Goal: Task Accomplishment & Management: Manage account settings

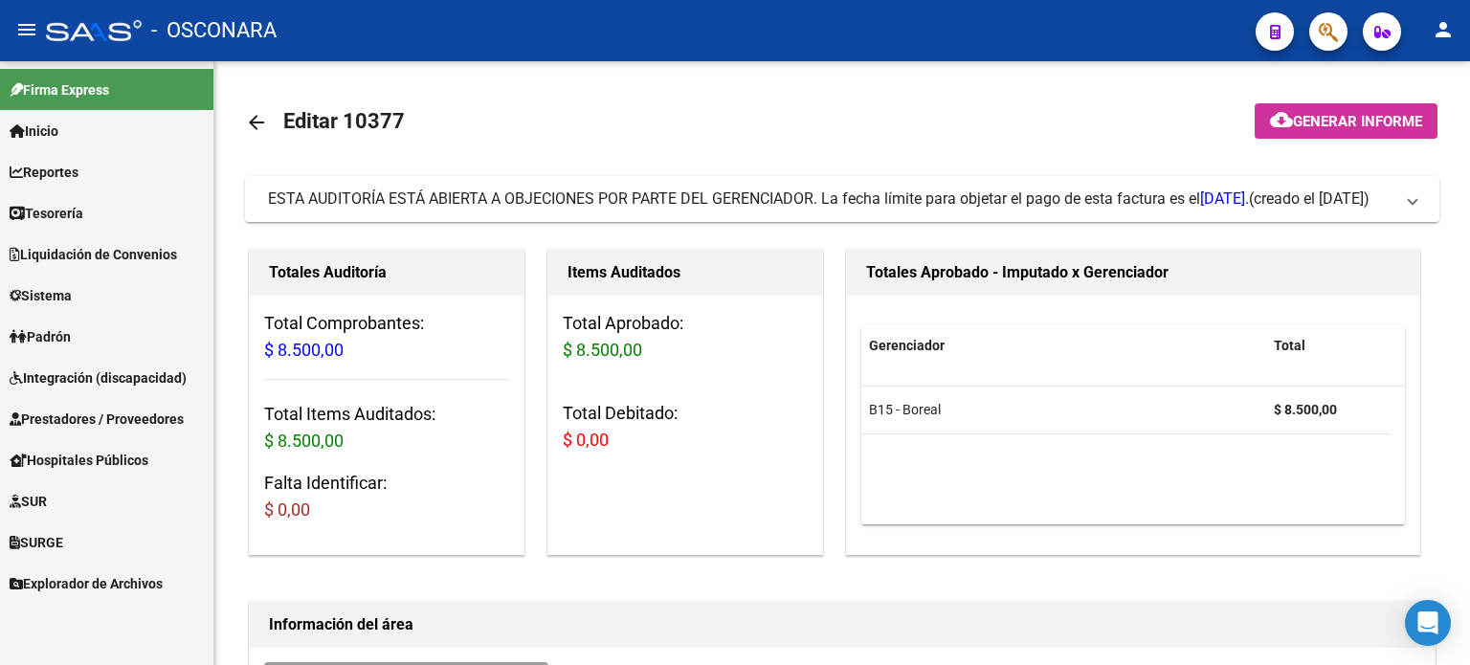
drag, startPoint x: 279, startPoint y: 658, endPoint x: 14, endPoint y: 683, distance: 266.3
click at [14, 664] on html "menu - OSCONARA person Firma Express Inicio Calendario SSS Instructivos Contact…" at bounding box center [735, 332] width 1470 height 665
drag, startPoint x: 295, startPoint y: 661, endPoint x: 23, endPoint y: 631, distance: 273.5
click at [23, 631] on mat-sidenav-container "Firma Express Inicio Calendario SSS Instructivos Contacto OS Reportes Ingresos …" at bounding box center [735, 363] width 1470 height 604
click at [91, 406] on link "Prestadores / Proveedores" at bounding box center [106, 418] width 213 height 41
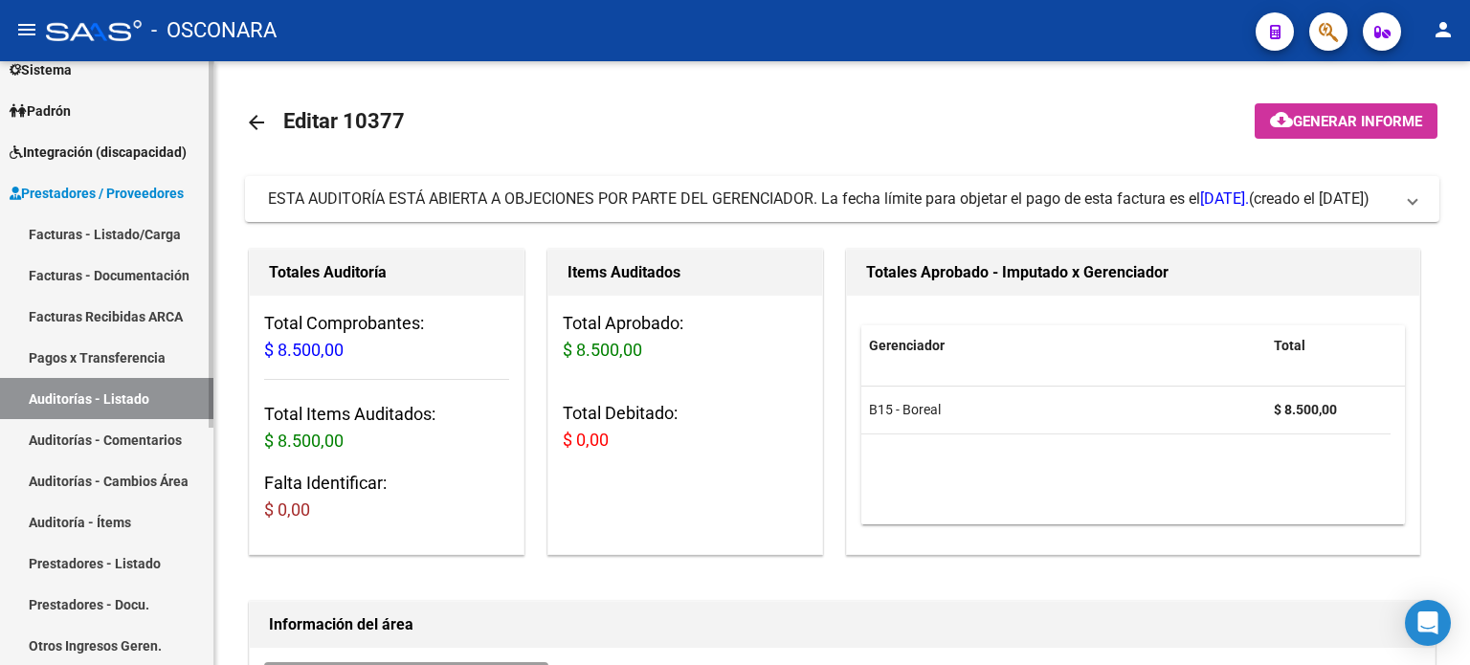
scroll to position [287, 0]
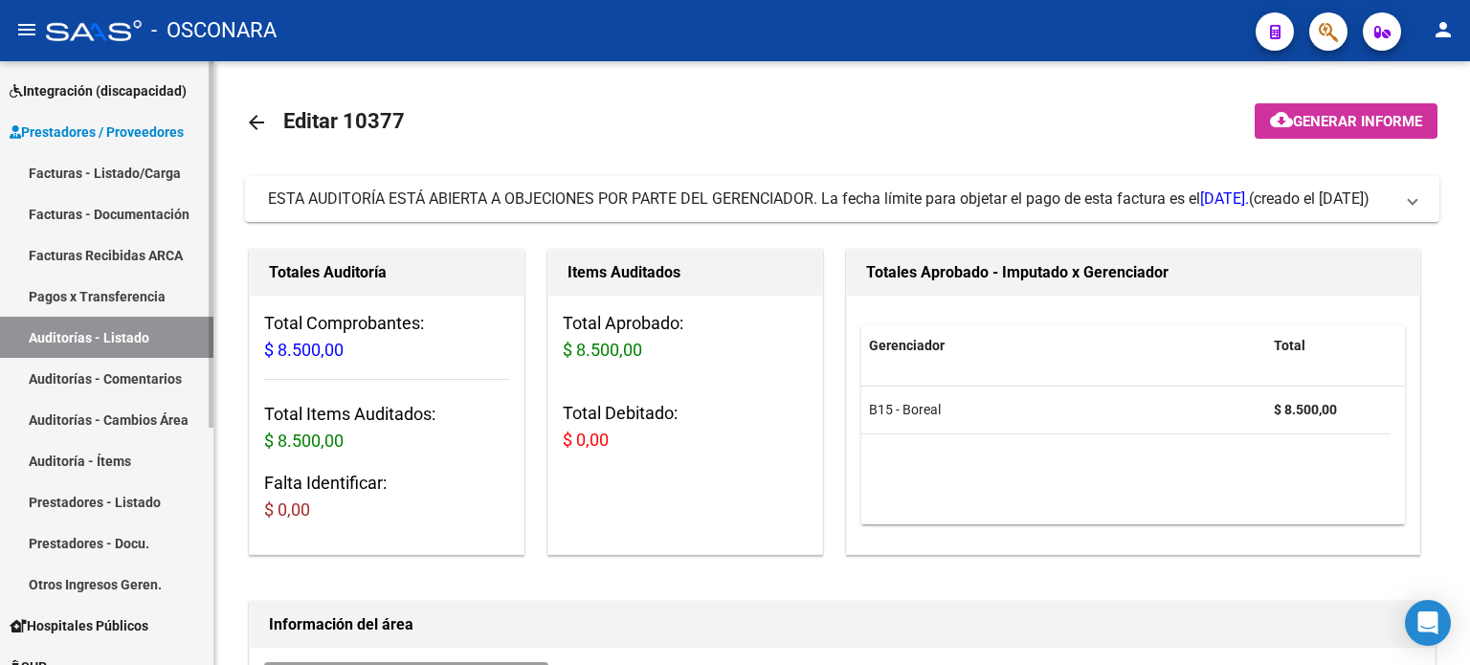
click at [121, 177] on link "Facturas - Listado/Carga" at bounding box center [106, 172] width 213 height 41
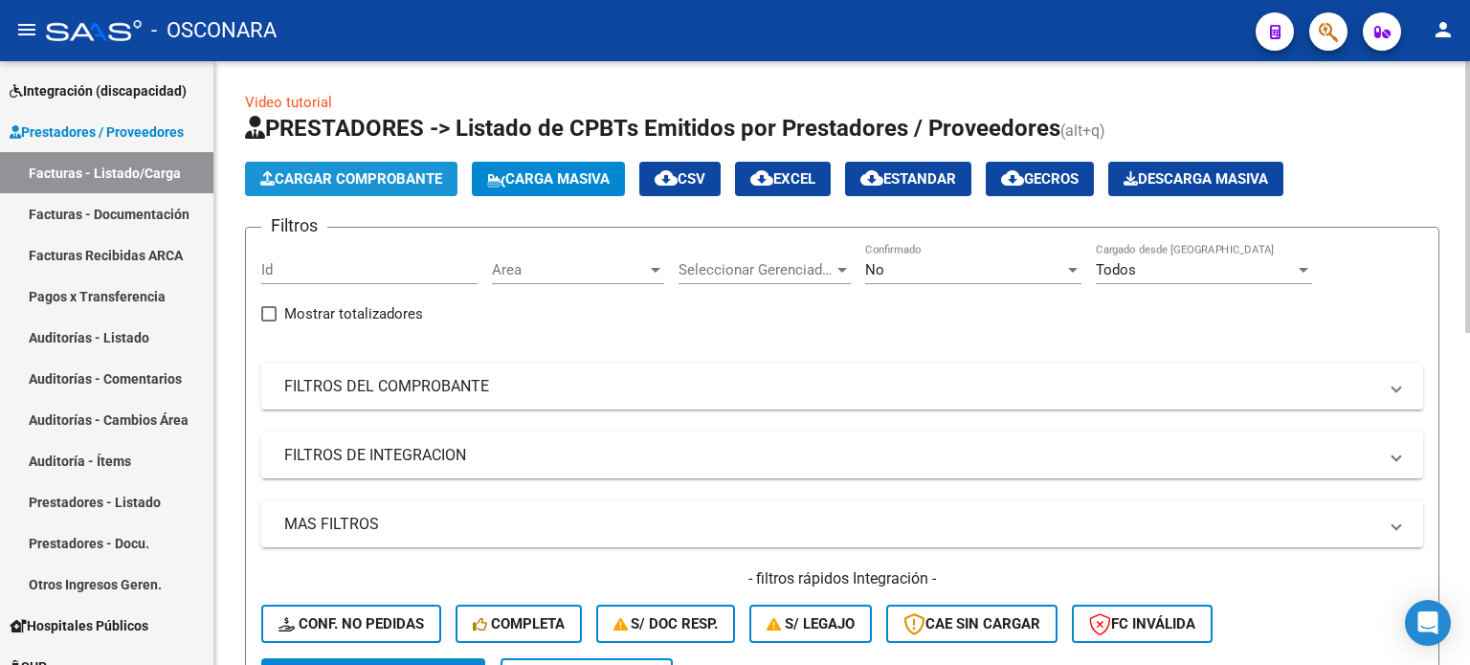
click at [345, 175] on span "Cargar Comprobante" at bounding box center [351, 178] width 182 height 17
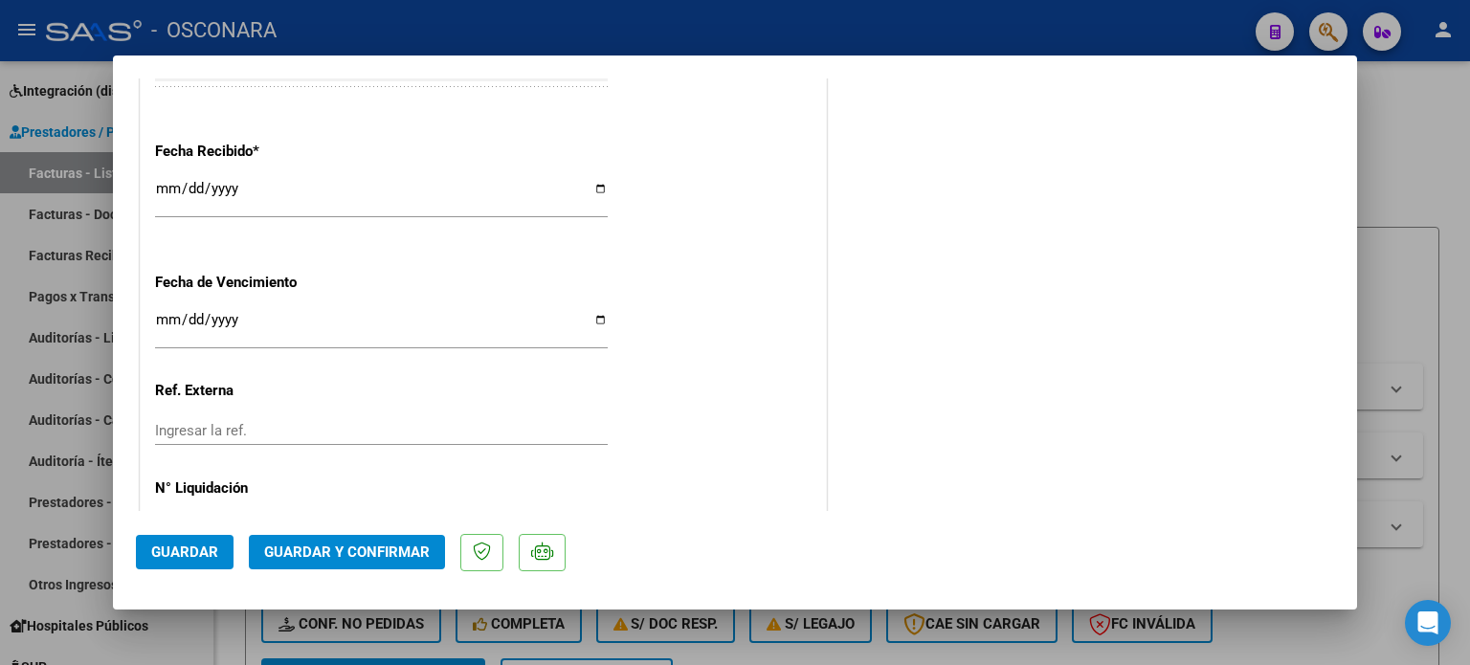
scroll to position [1148, 0]
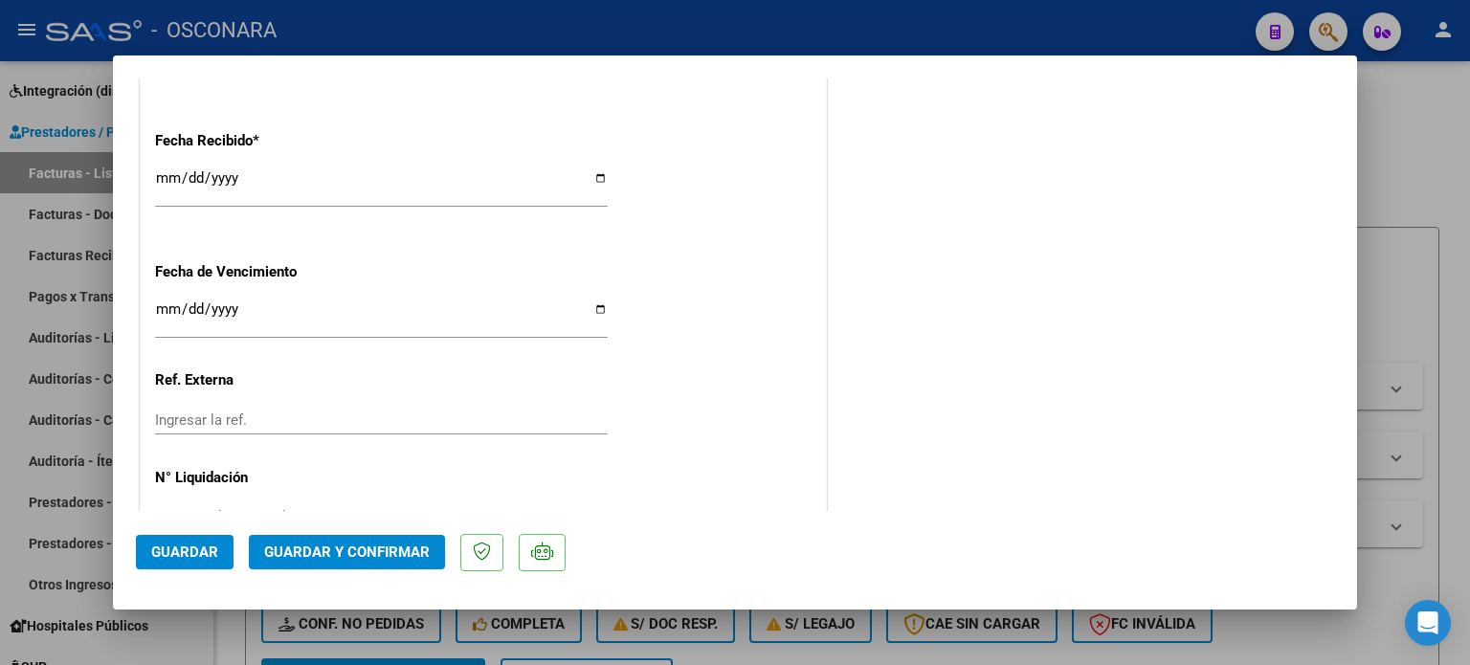
click at [167, 177] on input "[DATE]" at bounding box center [381, 185] width 453 height 31
type input "[DATE]"
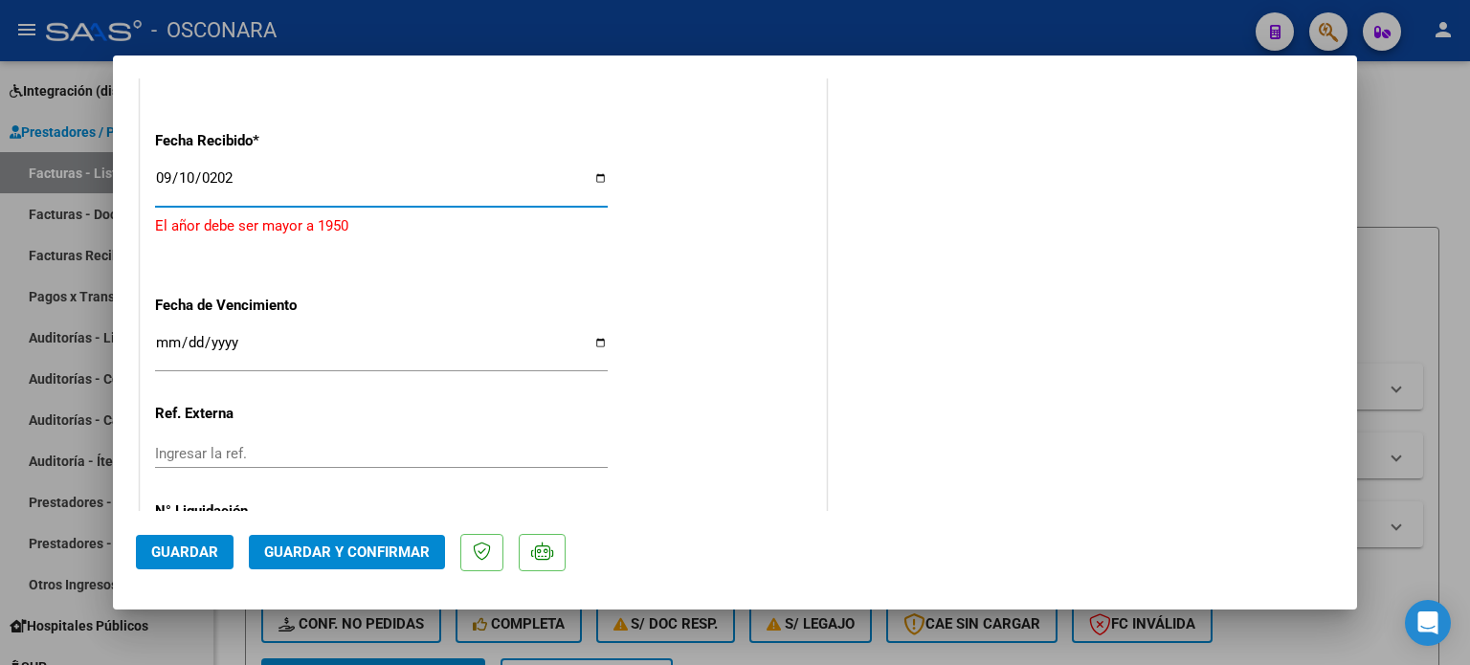
type input "[DATE]"
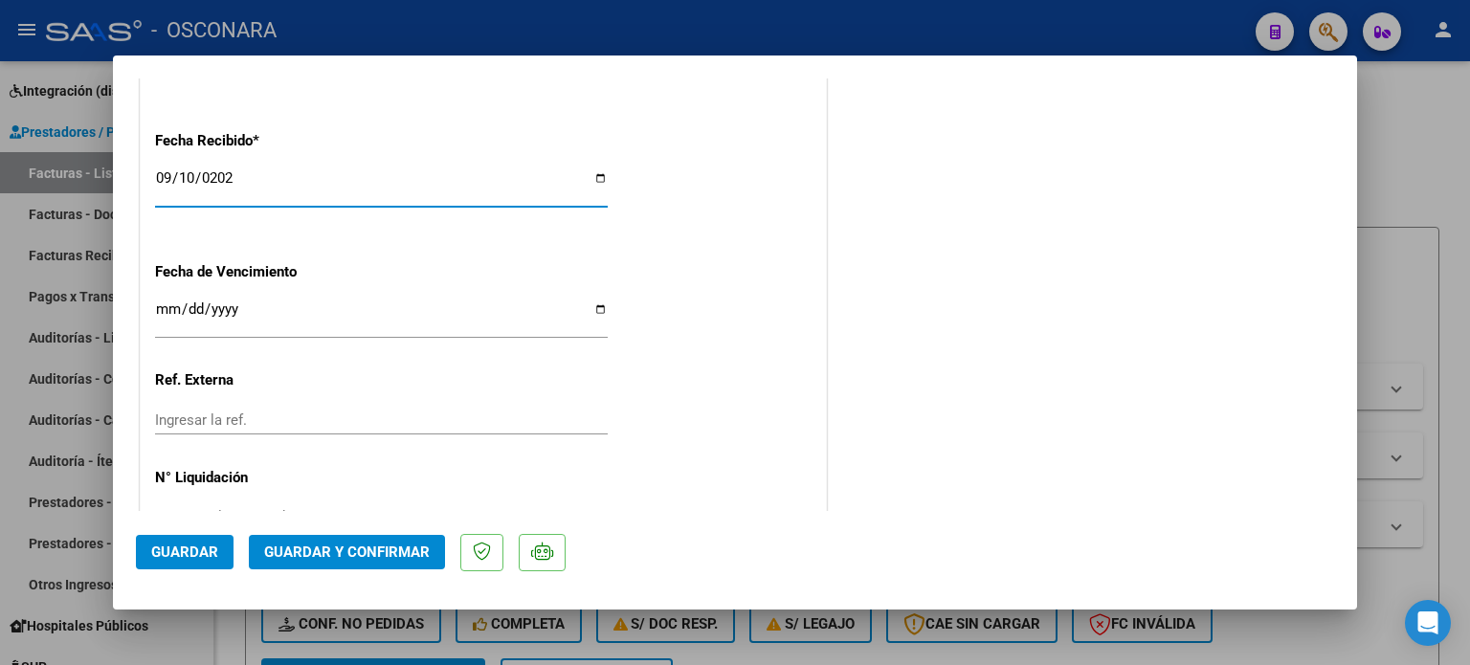
click at [403, 553] on span "Guardar y Confirmar" at bounding box center [347, 552] width 166 height 17
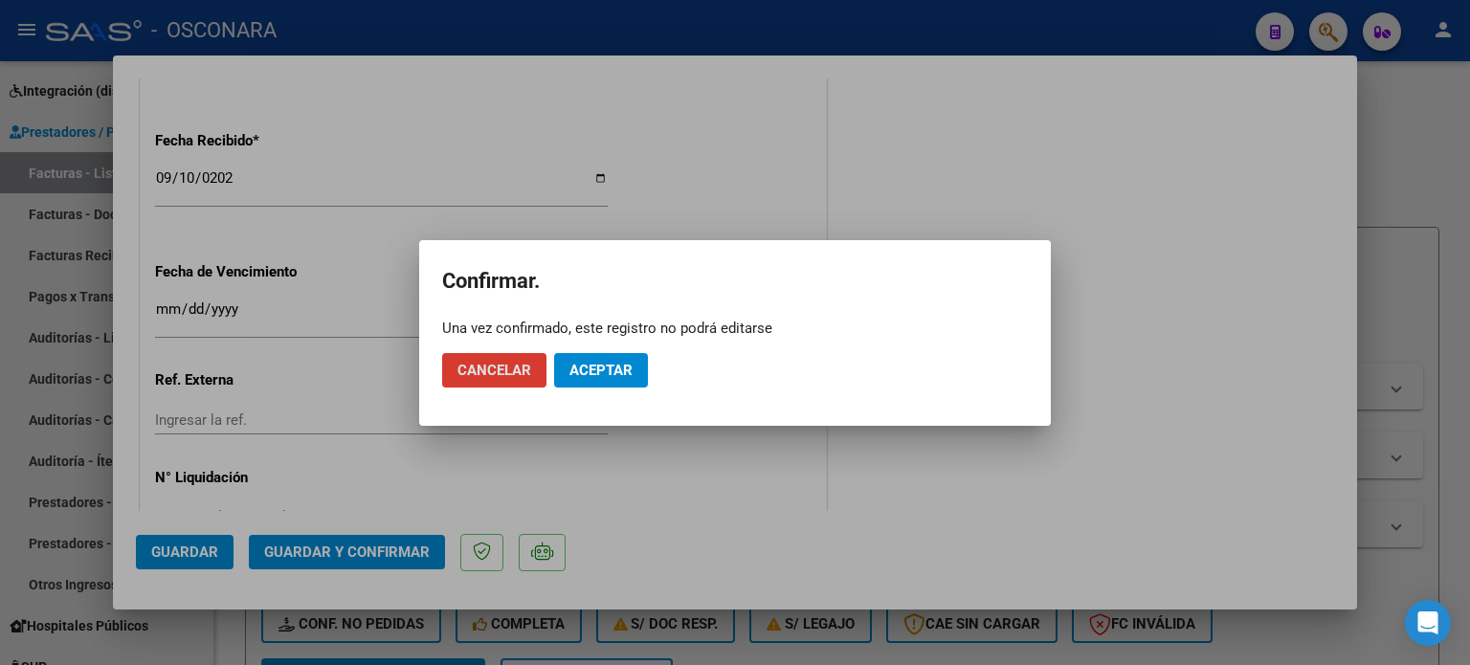
click at [601, 370] on span "Aceptar" at bounding box center [600, 370] width 63 height 17
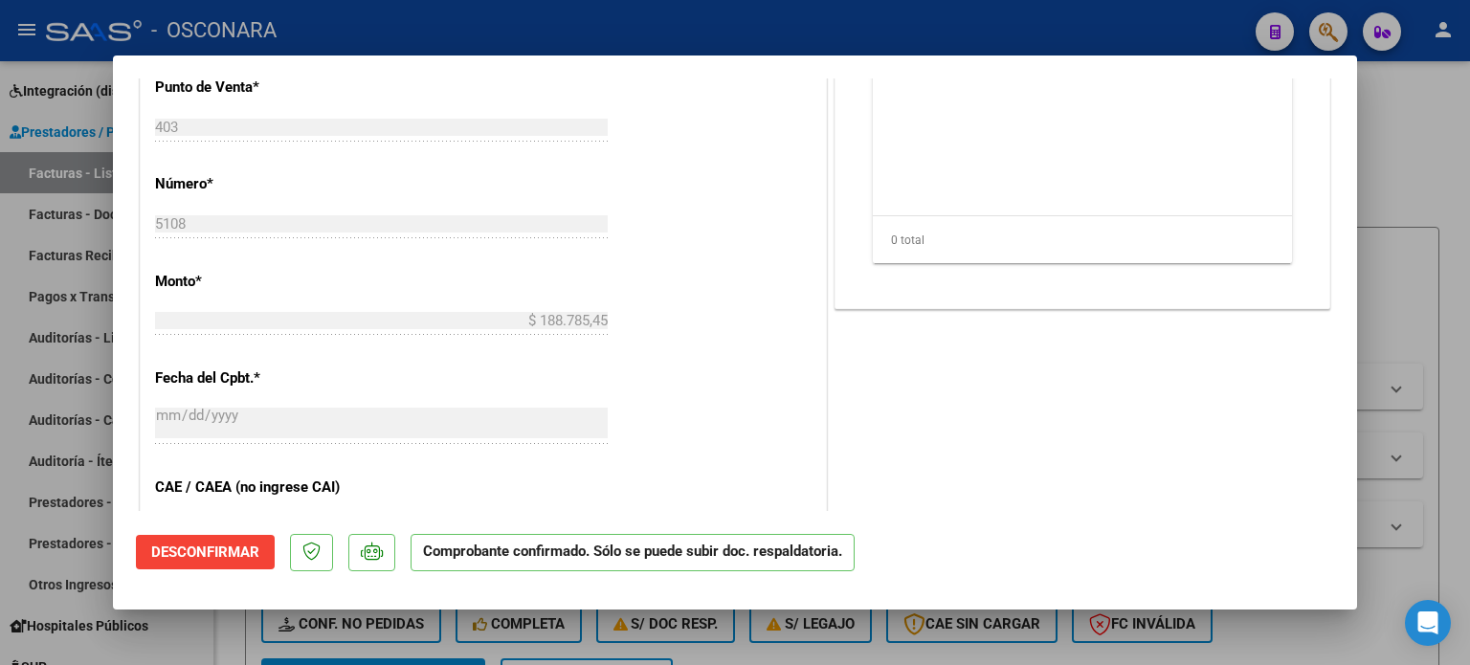
scroll to position [479, 0]
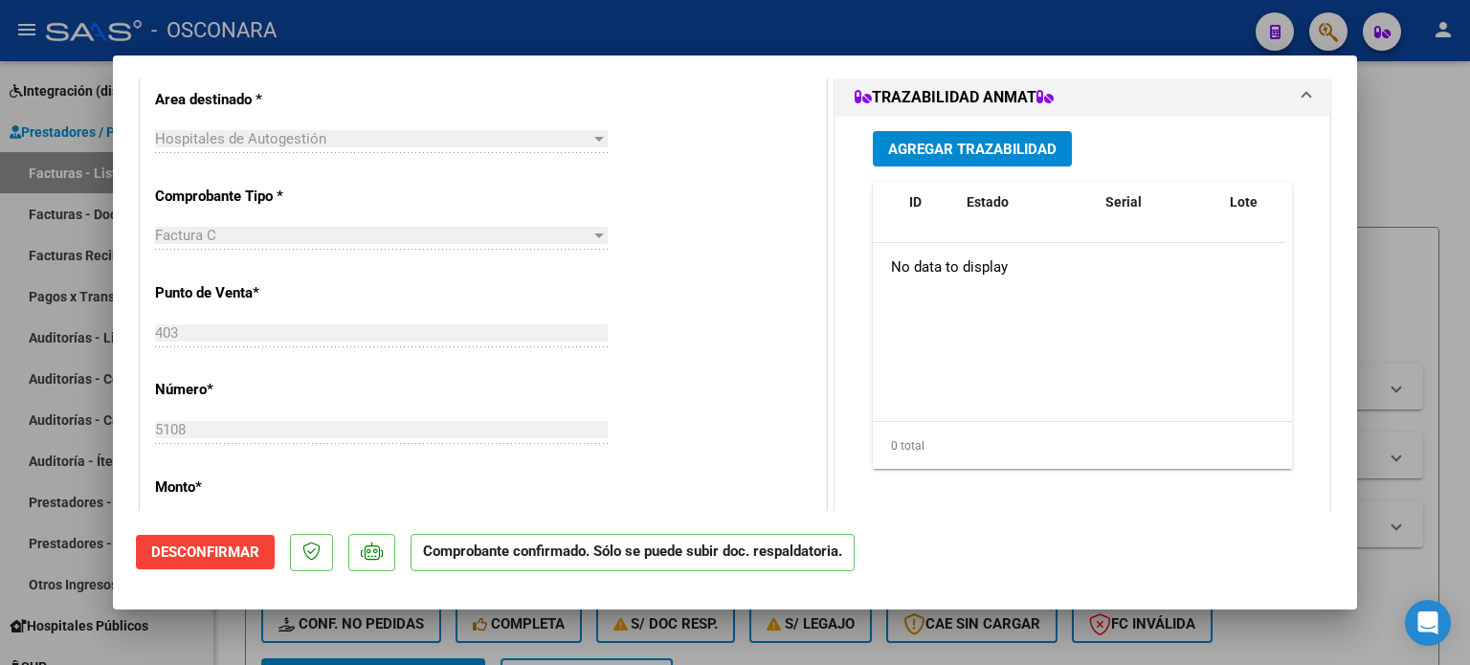
click at [1429, 159] on div at bounding box center [735, 332] width 1470 height 665
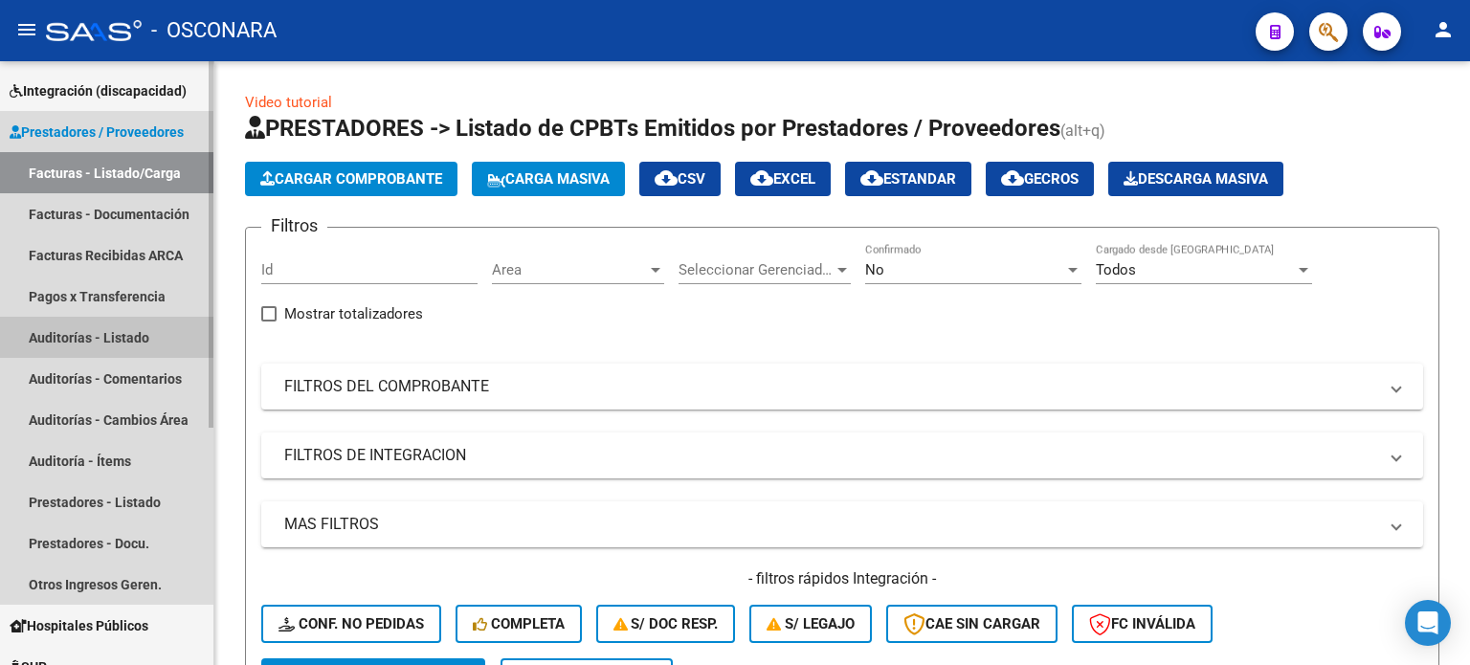
drag, startPoint x: 80, startPoint y: 337, endPoint x: 229, endPoint y: 337, distance: 148.3
click at [79, 337] on link "Auditorías - Listado" at bounding box center [106, 337] width 213 height 41
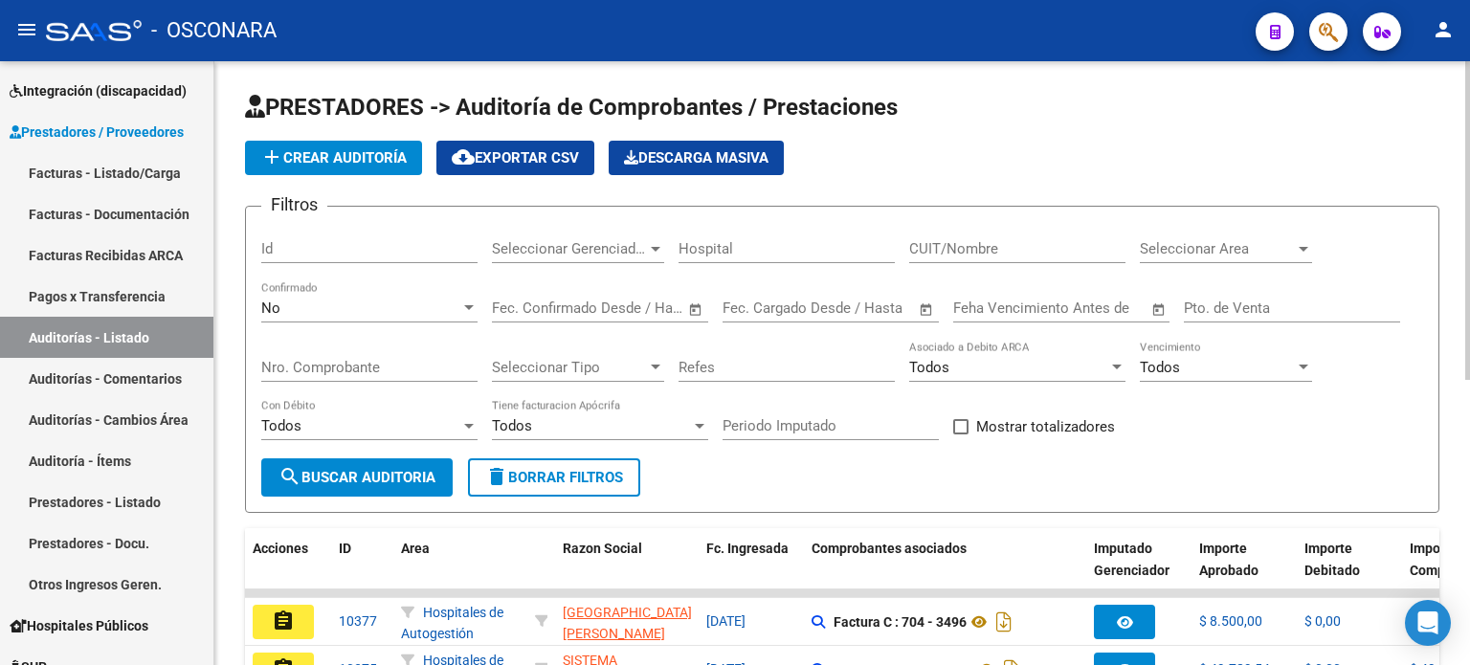
click at [346, 162] on span "add Crear Auditoría" at bounding box center [333, 157] width 146 height 17
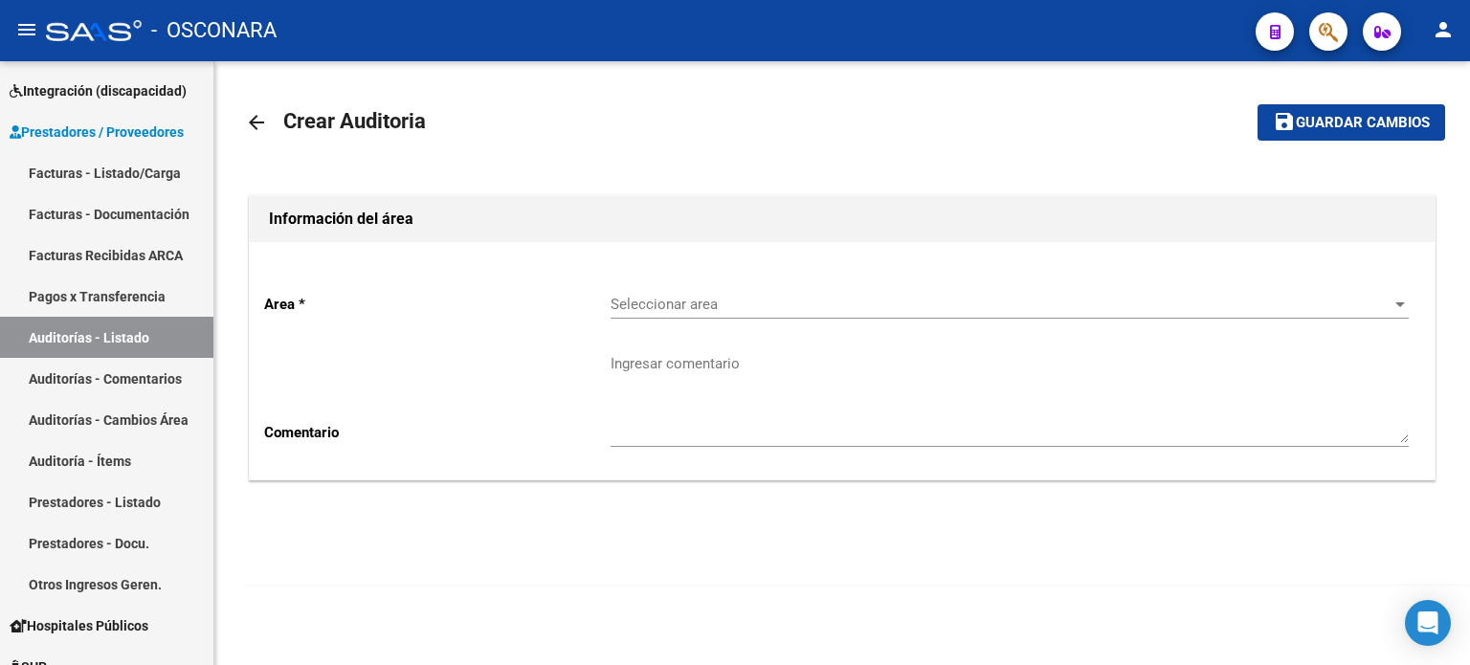
click at [841, 305] on span "Seleccionar area" at bounding box center [1001, 304] width 781 height 17
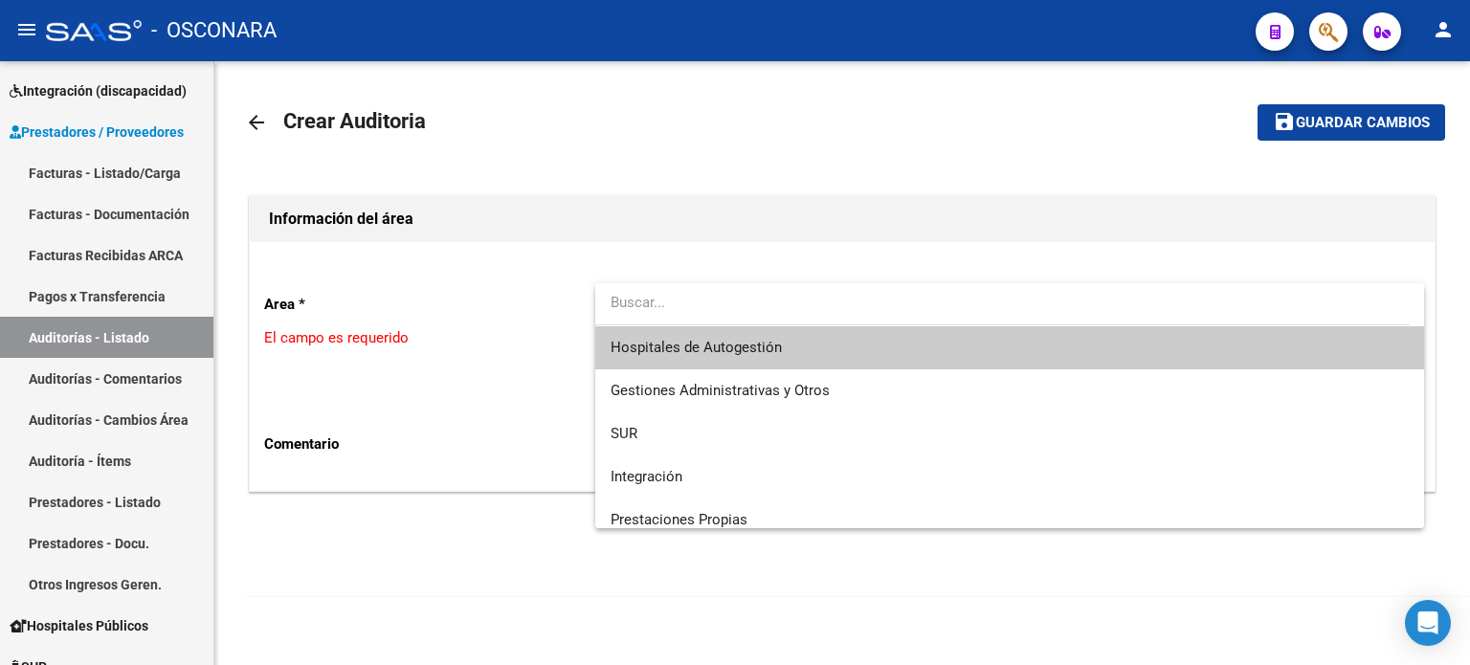
click at [840, 356] on span "Hospitales de Autogestión" at bounding box center [1010, 347] width 798 height 43
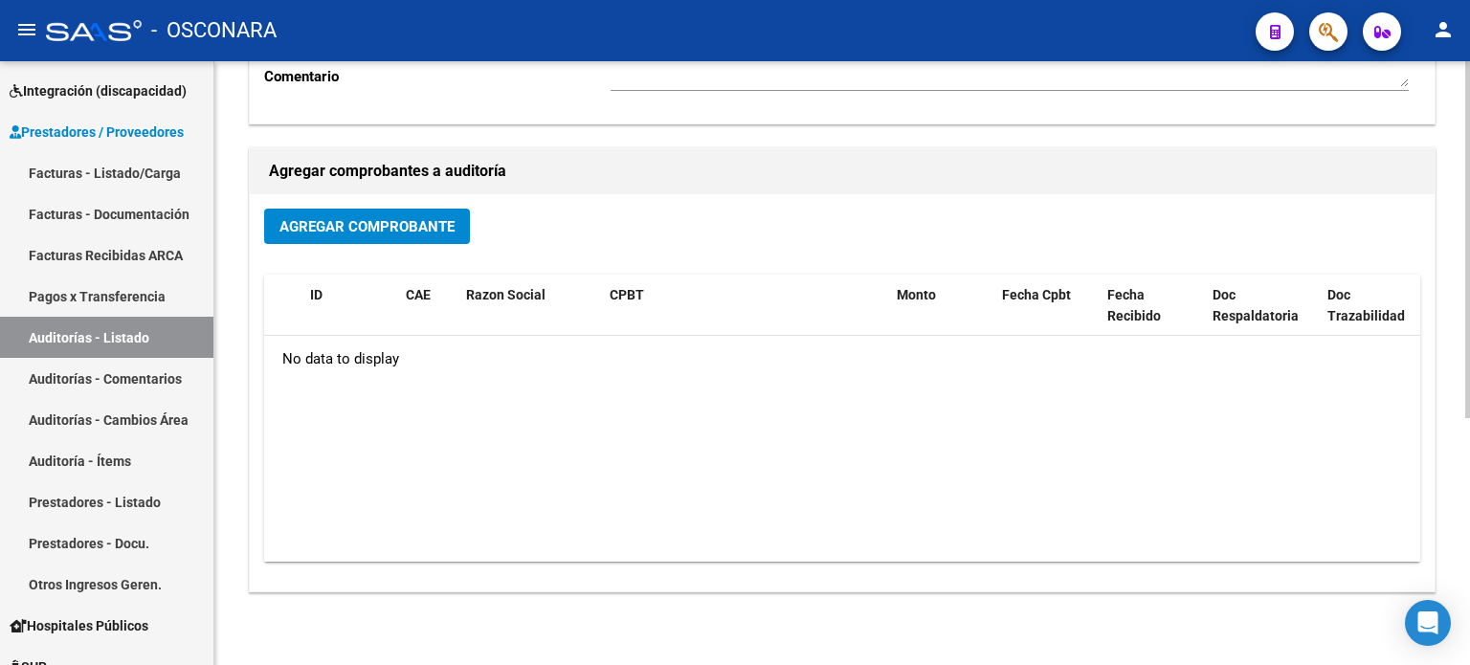
scroll to position [383, 0]
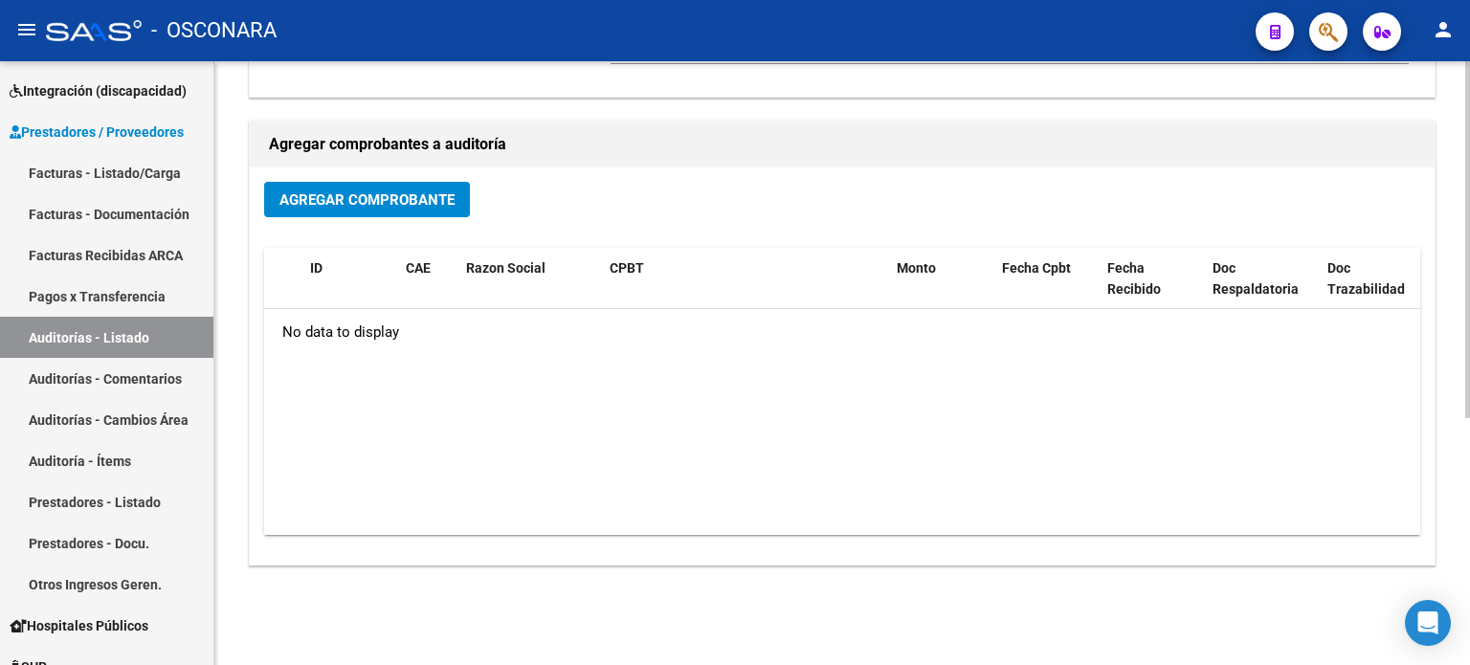
click at [398, 204] on span "Agregar Comprobante" at bounding box center [366, 199] width 175 height 17
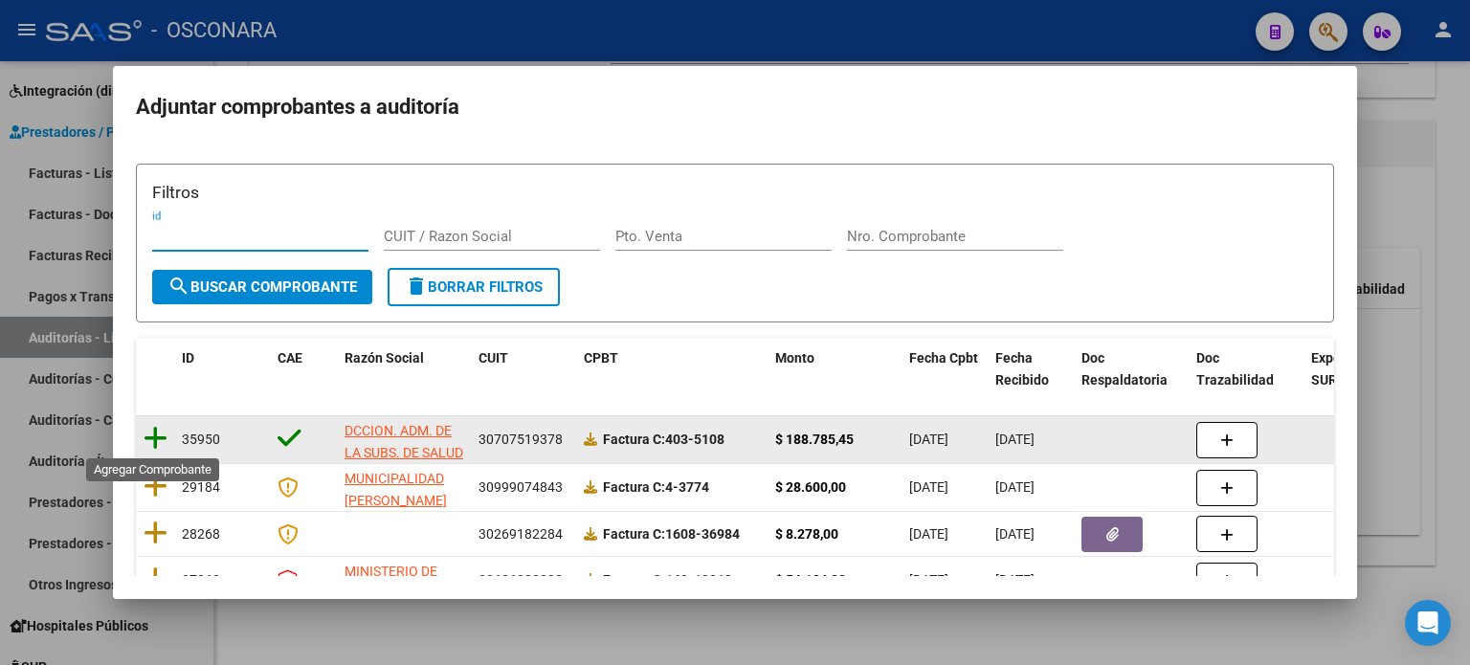
click at [151, 435] on icon at bounding box center [156, 438] width 24 height 27
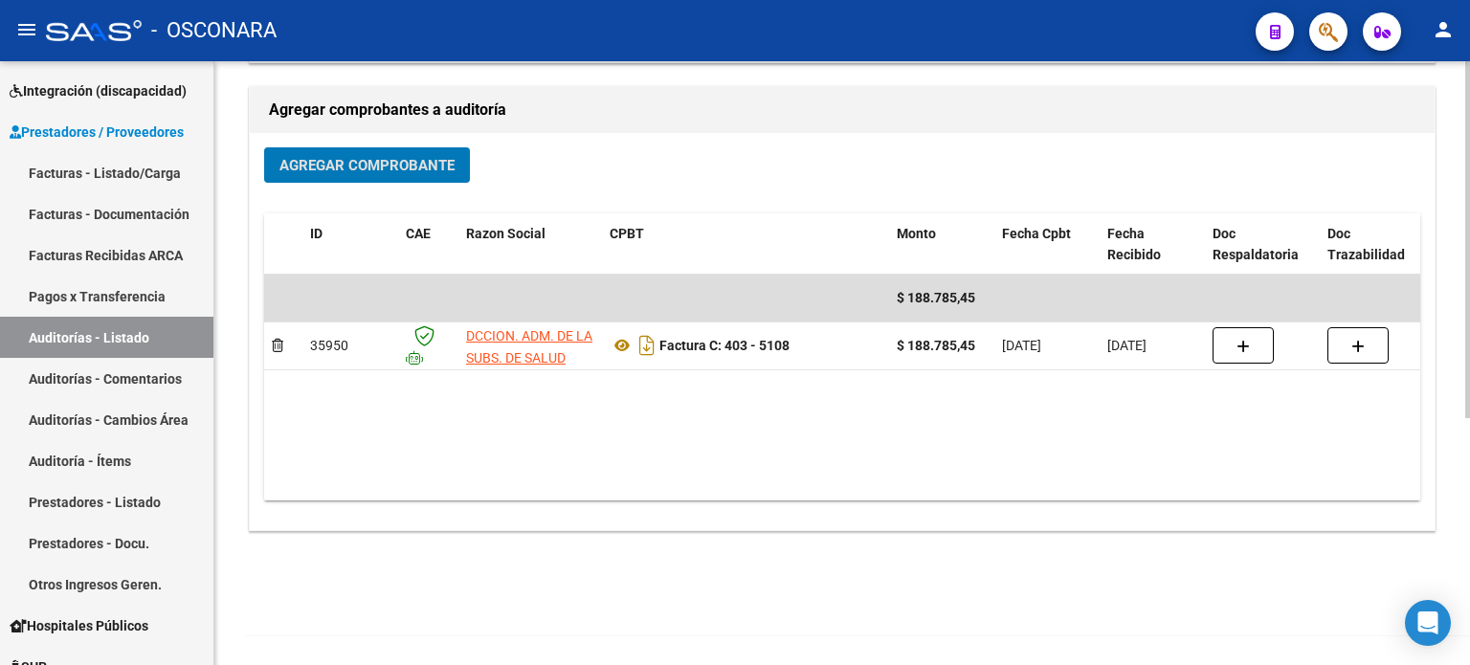
scroll to position [0, 0]
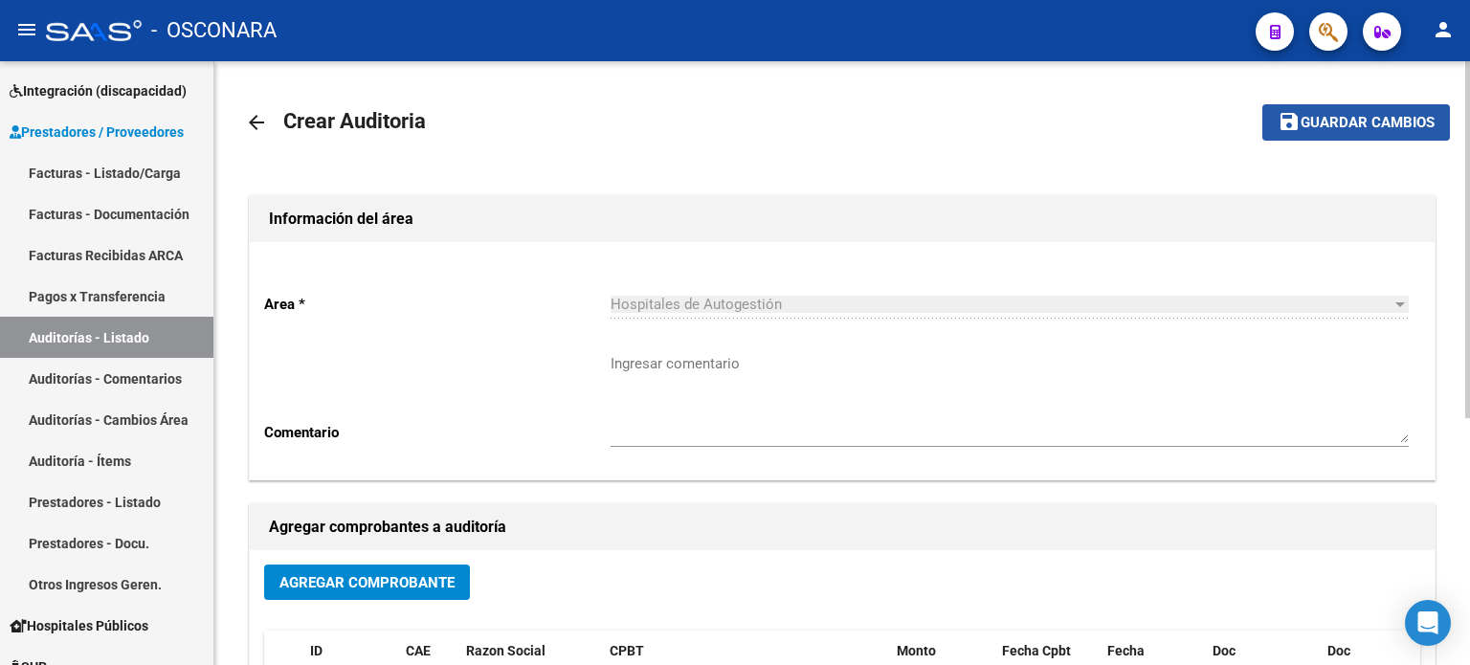
click at [1409, 116] on span "Guardar cambios" at bounding box center [1368, 123] width 134 height 17
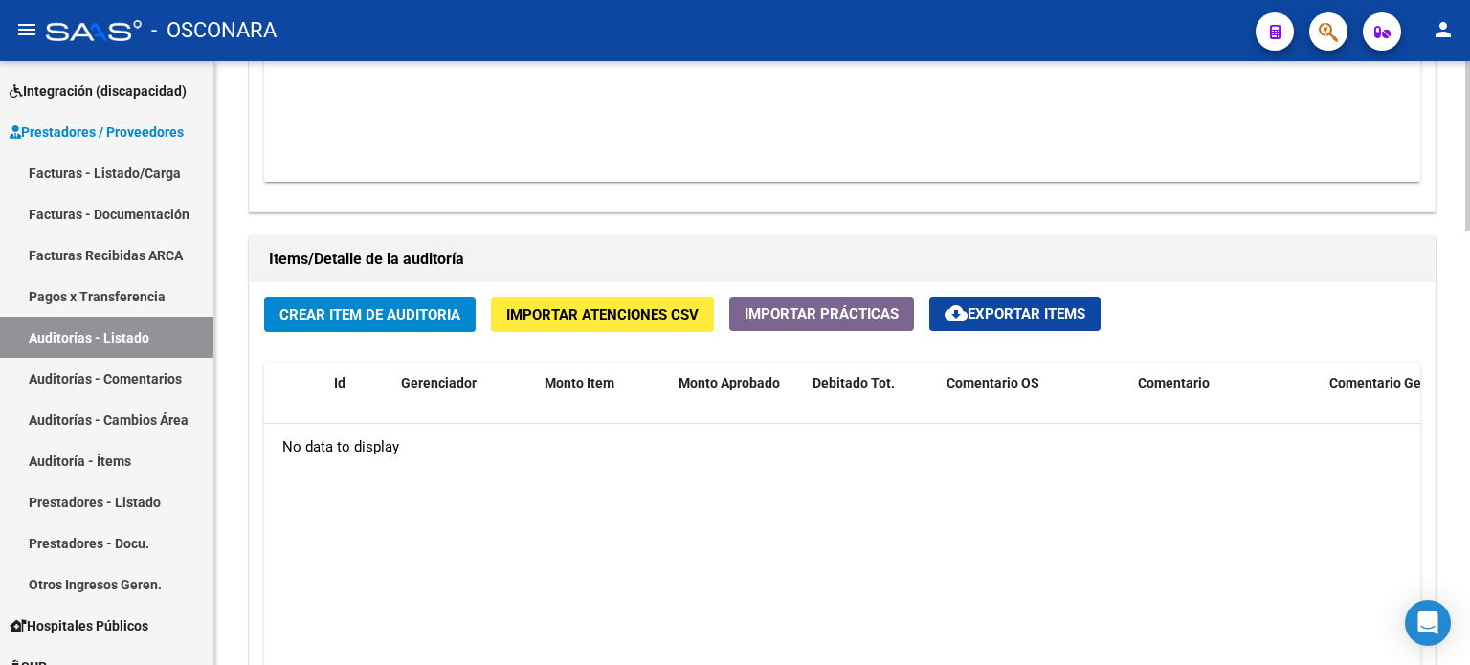
scroll to position [1244, 0]
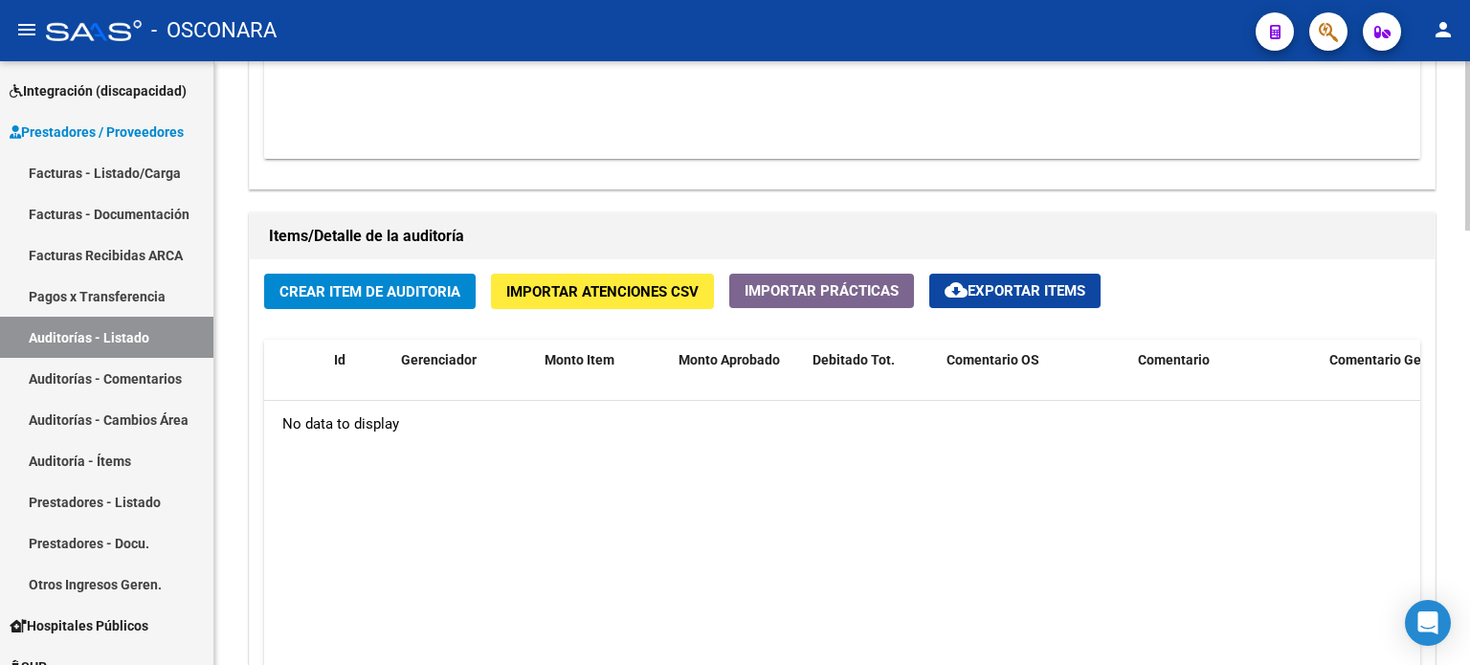
click at [409, 285] on span "Crear Item de Auditoria" at bounding box center [369, 291] width 181 height 17
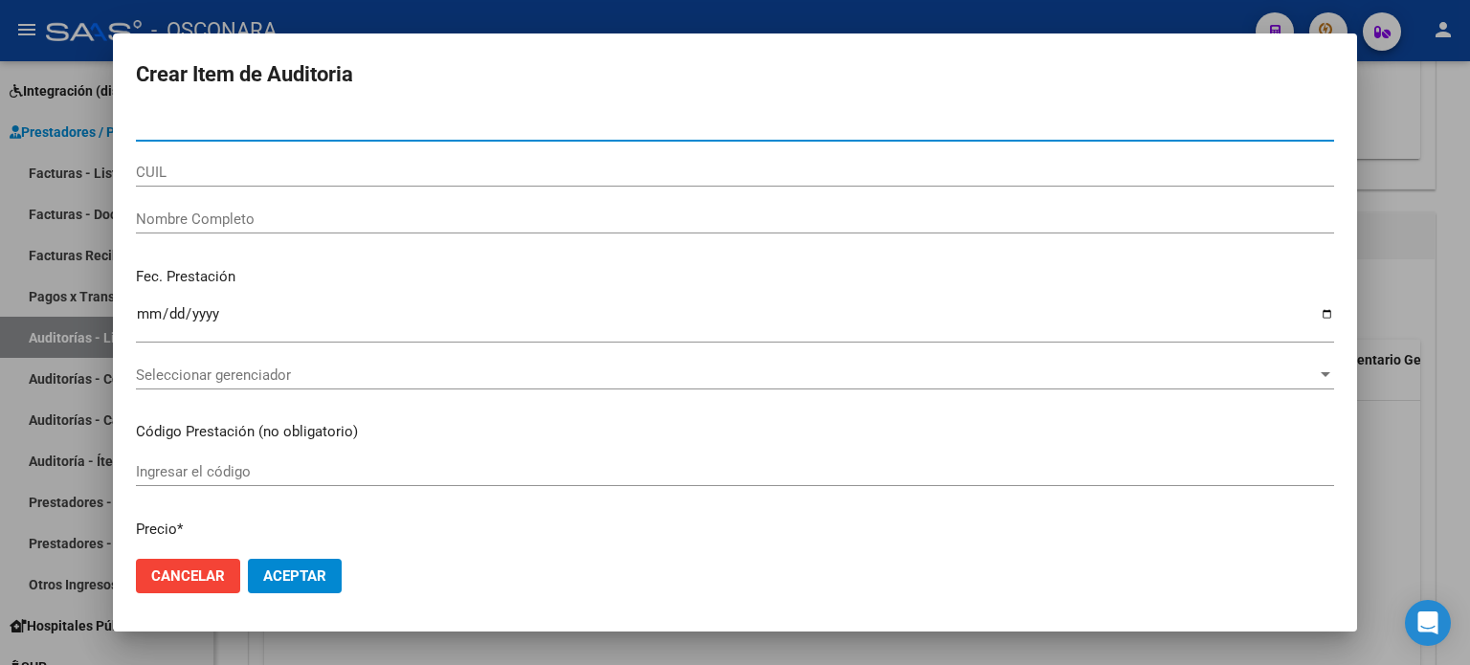
paste input "32021396"
type input "32021396"
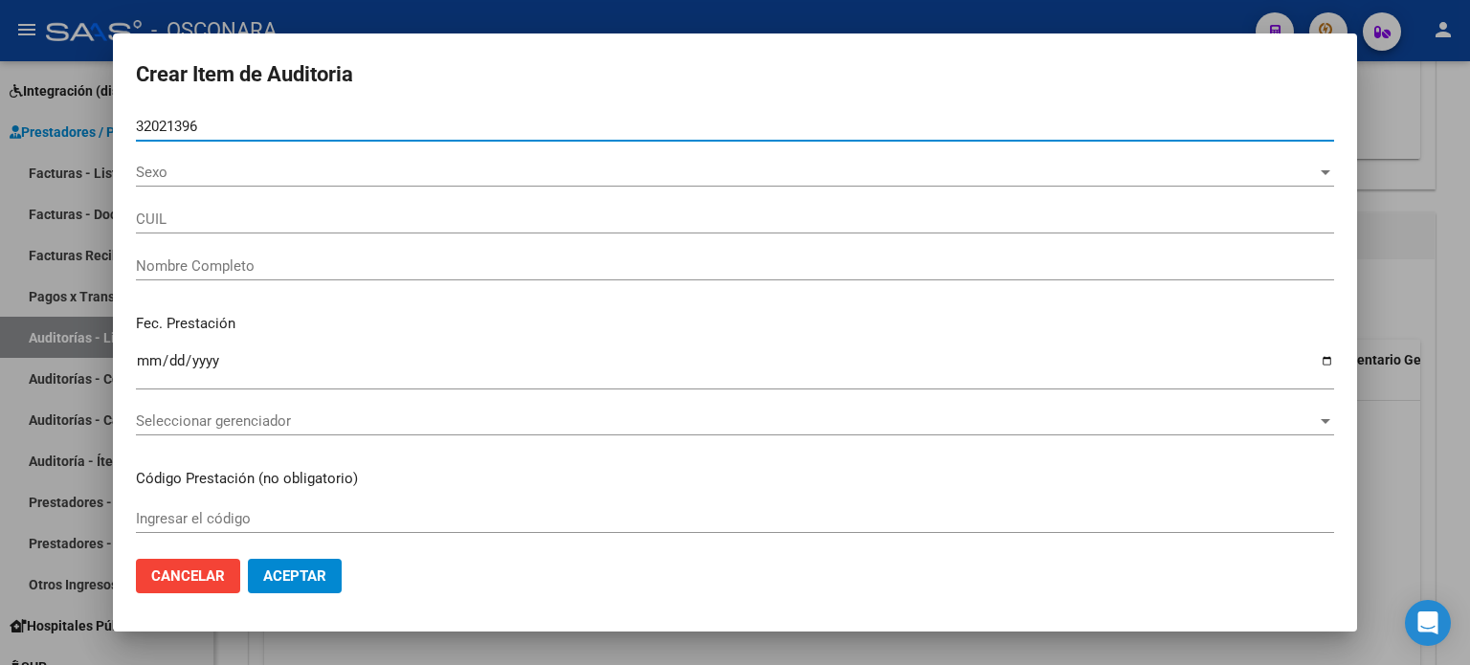
type input "27320213962"
type input "[PERSON_NAME]"
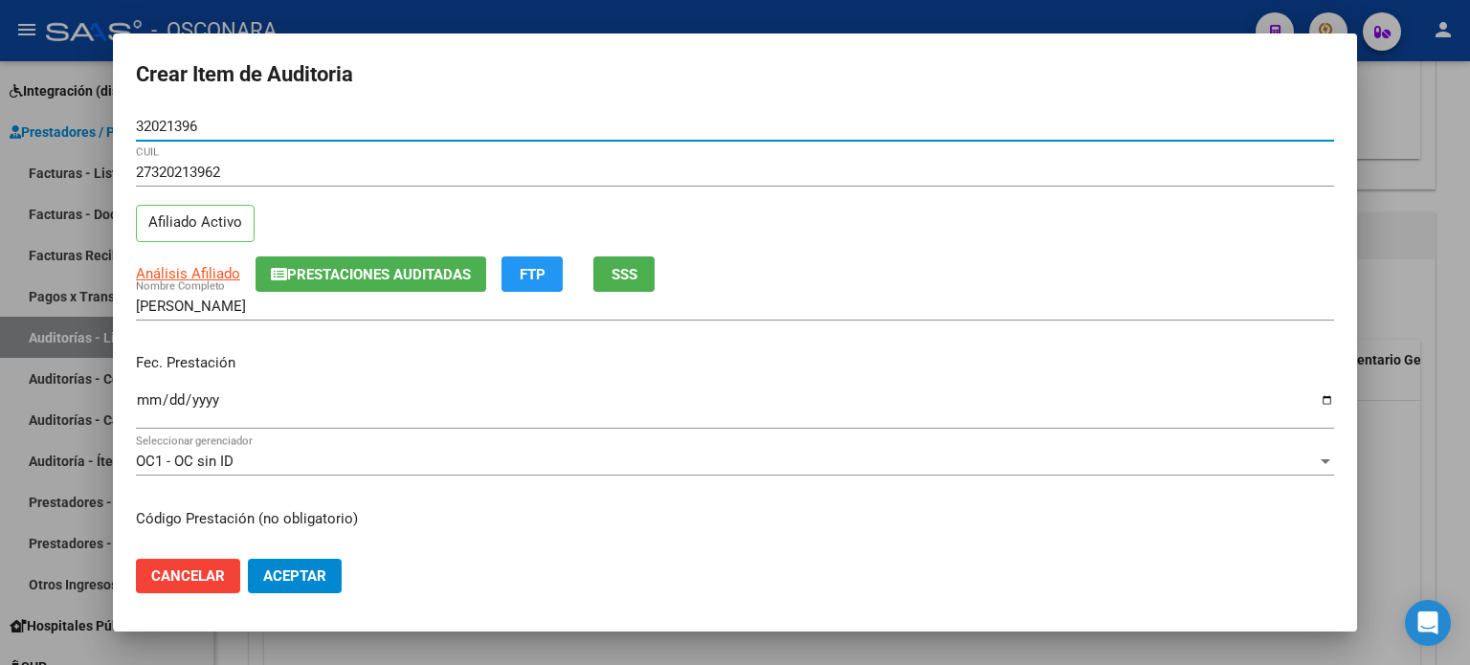
type input "32021396"
click at [144, 401] on input "Ingresar la fecha" at bounding box center [735, 407] width 1198 height 31
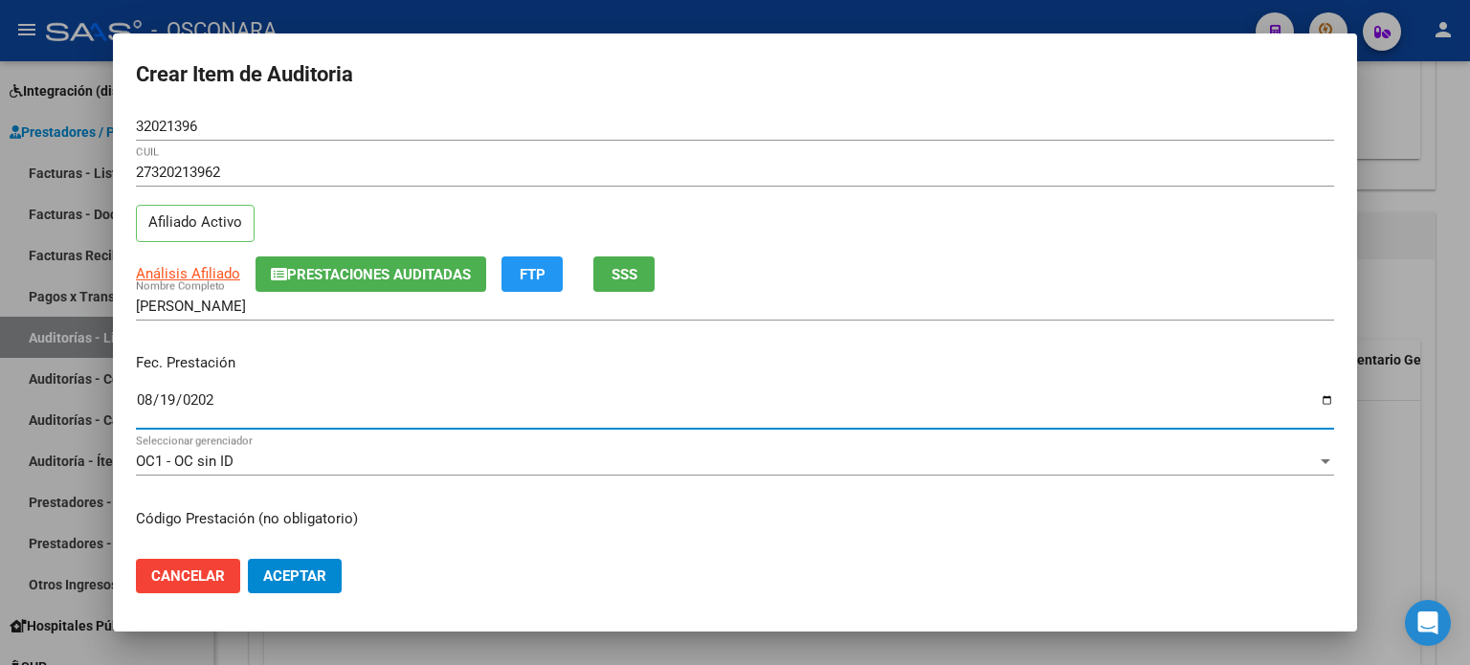
type input "[DATE]"
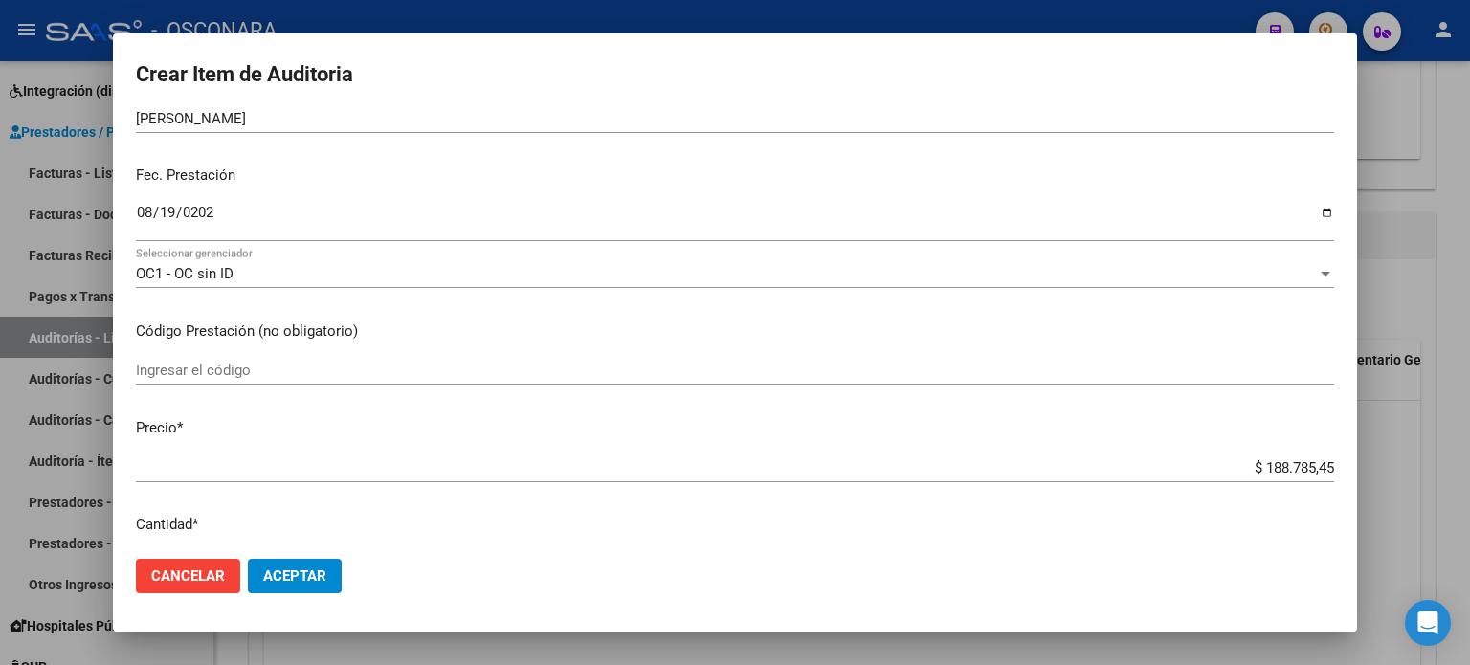
scroll to position [191, 0]
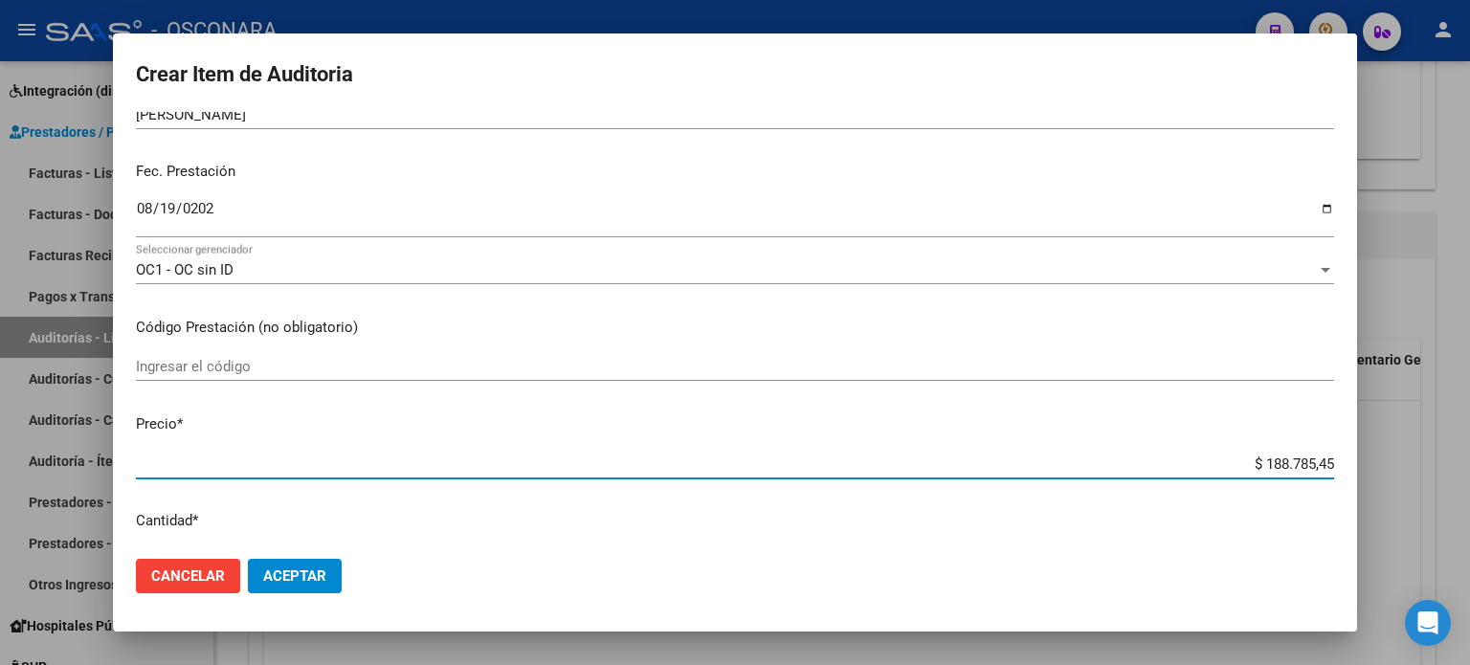
drag, startPoint x: 1250, startPoint y: 457, endPoint x: 1328, endPoint y: 457, distance: 78.5
click at [1326, 457] on app-form-text-field "Precio * $ 188.785,45 Ingresar el precio" at bounding box center [743, 442] width 1214 height 59
type input "$ 0,01"
type input "$ 0,14"
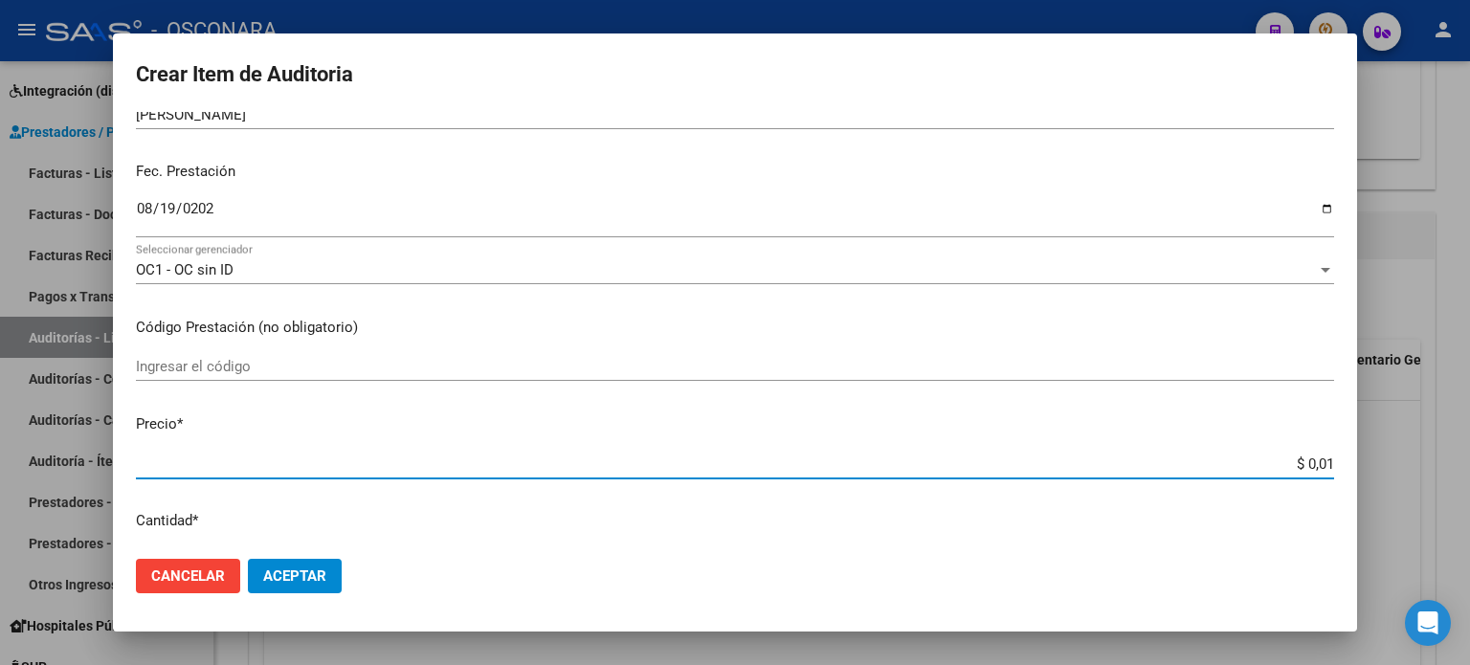
type input "$ 0,14"
type input "$ 1,41"
type input "$ 14,11"
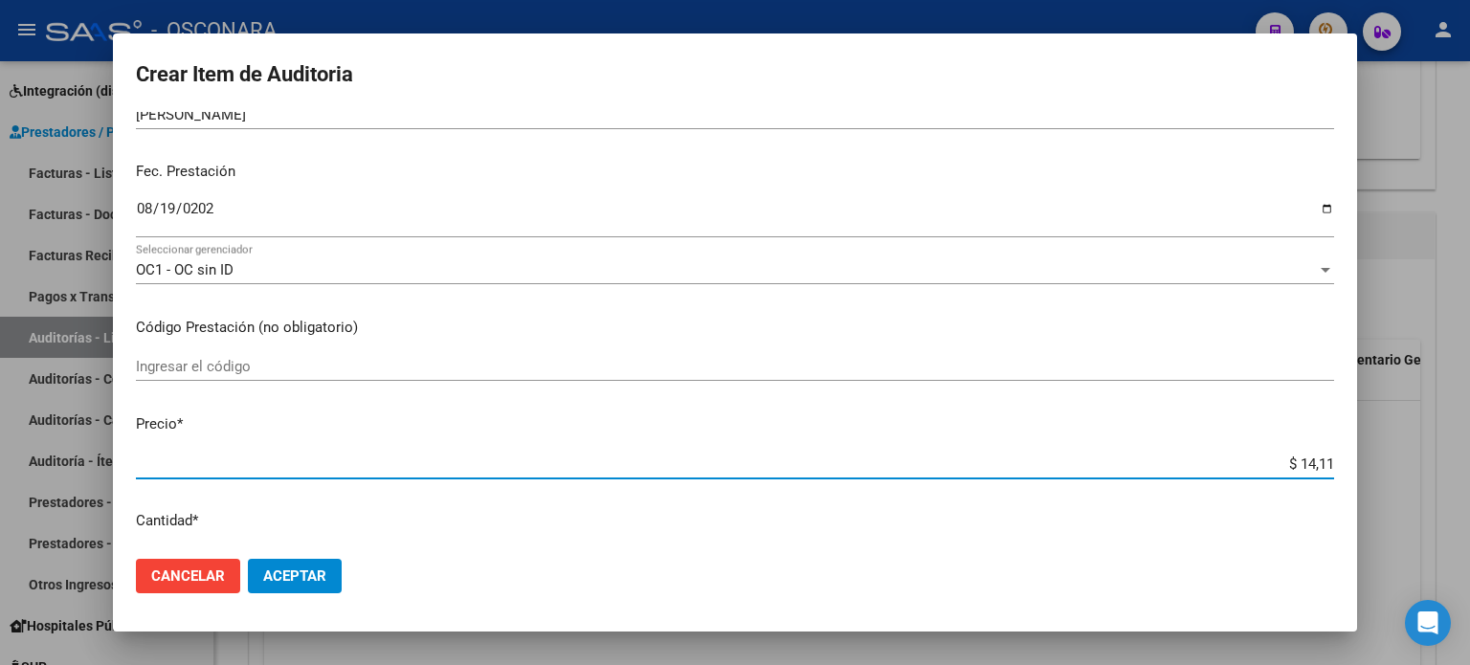
type input "$ 141,14"
type input "$ 1.411,48"
type input "$ 14.114,80"
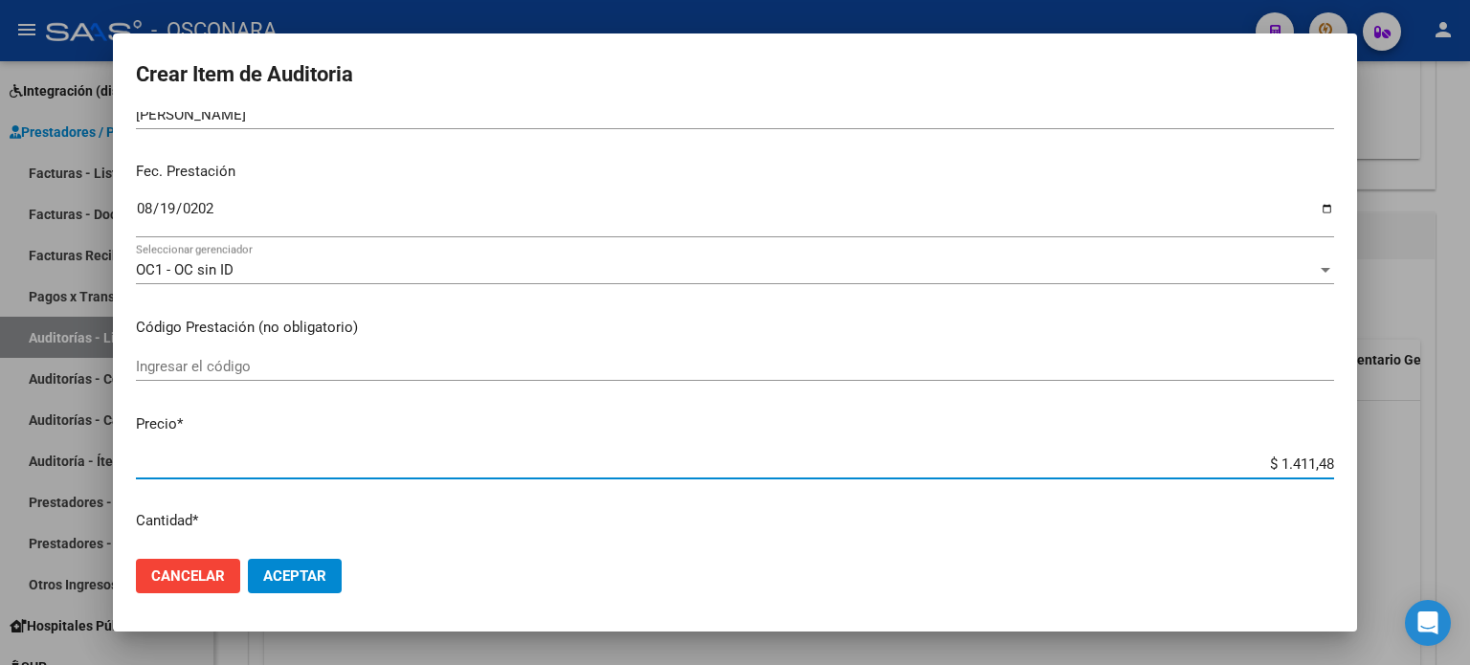
type input "$ 14.114,80"
type input "$ 141.148,00"
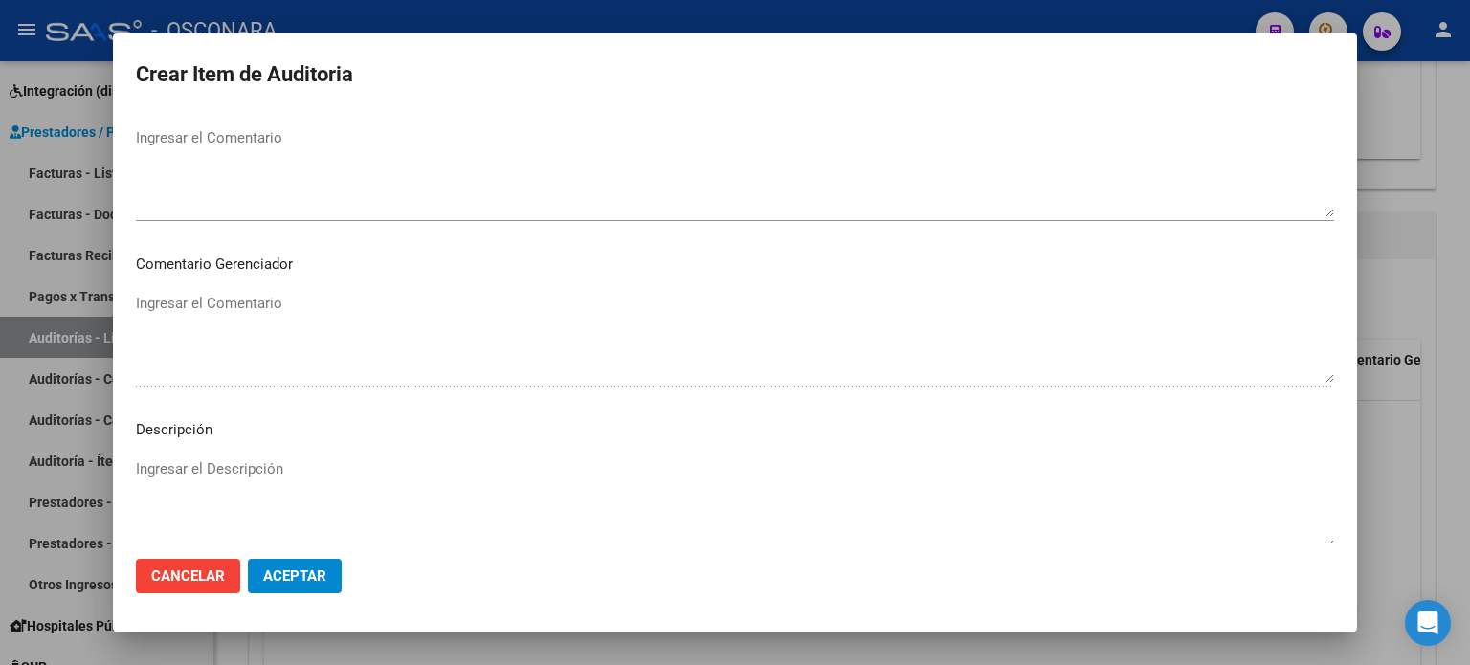
scroll to position [1148, 0]
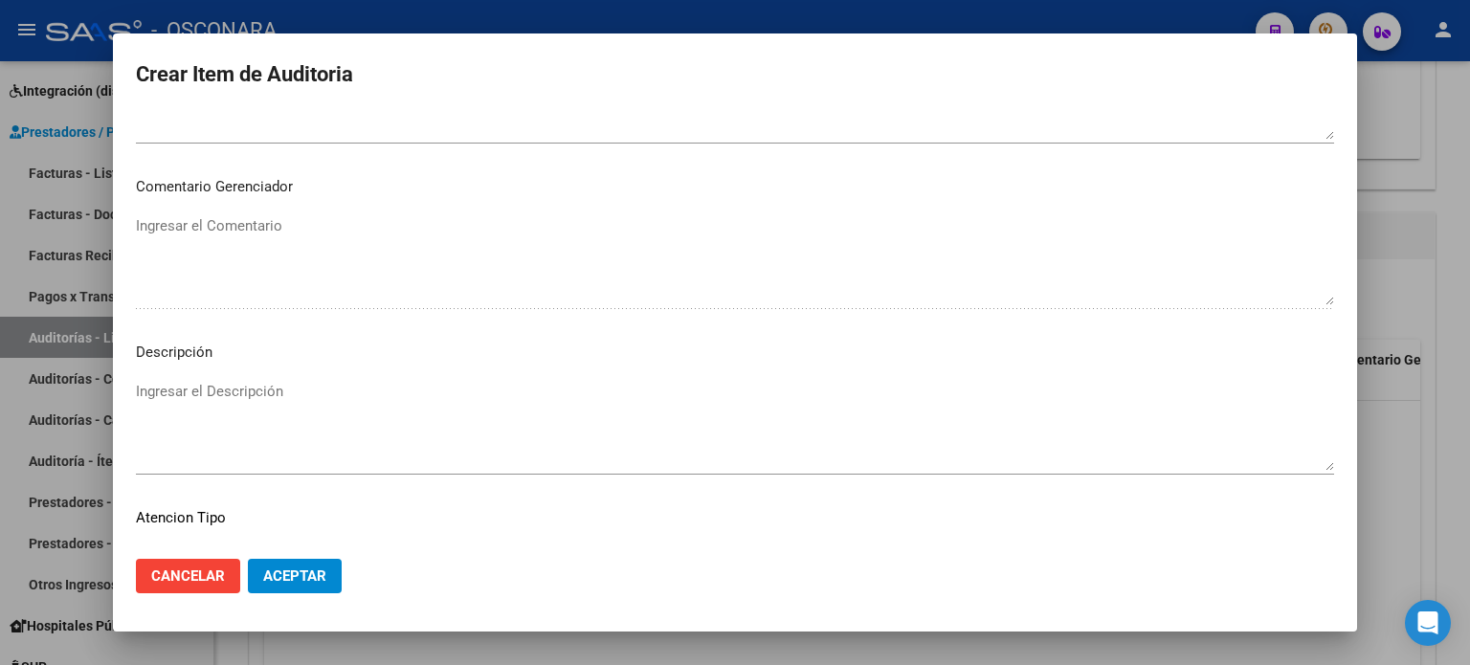
click at [253, 390] on textarea "Ingresar el Descripción" at bounding box center [735, 426] width 1198 height 90
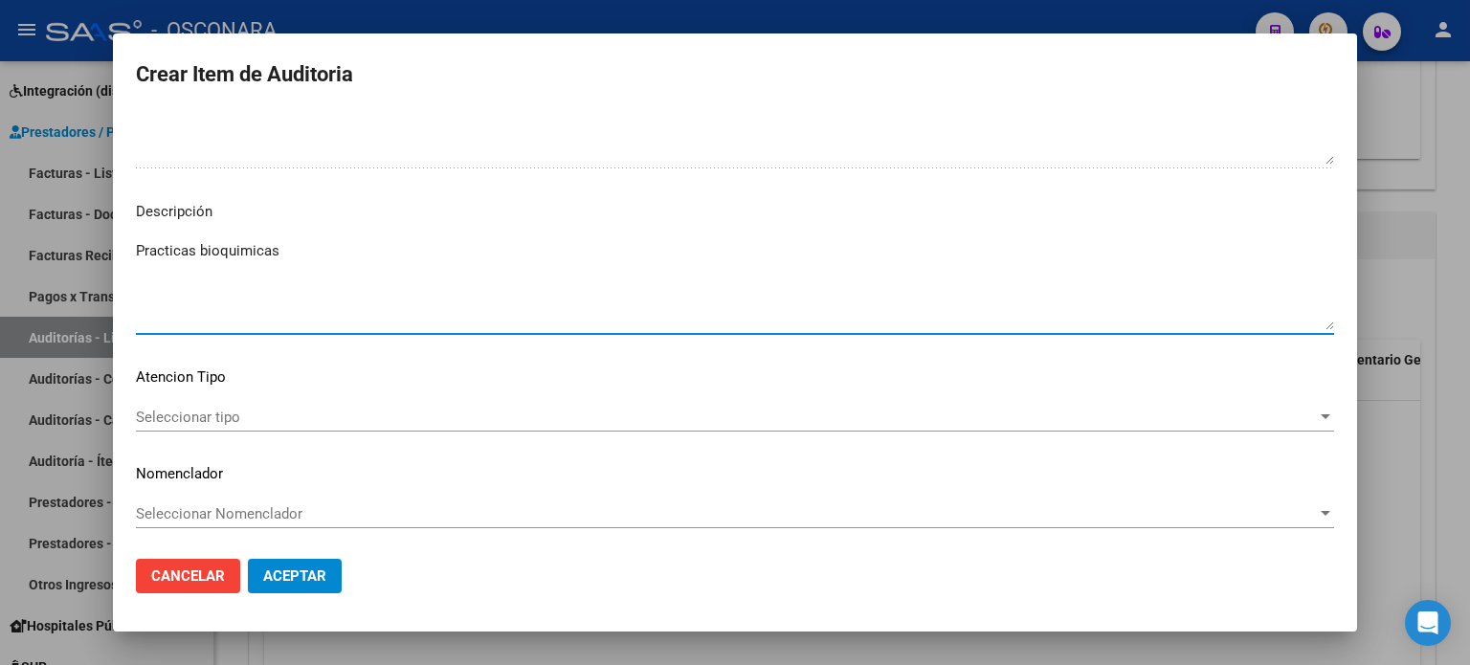
scroll to position [1290, 0]
click at [225, 402] on div "Seleccionar tipo Seleccionar tipo" at bounding box center [735, 416] width 1198 height 29
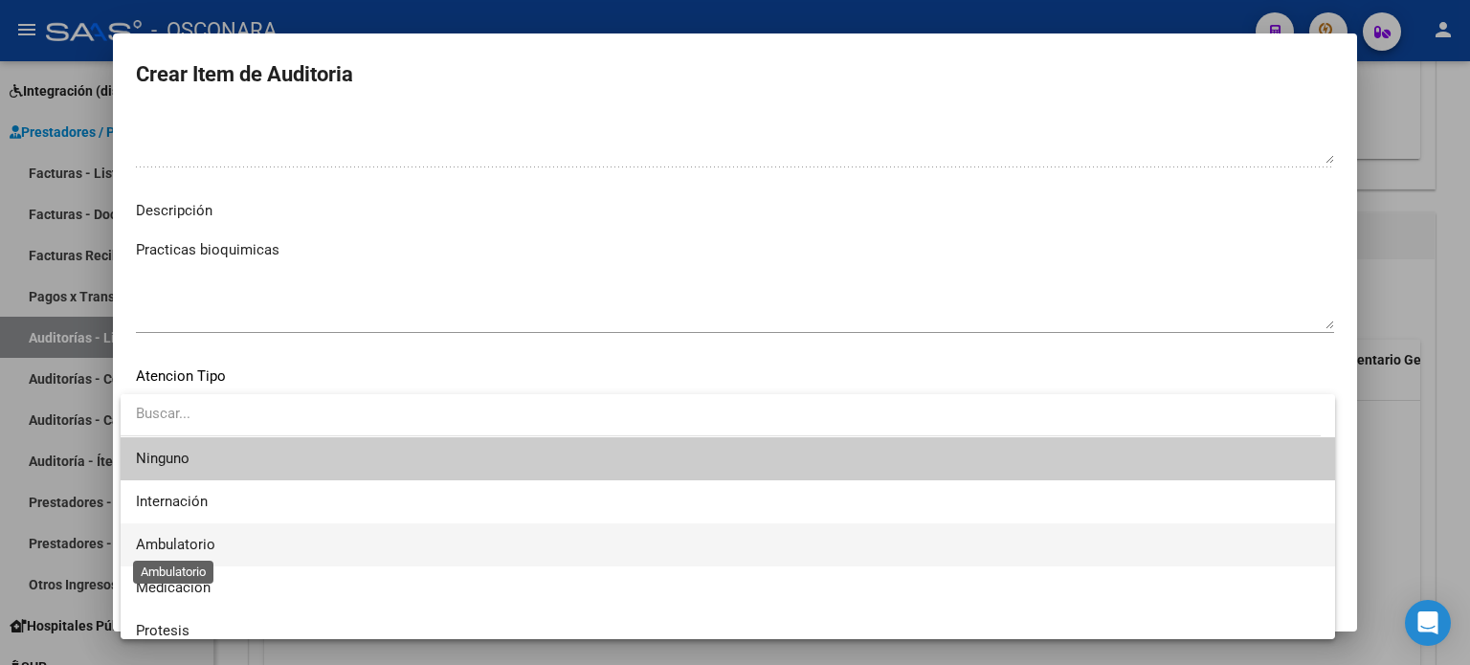
click at [202, 553] on span "Ambulatorio" at bounding box center [728, 545] width 1184 height 43
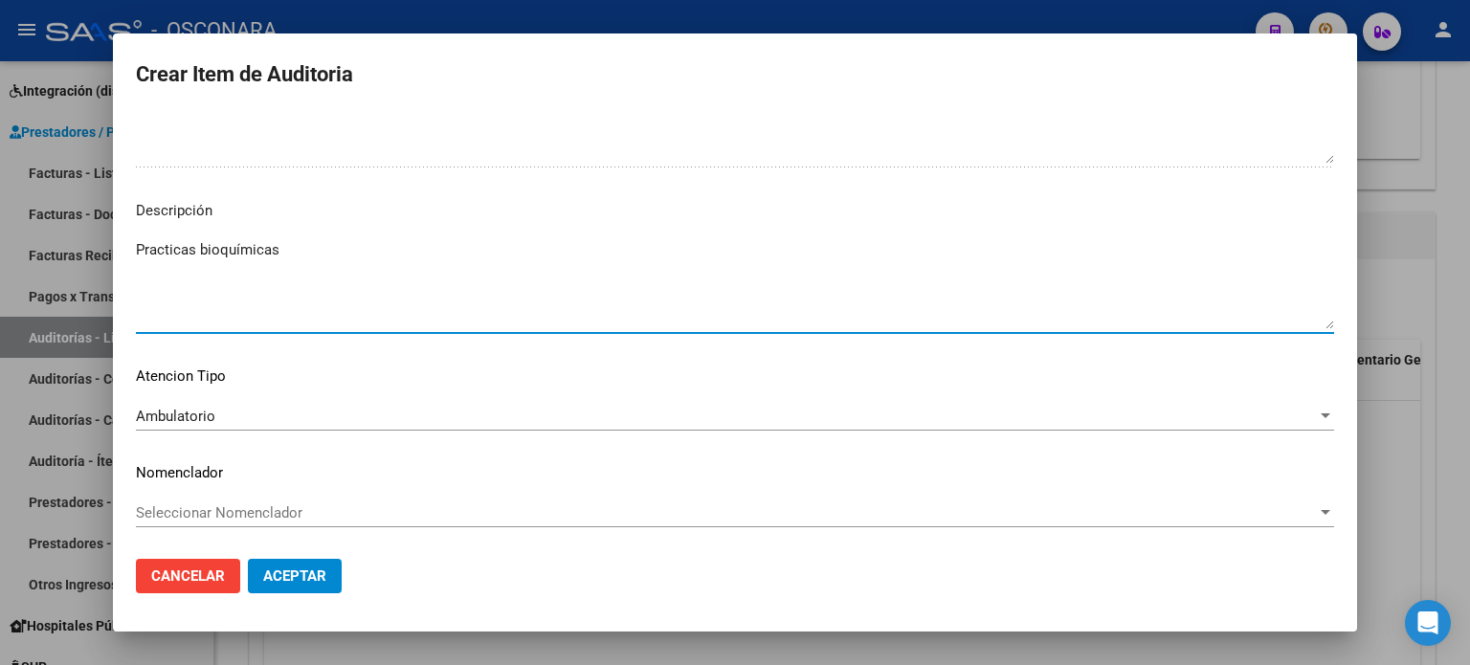
type textarea "Practicas bioquímicas"
click at [299, 572] on span "Aceptar" at bounding box center [294, 576] width 63 height 17
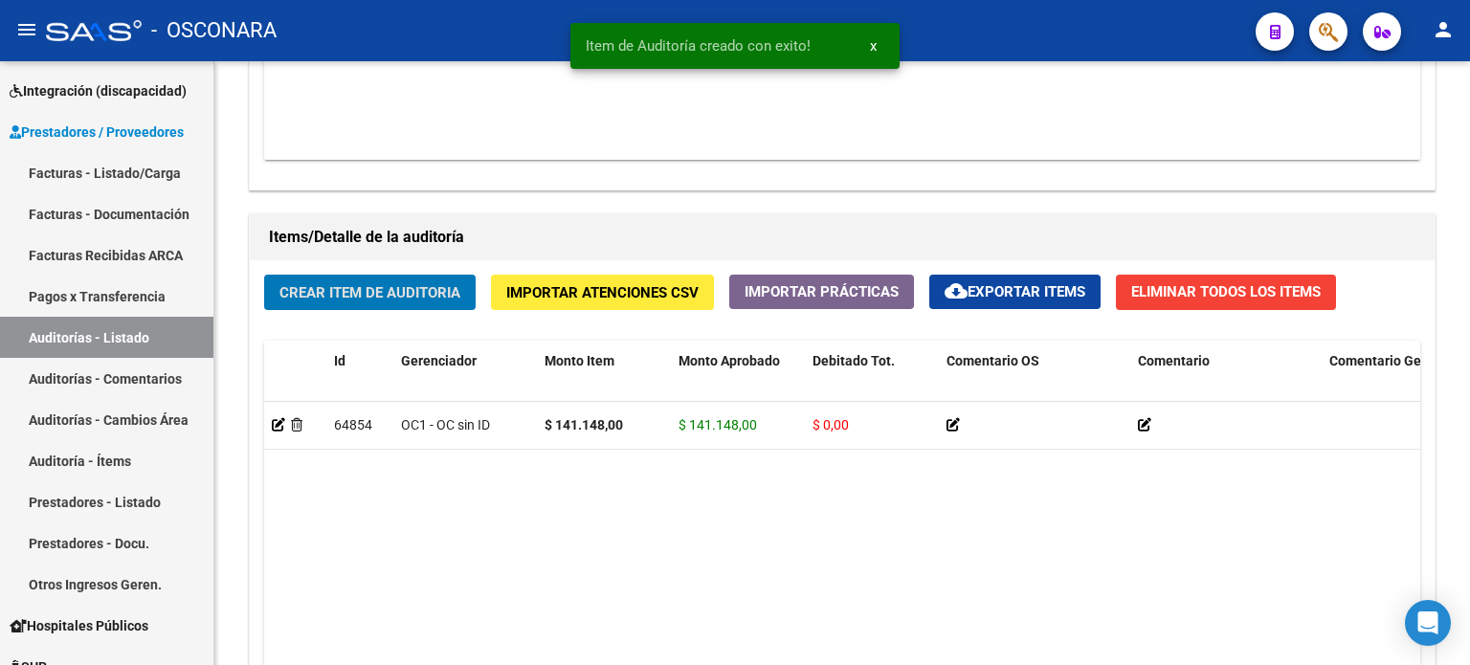
scroll to position [1245, 0]
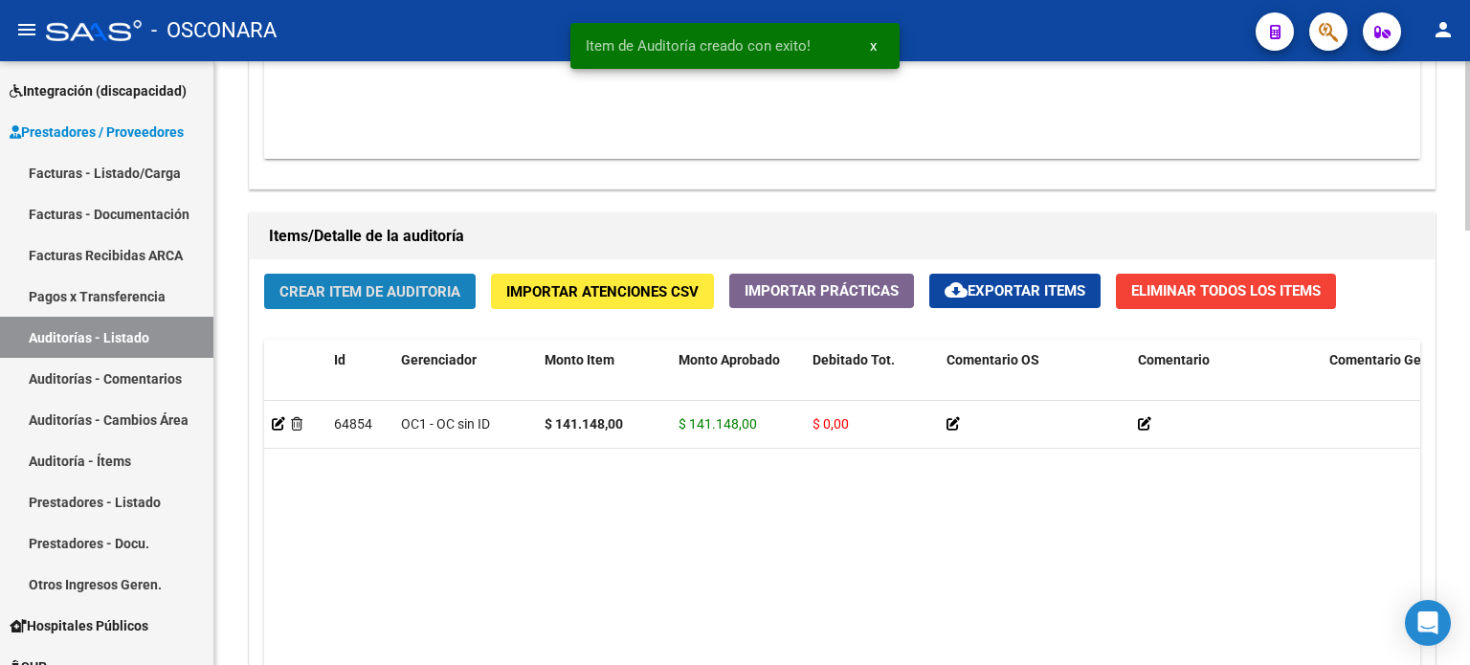
click at [417, 278] on button "Crear Item de Auditoria" at bounding box center [370, 291] width 212 height 35
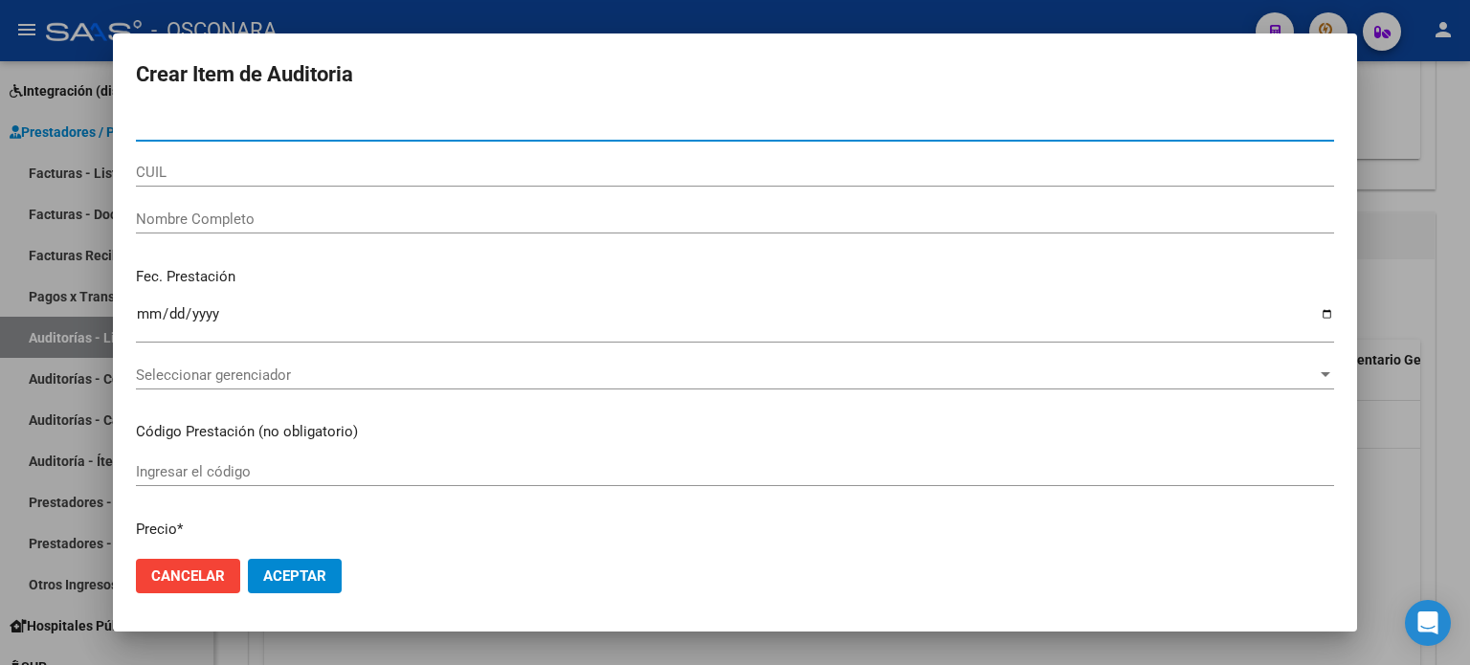
paste input "39130239"
type input "39130239"
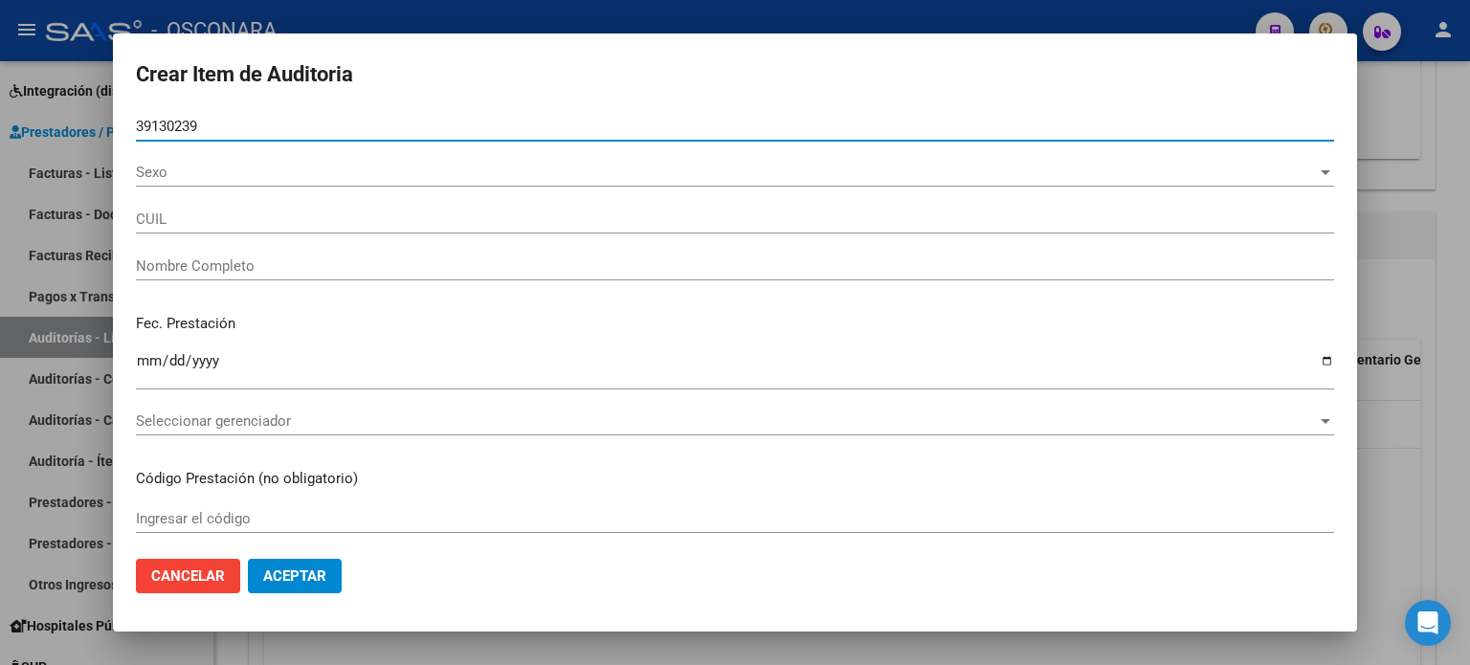
type input "27391302397"
type input "[PERSON_NAME]"
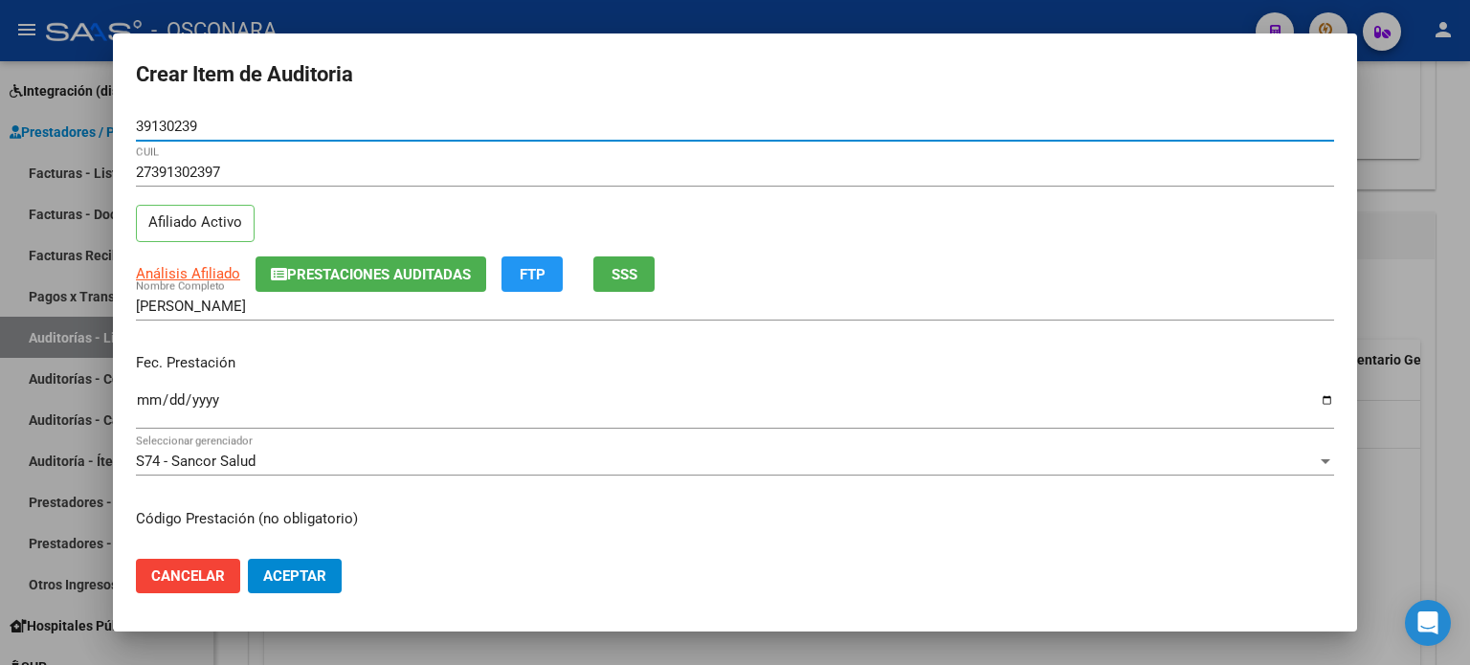
type input "39130239"
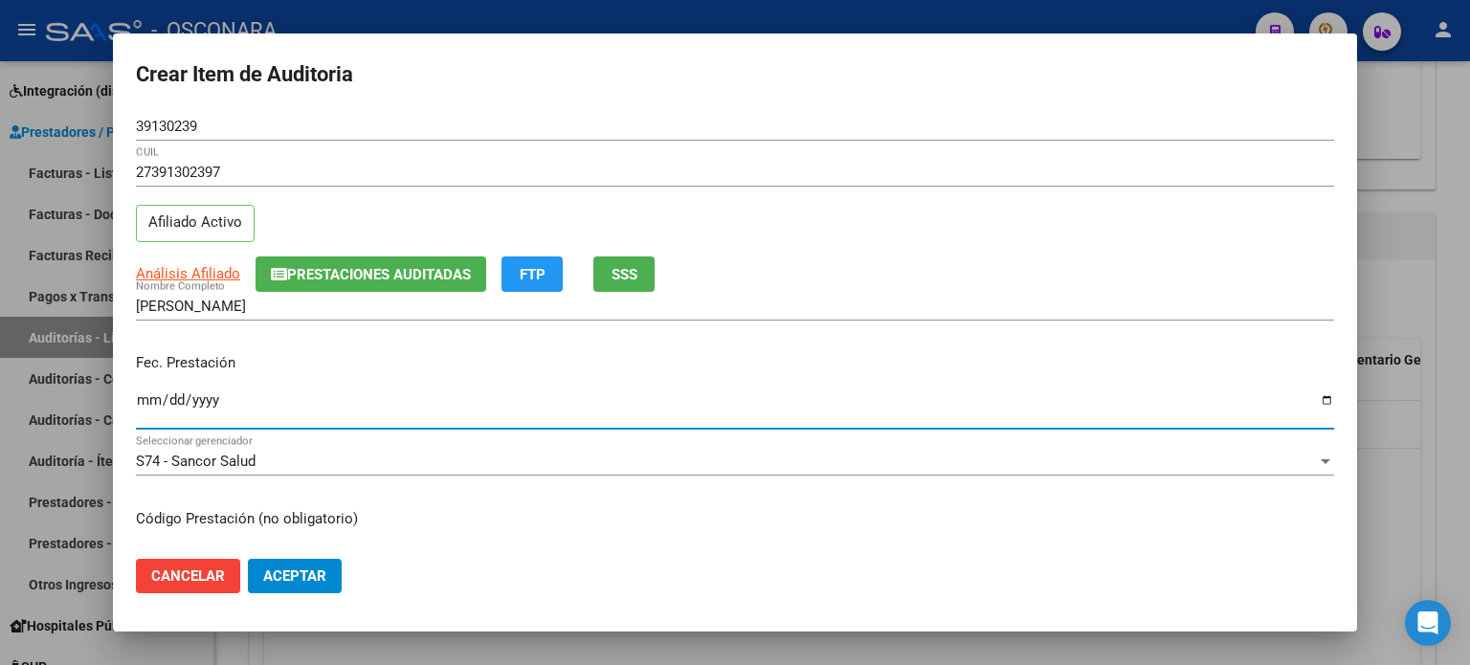
click at [139, 398] on input "Ingresar la fecha" at bounding box center [735, 407] width 1198 height 31
type input "[DATE]"
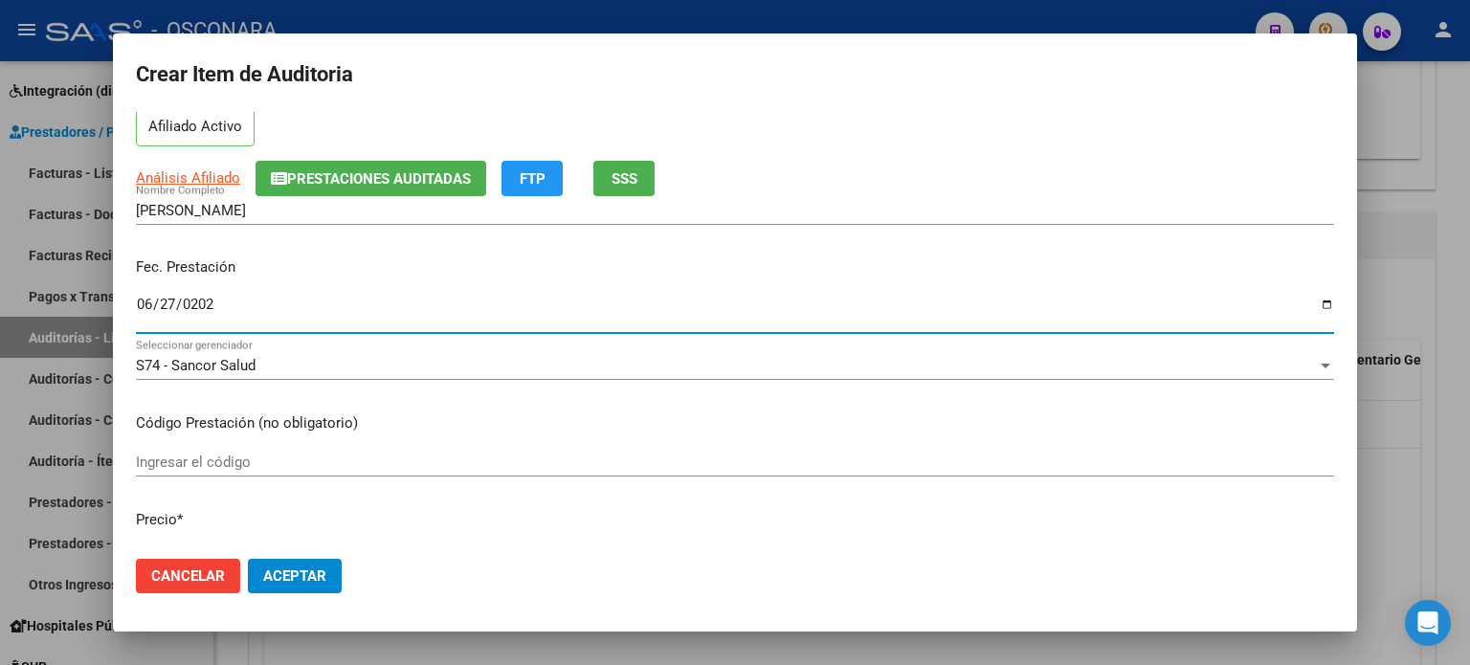
scroll to position [287, 0]
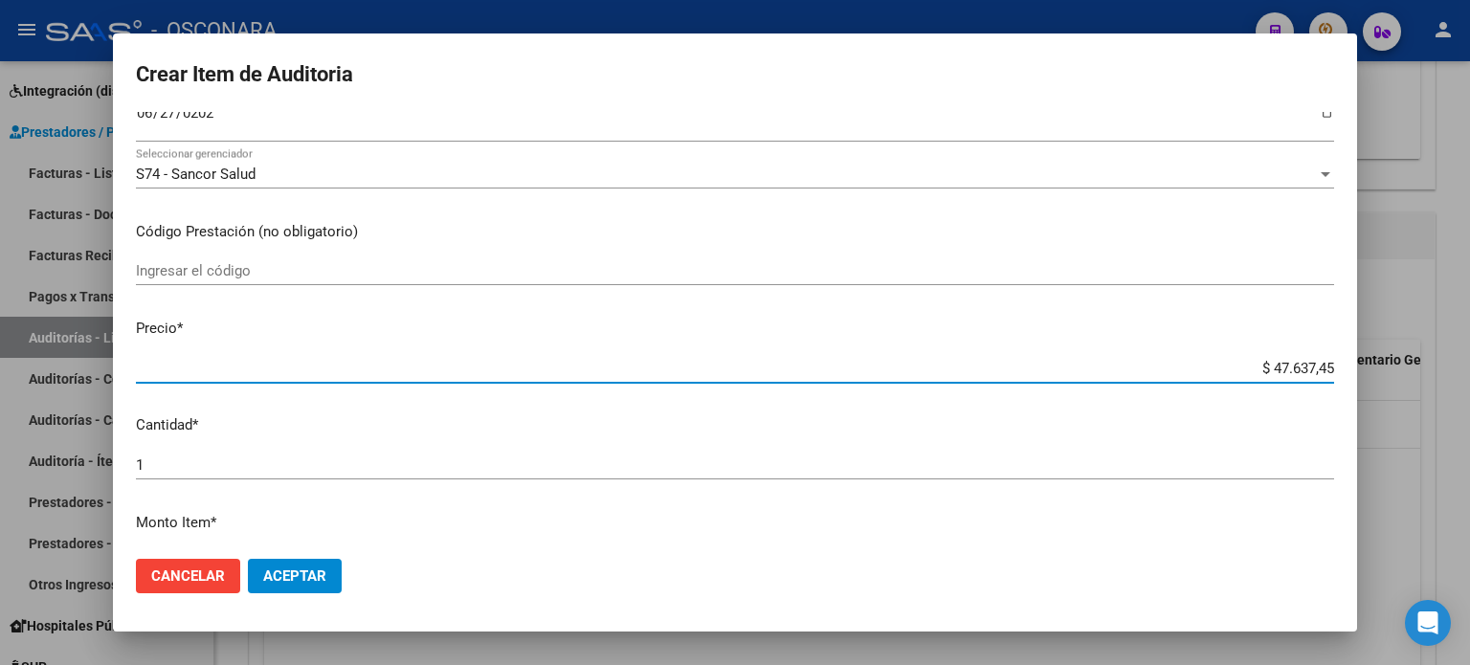
drag, startPoint x: 1259, startPoint y: 366, endPoint x: 1341, endPoint y: 355, distance: 82.0
click at [1341, 355] on mat-dialog-content "39130239 Nro Documento 27391302397 CUIL Afiliado Activo Análisis Afiliado Prest…" at bounding box center [735, 328] width 1244 height 433
type input "$ 0,02"
type input "$ 0,25"
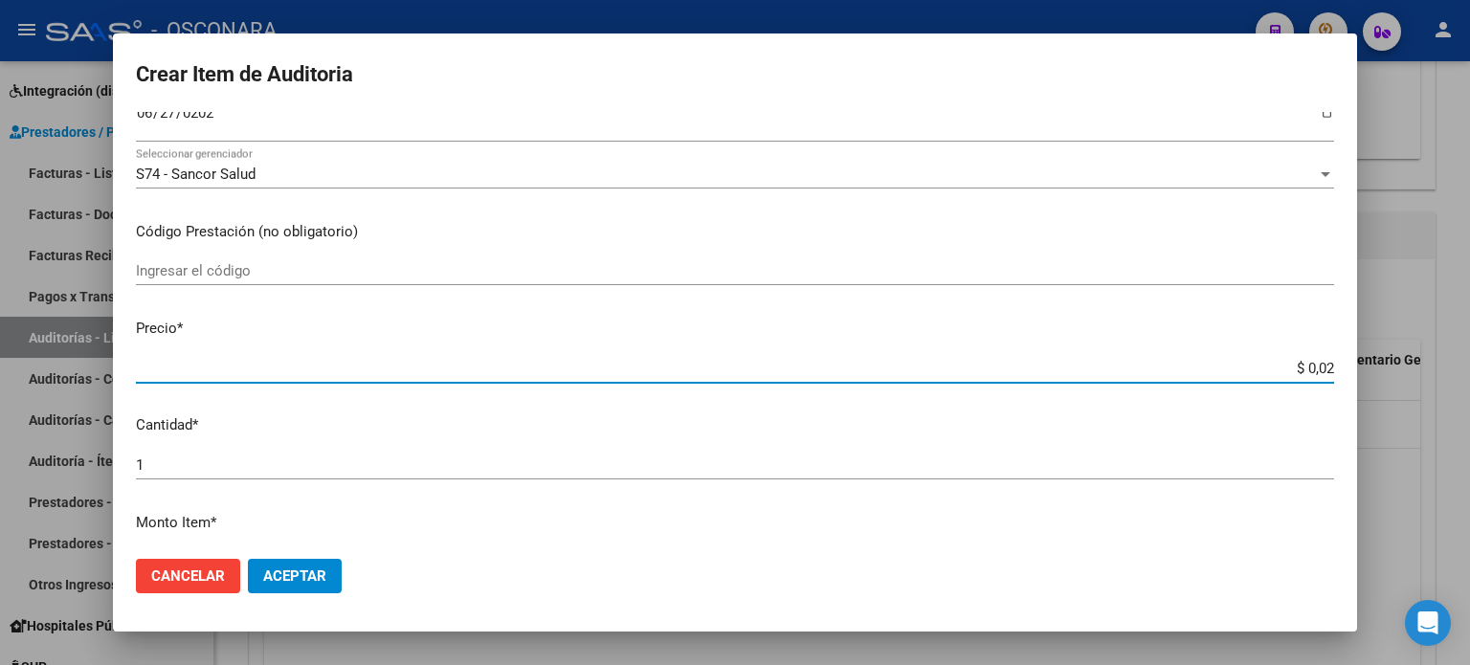
type input "$ 0,25"
type input "$ 2,54"
type input "$ 25,40"
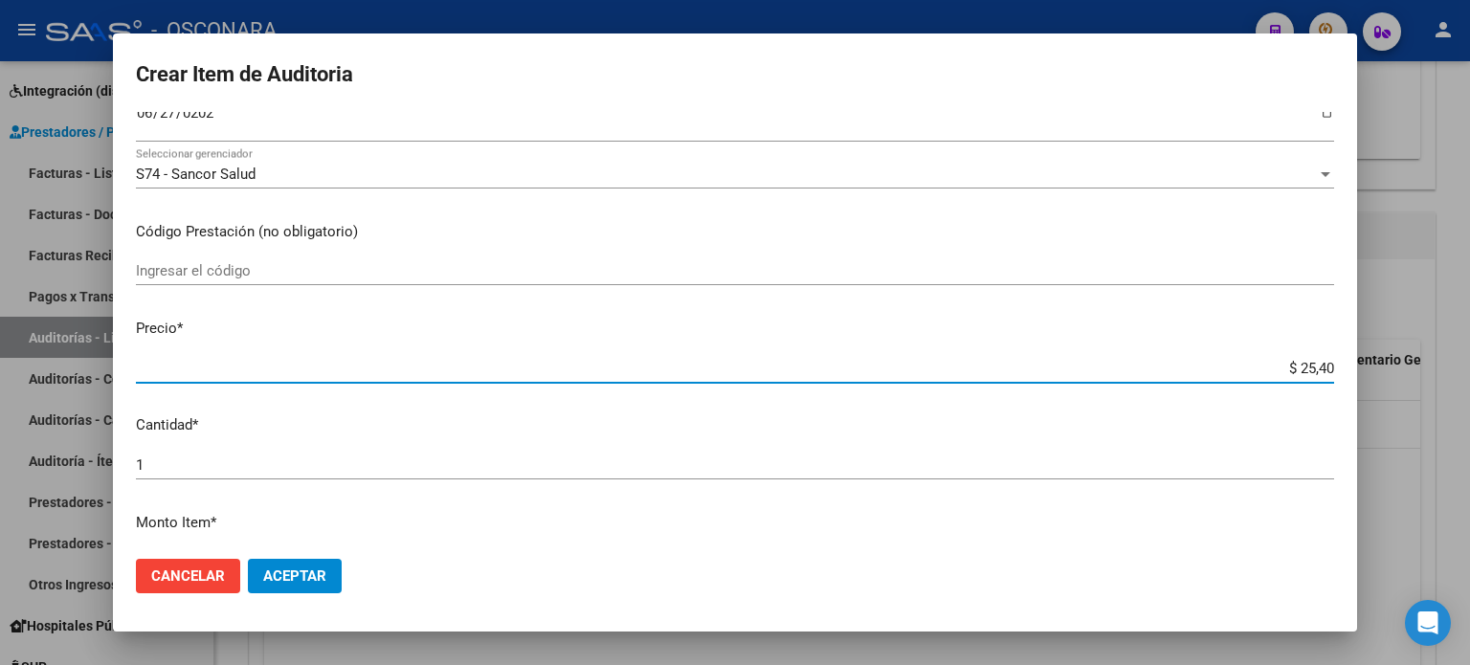
type input "$ 254,06"
type input "$ 2.540,66"
type input "$ 25.406,64"
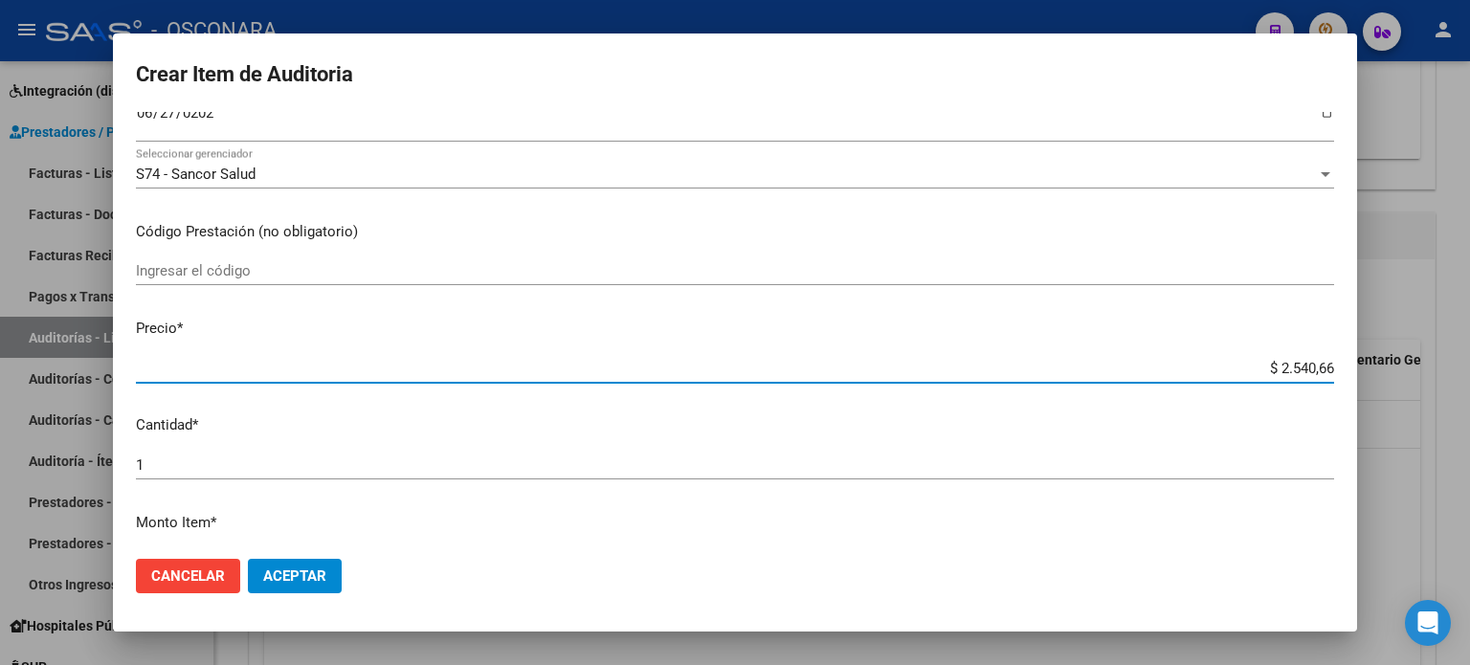
type input "$ 25.406,64"
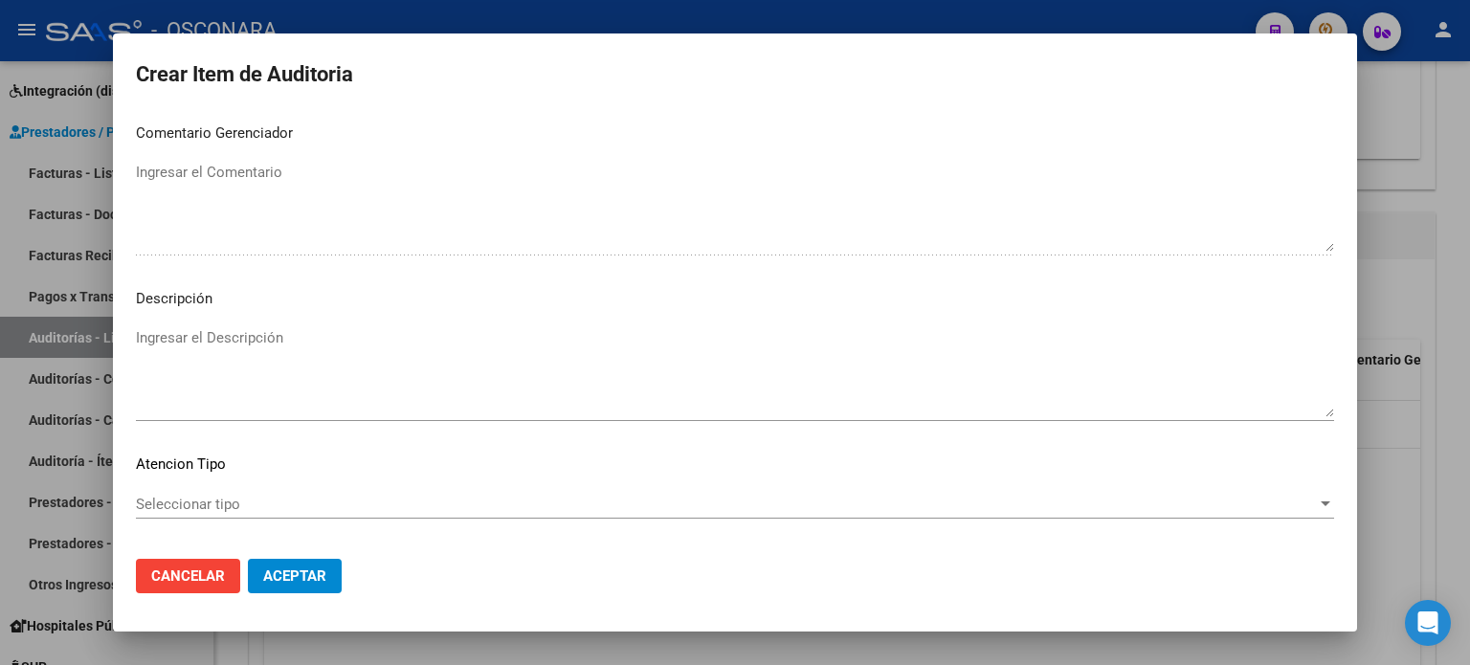
scroll to position [1290, 0]
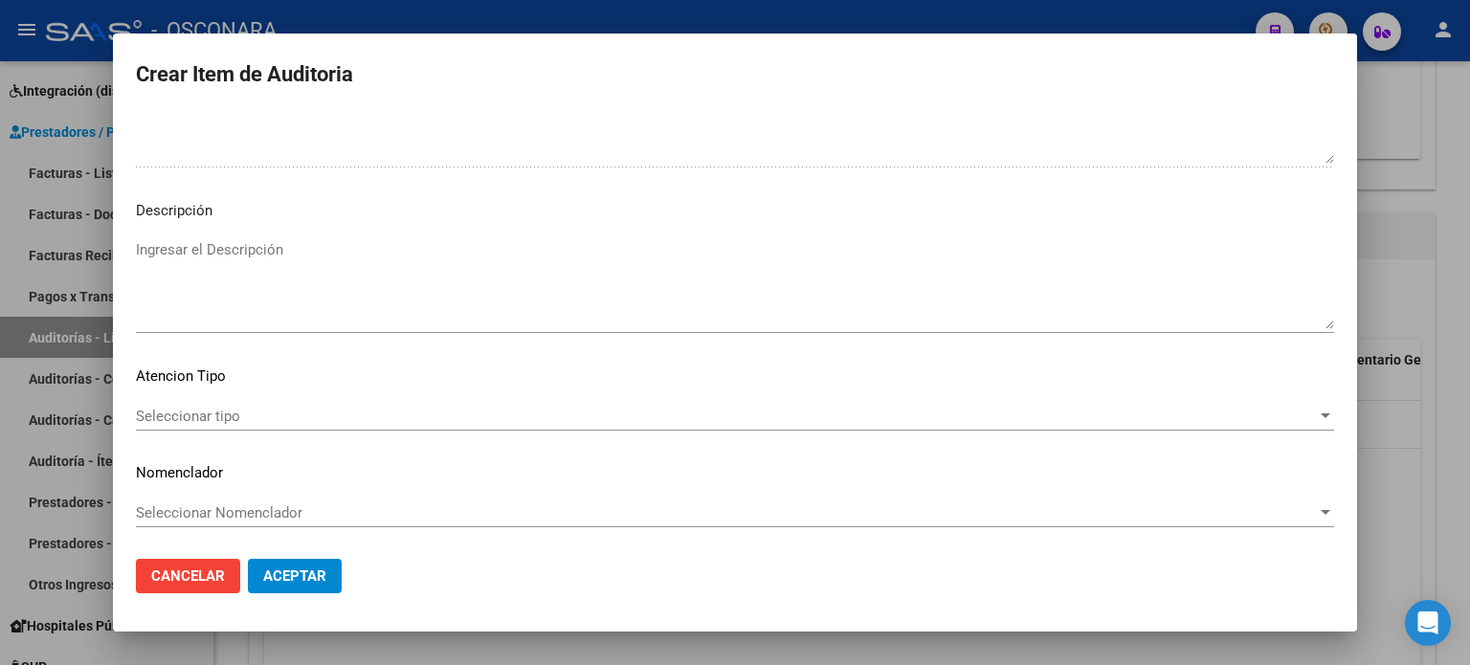
click at [155, 257] on textarea "Ingresar el Descripción" at bounding box center [735, 284] width 1198 height 90
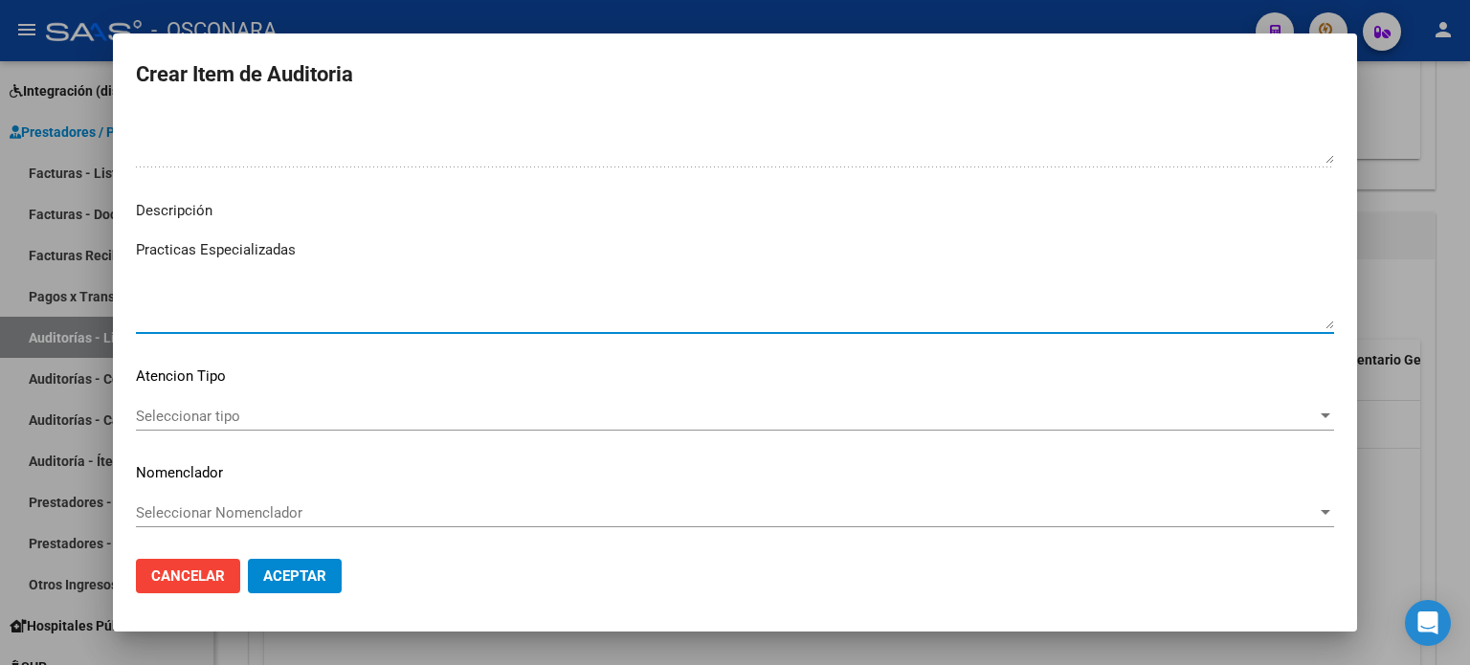
type textarea "Practicas Especializadas"
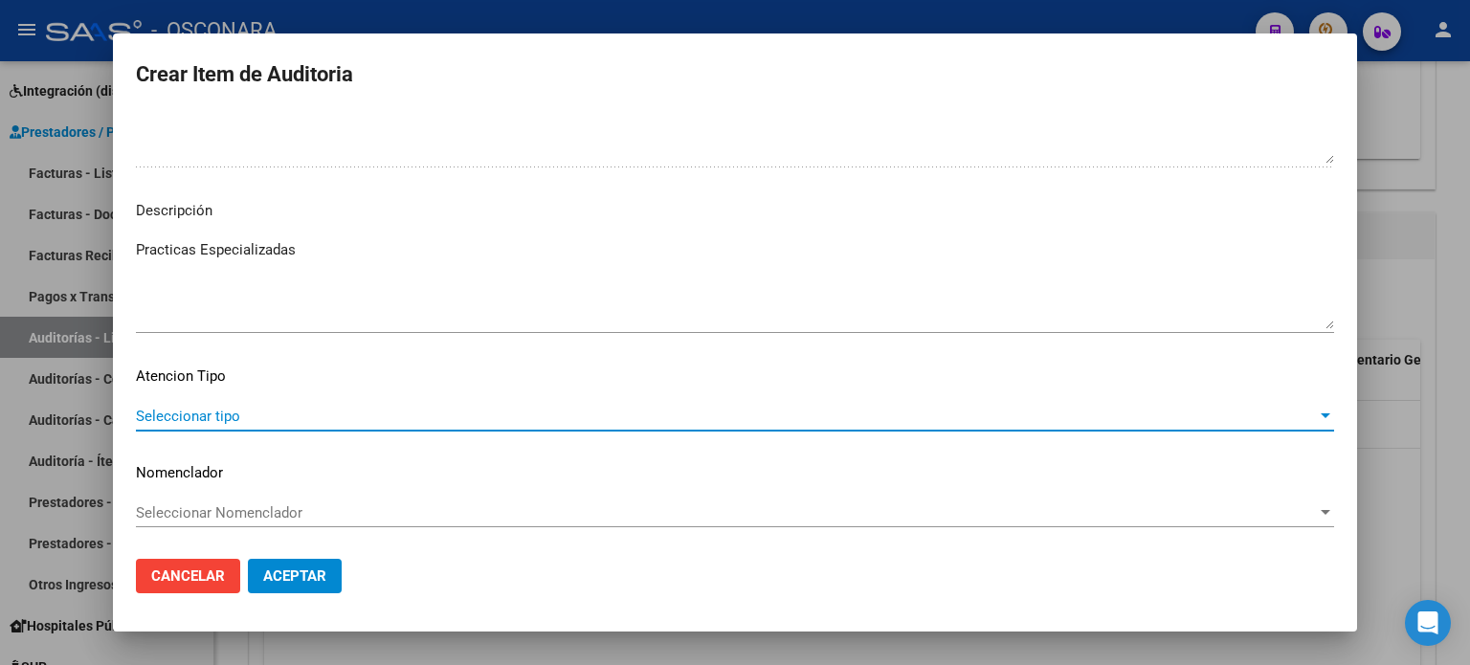
click at [234, 409] on span "Seleccionar tipo" at bounding box center [726, 416] width 1181 height 17
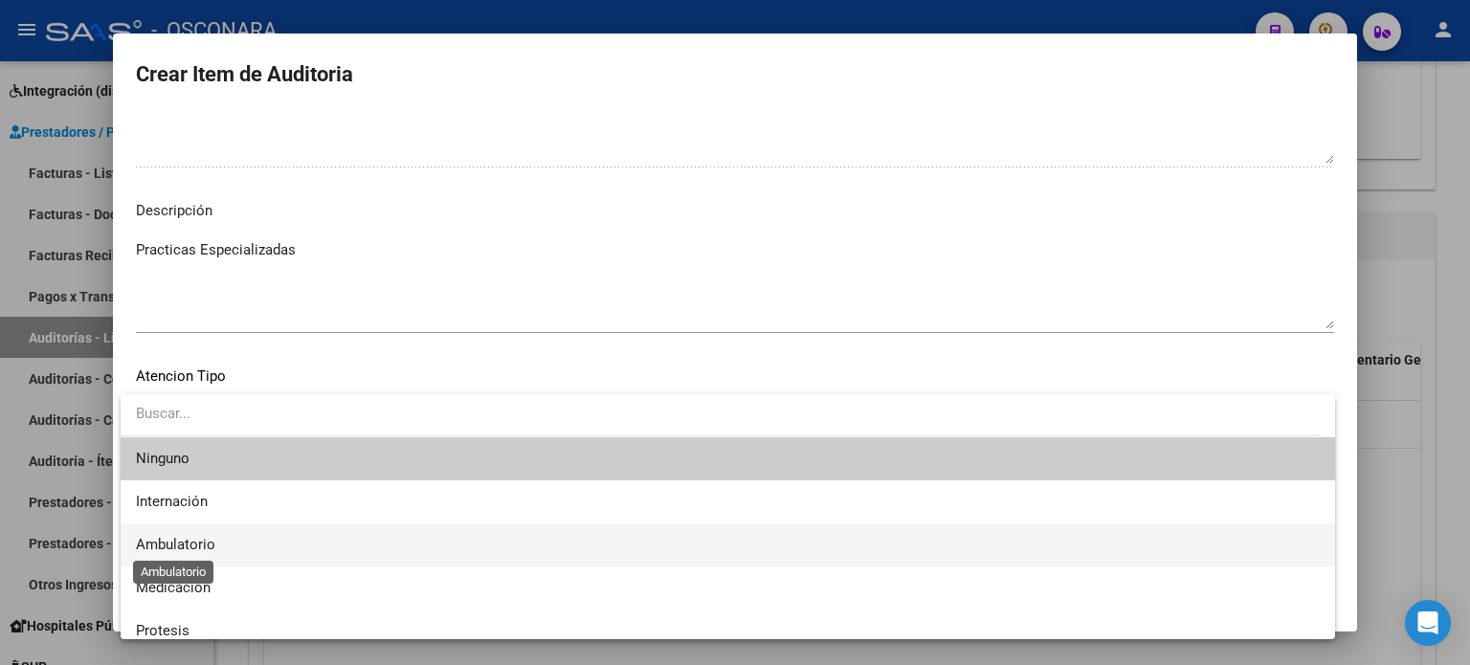
click at [181, 537] on span "Ambulatorio" at bounding box center [175, 544] width 79 height 17
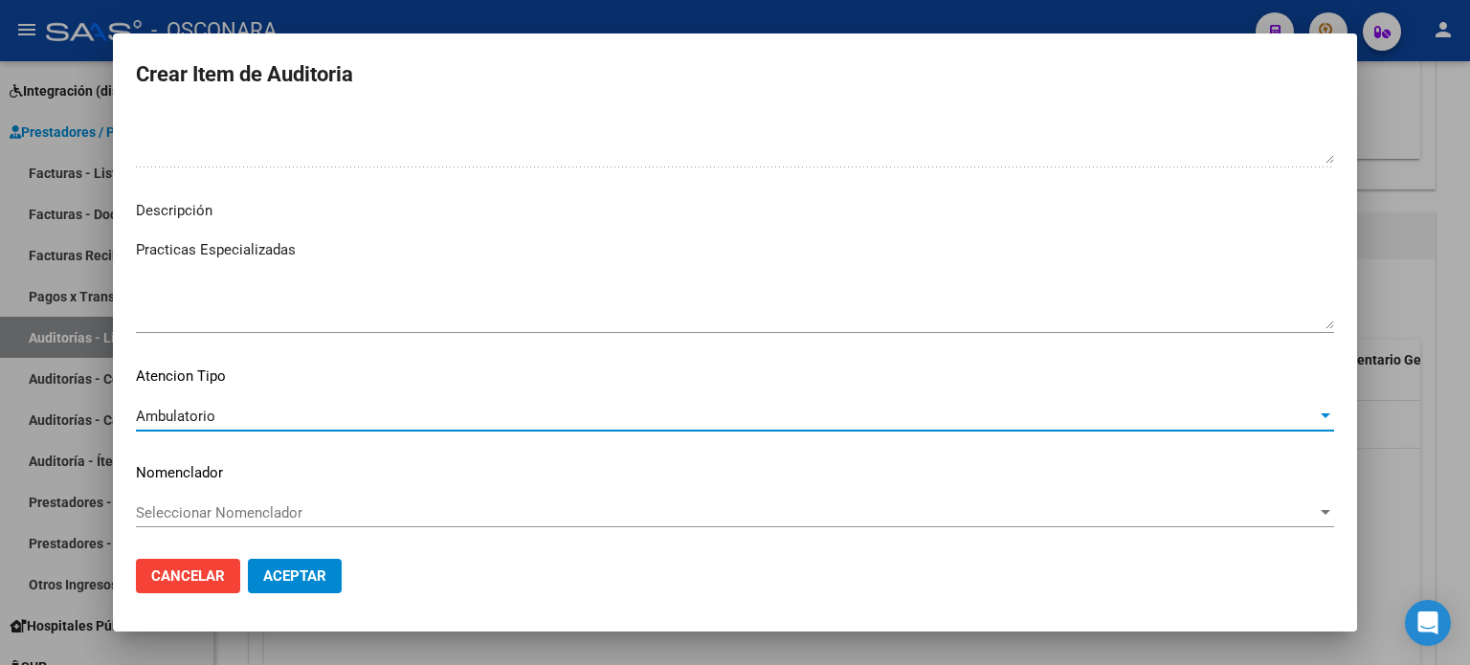
click at [311, 569] on span "Aceptar" at bounding box center [294, 576] width 63 height 17
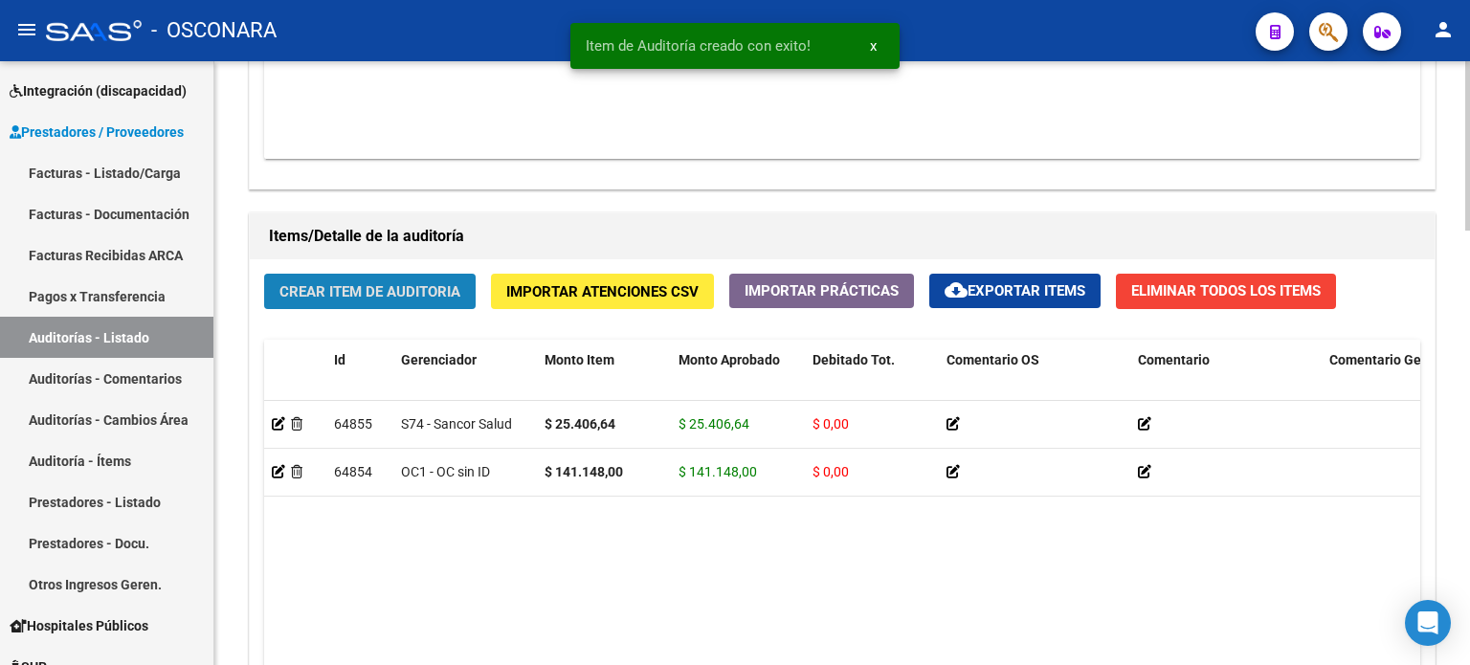
click at [377, 284] on span "Crear Item de Auditoria" at bounding box center [369, 291] width 181 height 17
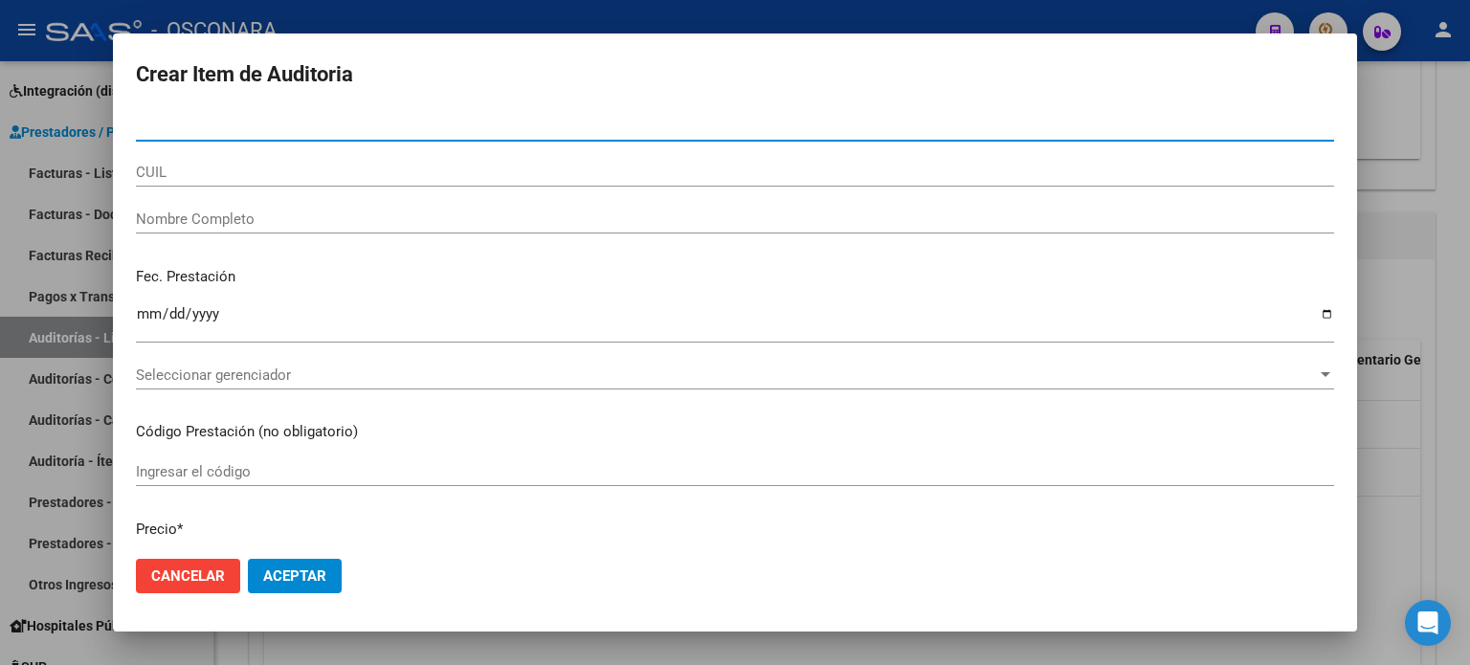
paste input "32770147"
type input "32770147"
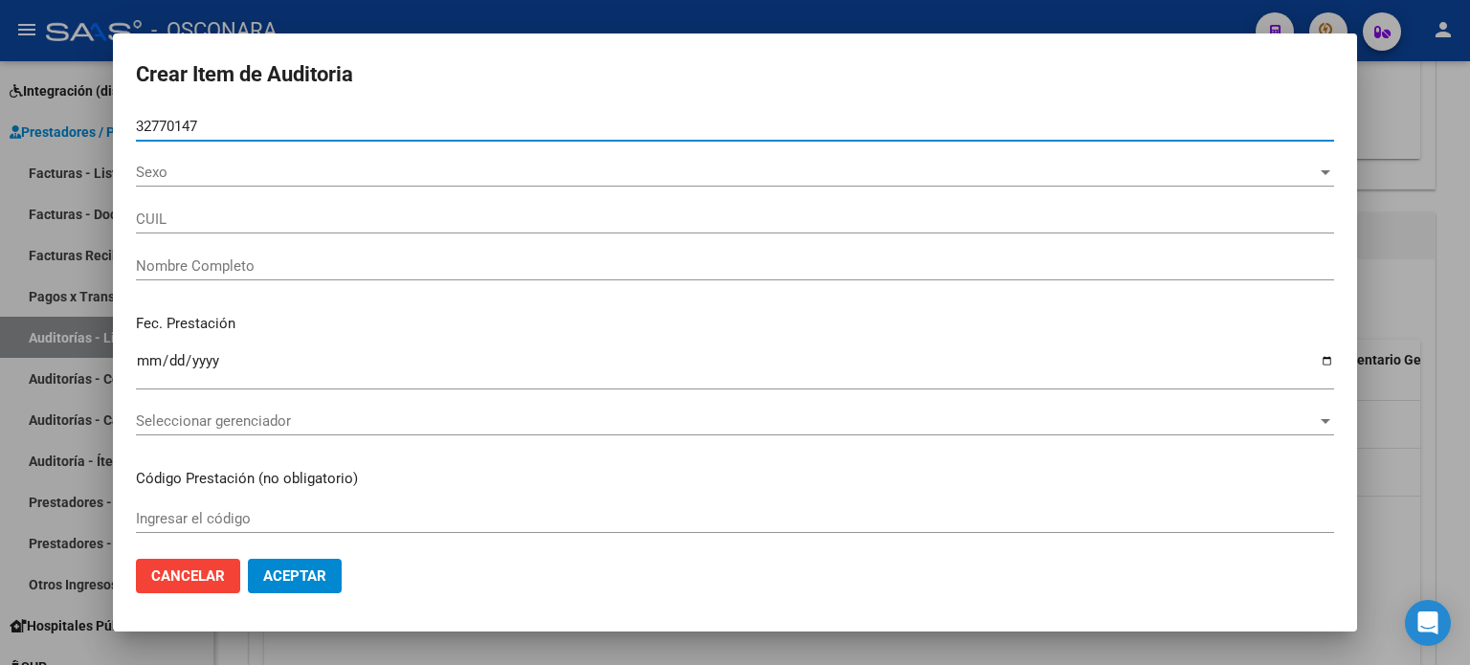
type input "23327701479"
type input "VERDUGO [PERSON_NAME]"
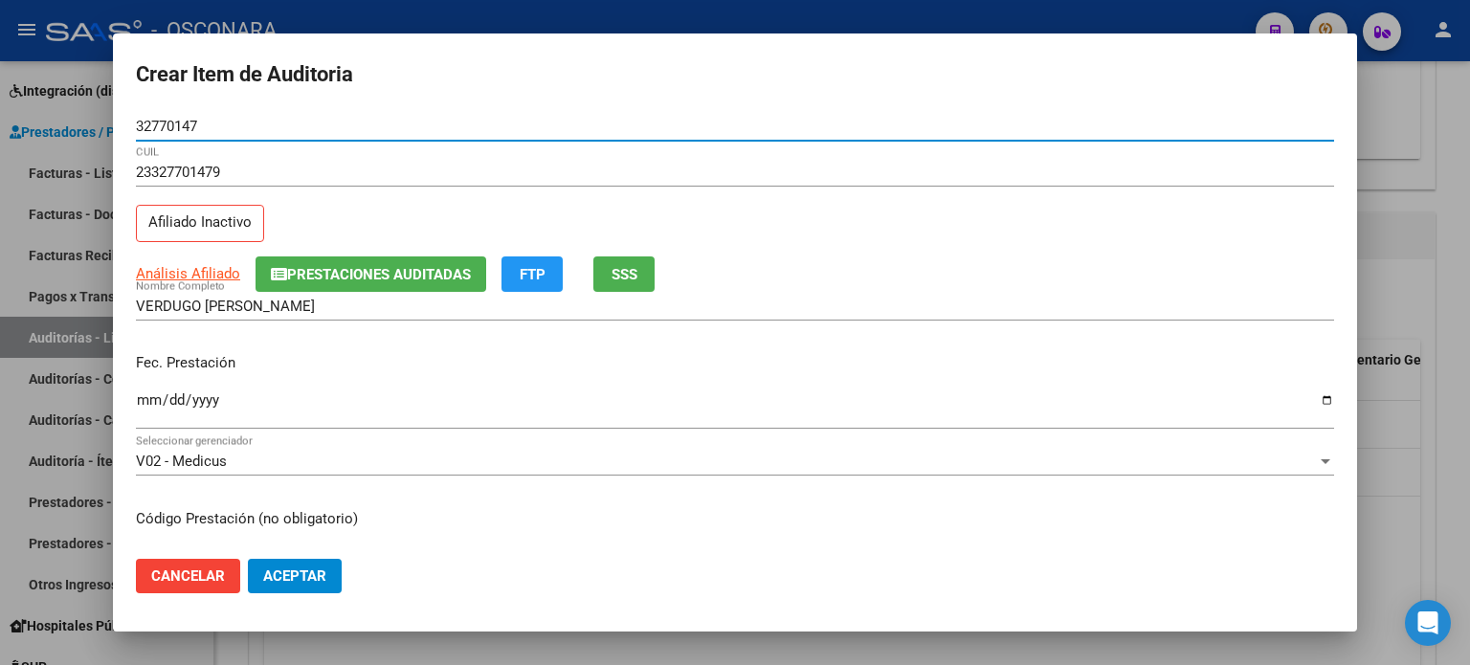
type input "32770147"
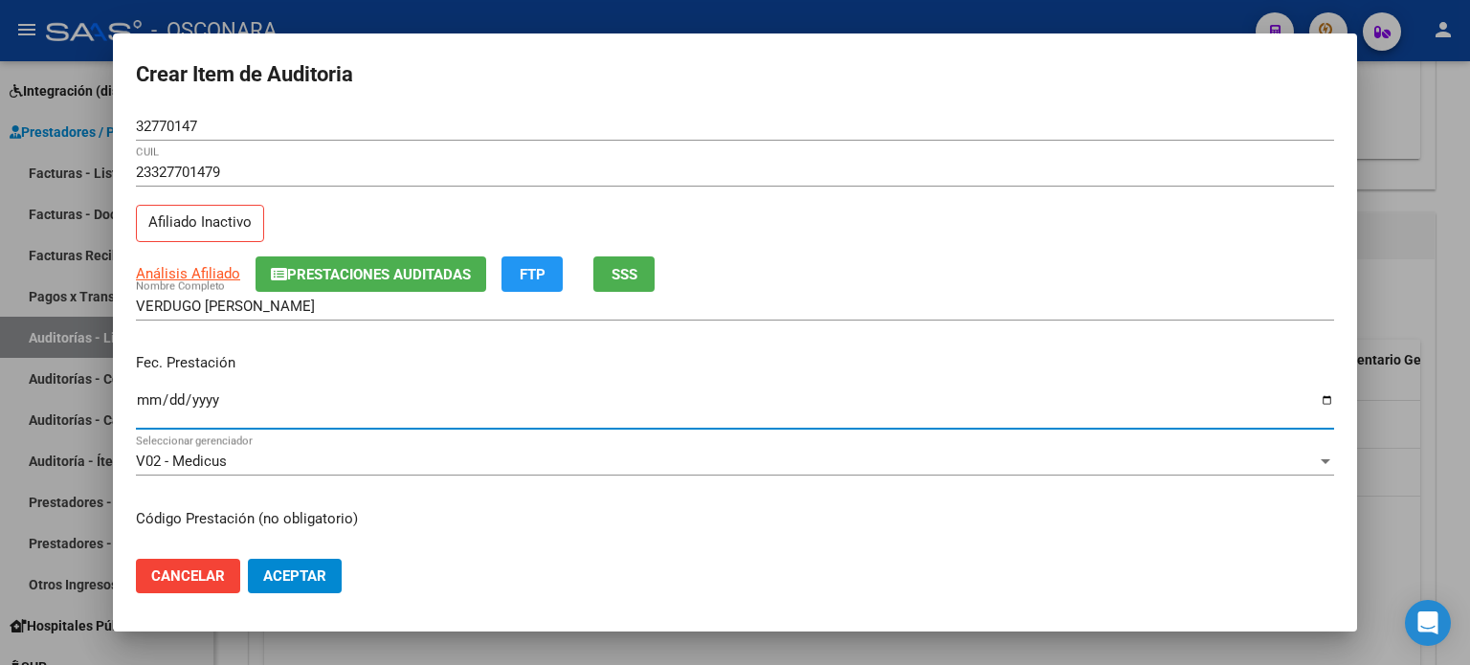
click at [145, 401] on input "Ingresar la fecha" at bounding box center [735, 407] width 1198 height 31
type input "[DATE]"
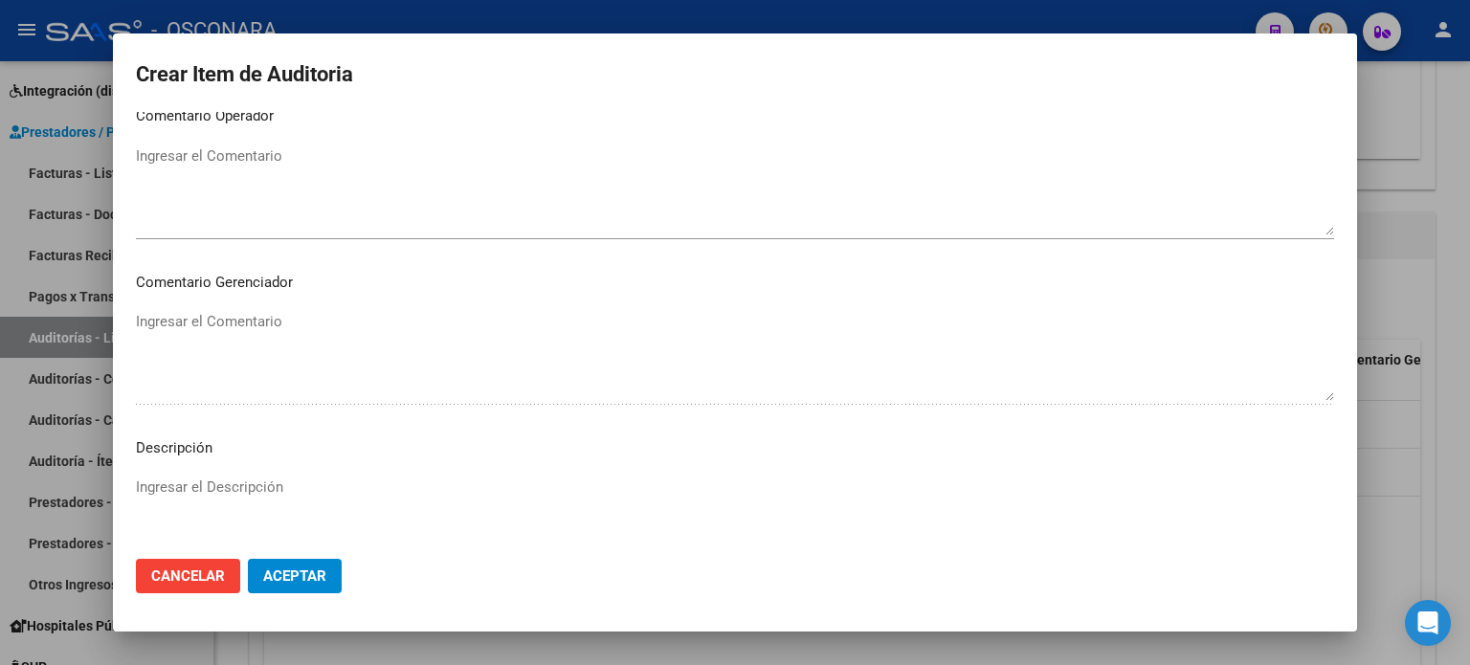
scroll to position [1244, 0]
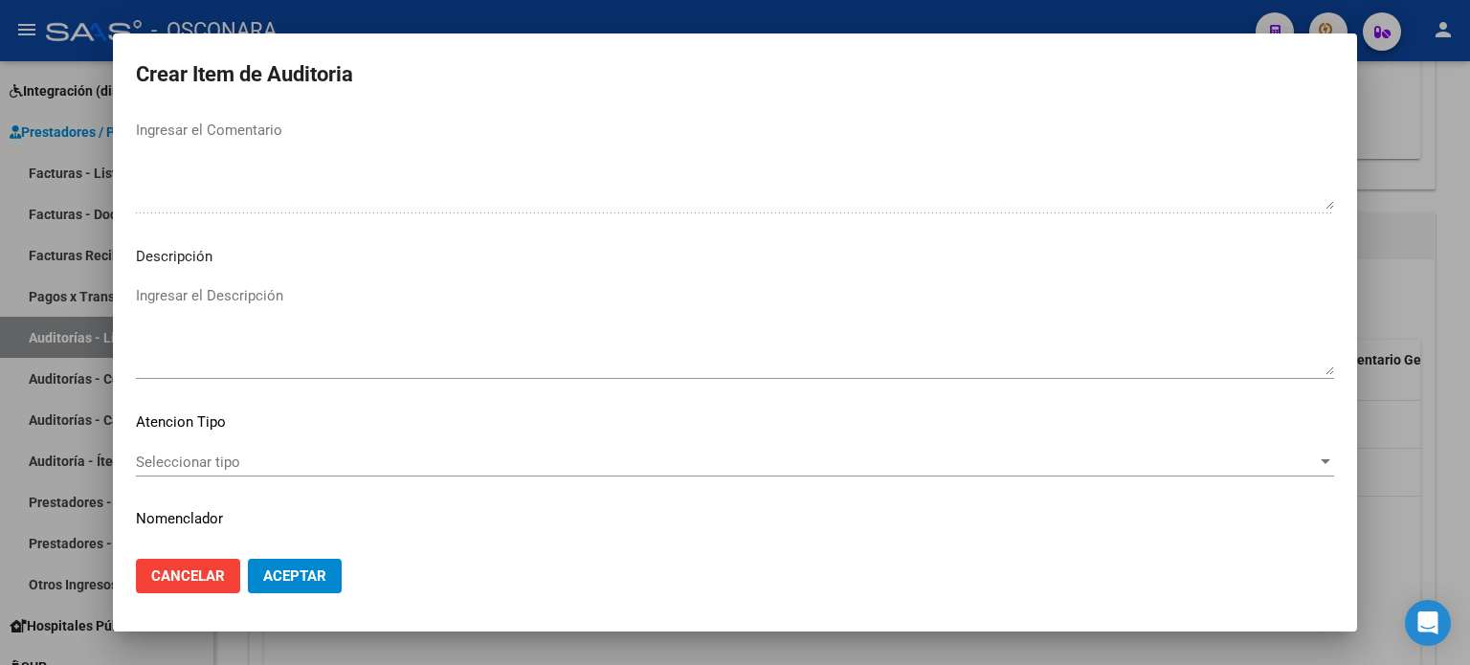
click at [180, 281] on div "Ingresar el Descripción" at bounding box center [735, 330] width 1198 height 98
click at [235, 451] on div "Seleccionar tipo Seleccionar tipo" at bounding box center [735, 462] width 1198 height 29
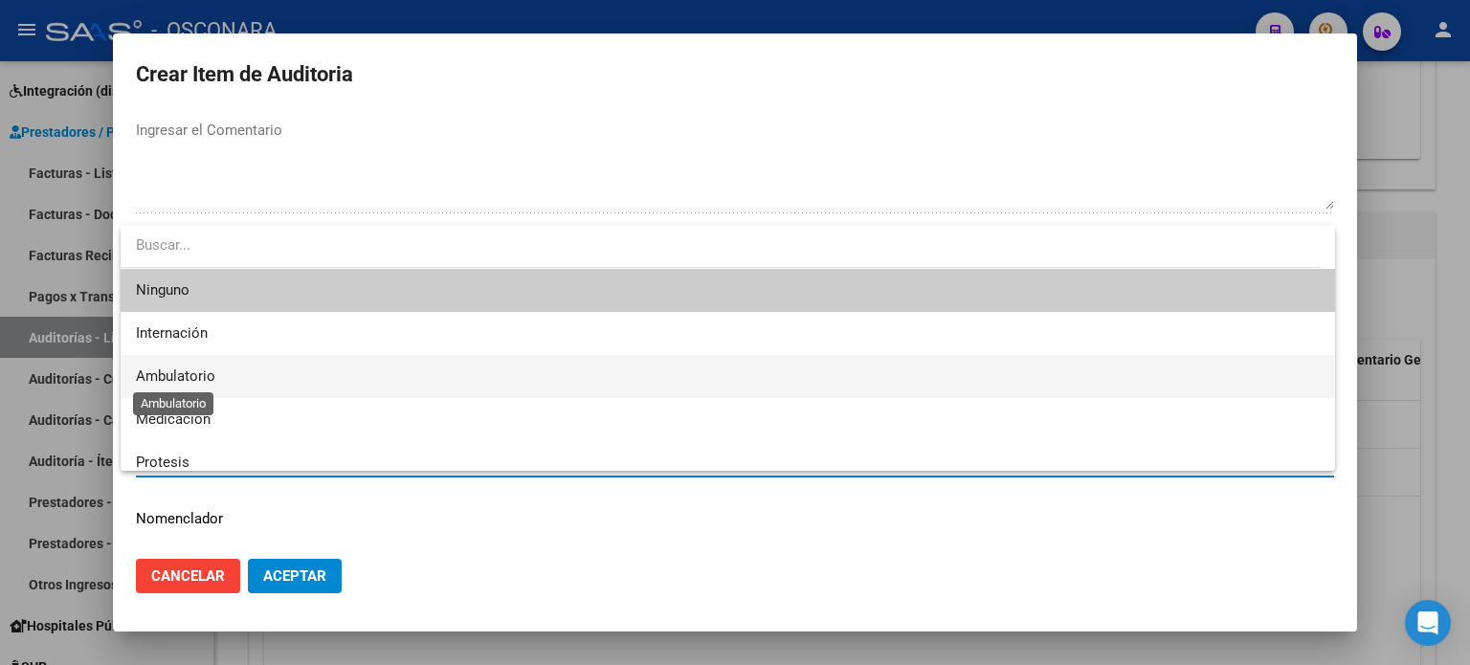
click at [199, 375] on span "Ambulatorio" at bounding box center [175, 376] width 79 height 17
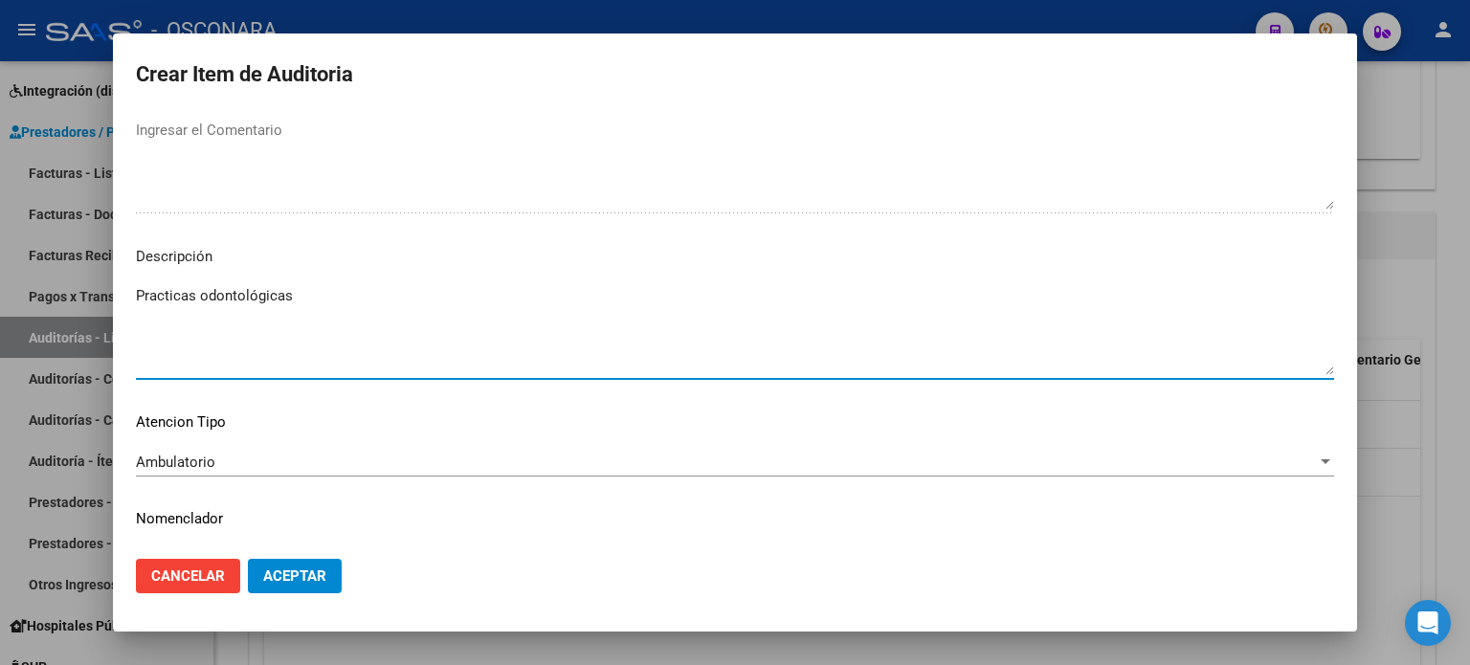
type textarea "Practicas odontológicas"
click at [297, 573] on span "Aceptar" at bounding box center [294, 576] width 63 height 17
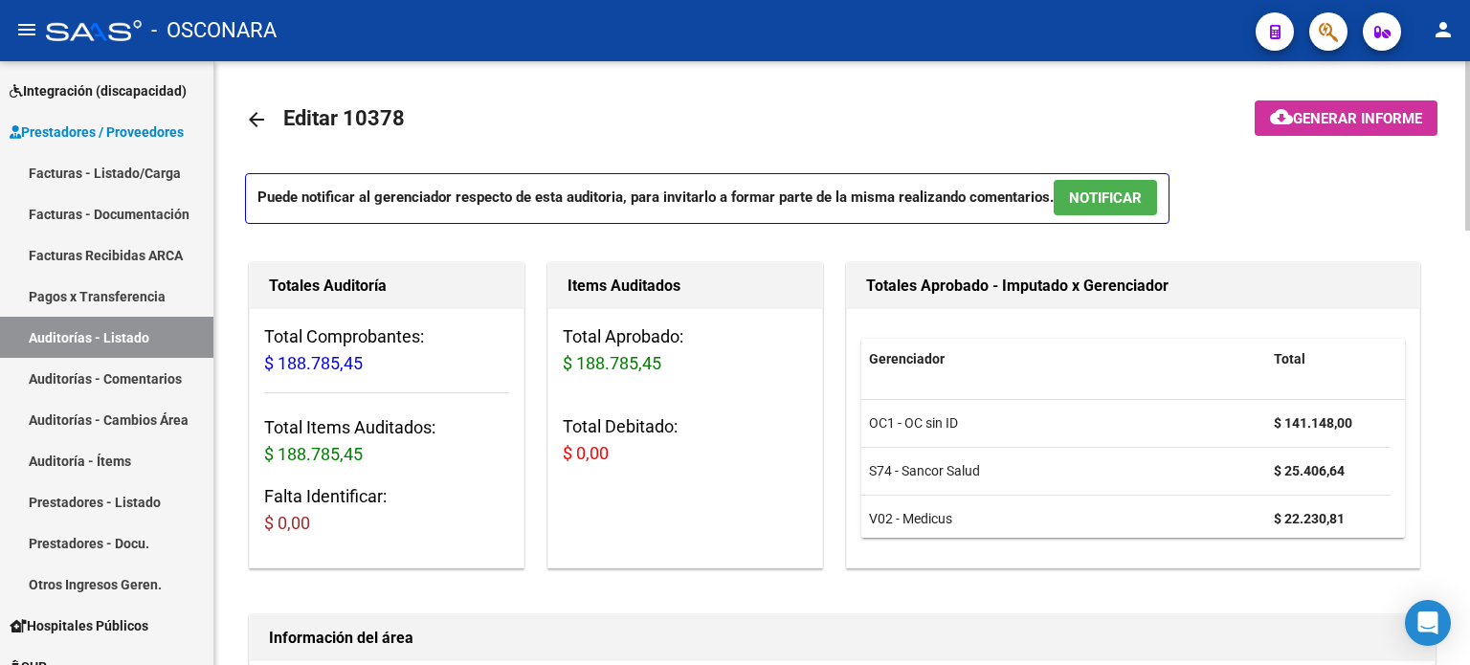
scroll to position [0, 0]
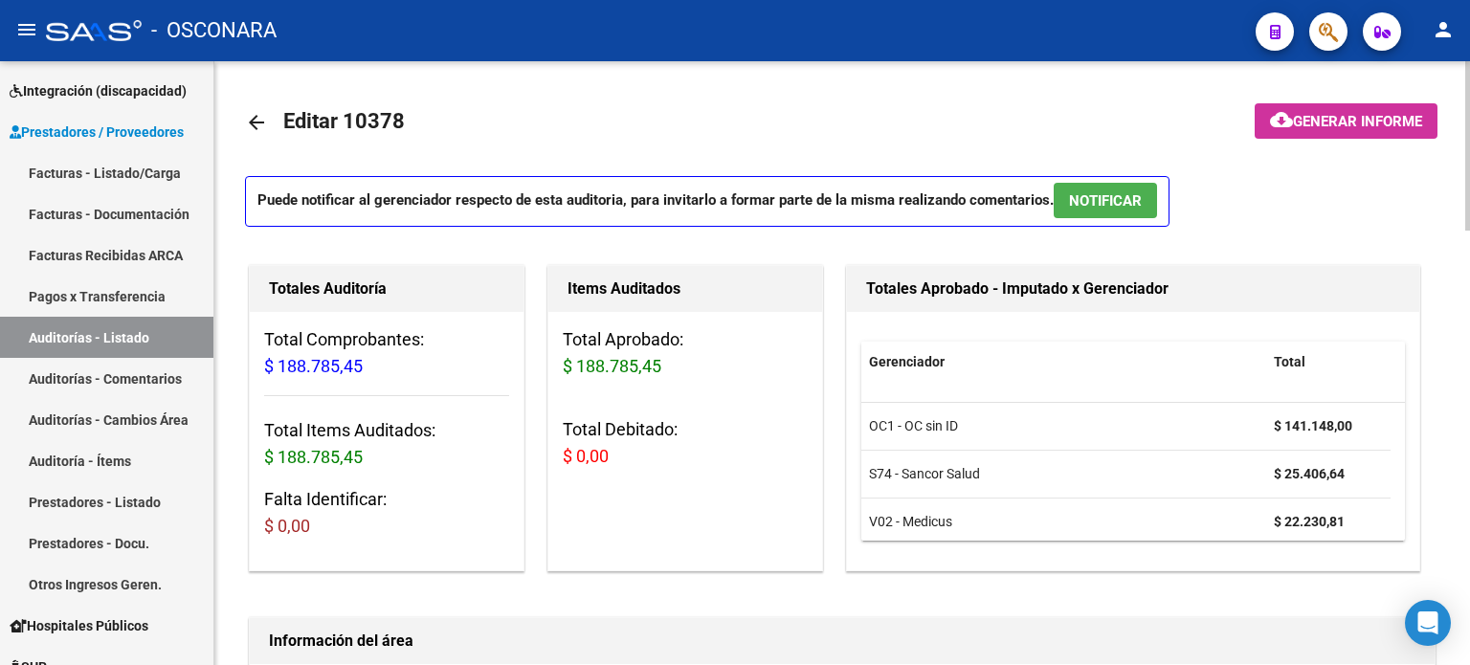
click at [1103, 188] on button "NOTIFICAR" at bounding box center [1105, 200] width 103 height 35
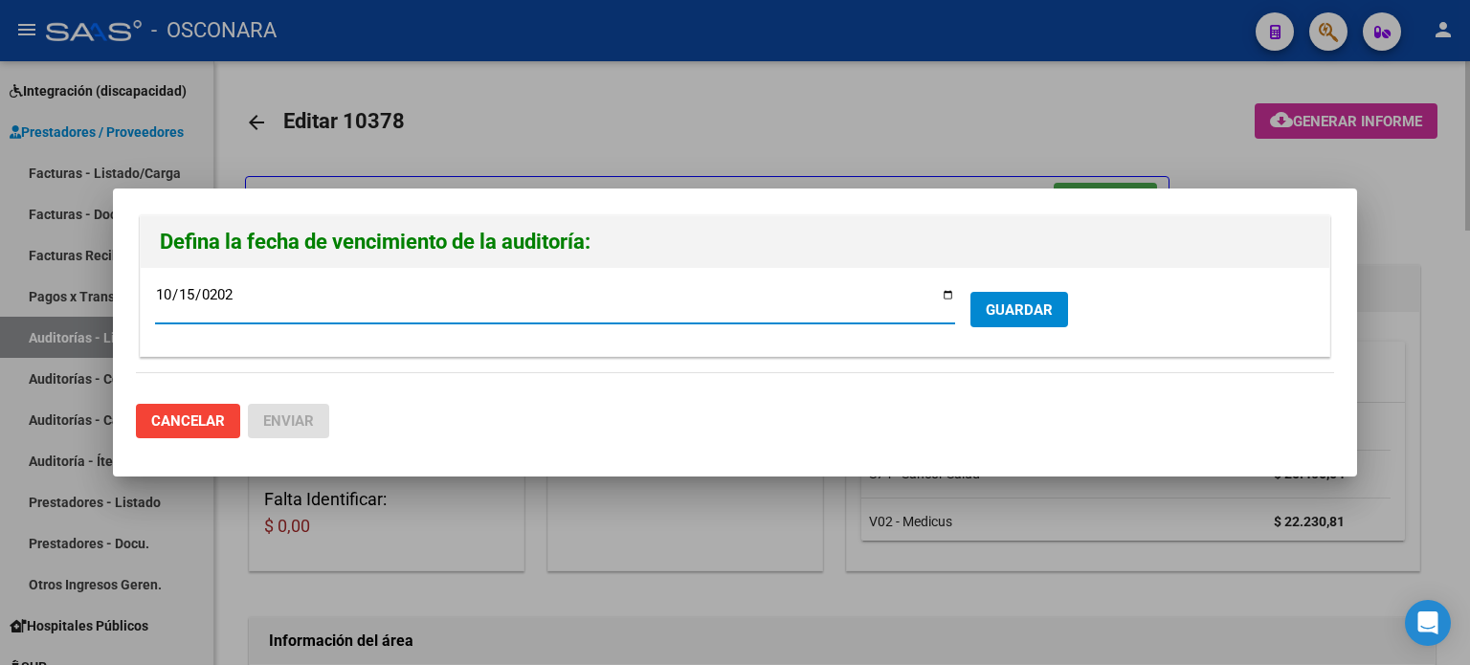
type input "[DATE]"
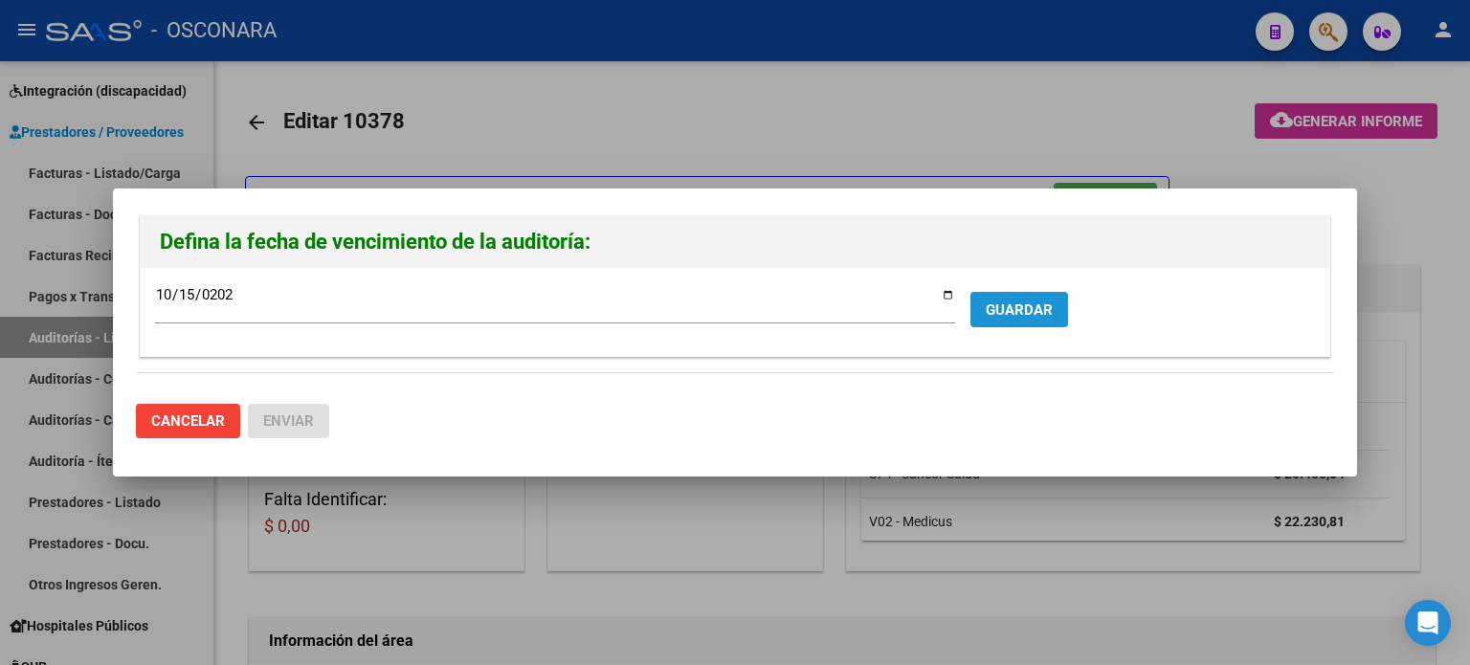
click at [1014, 309] on span "GUARDAR" at bounding box center [1019, 309] width 67 height 17
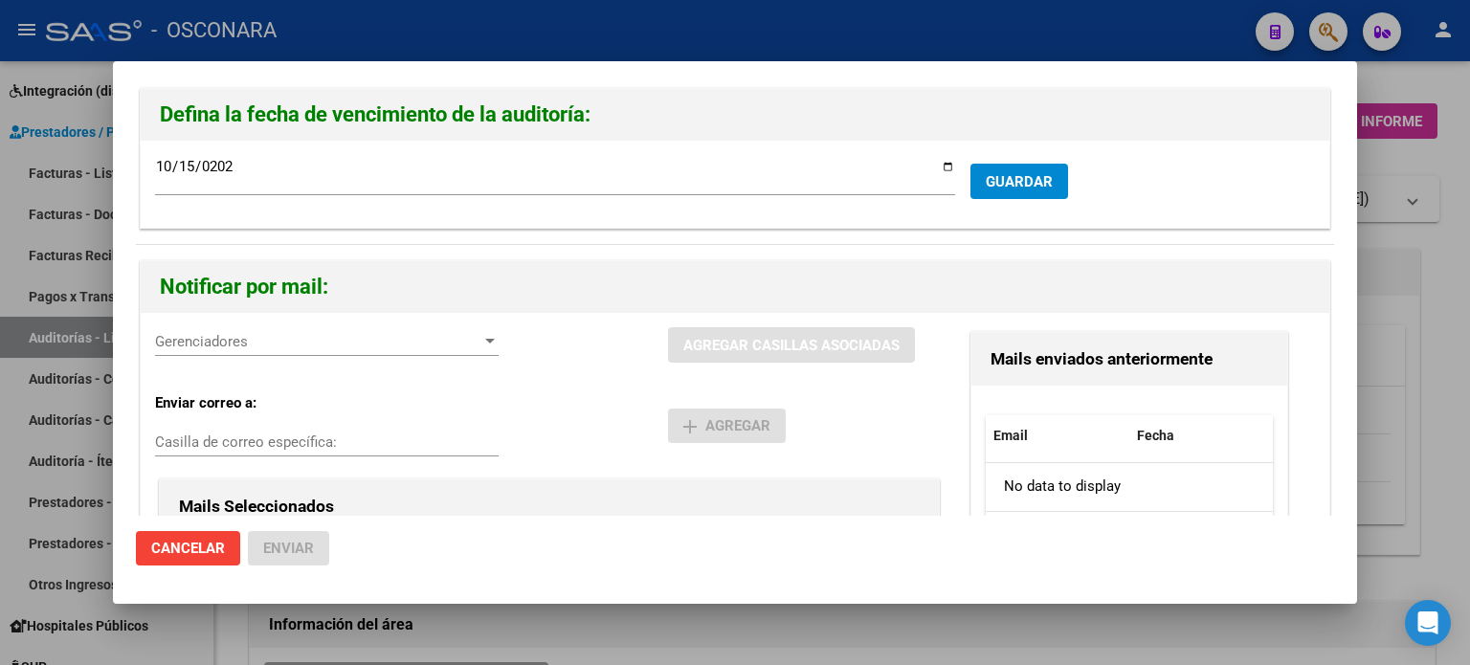
click at [284, 345] on span "Gerenciadores" at bounding box center [318, 341] width 326 height 17
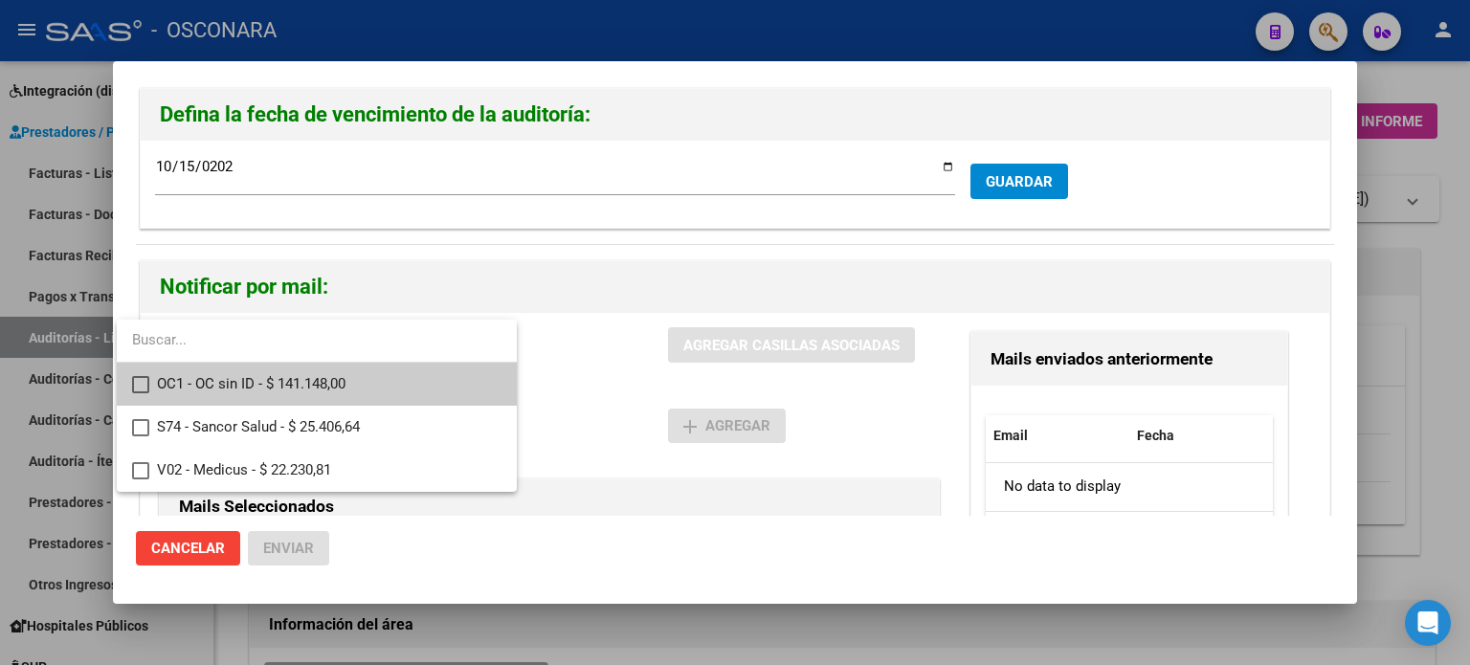
click at [137, 384] on mat-pseudo-checkbox at bounding box center [140, 384] width 17 height 17
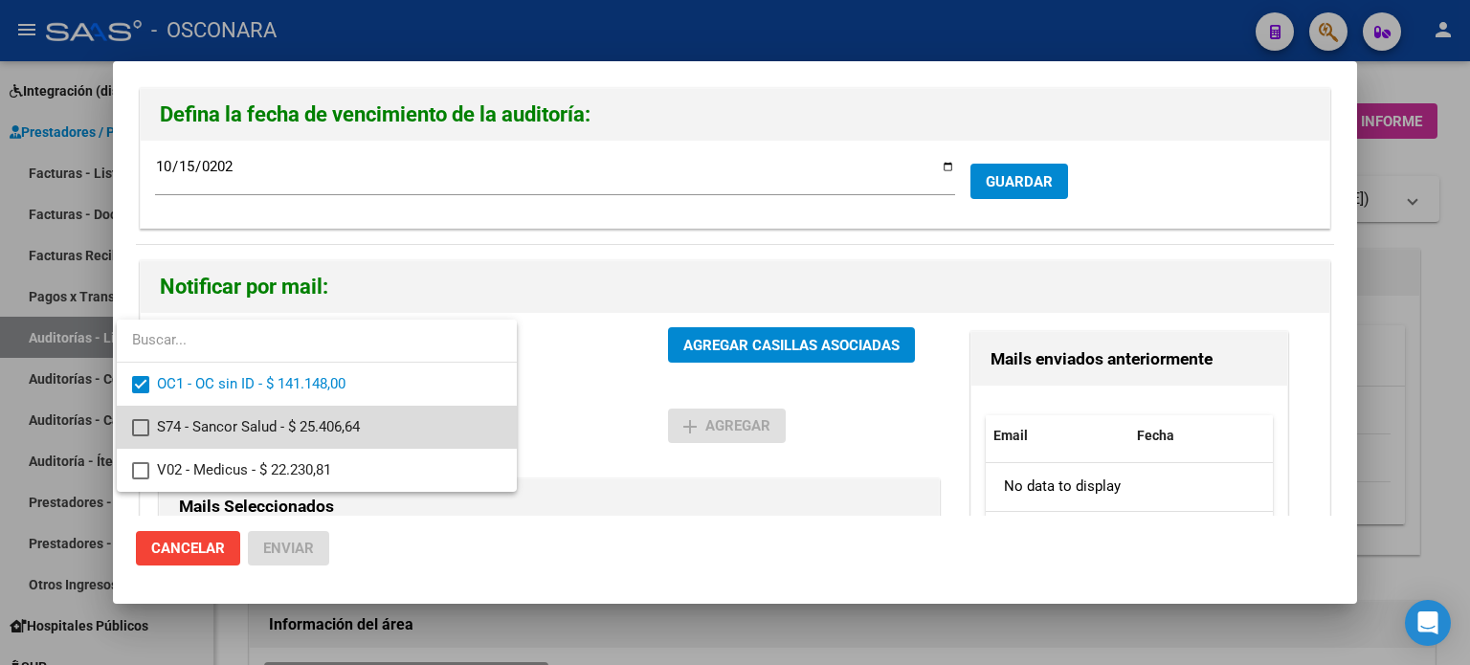
click at [144, 432] on mat-pseudo-checkbox at bounding box center [140, 427] width 17 height 17
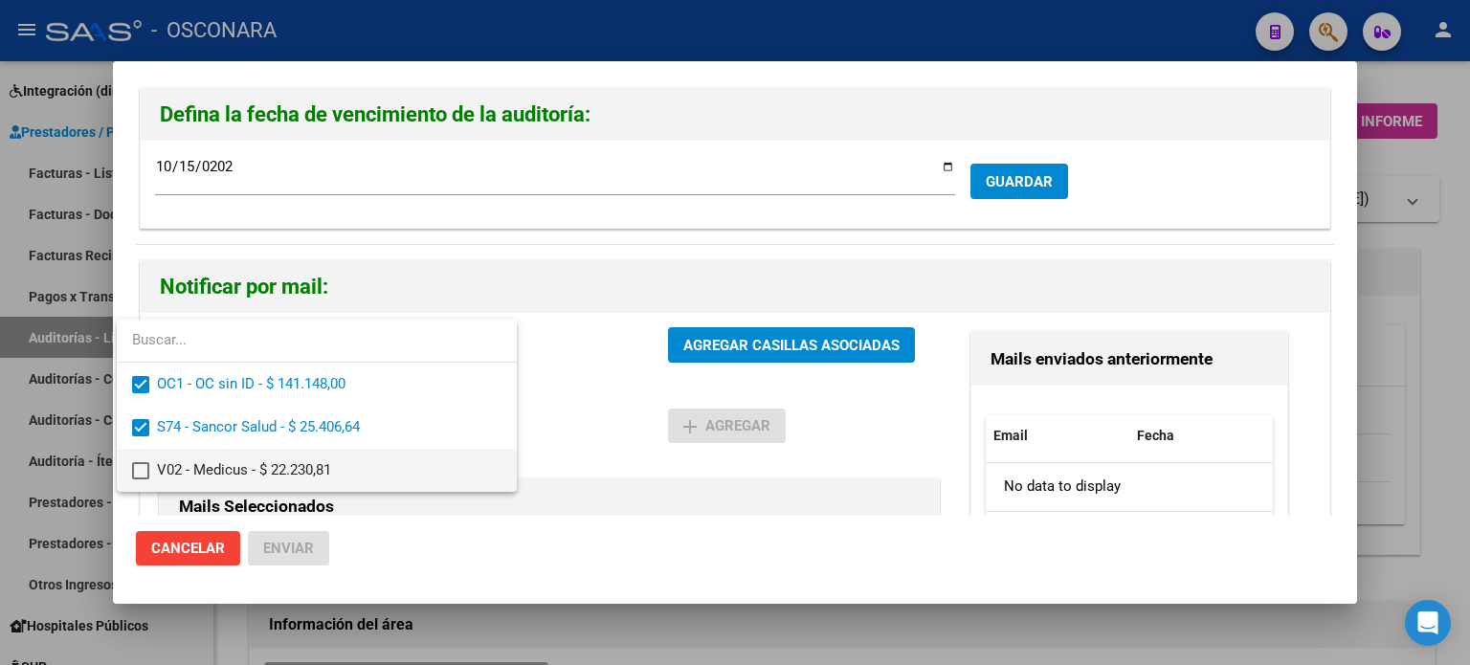
click at [143, 478] on mat-pseudo-checkbox at bounding box center [140, 470] width 17 height 17
click at [748, 333] on div at bounding box center [735, 332] width 1470 height 665
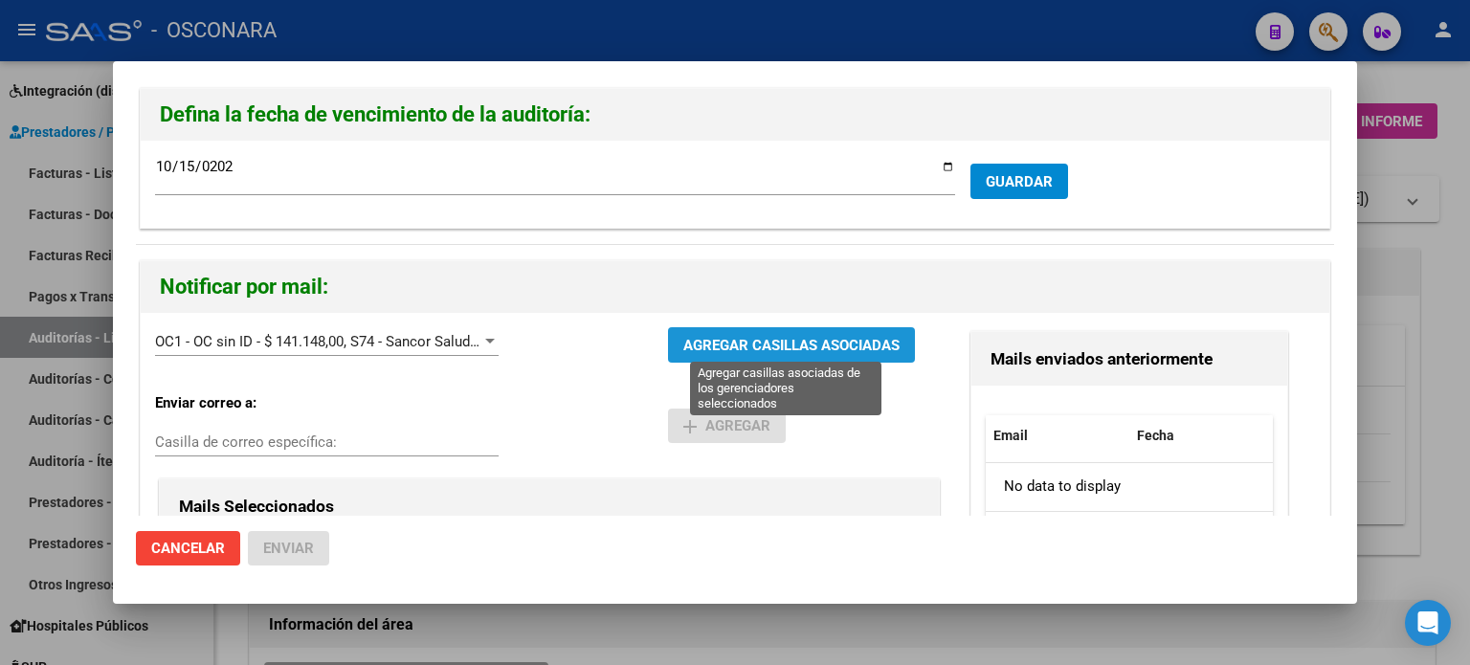
click at [747, 339] on span "AGREGAR CASILLAS ASOCIADAS" at bounding box center [791, 345] width 216 height 17
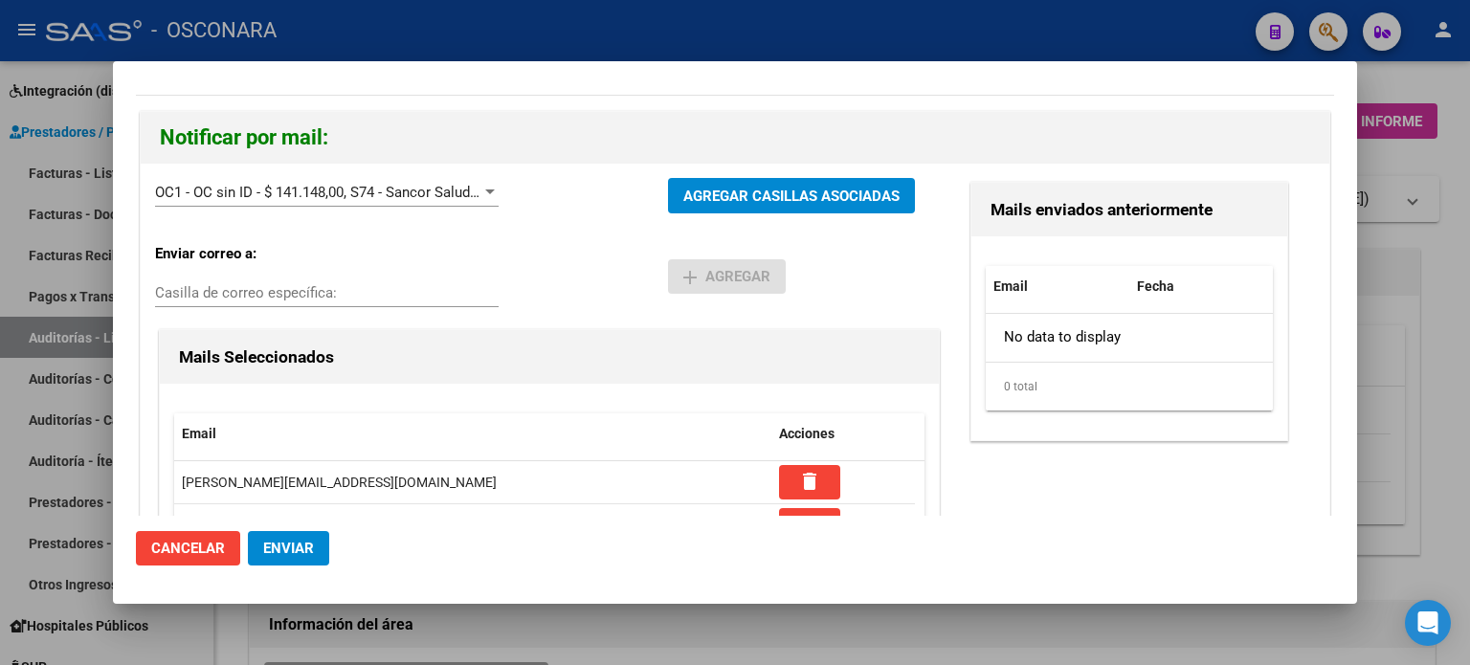
scroll to position [501, 0]
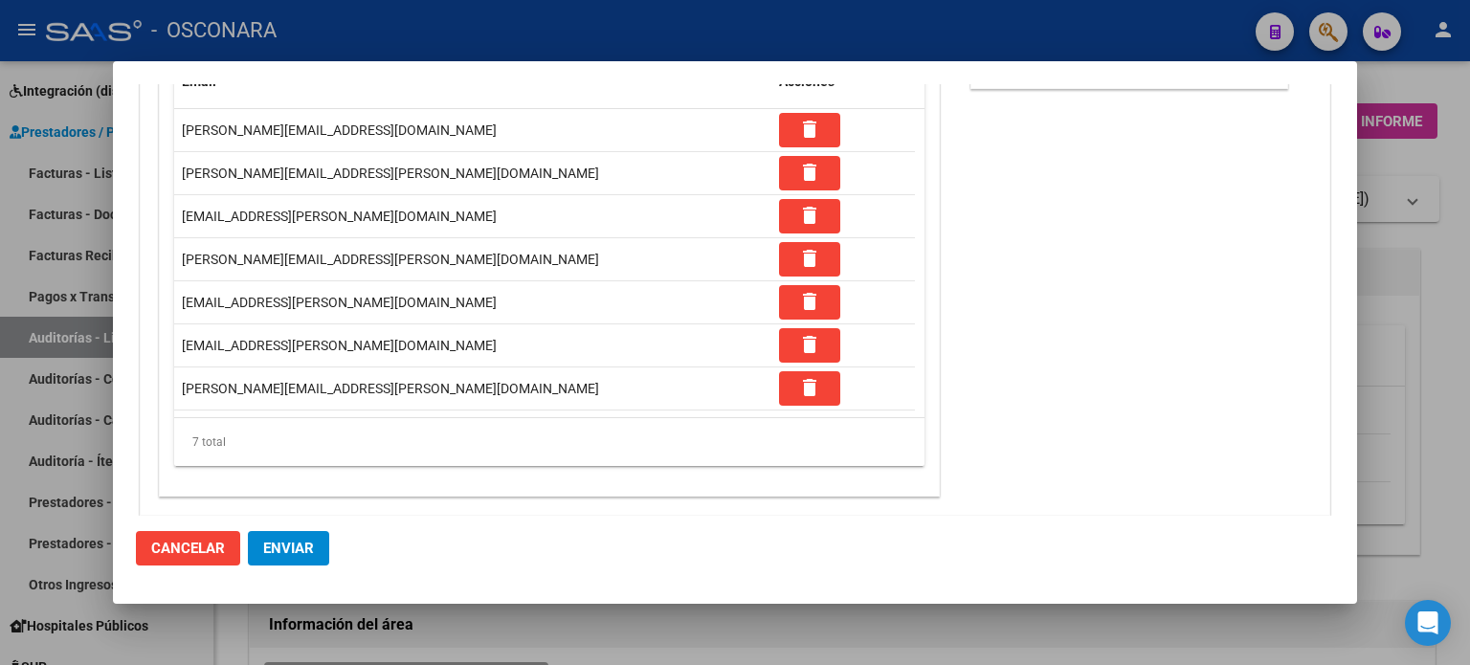
click at [287, 558] on button "Enviar" at bounding box center [288, 548] width 81 height 34
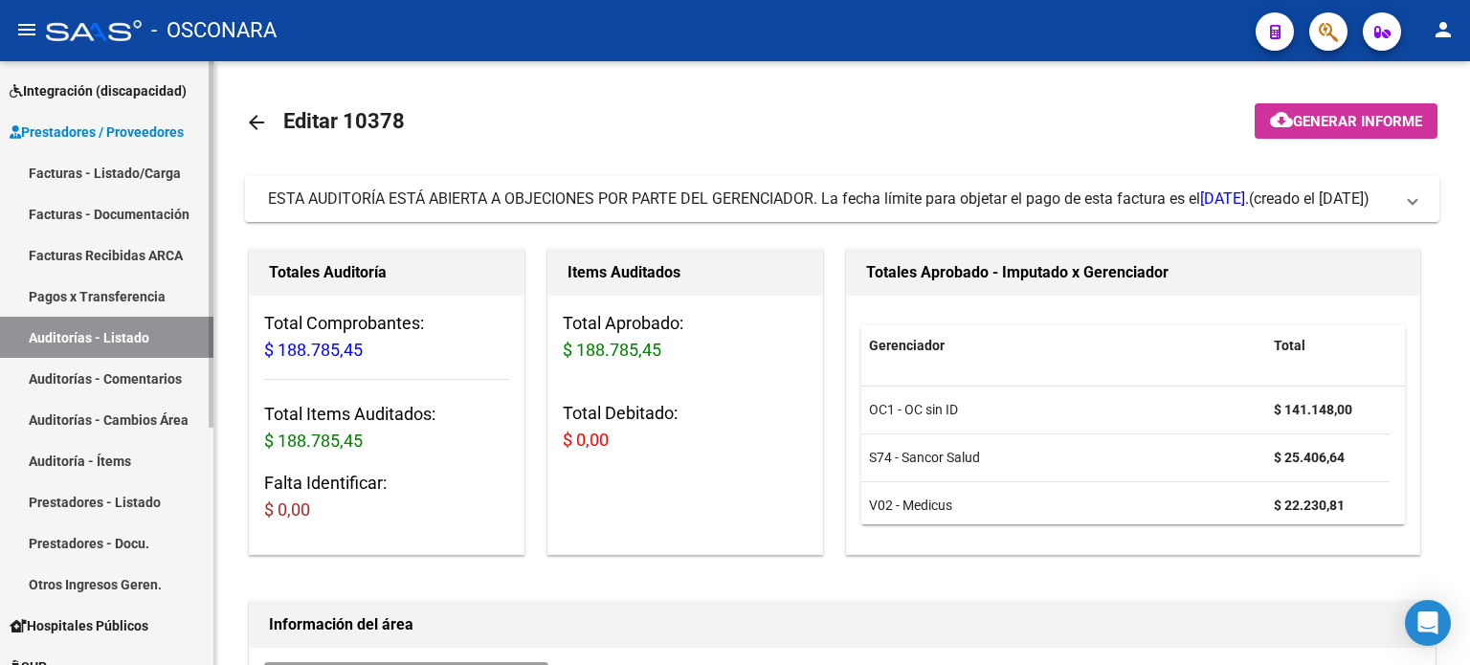
click at [80, 175] on link "Facturas - Listado/Carga" at bounding box center [106, 172] width 213 height 41
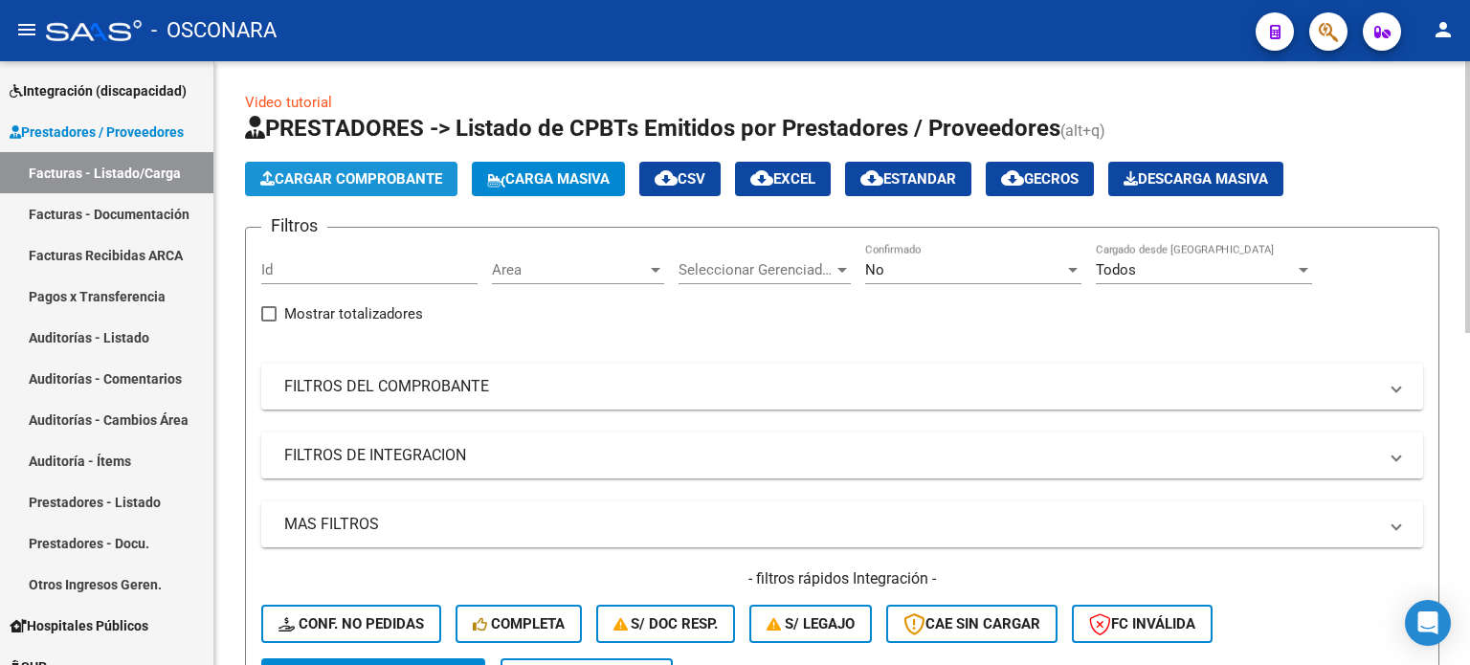
click at [342, 180] on span "Cargar Comprobante" at bounding box center [351, 178] width 182 height 17
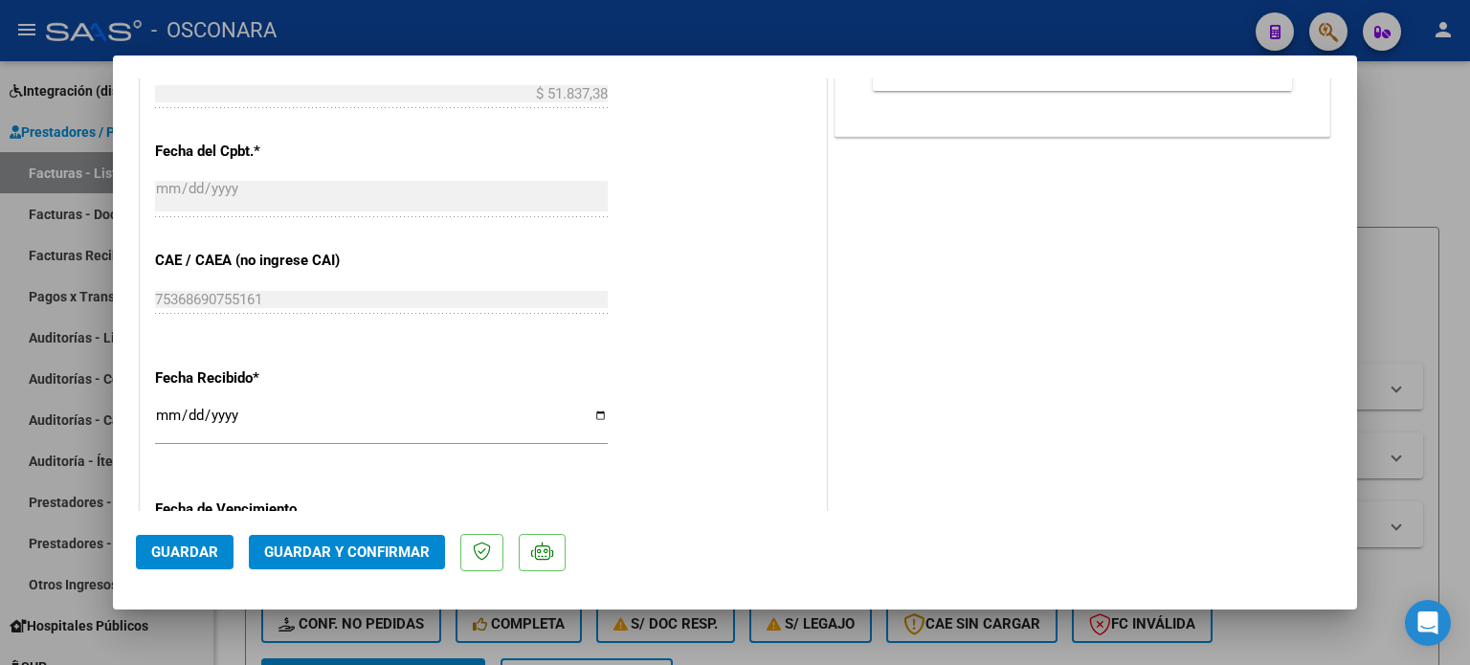
scroll to position [957, 0]
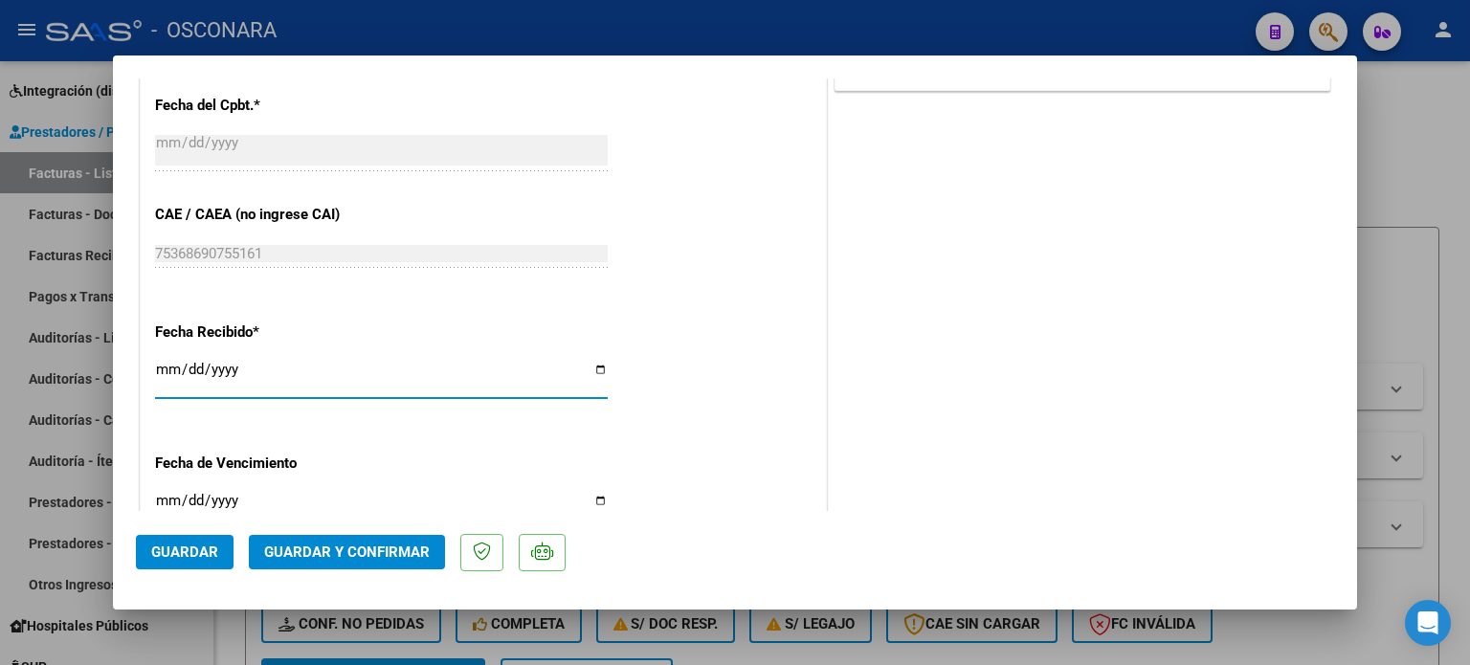
click at [166, 368] on input "[DATE]" at bounding box center [381, 377] width 453 height 31
type input "[DATE]"
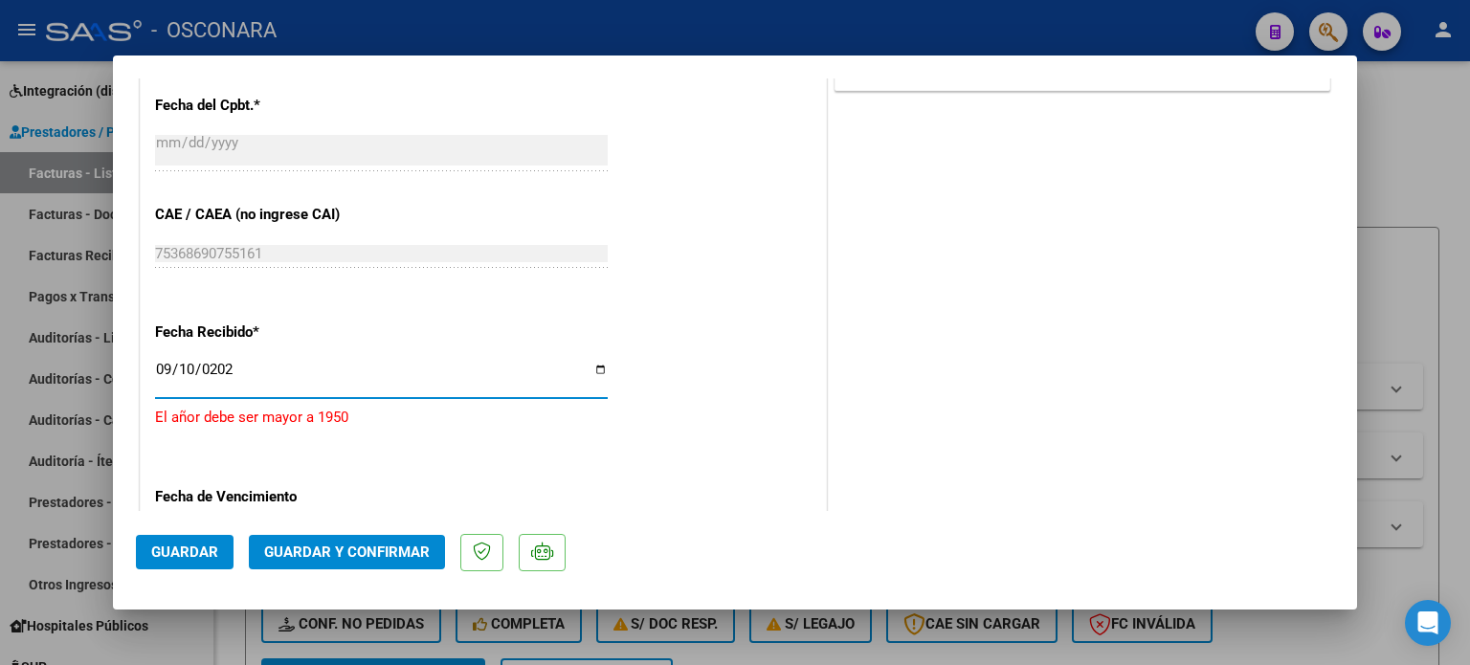
type input "[DATE]"
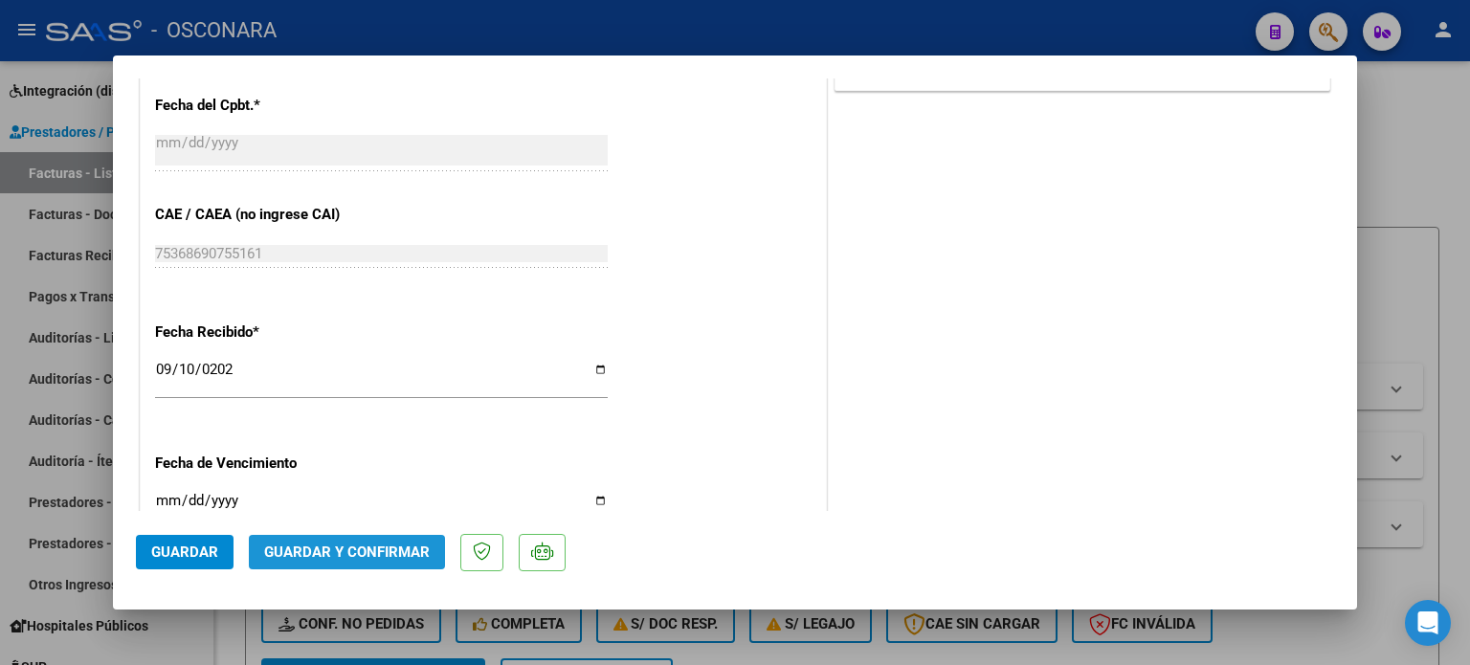
click at [387, 555] on span "Guardar y Confirmar" at bounding box center [347, 552] width 166 height 17
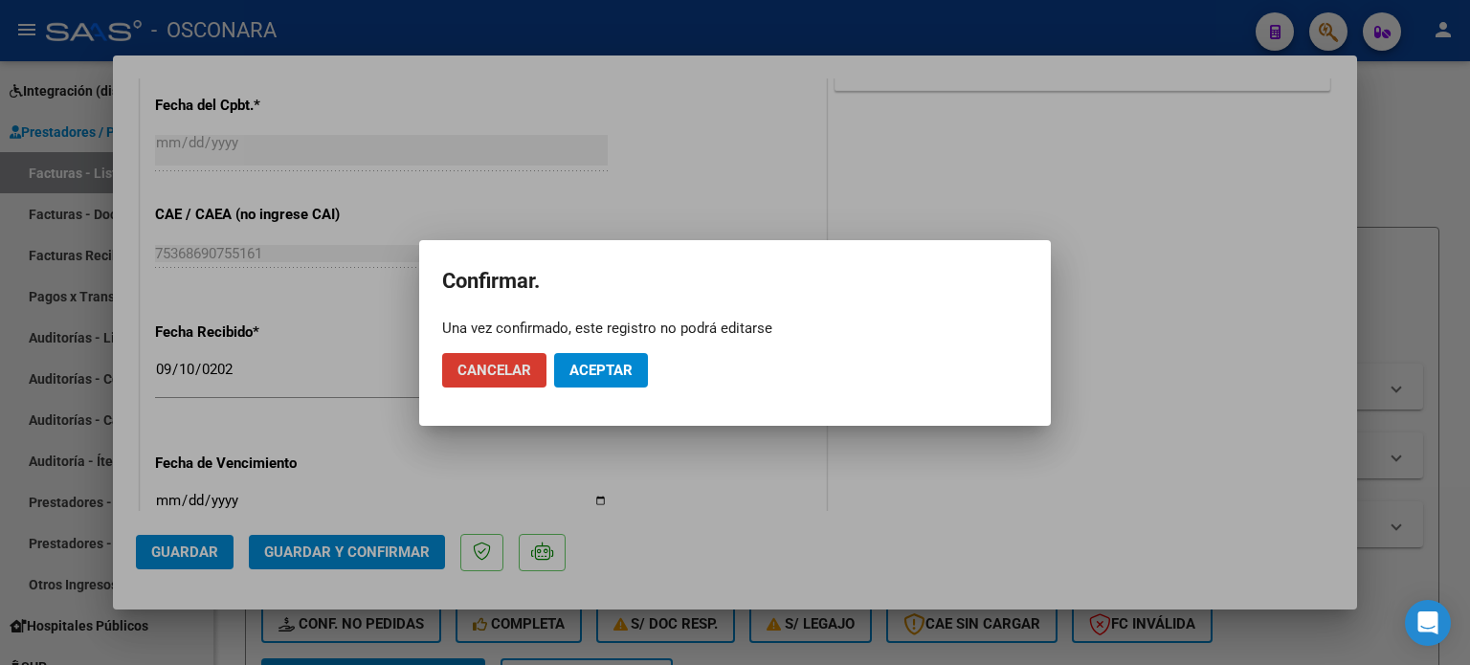
click at [634, 374] on button "Aceptar" at bounding box center [601, 370] width 94 height 34
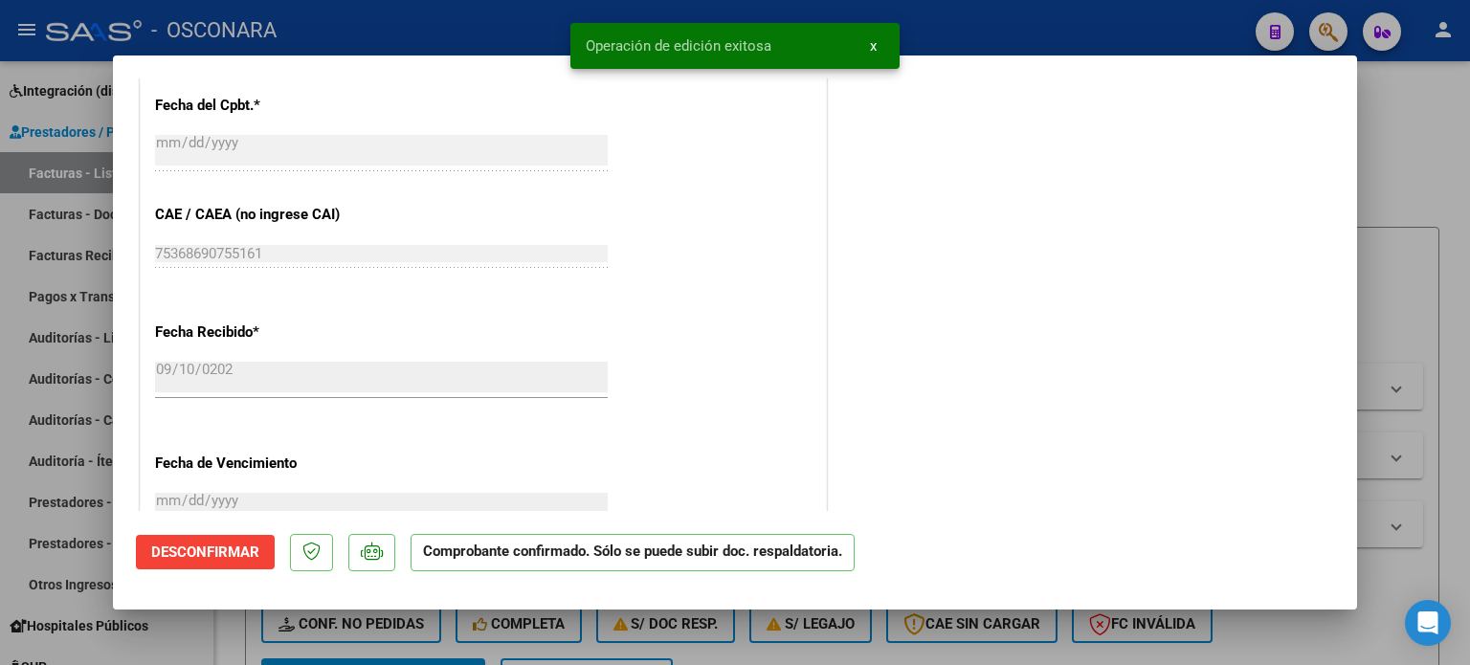
click at [1424, 175] on div at bounding box center [735, 332] width 1470 height 665
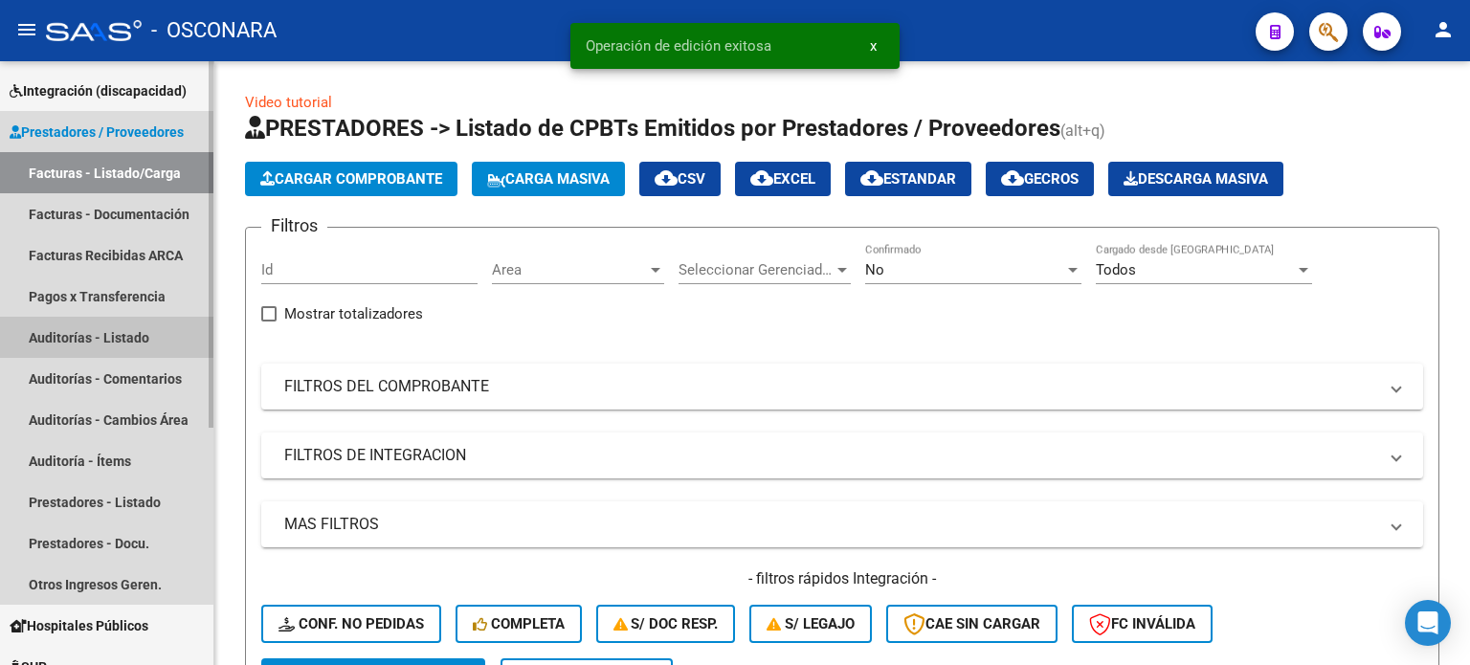
click at [92, 332] on link "Auditorías - Listado" at bounding box center [106, 337] width 213 height 41
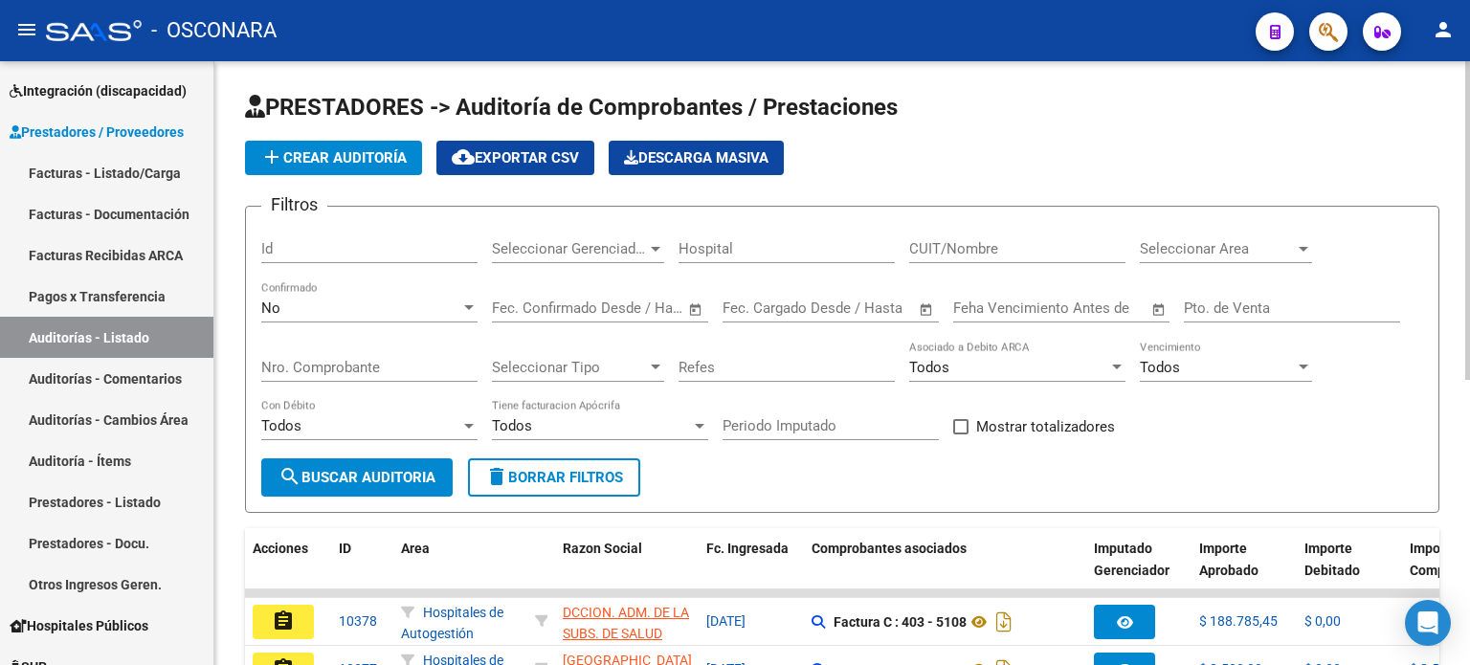
click at [349, 159] on span "add Crear Auditoría" at bounding box center [333, 157] width 146 height 17
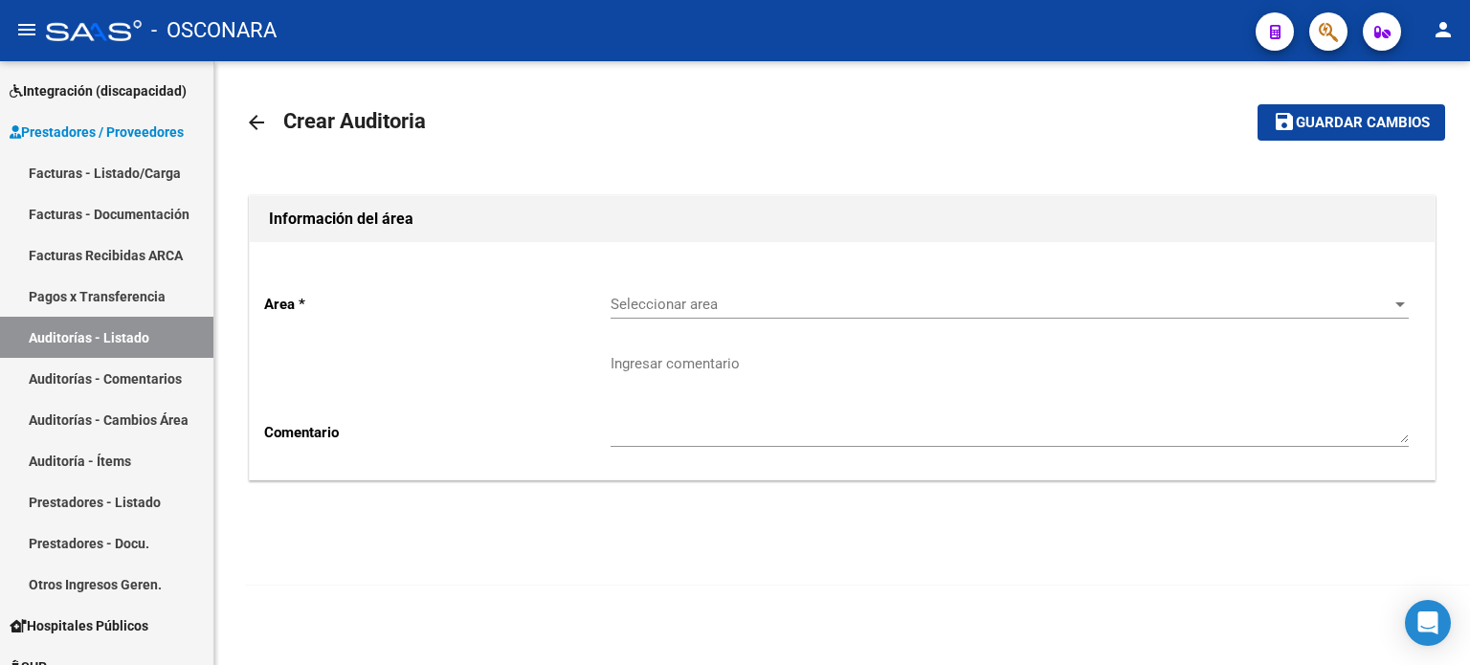
click at [762, 293] on div "Seleccionar area Seleccionar area" at bounding box center [1010, 298] width 798 height 41
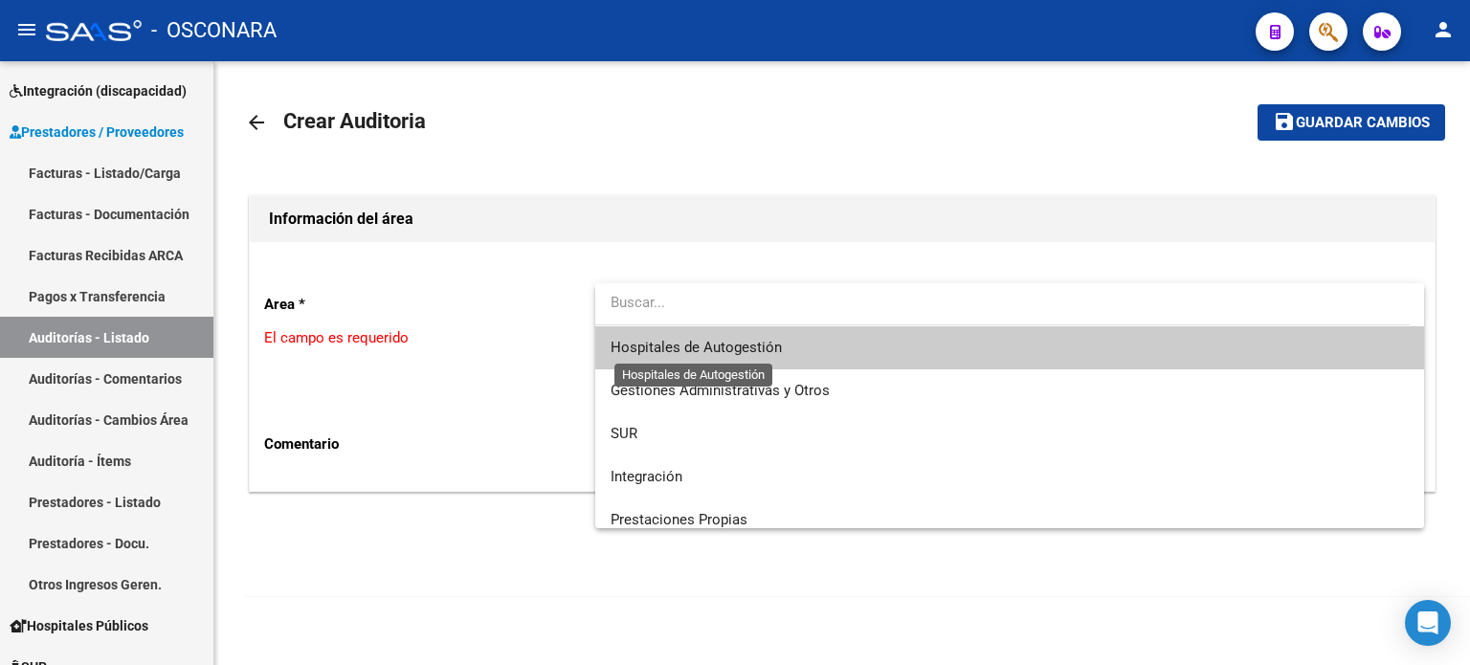
click at [750, 356] on span "Hospitales de Autogestión" at bounding box center [1010, 347] width 798 height 43
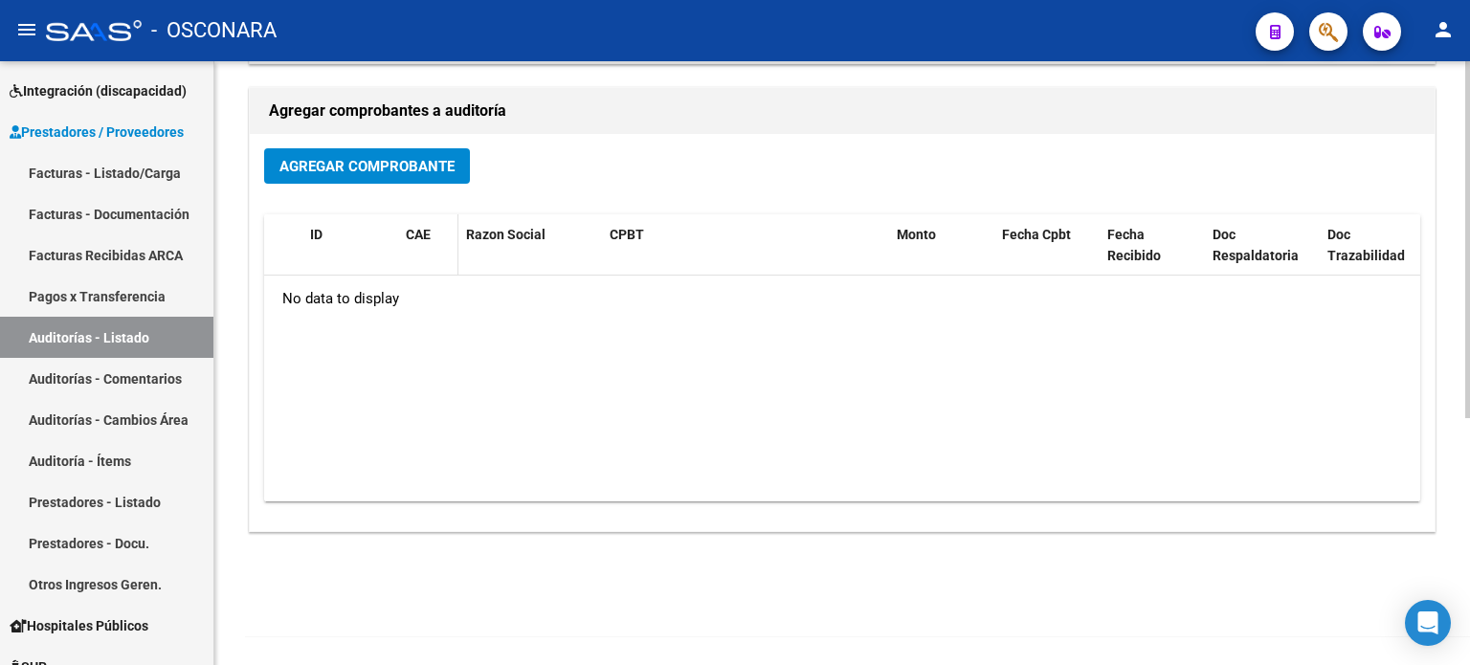
scroll to position [417, 0]
click at [402, 157] on span "Agregar Comprobante" at bounding box center [366, 165] width 175 height 17
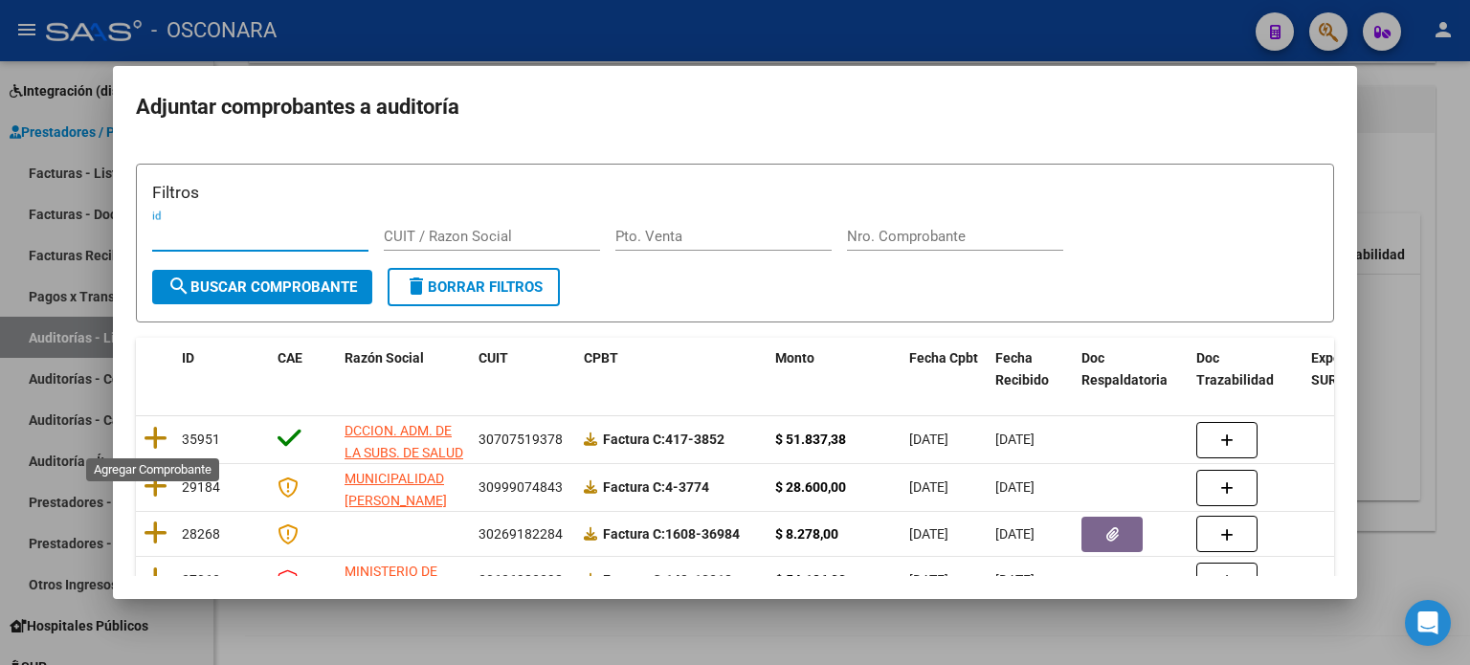
click at [160, 431] on icon at bounding box center [156, 438] width 24 height 27
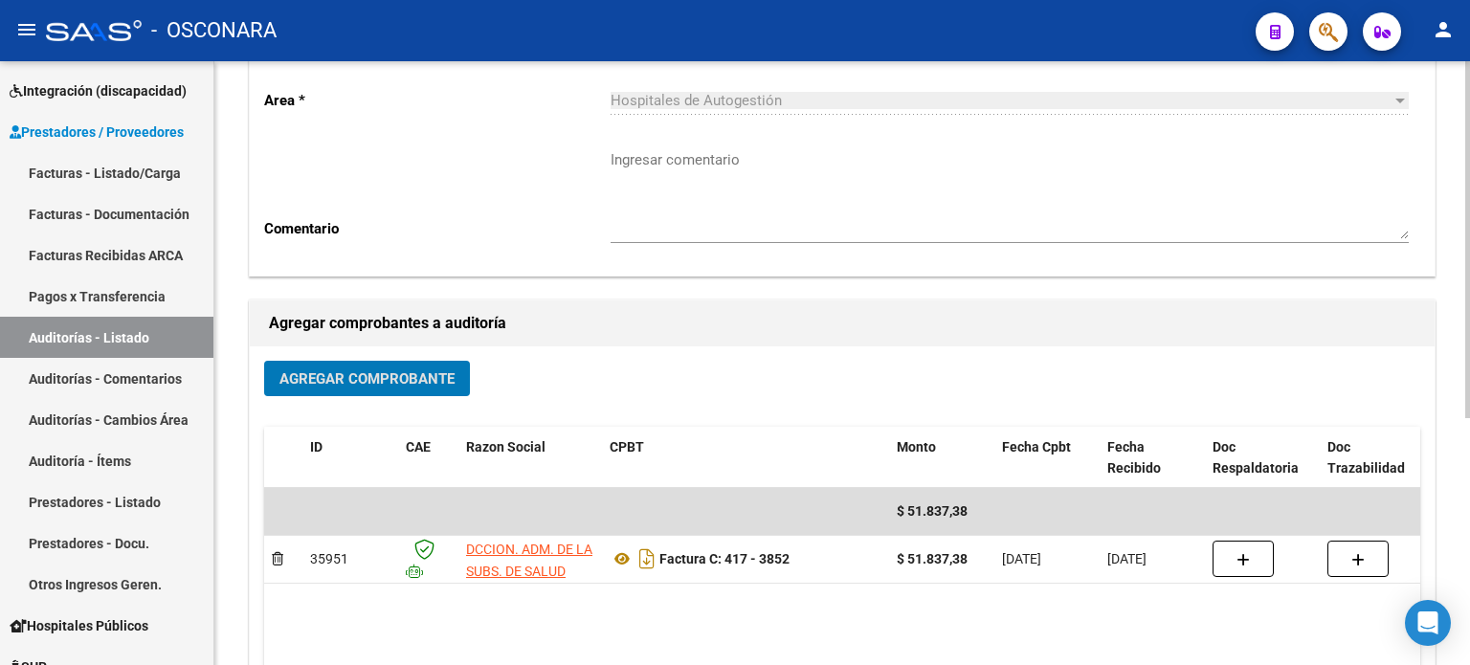
scroll to position [0, 0]
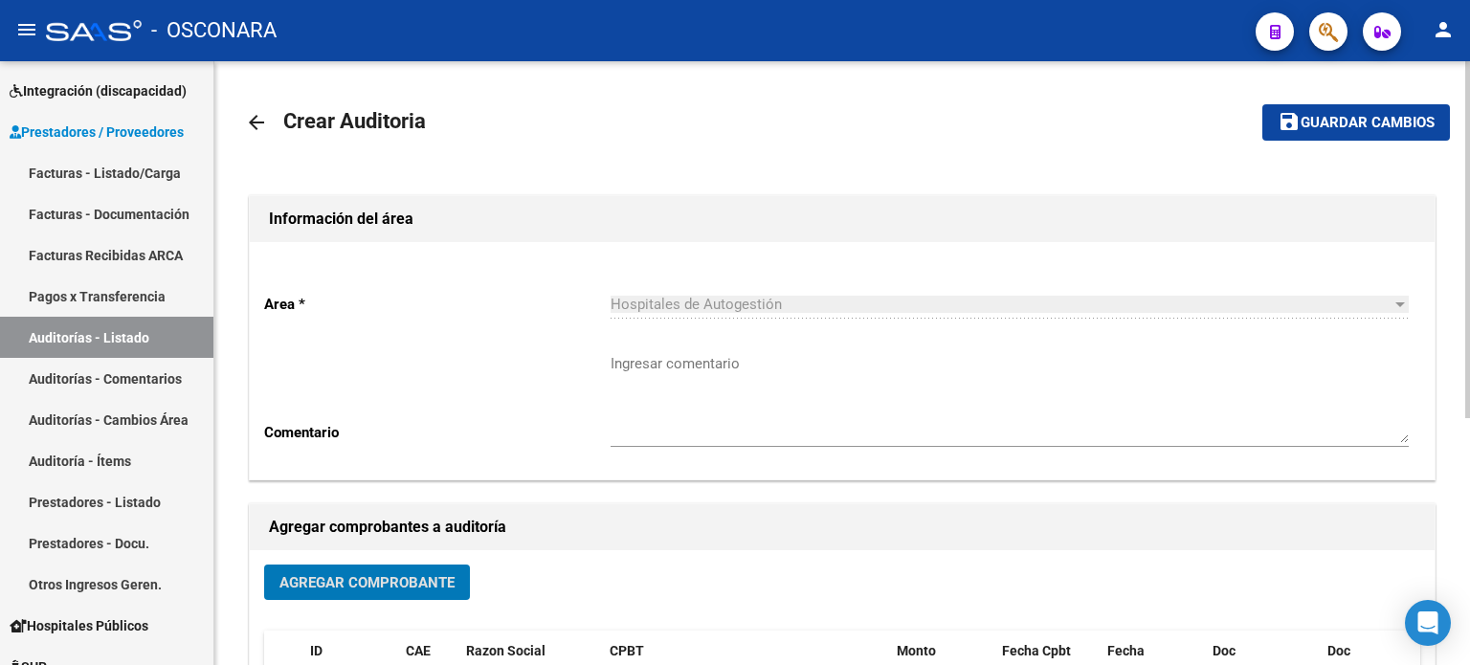
click at [1335, 132] on button "save Guardar cambios" at bounding box center [1356, 121] width 188 height 35
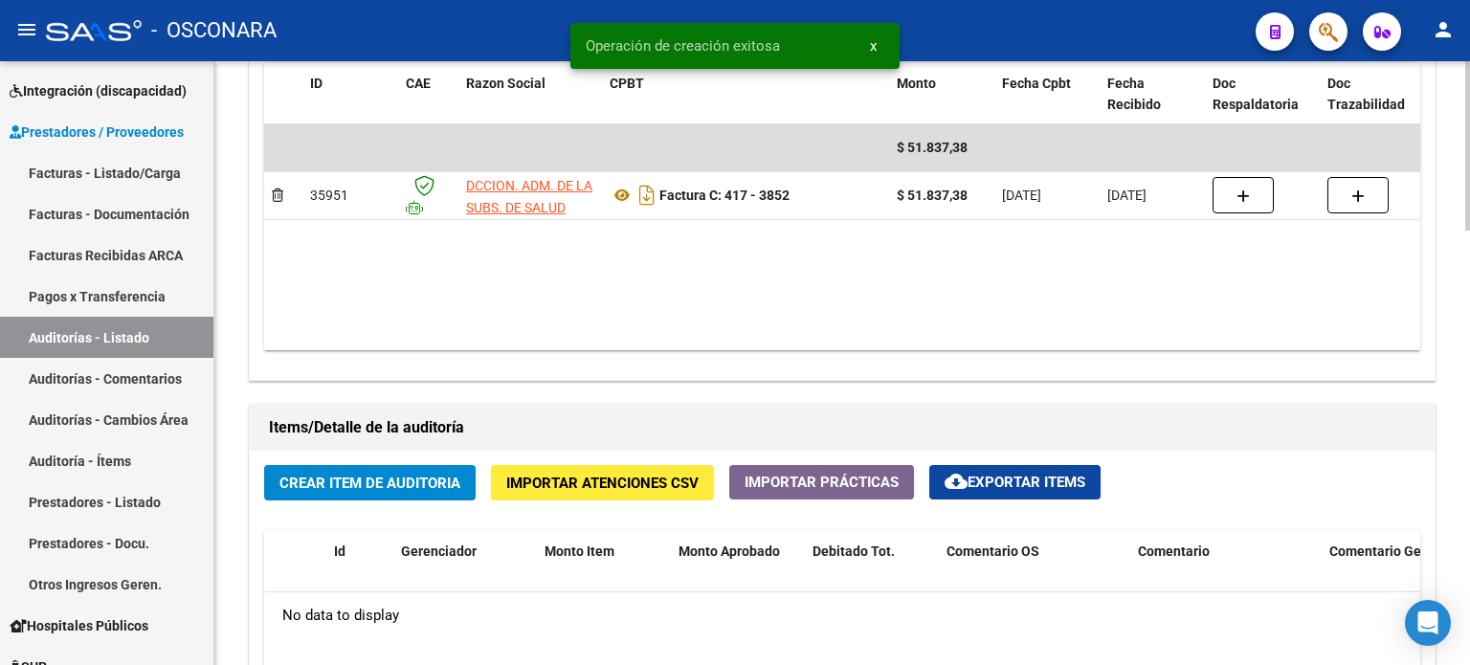
scroll to position [1244, 0]
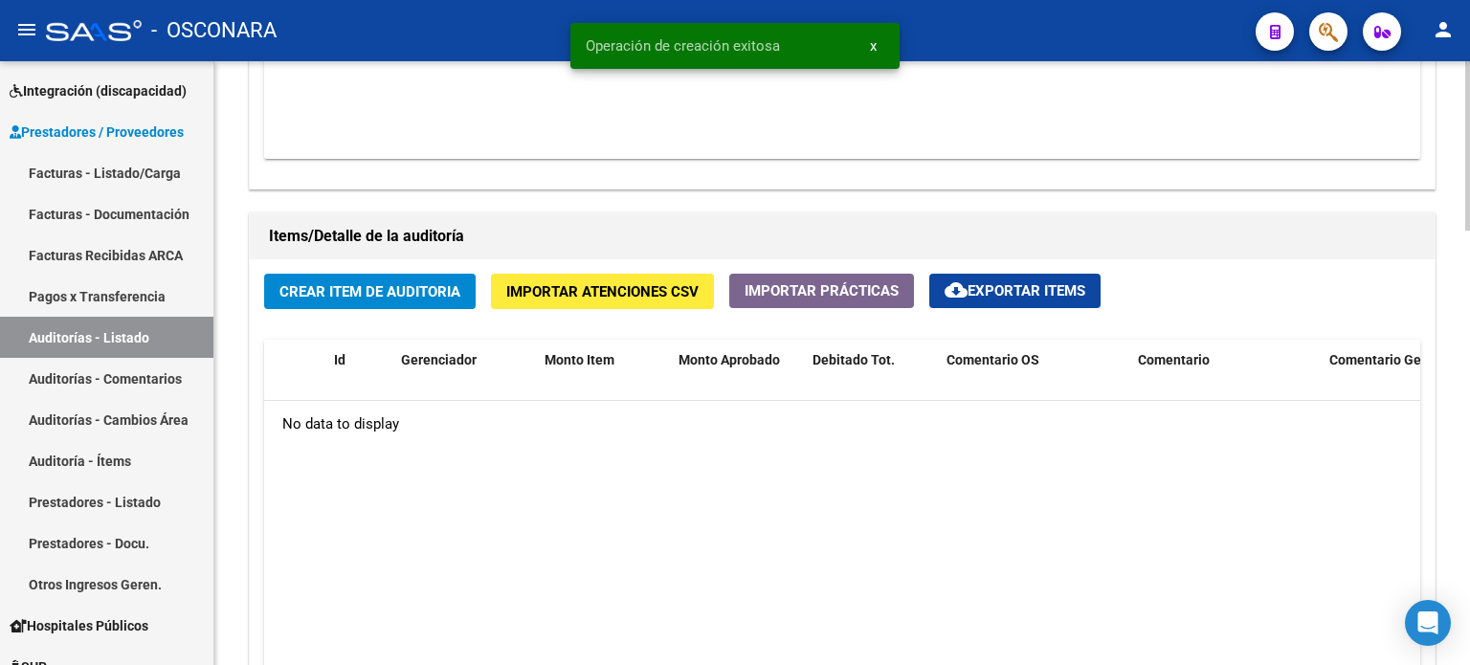
click at [411, 294] on span "Crear Item de Auditoria" at bounding box center [369, 291] width 181 height 17
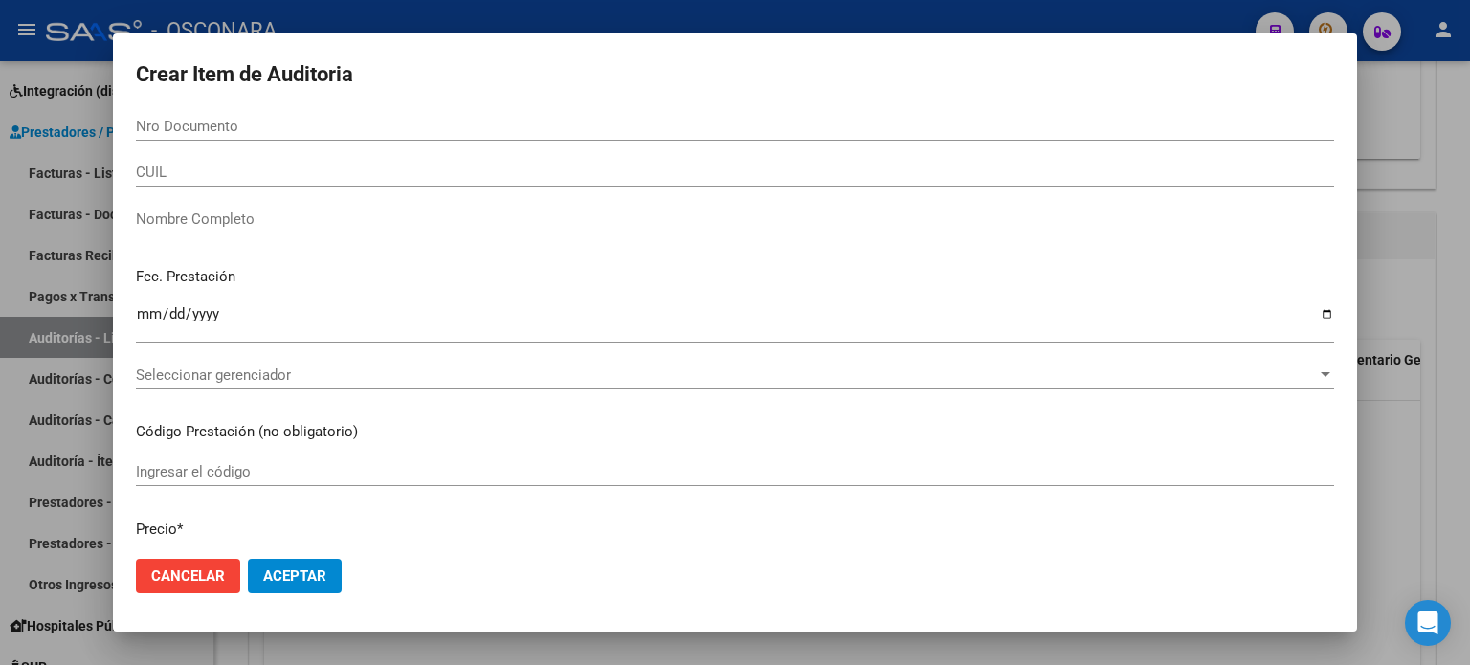
click at [240, 123] on input "Nro Documento" at bounding box center [735, 126] width 1198 height 17
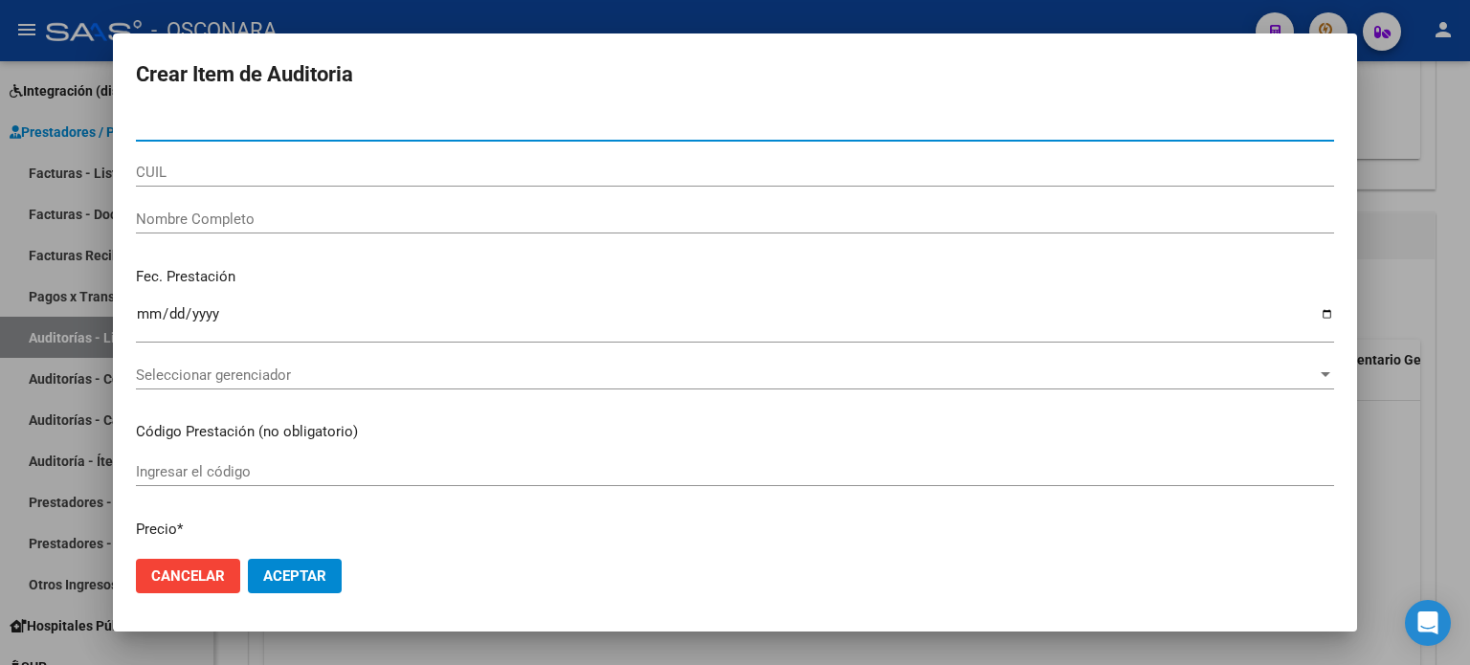
paste input "23428100"
type input "23428100"
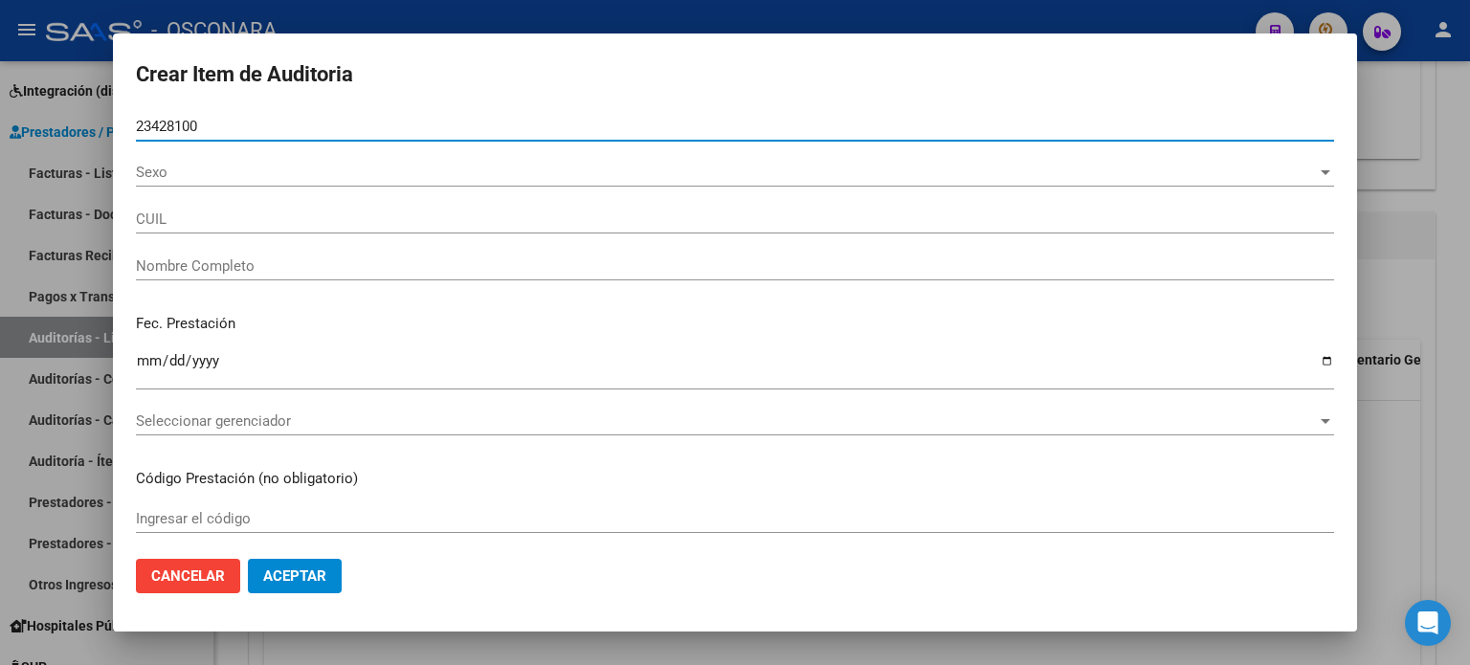
type input "27234281009"
type input "[PERSON_NAME]"
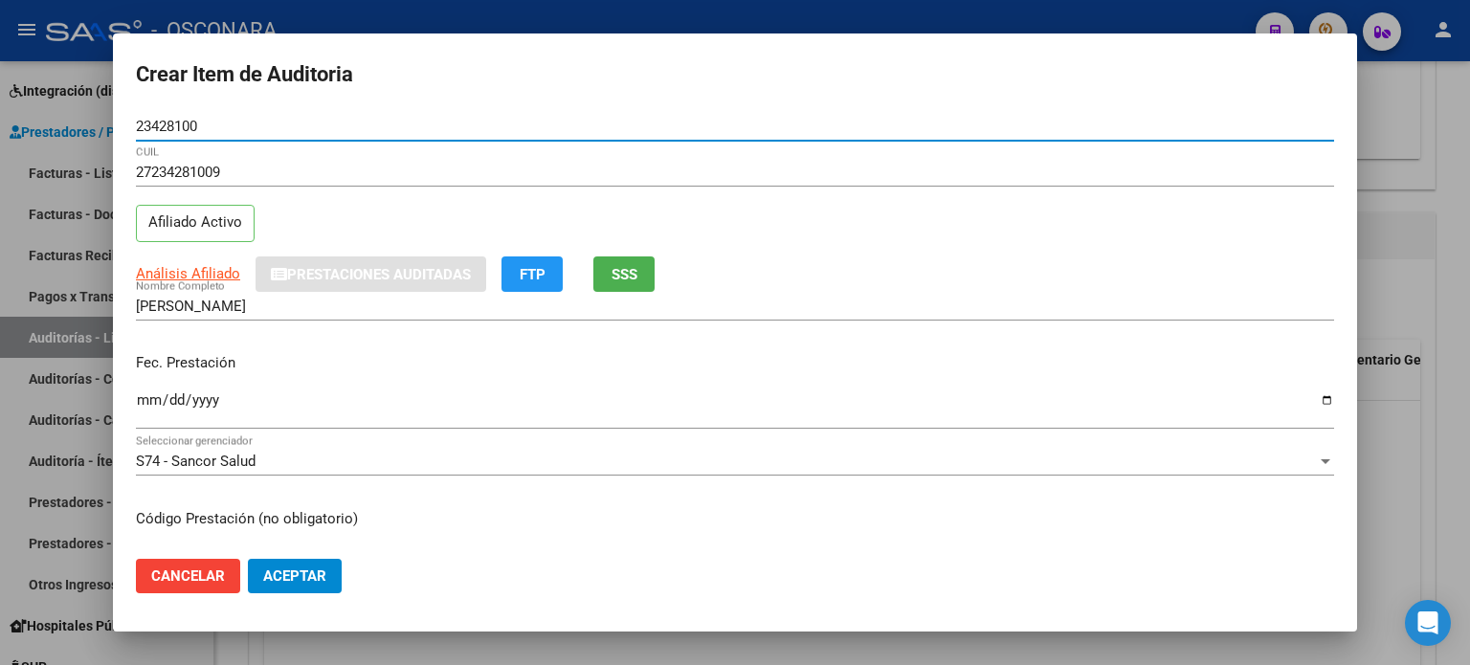
type input "23428100"
click at [149, 398] on input "Ingresar la fecha" at bounding box center [735, 407] width 1198 height 31
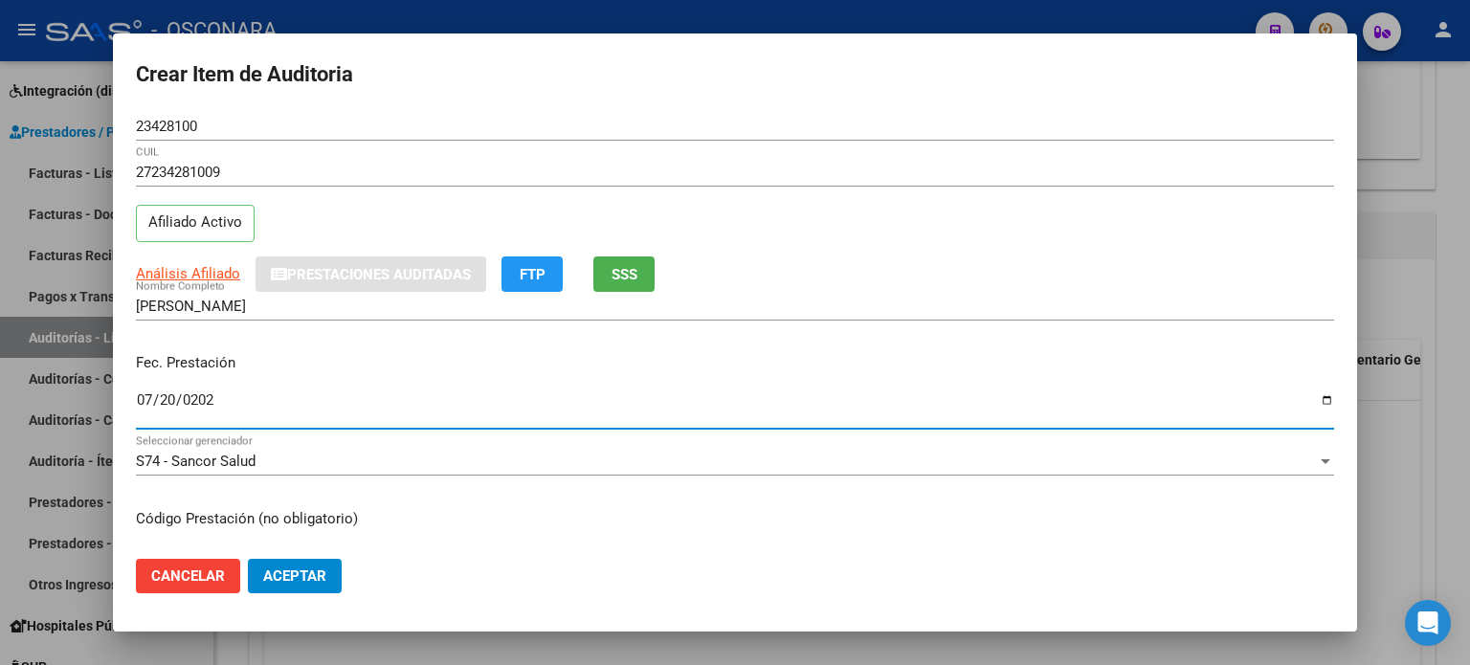
type input "[DATE]"
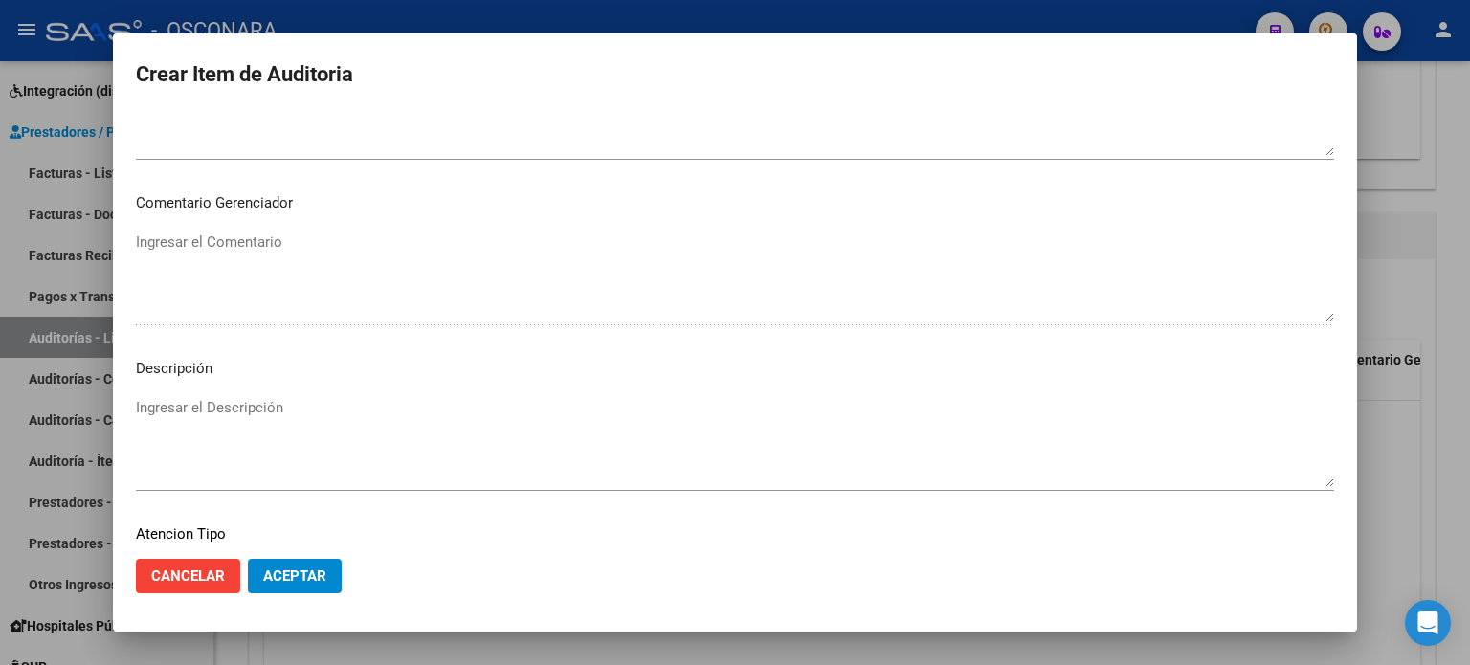
scroll to position [1148, 0]
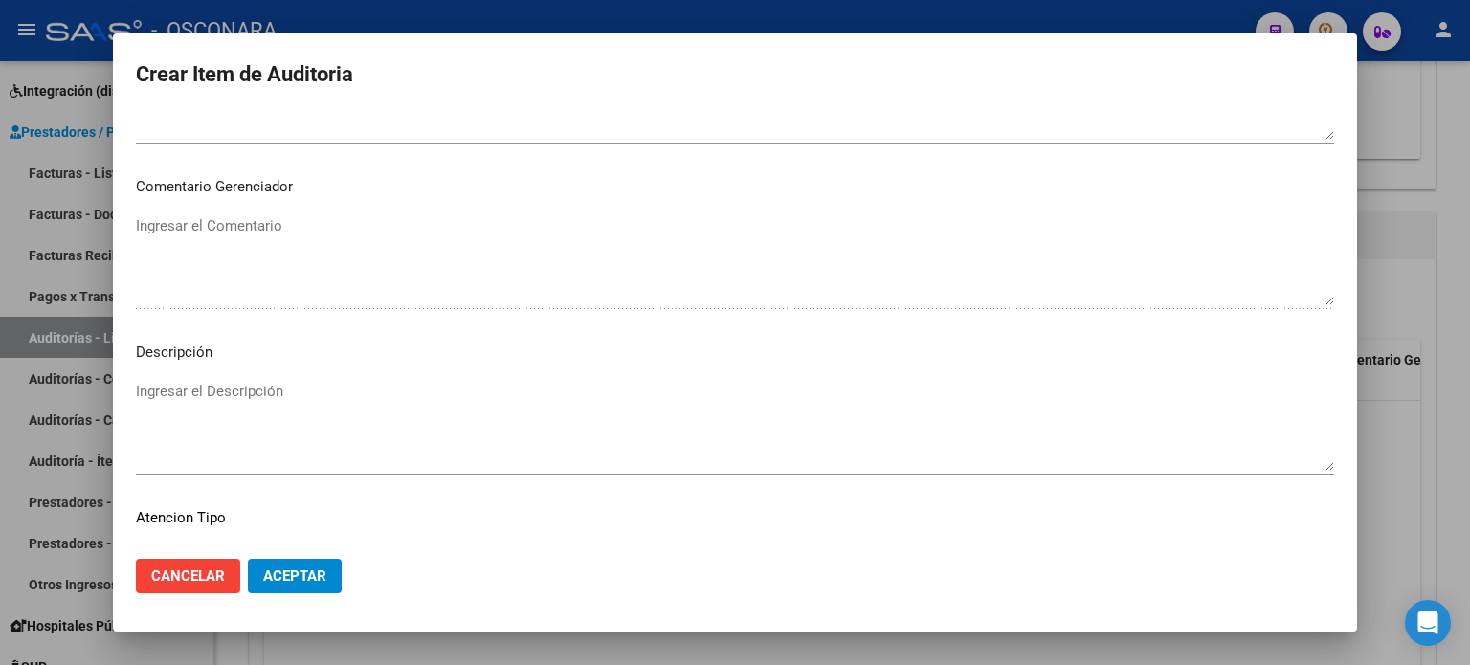
click at [212, 370] on mat-dialog-content "23428100 Nro Documento 27234281009 CUIL Afiliado Activo Análisis Afiliado Prest…" at bounding box center [735, 328] width 1244 height 433
click at [211, 382] on textarea "Ingresar el Descripción" at bounding box center [735, 426] width 1198 height 90
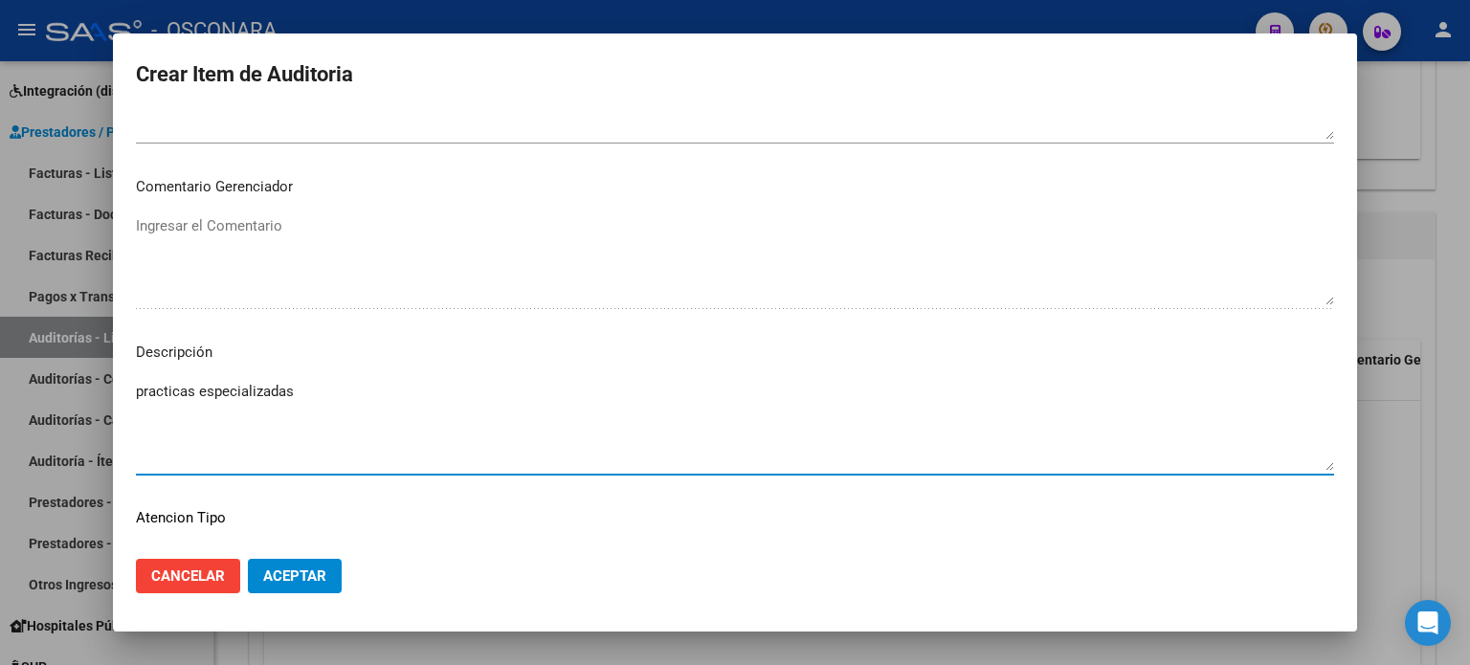
scroll to position [1290, 0]
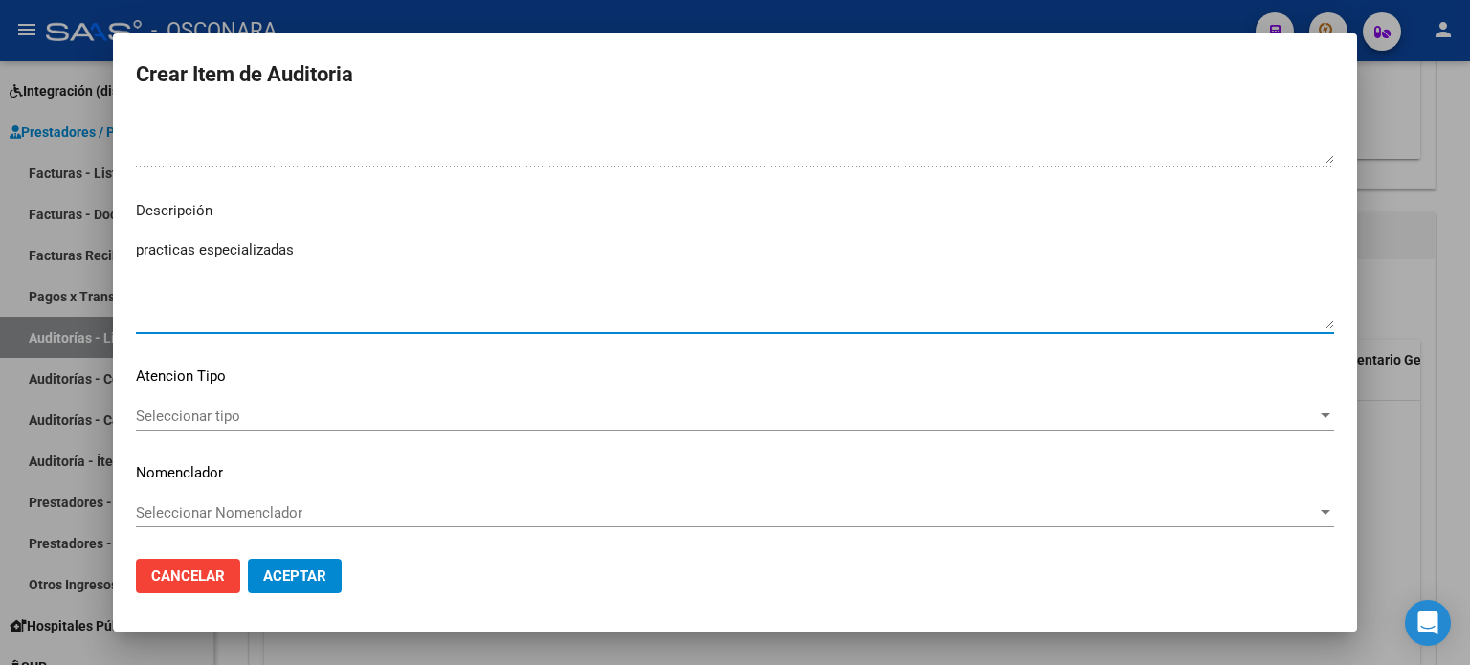
type textarea "practicas especializadas"
click at [205, 410] on span "Seleccionar tipo" at bounding box center [726, 416] width 1181 height 17
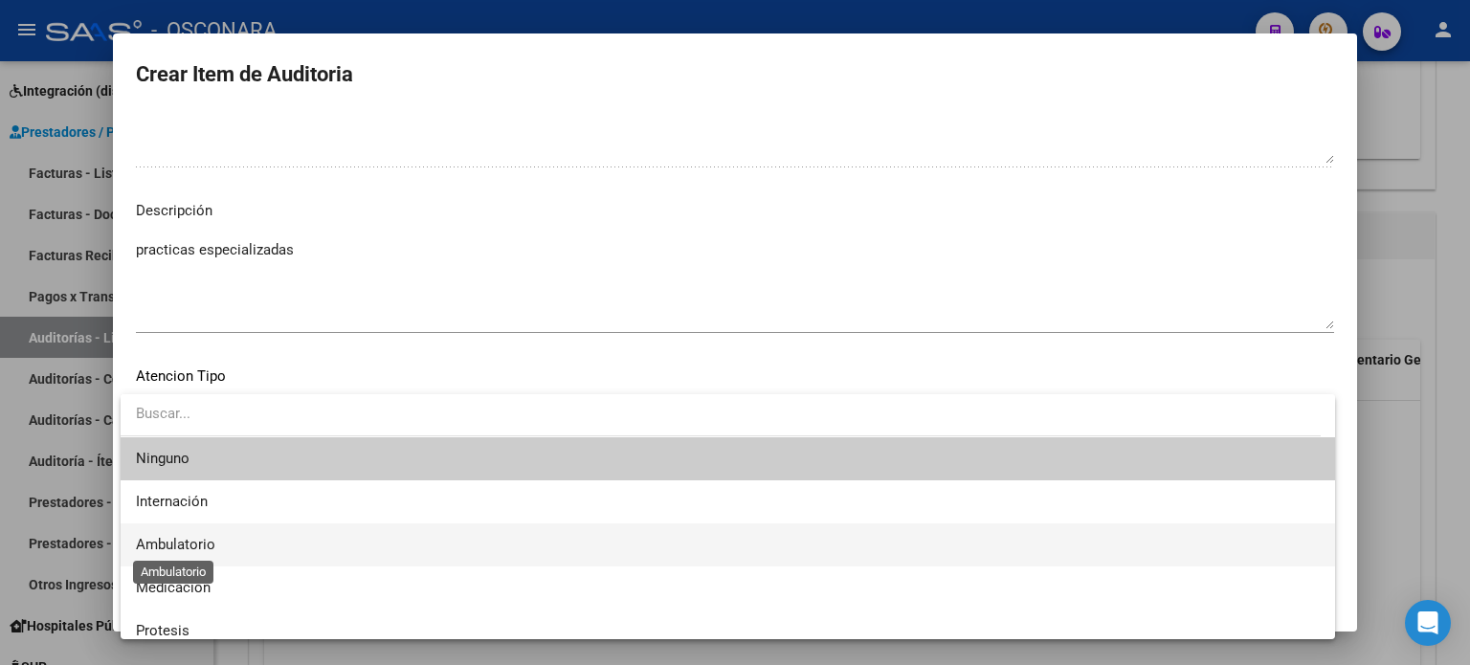
click at [199, 539] on span "Ambulatorio" at bounding box center [175, 544] width 79 height 17
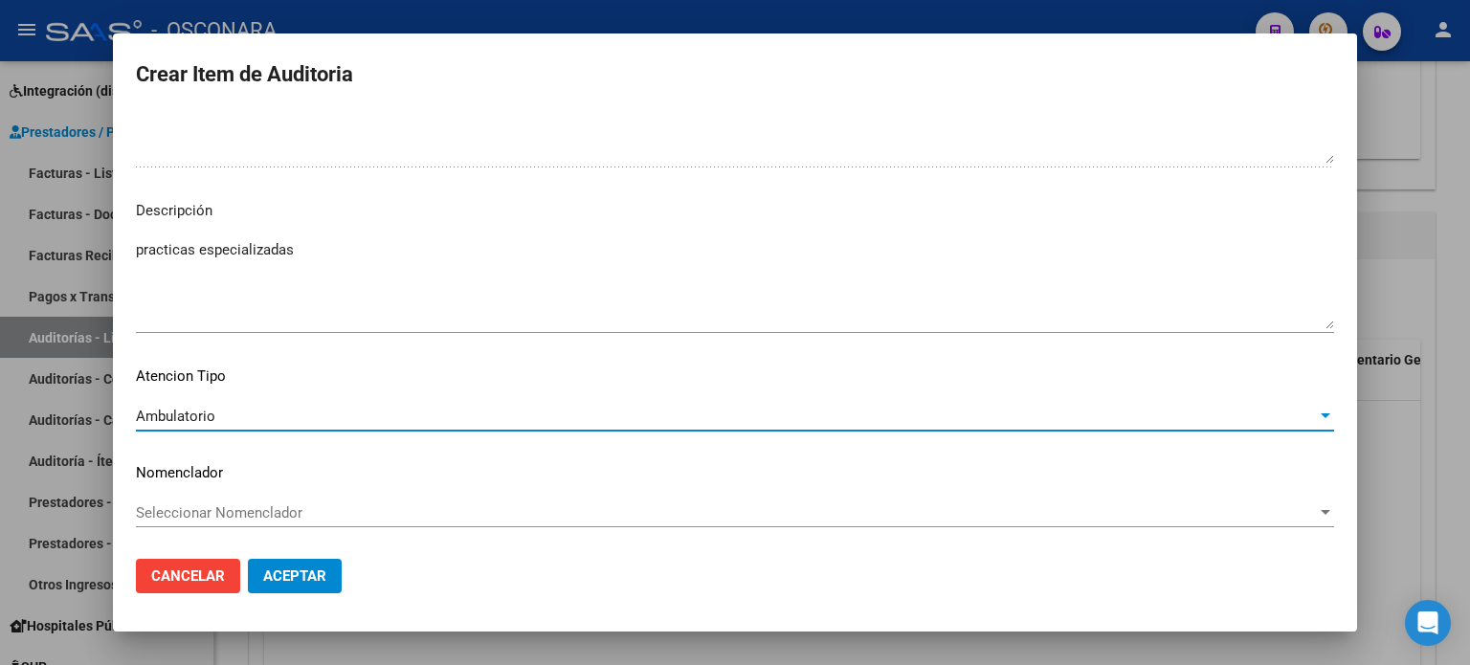
click at [314, 589] on button "Aceptar" at bounding box center [295, 576] width 94 height 34
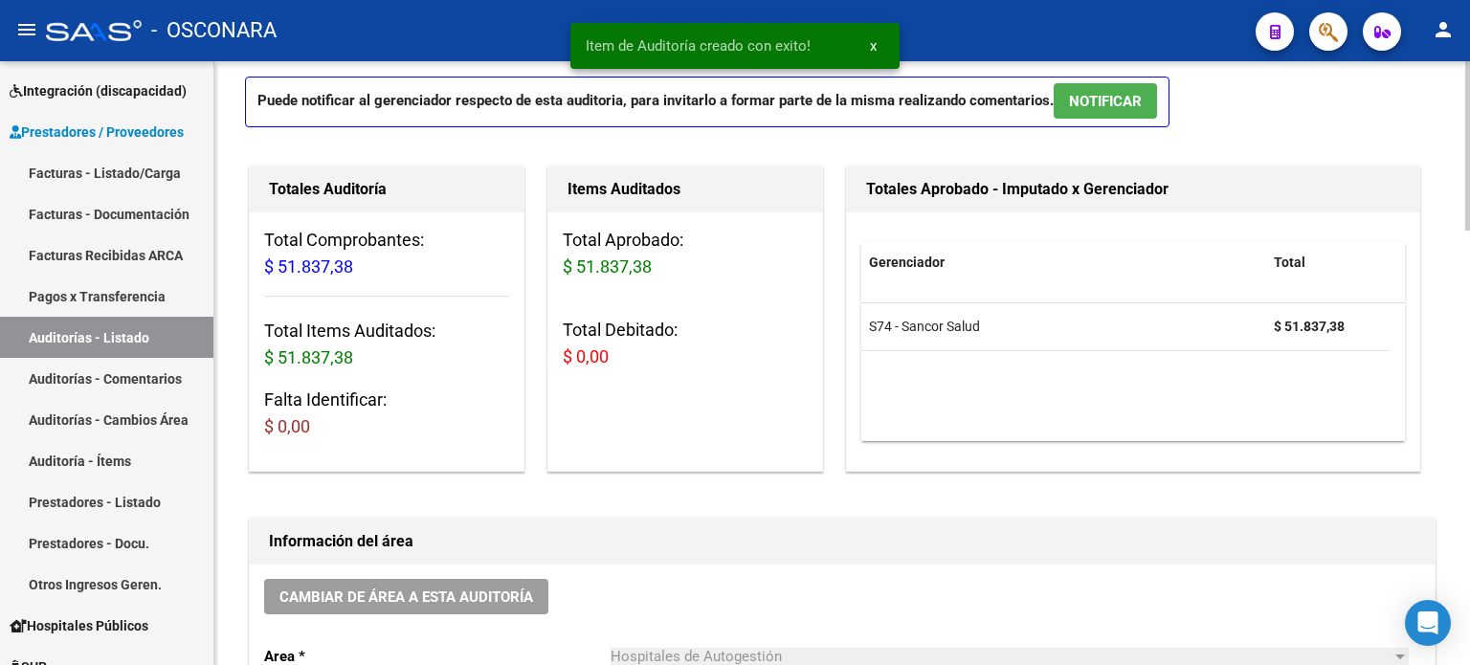
scroll to position [0, 0]
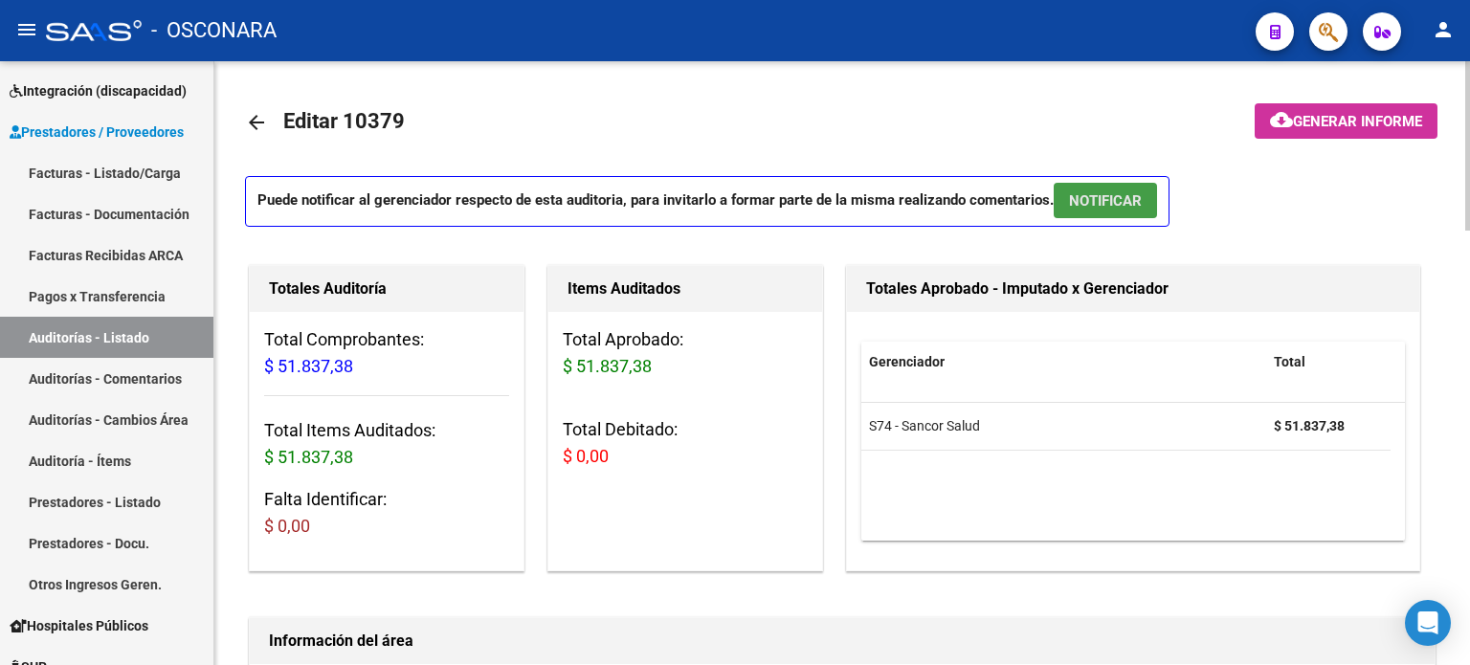
click at [1099, 200] on span "NOTIFICAR" at bounding box center [1105, 200] width 73 height 17
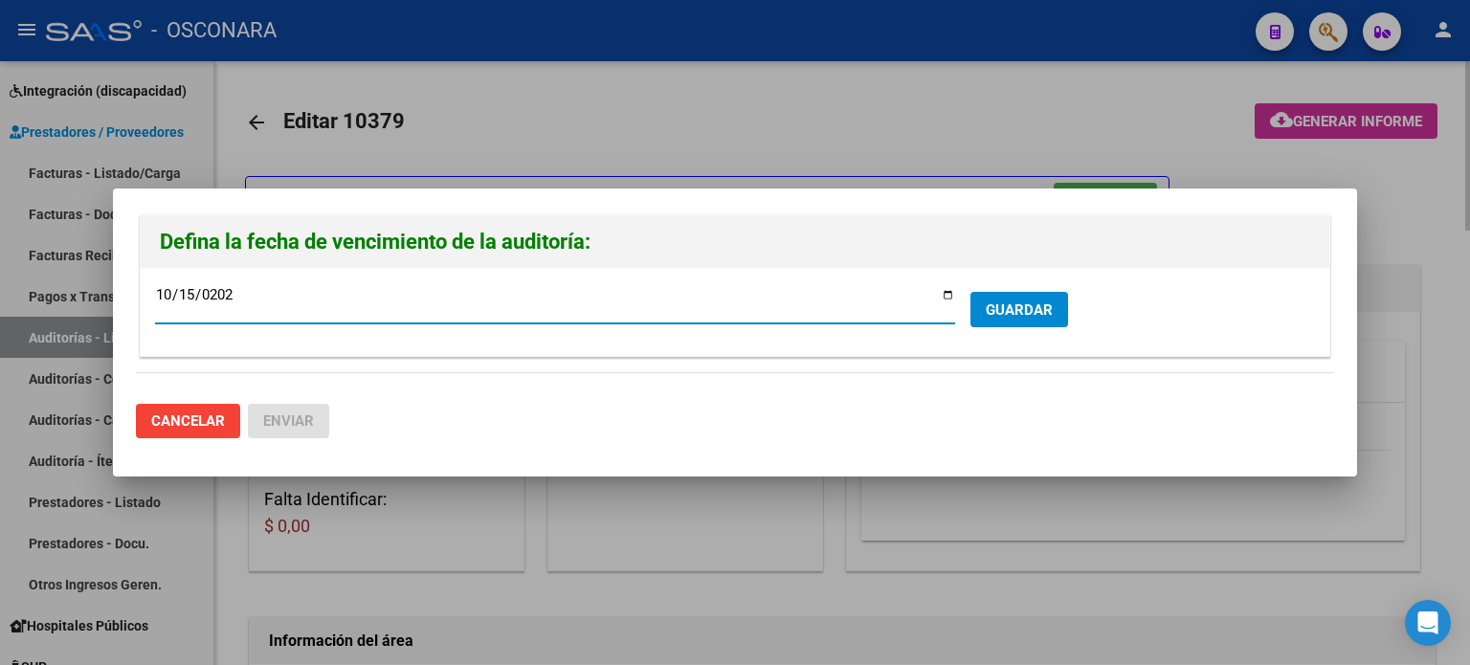
type input "[DATE]"
click at [1016, 311] on span "GUARDAR" at bounding box center [1019, 309] width 67 height 17
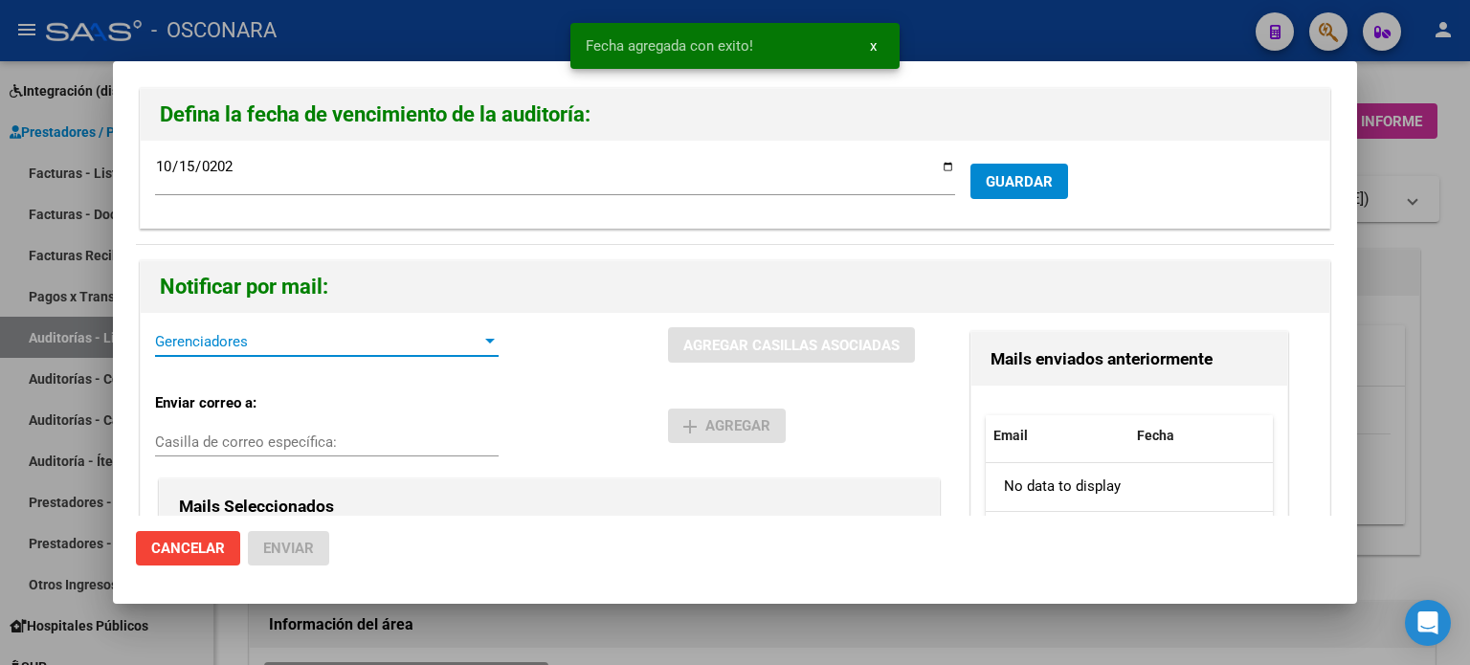
click at [363, 347] on span "Gerenciadores" at bounding box center [318, 341] width 326 height 17
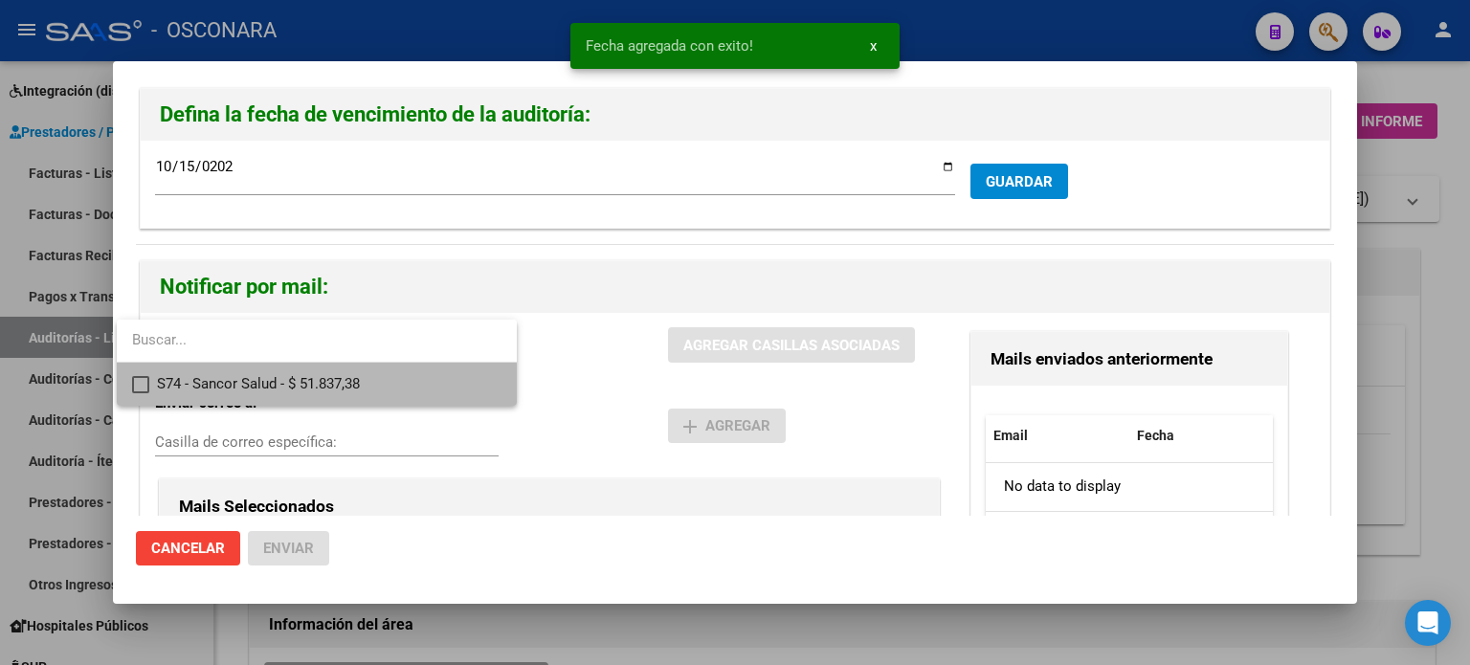
click at [262, 387] on span "S74 - Sancor Salud - $ 51.837,38" at bounding box center [329, 384] width 345 height 43
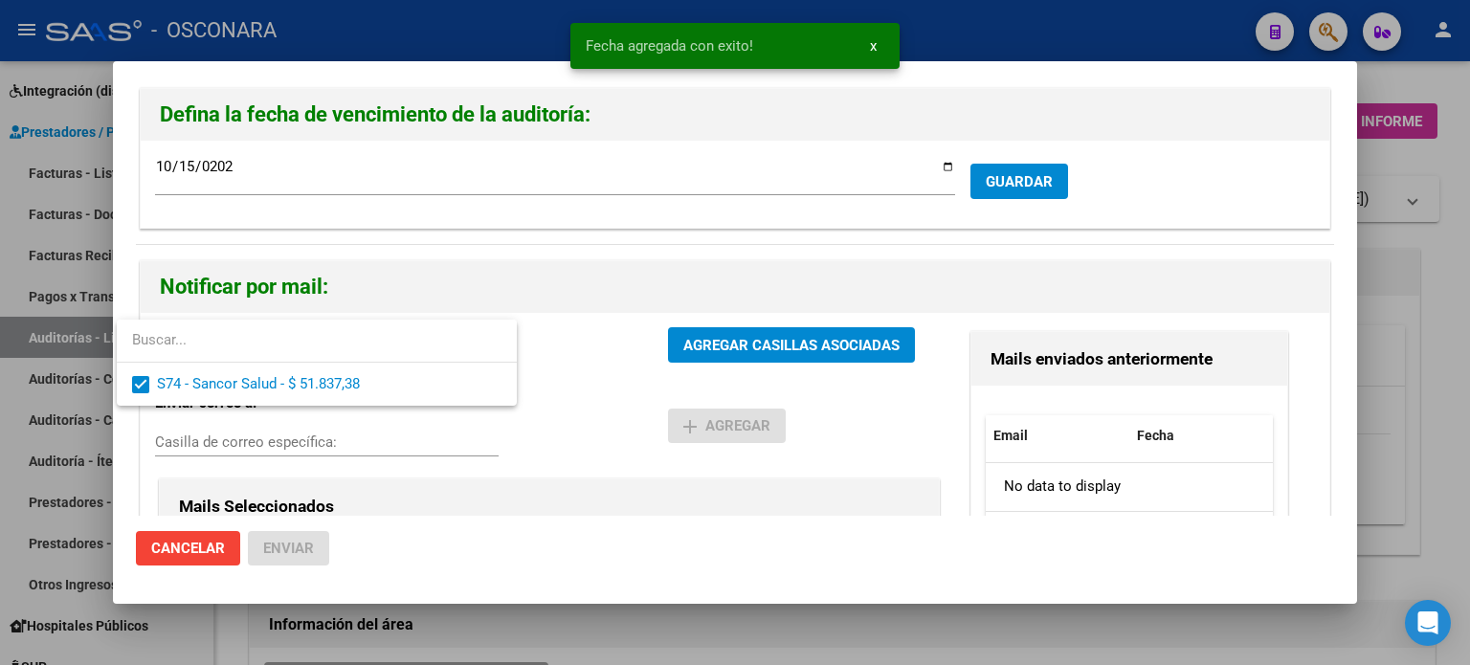
click at [716, 342] on div at bounding box center [735, 332] width 1470 height 665
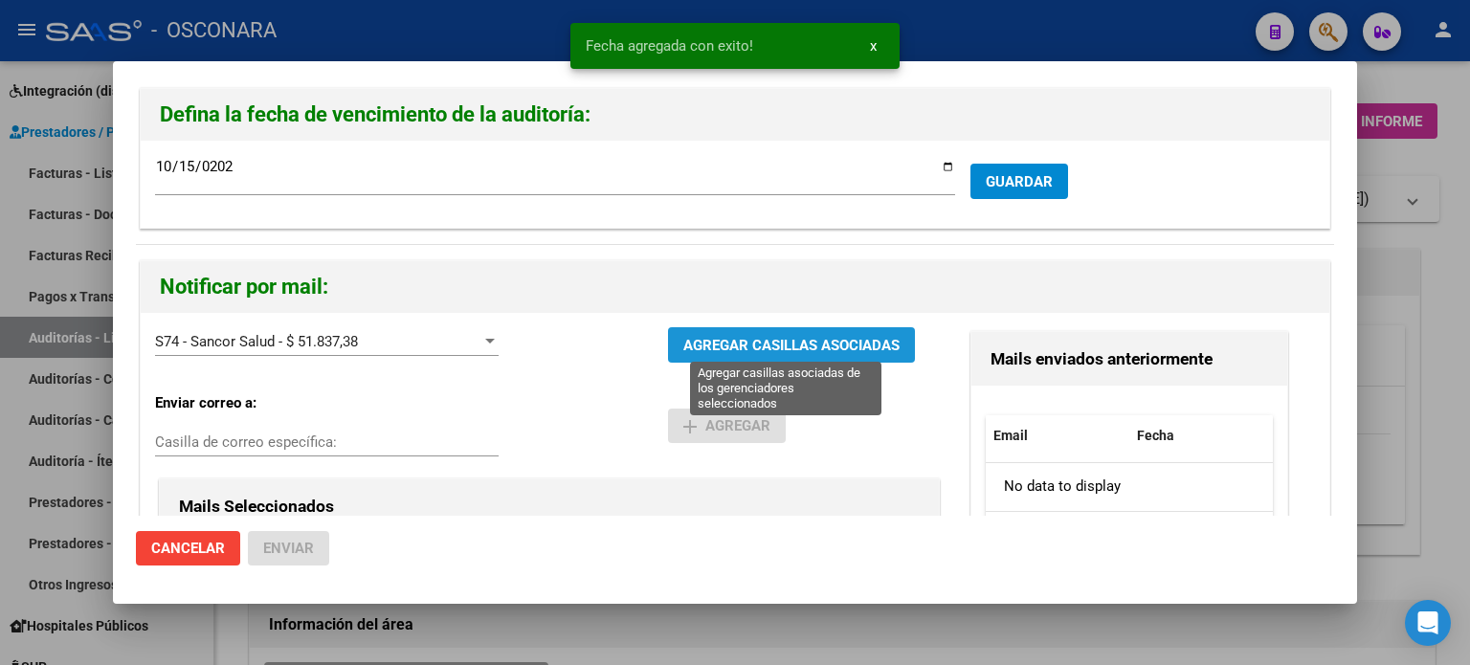
click at [794, 342] on span "AGREGAR CASILLAS ASOCIADAS" at bounding box center [791, 345] width 216 height 17
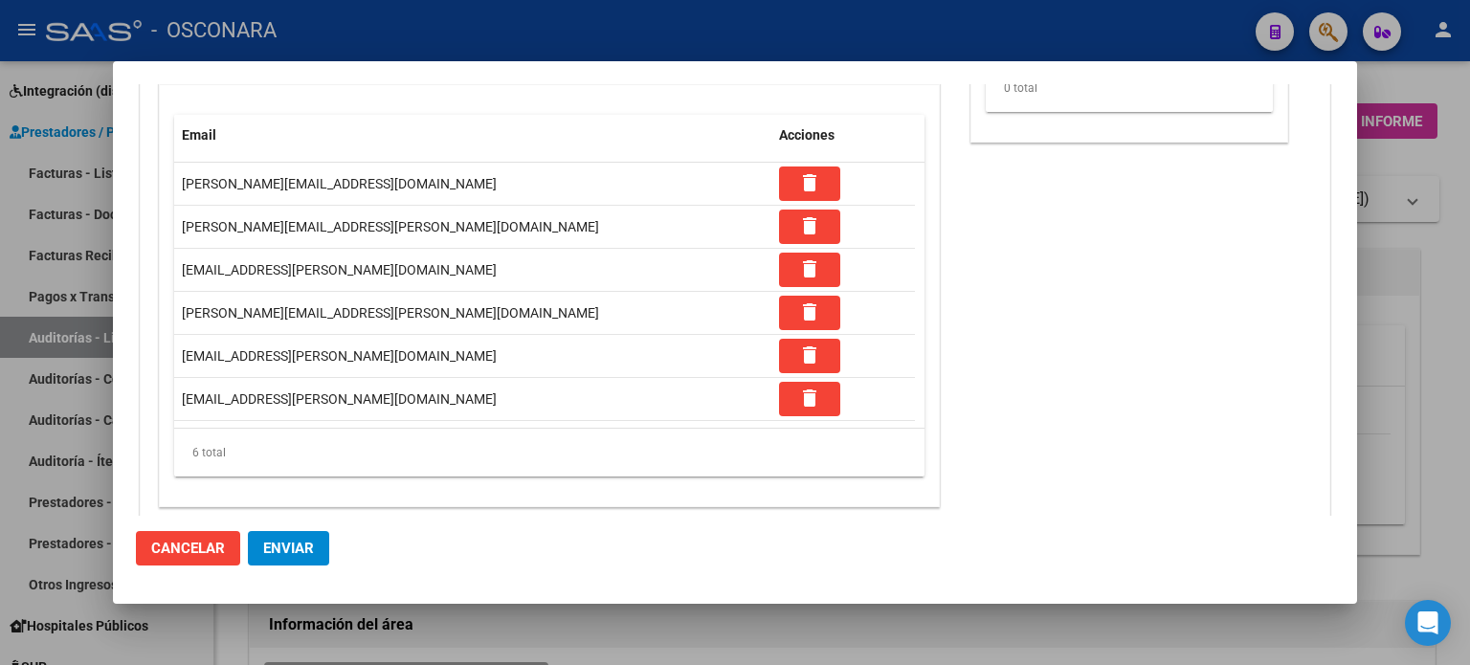
scroll to position [458, 0]
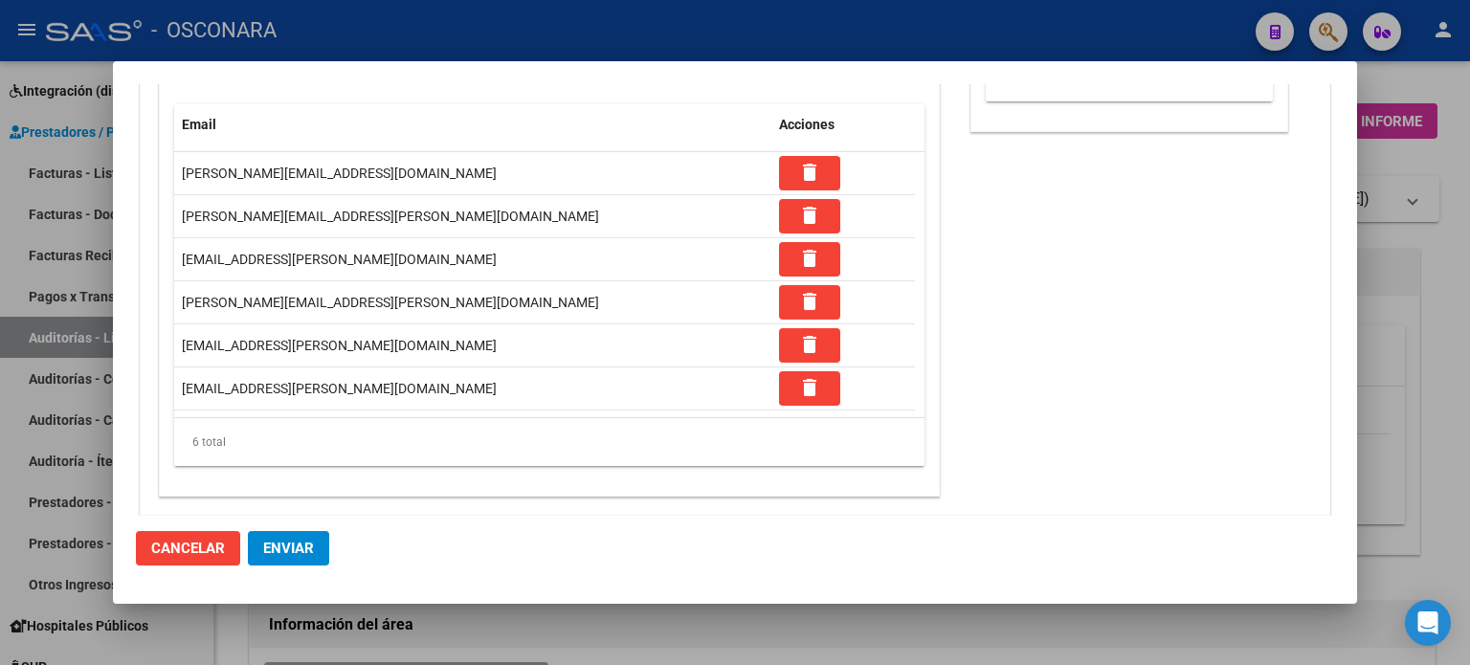
click at [276, 546] on span "Enviar" at bounding box center [288, 548] width 51 height 17
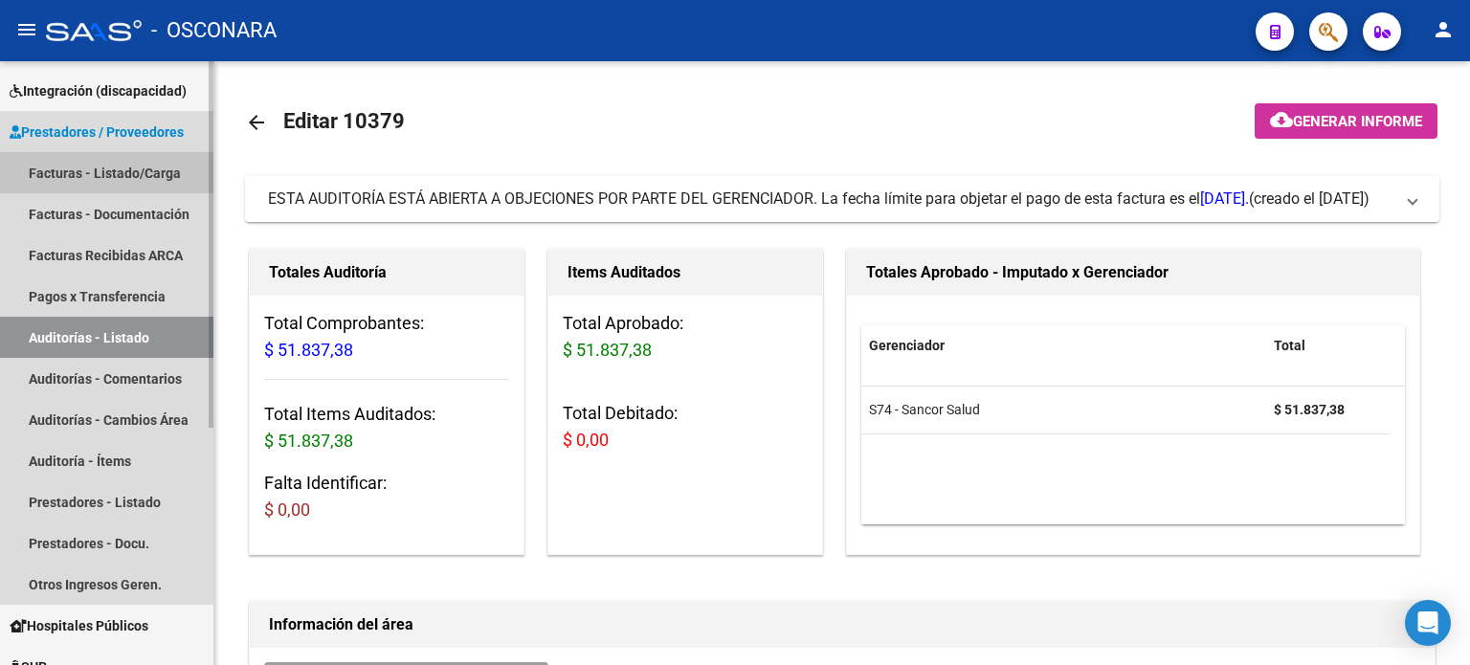
click at [67, 171] on link "Facturas - Listado/Carga" at bounding box center [106, 172] width 213 height 41
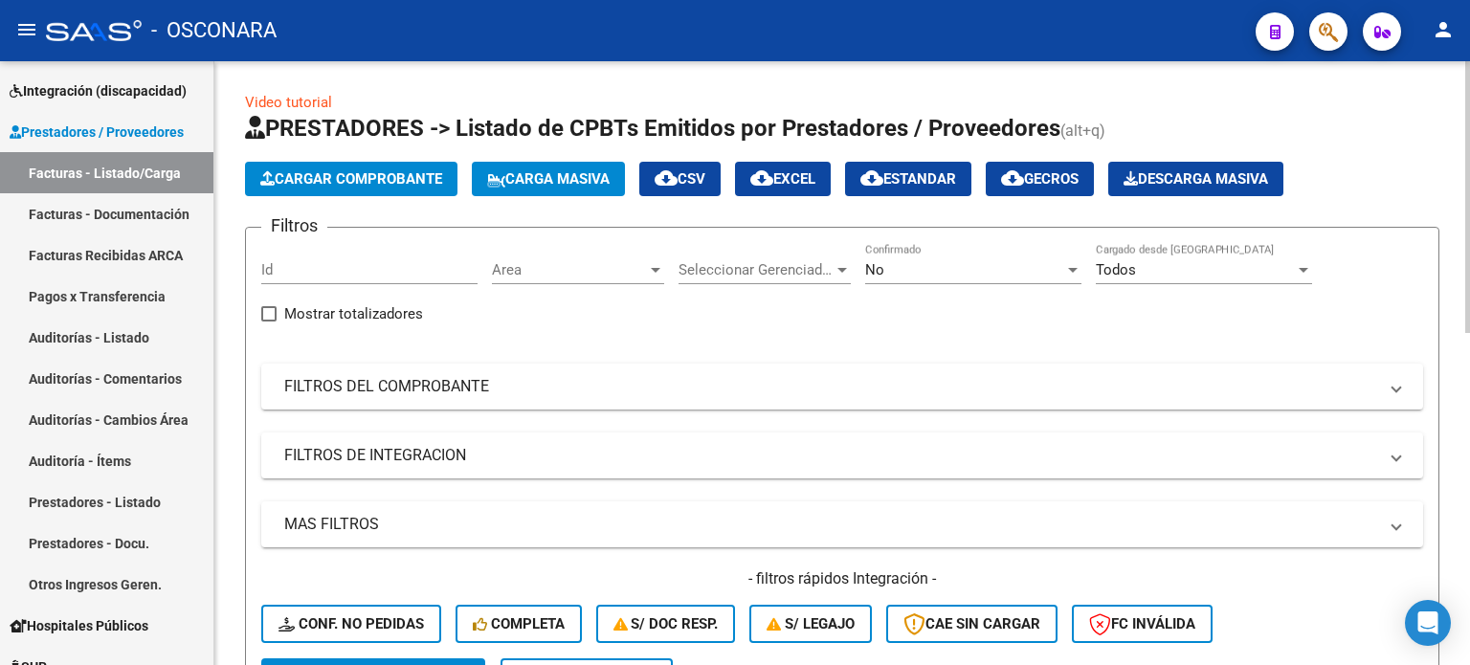
click at [316, 171] on span "Cargar Comprobante" at bounding box center [351, 178] width 182 height 17
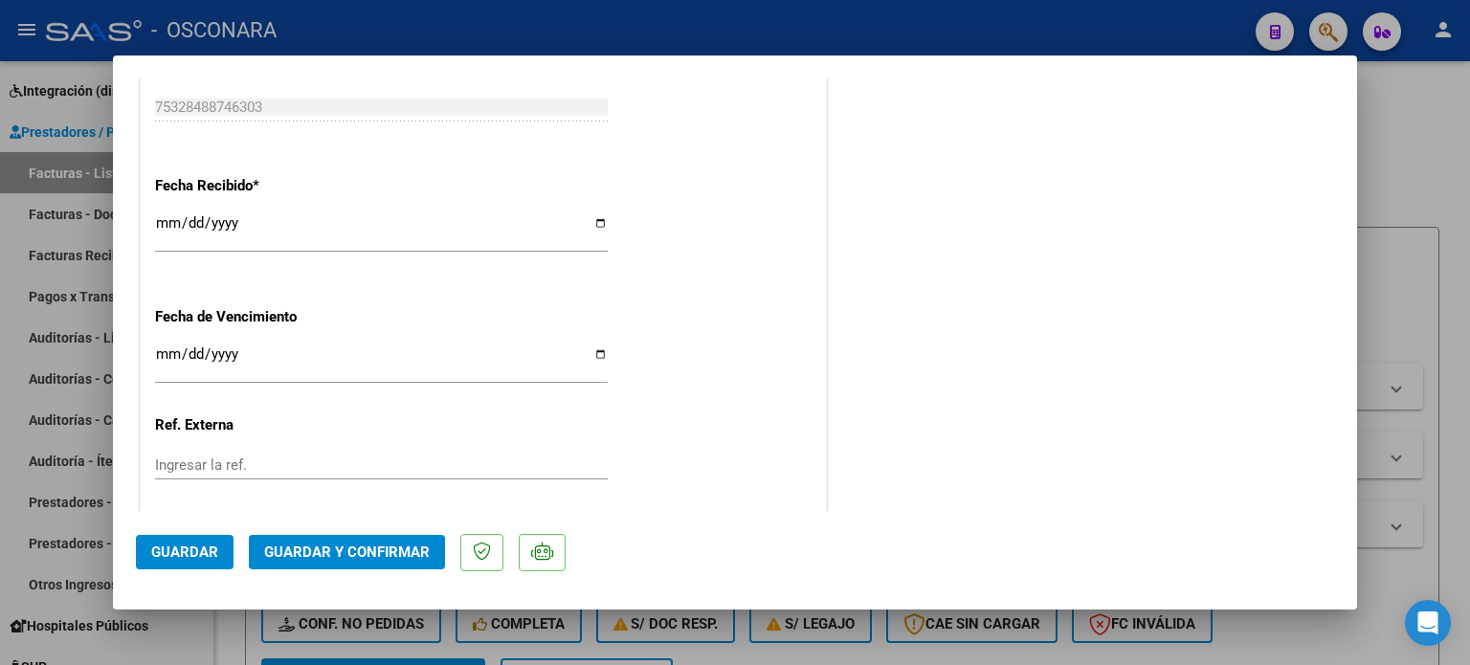
scroll to position [1148, 0]
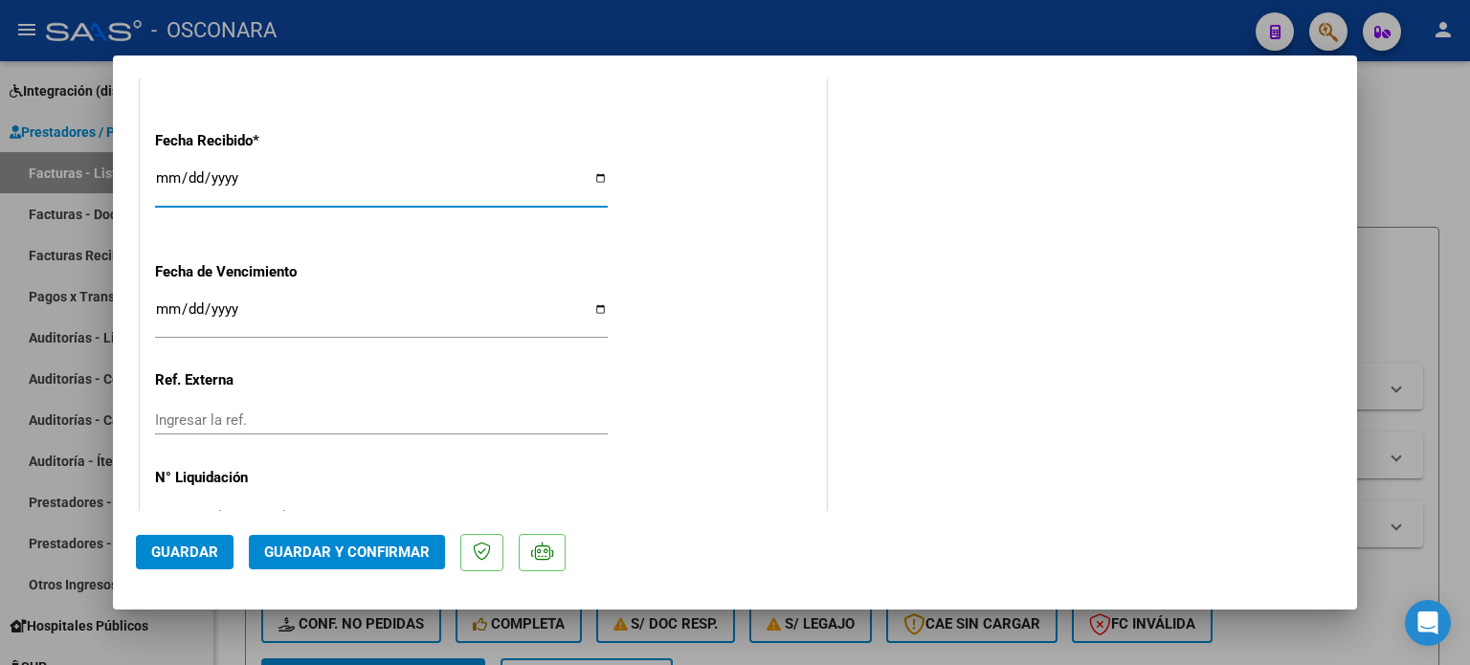
click at [159, 181] on input "[DATE]" at bounding box center [381, 185] width 453 height 31
type input "[DATE]"
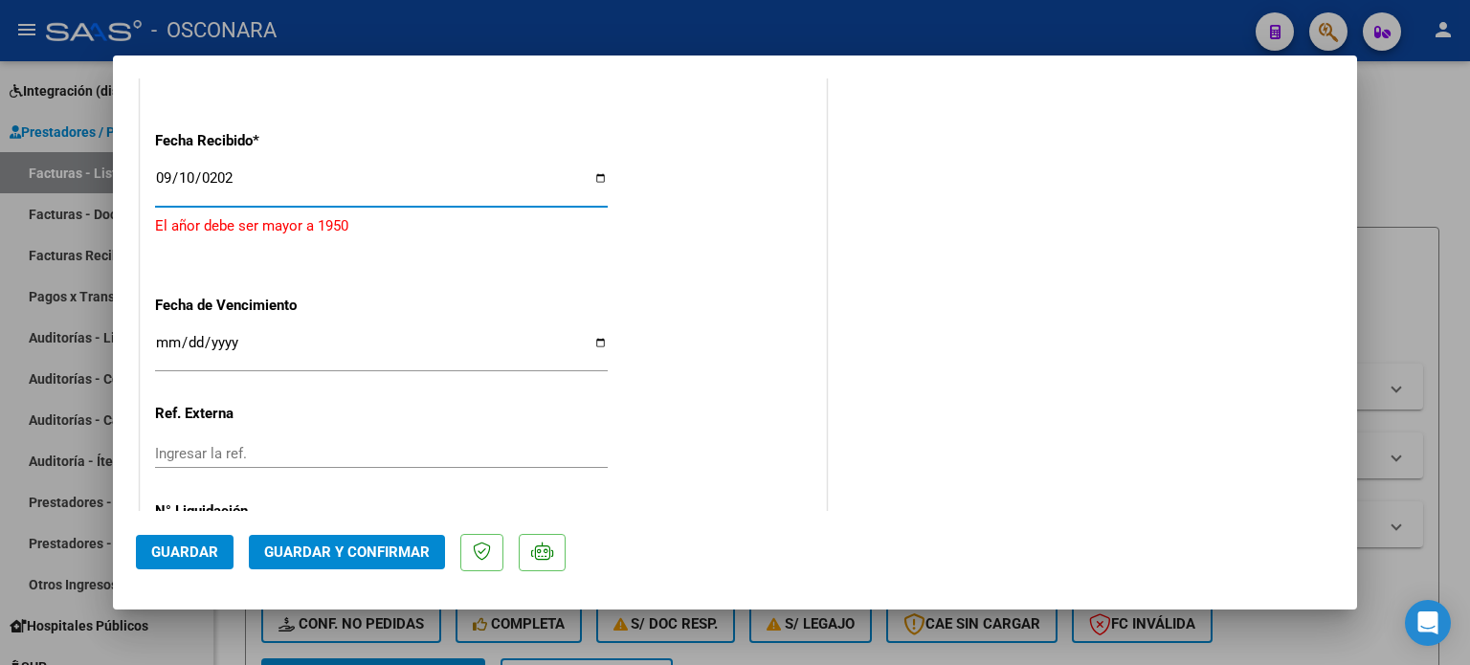
type input "[DATE]"
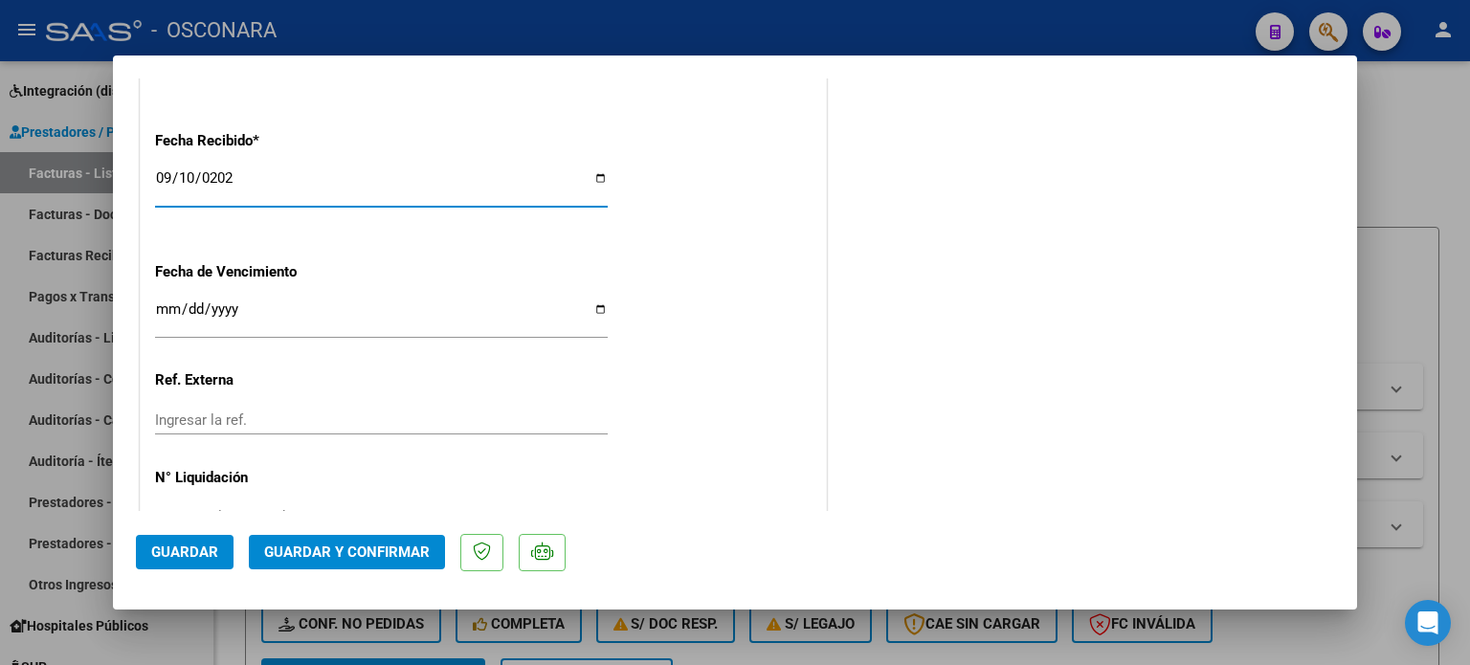
click at [368, 550] on span "Guardar y Confirmar" at bounding box center [347, 552] width 166 height 17
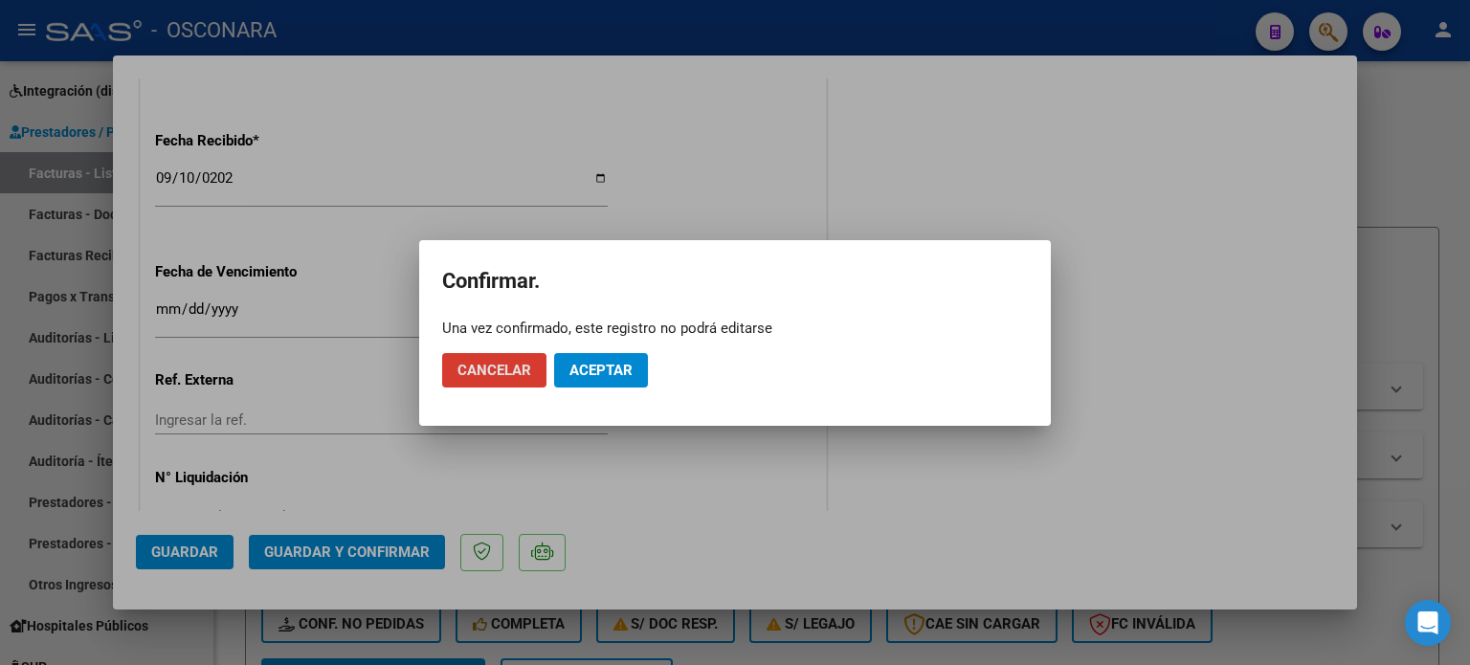
click at [617, 371] on span "Aceptar" at bounding box center [600, 370] width 63 height 17
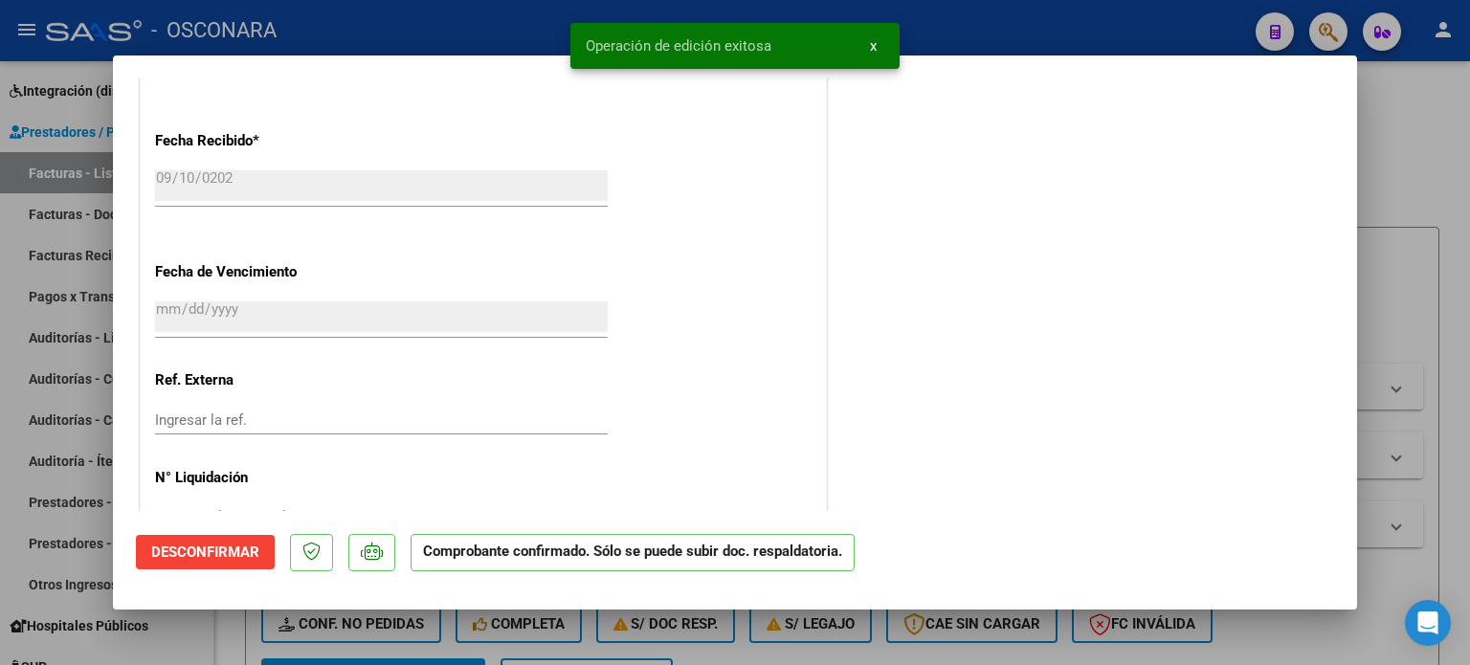
click at [1423, 179] on div at bounding box center [735, 332] width 1470 height 665
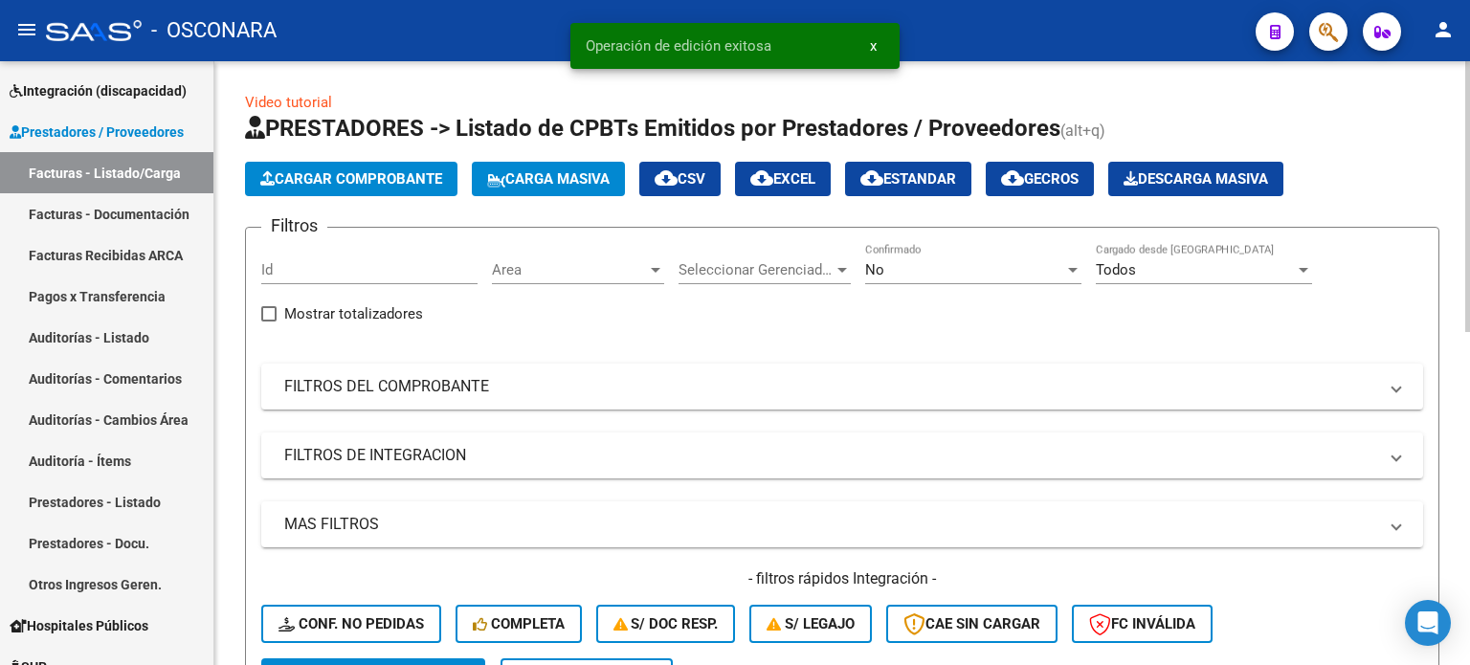
scroll to position [191, 0]
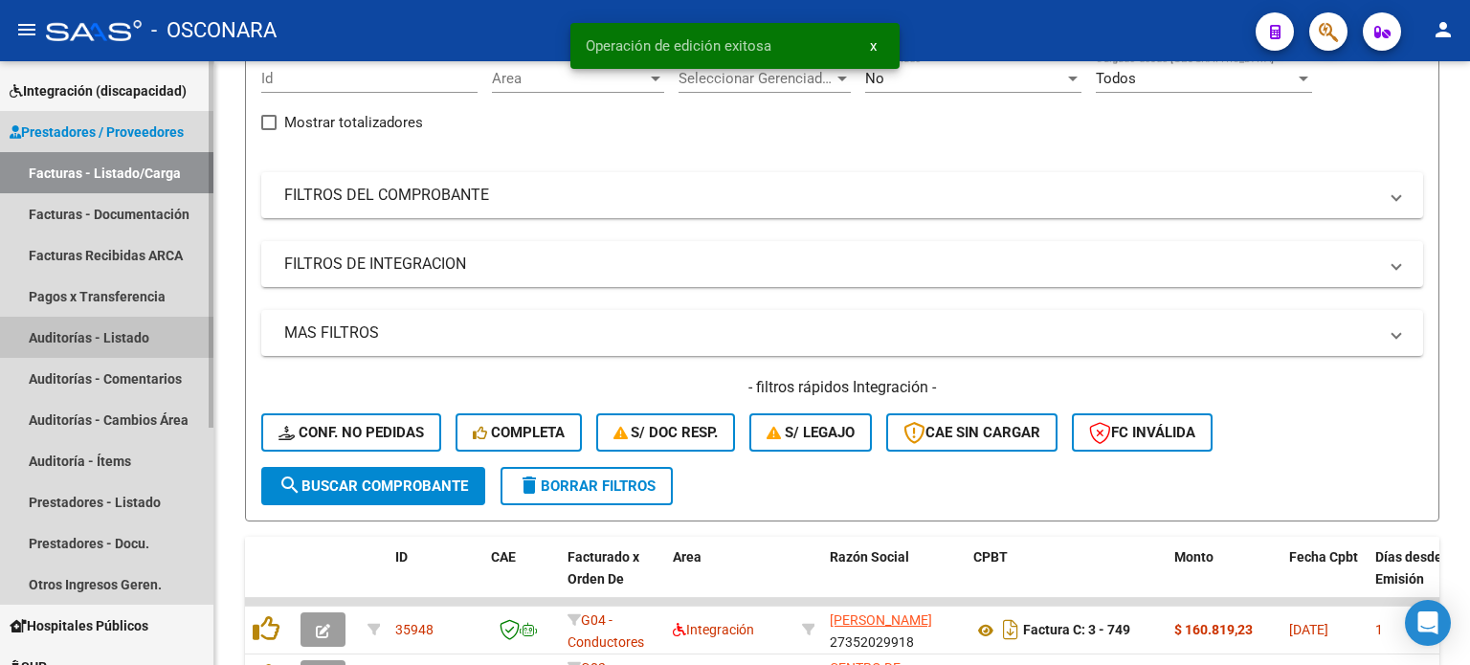
click at [54, 334] on link "Auditorías - Listado" at bounding box center [106, 337] width 213 height 41
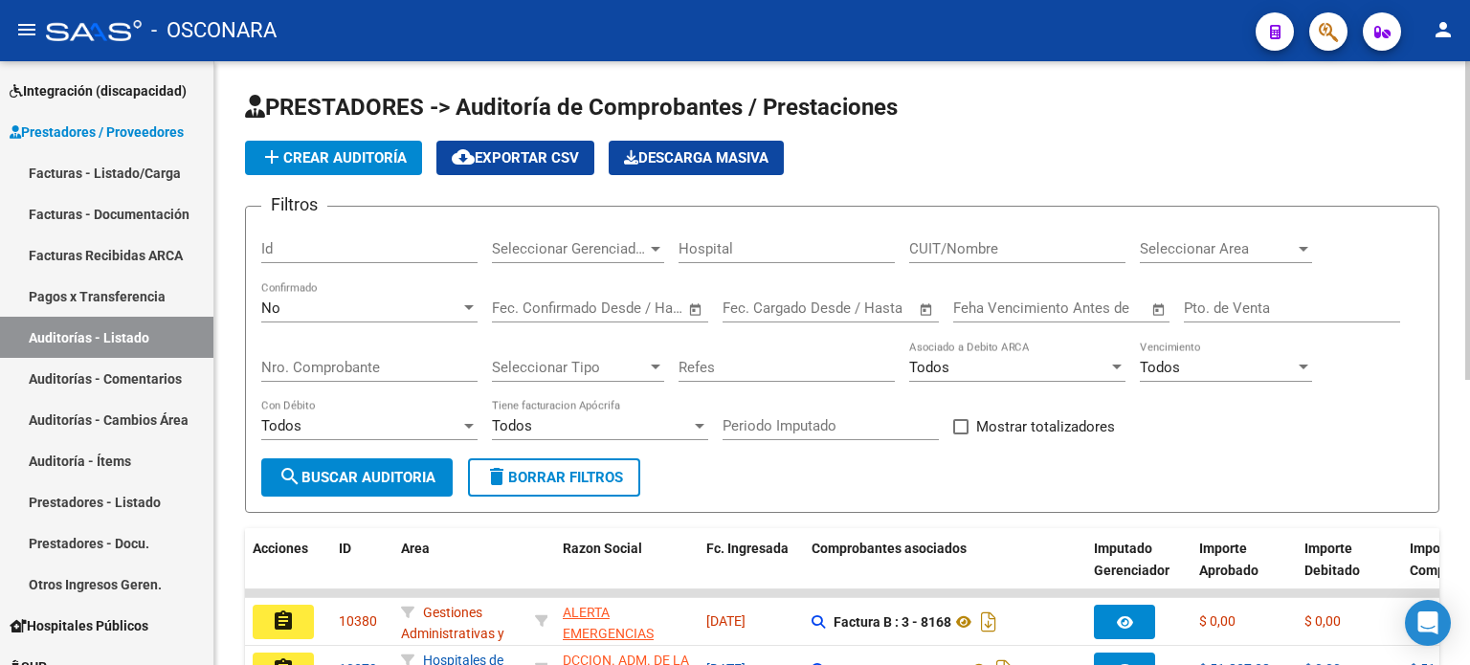
click at [358, 152] on span "add Crear Auditoría" at bounding box center [333, 157] width 146 height 17
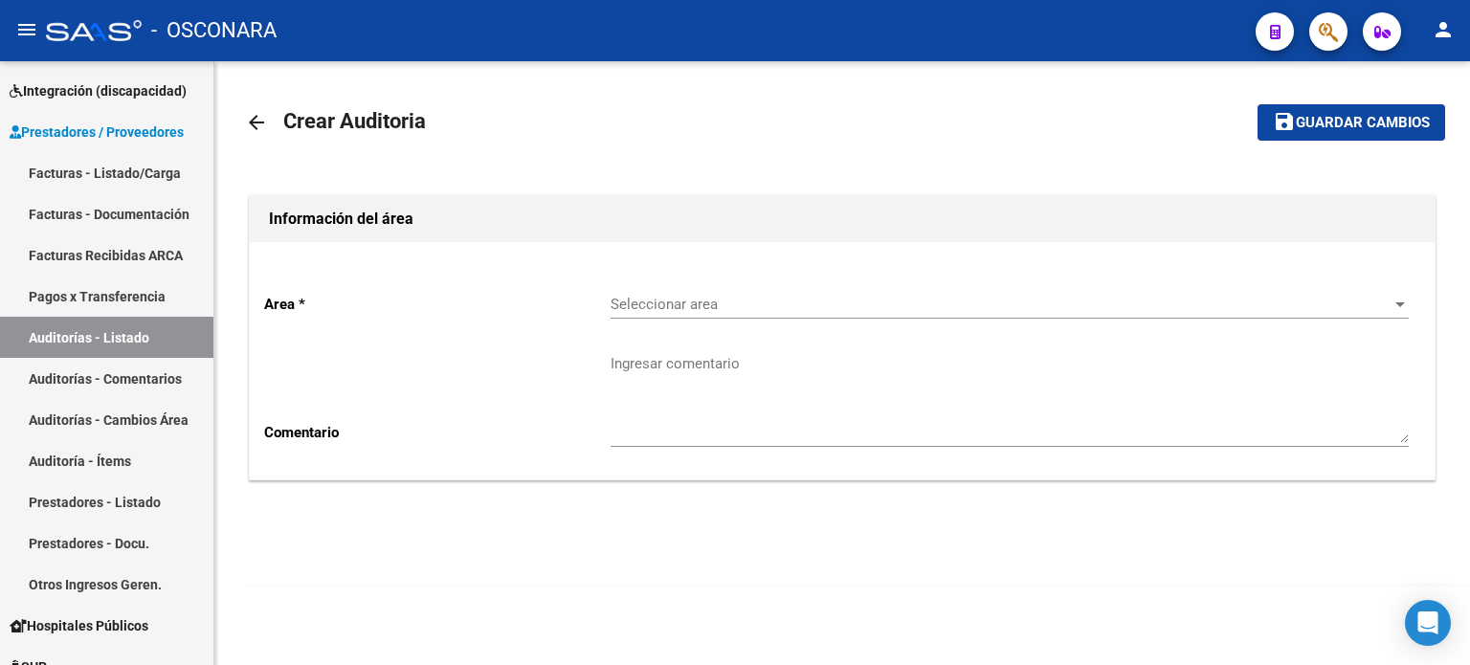
click at [721, 293] on div "Seleccionar area Seleccionar area" at bounding box center [1010, 298] width 798 height 41
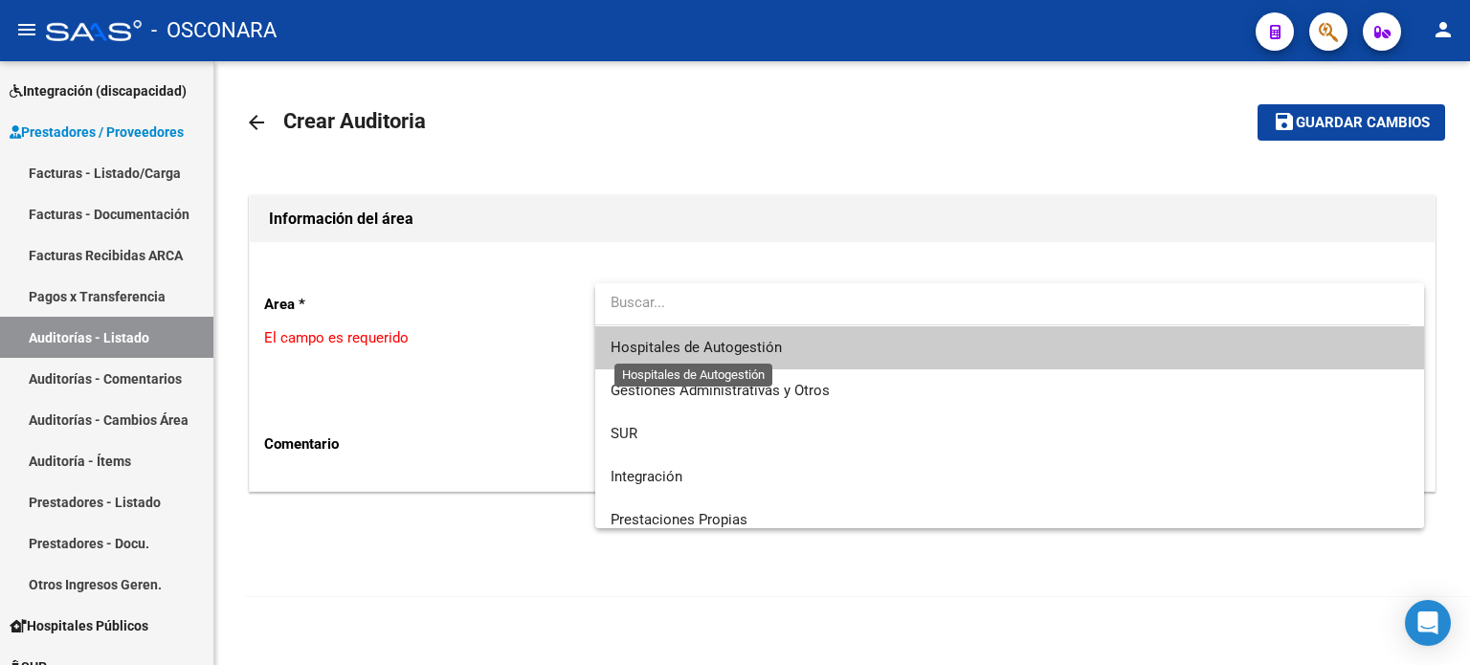
click at [720, 353] on span "Hospitales de Autogestión" at bounding box center [696, 347] width 171 height 17
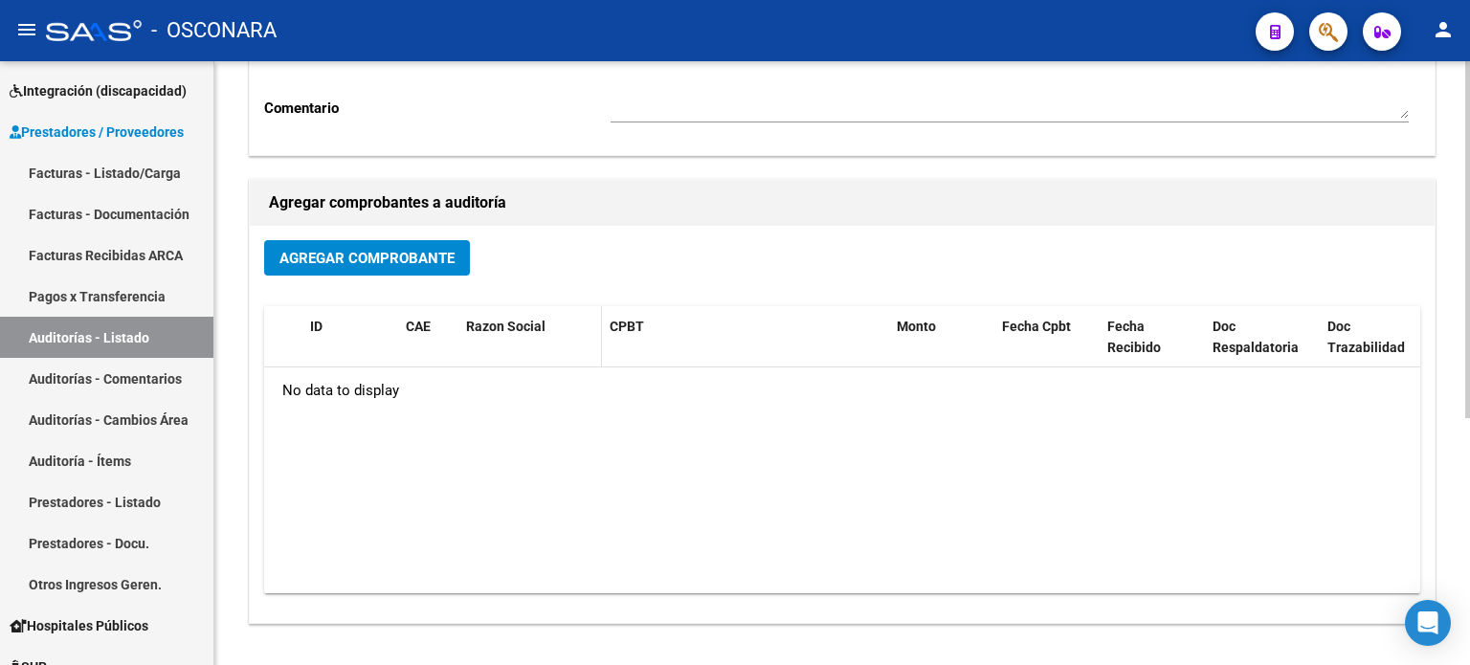
scroll to position [383, 0]
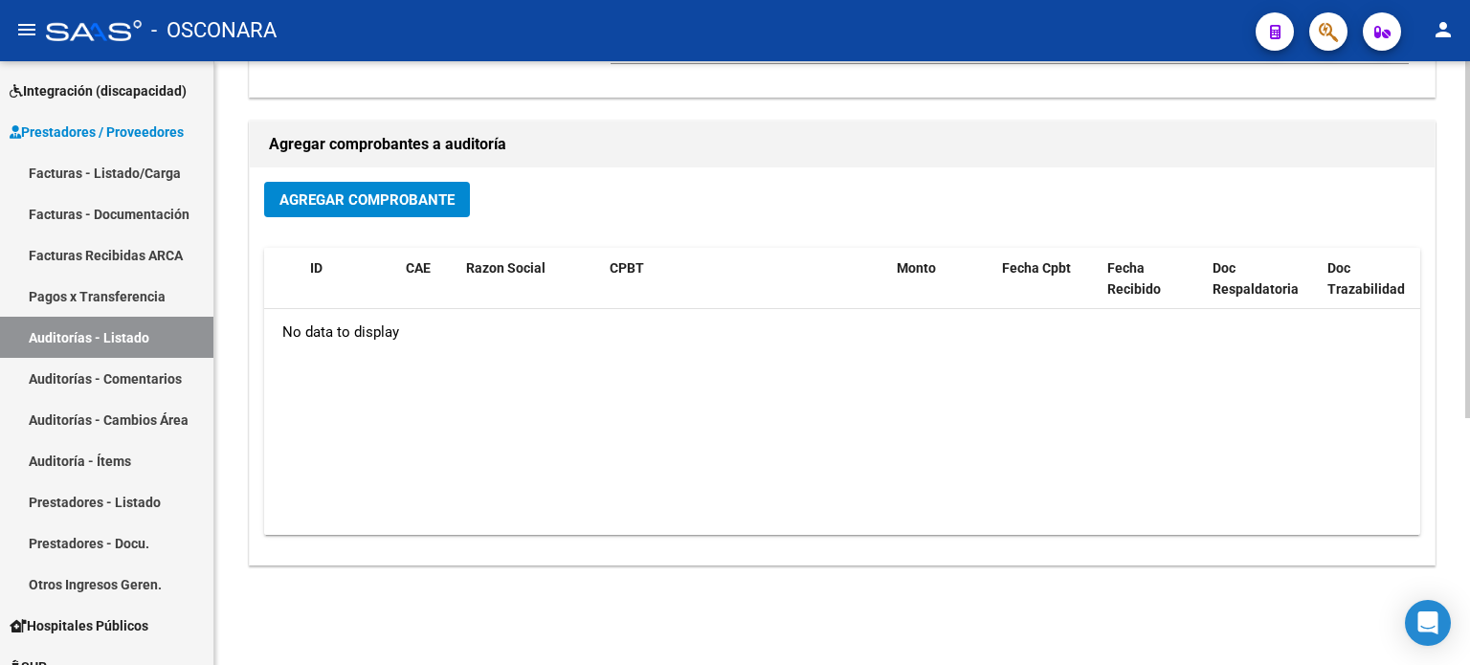
click at [405, 198] on span "Agregar Comprobante" at bounding box center [366, 199] width 175 height 17
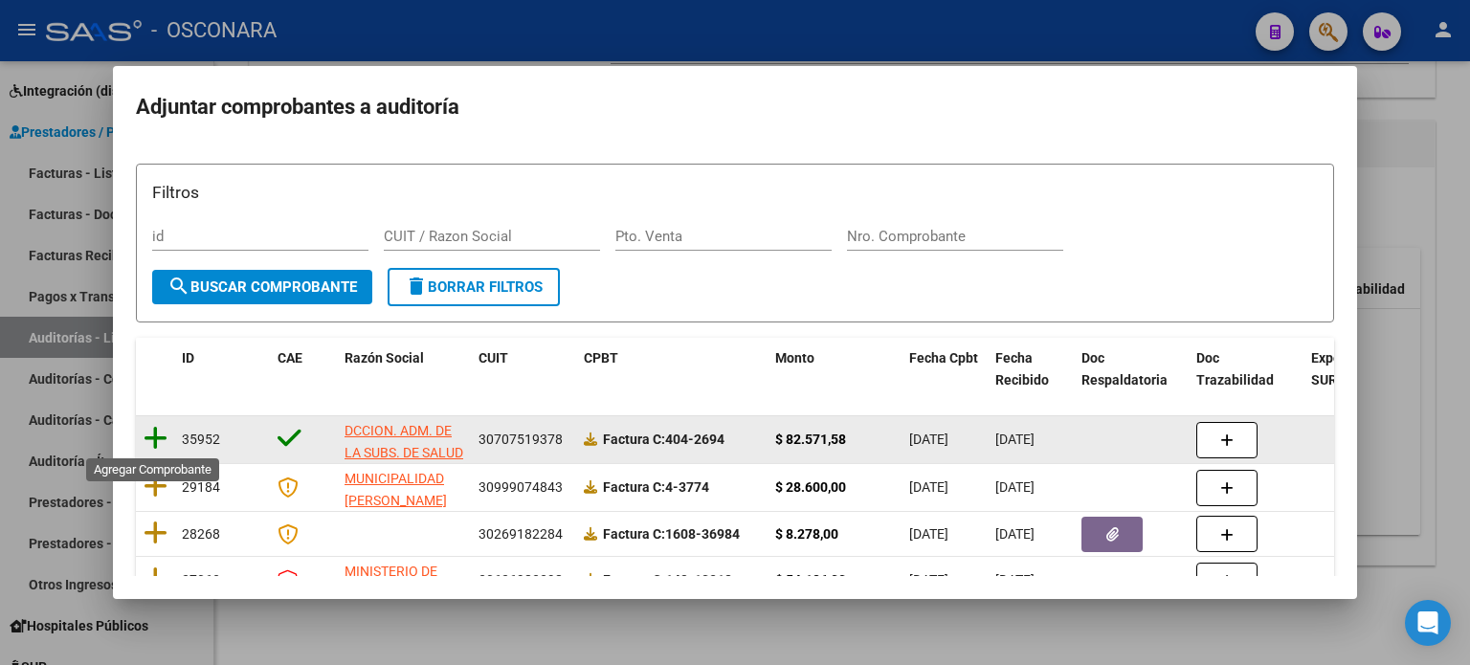
click at [153, 440] on icon at bounding box center [156, 438] width 24 height 27
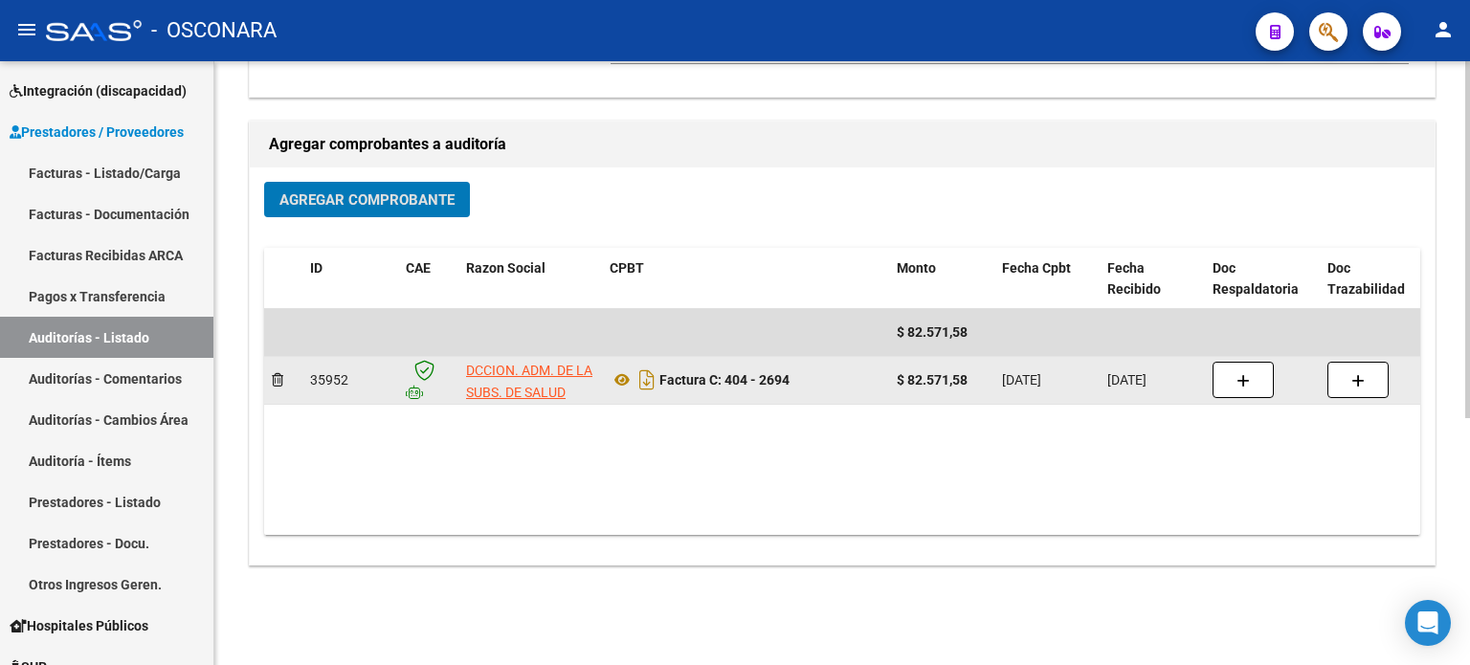
scroll to position [0, 0]
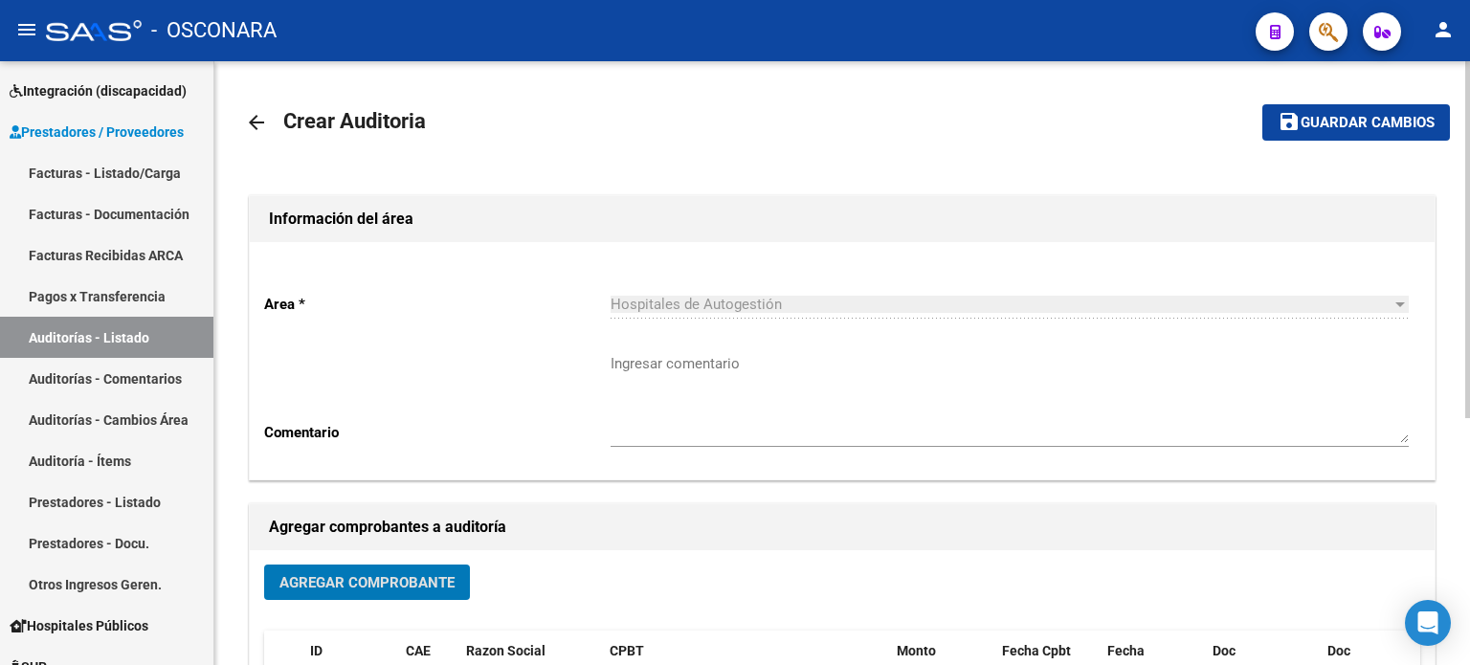
click at [1331, 128] on span "Guardar cambios" at bounding box center [1368, 123] width 134 height 17
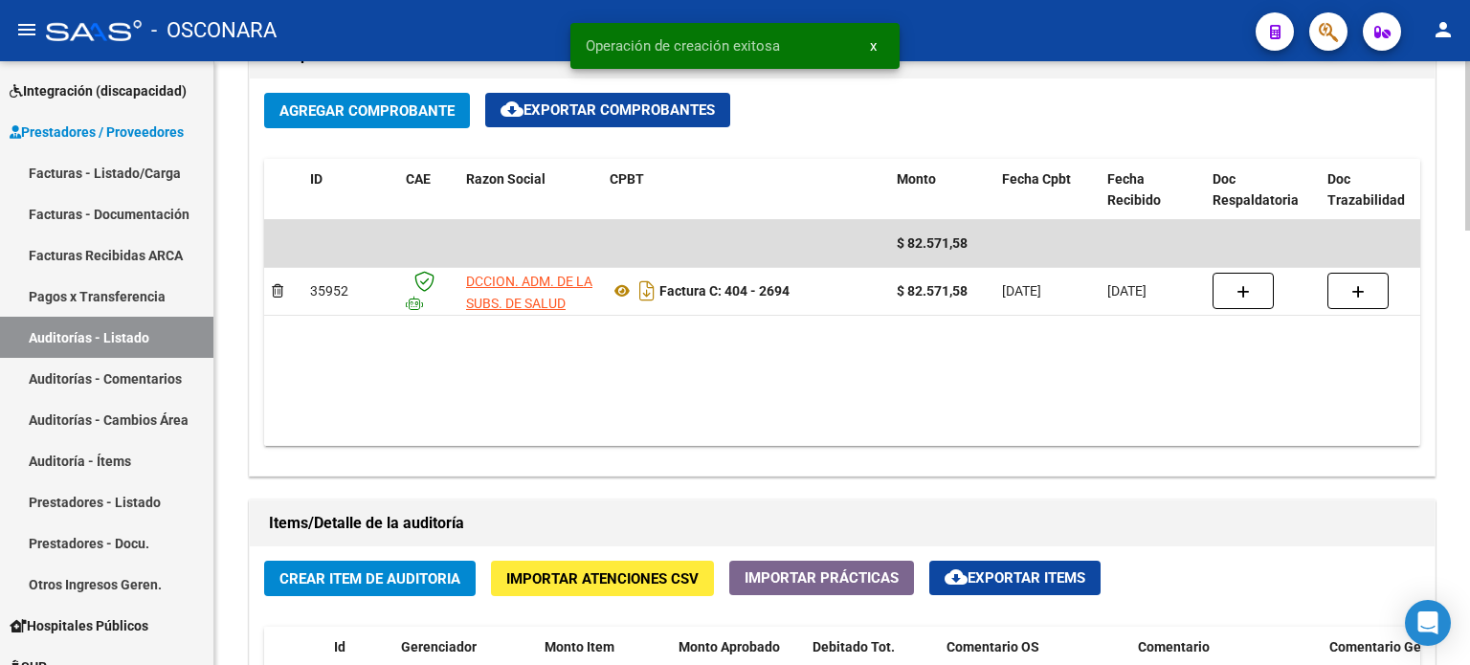
scroll to position [1148, 0]
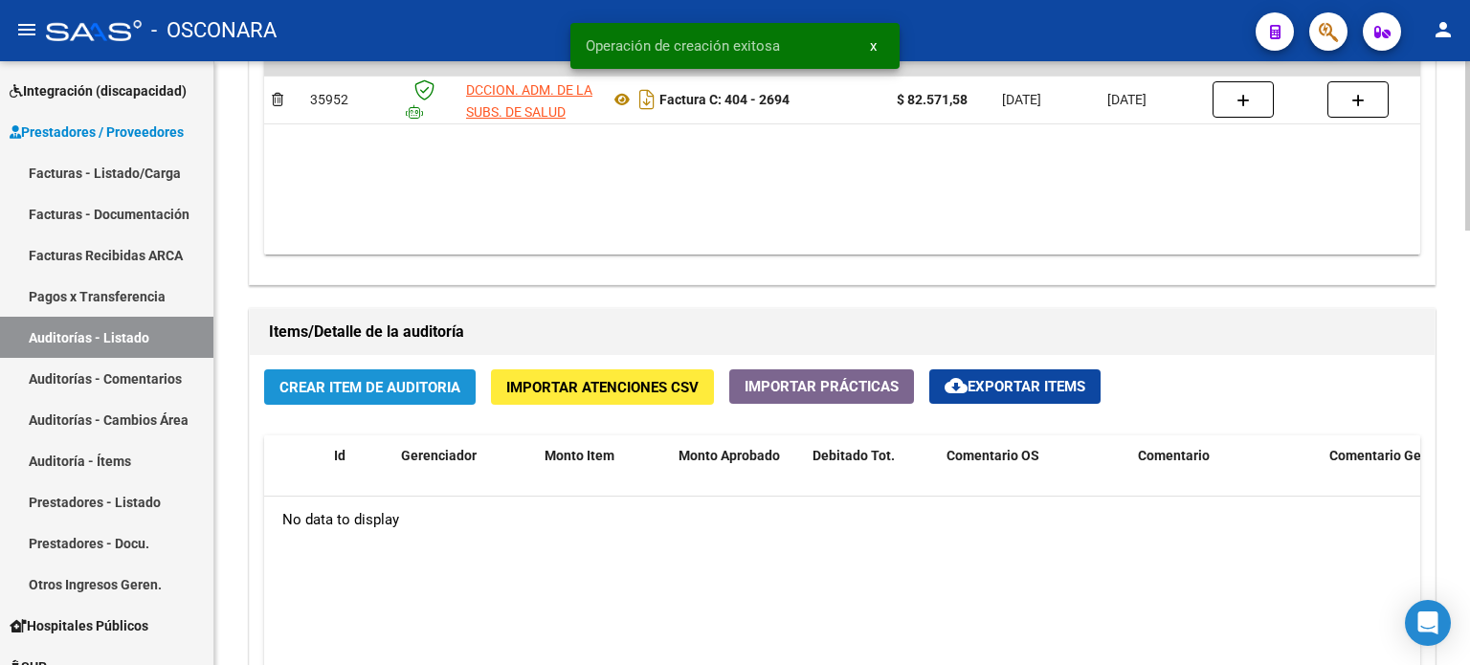
click at [326, 370] on button "Crear Item de Auditoria" at bounding box center [370, 386] width 212 height 35
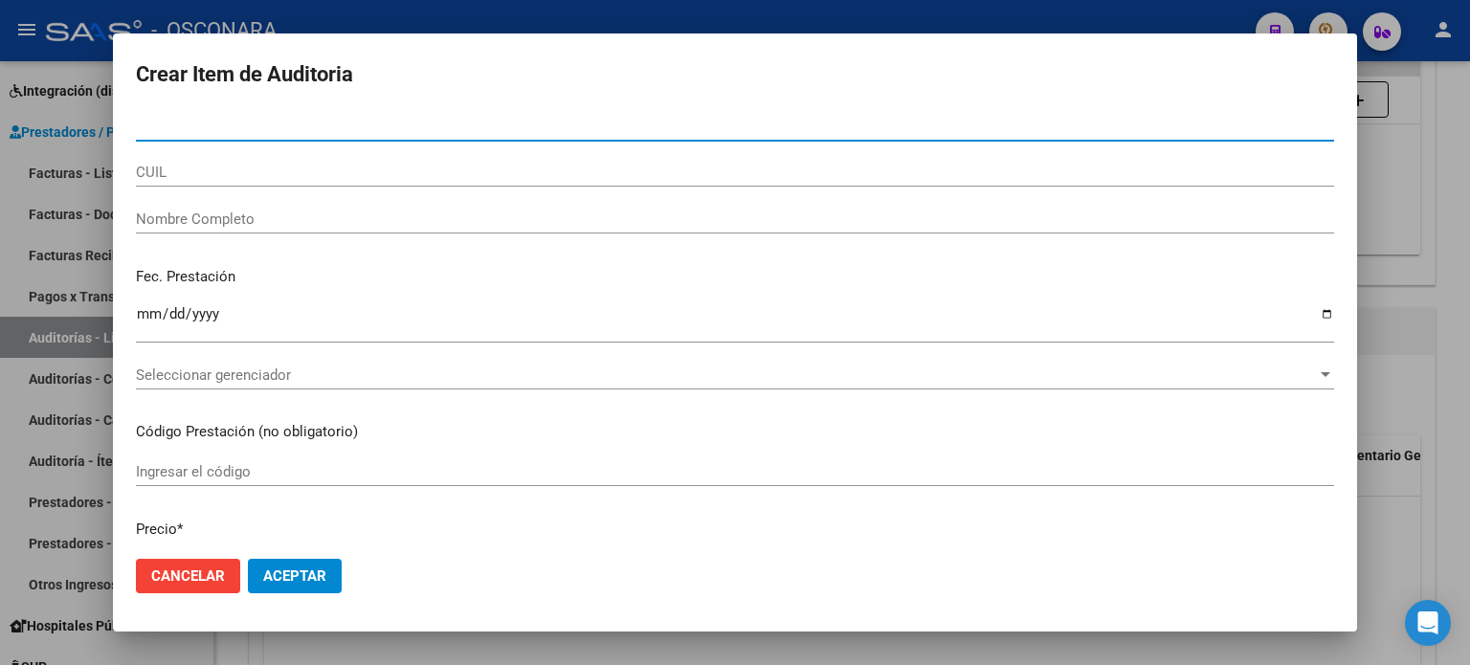
paste input "38881590"
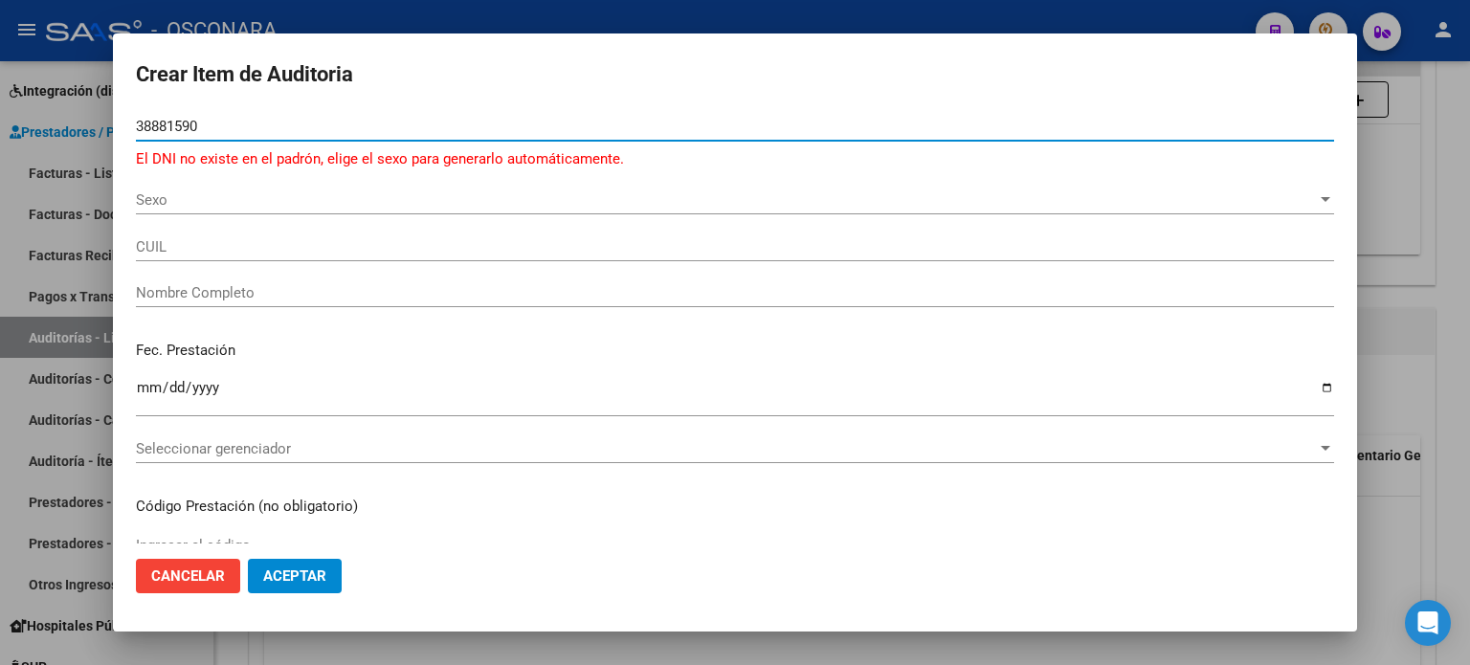
click at [150, 119] on input "38881590" at bounding box center [735, 126] width 1198 height 17
type input "39881590"
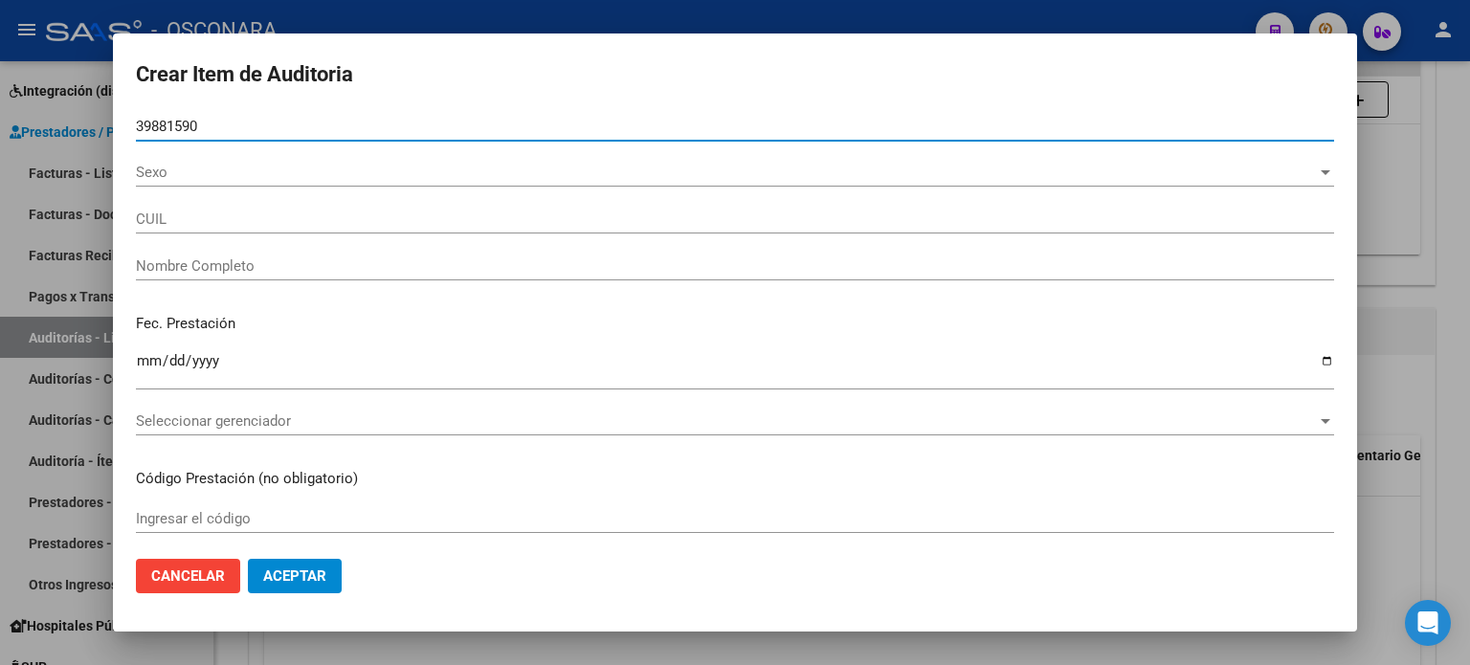
type input "23398815904"
type input "CATALAN [PERSON_NAME]"
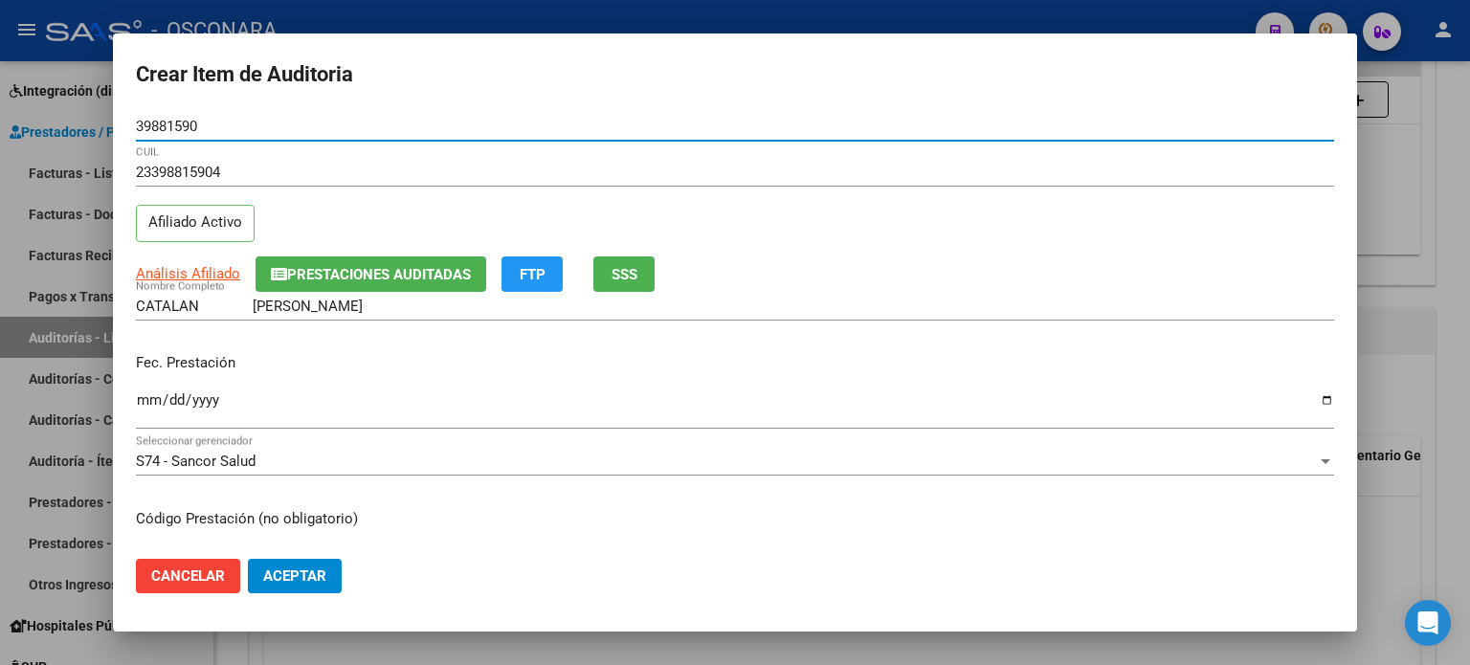
type input "39881590"
click at [136, 401] on input "Ingresar la fecha" at bounding box center [735, 407] width 1198 height 31
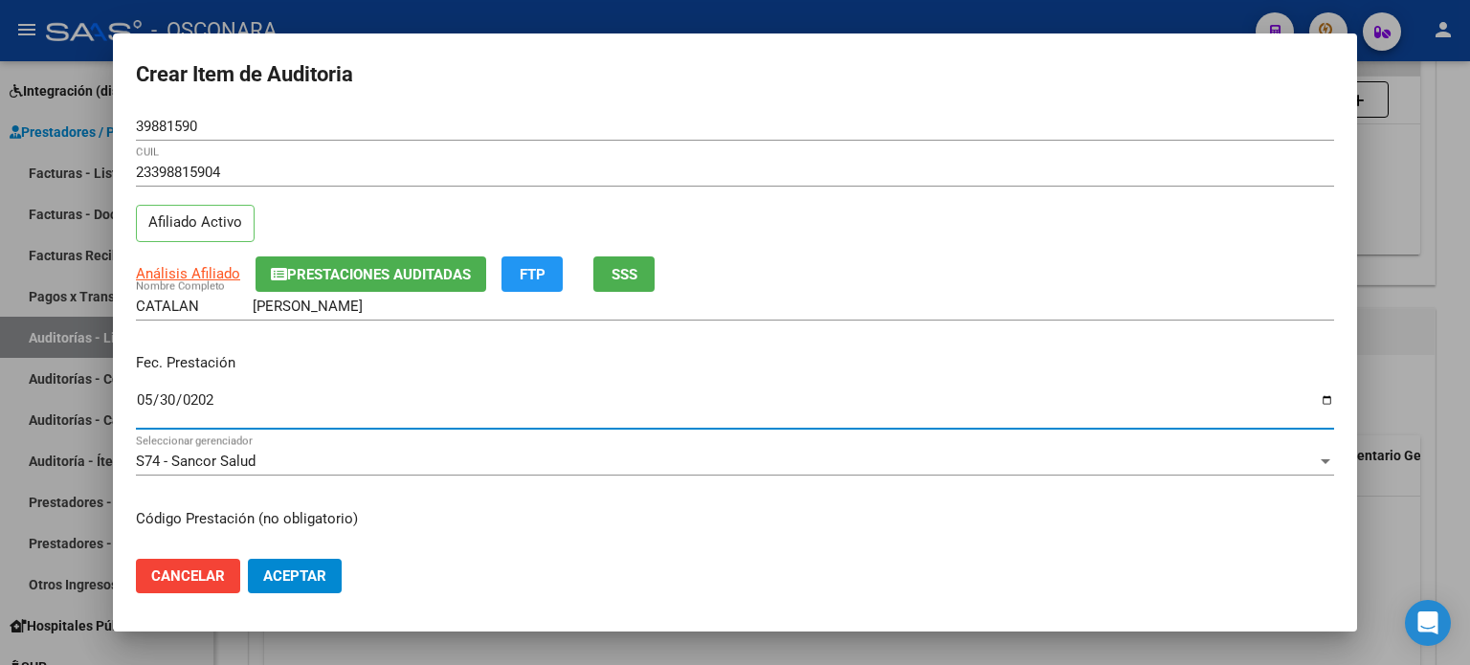
type input "[DATE]"
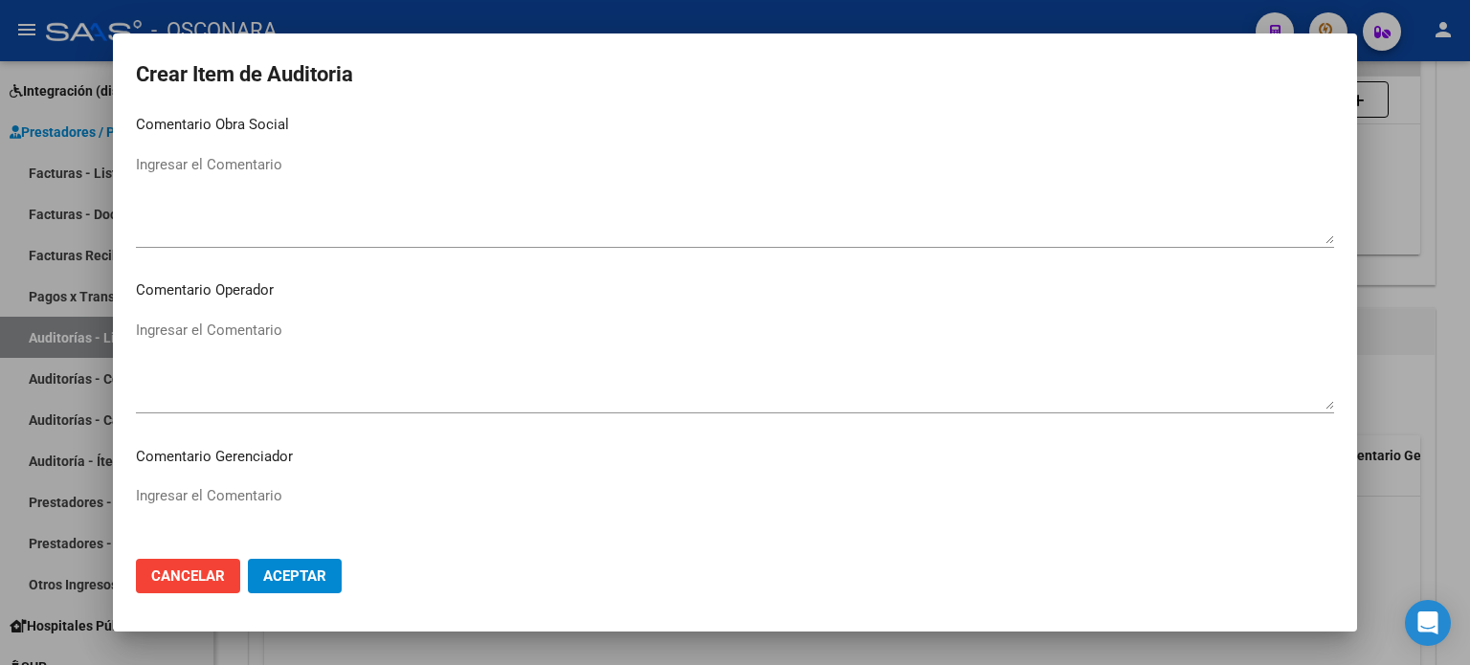
scroll to position [1053, 0]
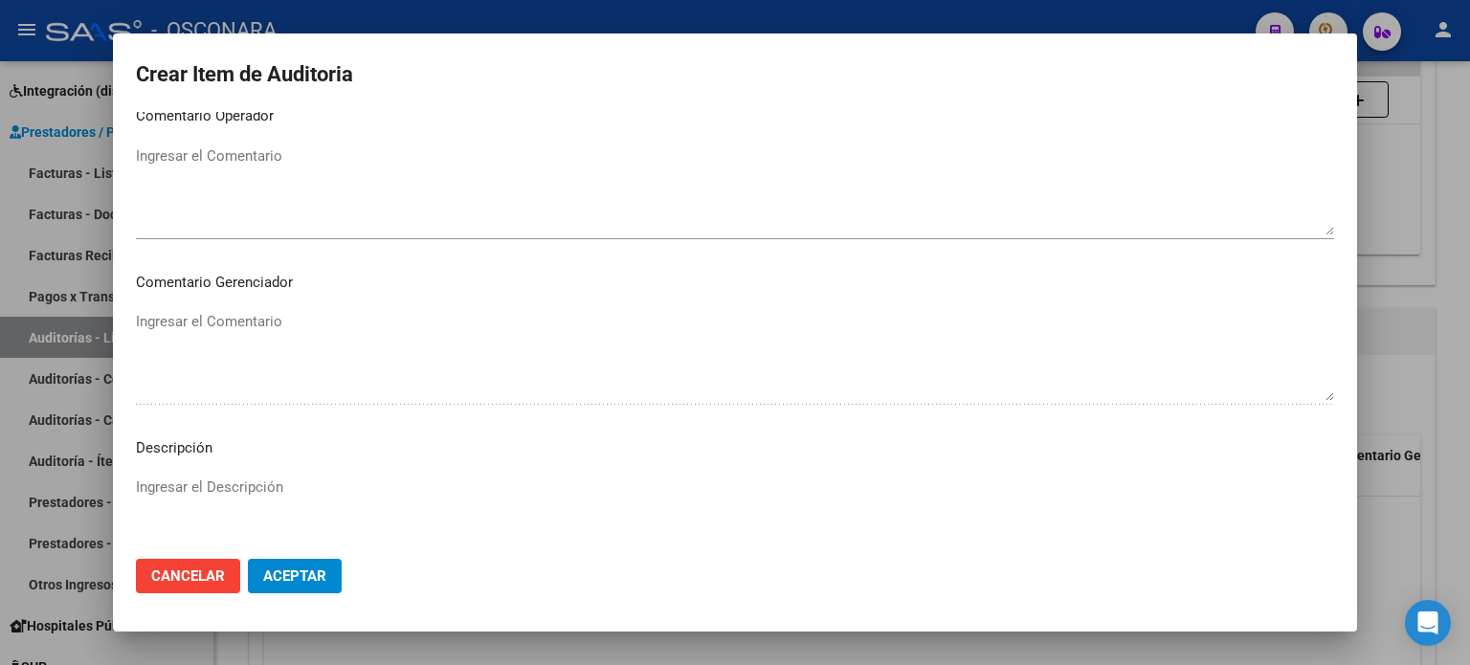
click at [211, 482] on textarea "Ingresar el Descripción" at bounding box center [735, 522] width 1198 height 90
type textarea "Practicas especializadas"
click at [295, 579] on span "Aceptar" at bounding box center [294, 576] width 63 height 17
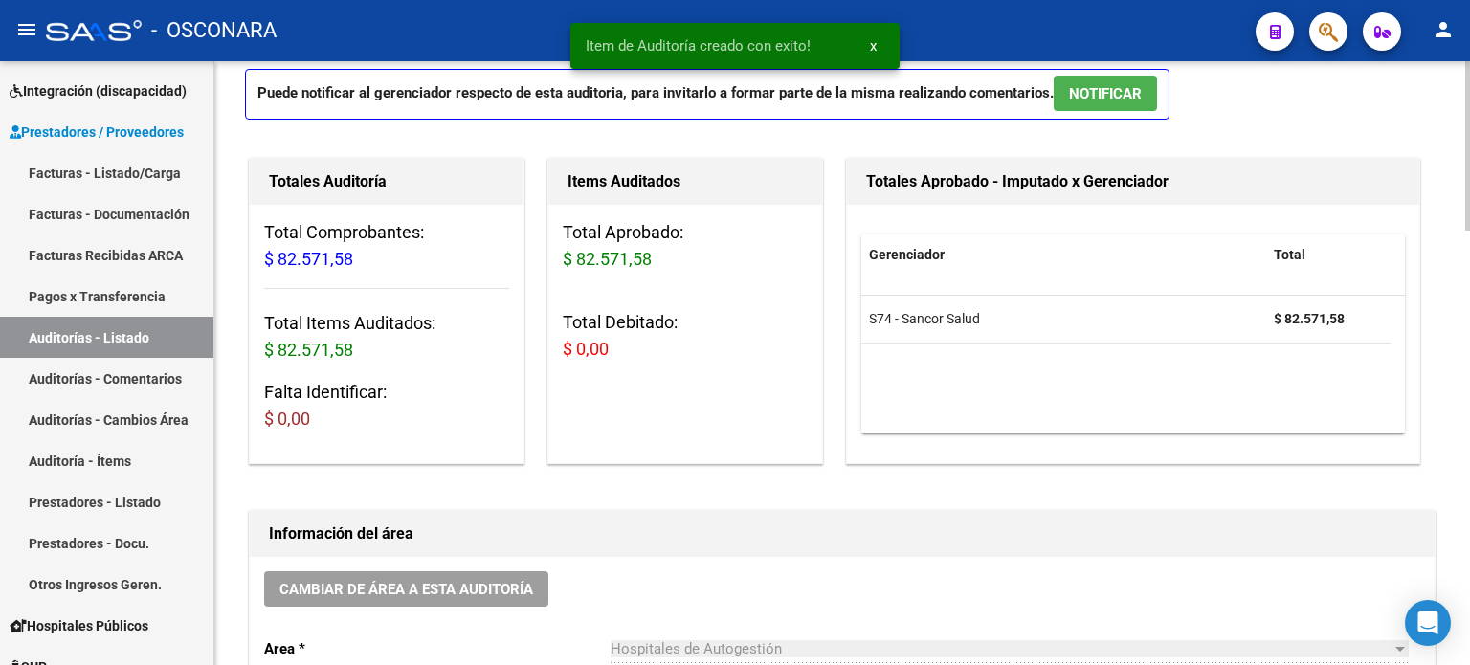
scroll to position [0, 0]
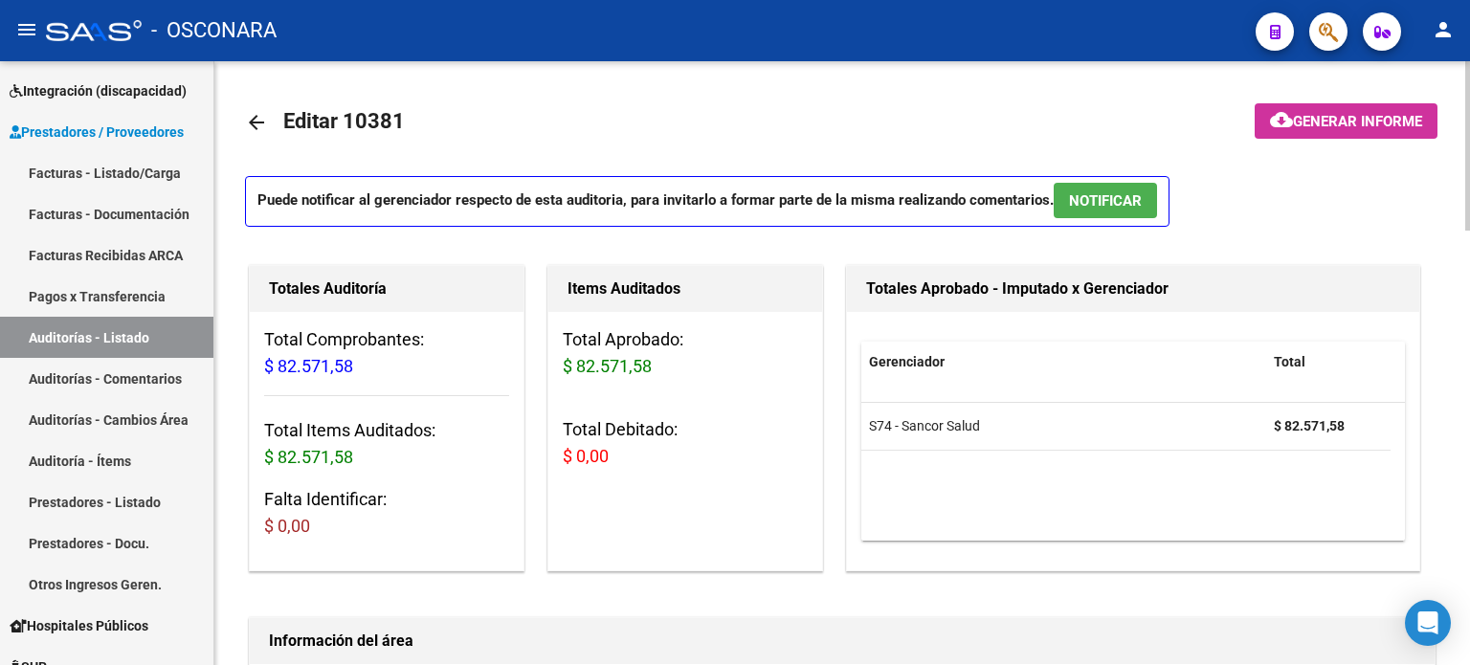
click at [1109, 202] on span "NOTIFICAR" at bounding box center [1105, 200] width 73 height 17
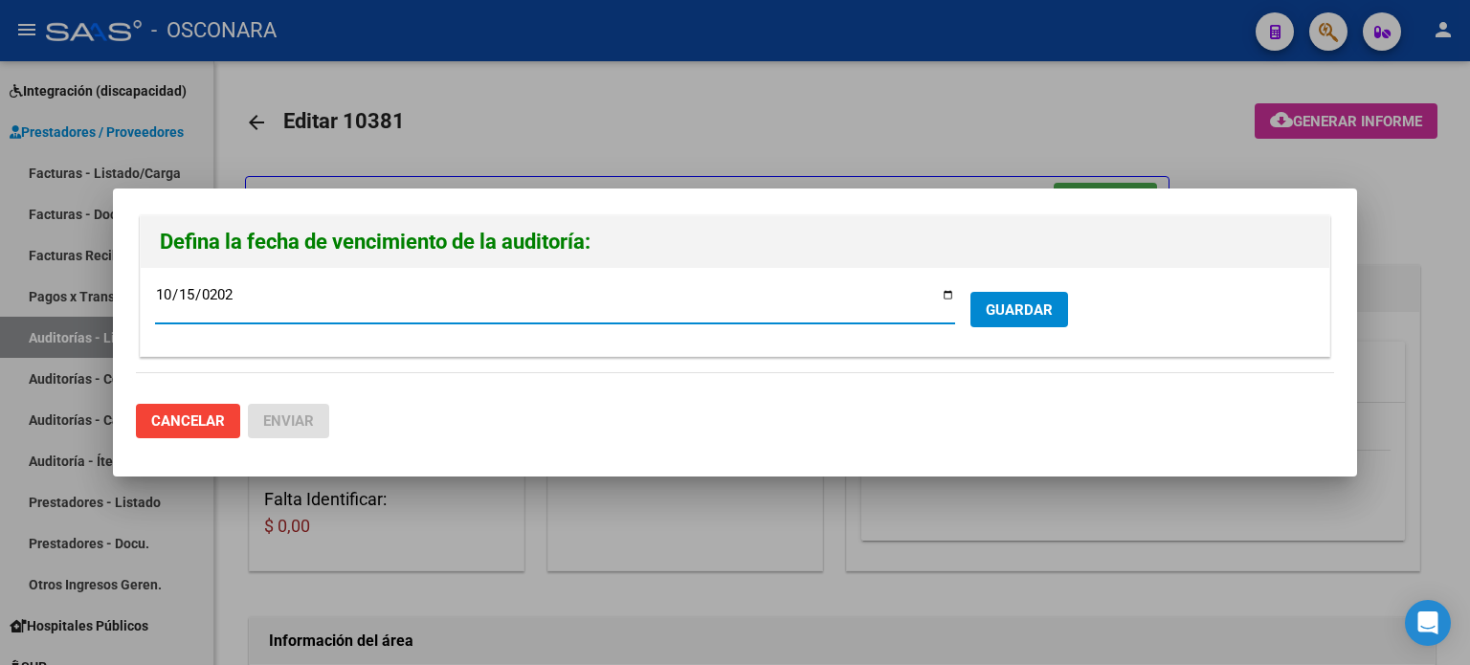
type input "[DATE]"
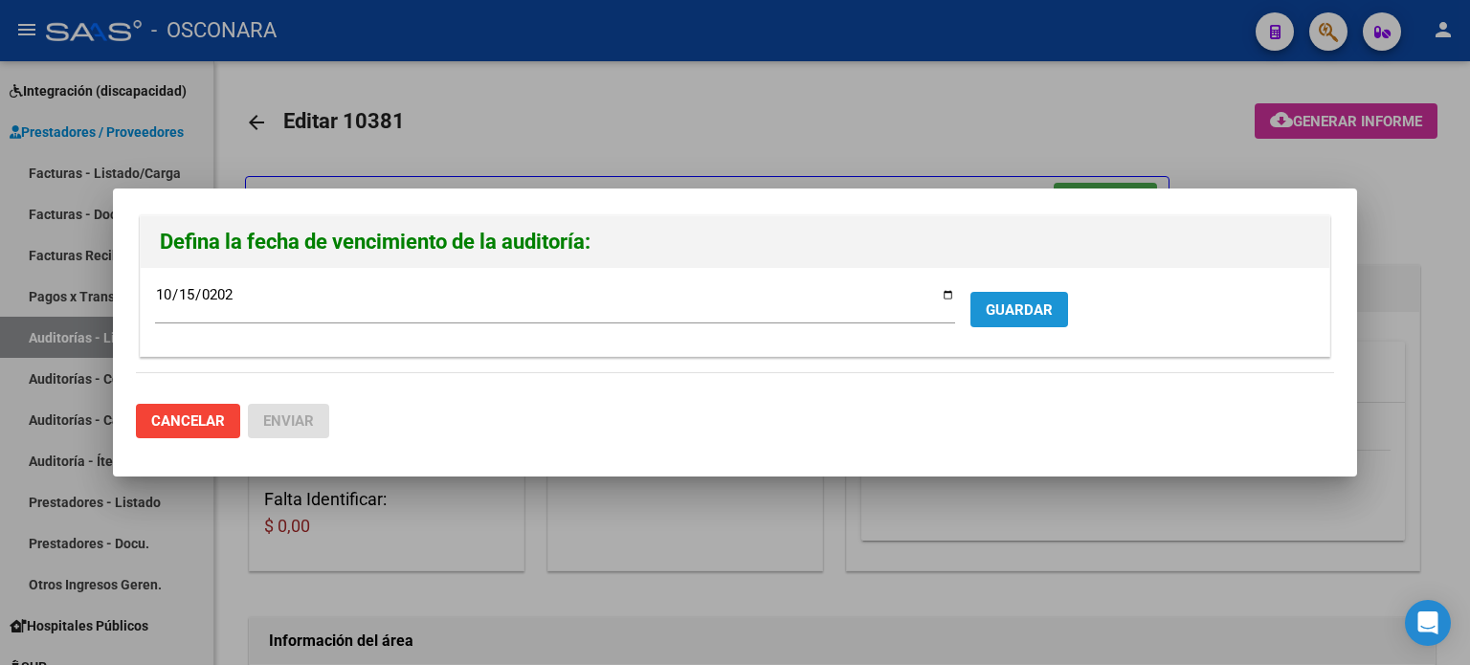
click at [1002, 308] on span "GUARDAR" at bounding box center [1019, 309] width 67 height 17
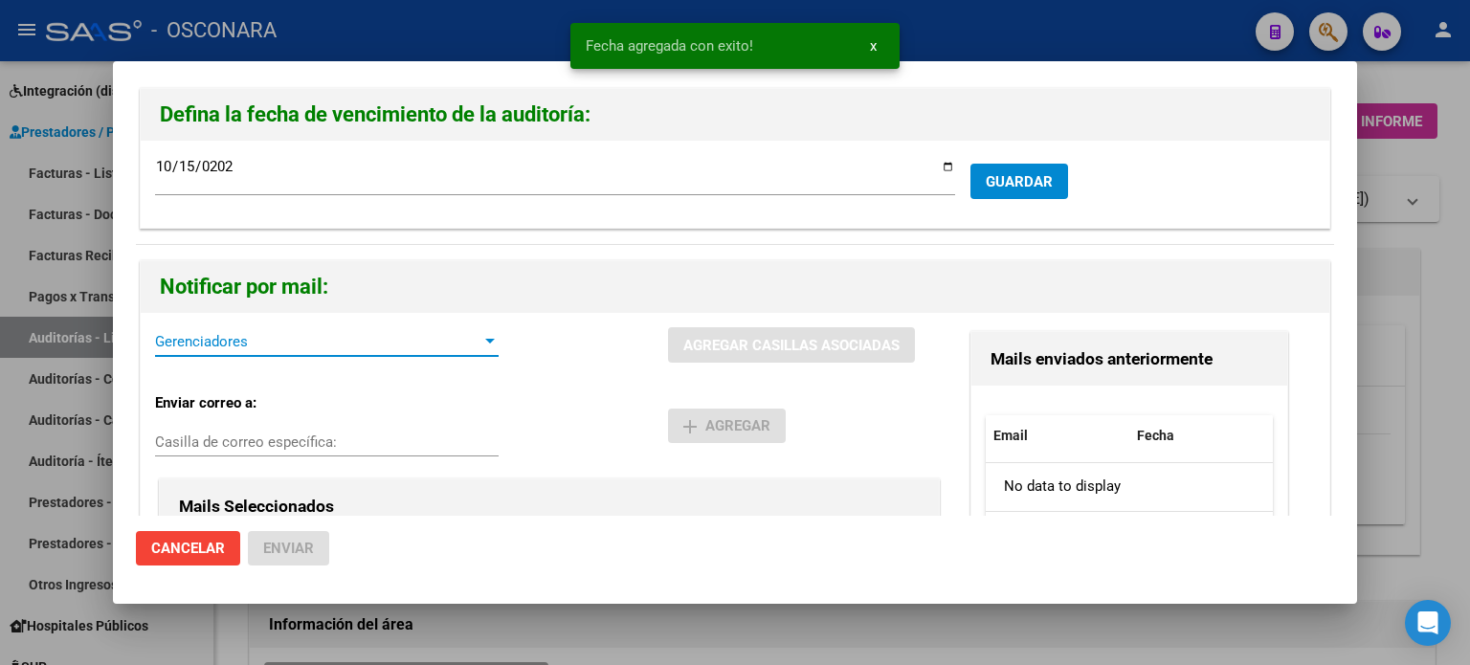
click at [406, 344] on span "Gerenciadores" at bounding box center [318, 341] width 326 height 17
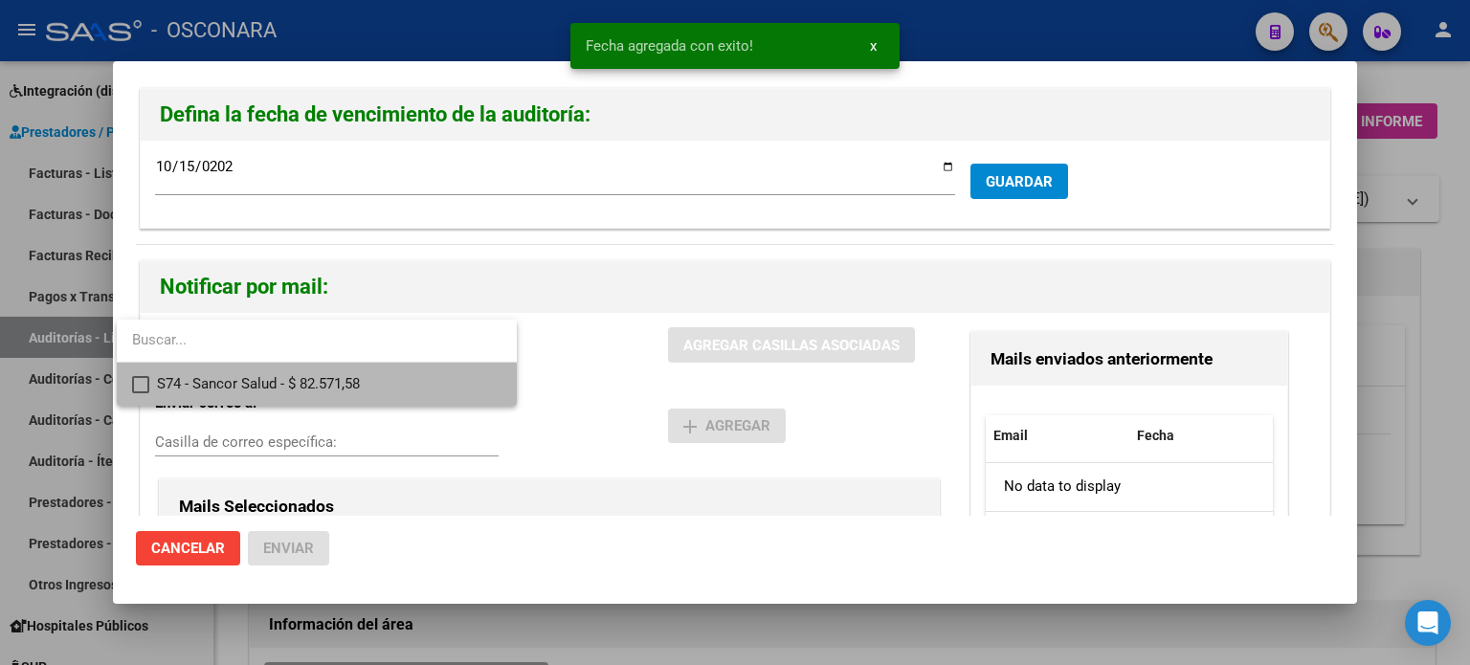
click at [379, 390] on span "S74 - Sancor Salud - $ 82.571,58" at bounding box center [329, 384] width 345 height 43
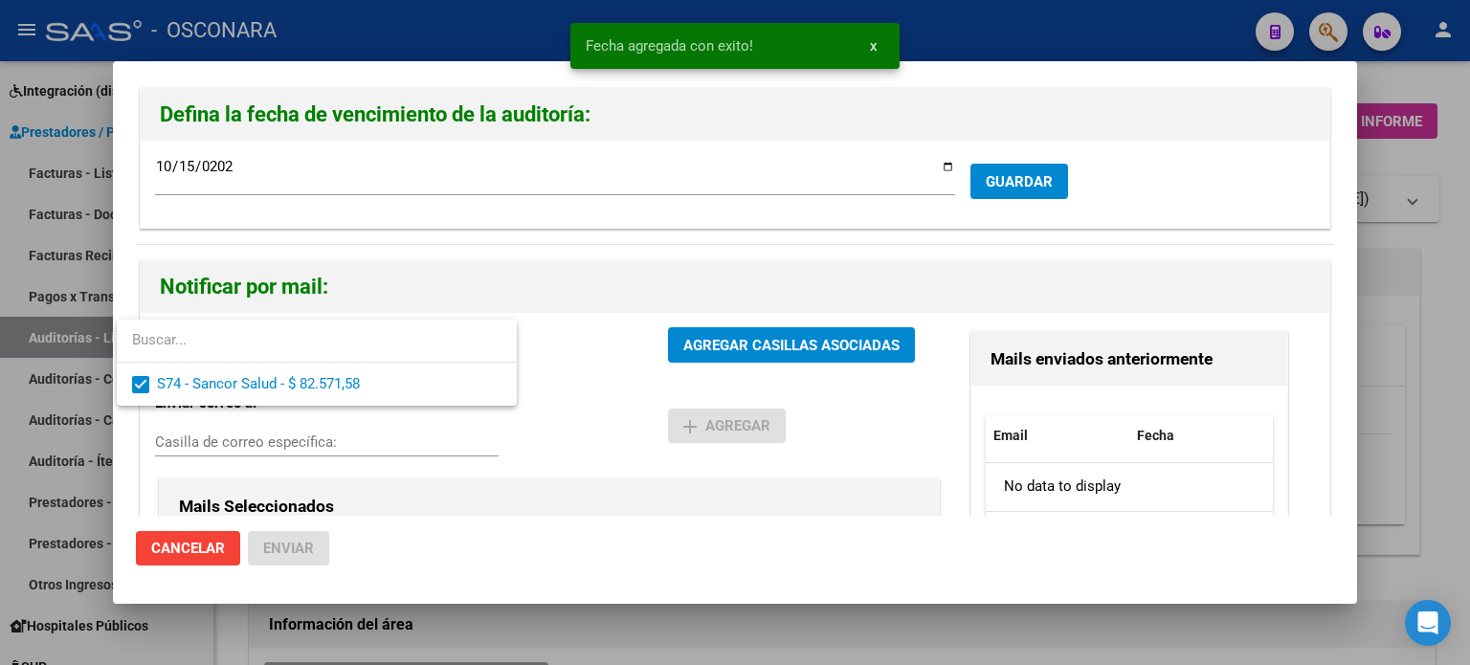
click at [792, 345] on div at bounding box center [735, 332] width 1470 height 665
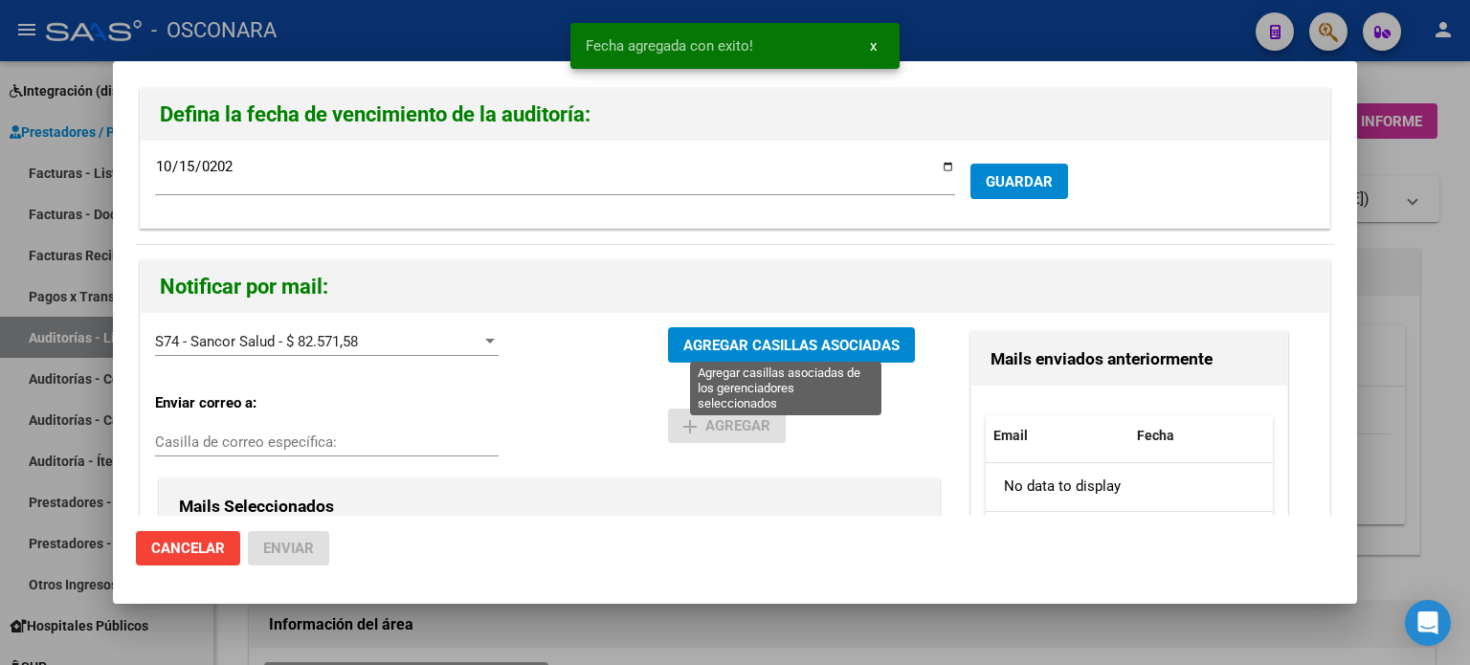
click at [824, 340] on span "AGREGAR CASILLAS ASOCIADAS" at bounding box center [791, 345] width 216 height 17
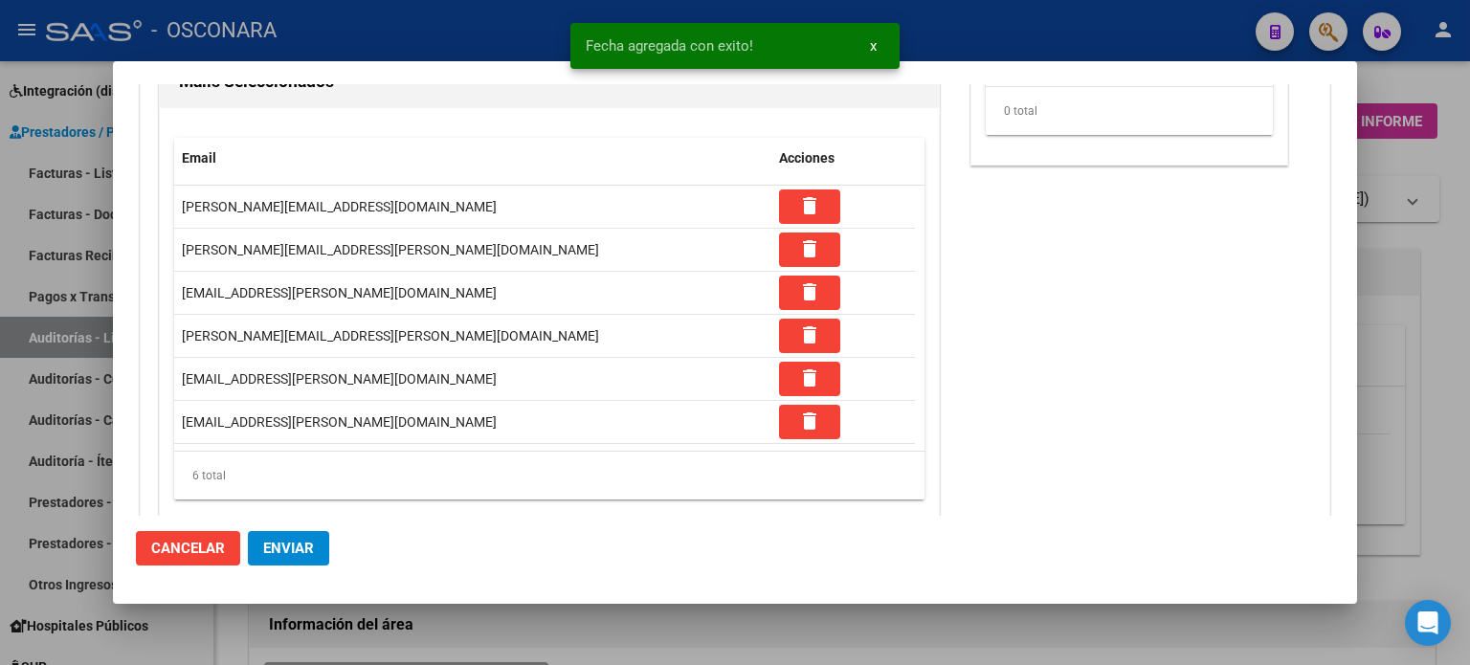
scroll to position [458, 0]
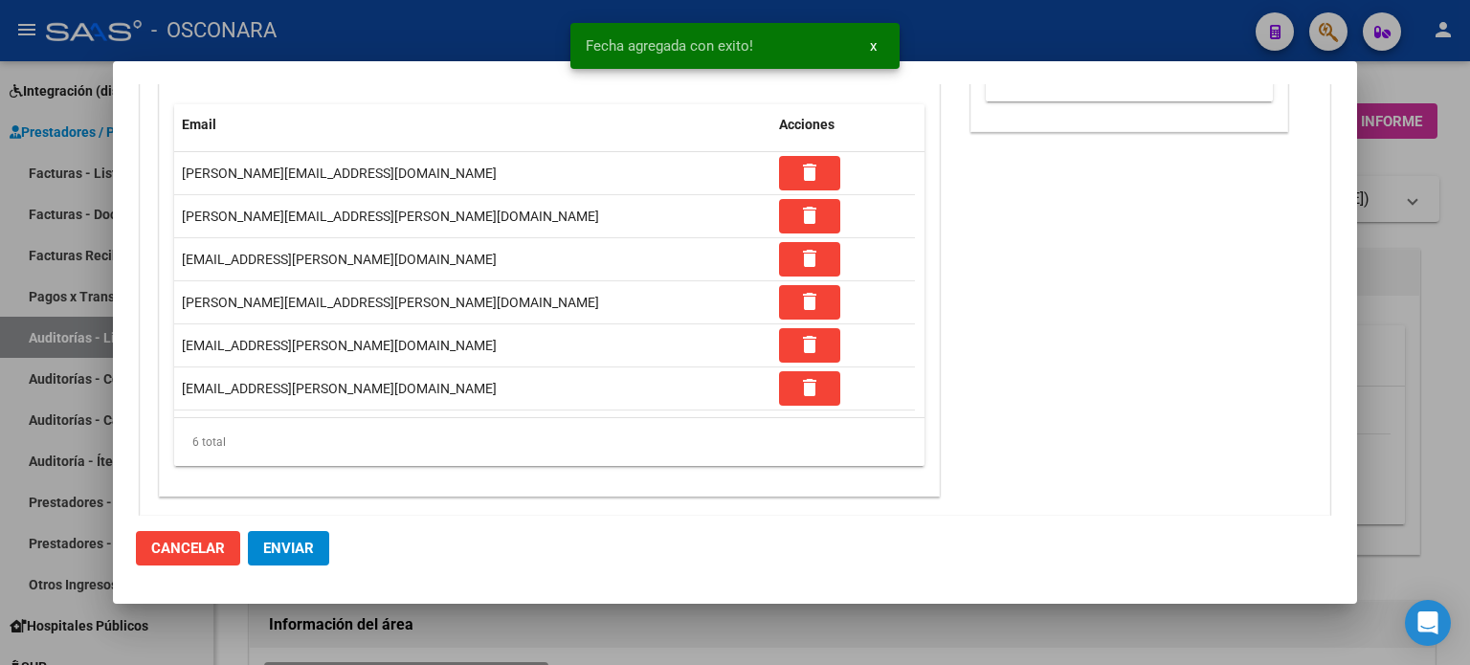
click at [278, 552] on span "Enviar" at bounding box center [288, 548] width 51 height 17
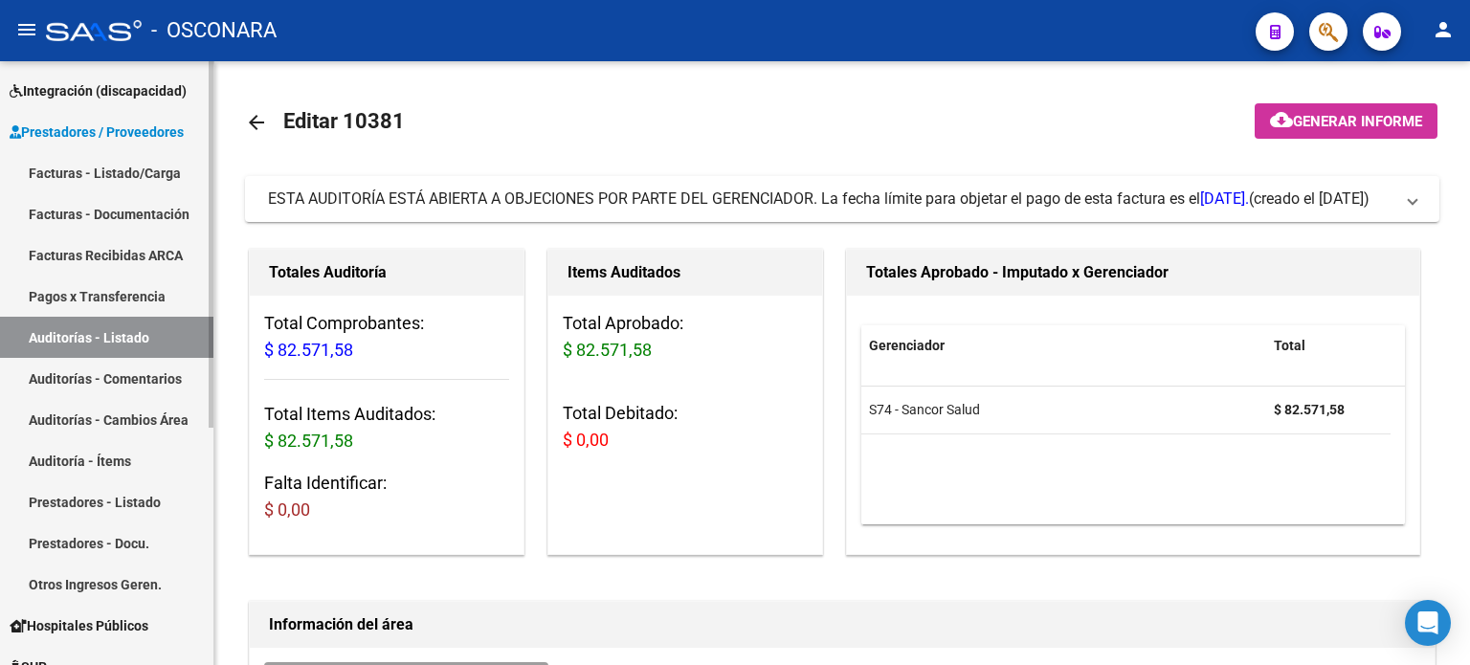
click at [68, 167] on link "Facturas - Listado/Carga" at bounding box center [106, 172] width 213 height 41
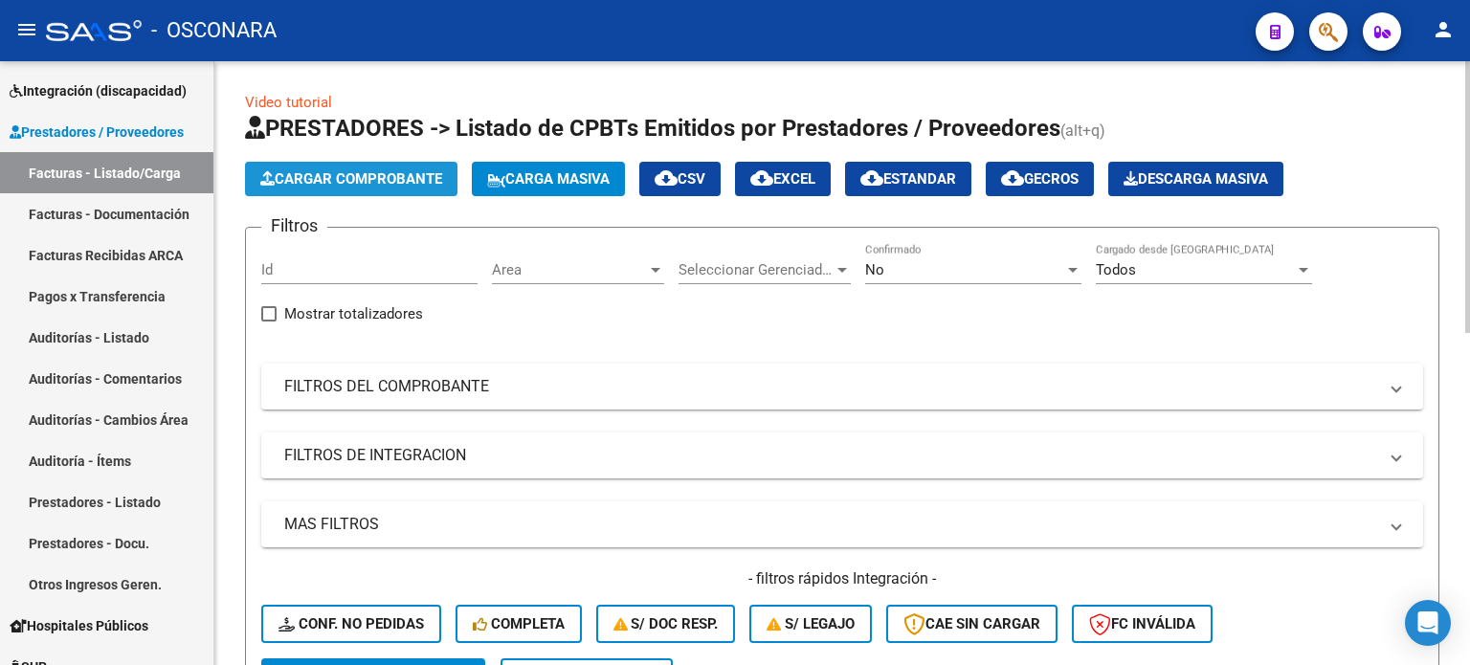
click at [317, 181] on span "Cargar Comprobante" at bounding box center [351, 178] width 182 height 17
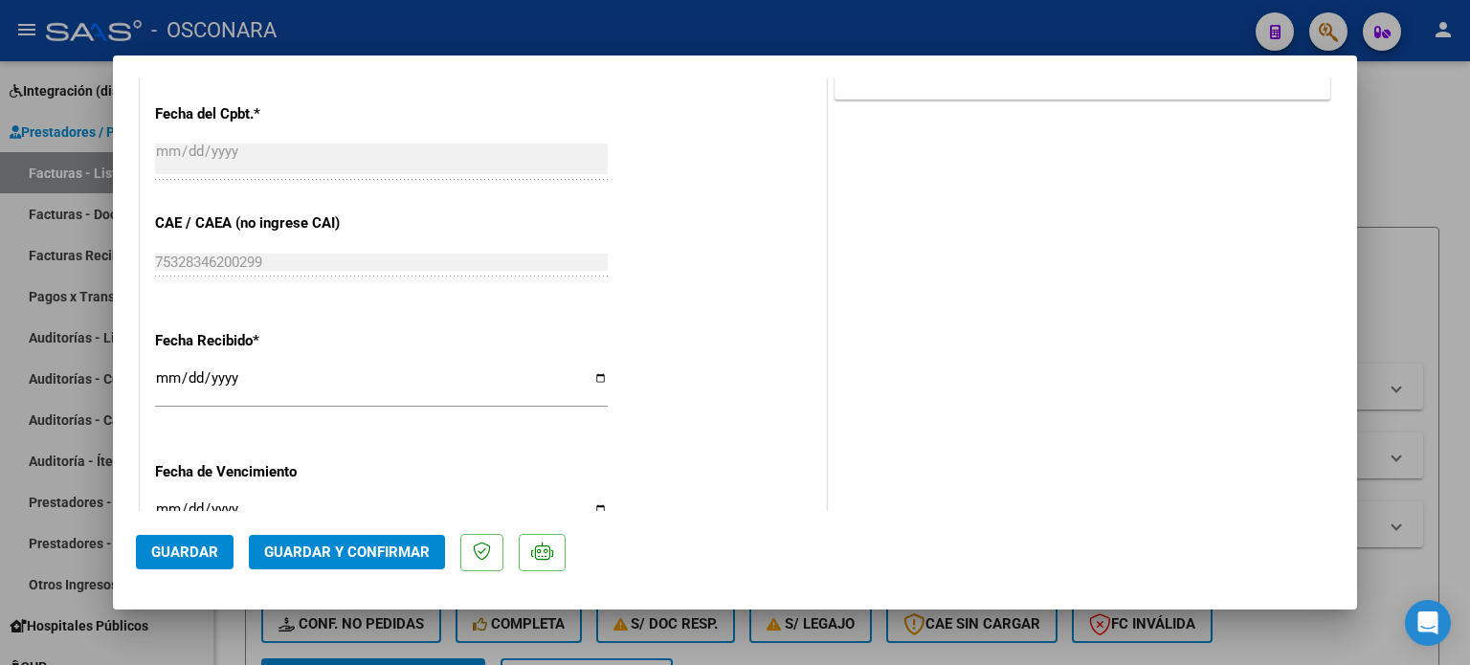
scroll to position [957, 0]
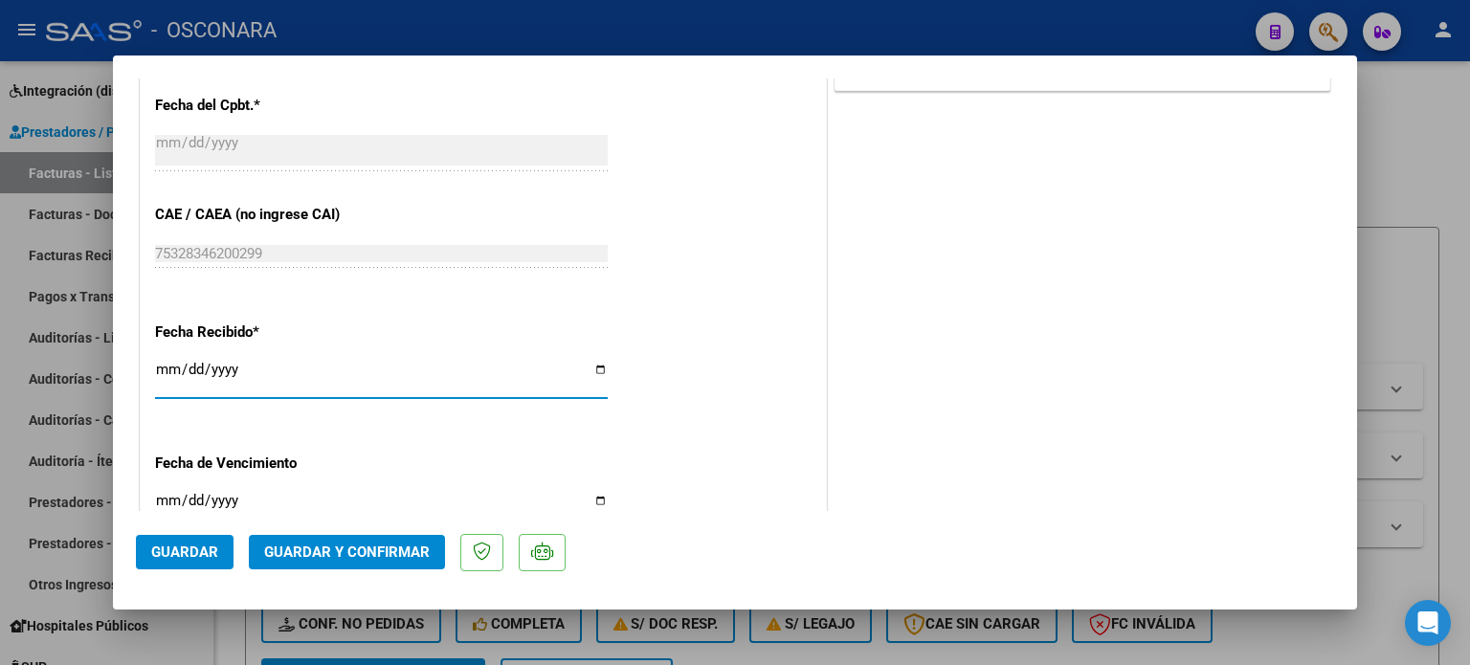
click at [172, 371] on input "[DATE]" at bounding box center [381, 377] width 453 height 31
type input "[DATE]"
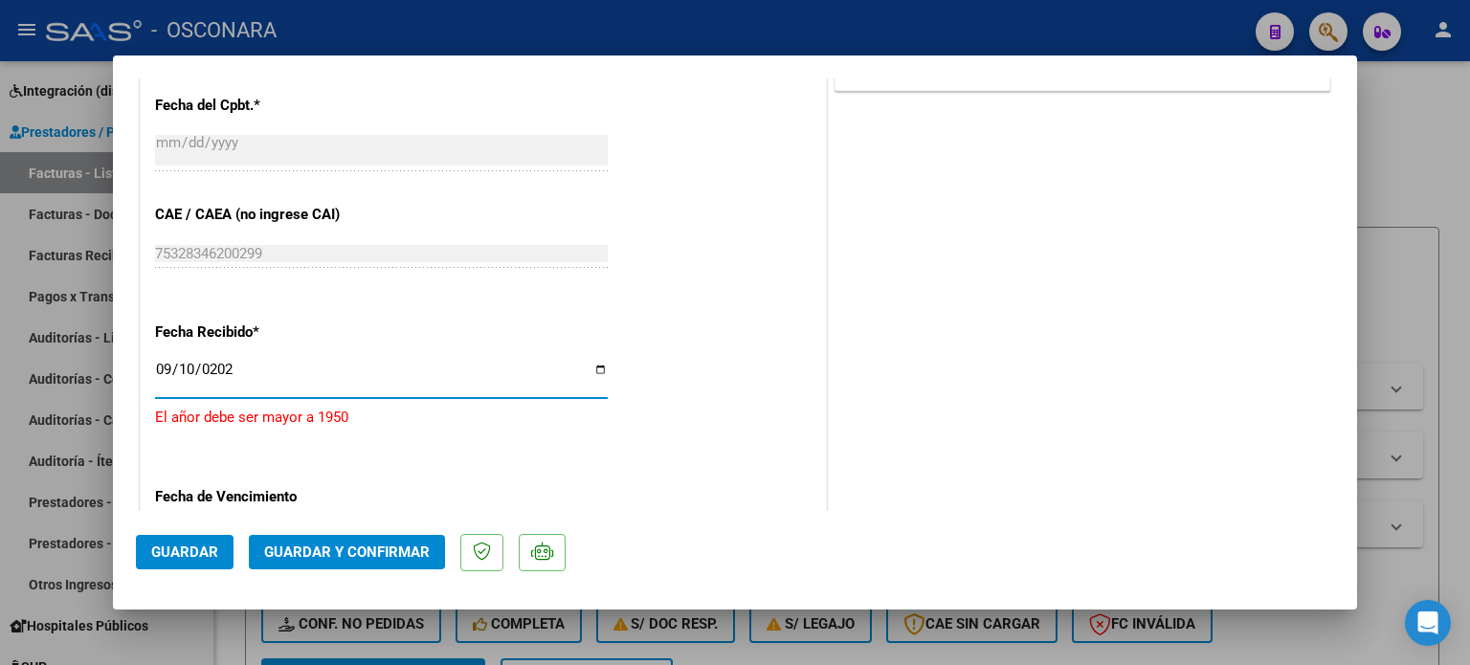
type input "[DATE]"
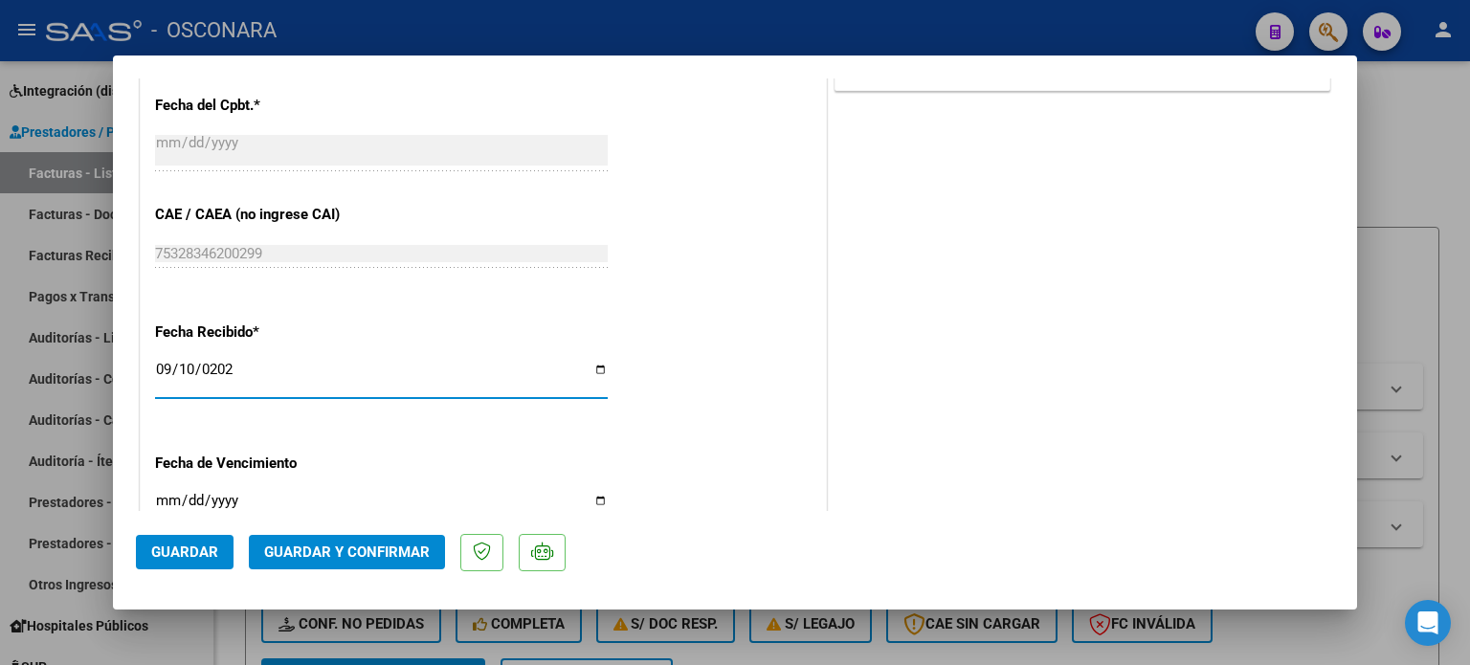
click at [306, 542] on button "Guardar y Confirmar" at bounding box center [347, 552] width 196 height 34
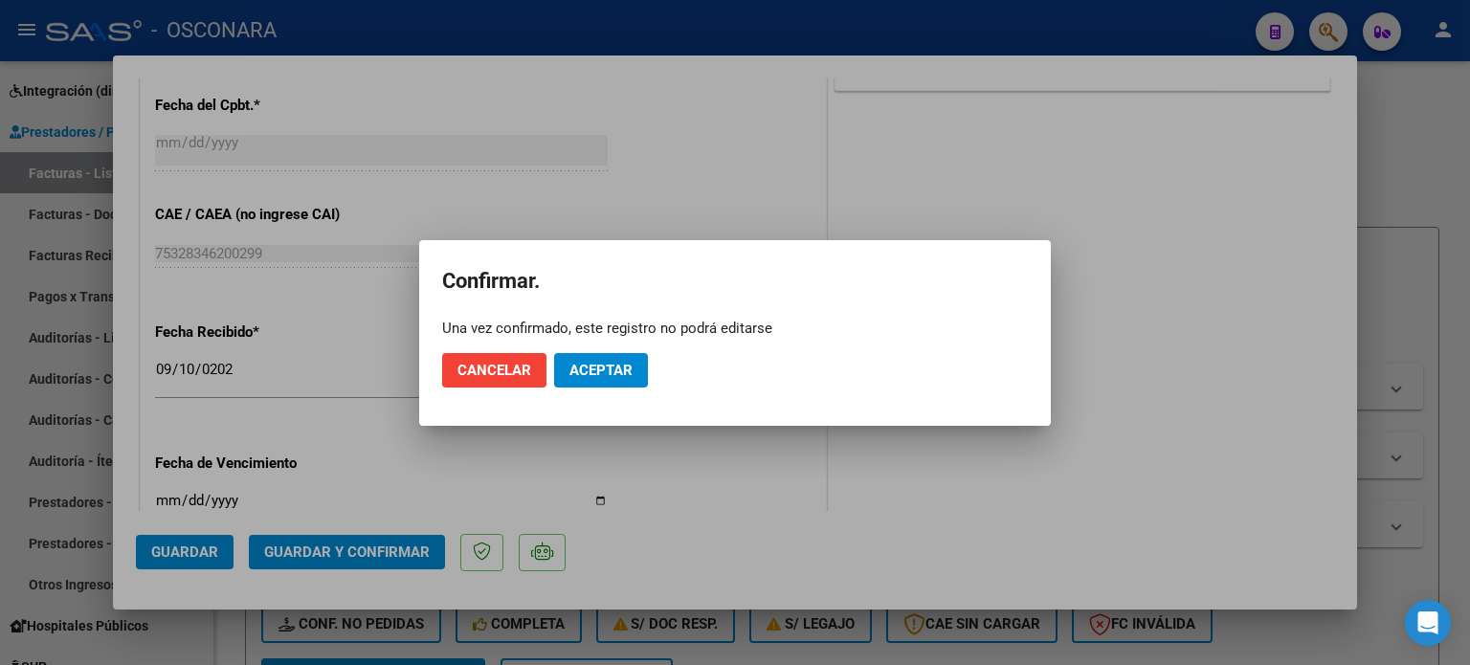
click at [612, 338] on mat-dialog-actions "Cancelar Aceptar" at bounding box center [735, 370] width 586 height 65
drag, startPoint x: 606, startPoint y: 368, endPoint x: 619, endPoint y: 391, distance: 26.6
click at [606, 369] on span "Aceptar" at bounding box center [600, 370] width 63 height 17
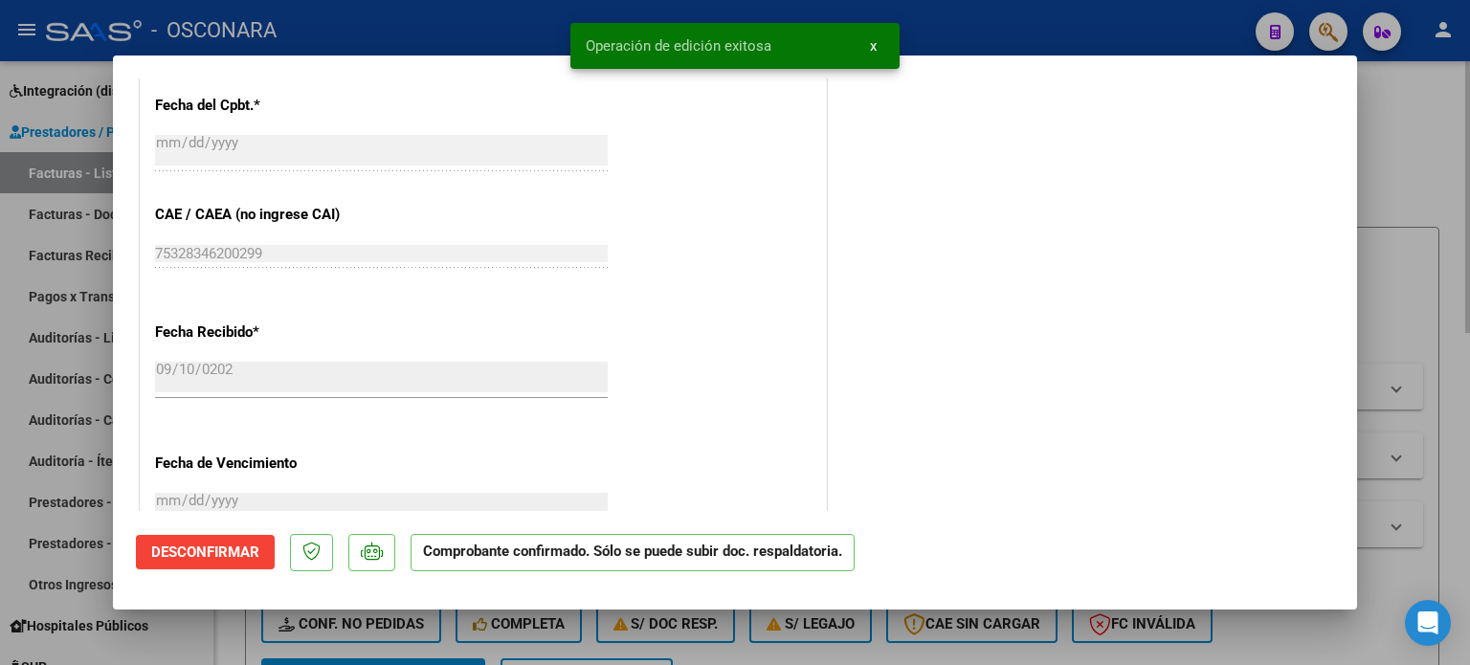
click at [1427, 145] on div at bounding box center [735, 332] width 1470 height 665
type input "$ 0,00"
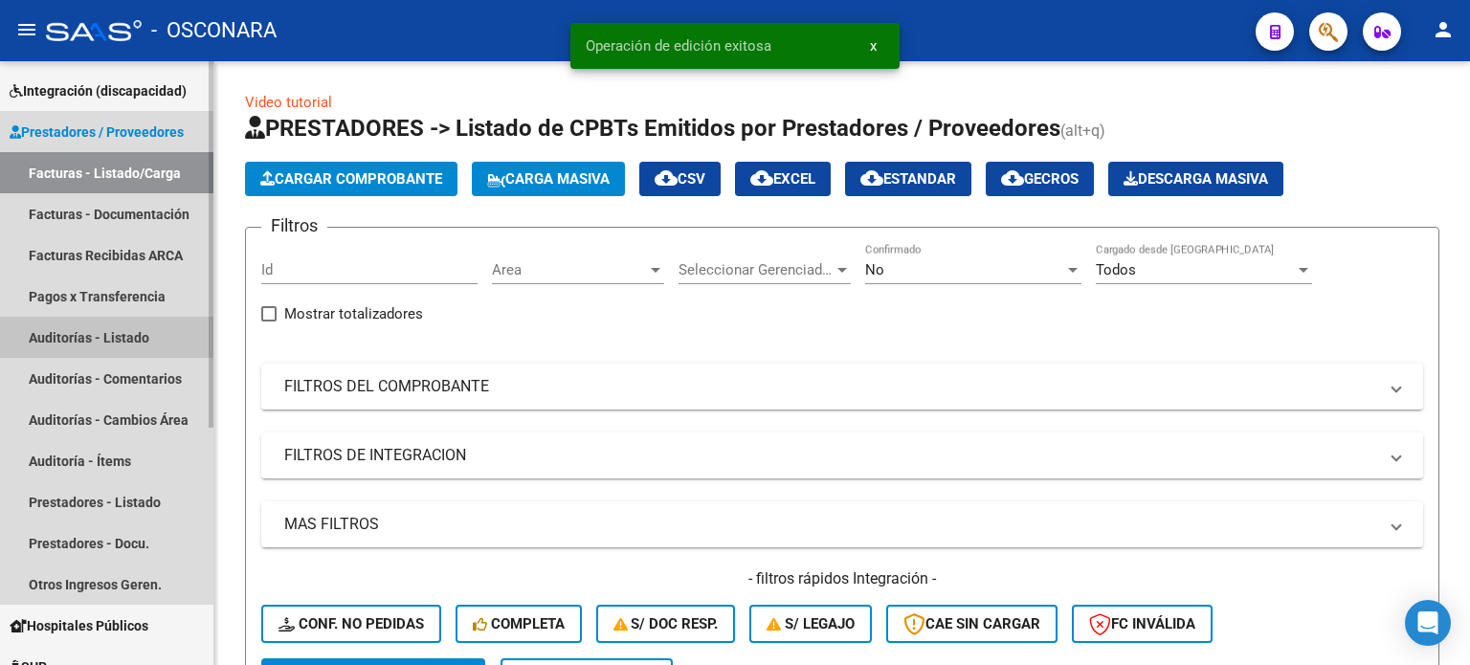
click at [105, 336] on link "Auditorías - Listado" at bounding box center [106, 337] width 213 height 41
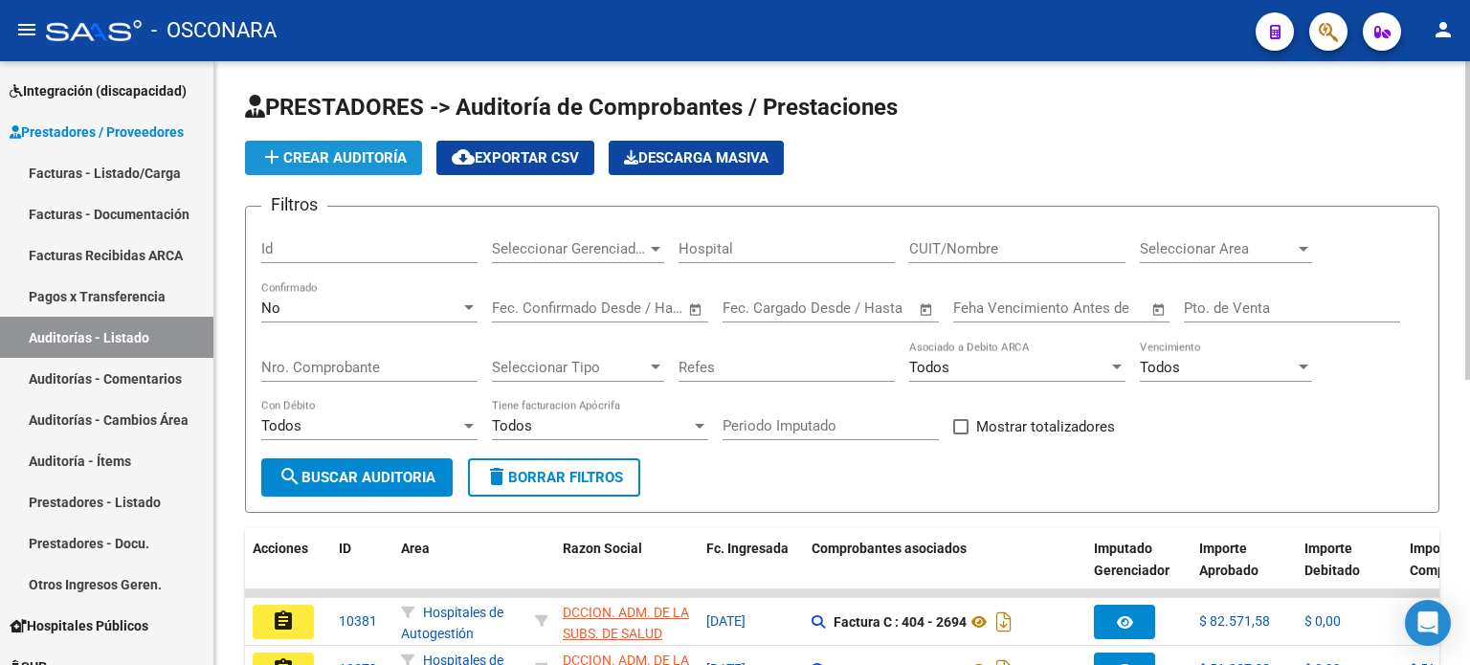
click at [332, 158] on span "add Crear Auditoría" at bounding box center [333, 157] width 146 height 17
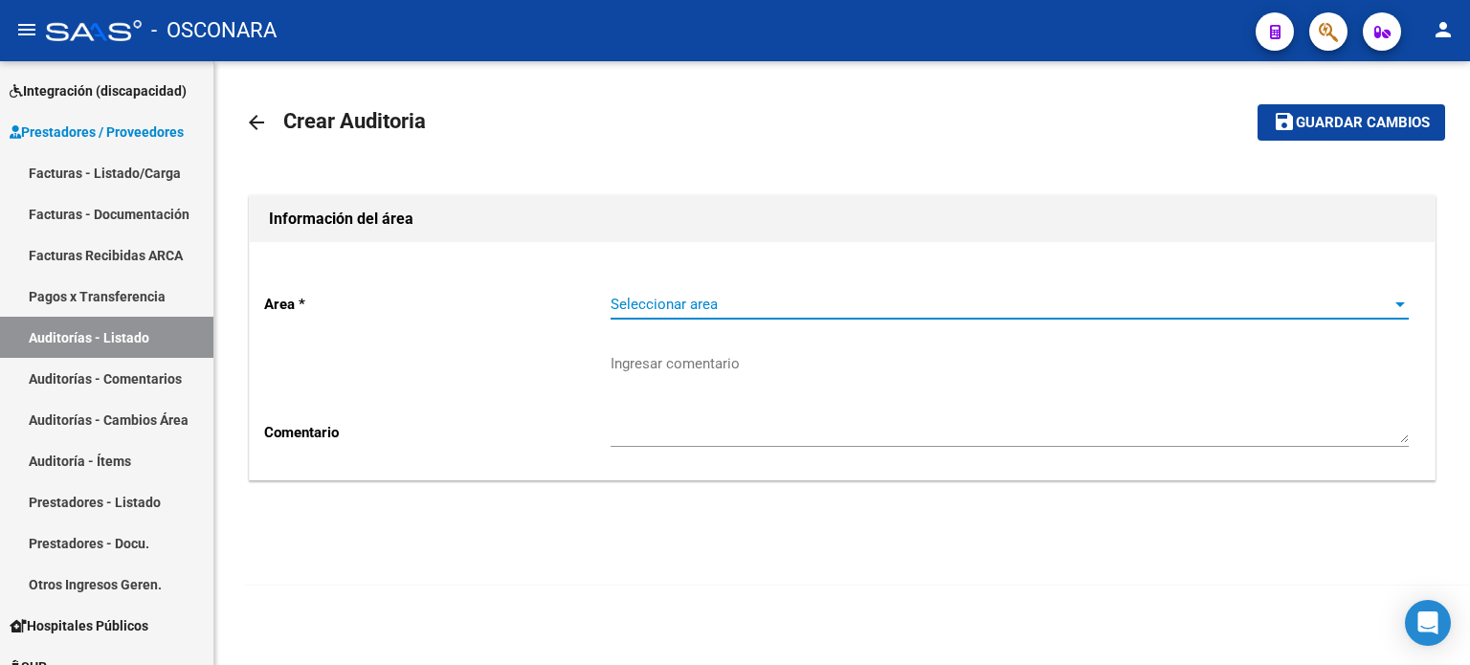
click at [672, 306] on span "Seleccionar area" at bounding box center [1001, 304] width 781 height 17
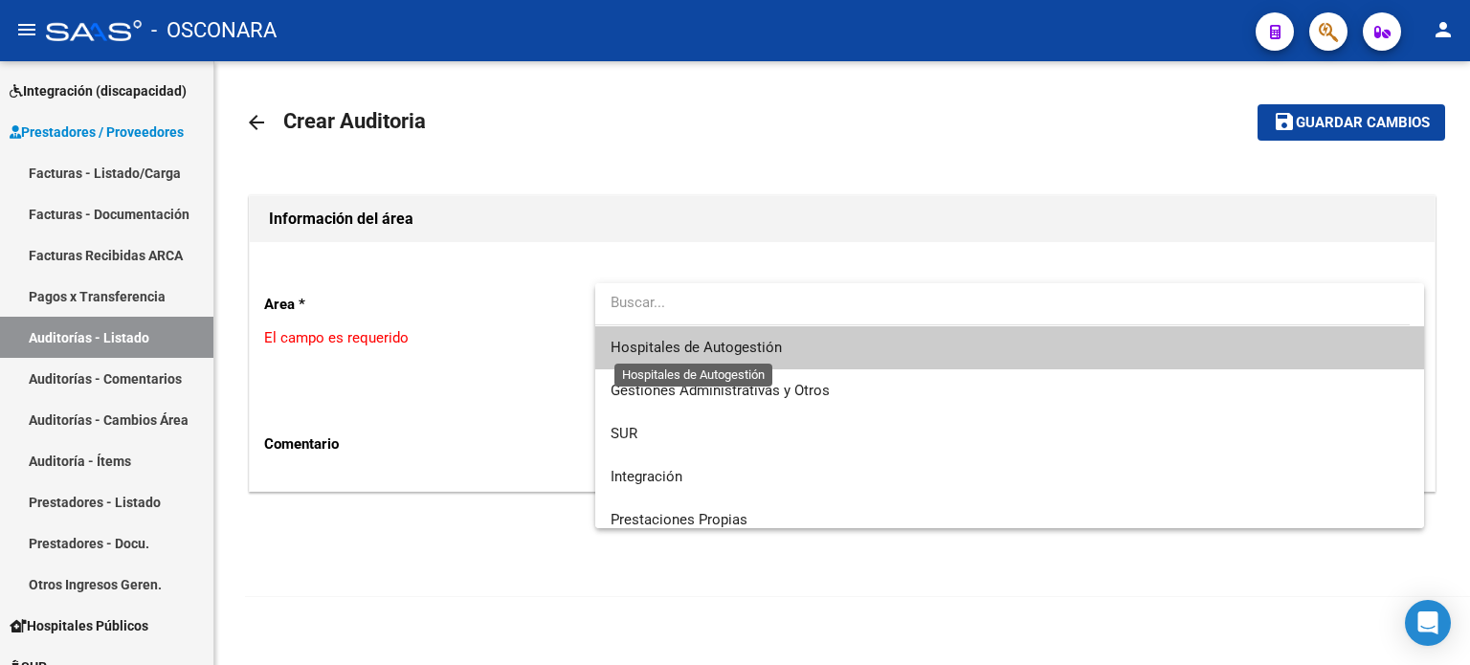
click at [678, 353] on span "Hospitales de Autogestión" at bounding box center [696, 347] width 171 height 17
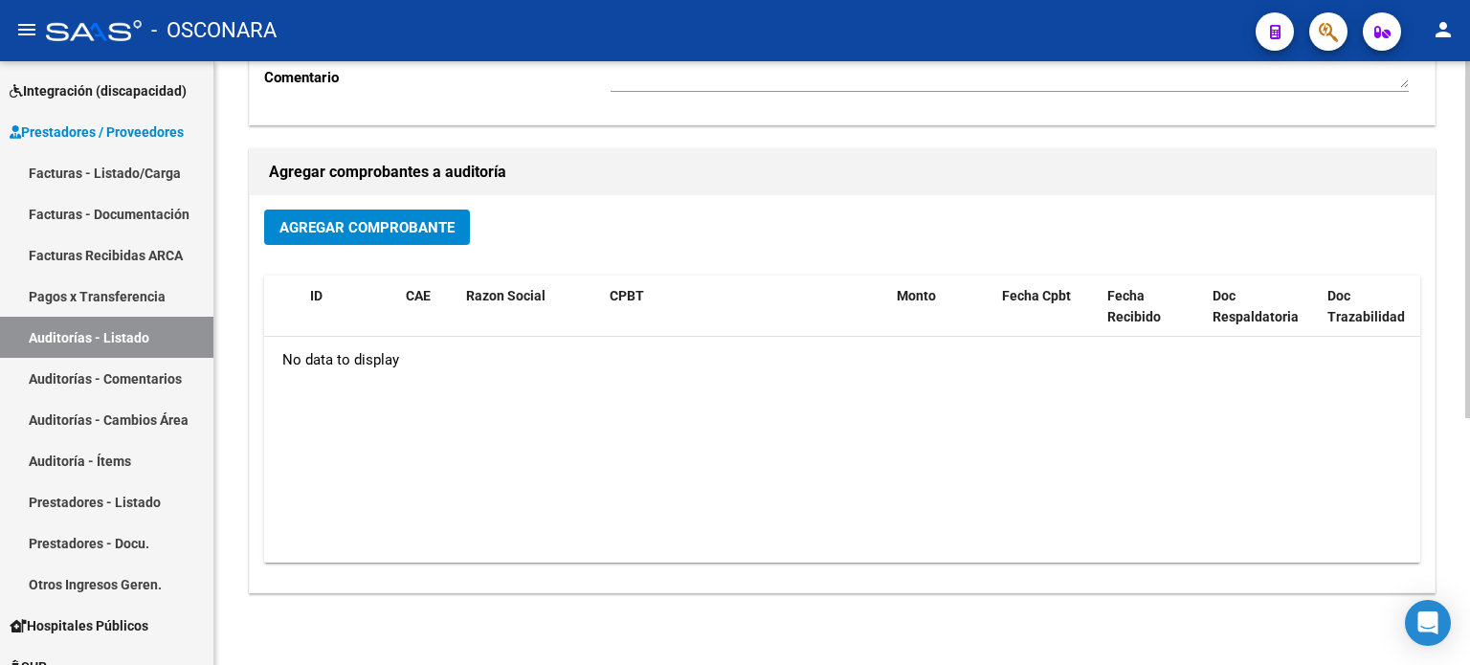
scroll to position [383, 0]
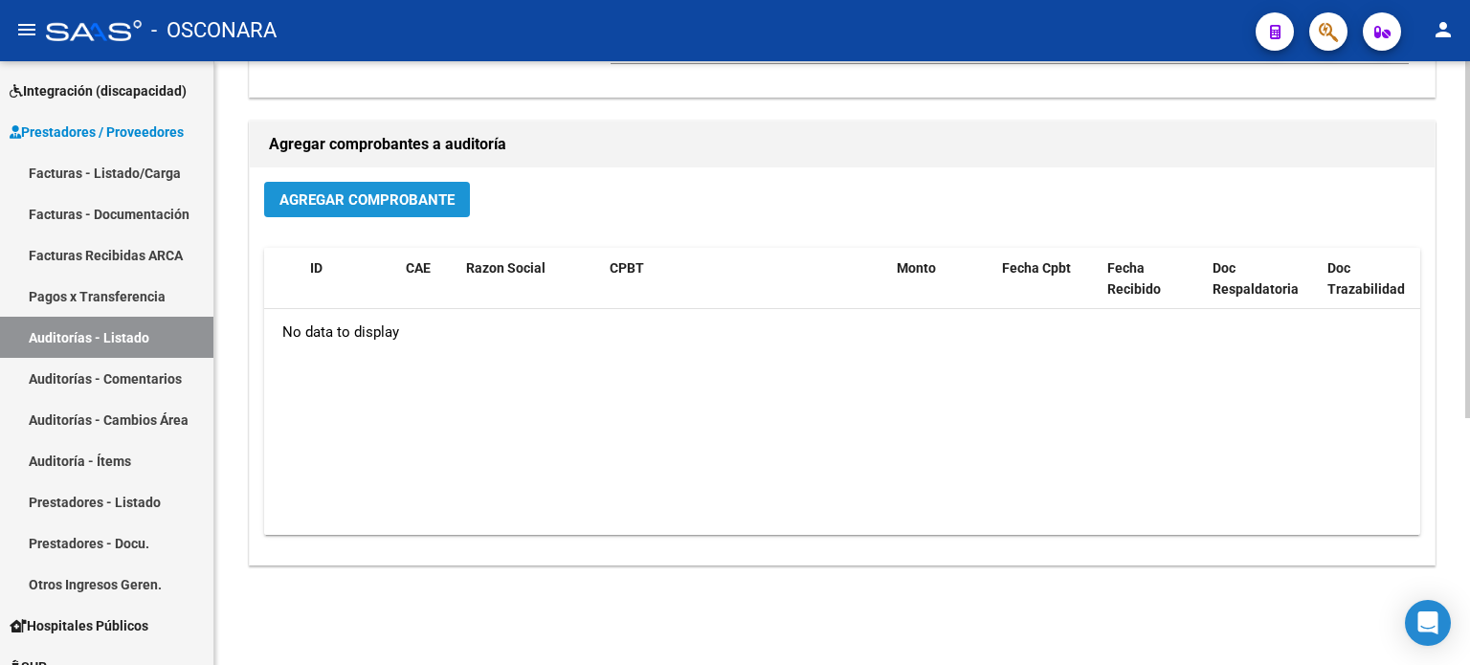
click at [301, 198] on span "Agregar Comprobante" at bounding box center [366, 199] width 175 height 17
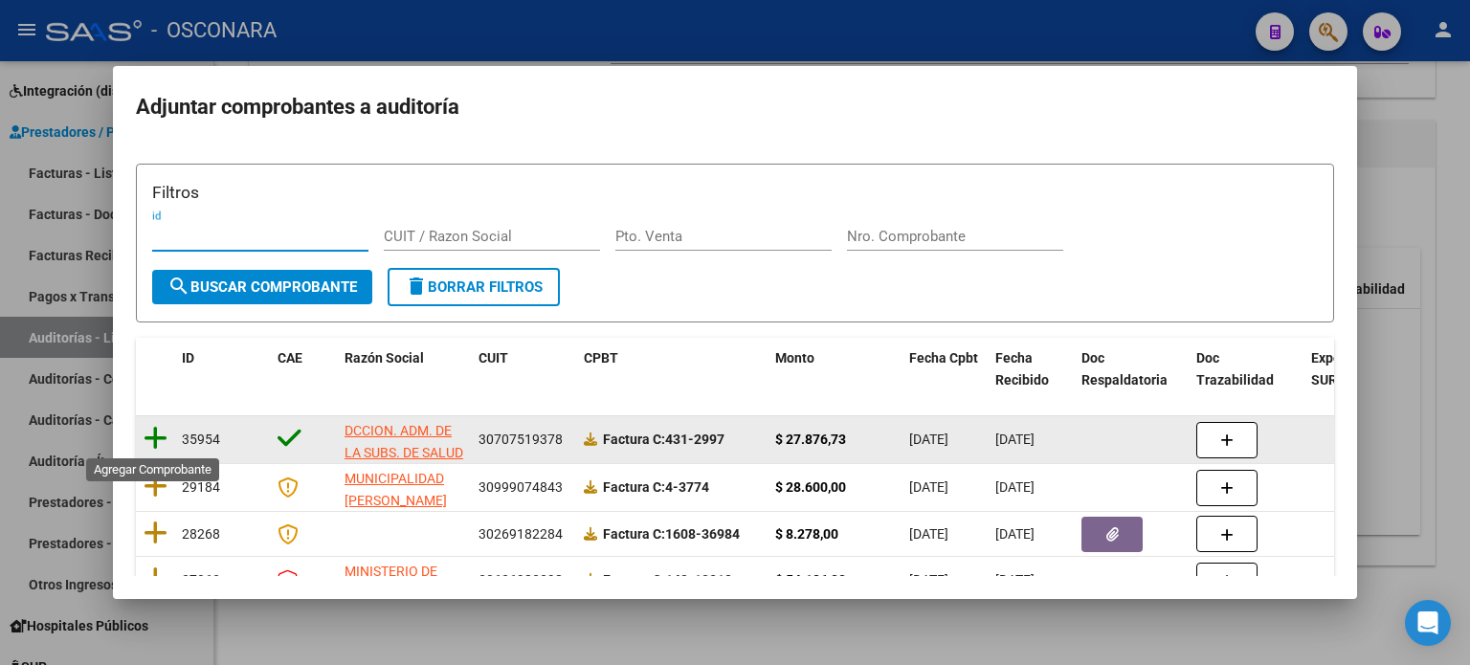
click at [155, 435] on icon at bounding box center [156, 438] width 24 height 27
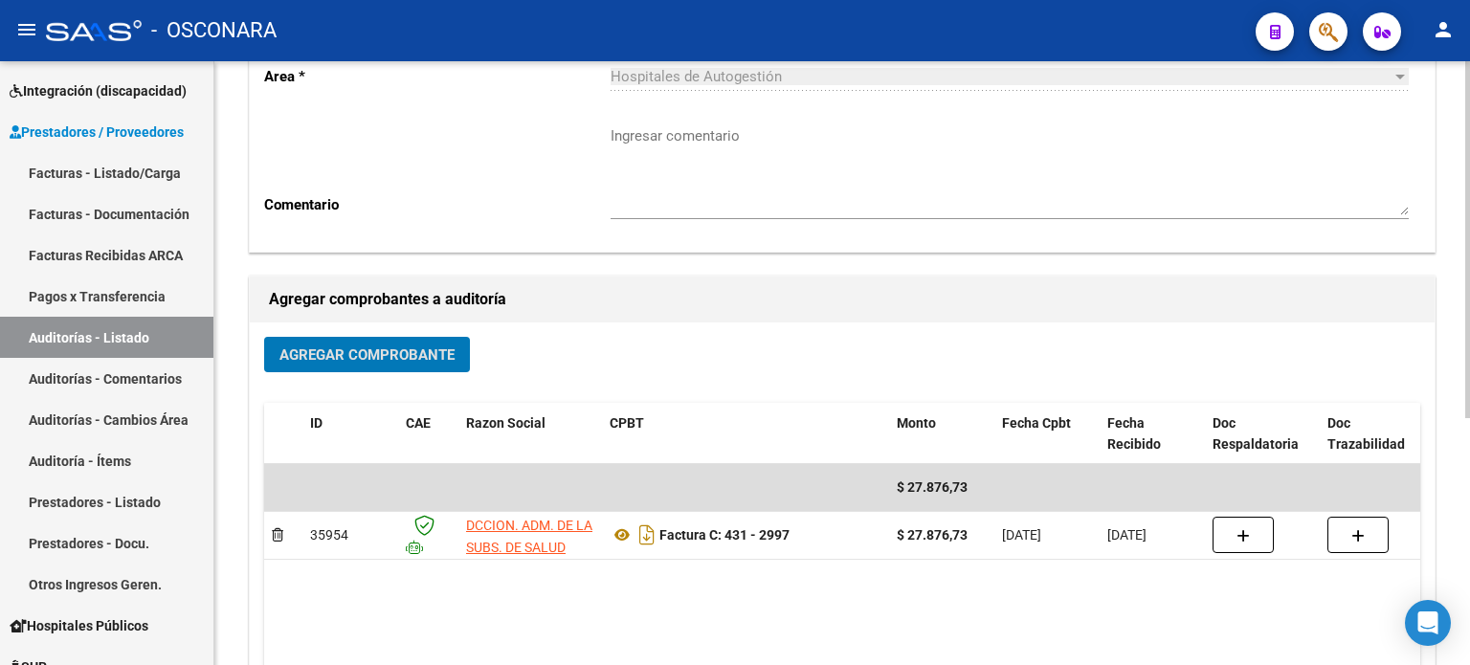
scroll to position [0, 0]
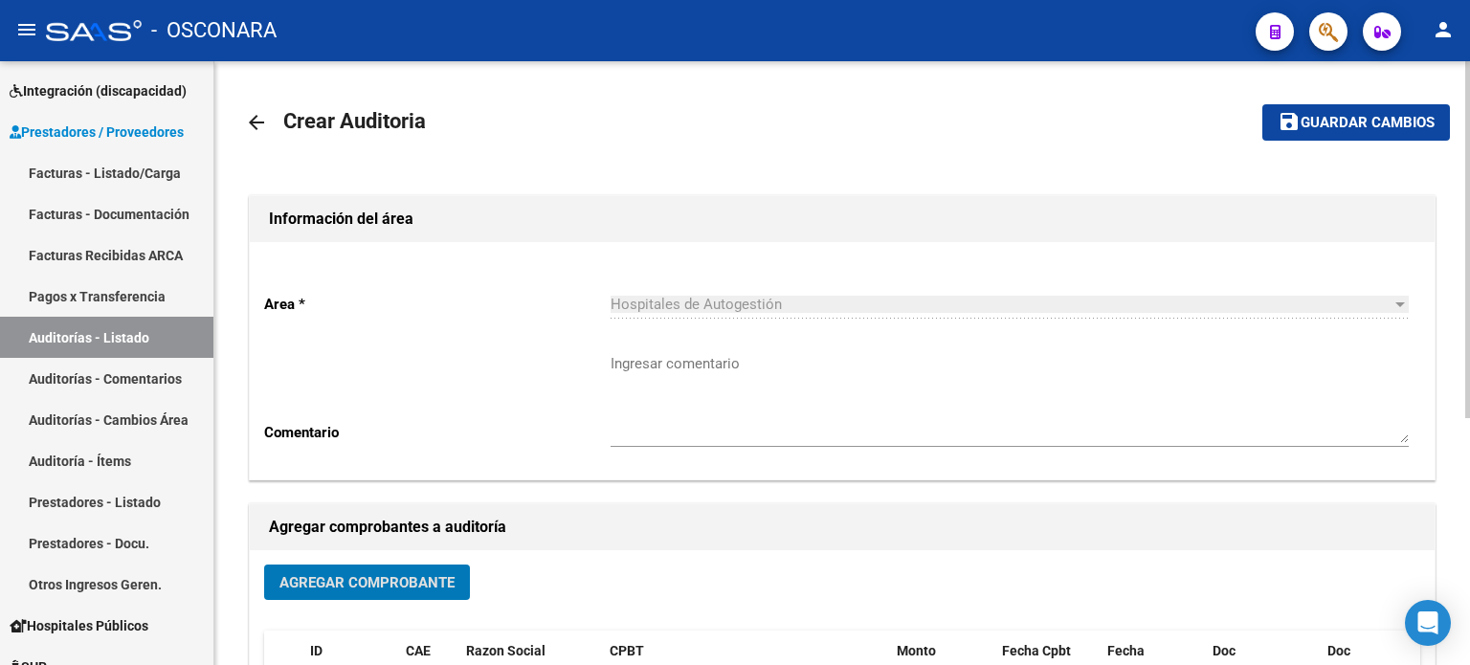
click at [1323, 120] on span "Guardar cambios" at bounding box center [1368, 123] width 134 height 17
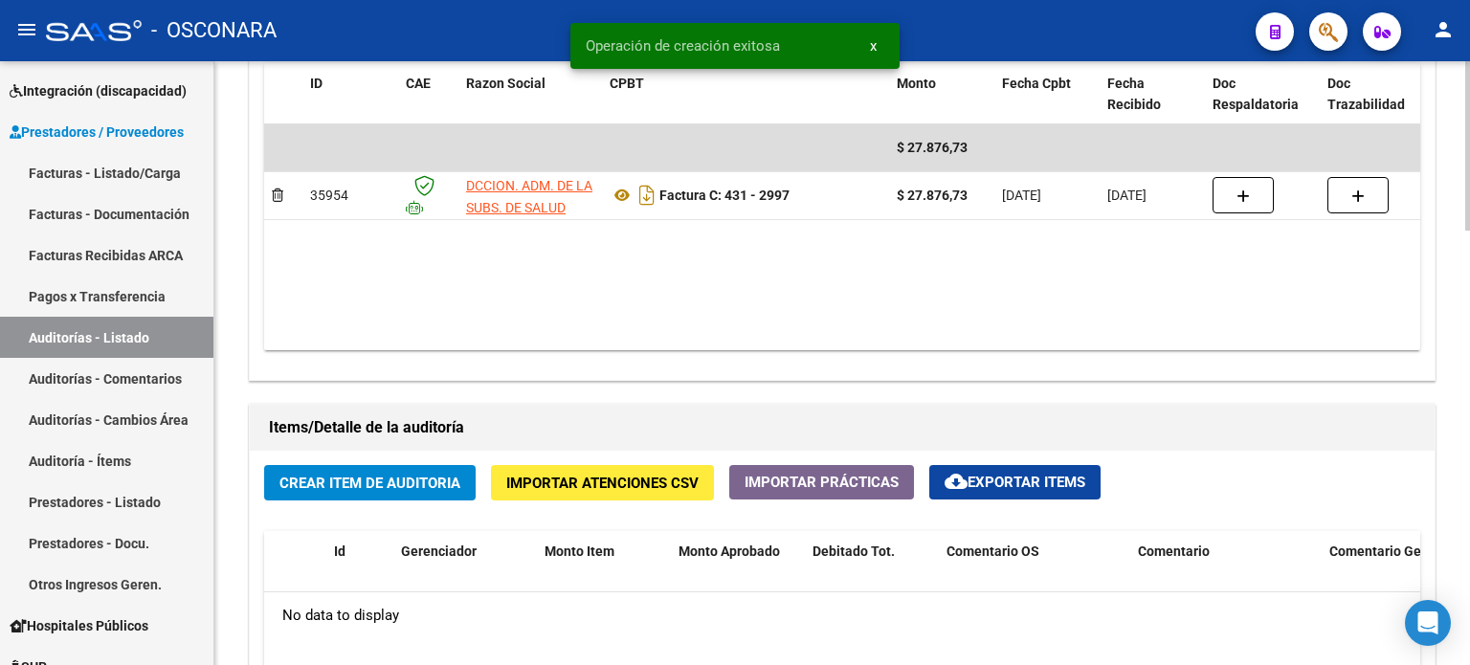
scroll to position [1340, 0]
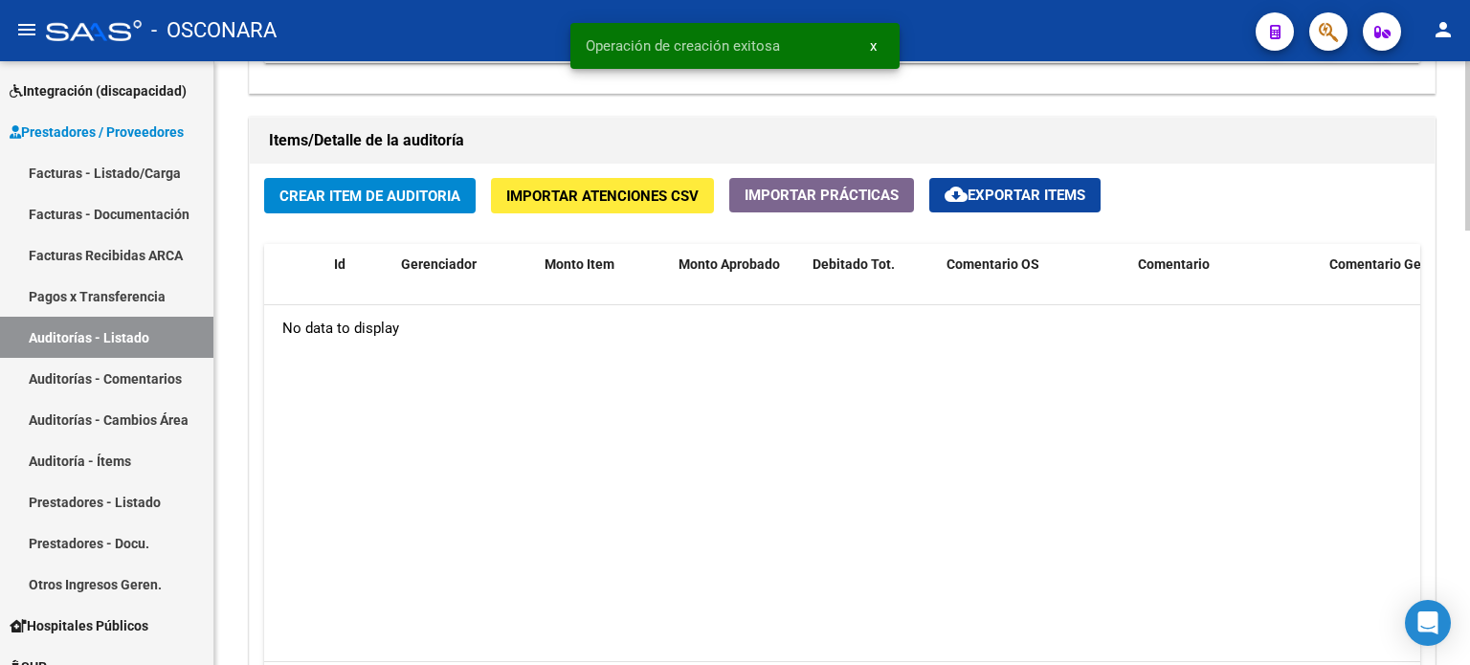
click at [368, 202] on span "Crear Item de Auditoria" at bounding box center [369, 196] width 181 height 17
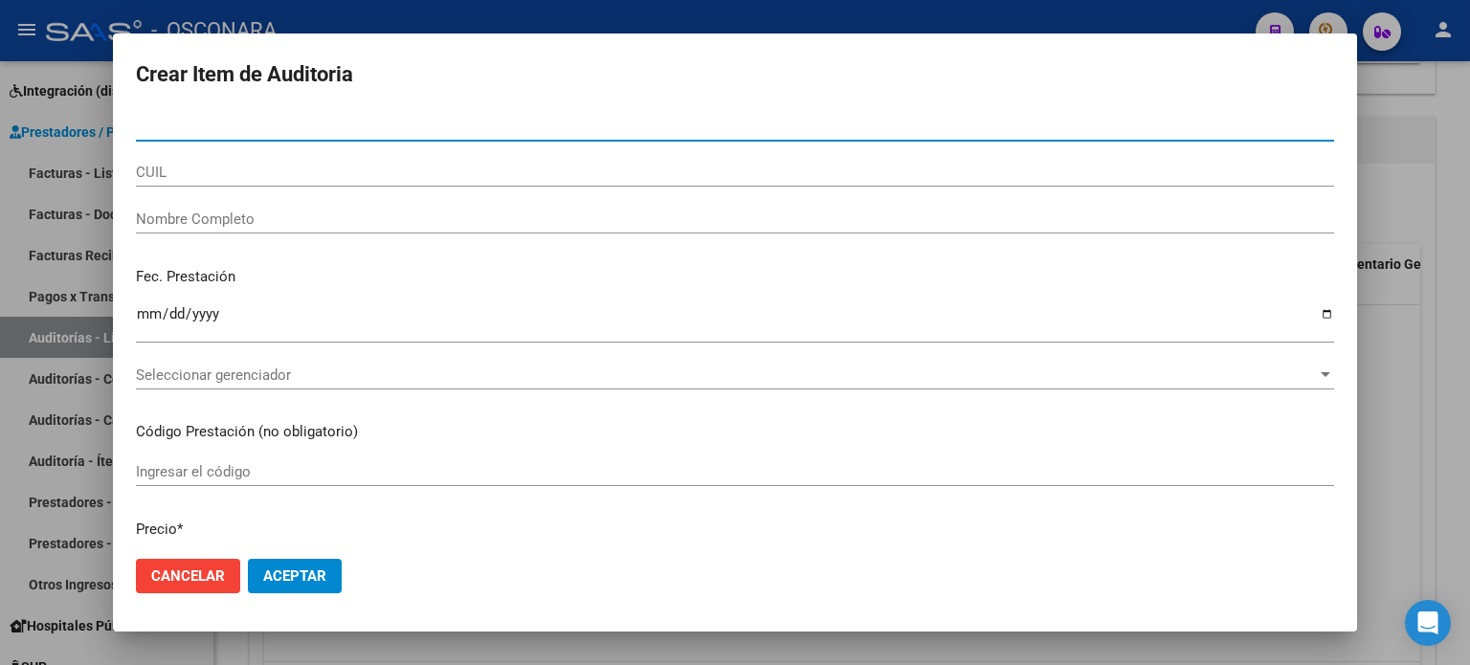
paste input "32897013"
type input "32897013"
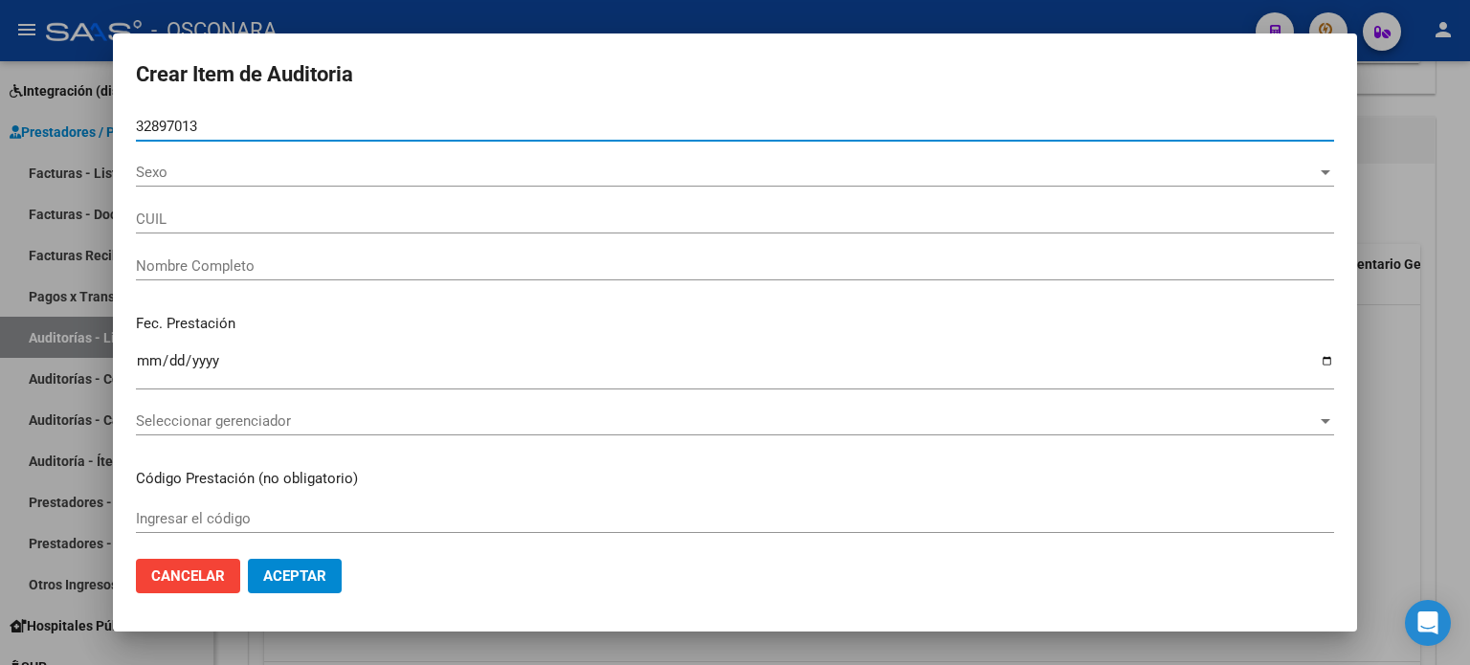
type input "27328970134"
type input "[PERSON_NAME]"
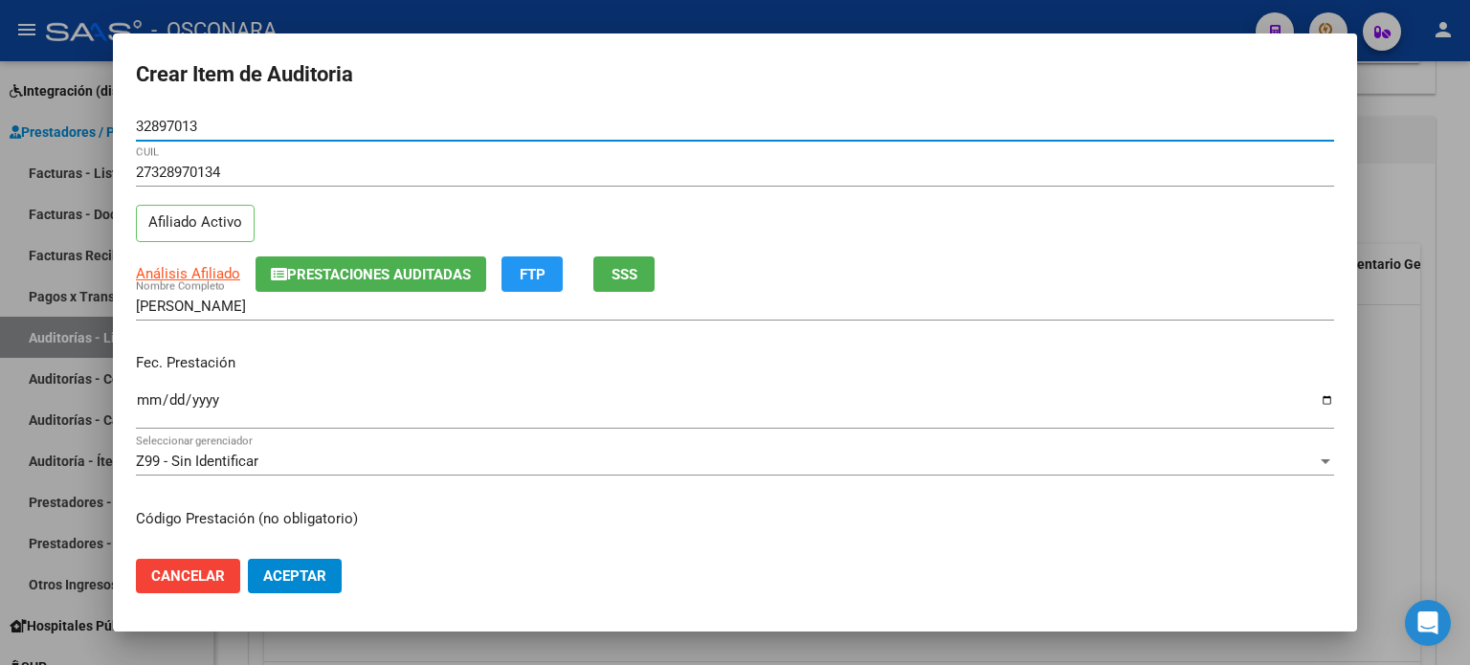
type input "32897013"
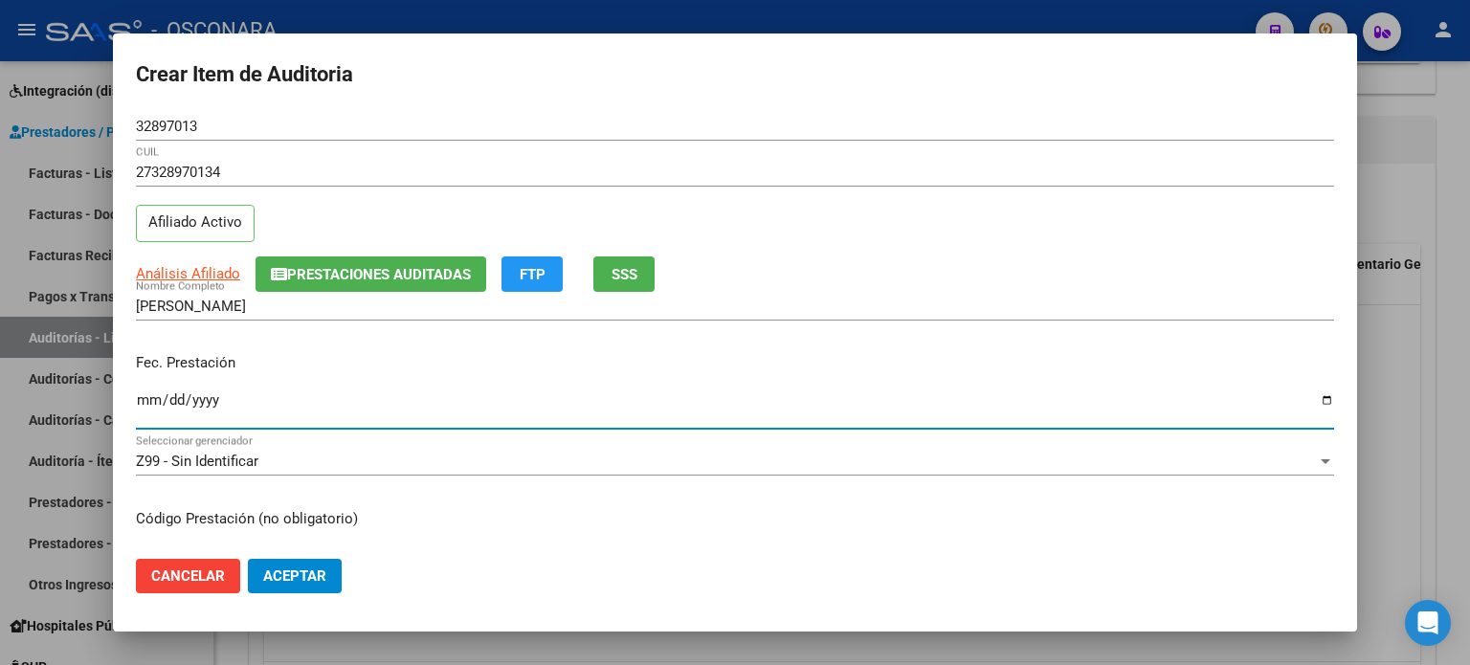
drag, startPoint x: 151, startPoint y: 396, endPoint x: 720, endPoint y: 651, distance: 622.9
click at [150, 396] on input "Ingresar la fecha" at bounding box center [735, 407] width 1198 height 31
type input "[DATE]"
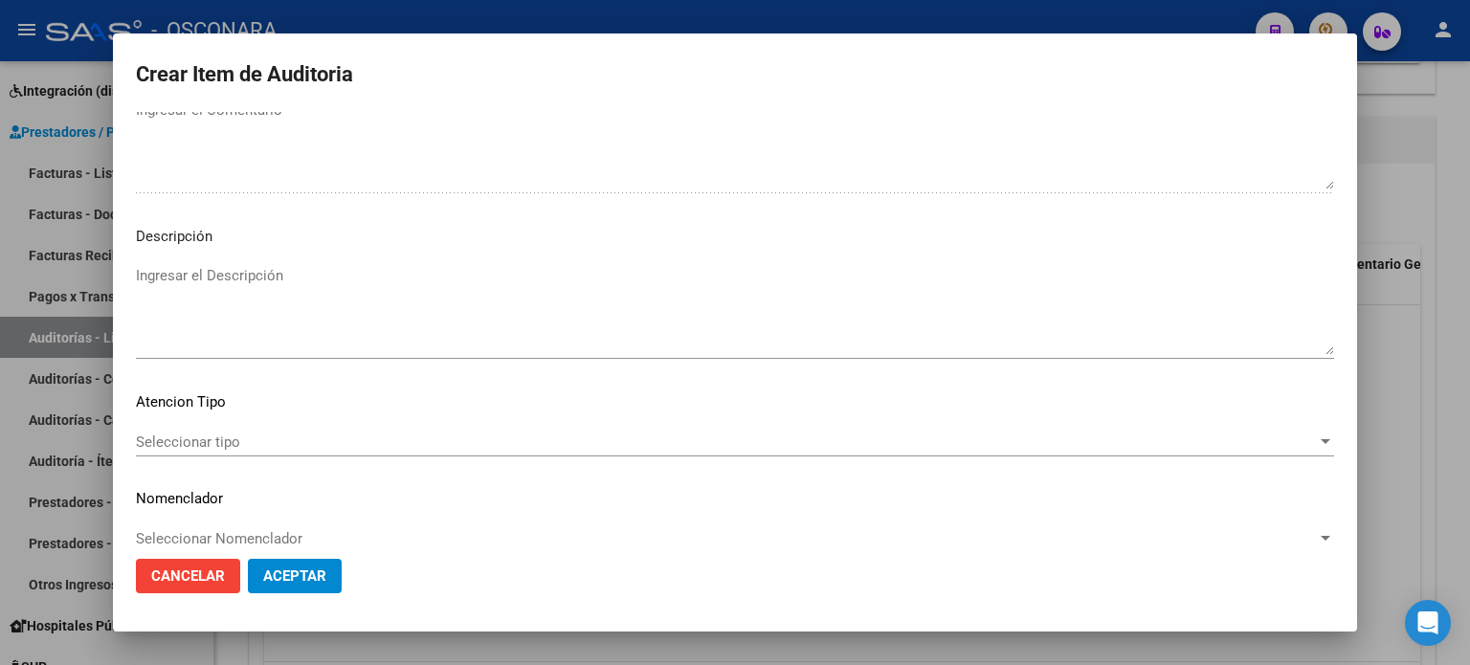
scroll to position [1290, 0]
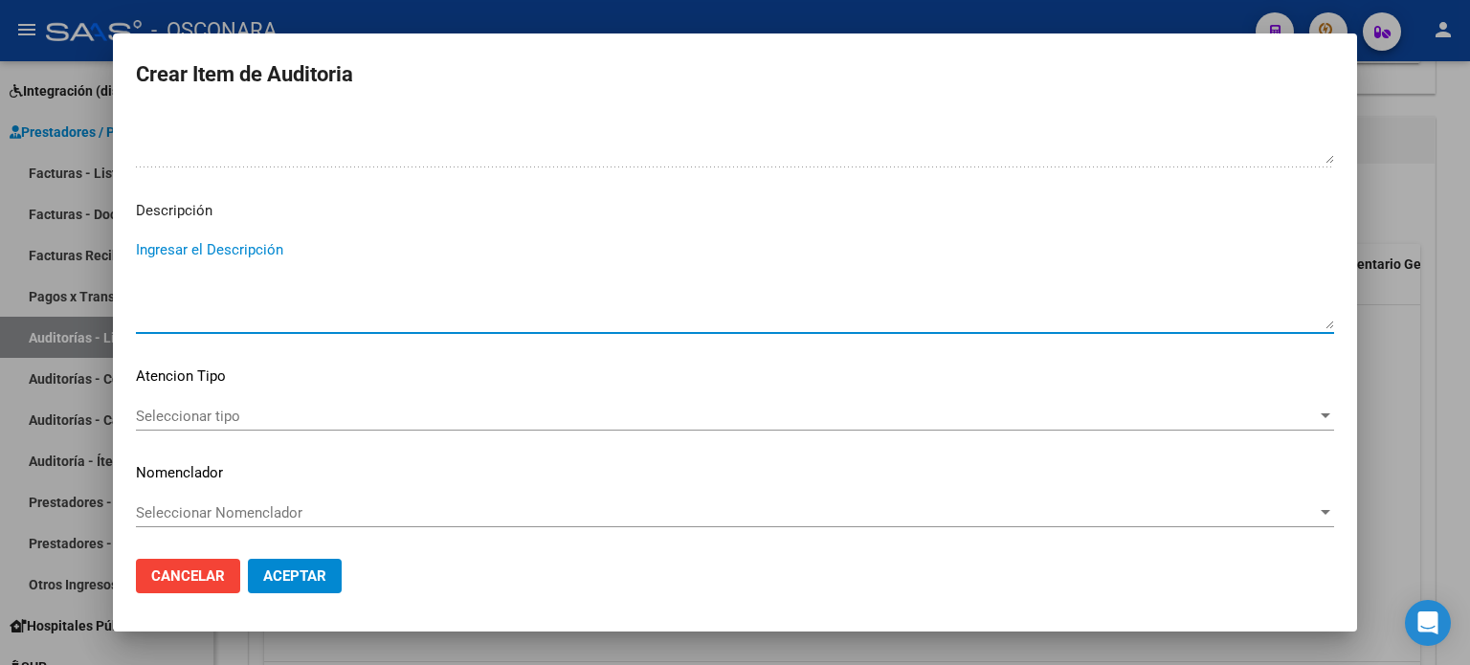
click at [207, 248] on textarea "Ingresar el Descripción" at bounding box center [735, 284] width 1198 height 90
type textarea "p"
type textarea "Practicas bioquímicas"
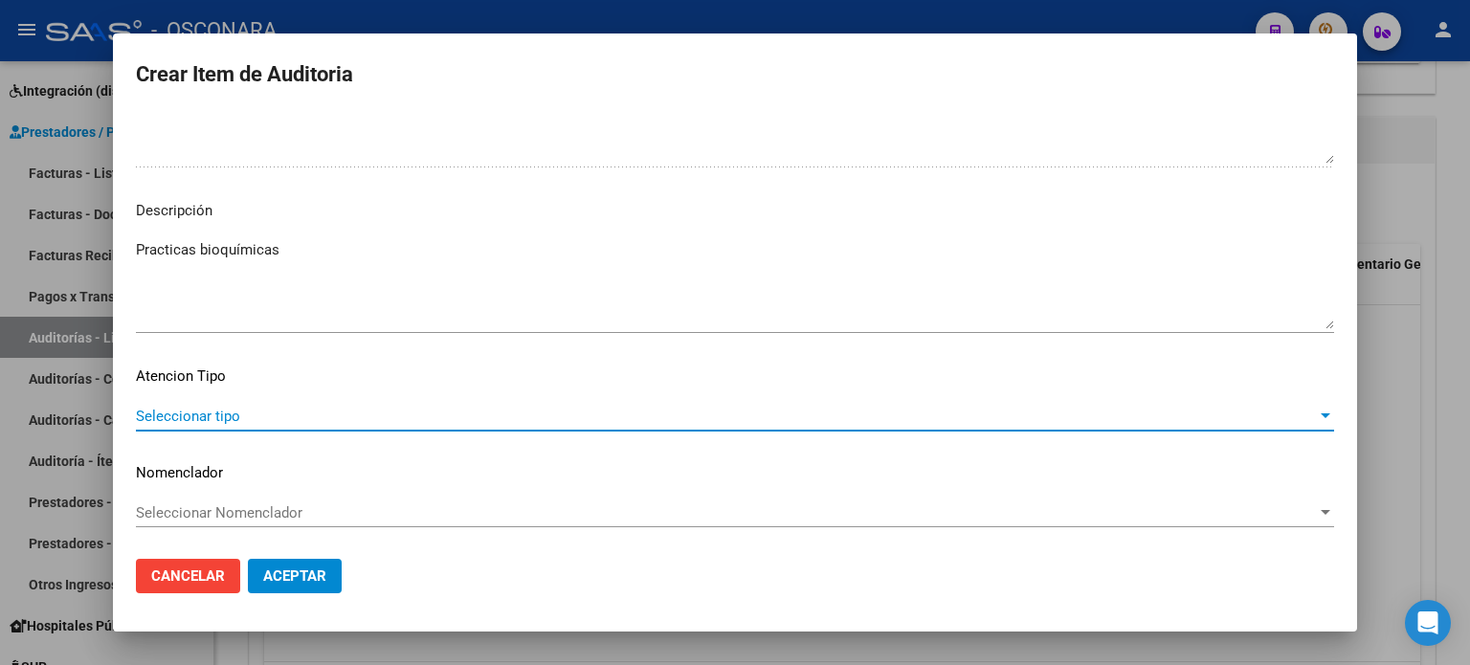
click at [214, 409] on span "Seleccionar tipo" at bounding box center [726, 416] width 1181 height 17
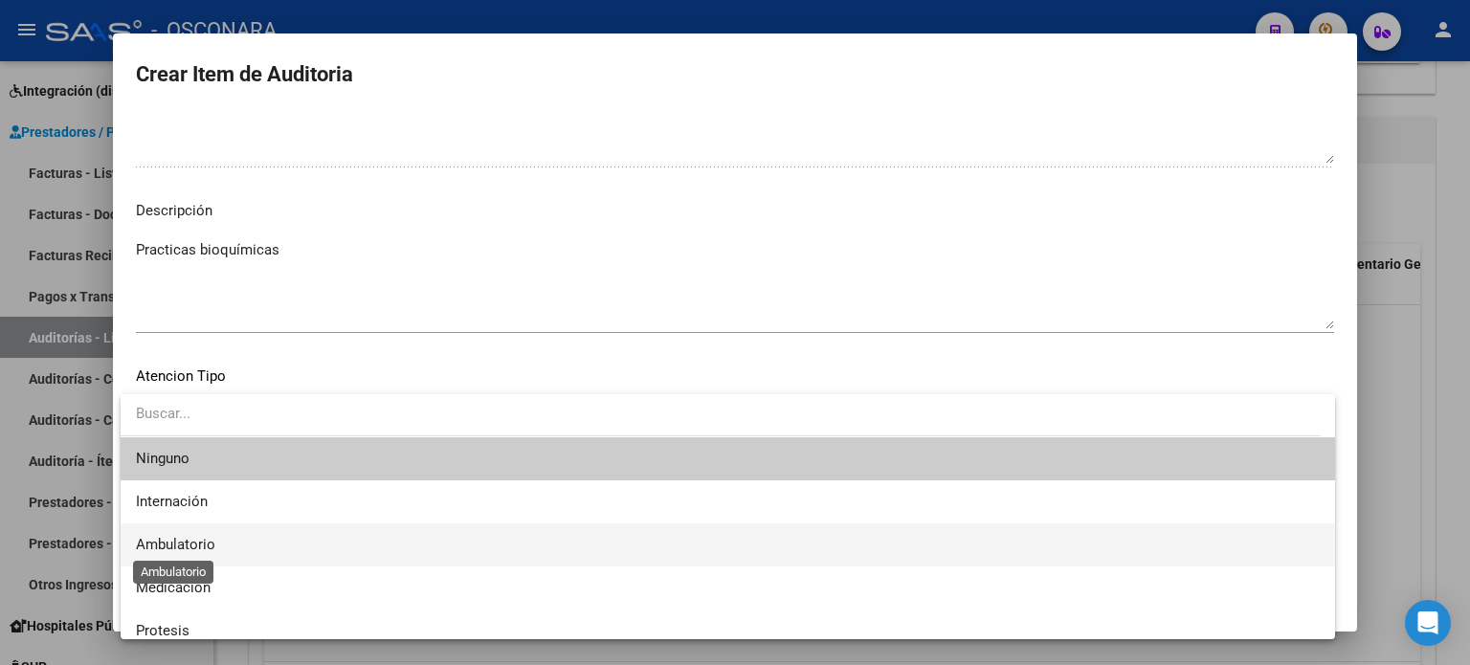
click at [167, 543] on span "Ambulatorio" at bounding box center [175, 544] width 79 height 17
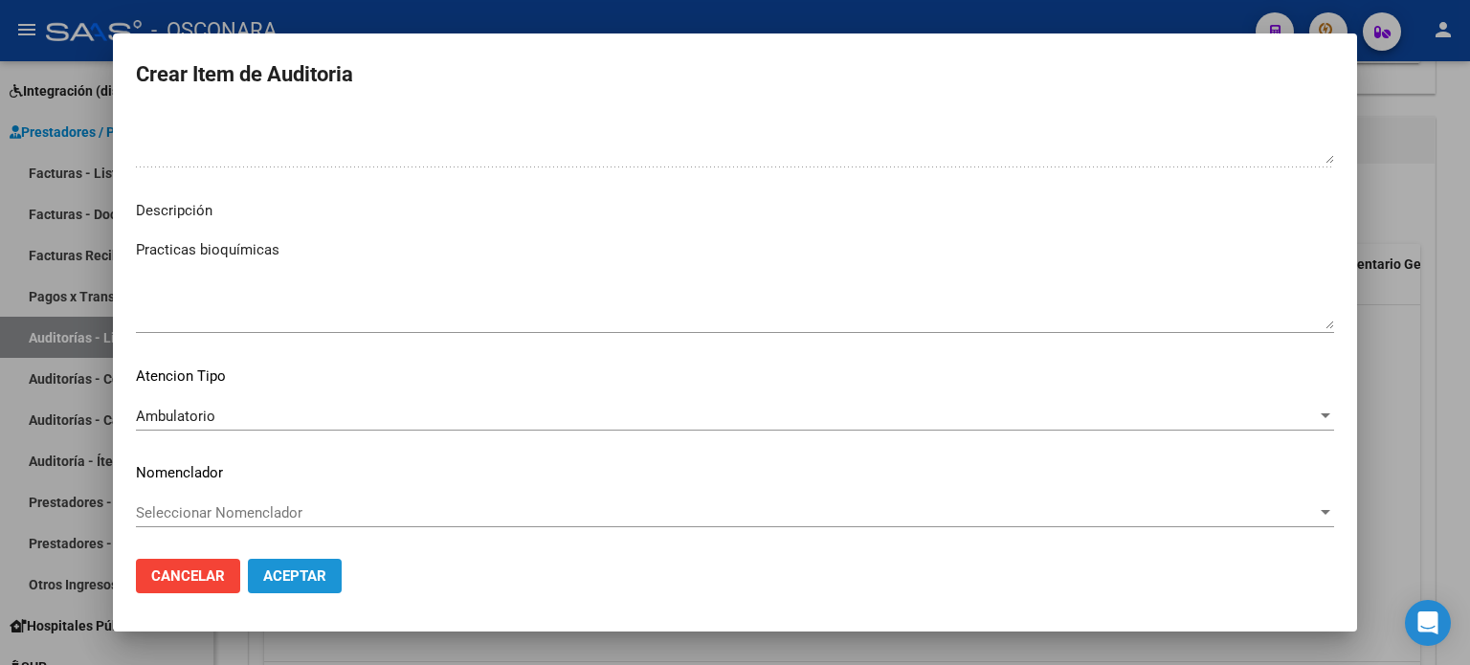
click at [295, 577] on span "Aceptar" at bounding box center [294, 576] width 63 height 17
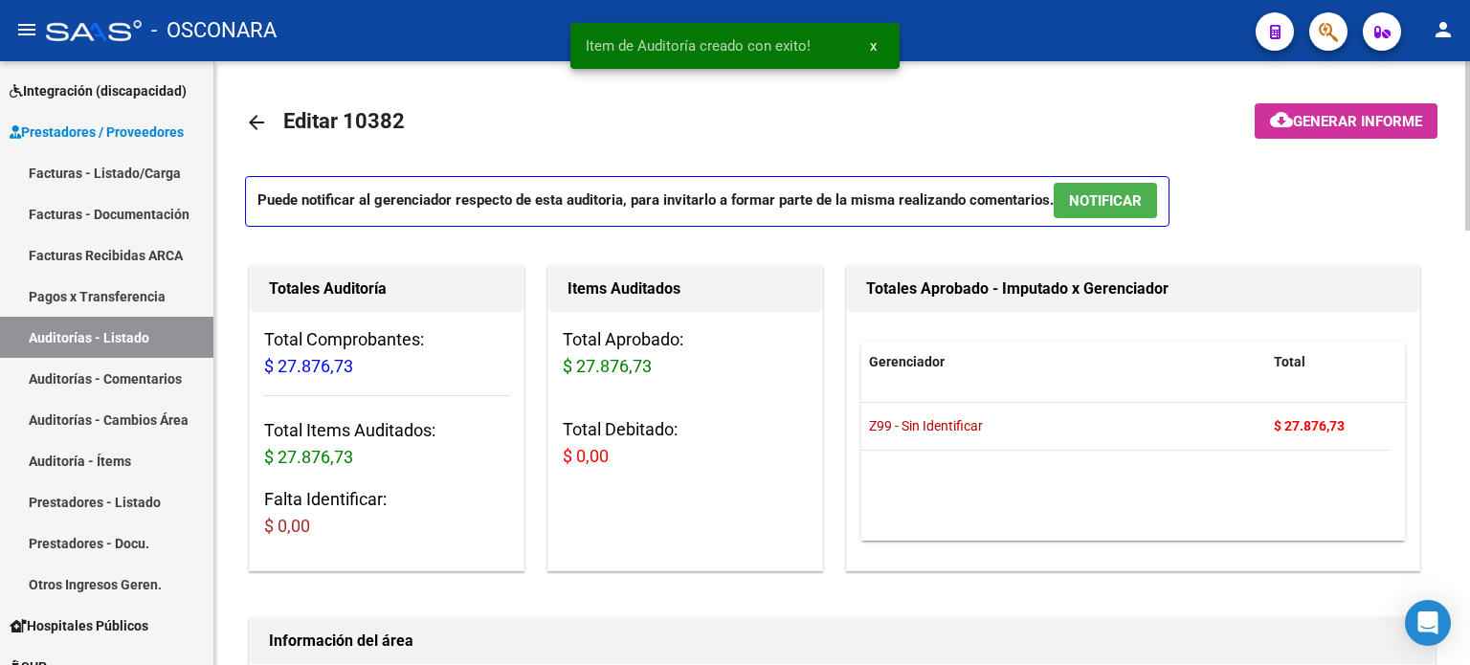
scroll to position [0, 0]
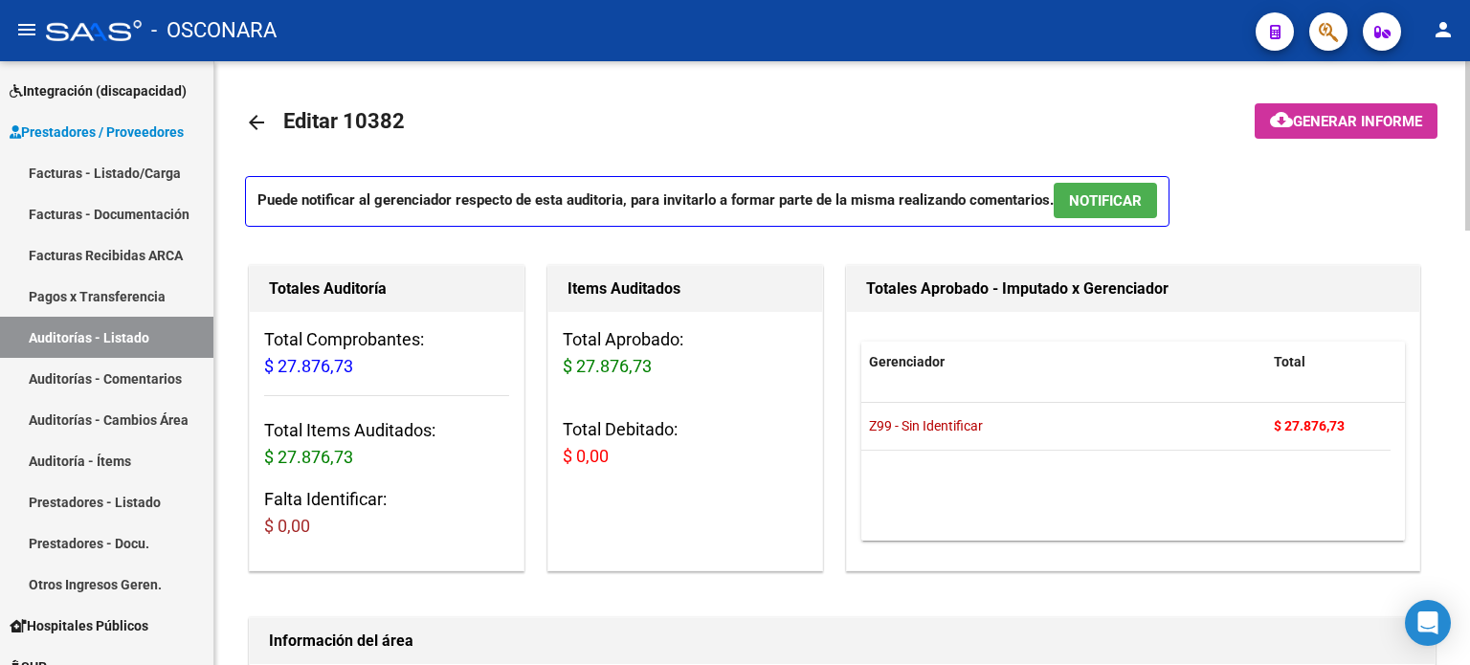
click at [1100, 200] on span "NOTIFICAR" at bounding box center [1105, 200] width 73 height 17
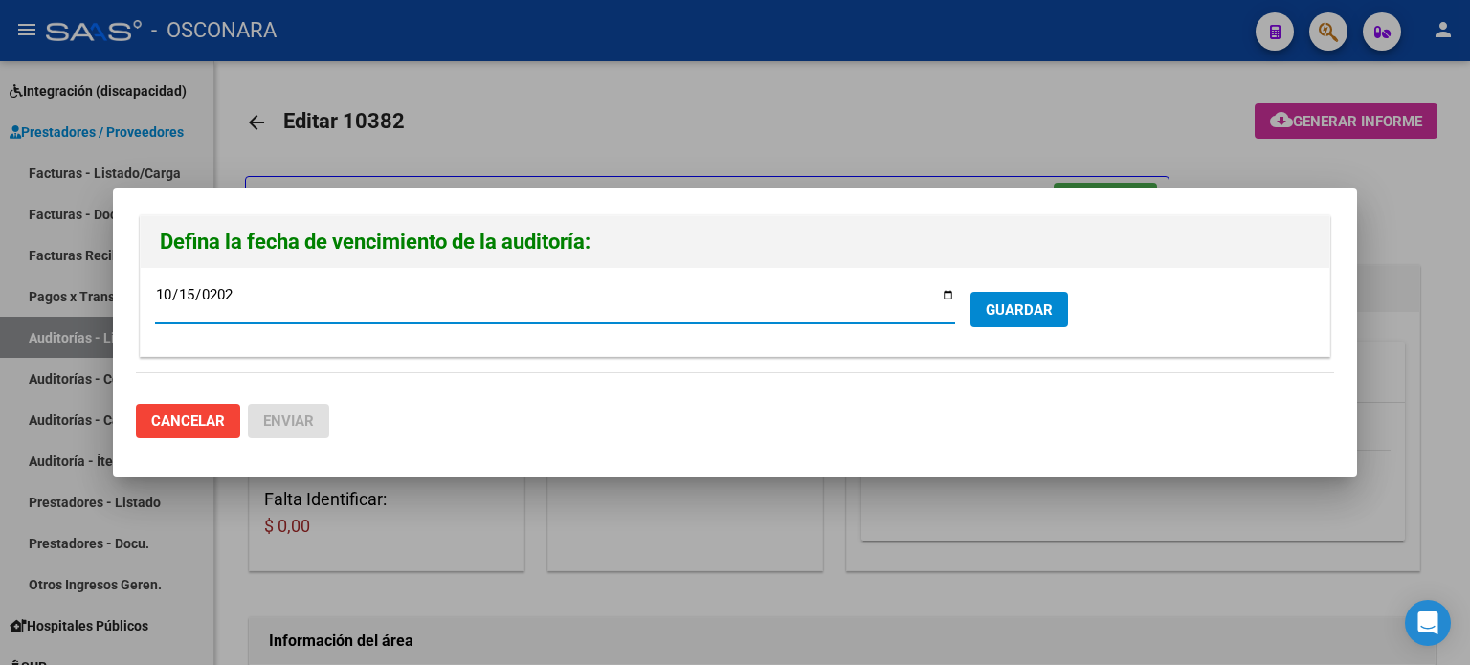
type input "[DATE]"
click at [1022, 310] on span "GUARDAR" at bounding box center [1019, 309] width 67 height 17
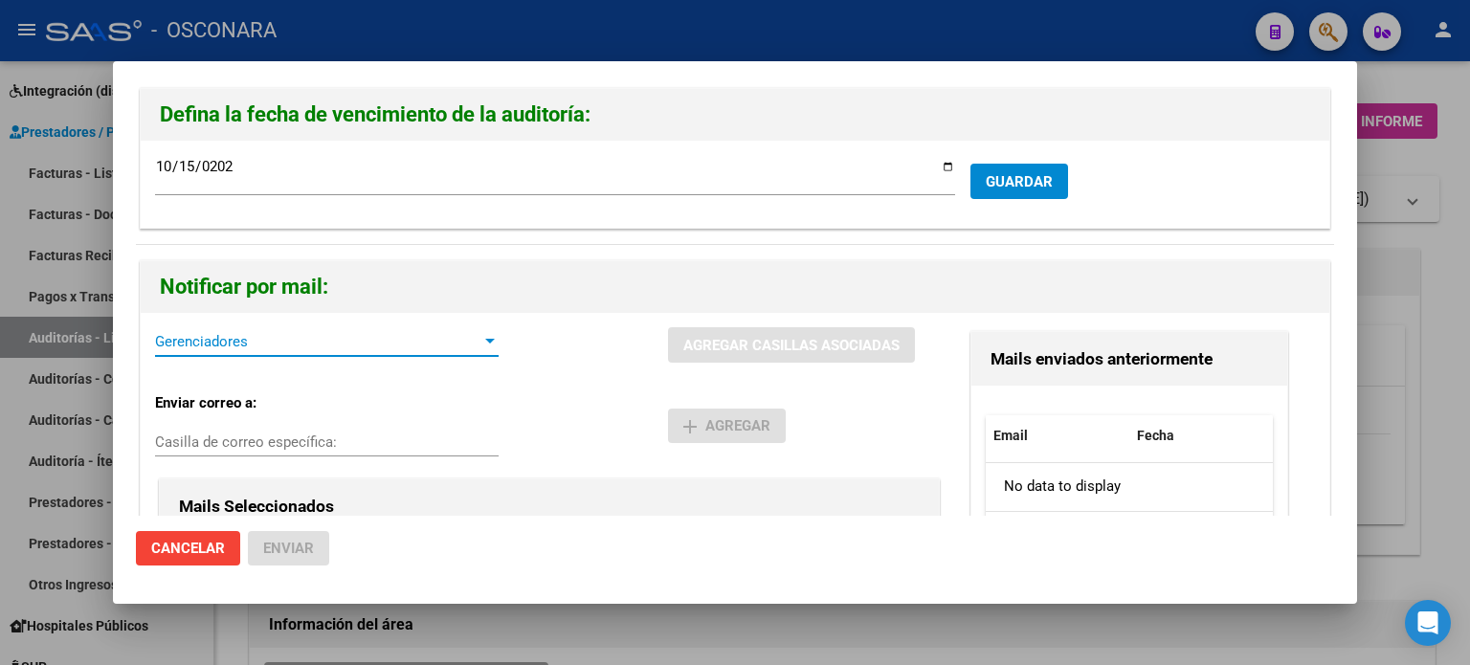
click at [317, 347] on span "Gerenciadores" at bounding box center [318, 341] width 326 height 17
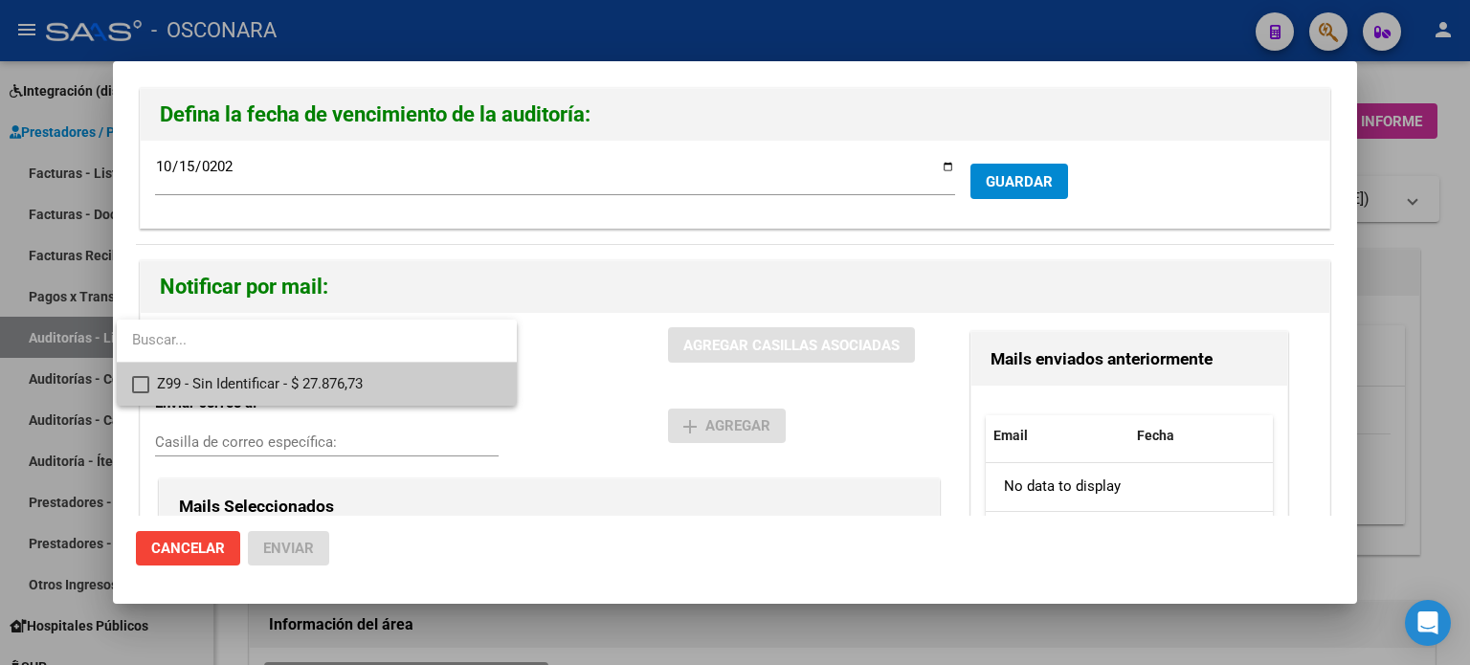
click at [157, 383] on span "Z99 - Sin Identificar - $ 27.876,73" at bounding box center [329, 384] width 345 height 43
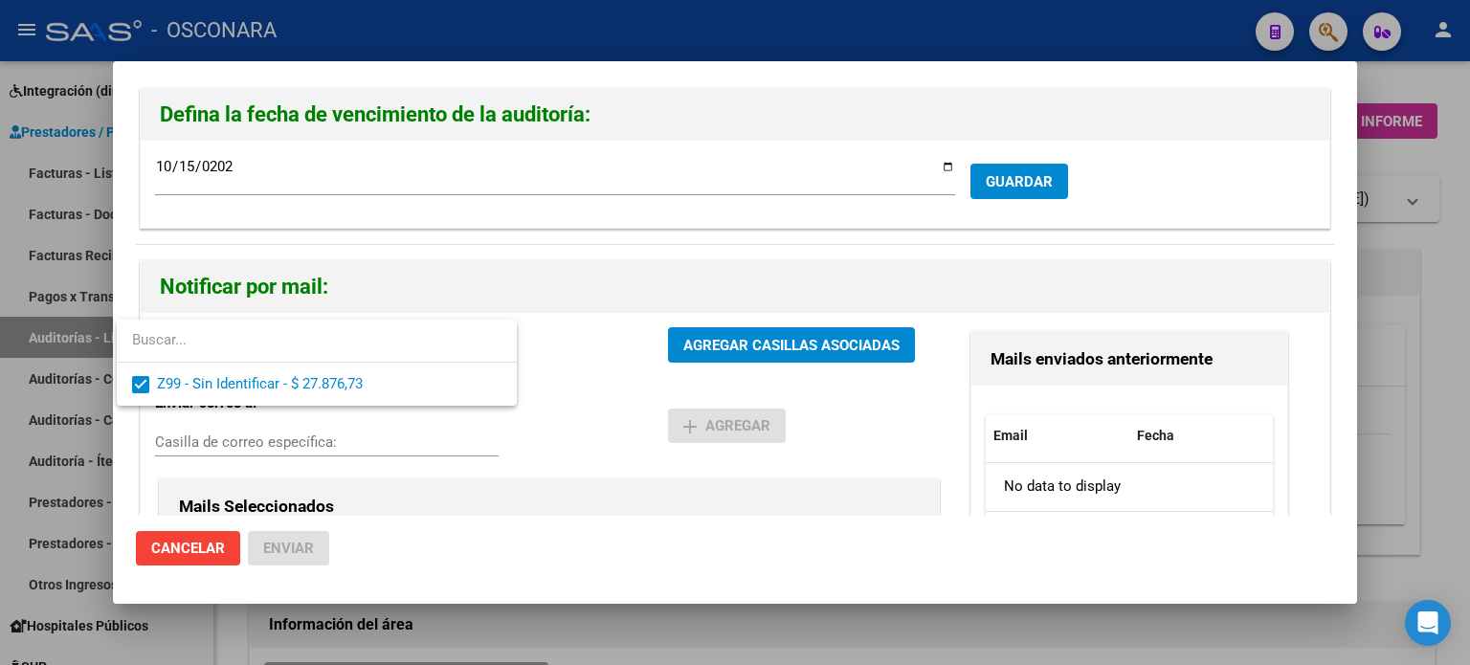
click at [845, 338] on div at bounding box center [735, 332] width 1470 height 665
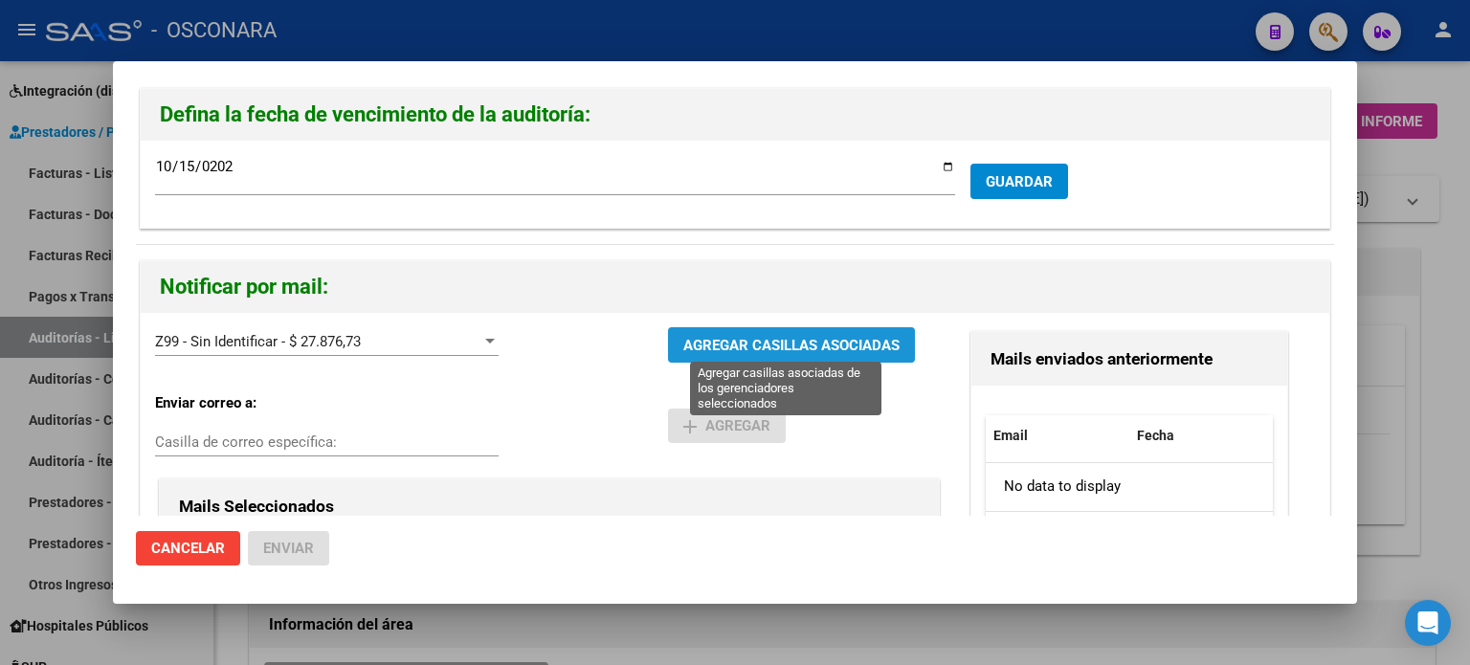
click at [844, 339] on span "AGREGAR CASILLAS ASOCIADAS" at bounding box center [791, 345] width 216 height 17
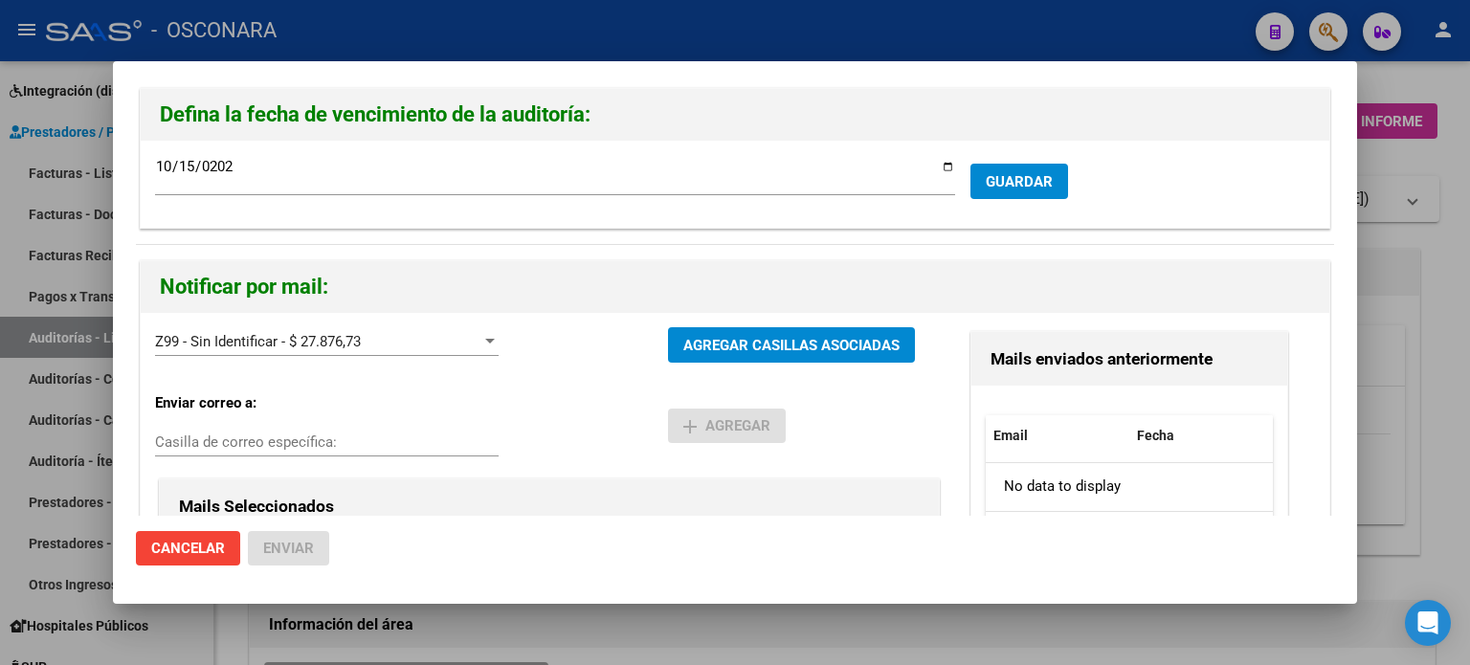
click at [1462, 156] on div at bounding box center [735, 332] width 1470 height 665
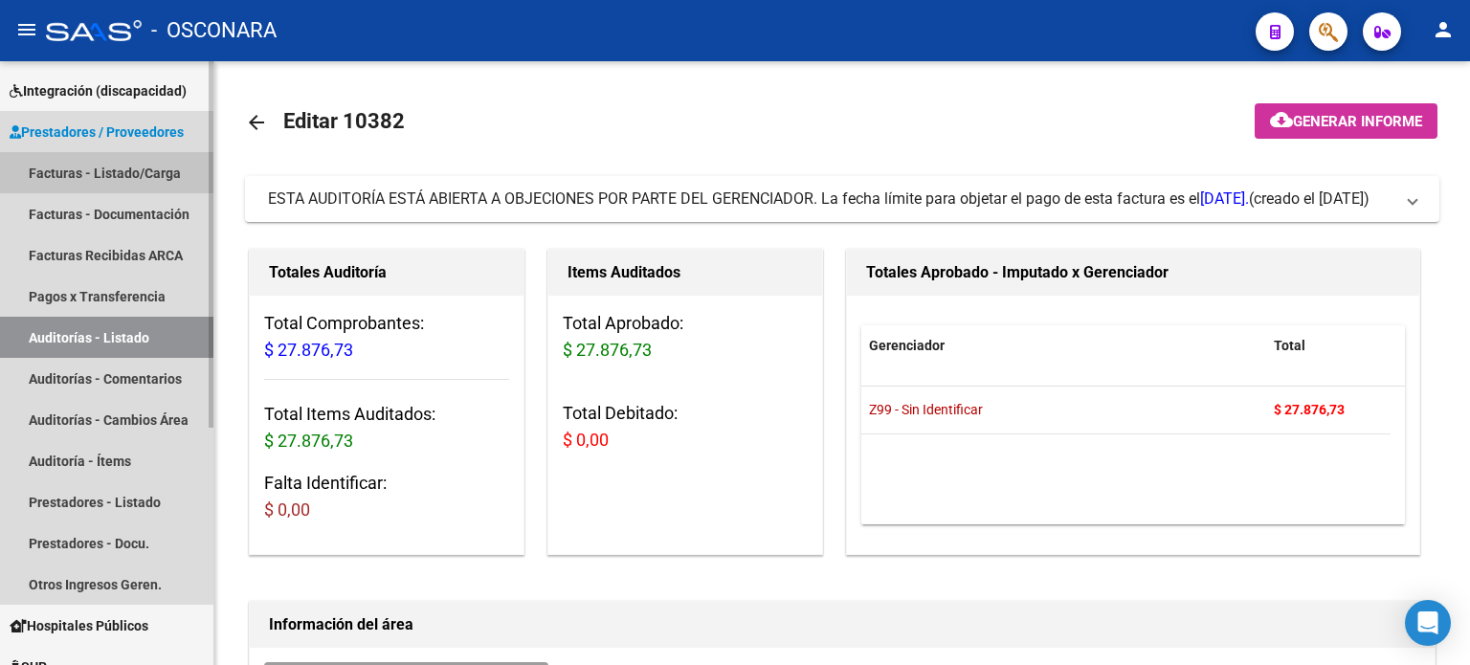
click at [90, 171] on link "Facturas - Listado/Carga" at bounding box center [106, 172] width 213 height 41
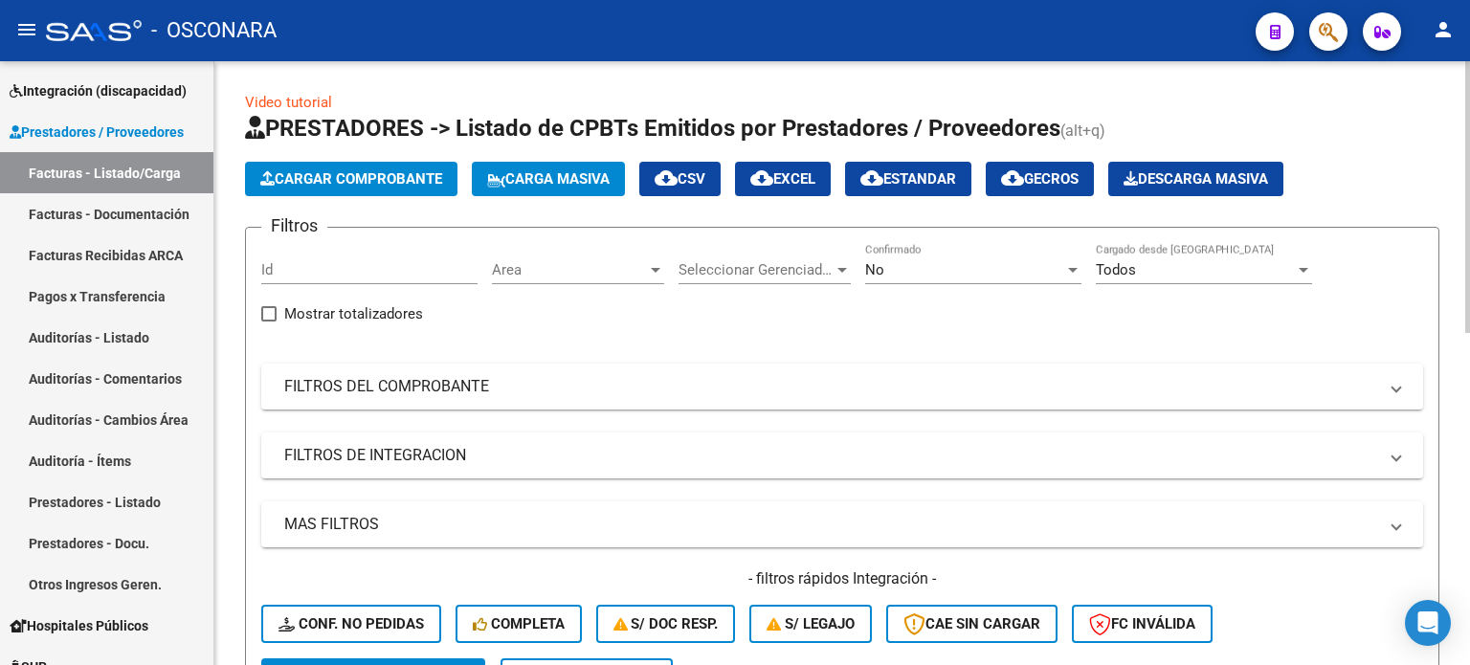
click at [390, 170] on span "Cargar Comprobante" at bounding box center [351, 178] width 182 height 17
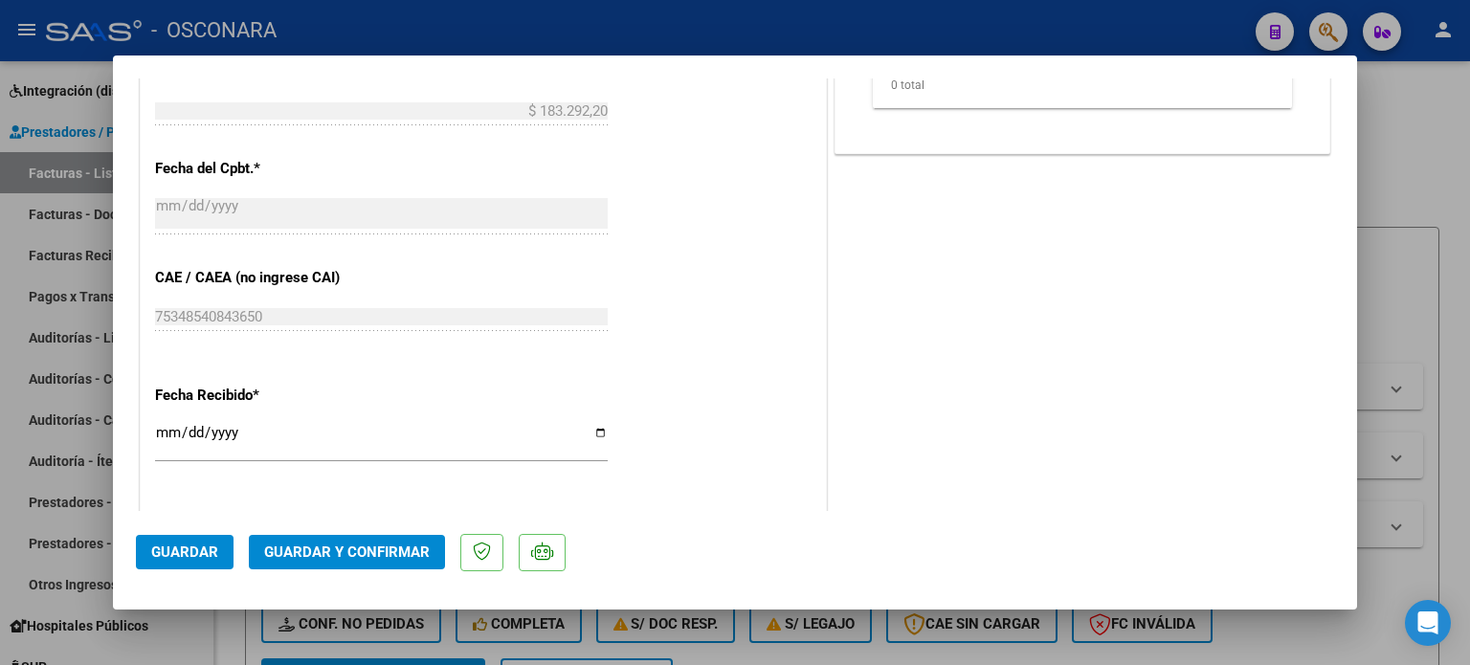
scroll to position [957, 0]
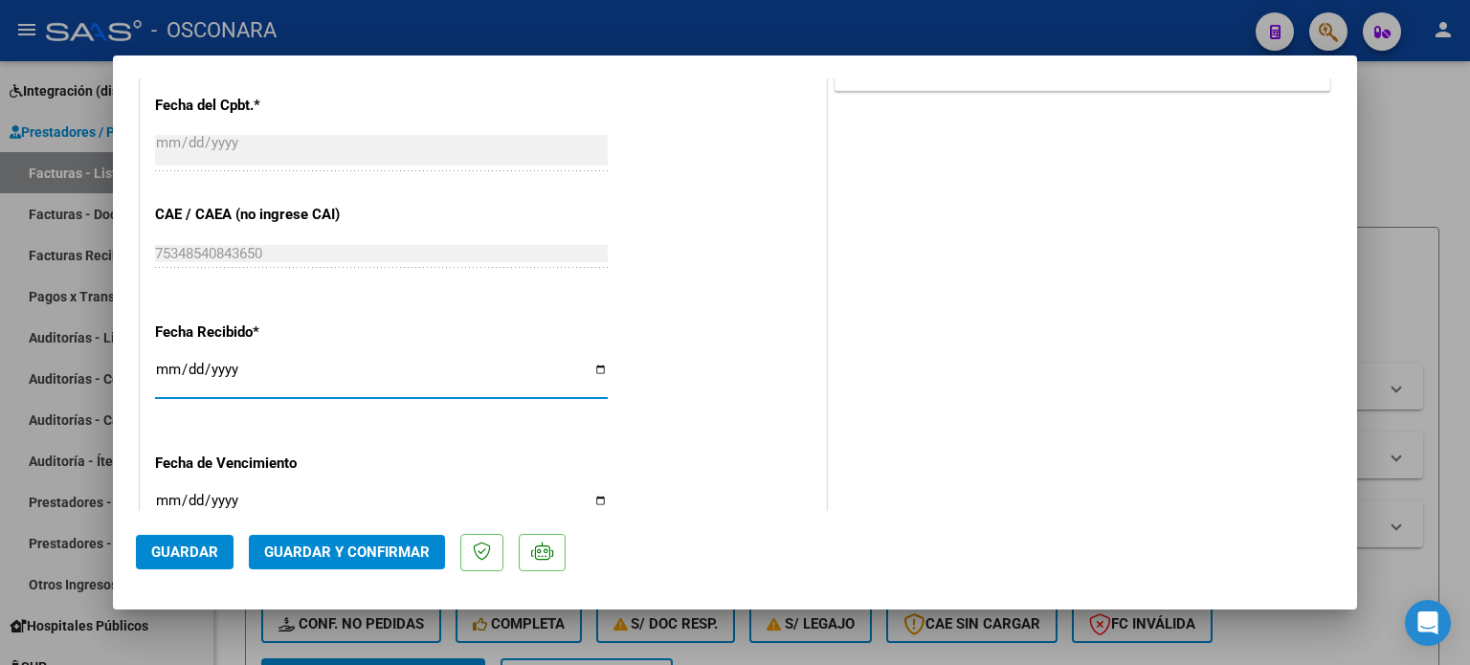
click at [163, 374] on input "[DATE]" at bounding box center [381, 377] width 453 height 31
type input "[DATE]"
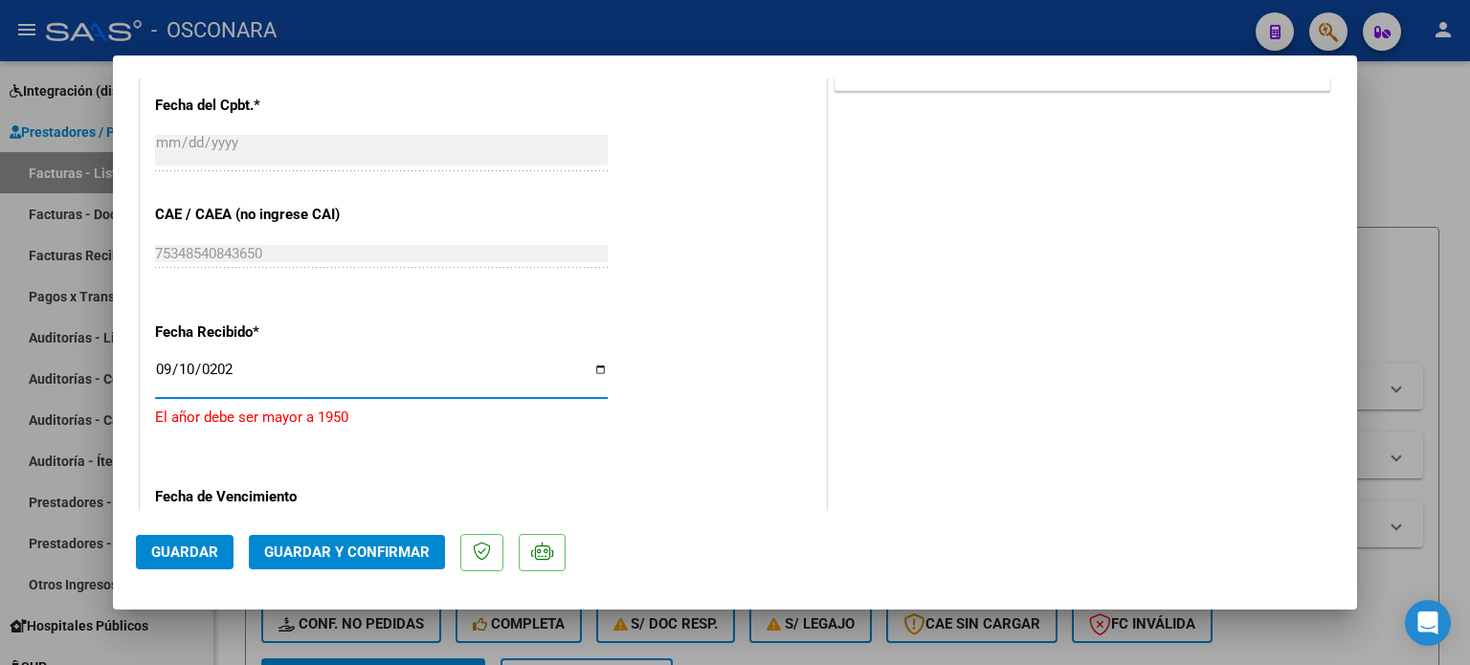
type input "[DATE]"
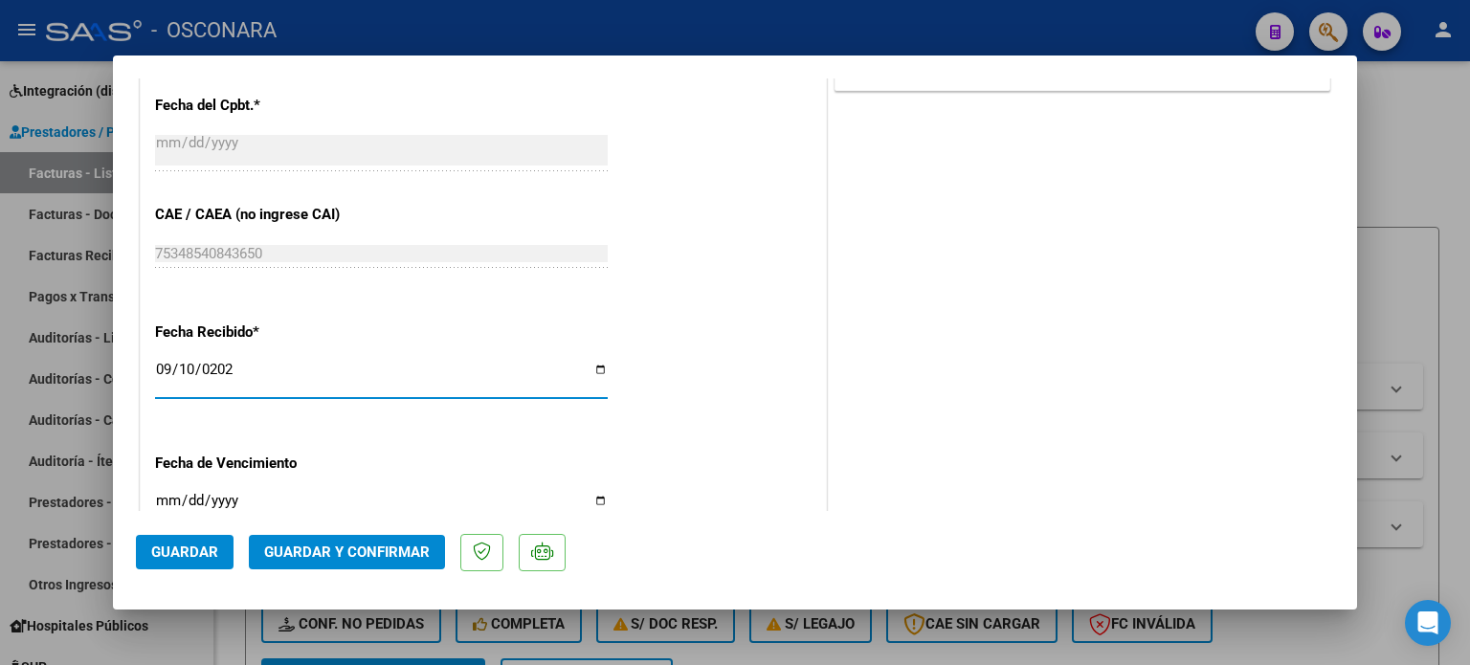
click at [323, 555] on span "Guardar y Confirmar" at bounding box center [347, 552] width 166 height 17
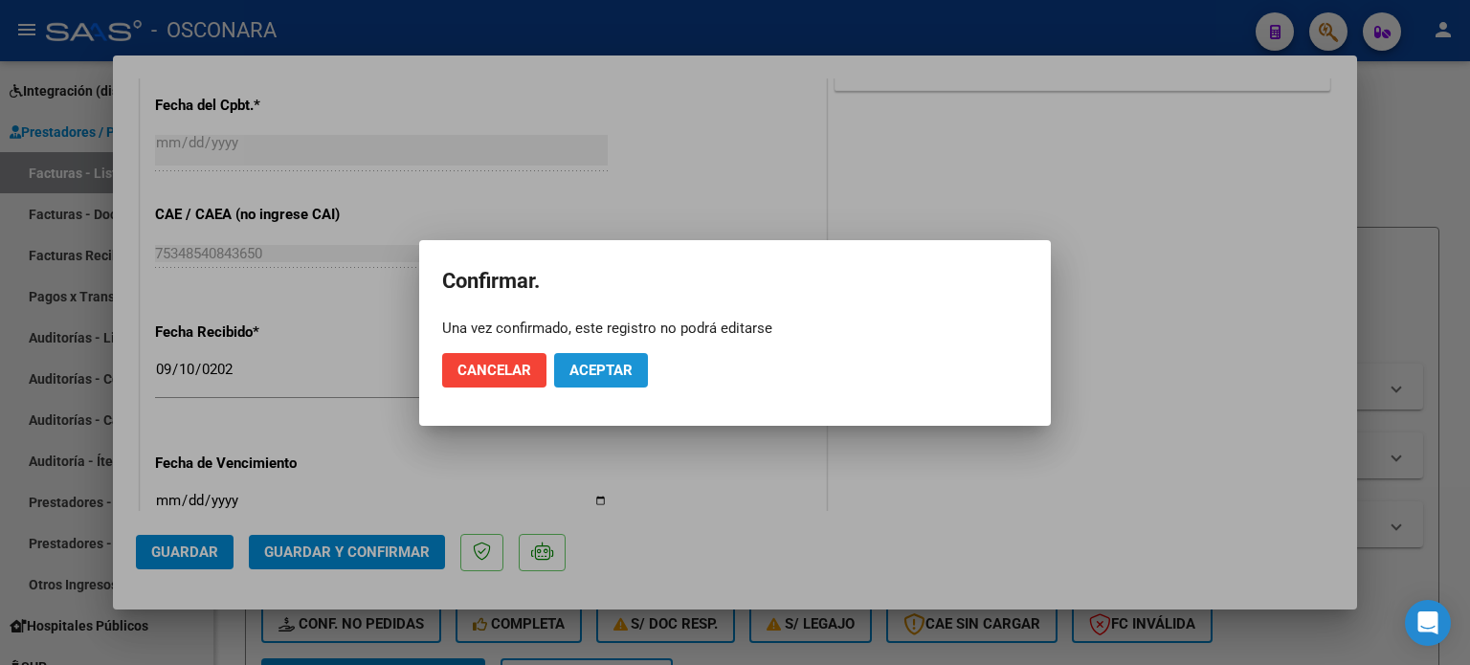
click at [629, 370] on span "Aceptar" at bounding box center [600, 370] width 63 height 17
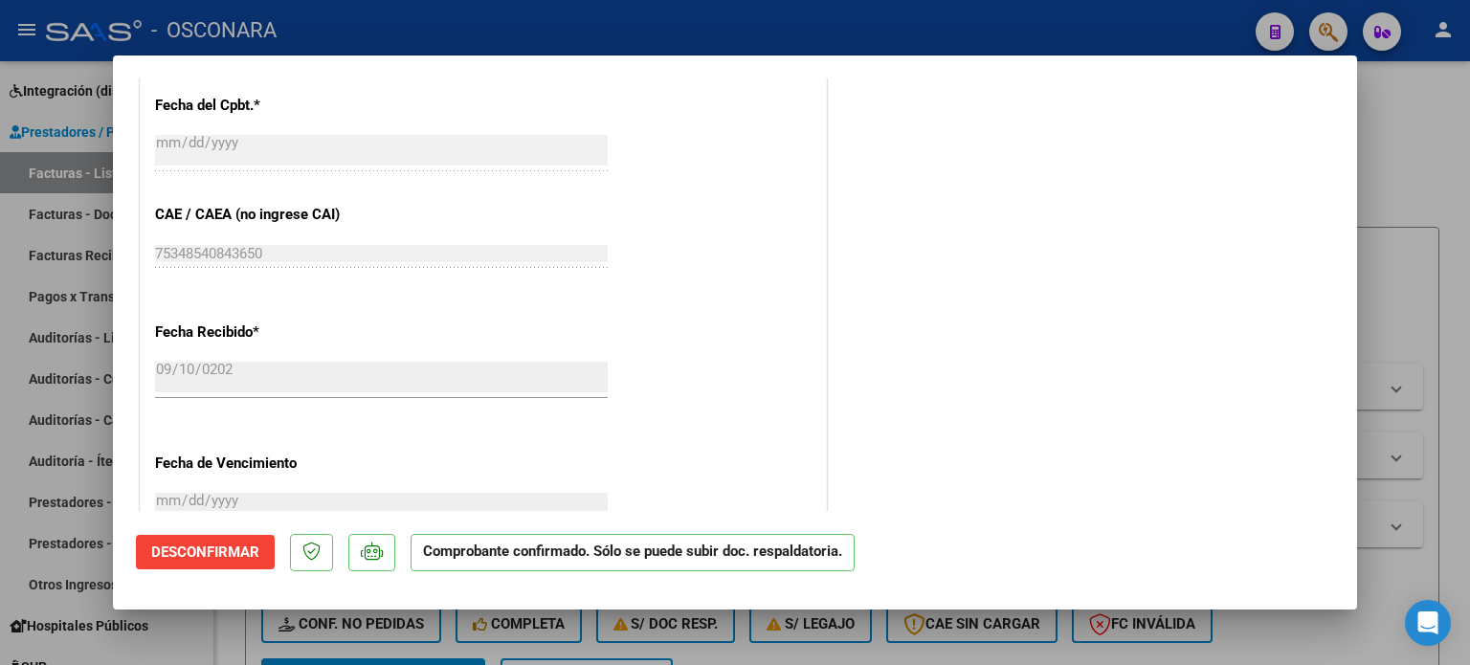
click at [1389, 141] on div at bounding box center [735, 332] width 1470 height 665
type input "$ 0,00"
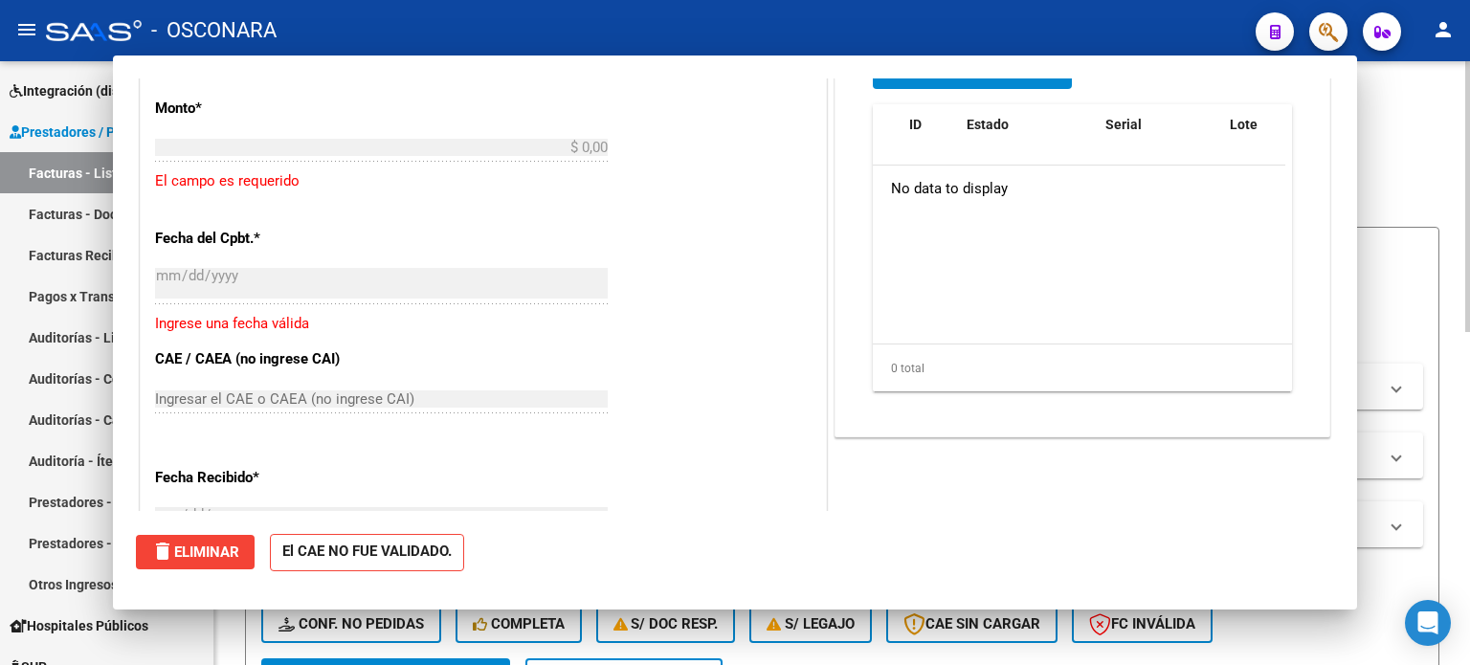
scroll to position [1057, 0]
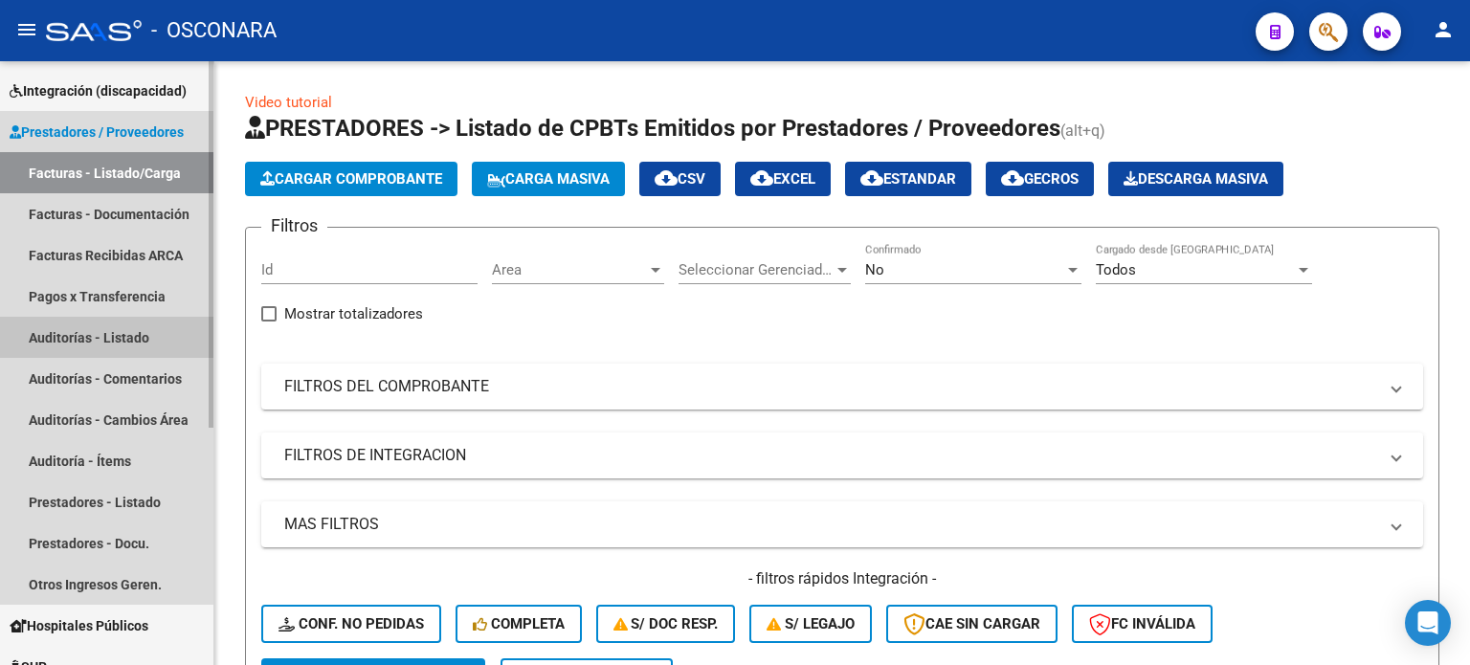
click at [69, 331] on link "Auditorías - Listado" at bounding box center [106, 337] width 213 height 41
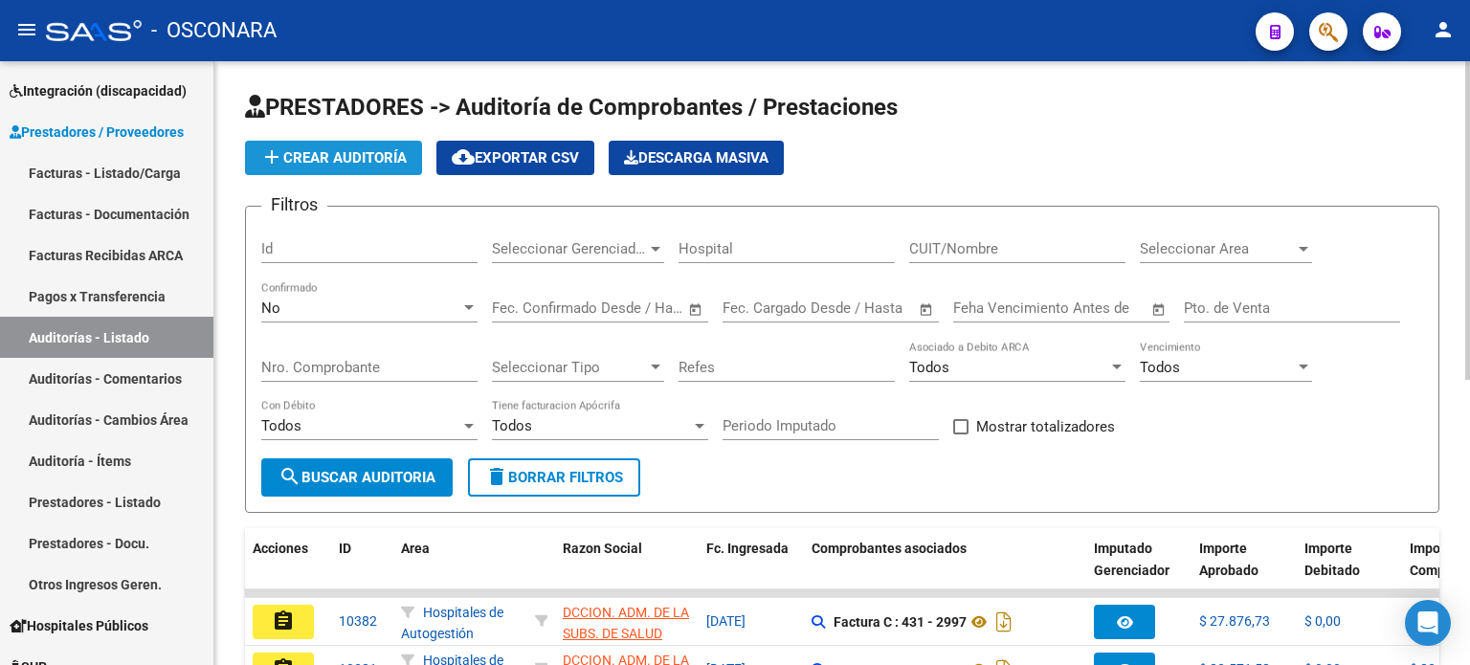
click at [300, 149] on span "add Crear Auditoría" at bounding box center [333, 157] width 146 height 17
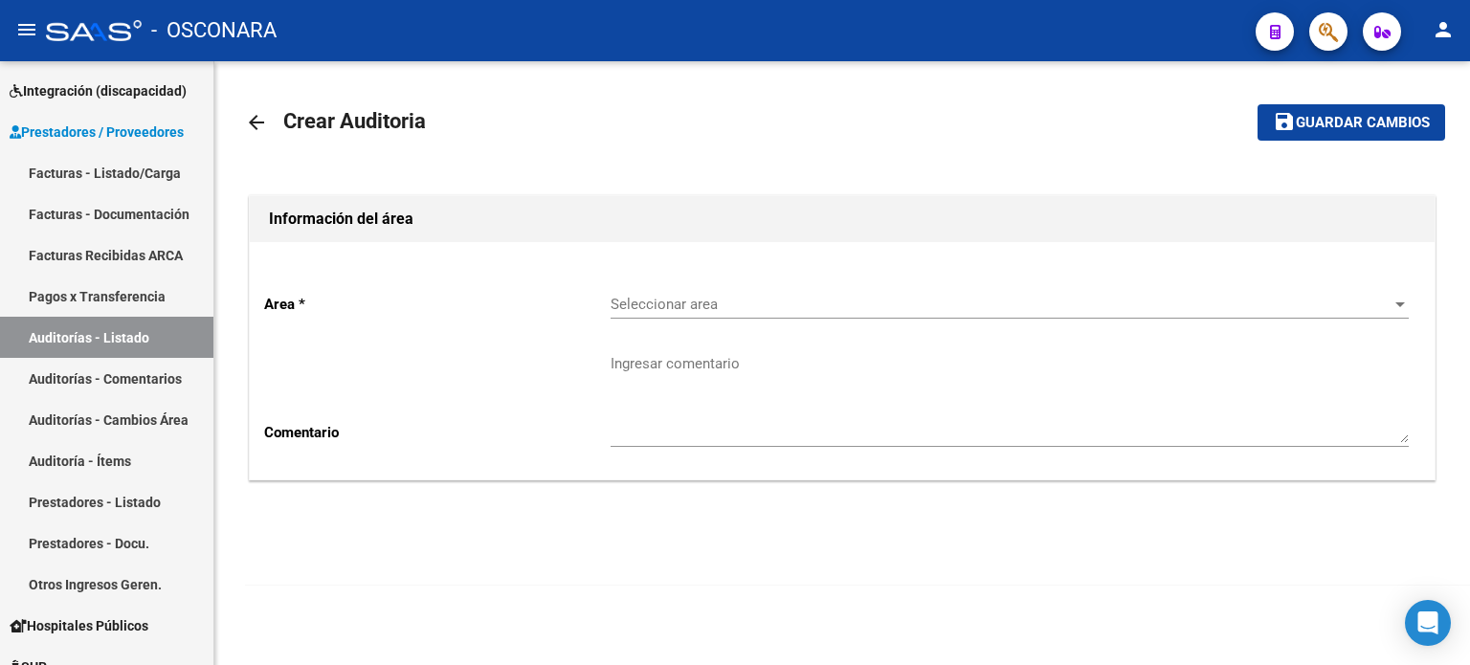
click at [735, 305] on span "Seleccionar area" at bounding box center [1001, 304] width 781 height 17
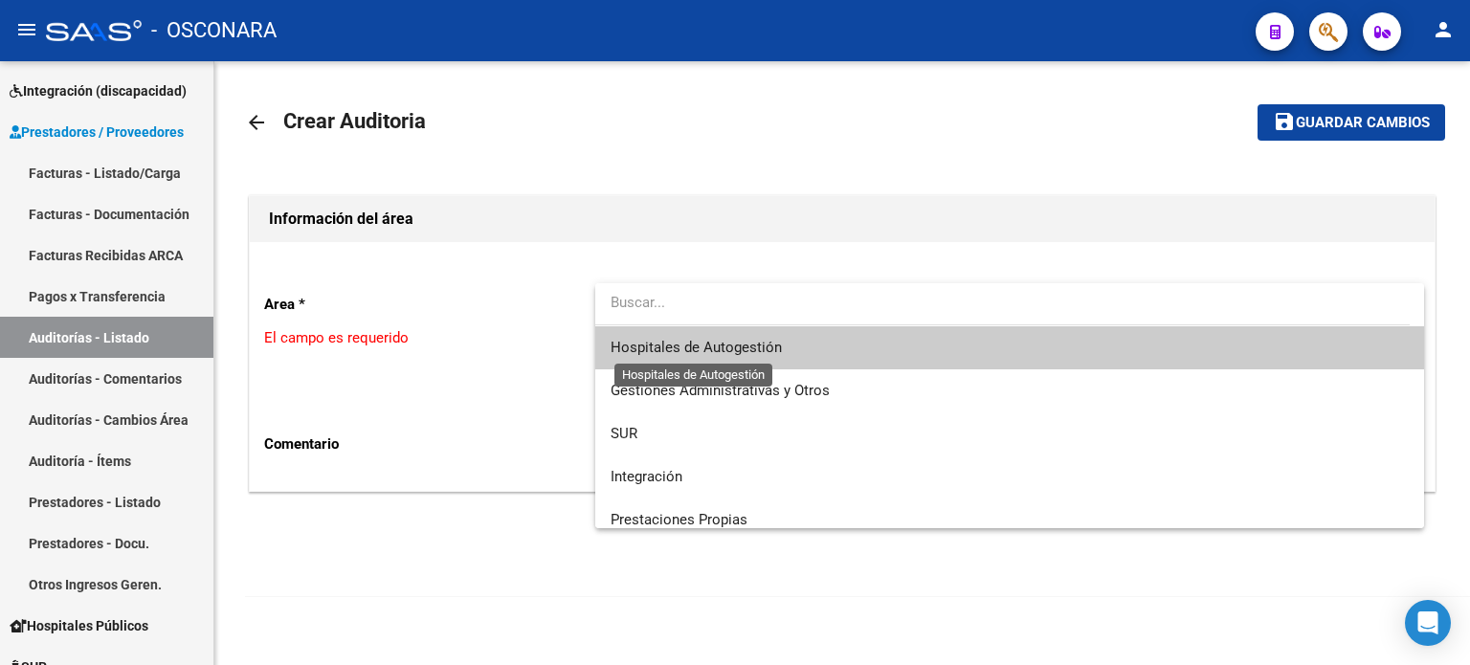
click at [735, 351] on span "Hospitales de Autogestión" at bounding box center [696, 347] width 171 height 17
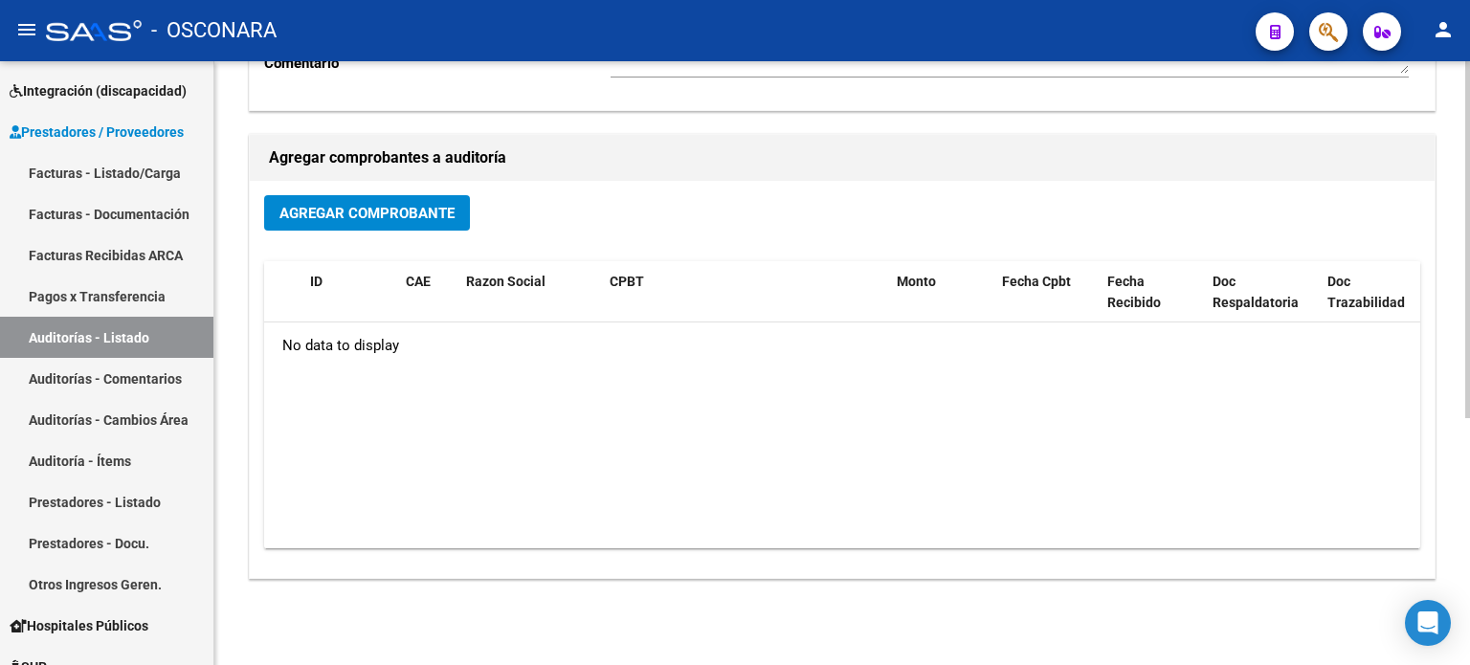
scroll to position [417, 0]
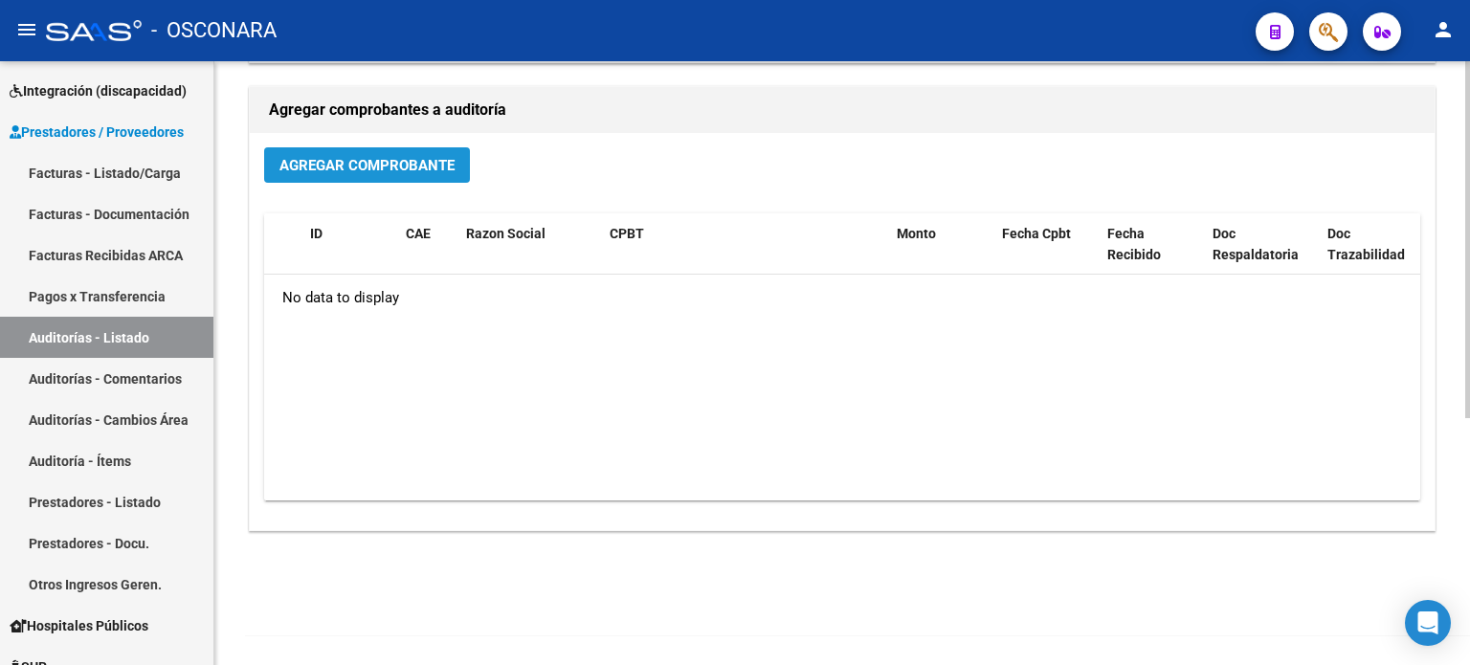
click at [316, 147] on button "Agregar Comprobante" at bounding box center [367, 164] width 206 height 35
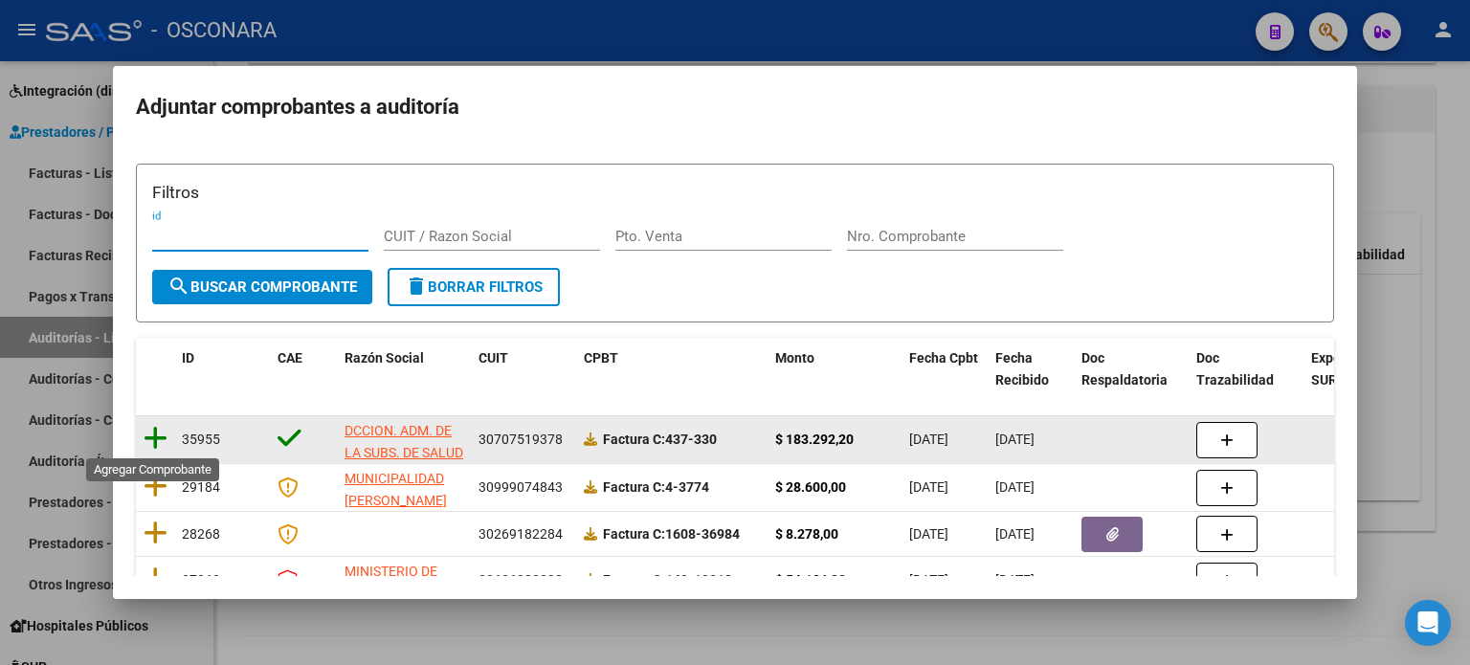
click at [149, 434] on icon at bounding box center [156, 438] width 24 height 27
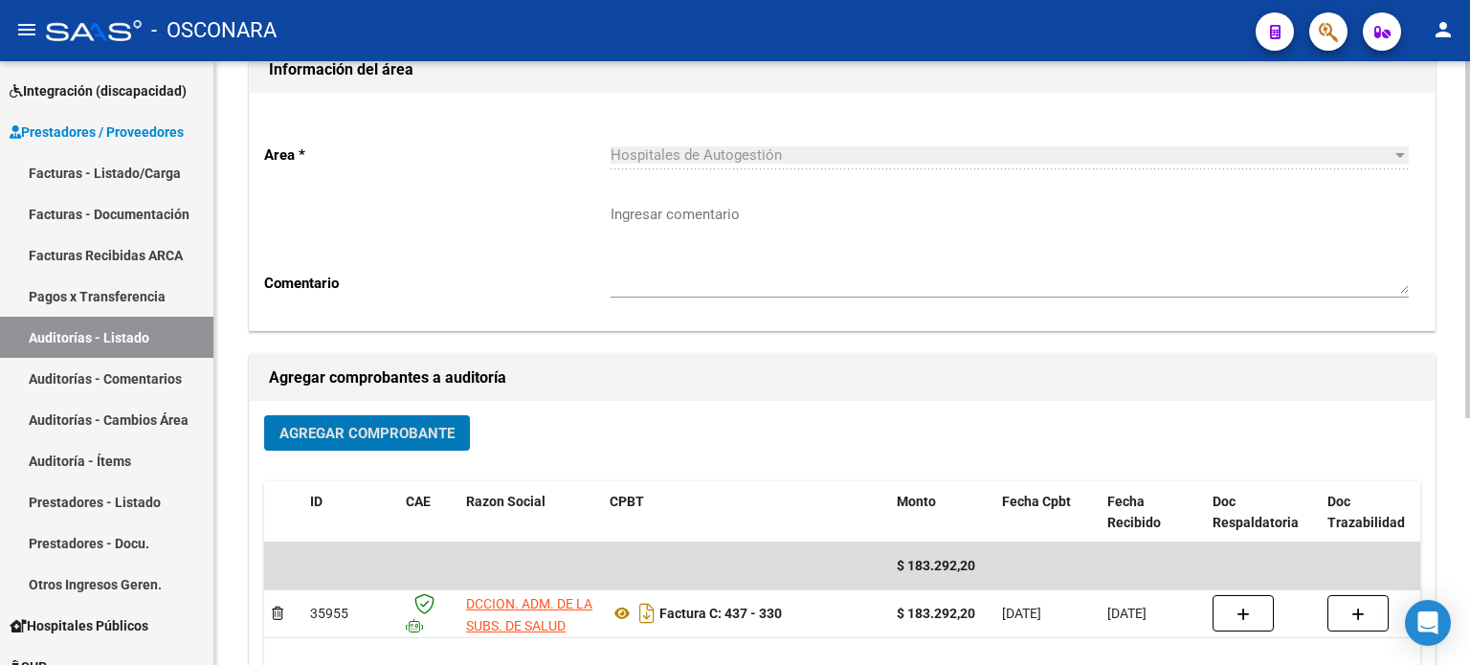
scroll to position [0, 0]
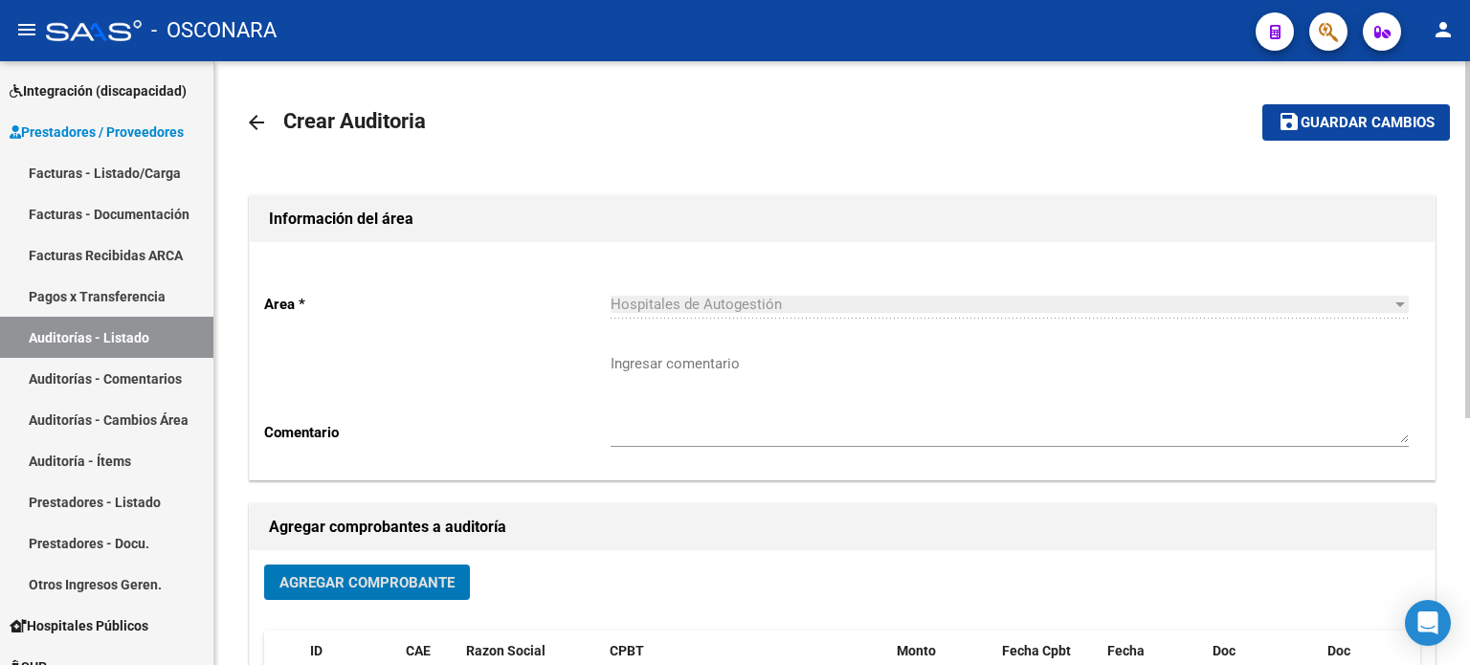
click at [1324, 125] on span "Guardar cambios" at bounding box center [1368, 123] width 134 height 17
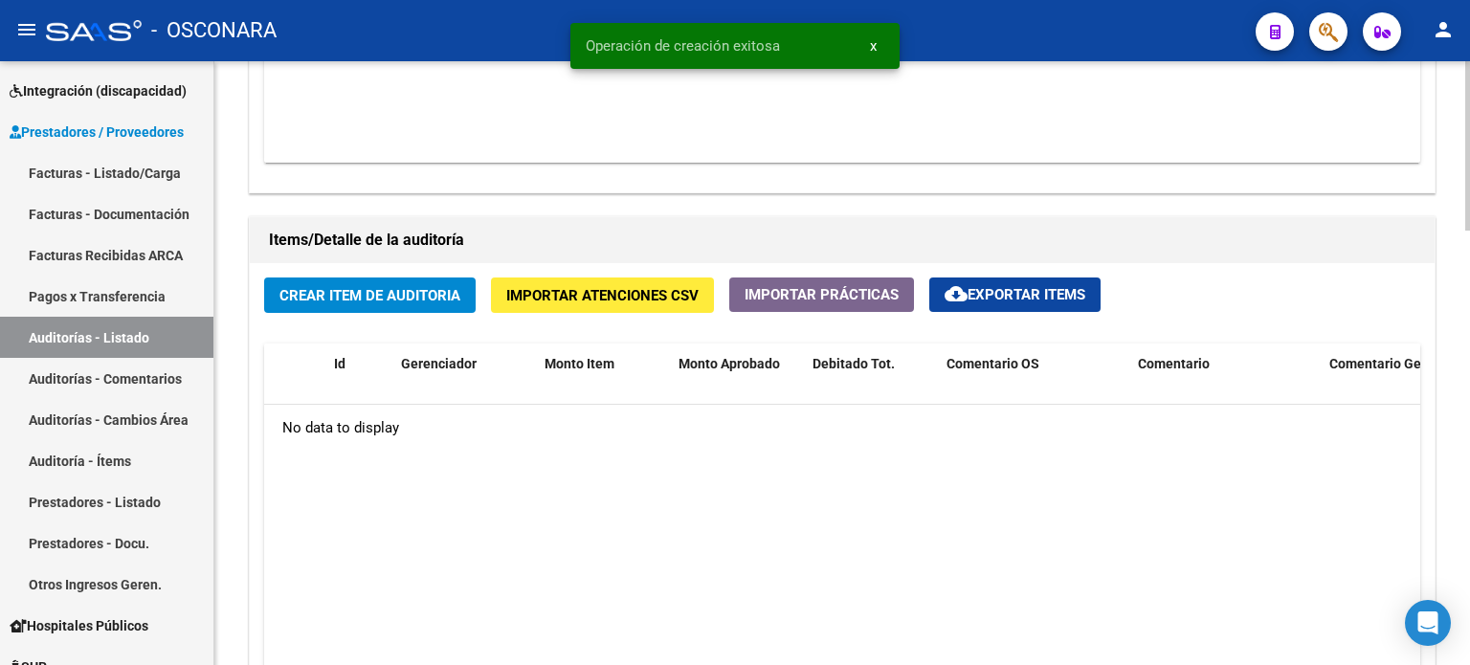
scroll to position [1244, 0]
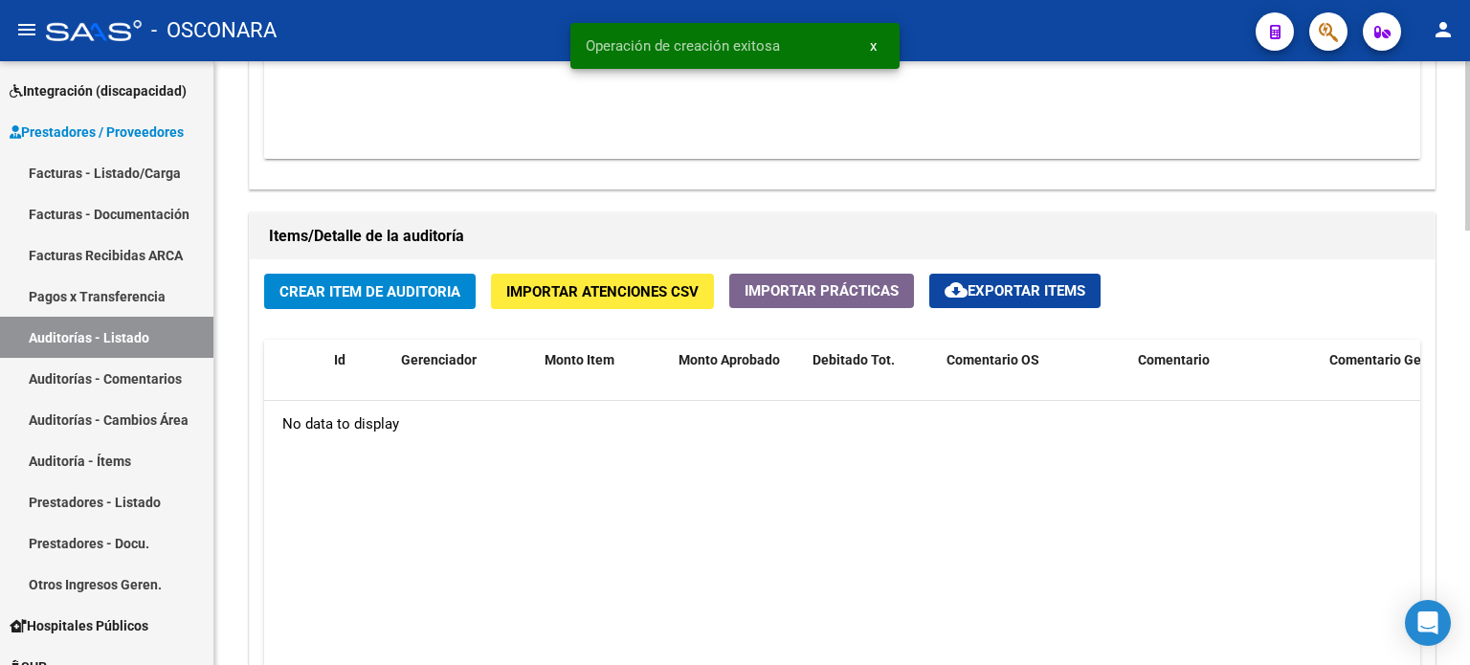
click at [369, 286] on span "Crear Item de Auditoria" at bounding box center [369, 291] width 181 height 17
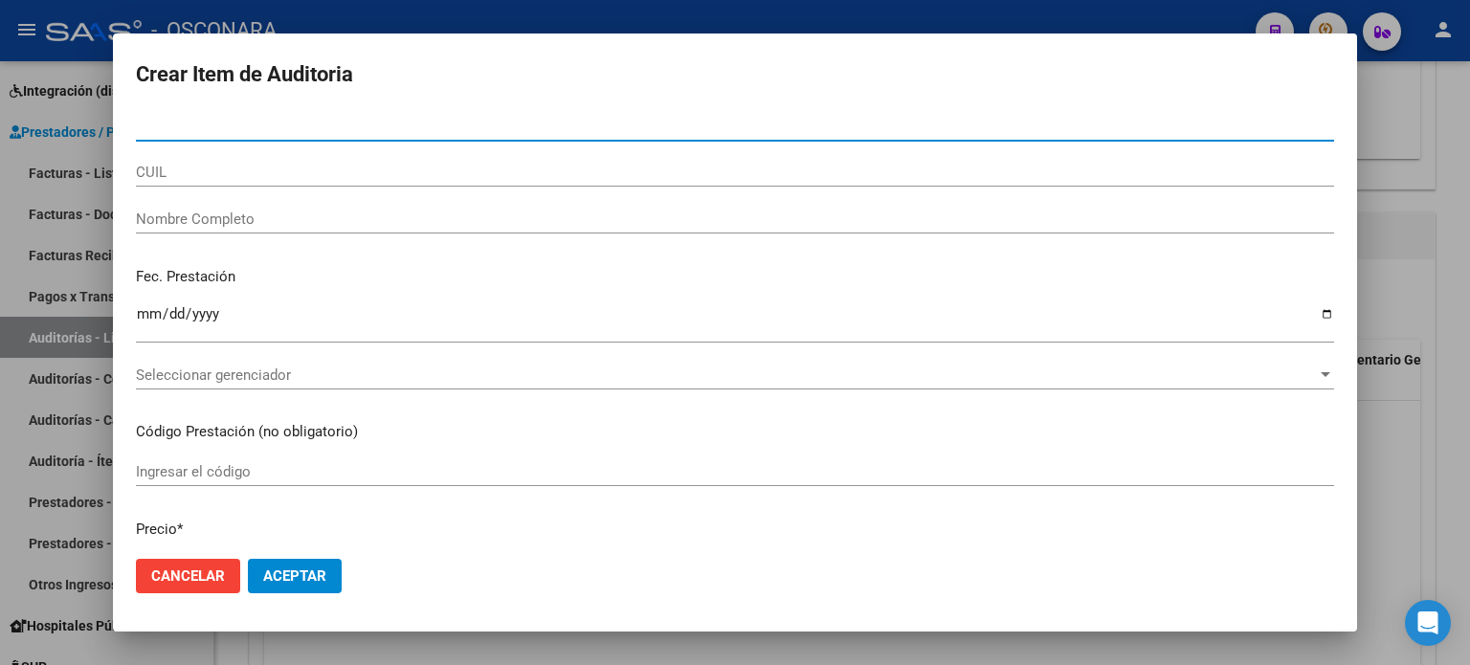
paste input "39881590"
type input "39881590"
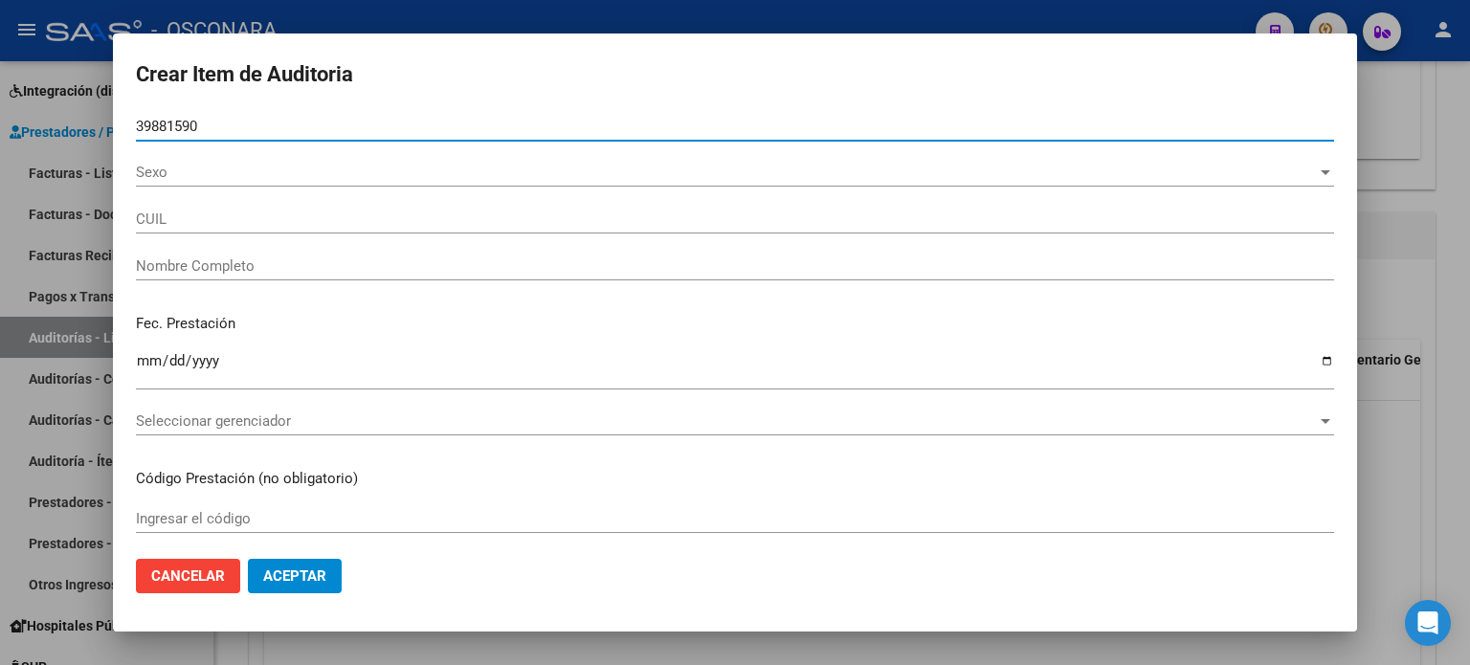
type input "23398815904"
type input "CATALAN [PERSON_NAME]"
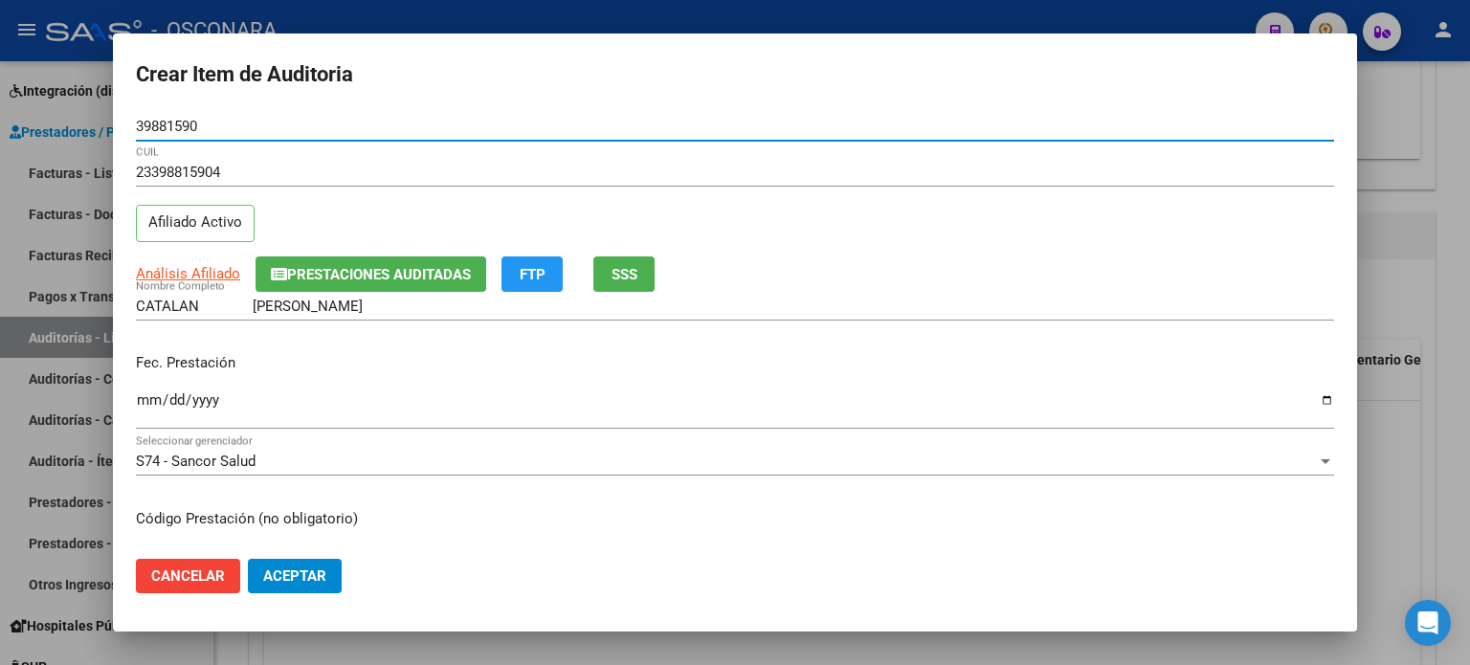
type input "39881590"
click at [142, 401] on input "Ingresar la fecha" at bounding box center [735, 407] width 1198 height 31
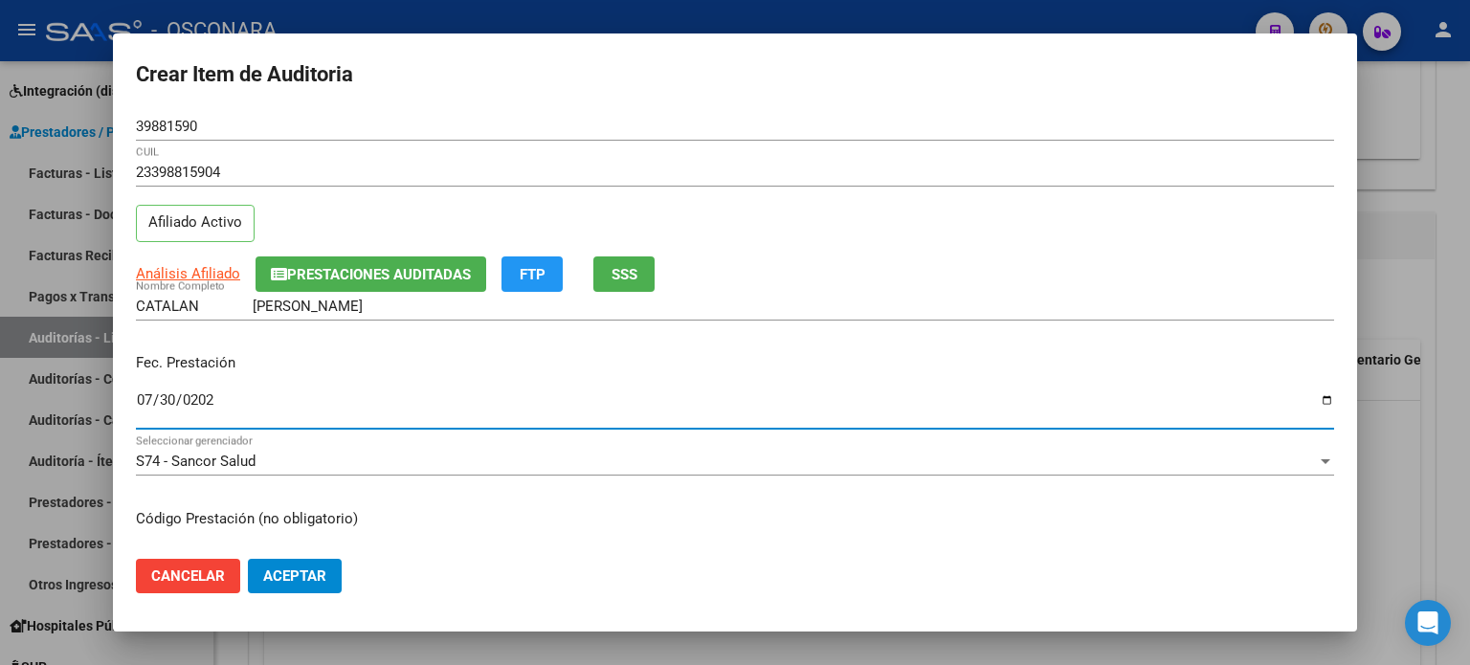
type input "[DATE]"
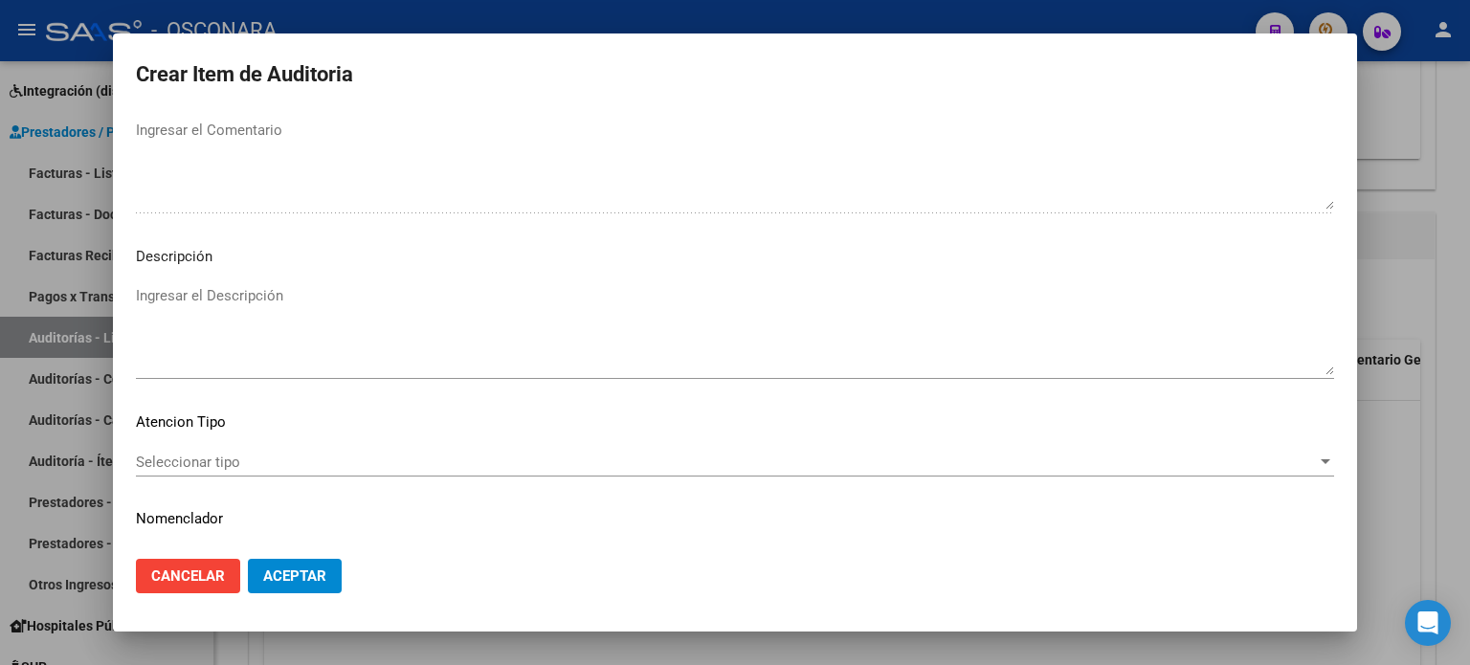
click at [277, 297] on textarea "Ingresar el Descripción" at bounding box center [735, 330] width 1198 height 90
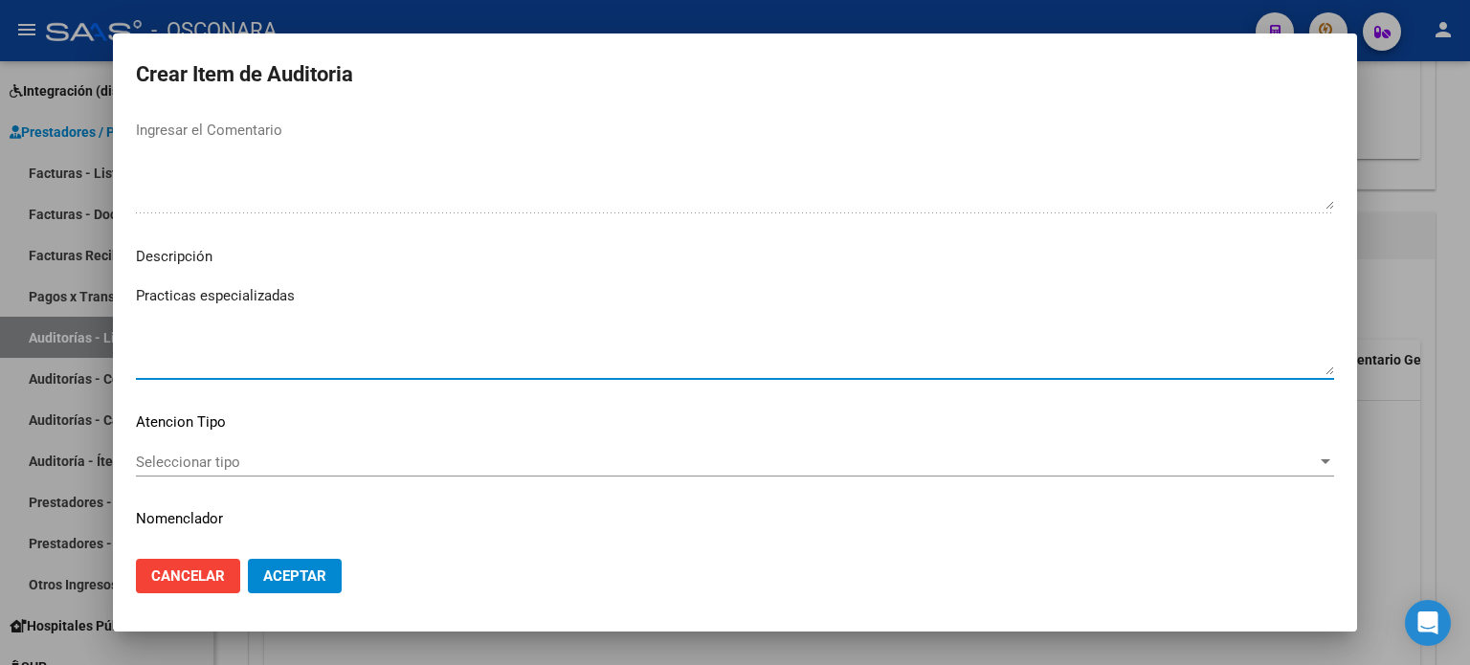
type textarea "Practicas especializadas"
click at [273, 458] on span "Seleccionar tipo" at bounding box center [726, 462] width 1181 height 17
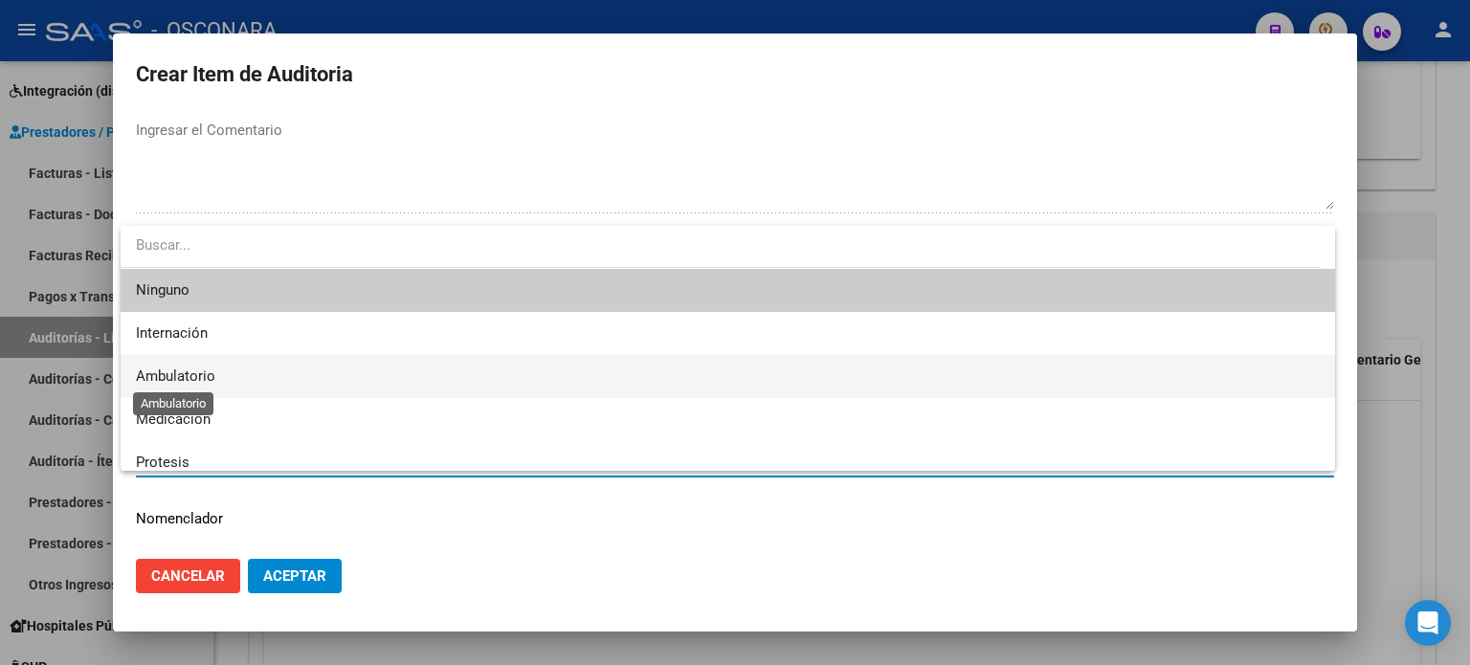
click at [173, 368] on span "Ambulatorio" at bounding box center [175, 376] width 79 height 17
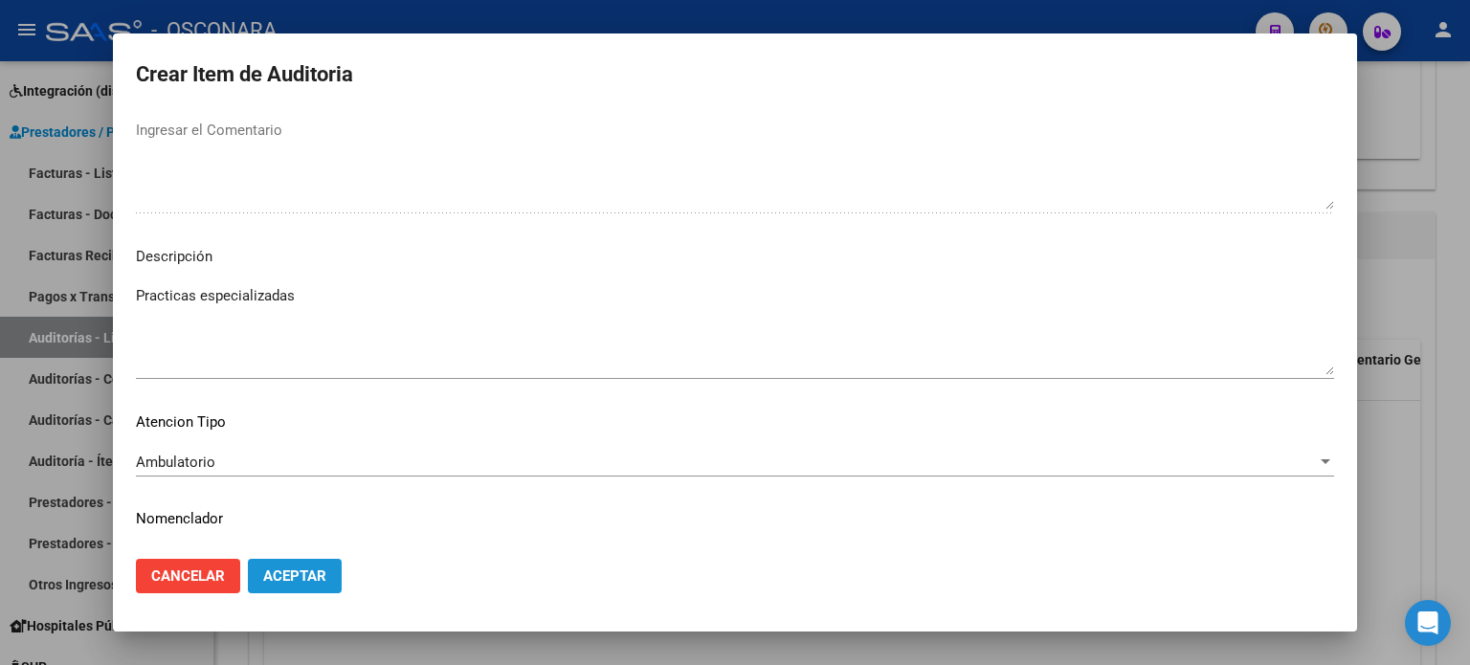
click at [295, 577] on span "Aceptar" at bounding box center [294, 576] width 63 height 17
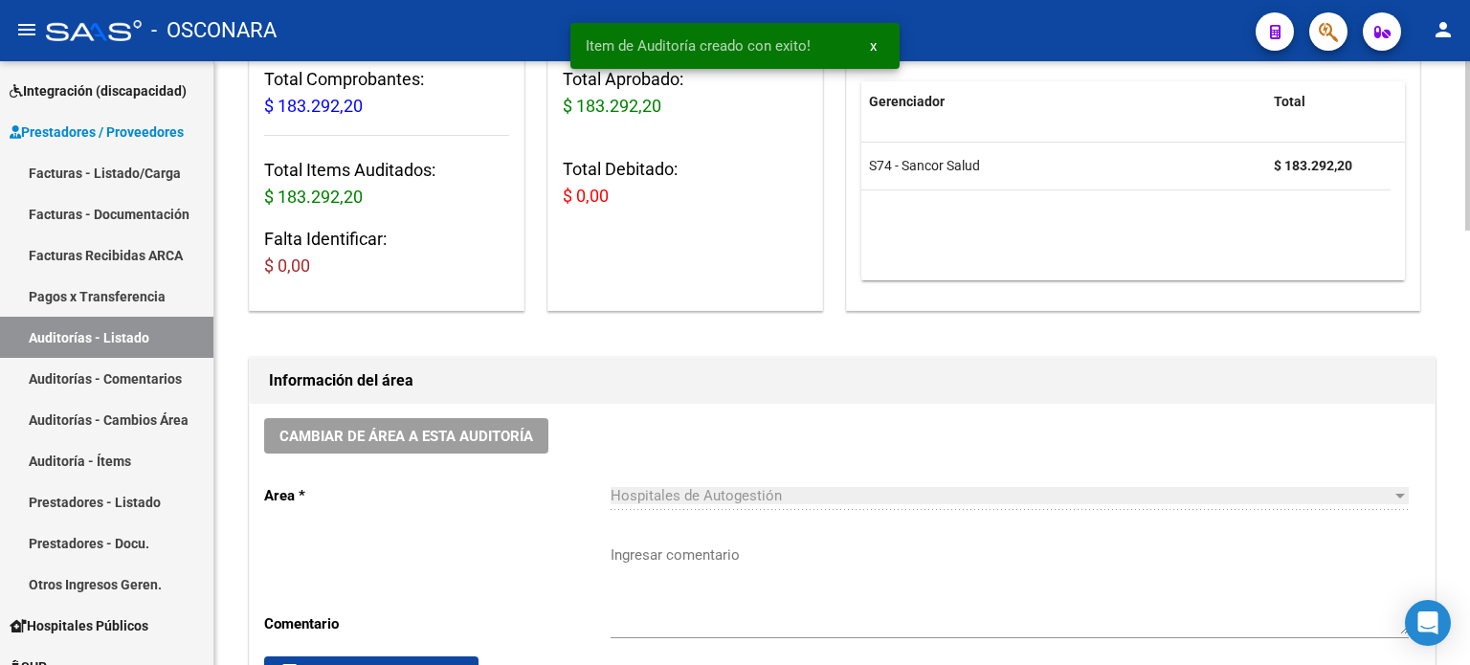
scroll to position [0, 0]
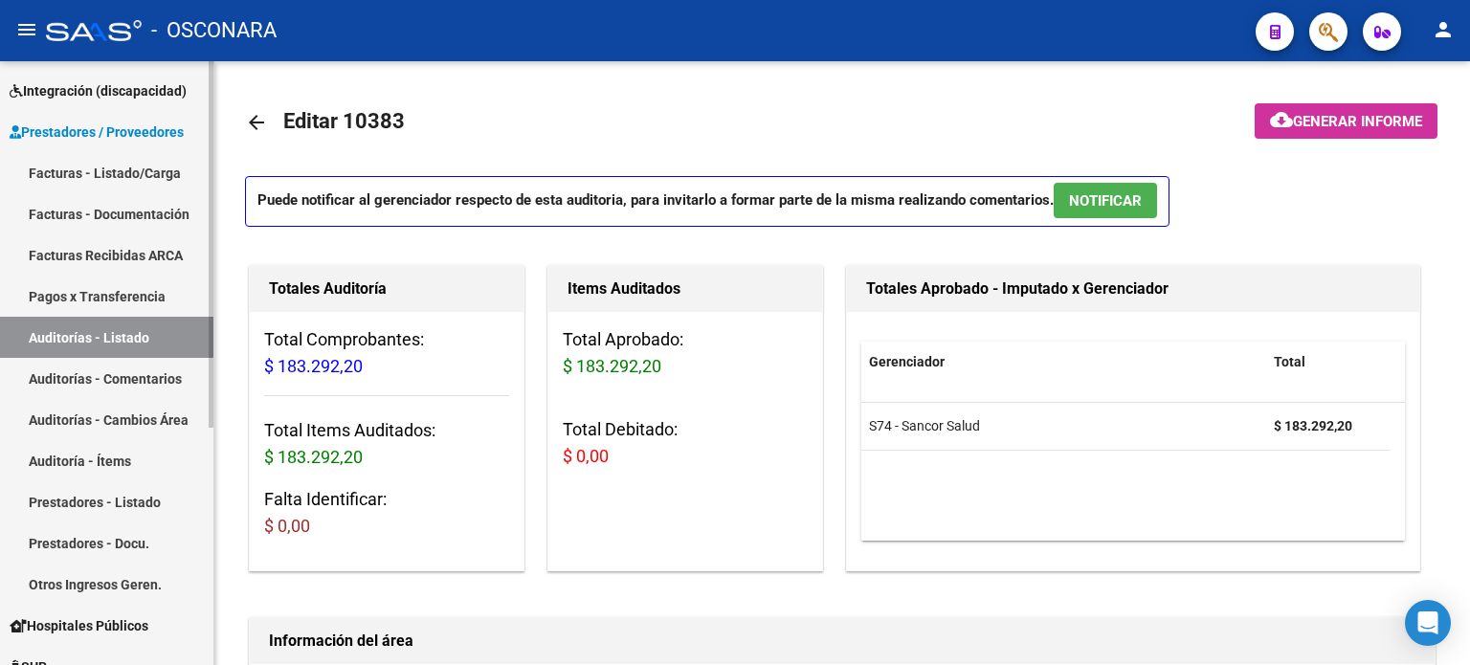
click at [69, 167] on link "Facturas - Listado/Carga" at bounding box center [106, 172] width 213 height 41
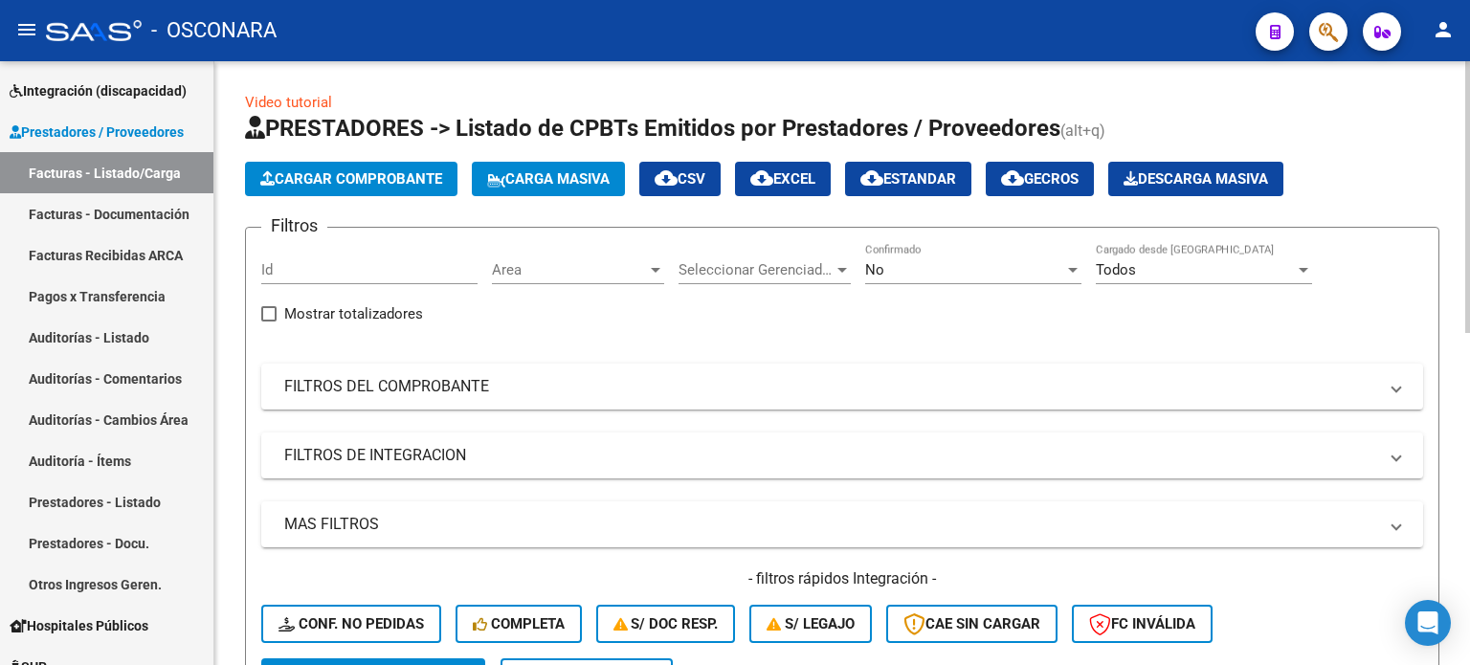
click at [360, 178] on span "Cargar Comprobante" at bounding box center [351, 178] width 182 height 17
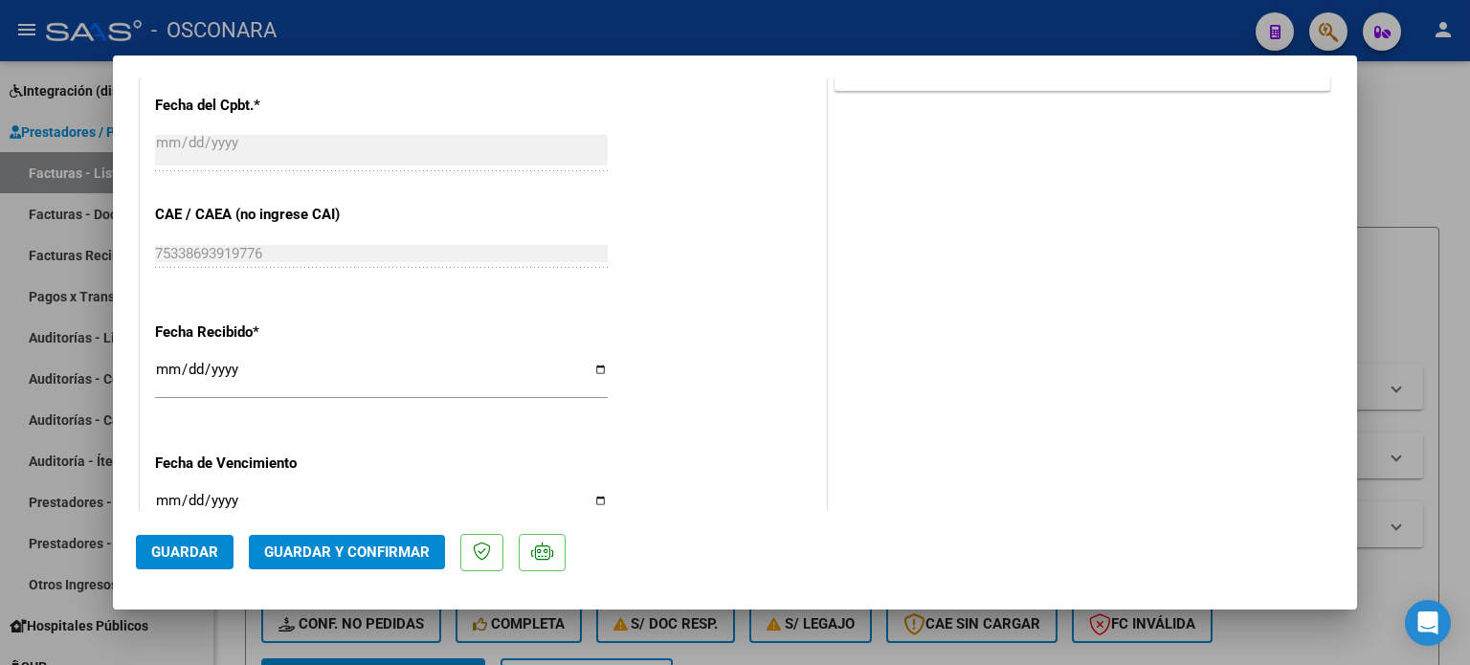
scroll to position [1053, 0]
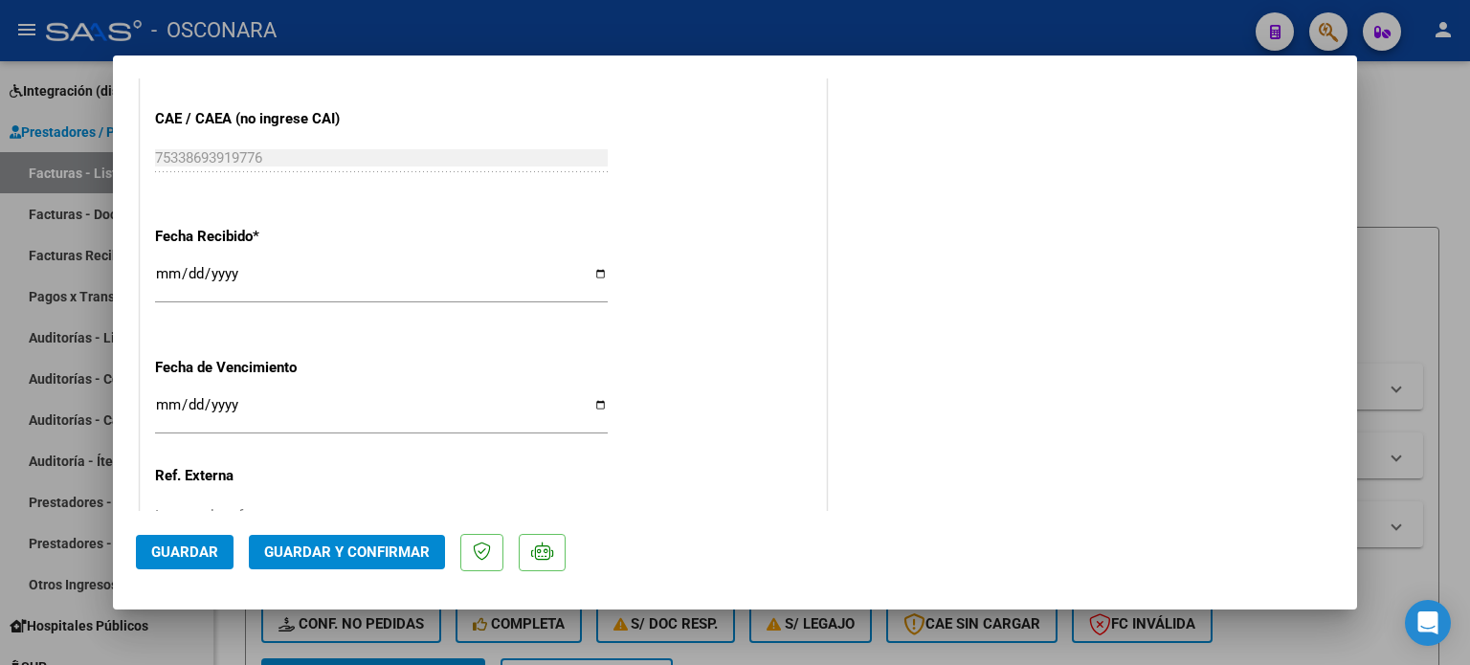
click at [165, 270] on input "[DATE]" at bounding box center [381, 281] width 453 height 31
type input "[DATE]"
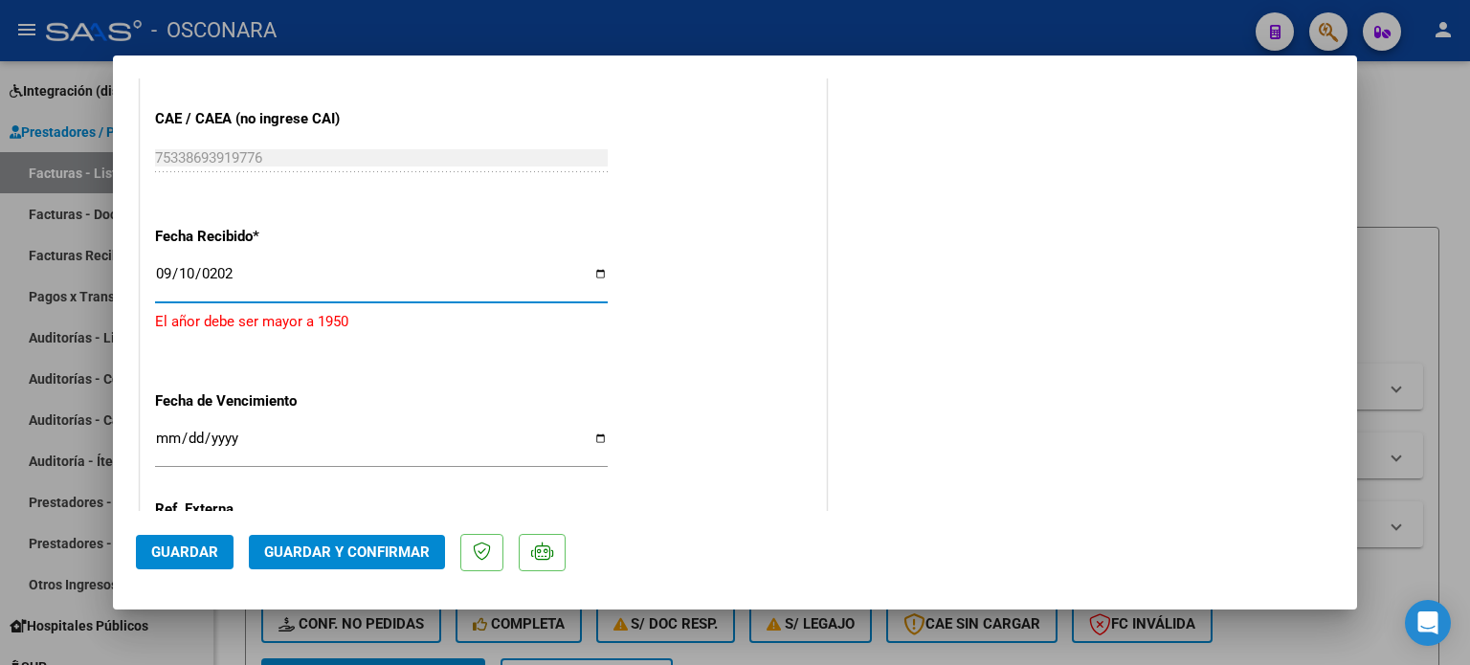
type input "[DATE]"
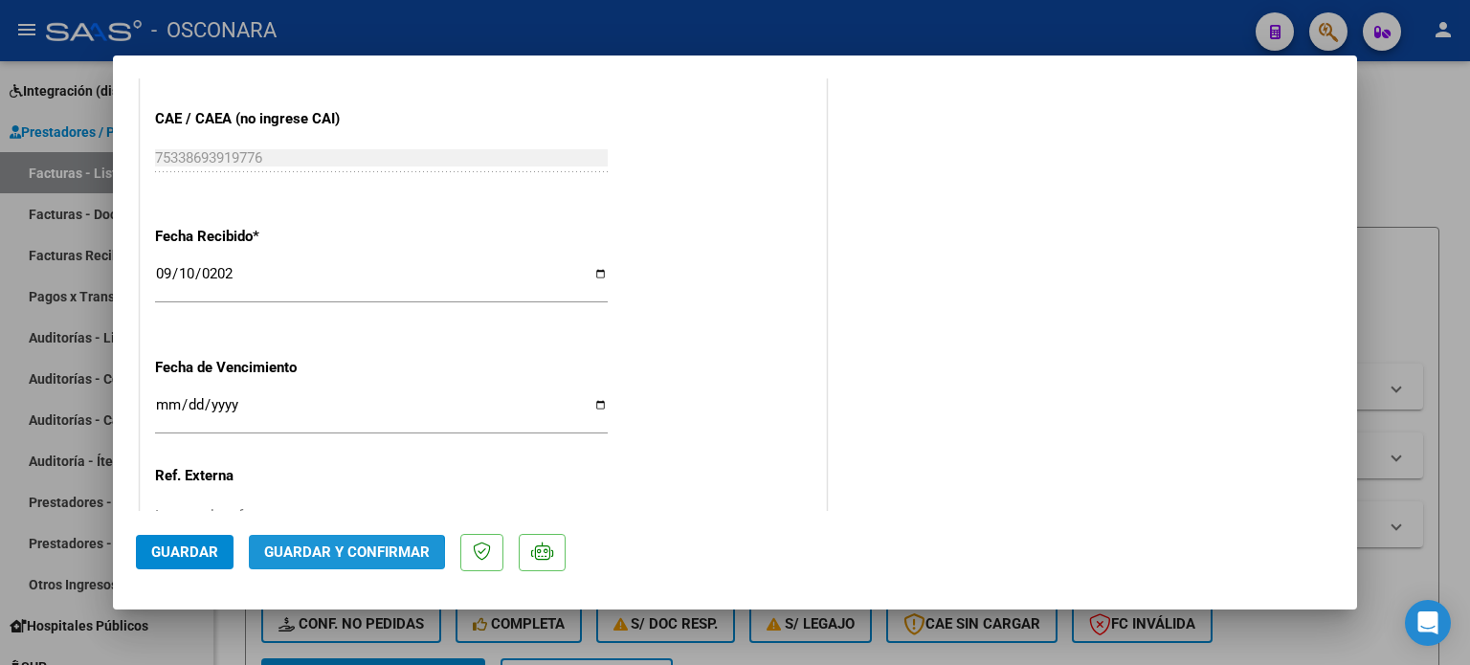
click at [327, 555] on span "Guardar y Confirmar" at bounding box center [347, 552] width 166 height 17
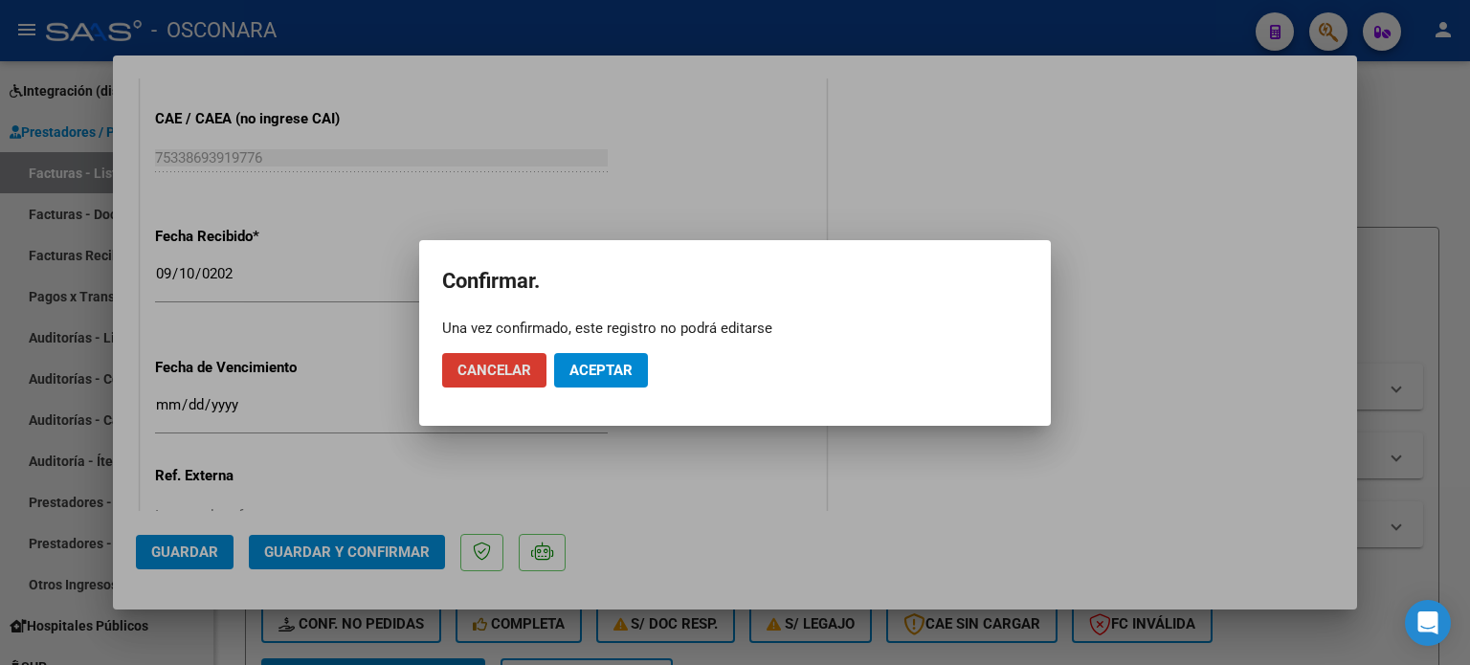
click at [598, 378] on span "Aceptar" at bounding box center [600, 370] width 63 height 17
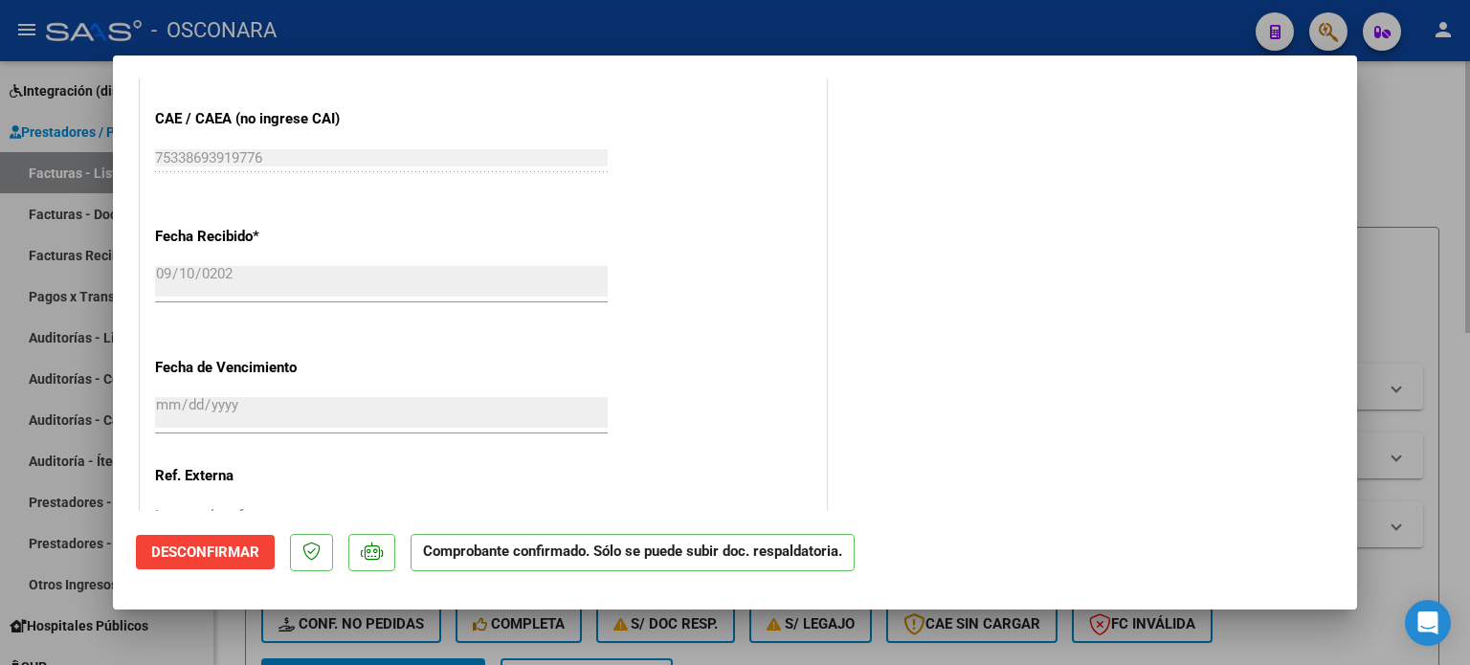
click at [1424, 152] on div at bounding box center [735, 332] width 1470 height 665
type input "$ 0,00"
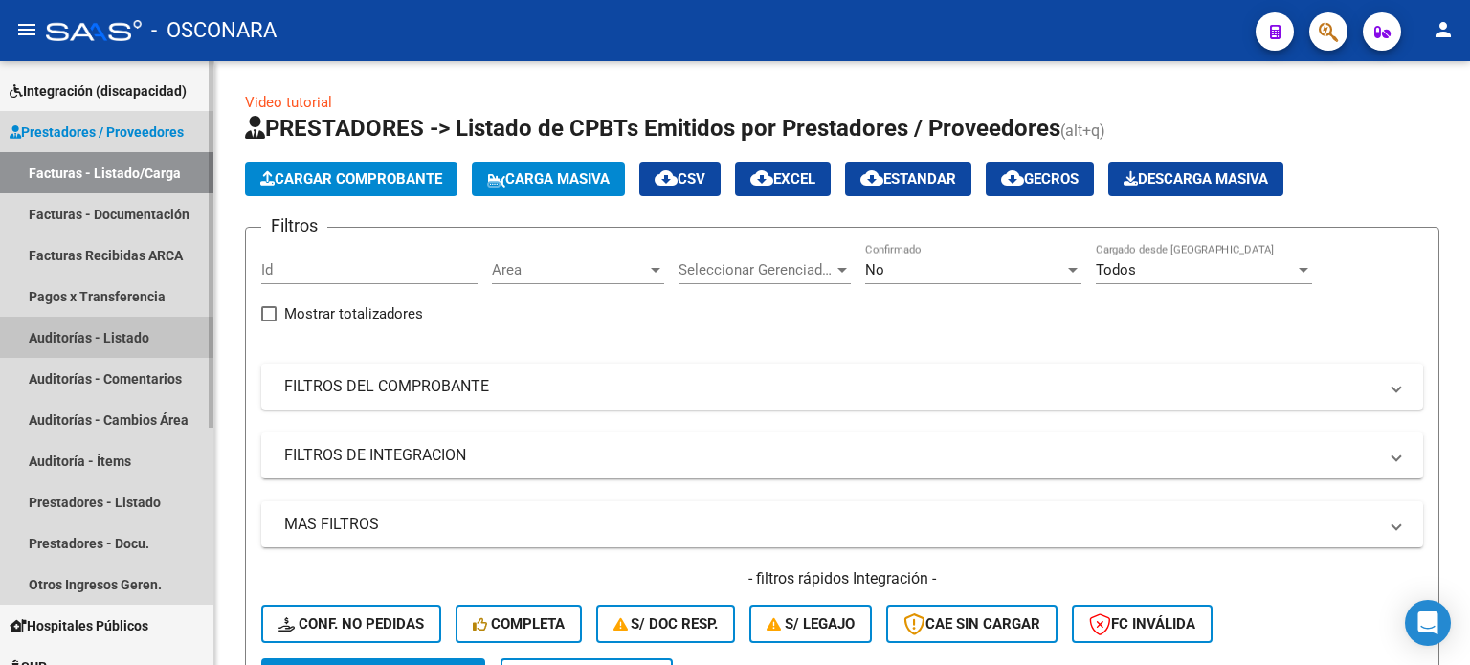
click at [99, 339] on link "Auditorías - Listado" at bounding box center [106, 337] width 213 height 41
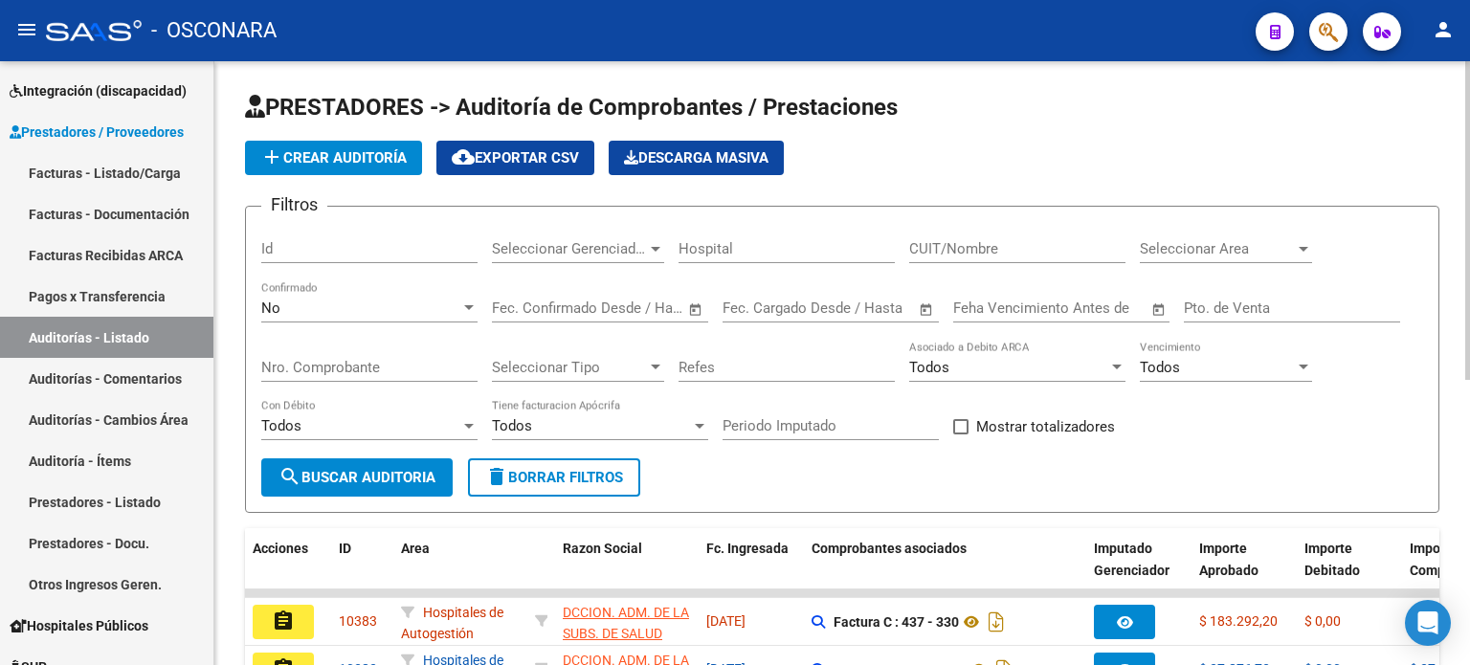
click at [352, 151] on span "add Crear Auditoría" at bounding box center [333, 157] width 146 height 17
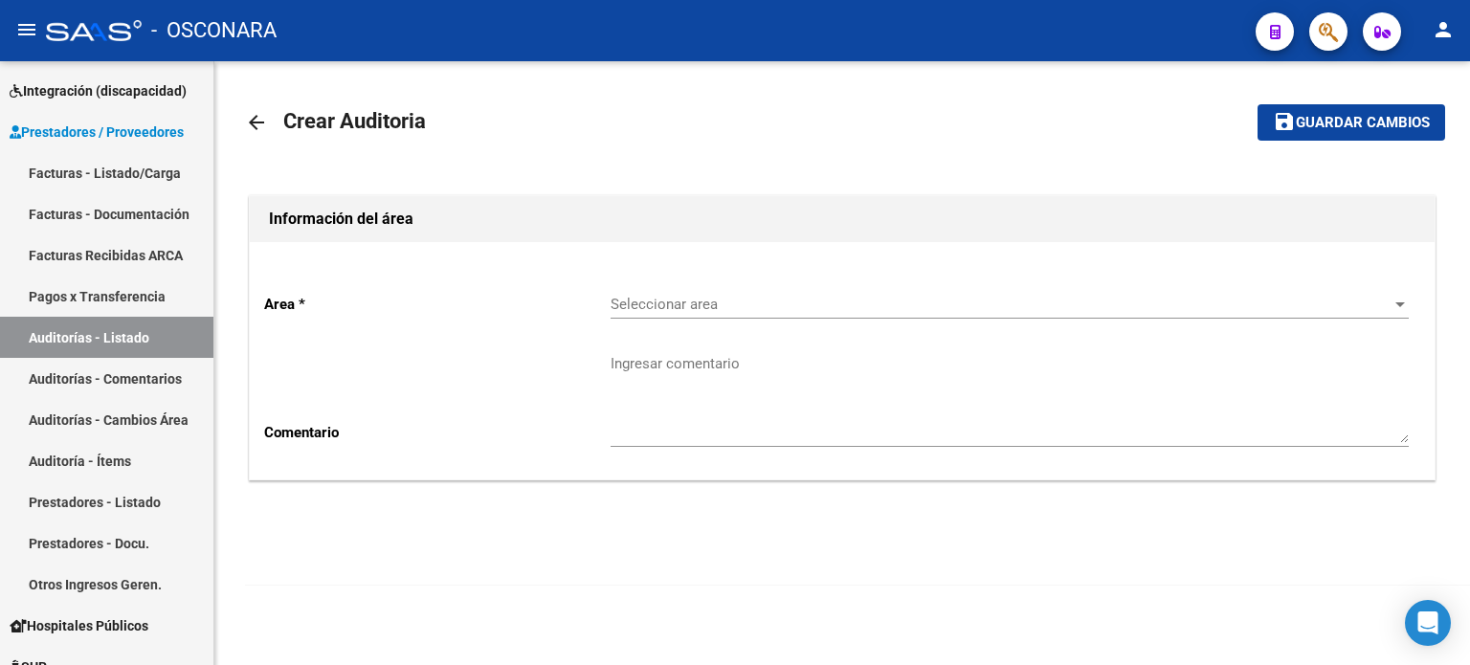
click at [832, 306] on span "Seleccionar area" at bounding box center [1001, 304] width 781 height 17
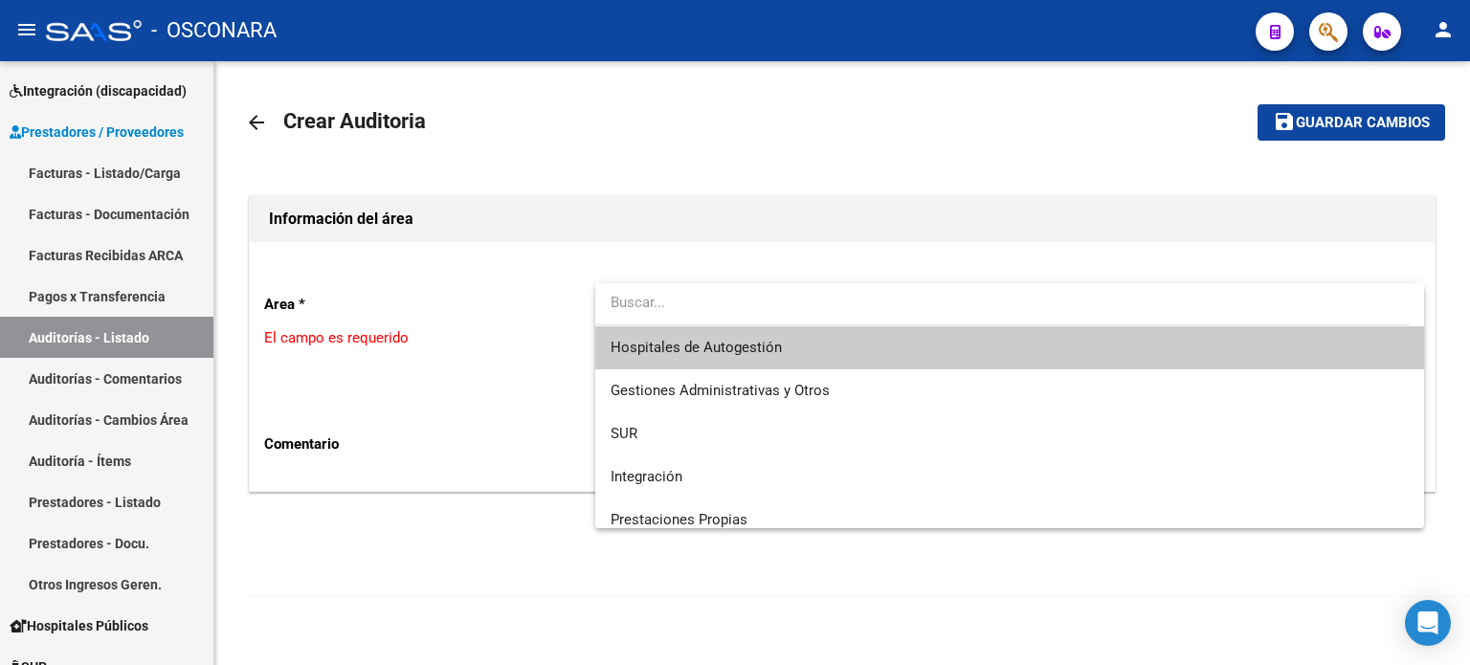
click at [808, 351] on span "Hospitales de Autogestión" at bounding box center [1010, 347] width 798 height 43
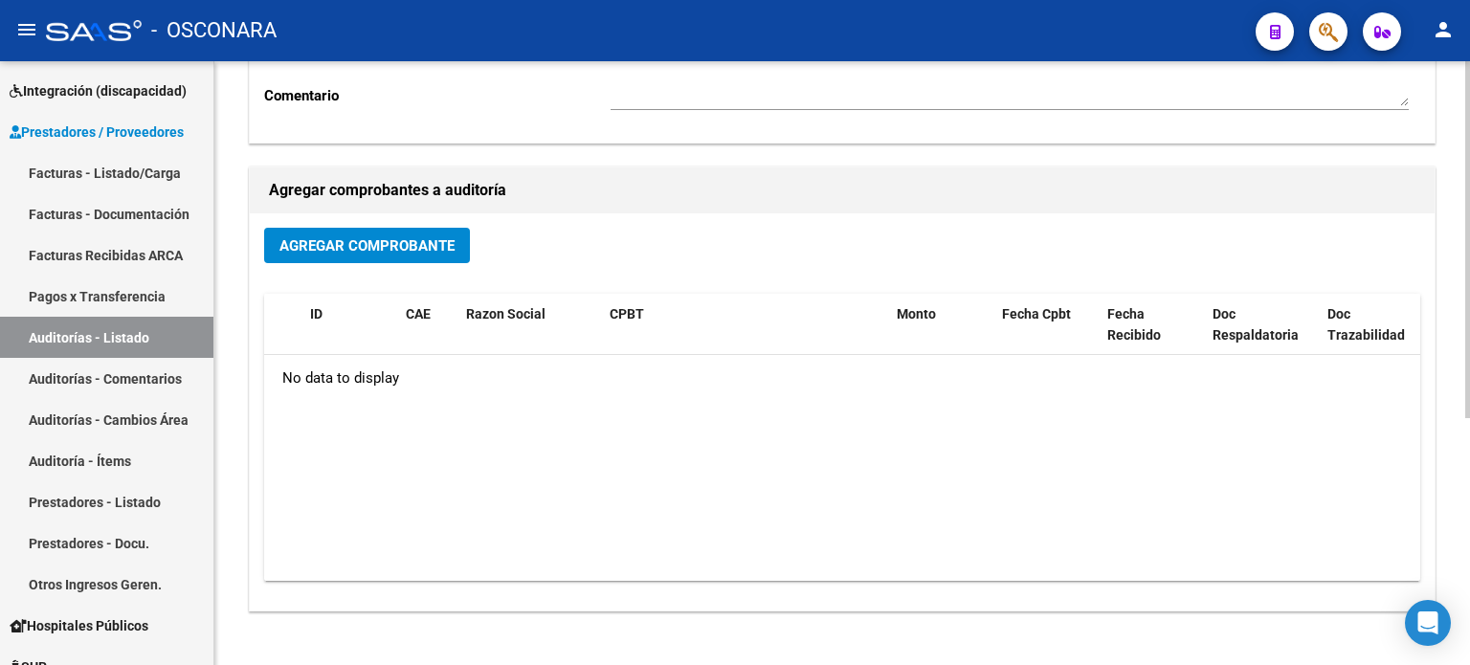
scroll to position [383, 0]
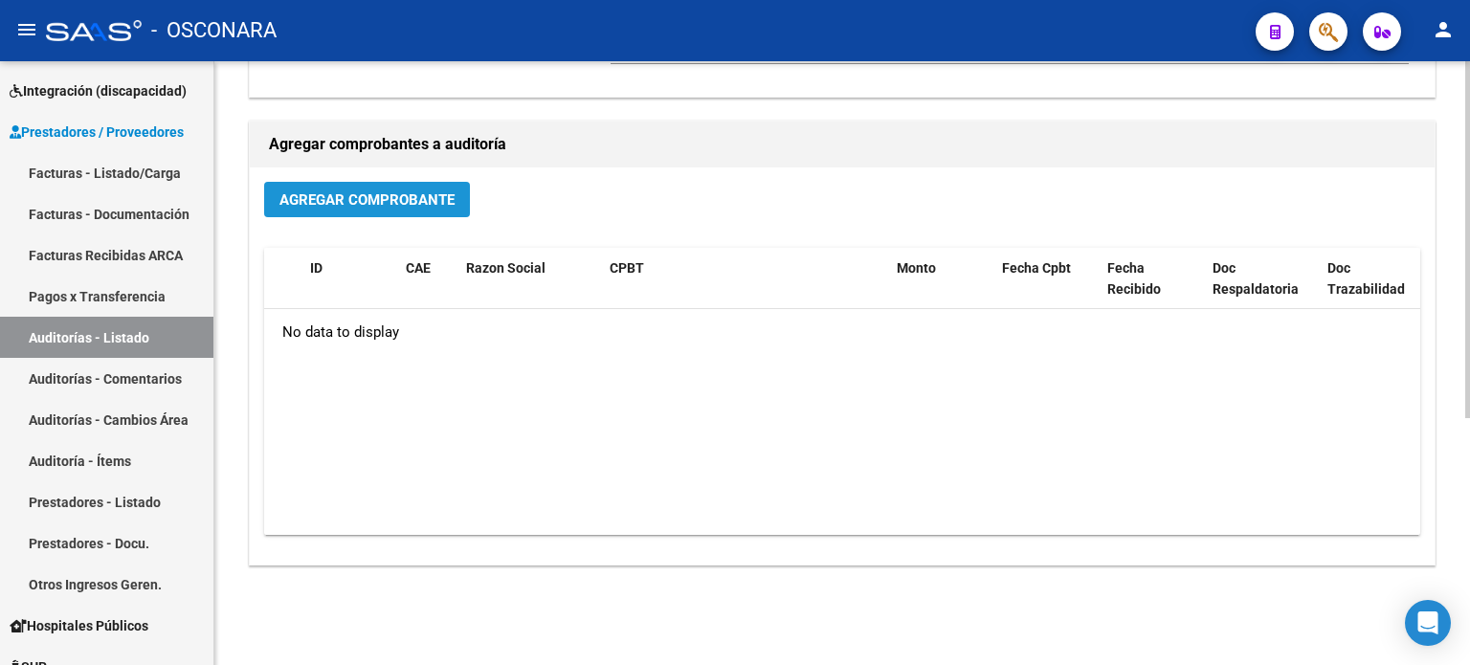
click at [417, 202] on span "Agregar Comprobante" at bounding box center [366, 199] width 175 height 17
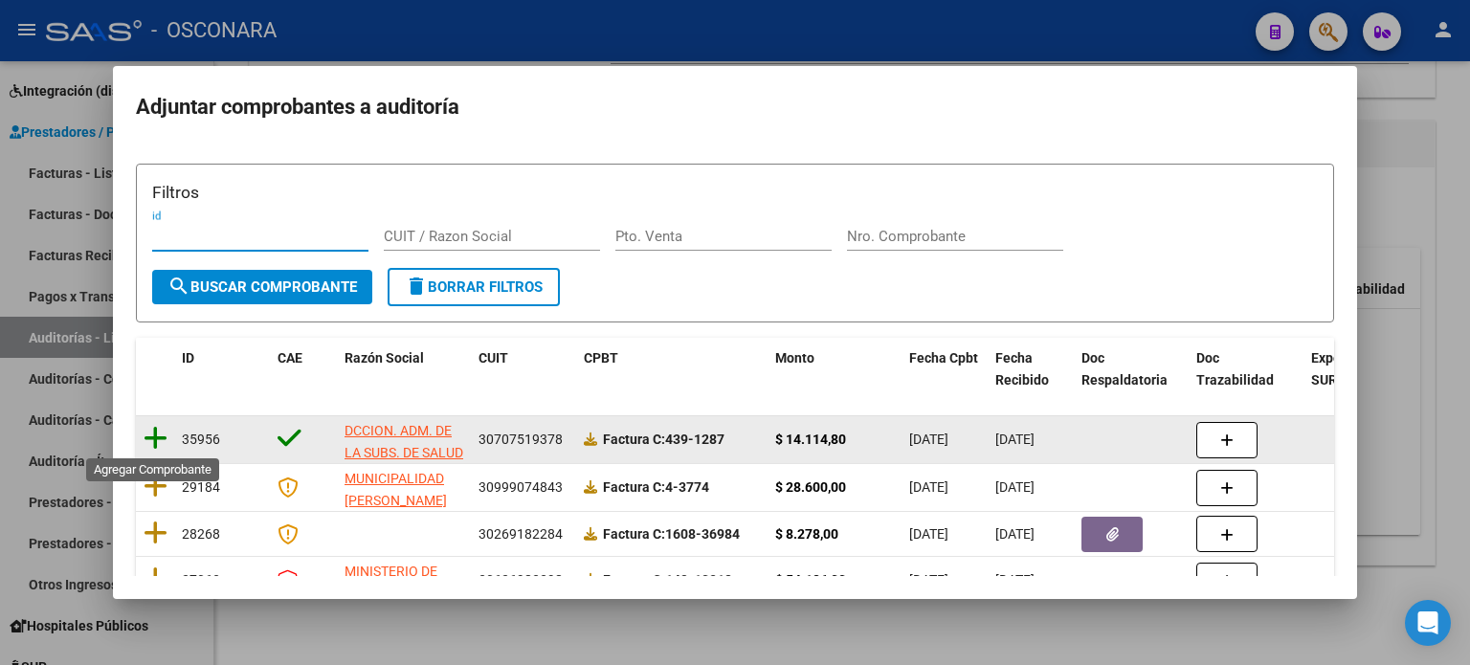
click at [153, 443] on icon at bounding box center [156, 438] width 24 height 27
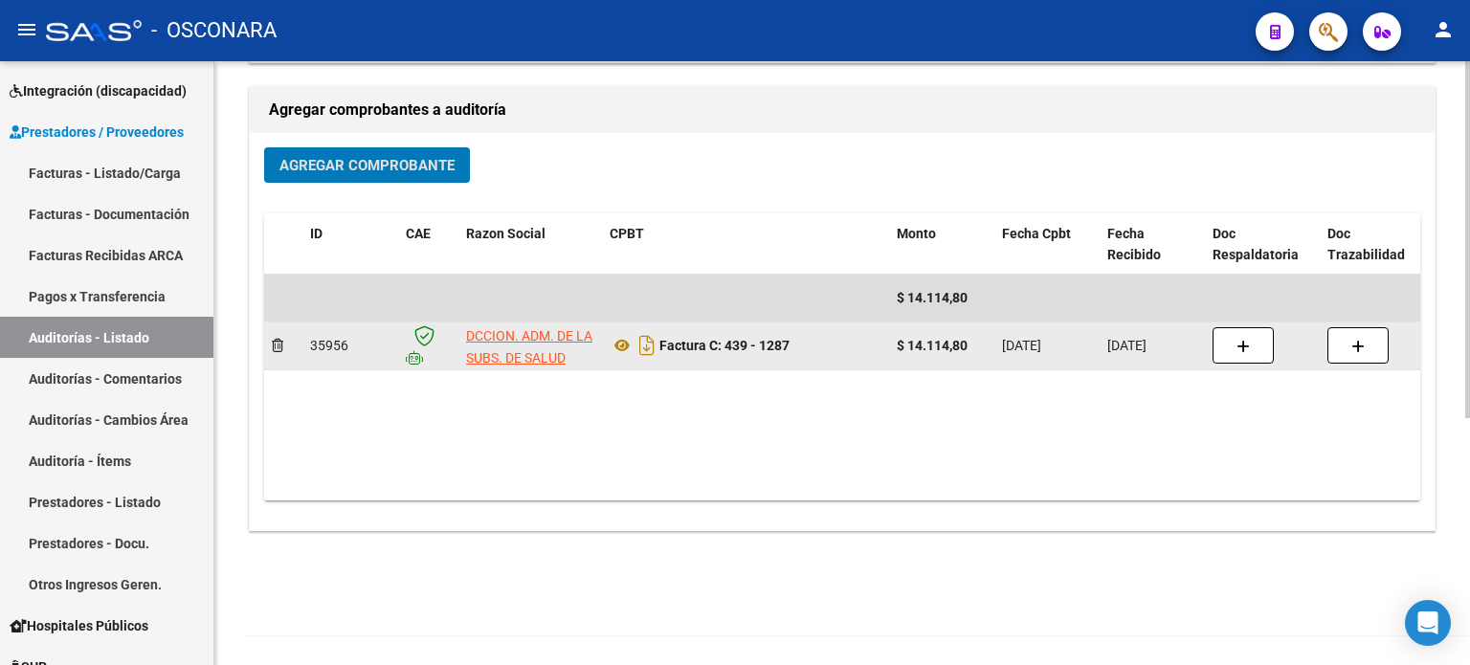
scroll to position [0, 0]
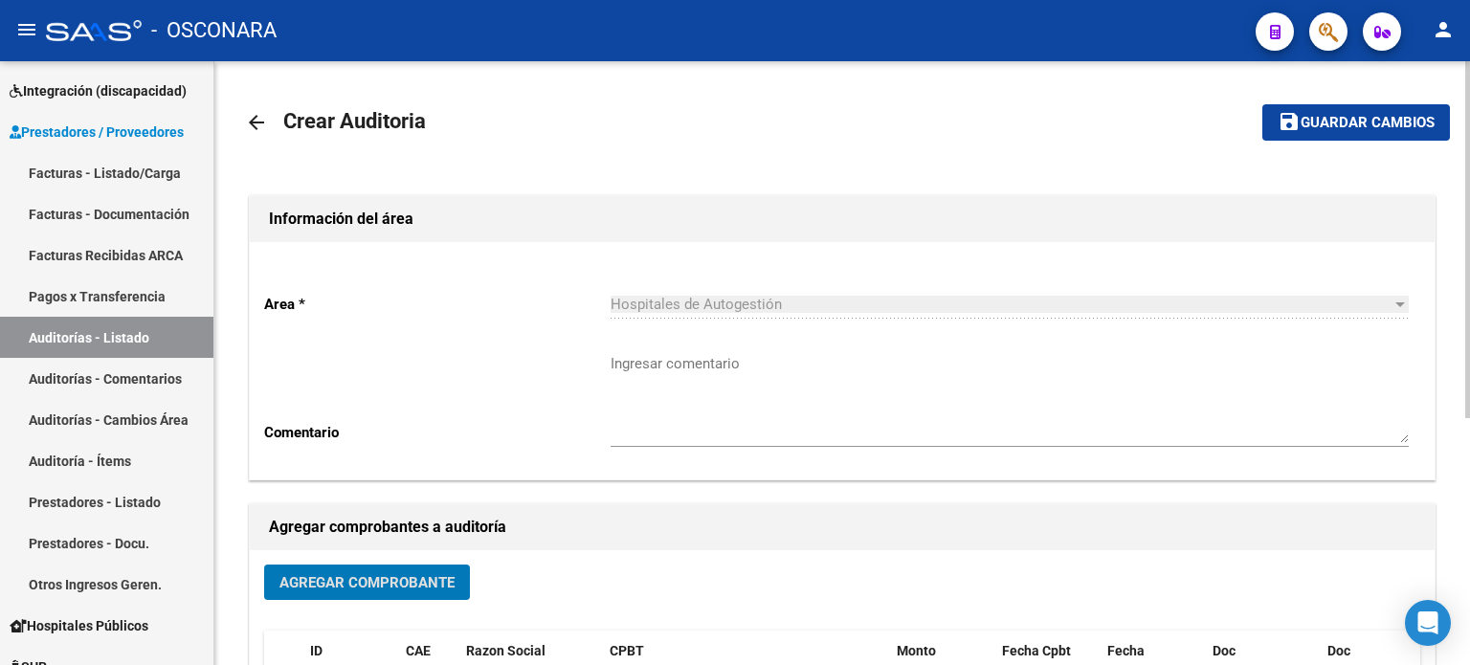
click at [1359, 106] on button "save Guardar cambios" at bounding box center [1356, 121] width 188 height 35
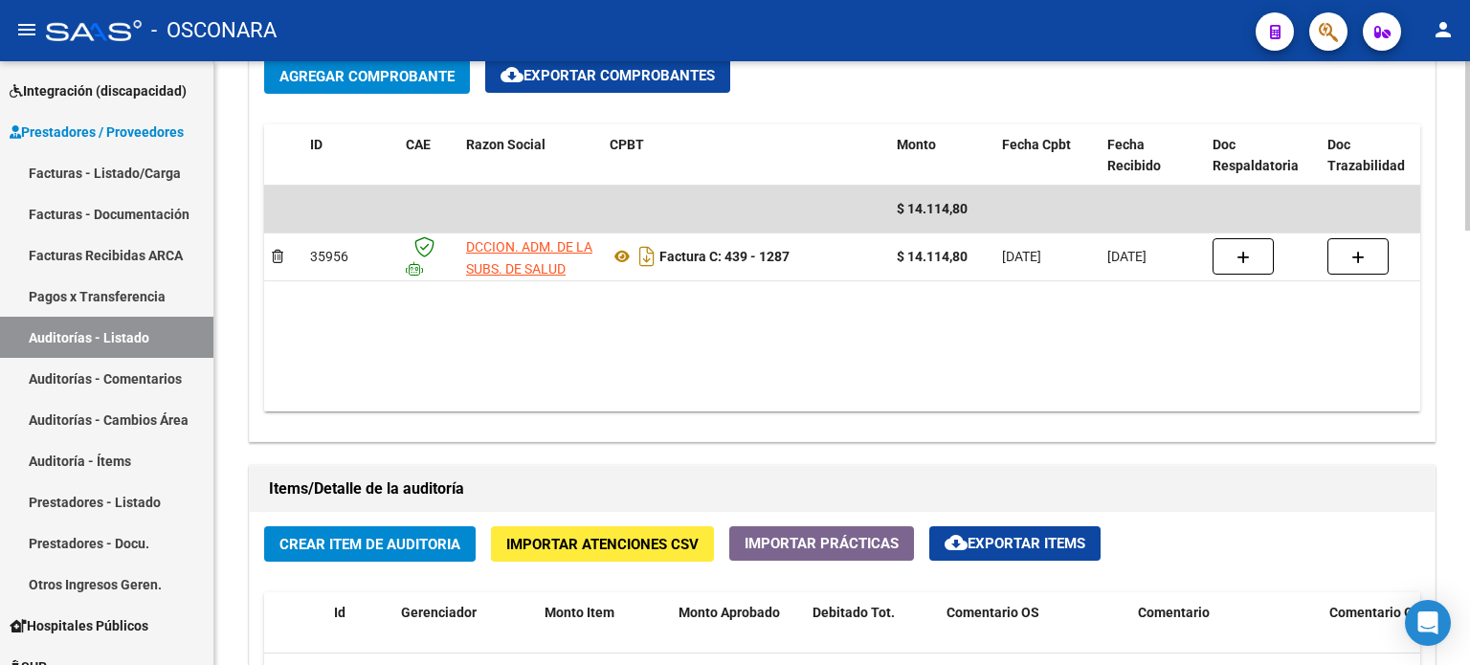
scroll to position [1053, 0]
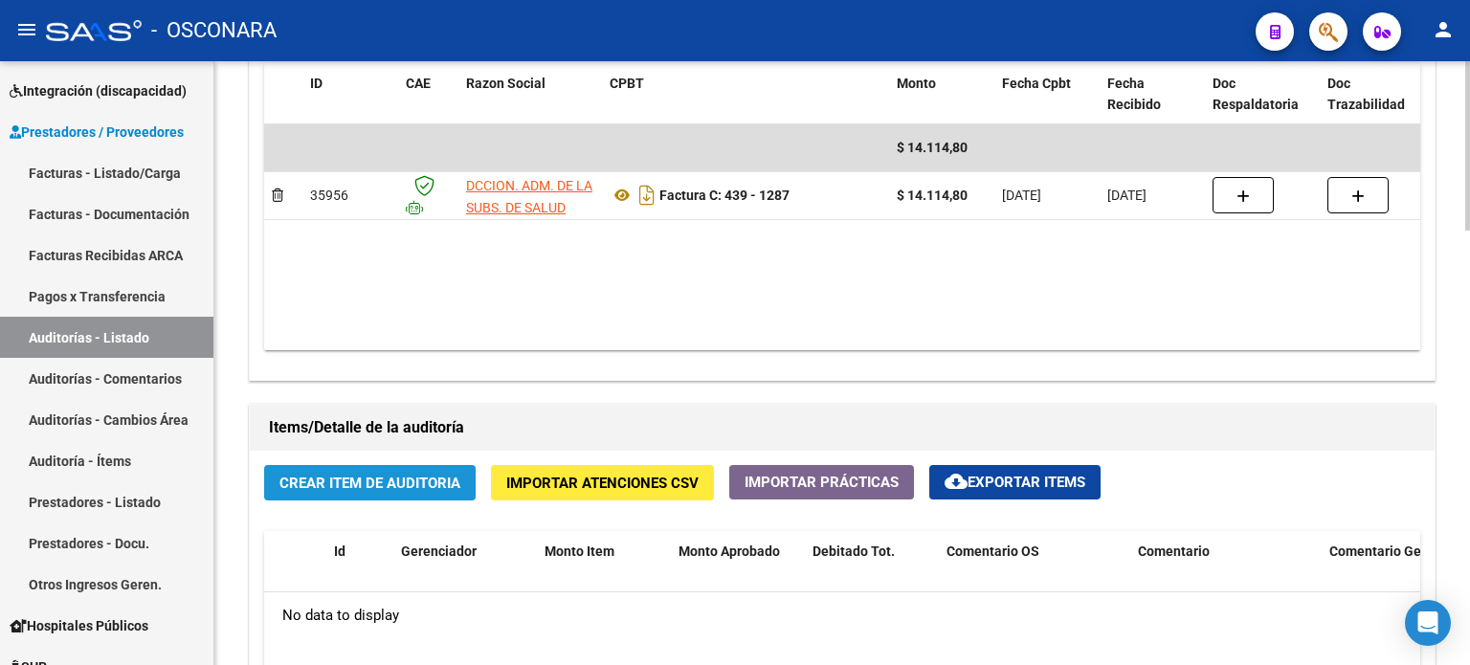
click at [399, 481] on span "Crear Item de Auditoria" at bounding box center [369, 483] width 181 height 17
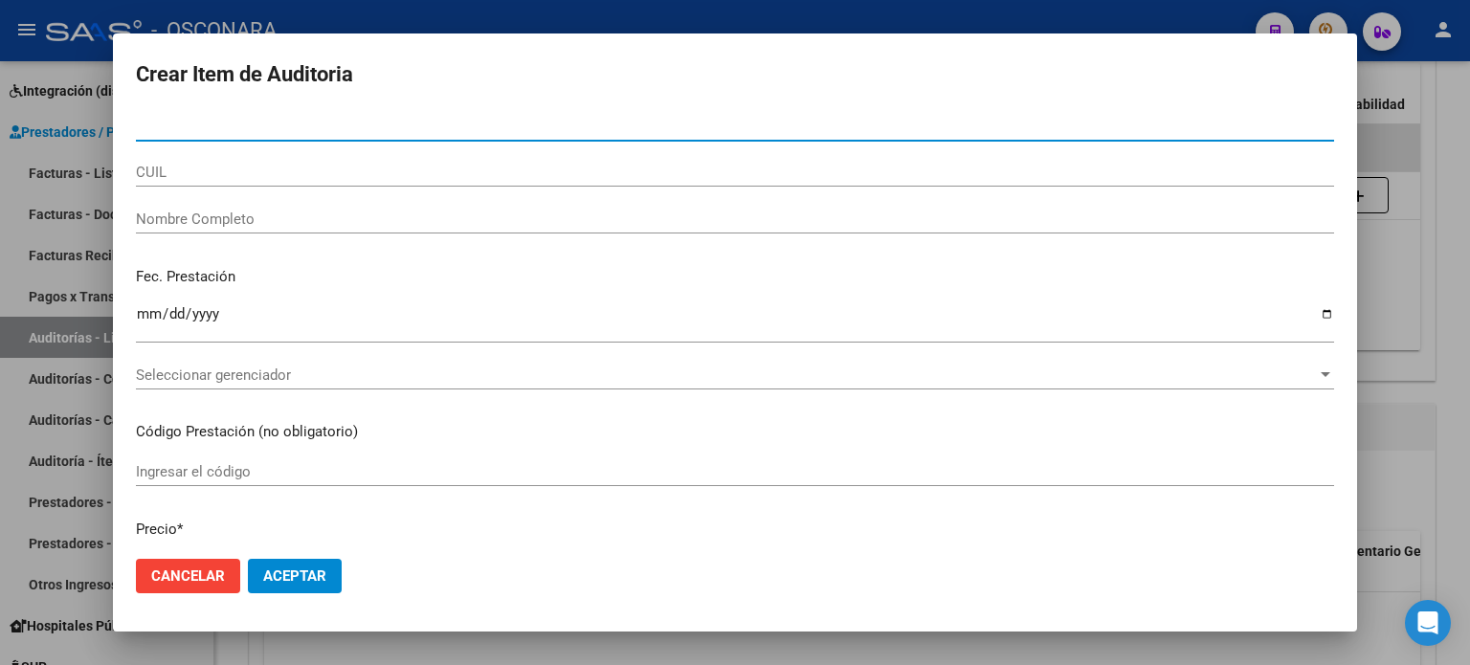
paste input "59729957"
type input "59729957"
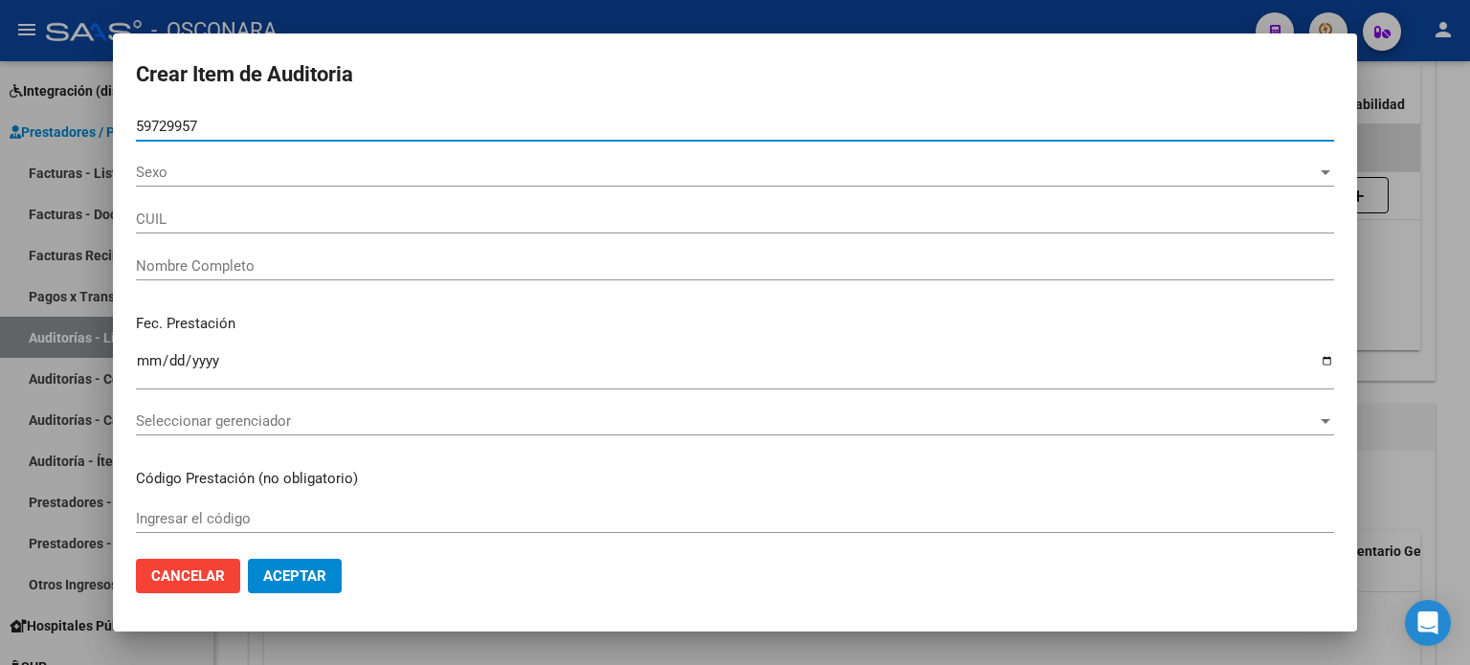
type input "20597299576"
type input "[PERSON_NAME] HOUSE"
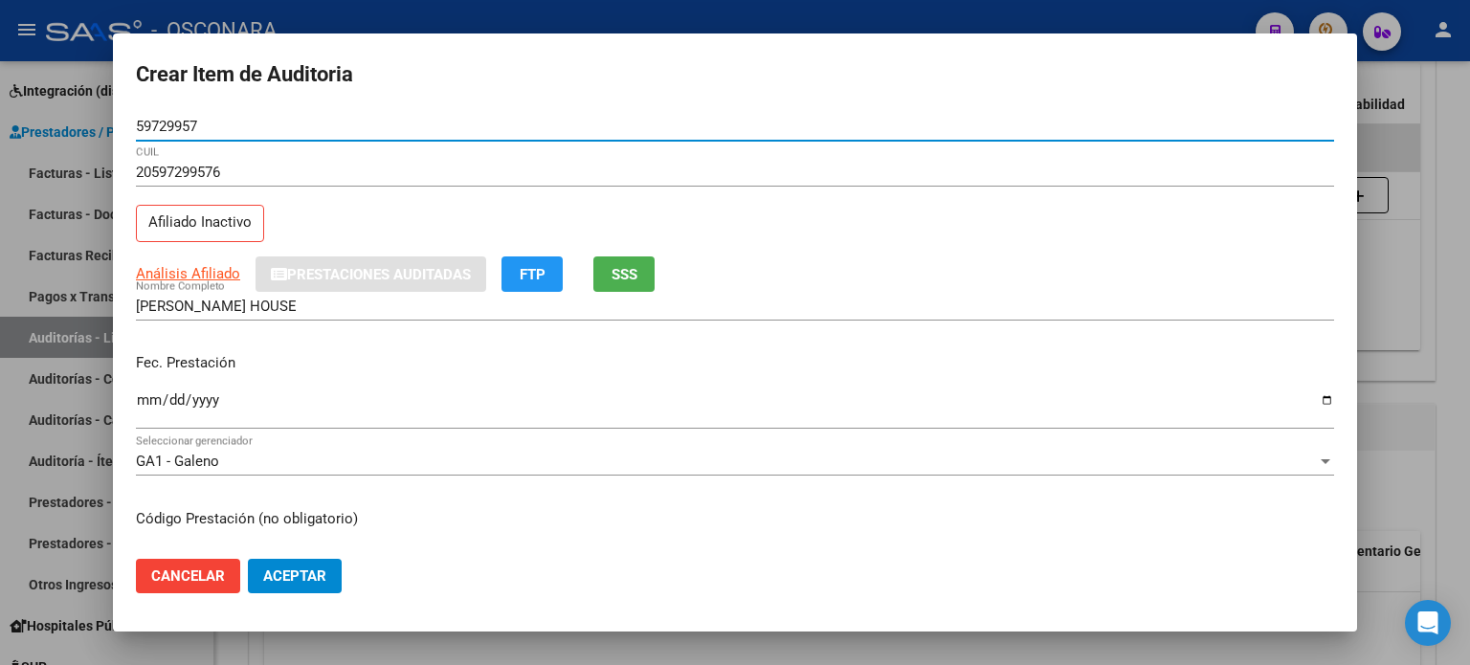
type input "59729957"
click at [628, 275] on span "SSS" at bounding box center [625, 274] width 26 height 17
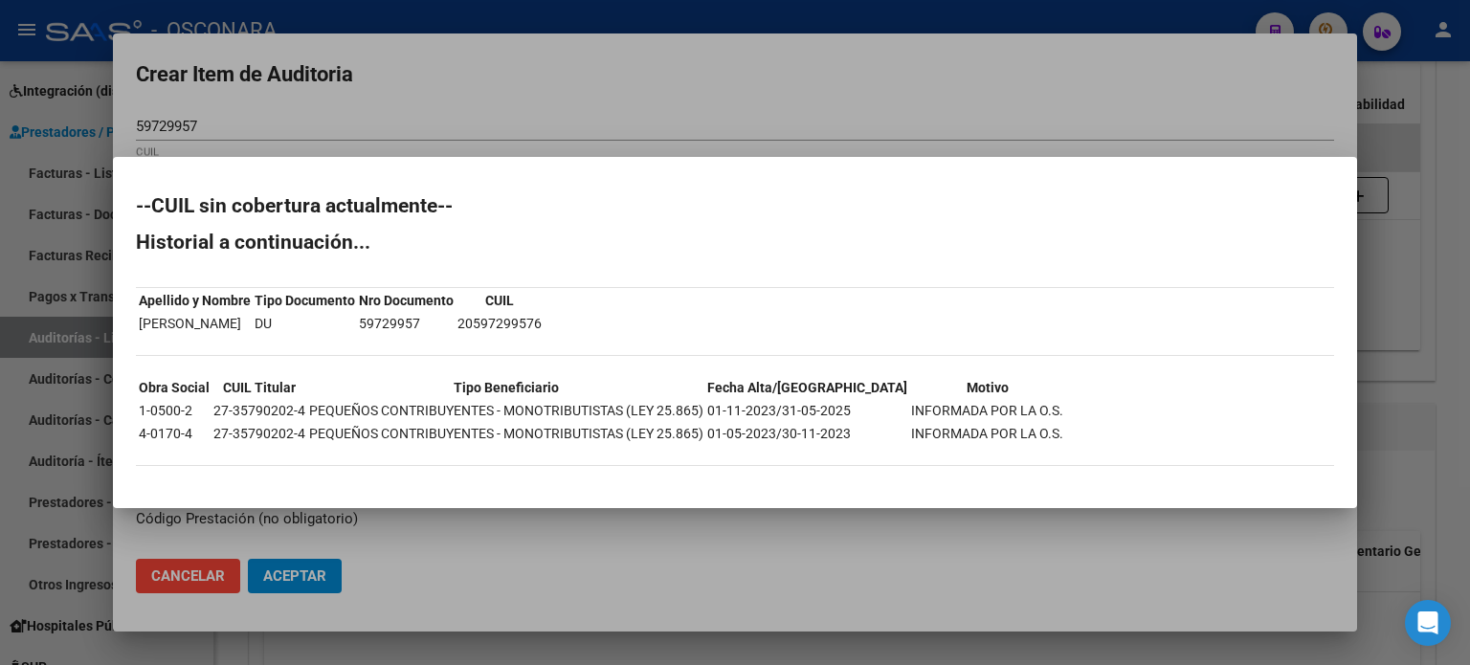
click at [928, 114] on div at bounding box center [735, 332] width 1470 height 665
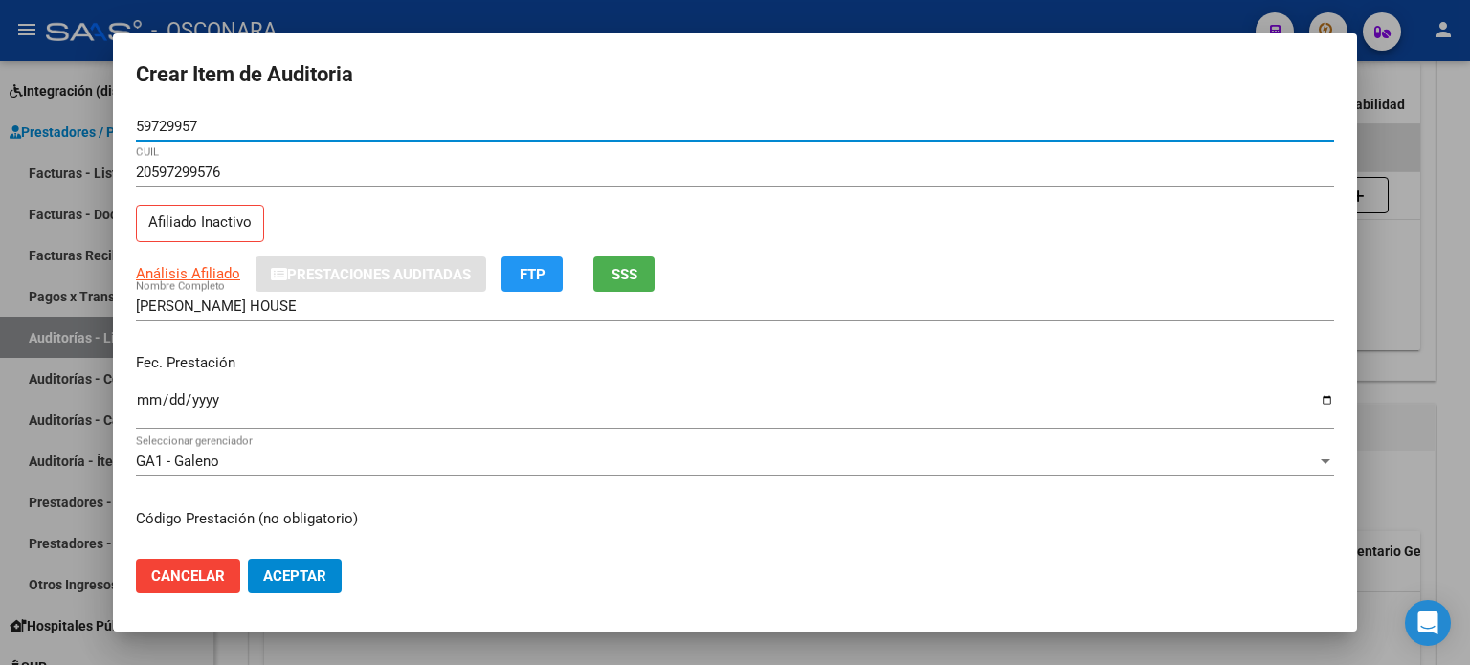
drag, startPoint x: 204, startPoint y: 122, endPoint x: 132, endPoint y: 122, distance: 71.8
click at [132, 122] on mat-dialog-content "59729957 Nro Documento 20597299576 CUIL Afiliado Inactivo Análisis Afiliado Pre…" at bounding box center [735, 328] width 1244 height 433
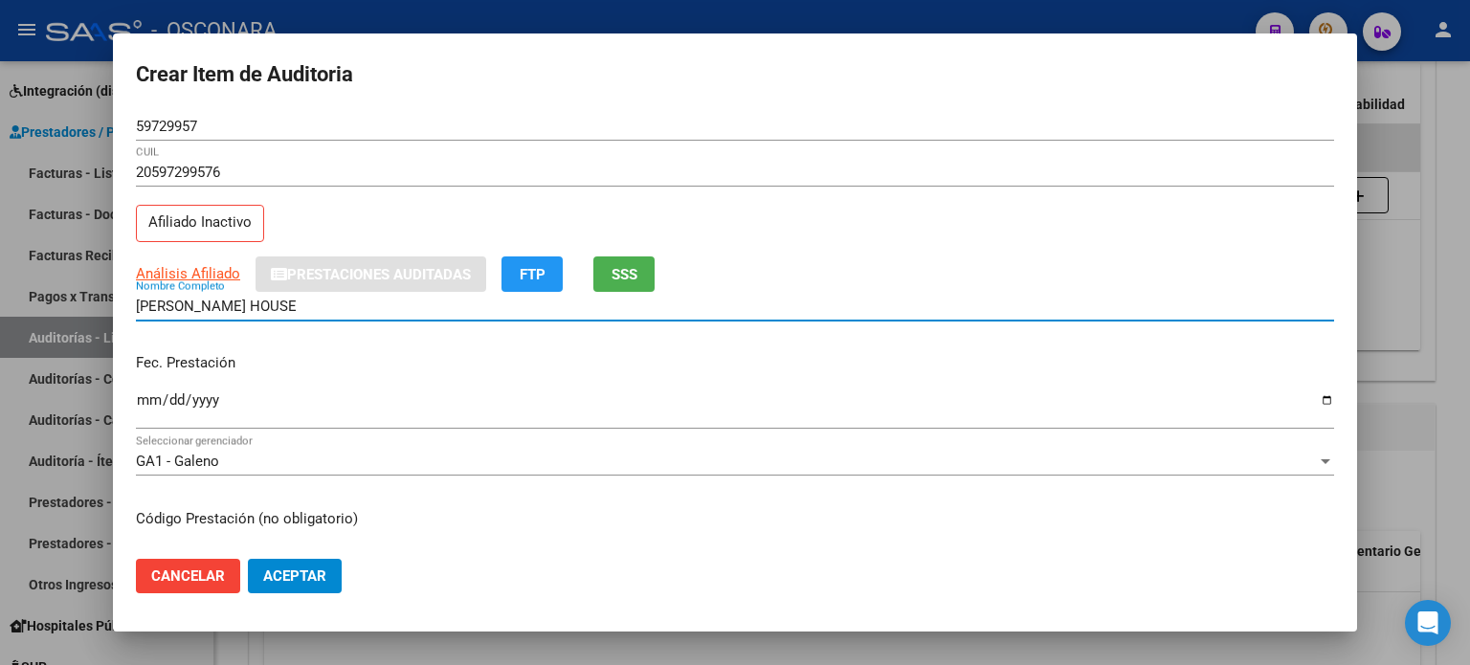
drag, startPoint x: 454, startPoint y: 309, endPoint x: 25, endPoint y: 309, distance: 428.8
click at [25, 309] on div "Crear Item de Auditoria 59729957 Nro Documento 20597299576 CUIL Afiliado Inacti…" at bounding box center [735, 332] width 1470 height 665
click at [140, 397] on input "Ingresar la fecha" at bounding box center [735, 407] width 1198 height 31
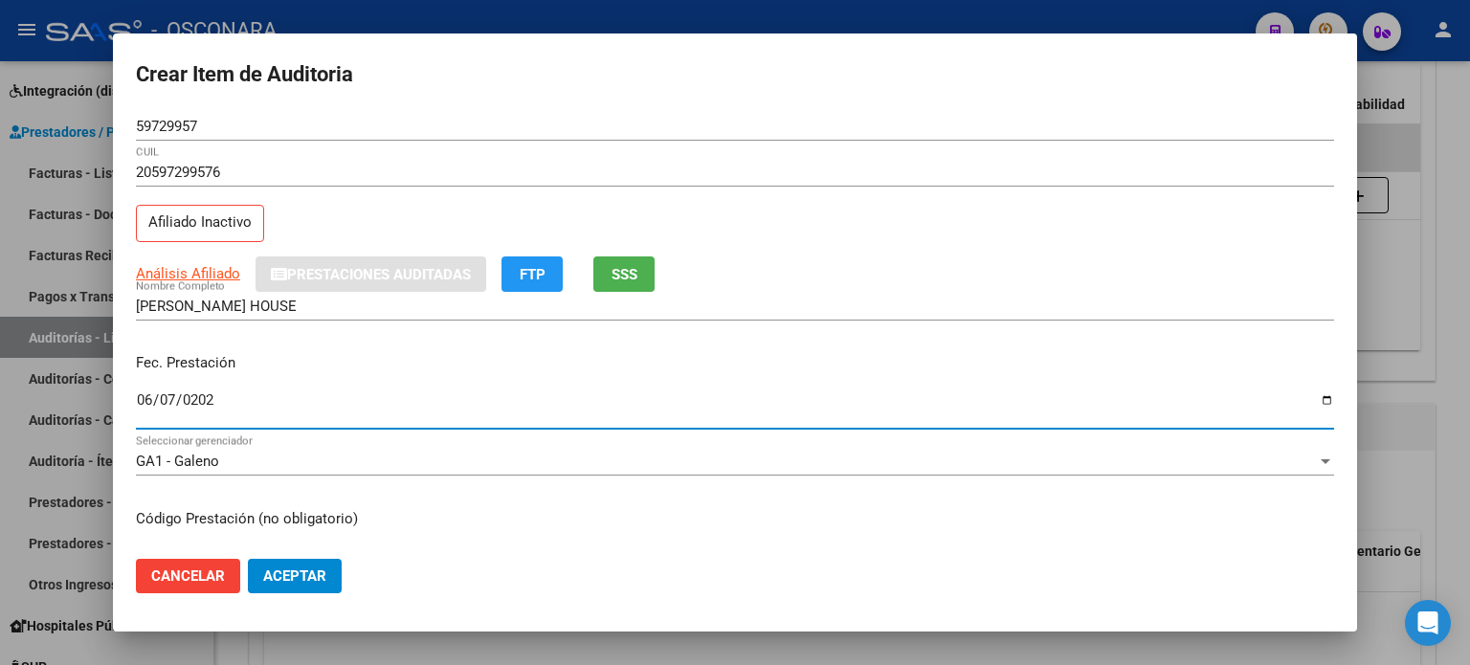
type input "[DATE]"
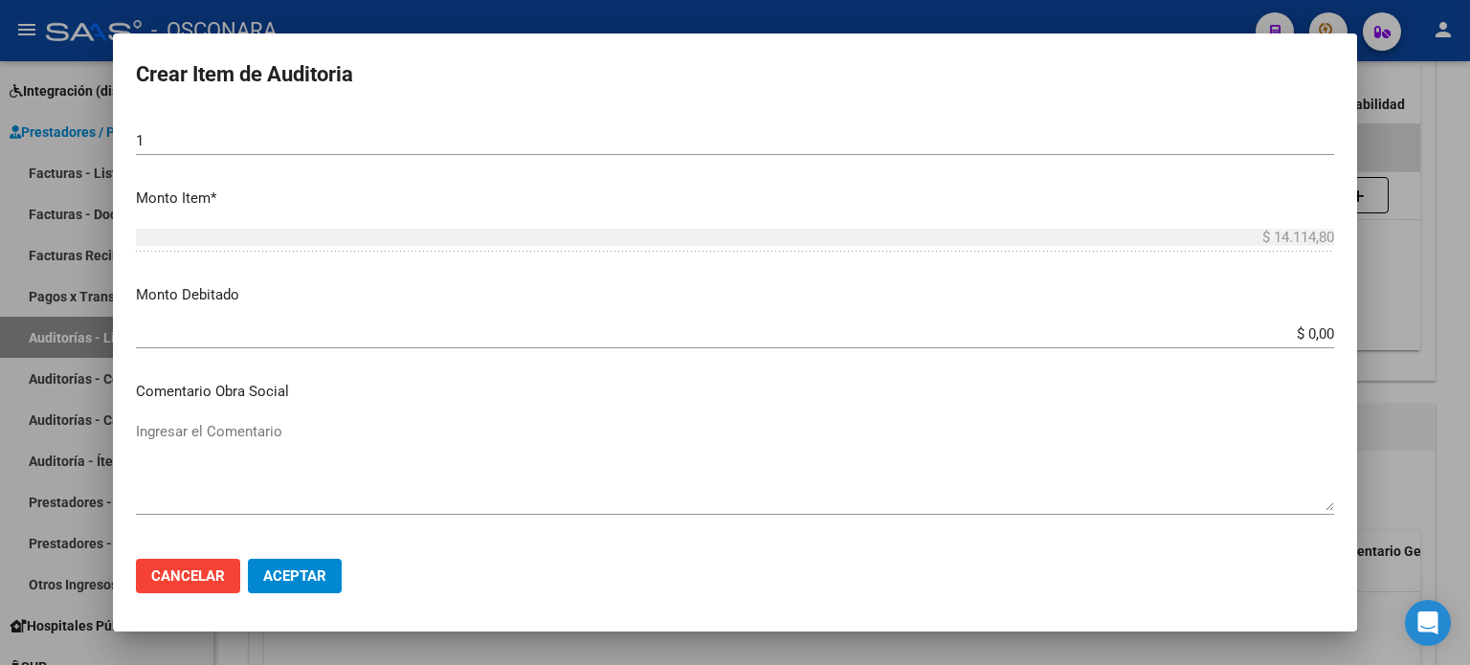
scroll to position [670, 0]
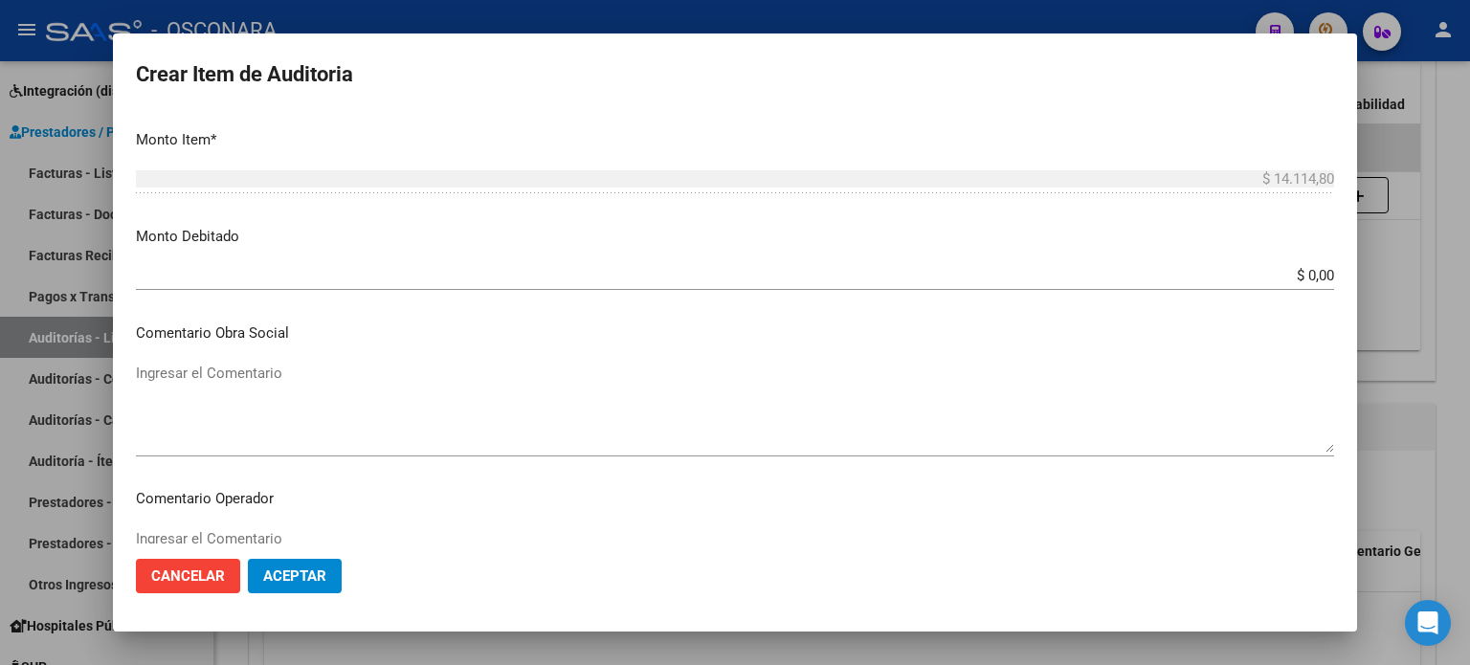
click at [1300, 276] on input "$ 0,00" at bounding box center [735, 275] width 1198 height 17
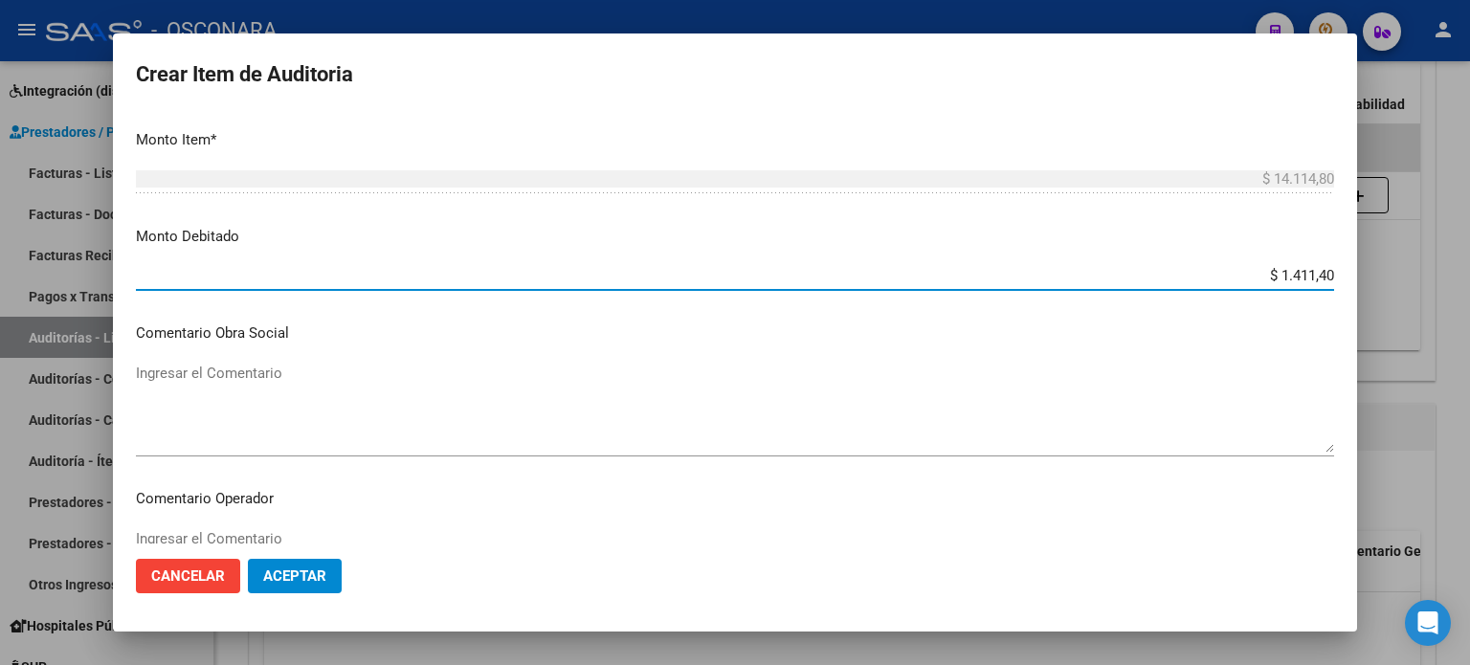
type input "$ 14.114,80"
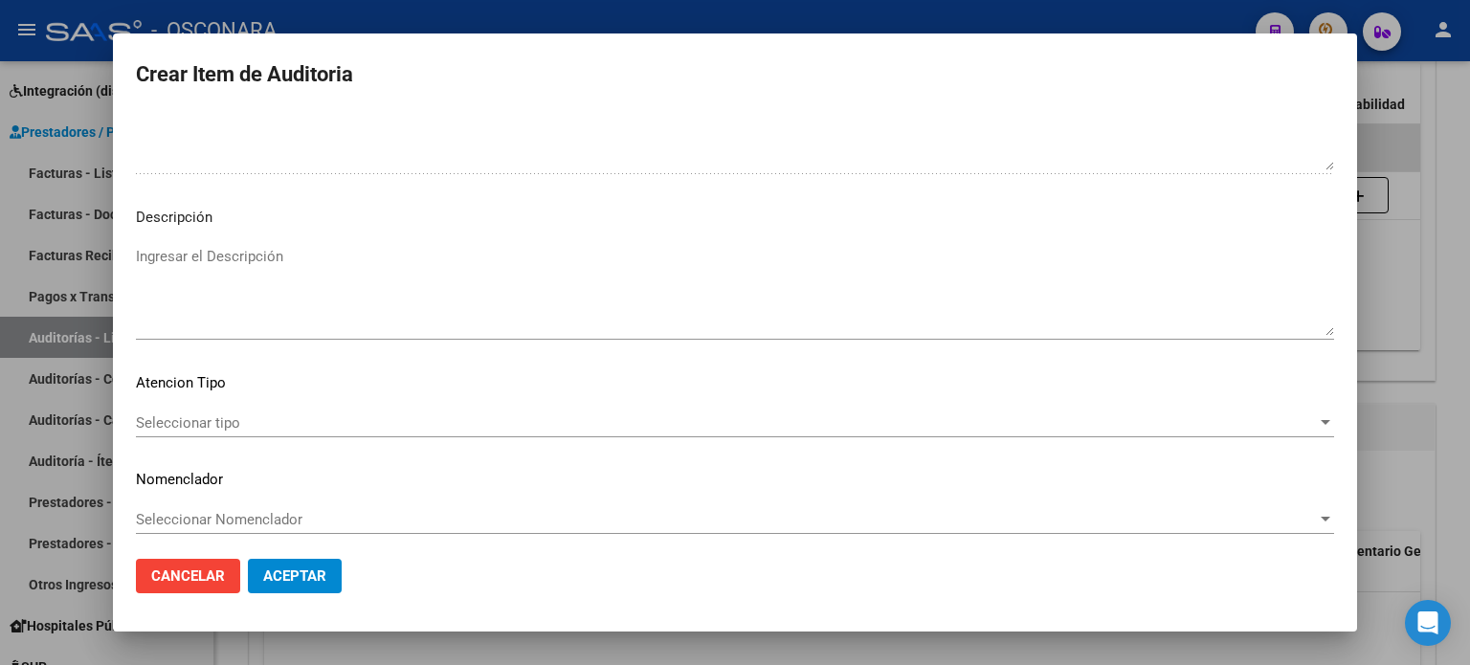
scroll to position [1290, 0]
click at [244, 412] on span "Seleccionar tipo" at bounding box center [726, 416] width 1181 height 17
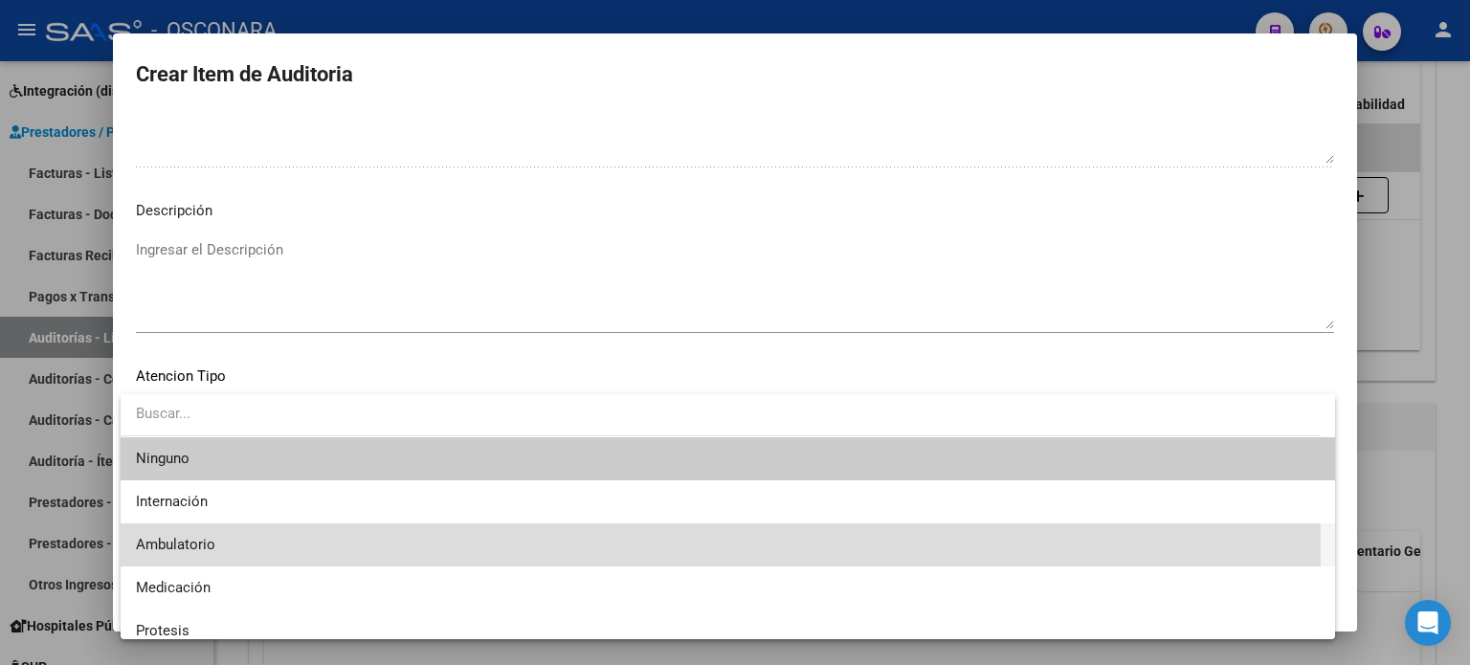
click at [214, 552] on span "Ambulatorio" at bounding box center [728, 545] width 1184 height 43
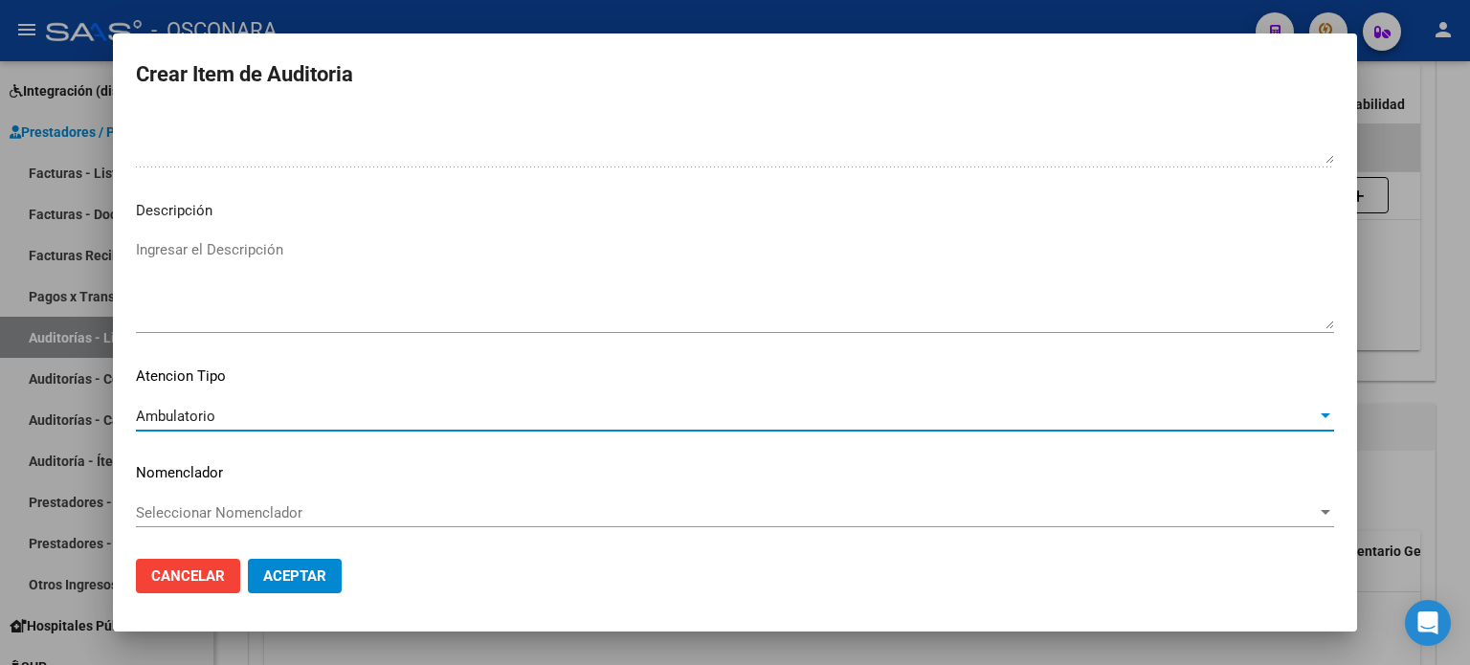
click at [227, 255] on textarea "Ingresar el Descripción" at bounding box center [735, 284] width 1198 height 90
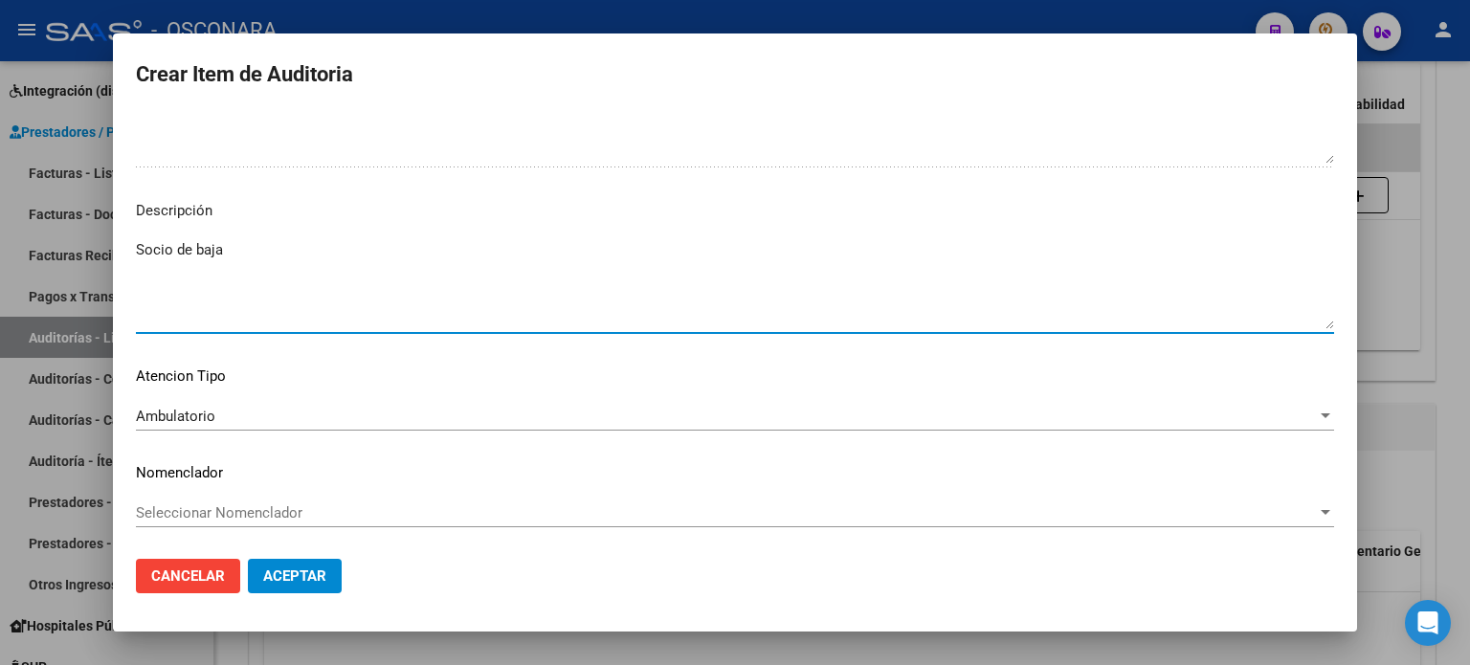
type textarea "Socio de baja"
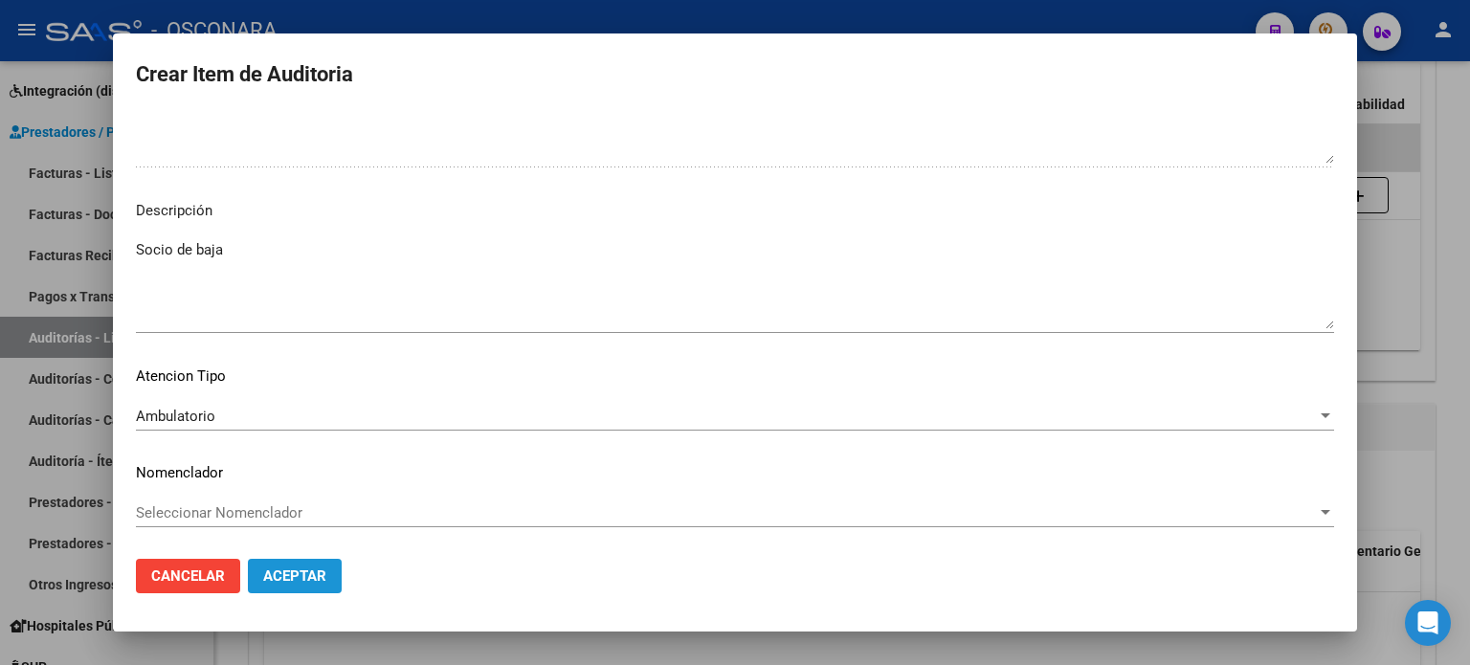
click at [322, 582] on span "Aceptar" at bounding box center [294, 576] width 63 height 17
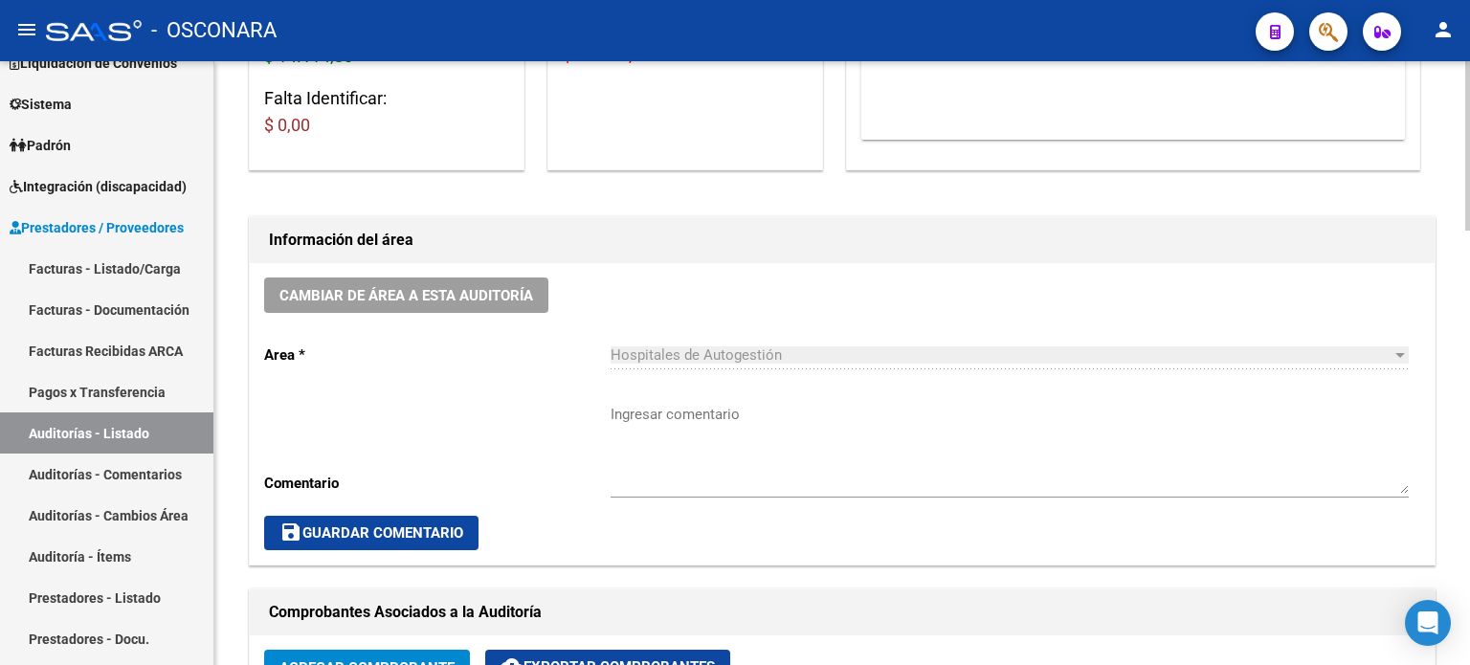
scroll to position [0, 0]
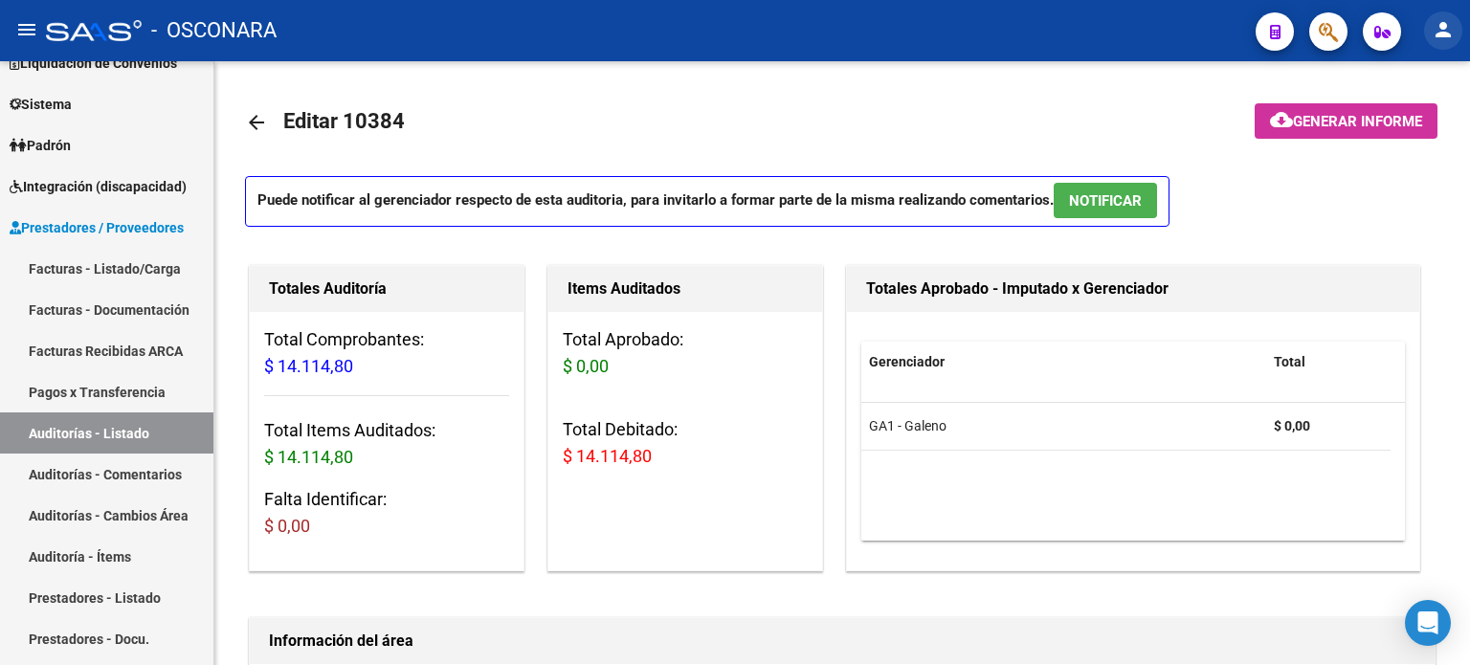
click at [1443, 37] on mat-icon "person" at bounding box center [1443, 29] width 23 height 23
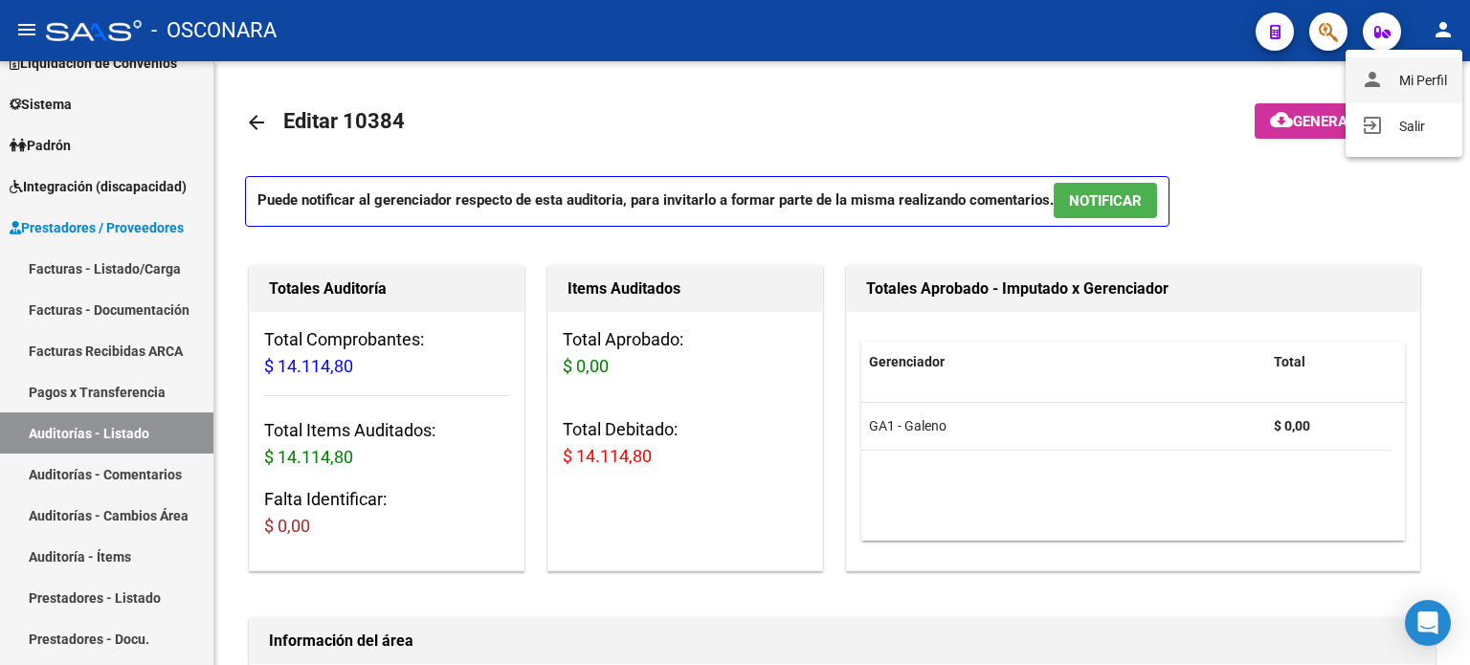
click at [1407, 78] on button "person Mi Perfil" at bounding box center [1404, 80] width 117 height 46
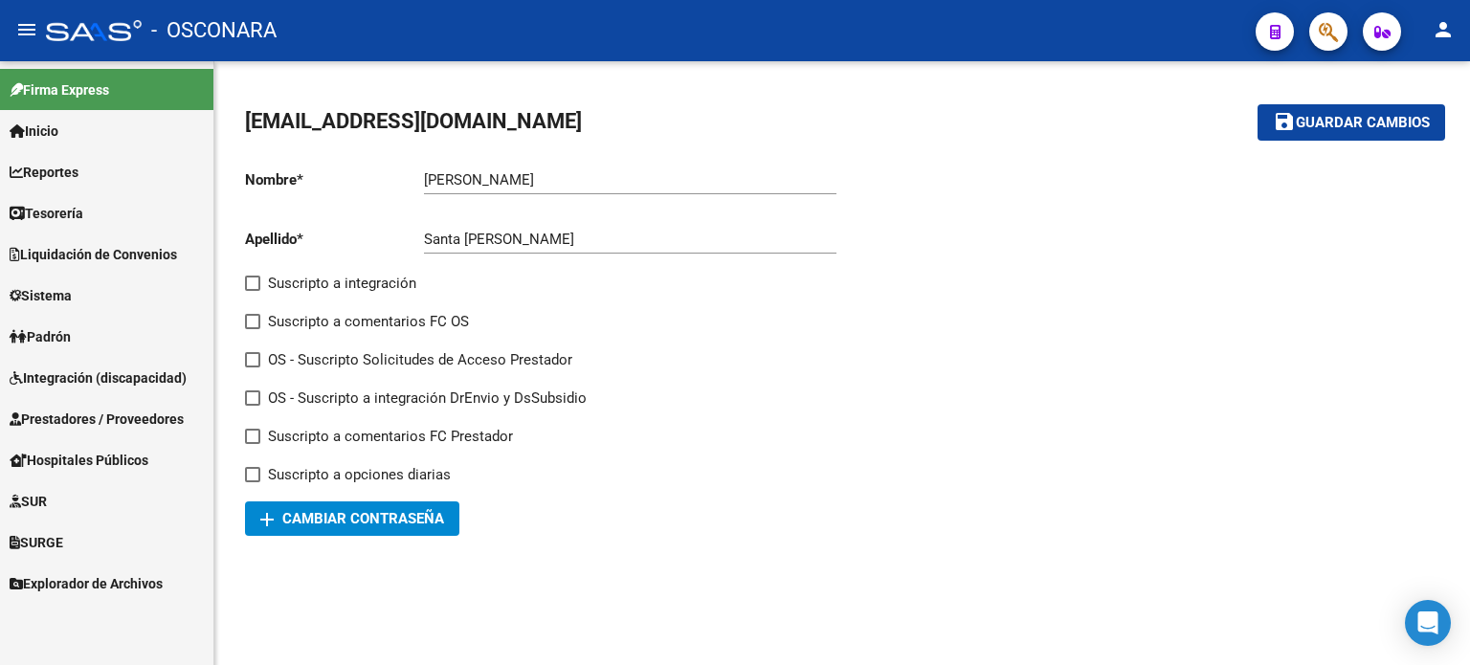
drag, startPoint x: 195, startPoint y: 187, endPoint x: 33, endPoint y: 190, distance: 162.7
click at [38, 190] on mat-sidenav-container "Firma Express Inicio Calendario SSS Instructivos Contacto OS Reportes Ingresos …" at bounding box center [735, 363] width 1470 height 604
type input "[PERSON_NAME]"
drag, startPoint x: 541, startPoint y: 241, endPoint x: 400, endPoint y: 240, distance: 140.7
click at [400, 240] on app-form-text-field "Apellido * Santa [PERSON_NAME] Ingresar apellido" at bounding box center [540, 239] width 591 height 17
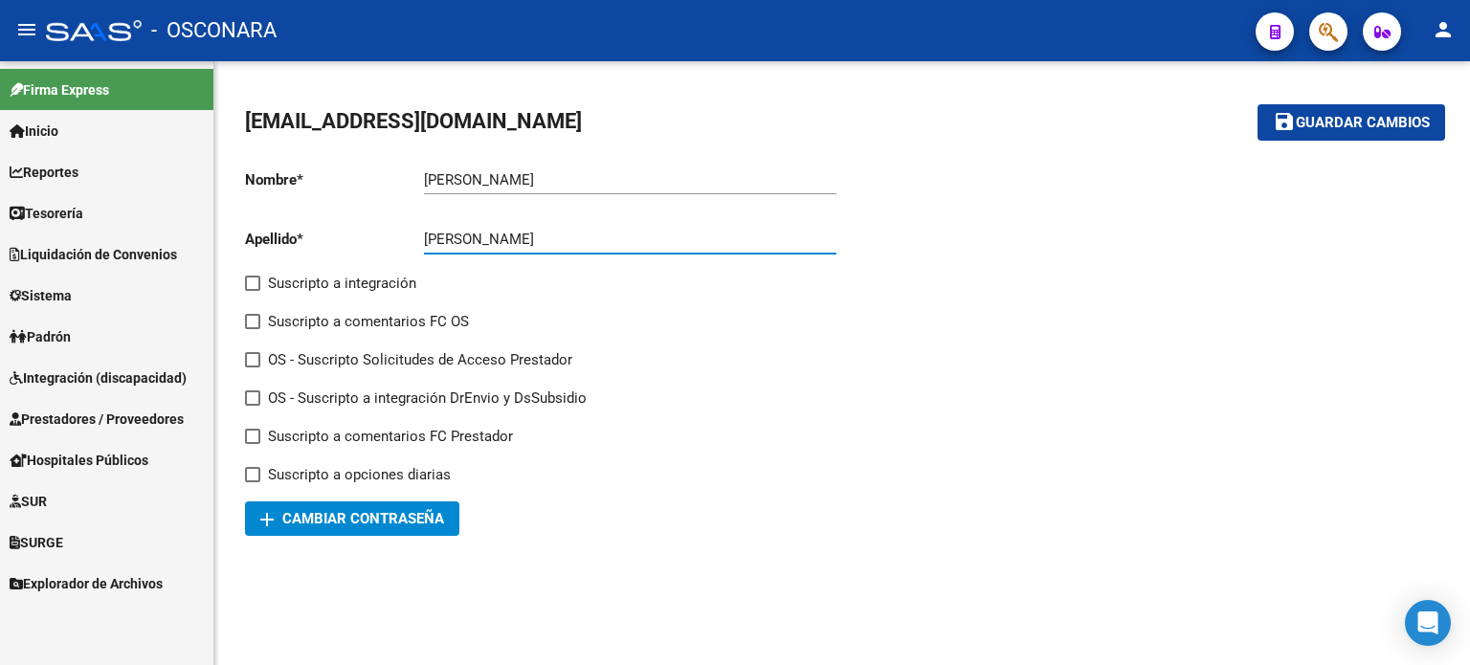
type input "[PERSON_NAME]"
click at [1340, 116] on span "Guardar cambios" at bounding box center [1363, 123] width 134 height 17
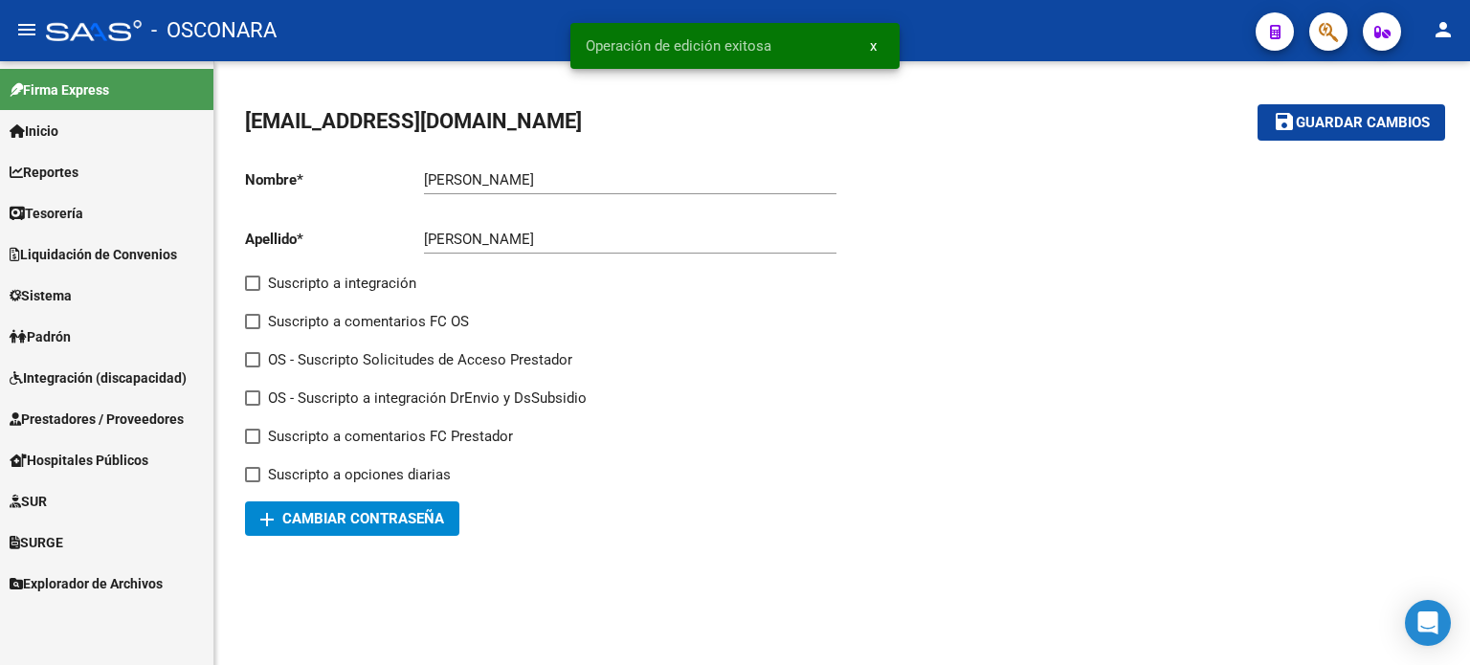
click at [94, 416] on span "Prestadores / Proveedores" at bounding box center [97, 419] width 174 height 21
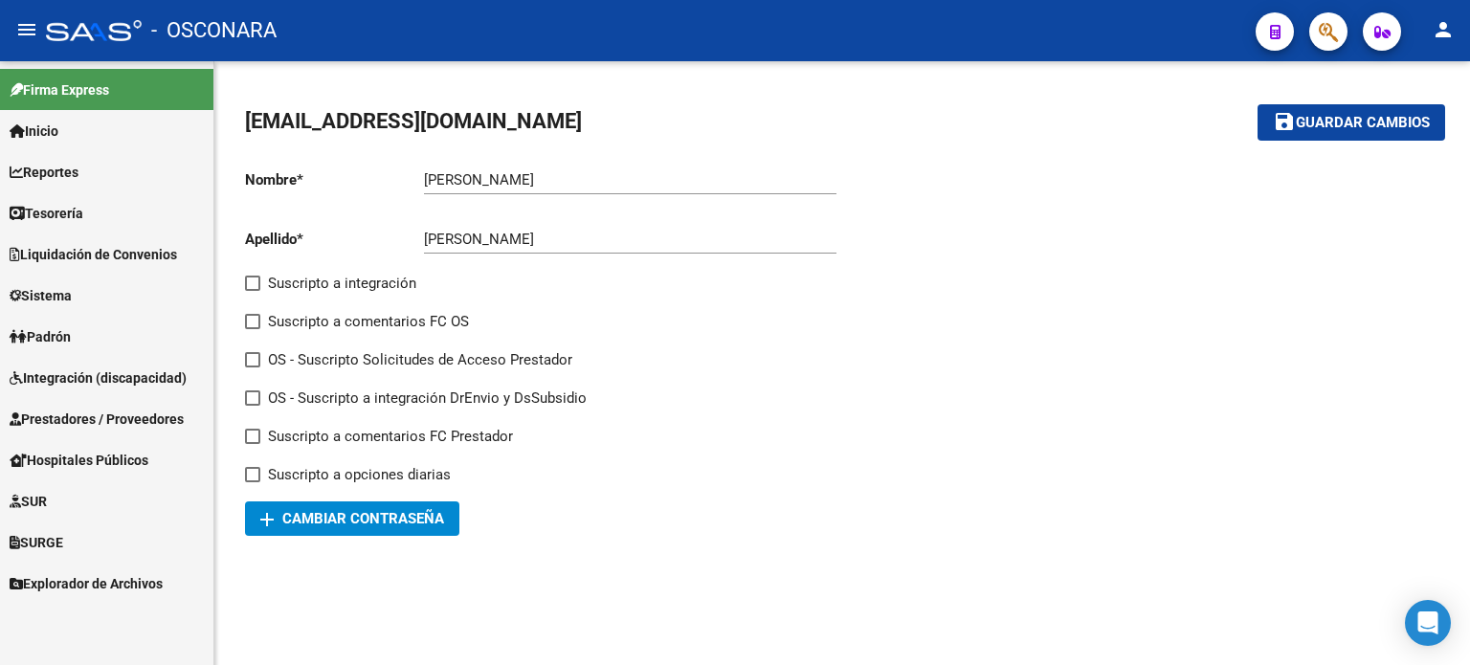
click at [85, 412] on span "Prestadores / Proveedores" at bounding box center [97, 419] width 174 height 21
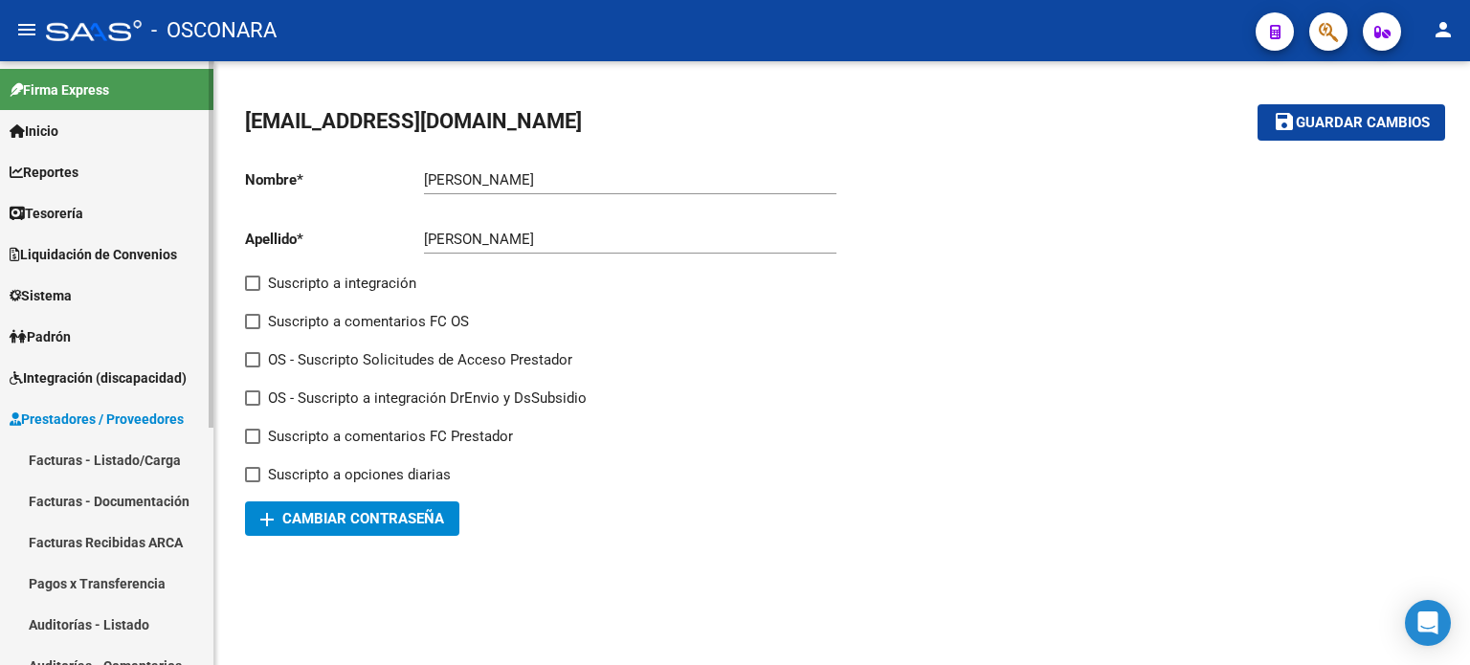
click at [87, 457] on link "Facturas - Listado/Carga" at bounding box center [106, 459] width 213 height 41
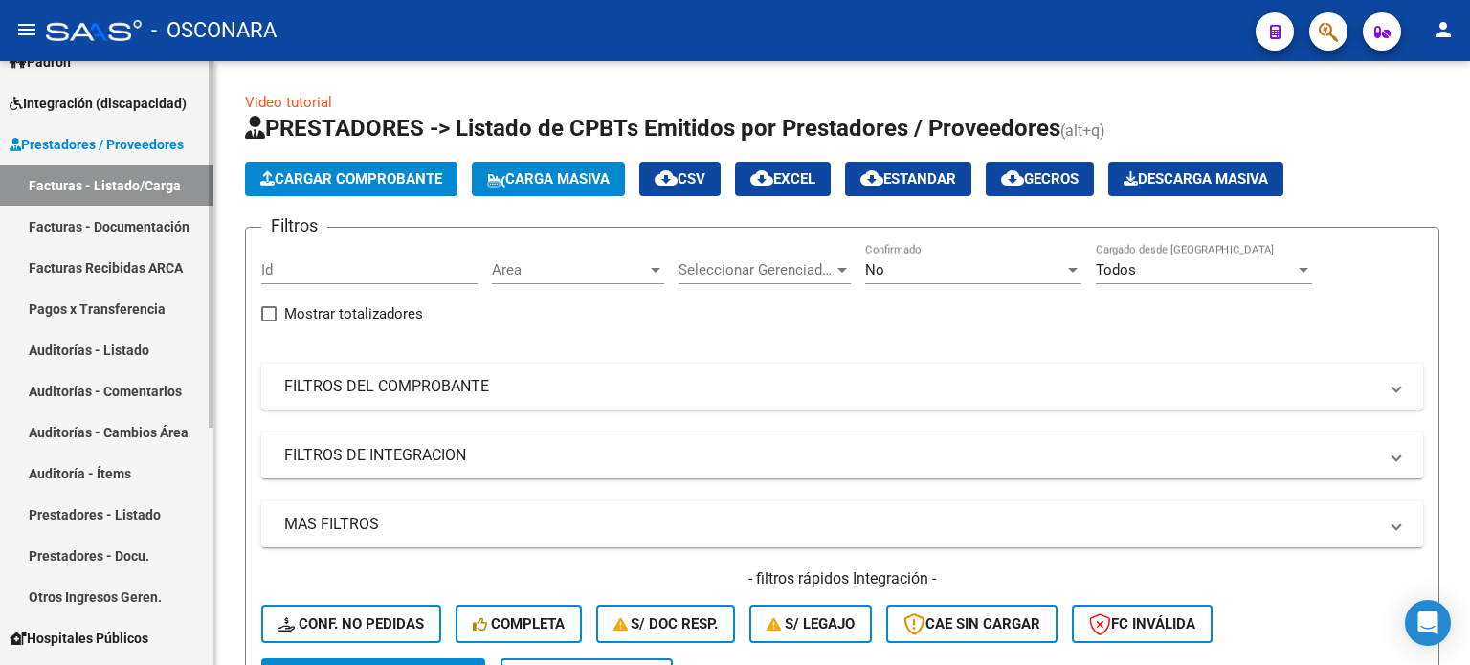
scroll to position [287, 0]
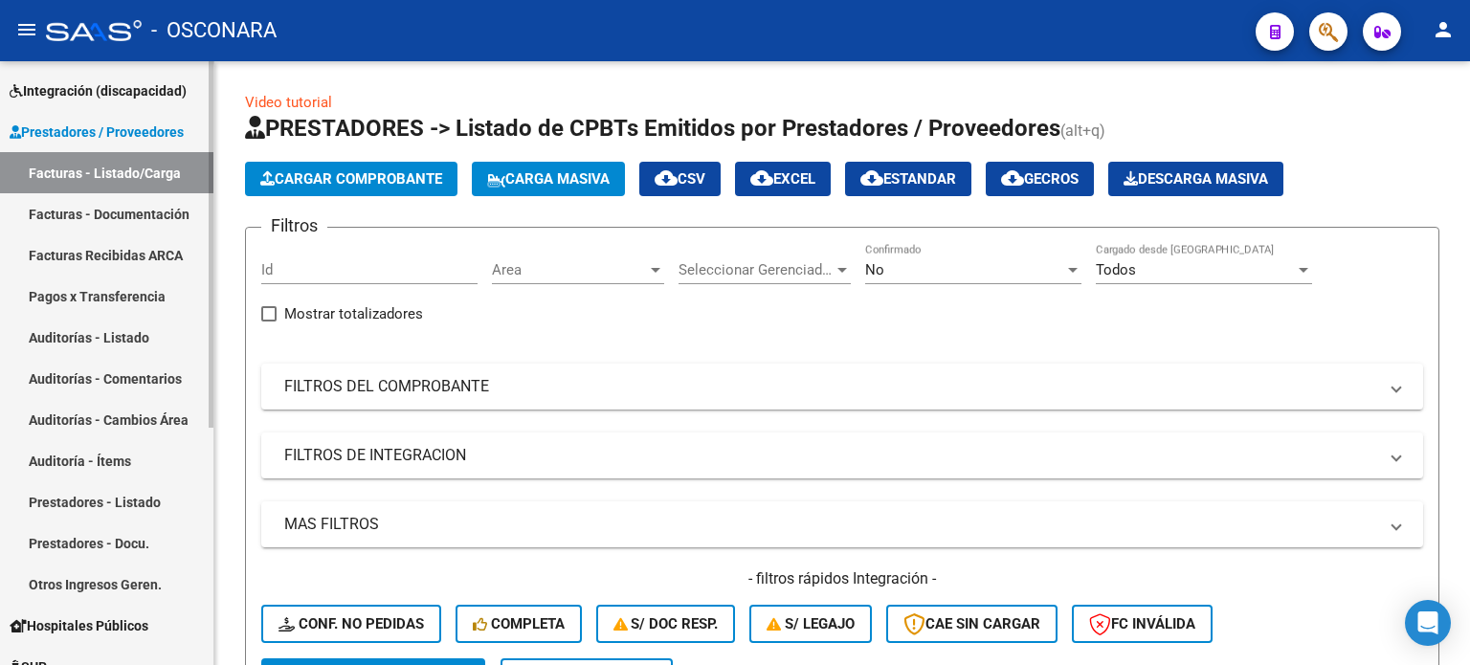
click at [75, 336] on link "Auditorías - Listado" at bounding box center [106, 337] width 213 height 41
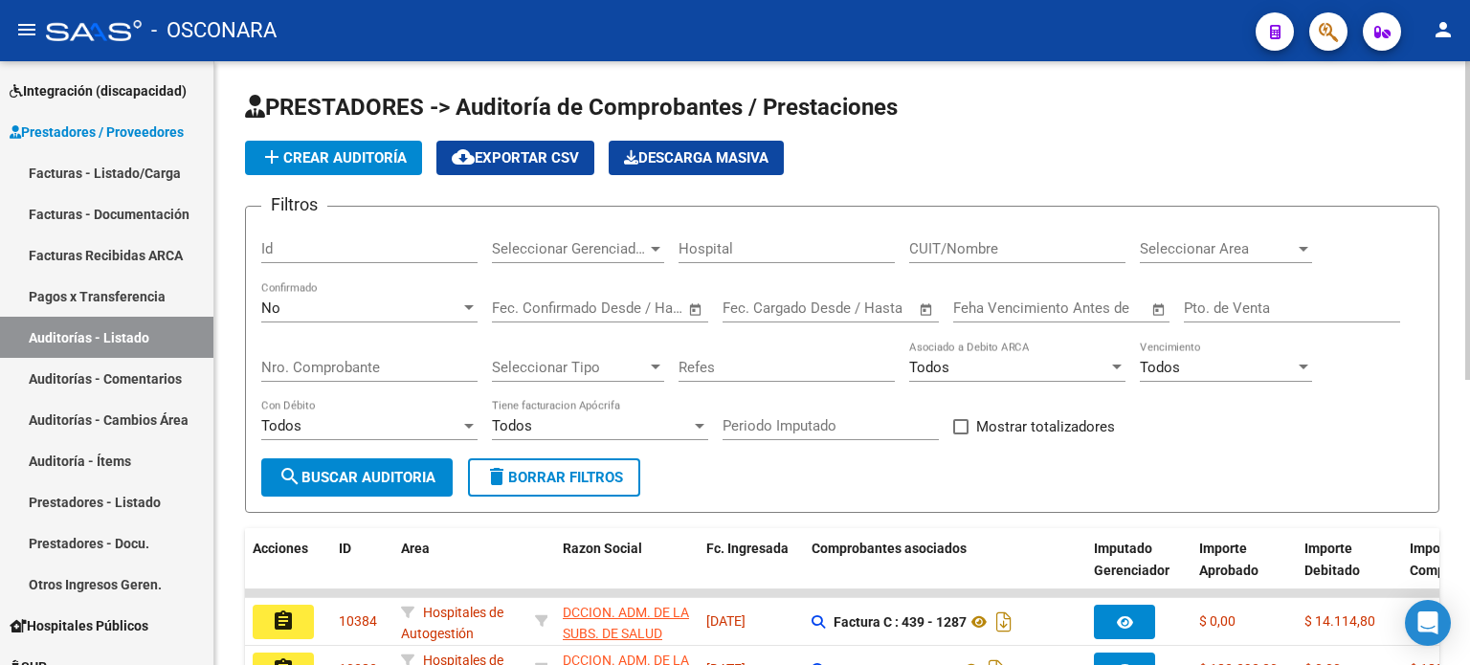
click at [360, 159] on span "add Crear Auditoría" at bounding box center [333, 157] width 146 height 17
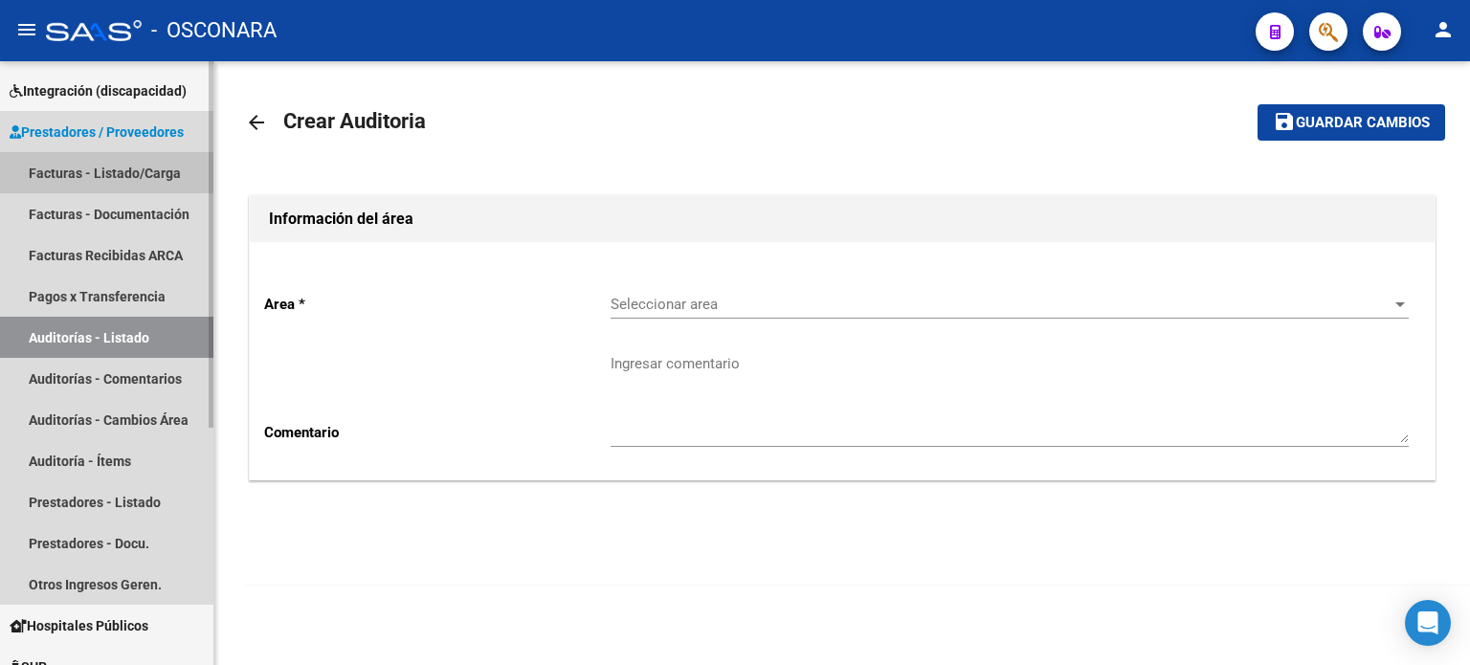
click at [101, 169] on link "Facturas - Listado/Carga" at bounding box center [106, 172] width 213 height 41
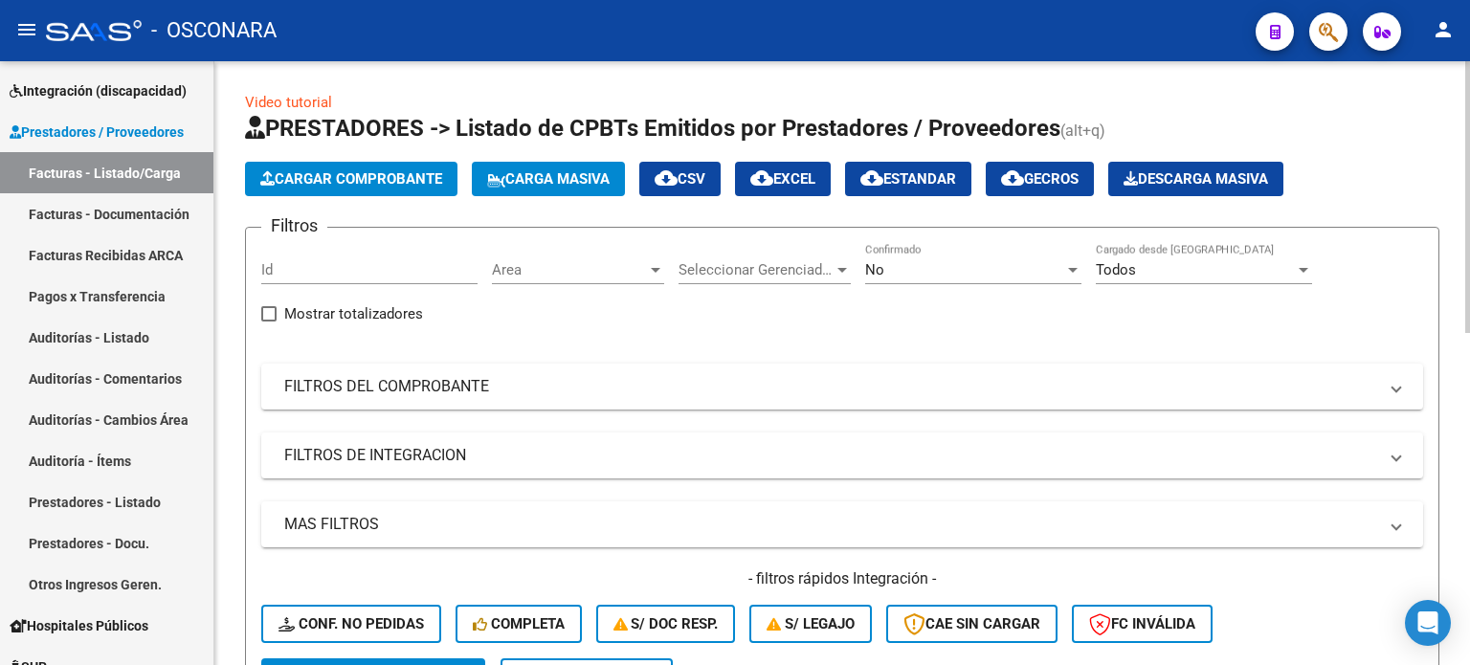
click at [301, 179] on span "Cargar Comprobante" at bounding box center [351, 178] width 182 height 17
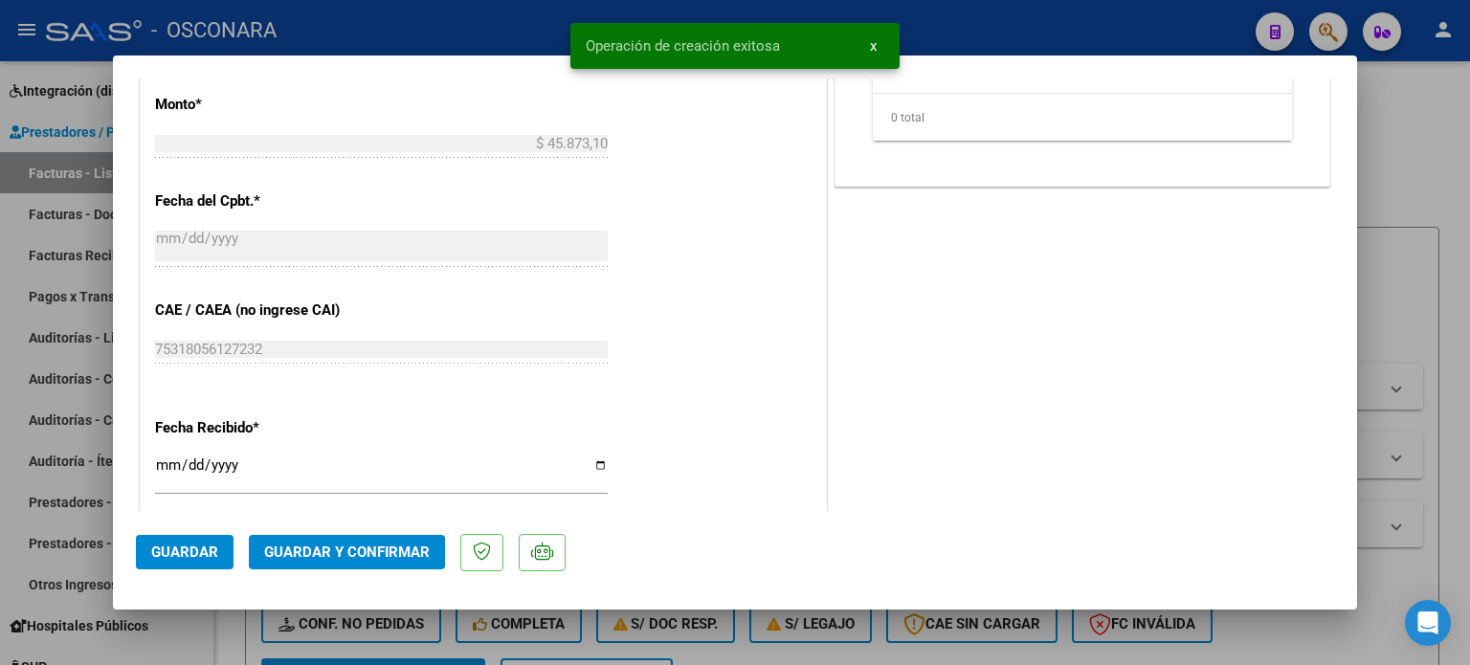
scroll to position [957, 0]
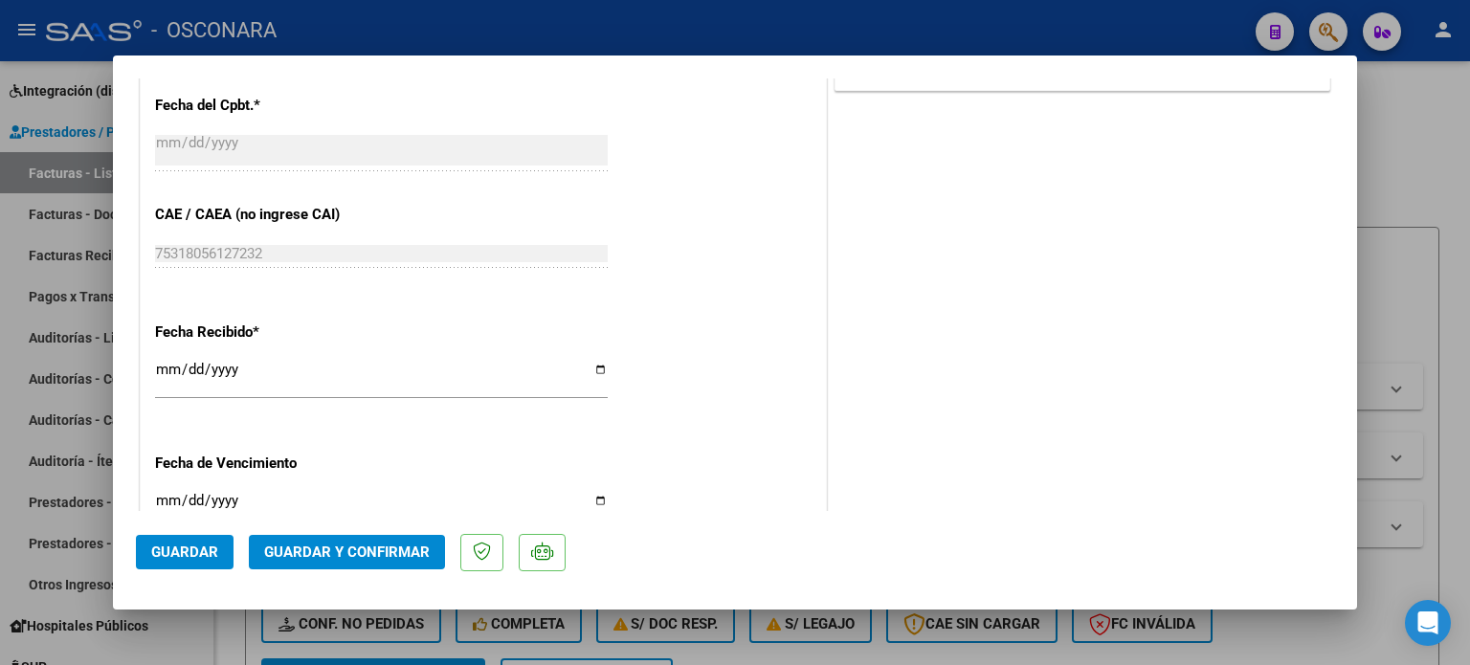
click at [171, 373] on input "[DATE]" at bounding box center [381, 377] width 453 height 31
type input "[DATE]"
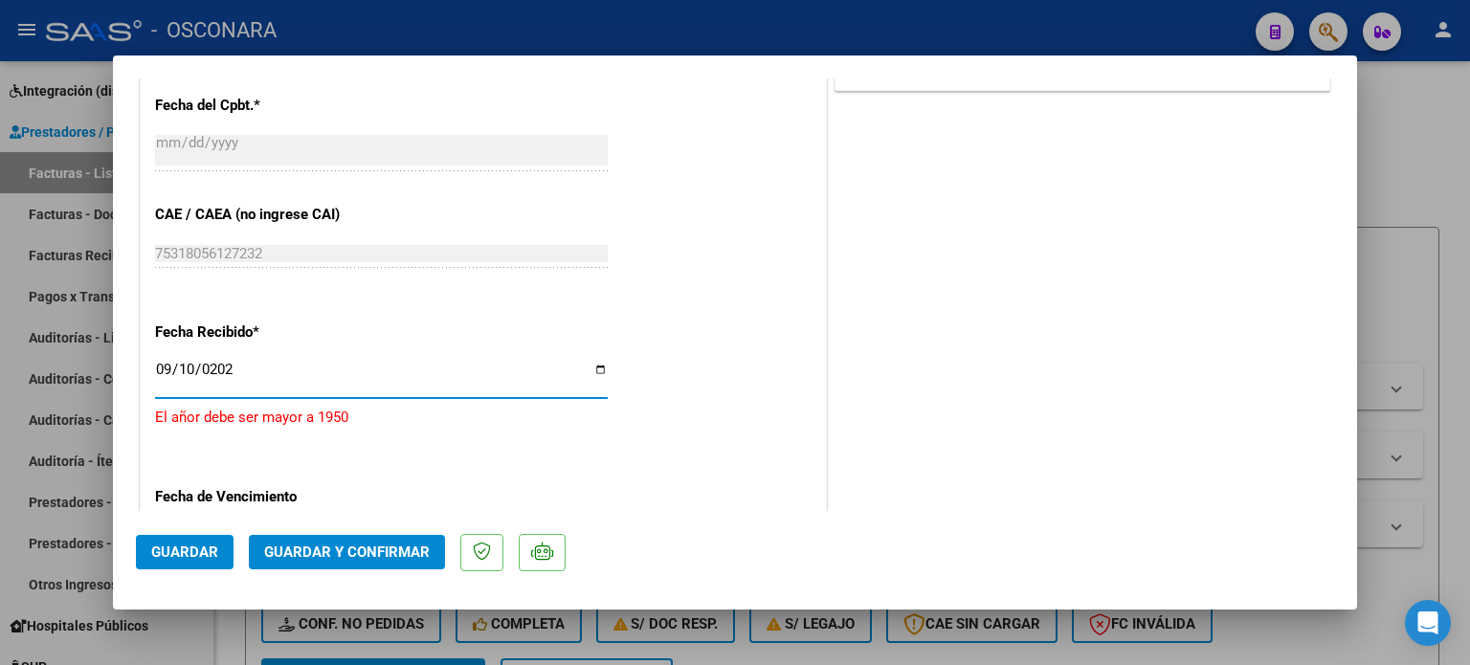
type input "[DATE]"
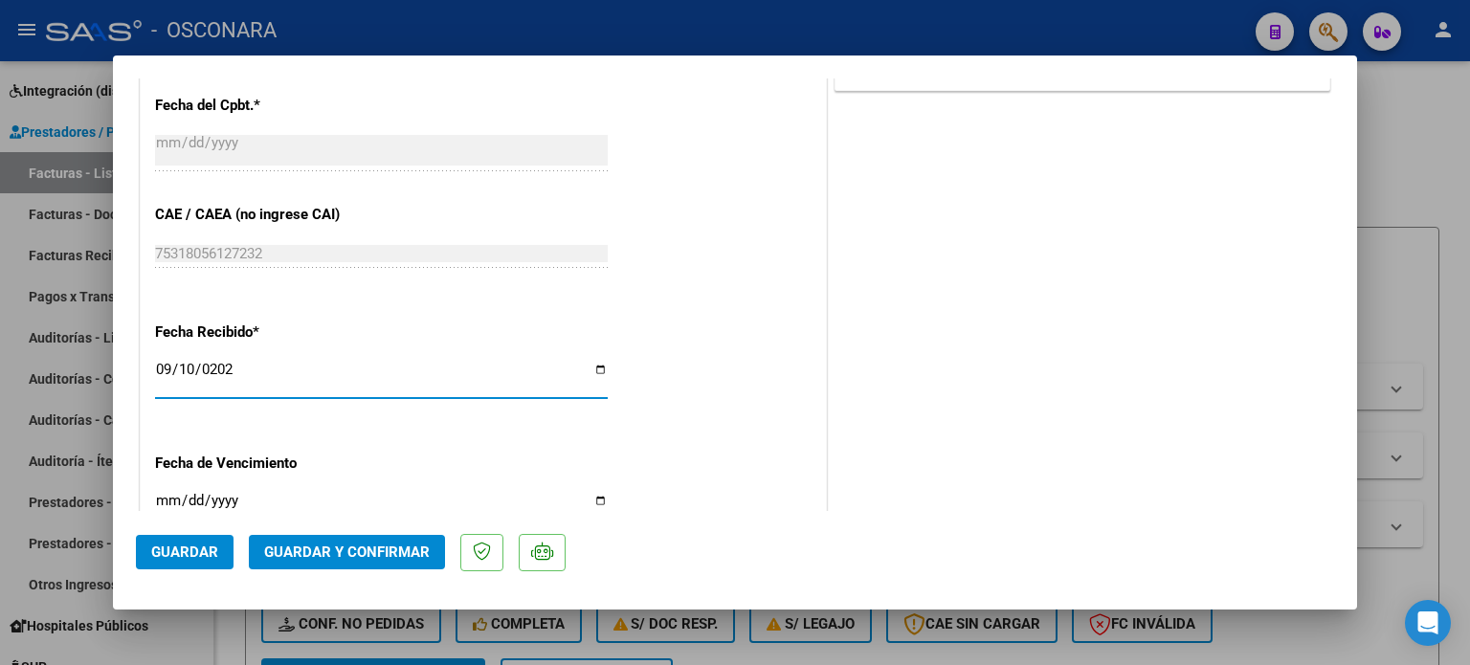
click at [299, 548] on span "Guardar y Confirmar" at bounding box center [347, 552] width 166 height 17
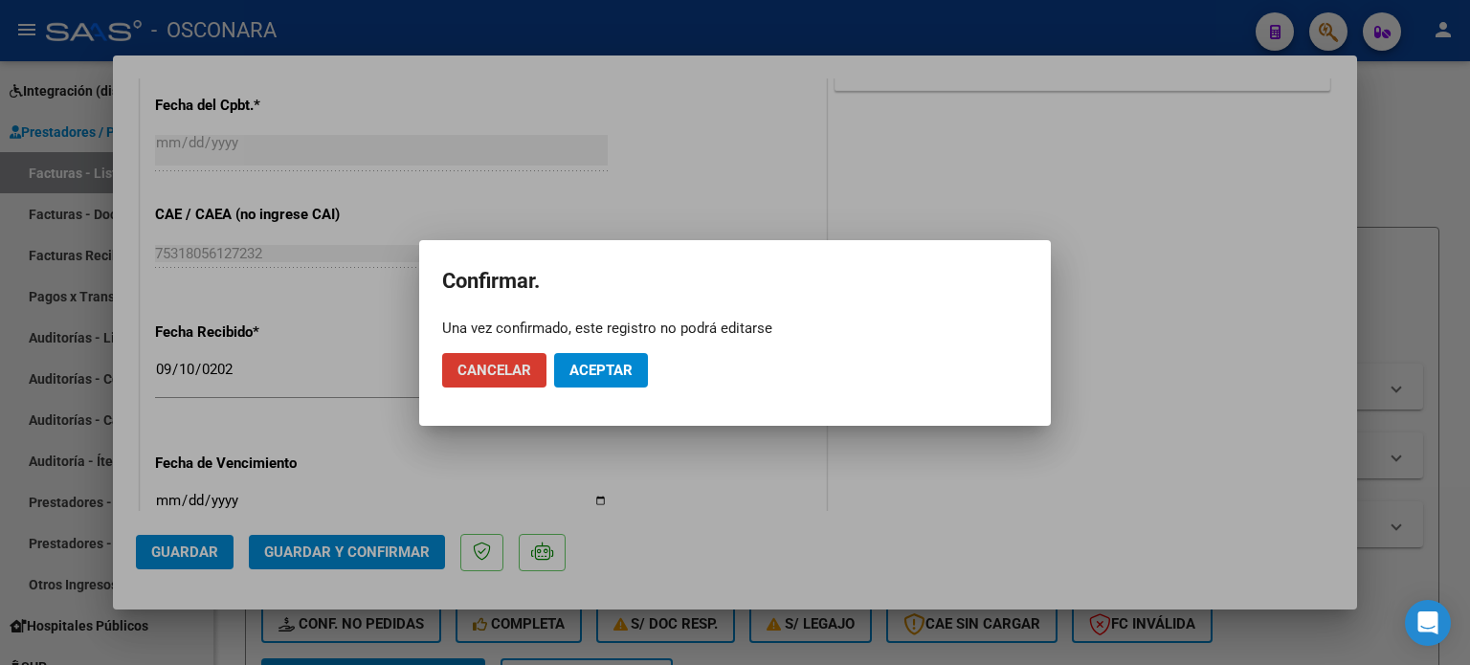
click at [586, 371] on span "Aceptar" at bounding box center [600, 370] width 63 height 17
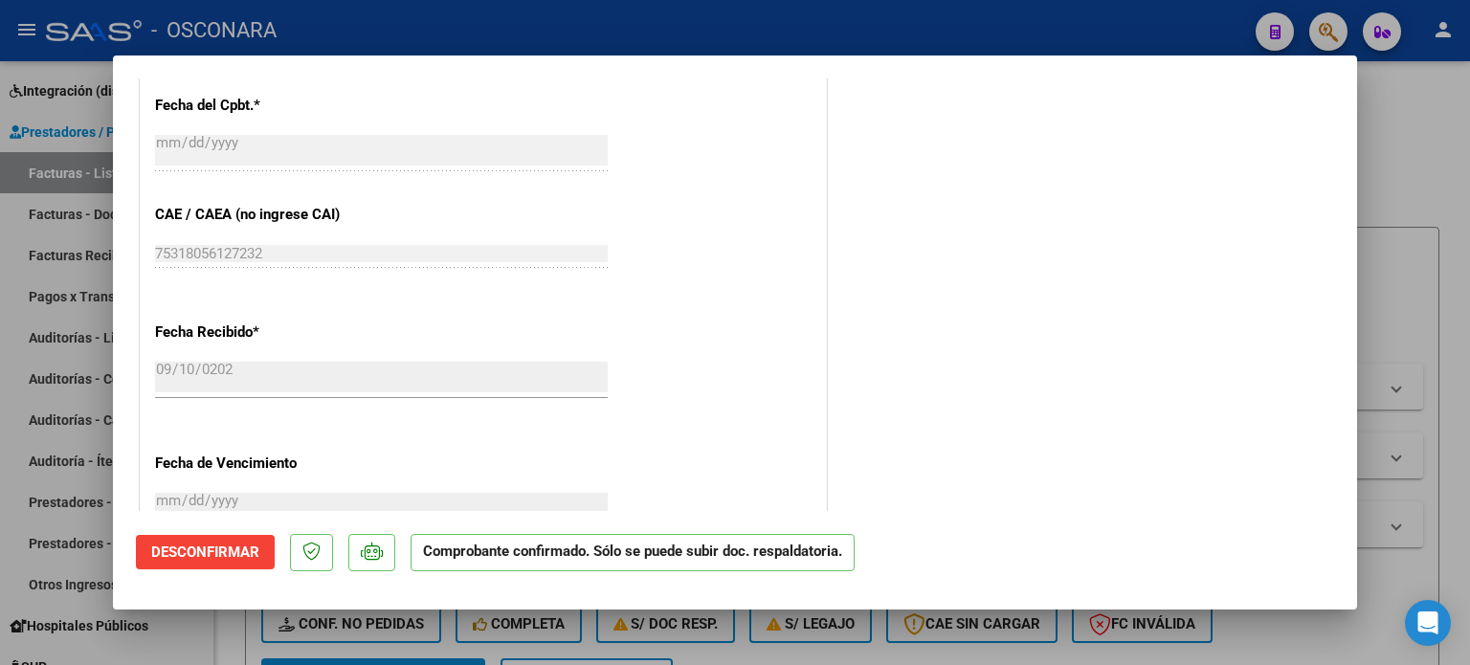
click at [1386, 171] on div at bounding box center [735, 332] width 1470 height 665
type input "$ 0,00"
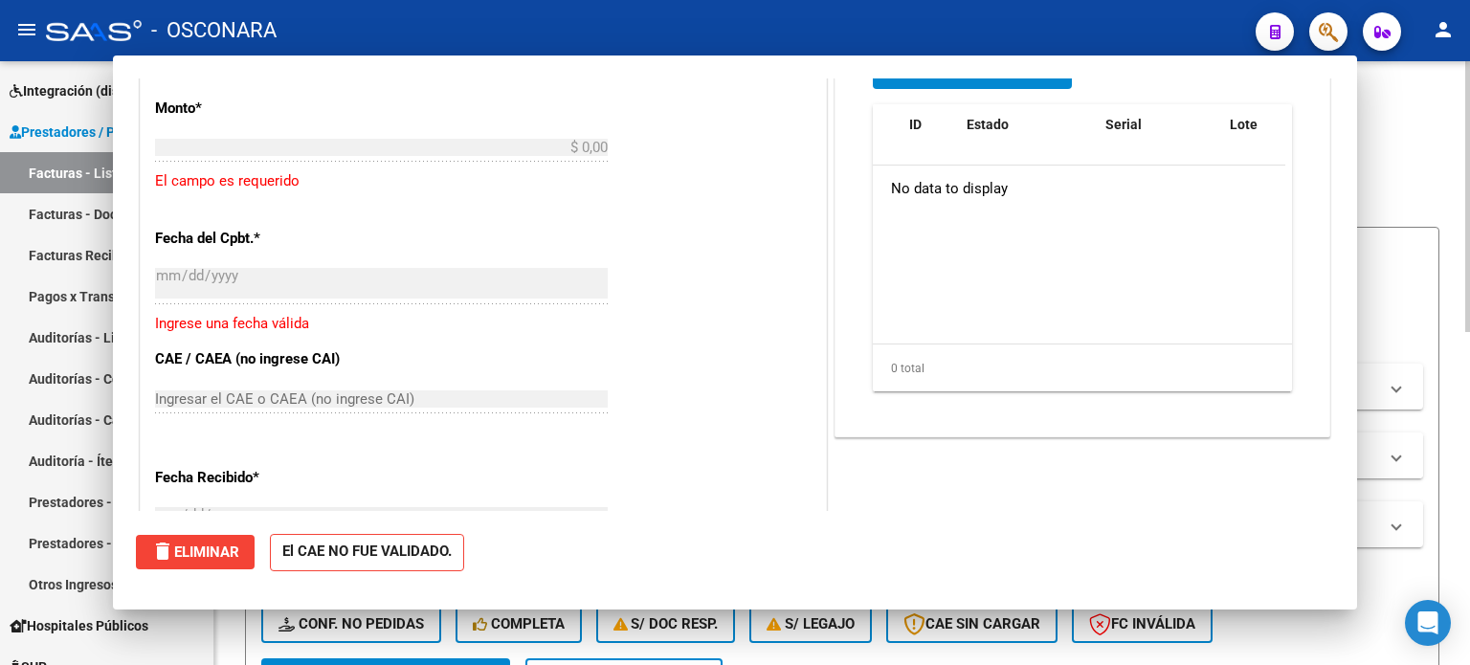
scroll to position [1057, 0]
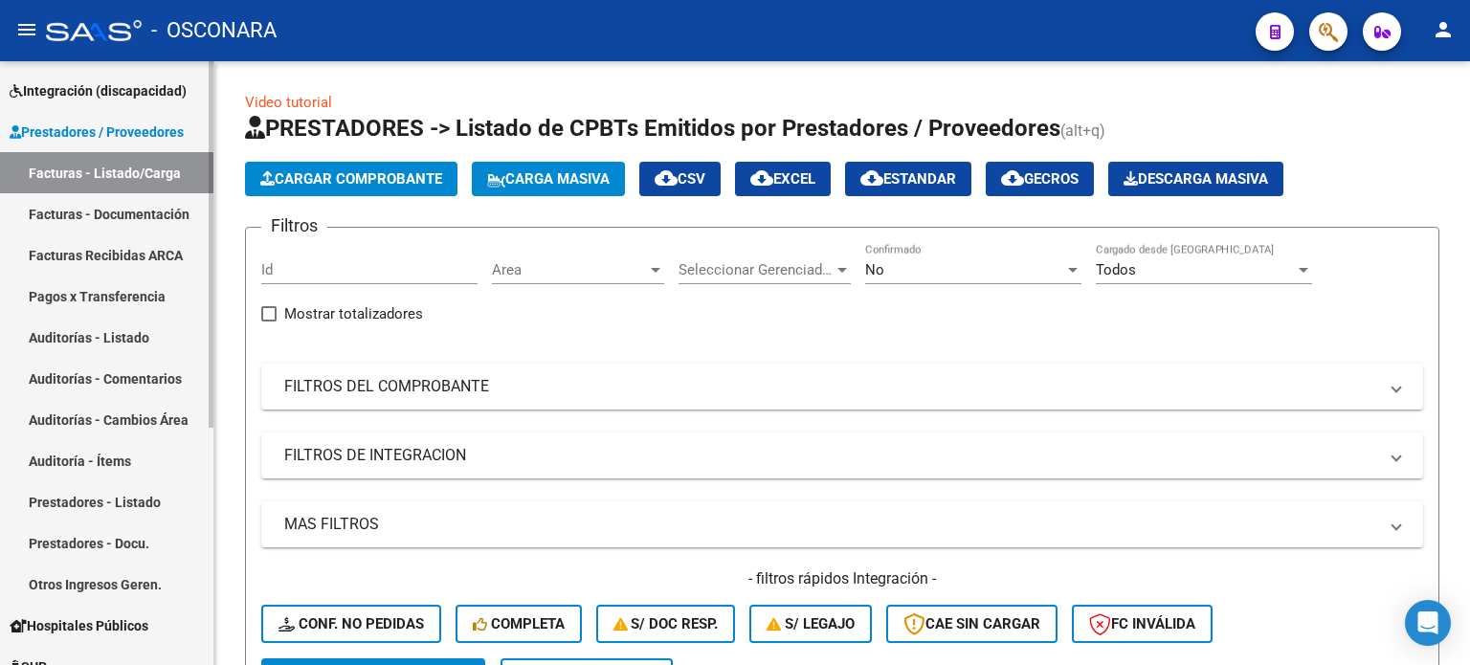
click at [104, 332] on link "Auditorías - Listado" at bounding box center [106, 337] width 213 height 41
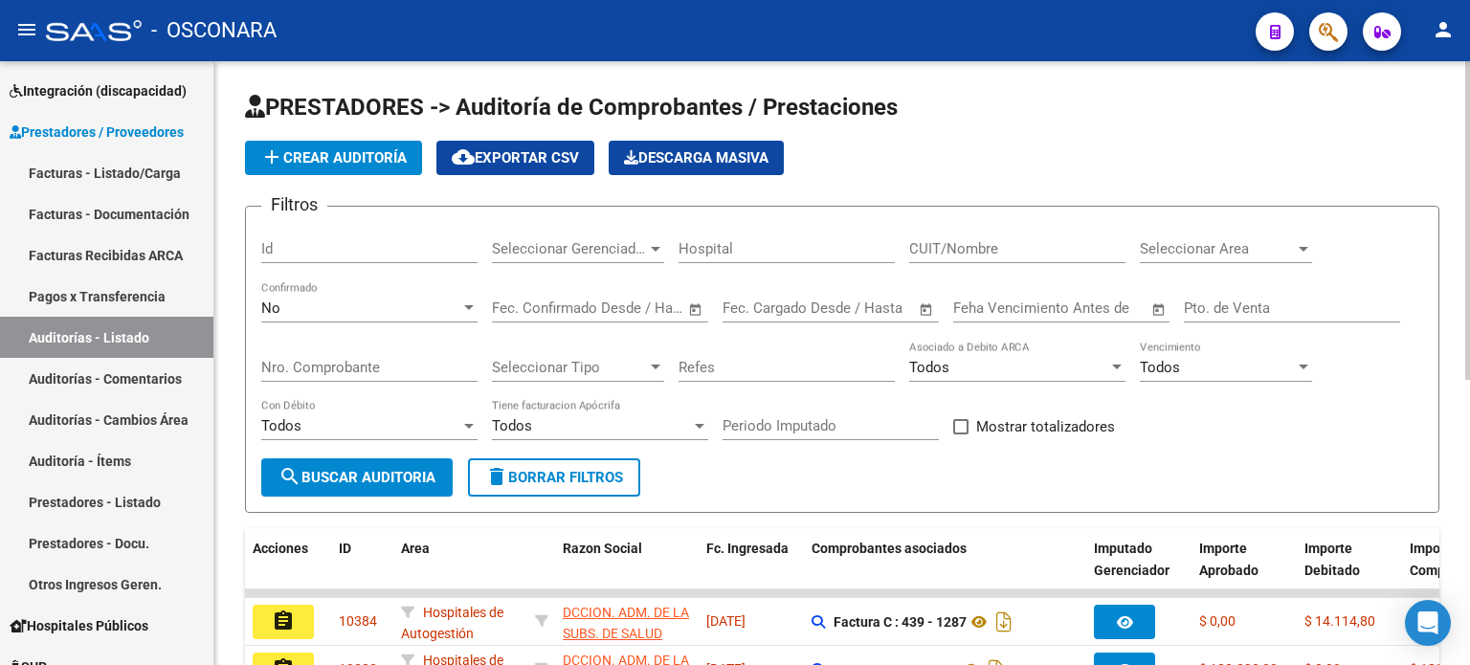
click at [341, 167] on button "add Crear Auditoría" at bounding box center [333, 158] width 177 height 34
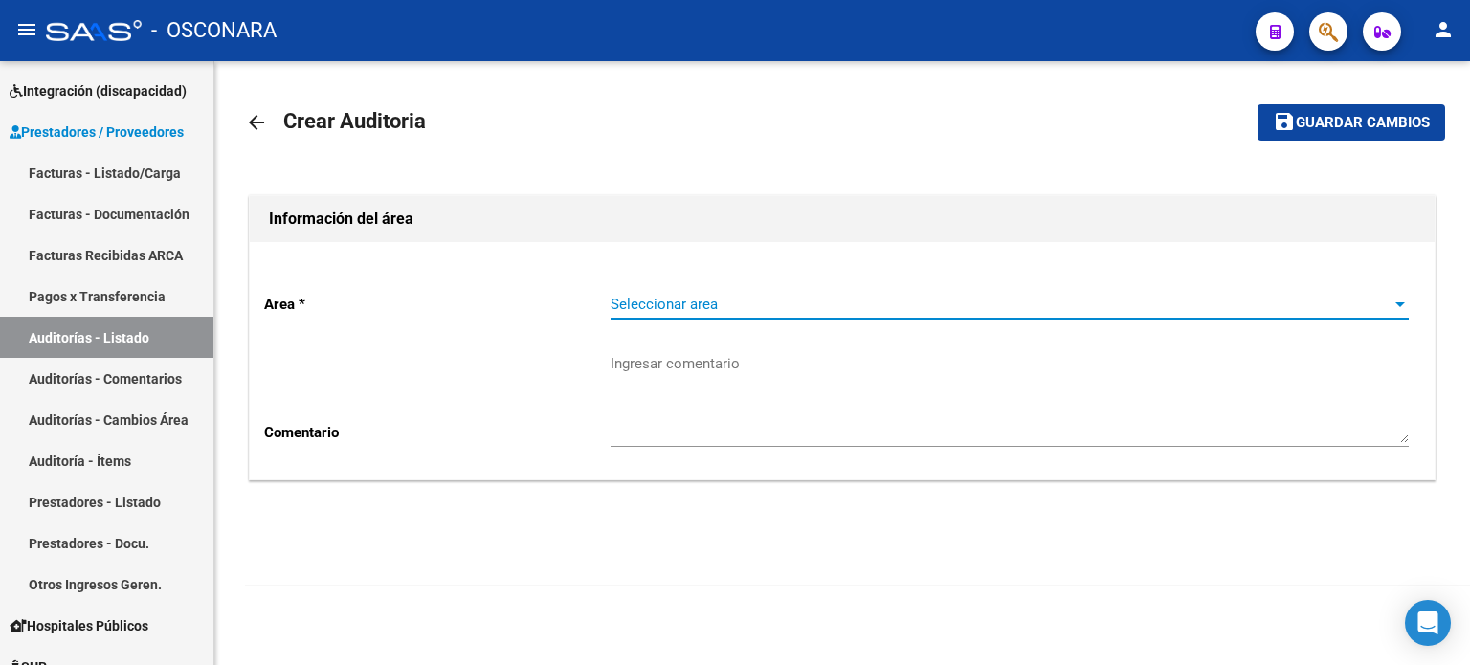
click at [712, 311] on span "Seleccionar area" at bounding box center [1001, 304] width 781 height 17
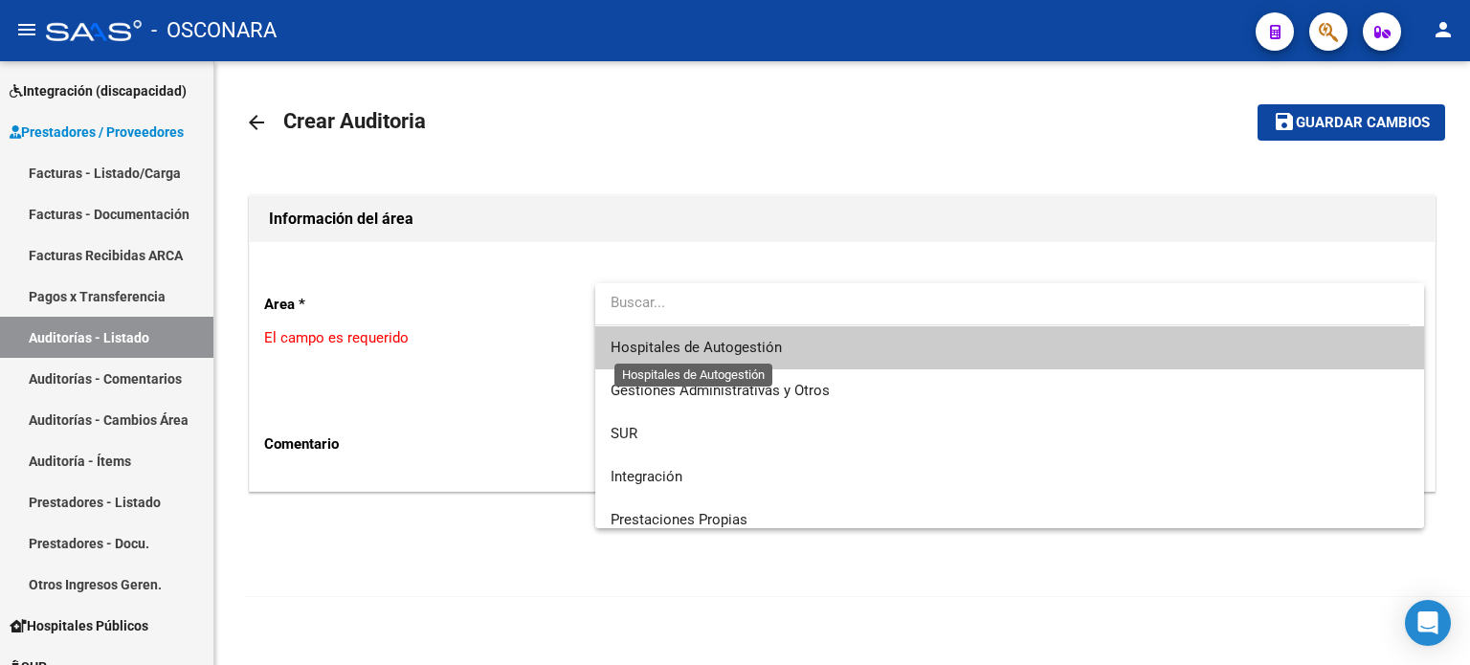
click at [706, 344] on span "Hospitales de Autogestión" at bounding box center [696, 347] width 171 height 17
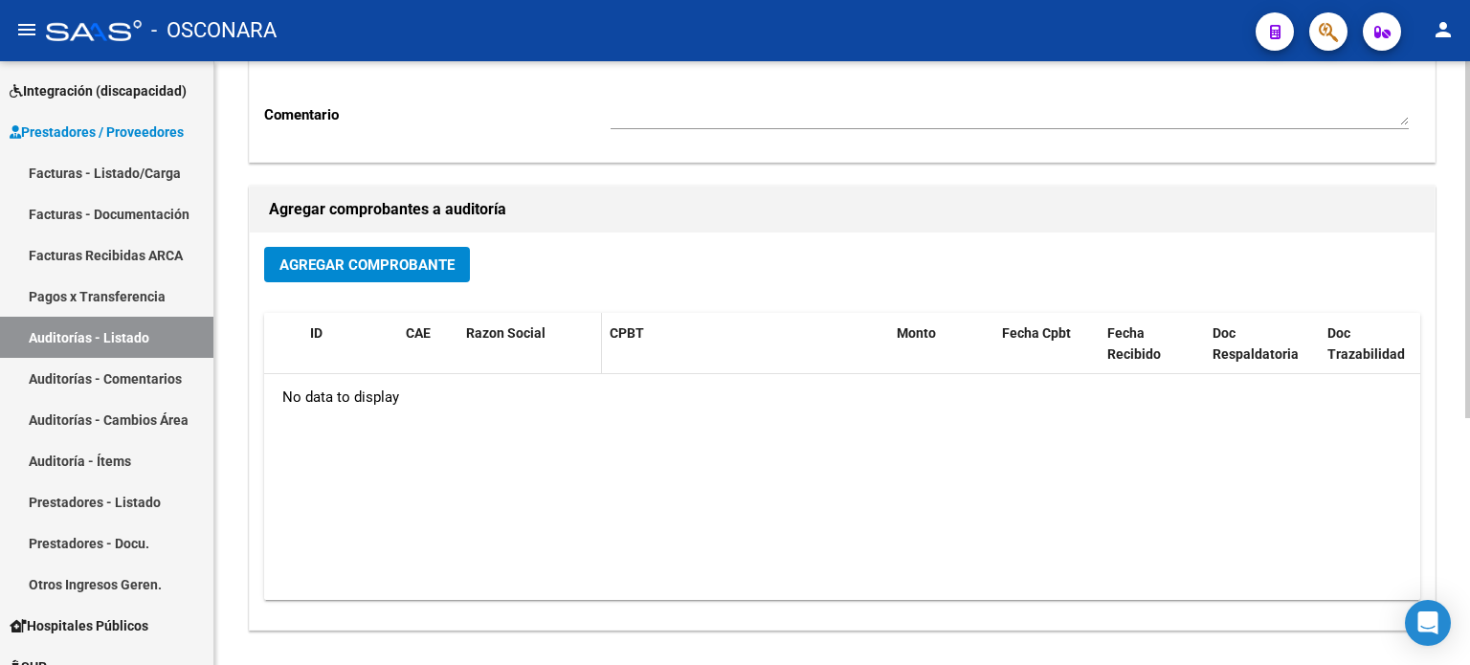
scroll to position [383, 0]
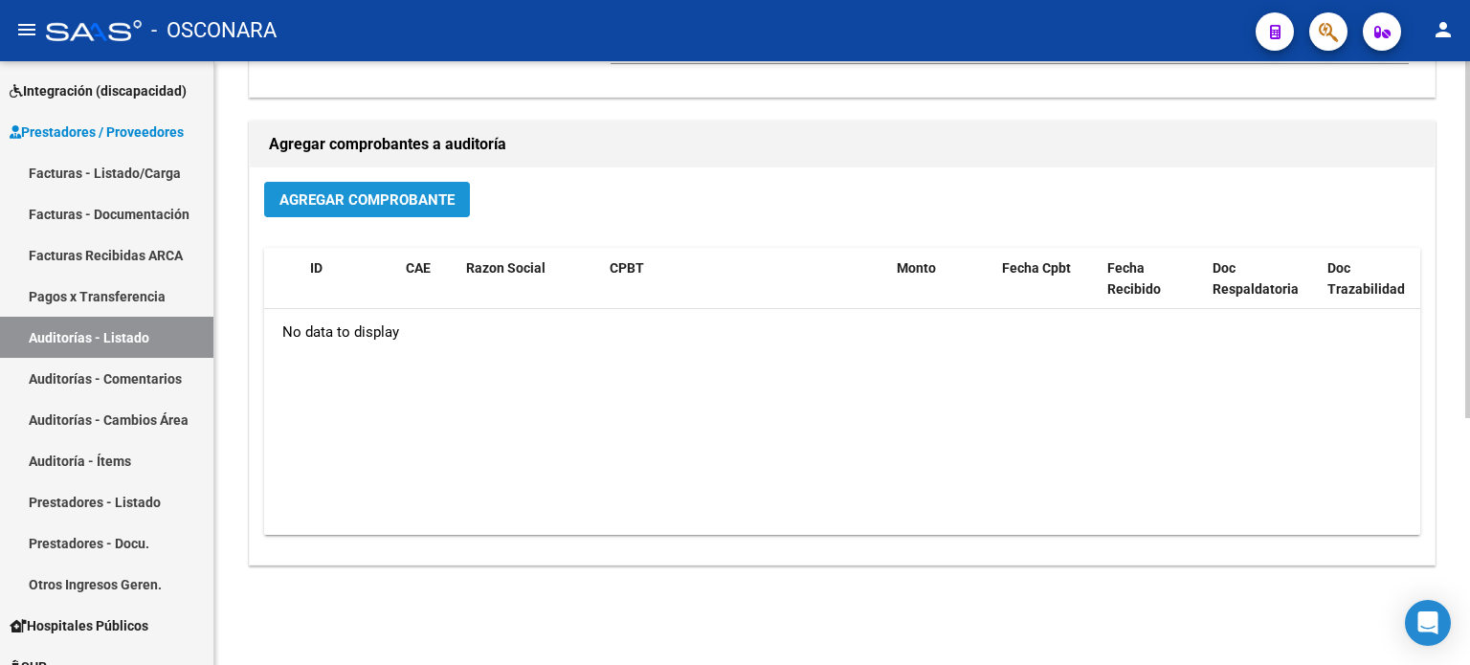
click at [399, 187] on button "Agregar Comprobante" at bounding box center [367, 199] width 206 height 35
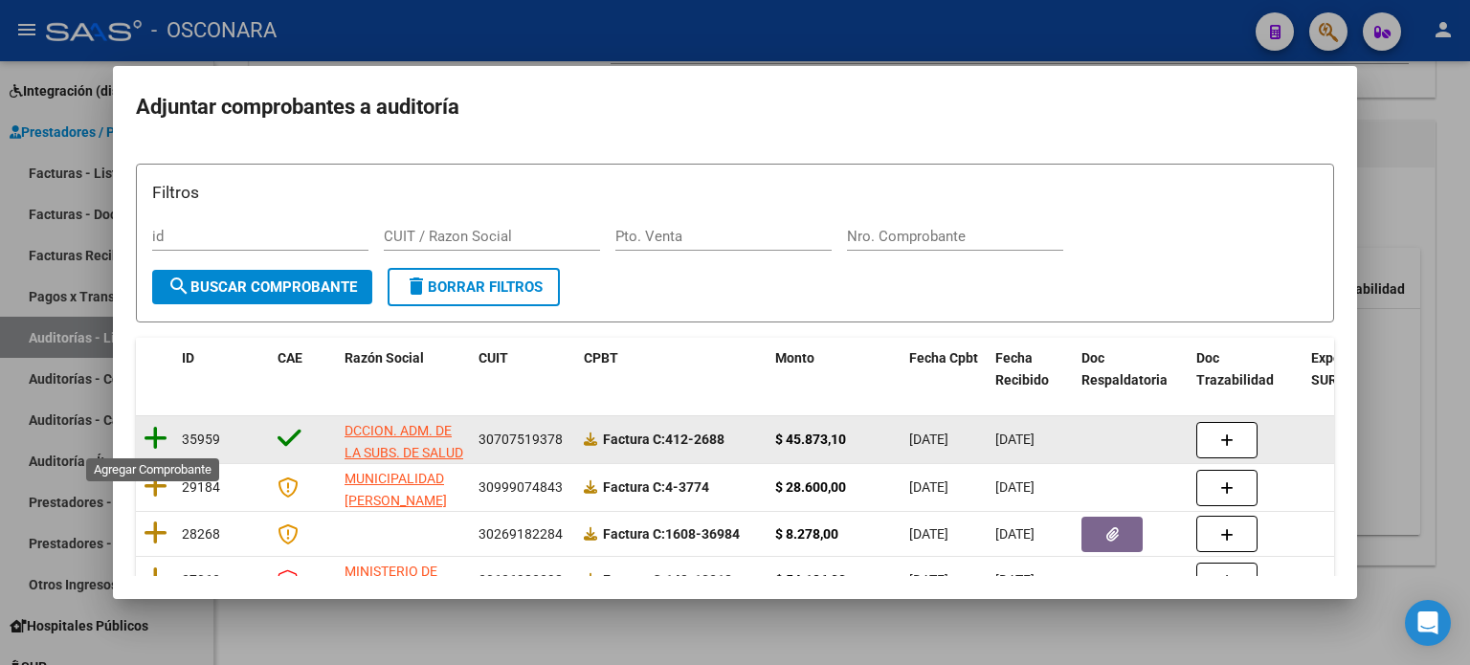
drag, startPoint x: 153, startPoint y: 435, endPoint x: 435, endPoint y: 357, distance: 292.8
click at [153, 434] on icon at bounding box center [156, 438] width 24 height 27
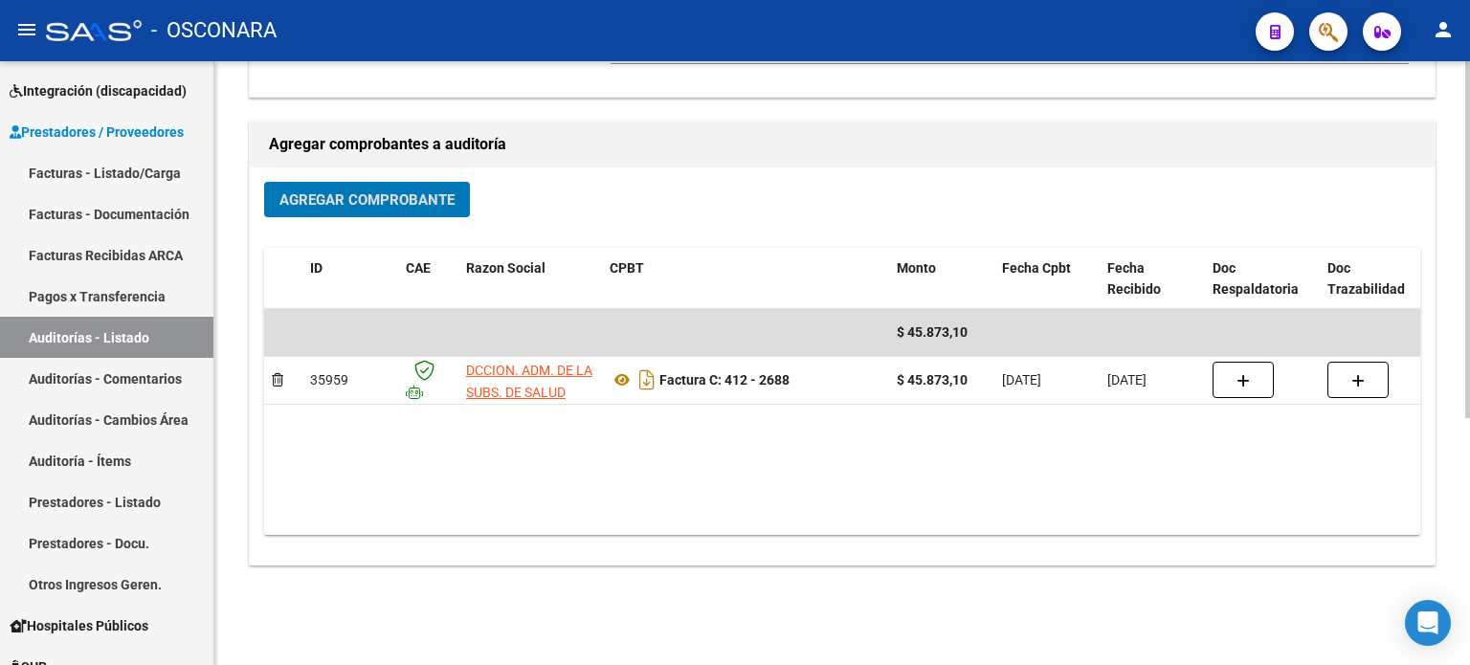
scroll to position [0, 0]
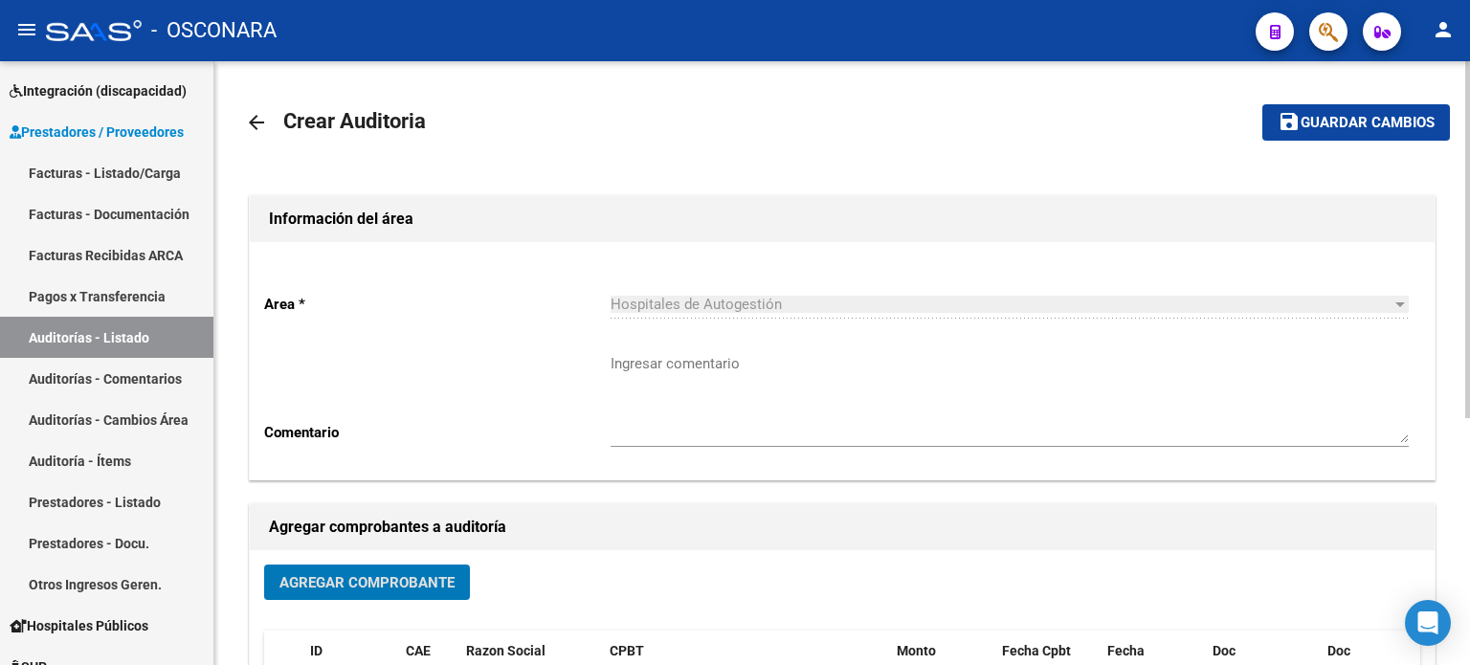
click at [1328, 131] on span "Guardar cambios" at bounding box center [1368, 123] width 134 height 17
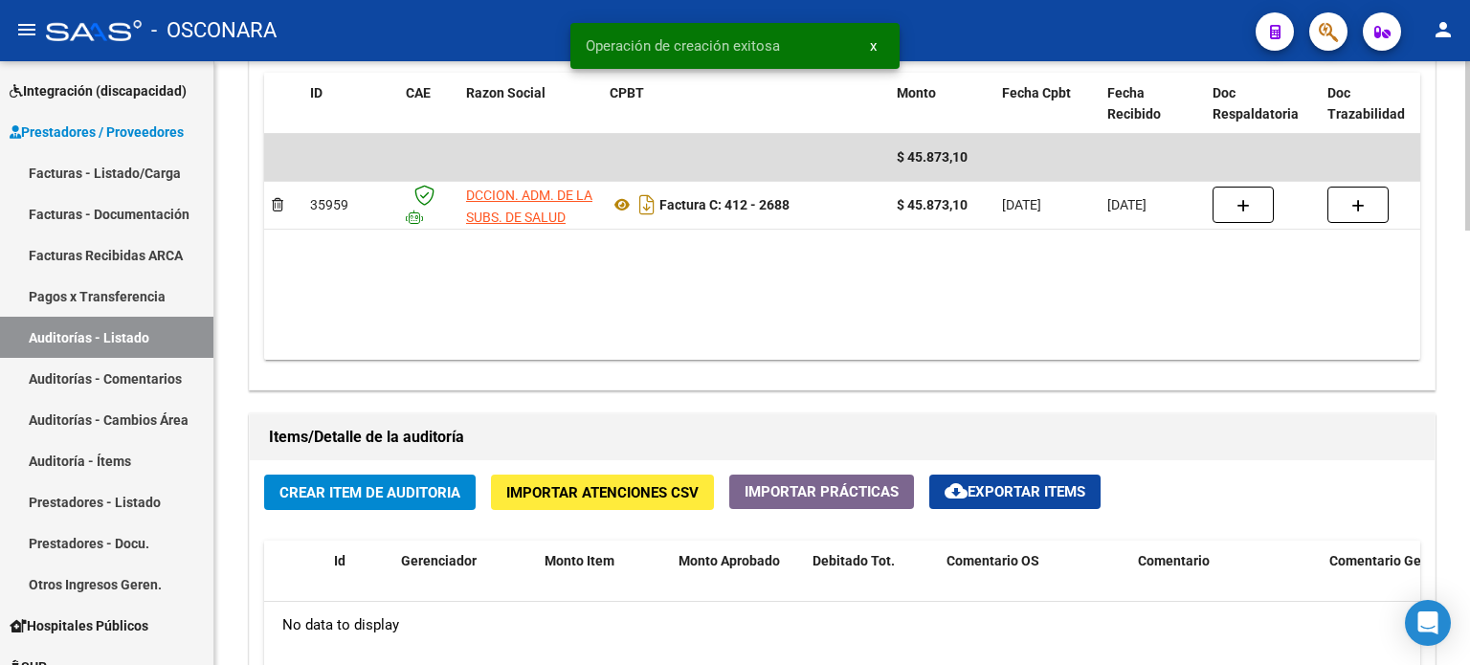
scroll to position [1244, 0]
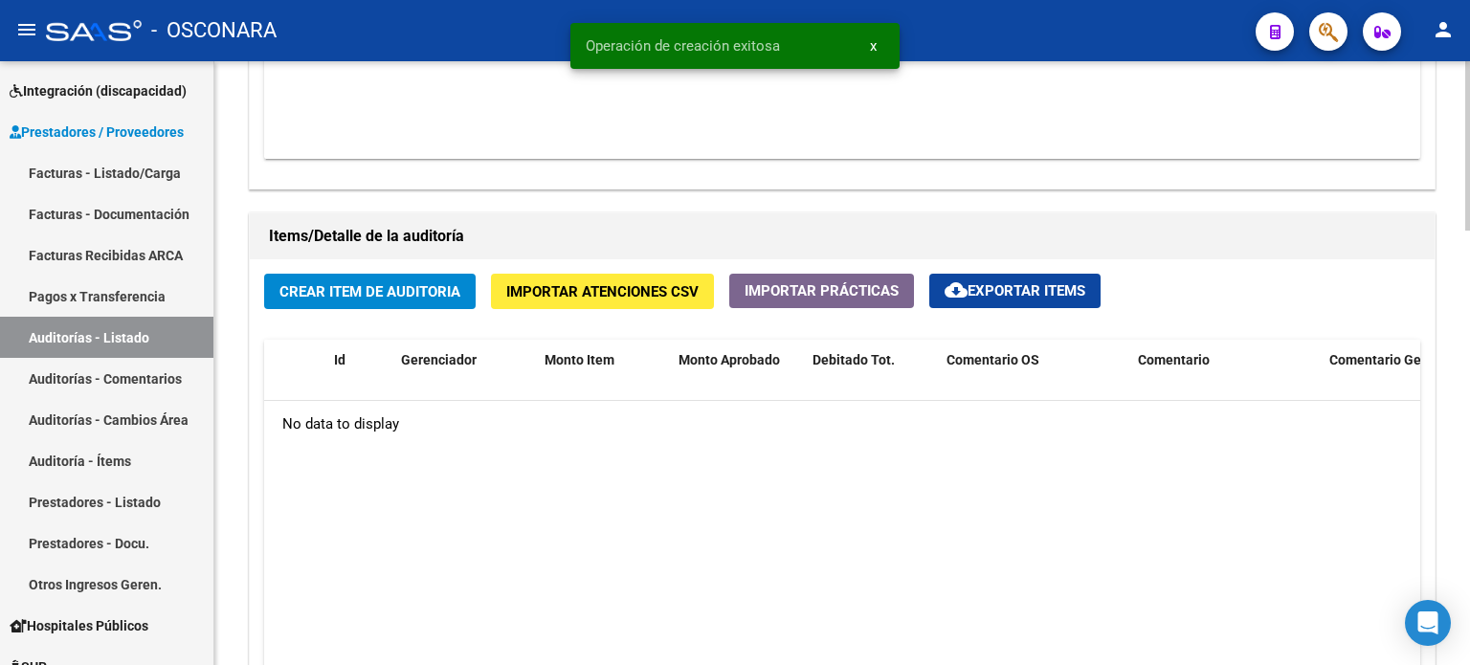
click at [413, 291] on span "Crear Item de Auditoria" at bounding box center [369, 291] width 181 height 17
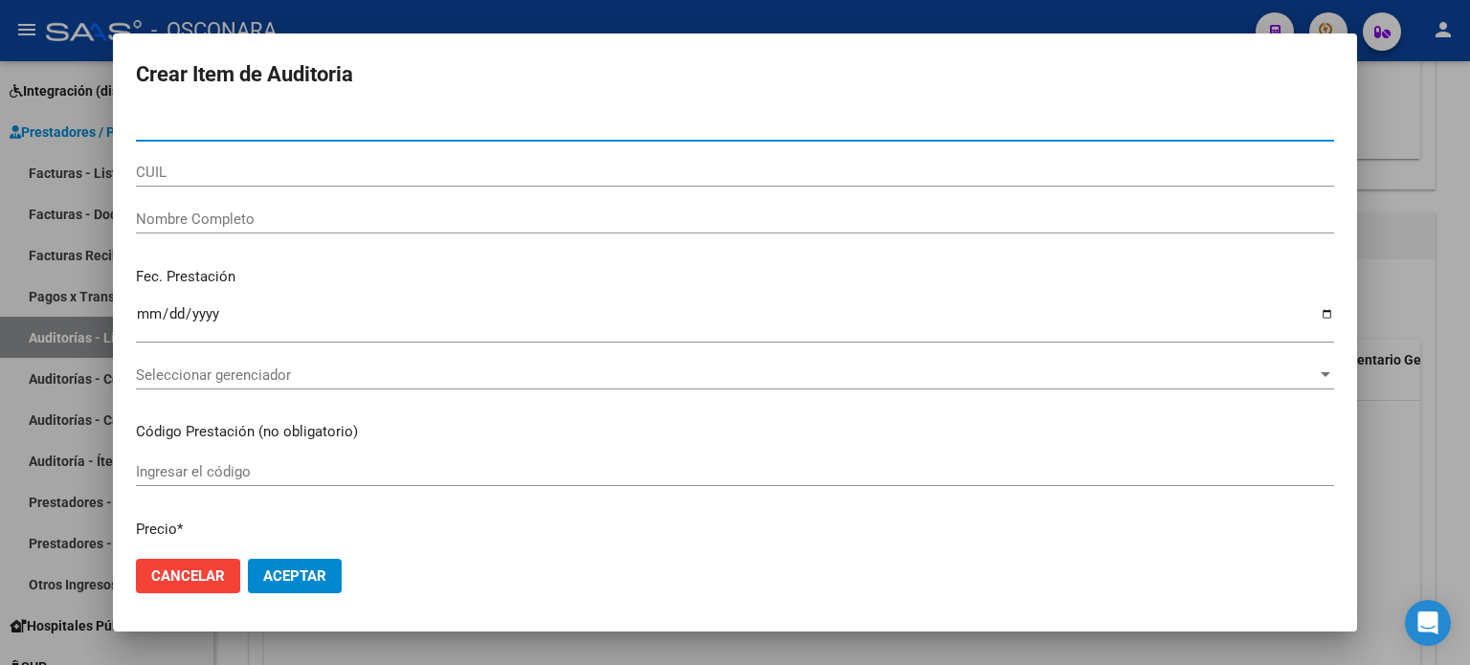
paste input "23709251"
type input "23709251"
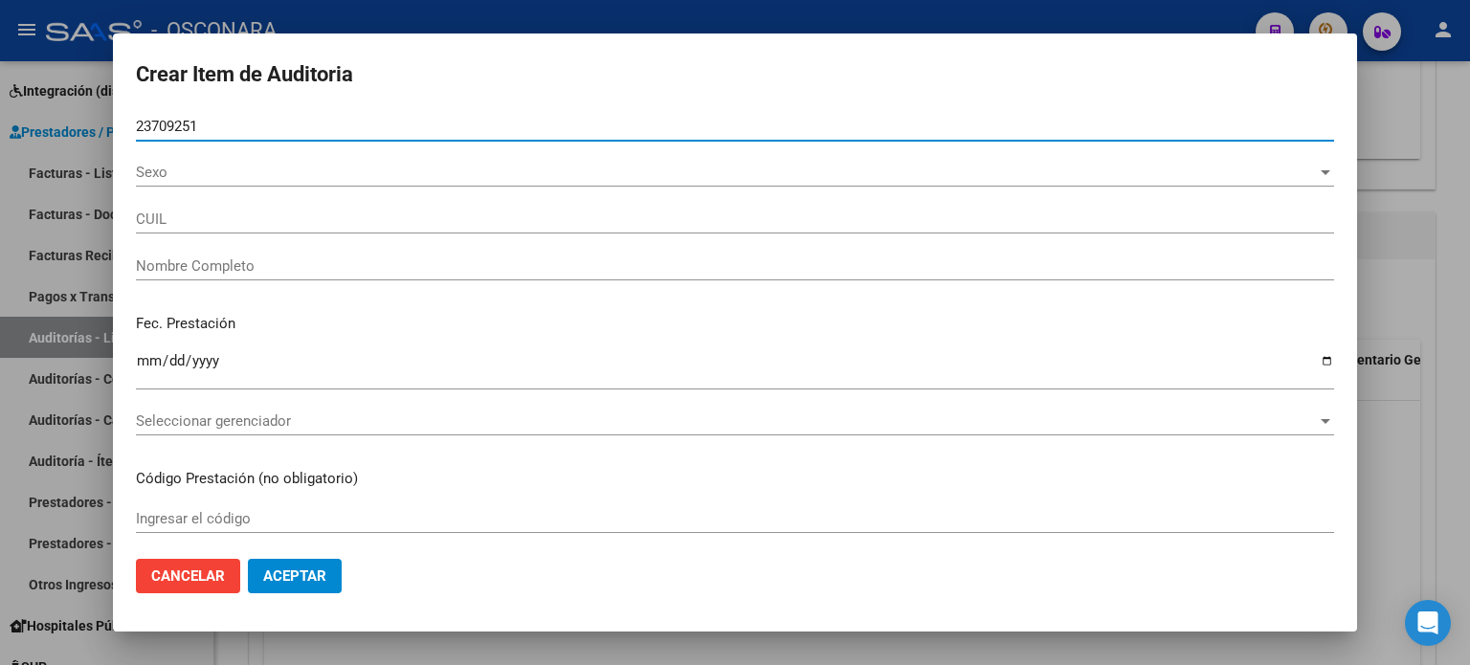
type input "27237092517"
type input "[PERSON_NAME] [PERSON_NAME]"
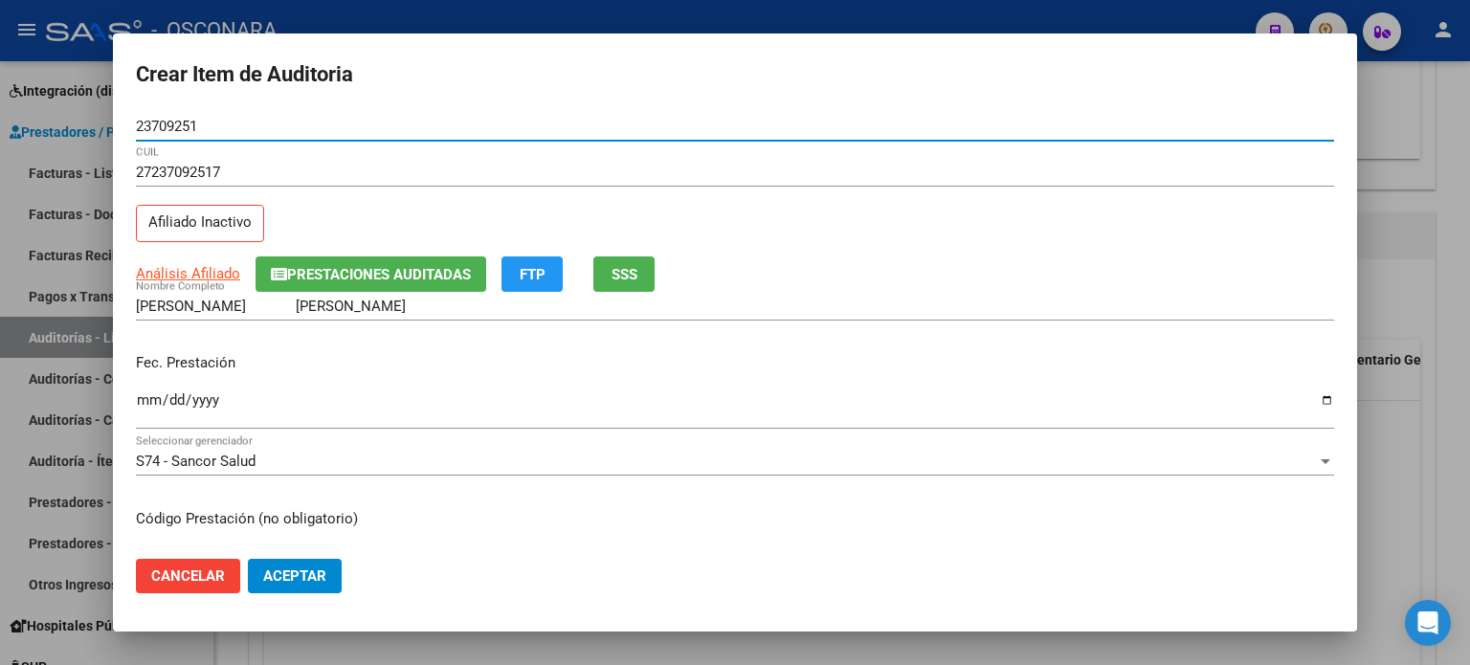
type input "23709251"
click at [632, 275] on span "SSS" at bounding box center [625, 274] width 26 height 17
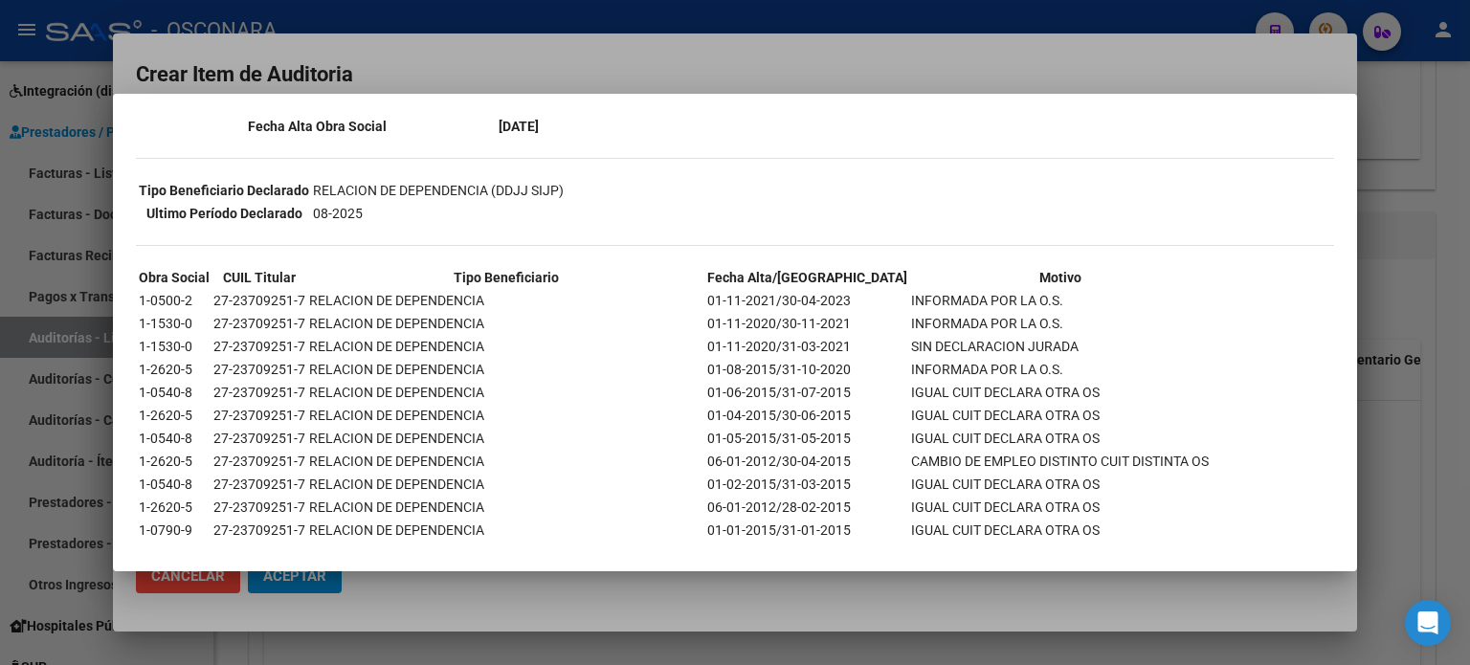
scroll to position [191, 0]
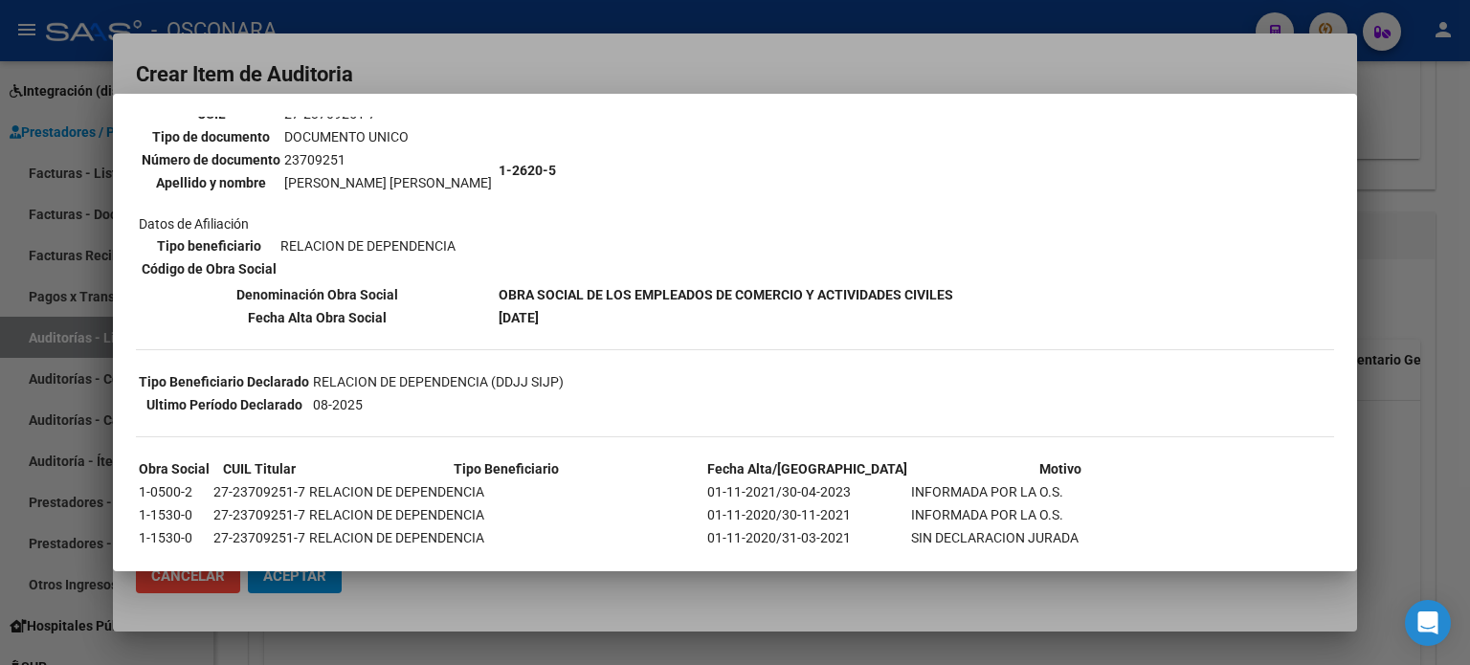
drag, startPoint x: 236, startPoint y: 287, endPoint x: 609, endPoint y: 309, distance: 372.9
click at [609, 309] on tbody "DATOS DE AFILIACION VIGENTE Datos personales Parentesco TITULAR CUIL 27-2370925…" at bounding box center [546, 181] width 816 height 293
copy tbody "Denominación Obra Social OBRA SOCIAL DE LOS EMPLEADOS DE COMERCIO Y ACTIVIDADES…"
click at [1446, 282] on div at bounding box center [735, 332] width 1470 height 665
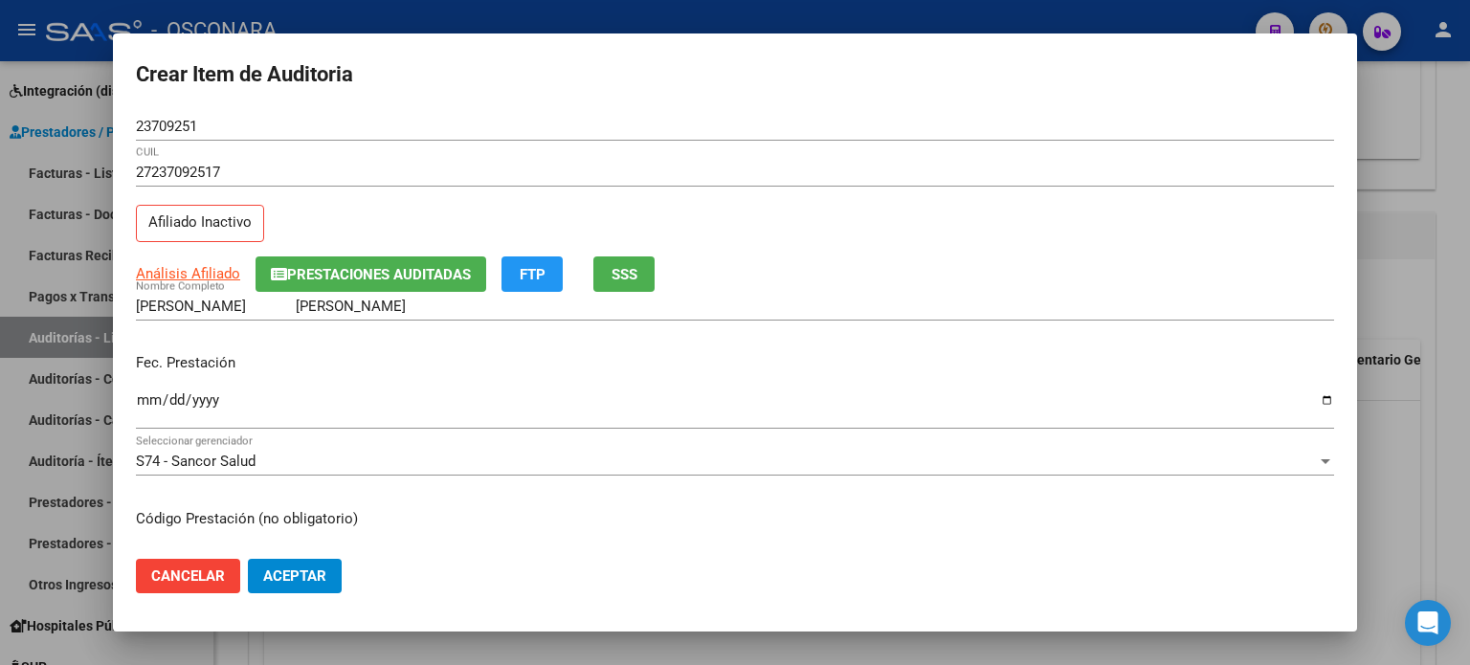
click at [143, 409] on input "Ingresar la fecha" at bounding box center [735, 407] width 1198 height 31
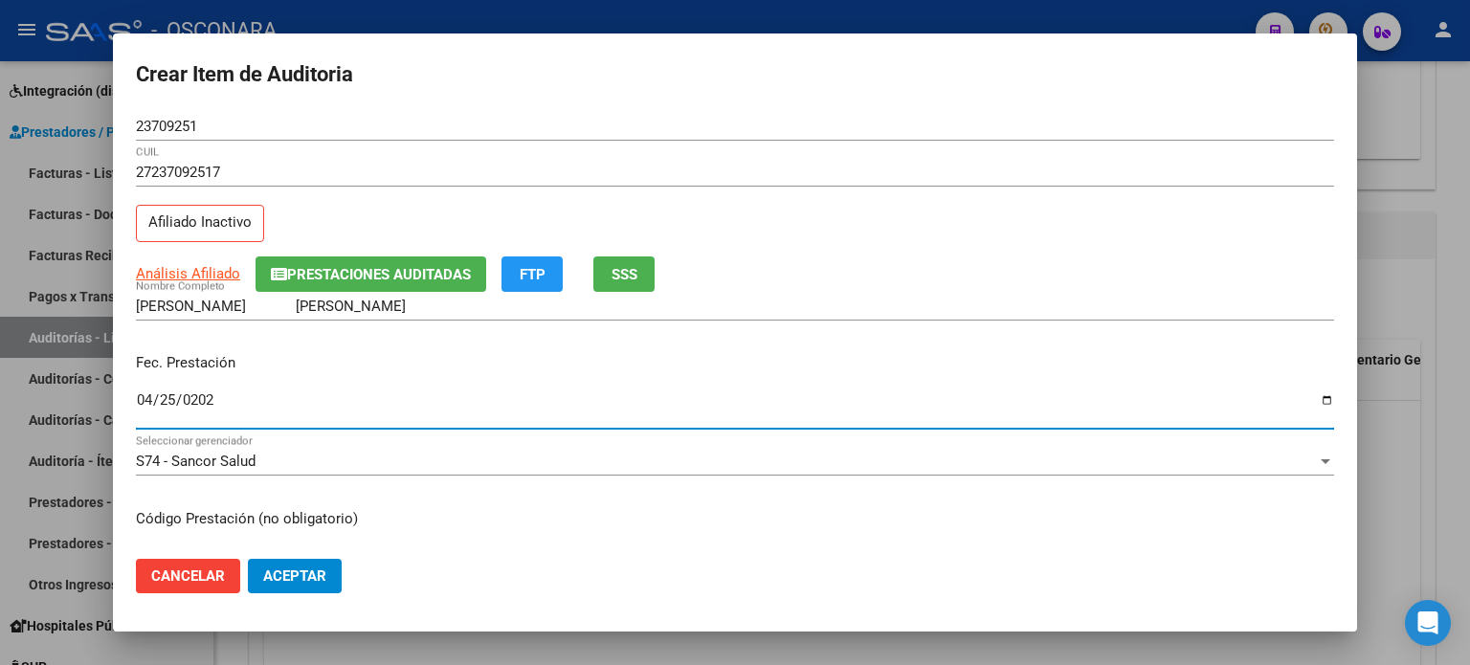
type input "[DATE]"
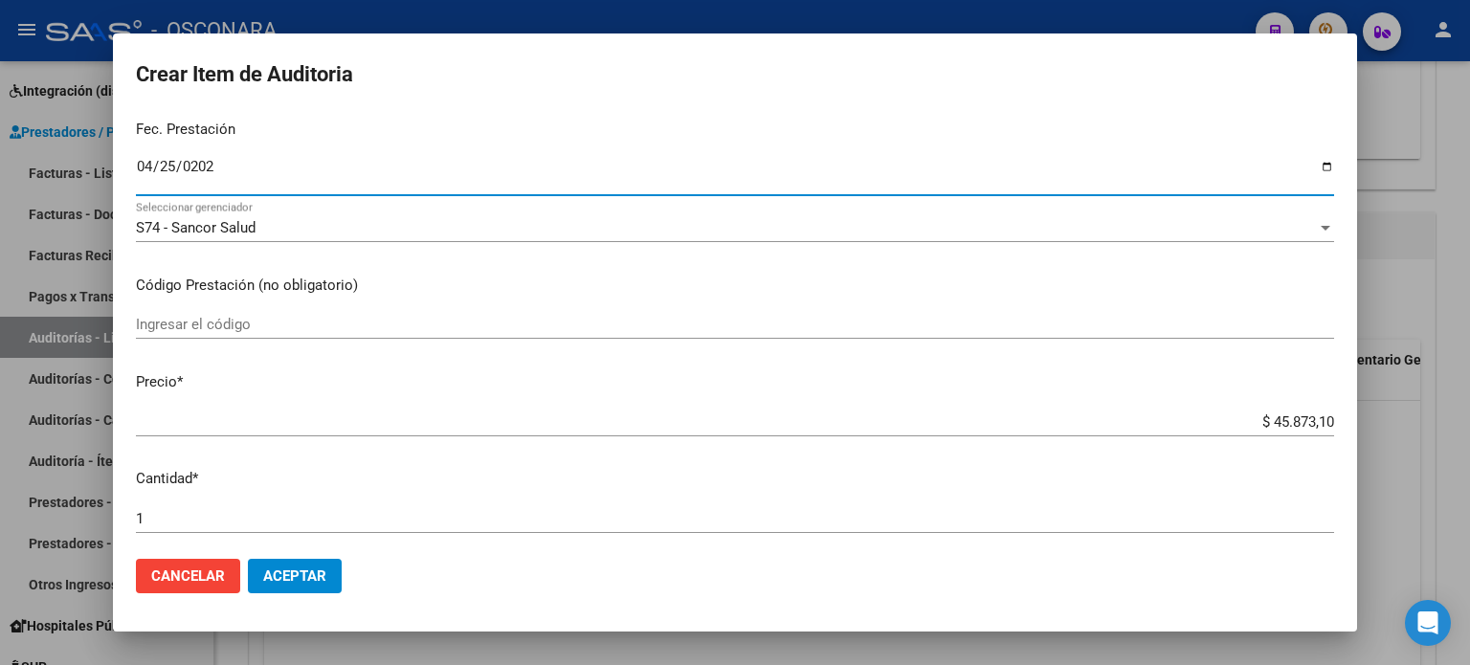
scroll to position [287, 0]
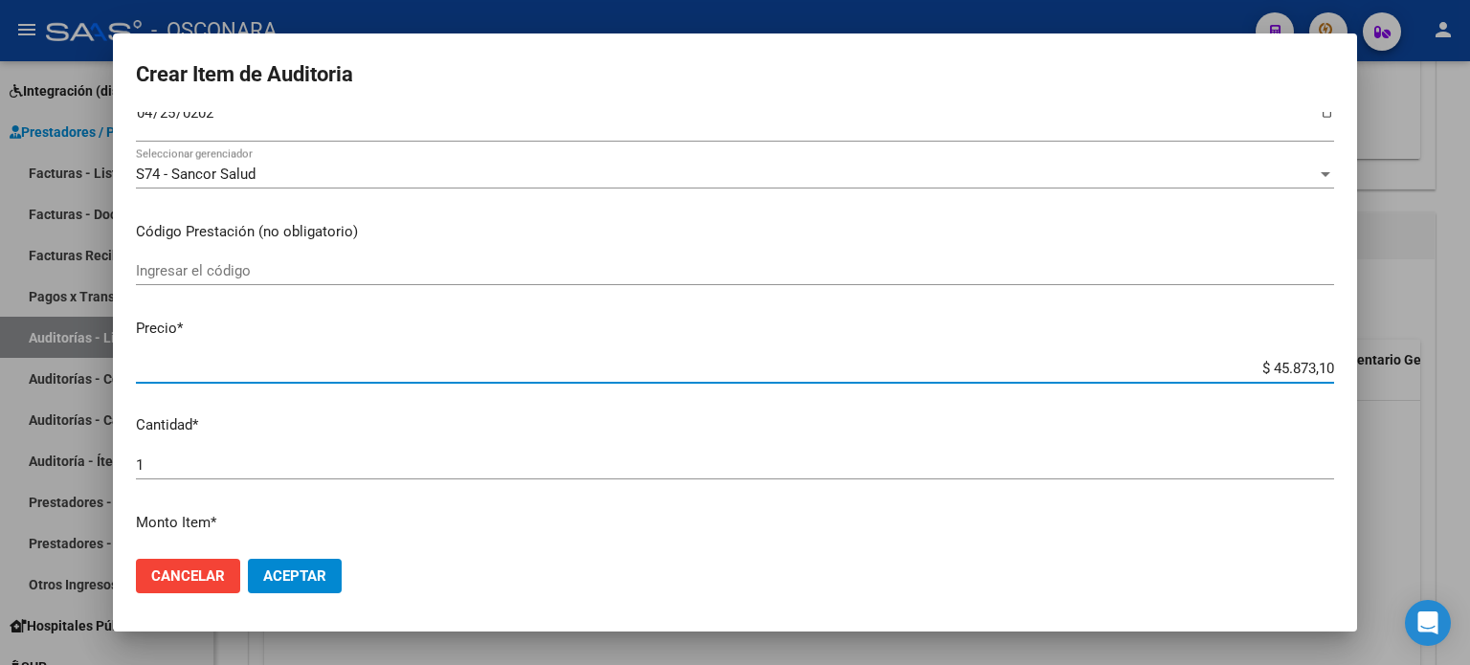
drag, startPoint x: 1262, startPoint y: 366, endPoint x: 1304, endPoint y: 365, distance: 41.2
click at [1304, 365] on input "$ 45.873,10" at bounding box center [735, 368] width 1198 height 17
type input "$ 4,10"
type input "$ 0,10"
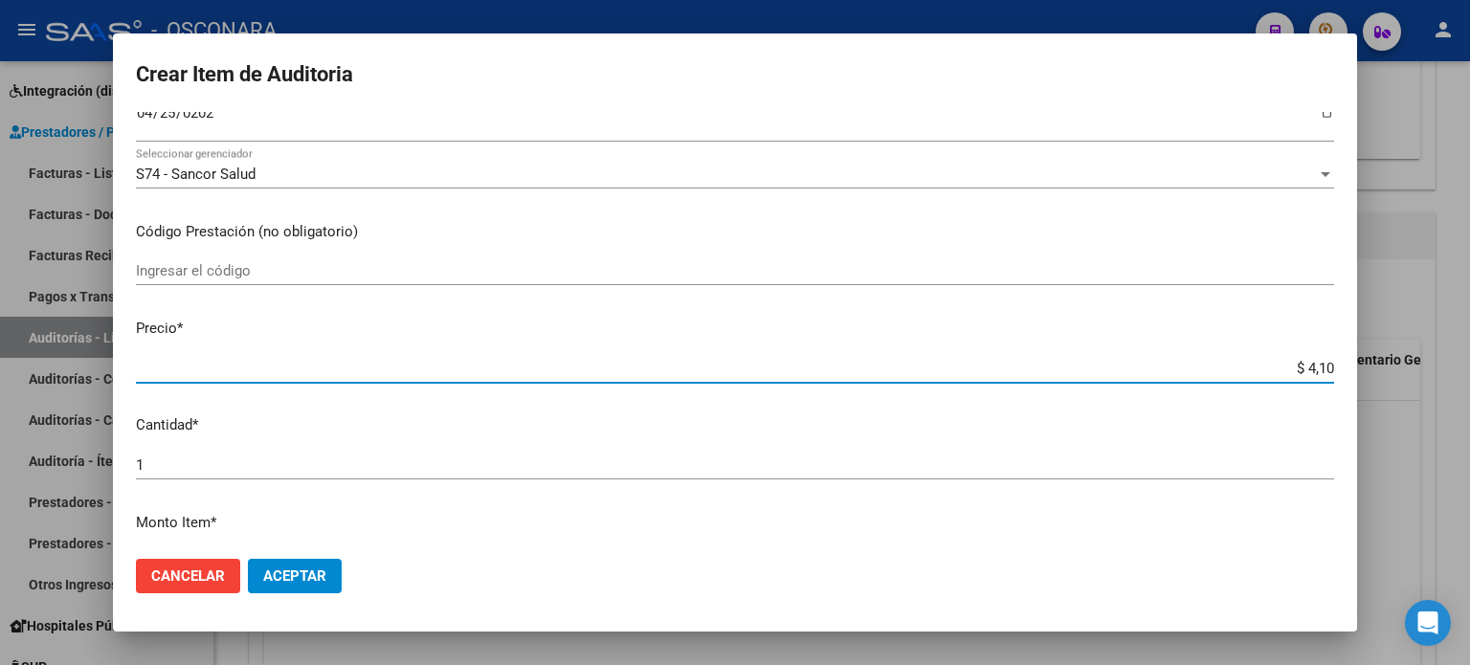
type input "$ 0,10"
type input "$ 1,10"
type input "$ 15,10"
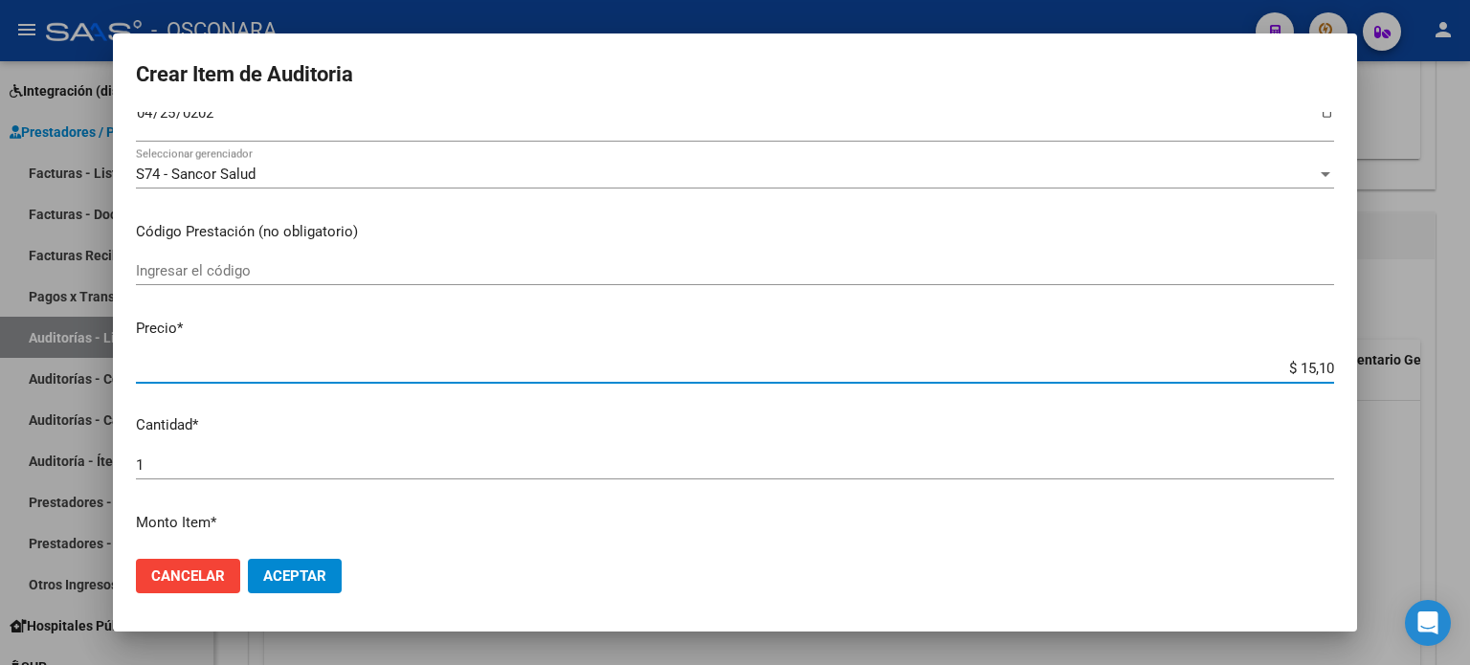
type input "$ 155,10"
type input "$ 1.552,10"
type input "$ 15.526,10"
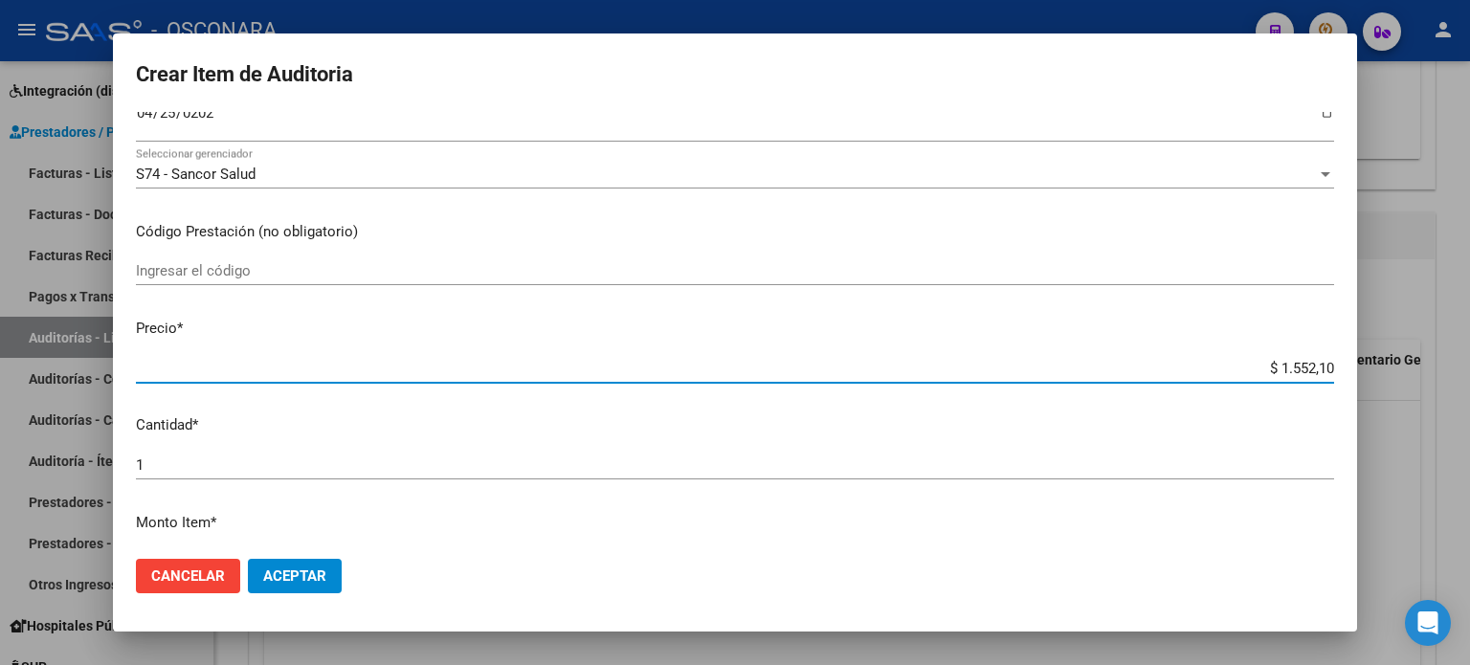
type input "$ 15.526,10"
type input "$ 1.552,61"
type input "$ 155,26"
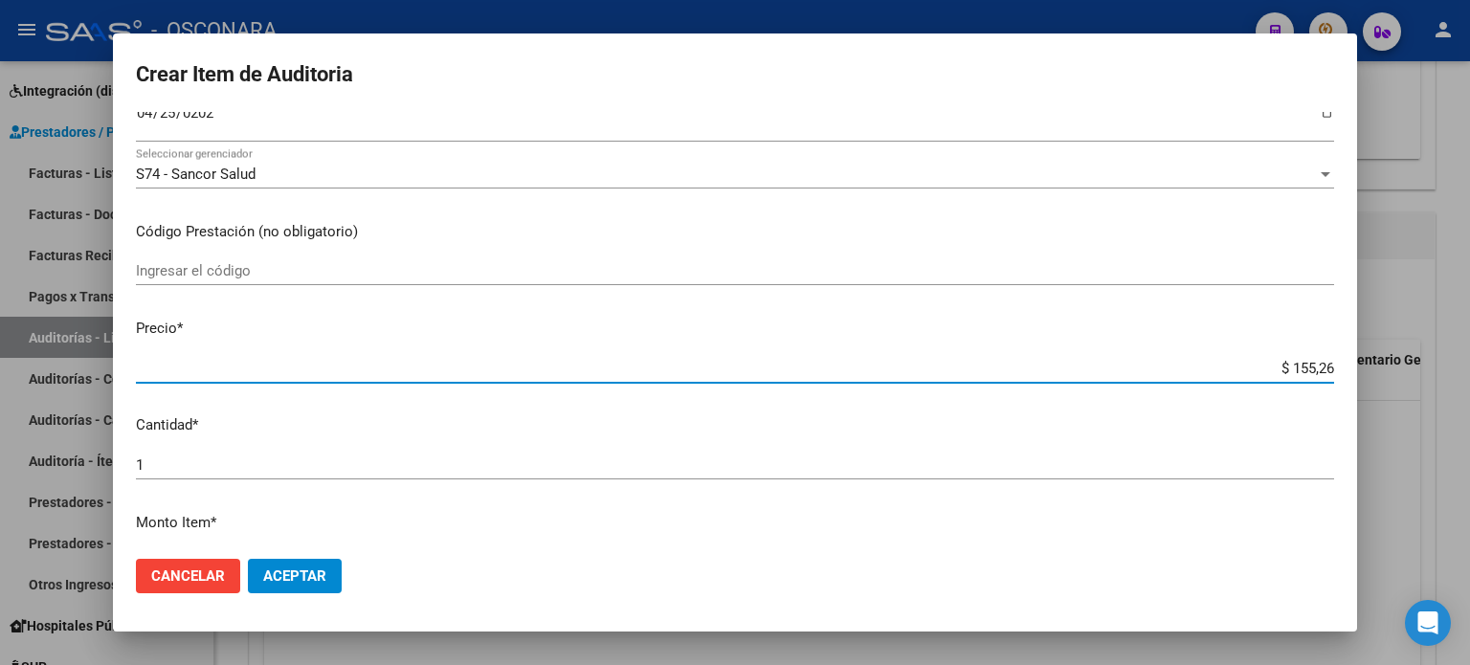
type input "$ 1.552,62"
type input "$ 15.526,28"
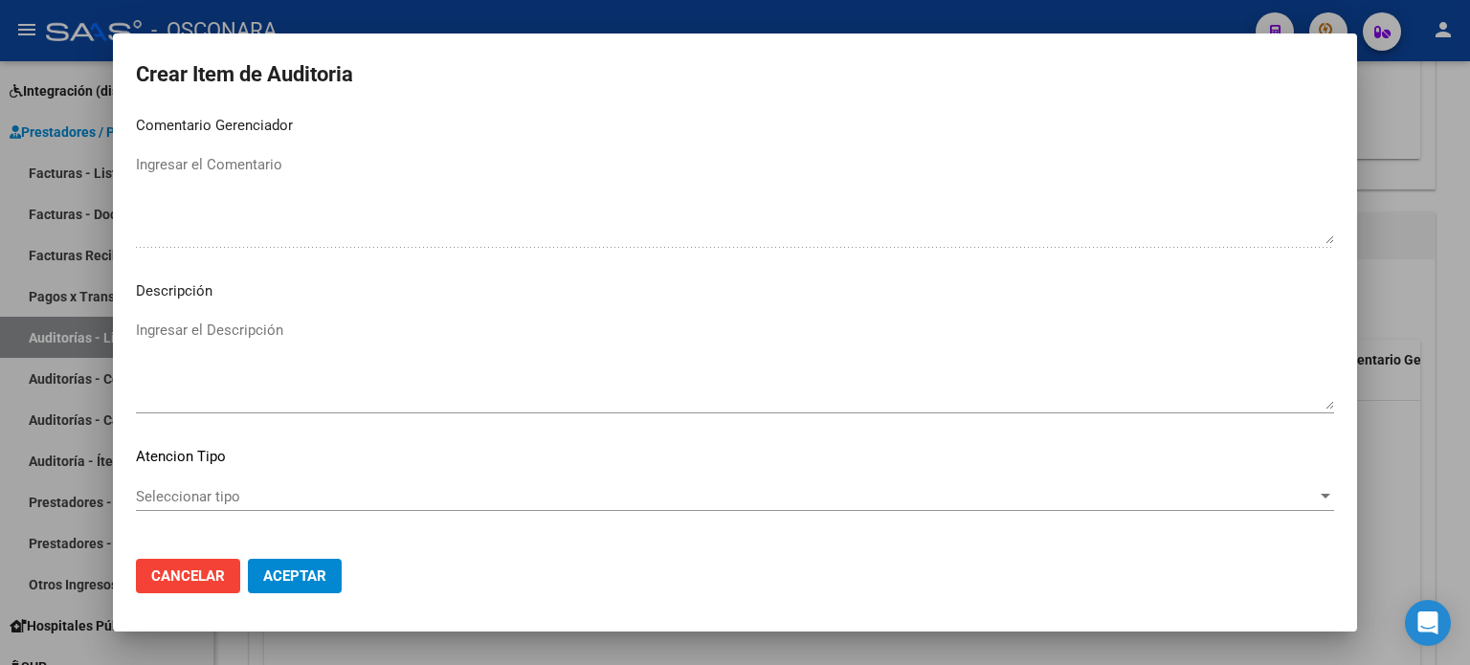
scroll to position [1244, 0]
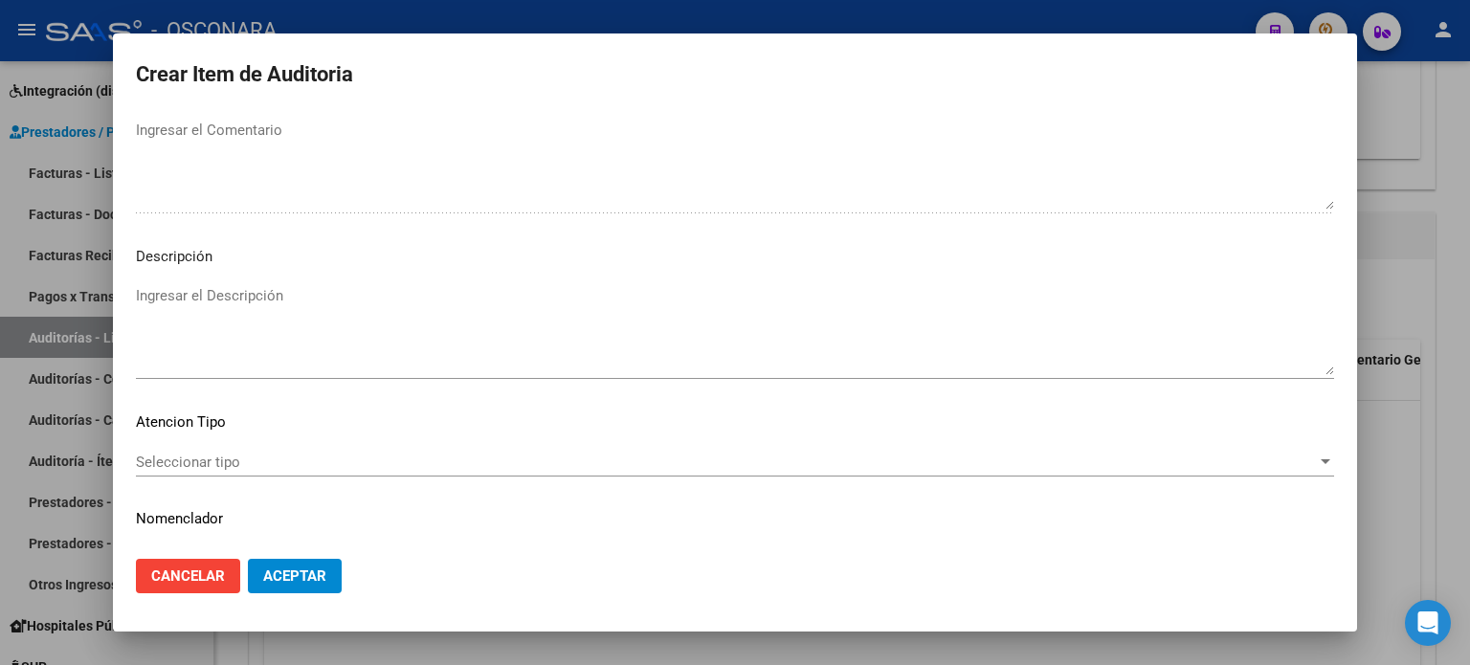
click at [222, 301] on textarea "Ingresar el Descripción" at bounding box center [735, 330] width 1198 height 90
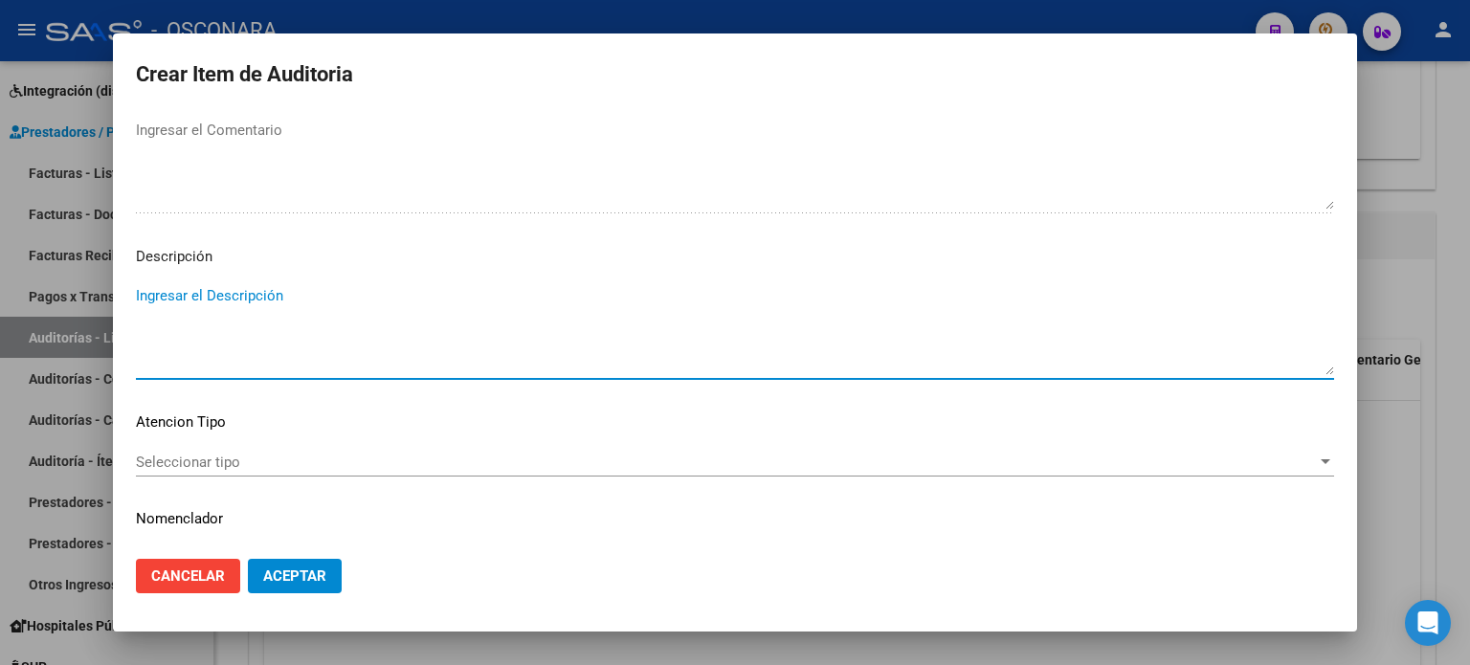
paste textarea "Denominación Obra Social OBRA SOCIAL DE LOS EMPLEADOS DE COMERCIO Y ACTIVIDADES…"
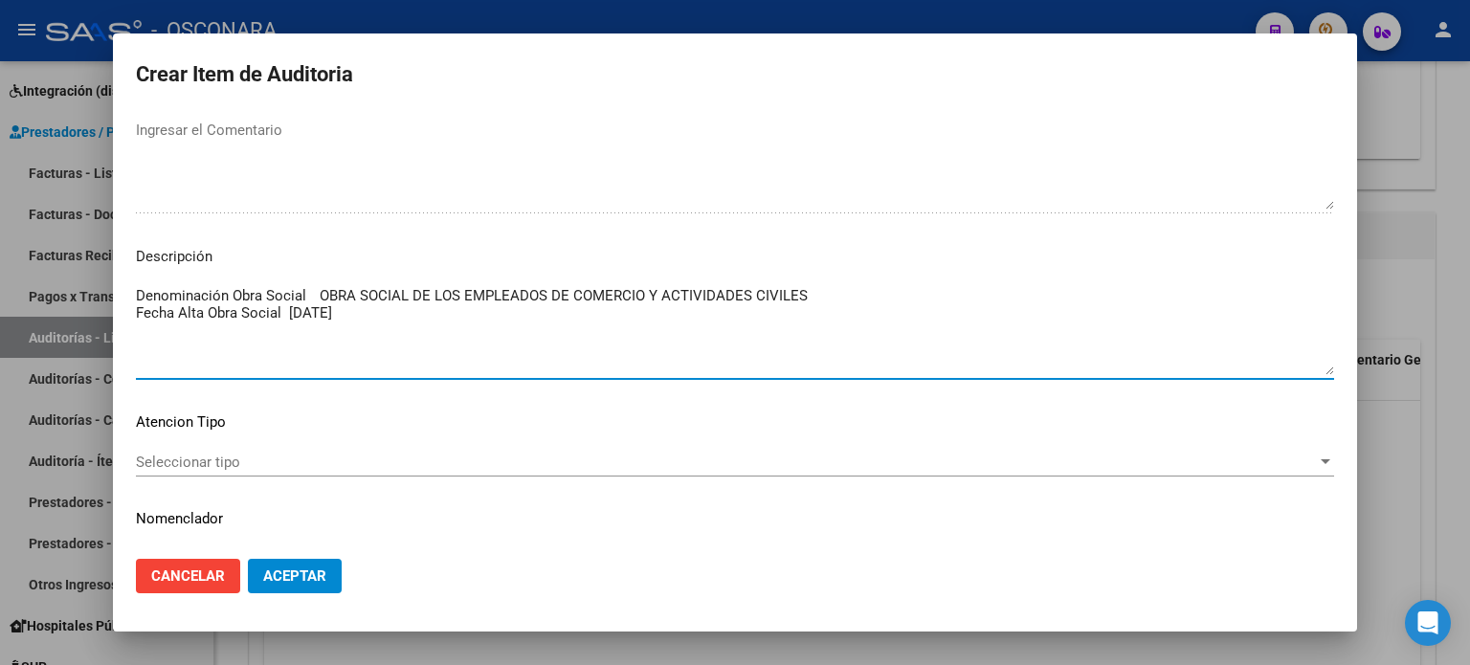
drag, startPoint x: 138, startPoint y: 332, endPoint x: 167, endPoint y: 332, distance: 28.7
click at [138, 332] on textarea "Denominación Obra Social OBRA SOCIAL DE LOS EMPLEADOS DE COMERCIO Y ACTIVIDADES…" at bounding box center [735, 330] width 1198 height 90
click at [137, 295] on textarea "Denominación Obra Social OBRA SOCIAL DE LOS EMPLEADOS DE COMERCIO Y ACTIVIDADES…" at bounding box center [735, 330] width 1198 height 90
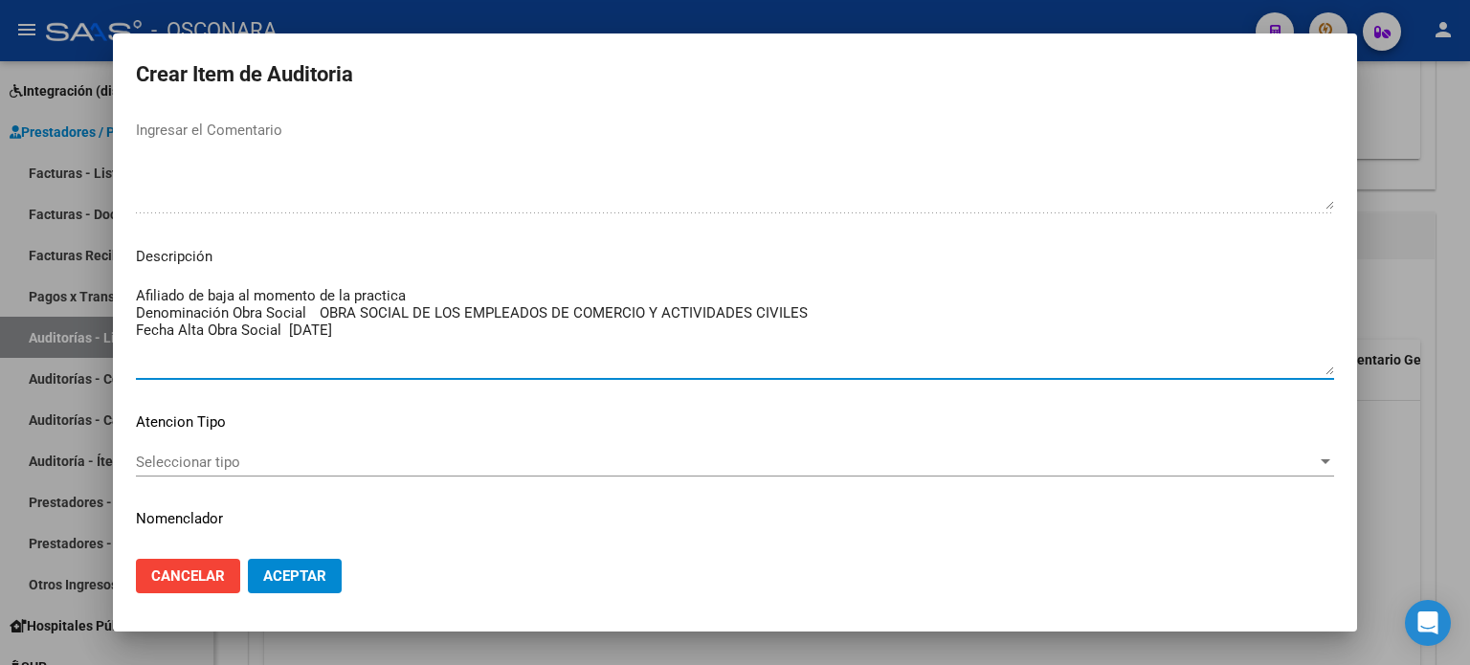
type textarea "Afiliado de baja al momento de la practica Denominación Obra Social OBRA SOCIAL…"
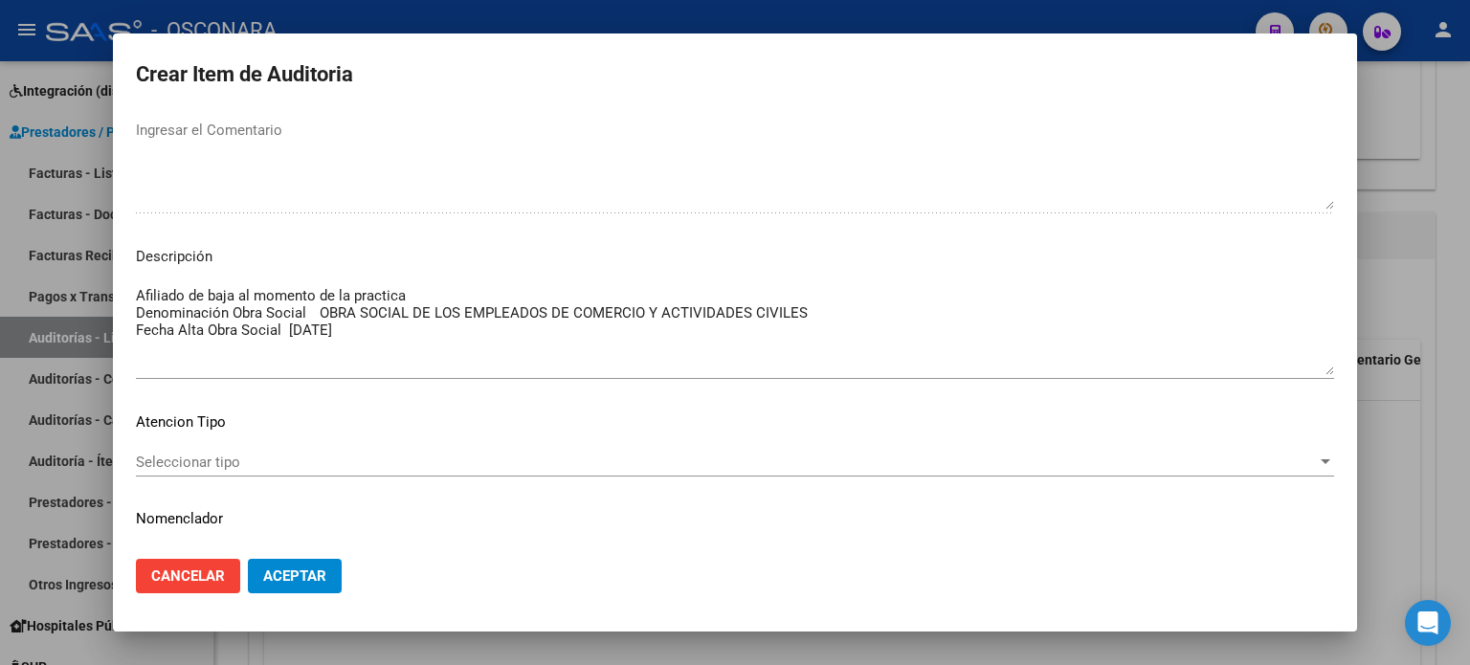
click at [371, 312] on textarea "Afiliado de baja al momento de la practica Denominación Obra Social OBRA SOCIAL…" at bounding box center [735, 330] width 1198 height 90
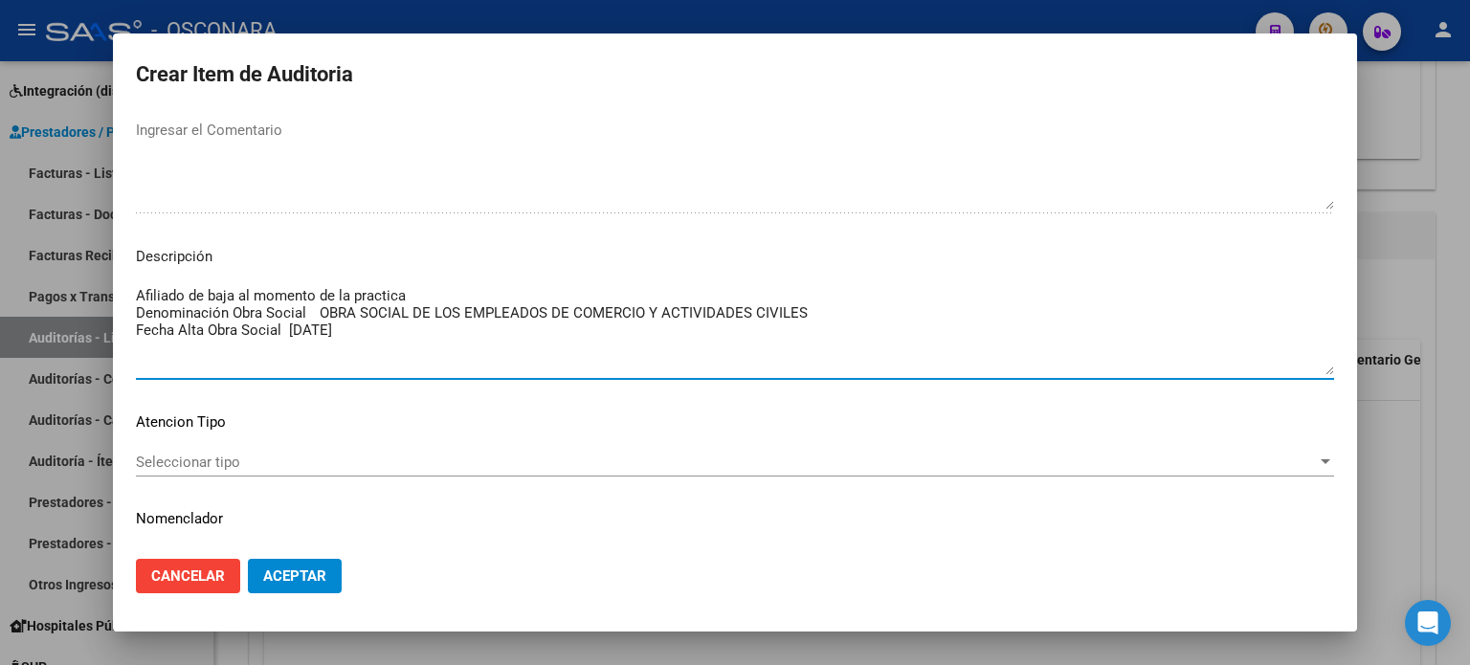
drag, startPoint x: 137, startPoint y: 288, endPoint x: 394, endPoint y: 328, distance: 260.6
click at [394, 328] on textarea "Afiliado de baja al momento de la practica Denominación Obra Social OBRA SOCIAL…" at bounding box center [735, 330] width 1198 height 90
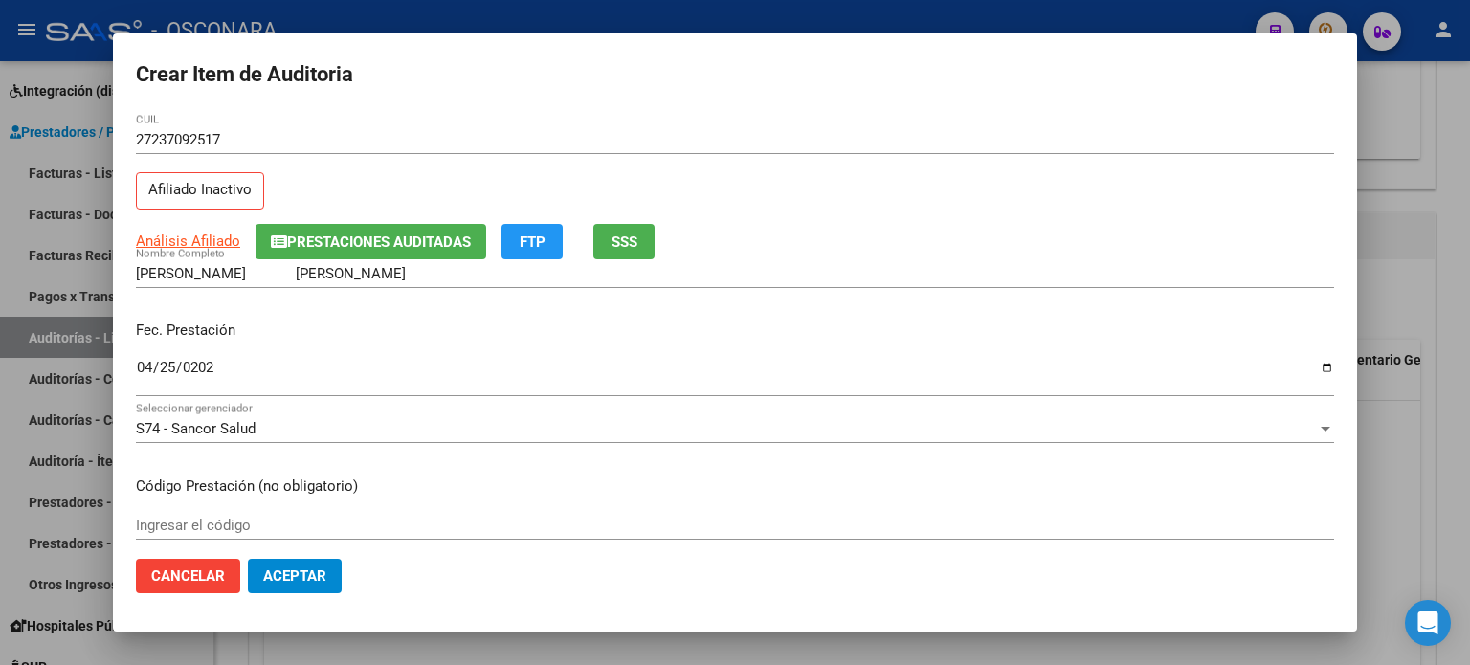
scroll to position [0, 0]
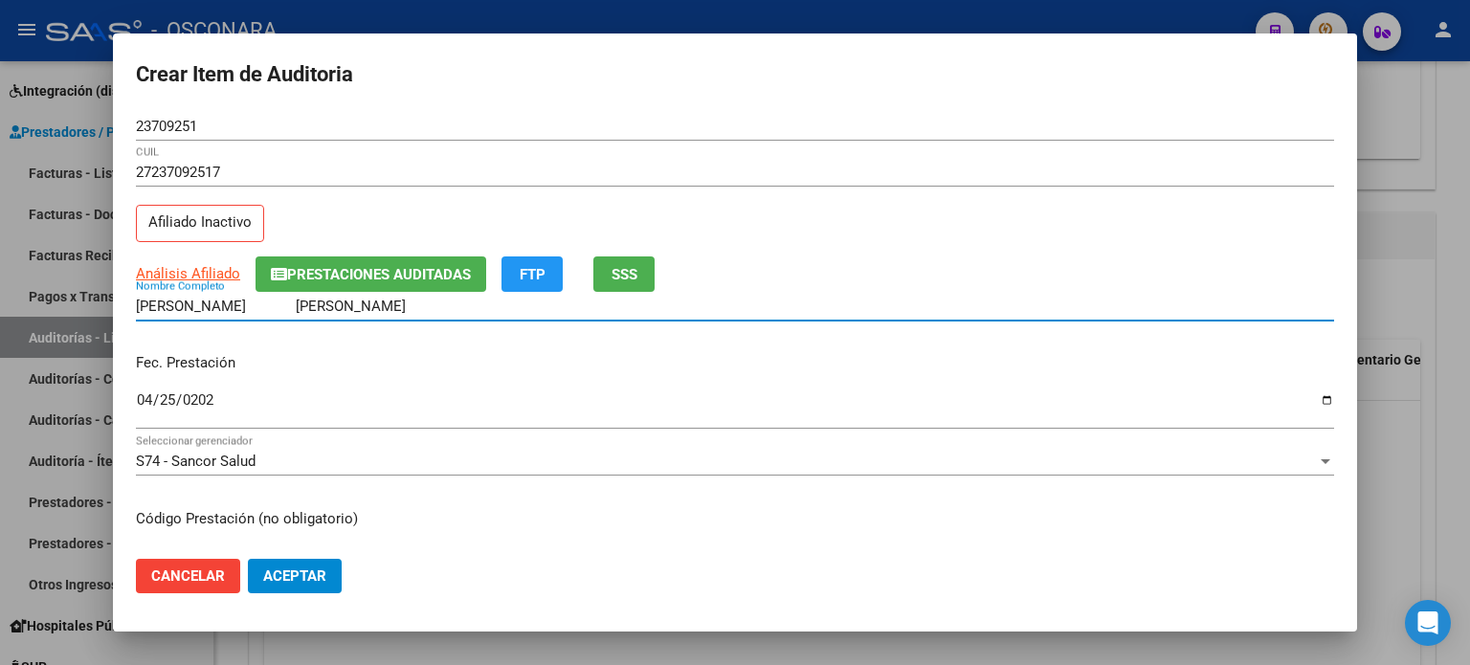
drag, startPoint x: 406, startPoint y: 305, endPoint x: 121, endPoint y: 313, distance: 285.3
click at [121, 313] on mat-dialog-content "23709251 Nro Documento 27237092517 CUIL Afiliado Inactivo Análisis Afiliado Pre…" at bounding box center [735, 328] width 1244 height 433
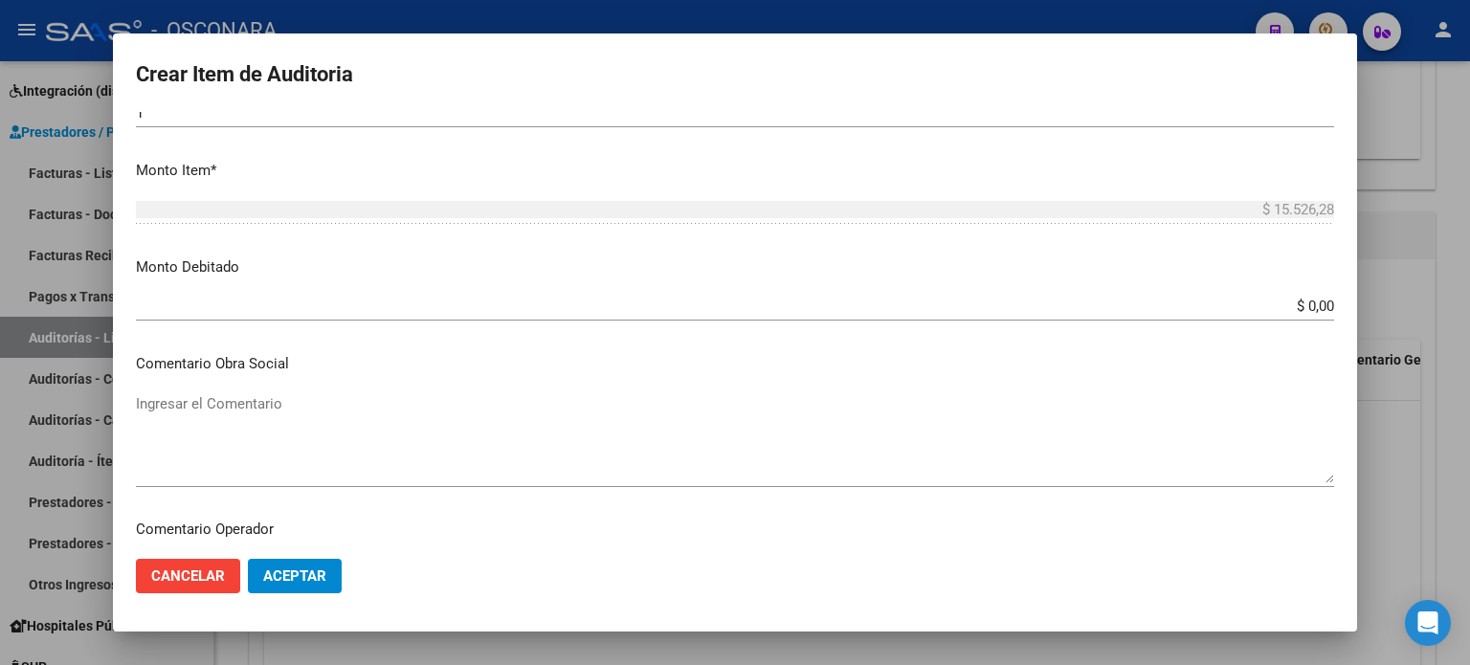
scroll to position [670, 0]
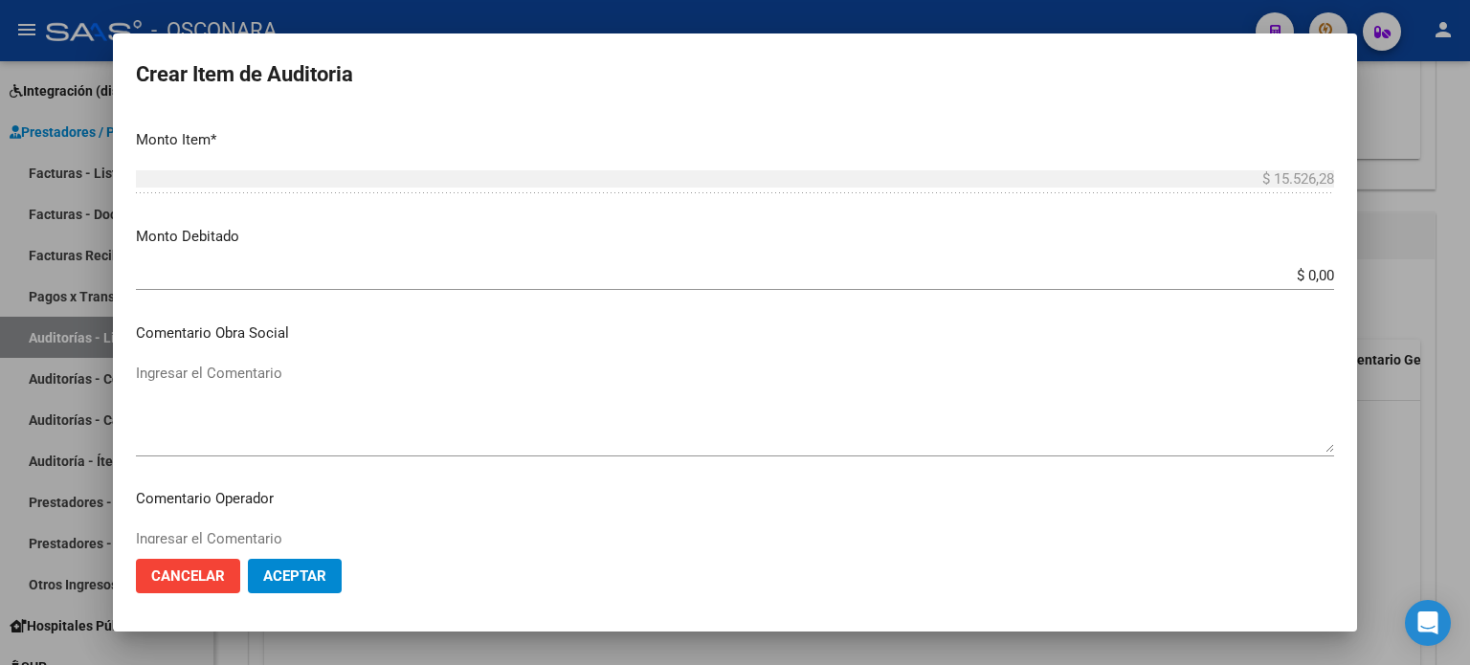
click at [423, 261] on div "$ 0,00 Ingresar el monto" at bounding box center [735, 275] width 1198 height 29
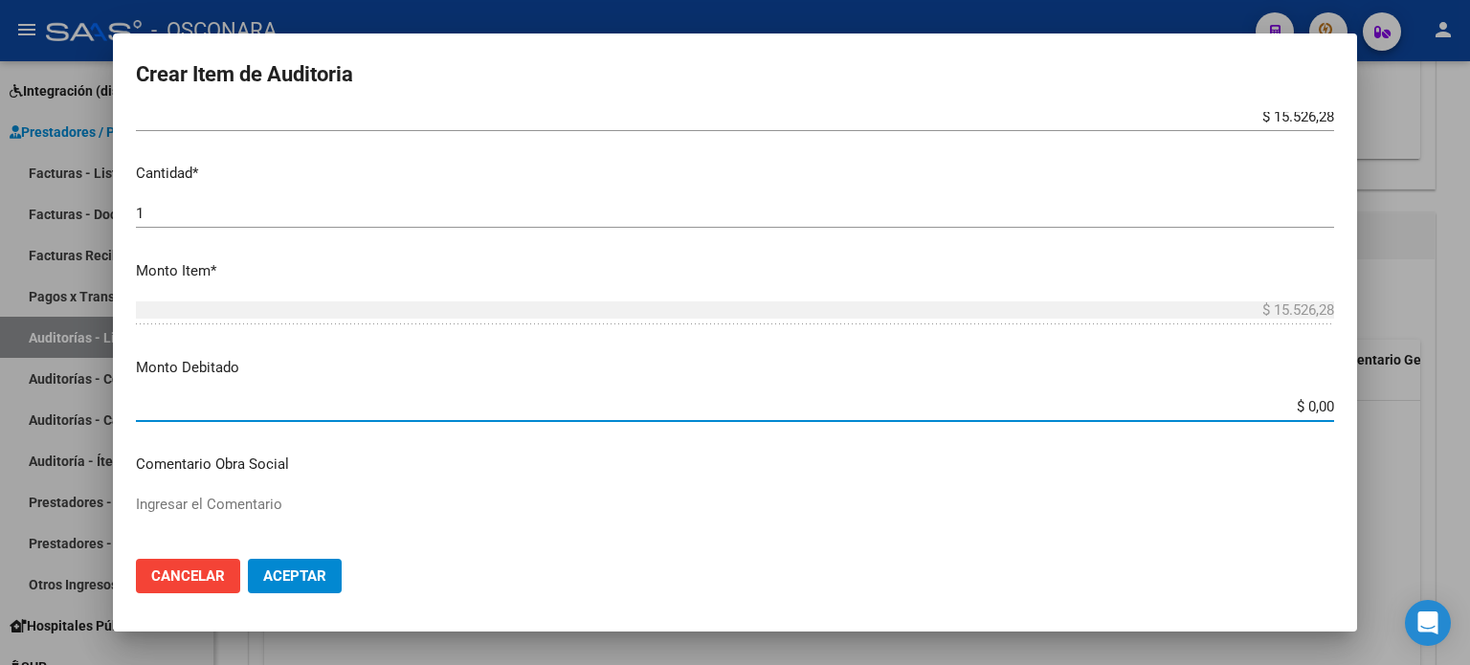
scroll to position [574, 0]
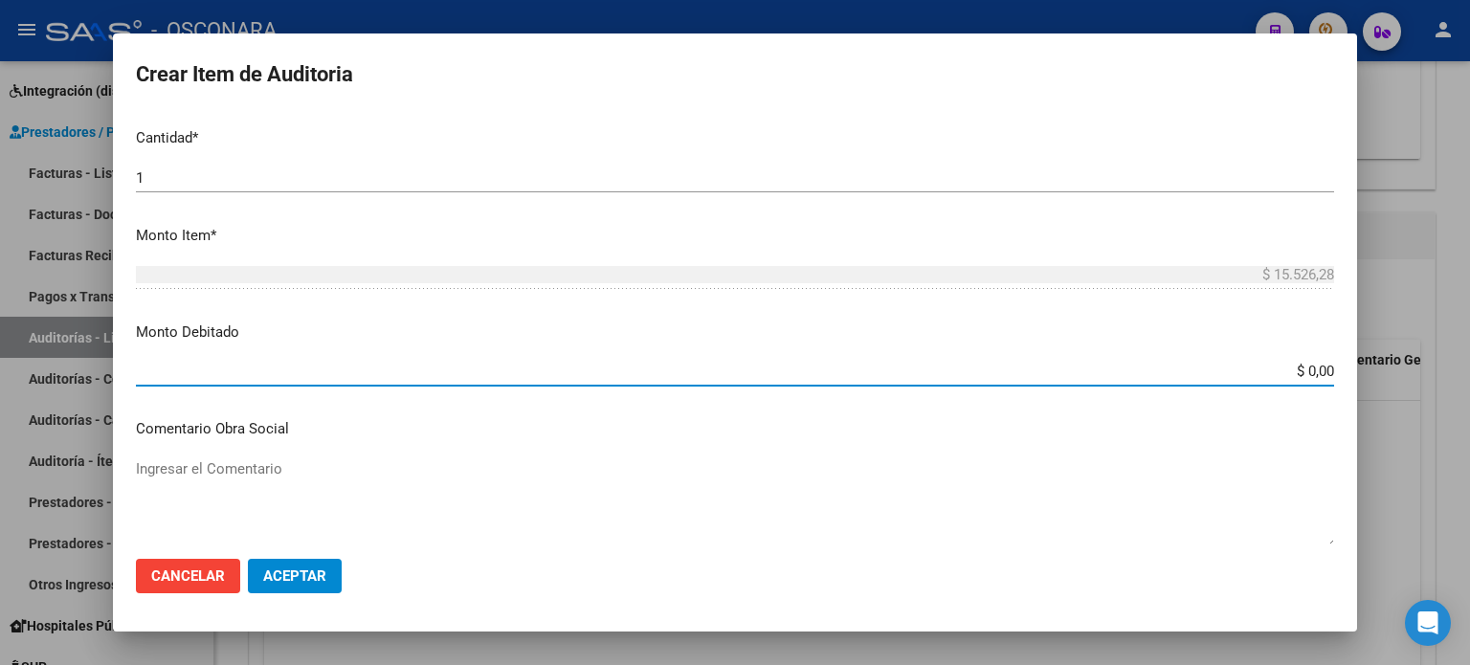
click at [1300, 371] on input "$ 0,00" at bounding box center [735, 371] width 1198 height 17
type input "$ 15.526,28"
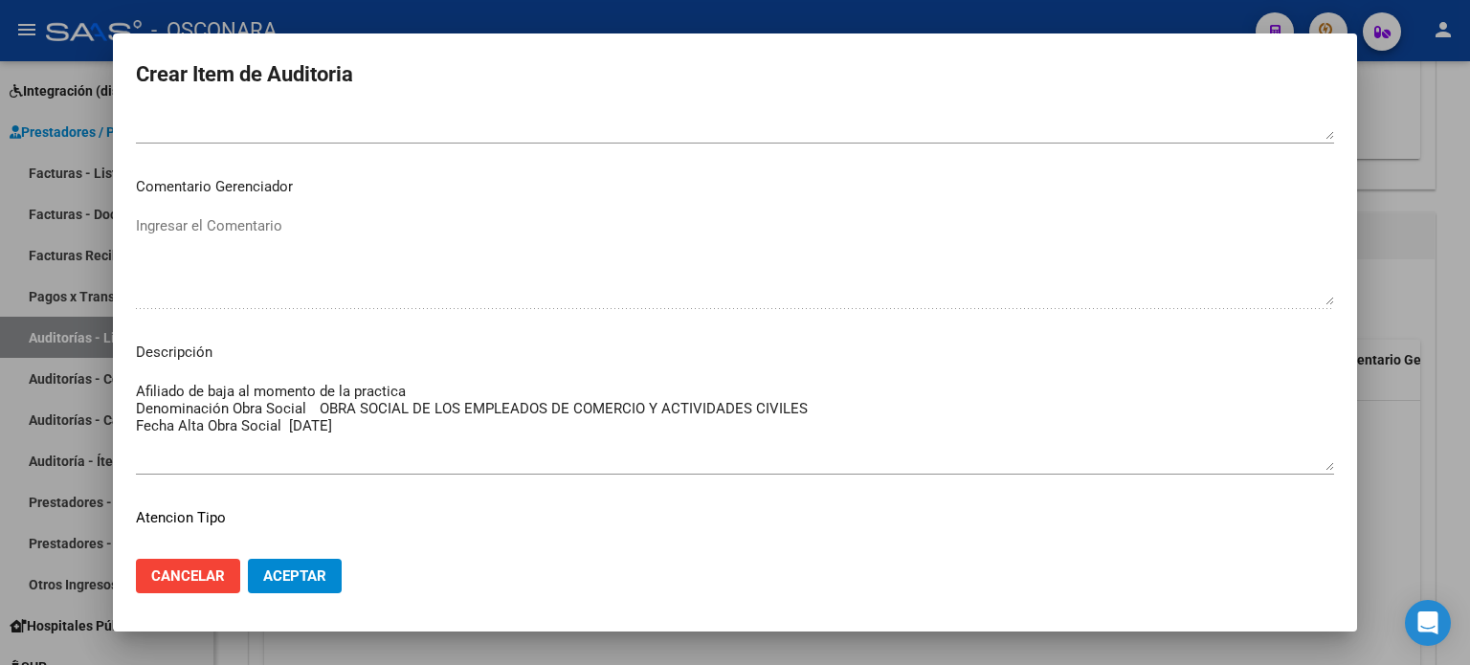
scroll to position [1290, 0]
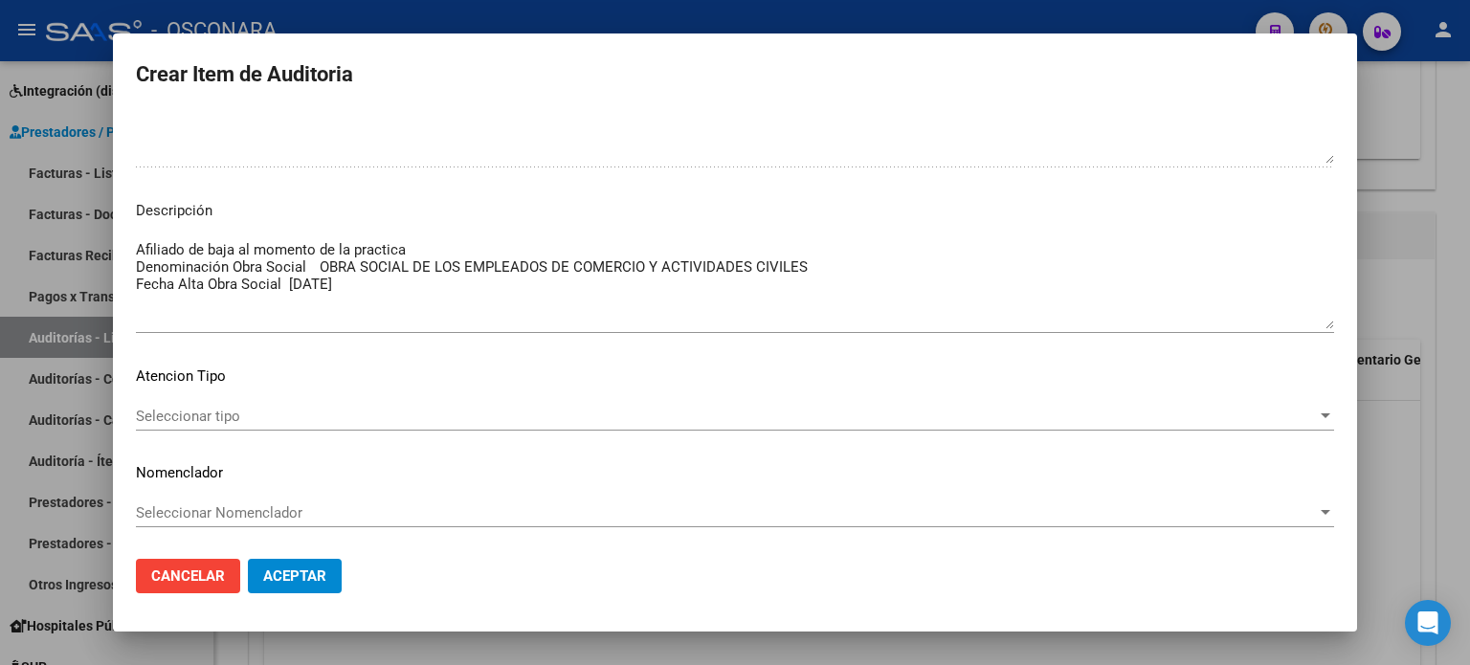
click at [232, 409] on span "Seleccionar tipo" at bounding box center [726, 416] width 1181 height 17
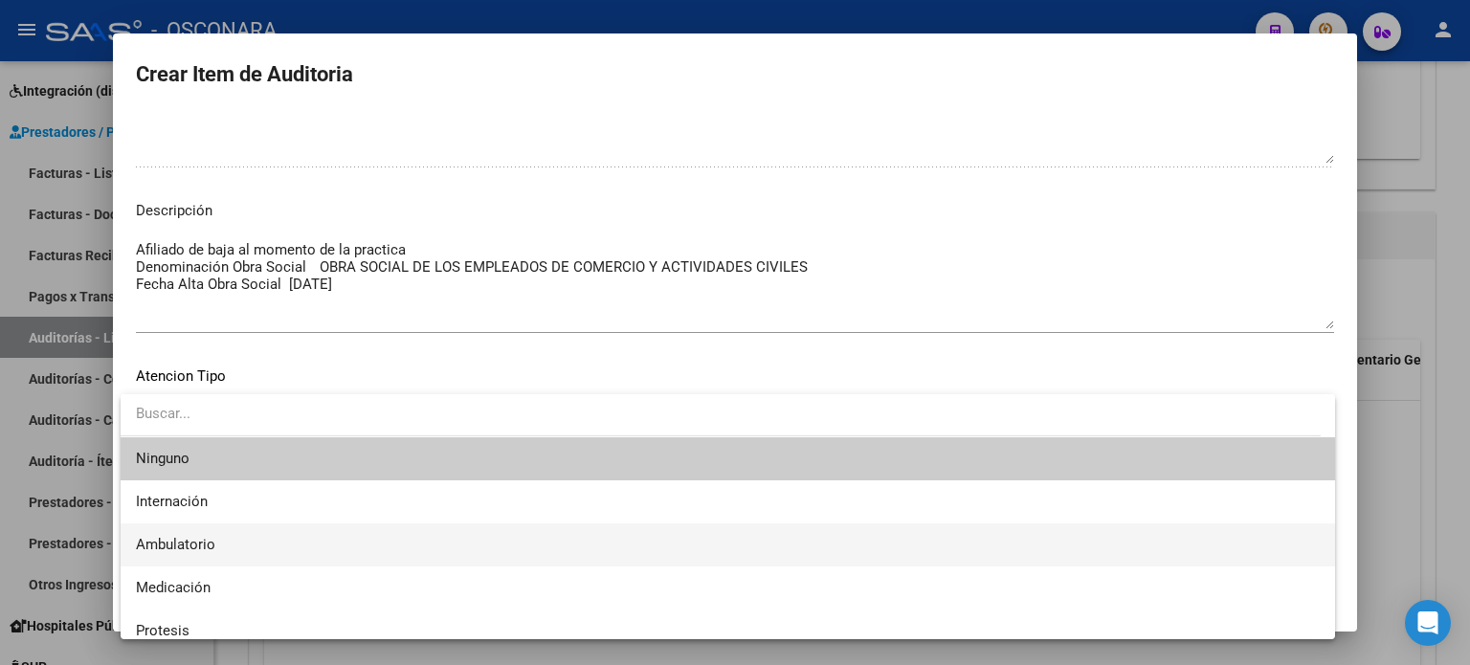
click at [222, 544] on span "Ambulatorio" at bounding box center [728, 545] width 1184 height 43
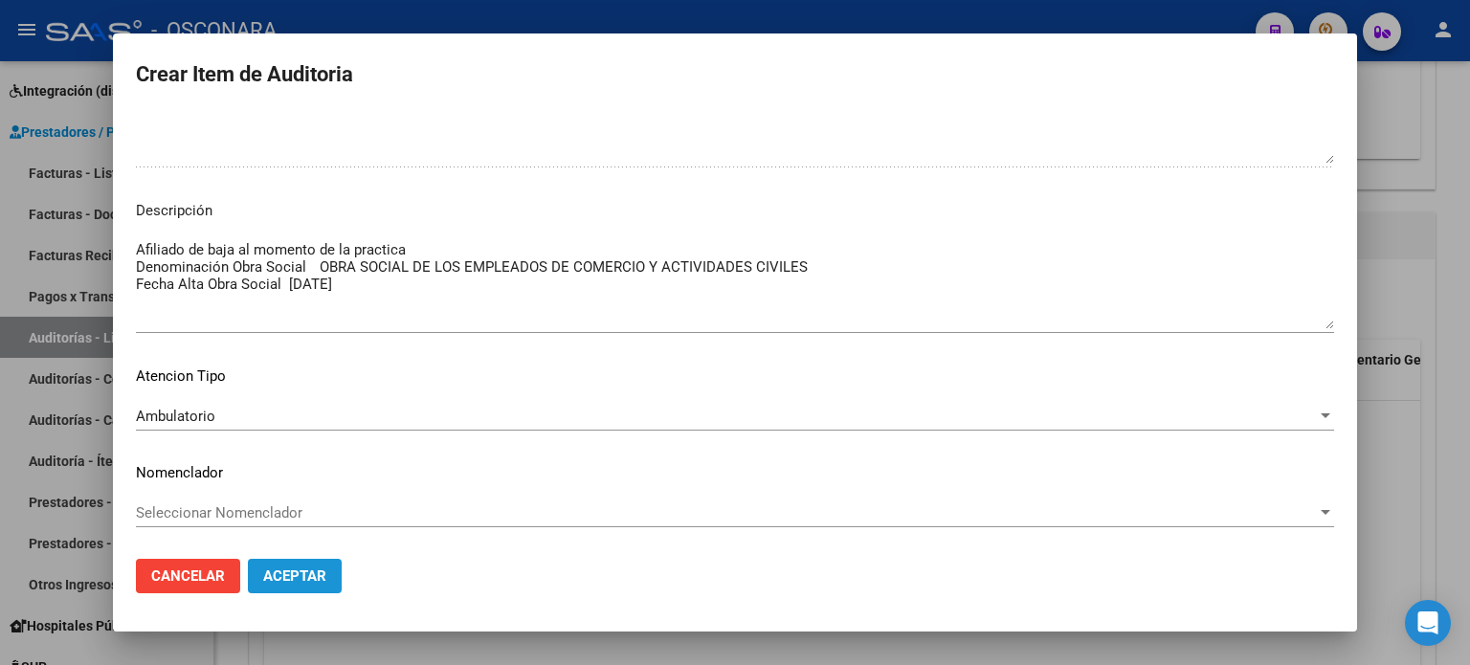
click at [311, 564] on button "Aceptar" at bounding box center [295, 576] width 94 height 34
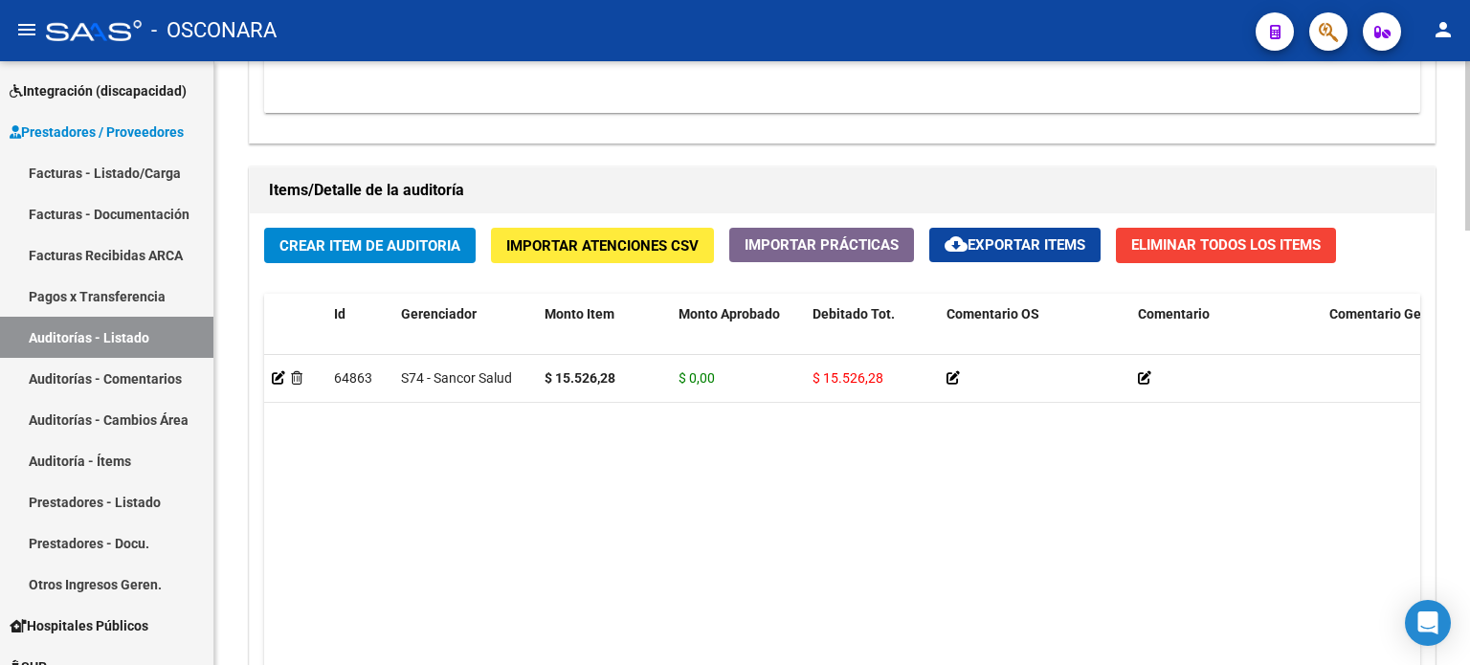
scroll to position [1358, 0]
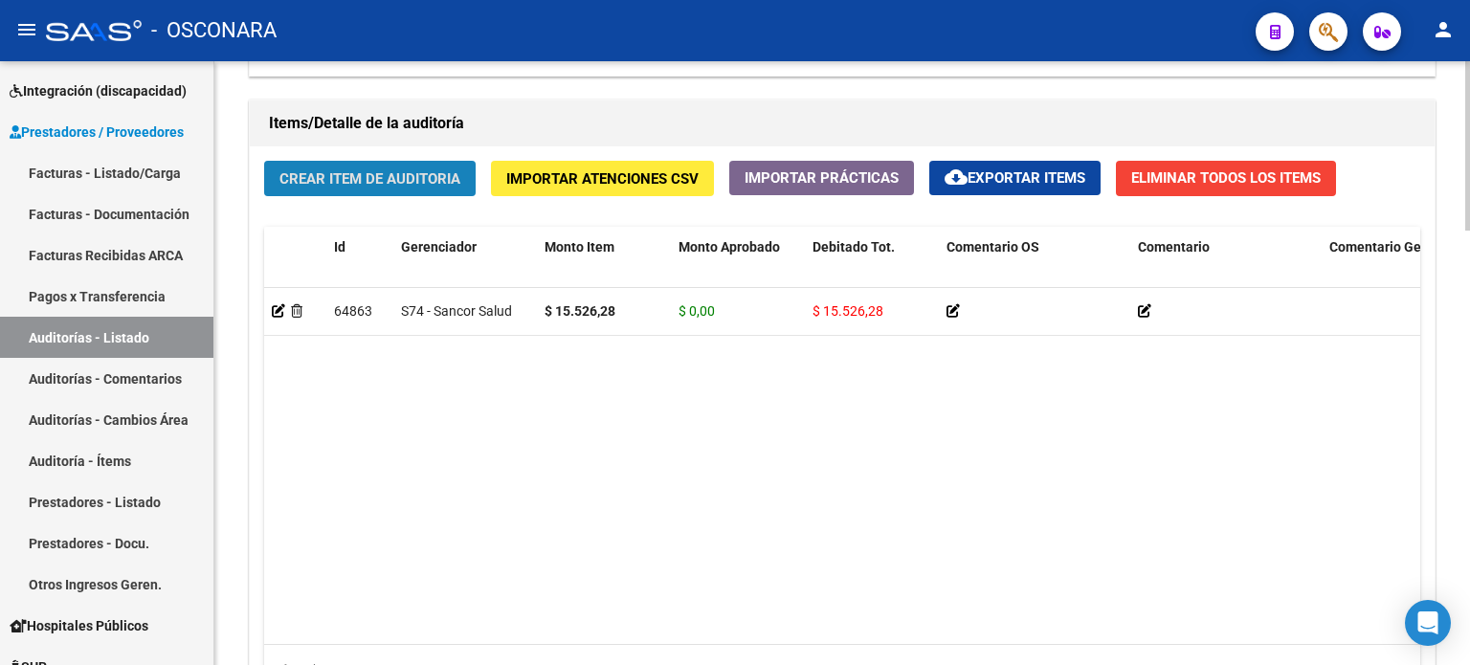
click at [340, 165] on button "Crear Item de Auditoria" at bounding box center [370, 178] width 212 height 35
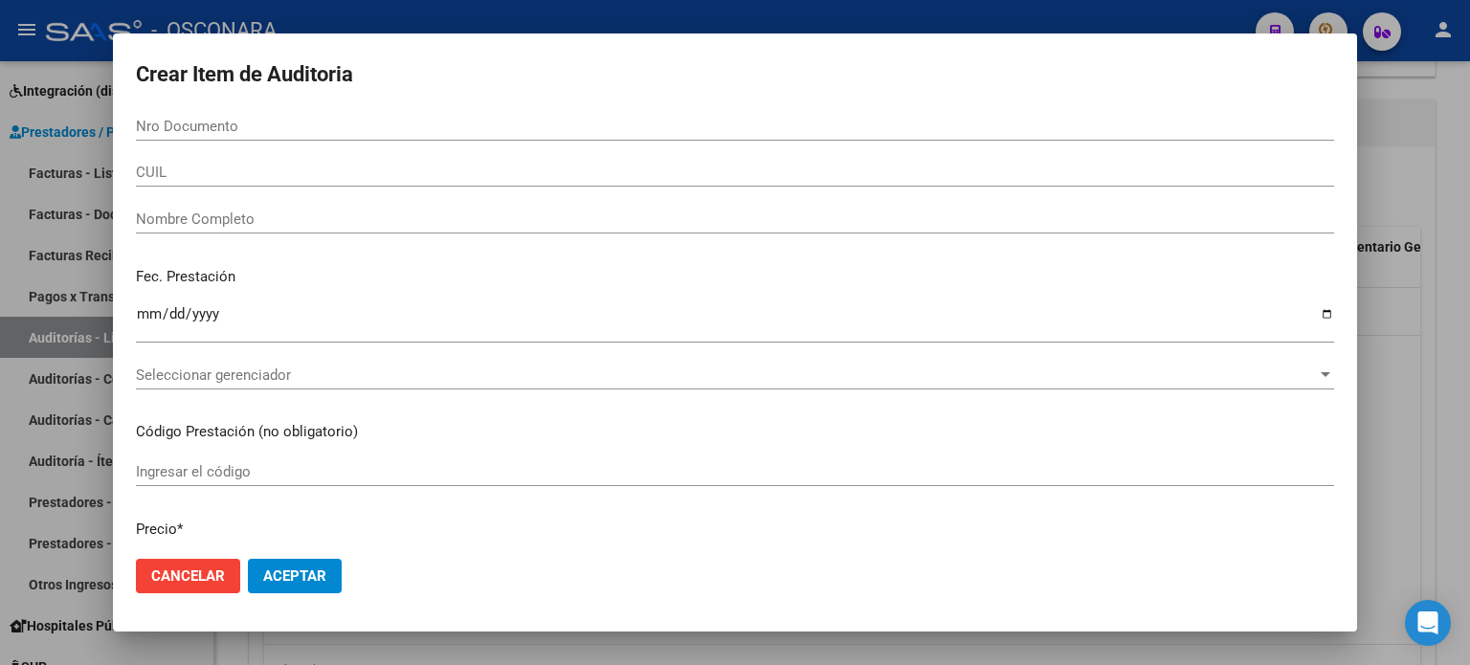
click at [191, 124] on input "Nro Documento" at bounding box center [735, 126] width 1198 height 17
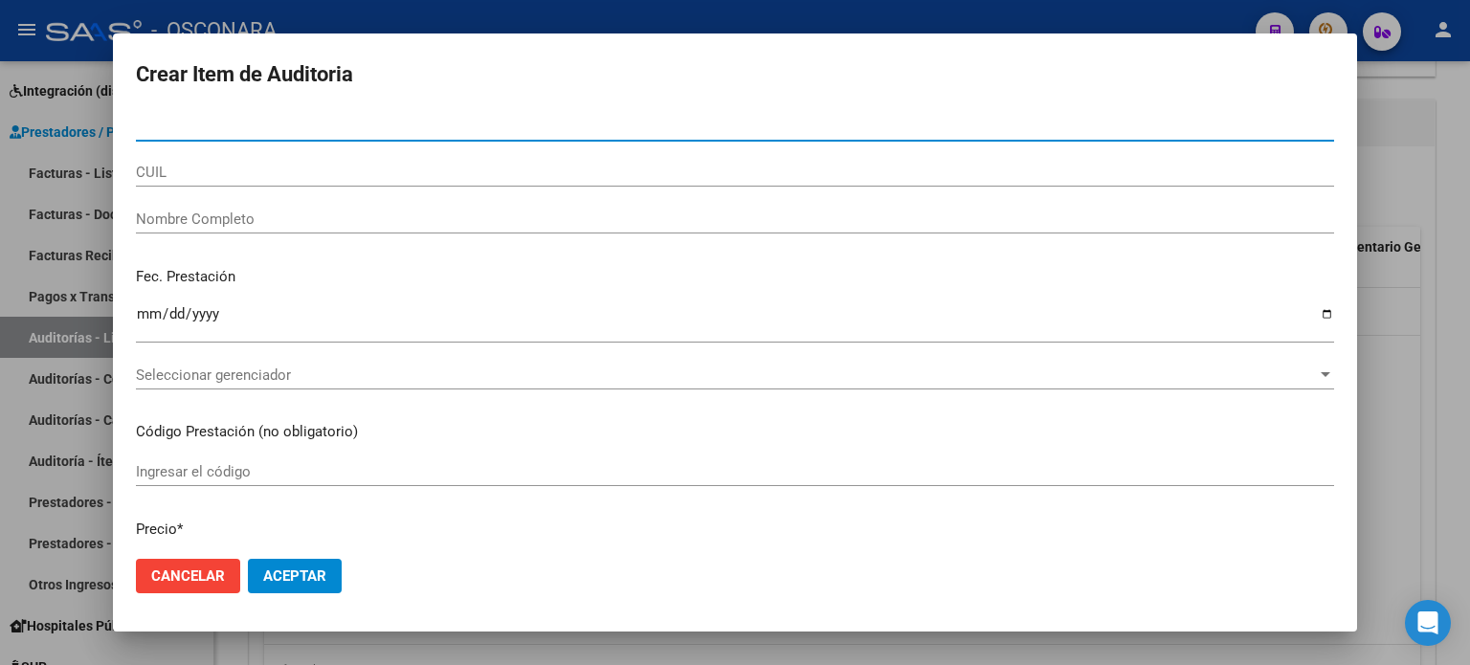
paste input "59229709"
type input "59229709"
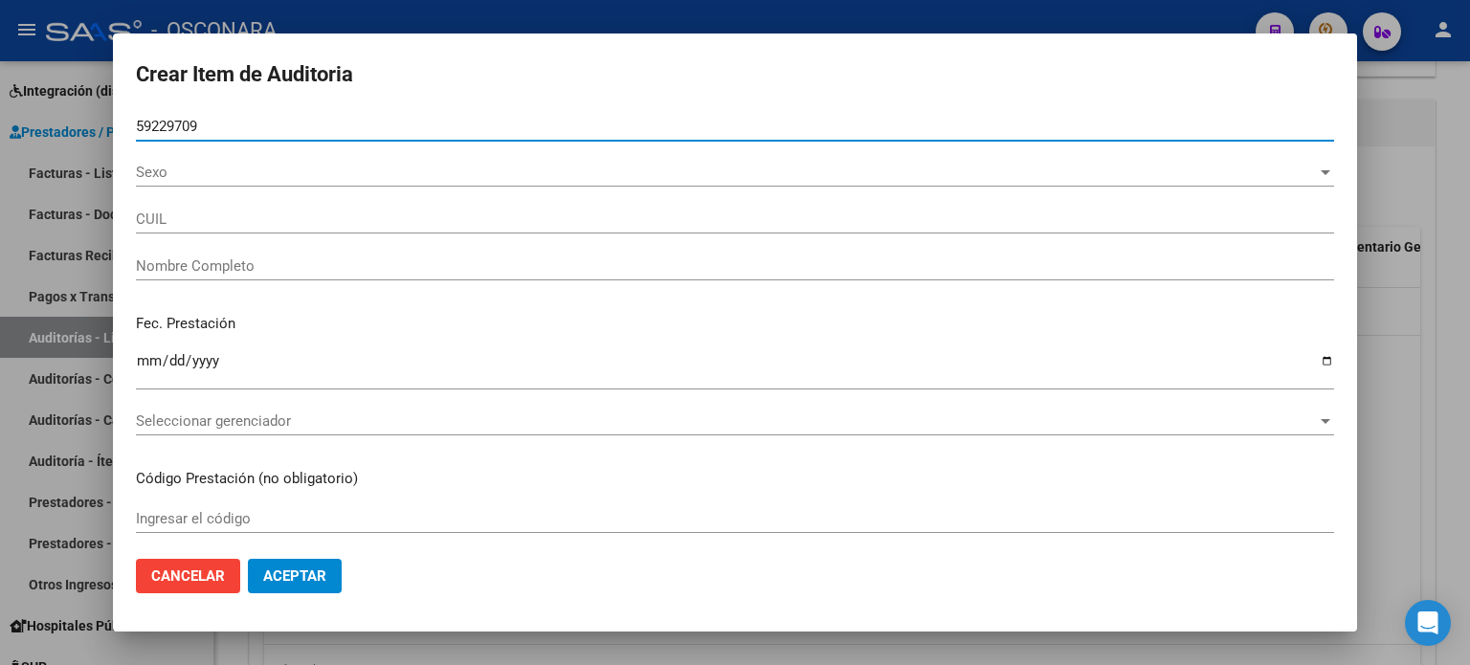
type input "20592297095"
type input "[PERSON_NAME]"
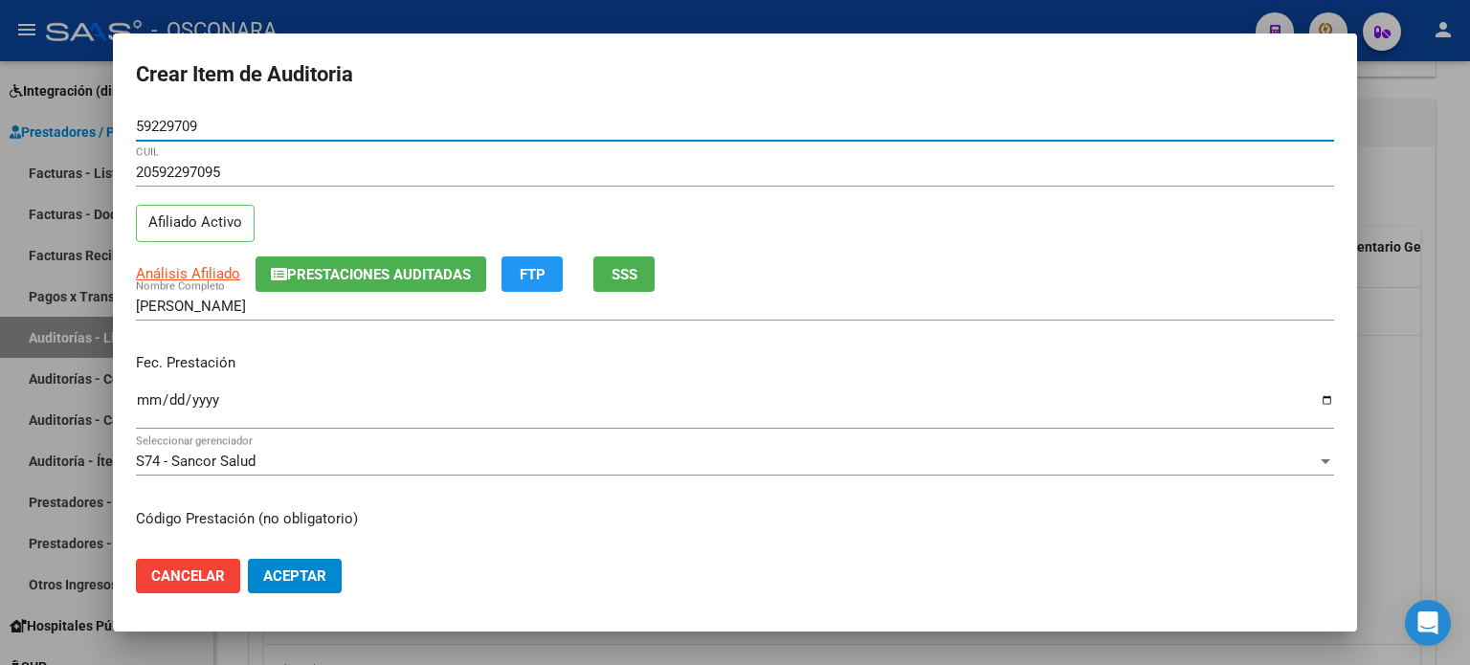
type input "59229709"
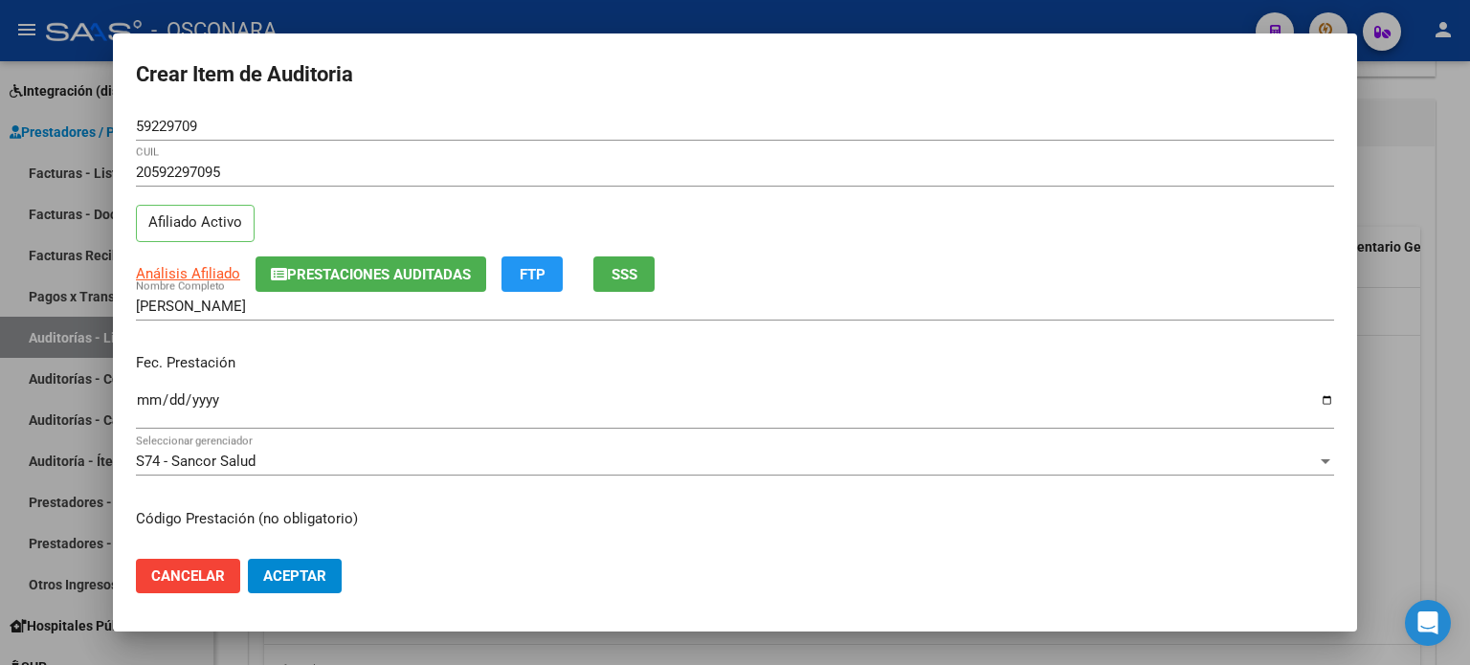
click at [135, 398] on mat-dialog-content "59229709 Nro Documento 20592297095 CUIL Afiliado Activo Análisis Afiliado Prest…" at bounding box center [735, 328] width 1244 height 433
click at [145, 396] on input "Ingresar la fecha" at bounding box center [735, 407] width 1198 height 31
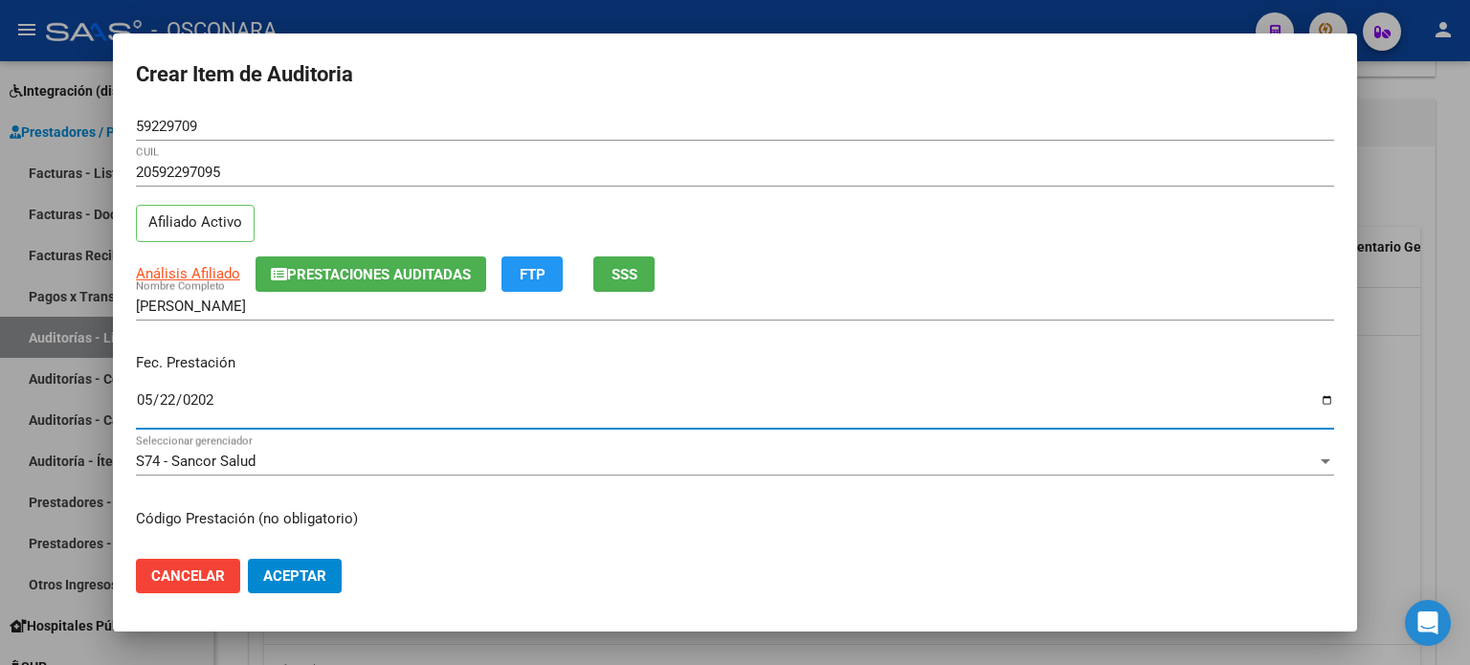
type input "[DATE]"
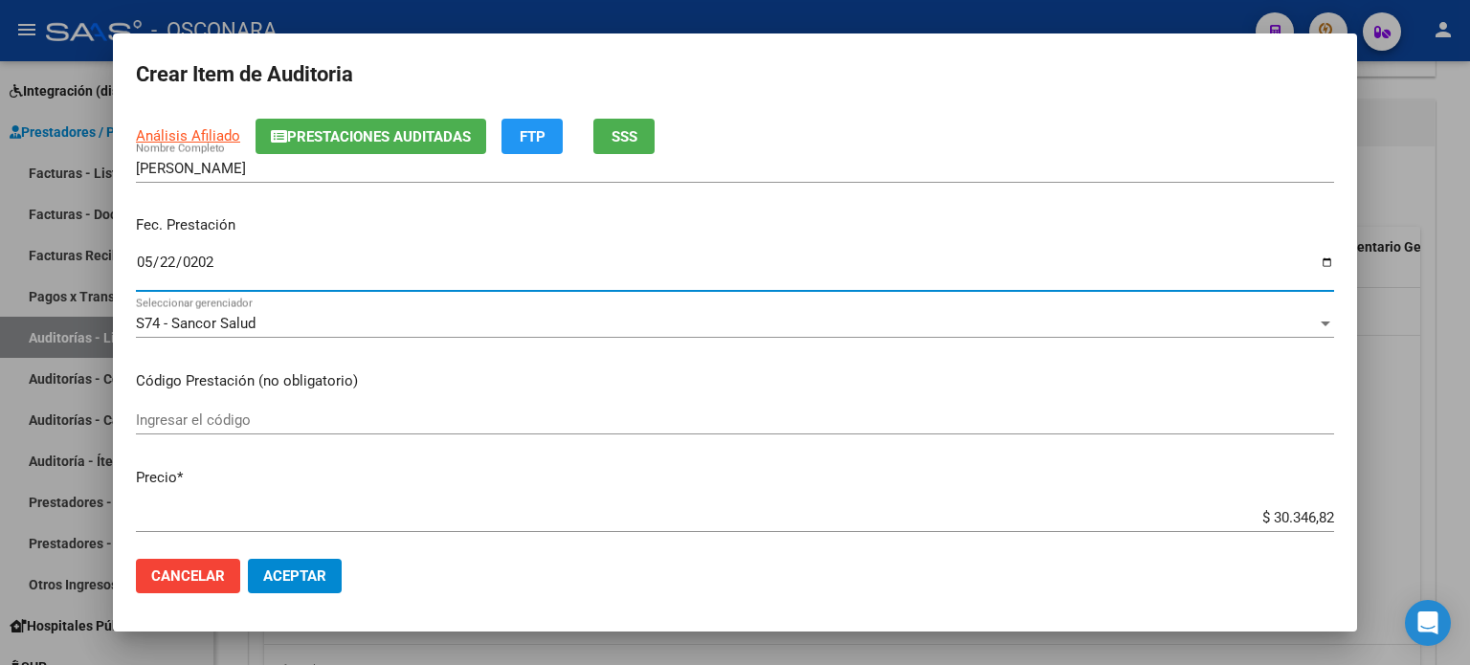
scroll to position [191, 0]
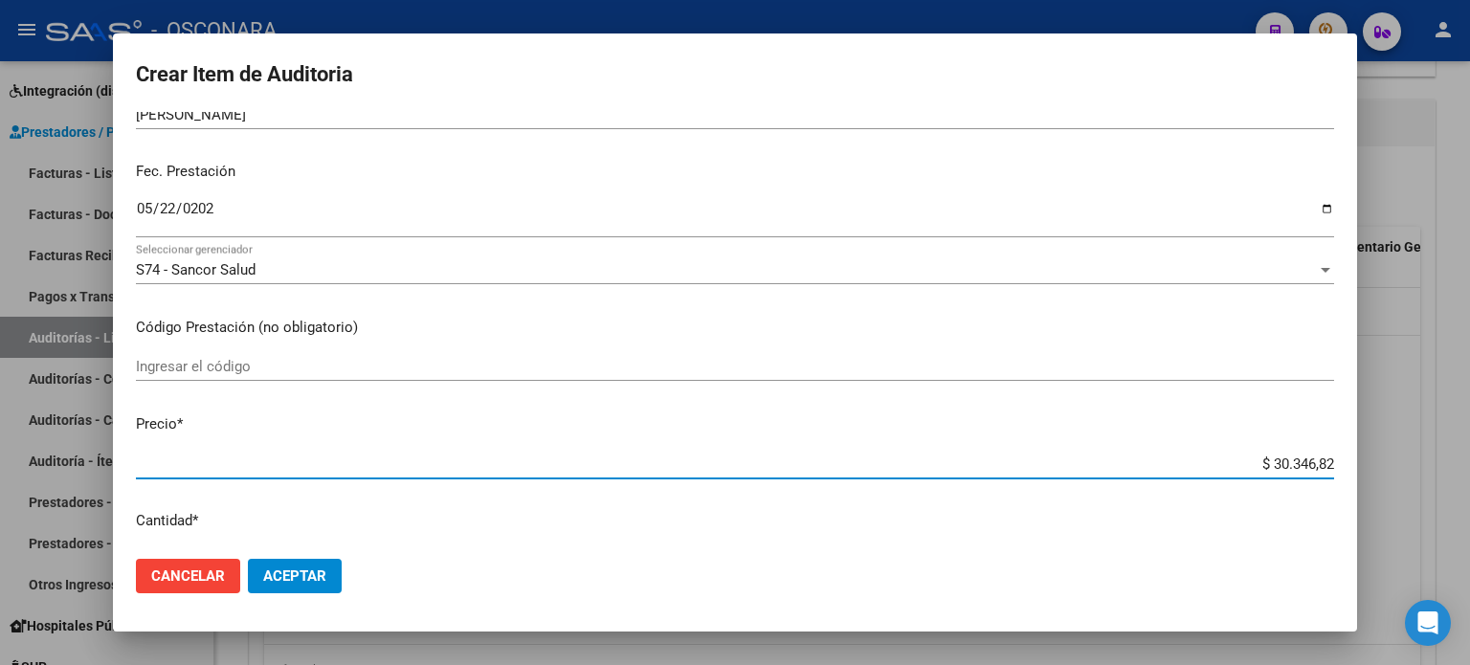
drag, startPoint x: 1259, startPoint y: 458, endPoint x: 1340, endPoint y: 458, distance: 80.4
click at [1340, 458] on mat-dialog-content "59229709 Nro Documento 20592297095 CUIL Afiliado Activo Análisis Afiliado Prest…" at bounding box center [735, 328] width 1244 height 433
type input "$ 0,01"
type input "$ 0,14"
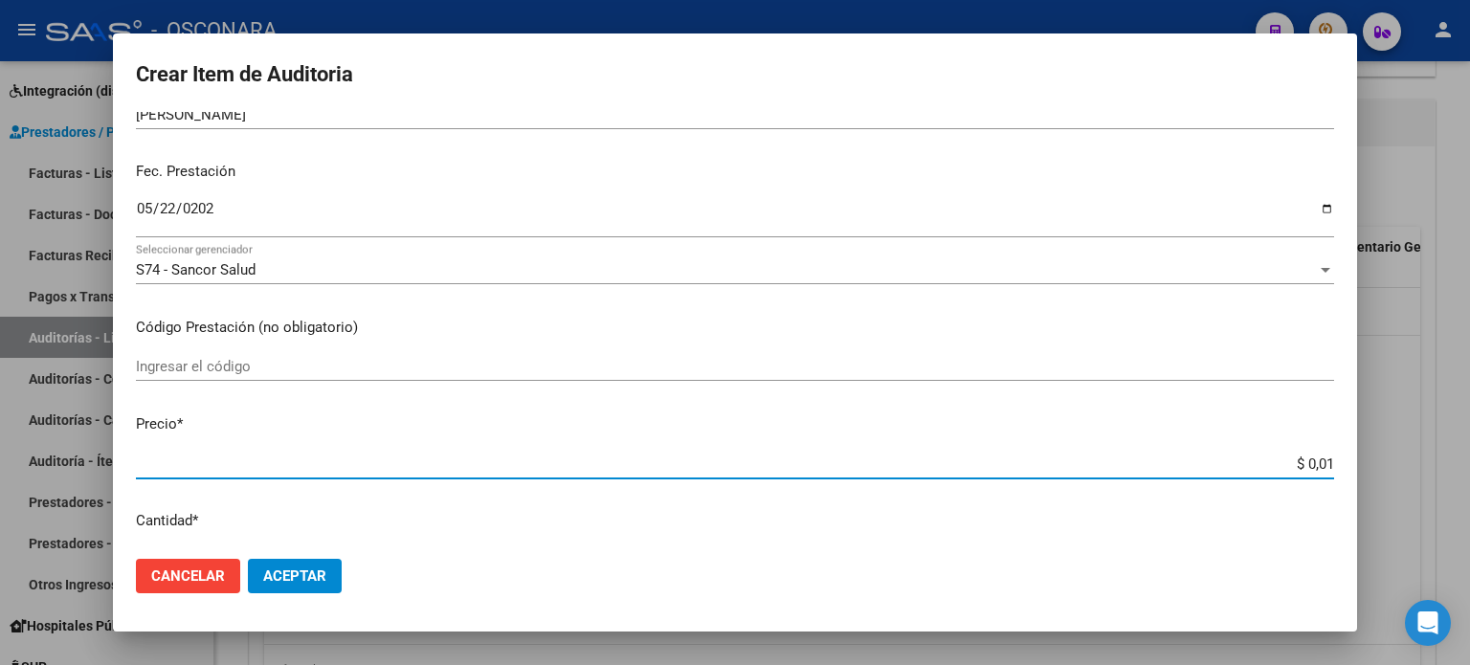
type input "$ 0,14"
type input "$ 1,41"
type input "$ 14,11"
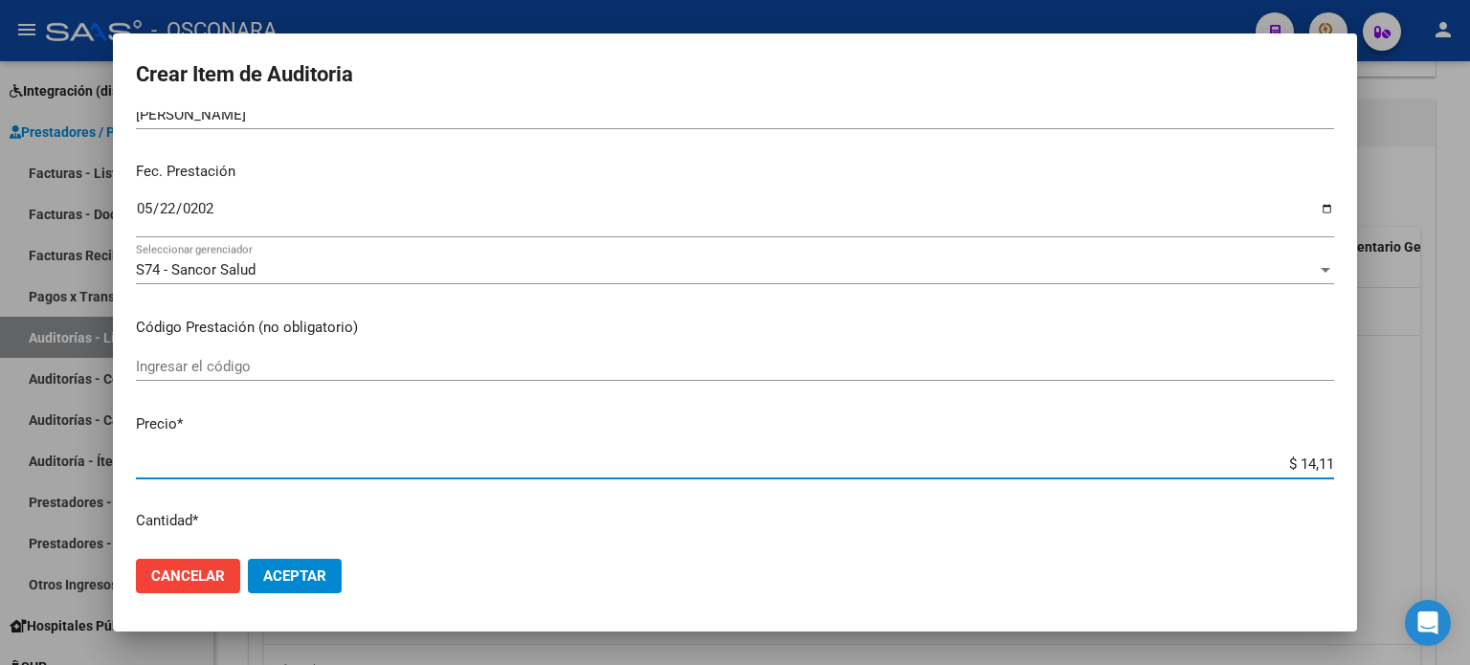
type input "$ 141,14"
type input "$ 1.411,48"
type input "$ 14.114,80"
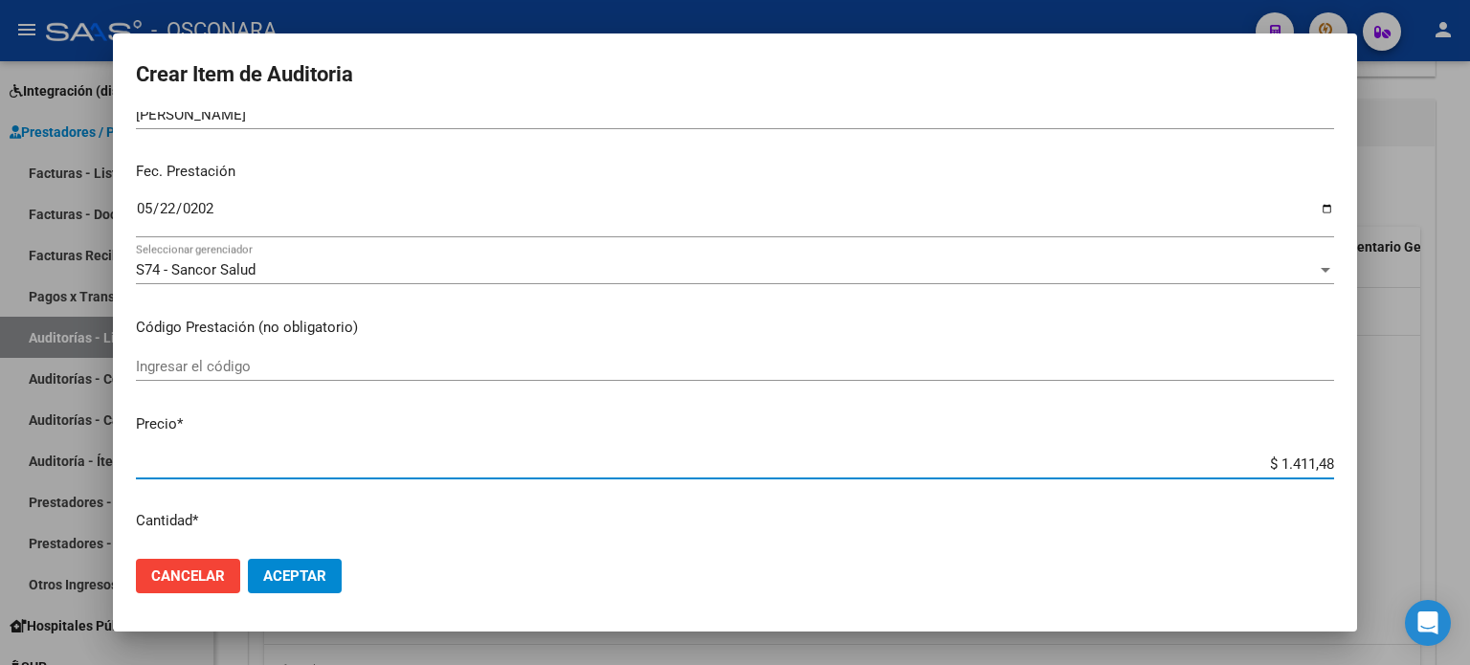
type input "$ 14.114,80"
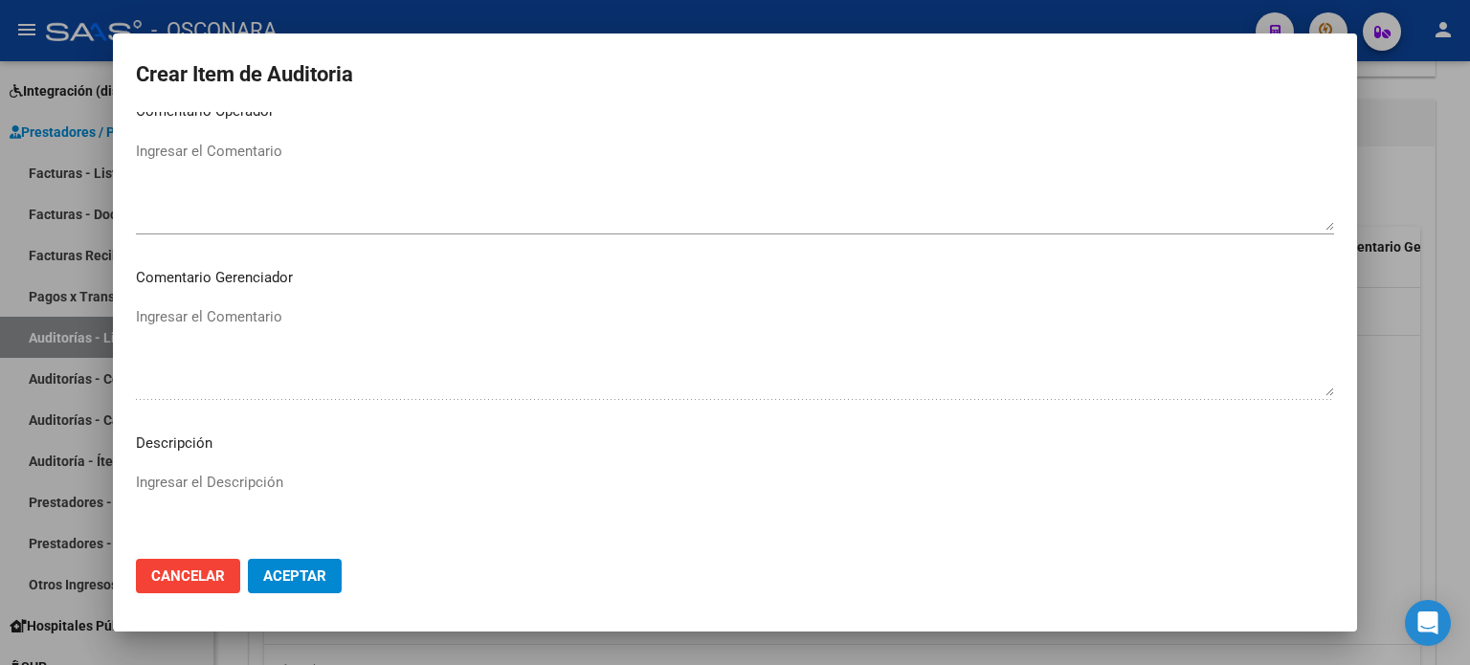
scroll to position [1148, 0]
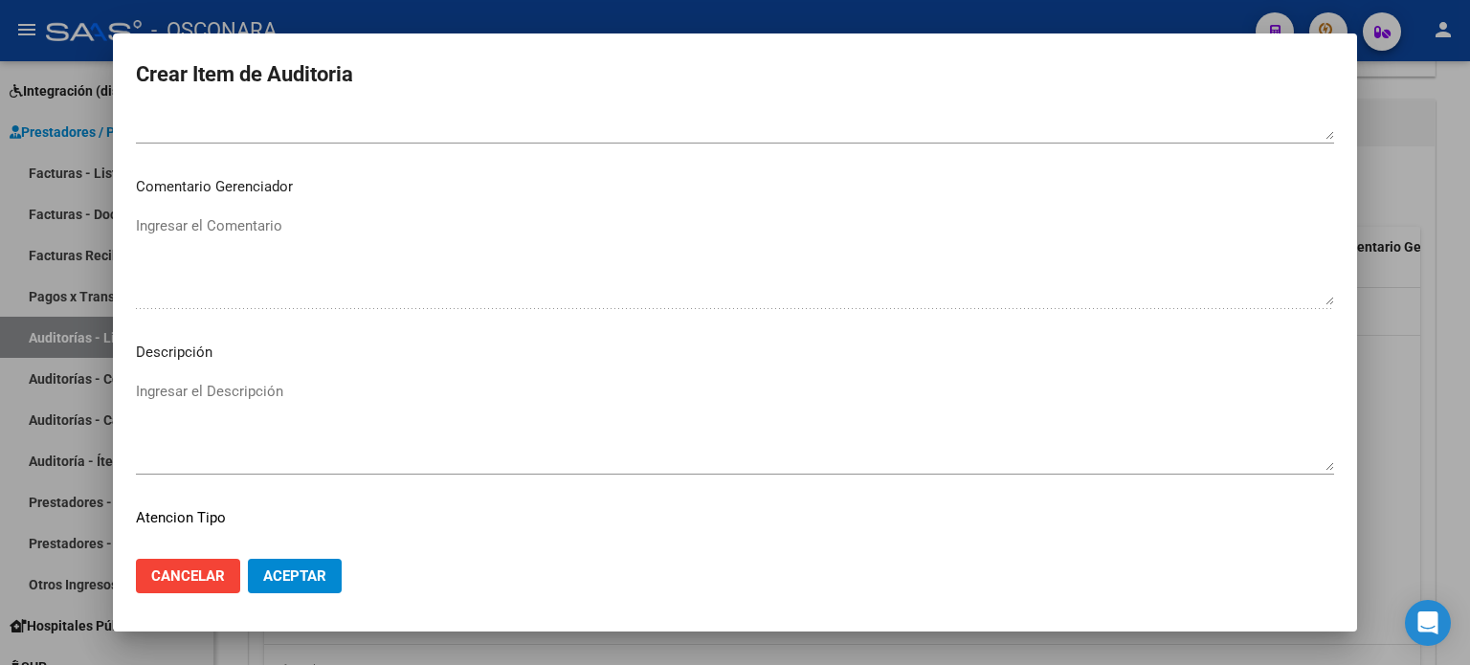
click at [245, 385] on textarea "Ingresar el Descripción" at bounding box center [735, 426] width 1198 height 90
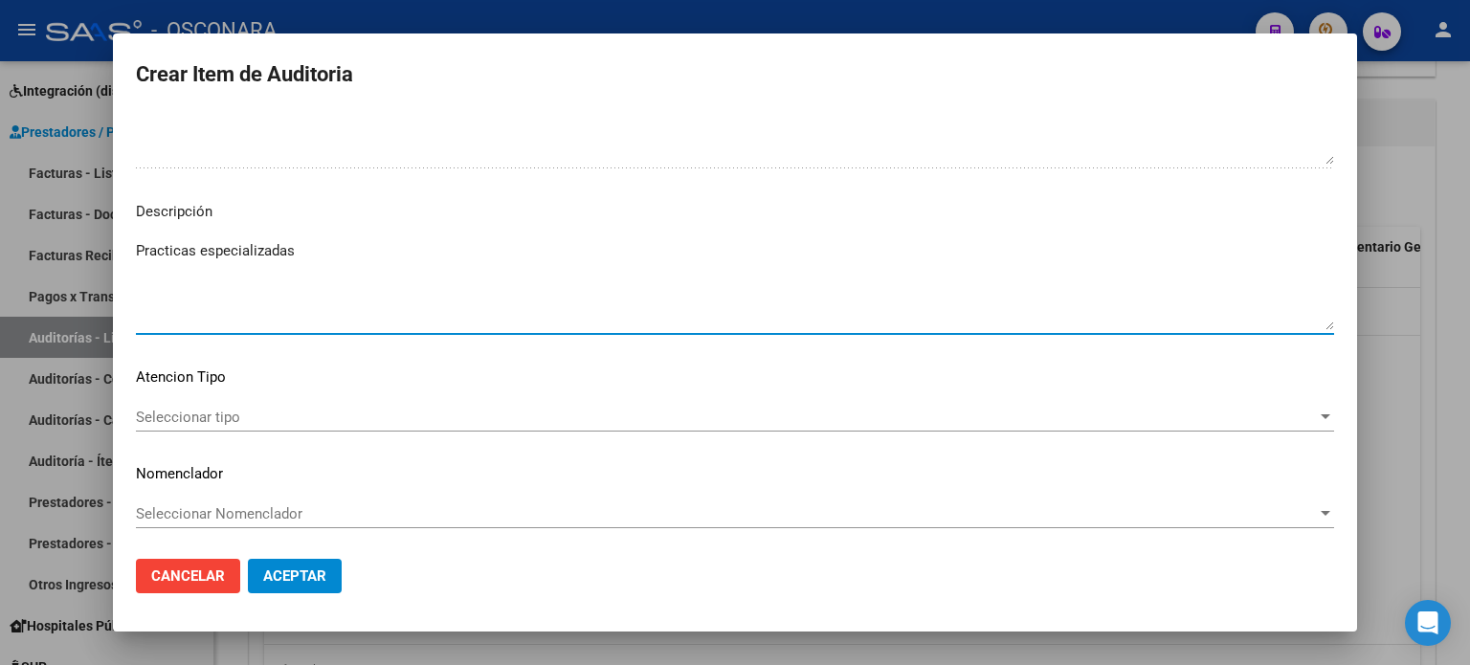
scroll to position [1290, 0]
type textarea "Practicas especializadas"
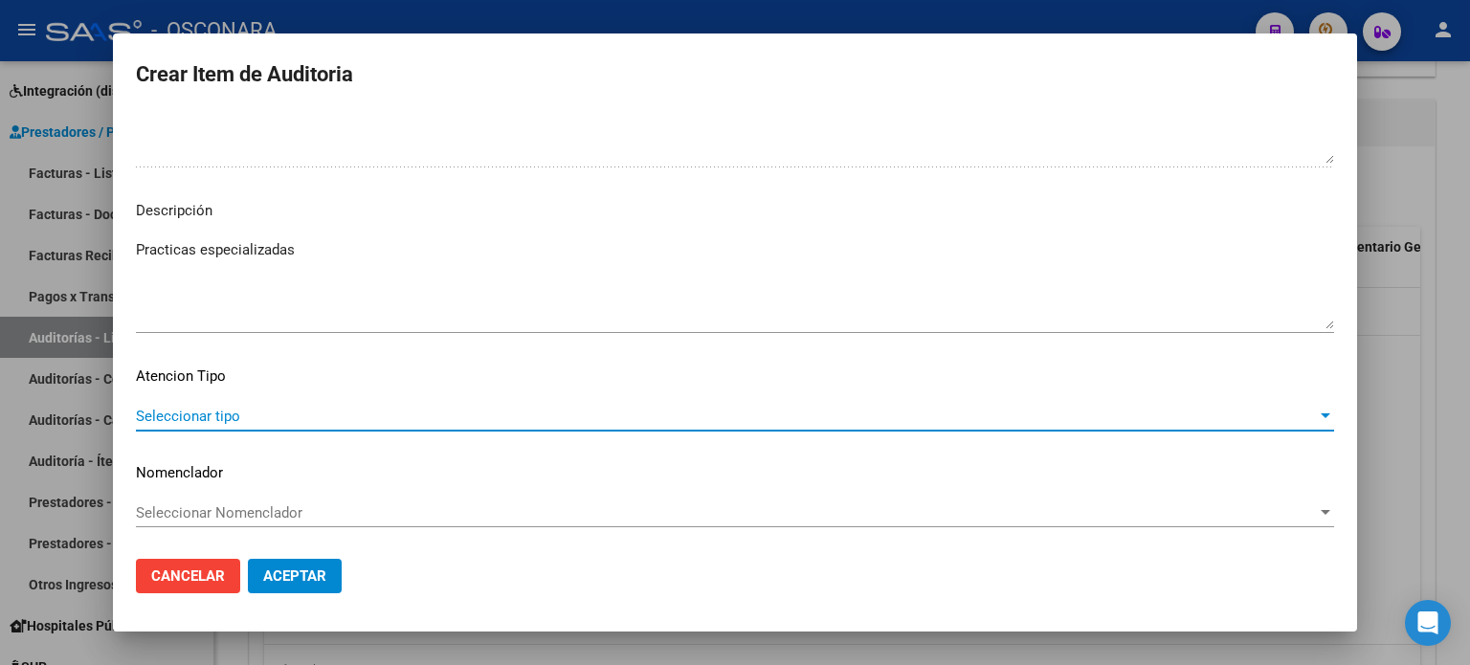
click at [174, 408] on span "Seleccionar tipo" at bounding box center [726, 416] width 1181 height 17
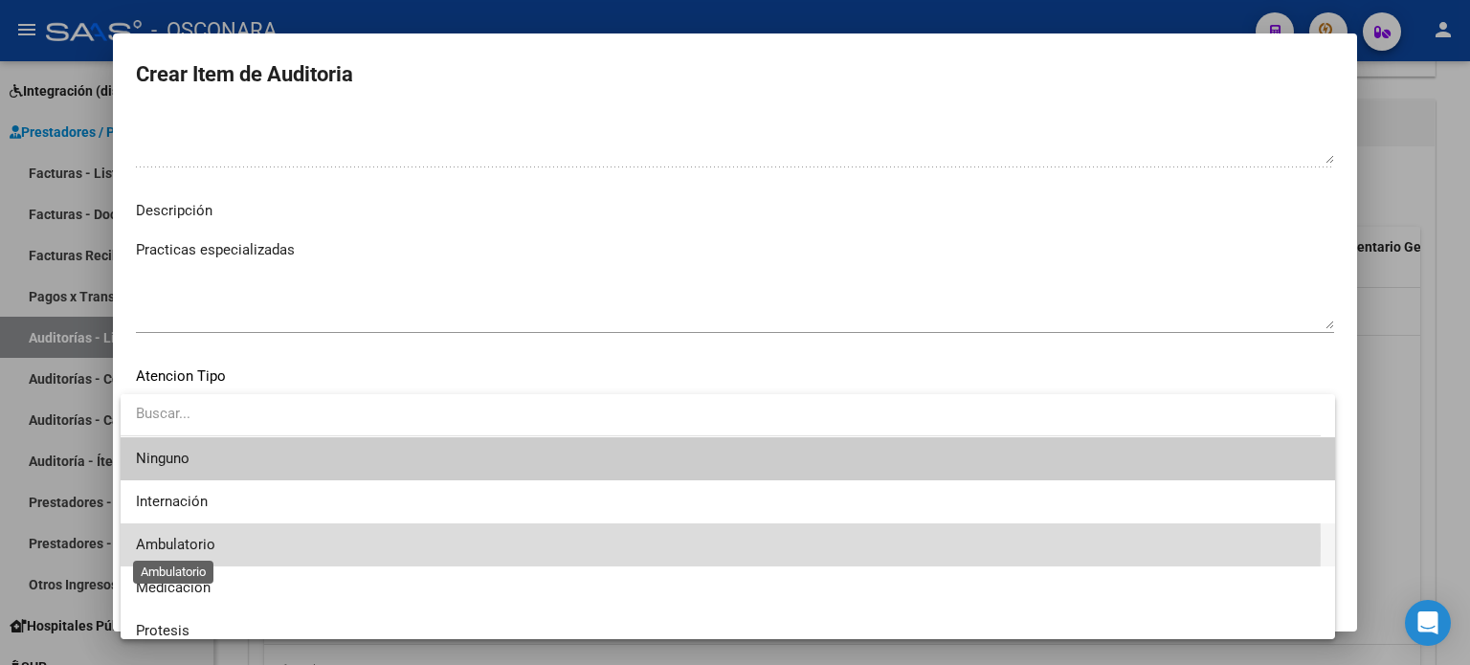
click at [174, 546] on span "Ambulatorio" at bounding box center [175, 544] width 79 height 17
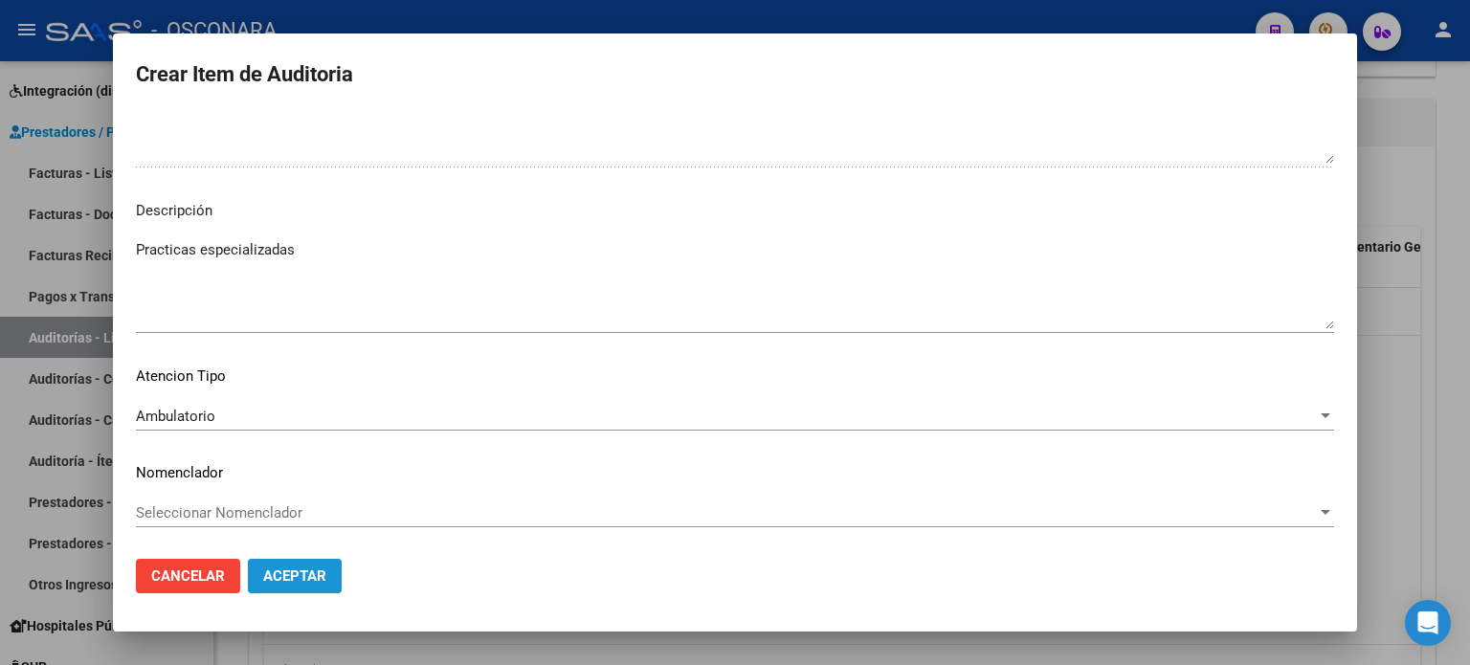
click at [319, 577] on span "Aceptar" at bounding box center [294, 576] width 63 height 17
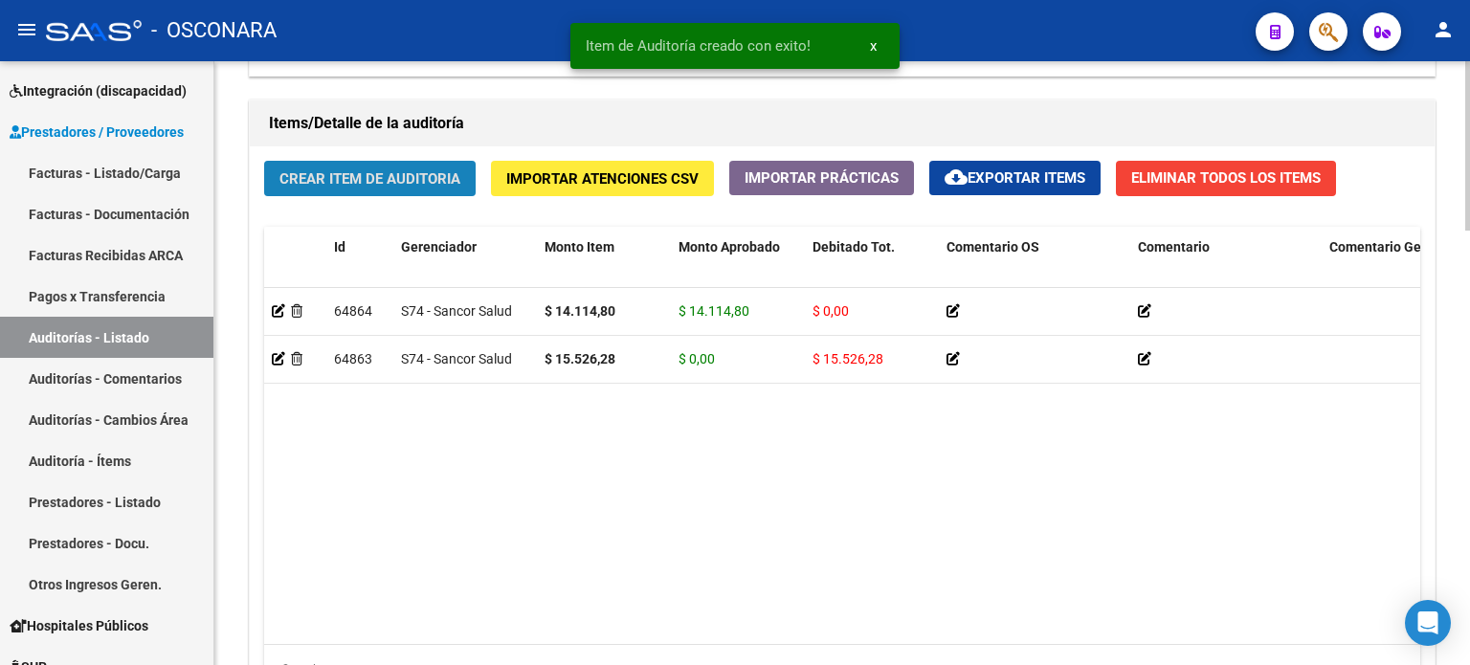
click at [391, 179] on span "Crear Item de Auditoria" at bounding box center [369, 178] width 181 height 17
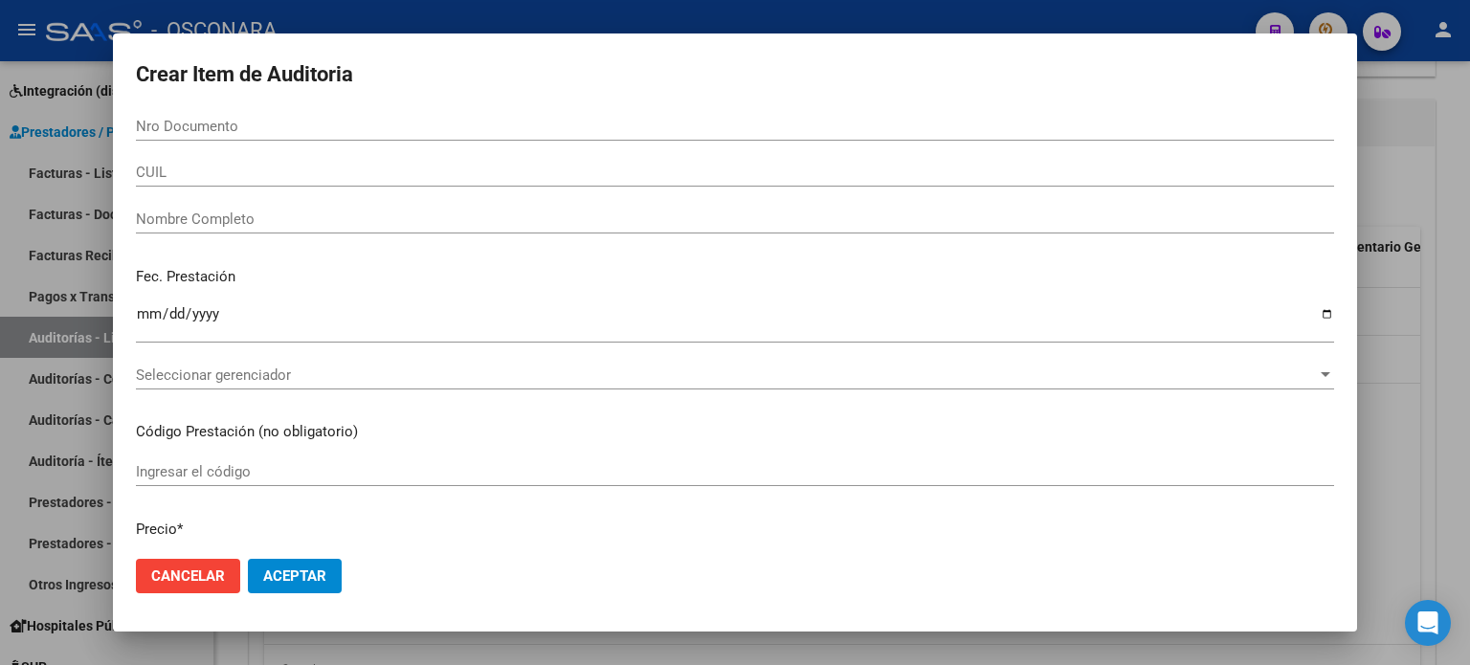
click at [249, 114] on div "Nro Documento" at bounding box center [735, 126] width 1198 height 29
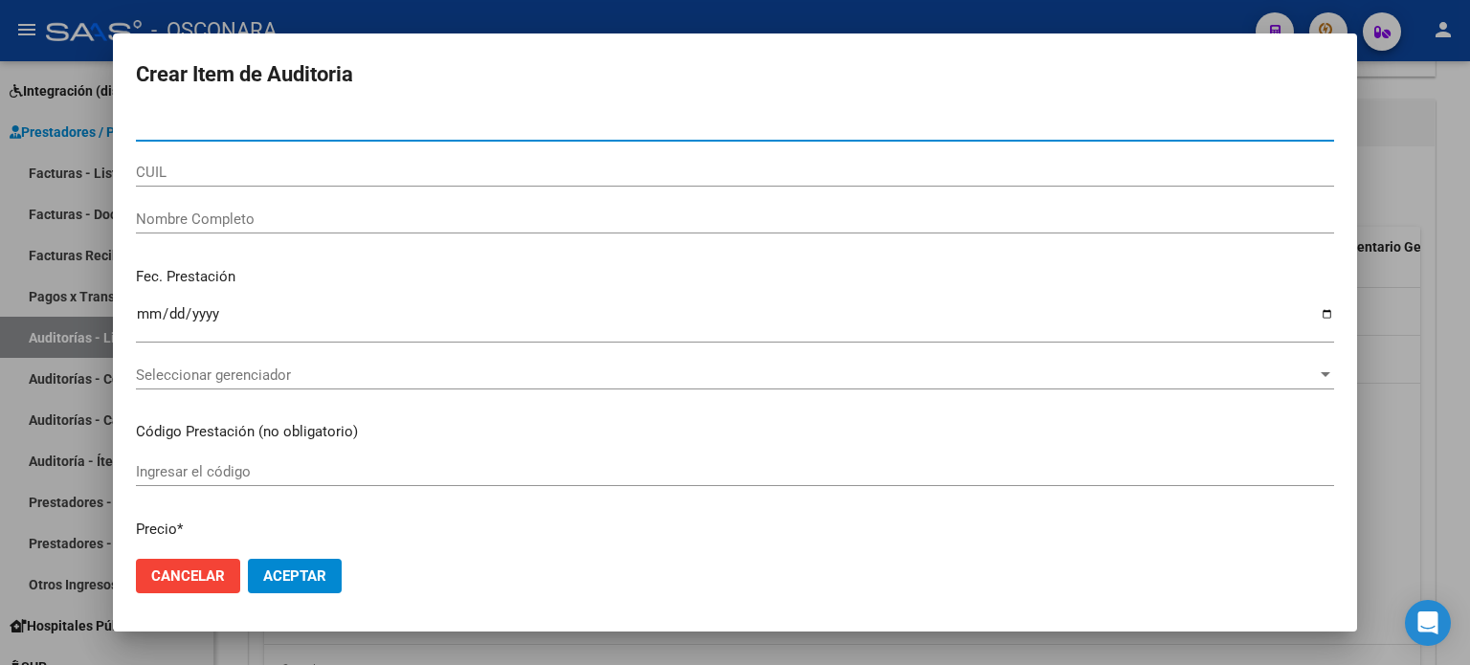
paste input "22593855"
type input "22593855"
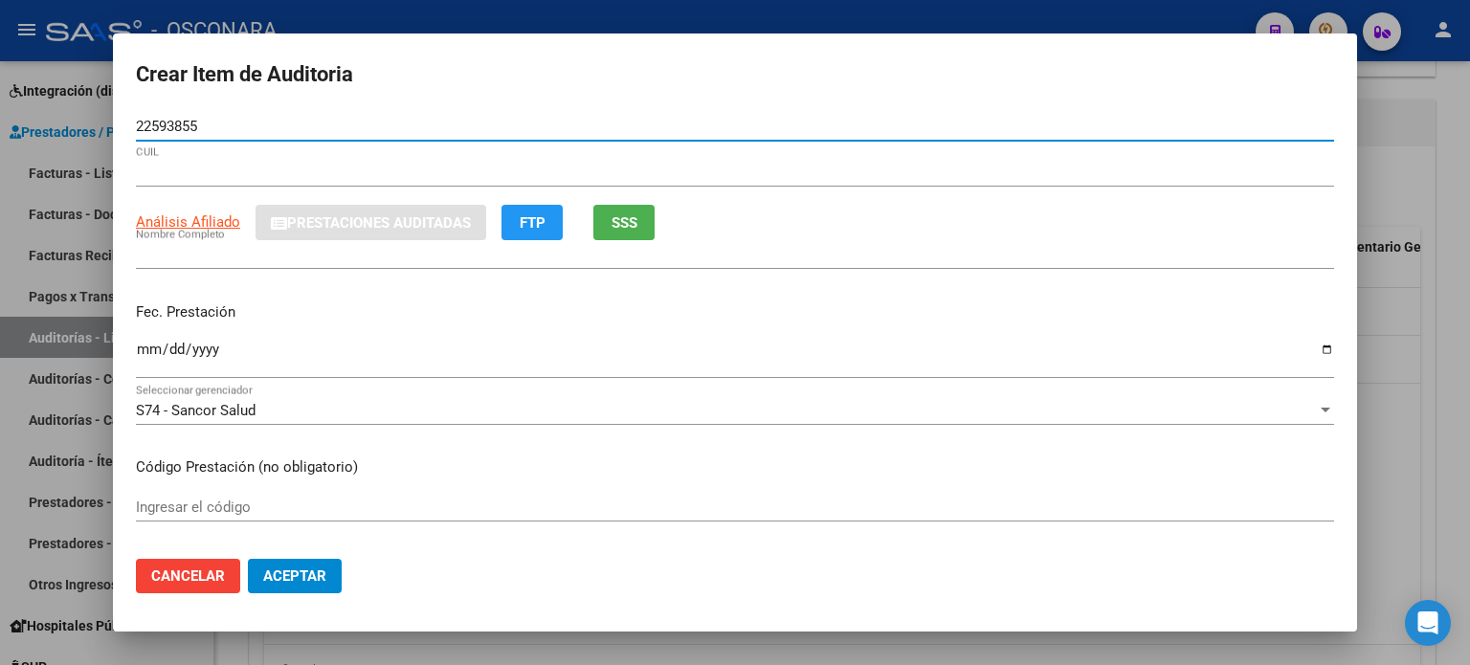
type input "27225938550"
type input "[PERSON_NAME]"
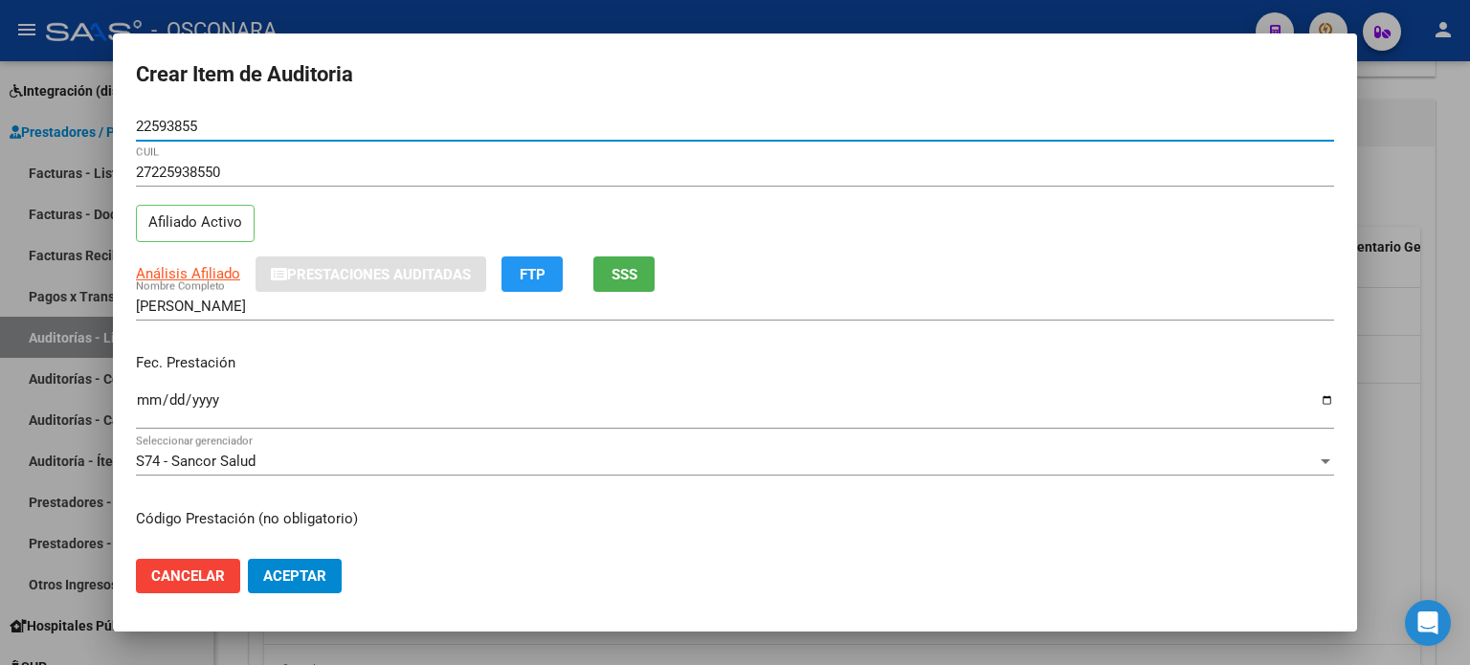
type input "22593855"
click at [143, 389] on div "Ingresar la fecha" at bounding box center [735, 409] width 1198 height 41
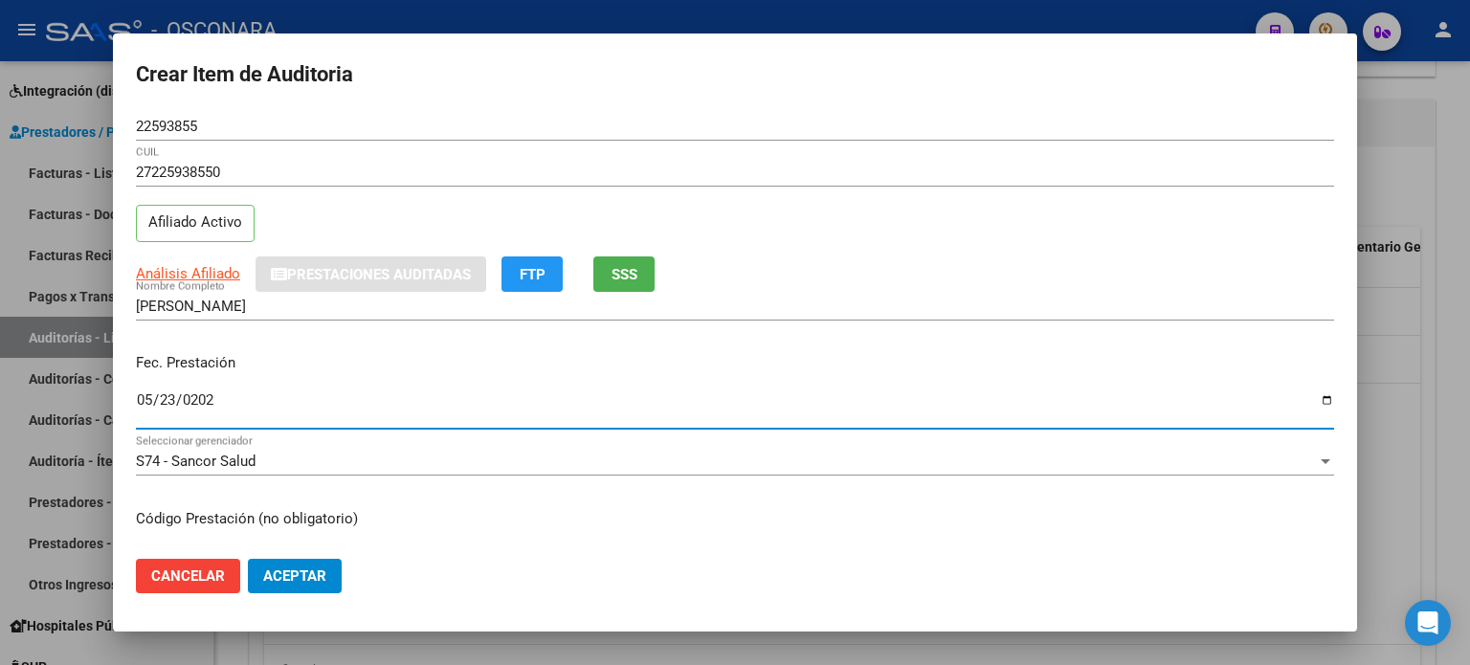
type input "[DATE]"
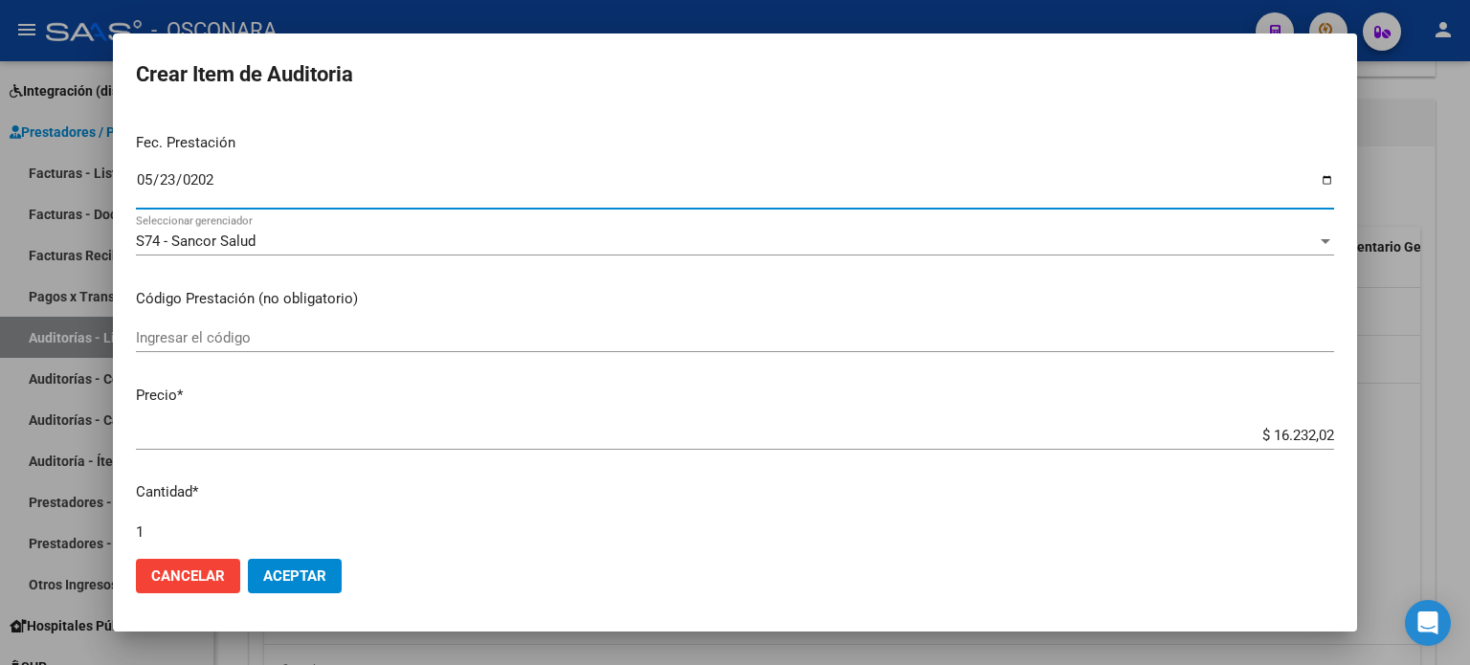
scroll to position [287, 0]
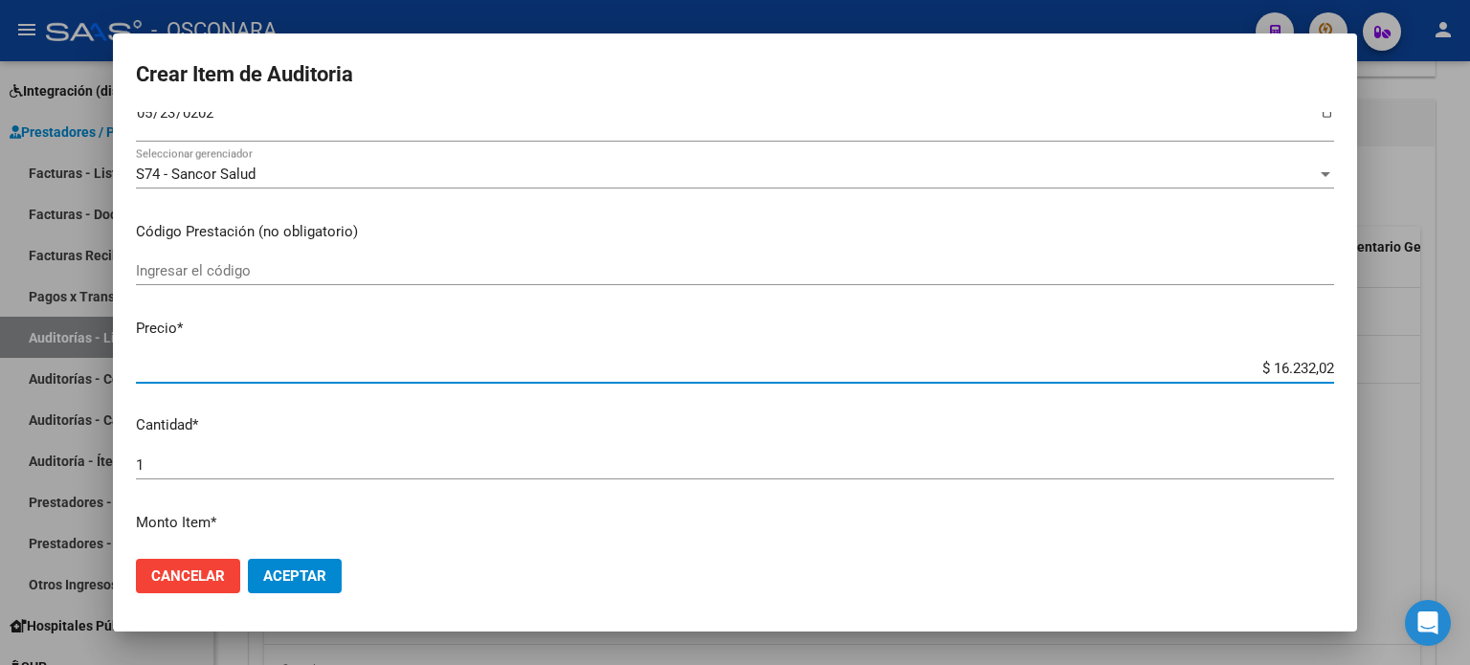
drag, startPoint x: 1259, startPoint y: 367, endPoint x: 1338, endPoint y: 363, distance: 79.5
click at [1338, 363] on mat-dialog-content "22593855 Nro Documento 27225938550 CUIL Afiliado Activo Análisis Afiliado Prest…" at bounding box center [735, 328] width 1244 height 433
type input "$ 0,04"
type input "$ 0,45"
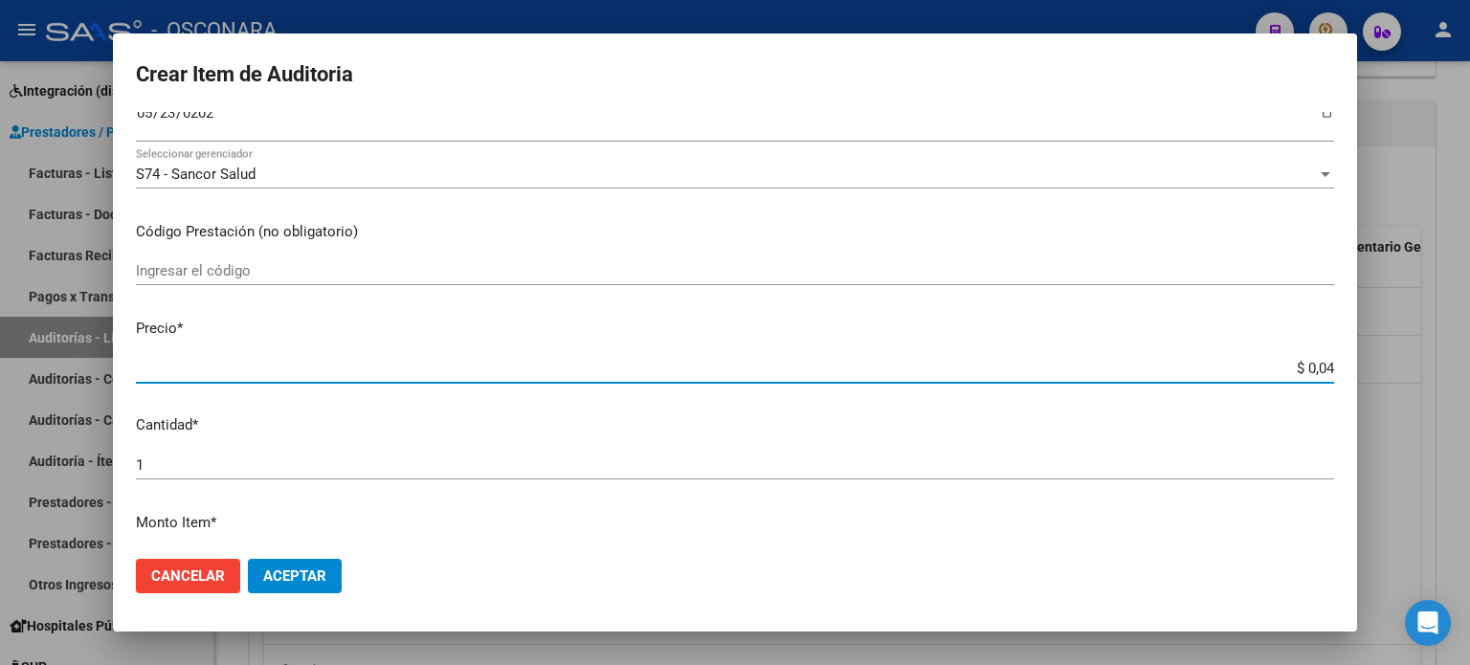
type input "$ 0,45"
type input "$ 4,58"
type input "$ 45,87"
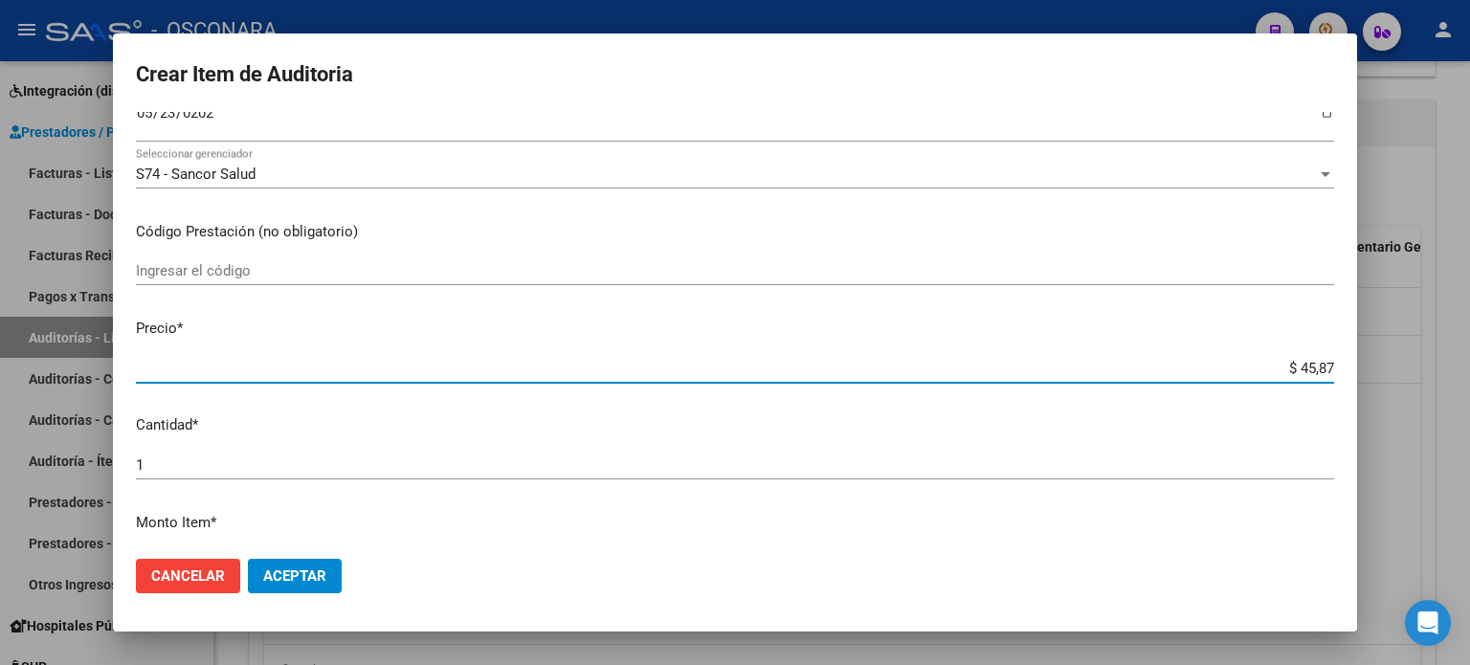
type input "$ 458,73"
type input "$ 4.587,31"
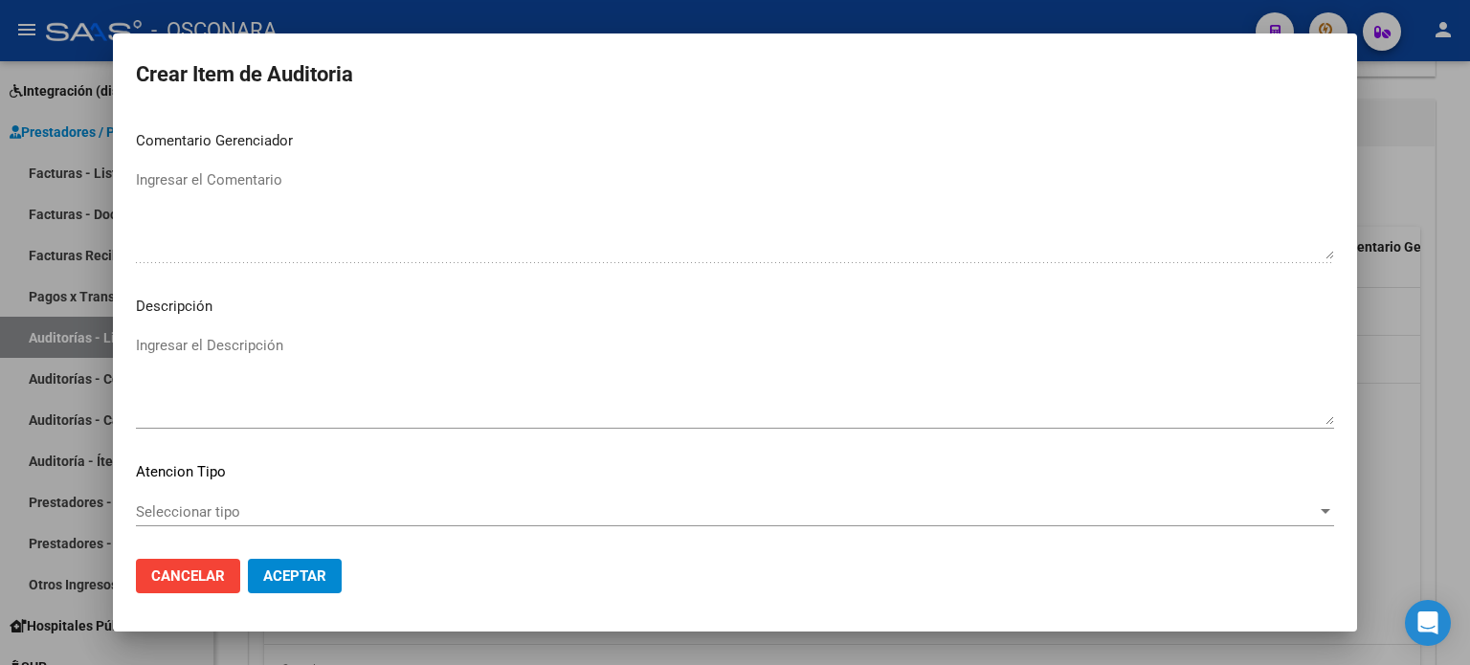
scroll to position [1244, 0]
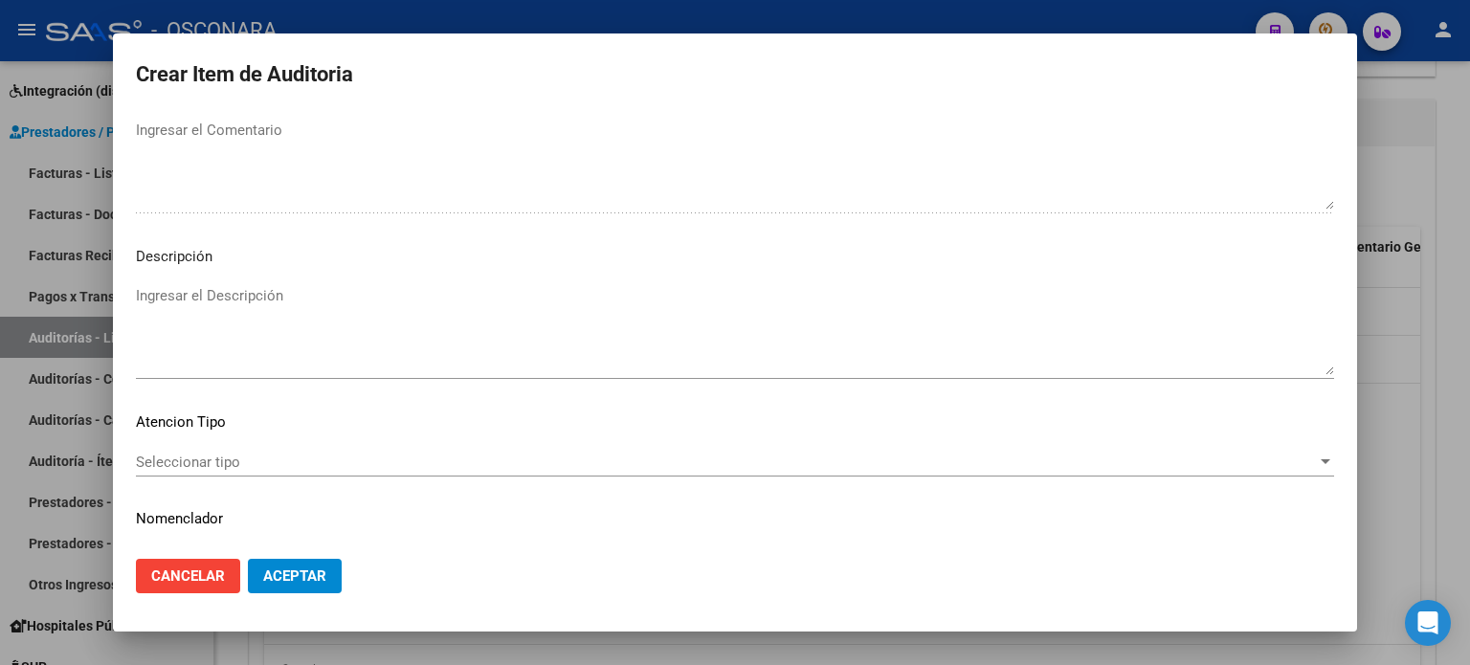
click at [211, 282] on div "Ingresar el Descripción" at bounding box center [735, 330] width 1198 height 98
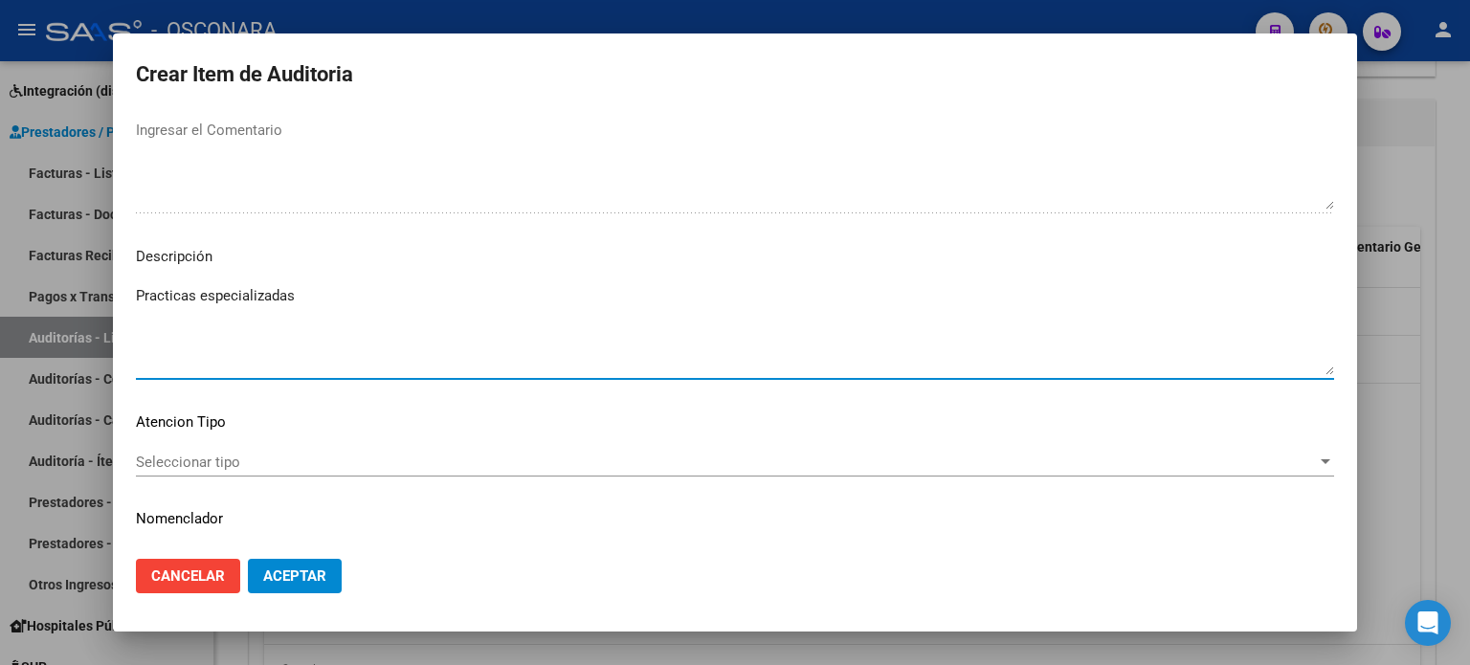
type textarea "Practicas especializadas"
click at [207, 462] on span "Seleccionar tipo" at bounding box center [726, 462] width 1181 height 17
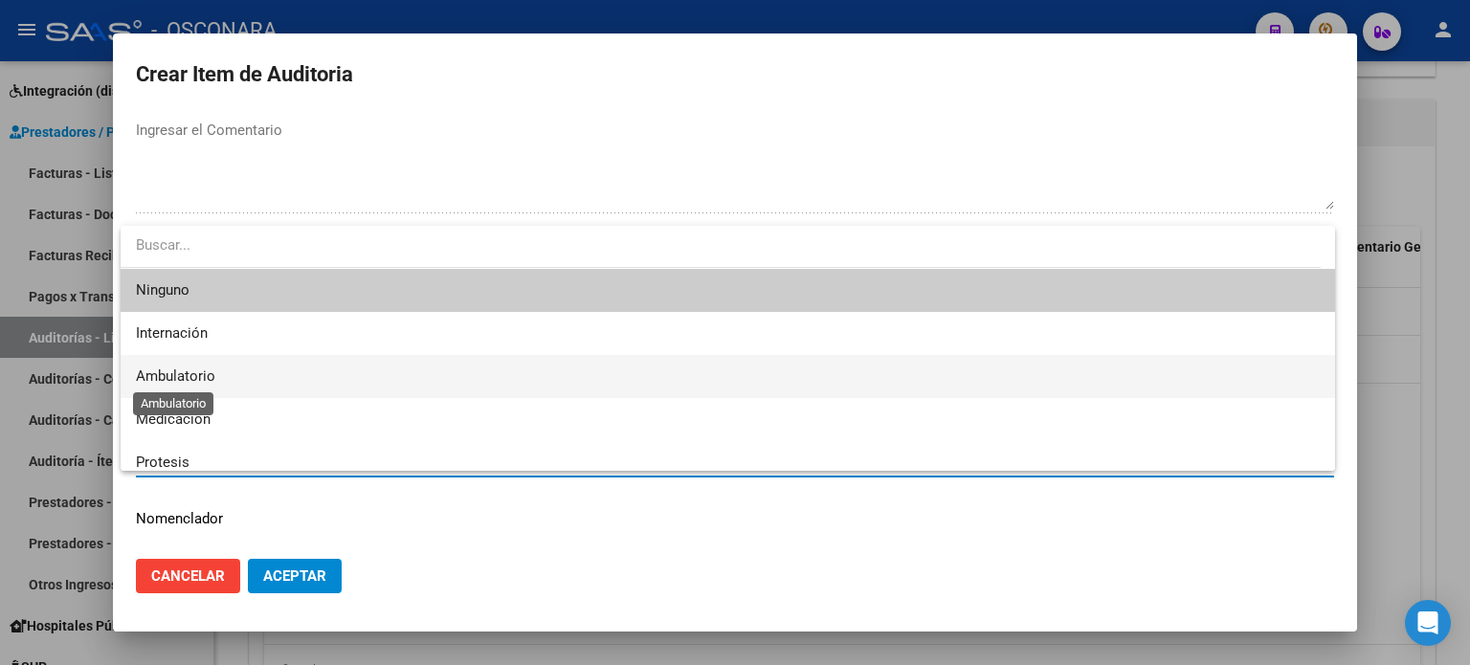
click at [211, 375] on span "Ambulatorio" at bounding box center [175, 376] width 79 height 17
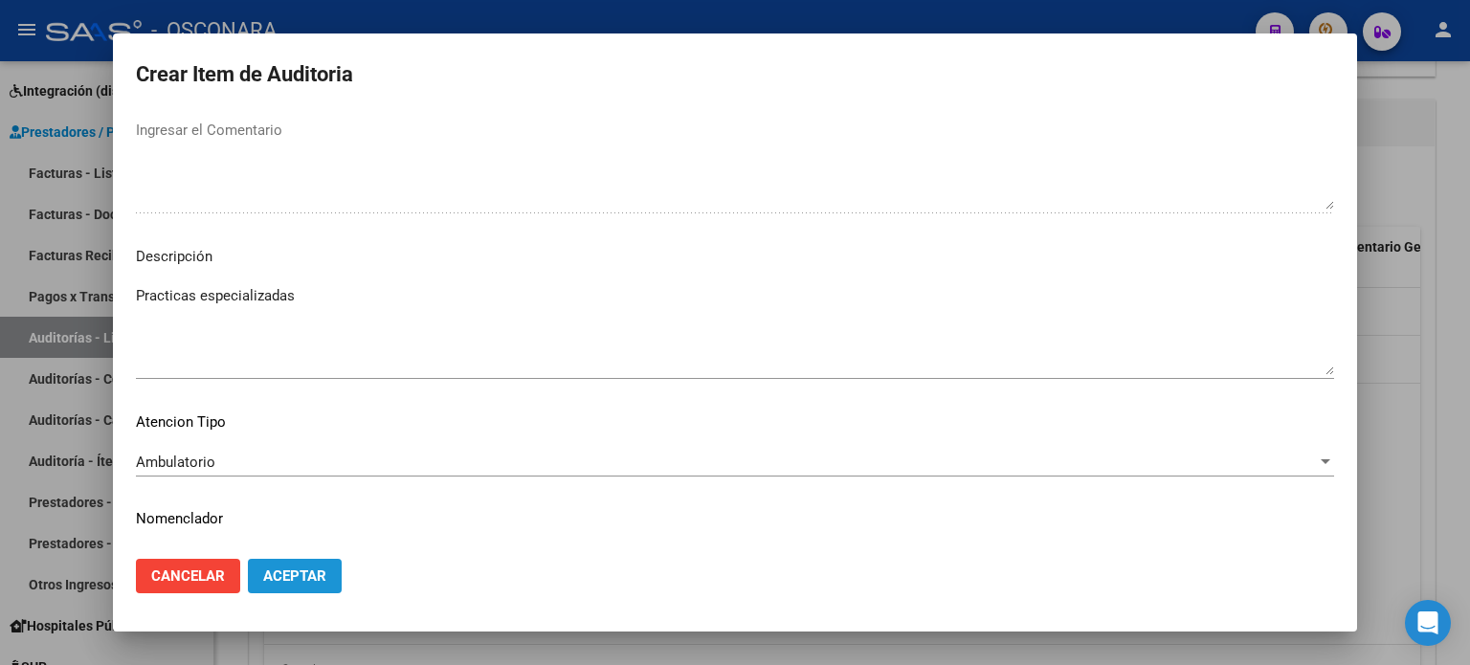
click at [324, 581] on span "Aceptar" at bounding box center [294, 576] width 63 height 17
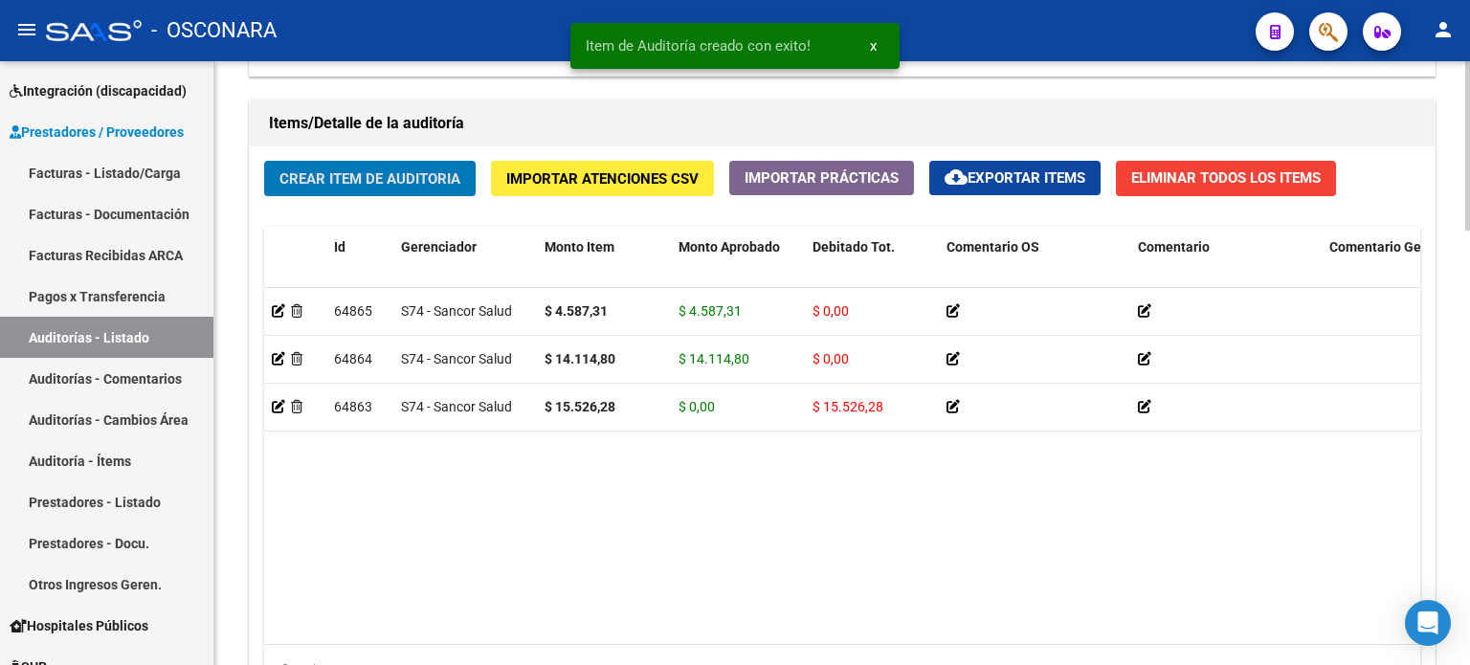
scroll to position [1454, 0]
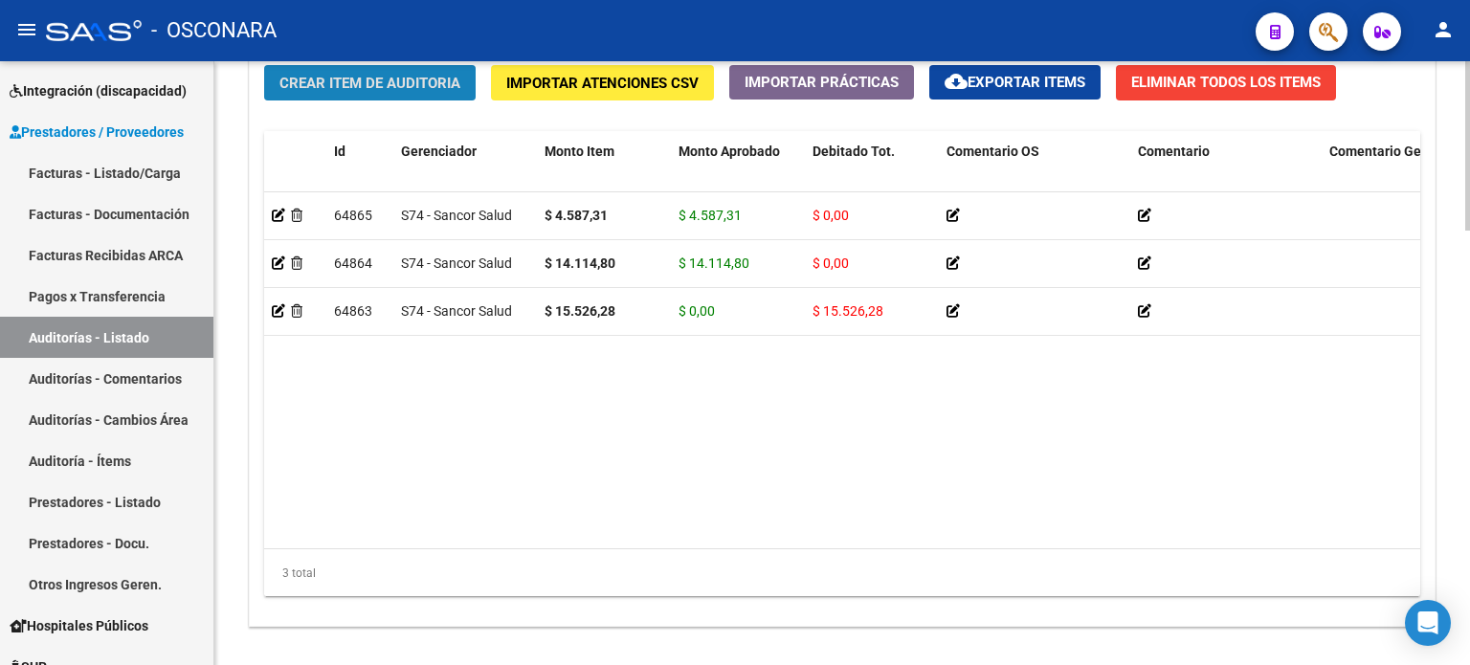
click at [396, 83] on span "Crear Item de Auditoria" at bounding box center [369, 83] width 181 height 17
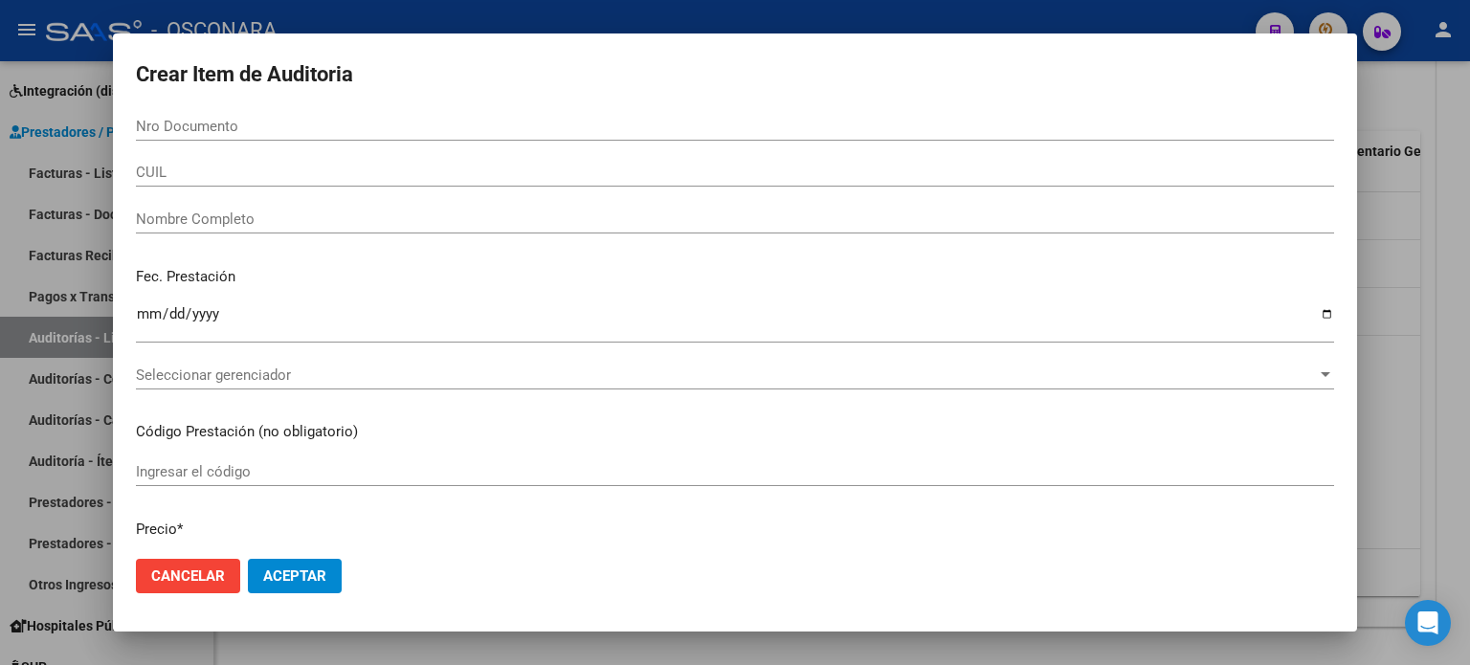
click at [151, 125] on input "Nro Documento" at bounding box center [735, 126] width 1198 height 17
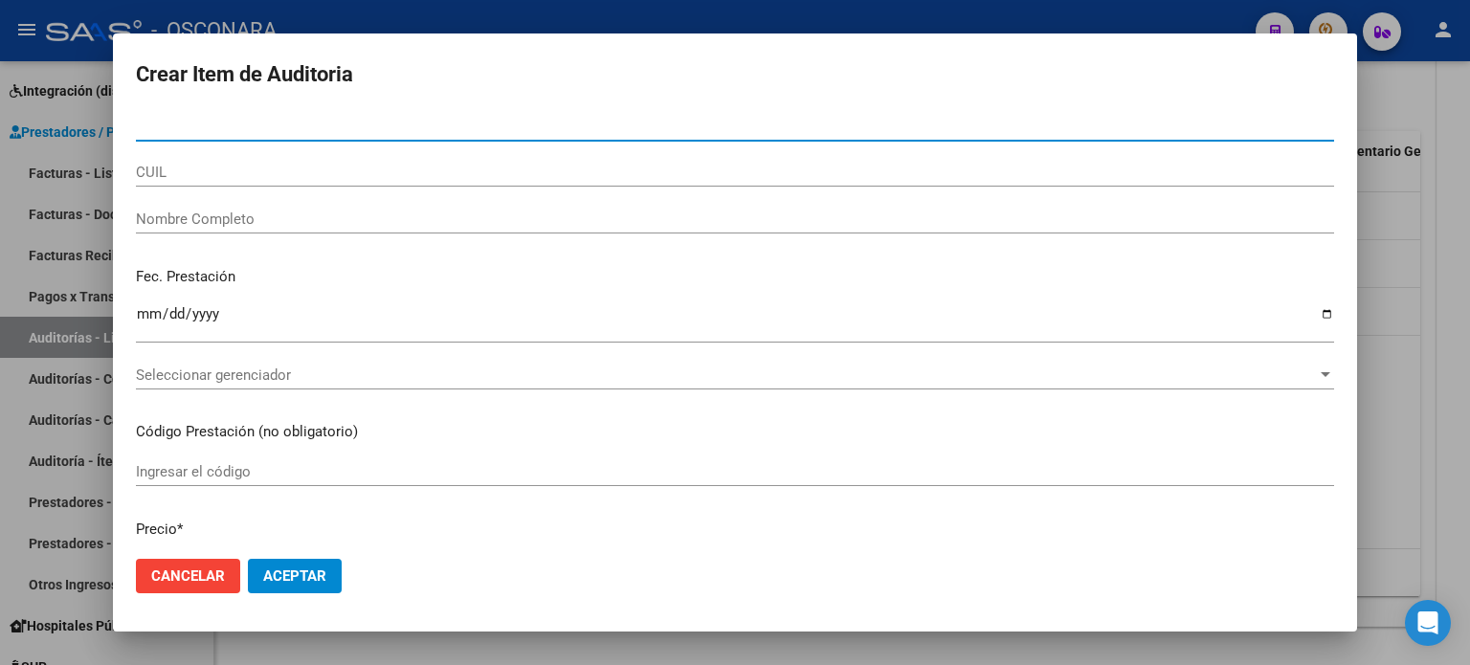
paste input "37819945"
type input "37819945"
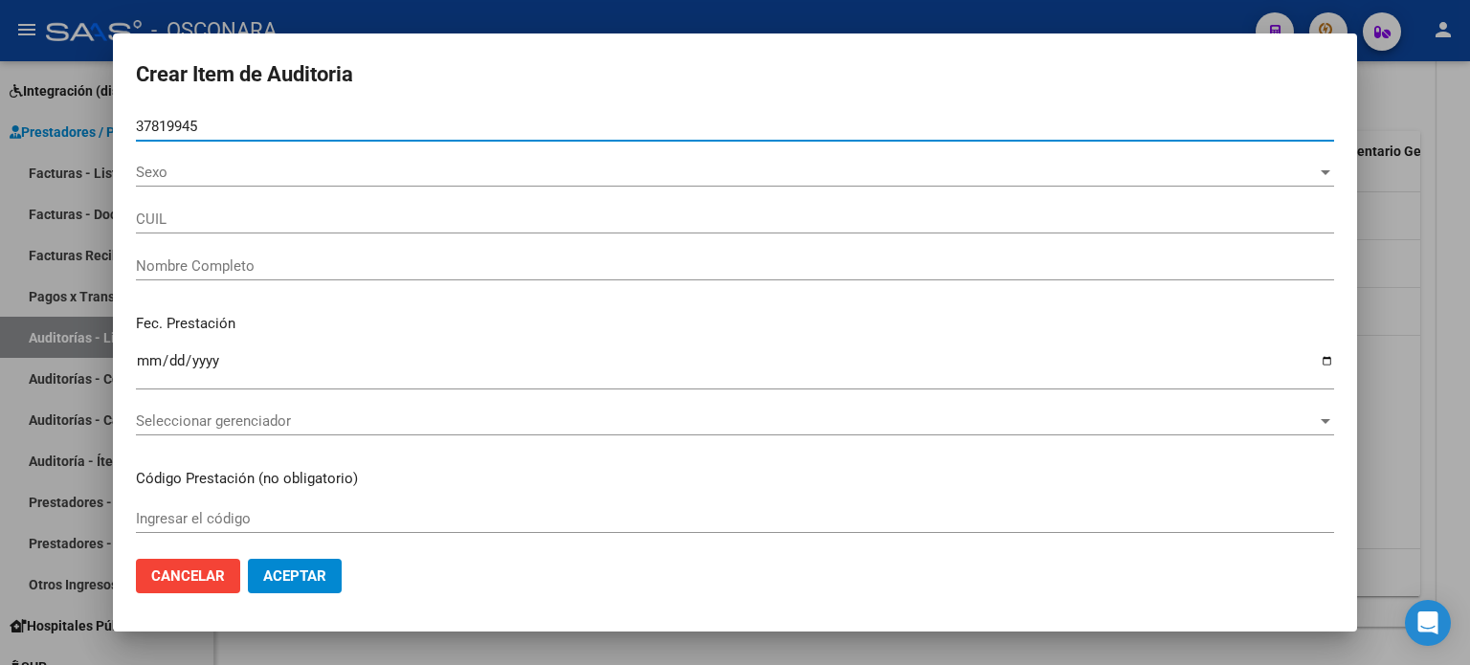
type input "20378199450"
type input "SANTIBA?EZ [PERSON_NAME] -"
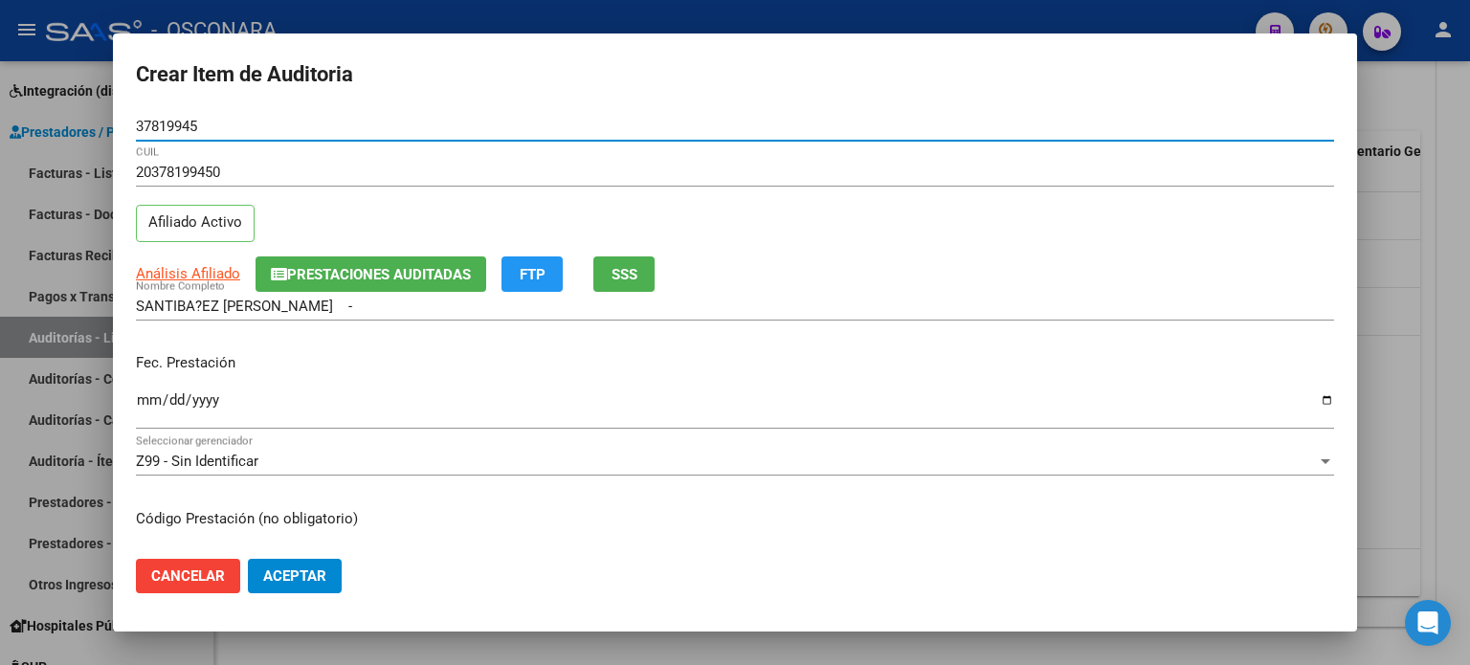
type input "37819945"
click at [145, 401] on input "Ingresar la fecha" at bounding box center [735, 407] width 1198 height 31
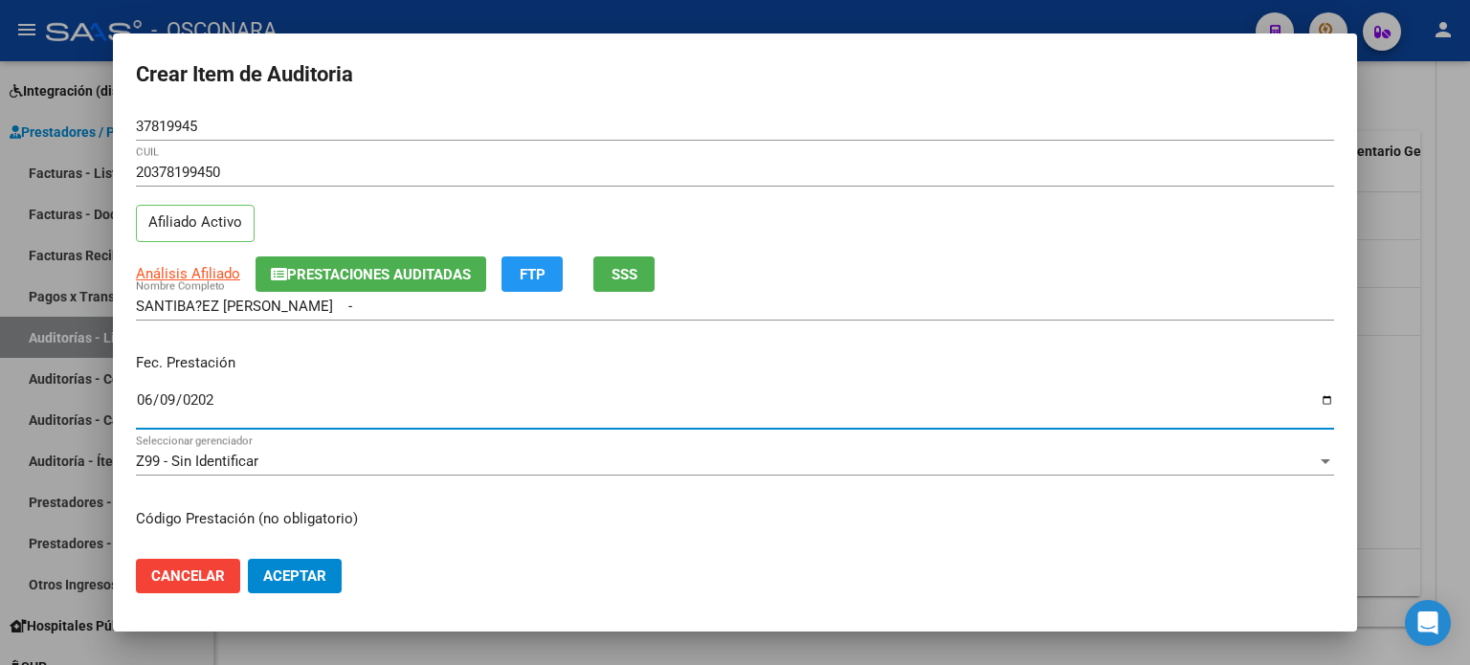
type input "[DATE]"
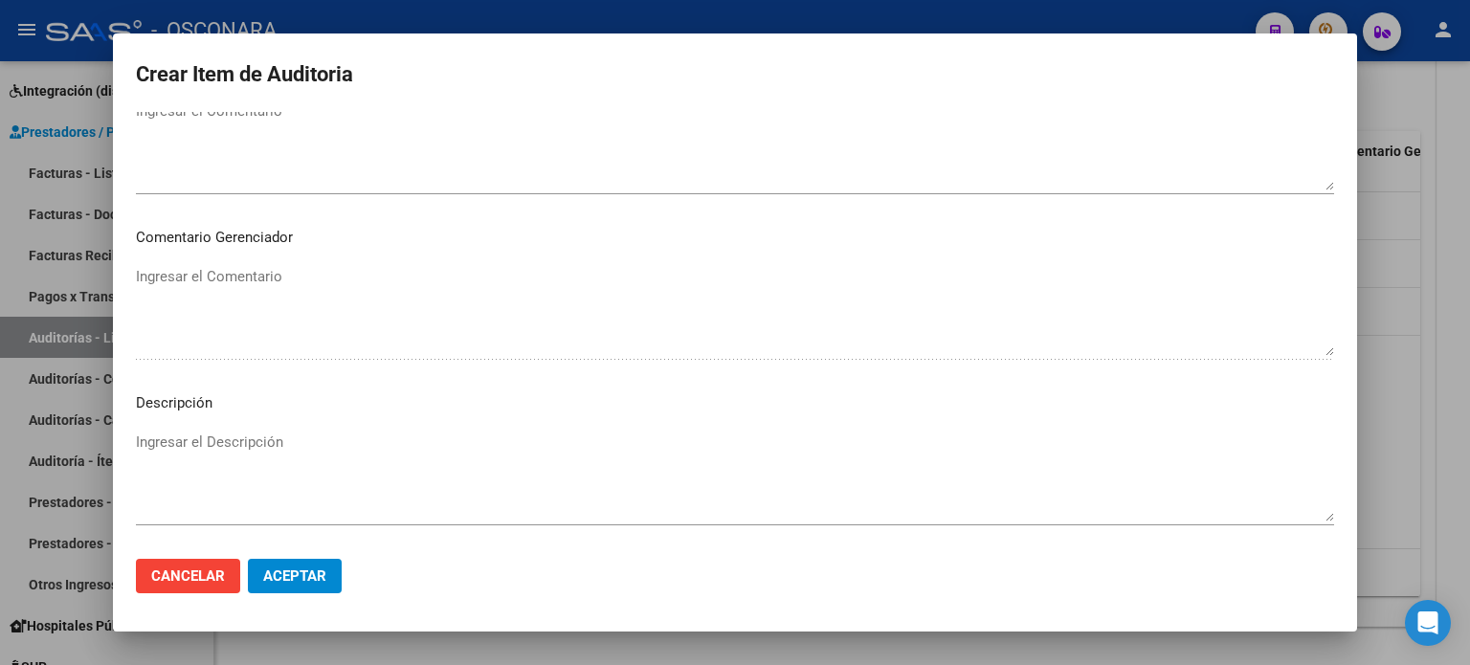
scroll to position [1148, 0]
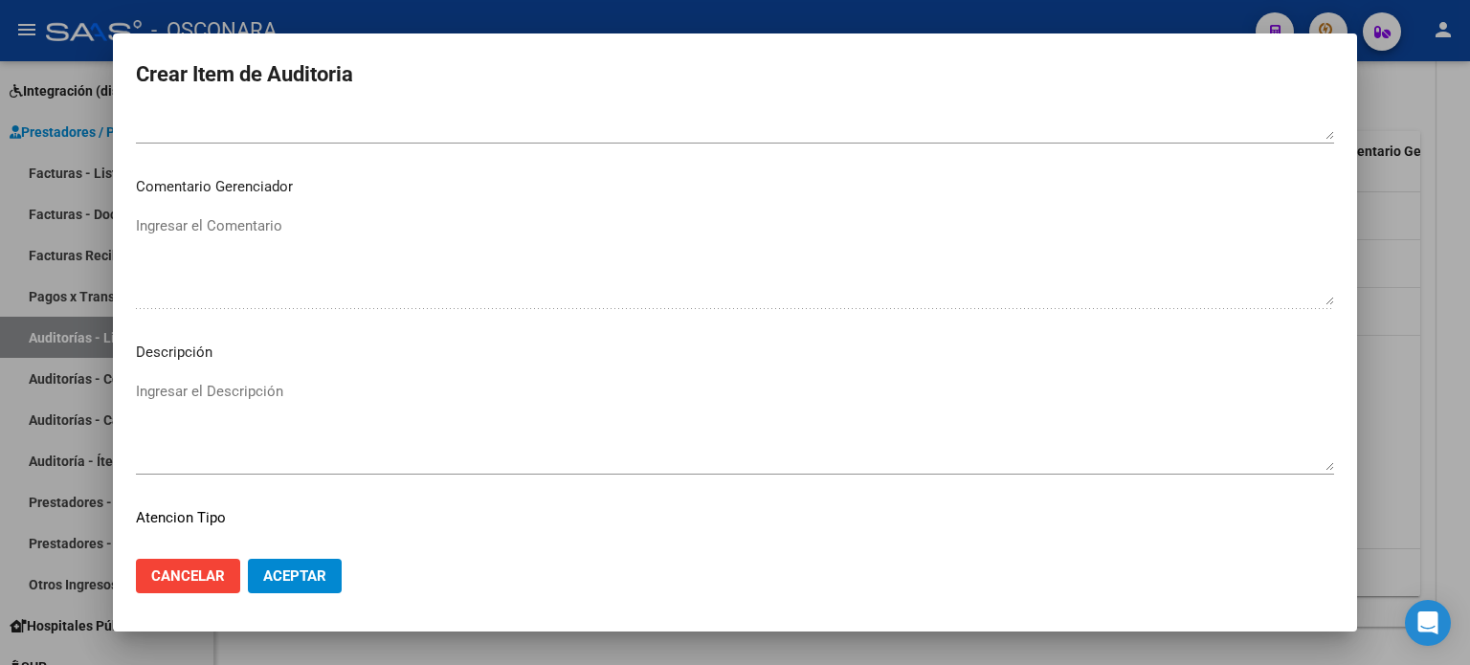
click at [258, 392] on textarea "Ingresar el Descripción" at bounding box center [735, 426] width 1198 height 90
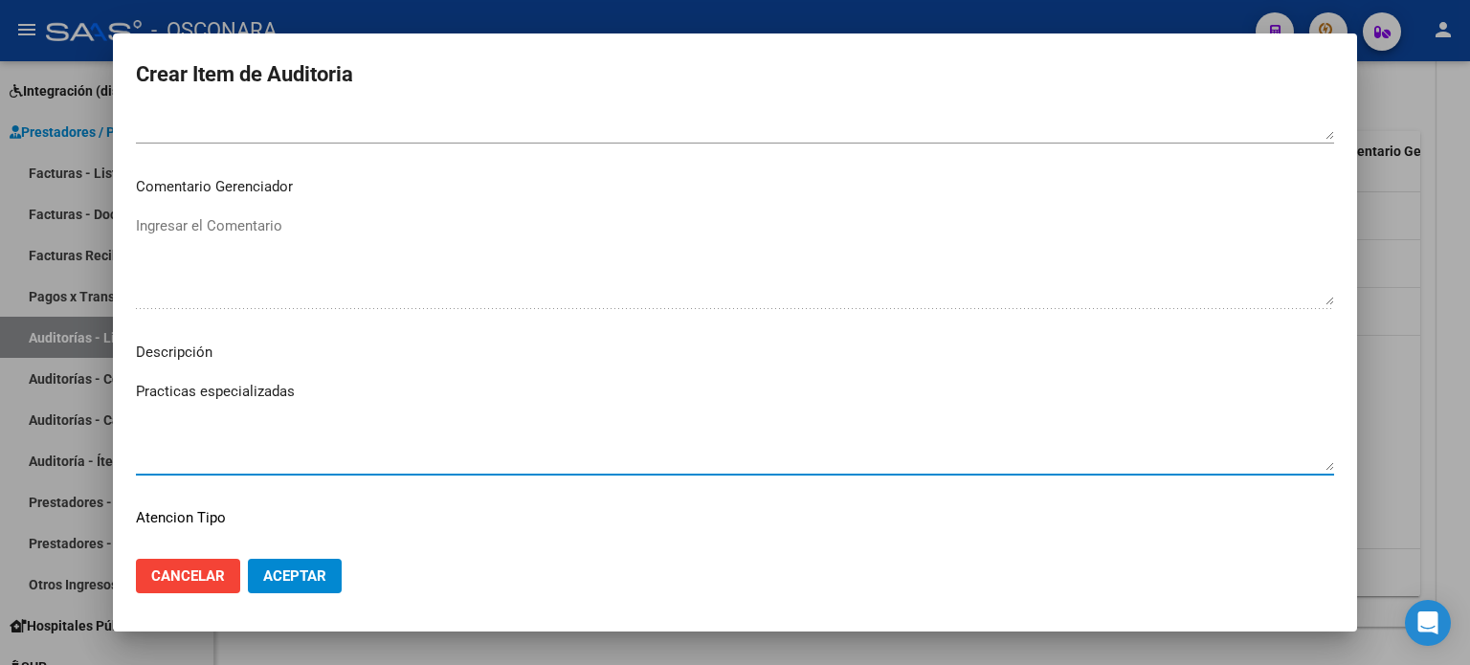
scroll to position [1290, 0]
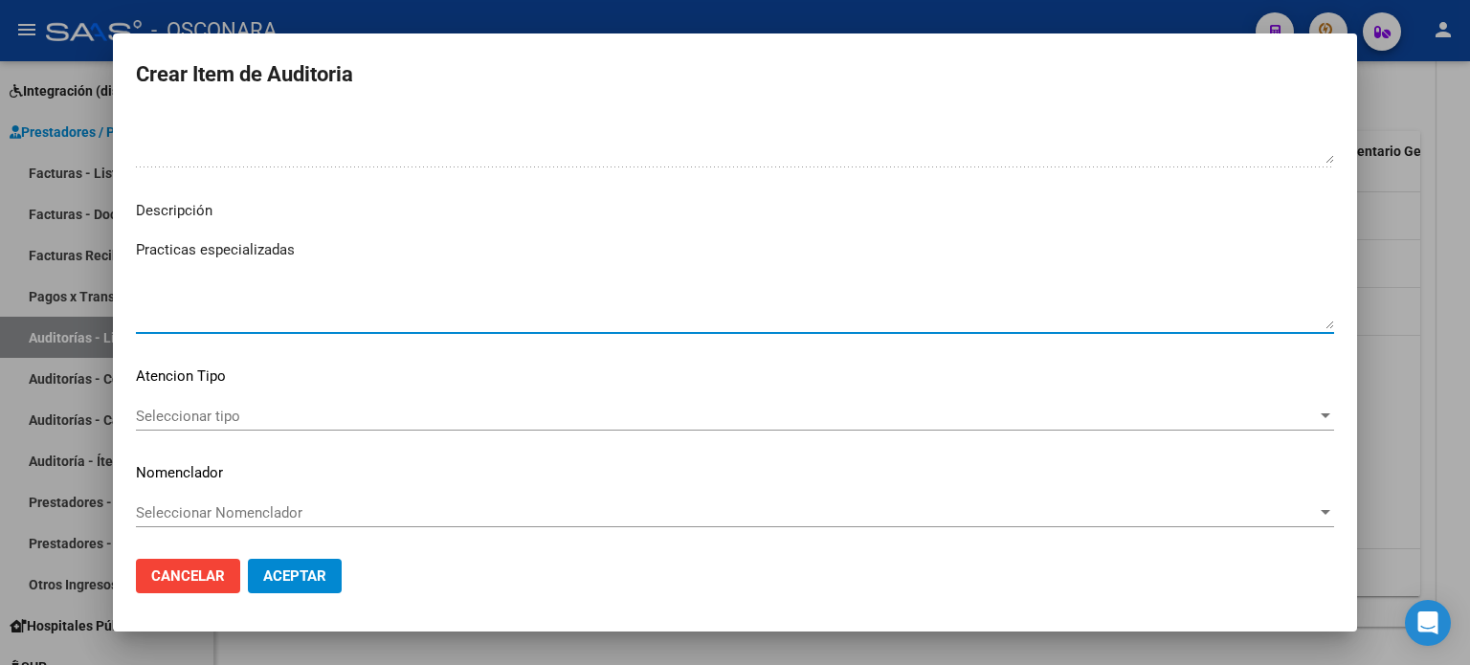
click at [234, 405] on div "Seleccionar tipo Seleccionar tipo" at bounding box center [735, 416] width 1198 height 29
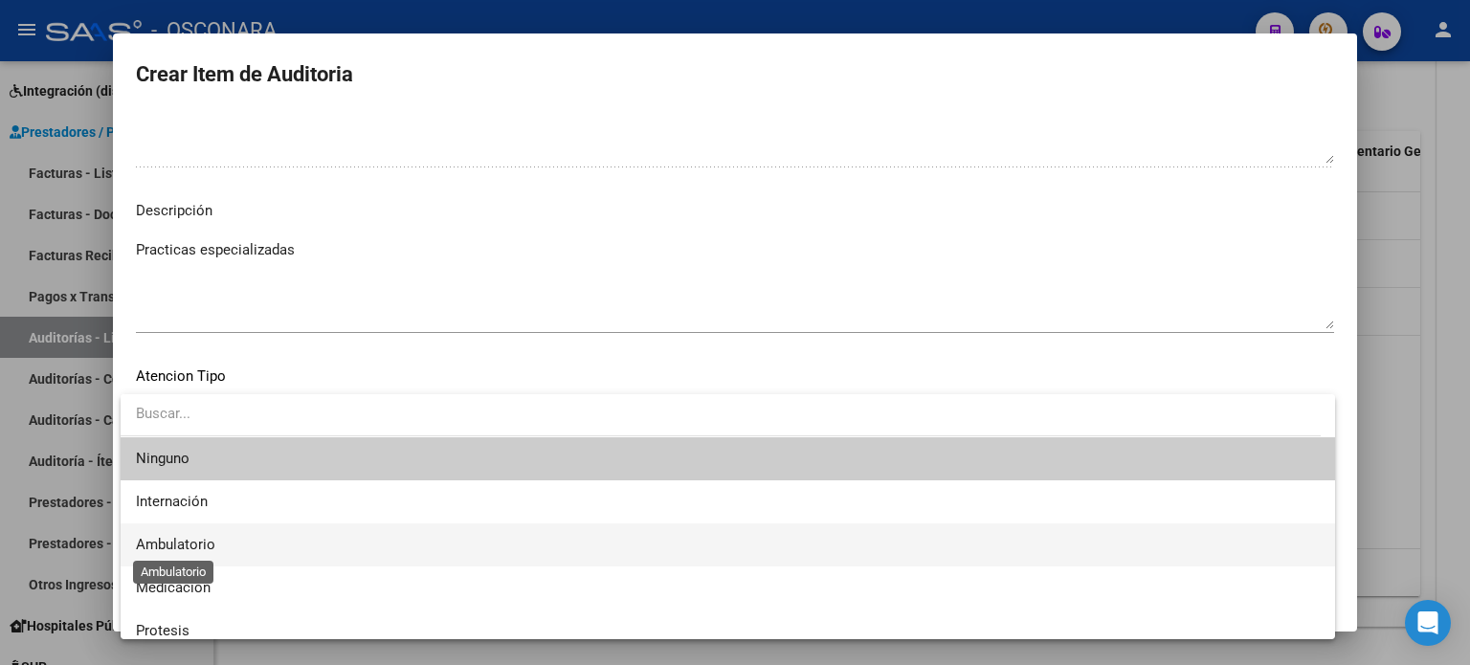
click at [189, 546] on span "Ambulatorio" at bounding box center [175, 544] width 79 height 17
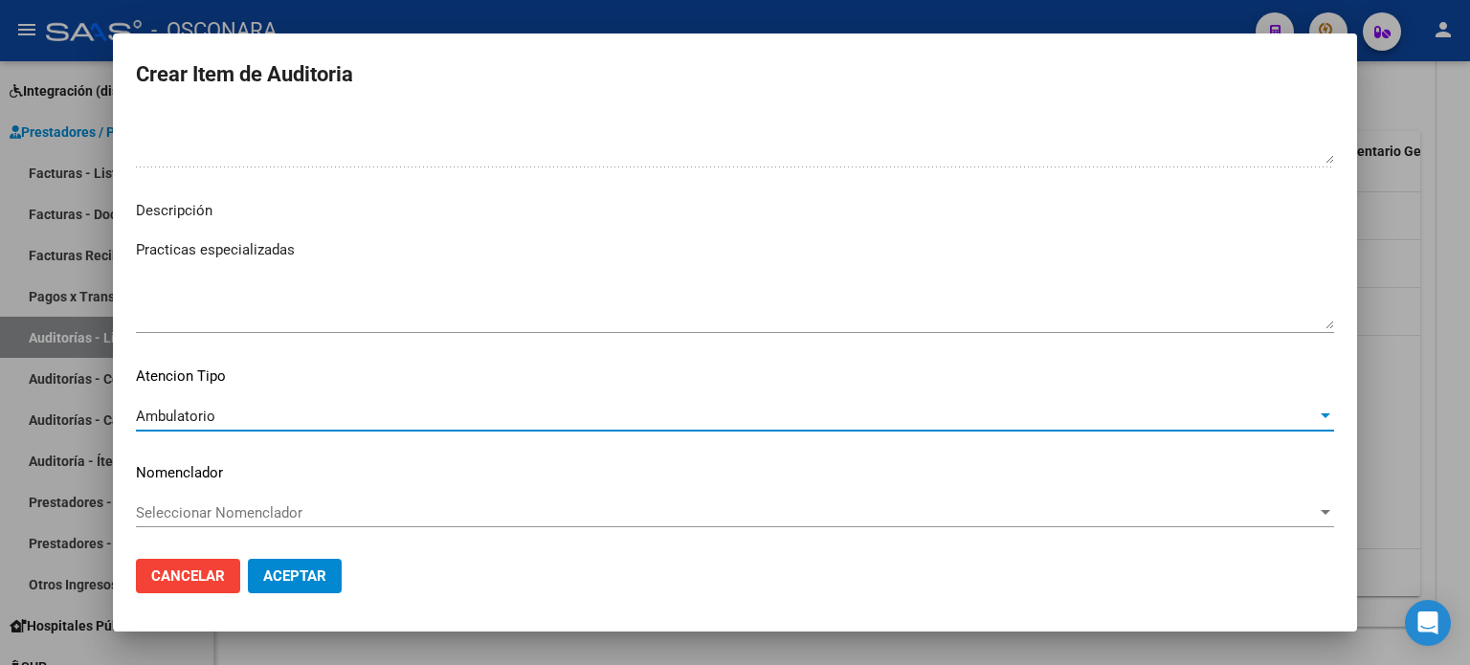
click at [312, 574] on span "Aceptar" at bounding box center [294, 576] width 63 height 17
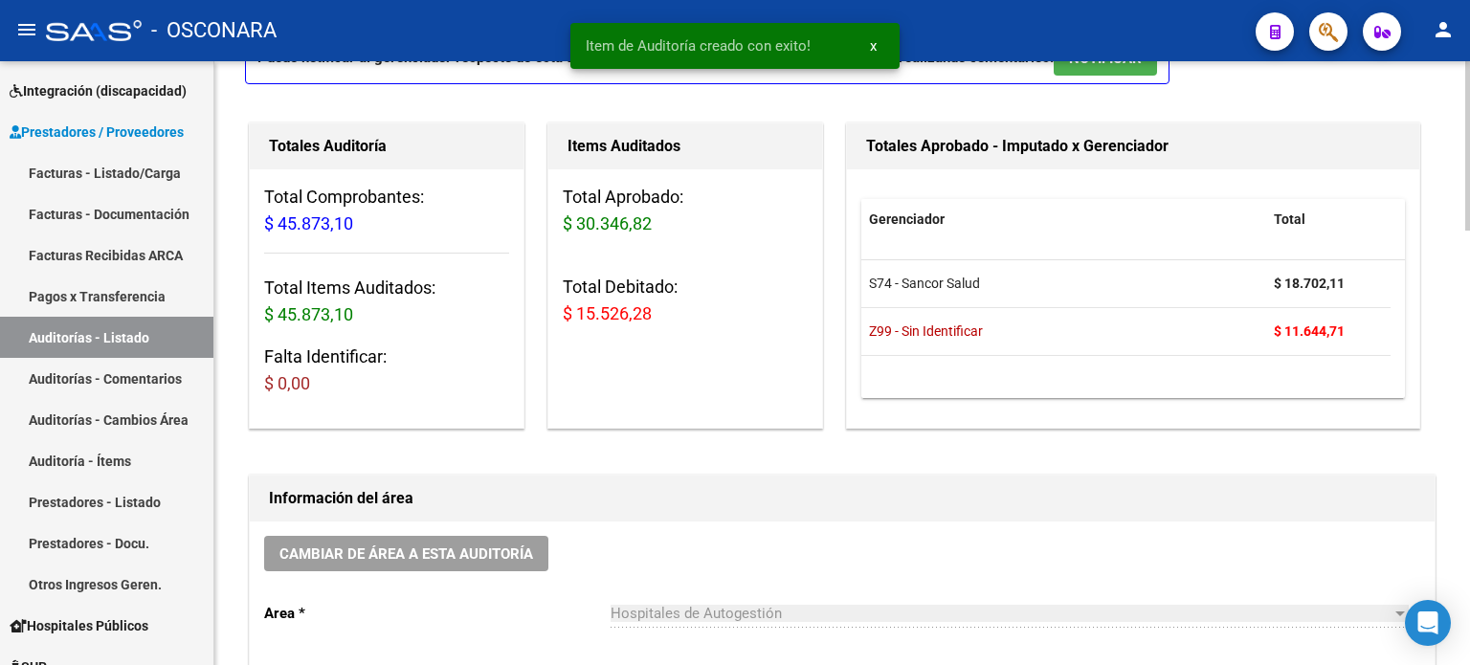
scroll to position [0, 0]
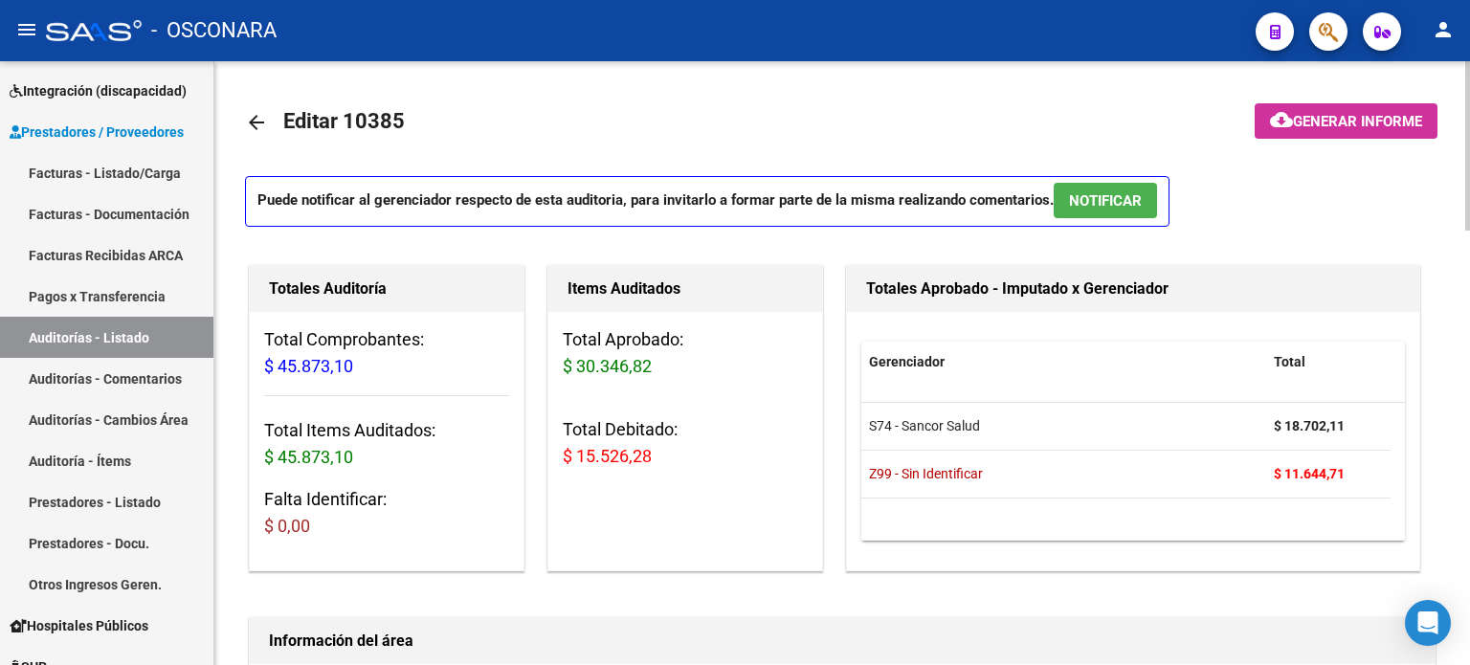
click at [1129, 200] on span "NOTIFICAR" at bounding box center [1105, 200] width 73 height 17
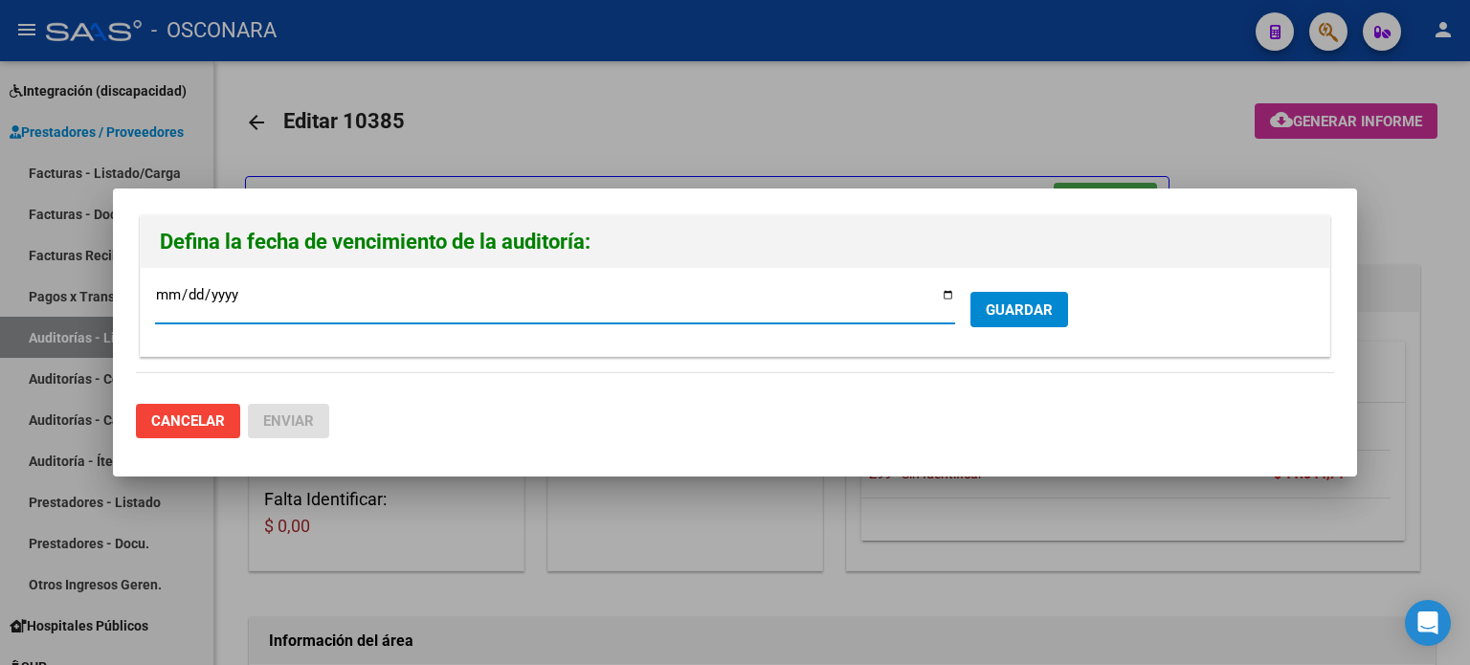
click at [1032, 301] on span "GUARDAR" at bounding box center [1019, 309] width 67 height 17
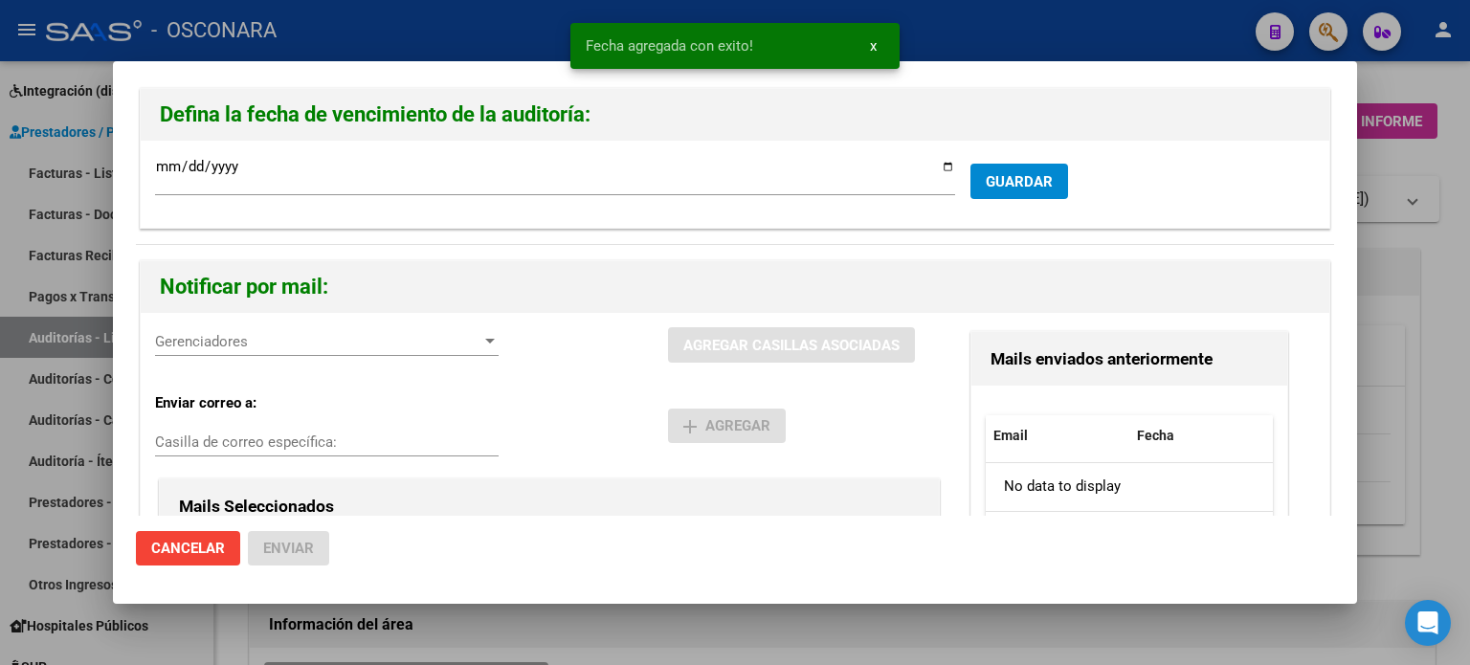
click at [339, 343] on span "Gerenciadores" at bounding box center [318, 341] width 326 height 17
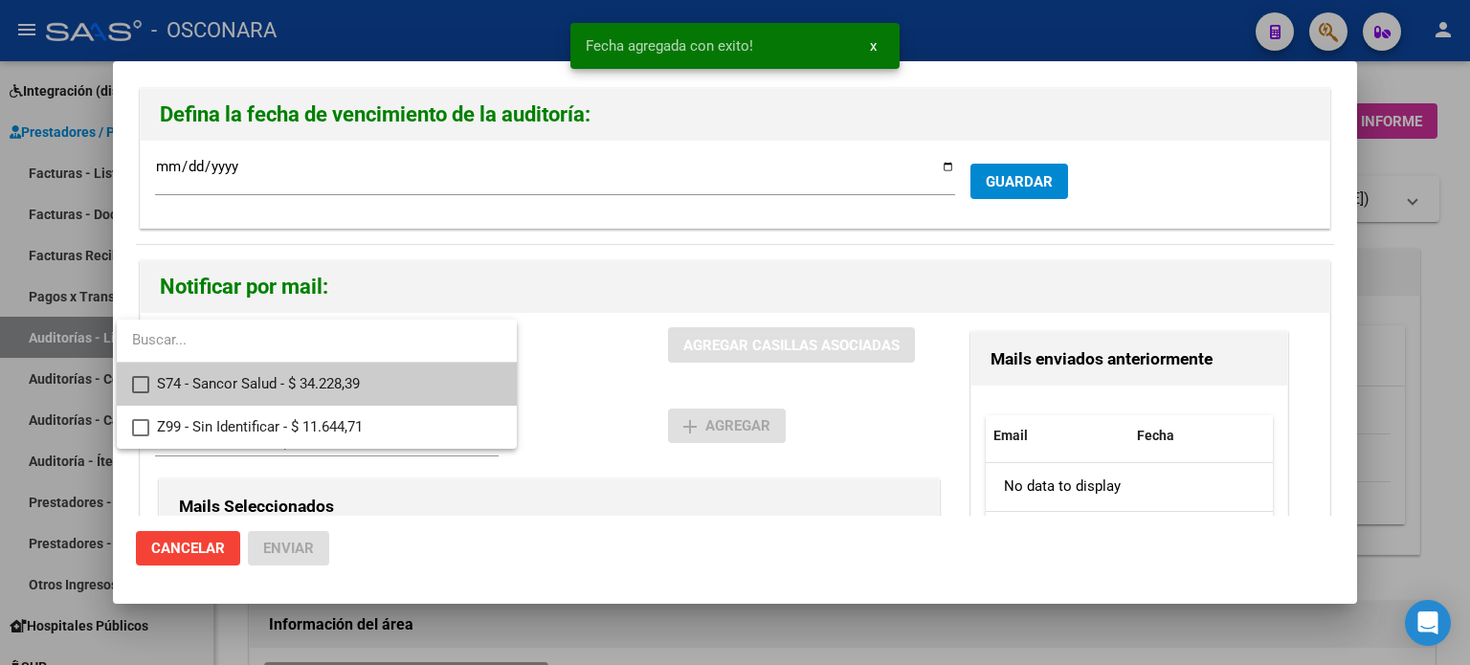
click at [292, 390] on span "S74 - Sancor Salud - $ 34.228,39" at bounding box center [329, 384] width 345 height 43
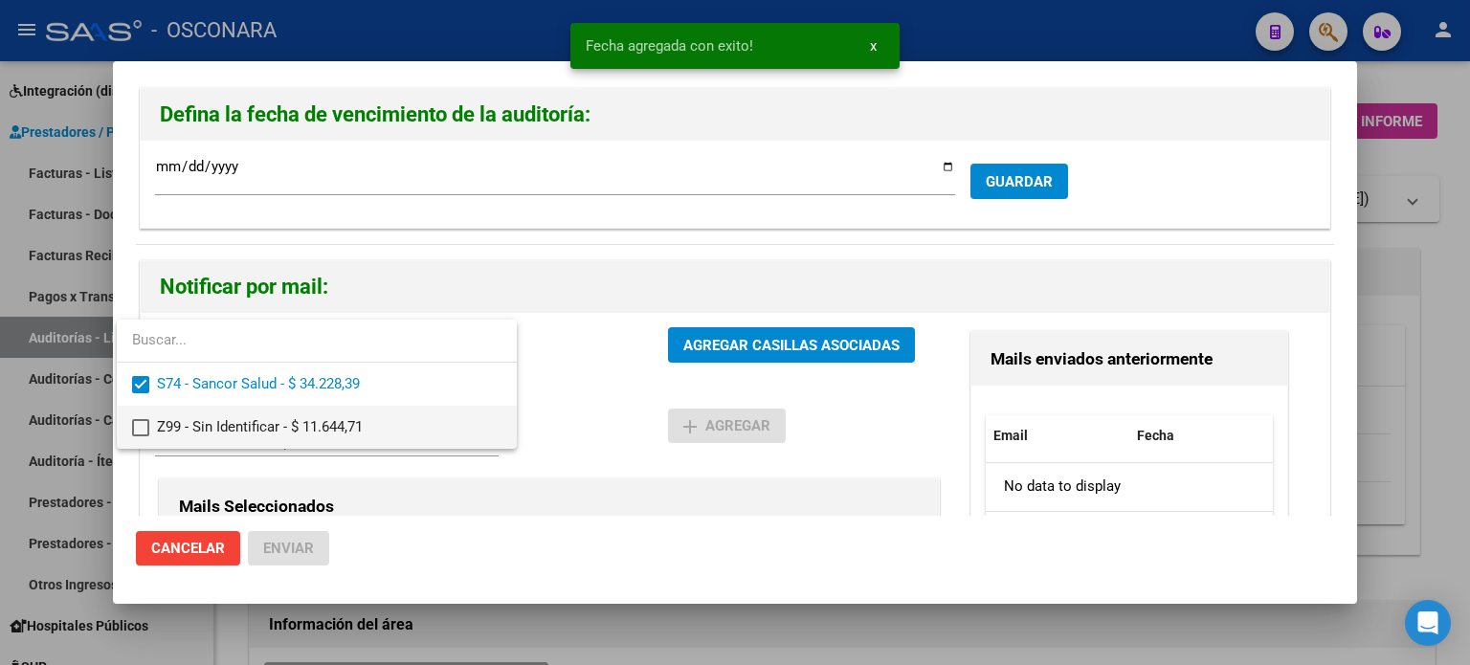
click at [270, 432] on span "Z99 - Sin Identificar - $ 11.644,71" at bounding box center [329, 427] width 345 height 43
click at [311, 425] on span "Z99 - Sin Identificar - $ 11.644,71" at bounding box center [329, 427] width 345 height 43
click at [748, 338] on div at bounding box center [735, 332] width 1470 height 665
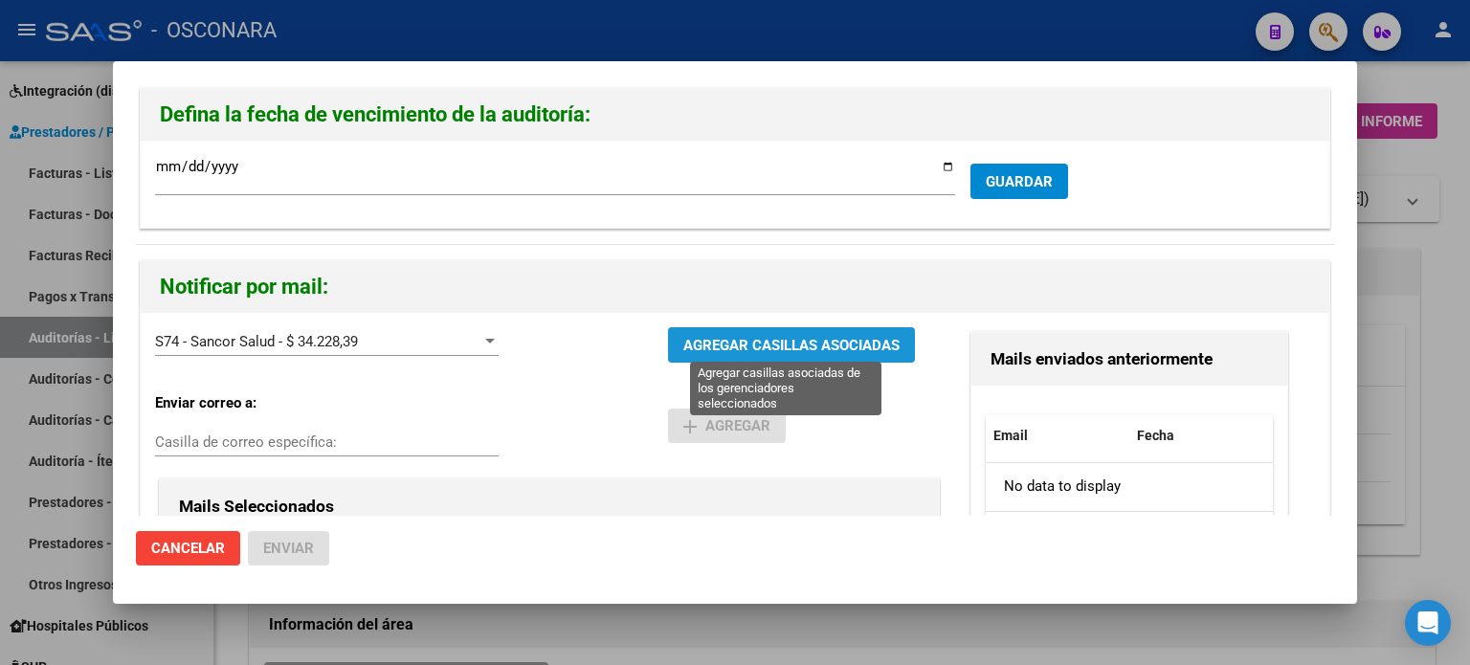
click at [781, 338] on span "AGREGAR CASILLAS ASOCIADAS" at bounding box center [791, 345] width 216 height 17
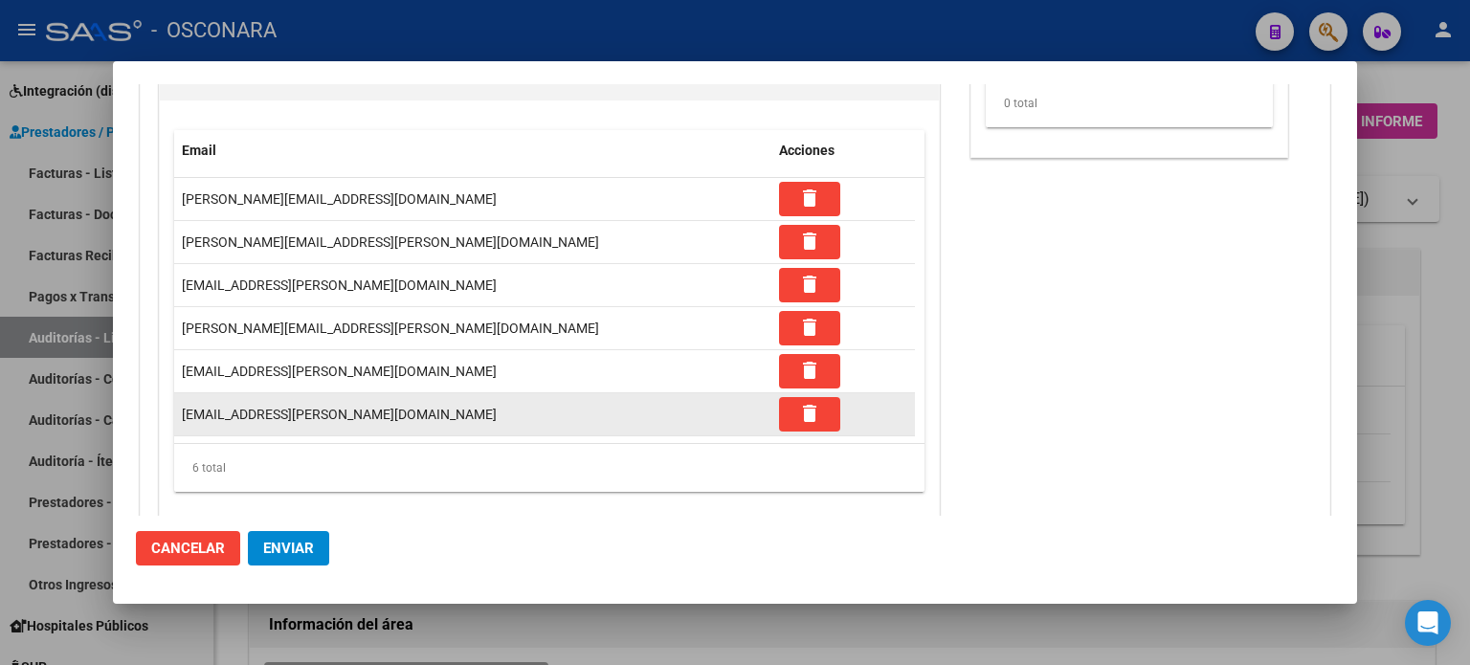
scroll to position [458, 0]
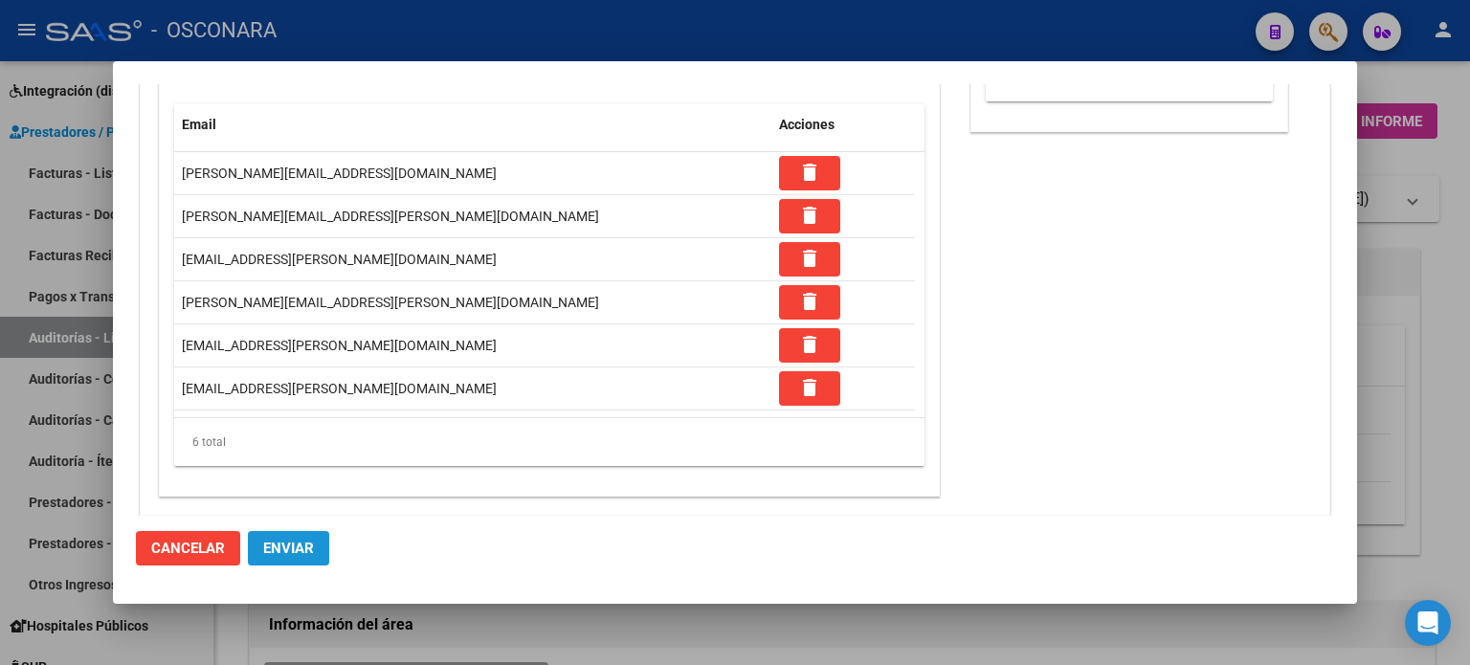
click at [279, 556] on span "Enviar" at bounding box center [288, 548] width 51 height 17
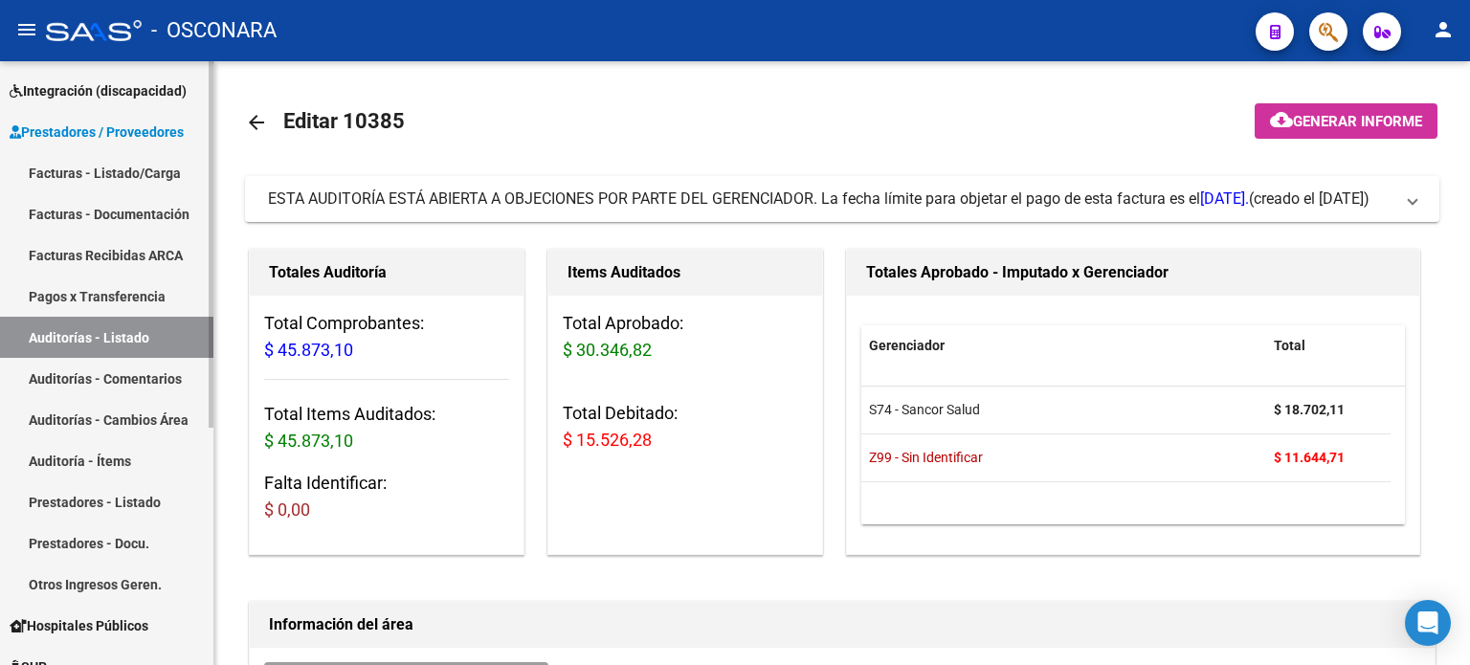
click at [61, 159] on link "Facturas - Listado/Carga" at bounding box center [106, 172] width 213 height 41
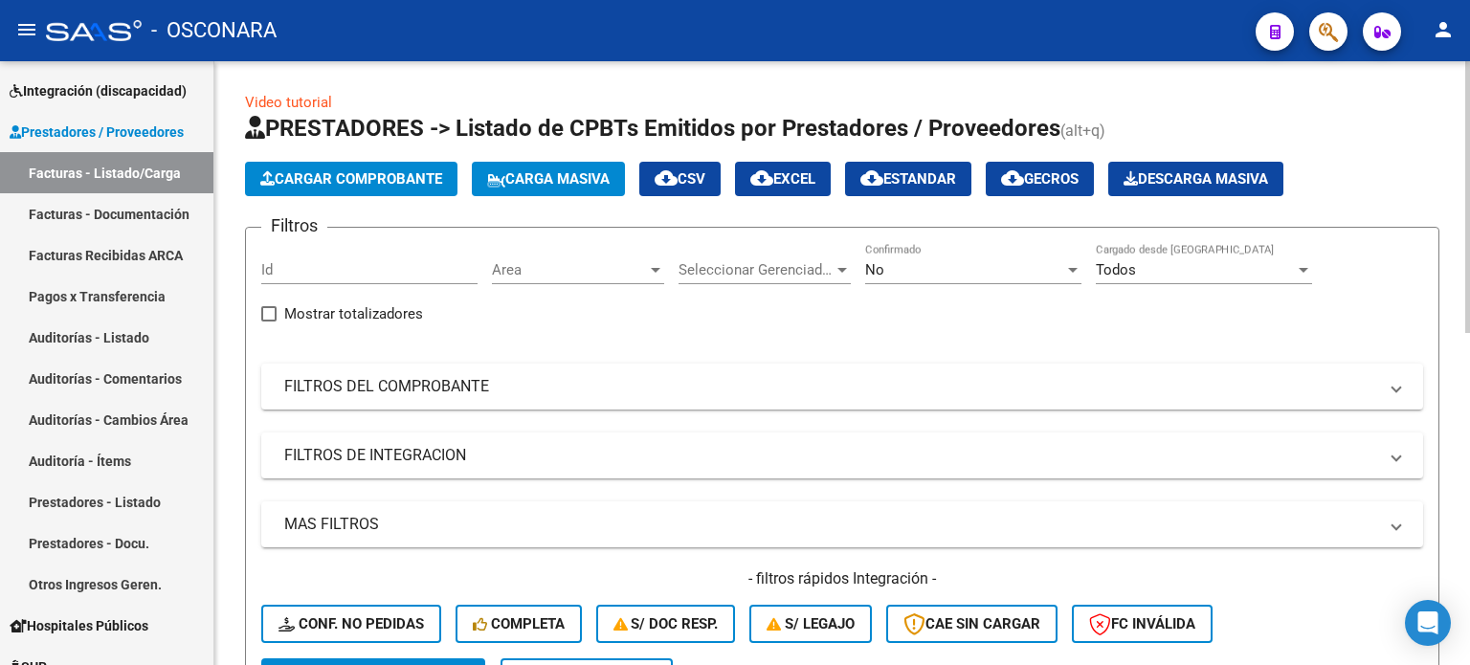
click at [347, 171] on span "Cargar Comprobante" at bounding box center [351, 178] width 182 height 17
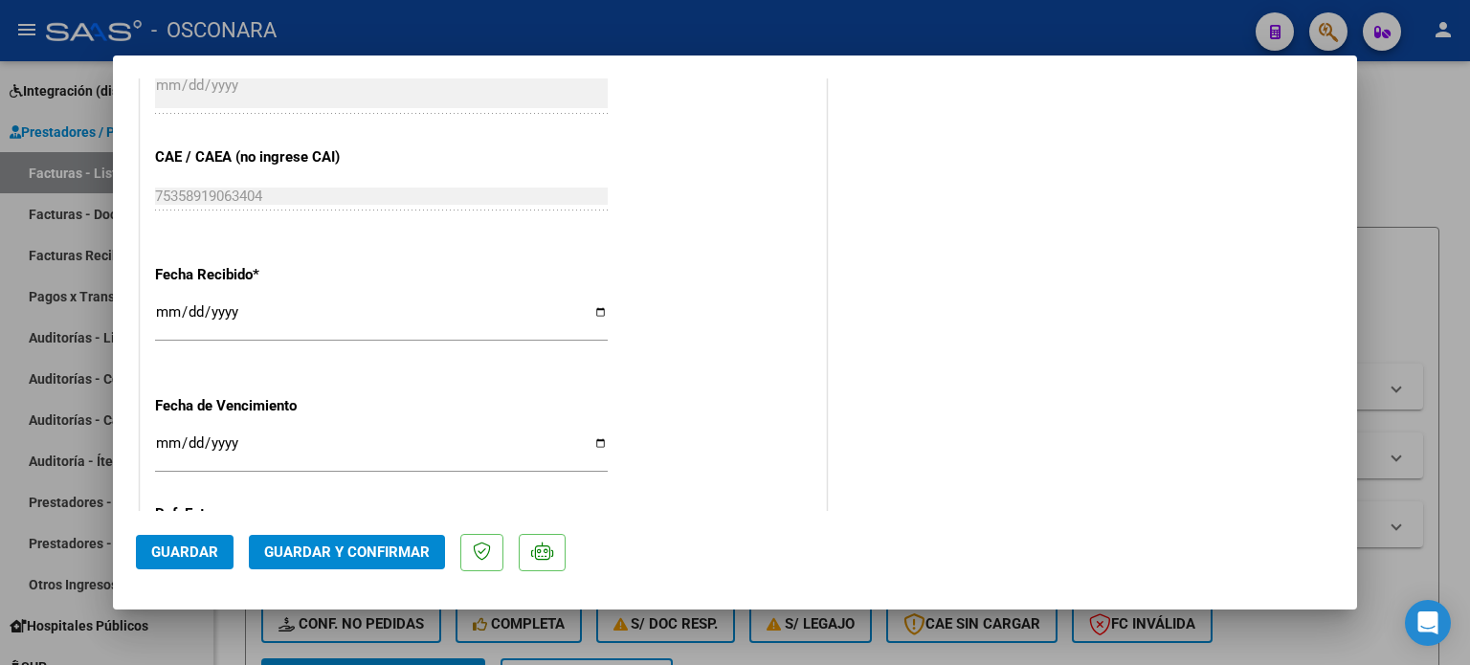
scroll to position [1148, 0]
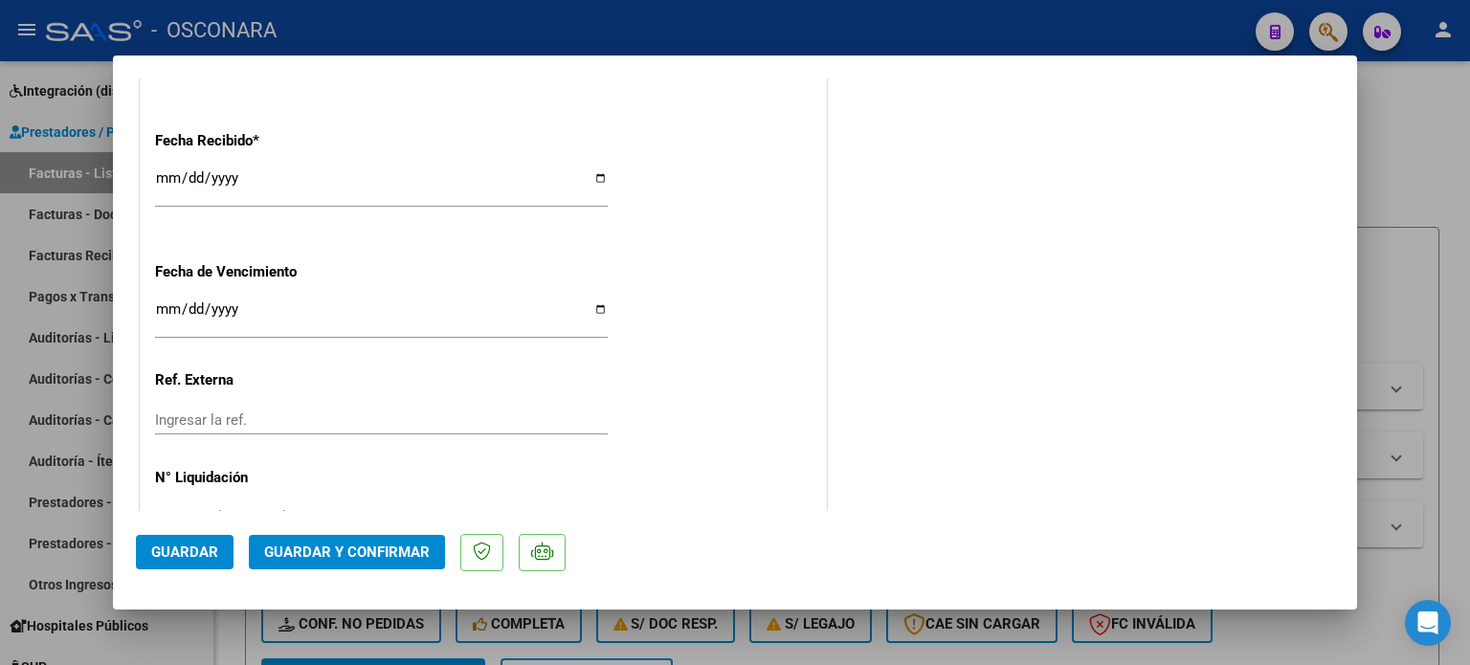
click at [157, 175] on input "[DATE]" at bounding box center [381, 185] width 453 height 31
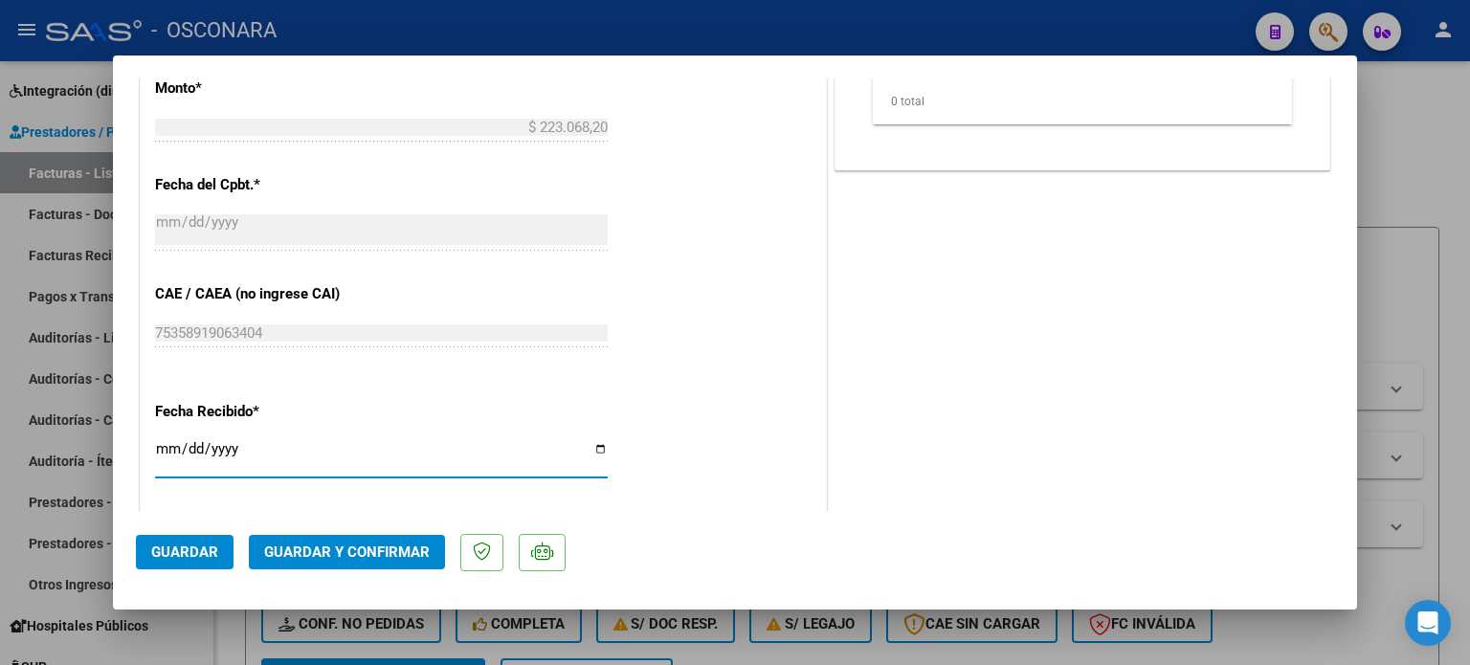
scroll to position [821, 0]
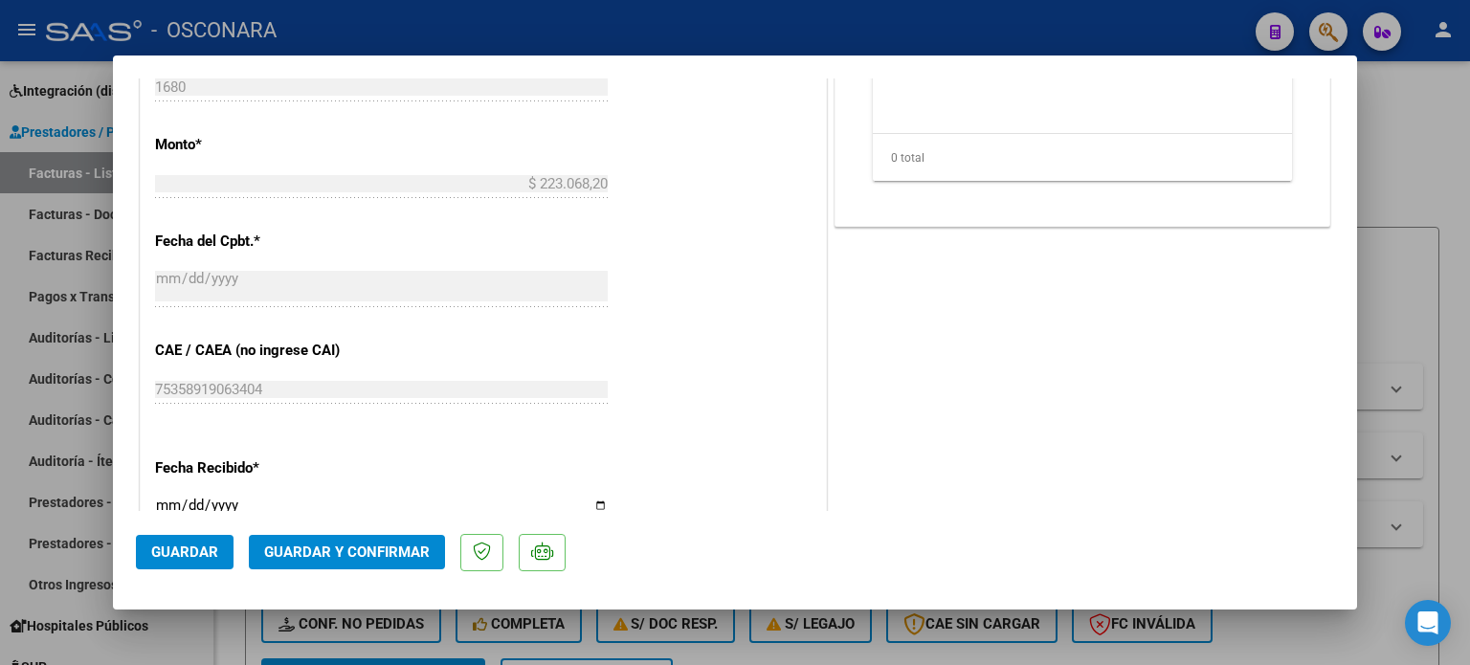
click at [417, 543] on button "Guardar y Confirmar" at bounding box center [347, 552] width 196 height 34
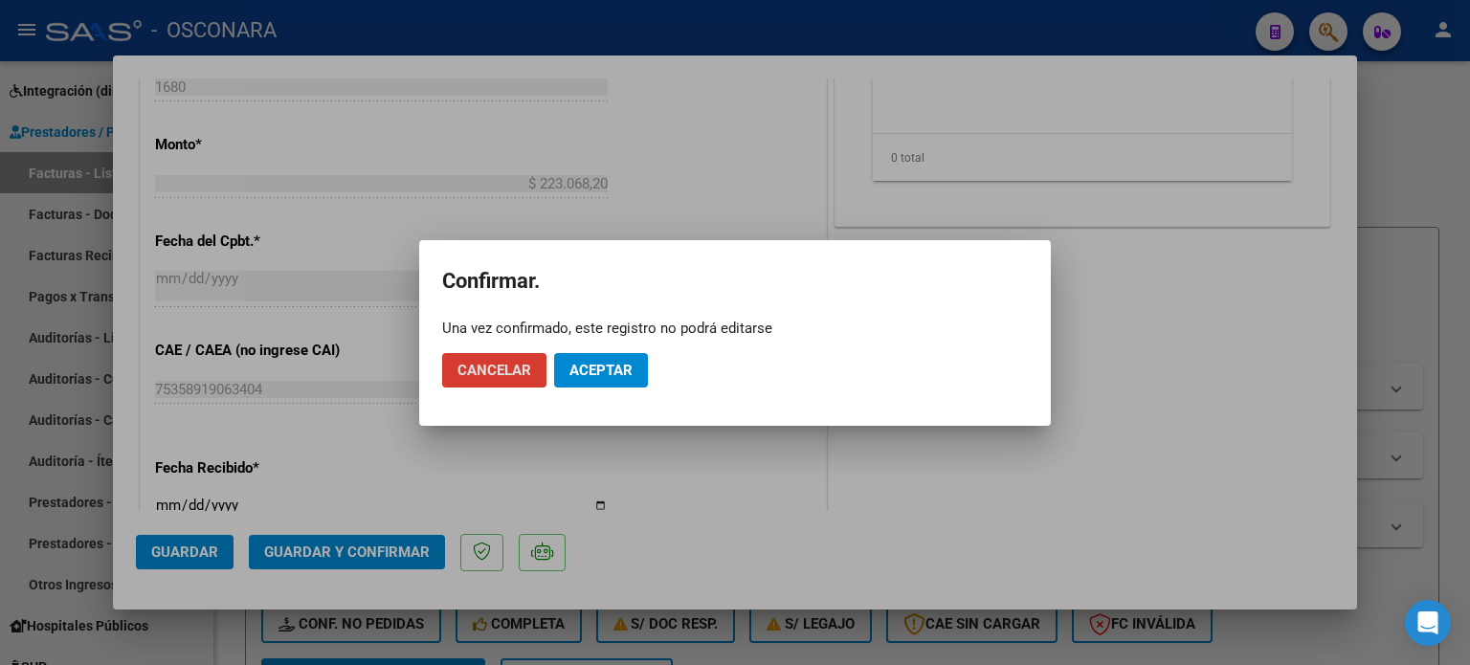
click at [609, 369] on span "Aceptar" at bounding box center [600, 370] width 63 height 17
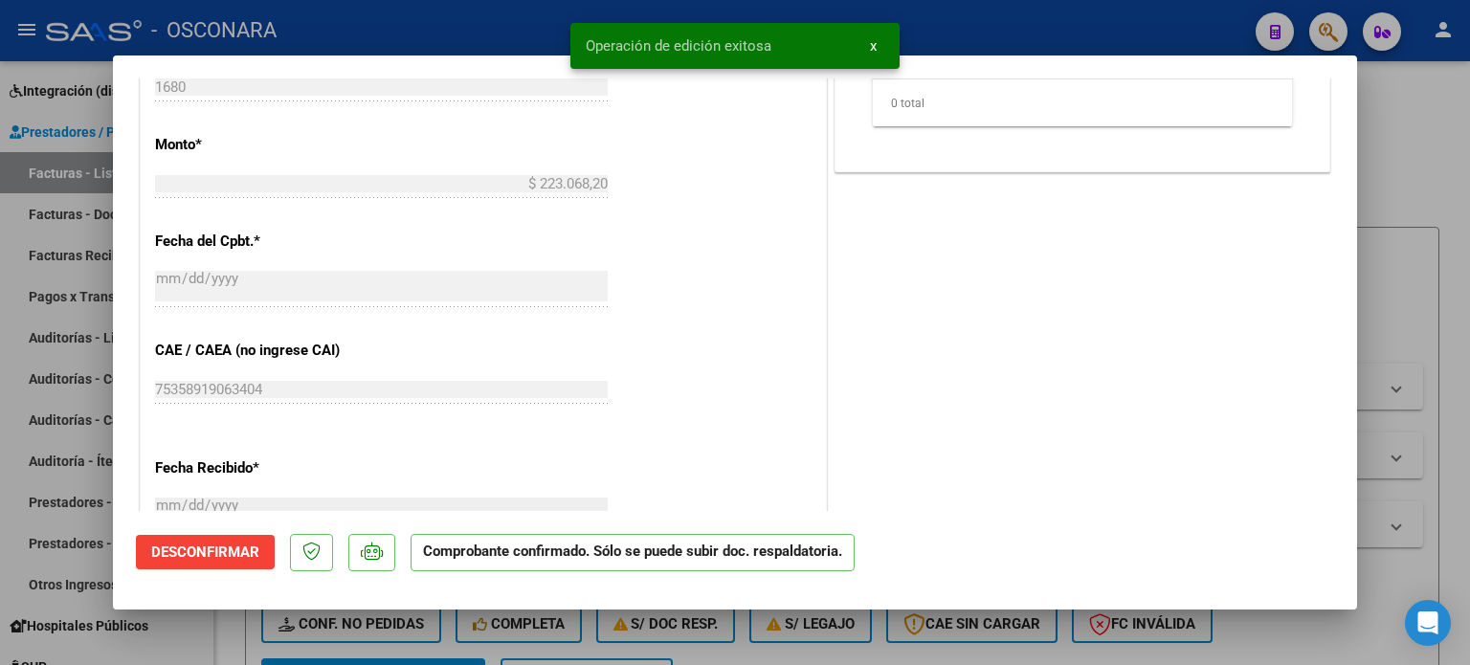
click at [1454, 155] on div at bounding box center [735, 332] width 1470 height 665
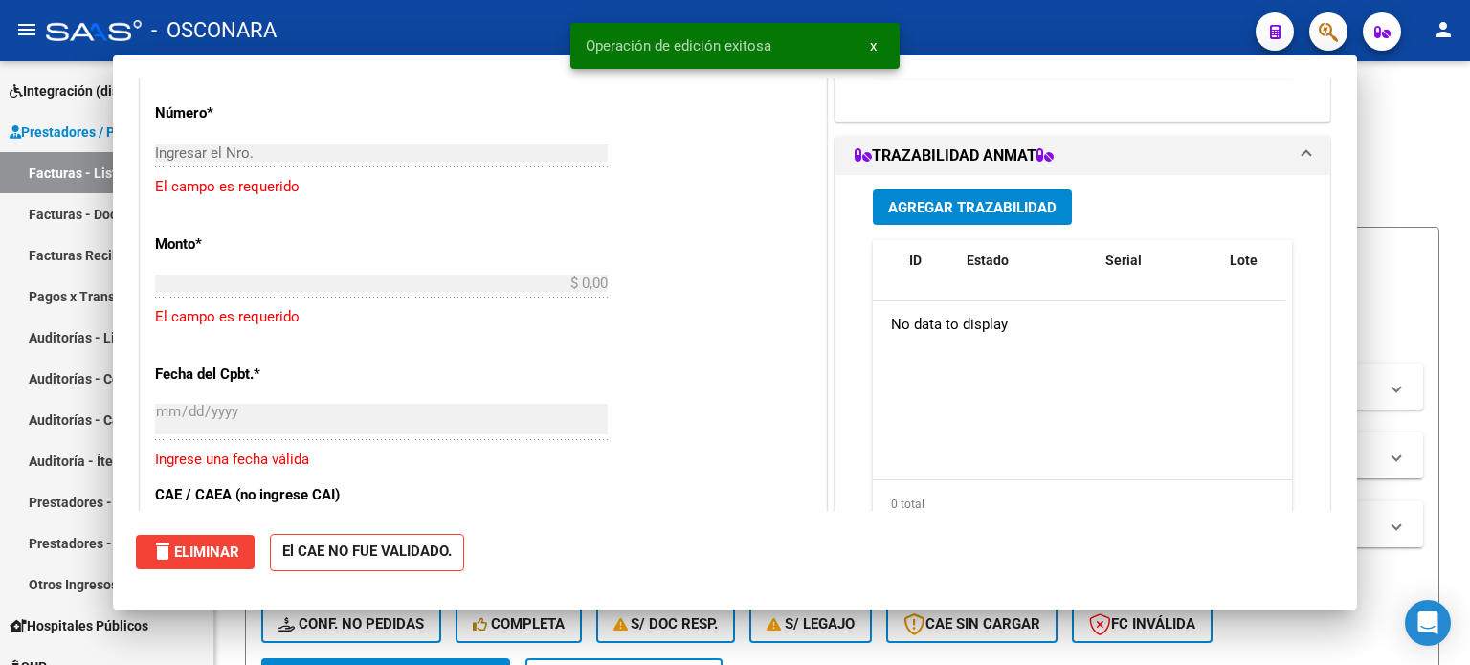
scroll to position [887, 0]
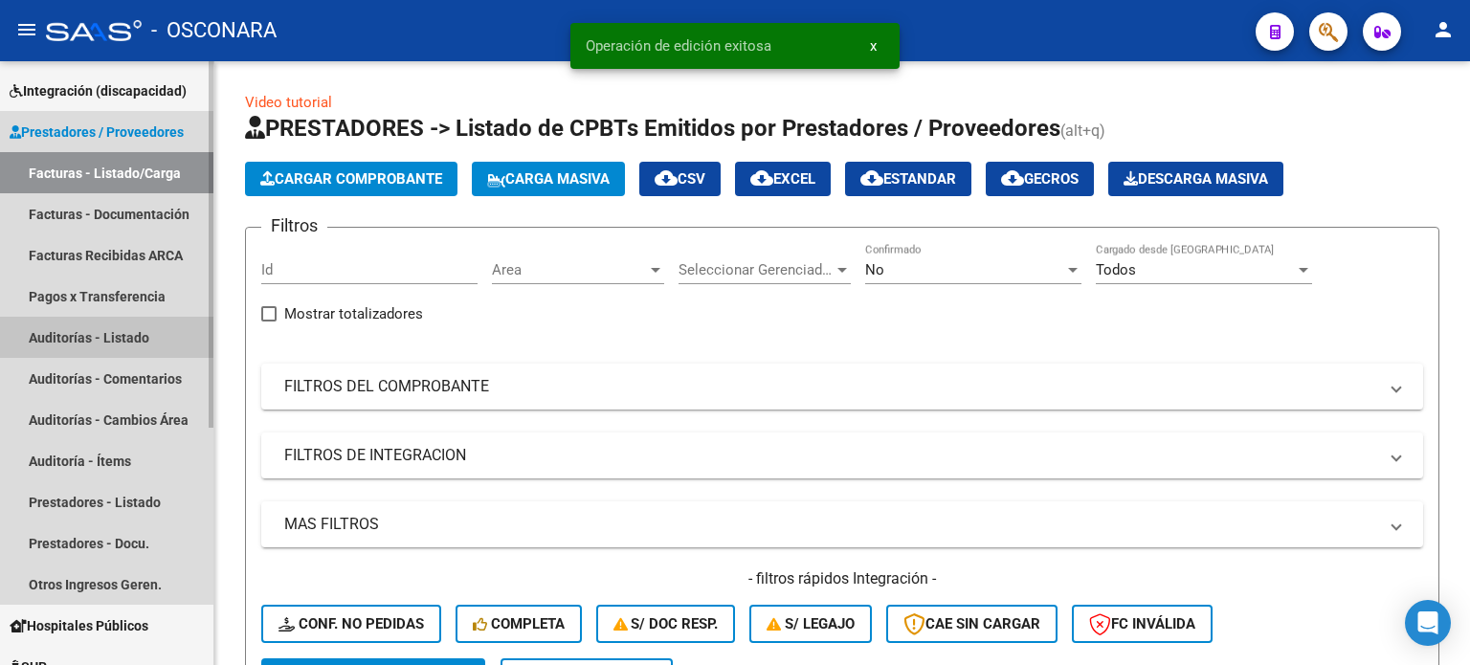
click at [73, 337] on link "Auditorías - Listado" at bounding box center [106, 337] width 213 height 41
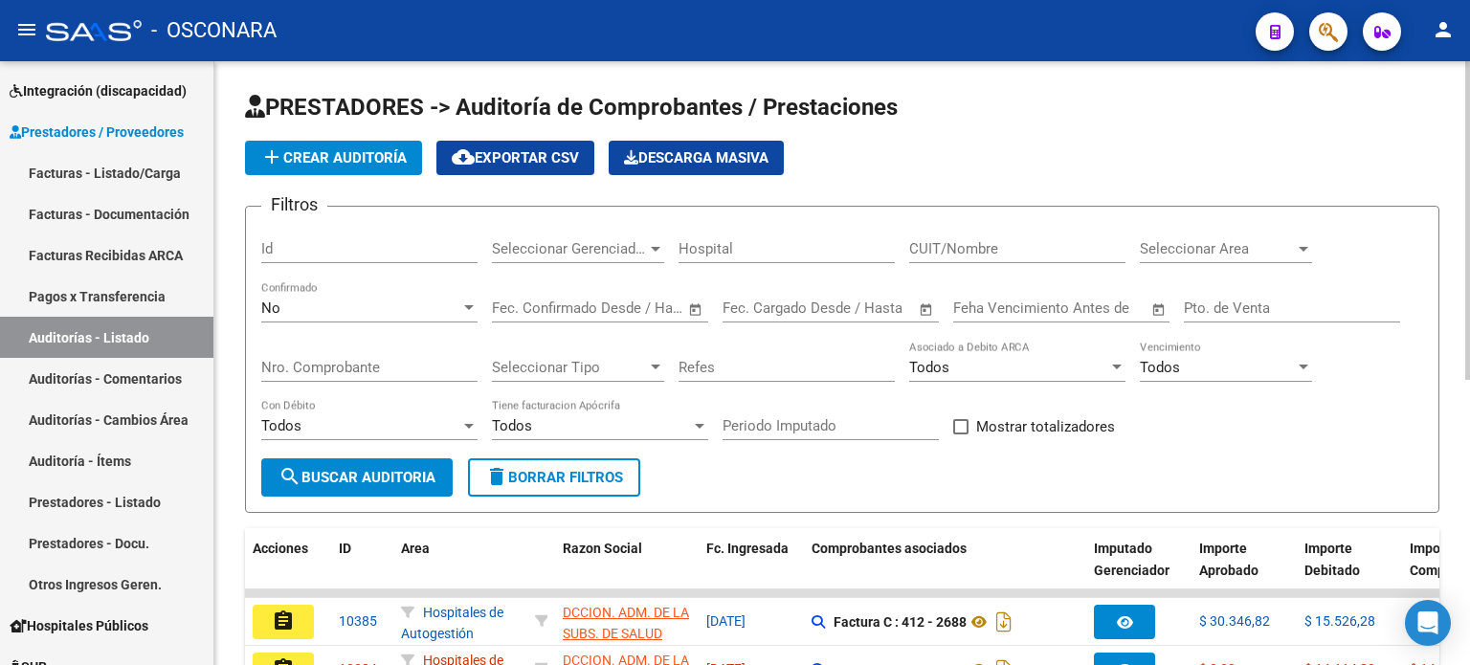
click at [364, 167] on button "add Crear Auditoría" at bounding box center [333, 158] width 177 height 34
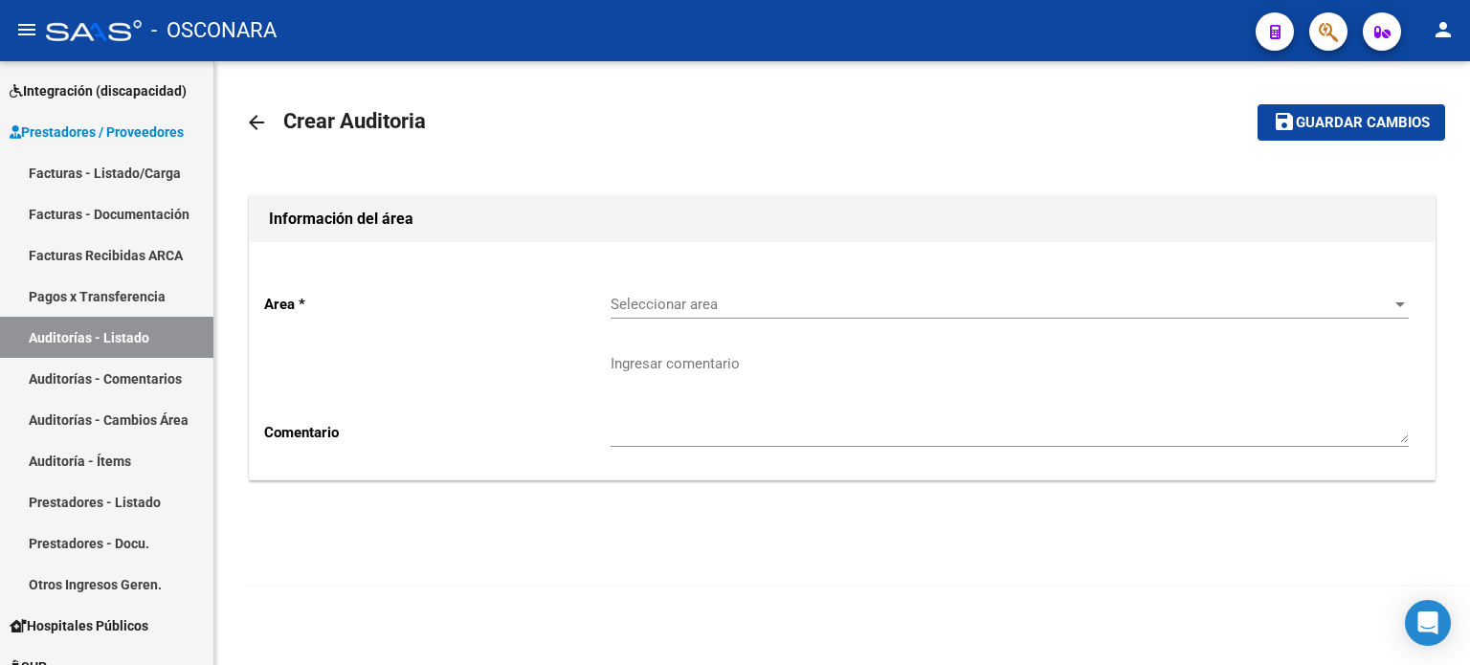
click at [759, 294] on div "Seleccionar area Seleccionar area" at bounding box center [1010, 298] width 798 height 41
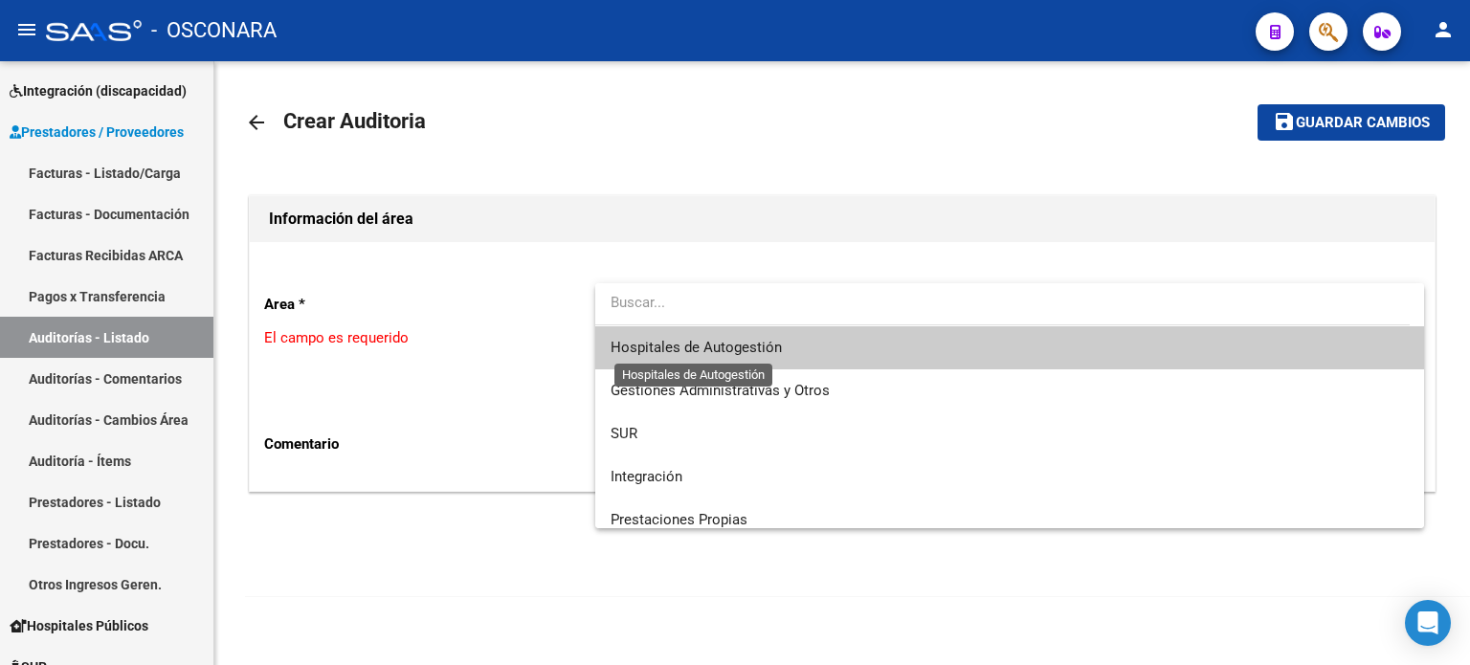
click at [765, 340] on span "Hospitales de Autogestión" at bounding box center [696, 347] width 171 height 17
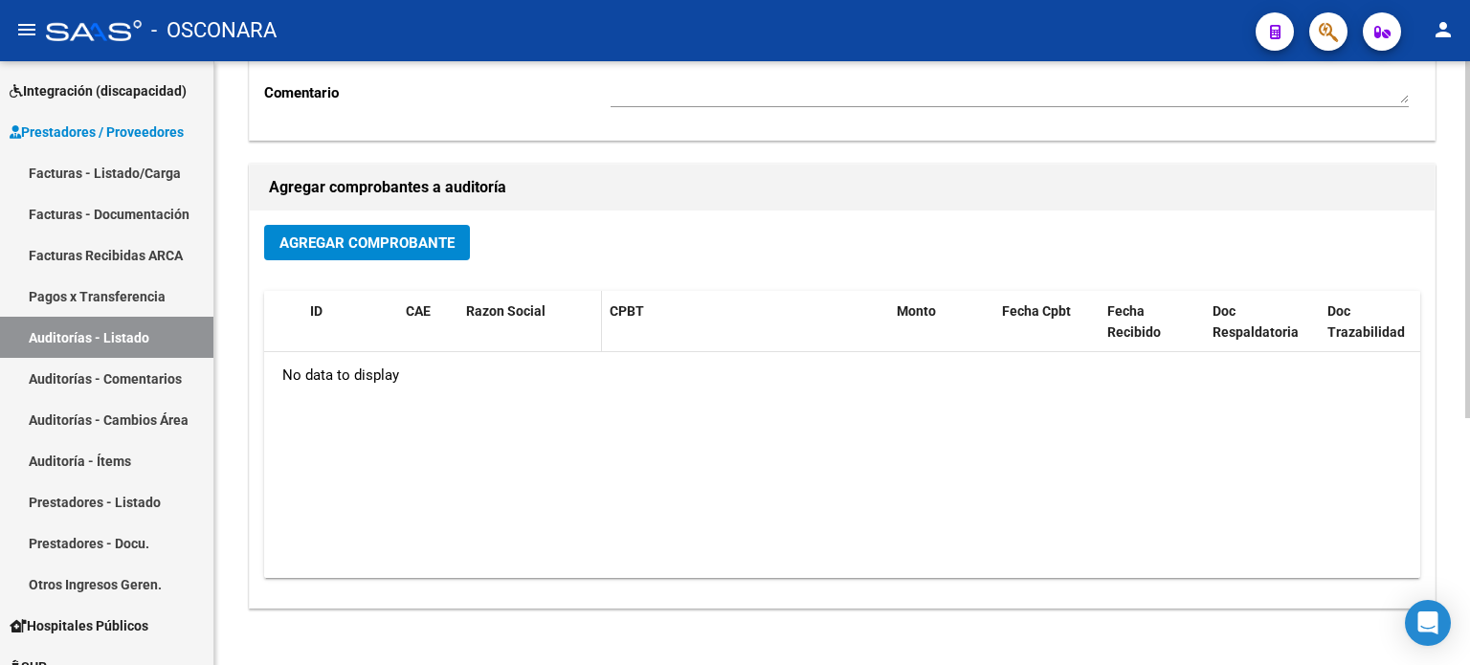
scroll to position [417, 0]
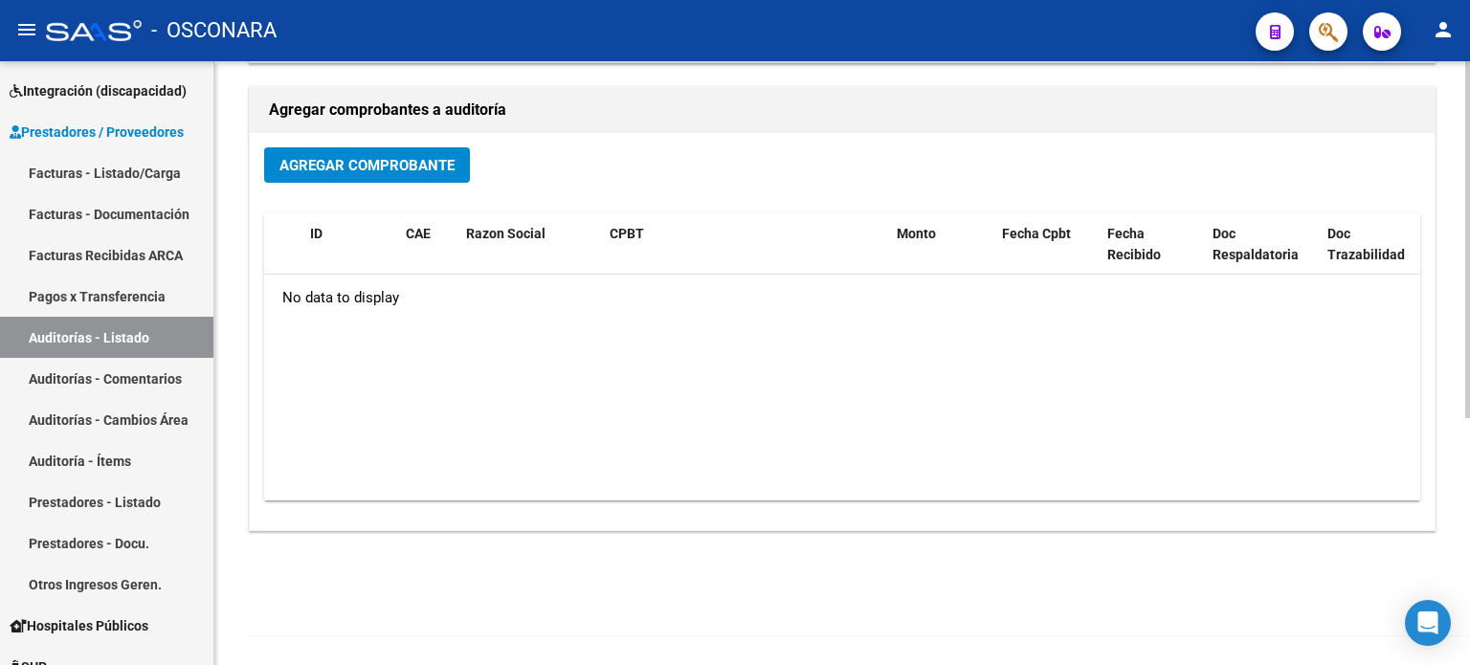
click at [446, 166] on span "Agregar Comprobante" at bounding box center [366, 165] width 175 height 17
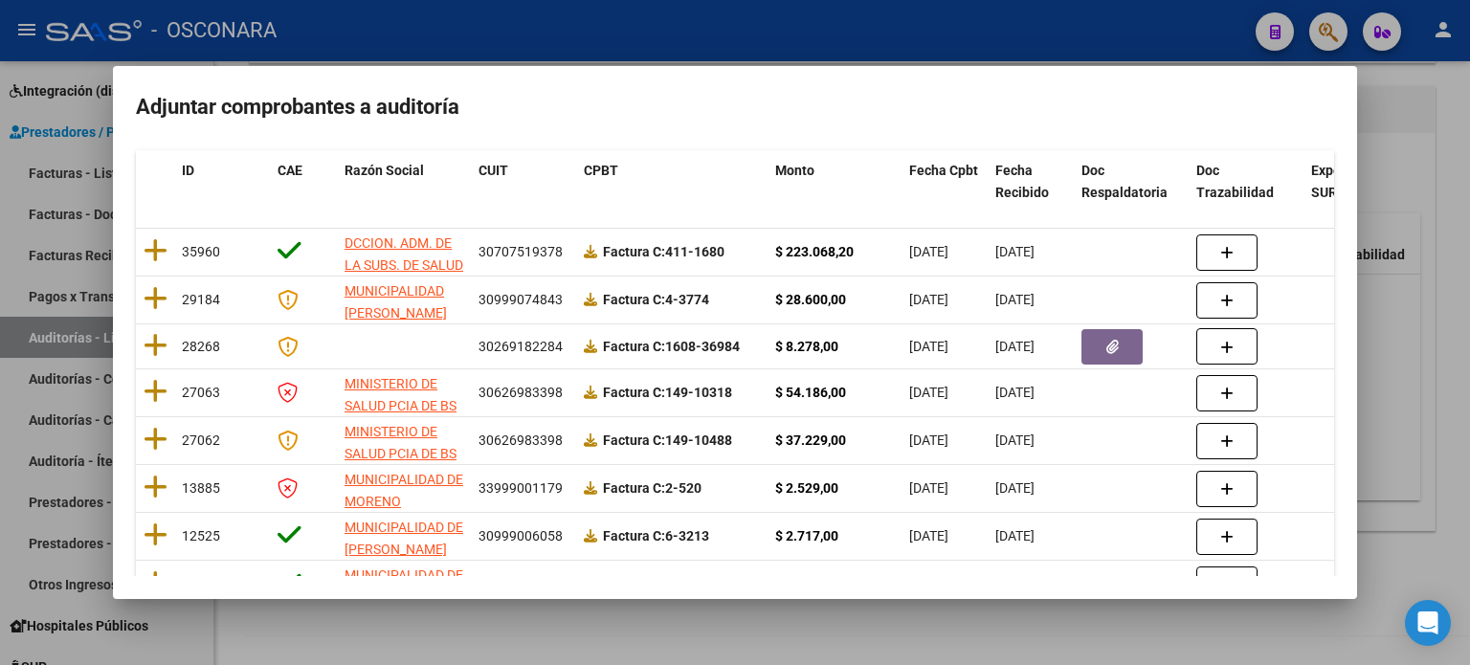
scroll to position [191, 0]
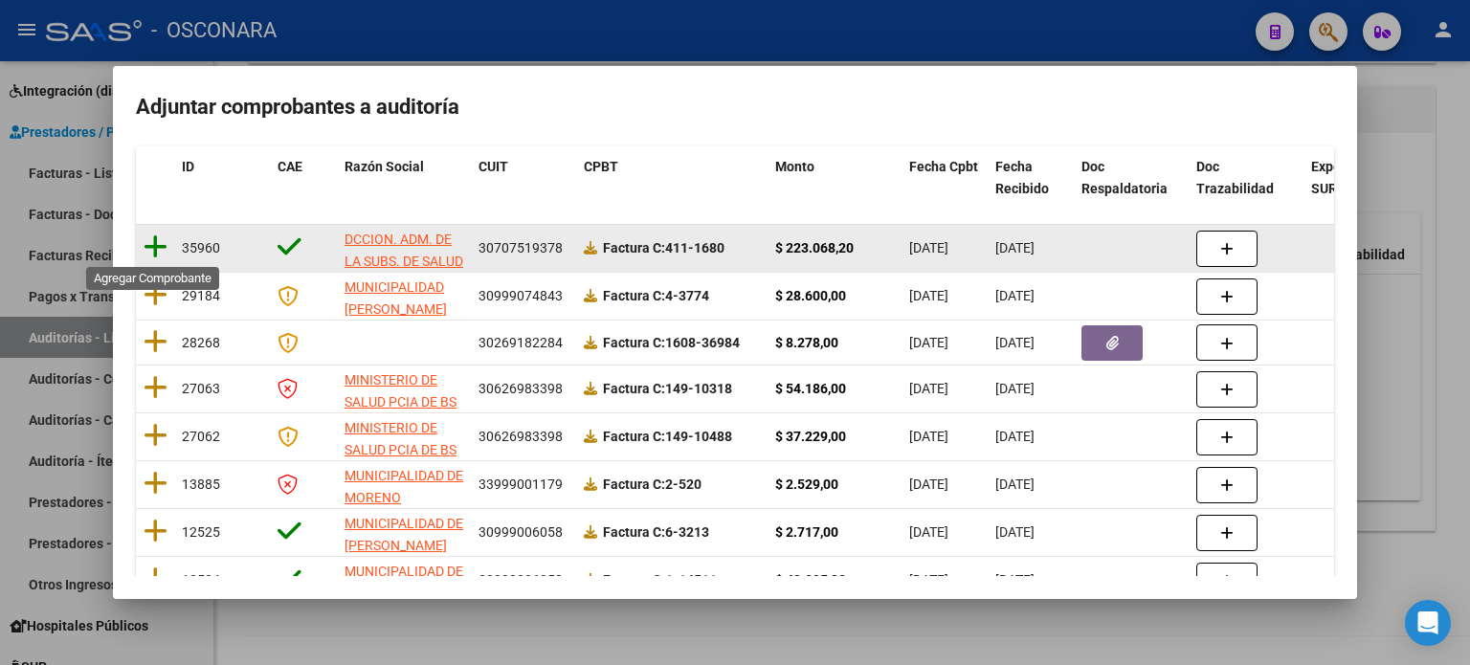
click at [159, 240] on icon at bounding box center [156, 247] width 24 height 27
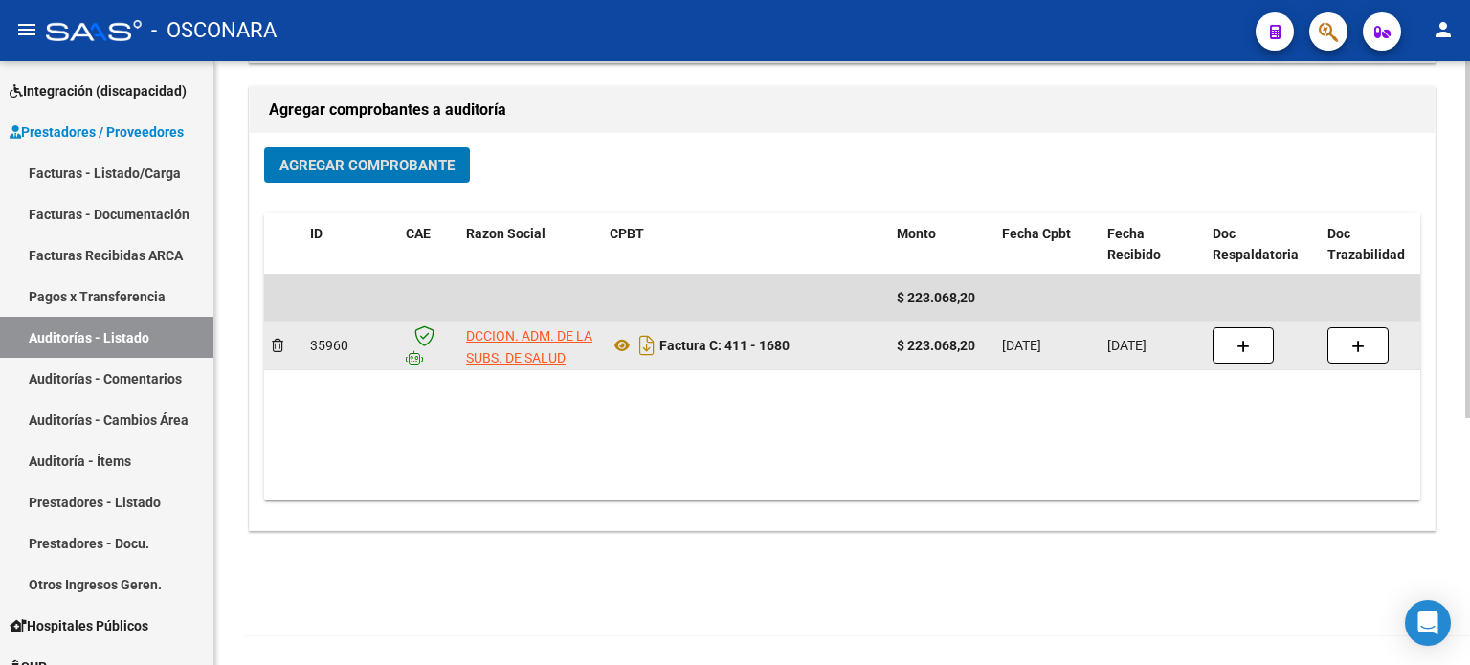
scroll to position [0, 0]
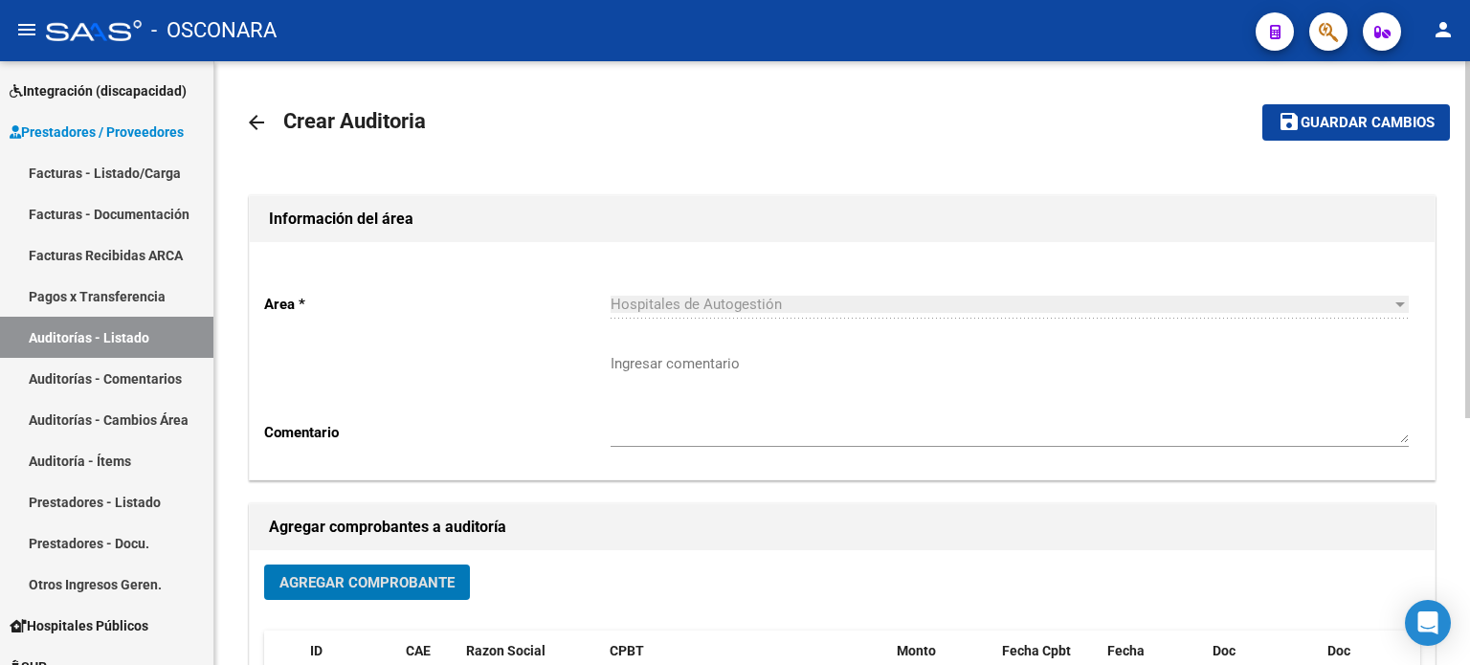
click at [1325, 122] on span "Guardar cambios" at bounding box center [1368, 123] width 134 height 17
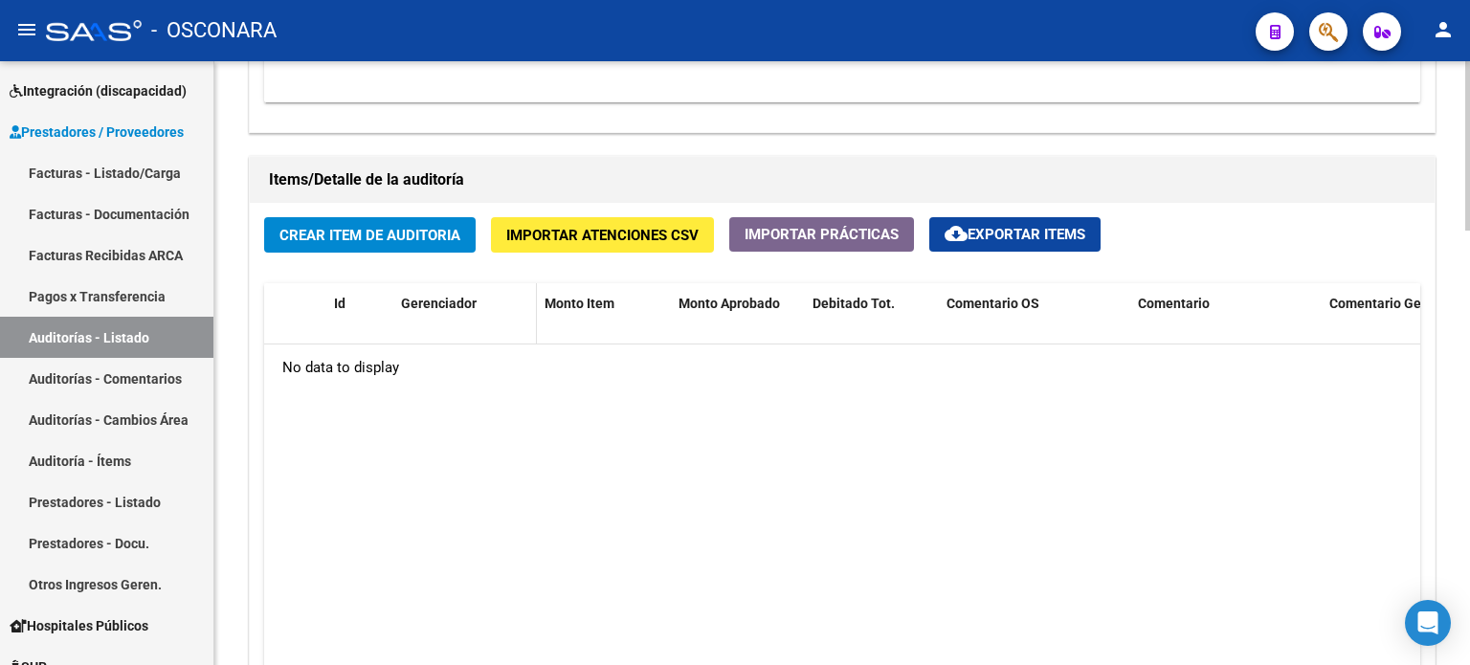
scroll to position [1261, 0]
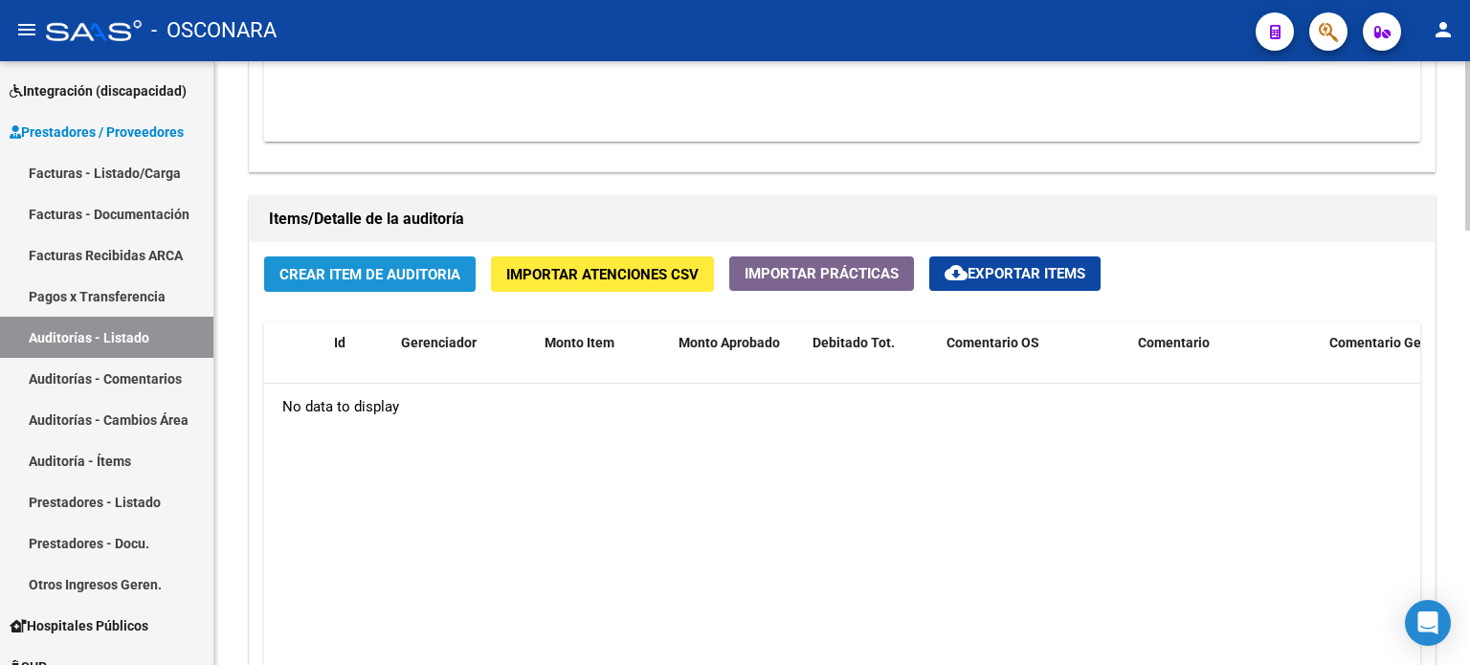
click at [330, 266] on span "Crear Item de Auditoria" at bounding box center [369, 274] width 181 height 17
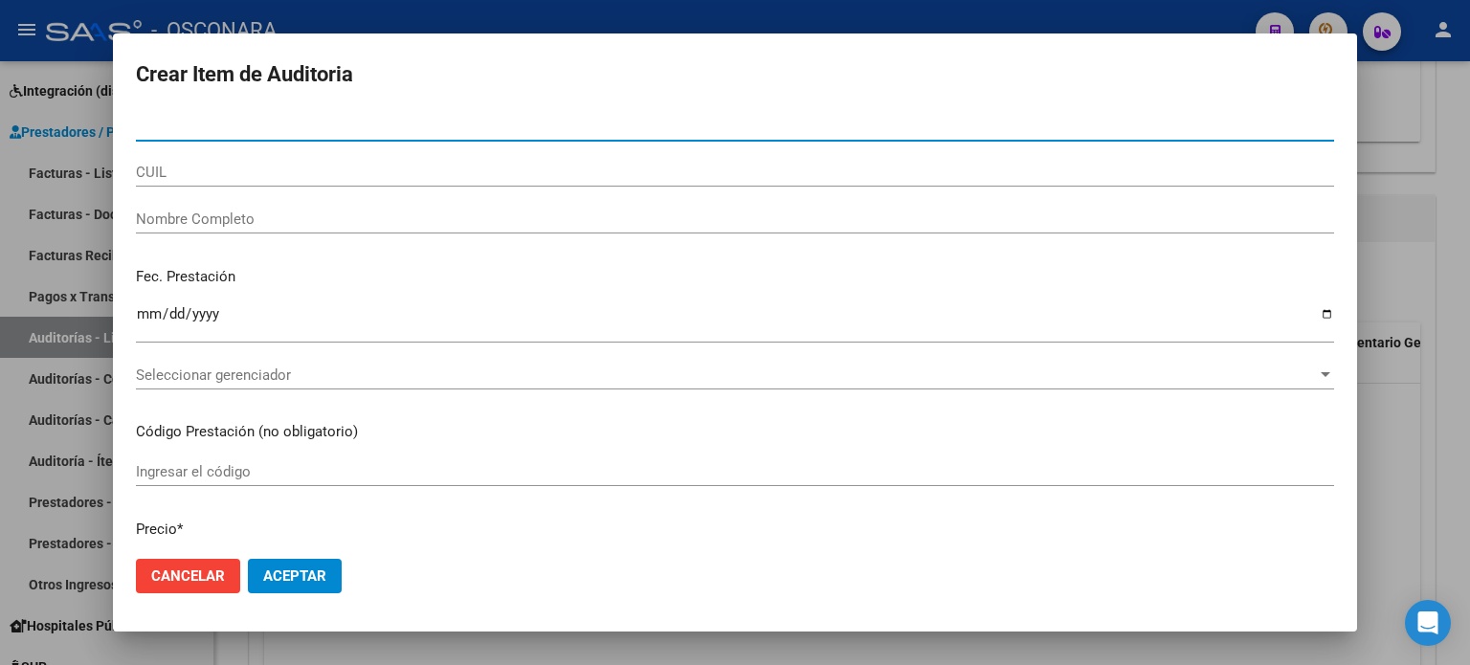
paste input "31.002921"
click at [157, 126] on input "31.002921" at bounding box center [735, 126] width 1198 height 17
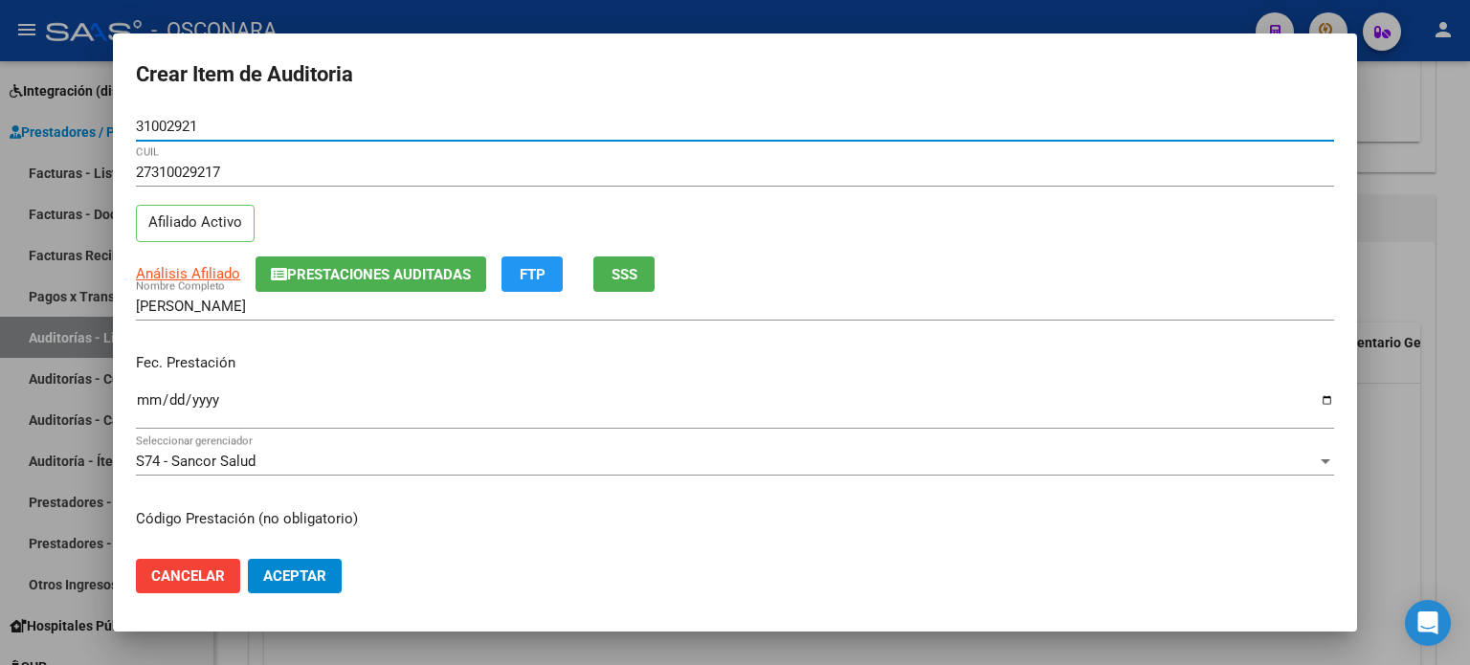
click at [145, 401] on input "Ingresar la fecha" at bounding box center [735, 407] width 1198 height 31
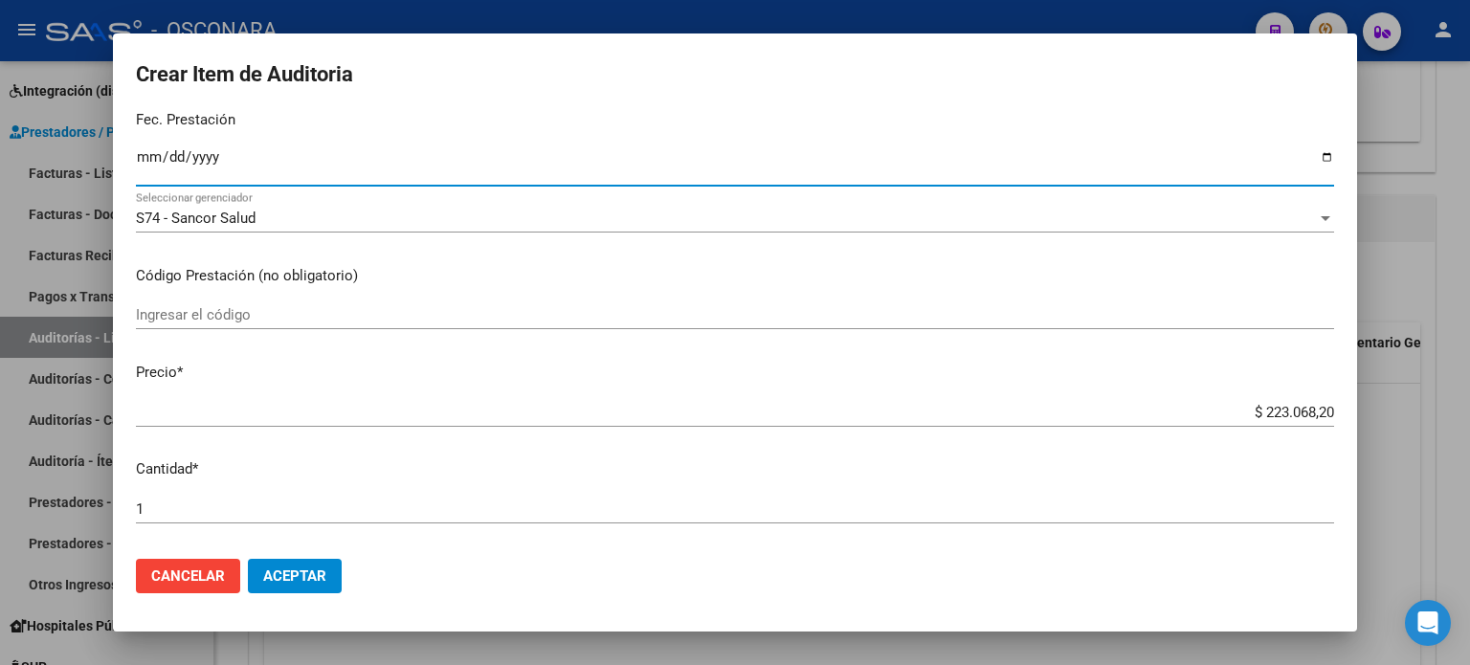
scroll to position [287, 0]
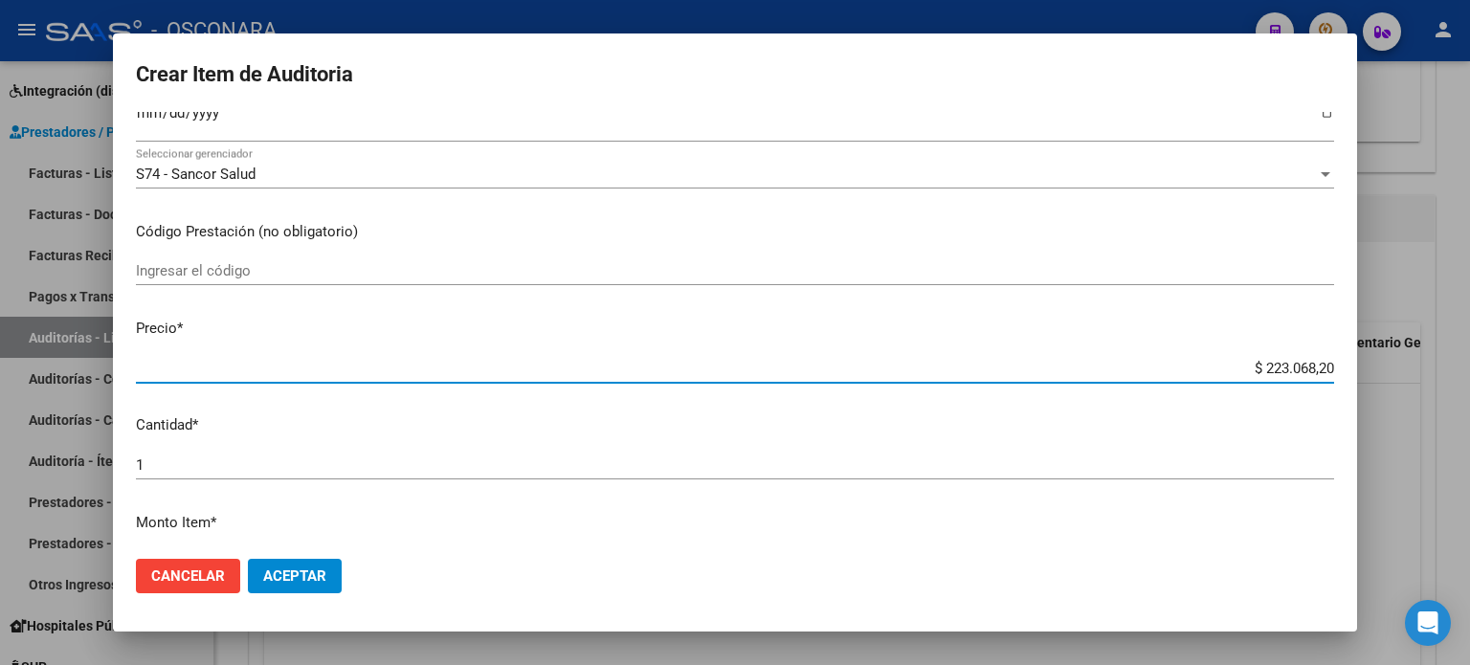
drag, startPoint x: 1250, startPoint y: 367, endPoint x: 1394, endPoint y: 366, distance: 144.5
click at [1394, 366] on div "Crear Item de Auditoria 31002921 Nro Documento 27310029217 CUIL Afiliado Activo…" at bounding box center [735, 332] width 1470 height 665
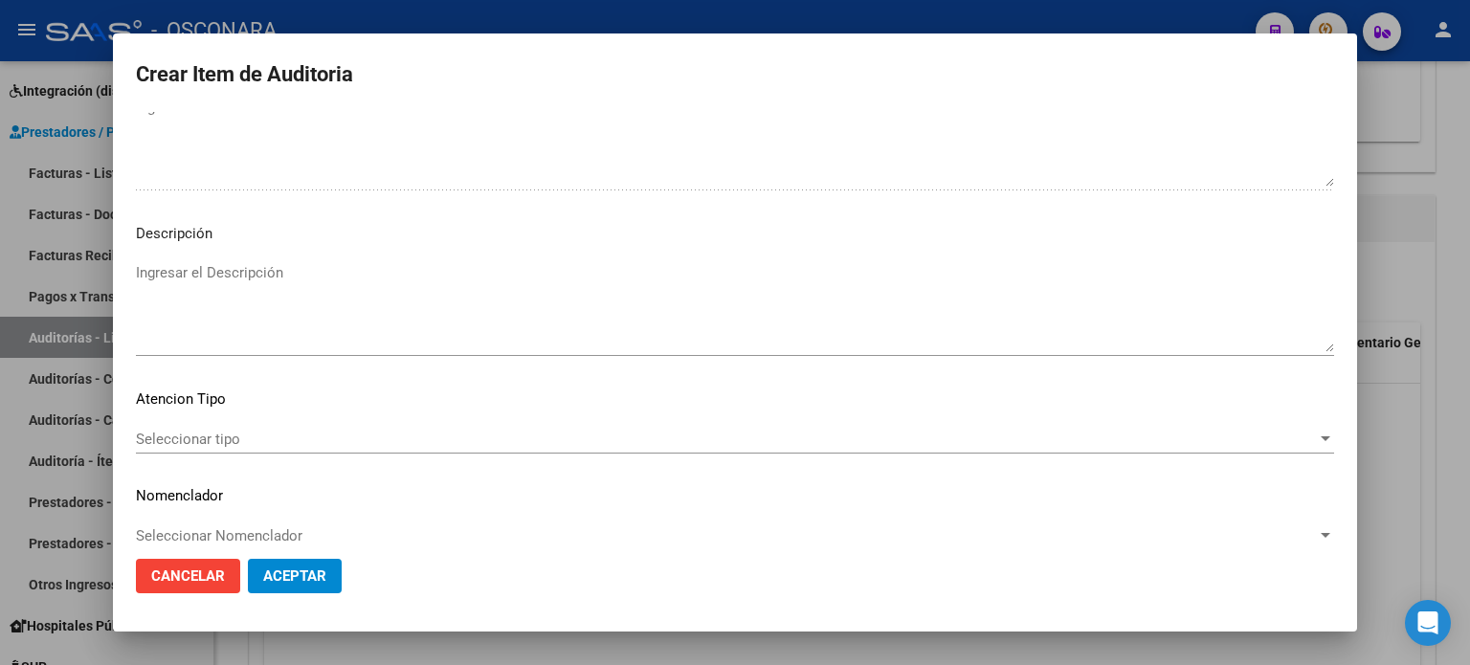
scroll to position [1290, 0]
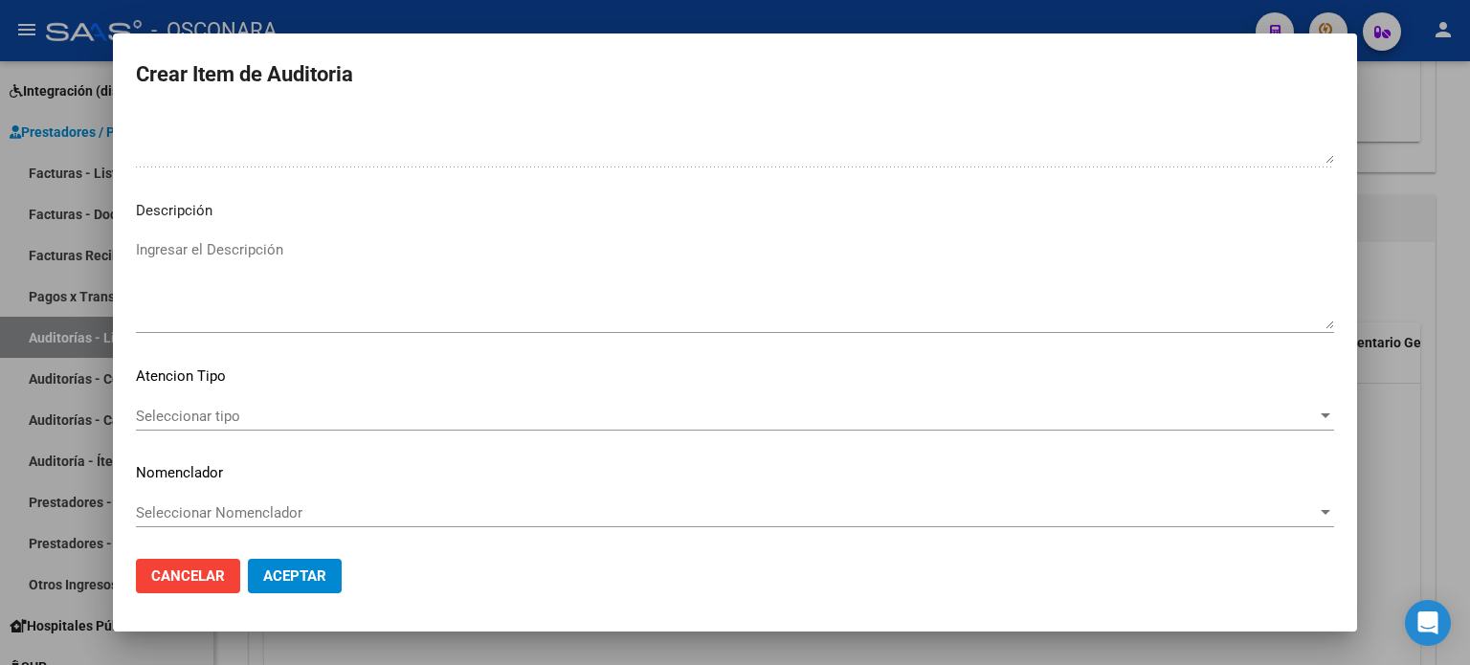
click at [202, 236] on div "Ingresar el Descripción" at bounding box center [735, 284] width 1198 height 98
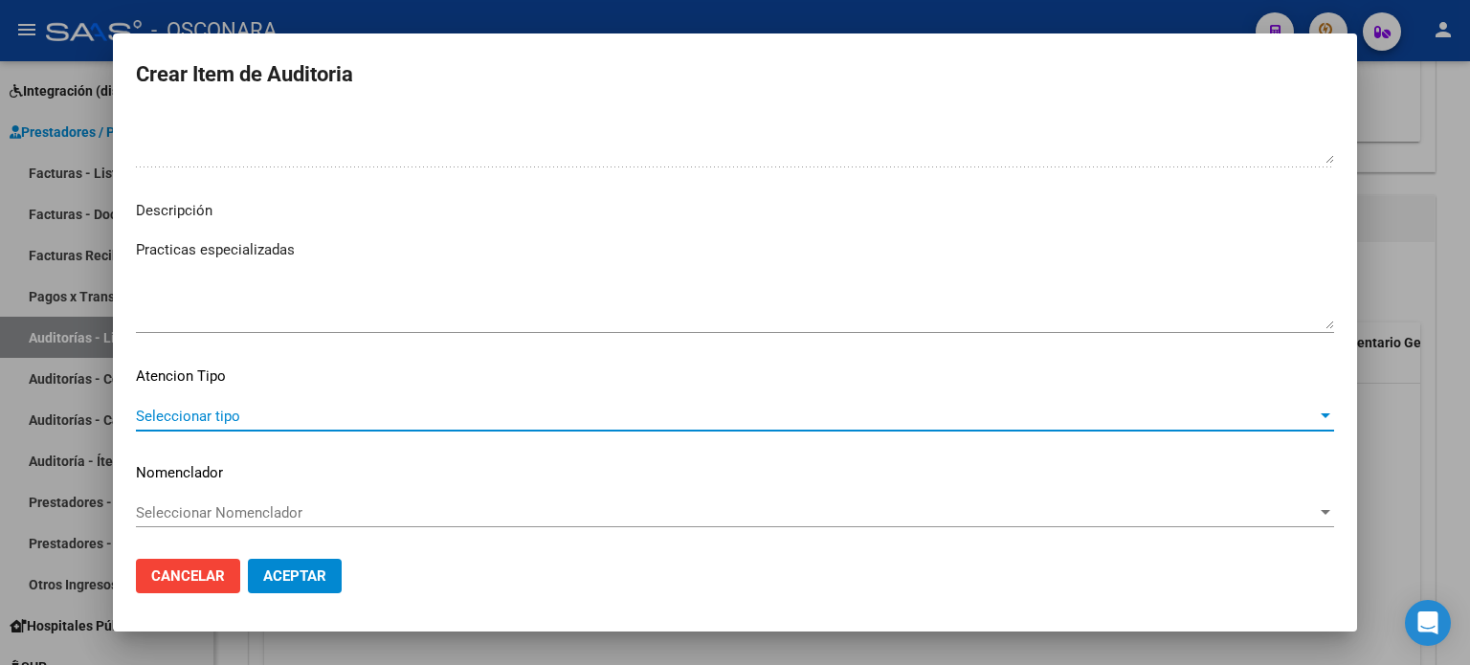
click at [230, 416] on span "Seleccionar tipo" at bounding box center [726, 416] width 1181 height 17
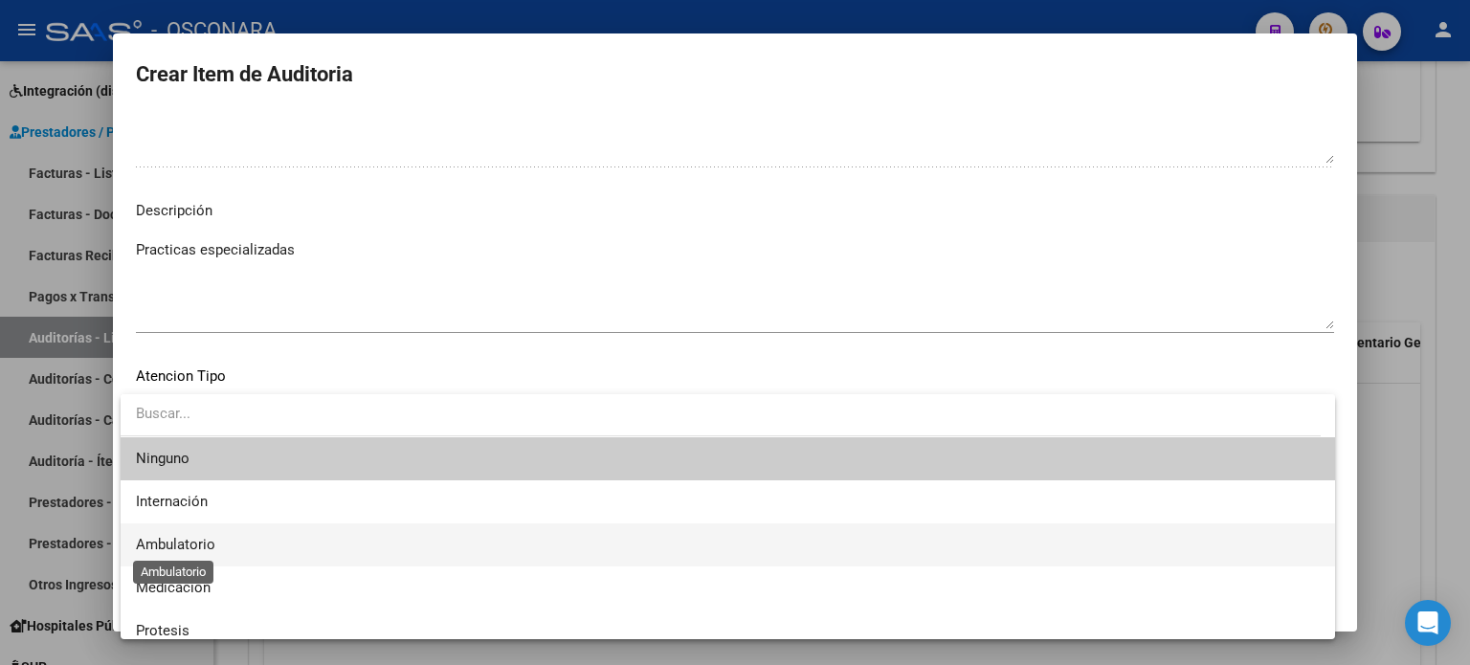
click at [176, 552] on span "Ambulatorio" at bounding box center [175, 544] width 79 height 17
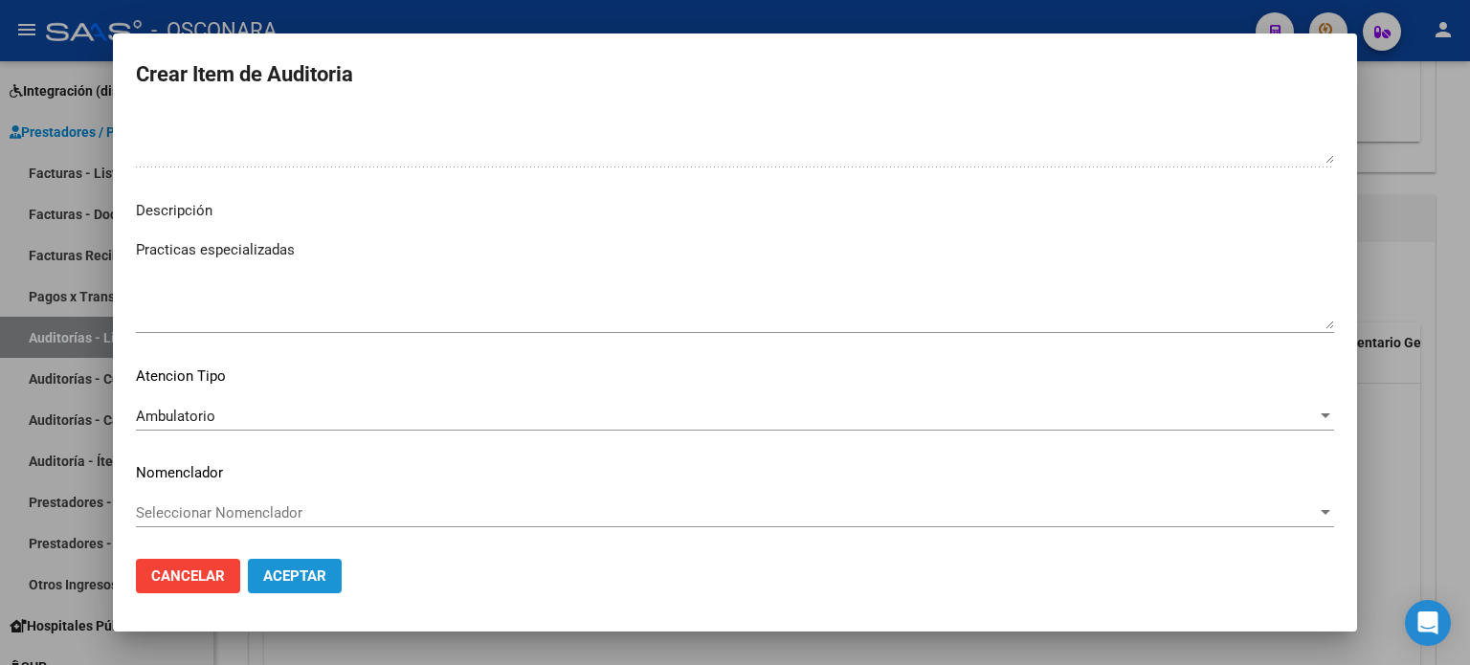
drag, startPoint x: 301, startPoint y: 589, endPoint x: 497, endPoint y: 526, distance: 205.8
click at [301, 589] on button "Aceptar" at bounding box center [295, 576] width 94 height 34
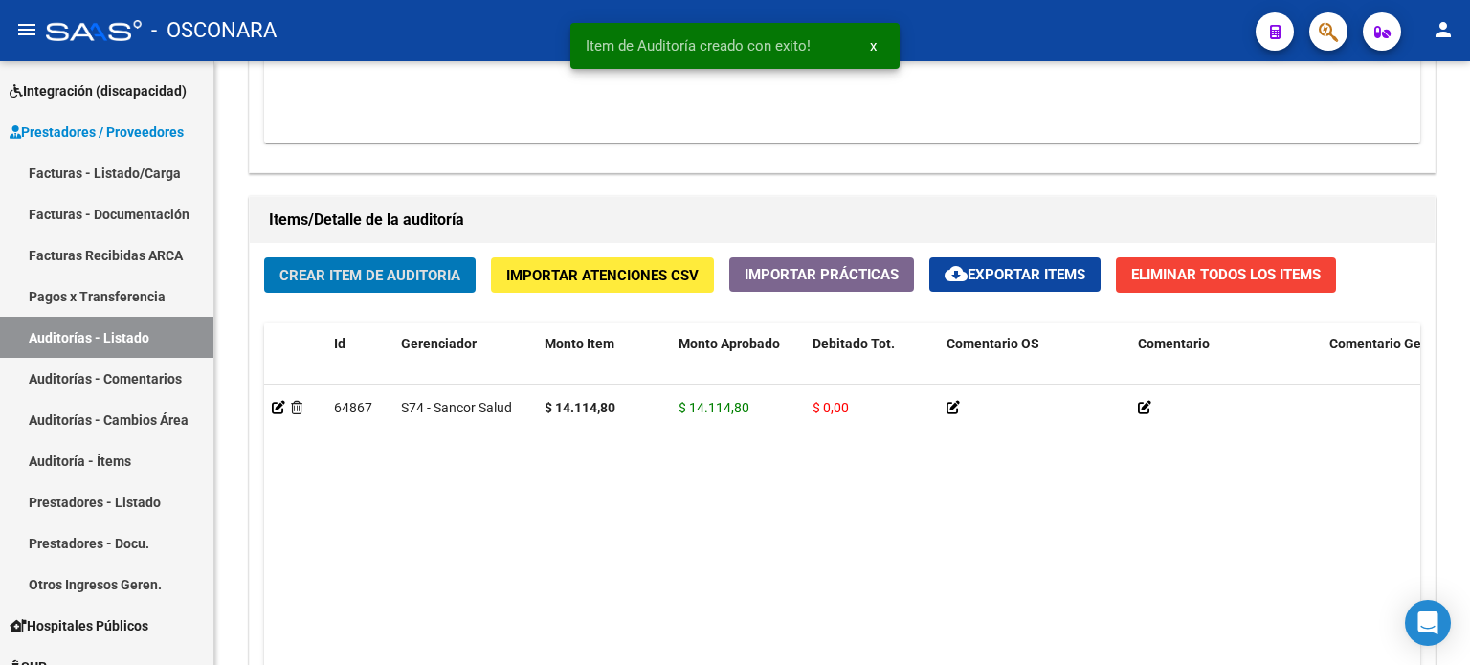
scroll to position [1263, 0]
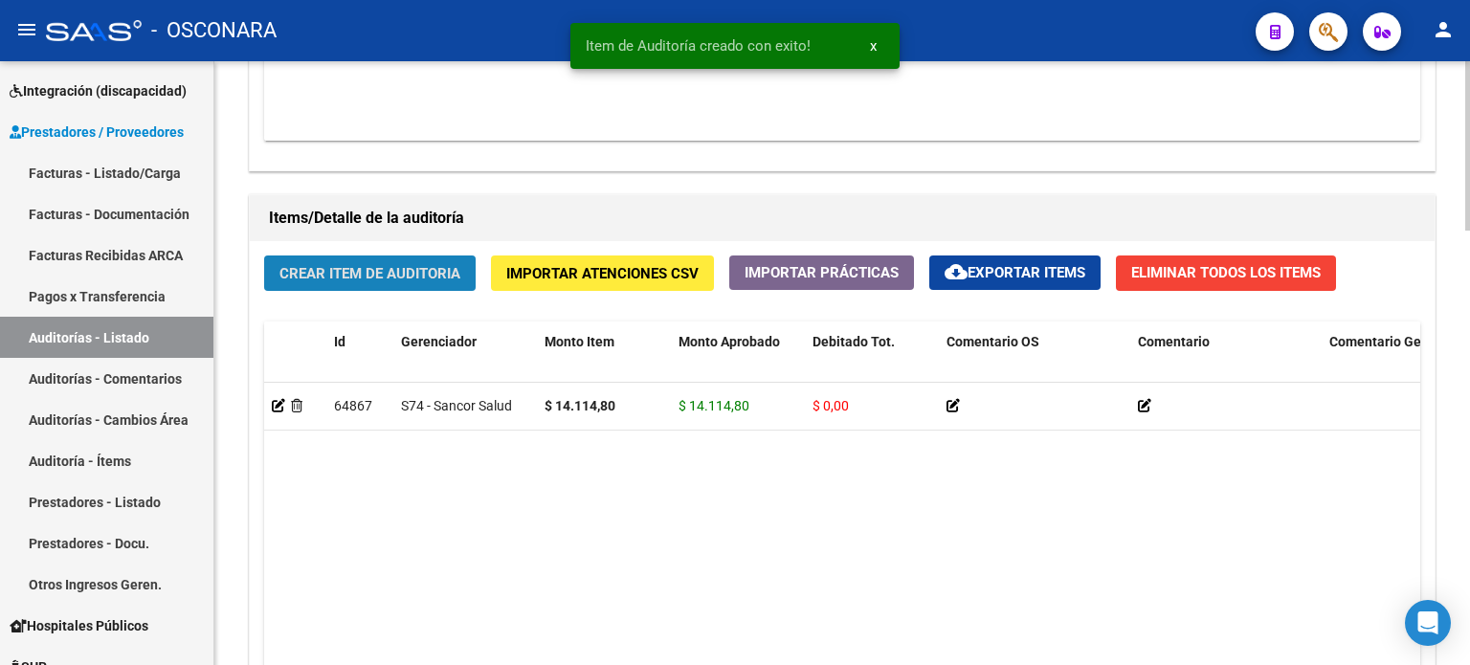
click at [386, 265] on span "Crear Item de Auditoria" at bounding box center [369, 273] width 181 height 17
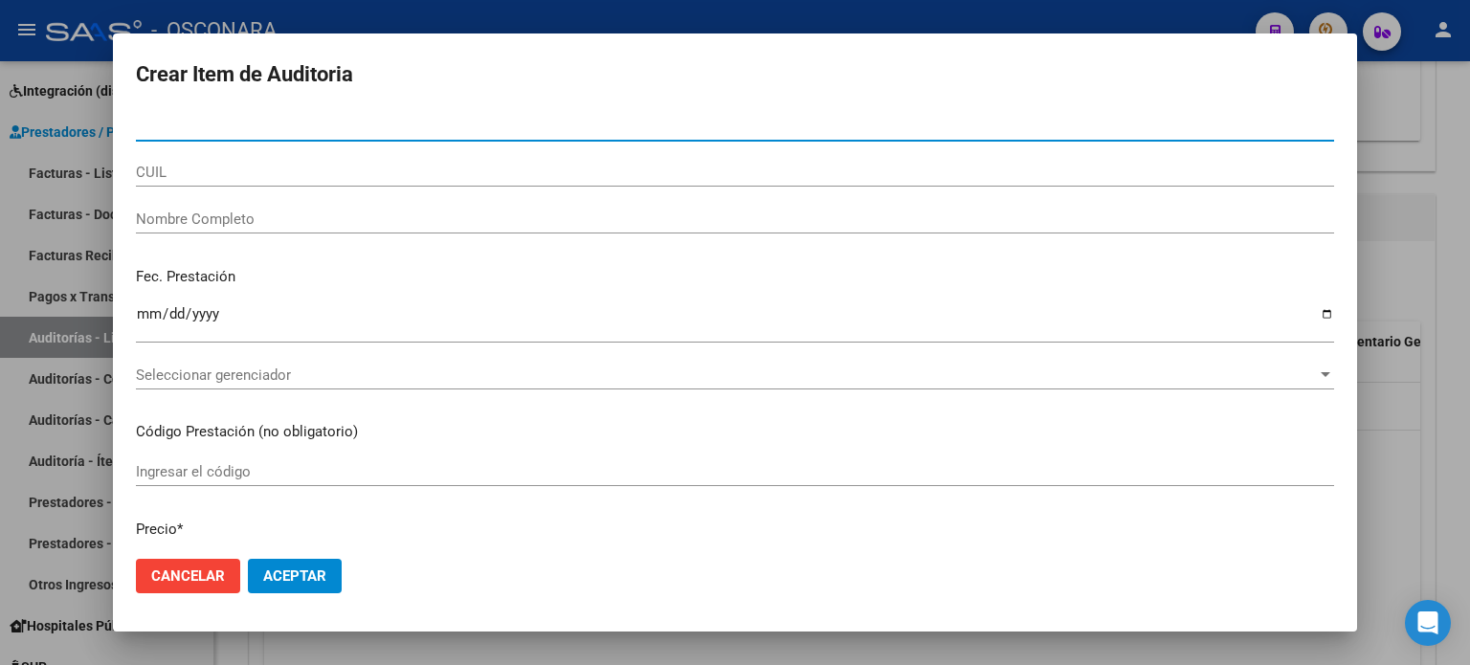
paste input "42.968949"
drag, startPoint x: 159, startPoint y: 120, endPoint x: 241, endPoint y: 122, distance: 82.3
click at [158, 120] on input "42.968949" at bounding box center [735, 126] width 1198 height 17
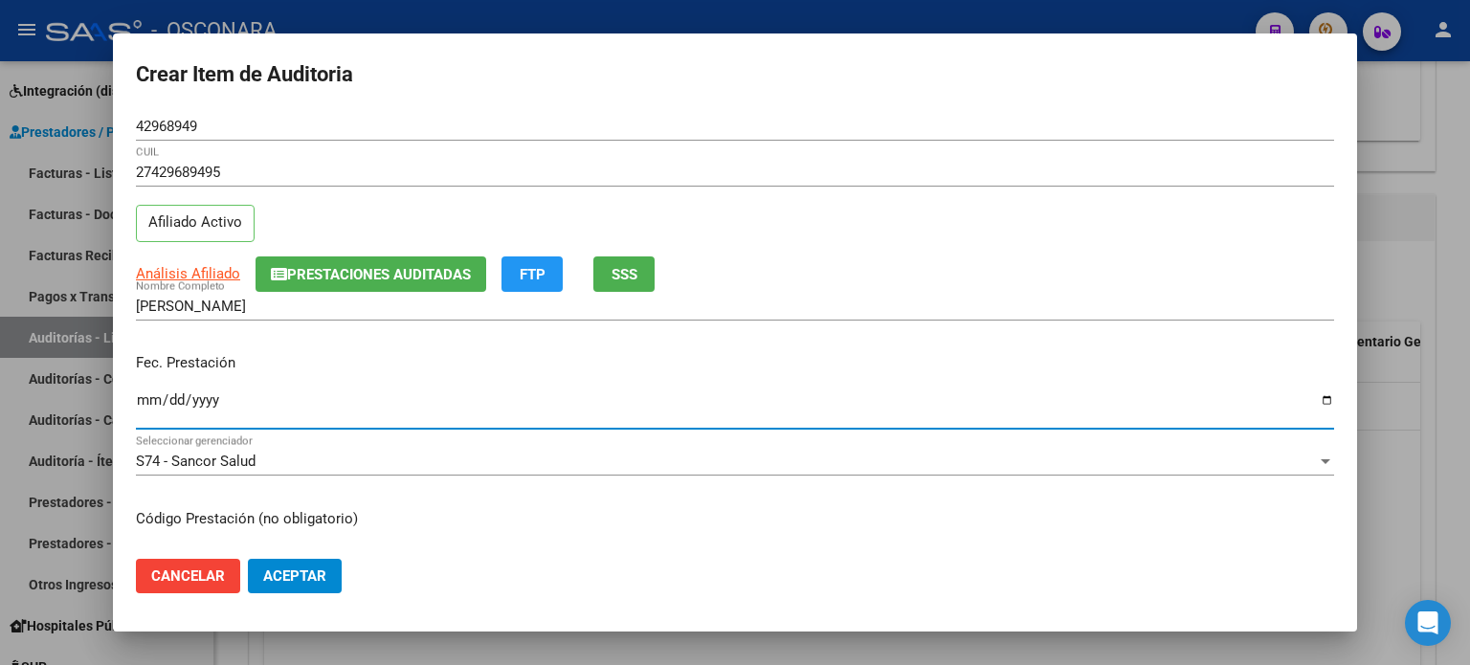
click at [138, 397] on input "Ingresar la fecha" at bounding box center [735, 407] width 1198 height 31
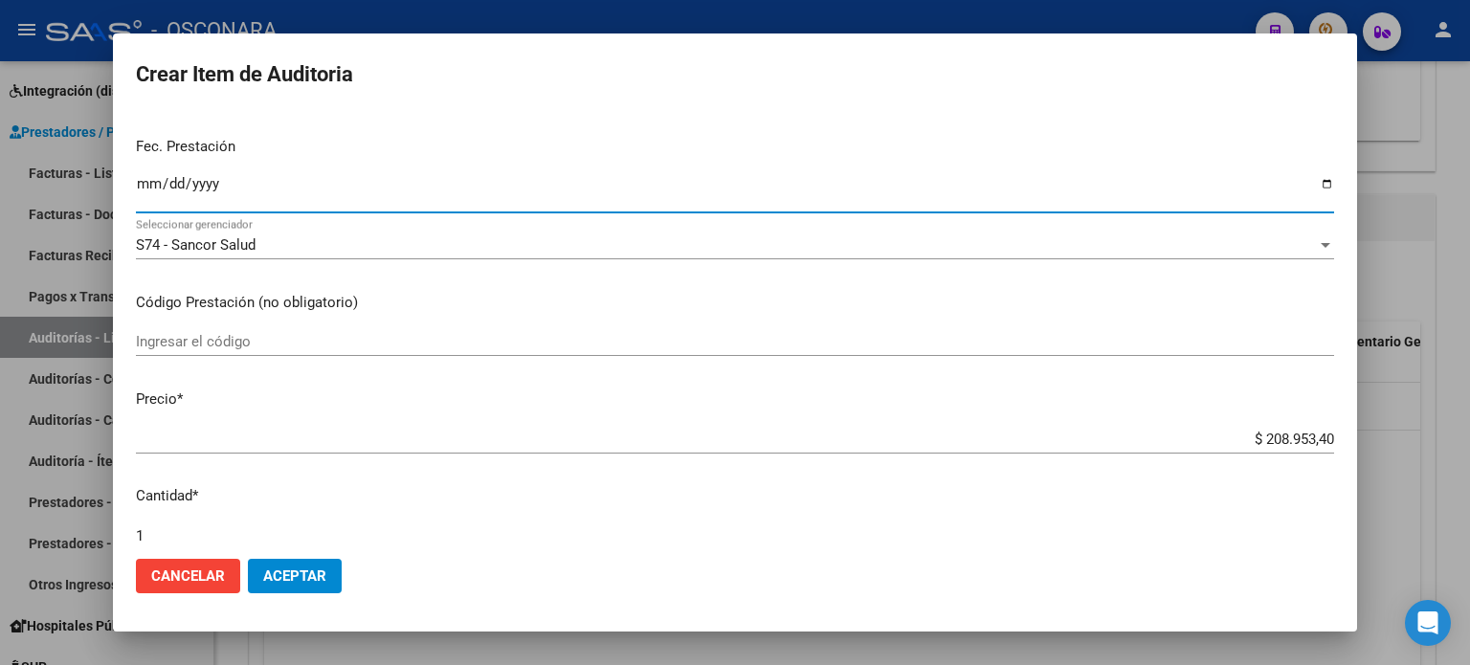
scroll to position [287, 0]
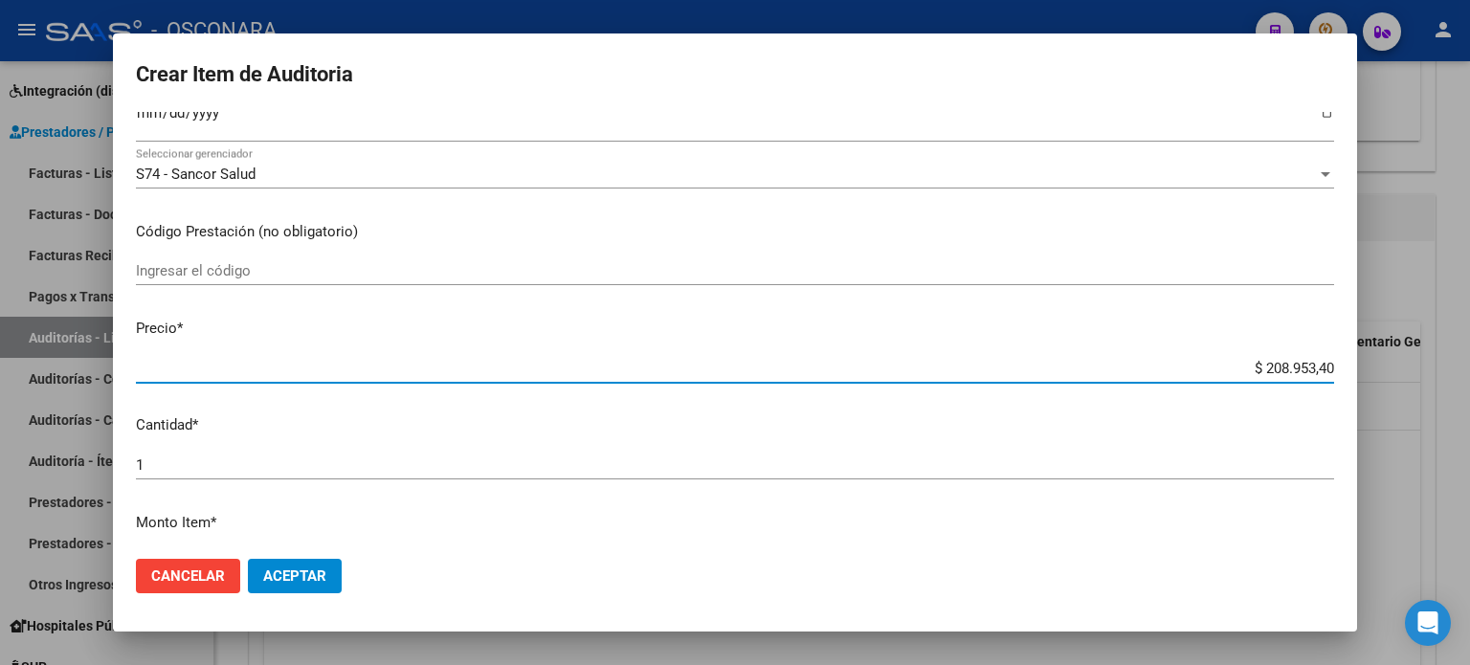
click at [1262, 366] on input "$ 208.953,40" at bounding box center [735, 368] width 1198 height 17
drag, startPoint x: 1243, startPoint y: 365, endPoint x: 1336, endPoint y: 363, distance: 92.9
click at [1336, 363] on mat-dialog-content "42968949 Nro Documento 27429689495 CUIL Afiliado Activo Análisis Afiliado Prest…" at bounding box center [735, 328] width 1244 height 433
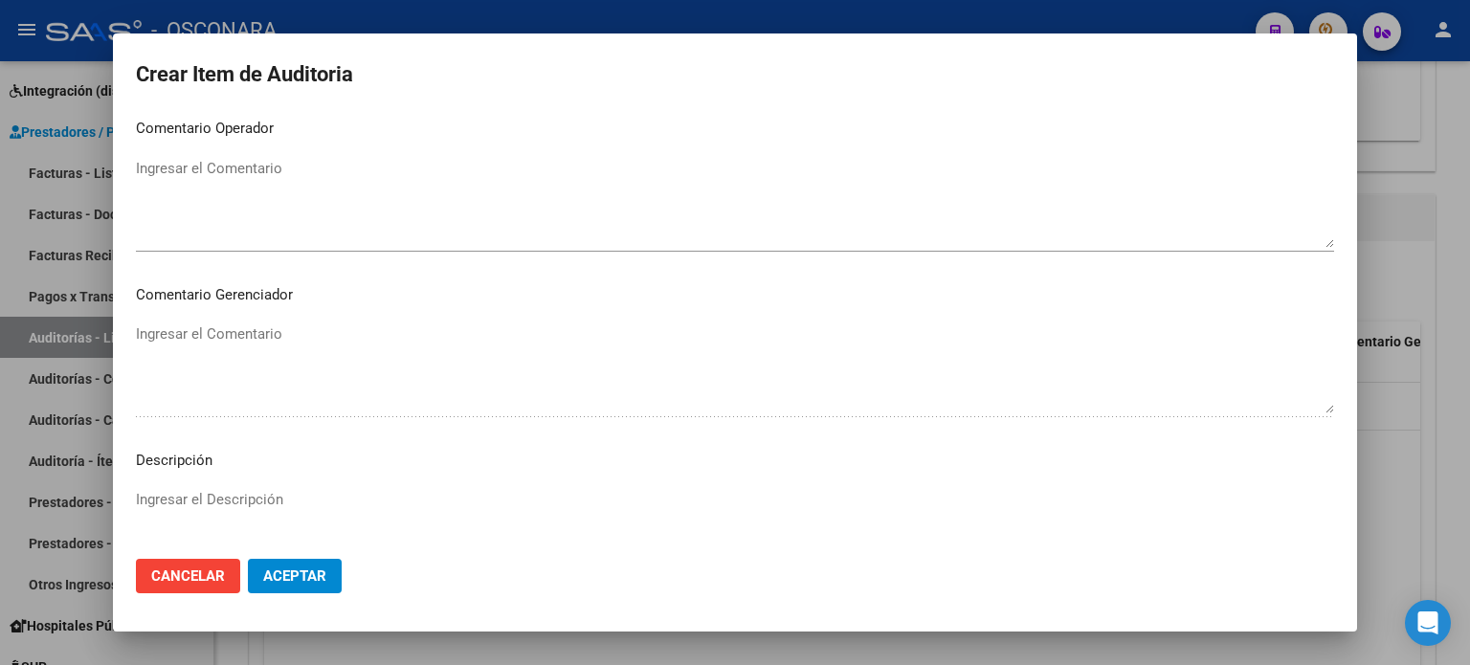
scroll to position [1148, 0]
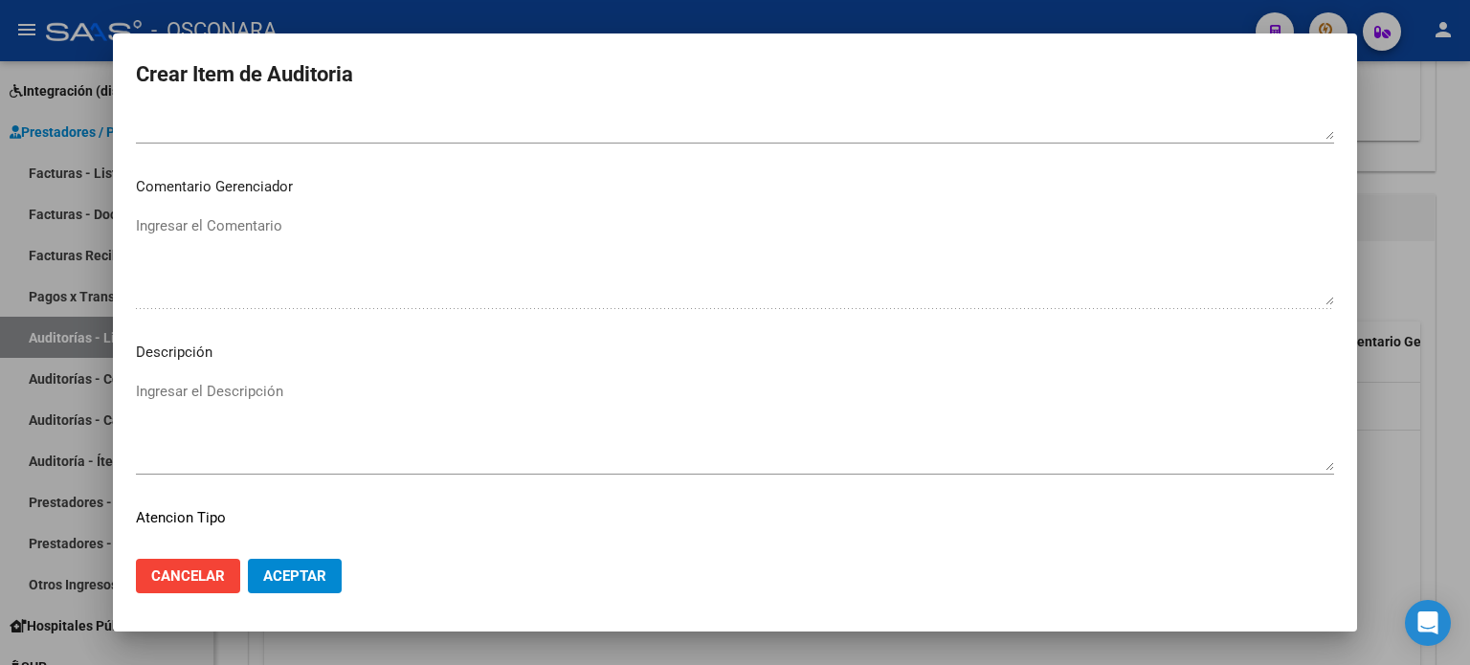
click at [133, 401] on mat-dialog-content "42968949 Nro Documento 27429689495 CUIL Afiliado Activo Análisis Afiliado Prest…" at bounding box center [735, 328] width 1244 height 433
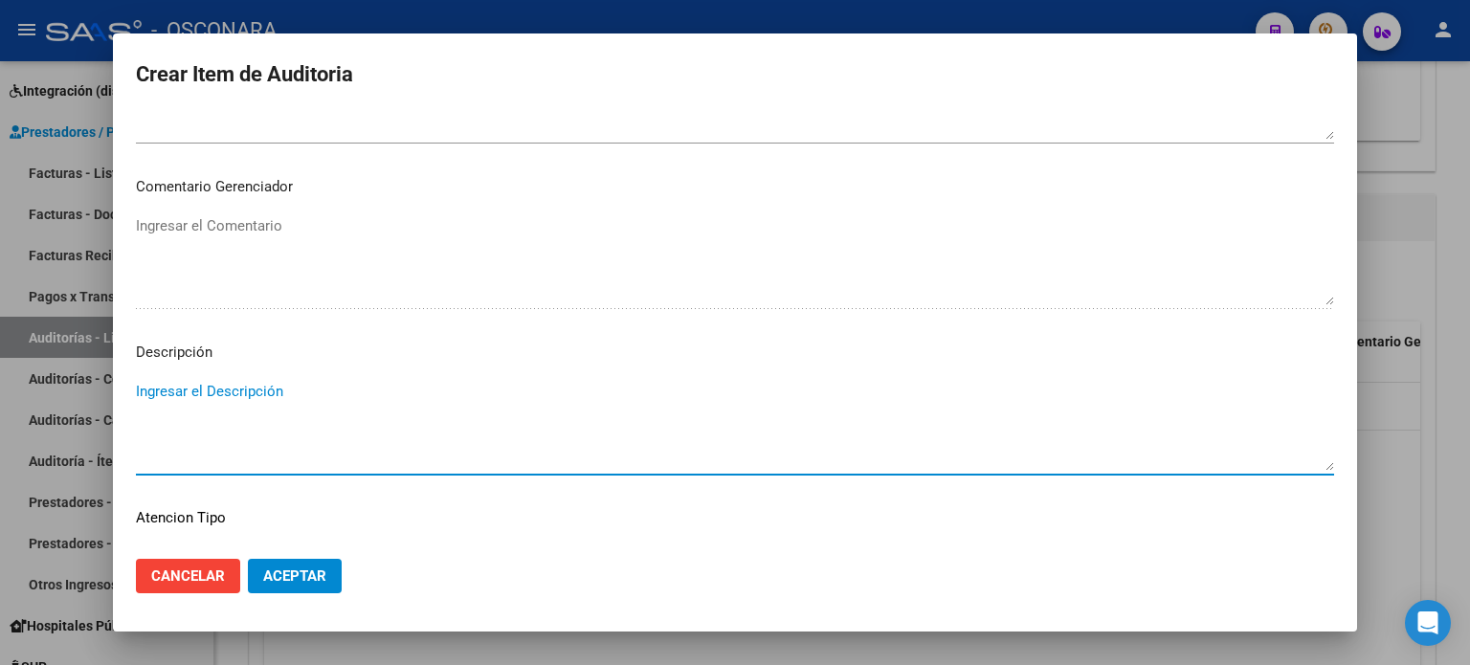
click at [167, 390] on textarea "Ingresar el Descripción" at bounding box center [735, 426] width 1198 height 90
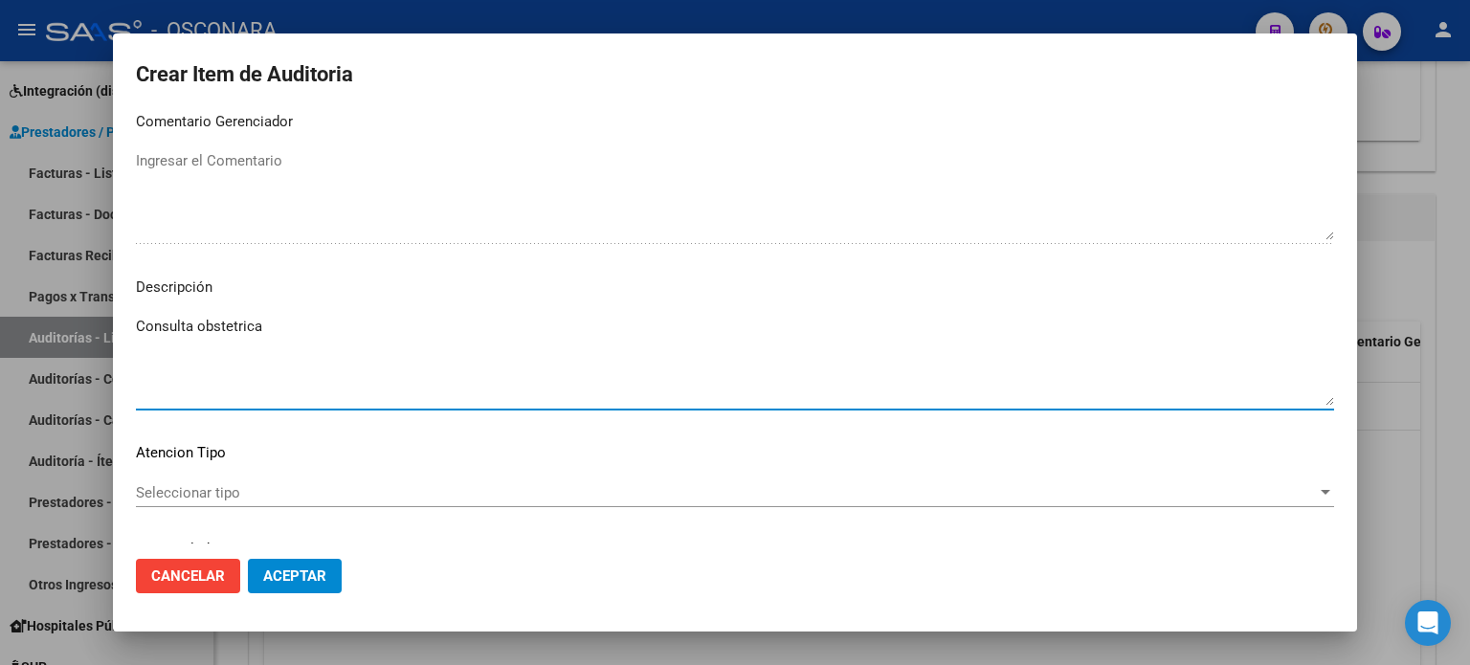
scroll to position [1290, 0]
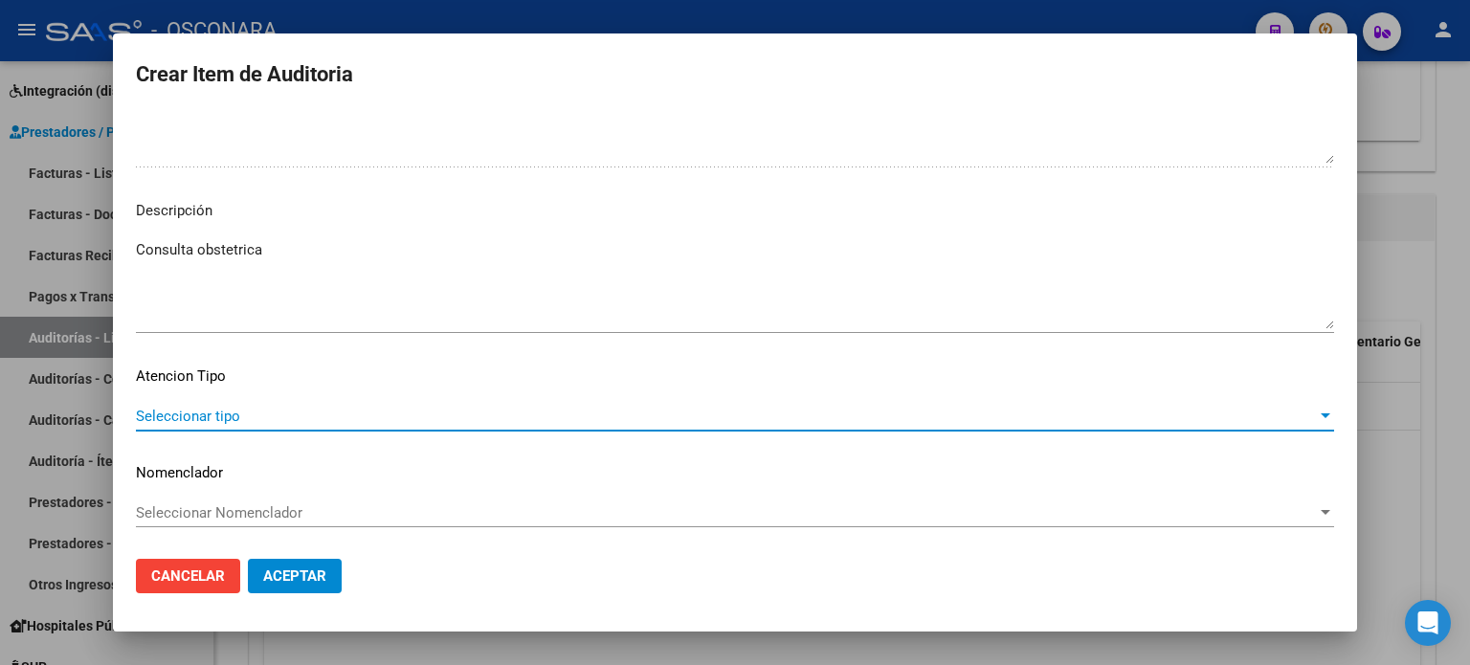
click at [188, 419] on span "Seleccionar tipo" at bounding box center [726, 416] width 1181 height 17
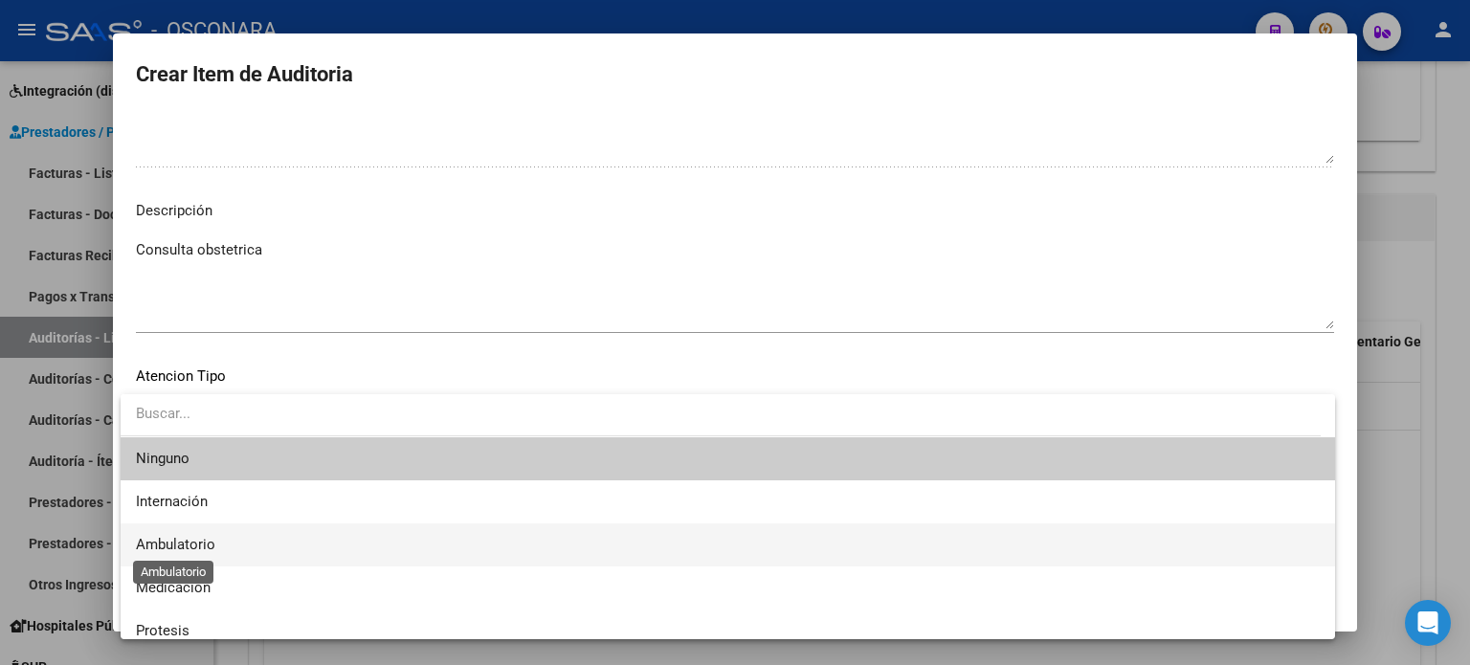
click at [161, 546] on span "Ambulatorio" at bounding box center [175, 544] width 79 height 17
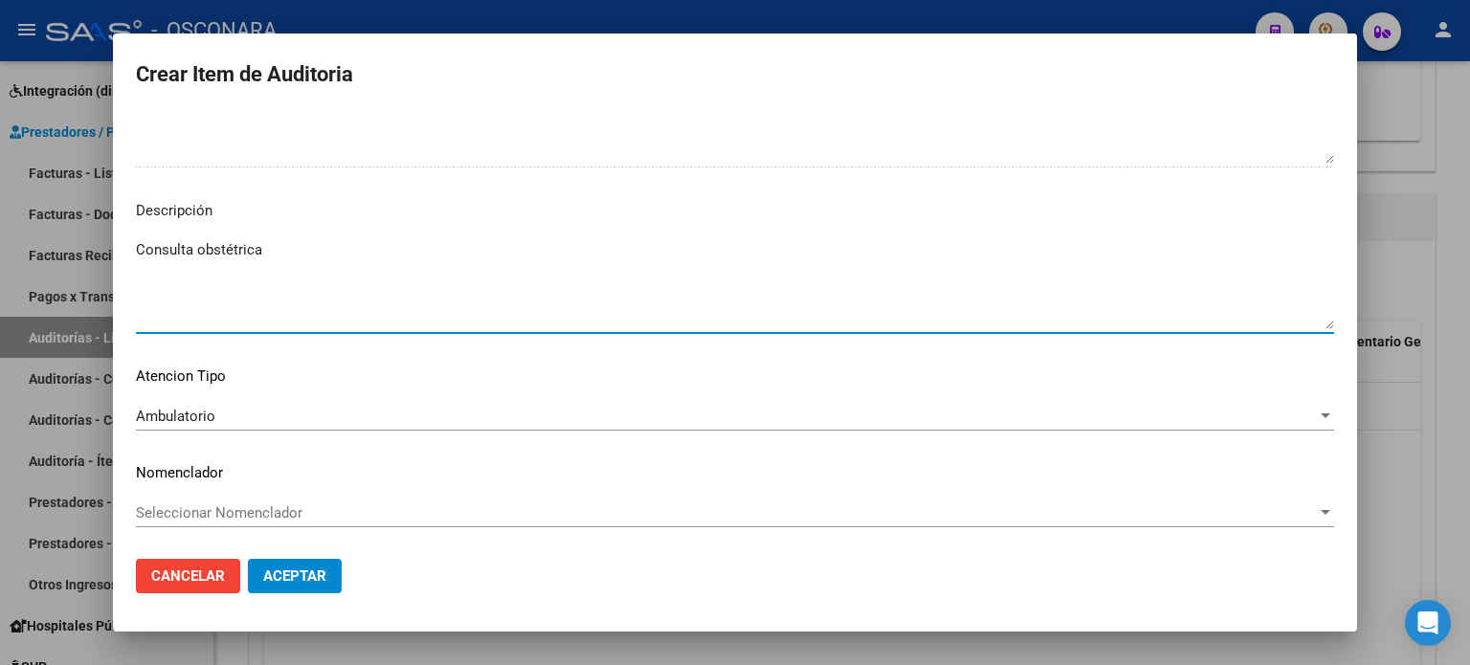
click at [299, 576] on span "Aceptar" at bounding box center [294, 576] width 63 height 17
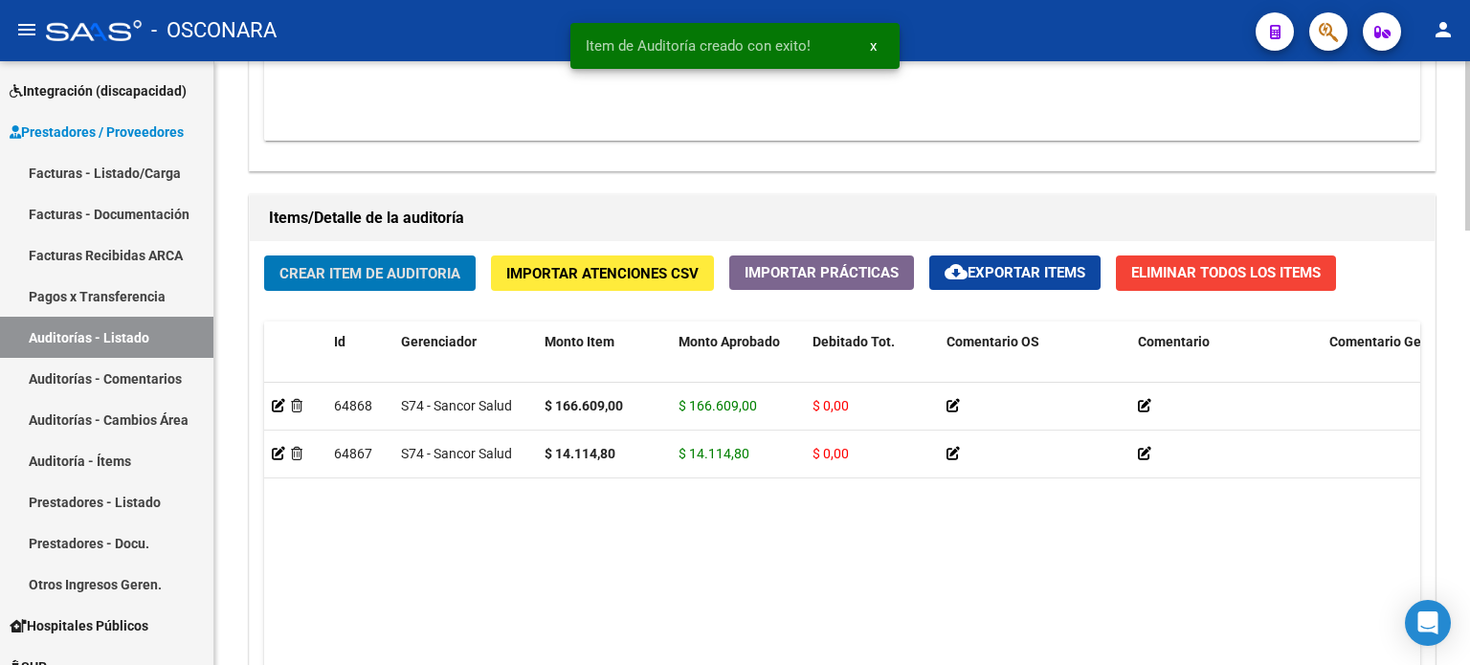
click at [333, 285] on button "Crear Item de Auditoria" at bounding box center [370, 273] width 212 height 35
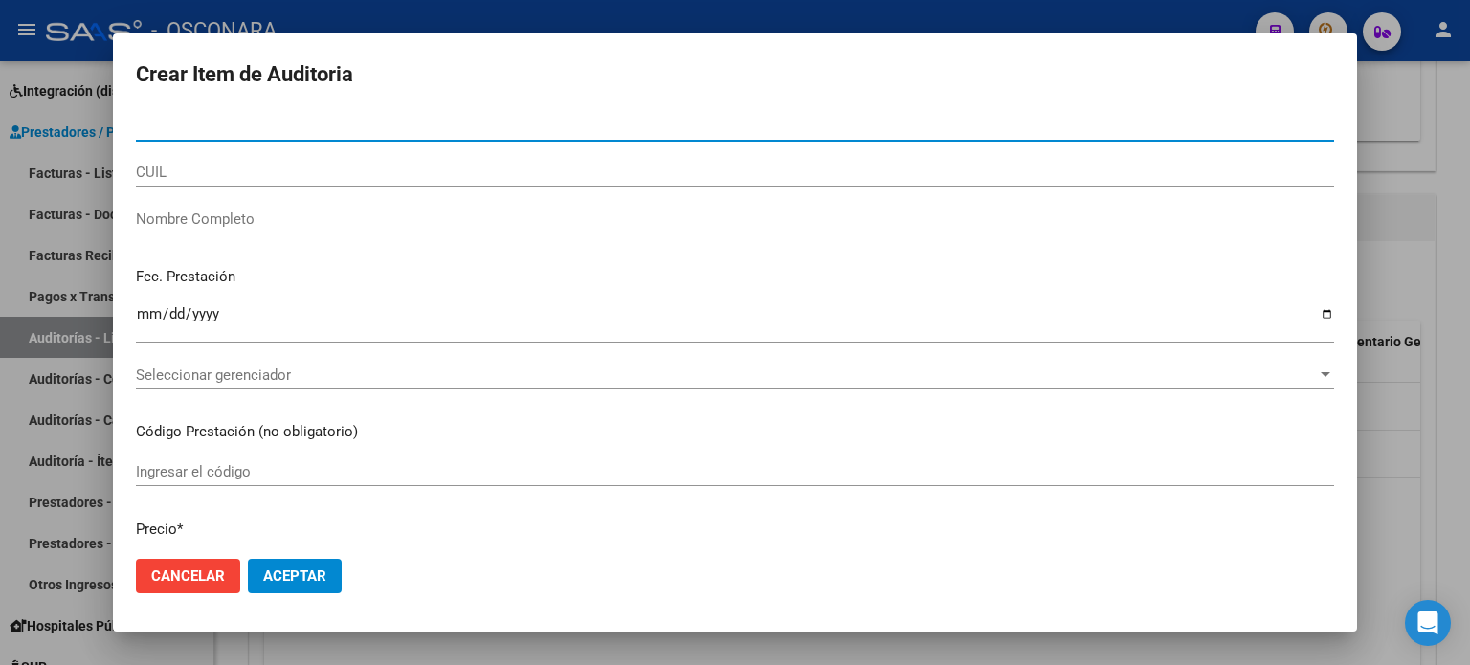
paste input "56.318395"
drag, startPoint x: 158, startPoint y: 123, endPoint x: 222, endPoint y: 141, distance: 66.7
click at [157, 123] on input "56.318395" at bounding box center [735, 126] width 1198 height 17
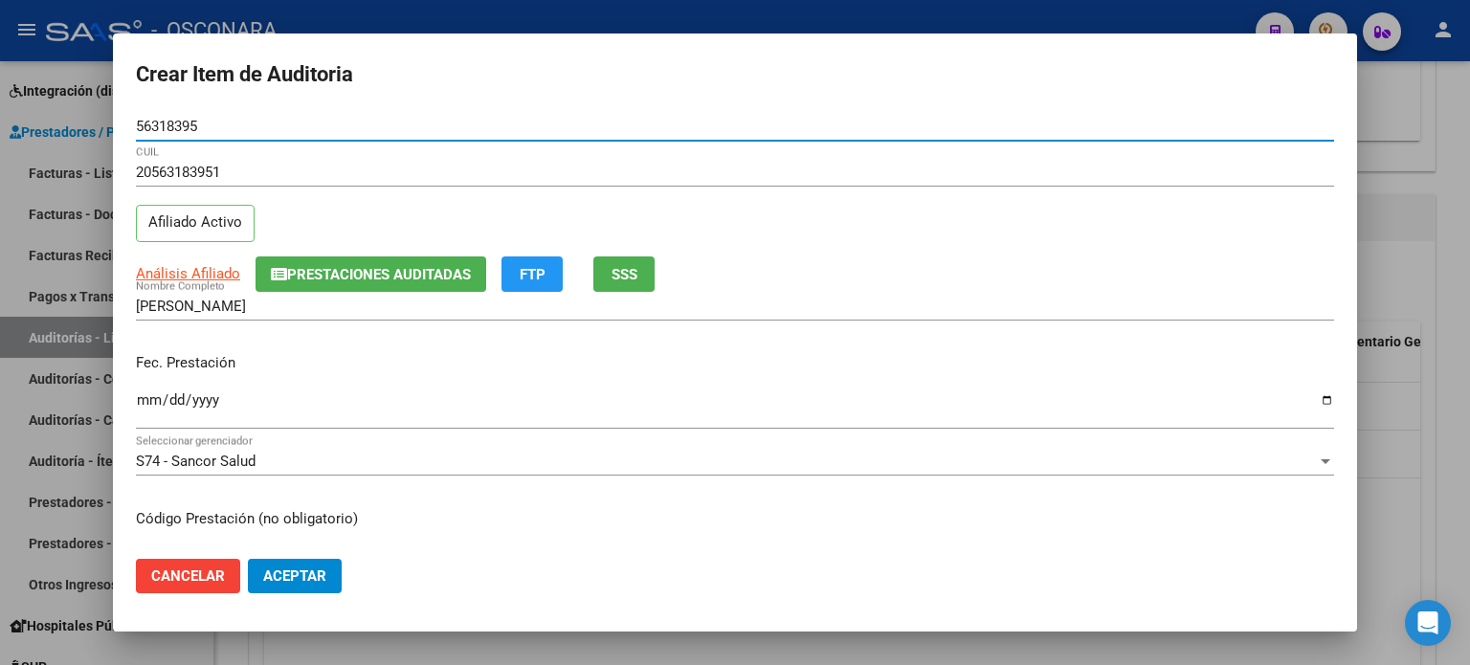
click at [142, 403] on input "Ingresar la fecha" at bounding box center [735, 407] width 1198 height 31
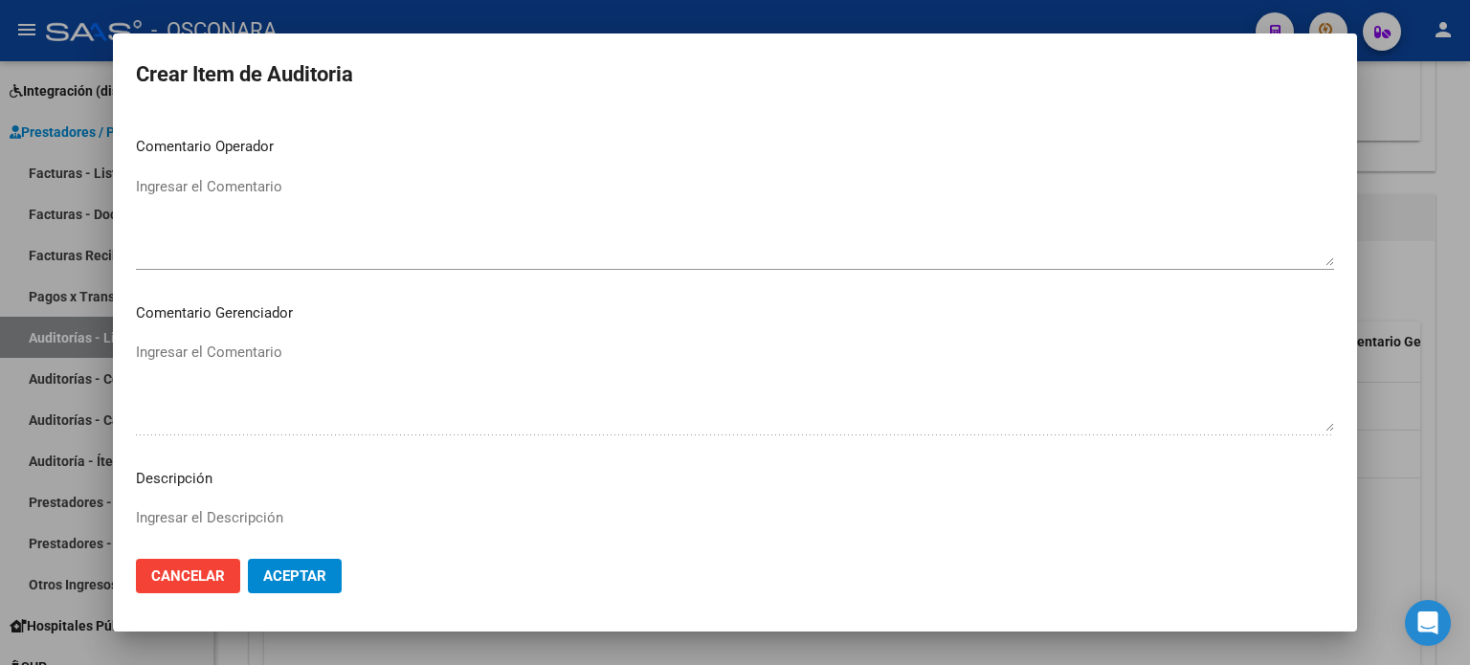
scroll to position [1148, 0]
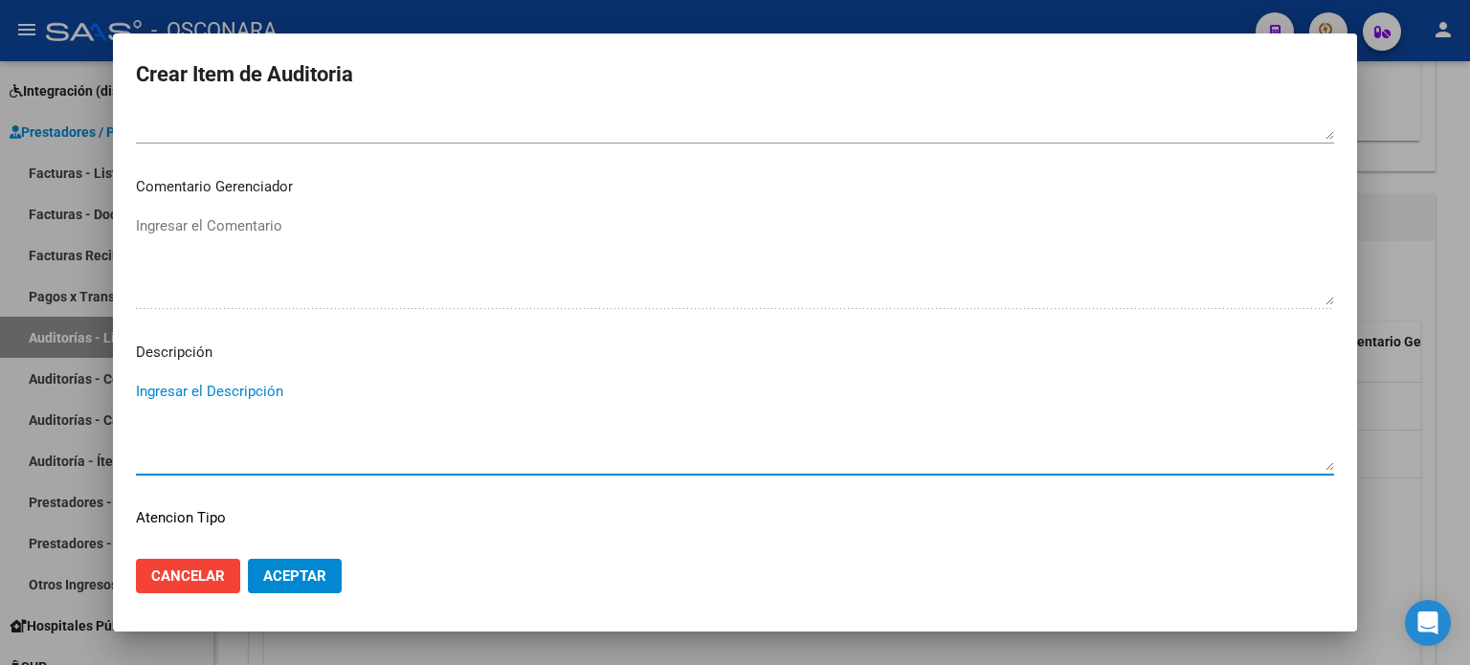
click at [267, 390] on textarea "Ingresar el Descripción" at bounding box center [735, 426] width 1198 height 90
click at [287, 580] on span "Aceptar" at bounding box center [294, 576] width 63 height 17
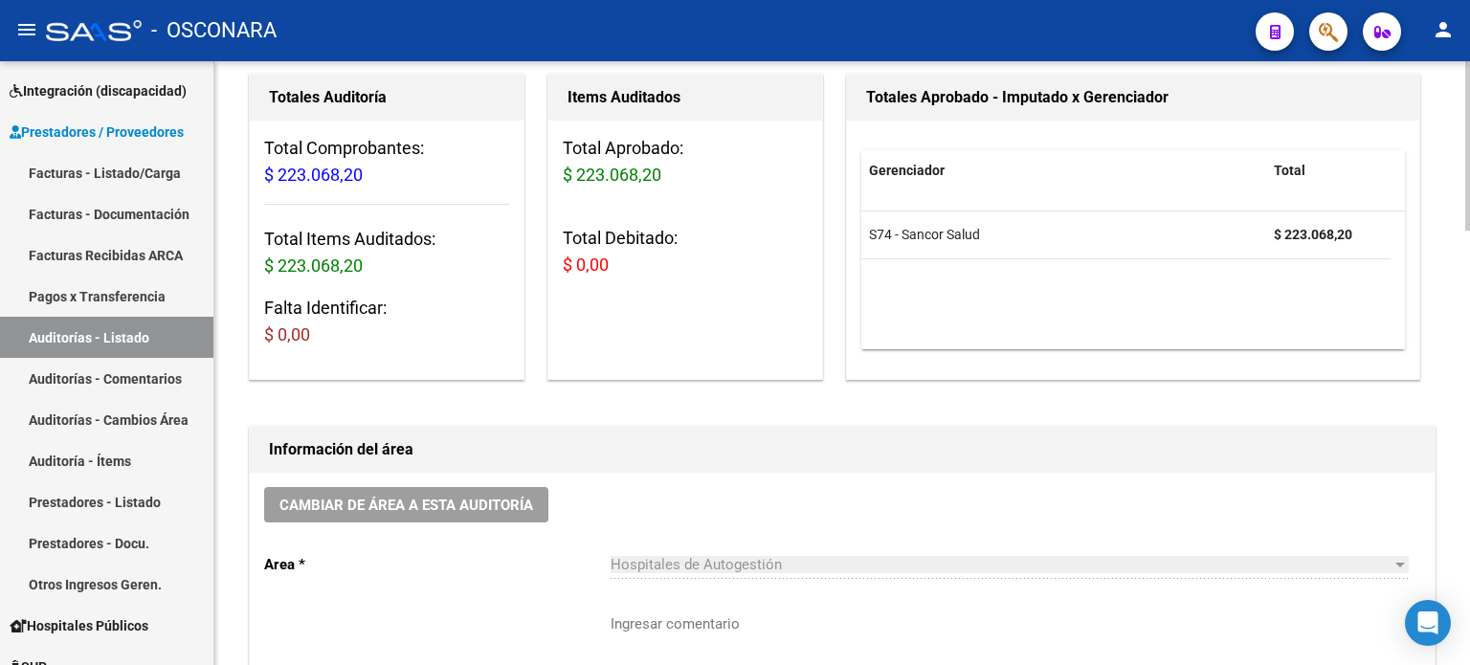
scroll to position [0, 0]
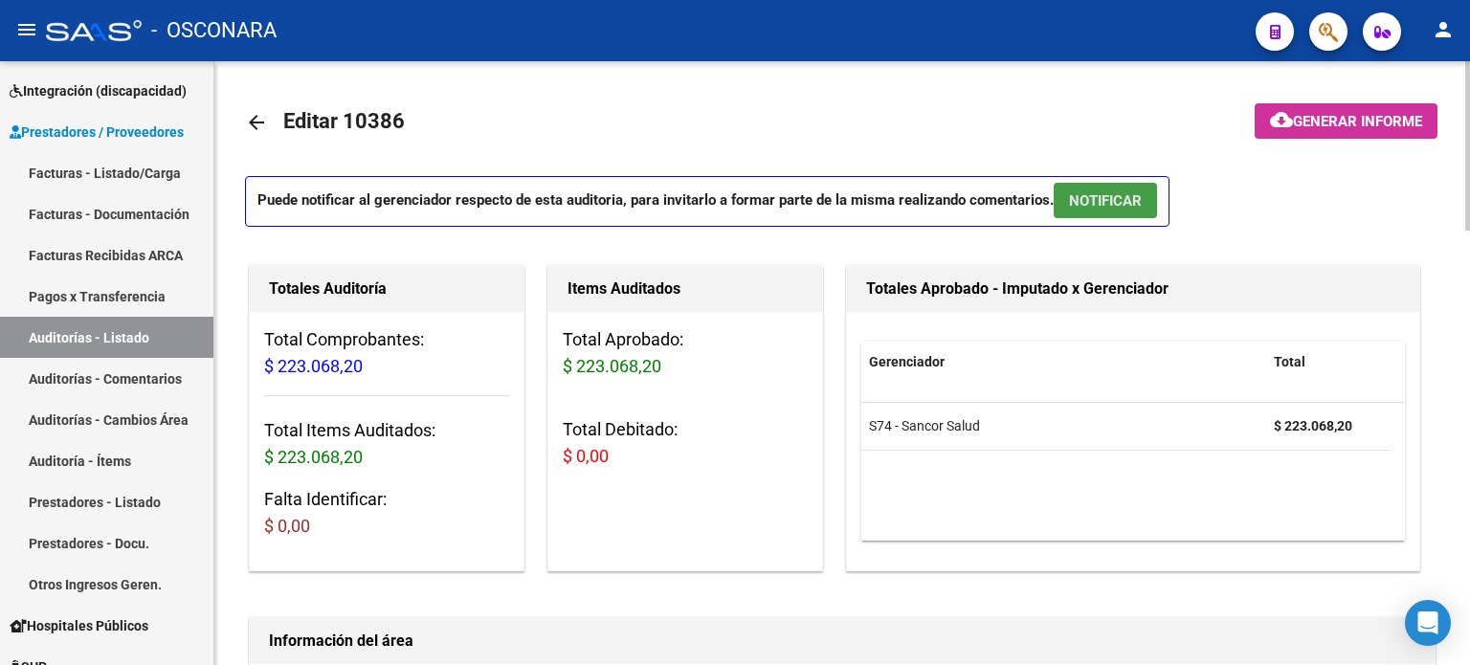
click at [1089, 194] on span "NOTIFICAR" at bounding box center [1105, 200] width 73 height 17
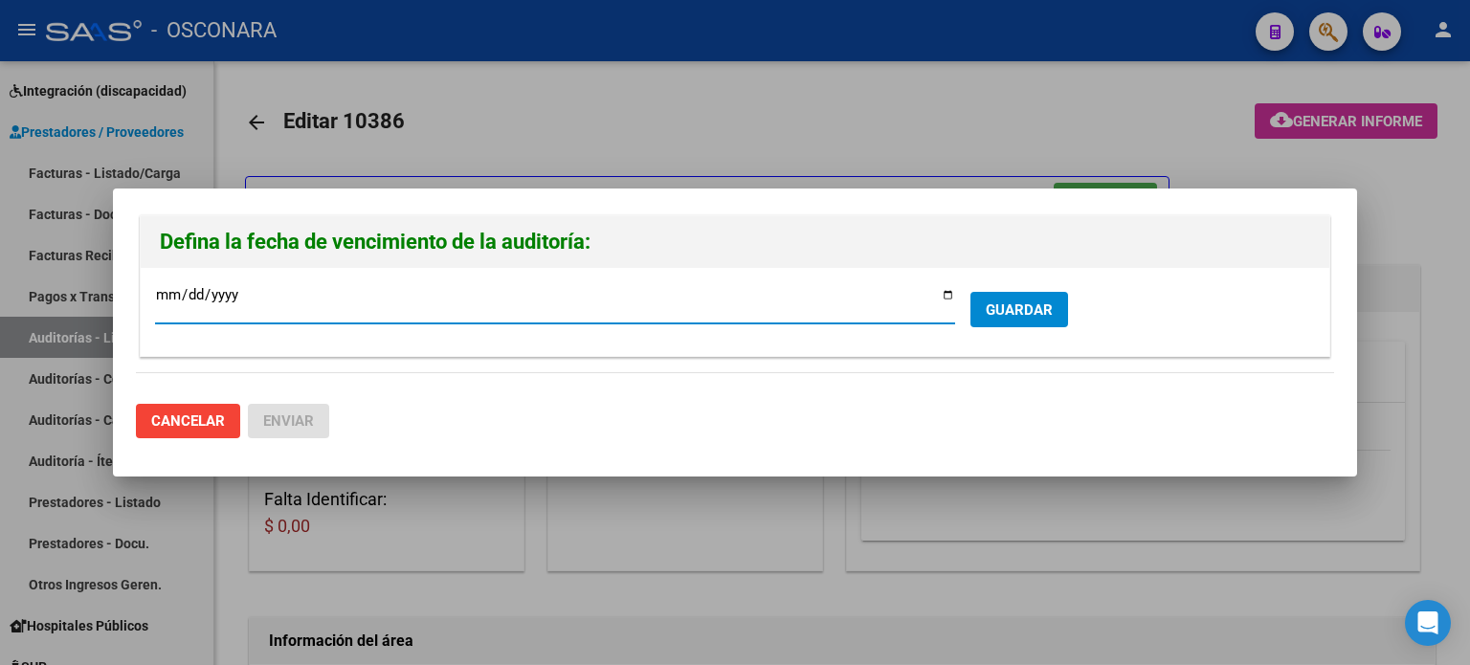
click at [984, 330] on form "[DATE] Ingresar la fecha * GUARDAR" at bounding box center [735, 311] width 1160 height 58
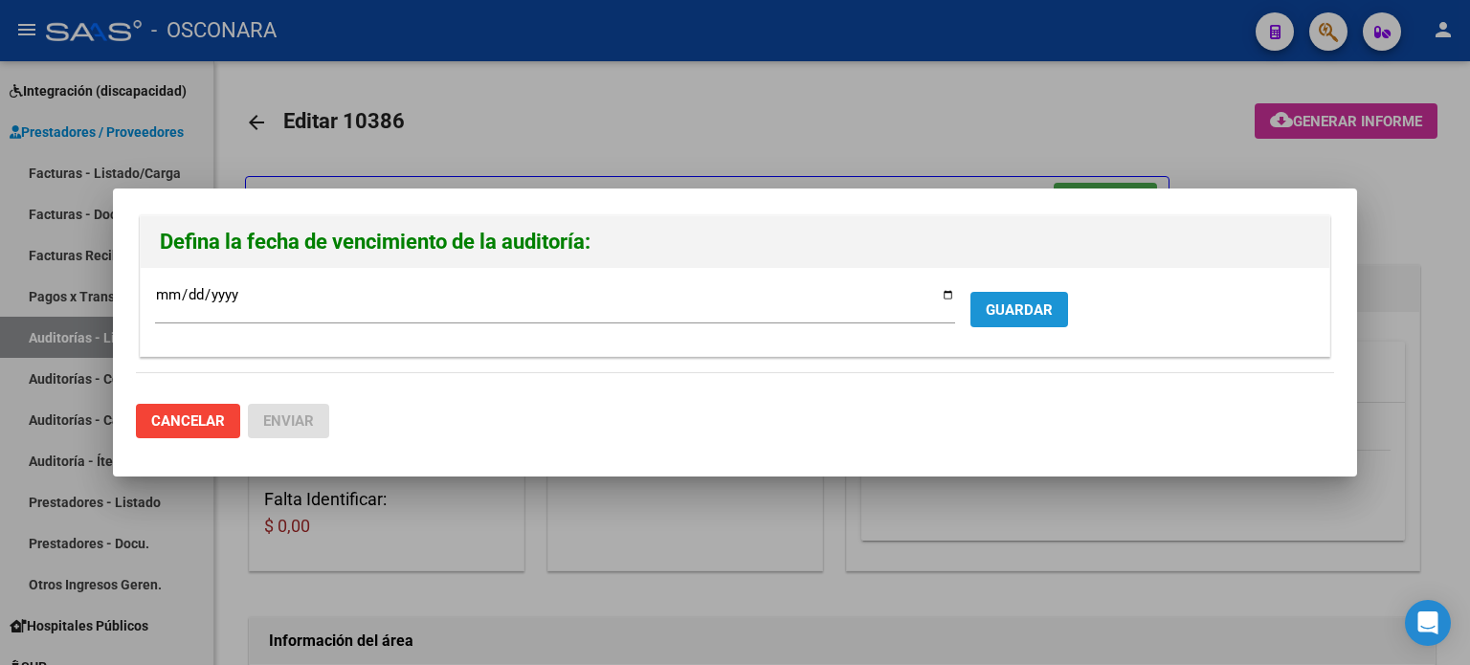
click at [1035, 305] on span "GUARDAR" at bounding box center [1019, 309] width 67 height 17
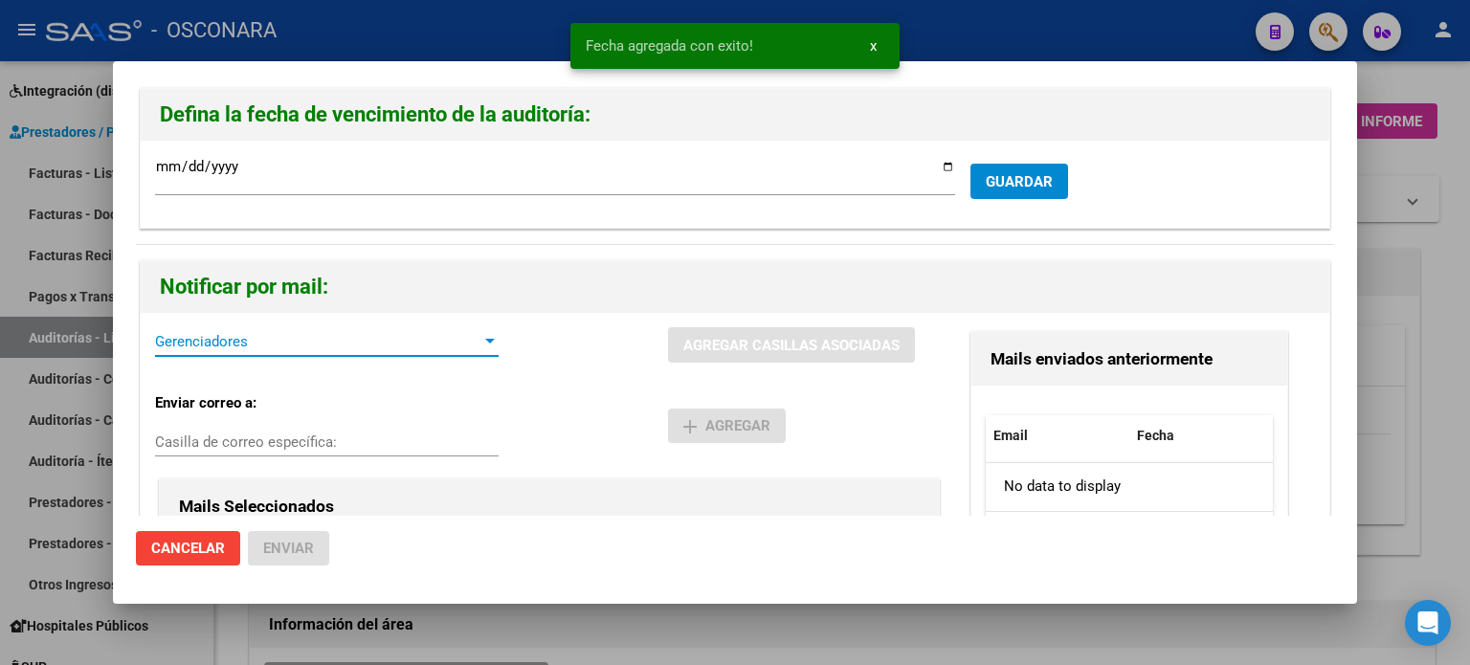
click at [184, 336] on span "Gerenciadores" at bounding box center [318, 341] width 326 height 17
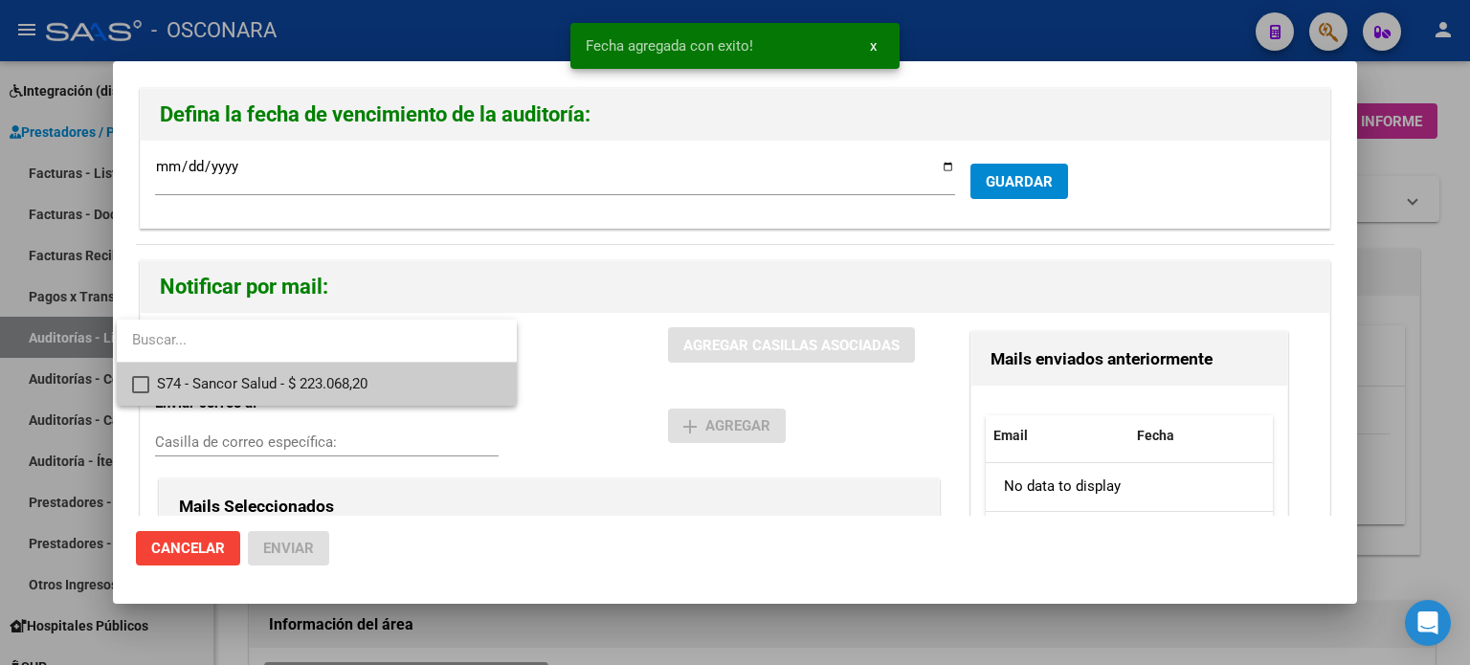
click at [158, 382] on span "S74 - Sancor Salud - $ 223.068,20" at bounding box center [329, 384] width 345 height 43
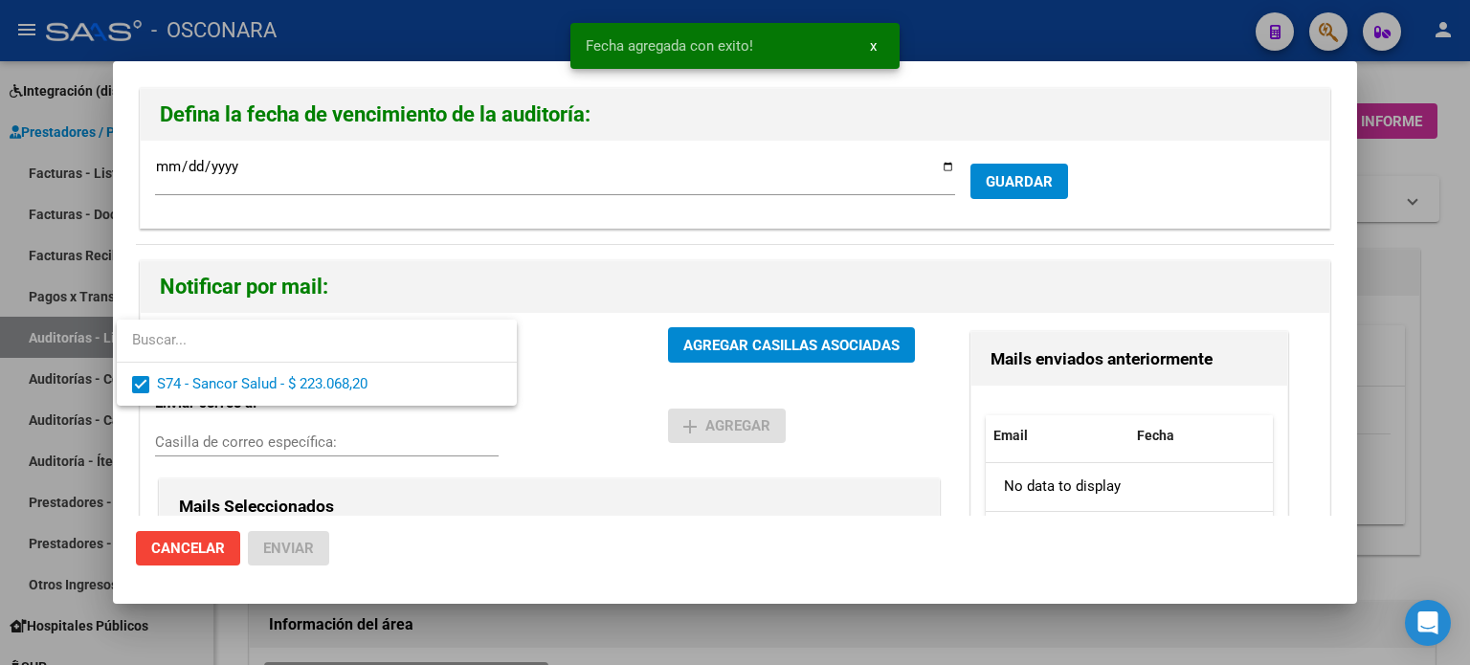
click at [795, 345] on div at bounding box center [735, 332] width 1470 height 665
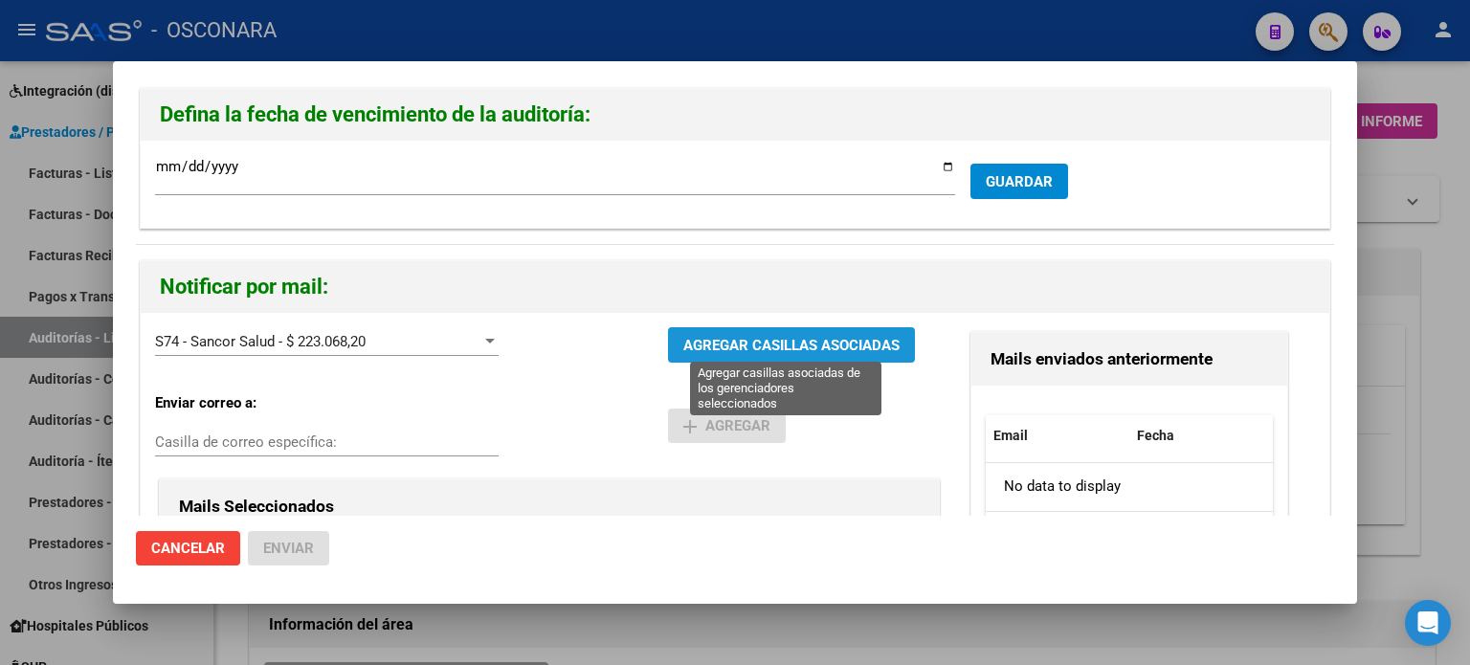
click at [753, 344] on span "AGREGAR CASILLAS ASOCIADAS" at bounding box center [791, 345] width 216 height 17
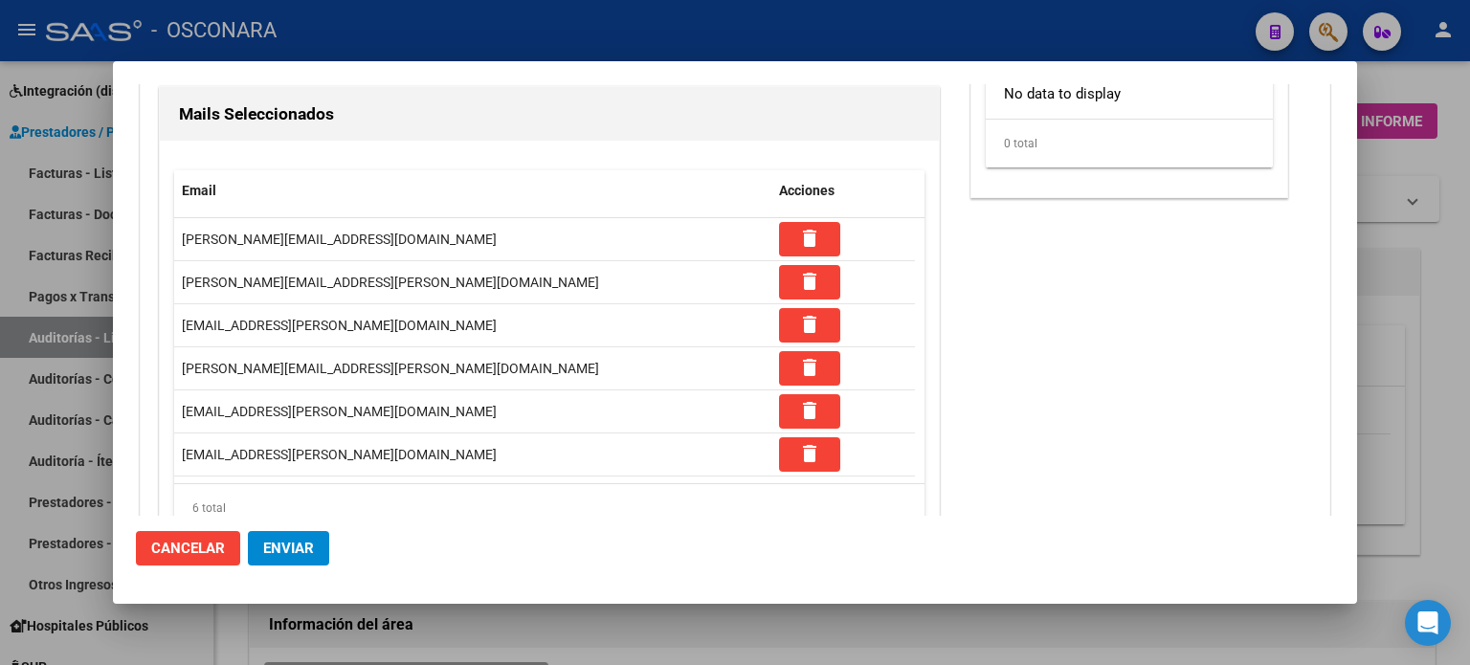
scroll to position [458, 0]
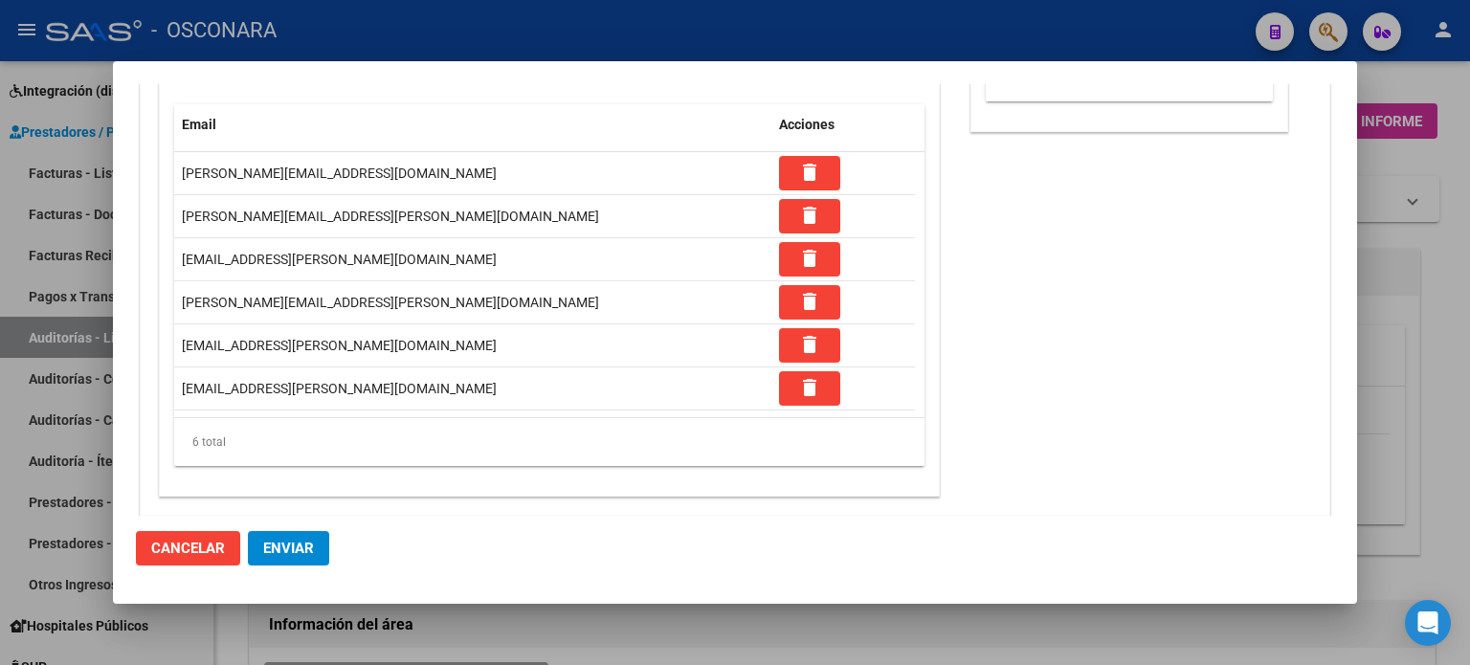
click at [310, 547] on span "Enviar" at bounding box center [288, 548] width 51 height 17
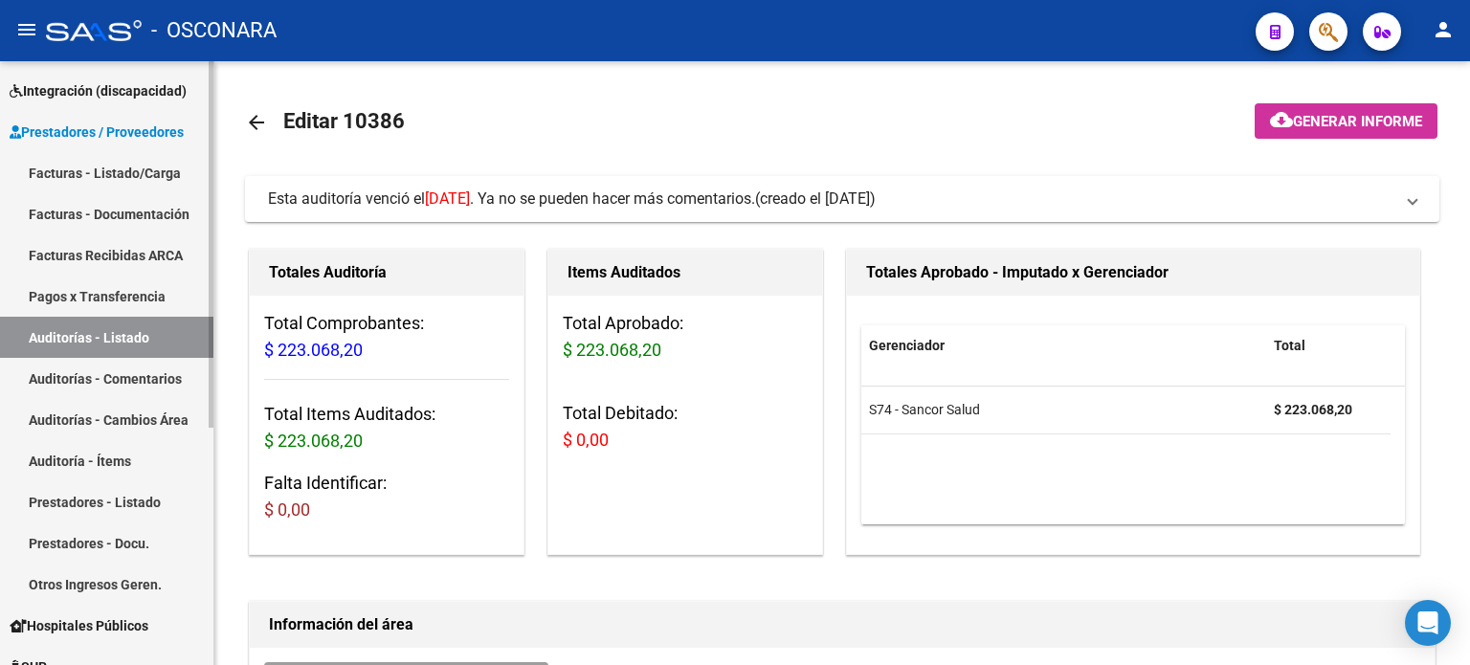
click at [84, 338] on link "Auditorías - Listado" at bounding box center [106, 337] width 213 height 41
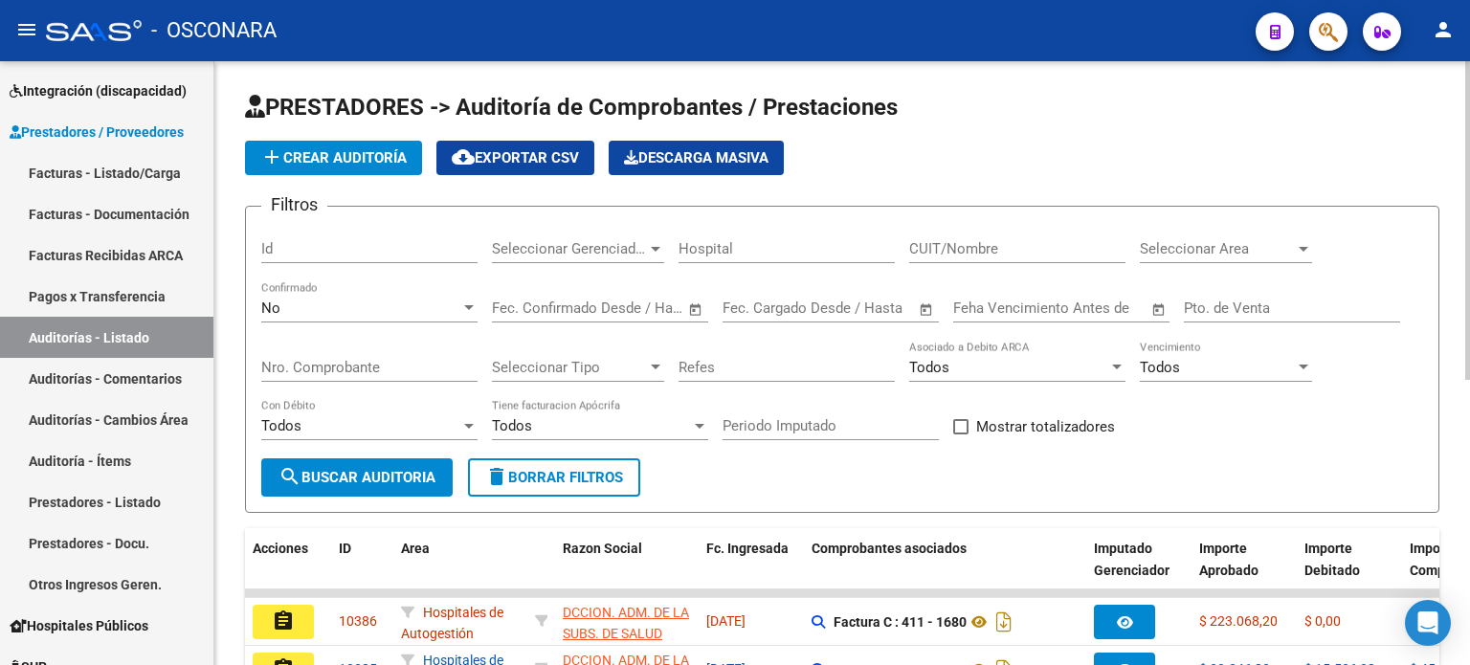
click at [319, 247] on input "Id" at bounding box center [369, 248] width 216 height 17
click at [297, 308] on div "No" at bounding box center [360, 308] width 199 height 17
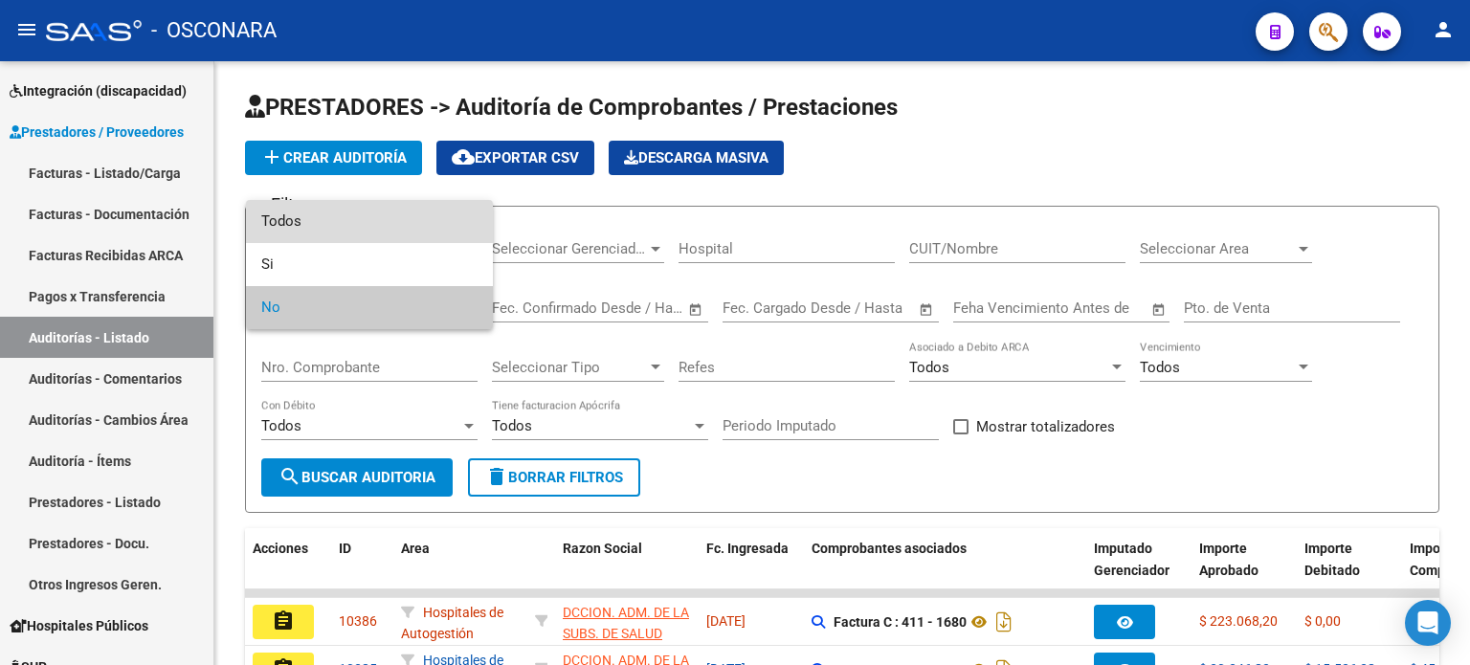
click at [296, 223] on span "Todos" at bounding box center [369, 221] width 216 height 43
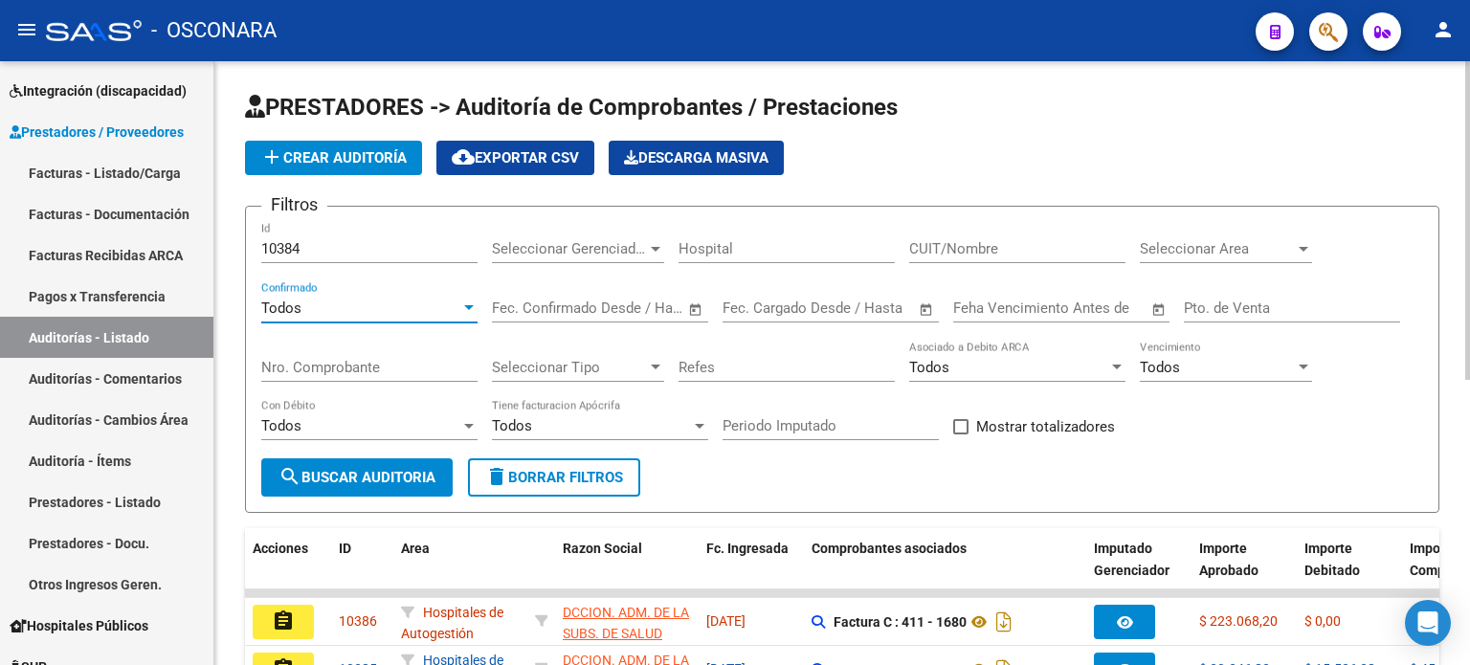
click at [318, 464] on button "search Buscar Auditoria" at bounding box center [356, 477] width 191 height 38
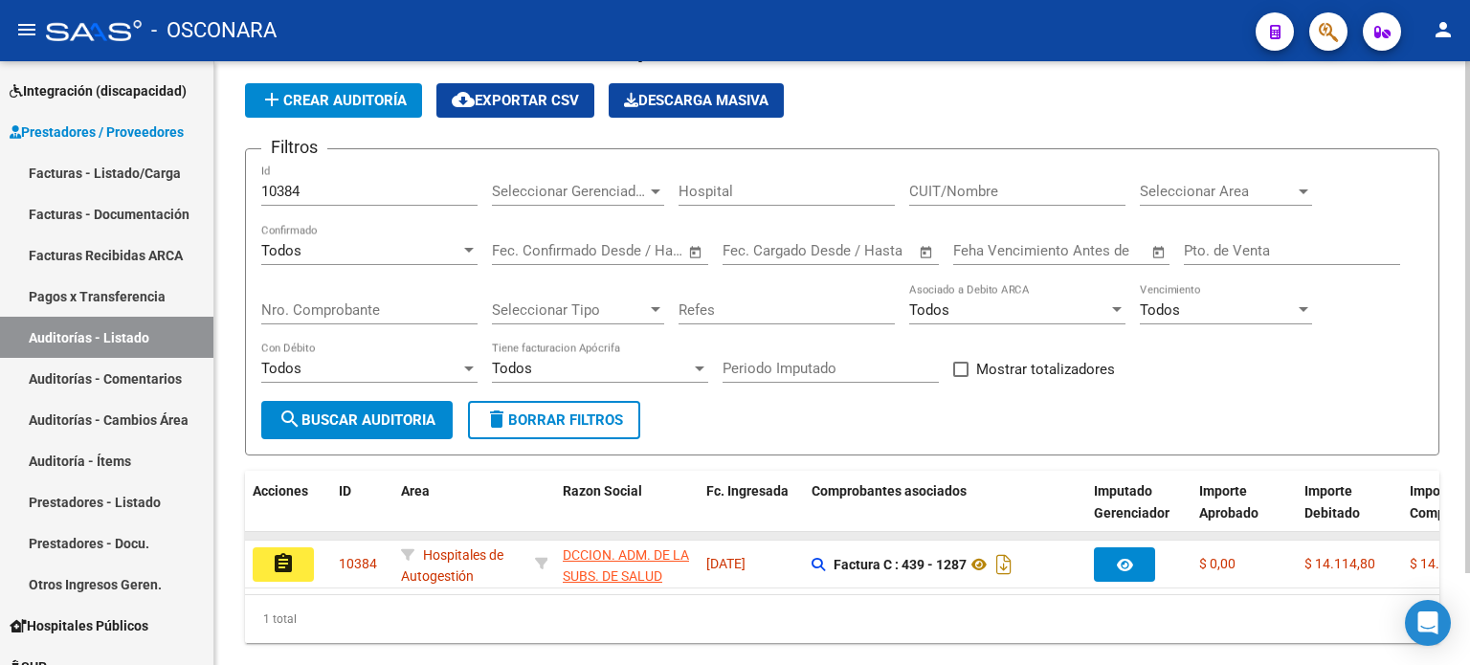
scroll to position [107, 0]
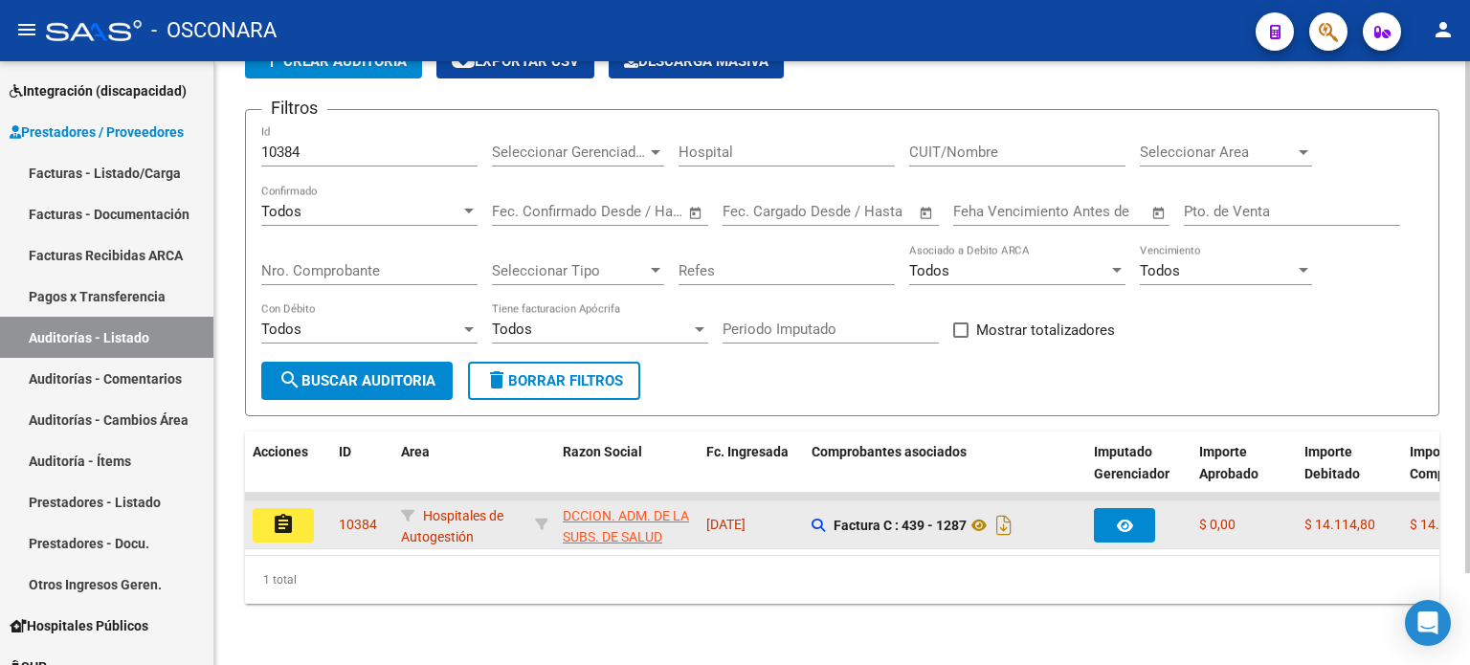
click at [295, 512] on button "assignment" at bounding box center [283, 525] width 61 height 34
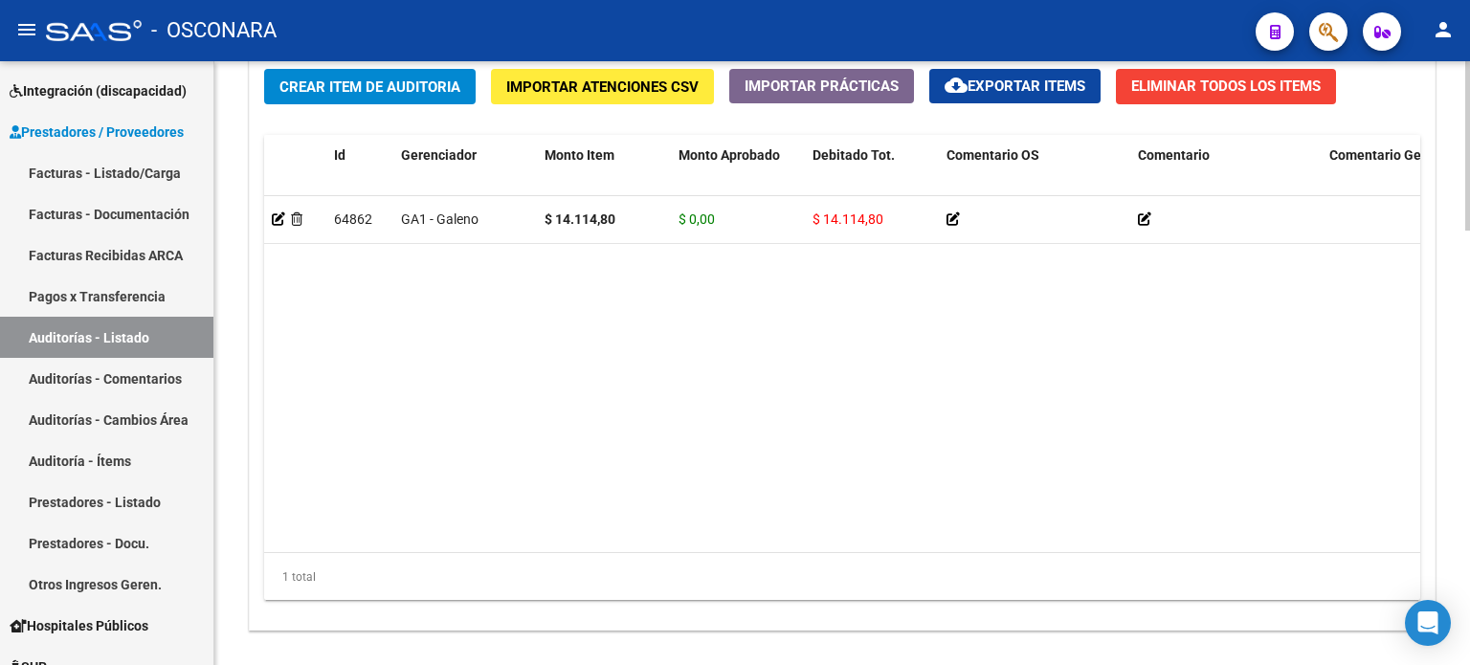
scroll to position [1340, 0]
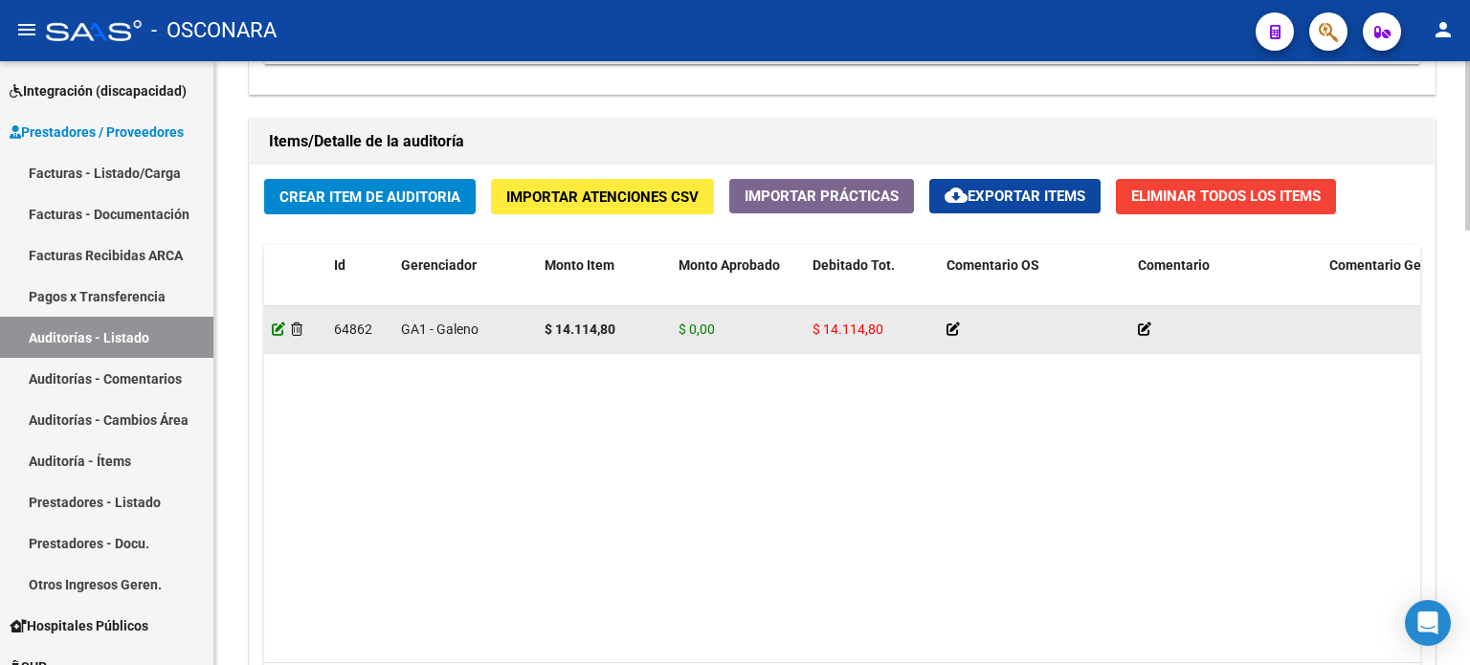
click at [276, 326] on icon at bounding box center [278, 329] width 13 height 13
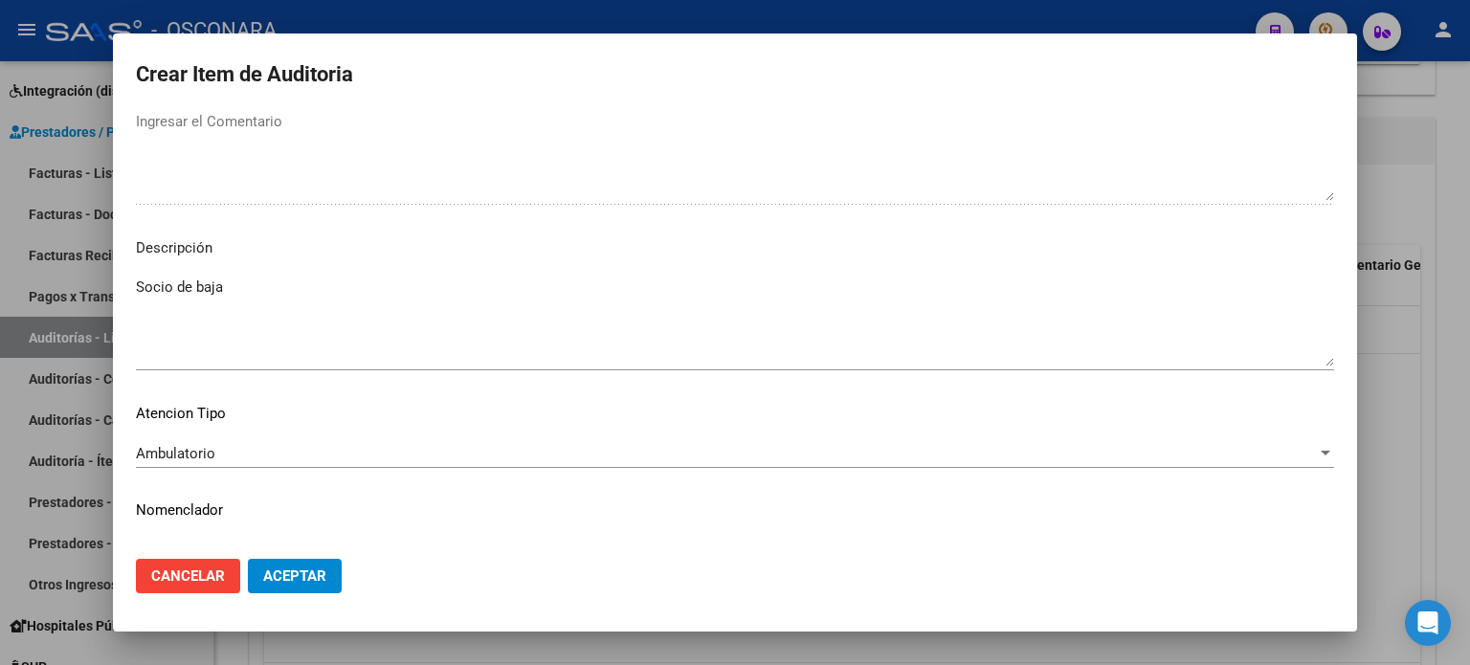
scroll to position [1244, 0]
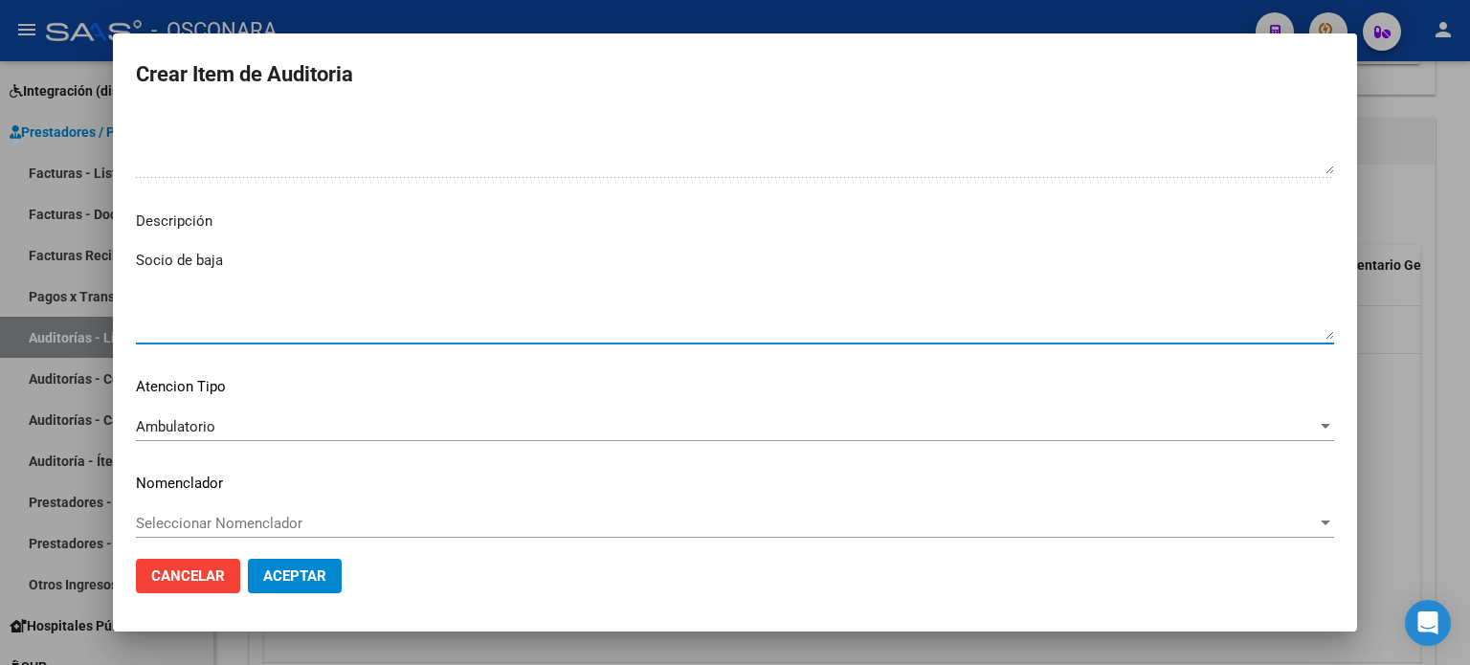
drag, startPoint x: 233, startPoint y: 253, endPoint x: 121, endPoint y: 253, distance: 112.0
click at [121, 253] on mat-dialog-content "59729957 Nro Documento 20597299576 CUIL Afiliado Inactivo [PERSON_NAME] HOUSE N…" at bounding box center [735, 328] width 1244 height 433
paste textarea "[PERSON_NAME] HOUSE [PERSON_NAME] CUIL: 20-59729957-6 desde el [DATE] tiene la …"
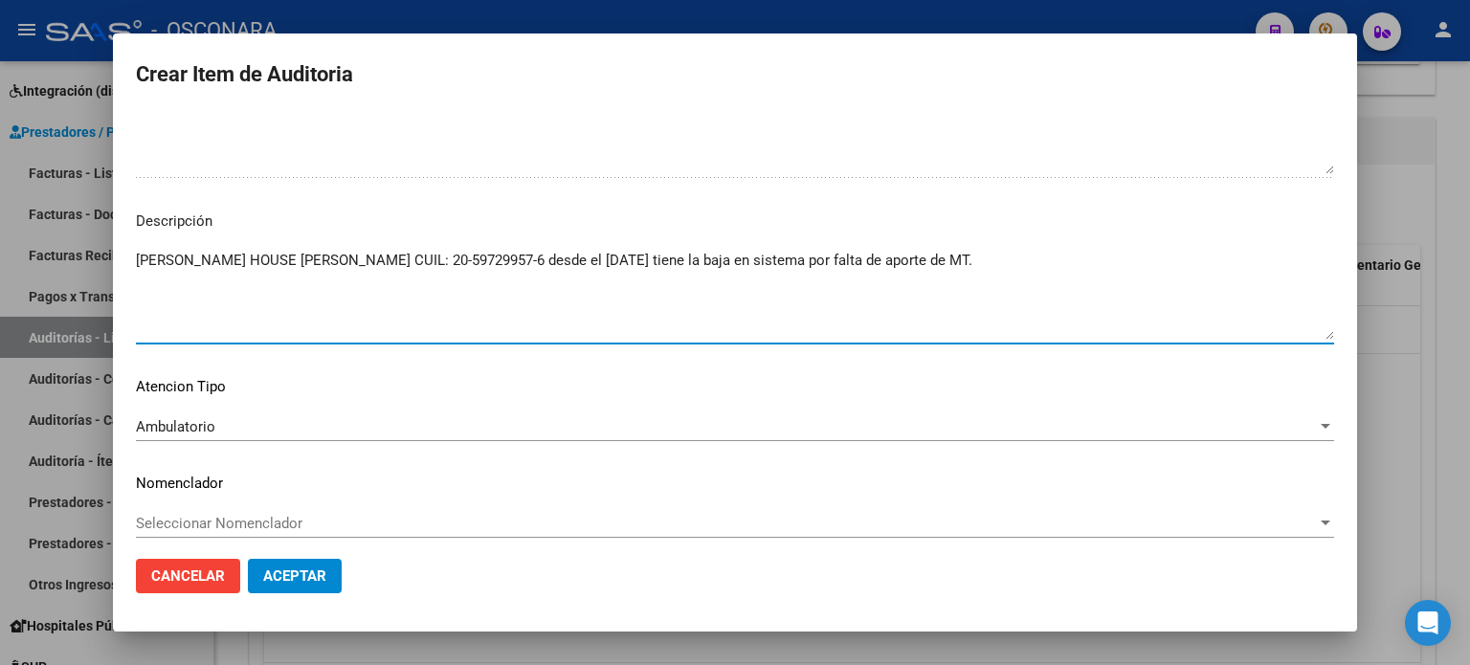
click at [336, 570] on button "Aceptar" at bounding box center [295, 576] width 94 height 34
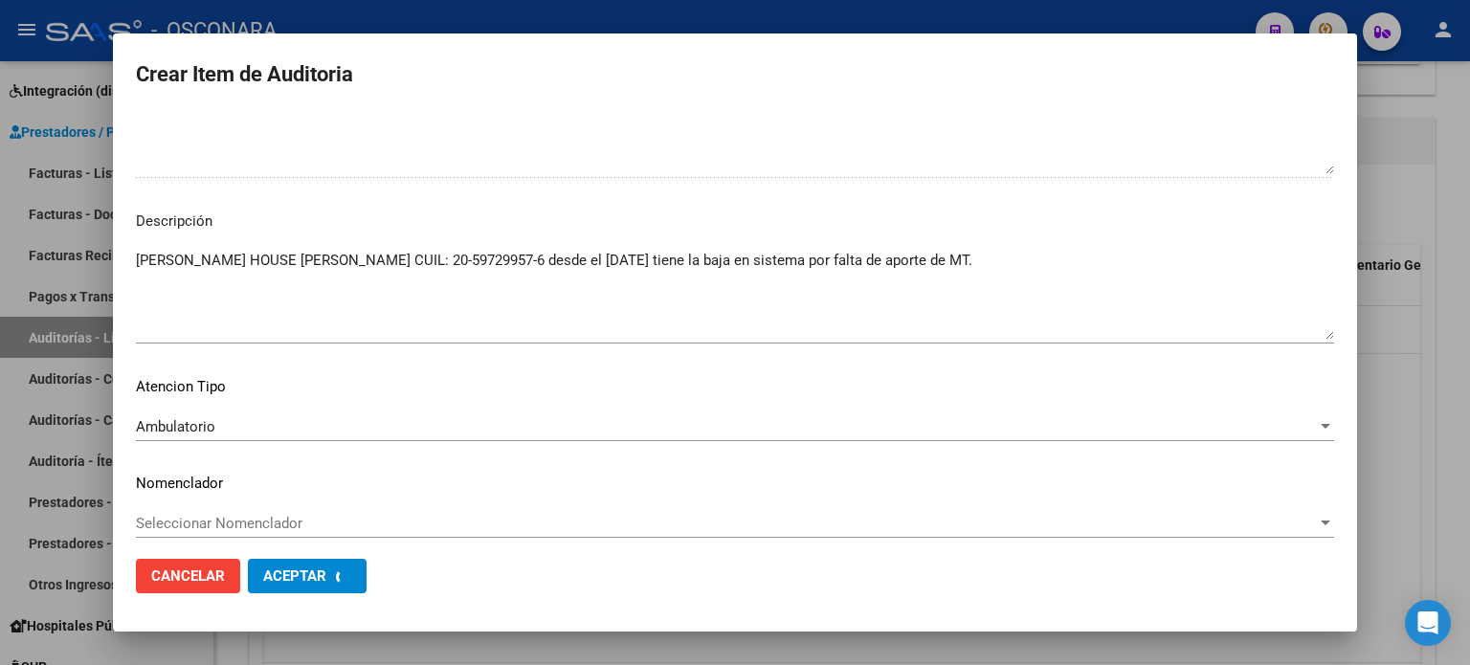
scroll to position [0, 0]
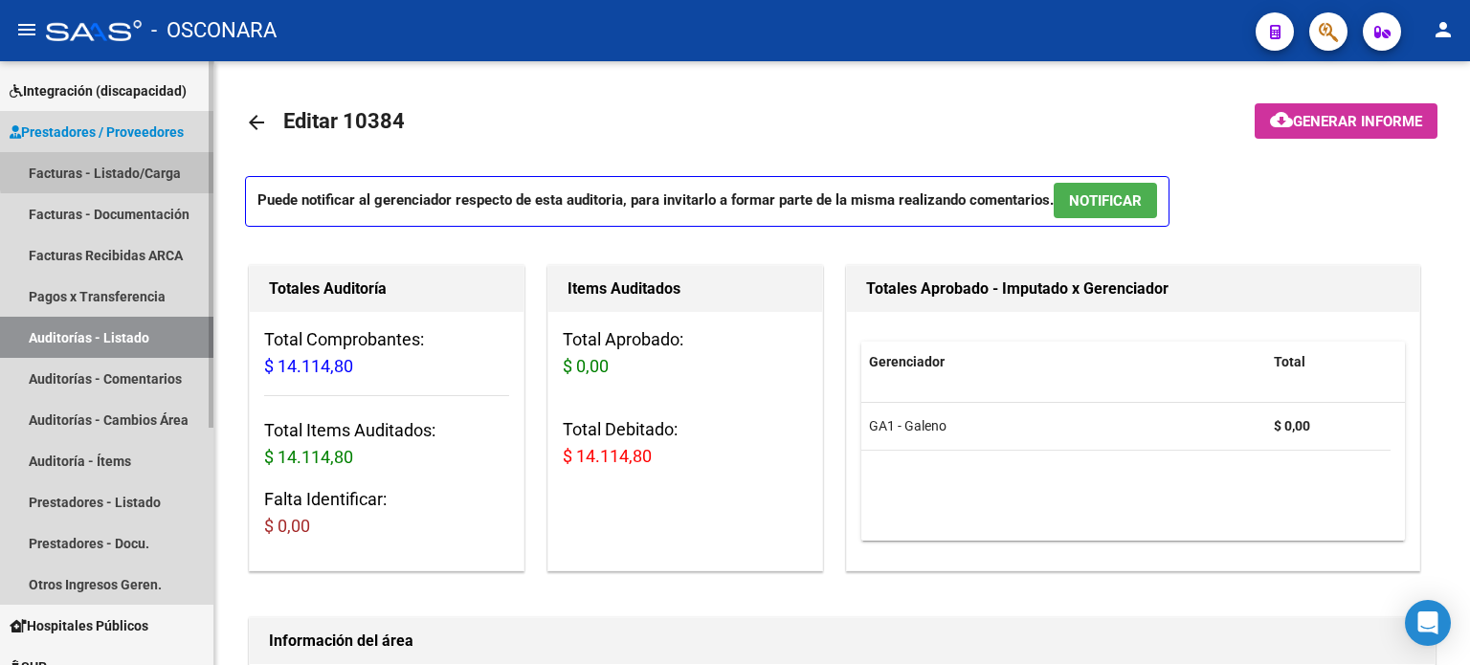
click at [143, 167] on link "Facturas - Listado/Carga" at bounding box center [106, 172] width 213 height 41
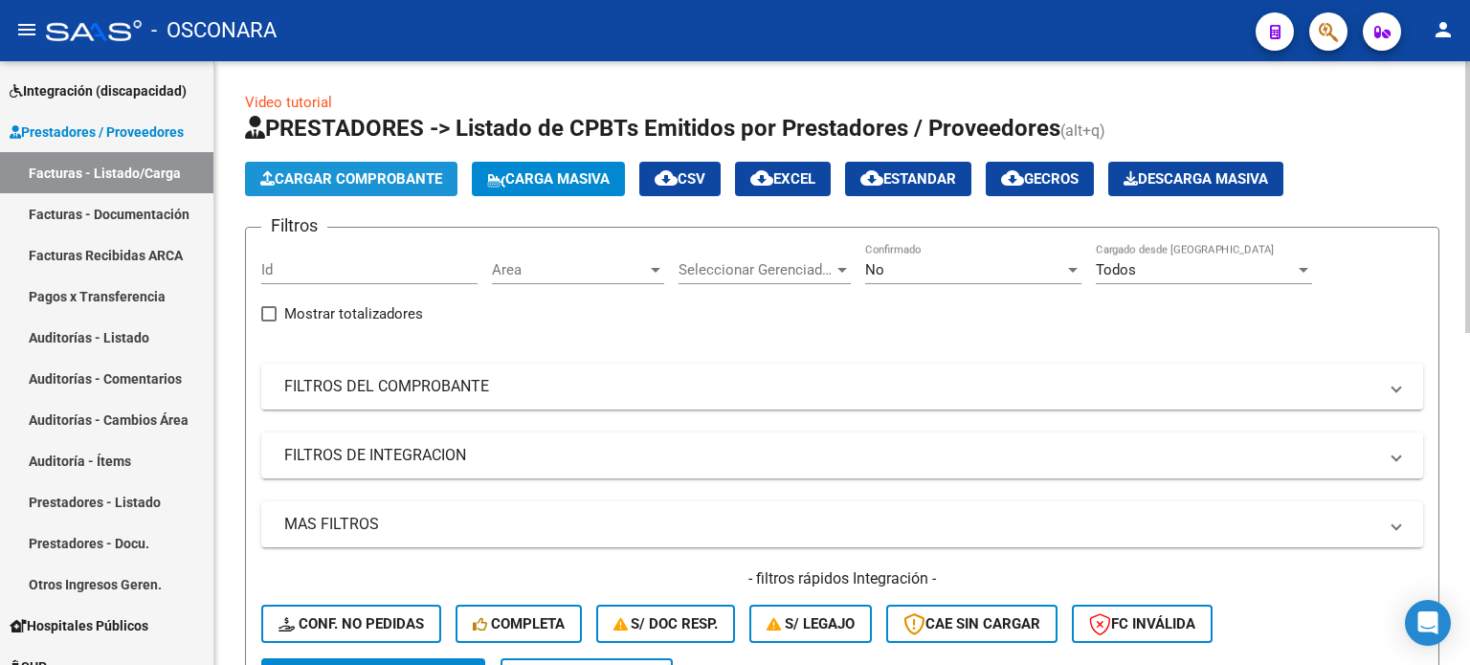
click at [346, 183] on span "Cargar Comprobante" at bounding box center [351, 178] width 182 height 17
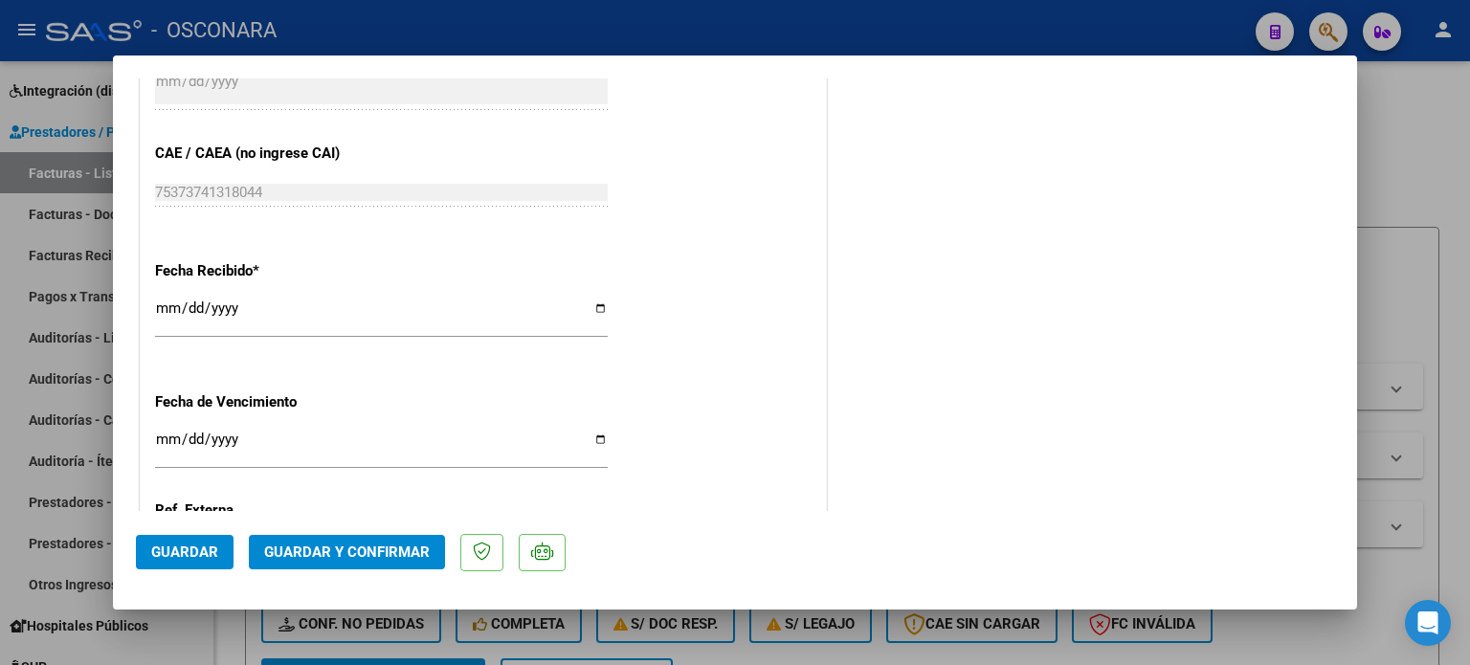
scroll to position [1053, 0]
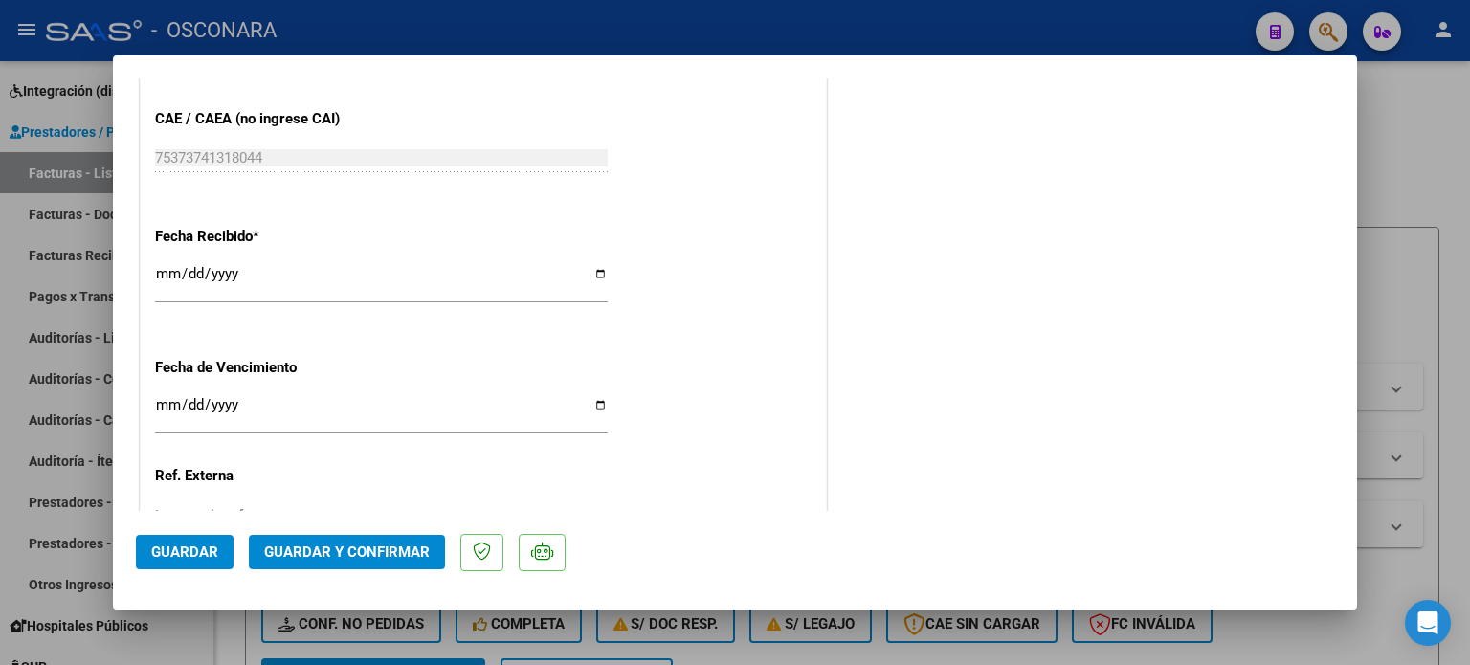
click at [169, 268] on input "[DATE]" at bounding box center [381, 281] width 453 height 31
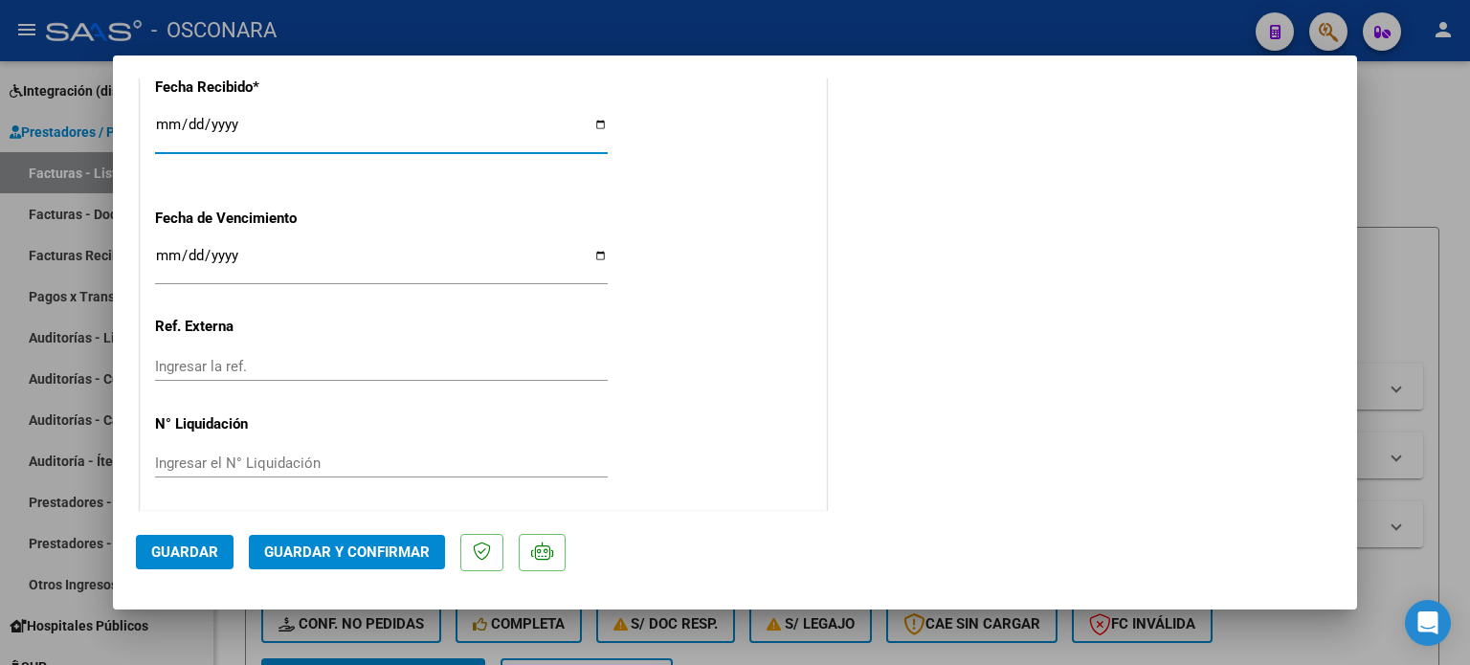
scroll to position [1204, 0]
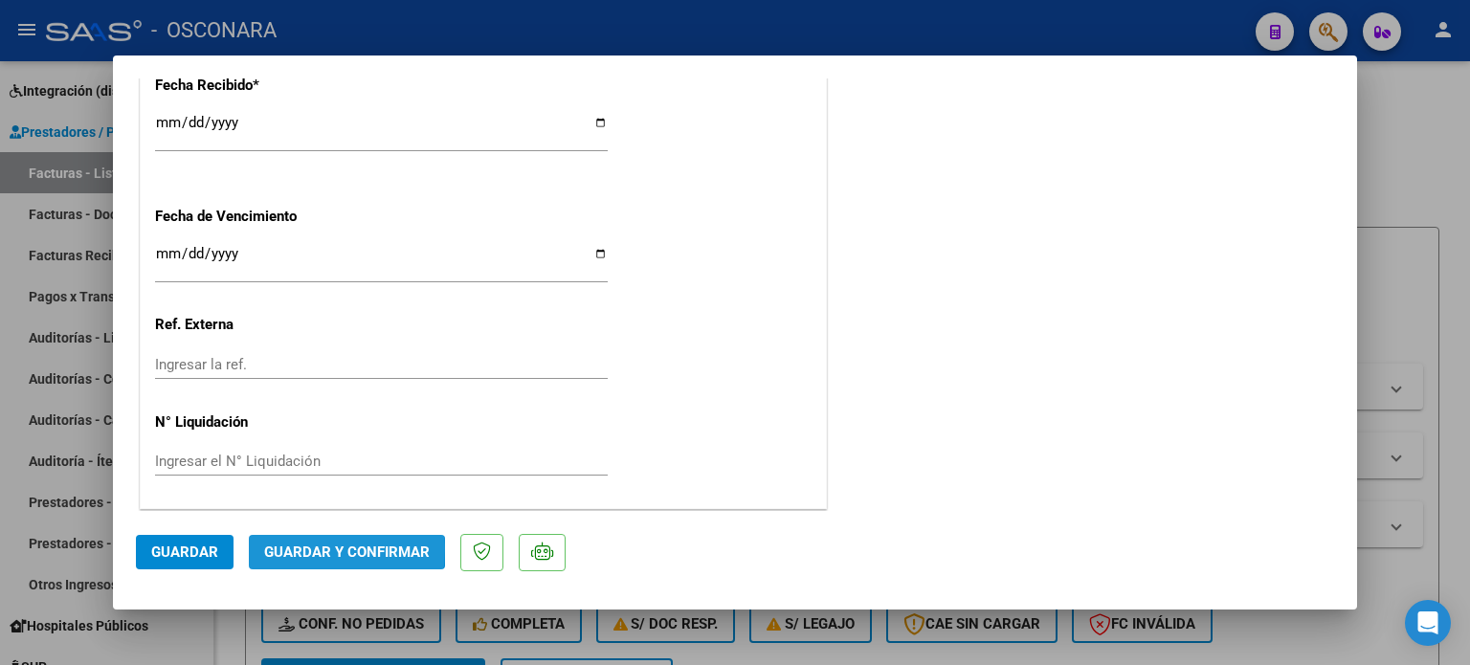
click at [291, 547] on span "Guardar y Confirmar" at bounding box center [347, 552] width 166 height 17
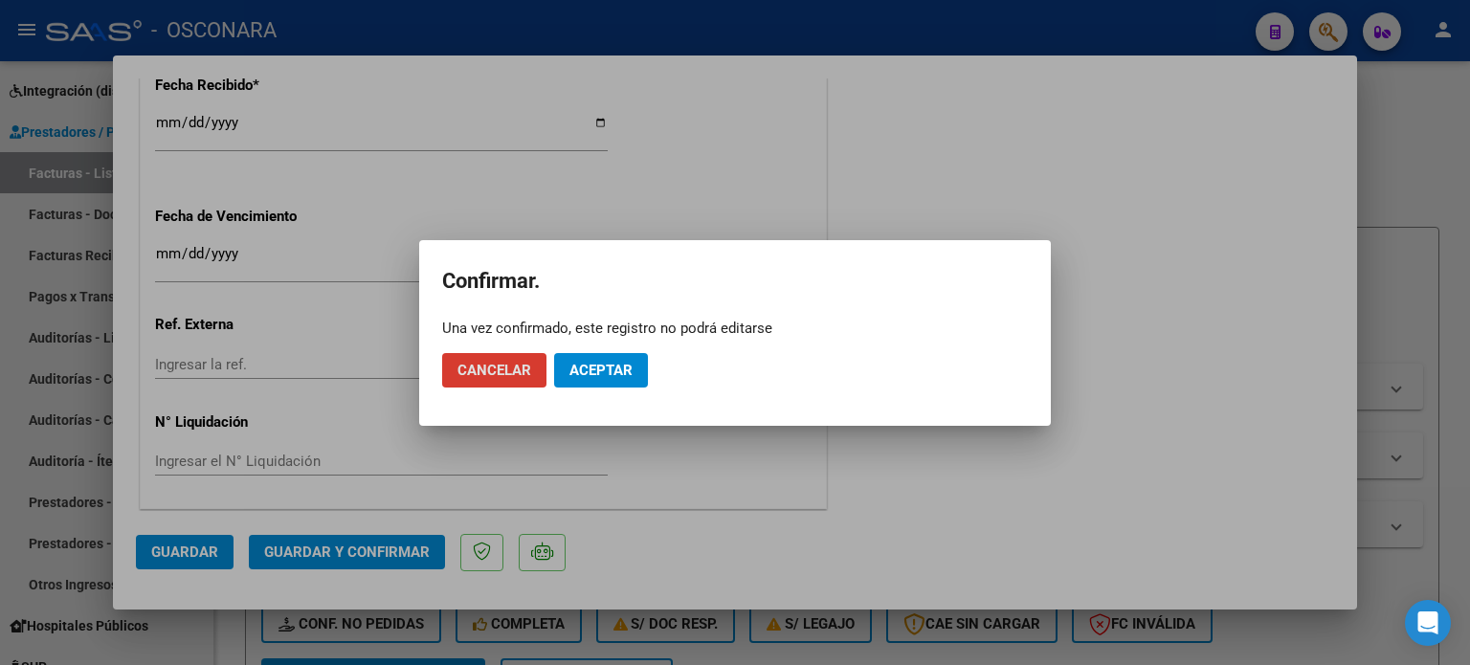
click at [614, 372] on span "Aceptar" at bounding box center [600, 370] width 63 height 17
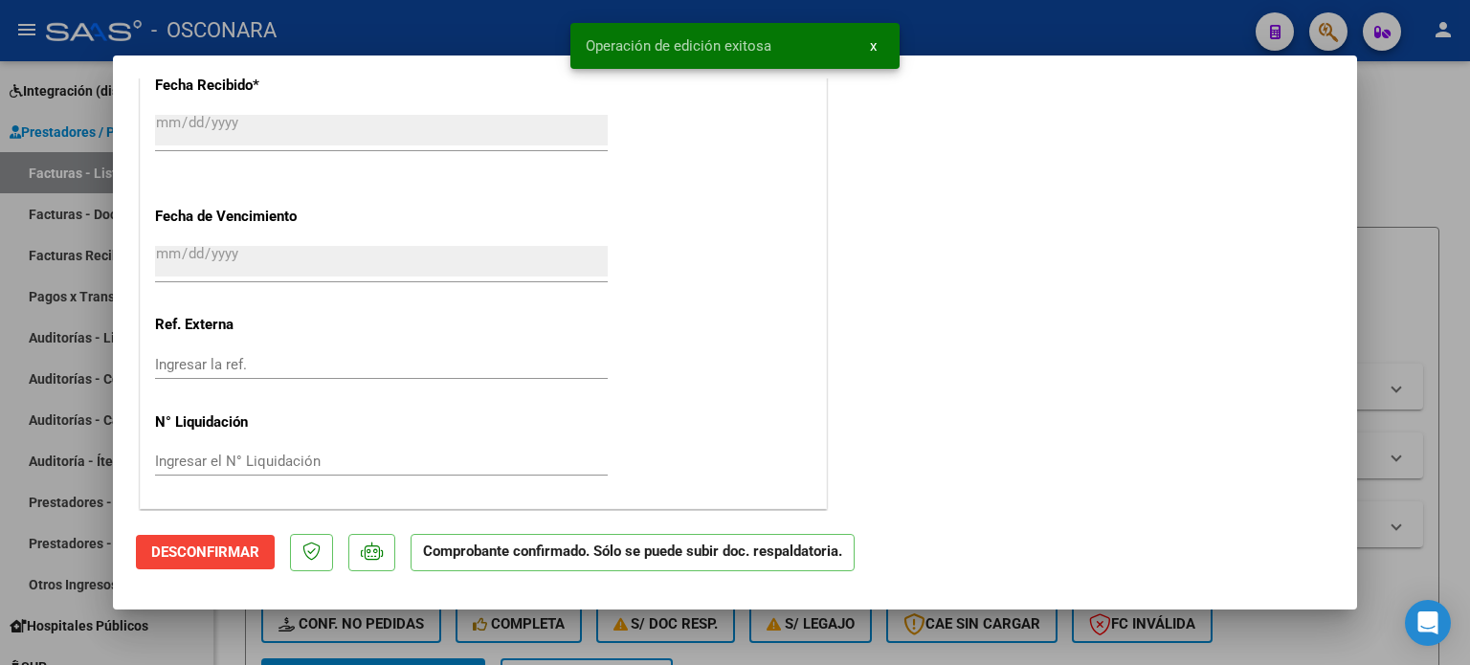
click at [1403, 164] on div at bounding box center [735, 332] width 1470 height 665
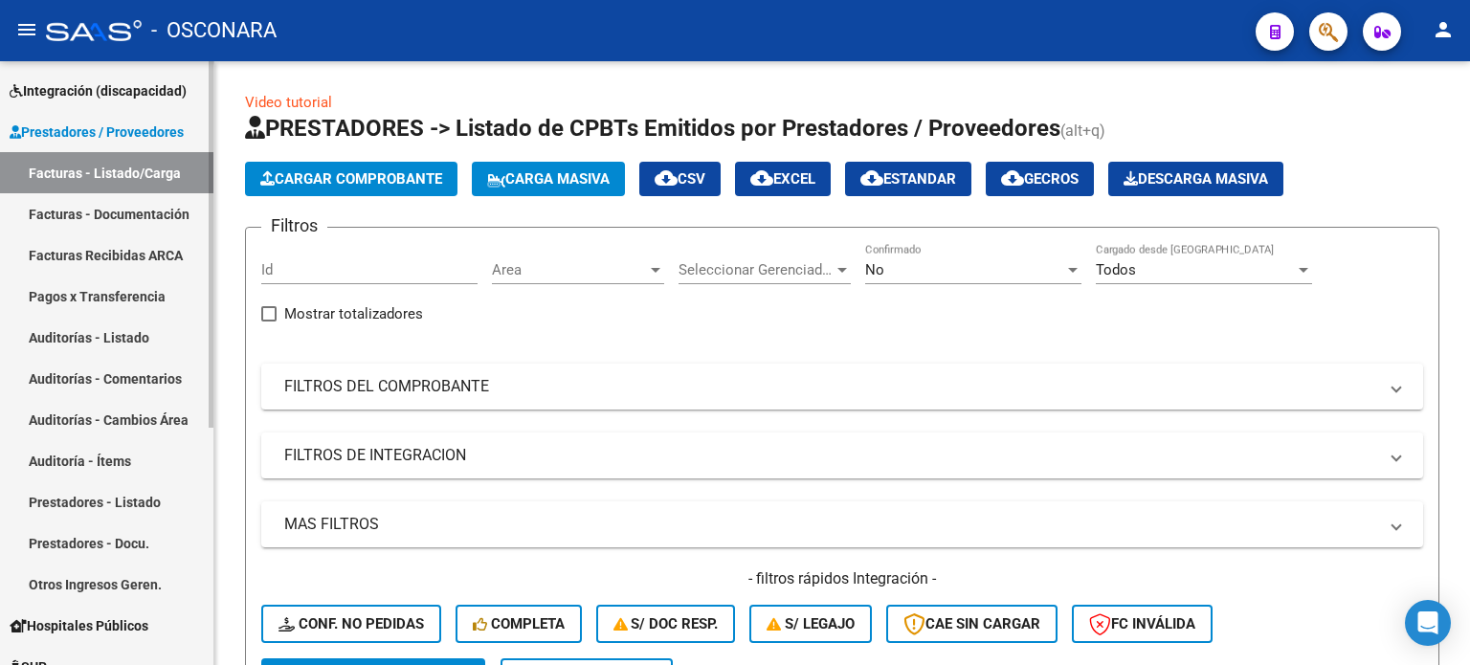
click at [78, 344] on link "Auditorías - Listado" at bounding box center [106, 337] width 213 height 41
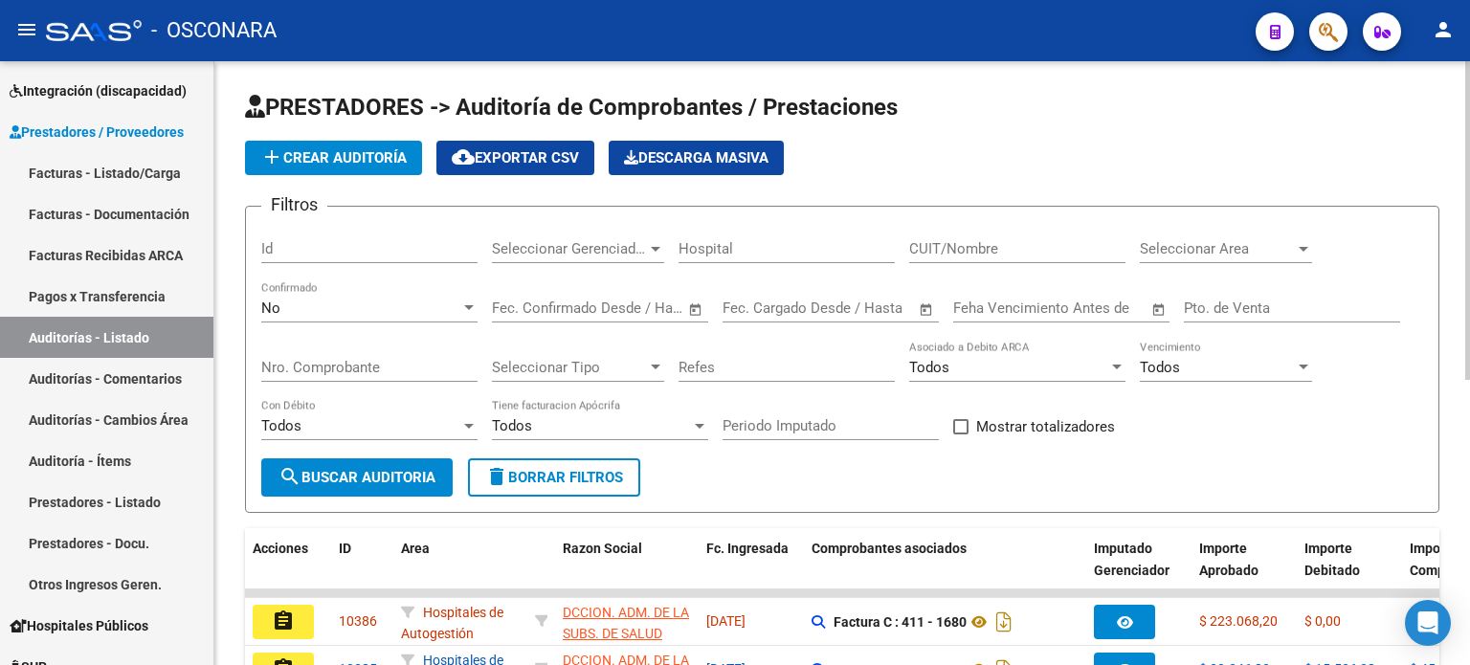
click at [356, 145] on button "add Crear Auditoría" at bounding box center [333, 158] width 177 height 34
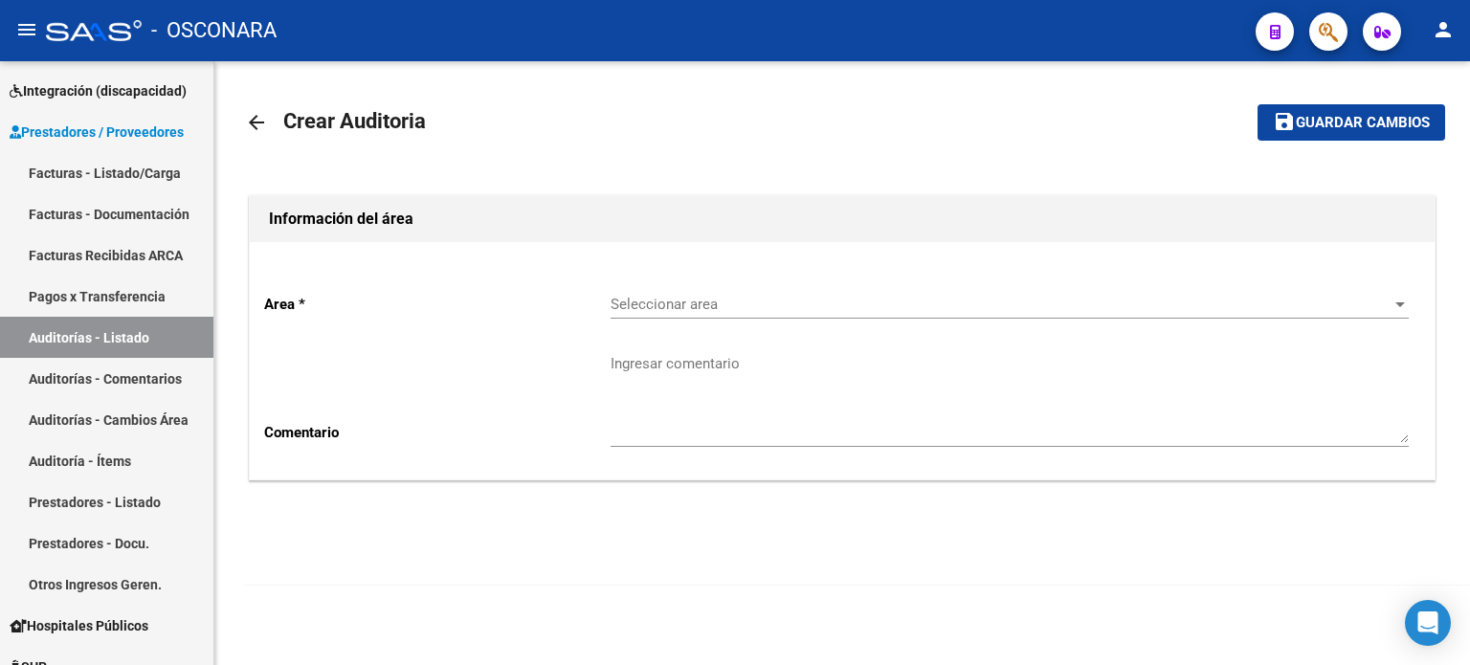
click at [851, 296] on span "Seleccionar area" at bounding box center [1001, 304] width 781 height 17
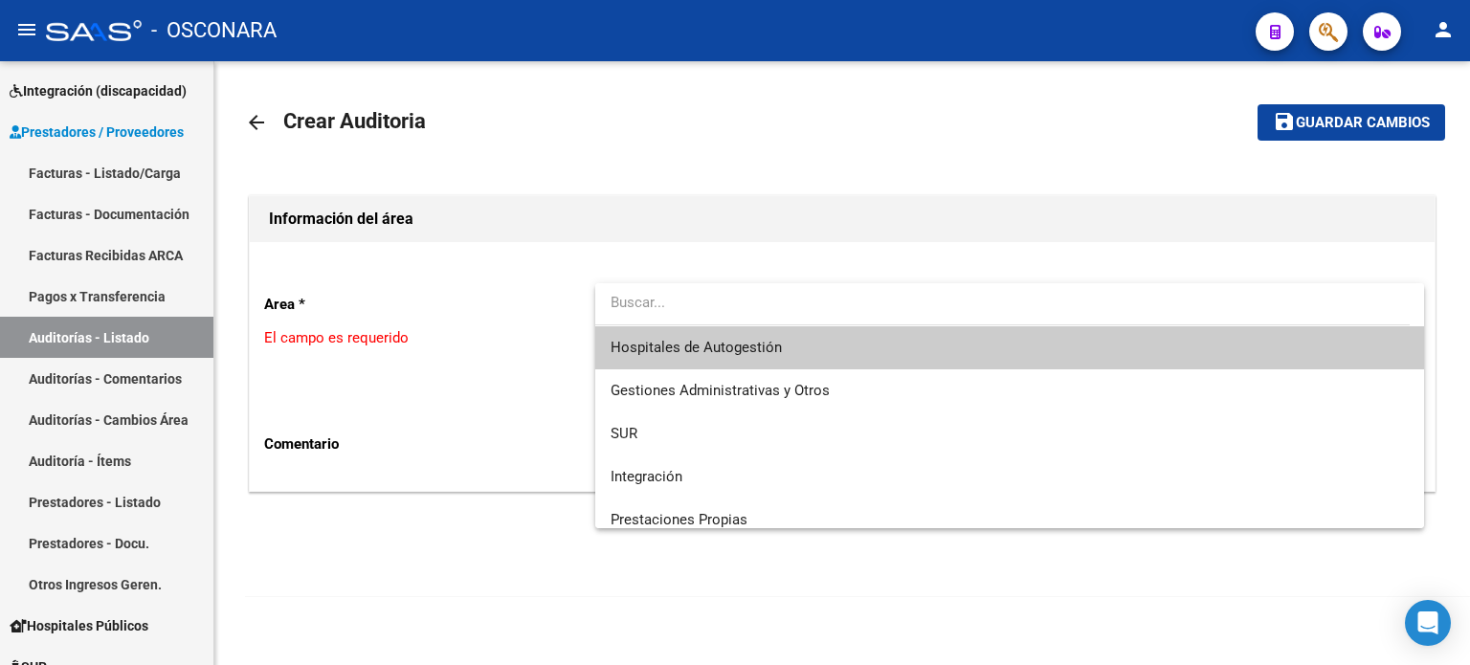
click at [813, 344] on span "Hospitales de Autogestión" at bounding box center [1010, 347] width 798 height 43
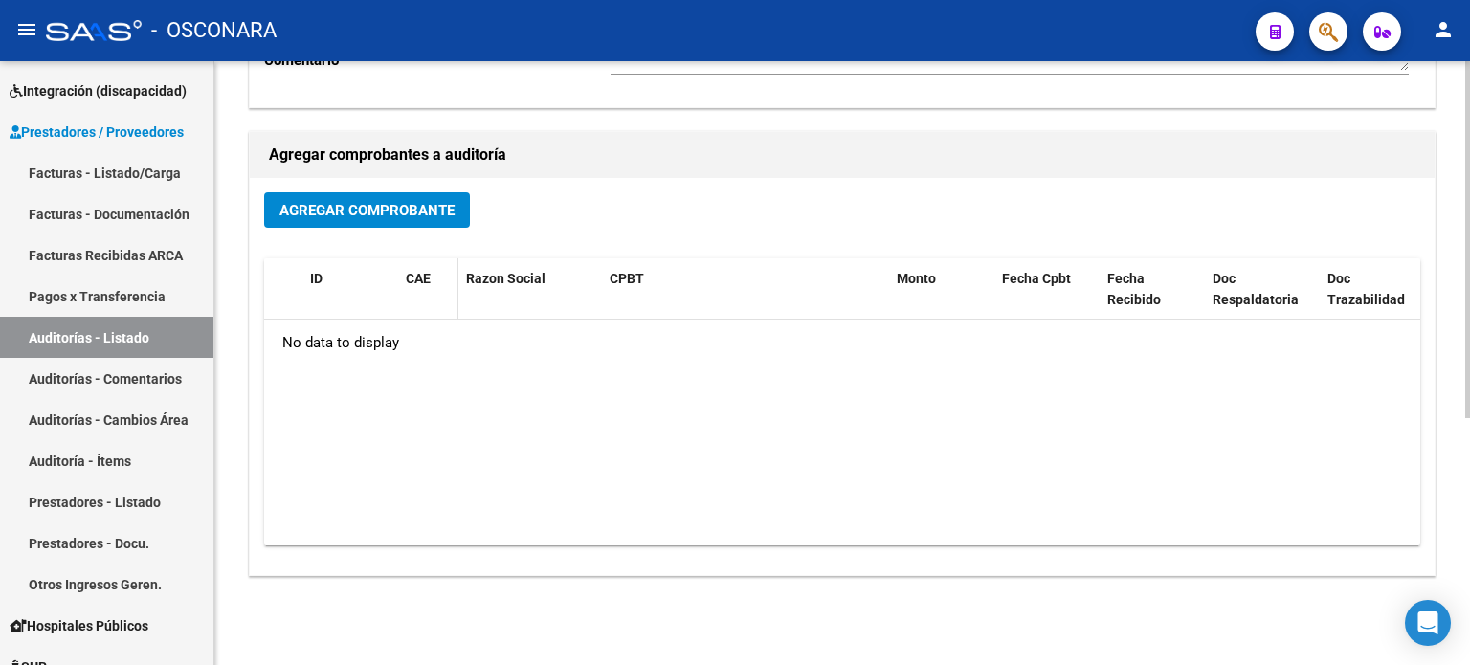
scroll to position [383, 0]
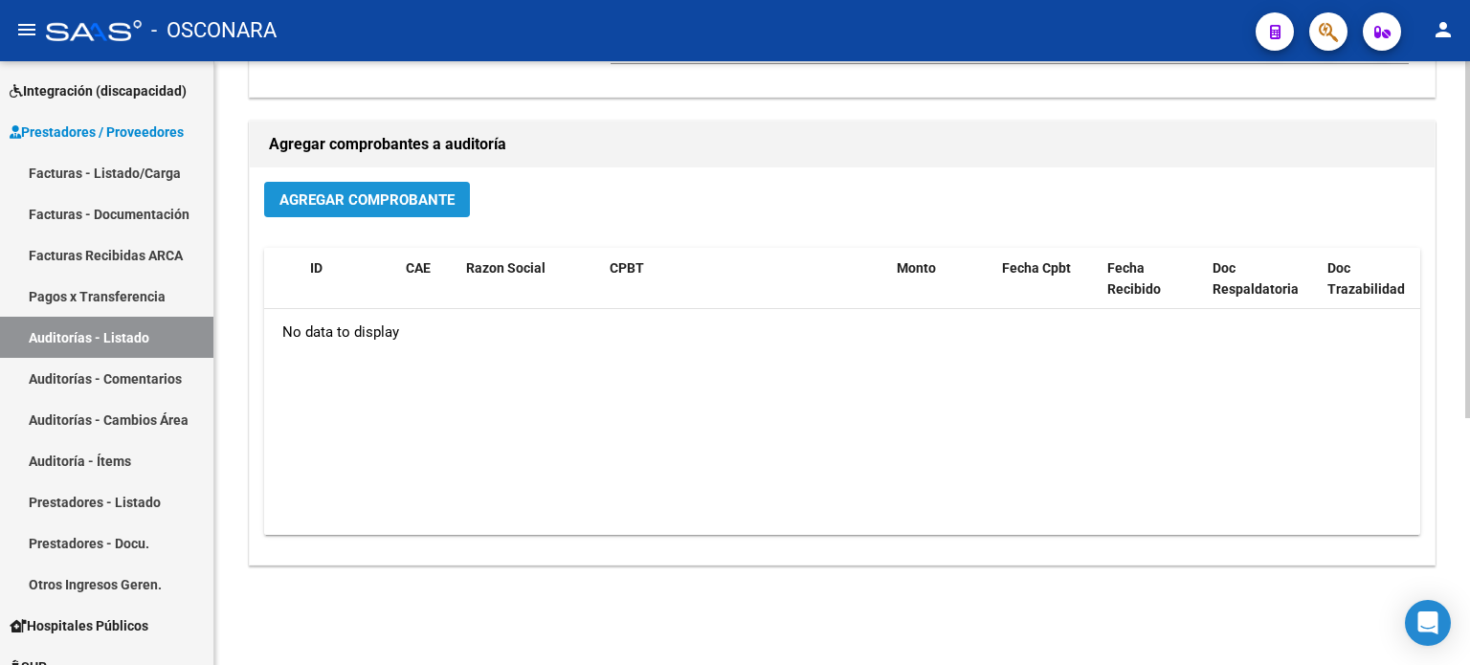
click at [366, 198] on span "Agregar Comprobante" at bounding box center [366, 199] width 175 height 17
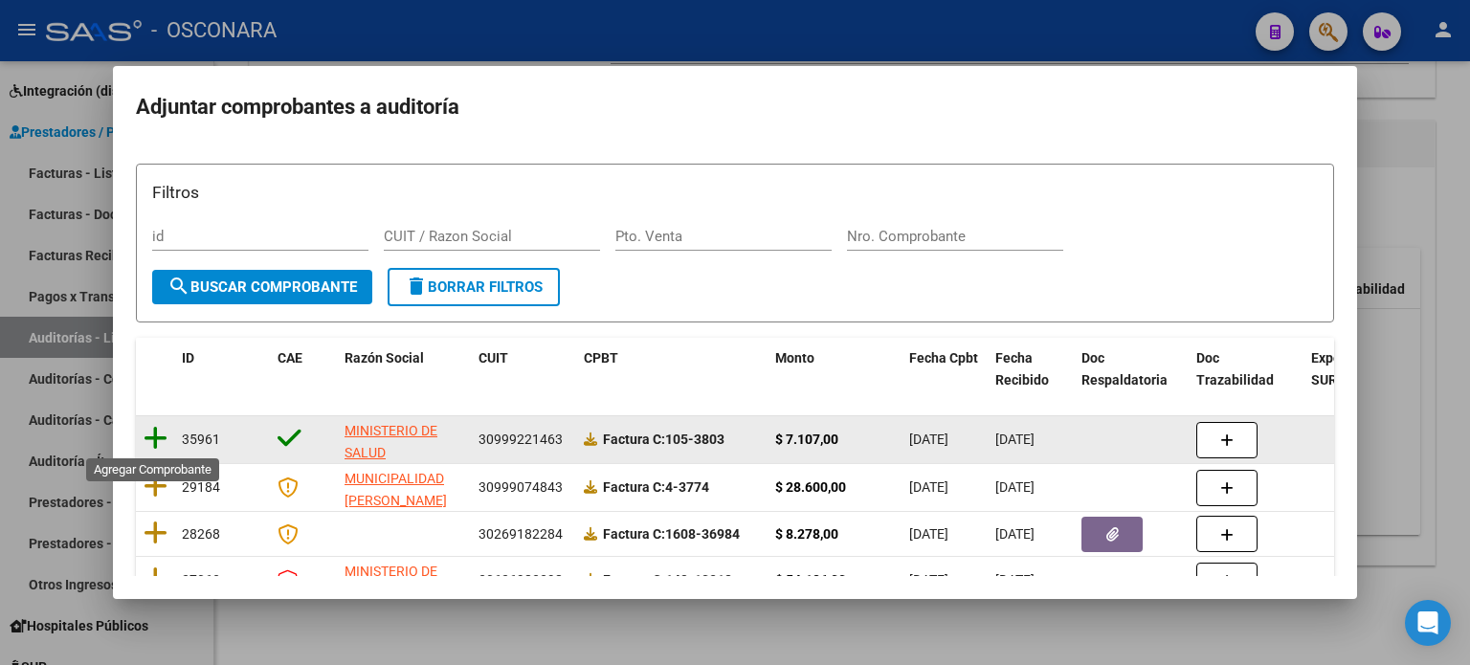
click at [157, 445] on icon at bounding box center [156, 438] width 24 height 27
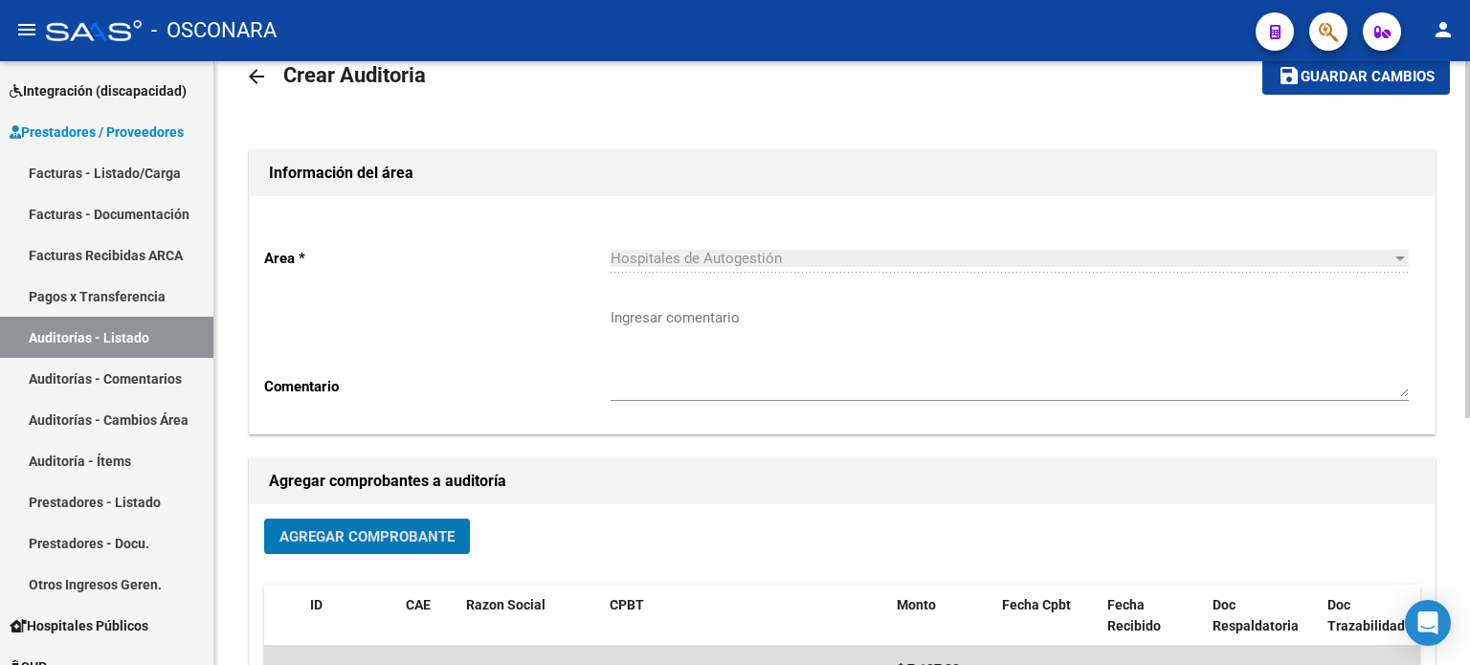
scroll to position [0, 0]
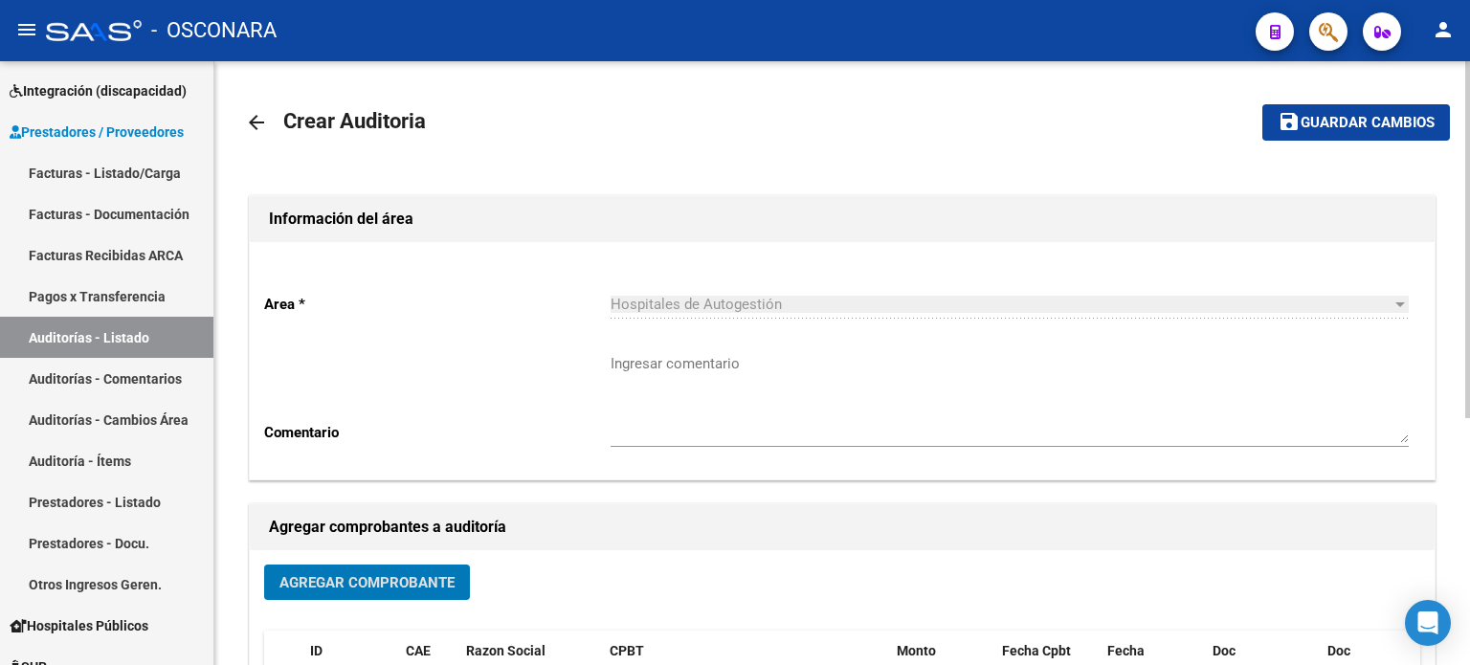
click at [1329, 113] on span "save Guardar cambios" at bounding box center [1356, 121] width 157 height 17
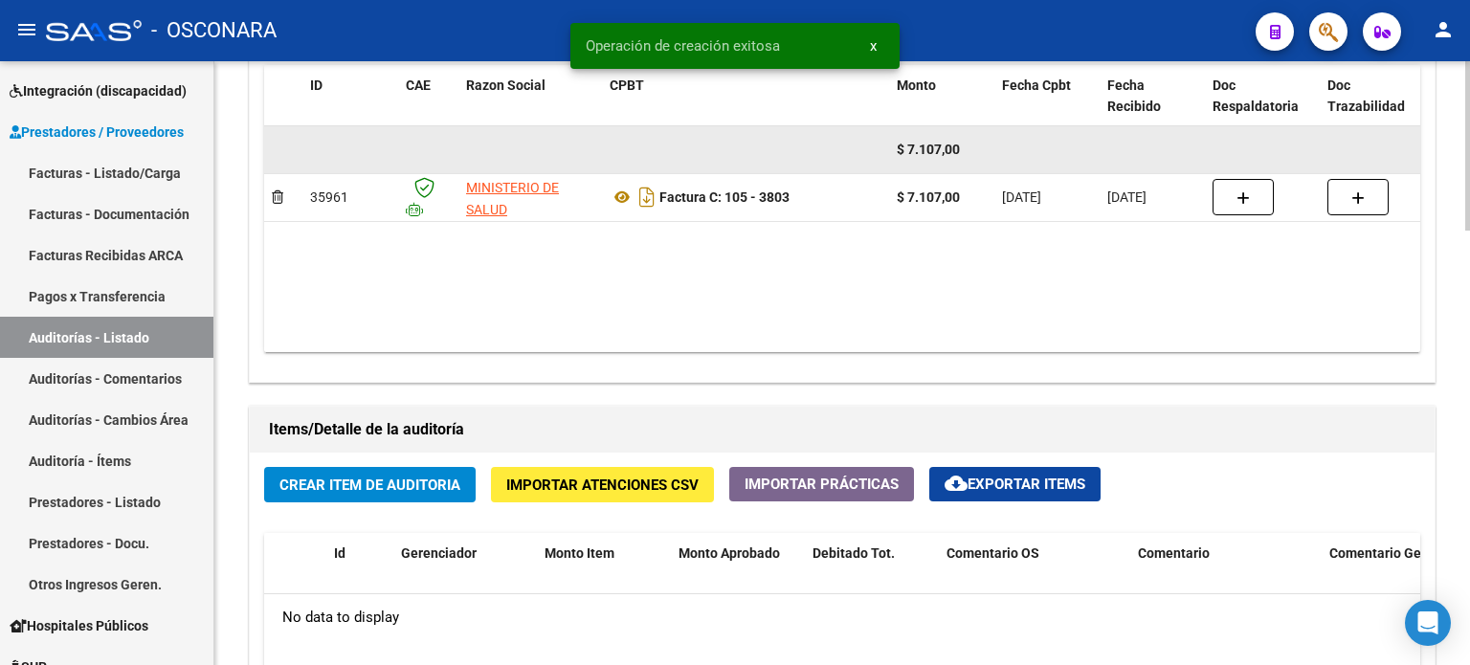
scroll to position [1148, 0]
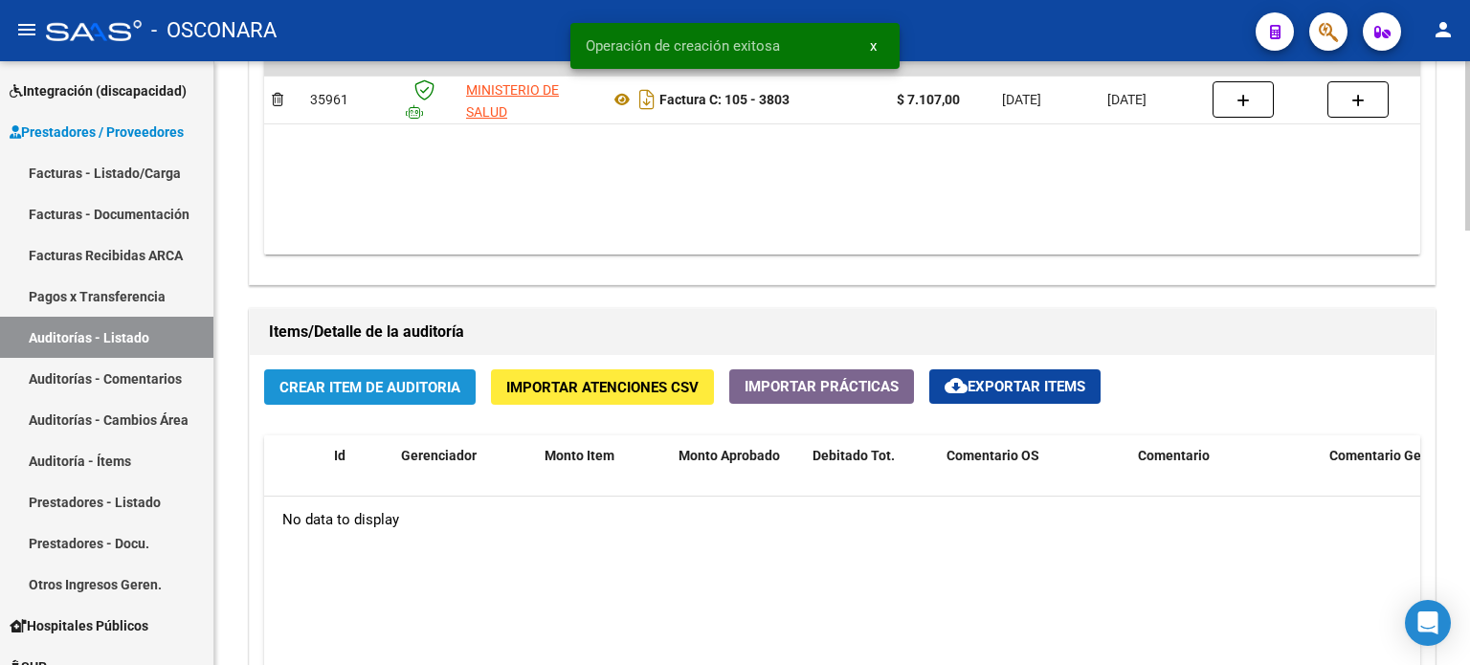
click at [354, 390] on span "Crear Item de Auditoria" at bounding box center [369, 387] width 181 height 17
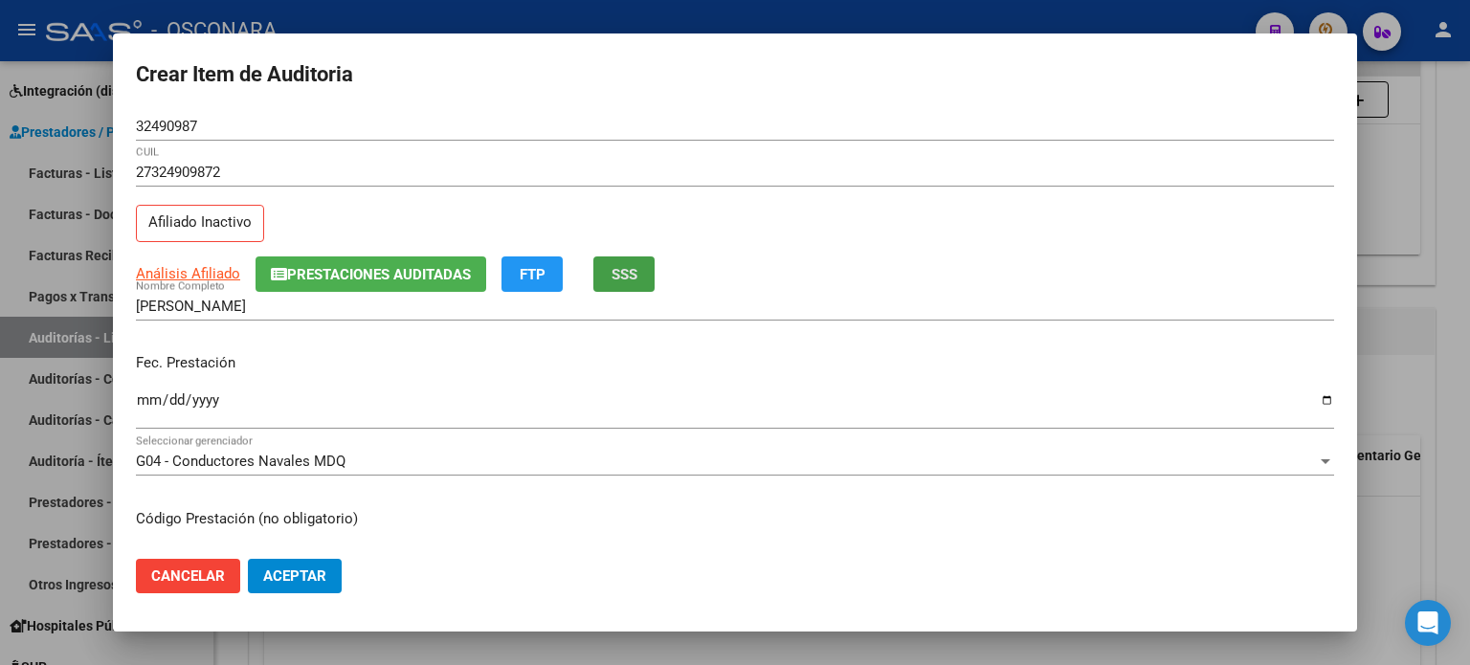
click at [646, 267] on button "SSS" at bounding box center [623, 273] width 61 height 35
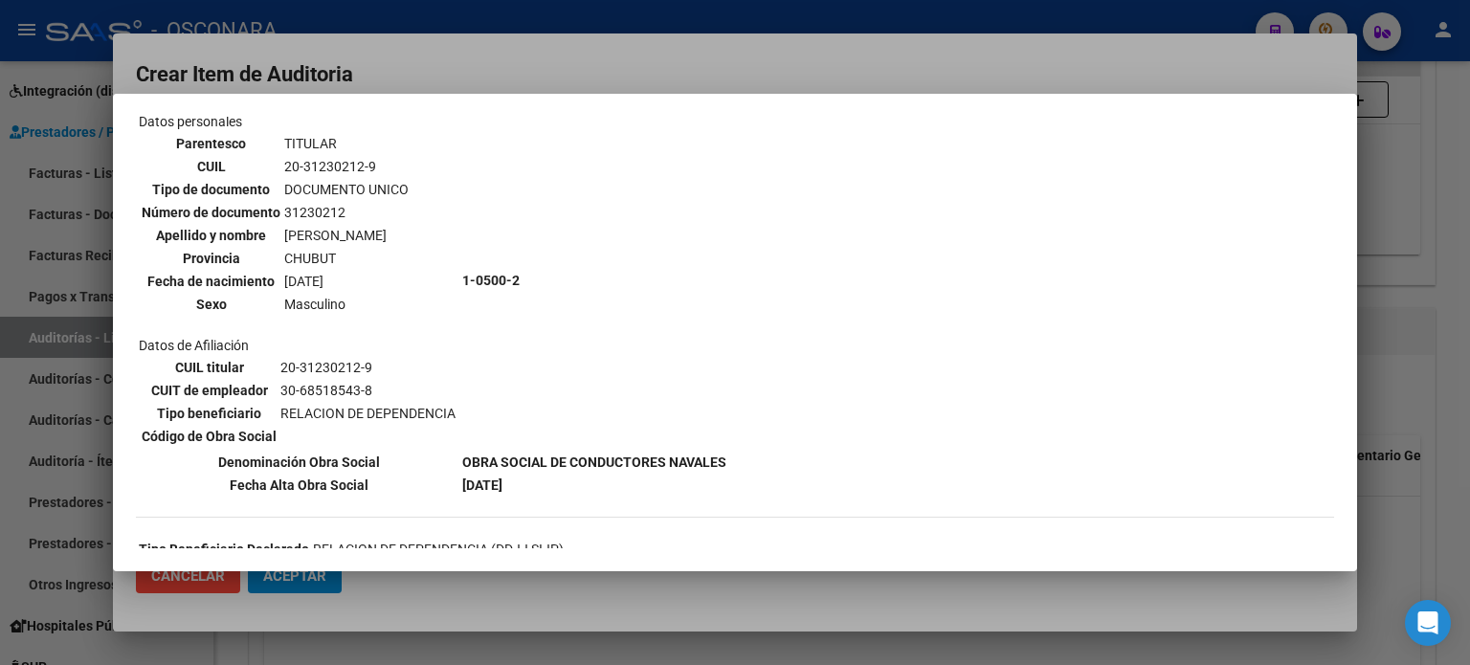
scroll to position [0, 0]
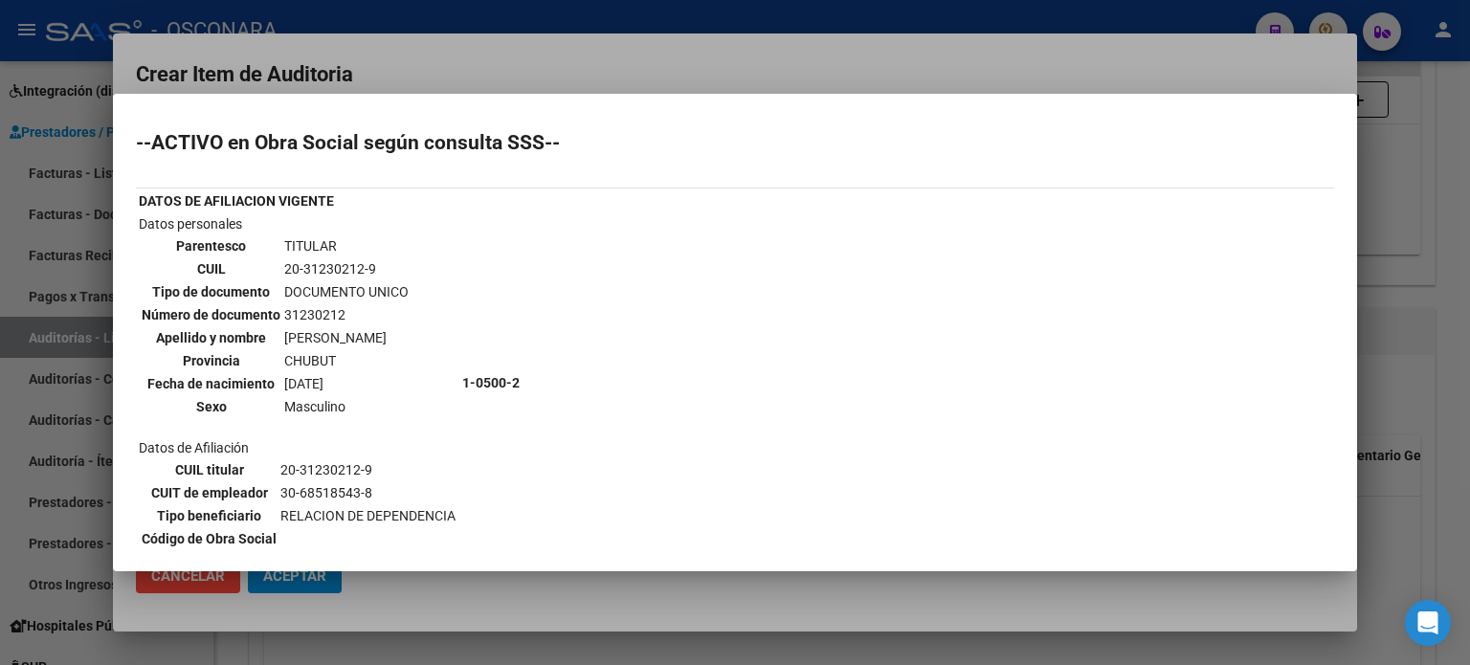
click at [995, 54] on div at bounding box center [735, 332] width 1470 height 665
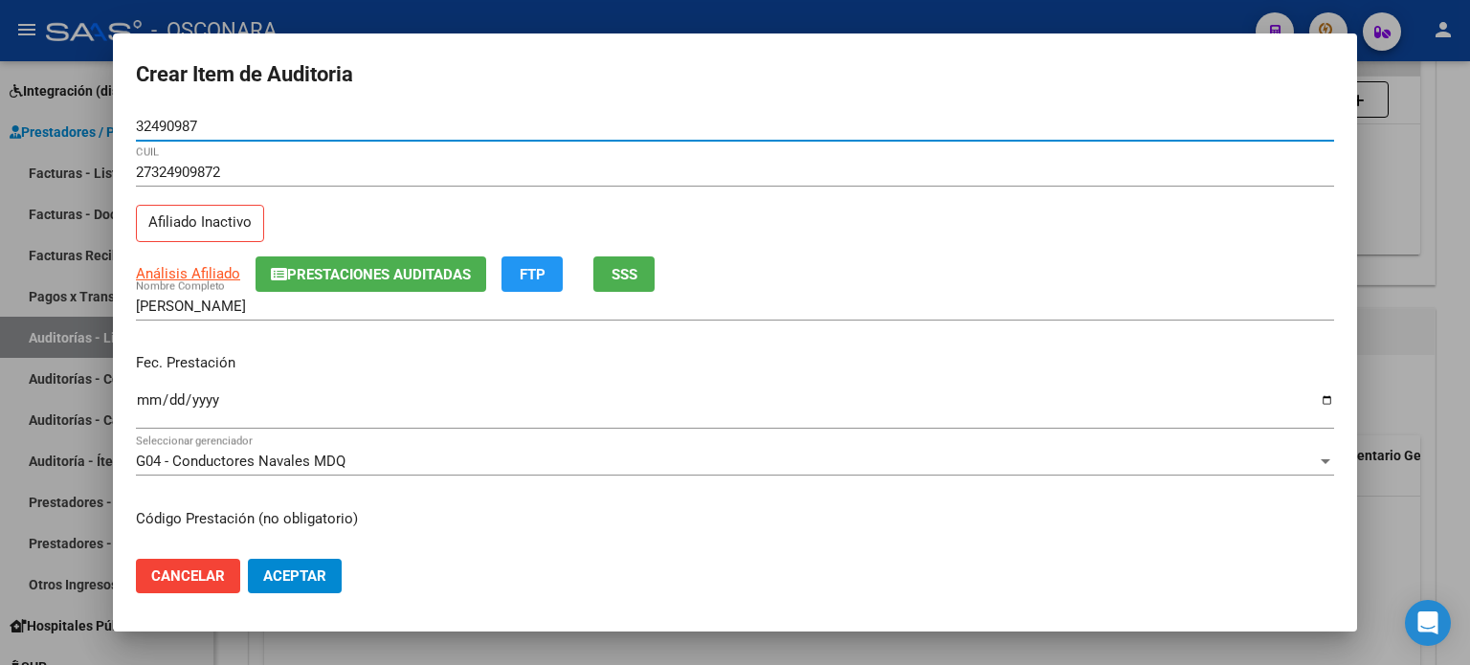
drag, startPoint x: 226, startPoint y: 122, endPoint x: 79, endPoint y: 119, distance: 146.5
click at [79, 119] on div "Crear Item de Auditoria 32490987 Nro Documento 27324909872 CUIL Afiliado Inacti…" at bounding box center [735, 332] width 1470 height 665
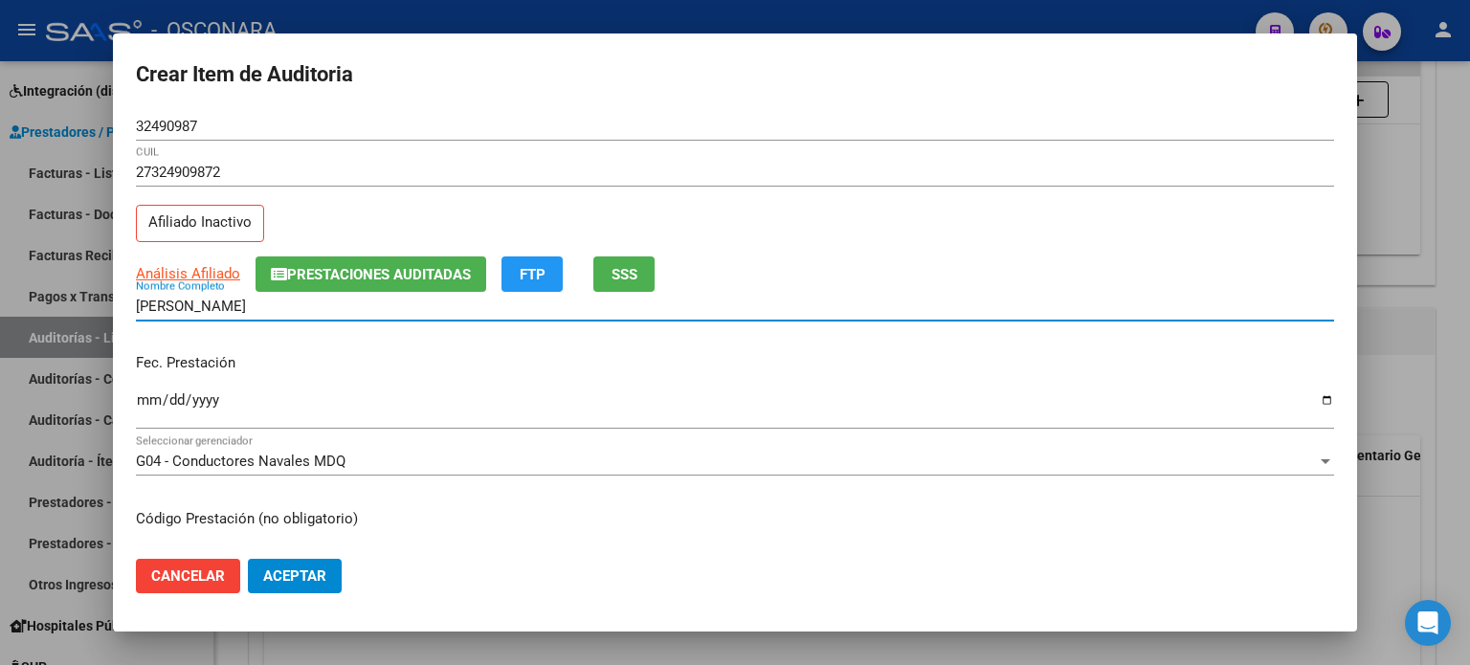
drag, startPoint x: 348, startPoint y: 304, endPoint x: 114, endPoint y: 303, distance: 234.5
click at [114, 303] on mat-dialog-content "32490987 Nro Documento 27324909872 CUIL Afiliado Inactivo Análisis Afiliado Pre…" at bounding box center [735, 328] width 1244 height 433
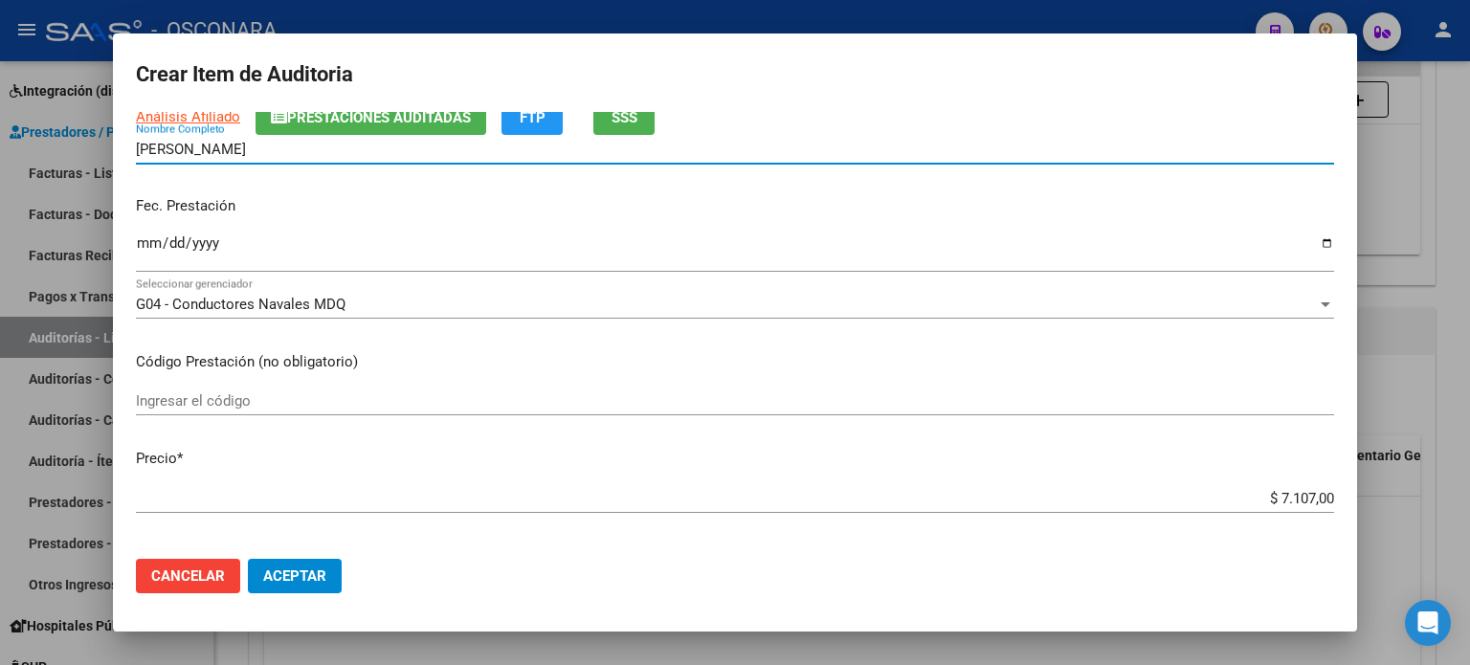
scroll to position [191, 0]
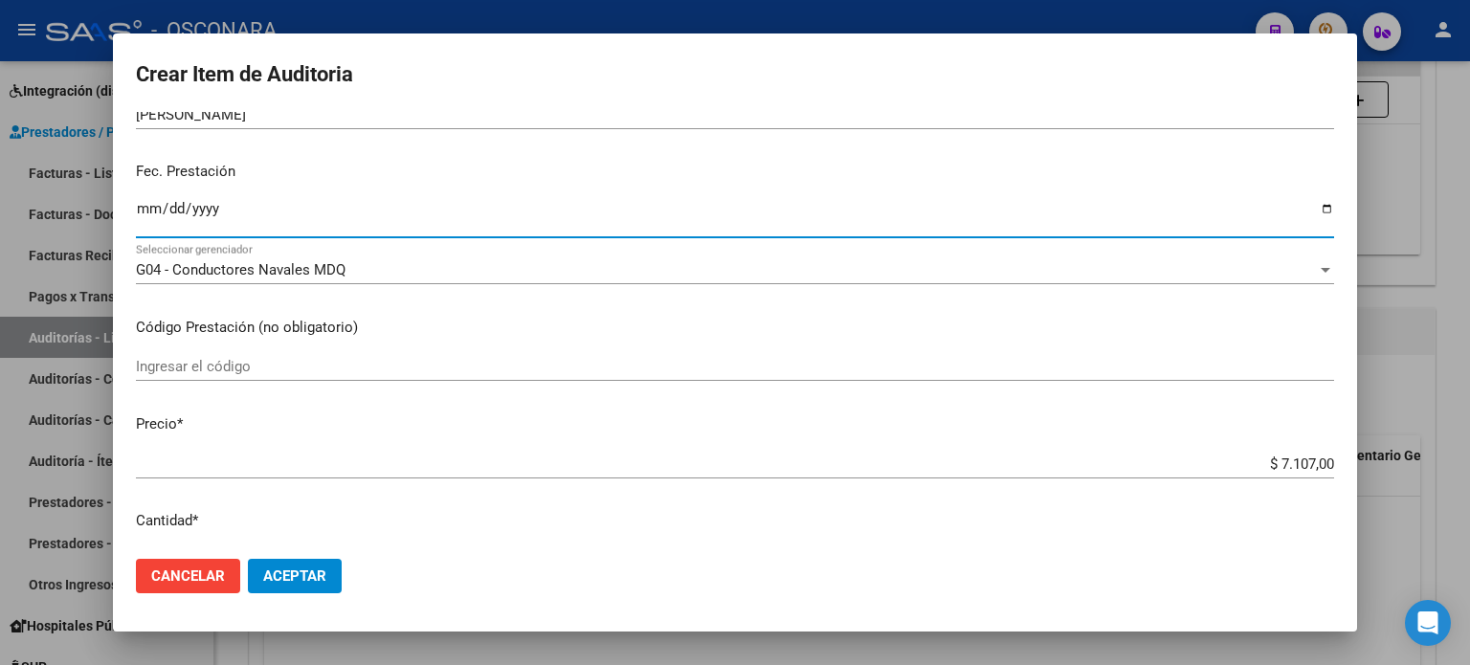
click at [145, 210] on input "Ingresar la fecha" at bounding box center [735, 216] width 1198 height 31
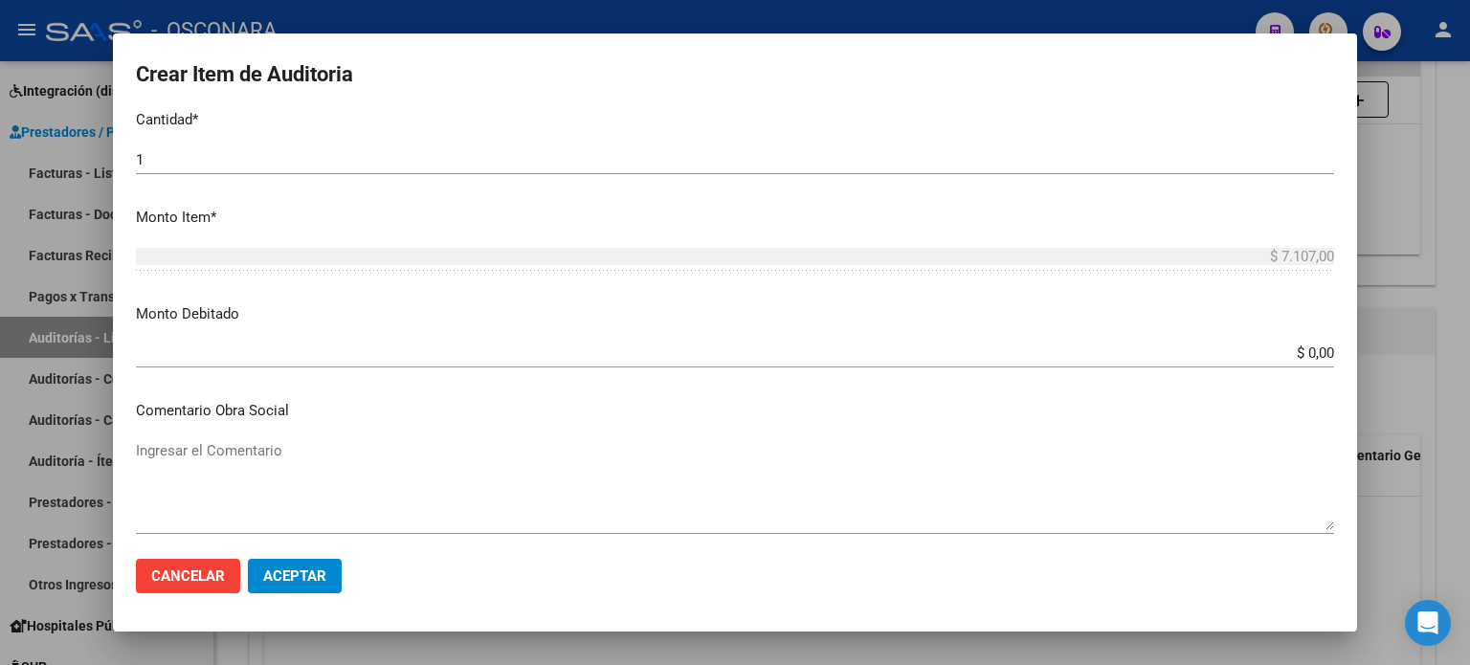
scroll to position [670, 0]
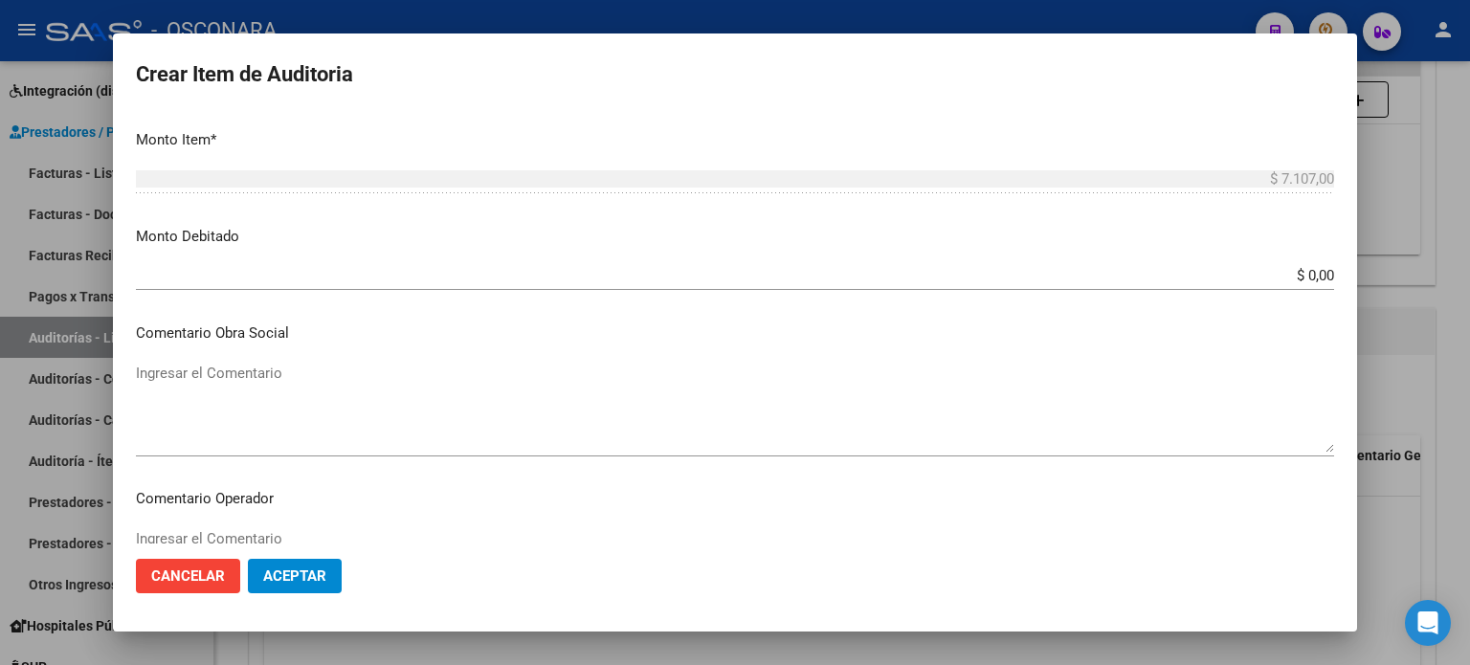
click at [1297, 278] on input "$ 0,00" at bounding box center [735, 275] width 1198 height 17
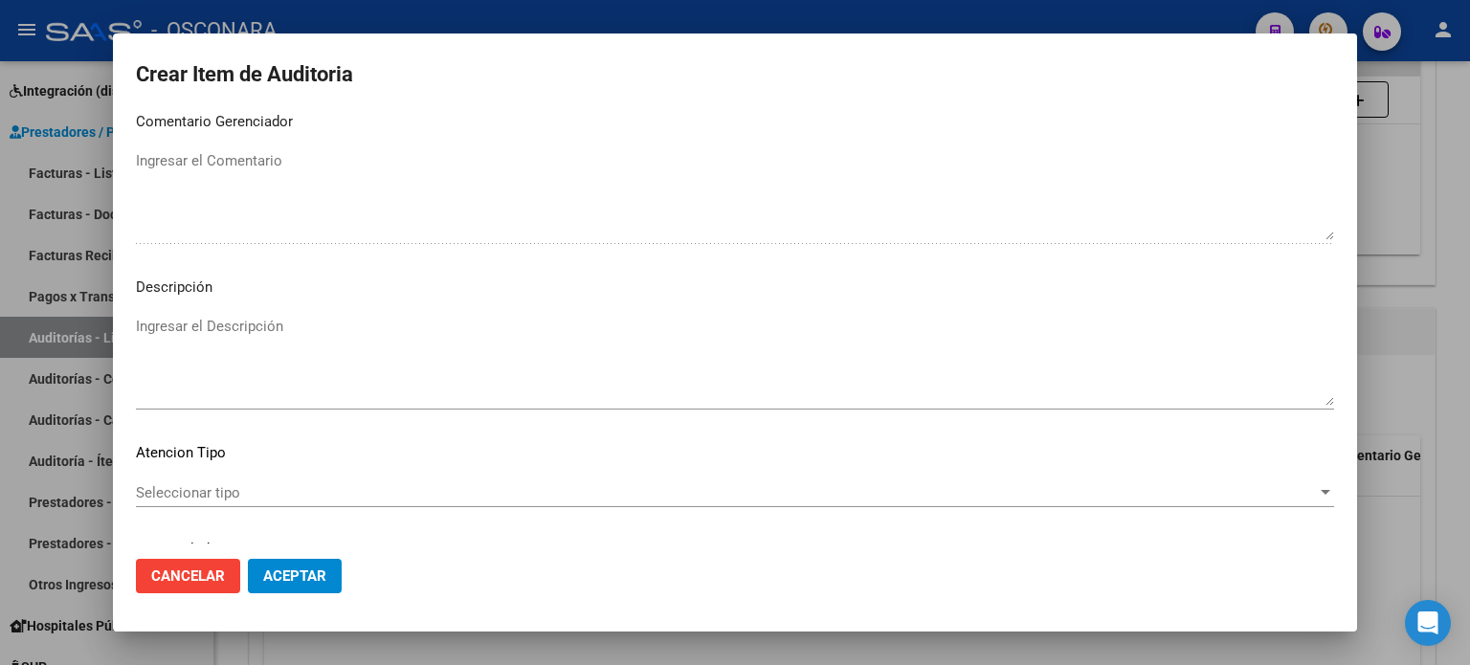
scroll to position [1290, 0]
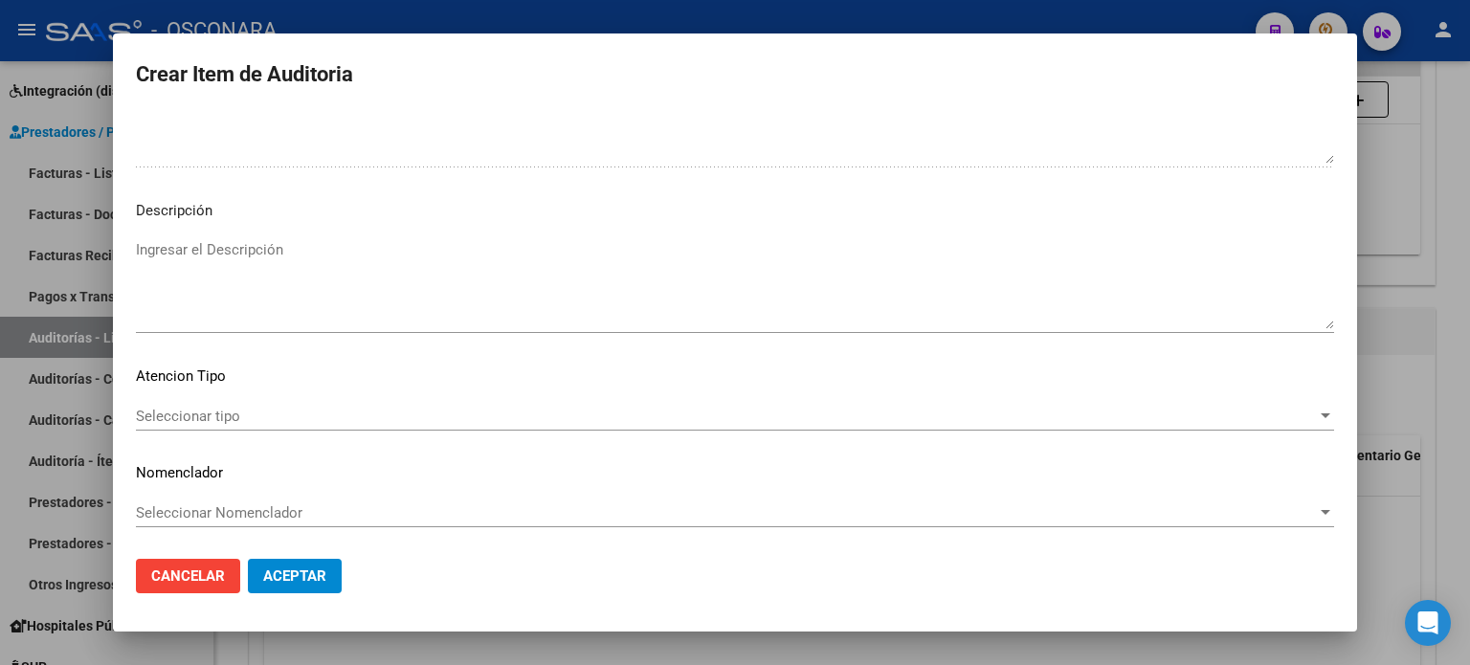
click at [252, 248] on textarea "Ingresar el Descripción" at bounding box center [735, 284] width 1198 height 90
click at [199, 398] on mat-dialog-content "32490987 Nro Documento 27324909872 CUIL Afiliado Inactivo Análisis Afiliado Pre…" at bounding box center [735, 328] width 1244 height 433
click at [199, 412] on span "Seleccionar tipo" at bounding box center [726, 416] width 1181 height 17
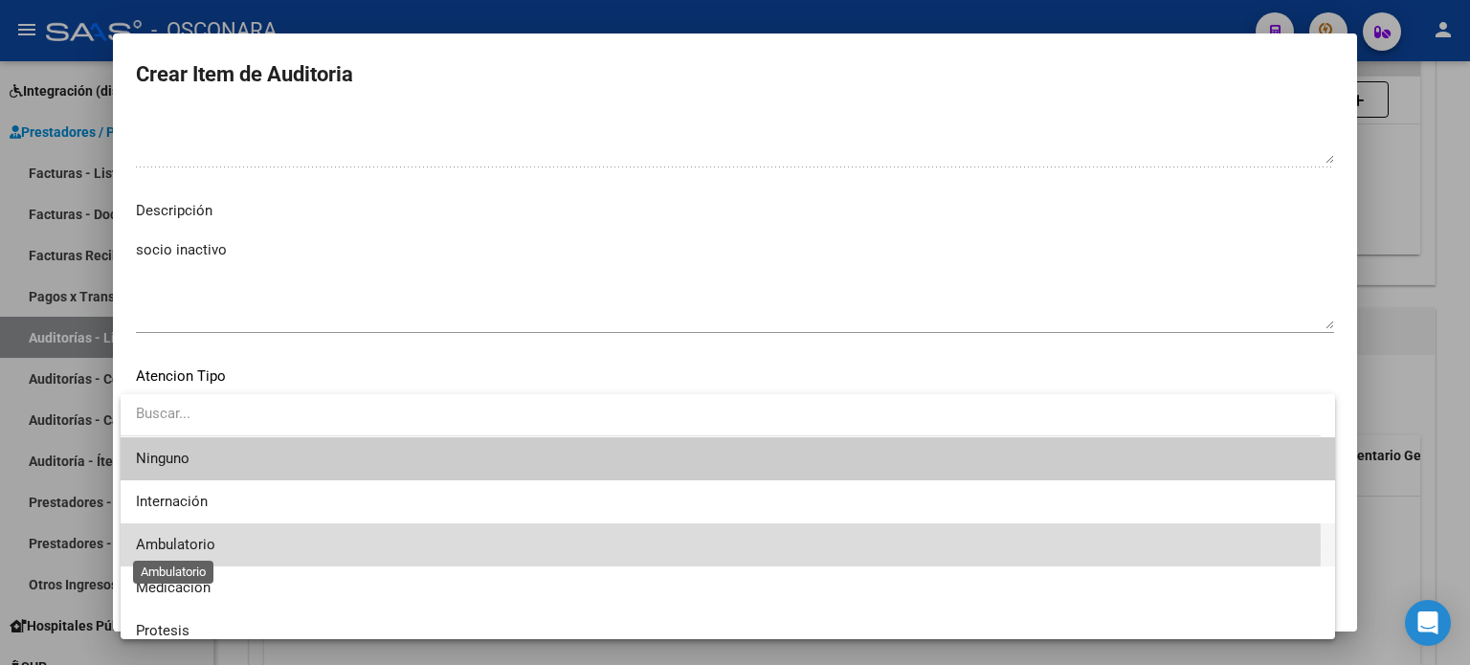
click at [199, 546] on span "Ambulatorio" at bounding box center [175, 544] width 79 height 17
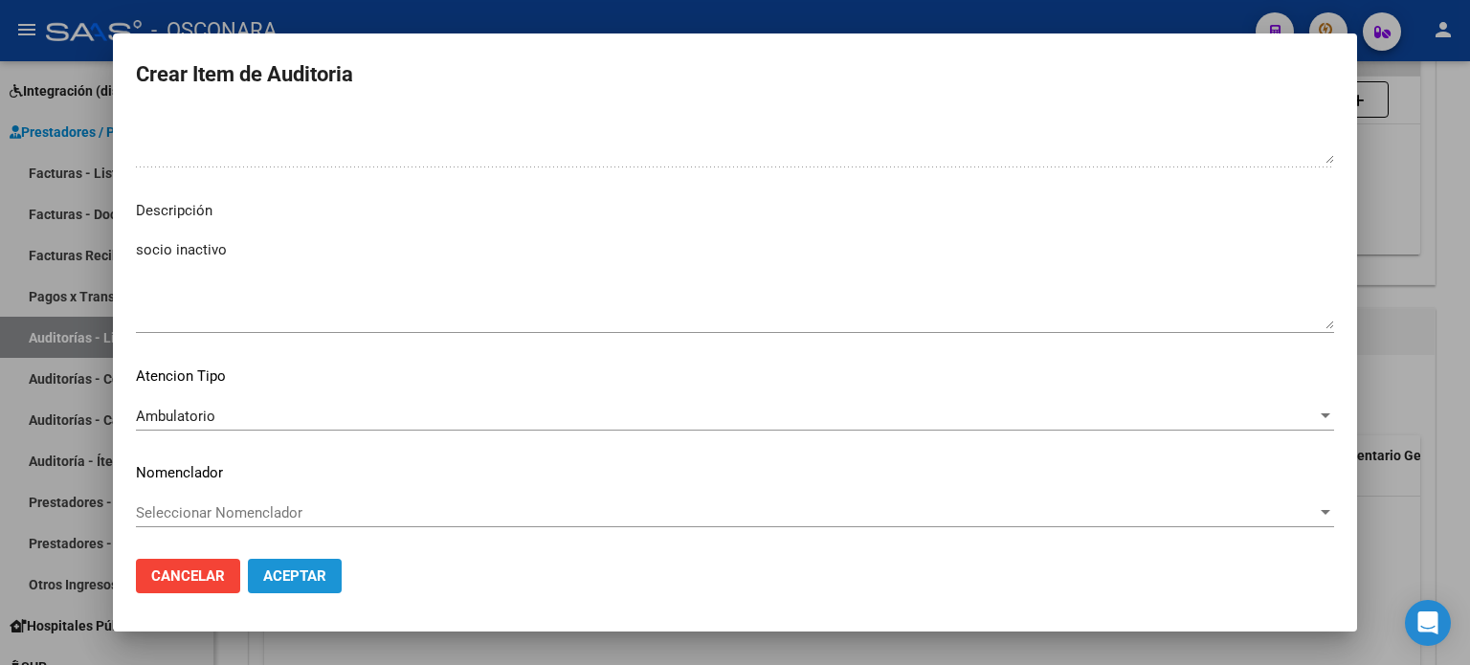
click at [302, 576] on span "Aceptar" at bounding box center [294, 576] width 63 height 17
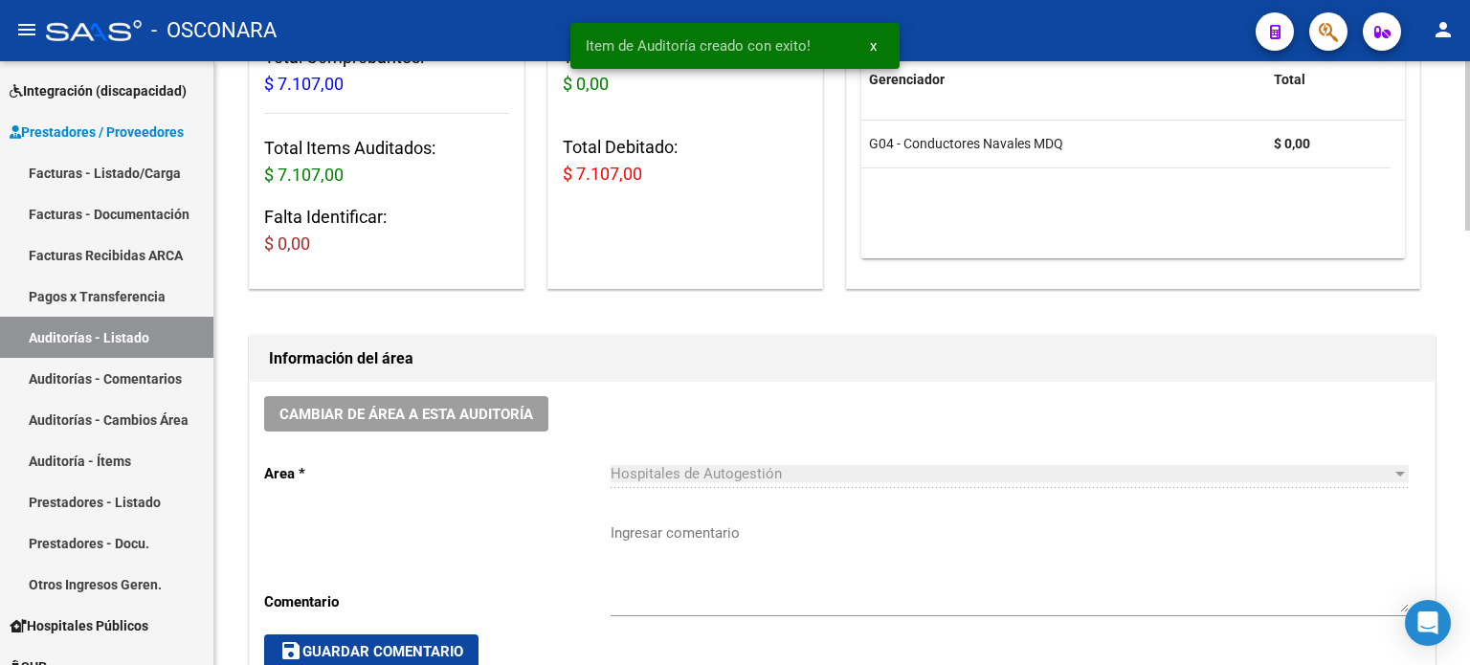
scroll to position [0, 0]
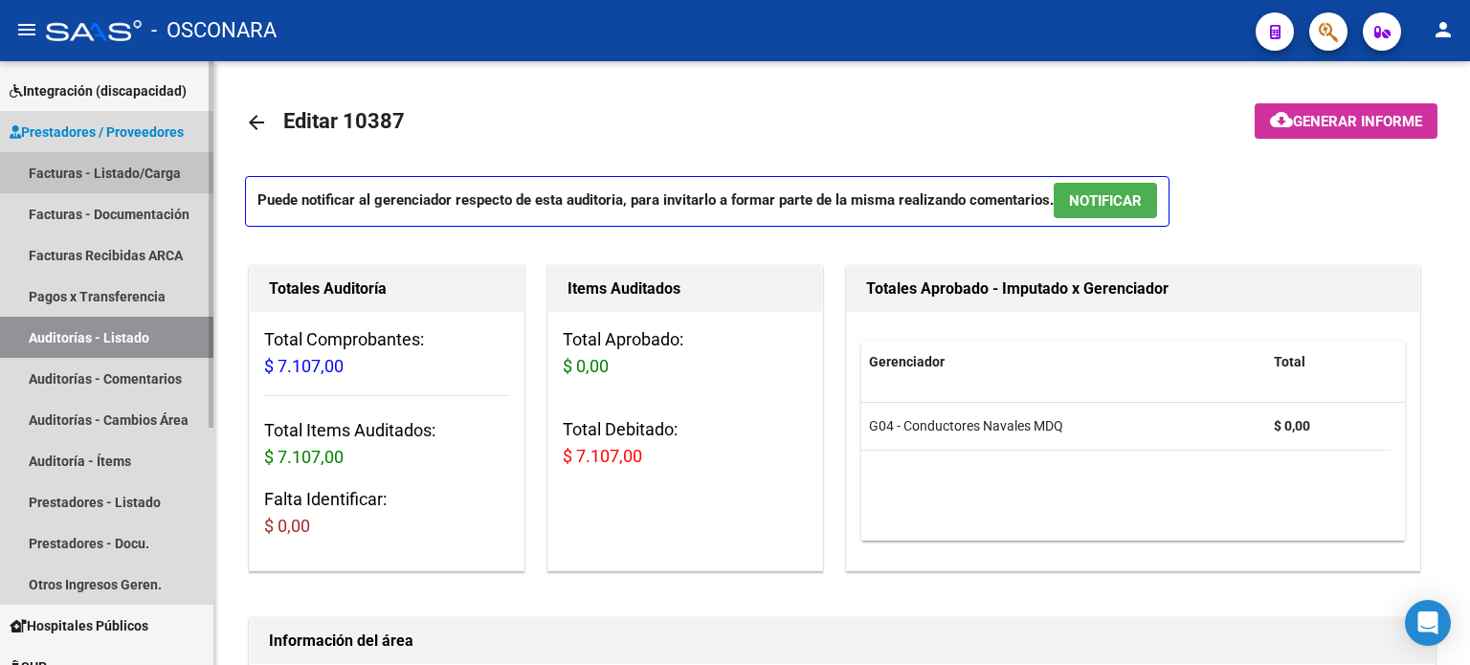
click at [117, 179] on link "Facturas - Listado/Carga" at bounding box center [106, 172] width 213 height 41
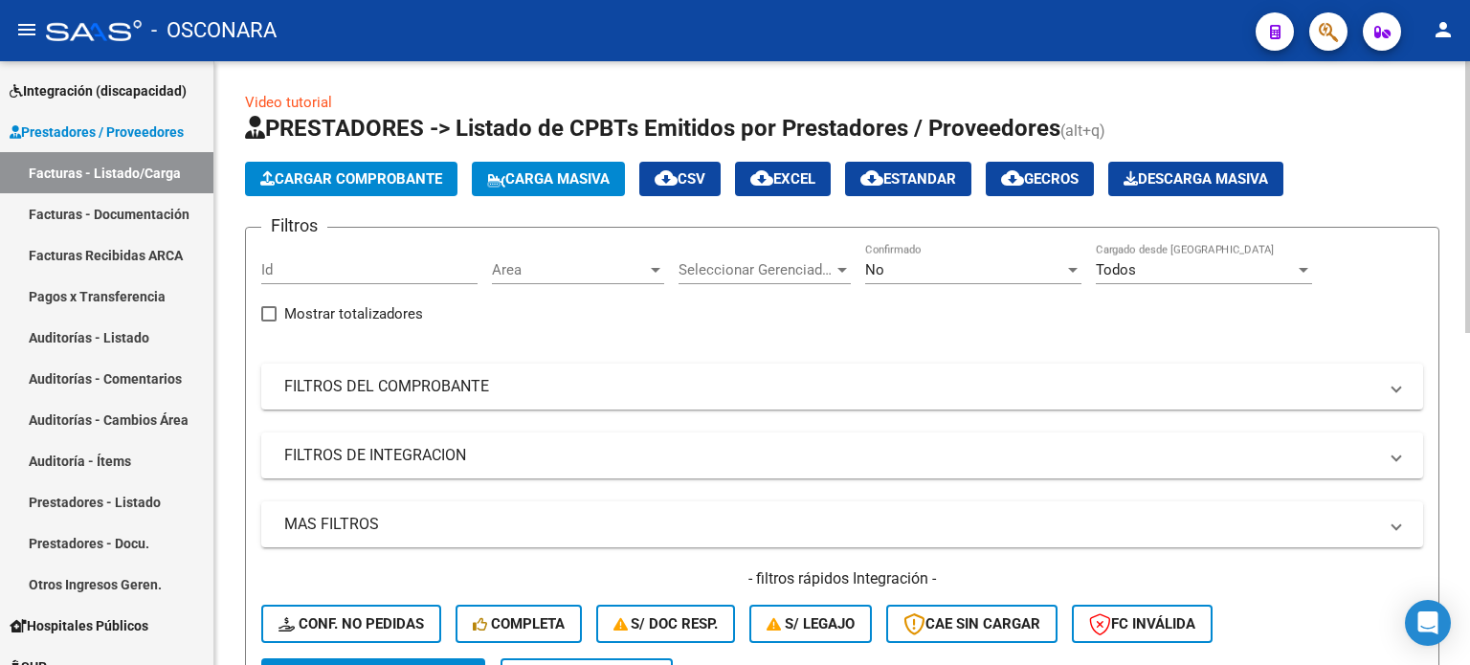
click at [295, 178] on span "Cargar Comprobante" at bounding box center [351, 178] width 182 height 17
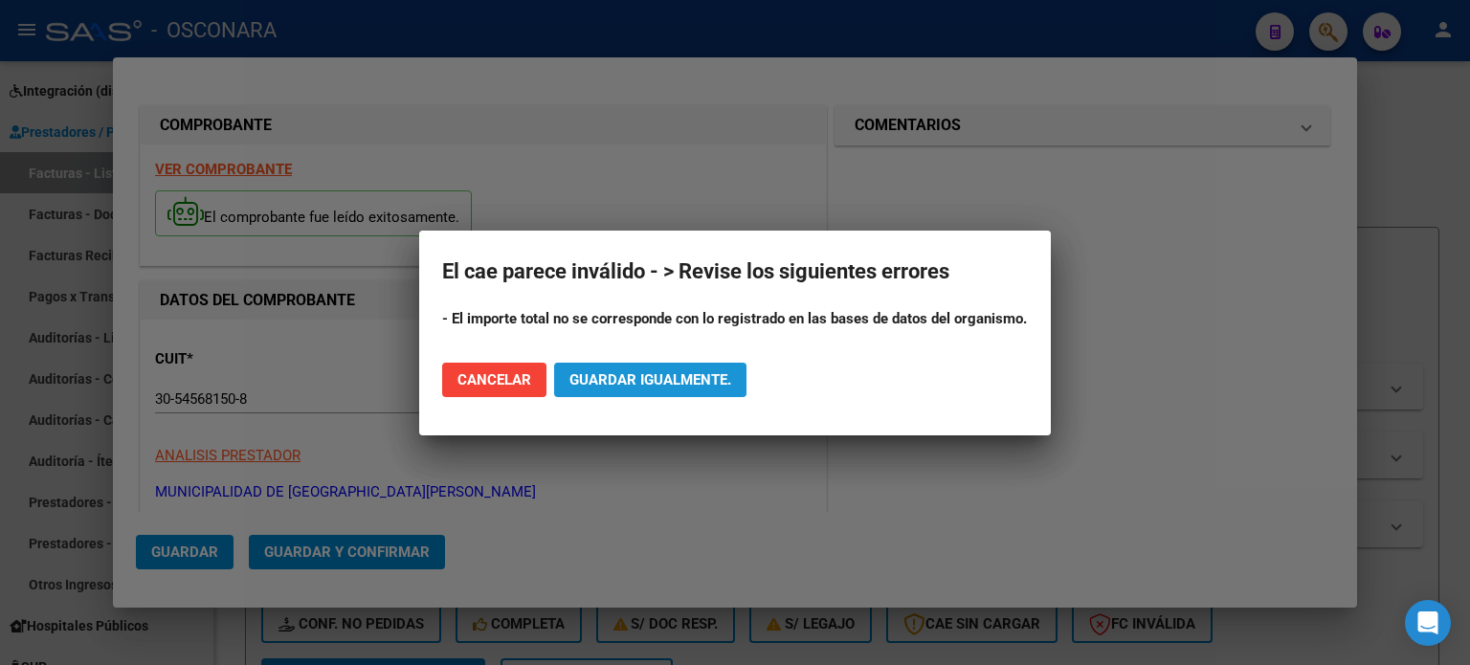
click at [665, 378] on span "Guardar igualmente." at bounding box center [650, 379] width 162 height 17
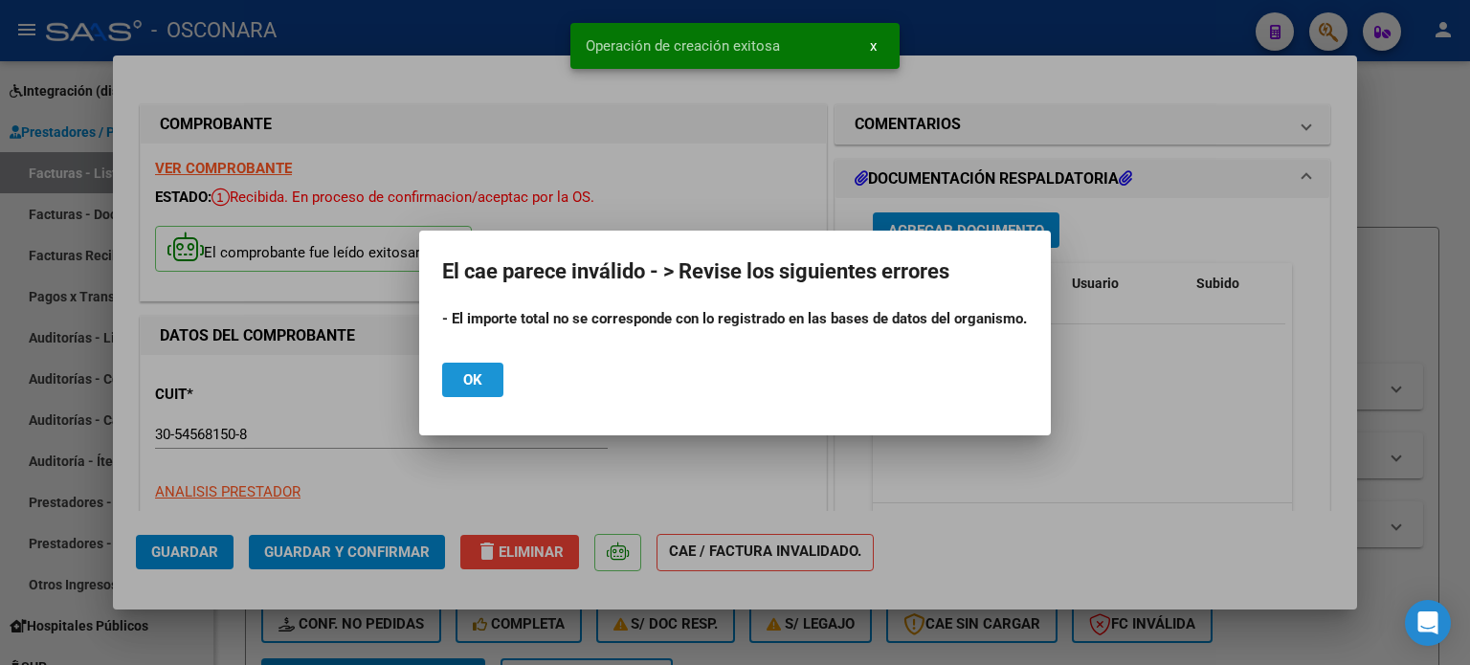
click at [479, 381] on span "Ok" at bounding box center [472, 379] width 19 height 17
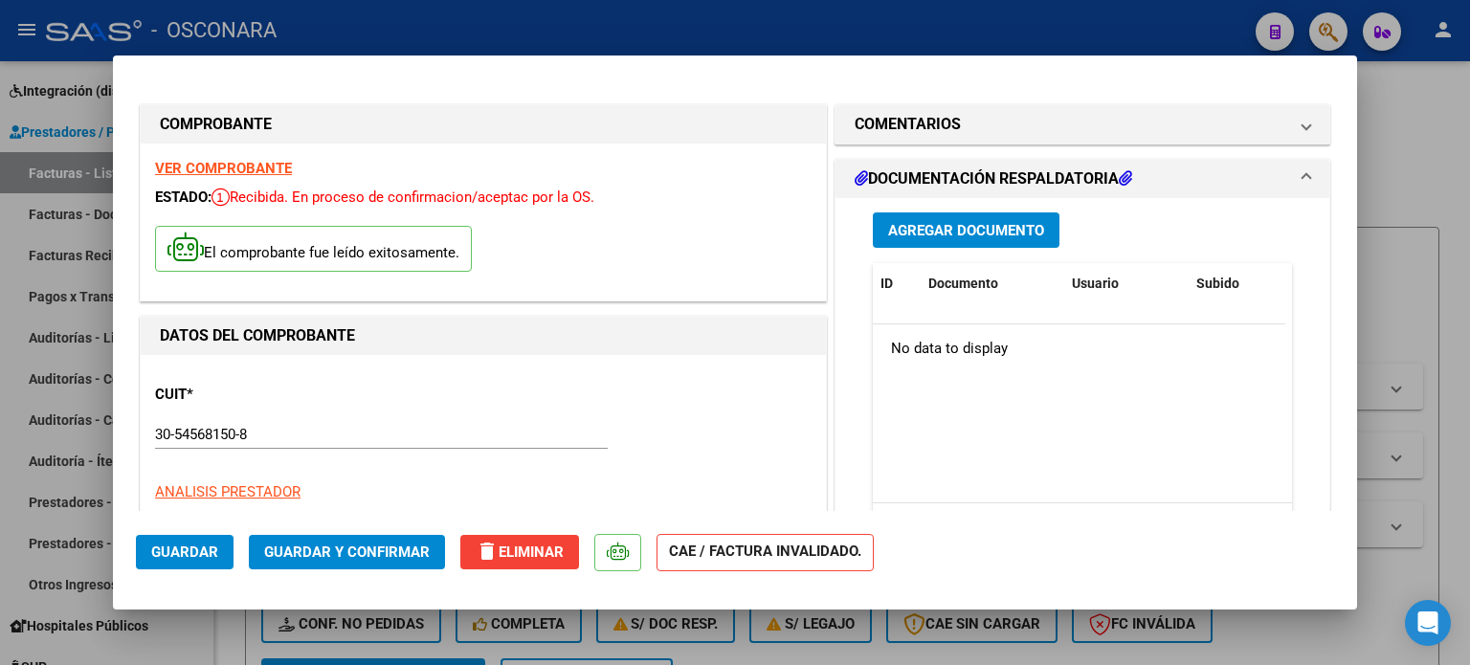
click at [926, 233] on span "Agregar Documento" at bounding box center [966, 230] width 156 height 17
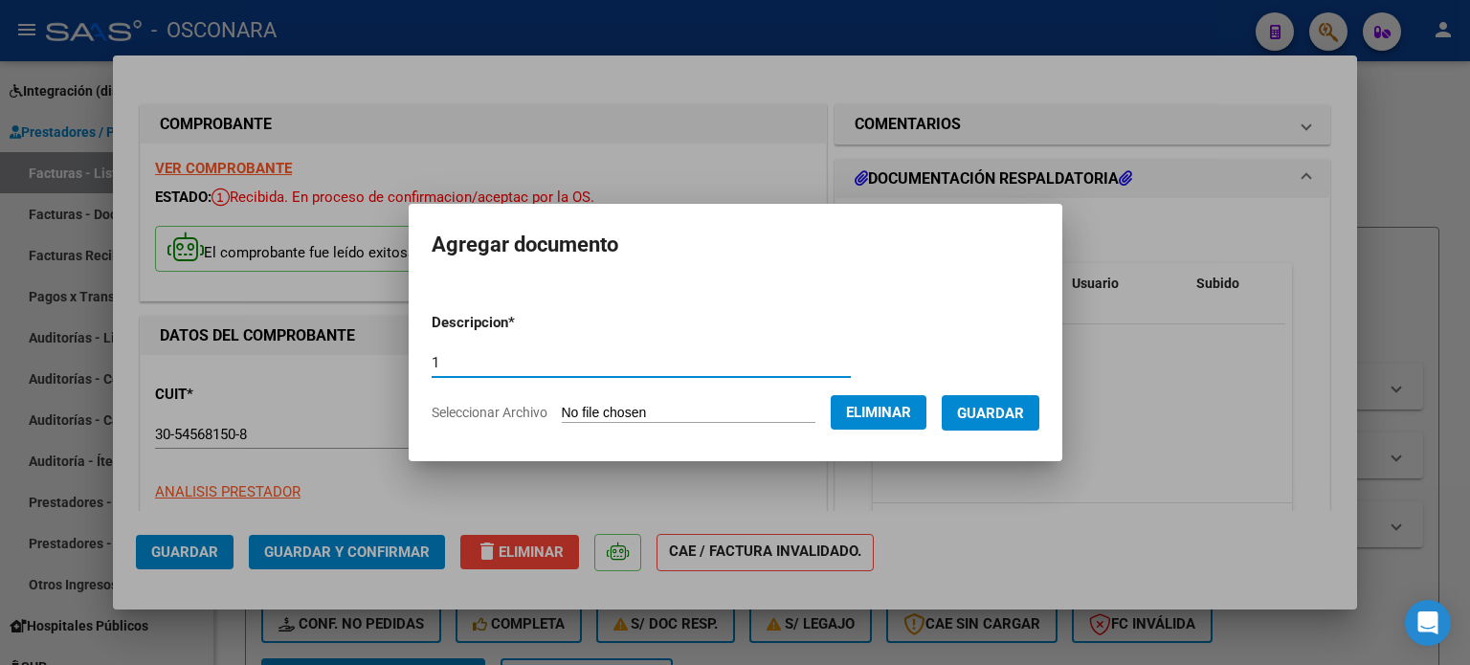
click at [646, 368] on input "1" at bounding box center [641, 362] width 419 height 17
click at [997, 412] on span "Guardar" at bounding box center [990, 413] width 67 height 17
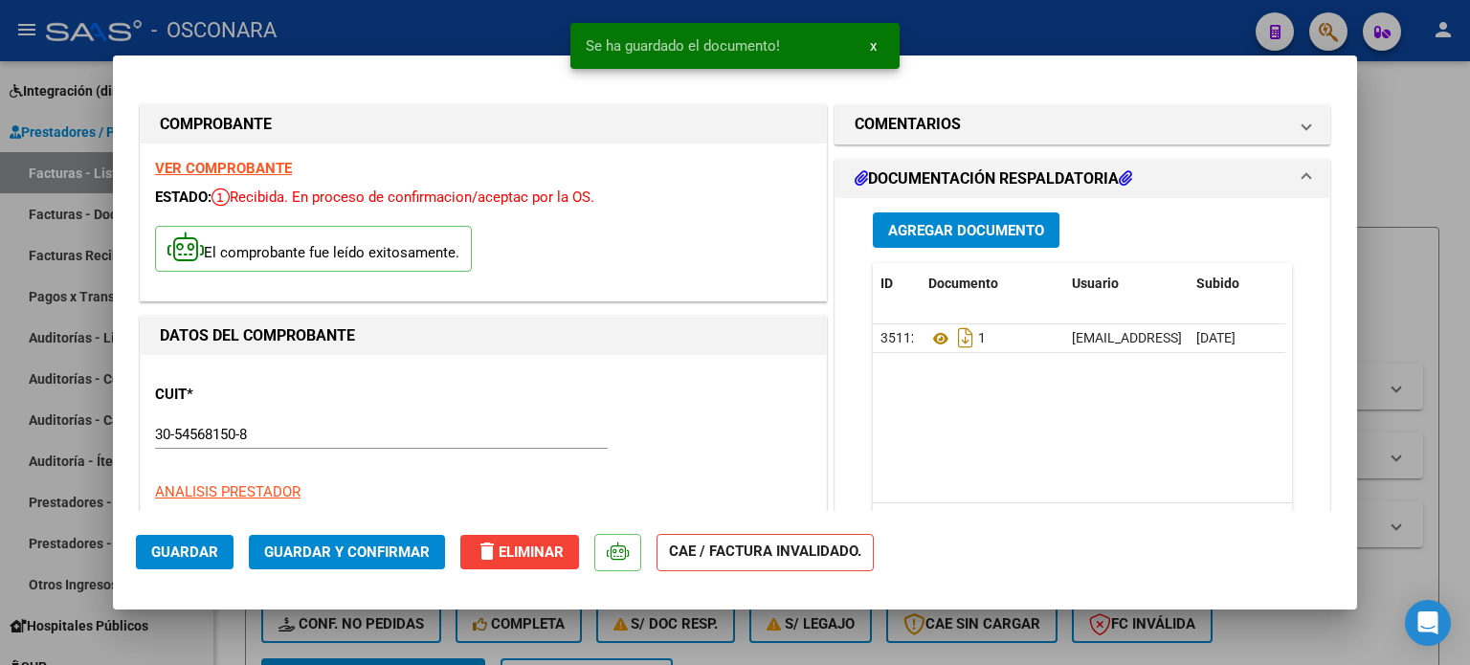
click at [962, 222] on span "Agregar Documento" at bounding box center [966, 230] width 156 height 17
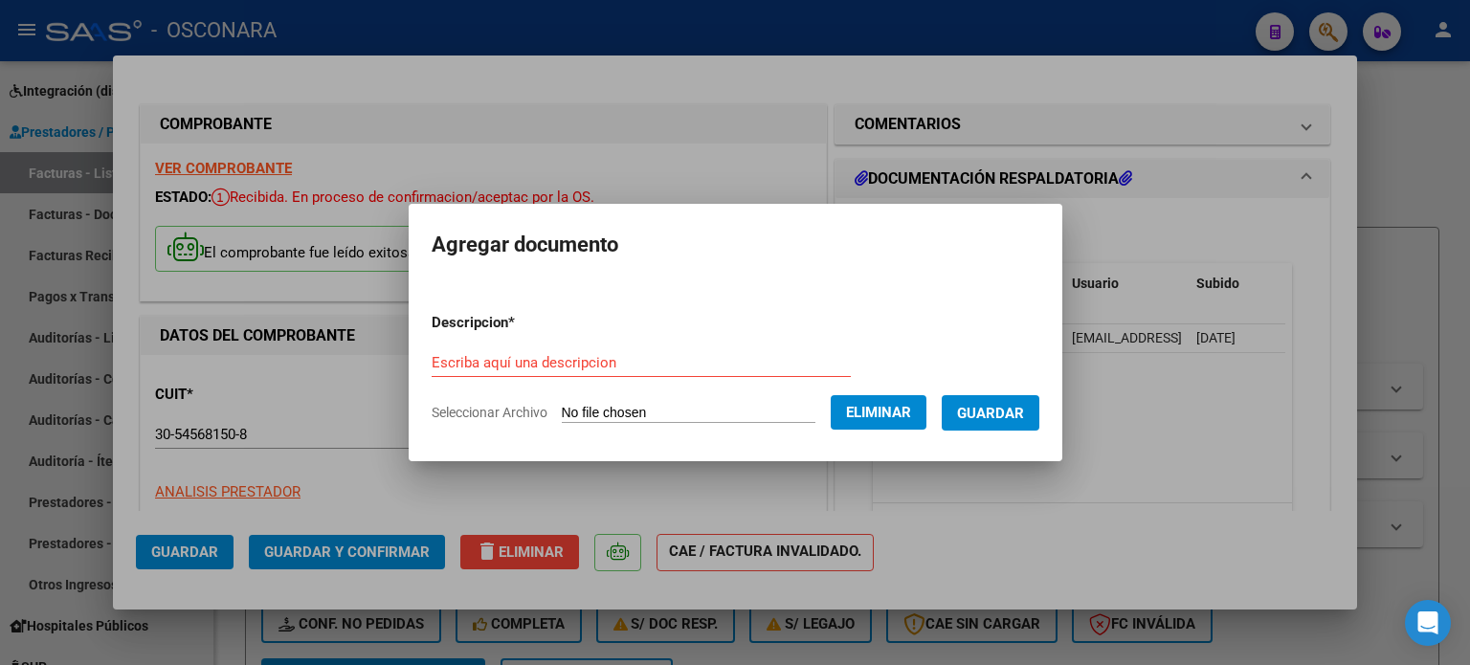
click at [615, 362] on input "Escriba aquí una descripcion" at bounding box center [641, 362] width 419 height 17
click at [1024, 411] on span "Guardar" at bounding box center [990, 413] width 67 height 17
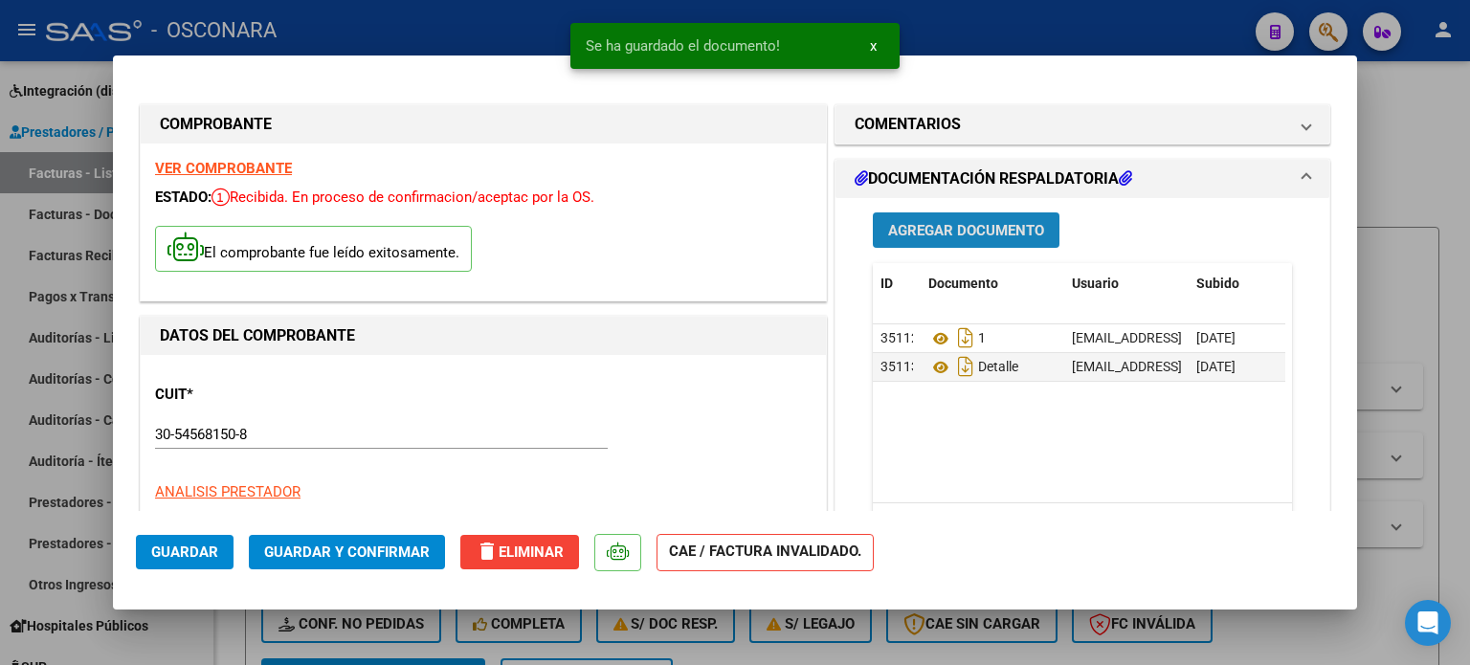
click at [962, 231] on span "Agregar Documento" at bounding box center [966, 230] width 156 height 17
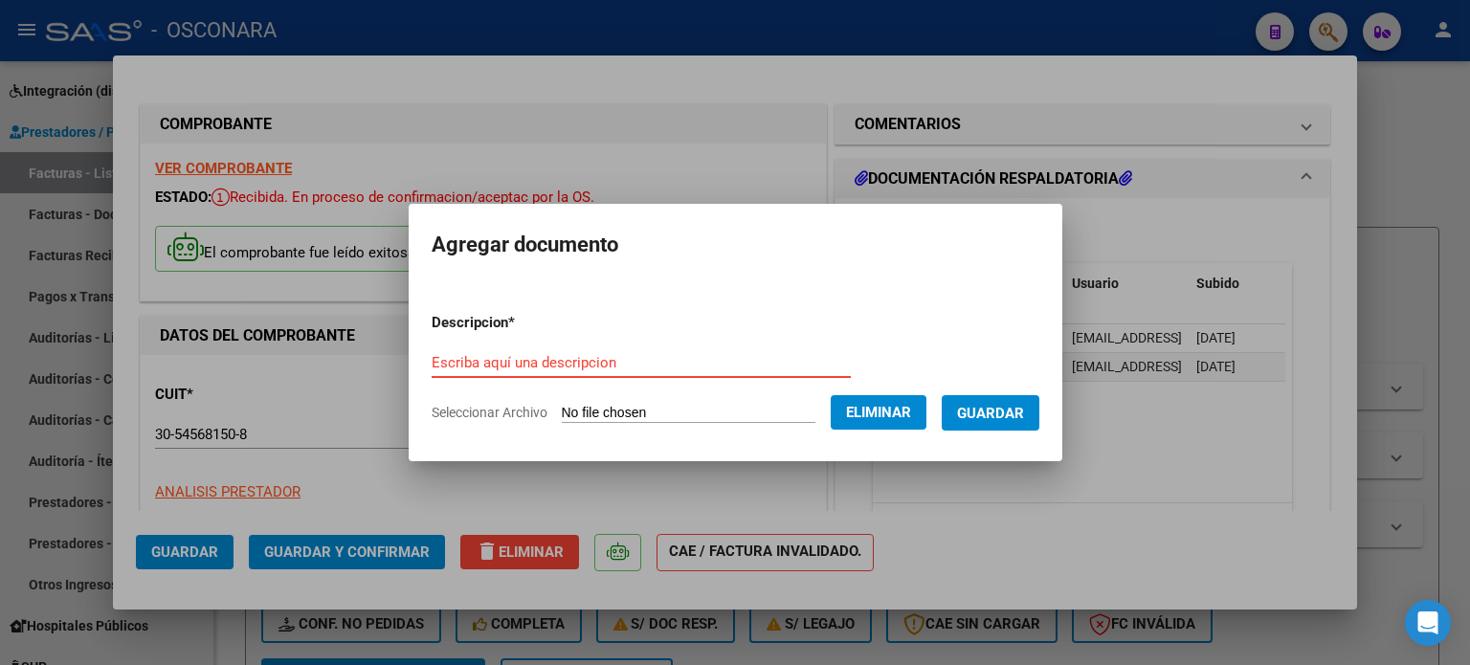
click at [633, 359] on input "Escriba aquí una descripcion" at bounding box center [641, 362] width 419 height 17
click at [1021, 407] on span "Guardar" at bounding box center [990, 413] width 67 height 17
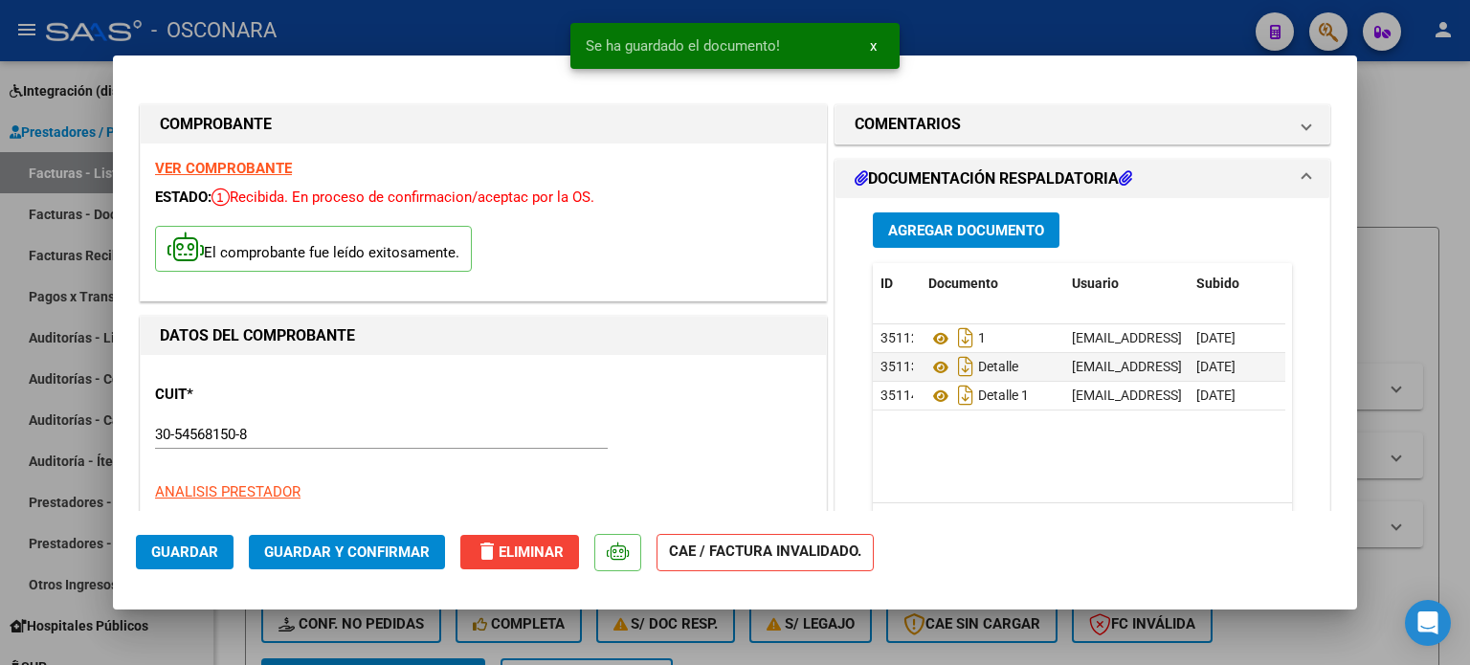
drag, startPoint x: 1424, startPoint y: 137, endPoint x: 1386, endPoint y: 156, distance: 42.8
click at [1424, 136] on div at bounding box center [735, 332] width 1470 height 665
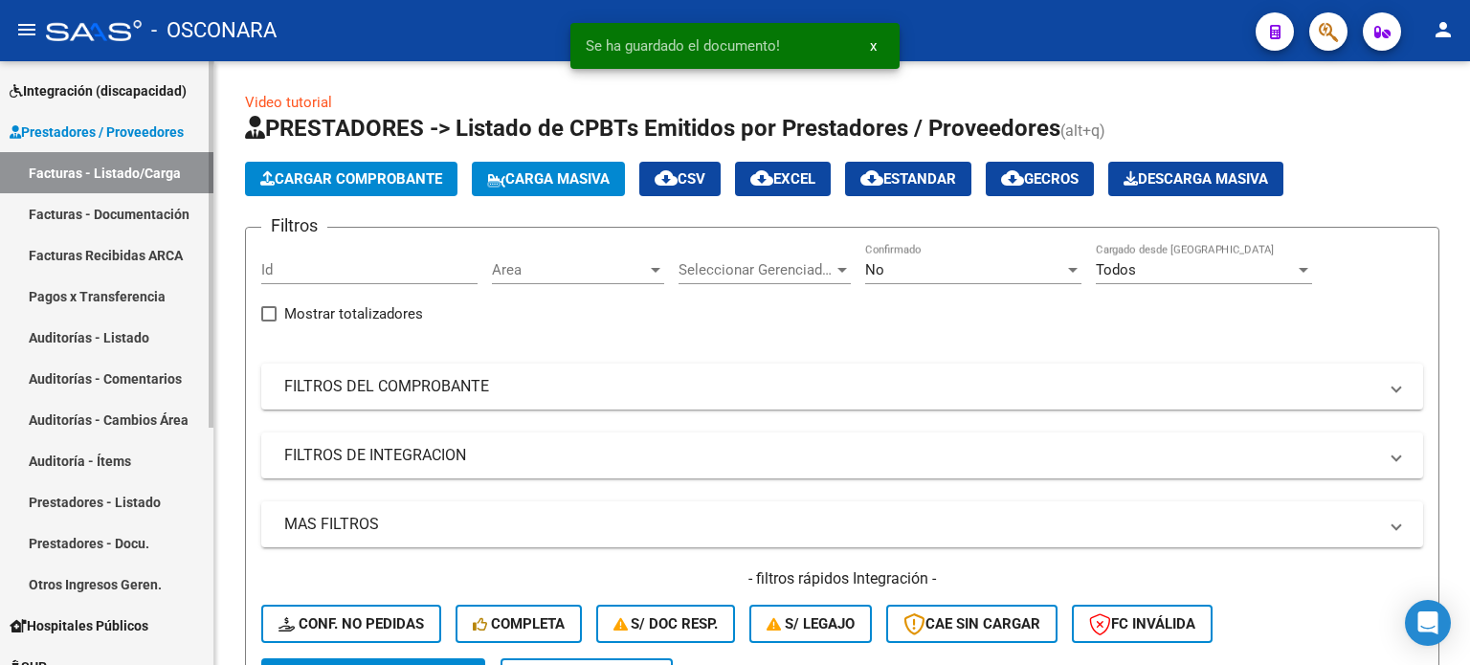
click at [98, 328] on link "Auditorías - Listado" at bounding box center [106, 337] width 213 height 41
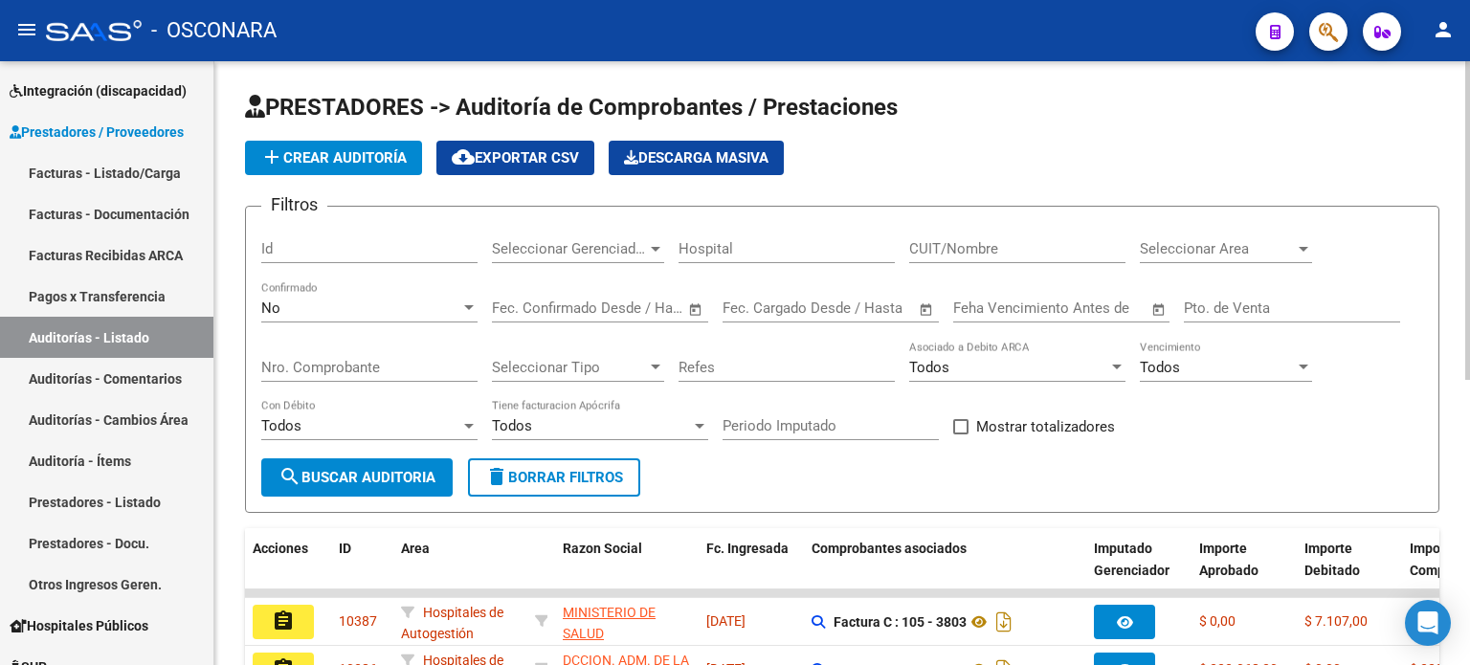
click at [330, 149] on span "add Crear Auditoría" at bounding box center [333, 157] width 146 height 17
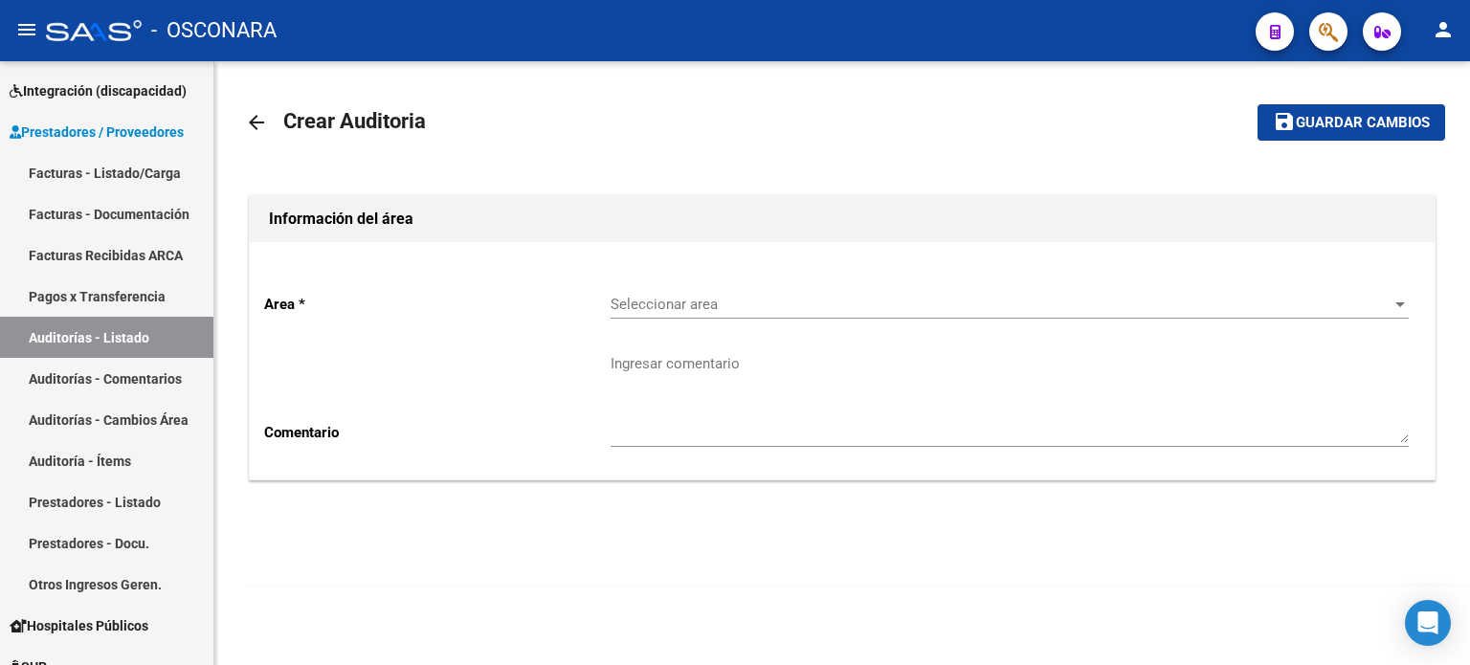
click at [692, 309] on span "Seleccionar area" at bounding box center [1001, 304] width 781 height 17
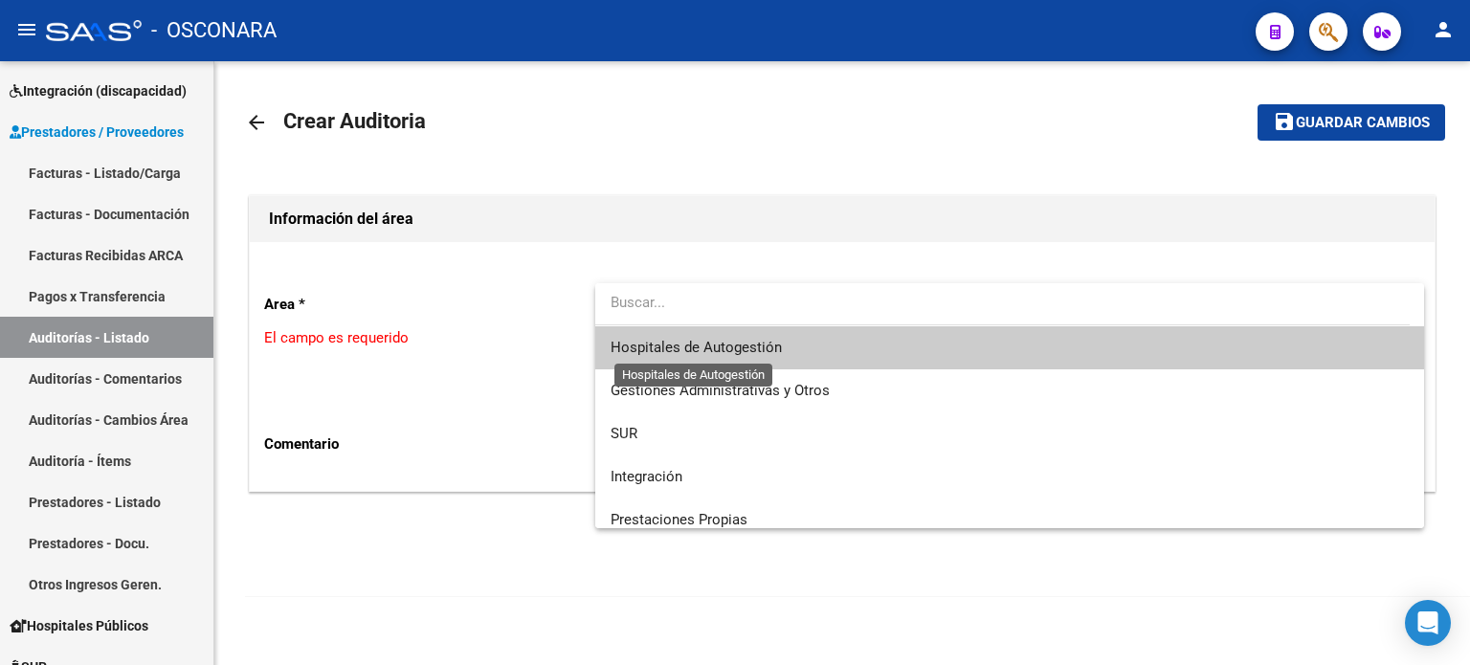
click at [690, 343] on span "Hospitales de Autogestión" at bounding box center [696, 347] width 171 height 17
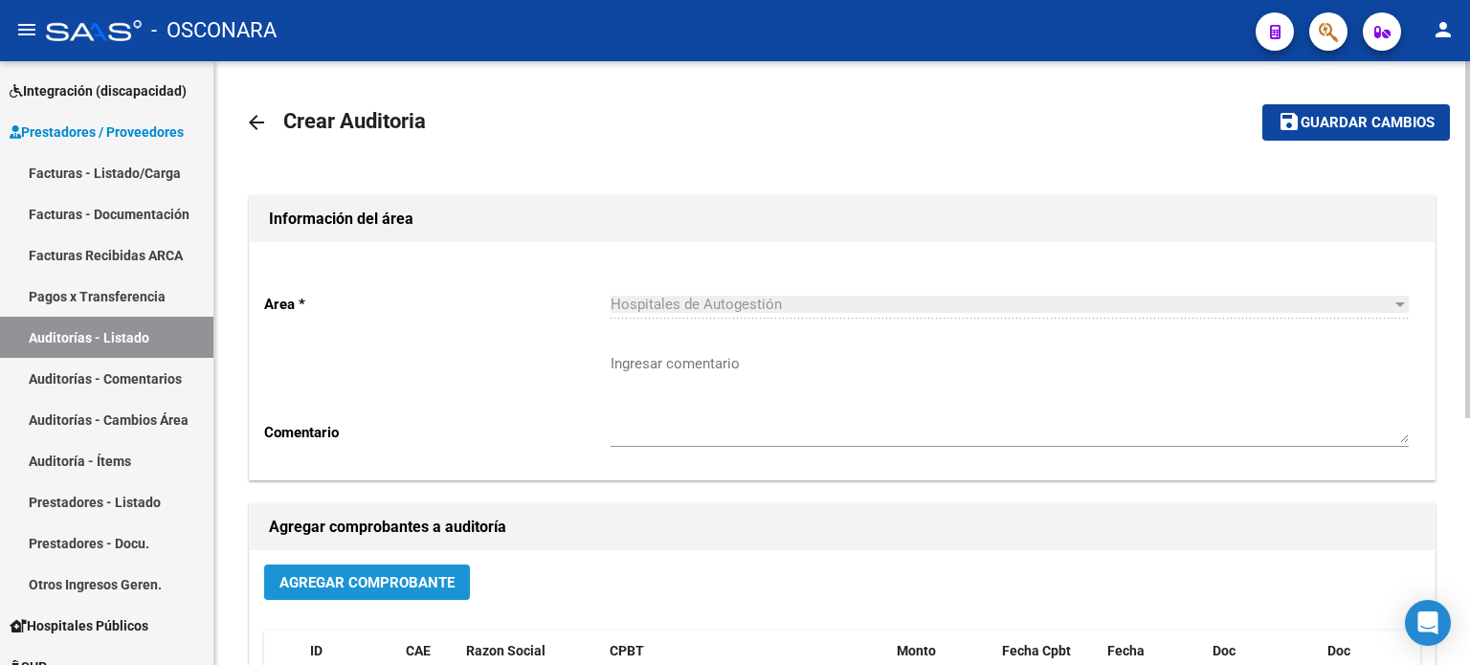
click at [370, 577] on span "Agregar Comprobante" at bounding box center [366, 582] width 175 height 17
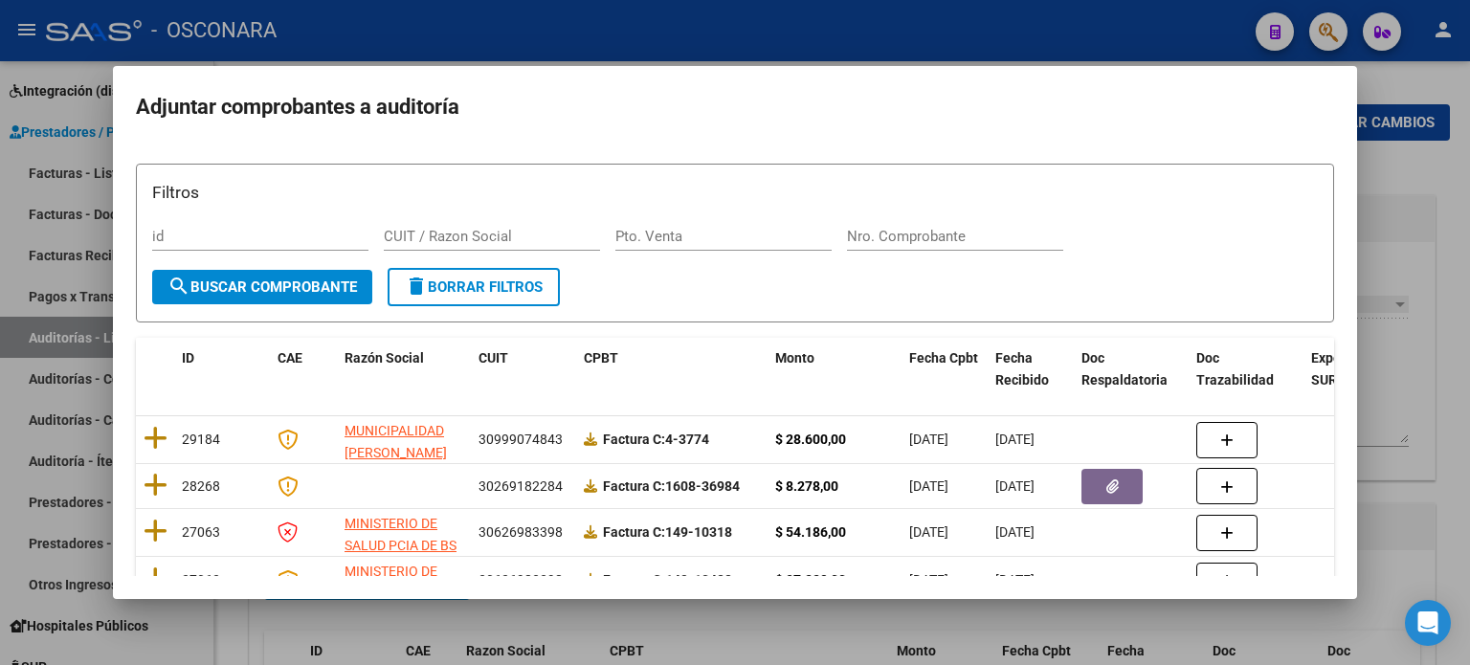
click at [1422, 164] on div at bounding box center [735, 332] width 1470 height 665
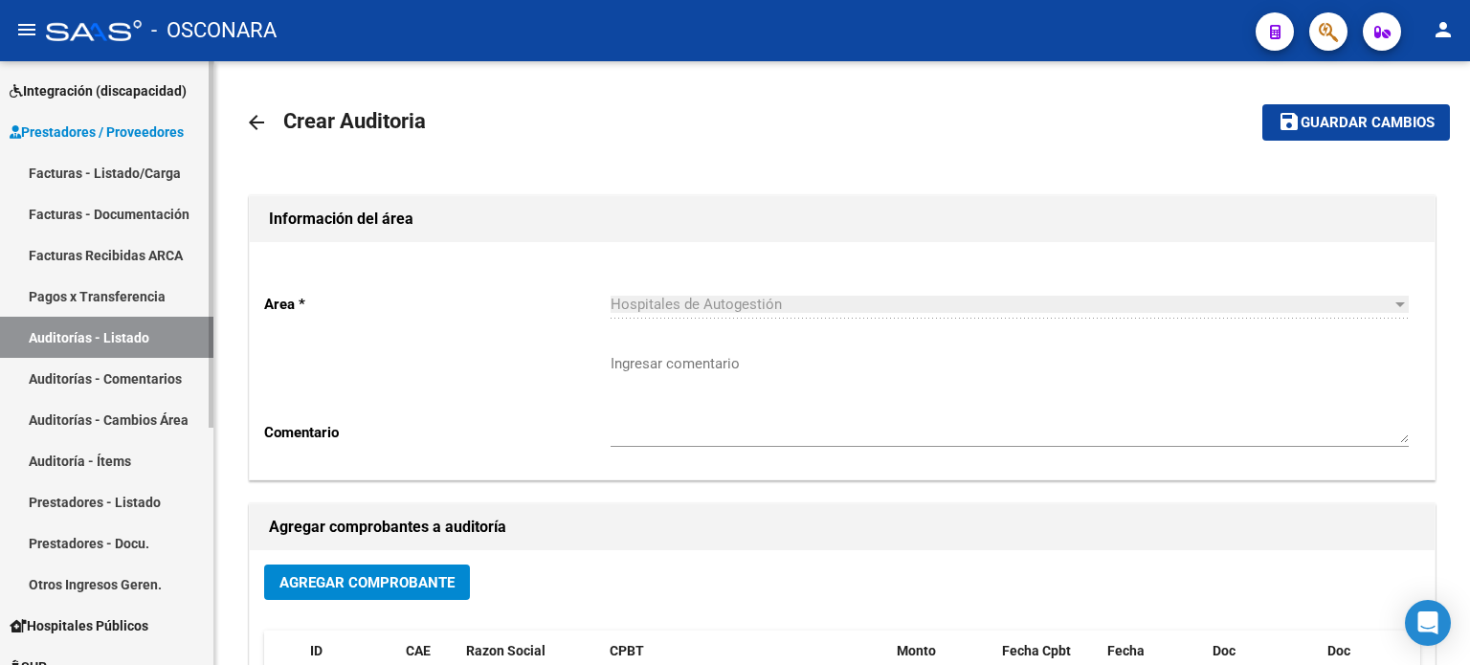
click at [56, 178] on link "Facturas - Listado/Carga" at bounding box center [106, 172] width 213 height 41
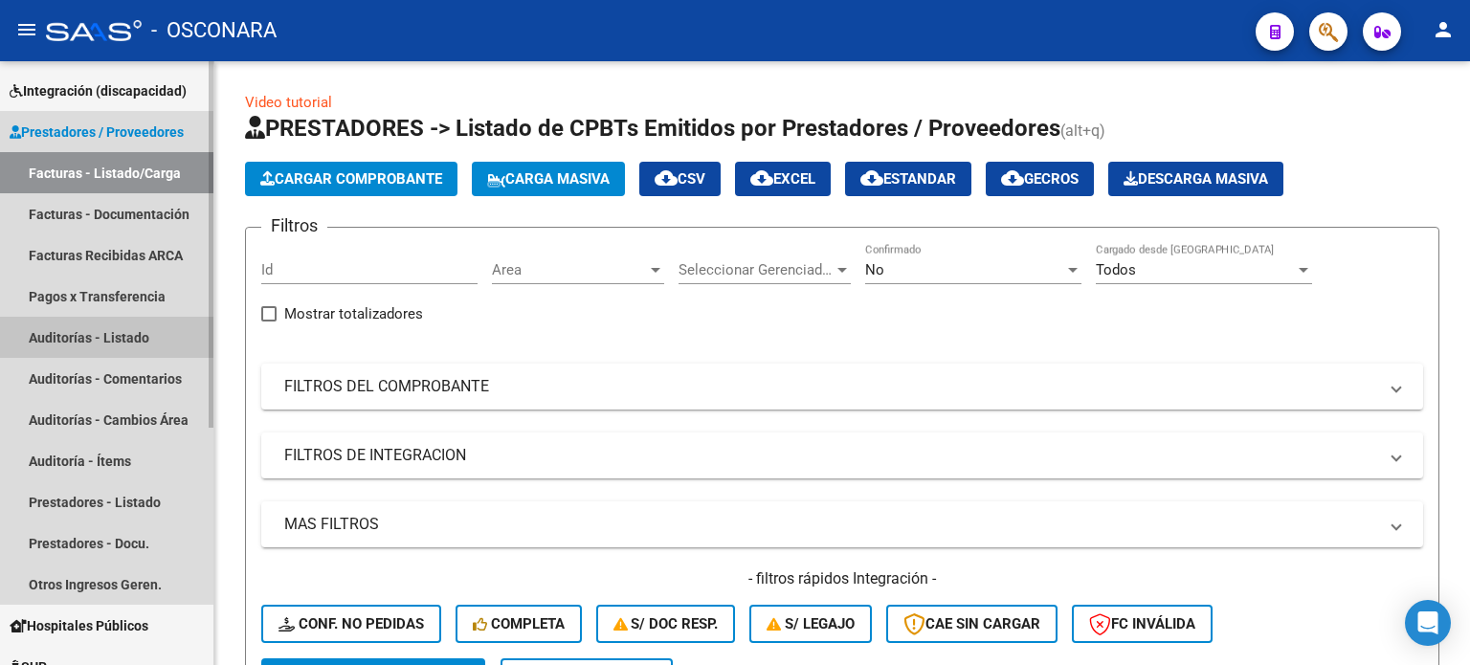
click at [57, 340] on link "Auditorías - Listado" at bounding box center [106, 337] width 213 height 41
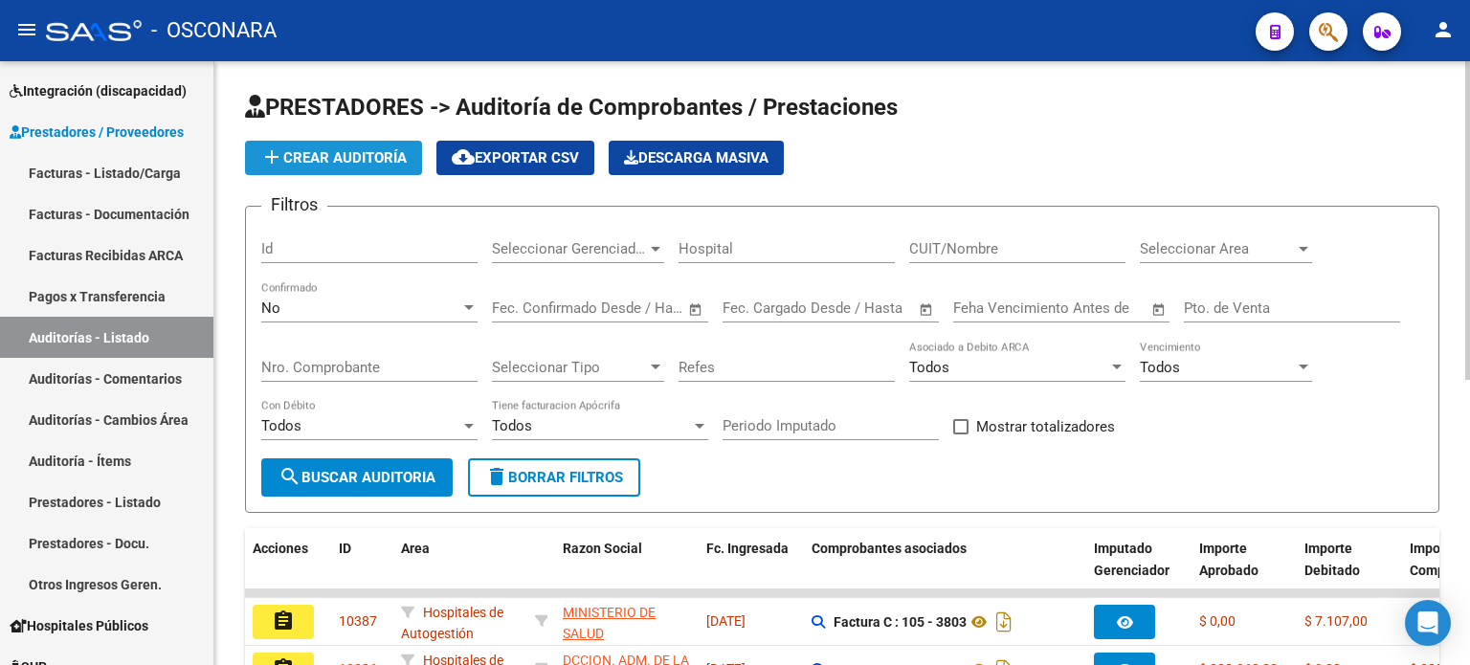
click at [330, 149] on span "add Crear Auditoría" at bounding box center [333, 157] width 146 height 17
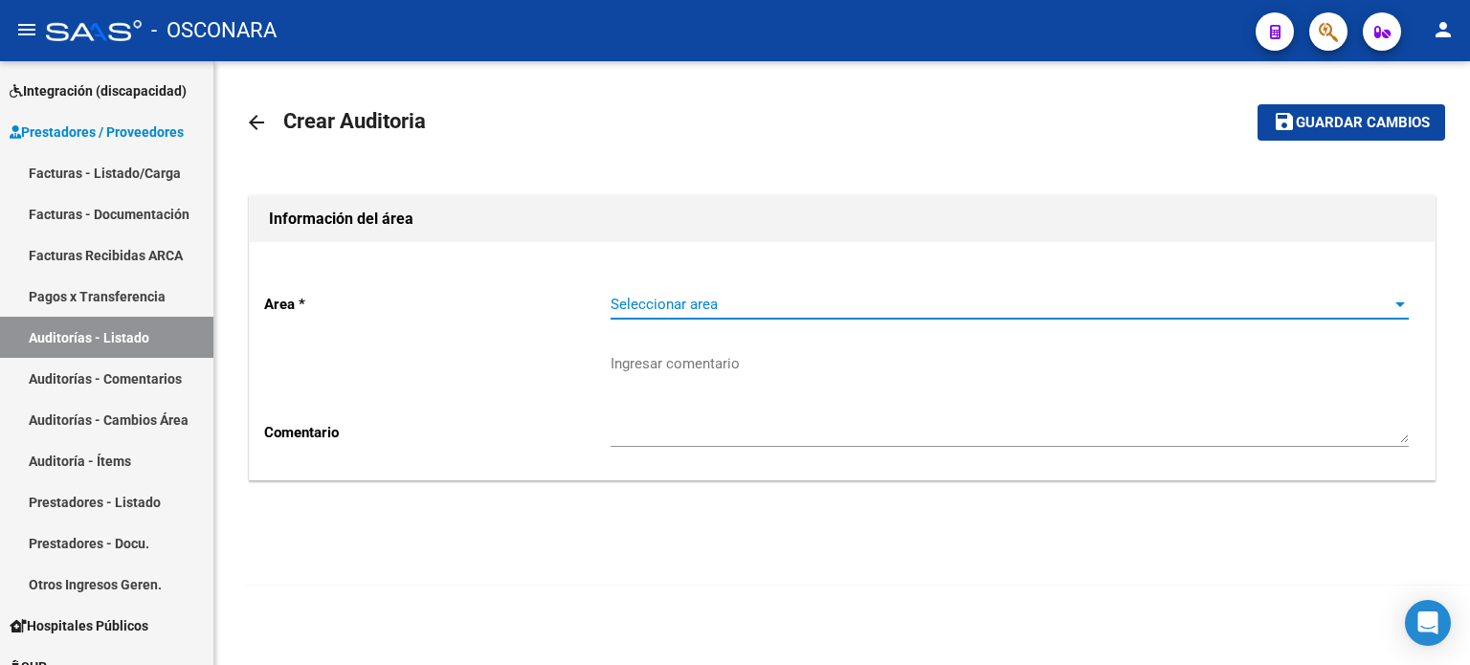
click at [685, 304] on span "Seleccionar area" at bounding box center [1001, 304] width 781 height 17
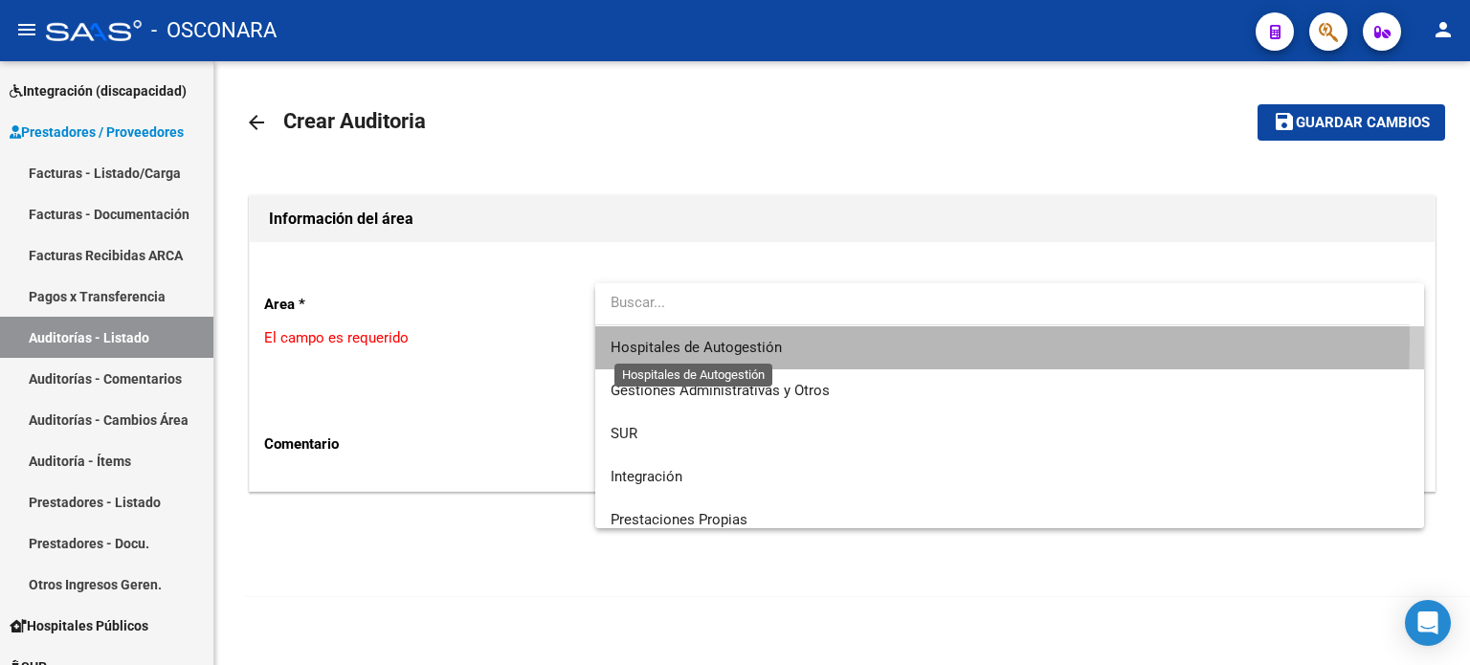
drag, startPoint x: 683, startPoint y: 344, endPoint x: 701, endPoint y: 345, distance: 17.3
click at [683, 345] on span "Hospitales de Autogestión" at bounding box center [696, 347] width 171 height 17
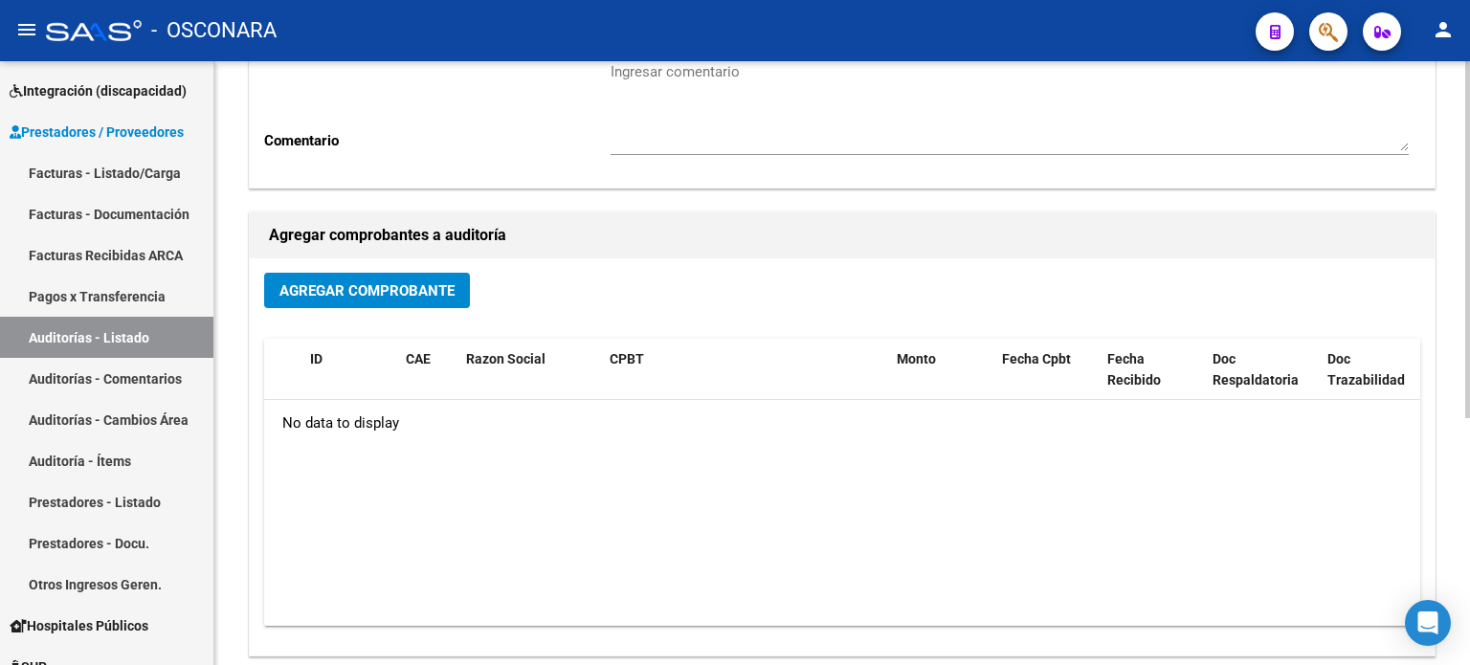
scroll to position [417, 0]
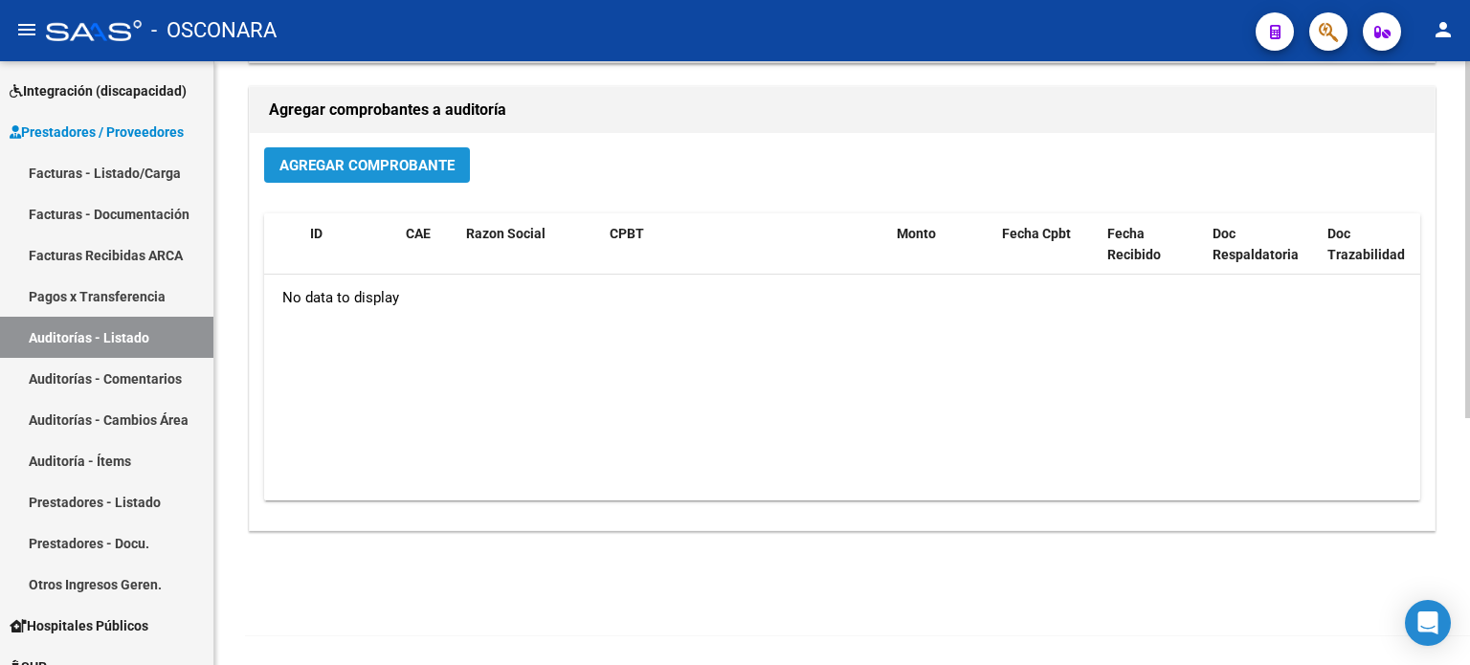
click at [333, 163] on span "Agregar Comprobante" at bounding box center [366, 165] width 175 height 17
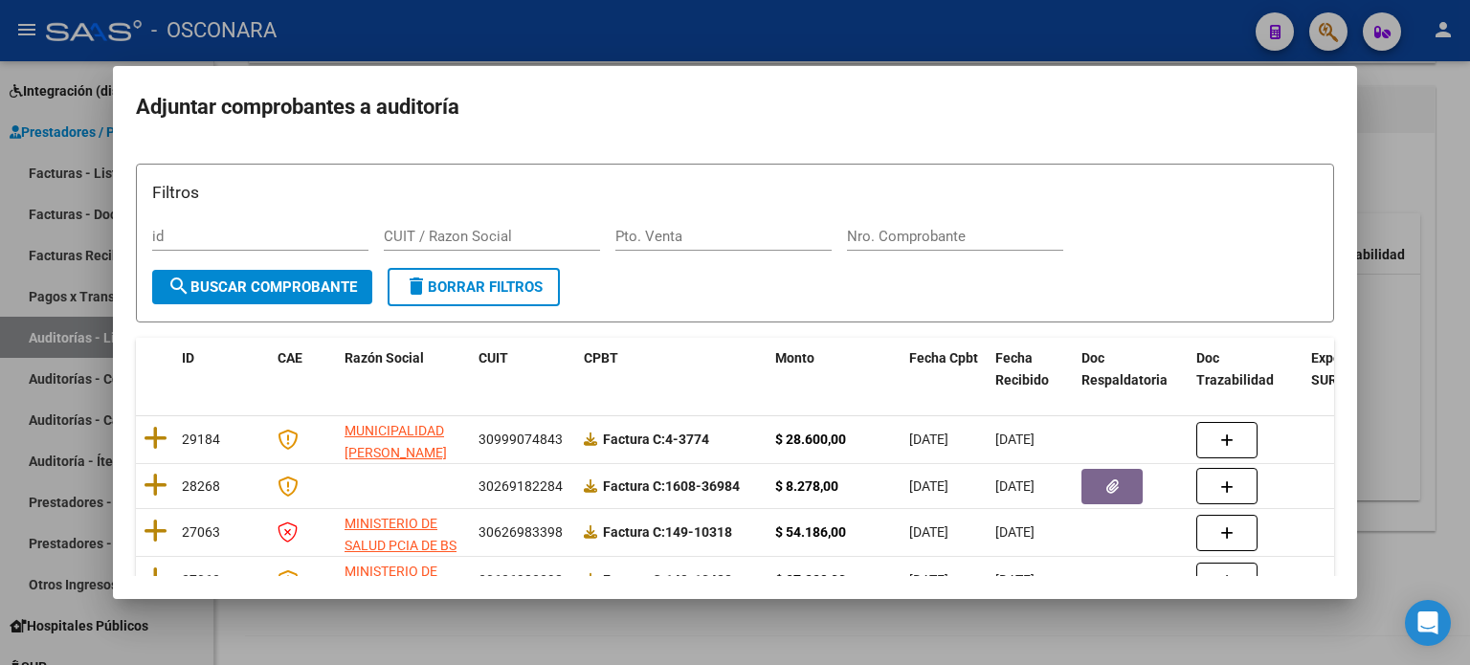
click at [1450, 164] on div at bounding box center [735, 332] width 1470 height 665
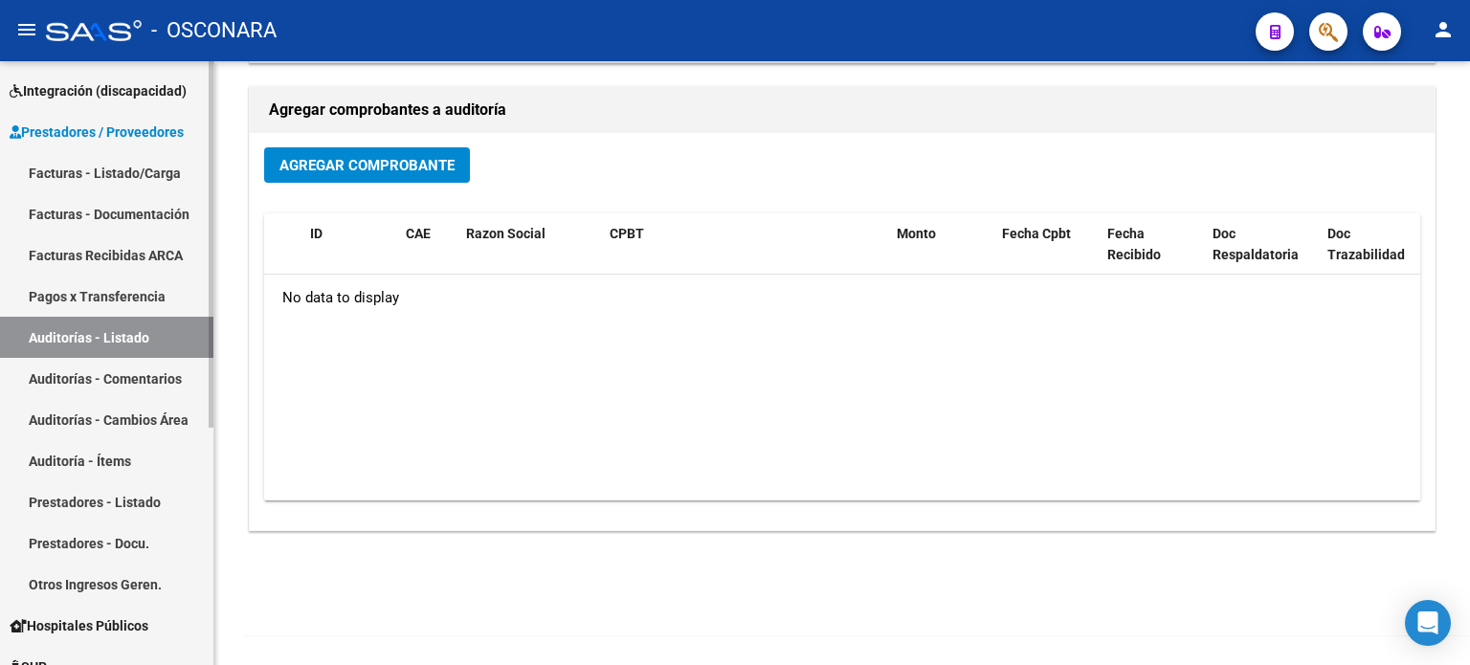
click at [65, 170] on link "Facturas - Listado/Carga" at bounding box center [106, 172] width 213 height 41
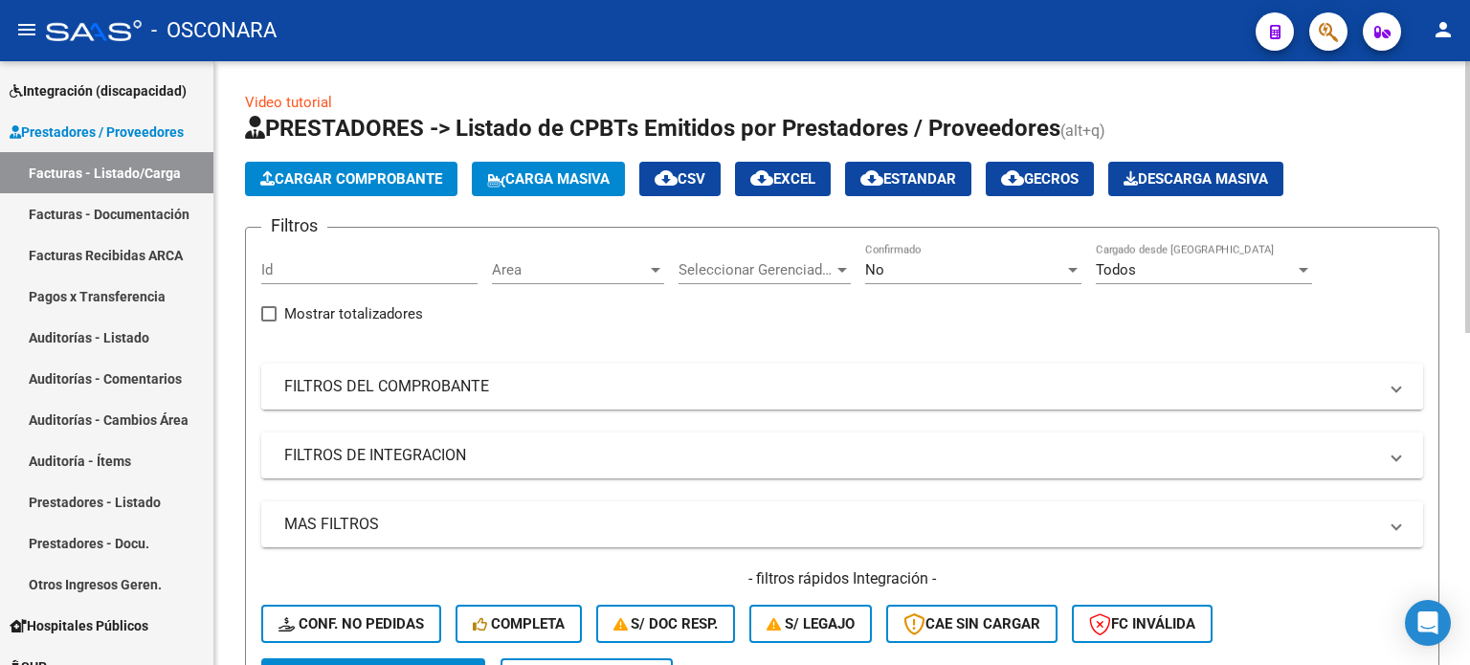
click at [359, 386] on mat-panel-title "FILTROS DEL COMPROBANTE" at bounding box center [830, 386] width 1093 height 21
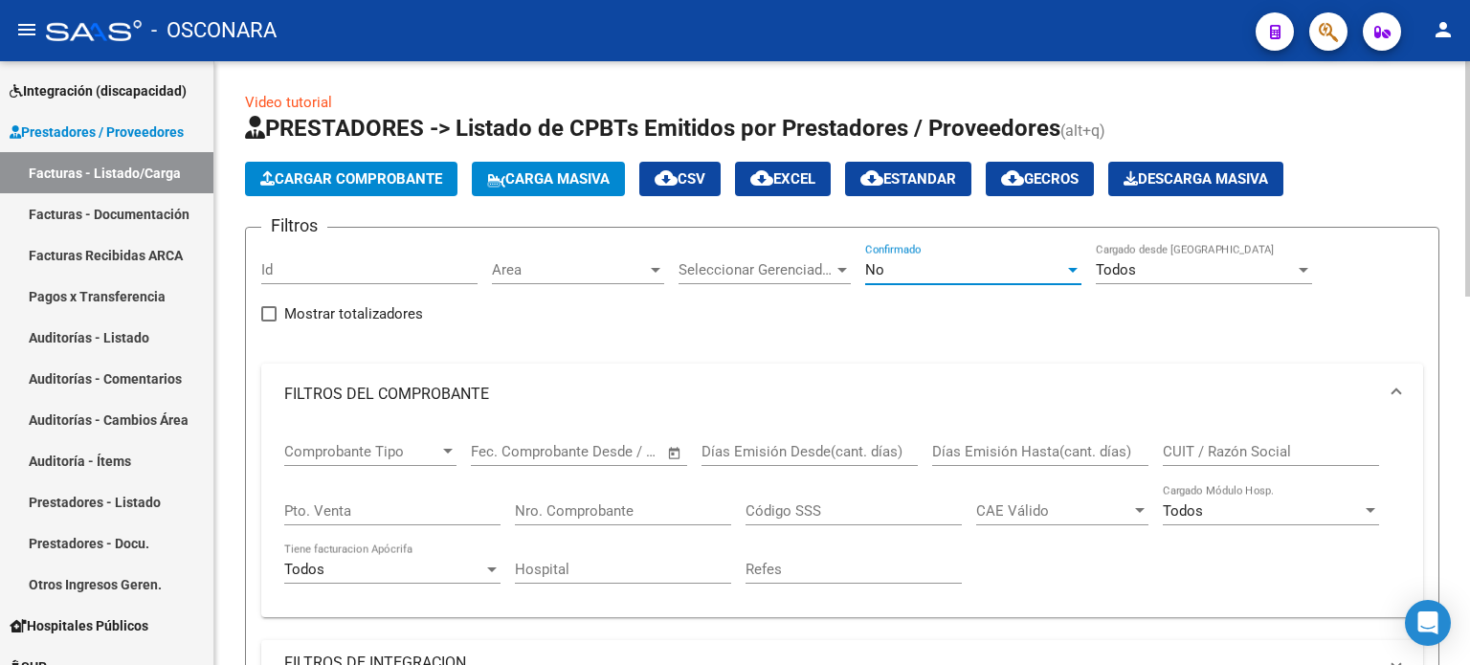
click at [900, 275] on div "No" at bounding box center [964, 269] width 199 height 17
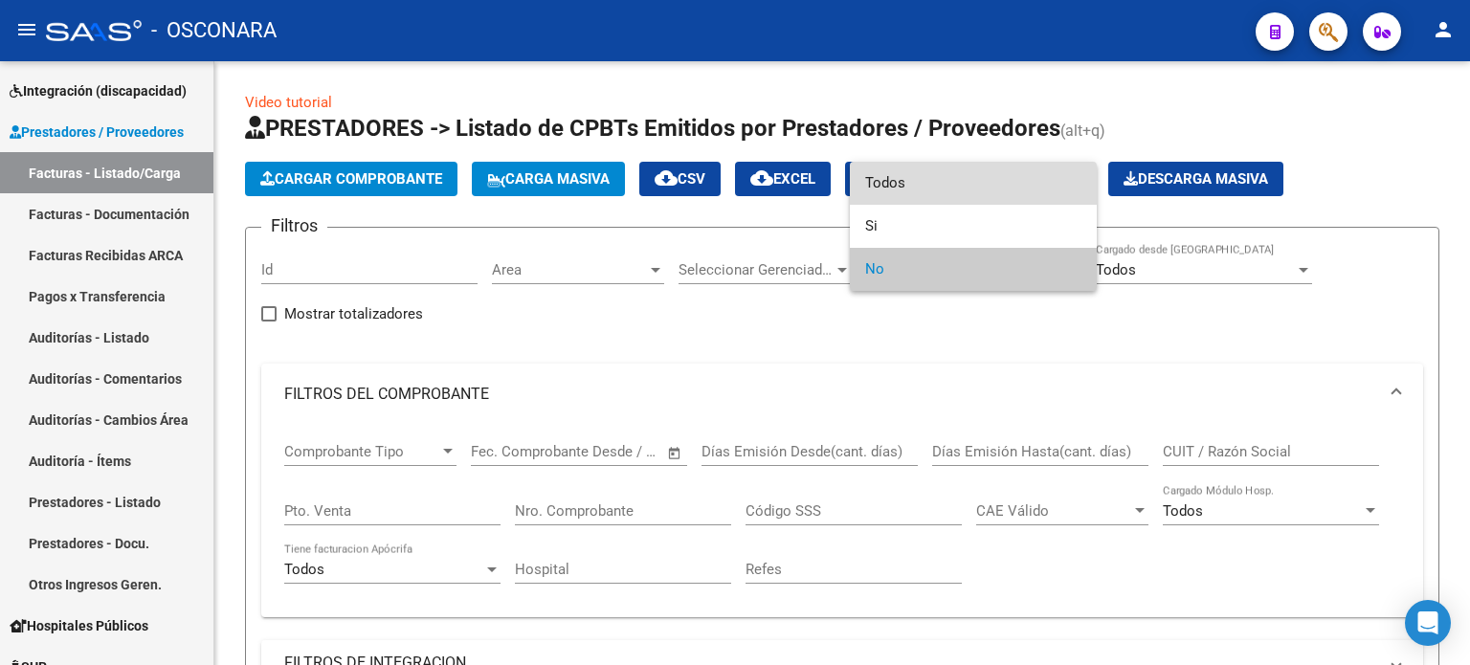
drag, startPoint x: 892, startPoint y: 185, endPoint x: 648, endPoint y: 370, distance: 306.6
click at [892, 186] on span "Todos" at bounding box center [973, 183] width 216 height 43
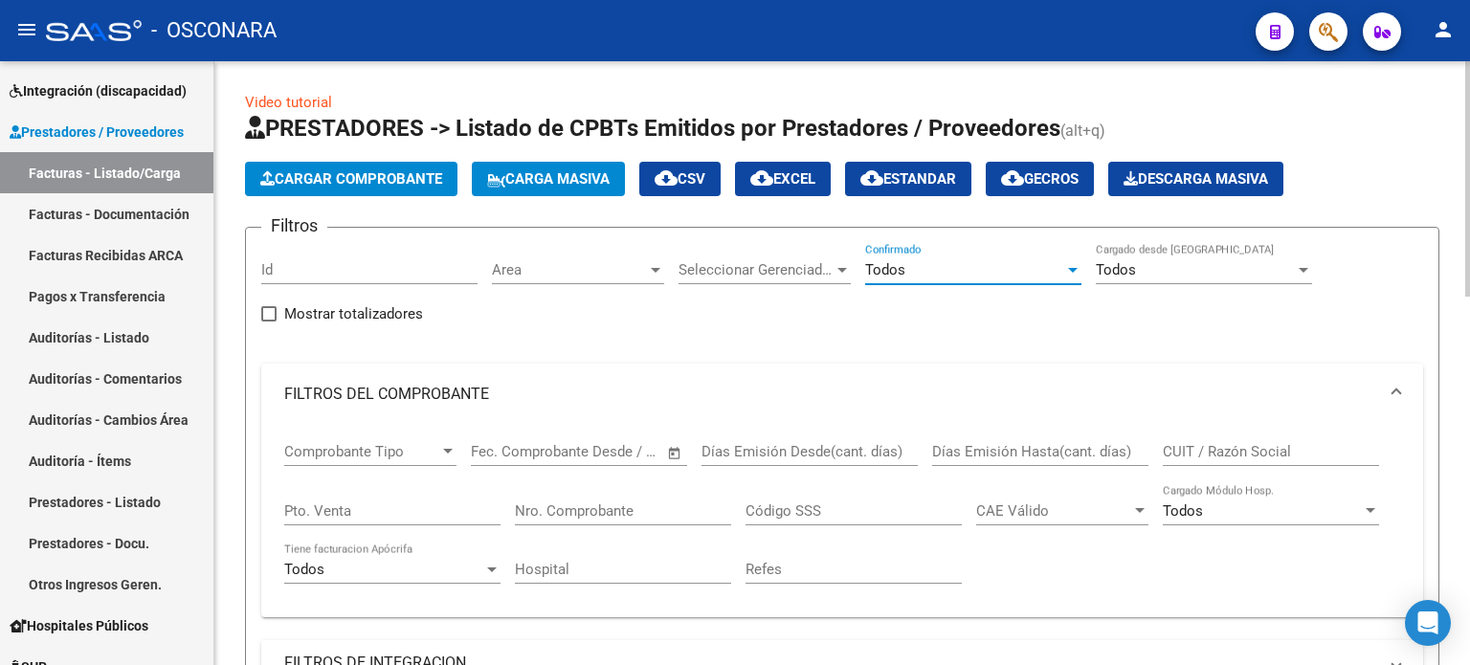
click at [351, 512] on input "Pto. Venta" at bounding box center [392, 510] width 216 height 17
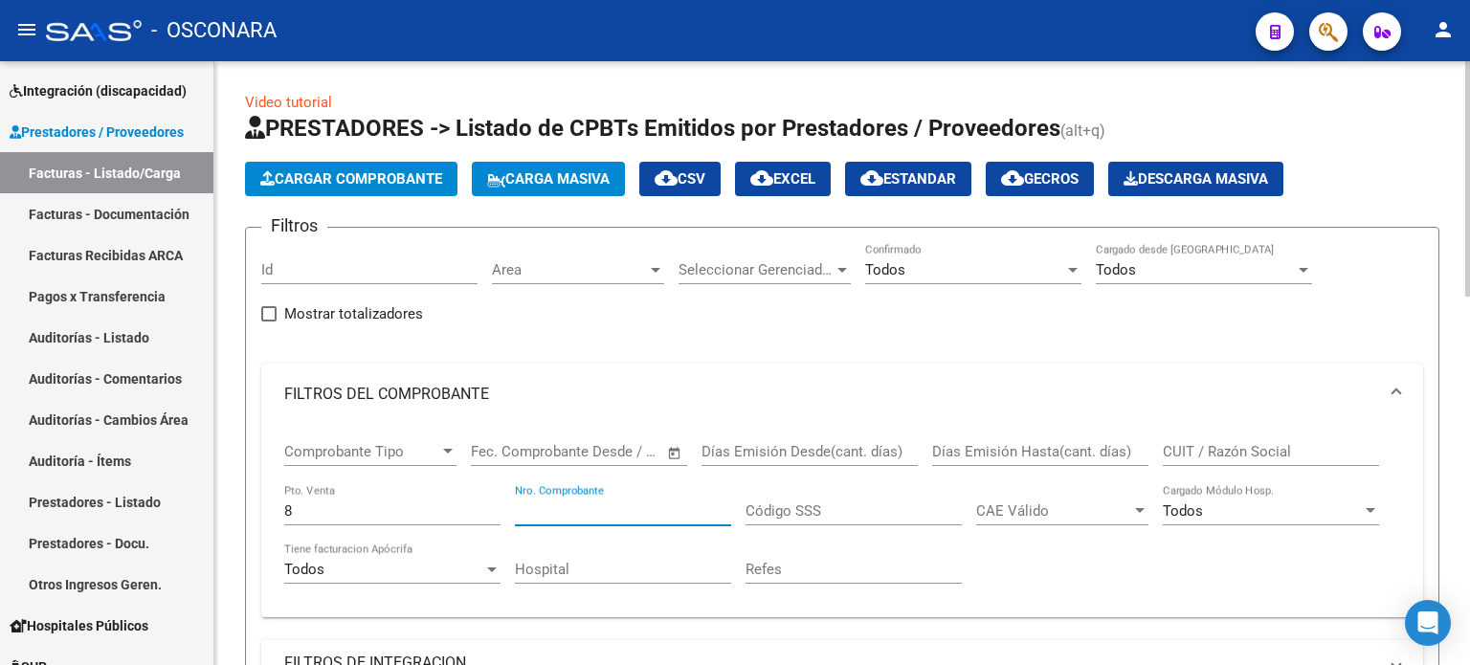
click at [567, 509] on input "Nro. Comprobante" at bounding box center [623, 510] width 216 height 17
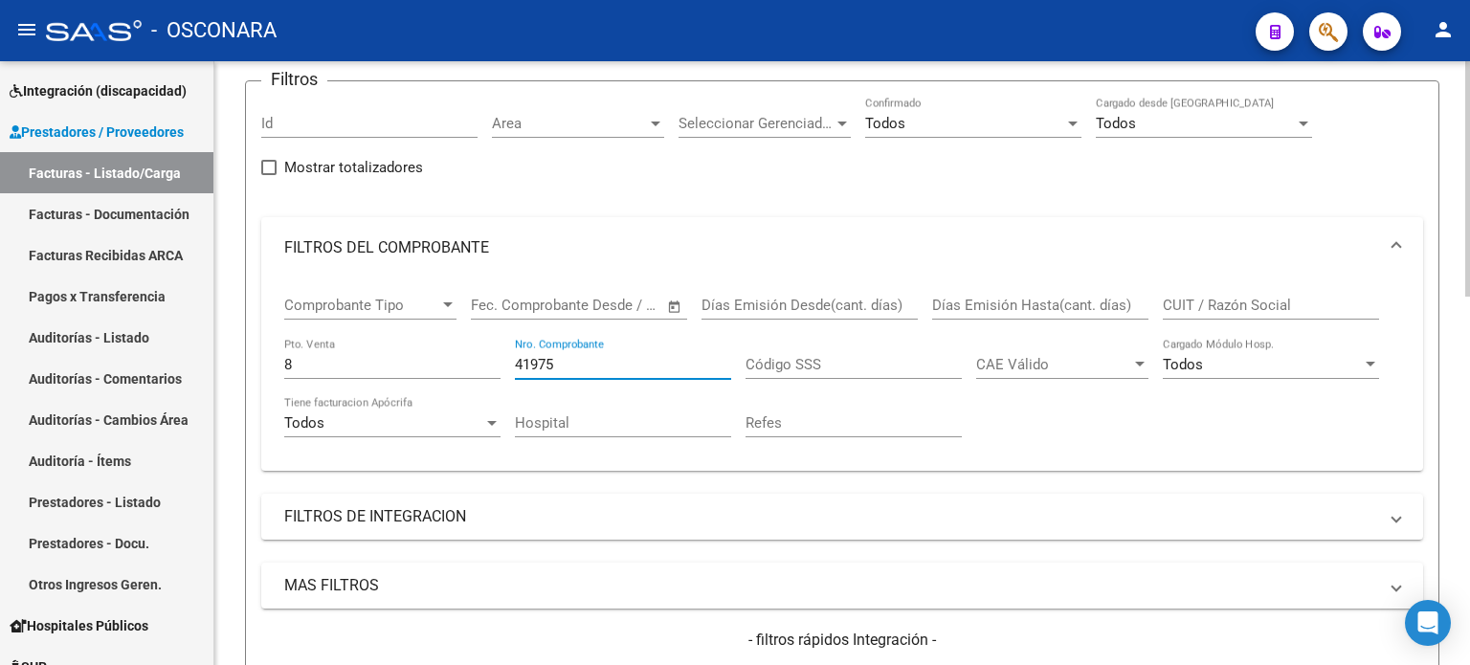
scroll to position [383, 0]
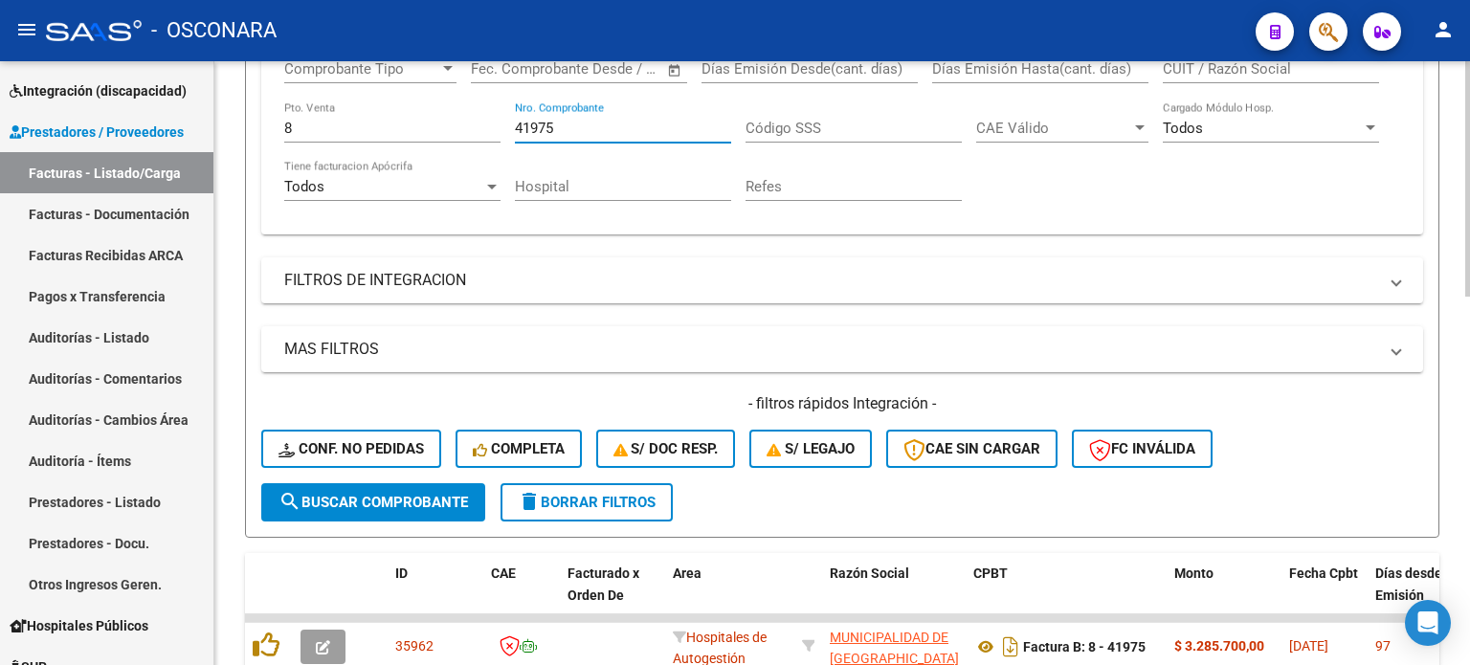
click at [350, 502] on span "search Buscar Comprobante" at bounding box center [373, 502] width 189 height 17
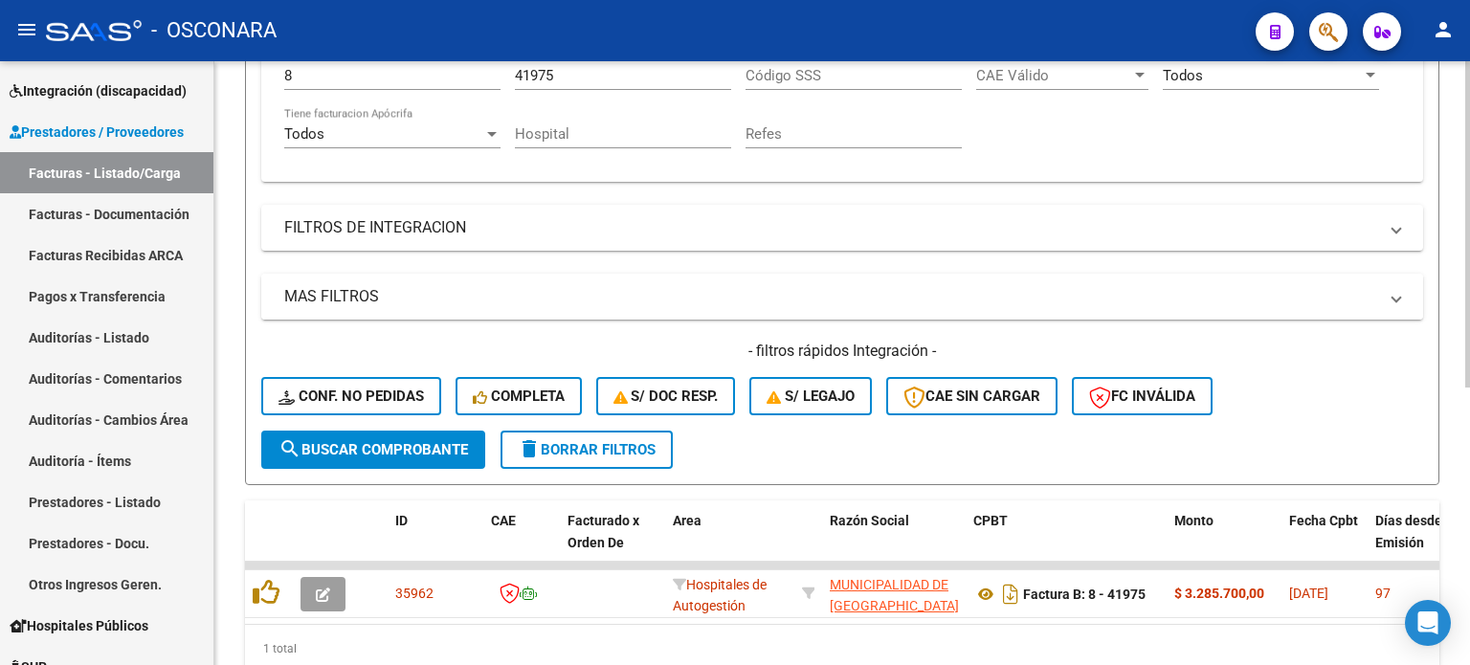
scroll to position [515, 0]
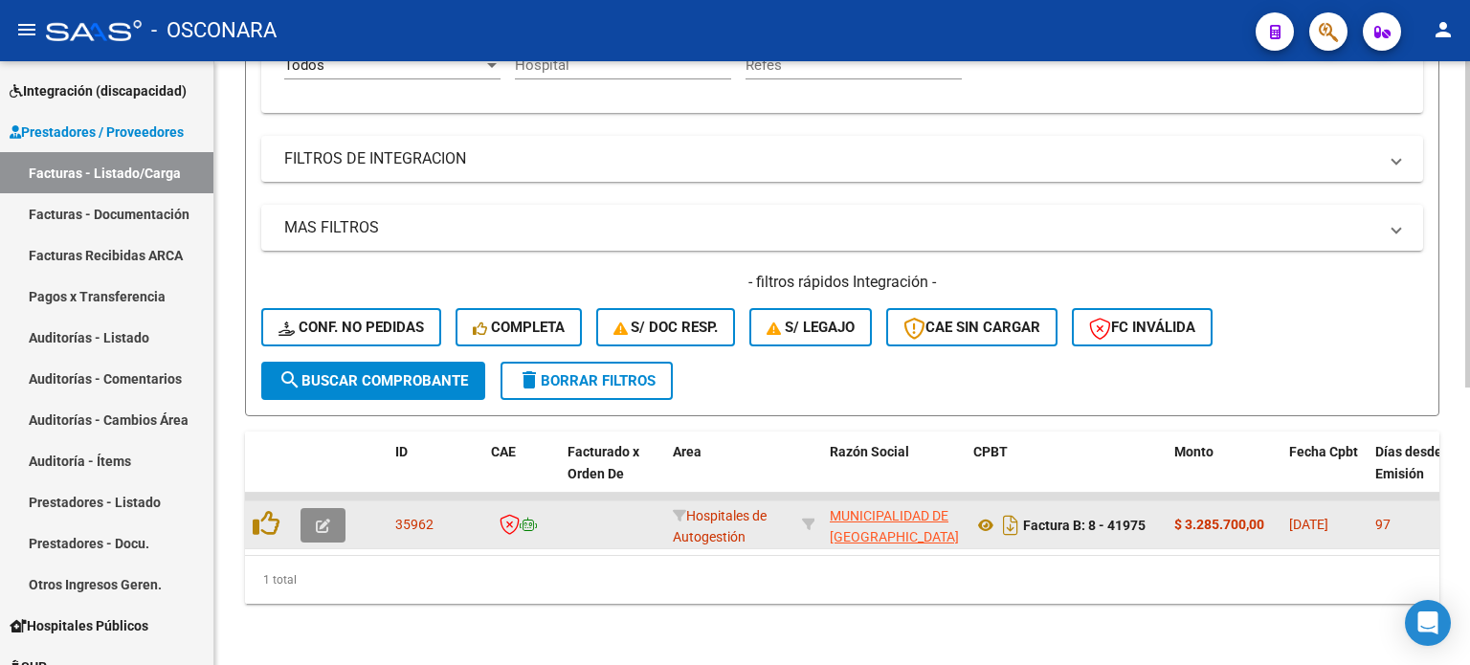
click at [333, 508] on button "button" at bounding box center [323, 525] width 45 height 34
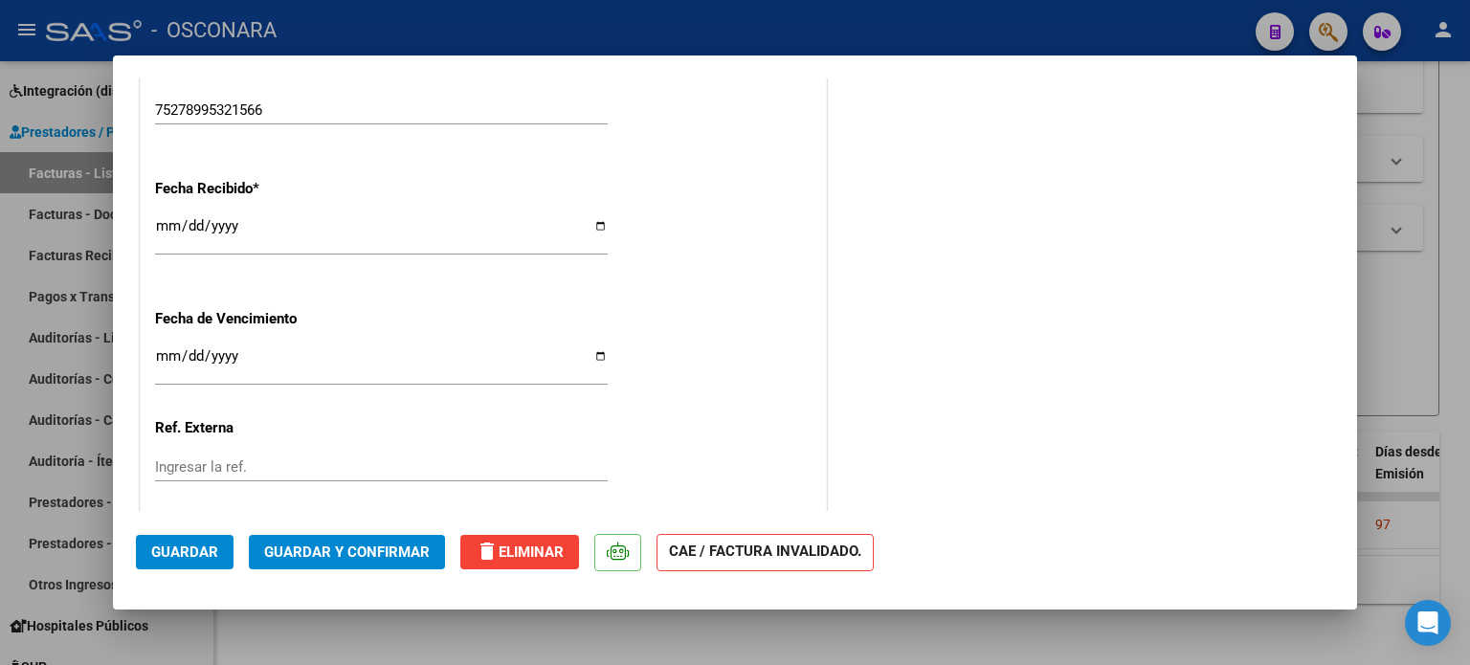
scroll to position [1134, 0]
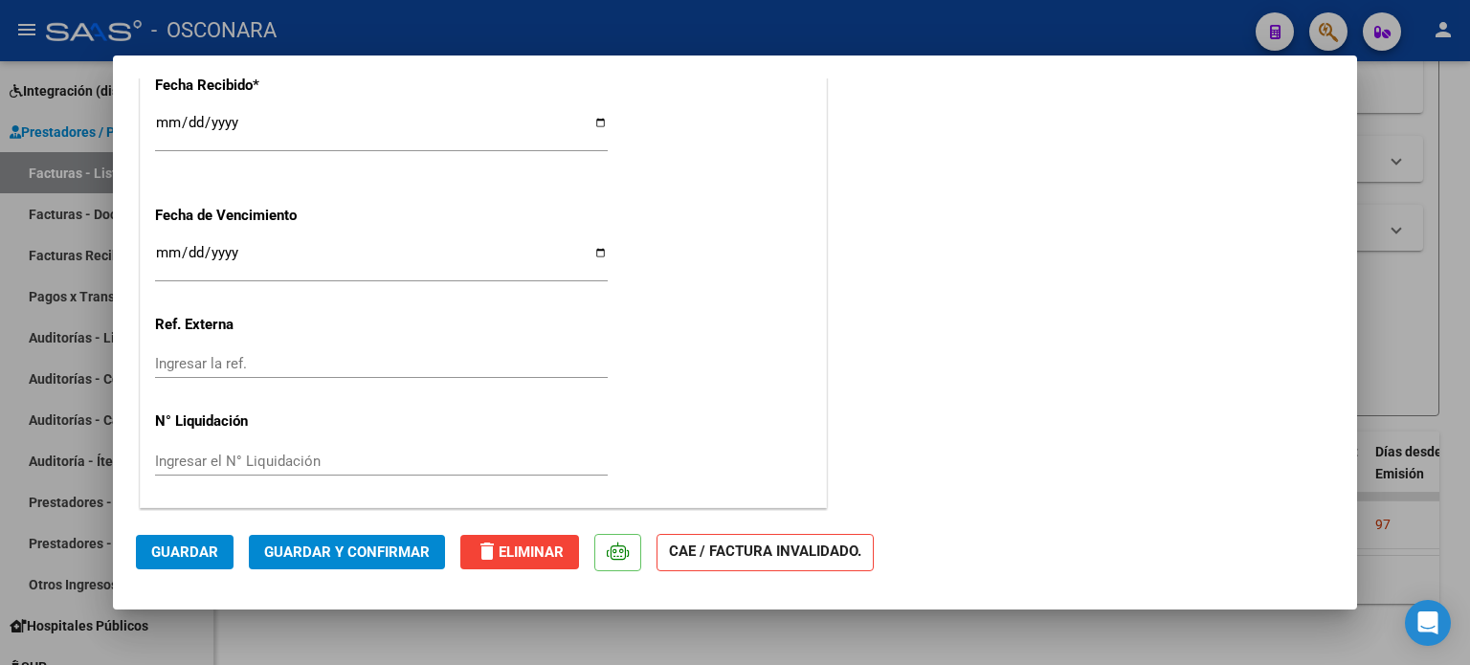
click at [324, 550] on span "Guardar y Confirmar" at bounding box center [347, 552] width 166 height 17
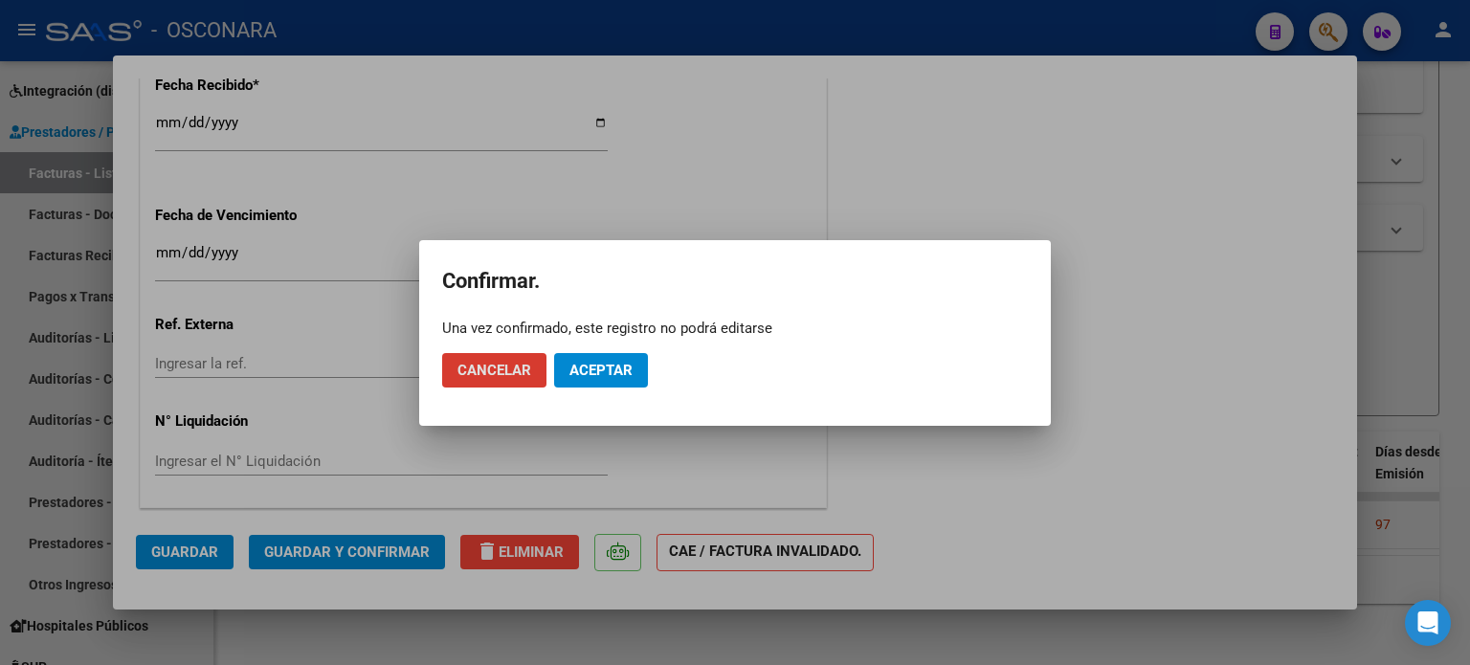
click at [629, 362] on span "Aceptar" at bounding box center [600, 370] width 63 height 17
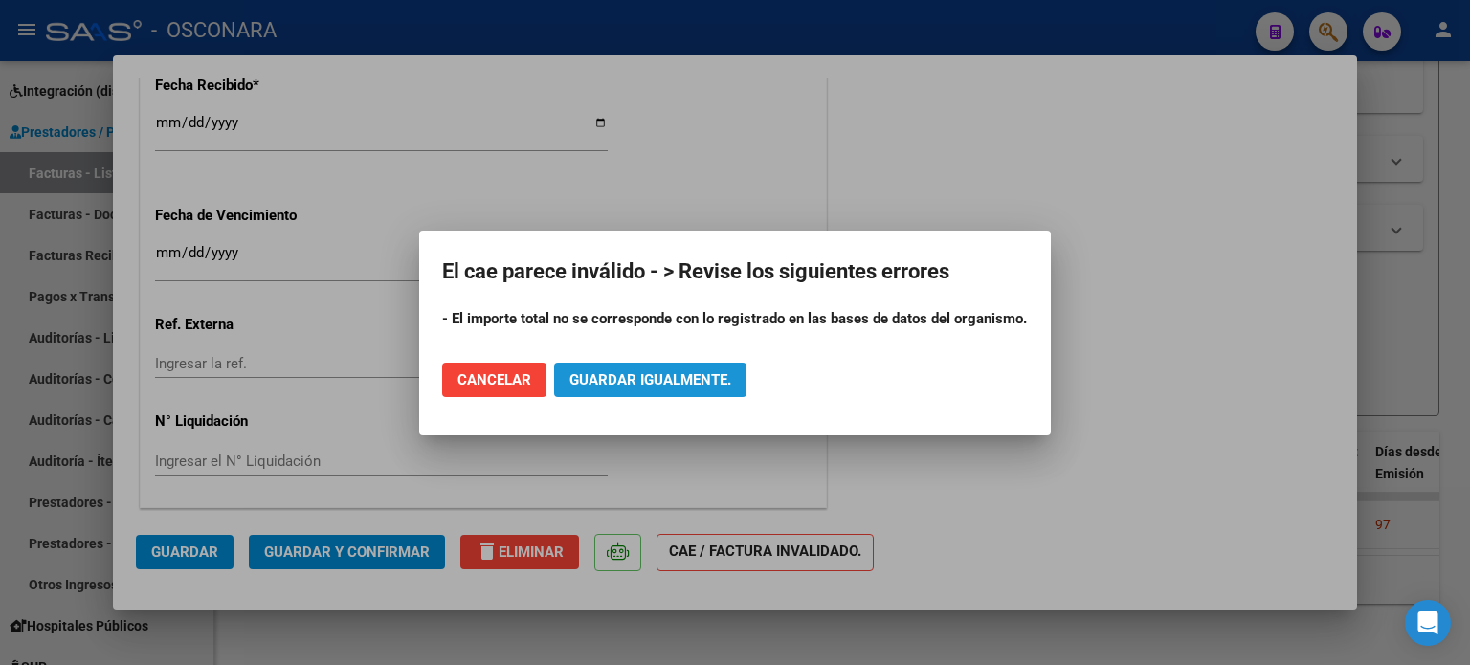
drag, startPoint x: 628, startPoint y: 375, endPoint x: 637, endPoint y: 378, distance: 10.0
click at [628, 376] on span "Guardar igualmente." at bounding box center [650, 379] width 162 height 17
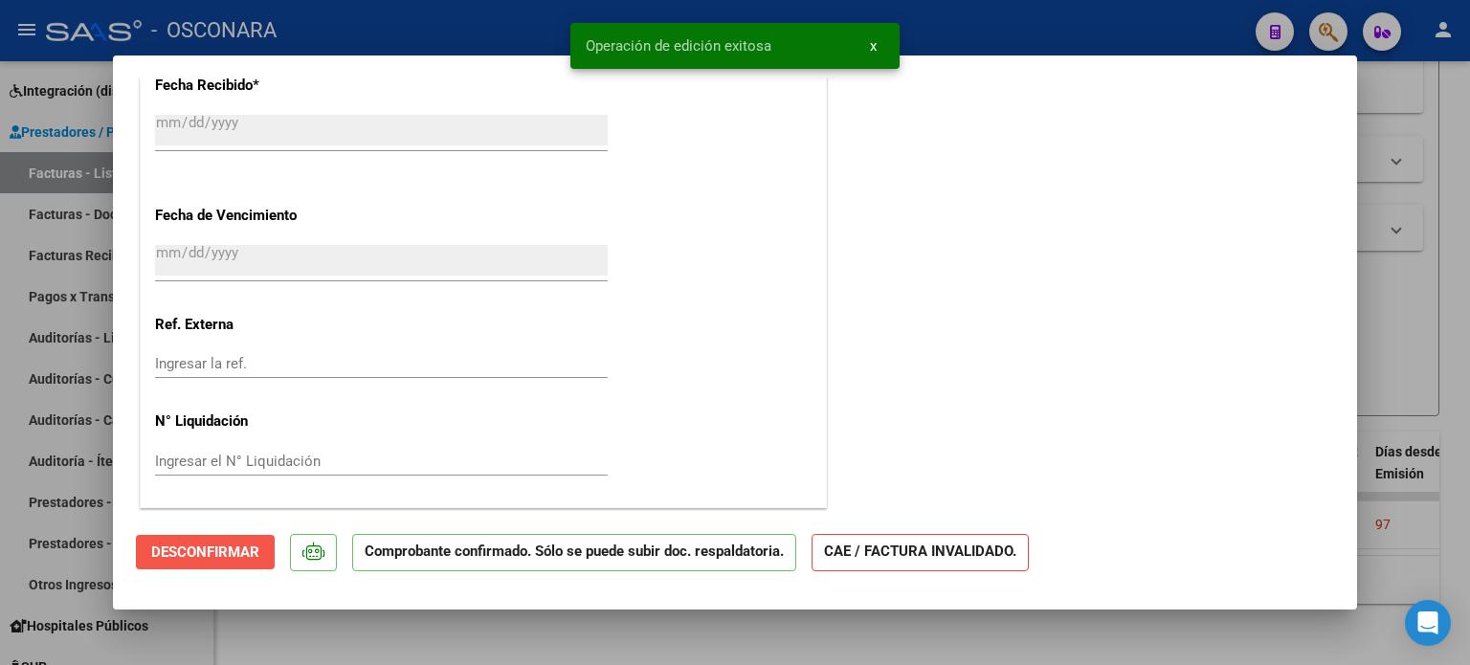
click at [234, 547] on span "Desconfirmar" at bounding box center [205, 552] width 108 height 17
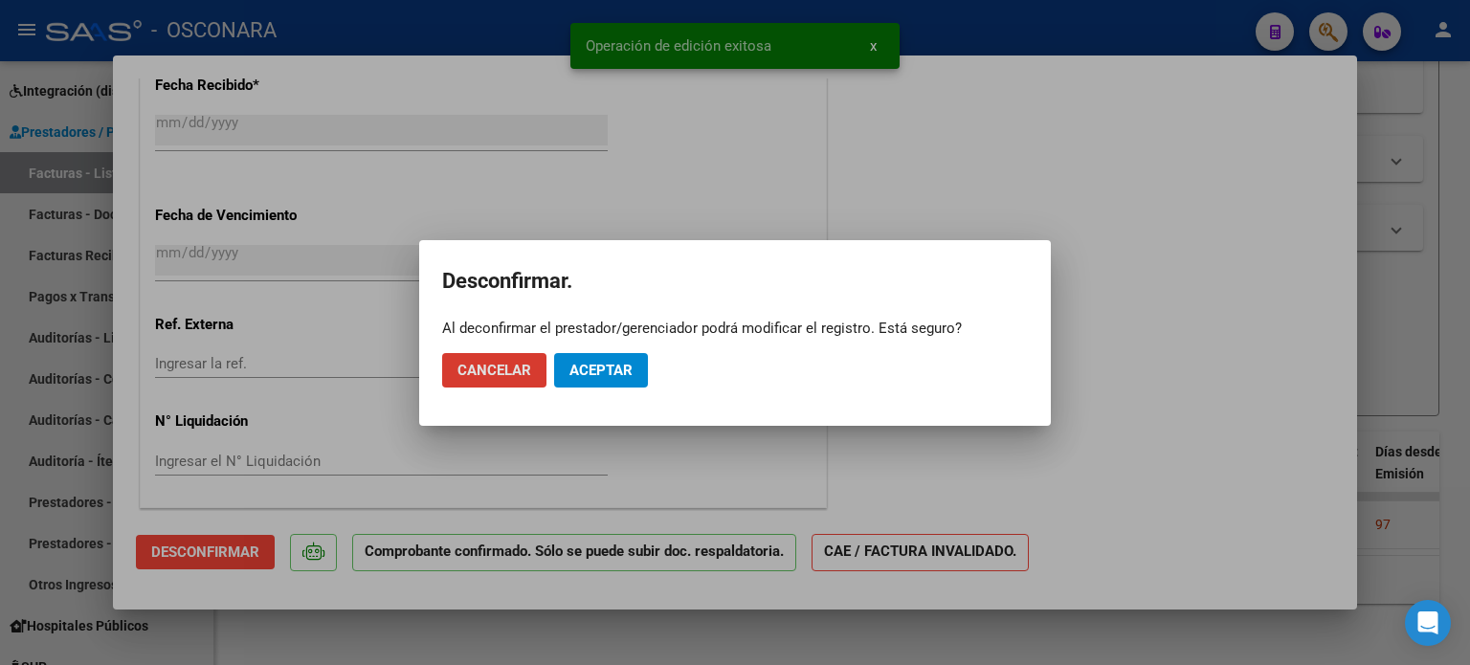
click at [635, 374] on button "Aceptar" at bounding box center [601, 370] width 94 height 34
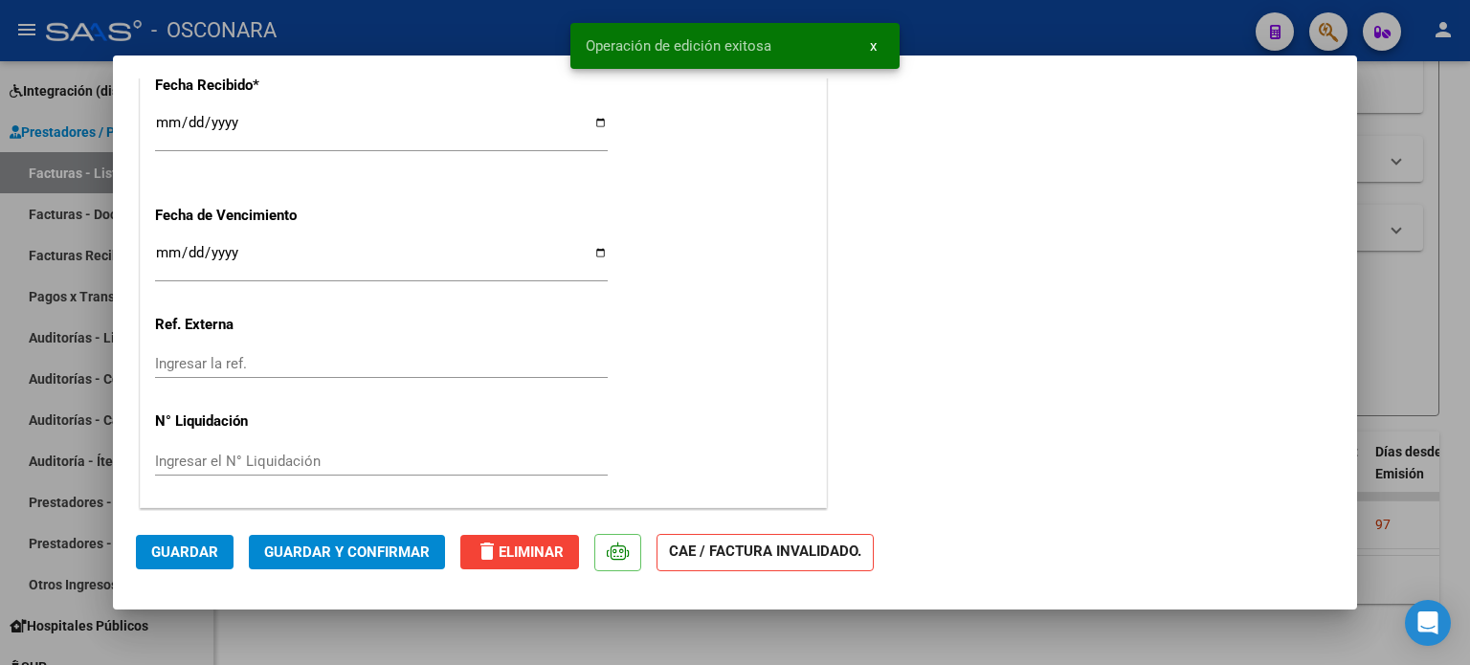
click at [165, 122] on input "[DATE]" at bounding box center [381, 130] width 453 height 31
click at [321, 545] on span "Guardar y Confirmar" at bounding box center [347, 552] width 166 height 17
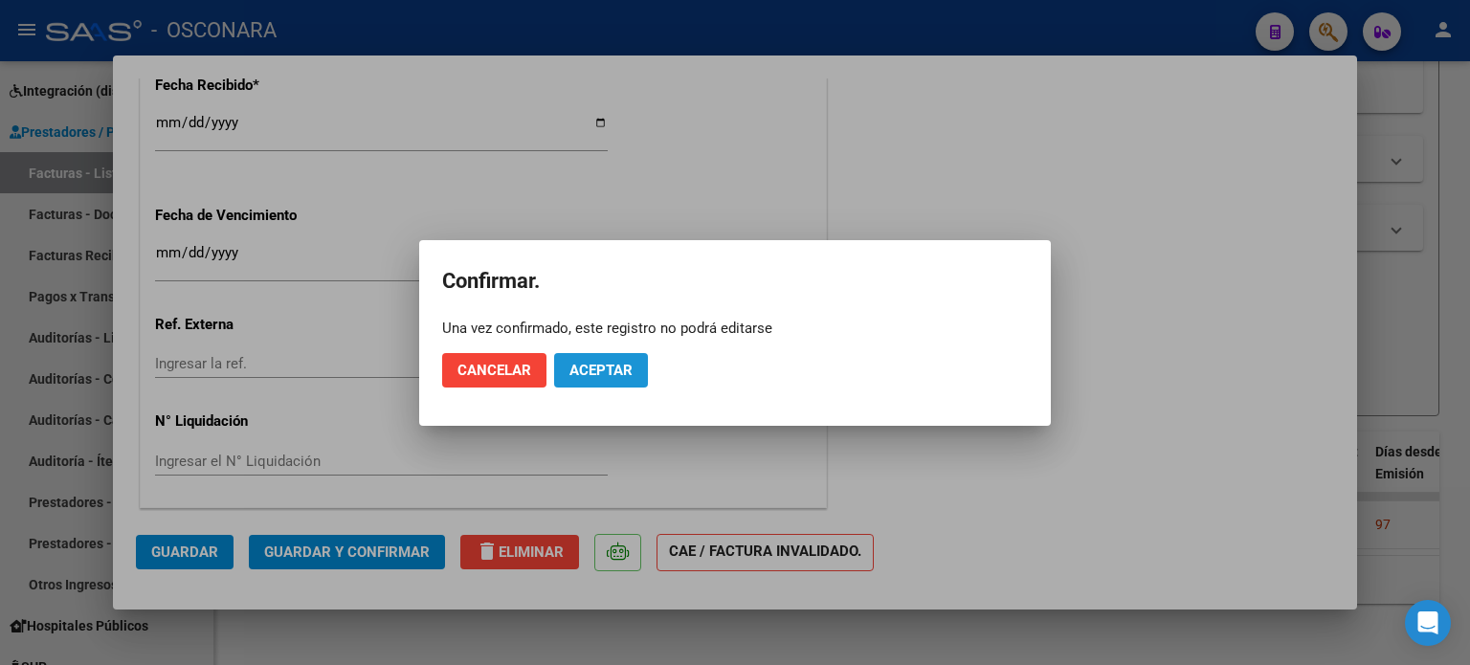
click at [582, 368] on span "Aceptar" at bounding box center [600, 370] width 63 height 17
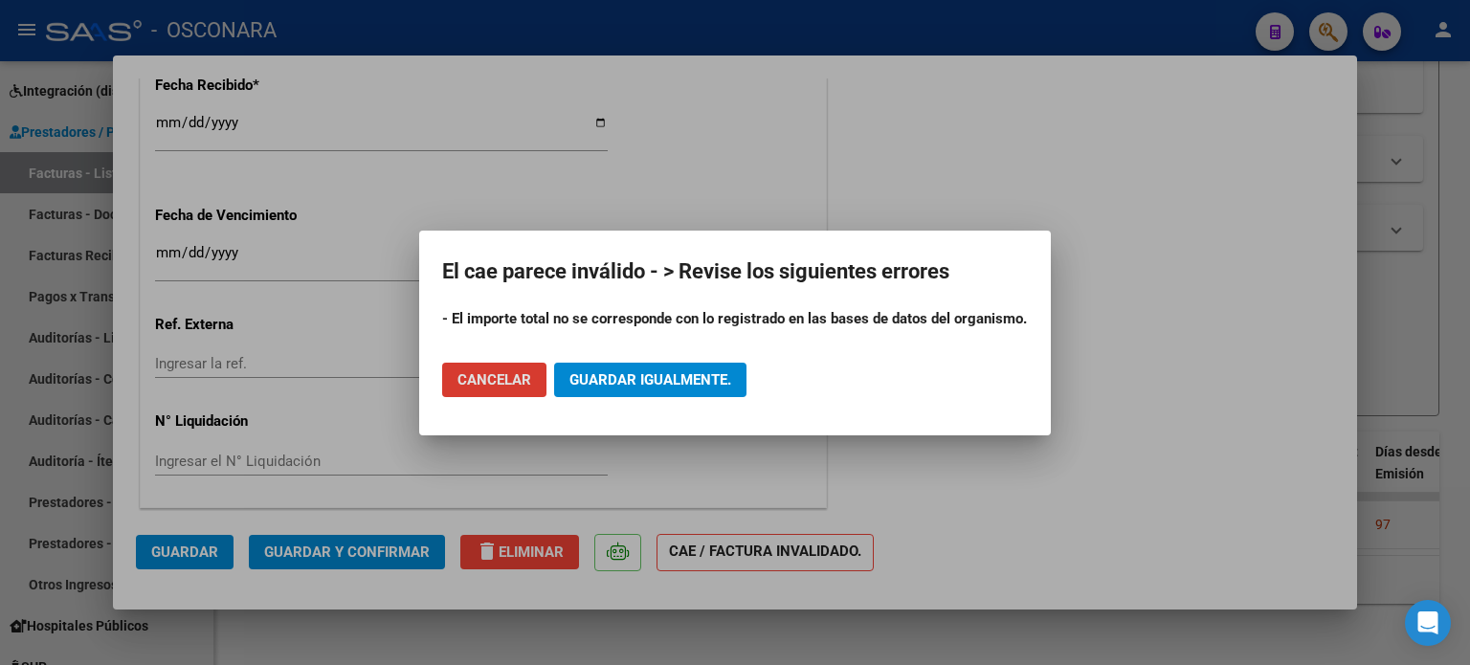
click at [582, 368] on button "Guardar igualmente." at bounding box center [650, 380] width 192 height 34
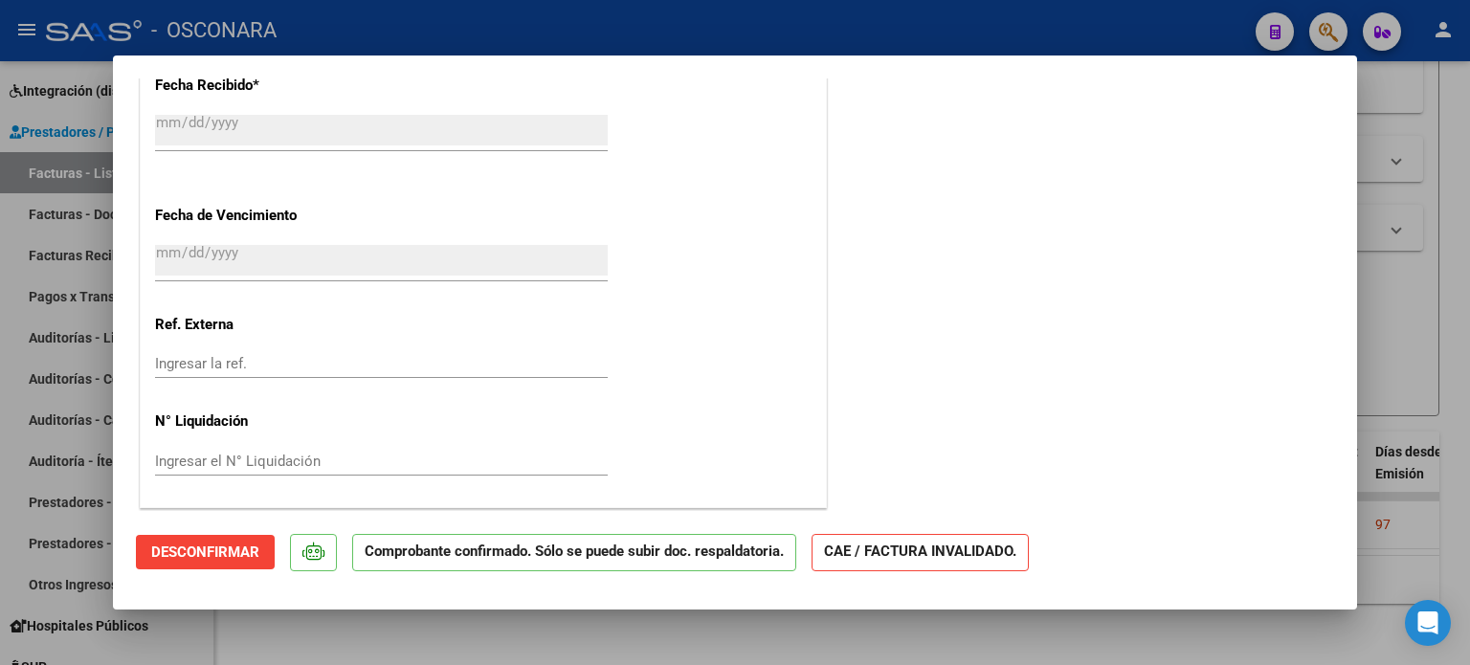
click at [1405, 328] on div at bounding box center [735, 332] width 1470 height 665
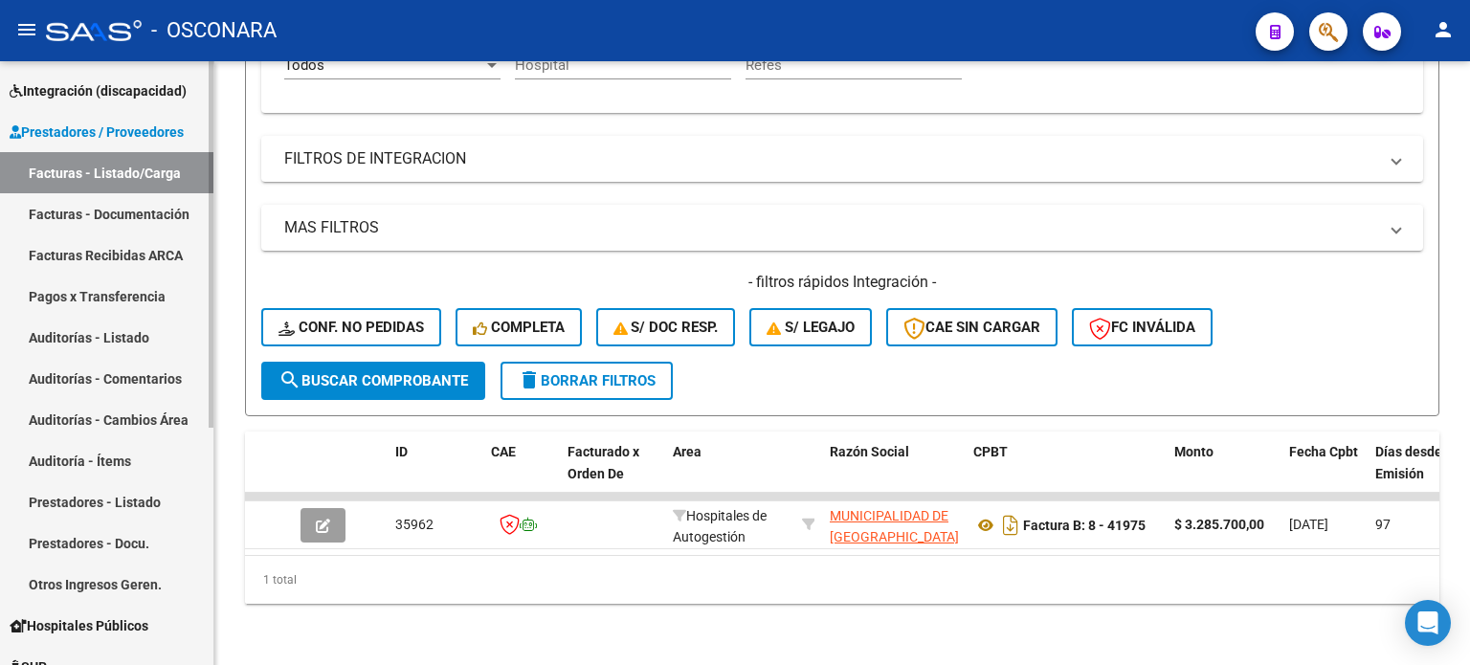
click at [57, 331] on link "Auditorías - Listado" at bounding box center [106, 337] width 213 height 41
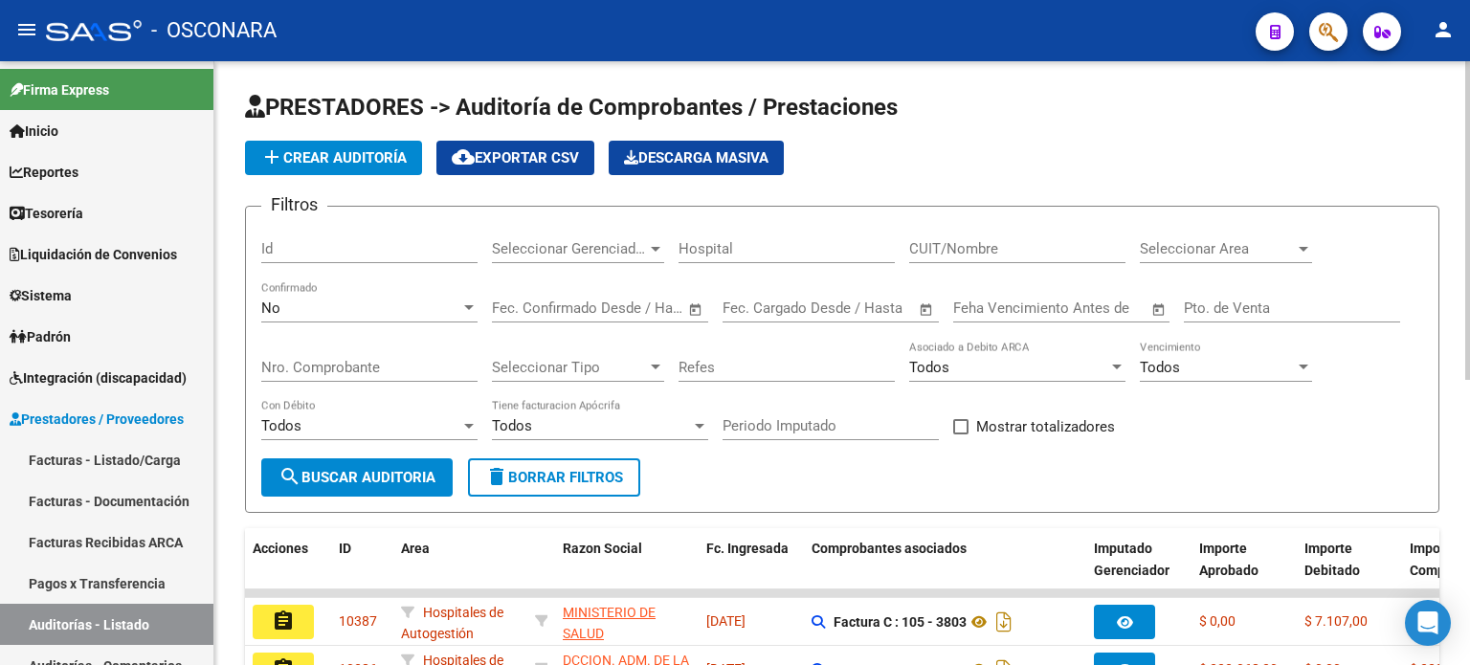
scroll to position [287, 0]
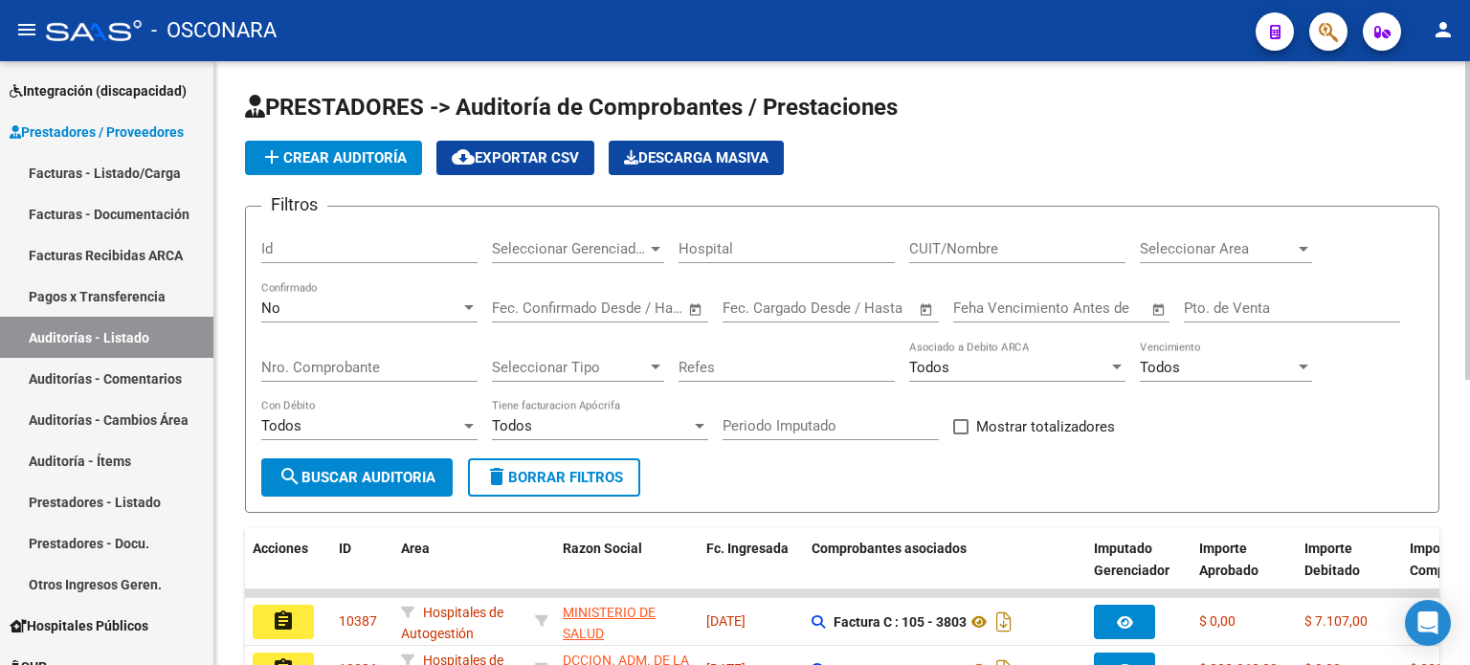
click at [366, 151] on span "add Crear Auditoría" at bounding box center [333, 157] width 146 height 17
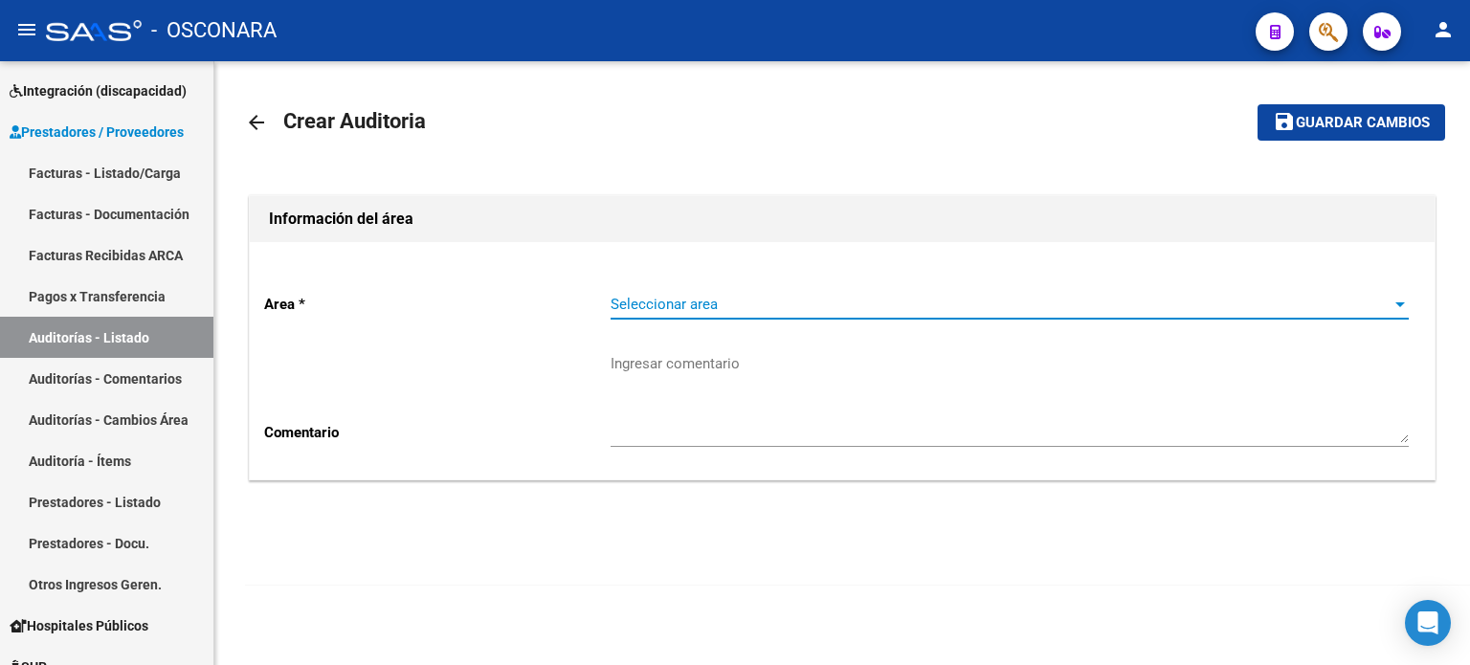
click at [662, 300] on span "Seleccionar area" at bounding box center [1001, 304] width 781 height 17
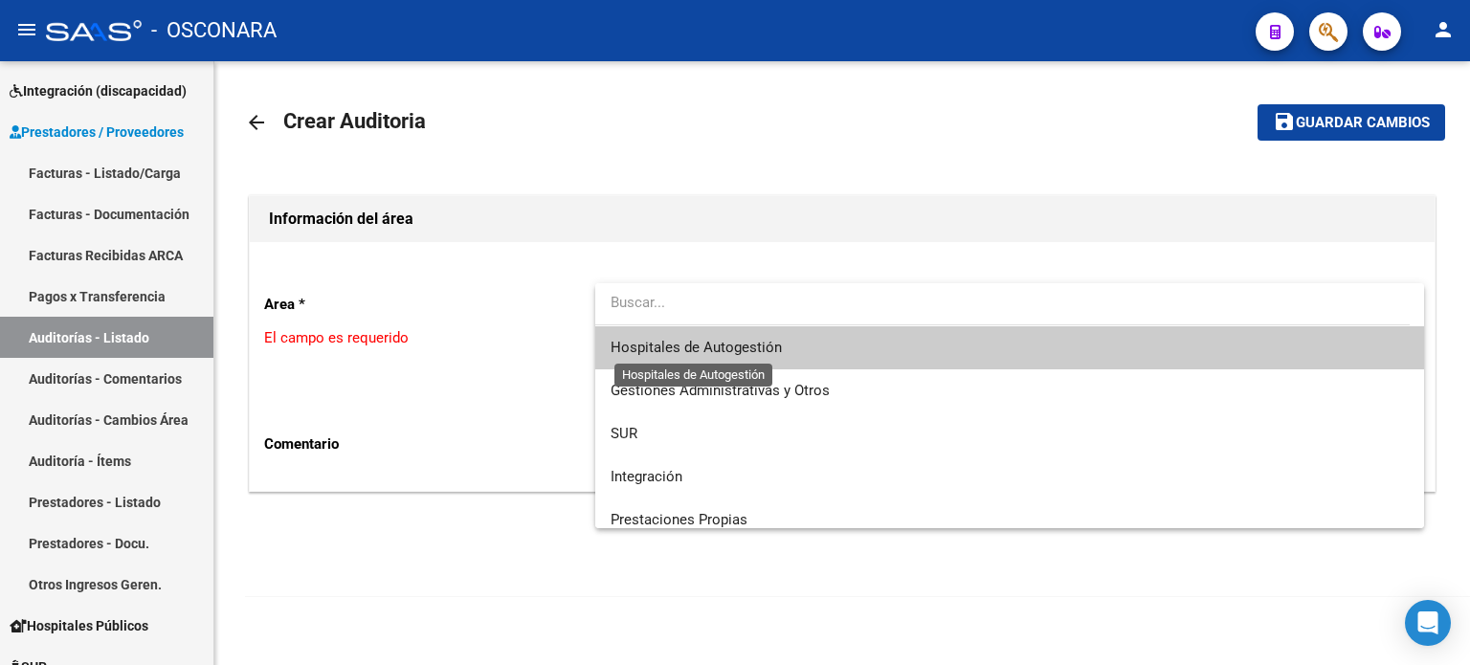
click at [658, 339] on span "Hospitales de Autogestión" at bounding box center [696, 347] width 171 height 17
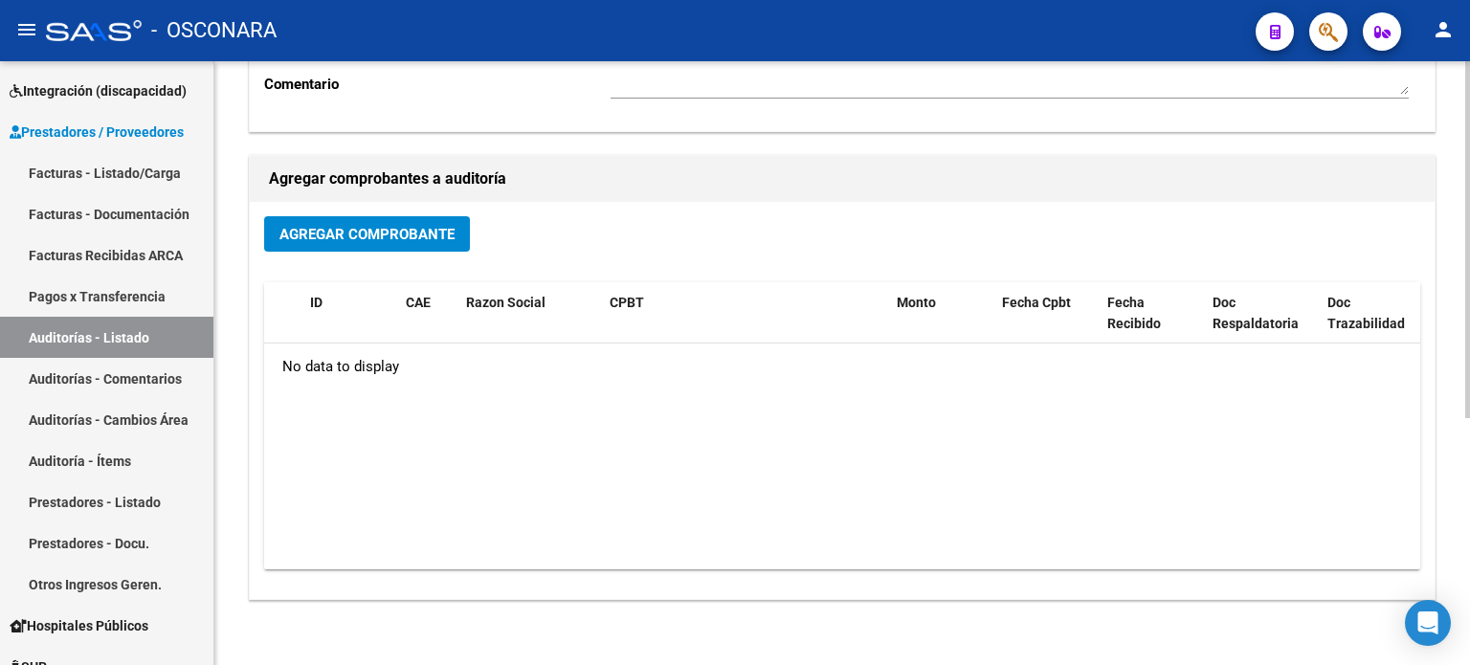
scroll to position [383, 0]
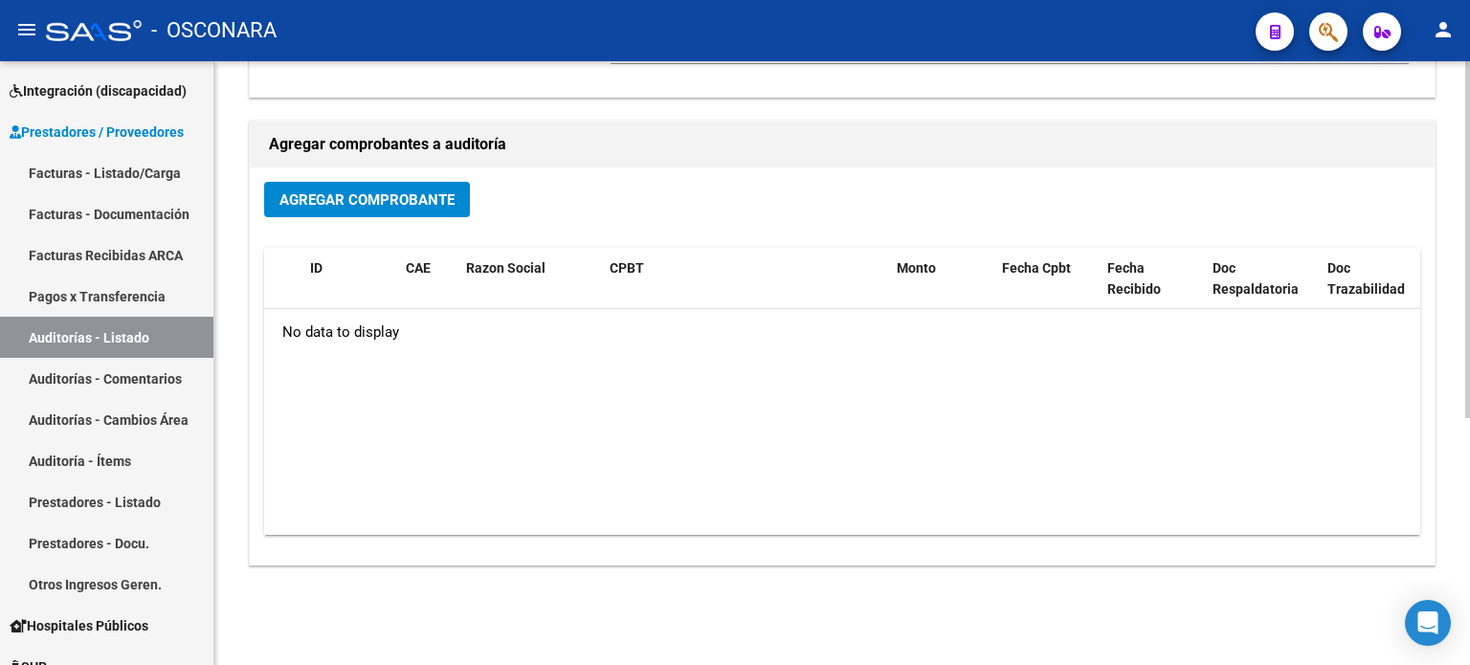
click at [339, 194] on span "Agregar Comprobante" at bounding box center [366, 199] width 175 height 17
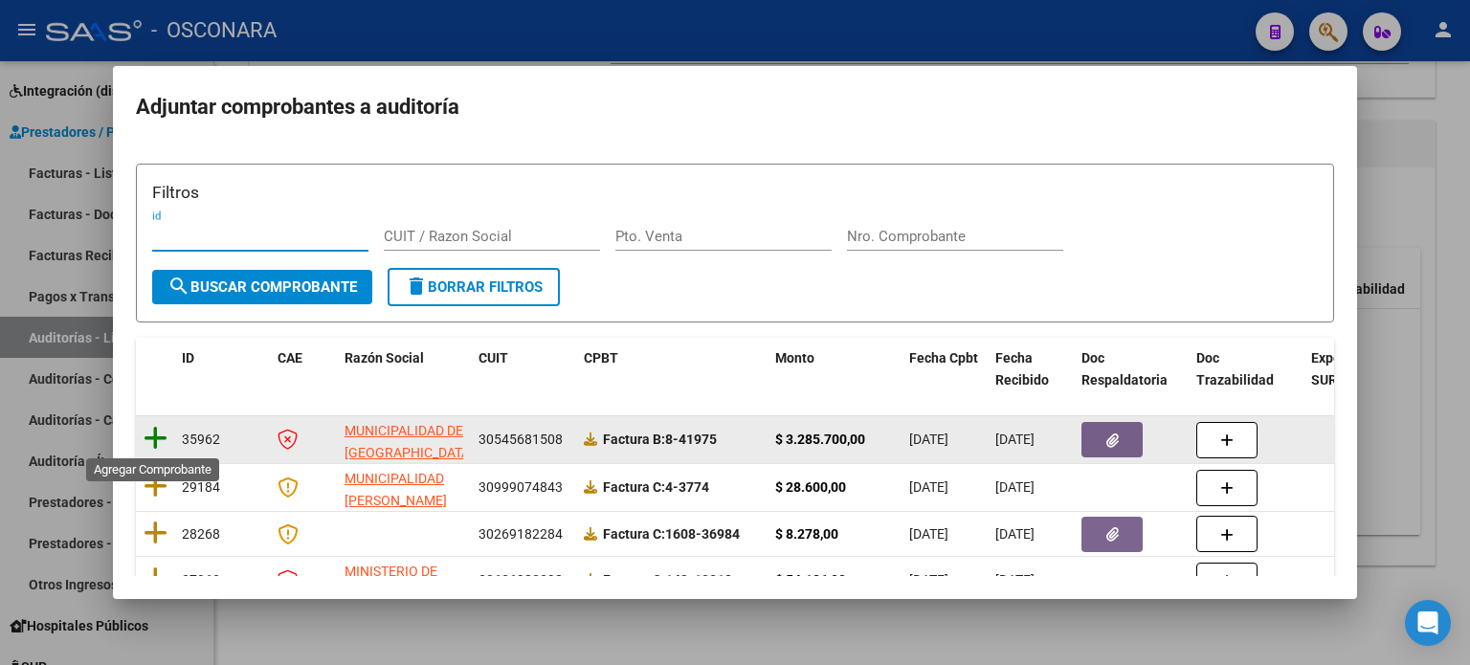
click at [165, 435] on icon at bounding box center [156, 438] width 24 height 27
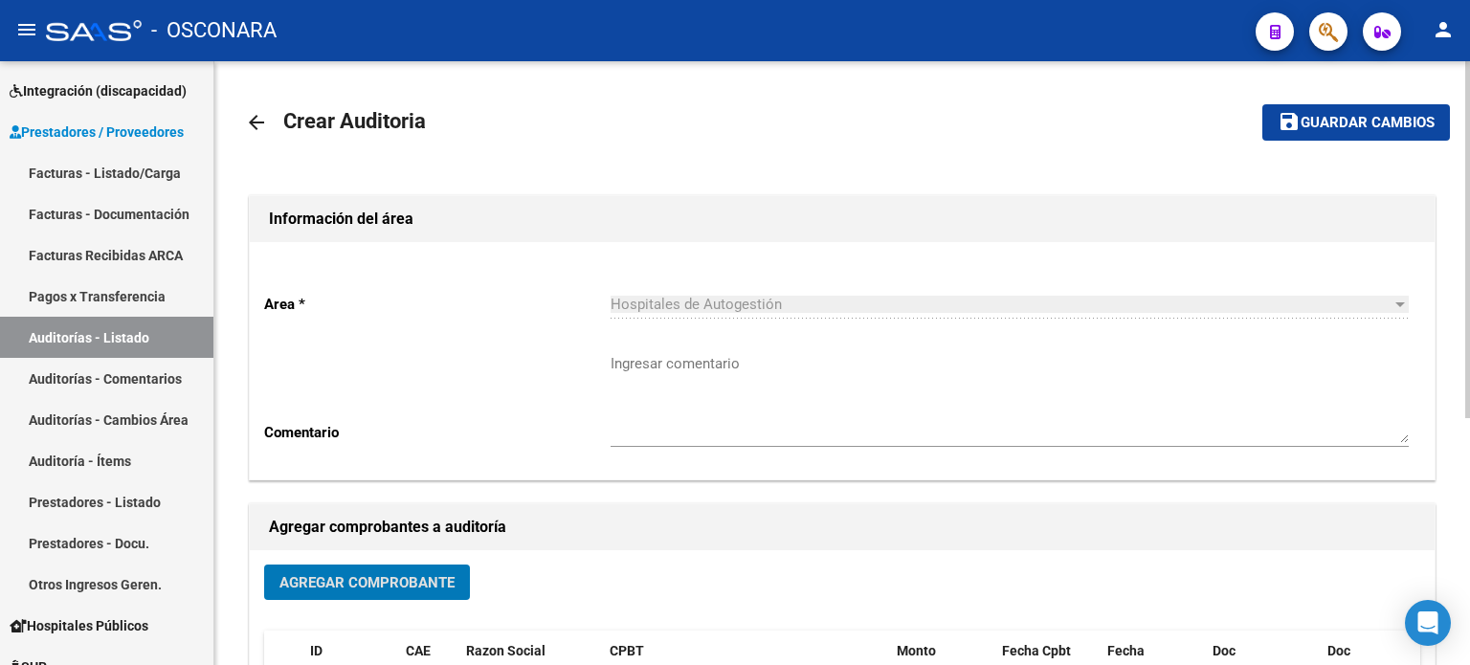
scroll to position [0, 0]
click at [1337, 115] on span "Guardar cambios" at bounding box center [1368, 123] width 134 height 17
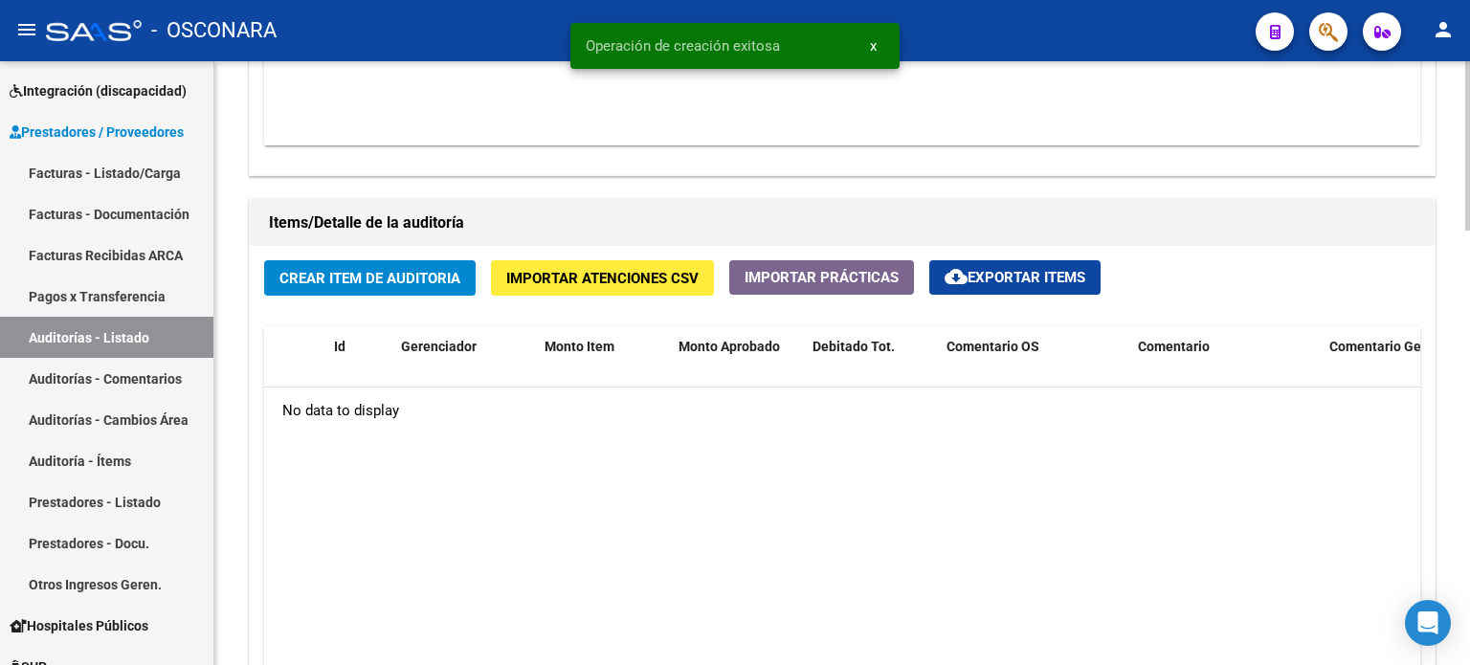
scroll to position [1340, 0]
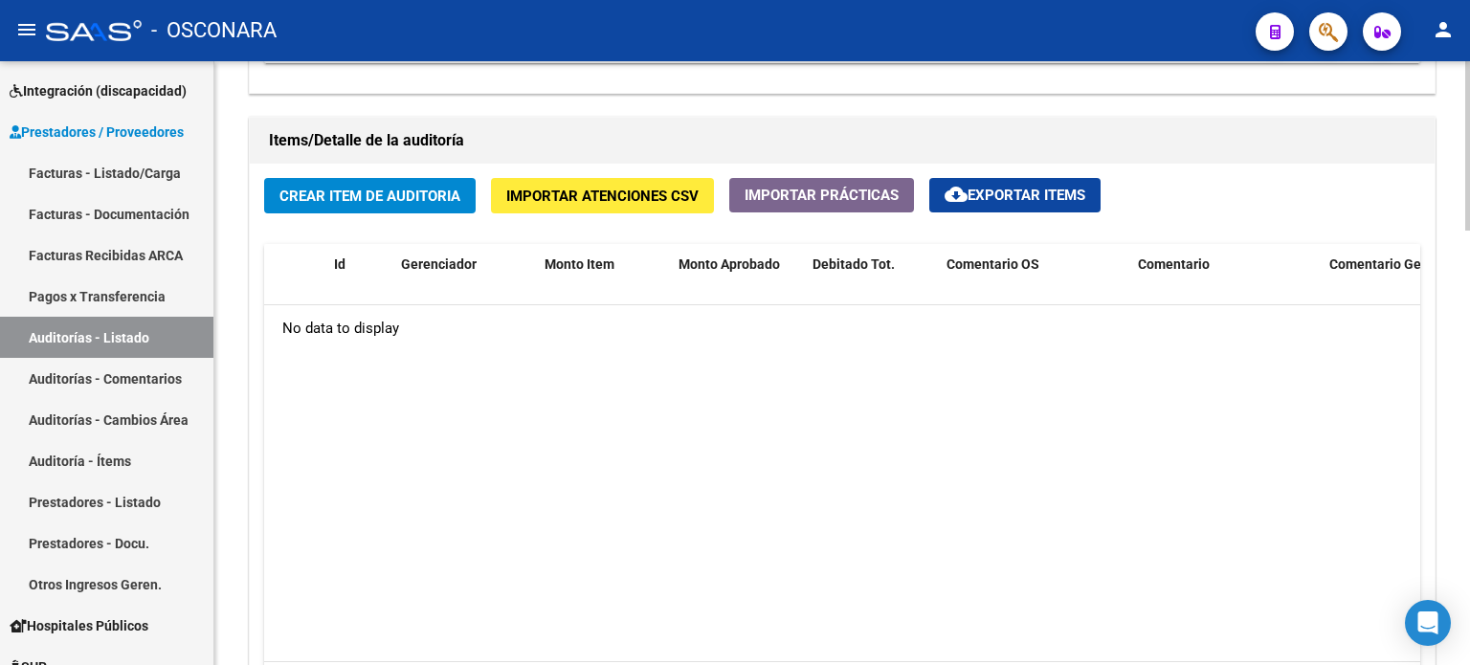
click at [359, 199] on span "Crear Item de Auditoria" at bounding box center [369, 196] width 181 height 17
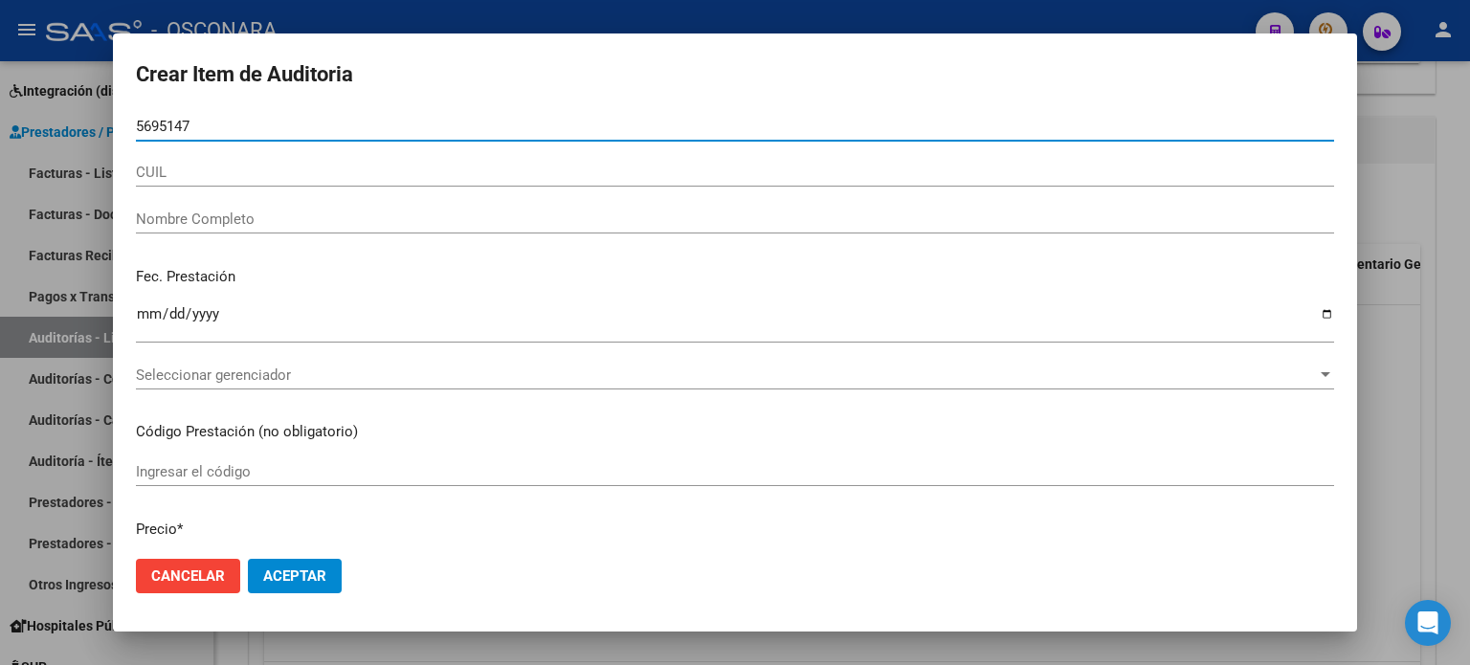
type input "56951477"
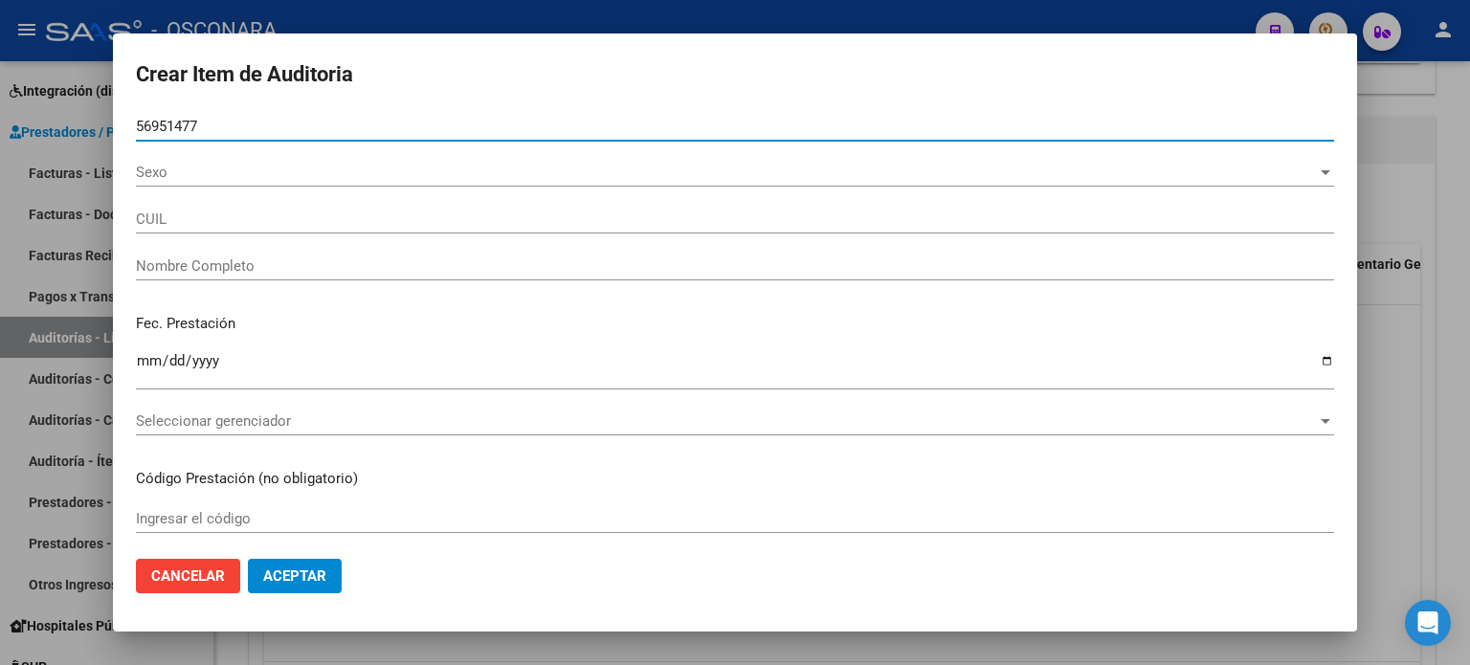
type input "27569514776"
type input "ALEGRE LUCIA"
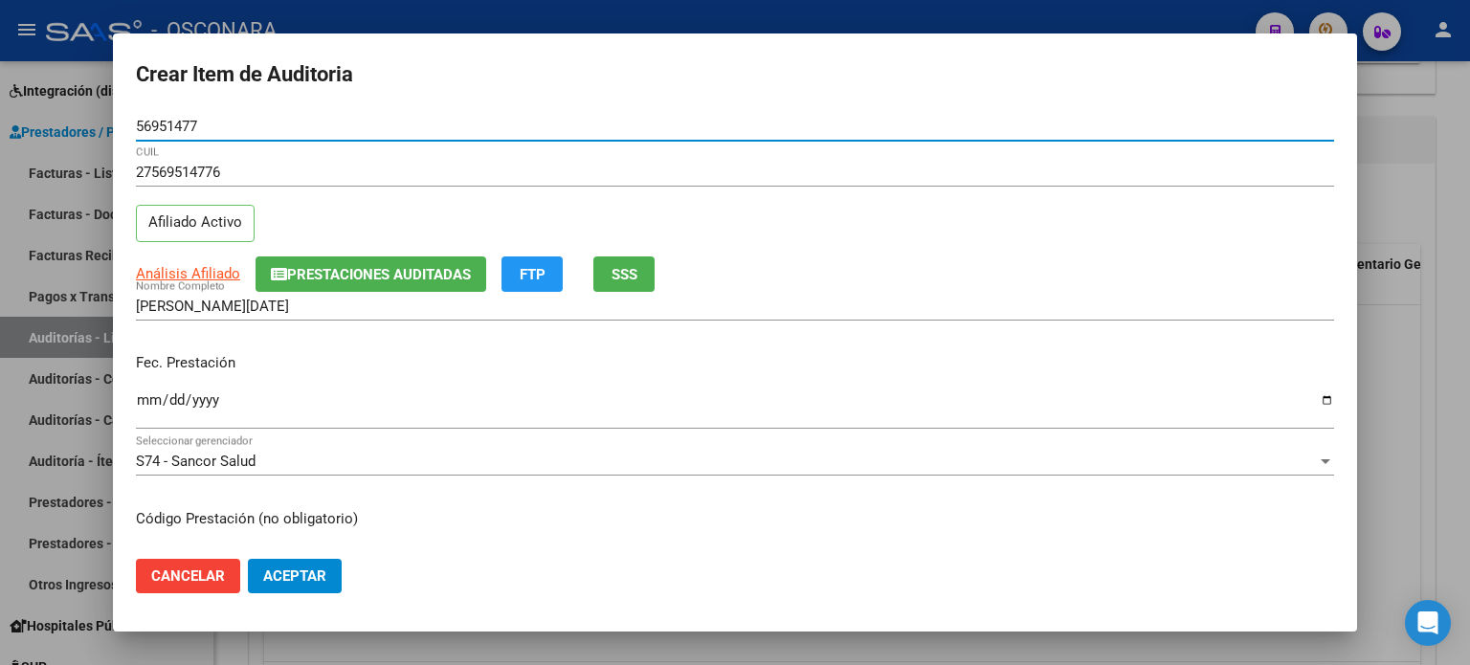
type input "56951477"
click at [148, 399] on input "Ingresar la fecha" at bounding box center [735, 407] width 1198 height 31
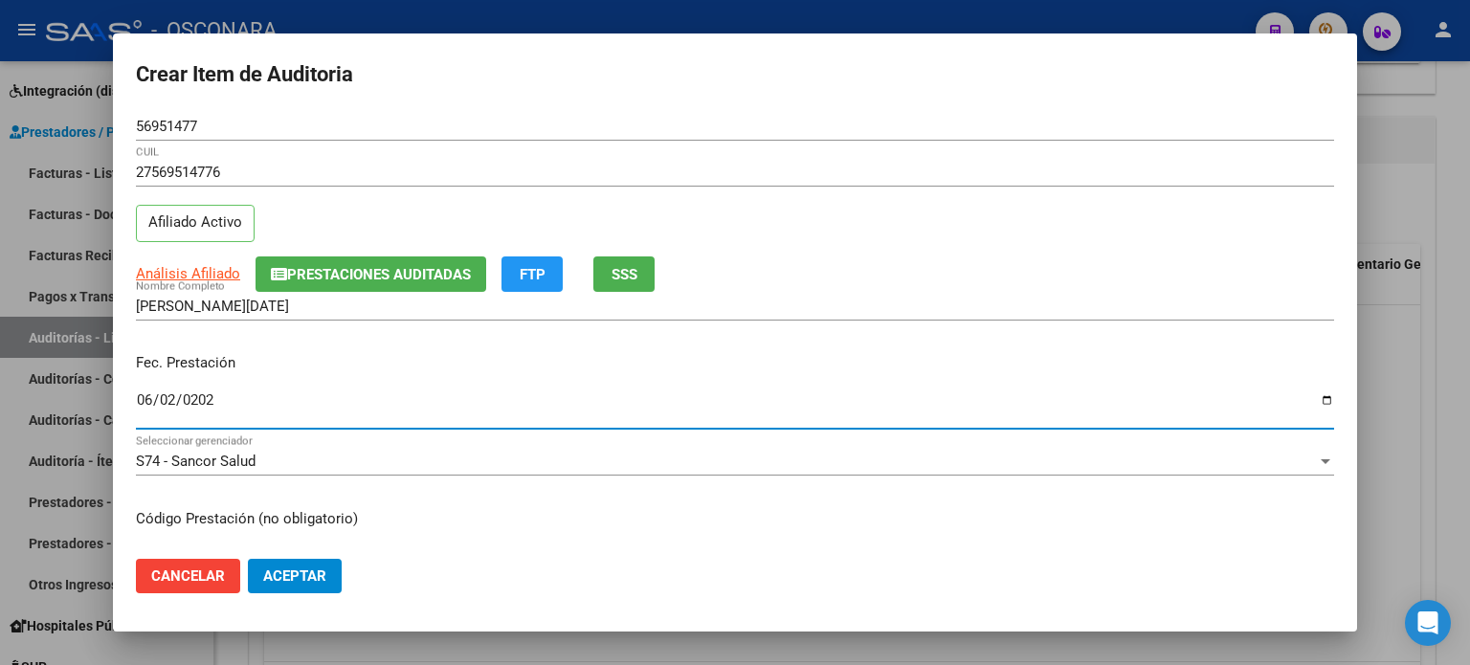
type input "2025-06-02"
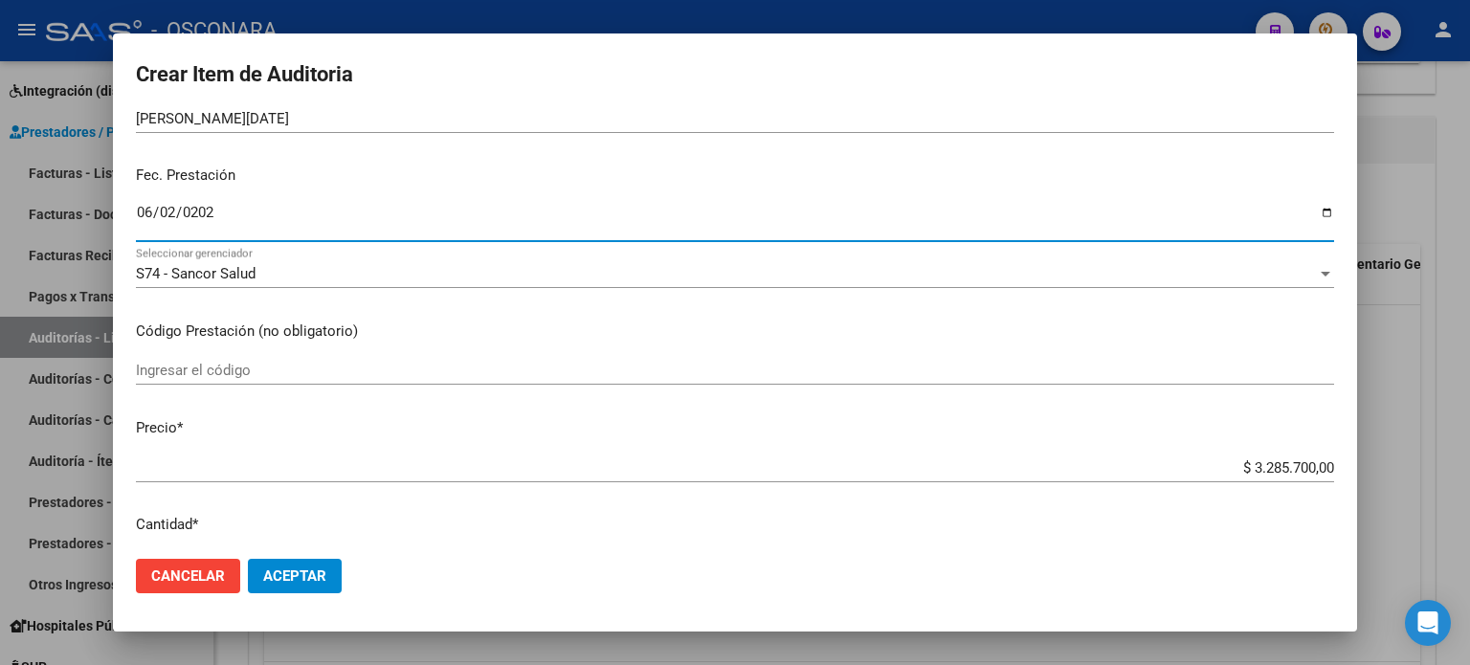
scroll to position [191, 0]
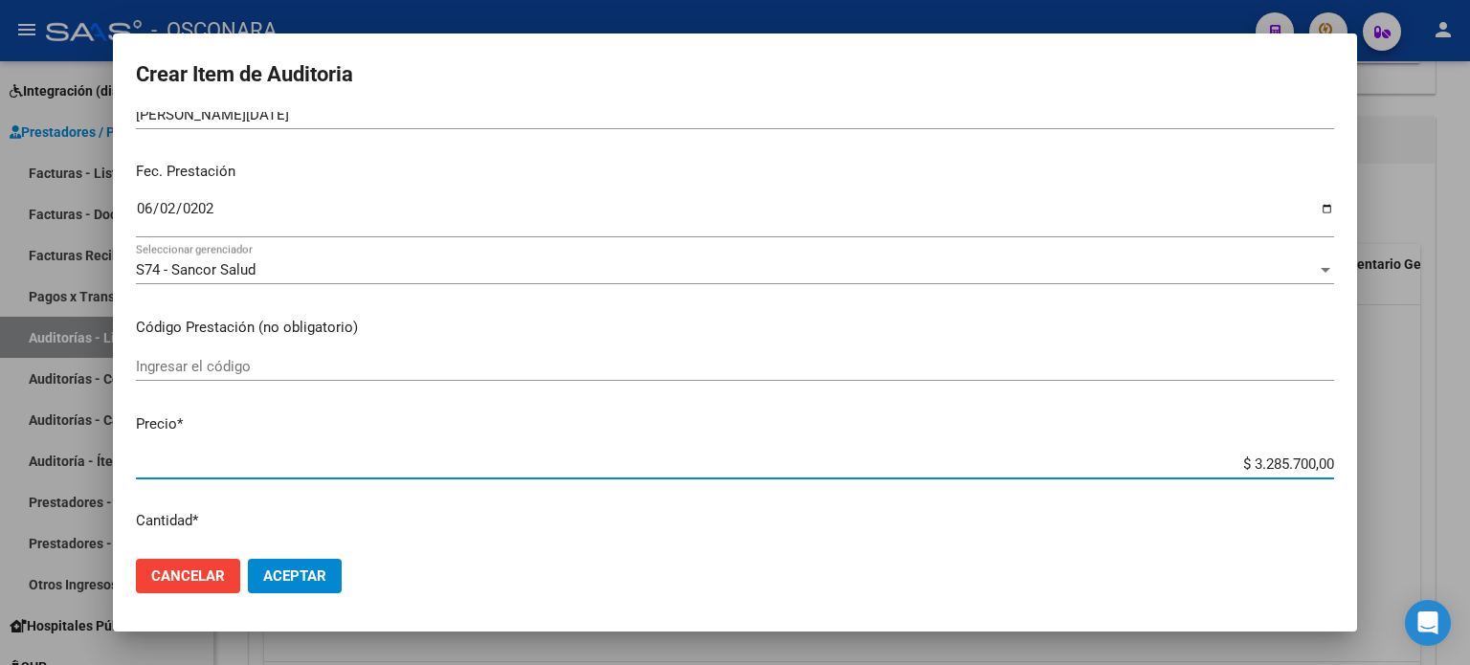
drag, startPoint x: 1239, startPoint y: 455, endPoint x: 1345, endPoint y: 455, distance: 105.3
click at [1345, 455] on mat-dialog-content "56951477 Nro Documento 27569514776 CUIL Afiliado Activo Análisis Afiliado Prest…" at bounding box center [735, 328] width 1244 height 433
type input "$ 0,05"
type input "$ 0,52"
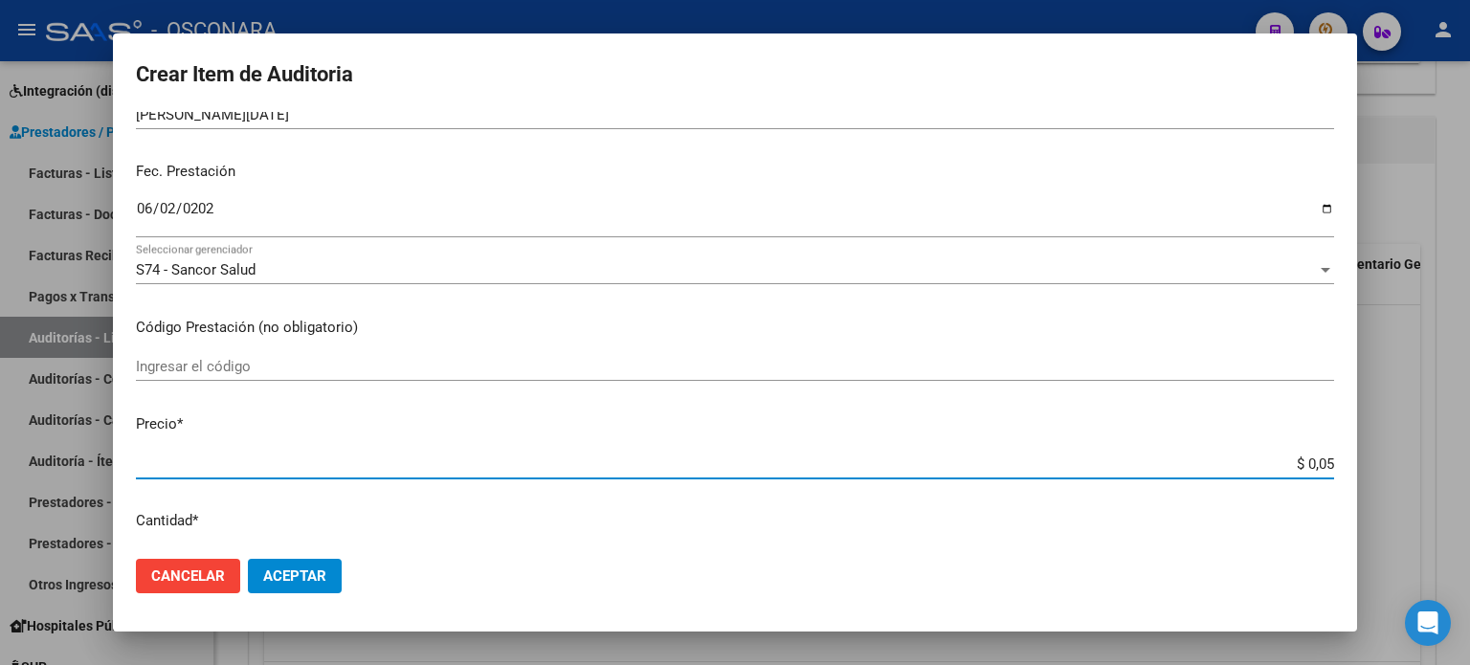
type input "$ 0,52"
type input "$ 5,26"
type input "$ 52,65"
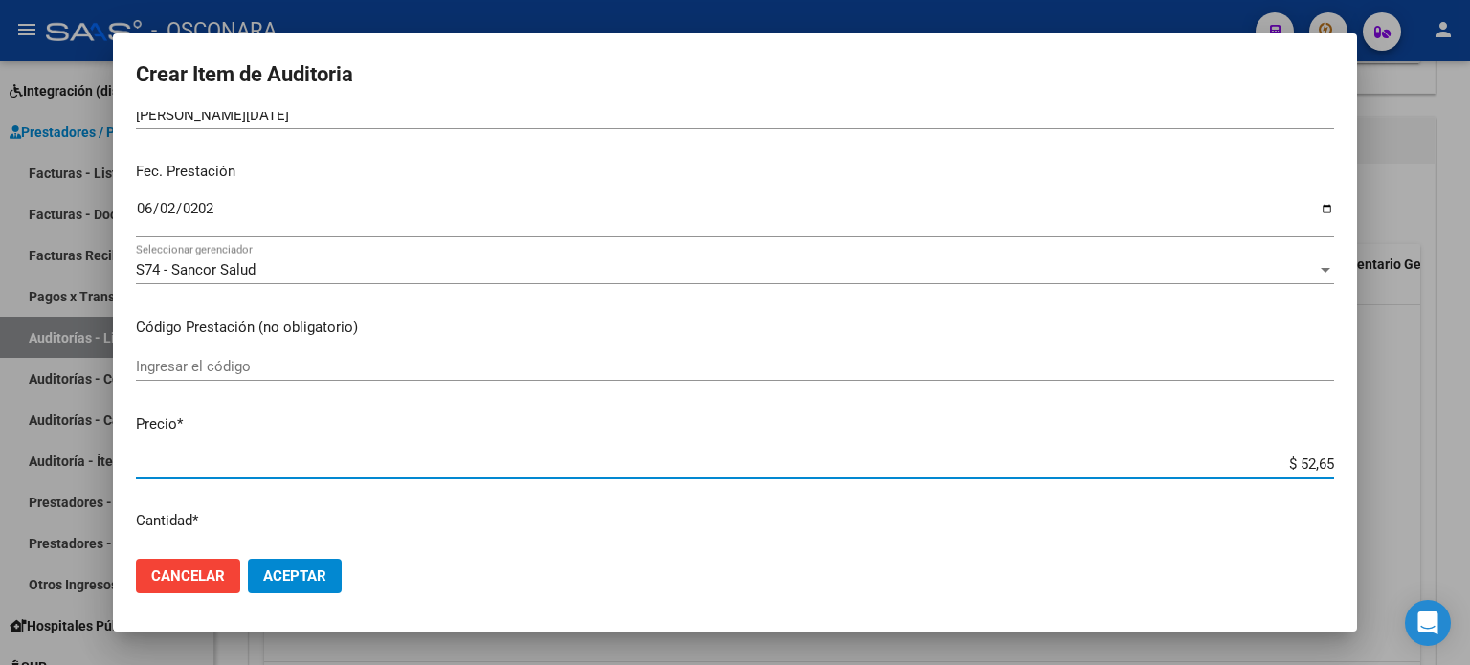
type input "$ 526,50"
type input "$ 5.265,00"
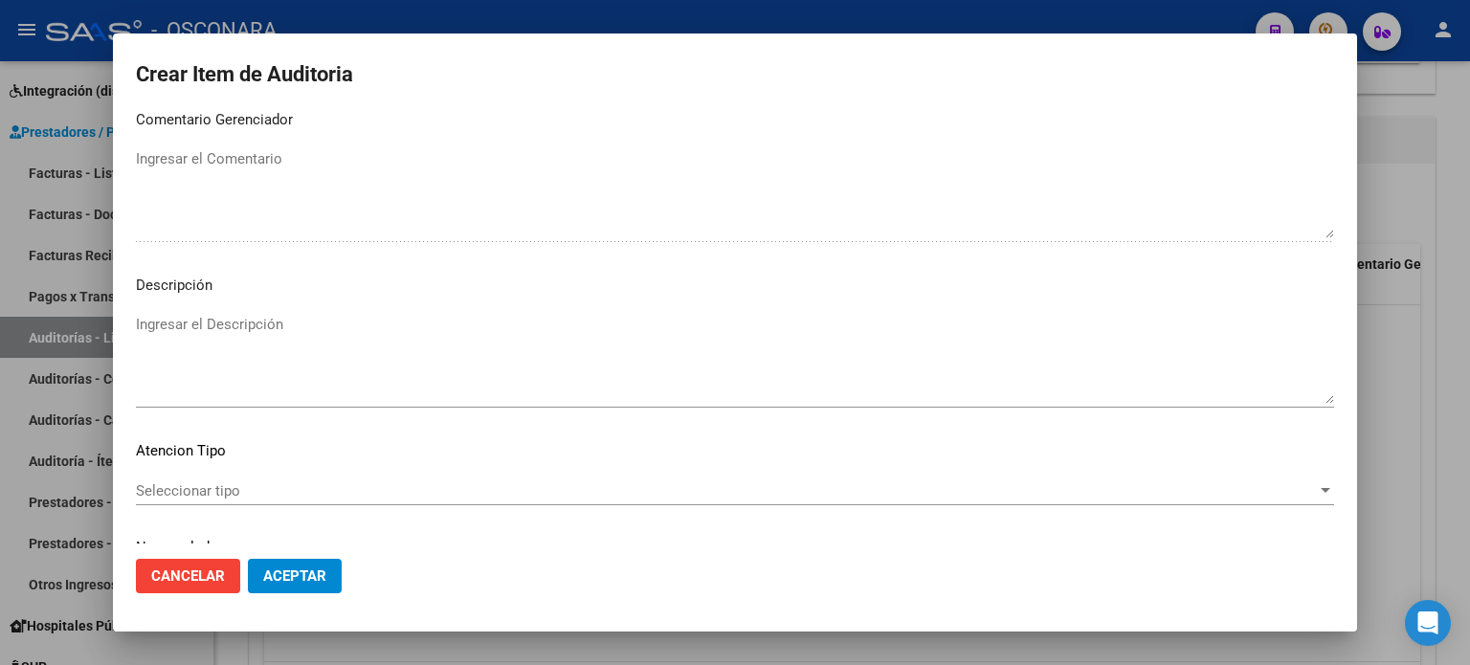
scroll to position [1244, 0]
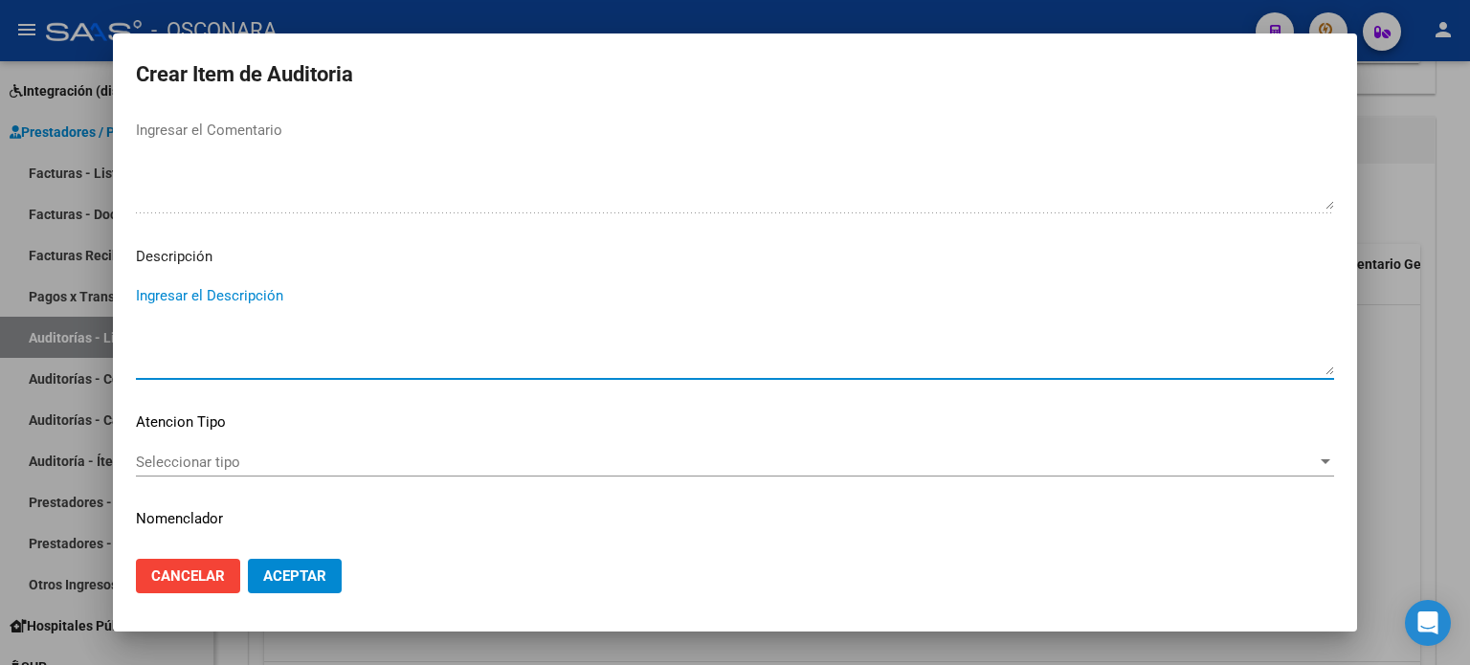
click at [203, 293] on textarea "Ingresar el Descripción" at bounding box center [735, 330] width 1198 height 90
type textarea "c"
type textarea "Consulta + atención en guardia"
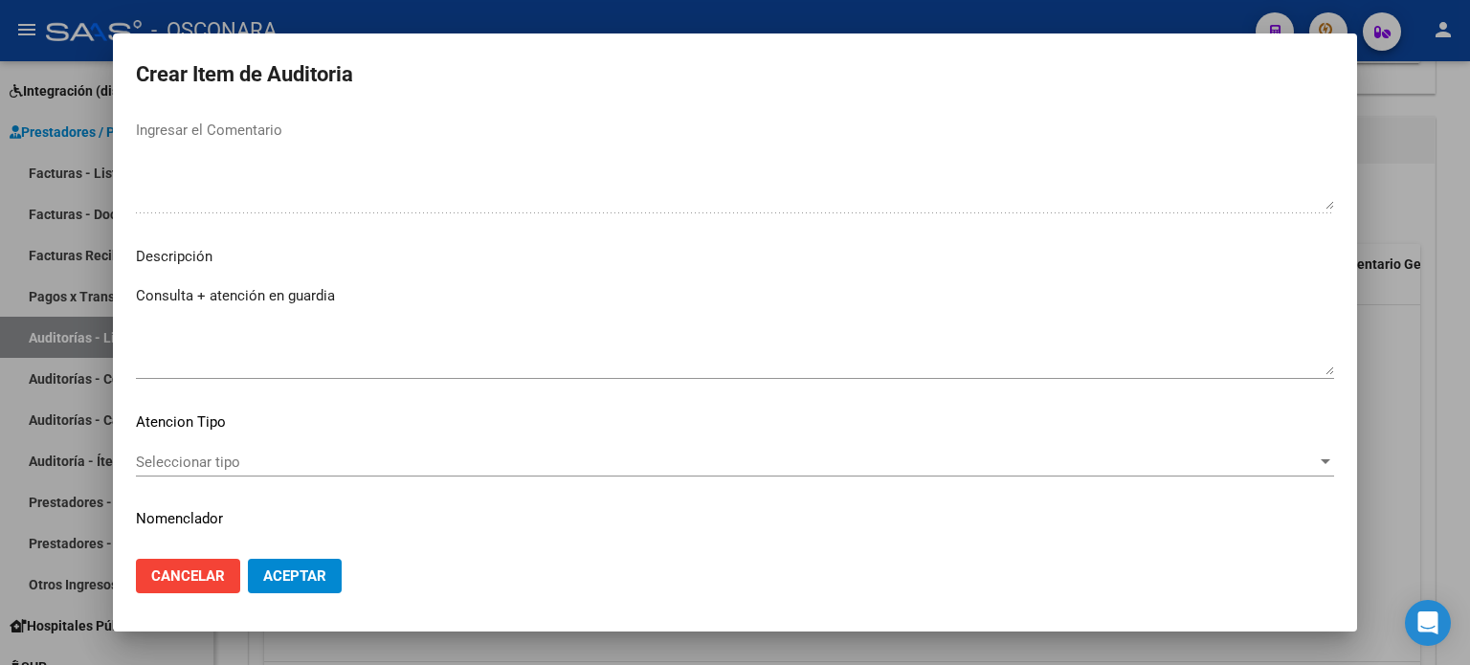
click at [231, 445] on mat-dialog-content "56951477 Nro Documento 27569514776 CUIL Afiliado Activo Análisis Afiliado Prest…" at bounding box center [735, 328] width 1244 height 433
click at [229, 458] on span "Seleccionar tipo" at bounding box center [726, 462] width 1181 height 17
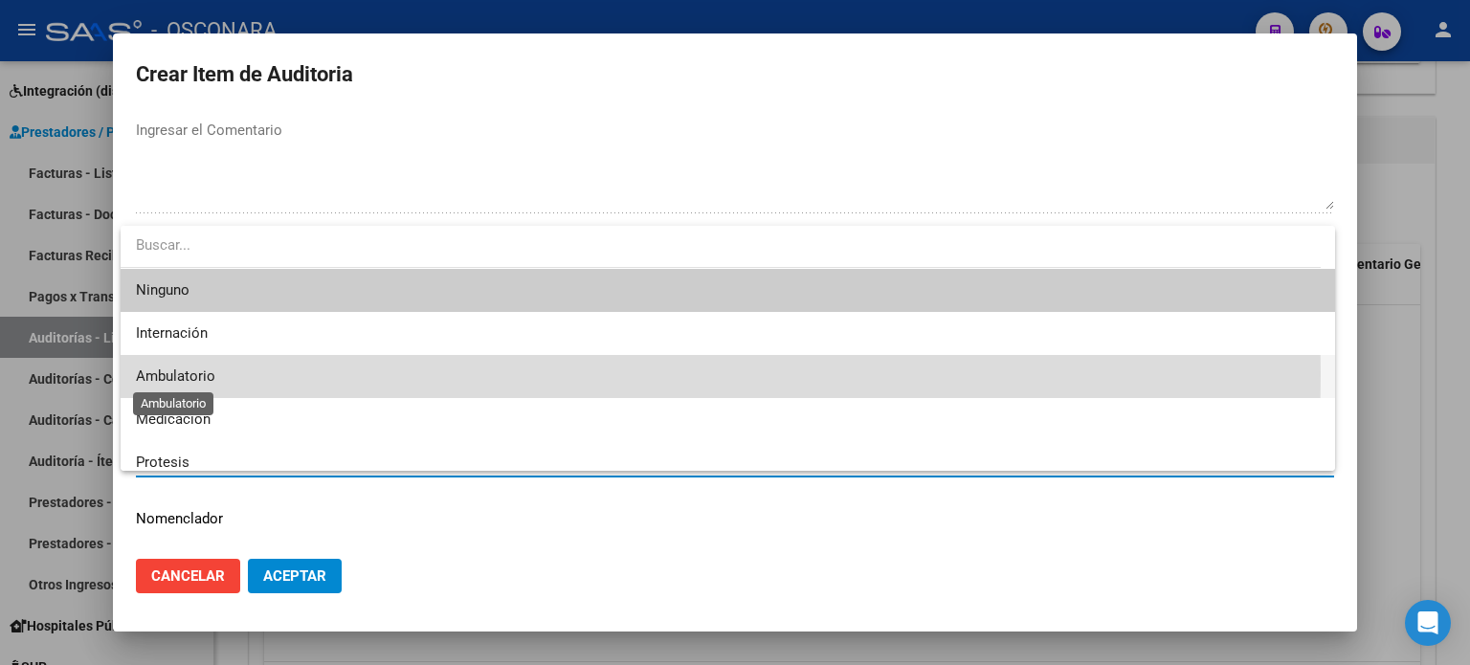
click at [213, 374] on span "Ambulatorio" at bounding box center [175, 376] width 79 height 17
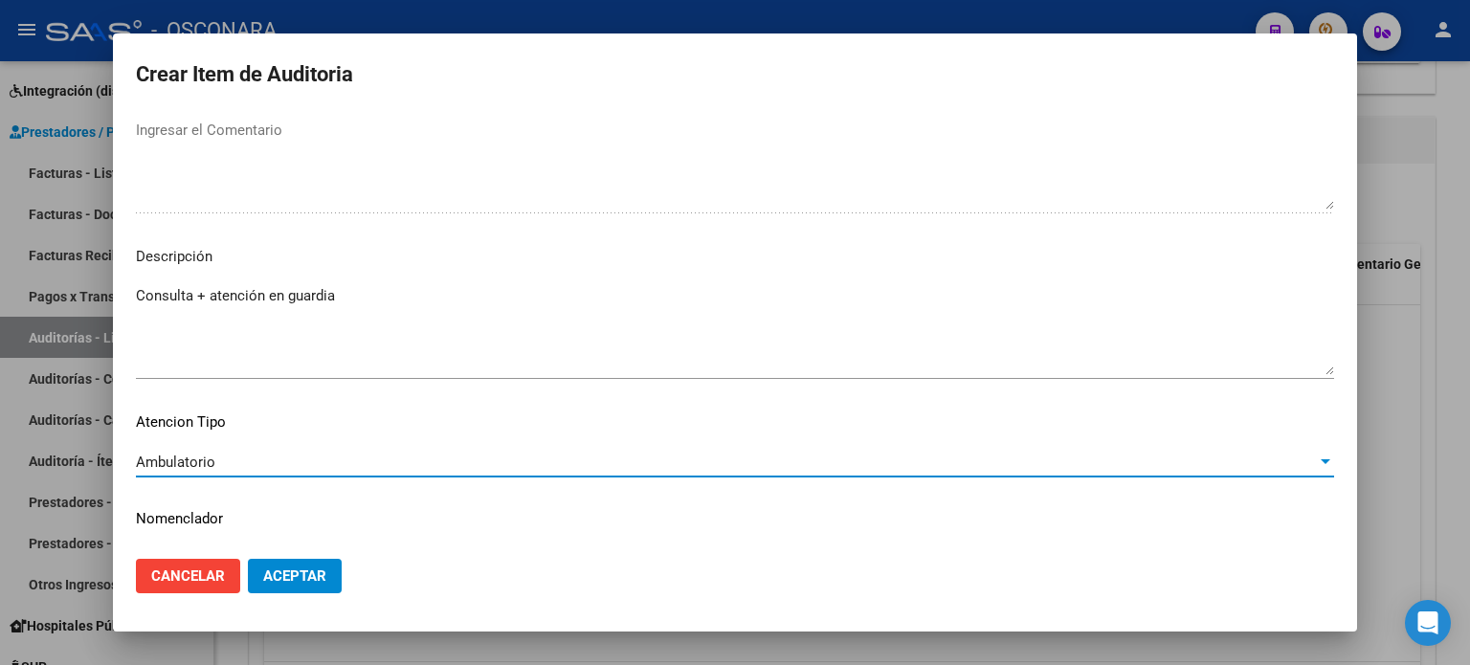
click at [296, 571] on span "Aceptar" at bounding box center [294, 576] width 63 height 17
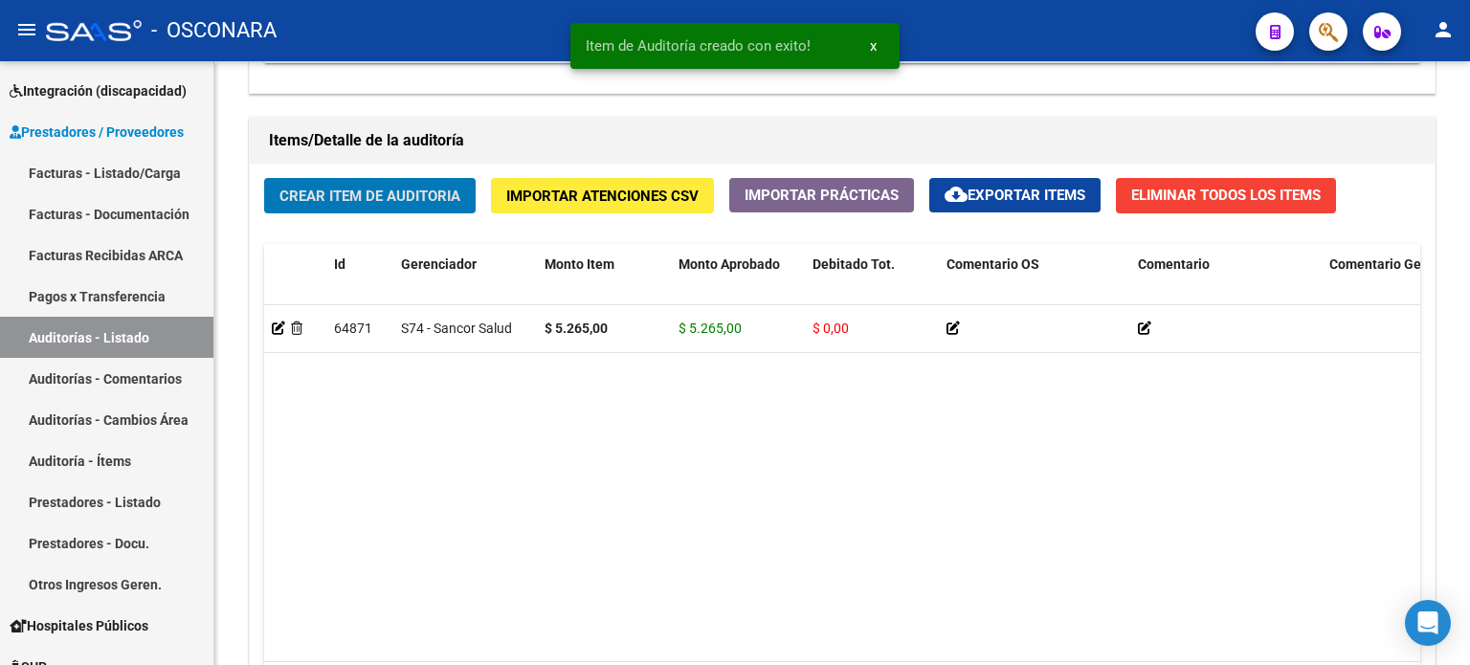
scroll to position [1341, 0]
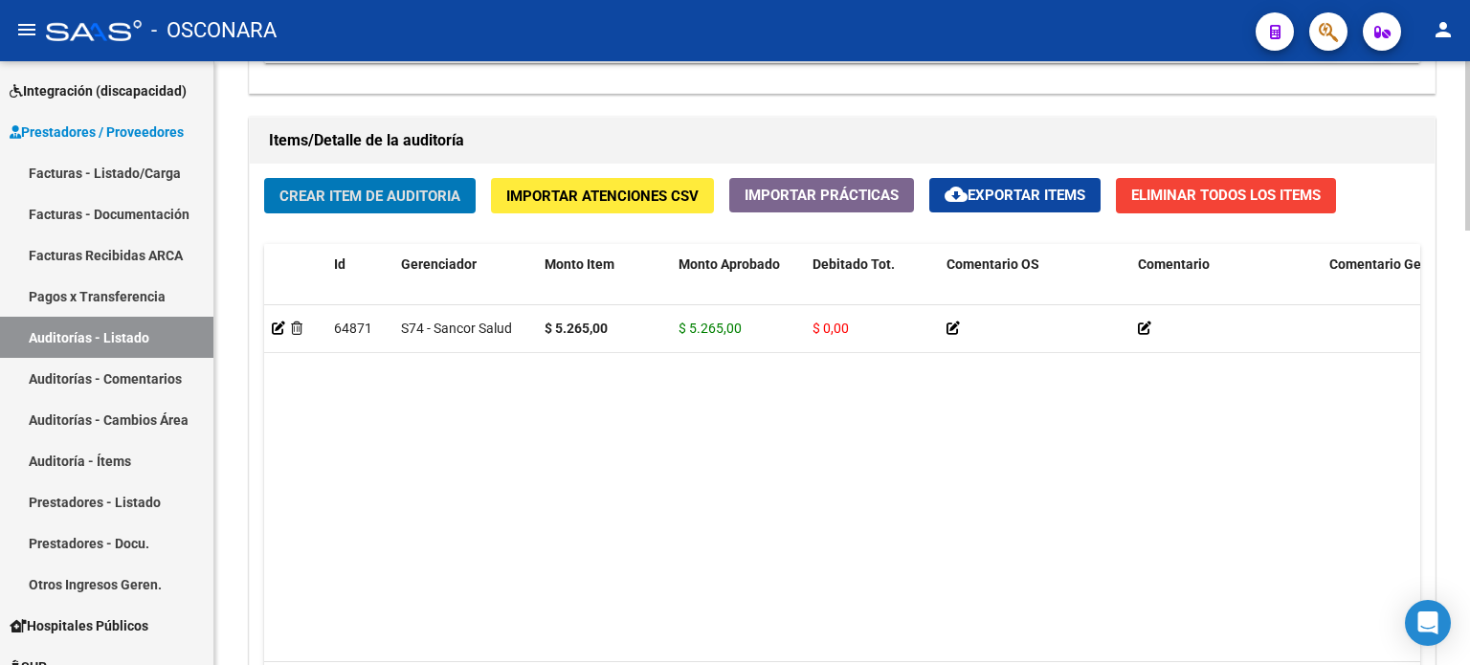
click at [336, 190] on span "Crear Item de Auditoria" at bounding box center [369, 196] width 181 height 17
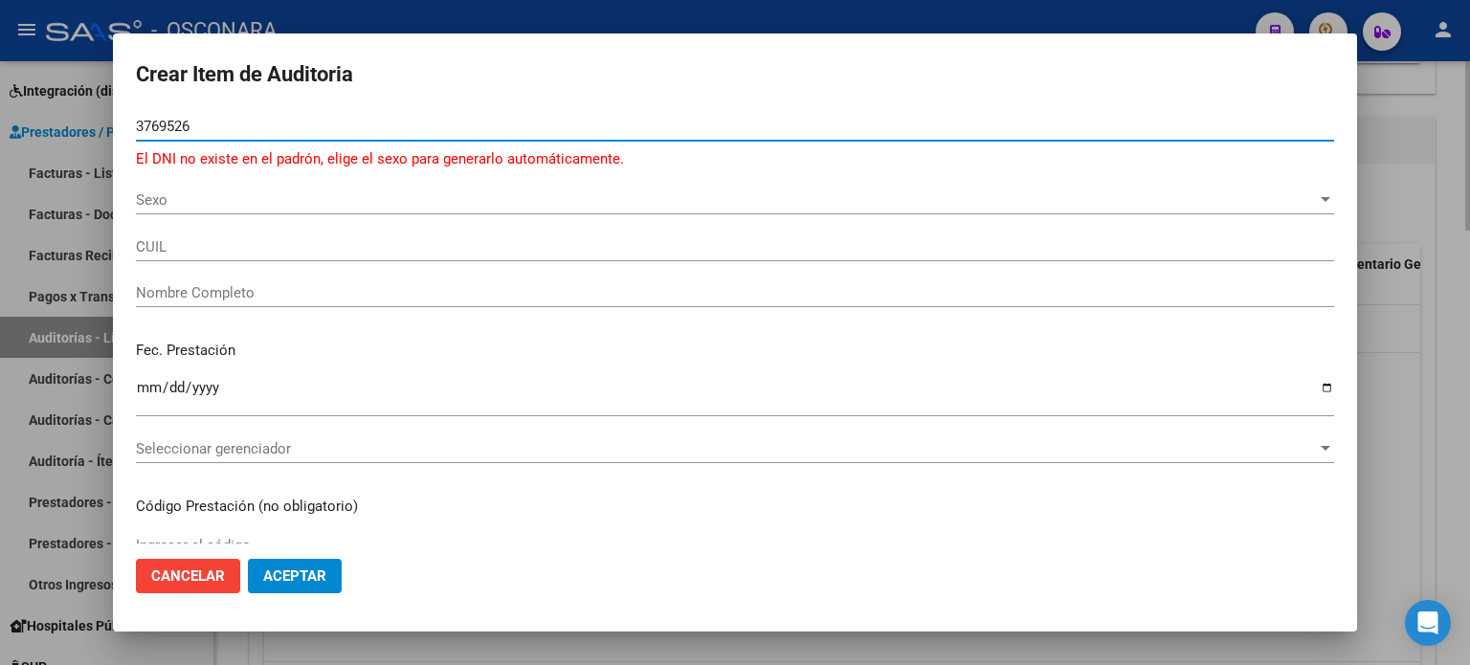
type input "37695264"
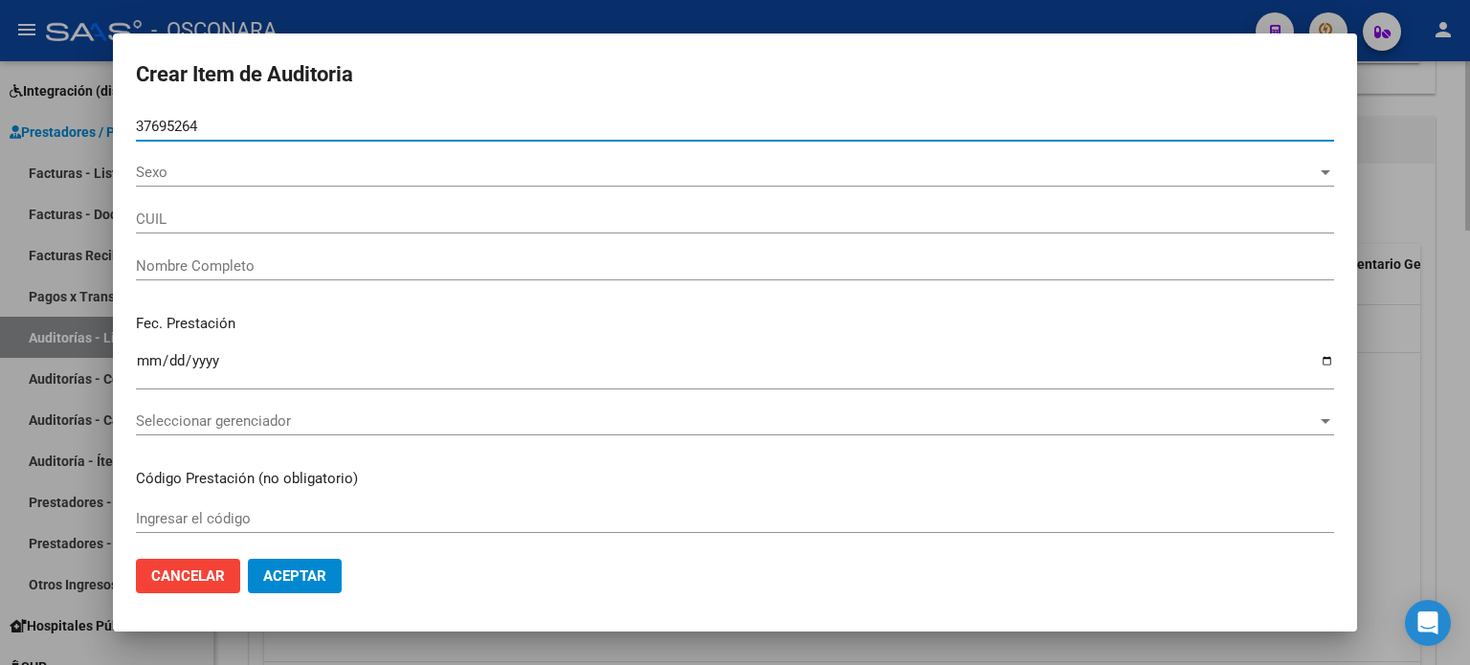
type input "23376952649"
type input "BARRIO MATIAS RENE"
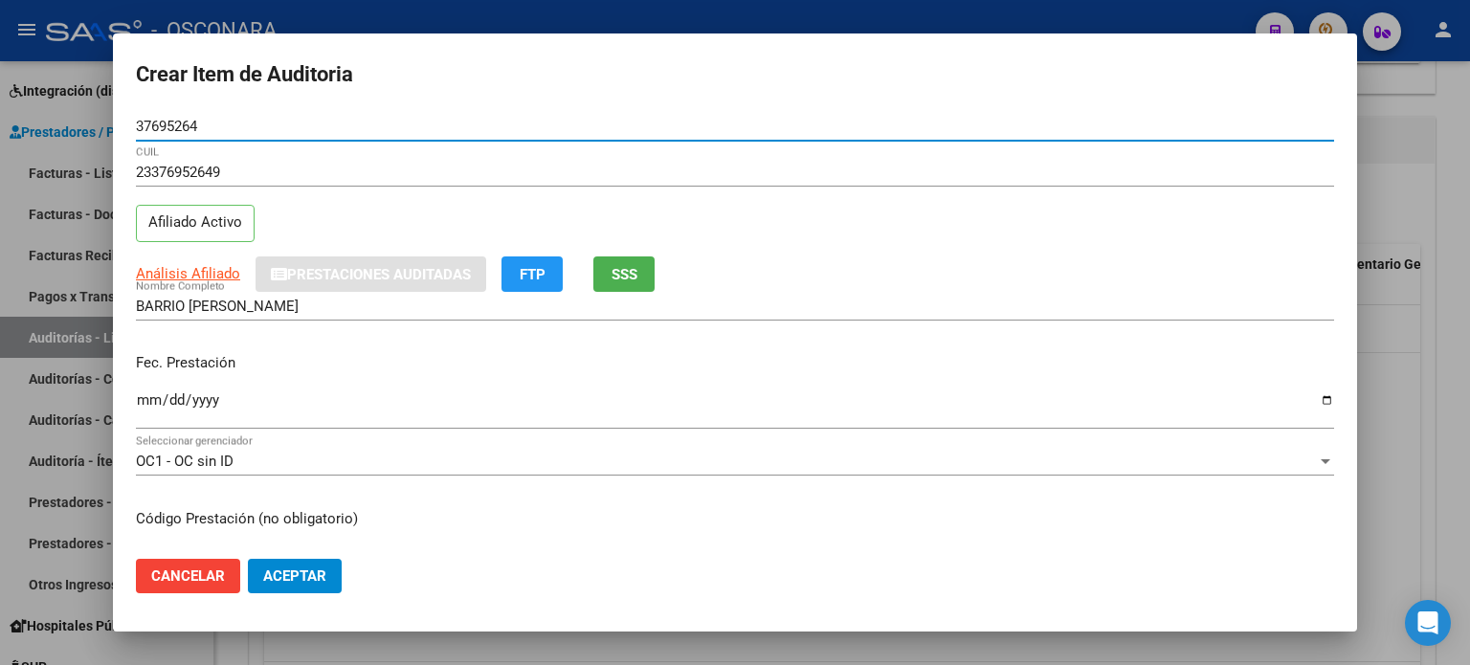
type input "37695264"
click at [151, 399] on input "Ingresar la fecha" at bounding box center [735, 407] width 1198 height 31
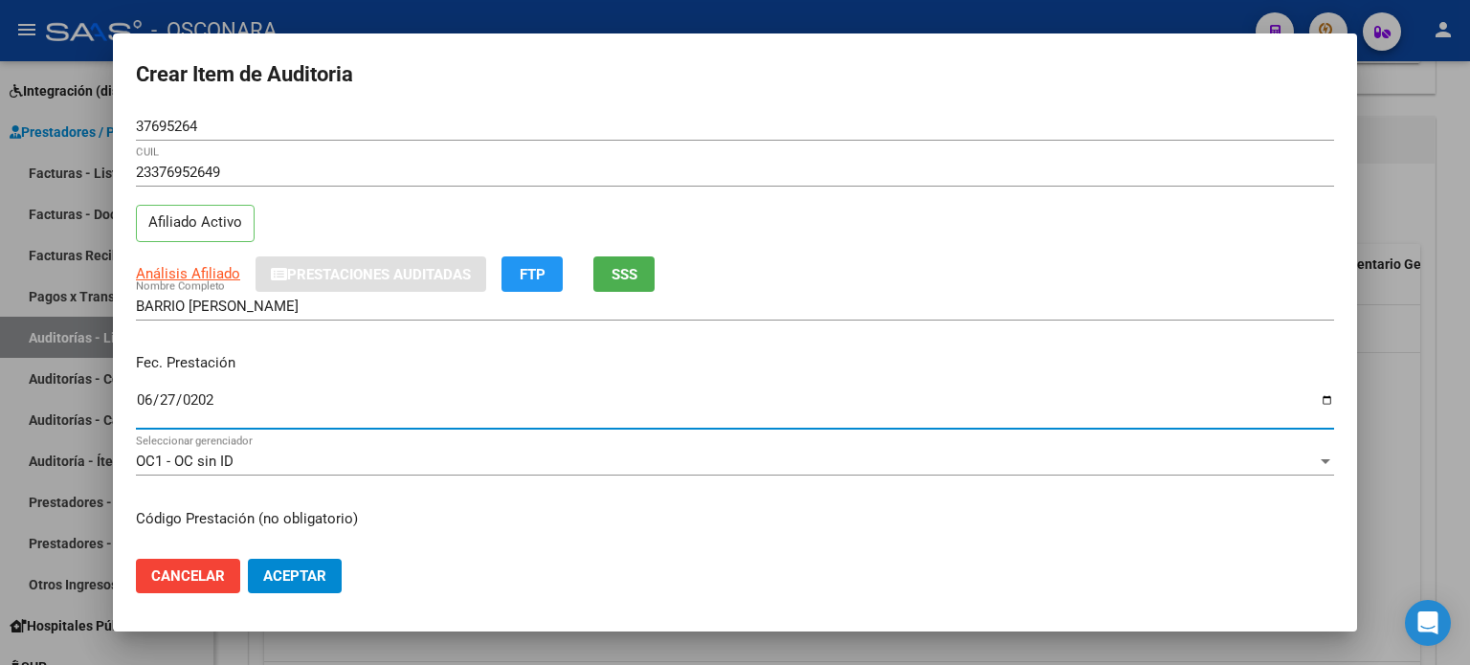
type input "[DATE]"
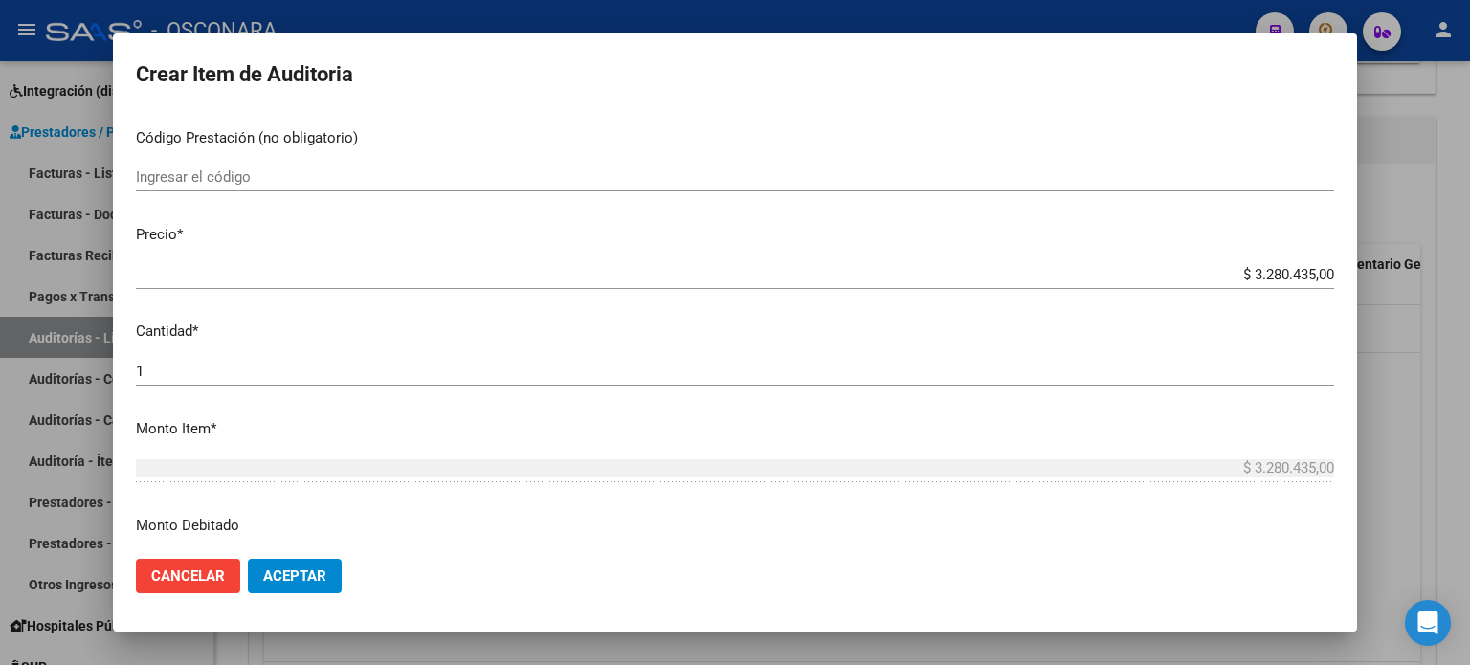
scroll to position [383, 0]
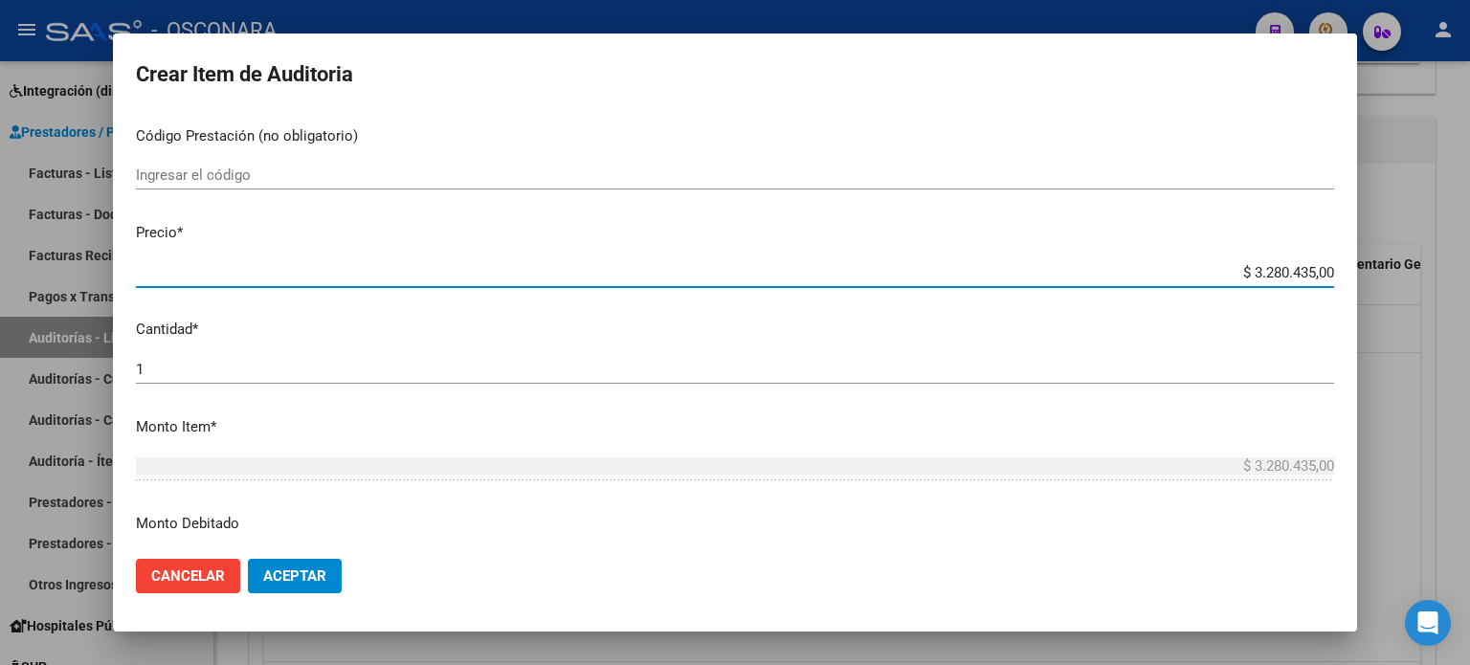
drag, startPoint x: 1252, startPoint y: 266, endPoint x: 1379, endPoint y: 254, distance: 127.9
click at [1379, 254] on div "Crear Item de Auditoria 37695264 Nro Documento 23376952649 CUIL Afiliado Activo…" at bounding box center [735, 332] width 1470 height 665
type input "$ 0,05"
type input "$ 0,52"
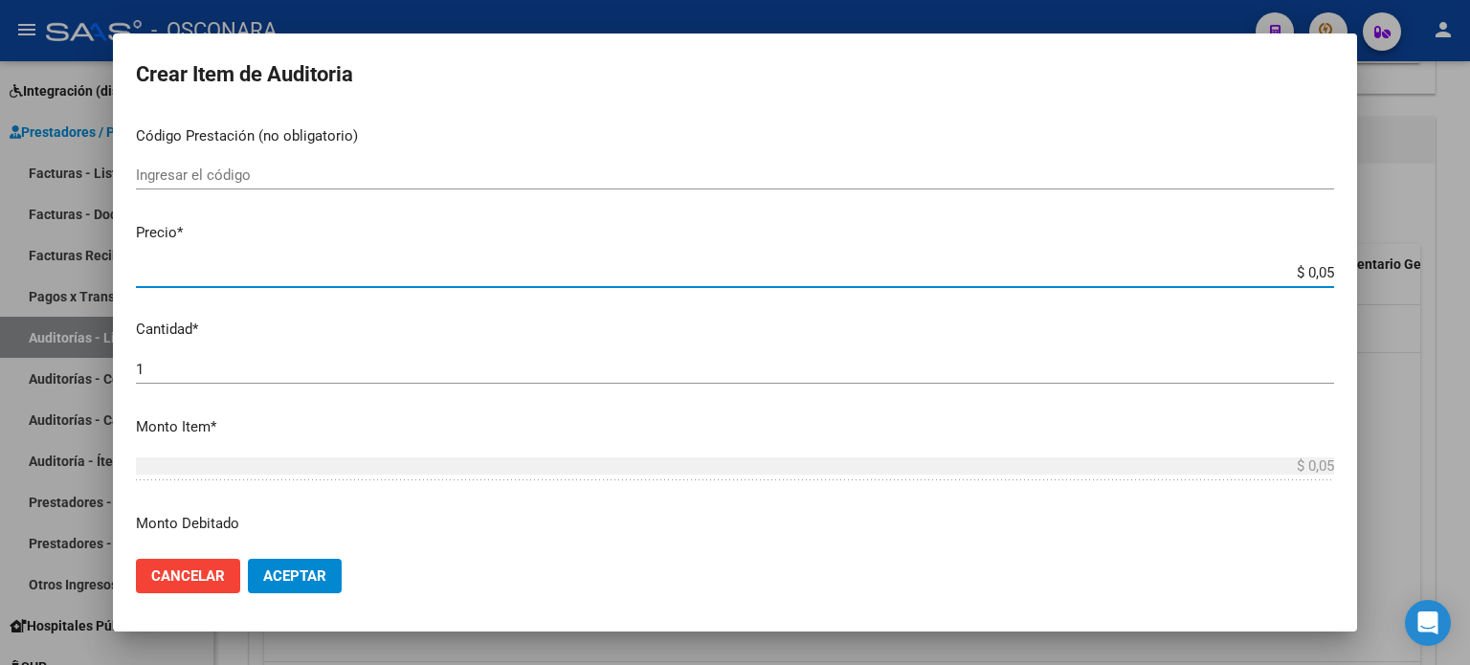
type input "$ 0,52"
type input "$ 5,26"
type input "$ 52,65"
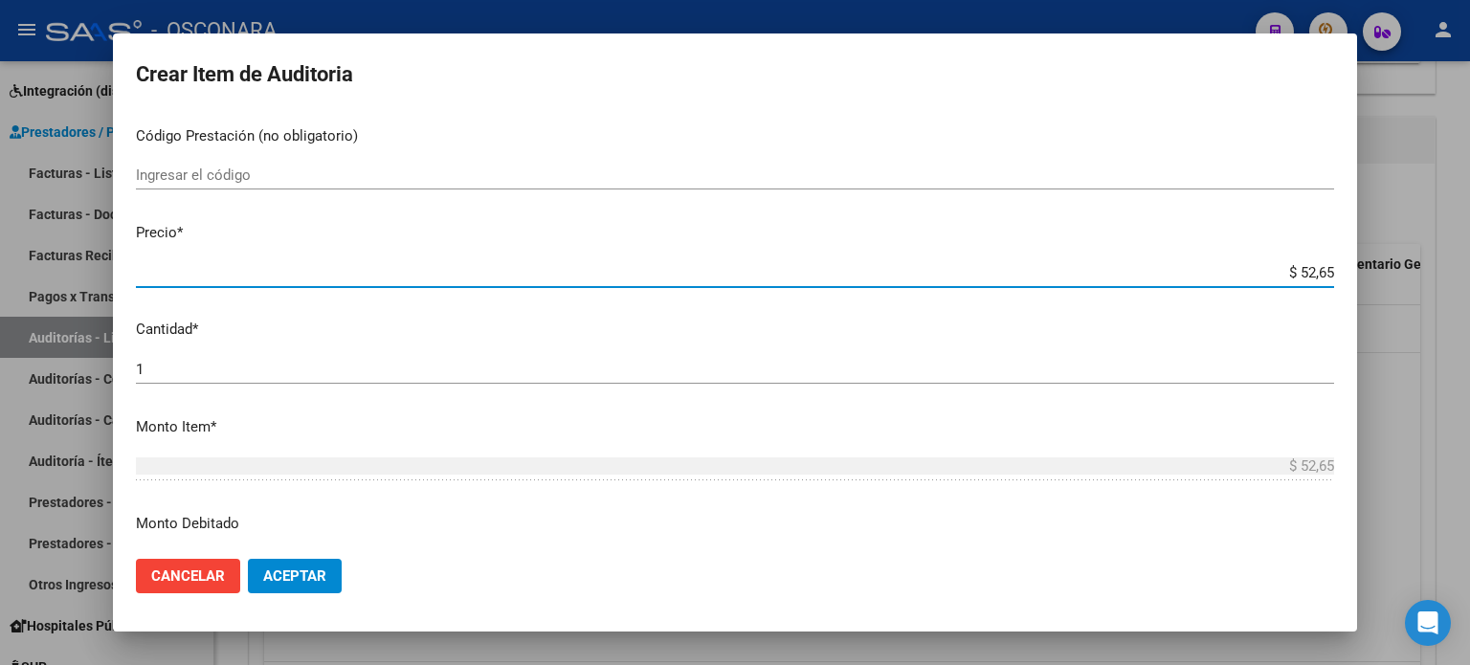
type input "$ 526,50"
type input "$ 5.265,00"
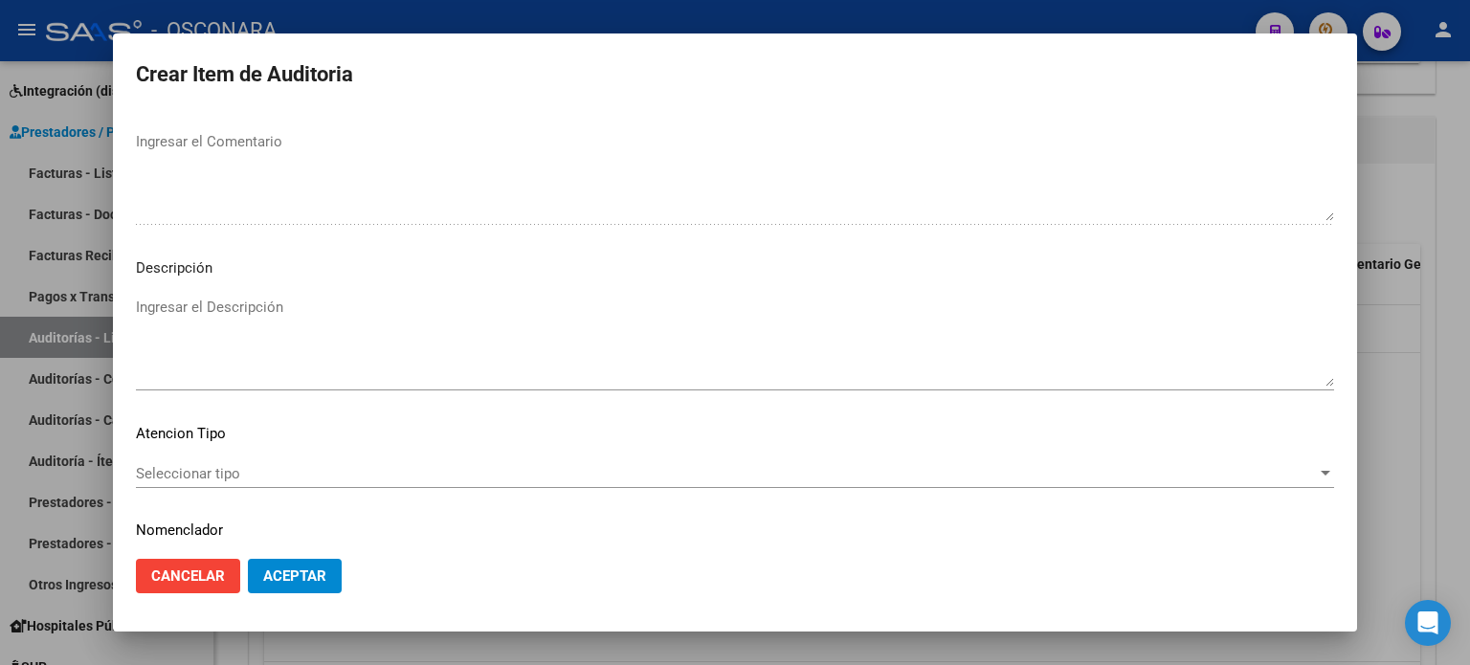
scroll to position [1290, 0]
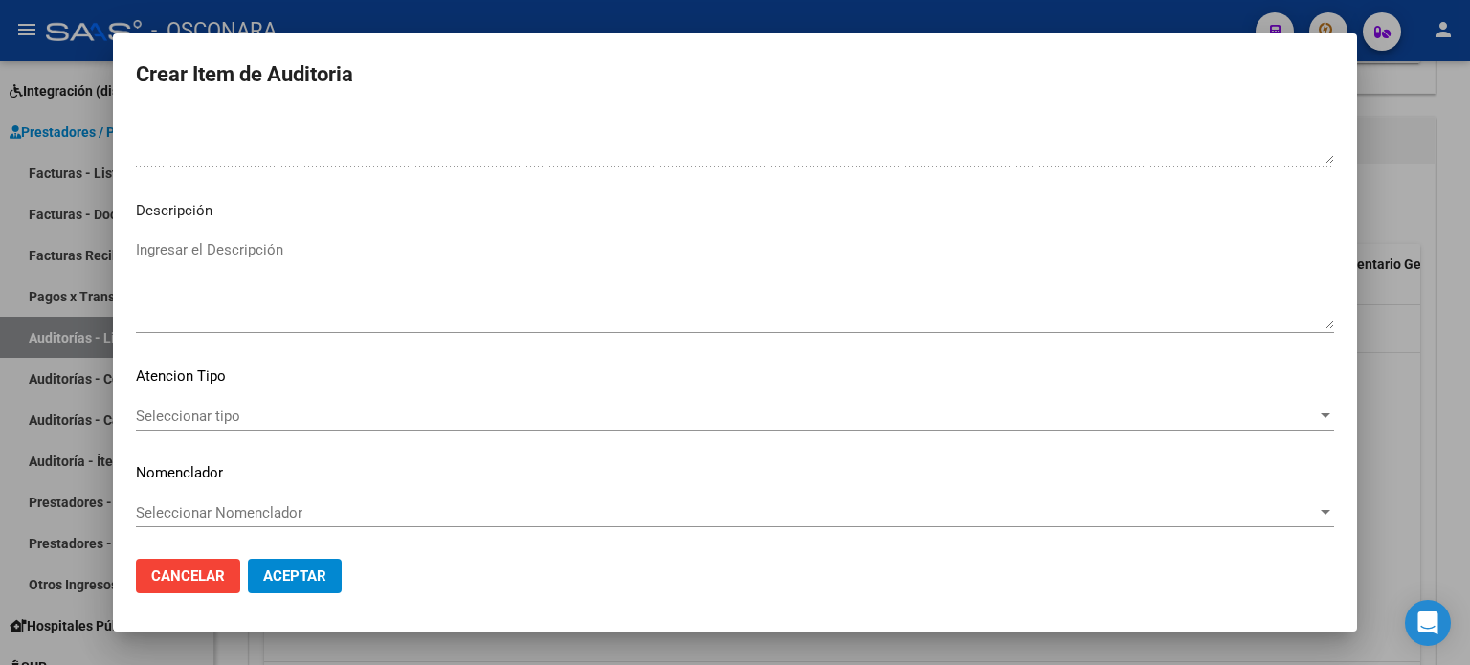
click at [283, 245] on textarea "Ingresar el Descripción" at bounding box center [735, 284] width 1198 height 90
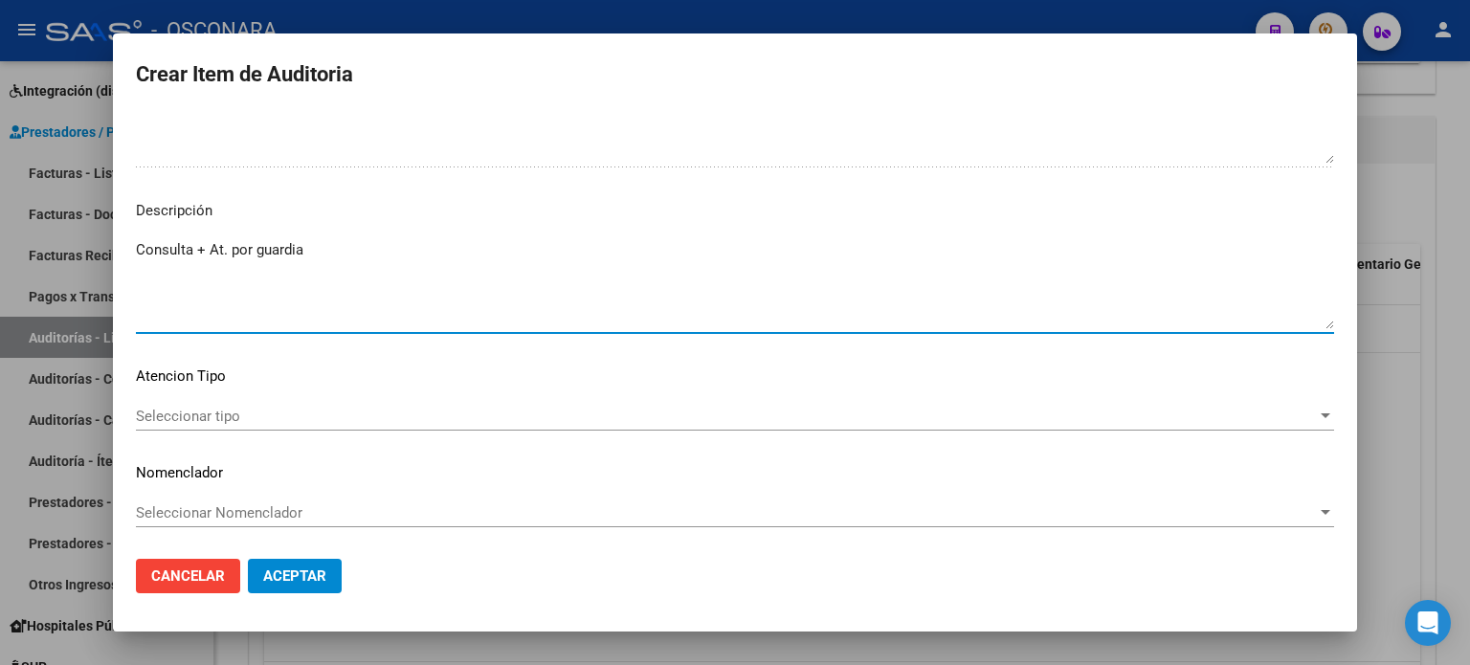
type textarea "Consulta + At. por guardia"
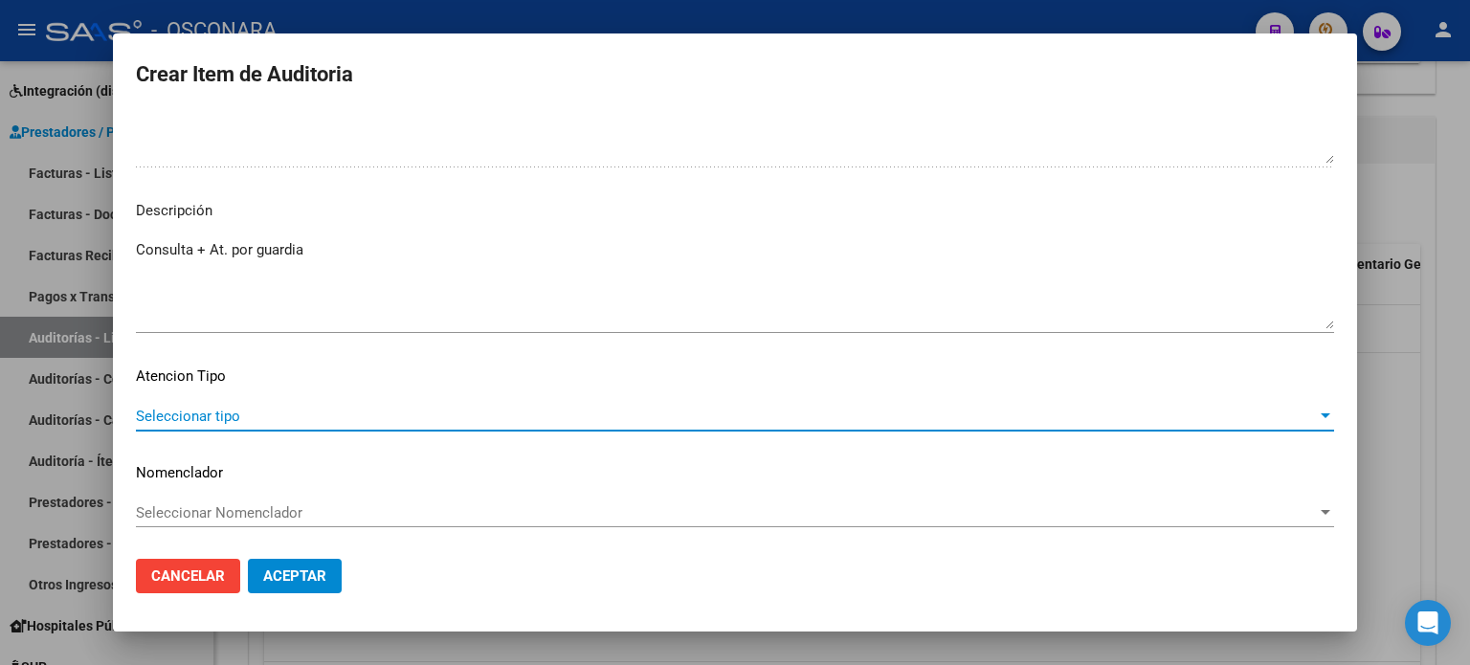
click at [245, 408] on span "Seleccionar tipo" at bounding box center [726, 416] width 1181 height 17
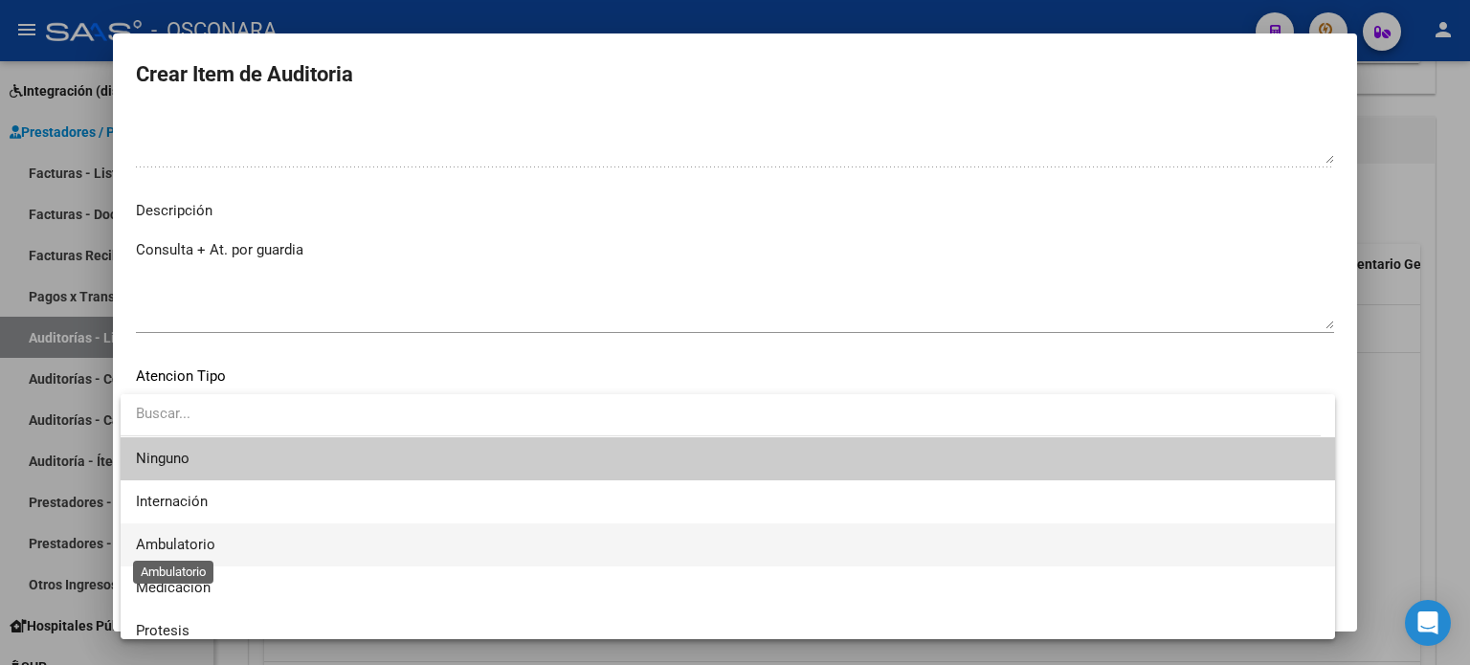
click at [209, 545] on span "Ambulatorio" at bounding box center [175, 544] width 79 height 17
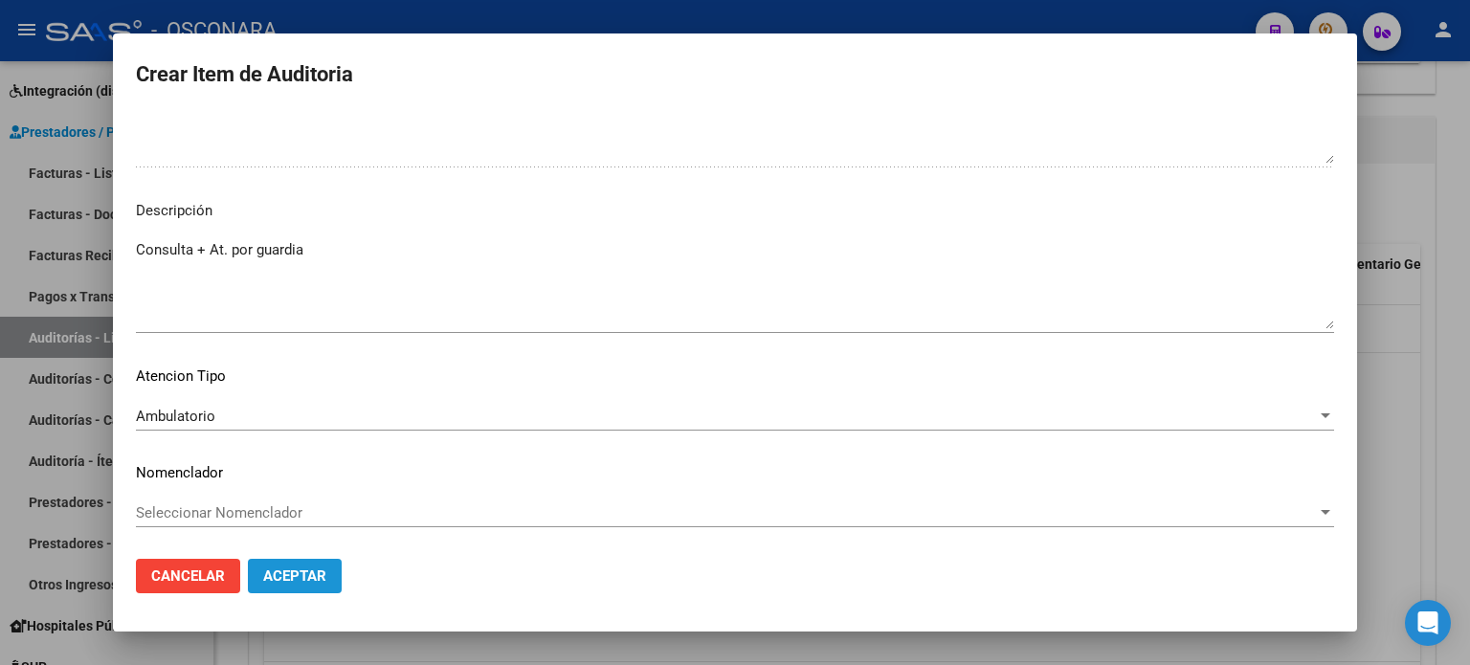
click at [304, 582] on span "Aceptar" at bounding box center [294, 576] width 63 height 17
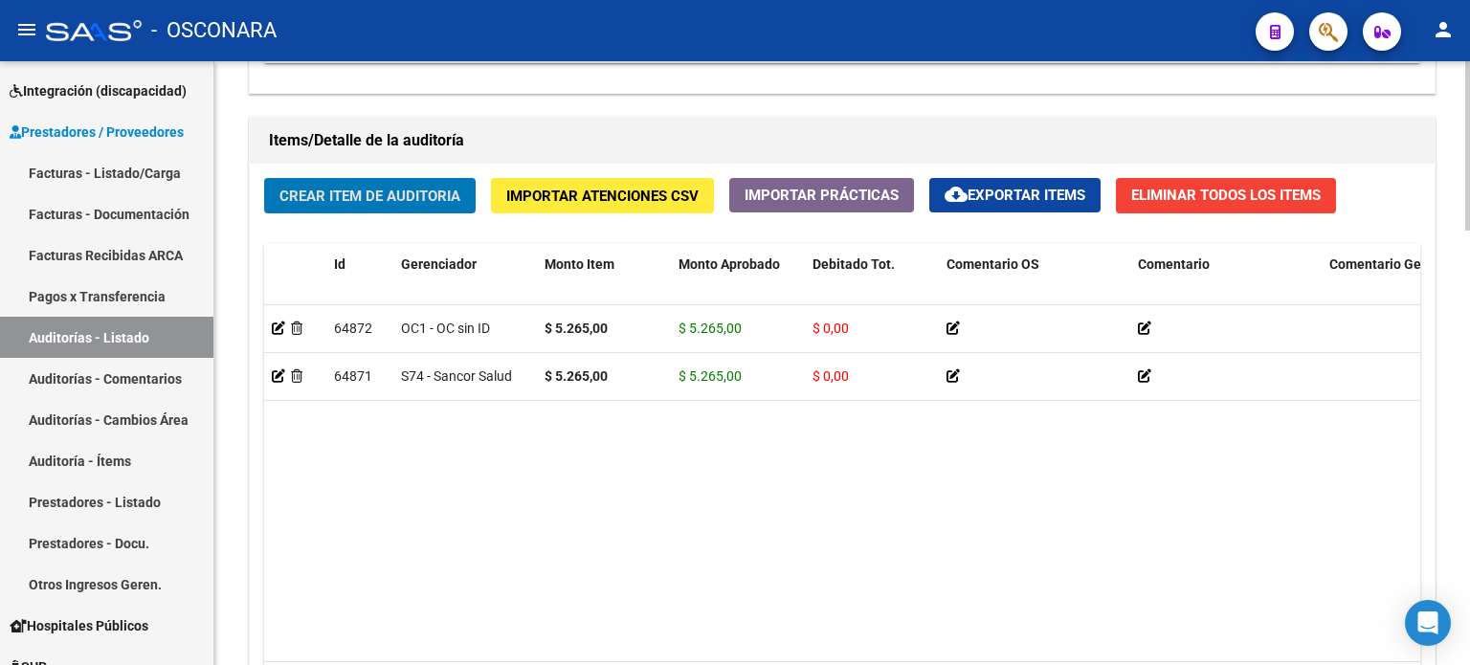
click at [295, 202] on span "Crear Item de Auditoria" at bounding box center [369, 196] width 181 height 17
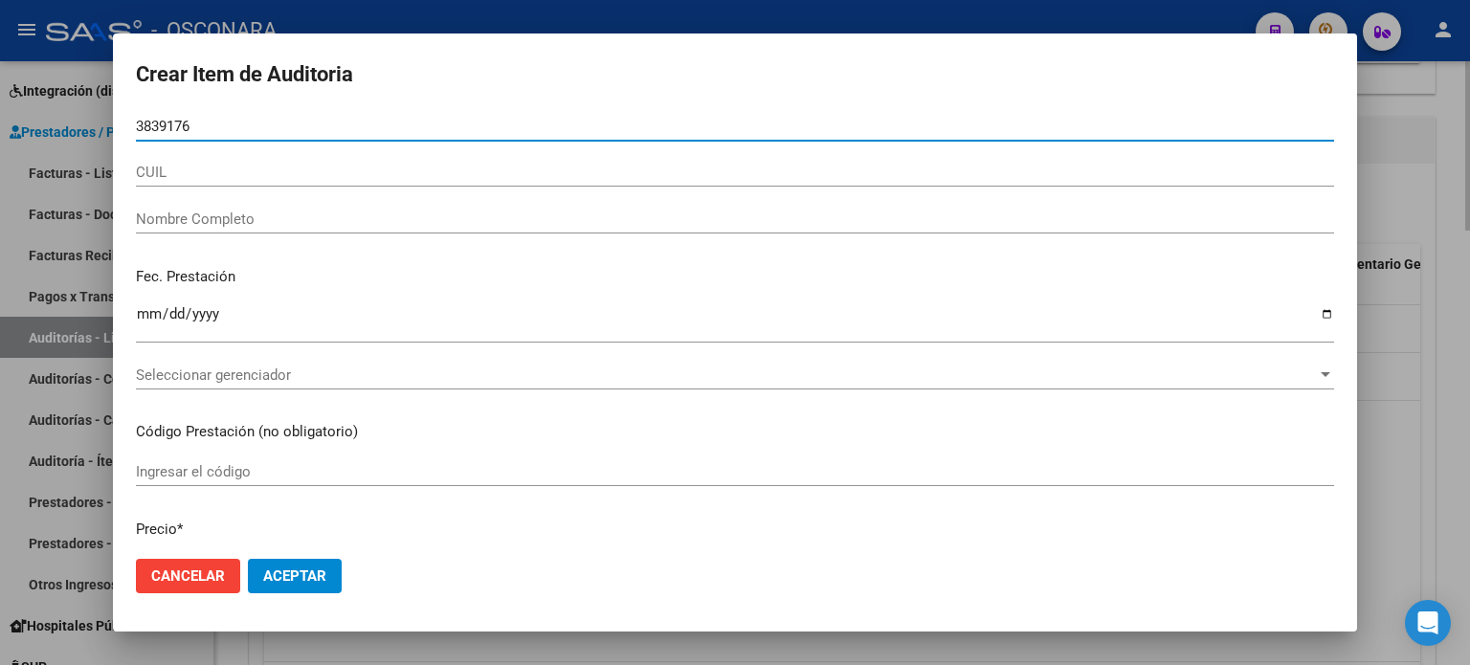
type input "38391769"
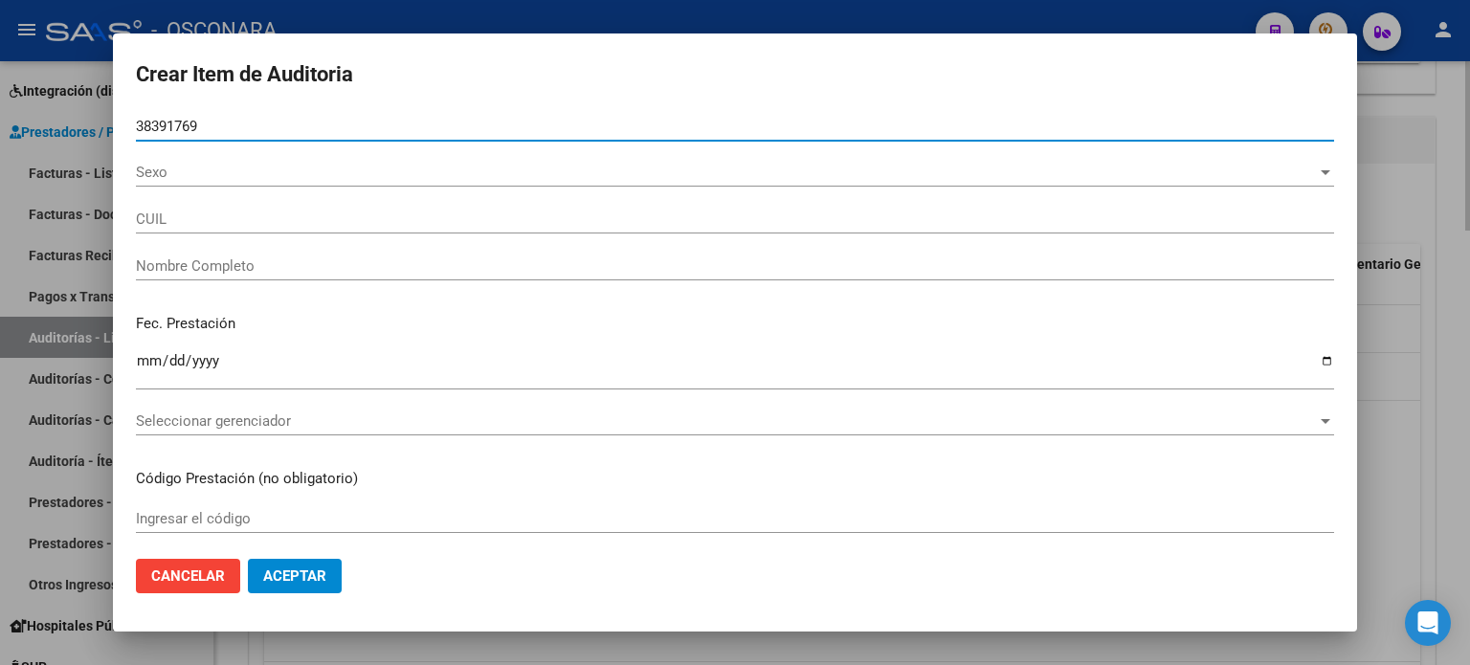
type input "27383917692"
type input "GONZALEZ SOLANGE MAGALI"
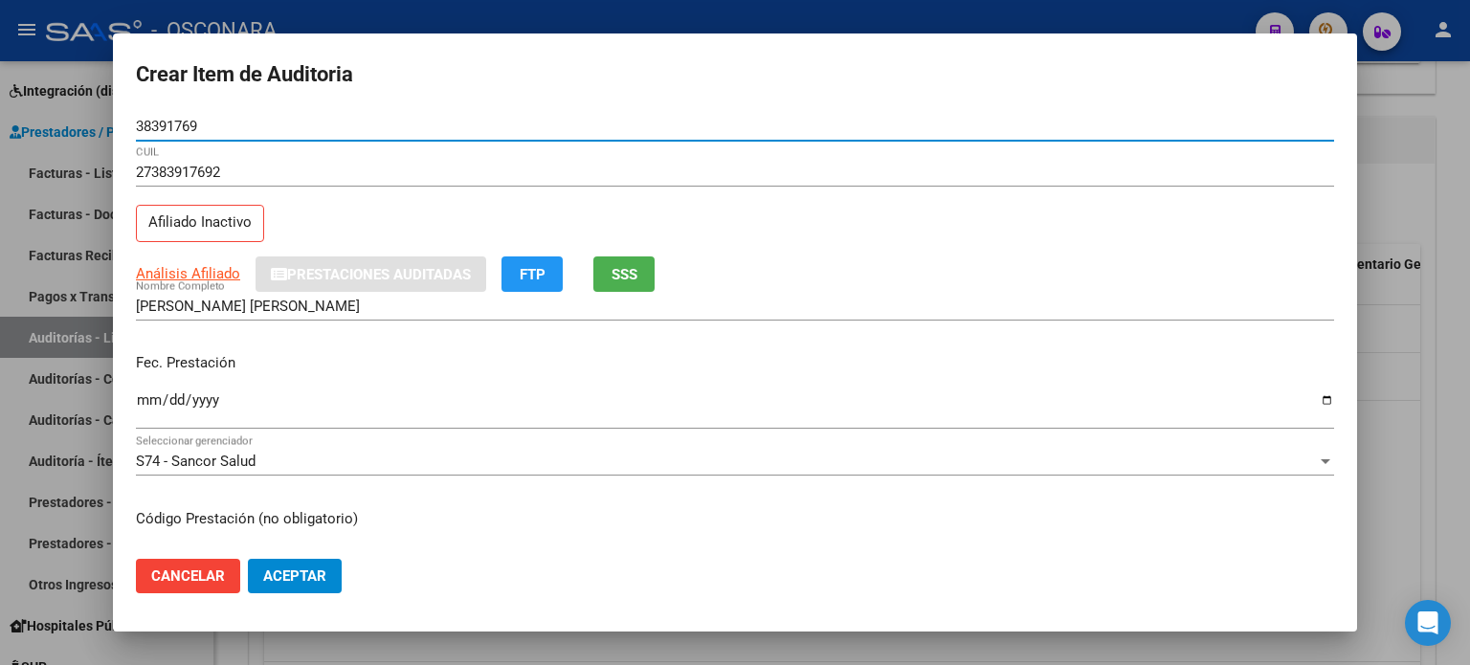
type input "38391769"
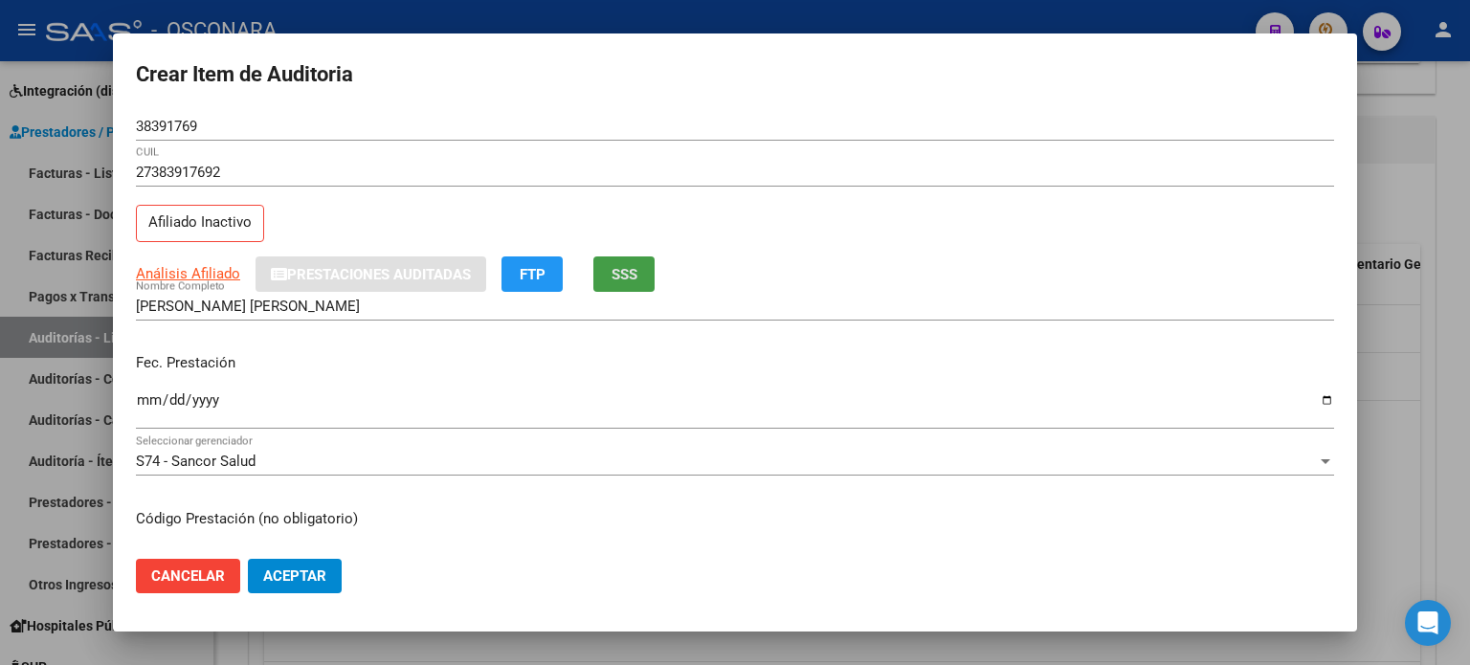
click at [633, 280] on span "SSS" at bounding box center [625, 274] width 26 height 17
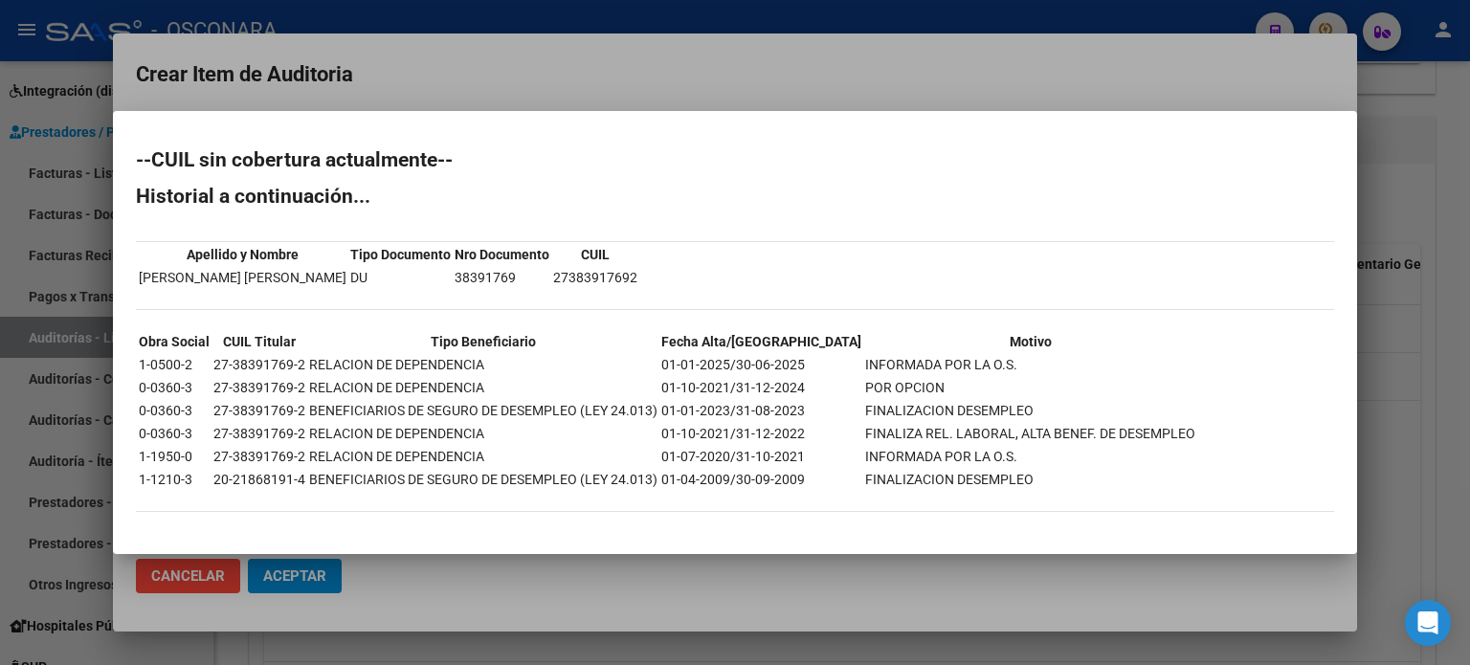
drag, startPoint x: 739, startPoint y: 57, endPoint x: 727, endPoint y: 61, distance: 12.1
click at [730, 61] on div at bounding box center [735, 332] width 1470 height 665
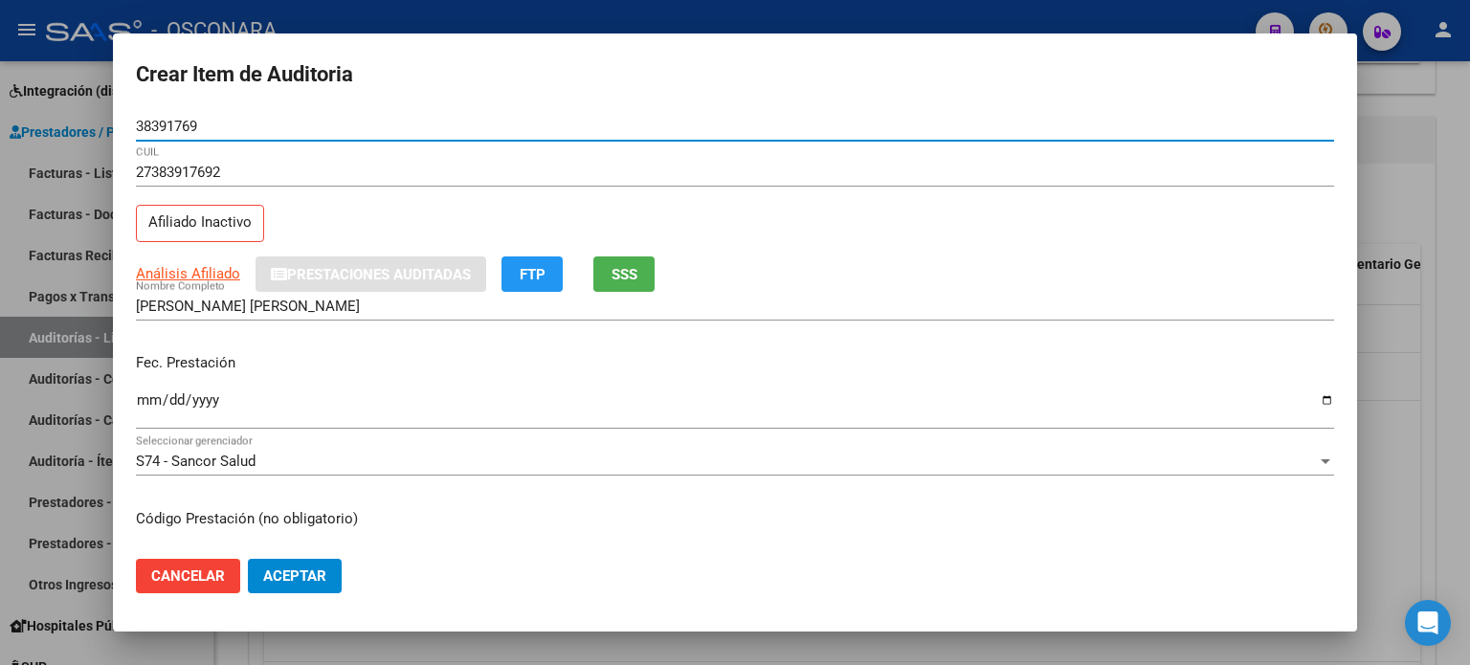
drag, startPoint x: 217, startPoint y: 121, endPoint x: 110, endPoint y: 122, distance: 107.2
click at [110, 122] on div "Crear Item de Auditoria 38391769 Nro Documento 27383917692 CUIL Afiliado Inacti…" at bounding box center [735, 332] width 1470 height 665
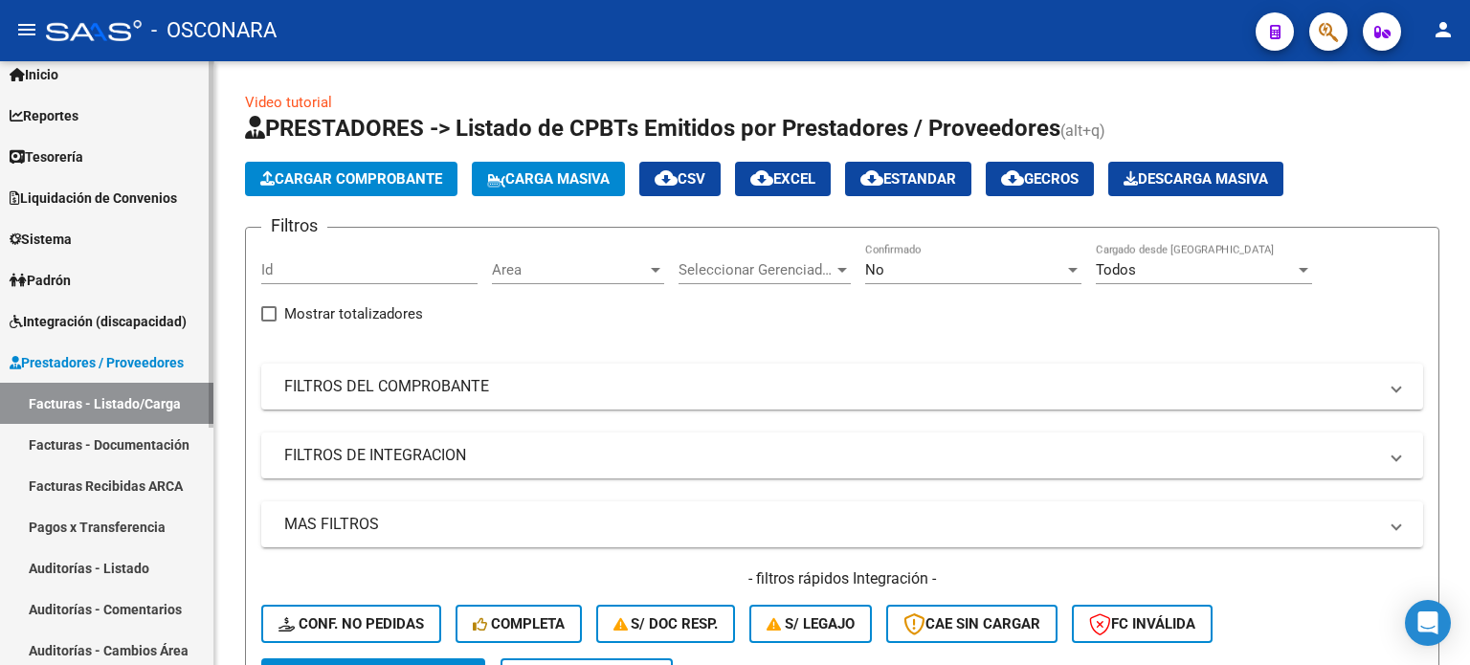
scroll to position [96, 0]
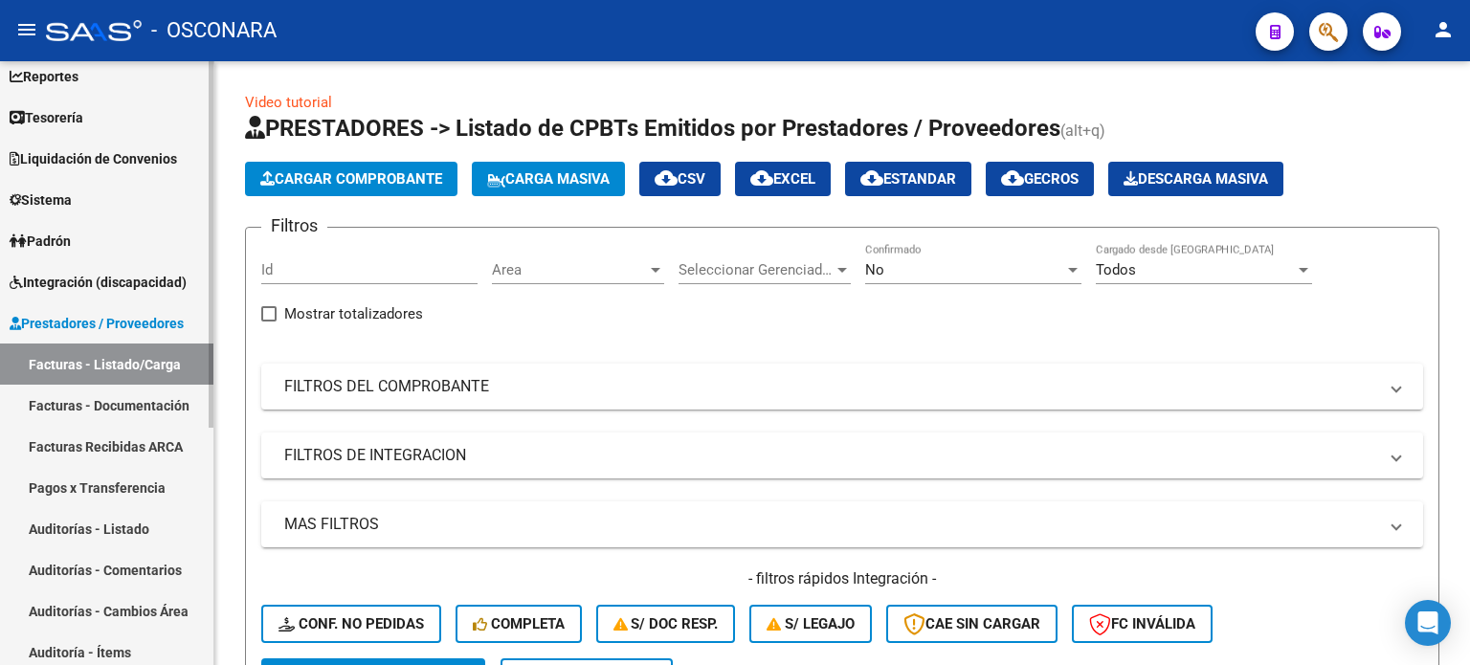
click at [112, 539] on link "Auditorías - Listado" at bounding box center [106, 528] width 213 height 41
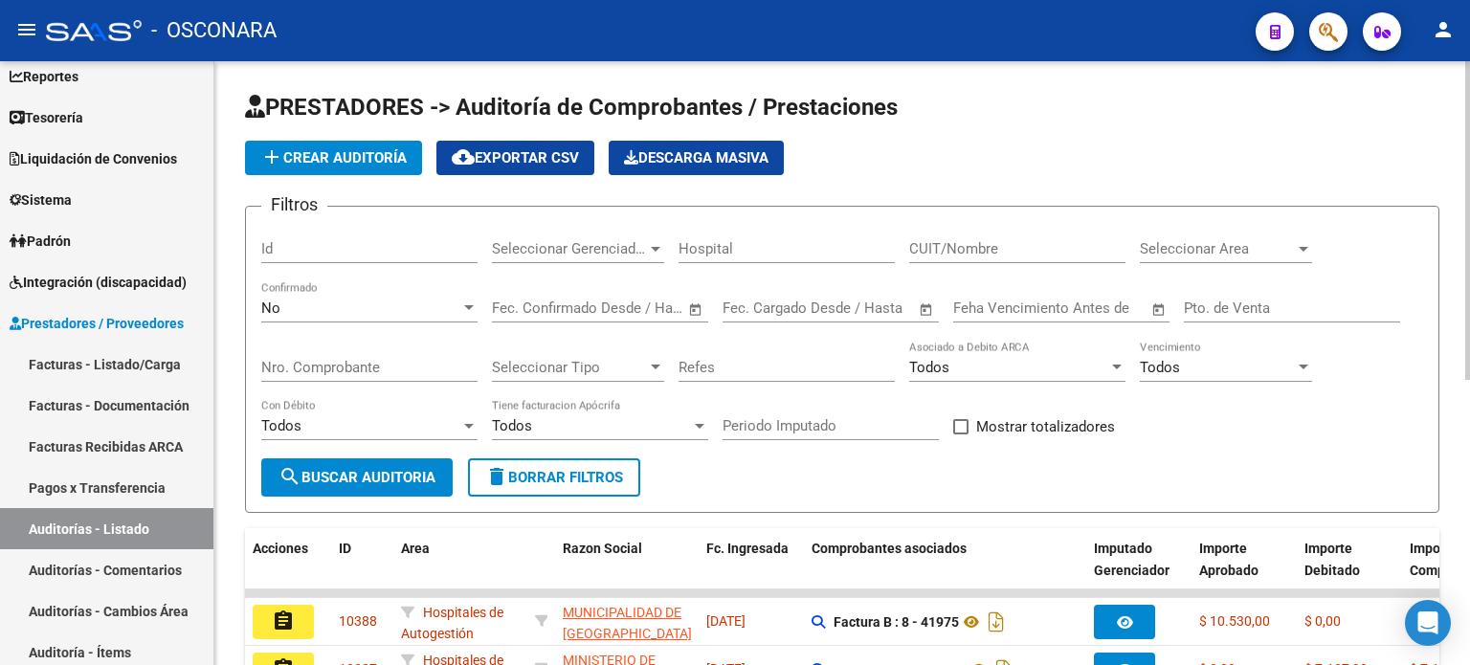
click at [305, 304] on div "No" at bounding box center [360, 308] width 199 height 17
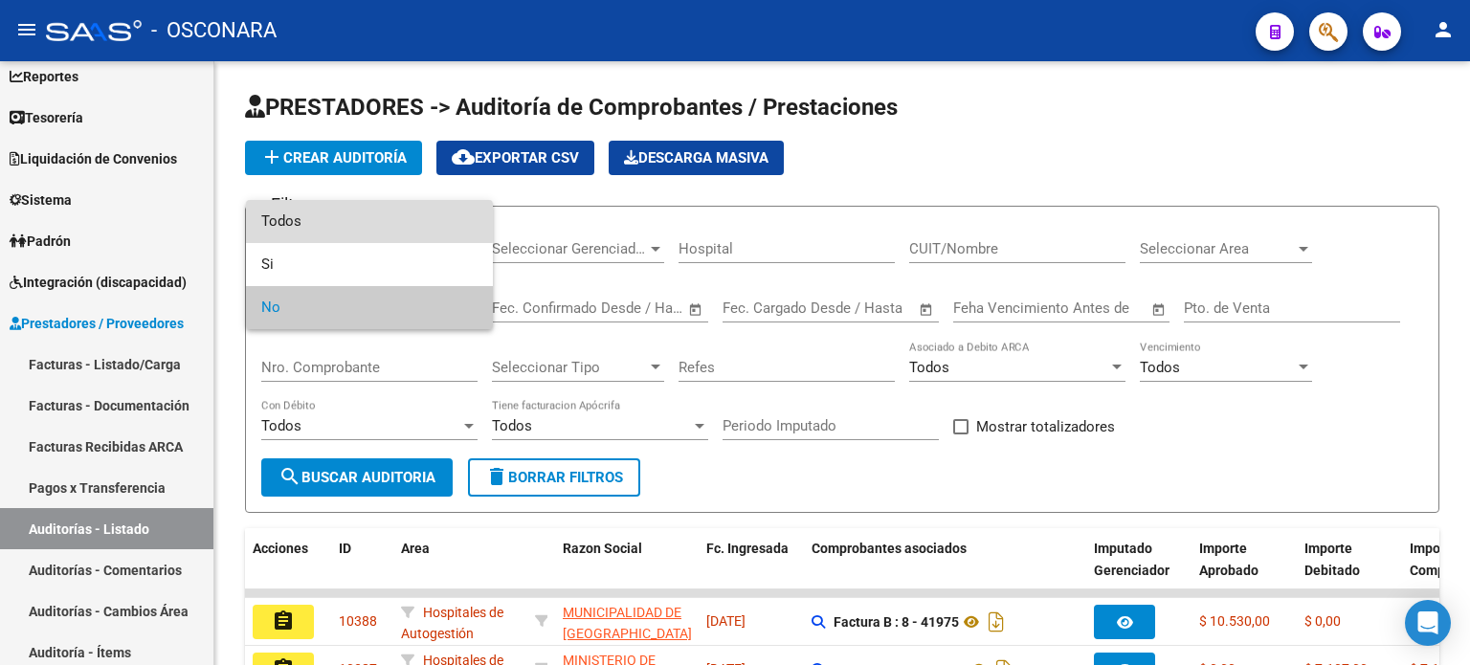
click at [312, 222] on span "Todos" at bounding box center [369, 221] width 216 height 43
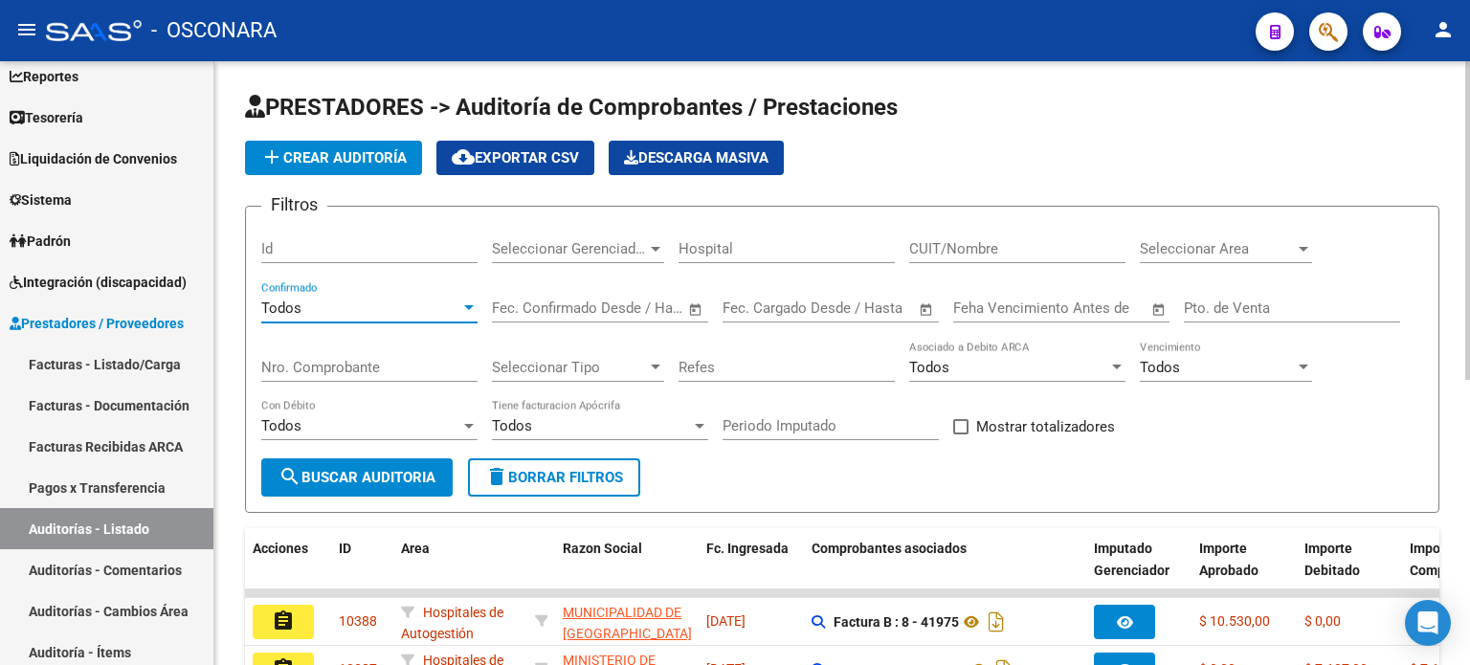
scroll to position [96, 0]
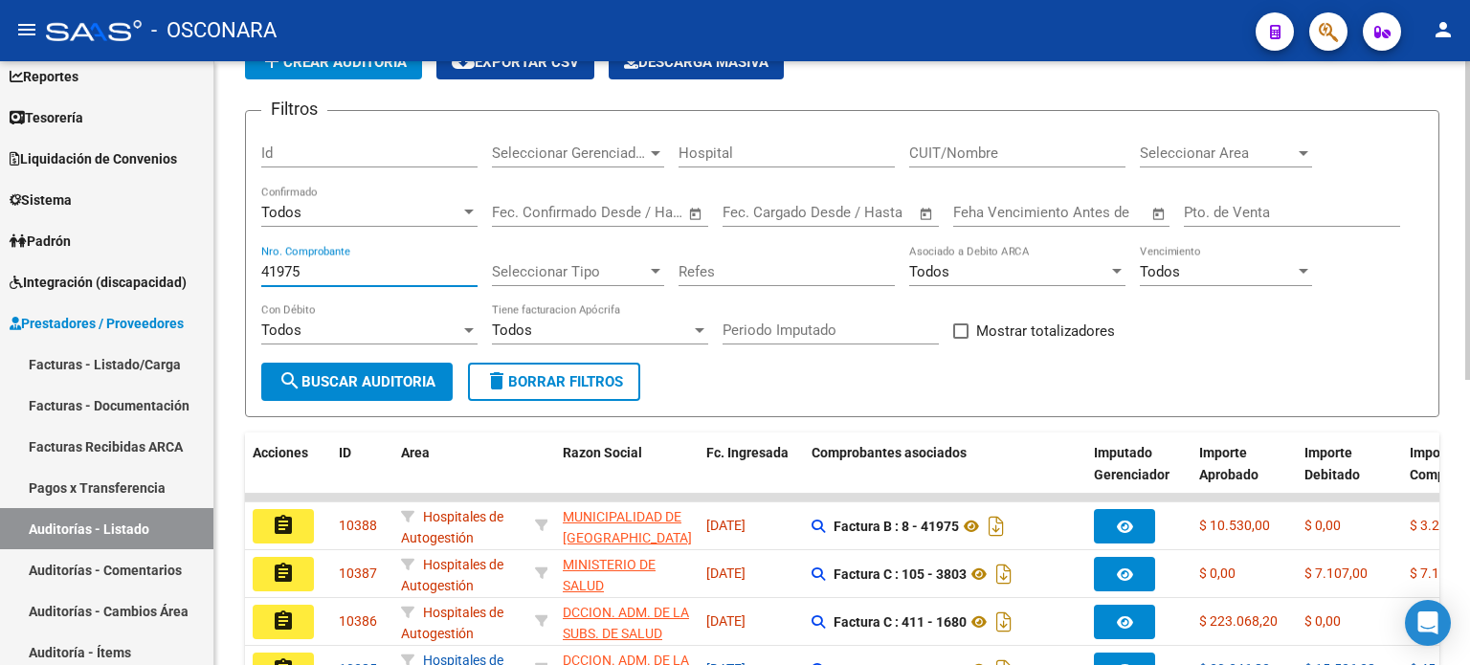
click at [337, 263] on input "41975" at bounding box center [369, 271] width 216 height 17
type input "41975"
click at [371, 377] on span "search Buscar Auditoria" at bounding box center [357, 381] width 157 height 17
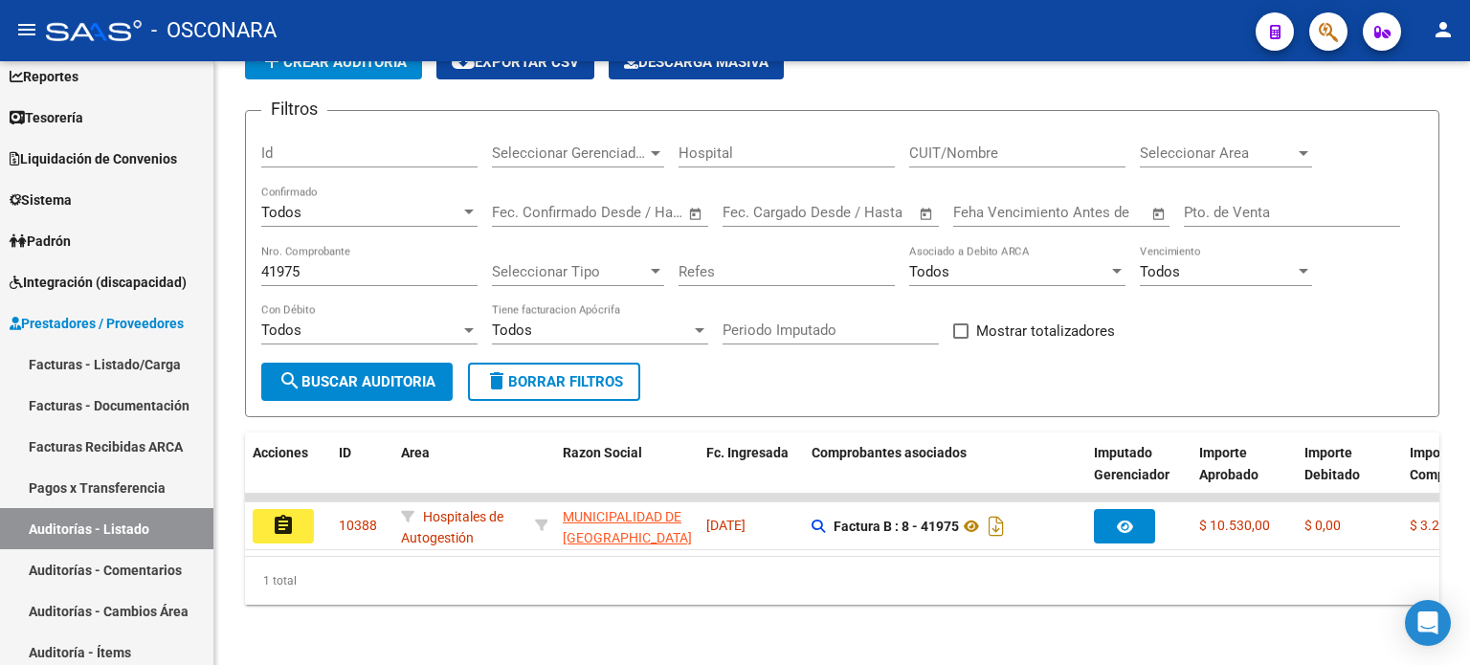
click at [270, 521] on button "assignment" at bounding box center [283, 526] width 61 height 34
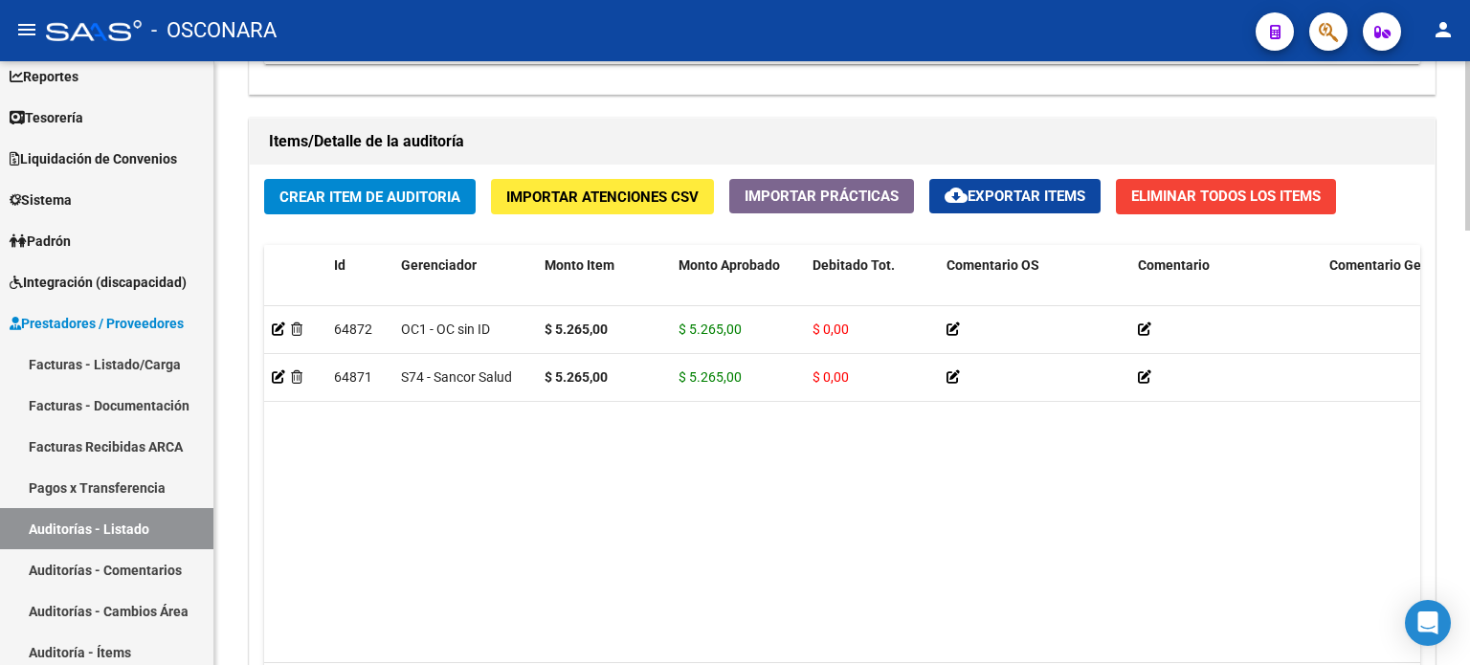
scroll to position [1436, 0]
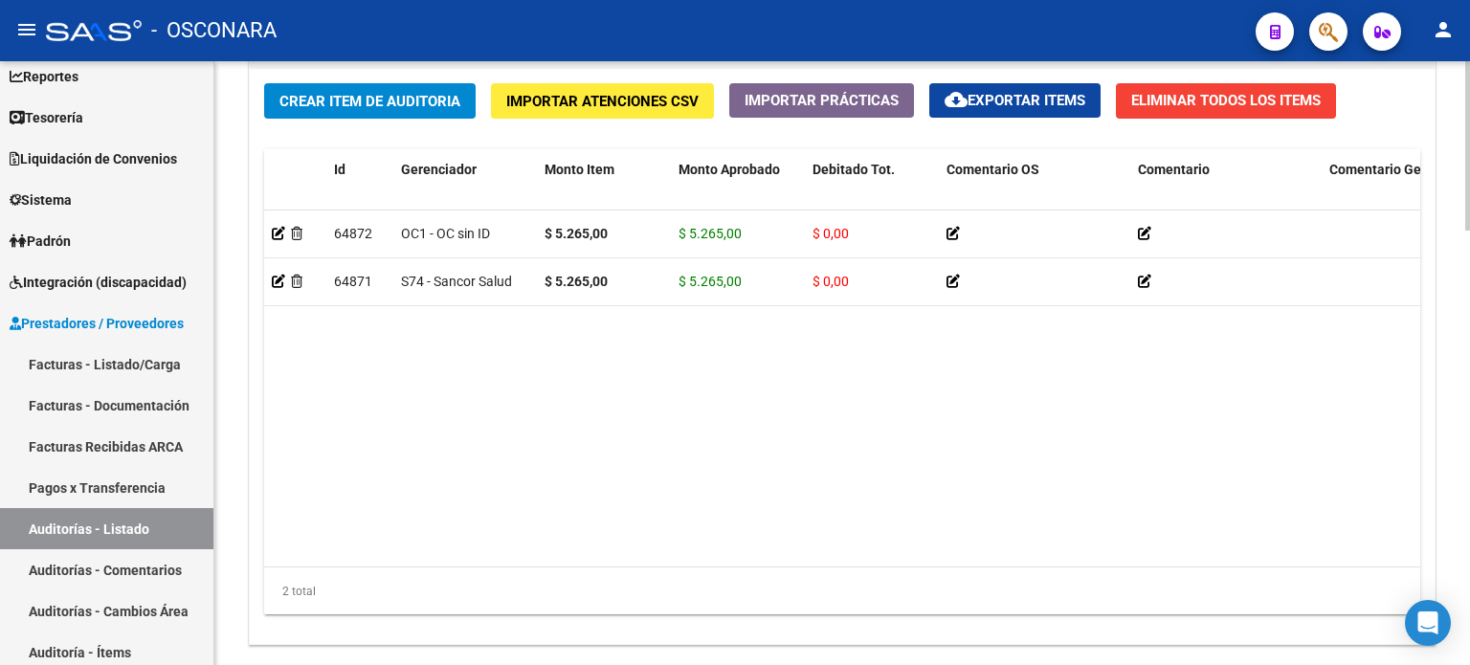
click at [306, 104] on span "Crear Item de Auditoria" at bounding box center [369, 101] width 181 height 17
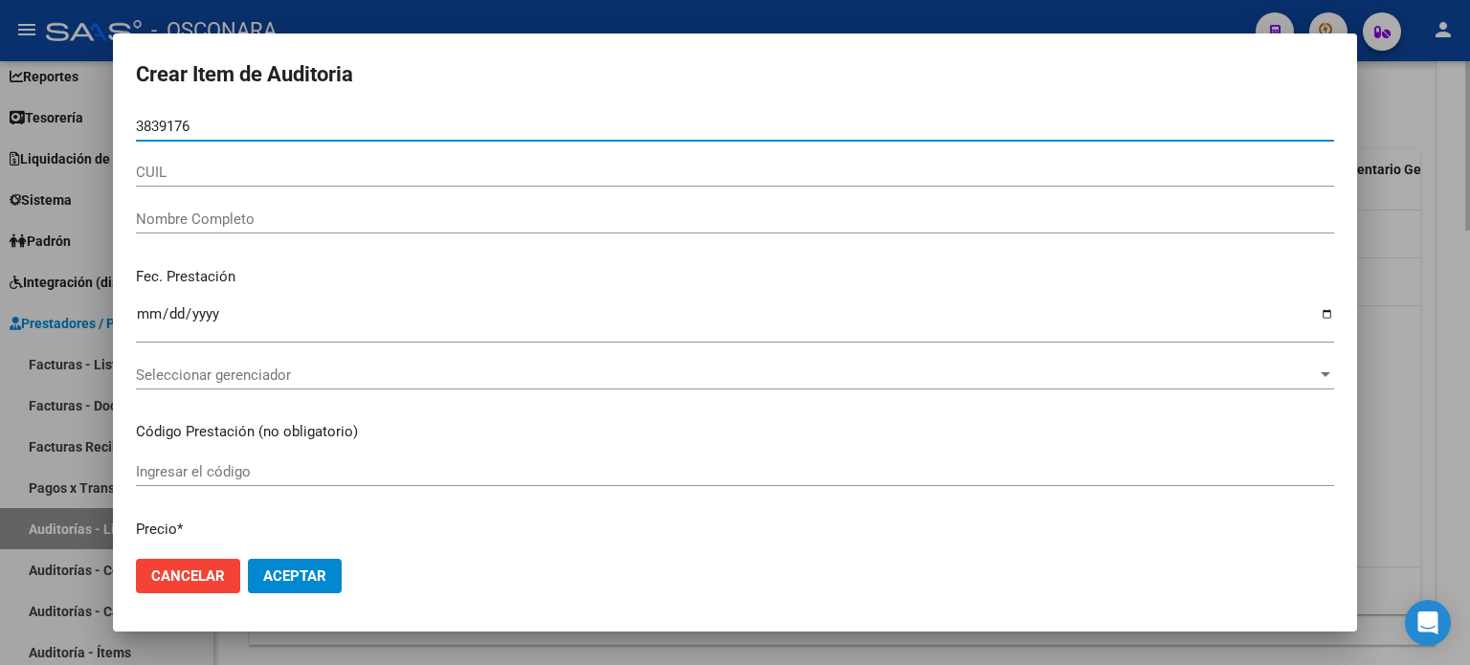
type input "38391769"
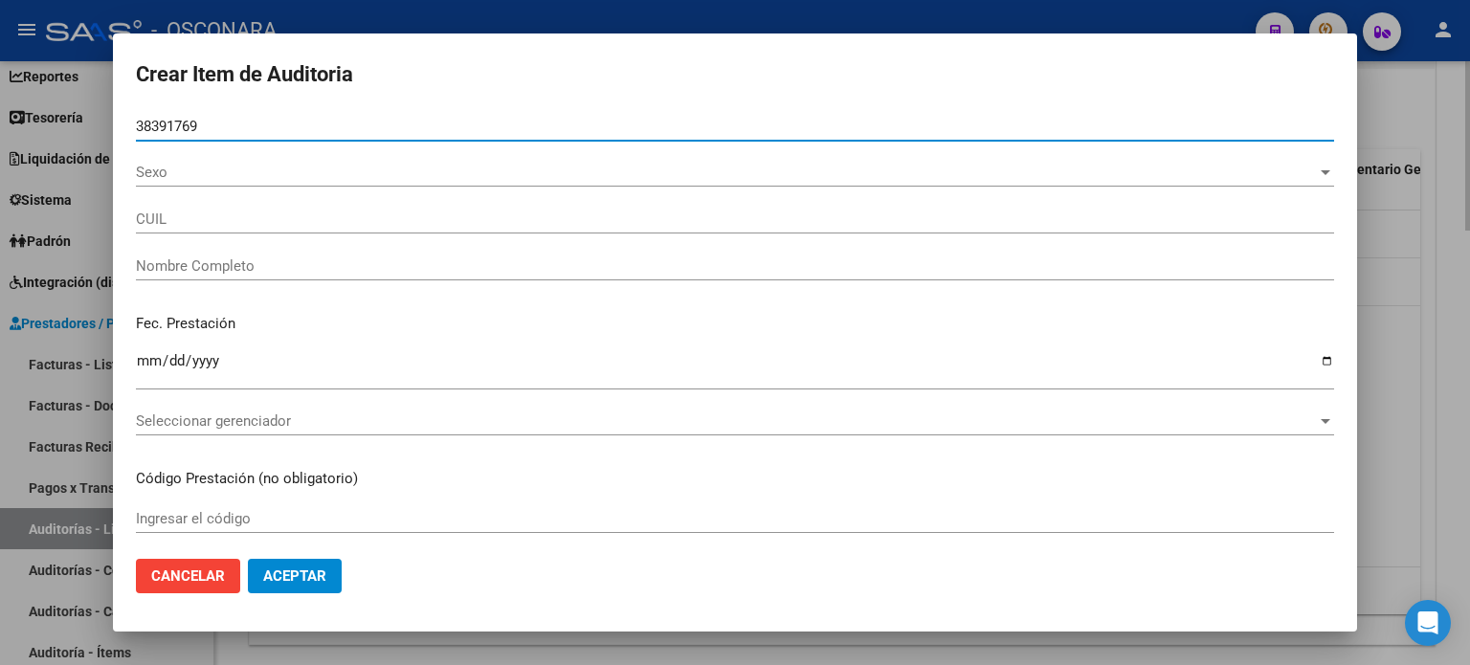
type input "27383917692"
type input "GONZALEZ SOLANGE MAGALI"
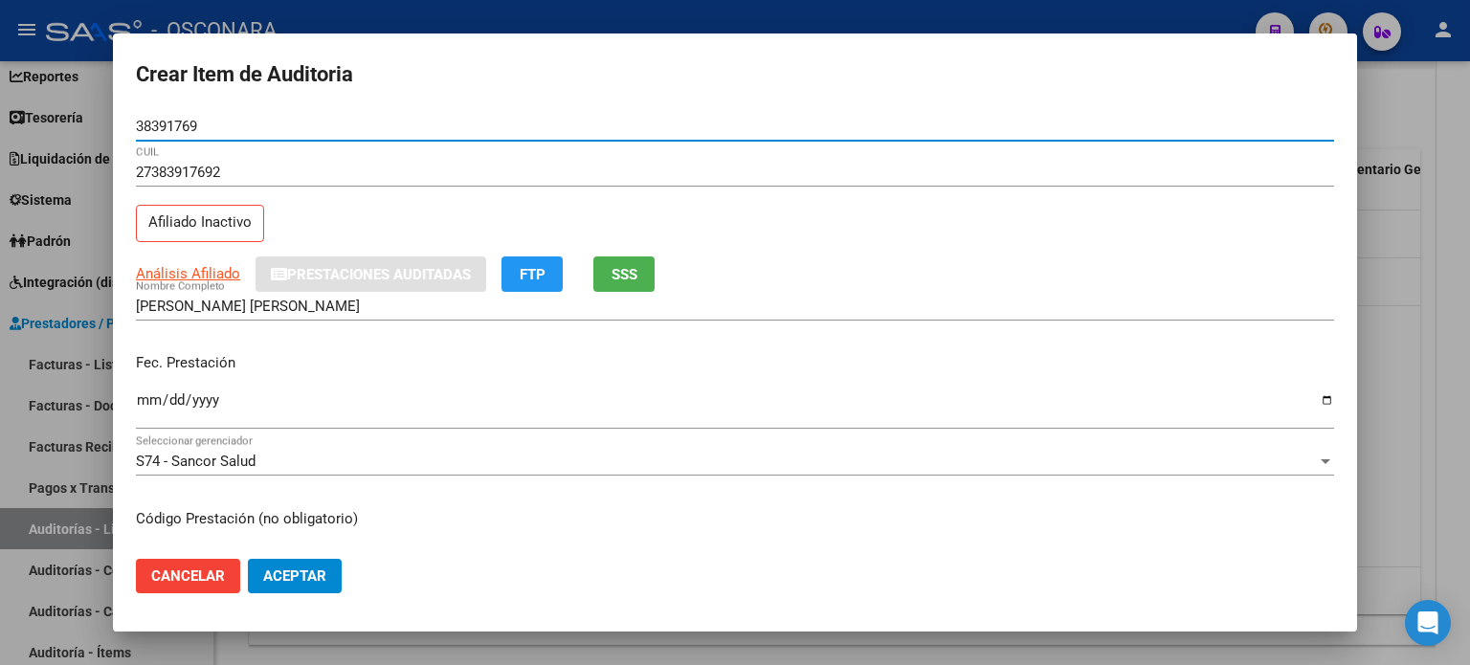
type input "38391769"
drag, startPoint x: 213, startPoint y: 125, endPoint x: 125, endPoint y: 119, distance: 88.3
click at [125, 119] on mat-dialog-content "38391769 Nro Documento 27383917692 CUIL Afiliado Inactivo Análisis Afiliado Pre…" at bounding box center [735, 328] width 1244 height 433
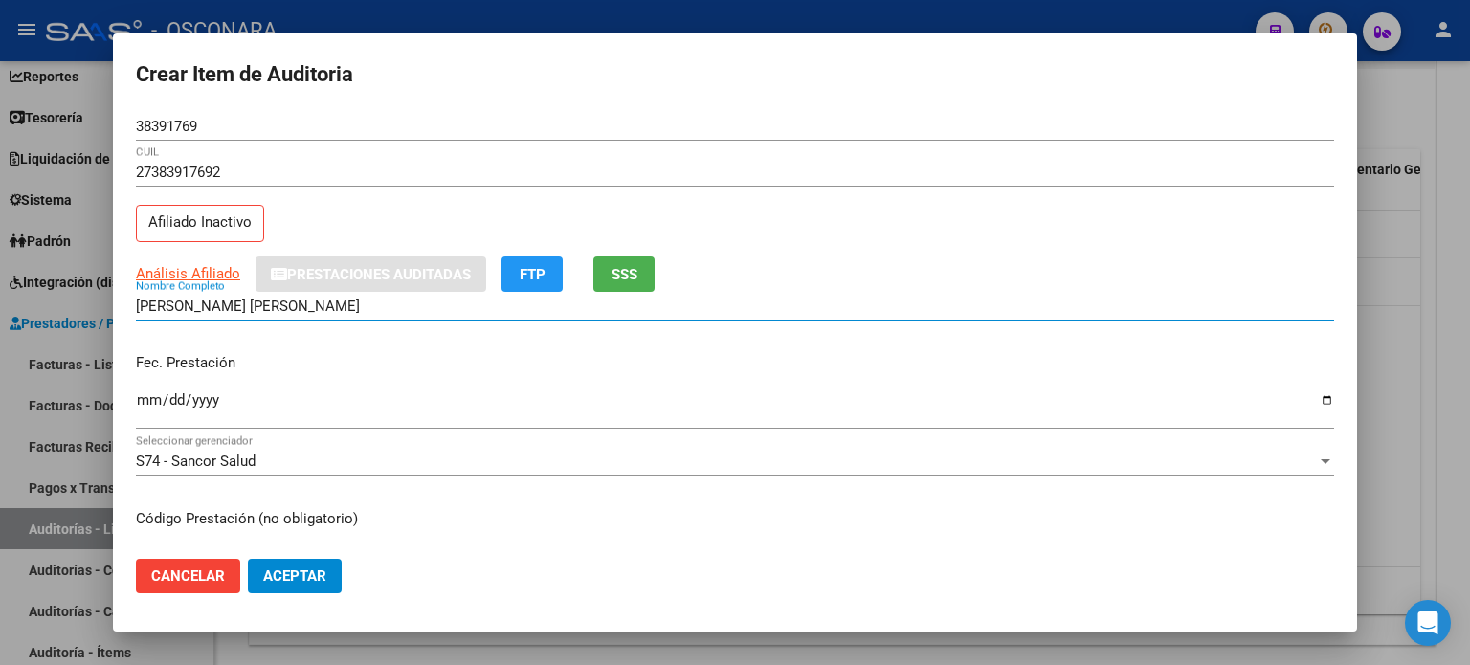
drag, startPoint x: 348, startPoint y: 301, endPoint x: 113, endPoint y: 290, distance: 235.7
click at [113, 290] on mat-dialog-content "38391769 Nro Documento 27383917692 CUIL Afiliado Inactivo Análisis Afiliado Pre…" at bounding box center [735, 328] width 1244 height 433
click at [143, 406] on input "Ingresar la fecha" at bounding box center [735, 407] width 1198 height 31
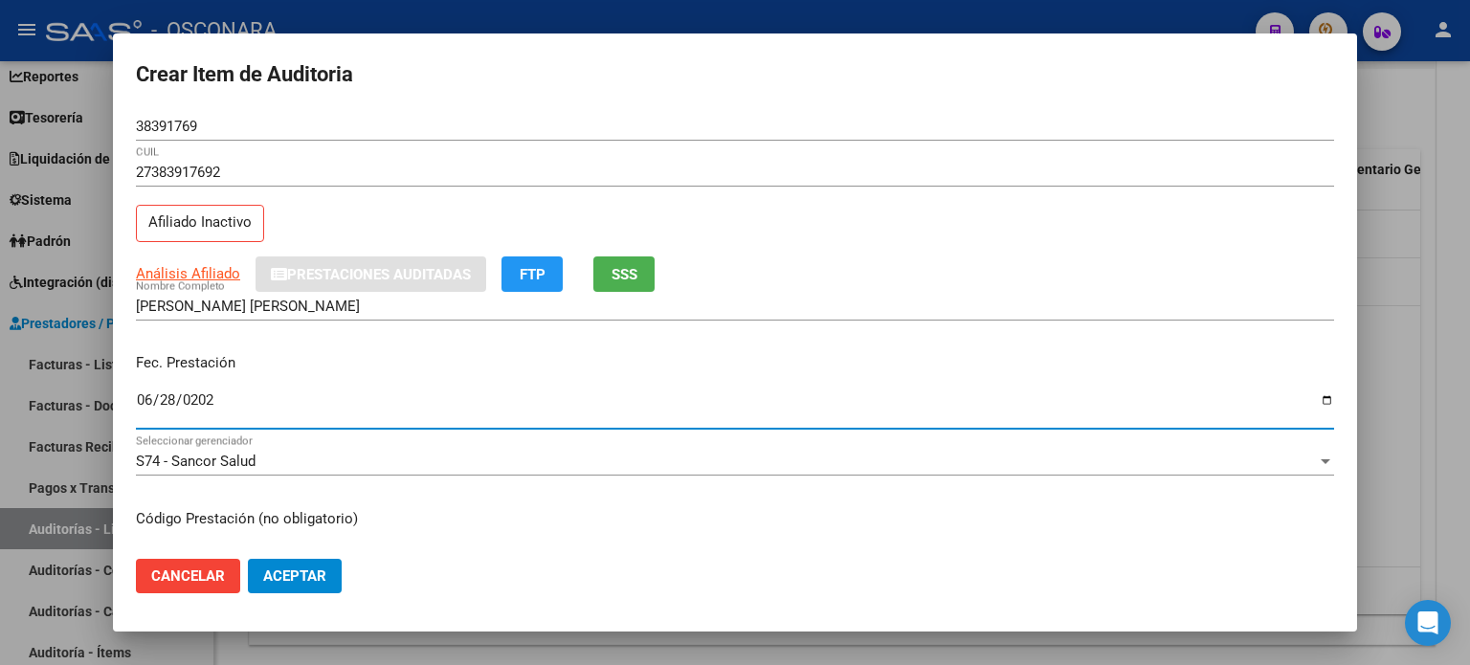
type input "2025-06-28"
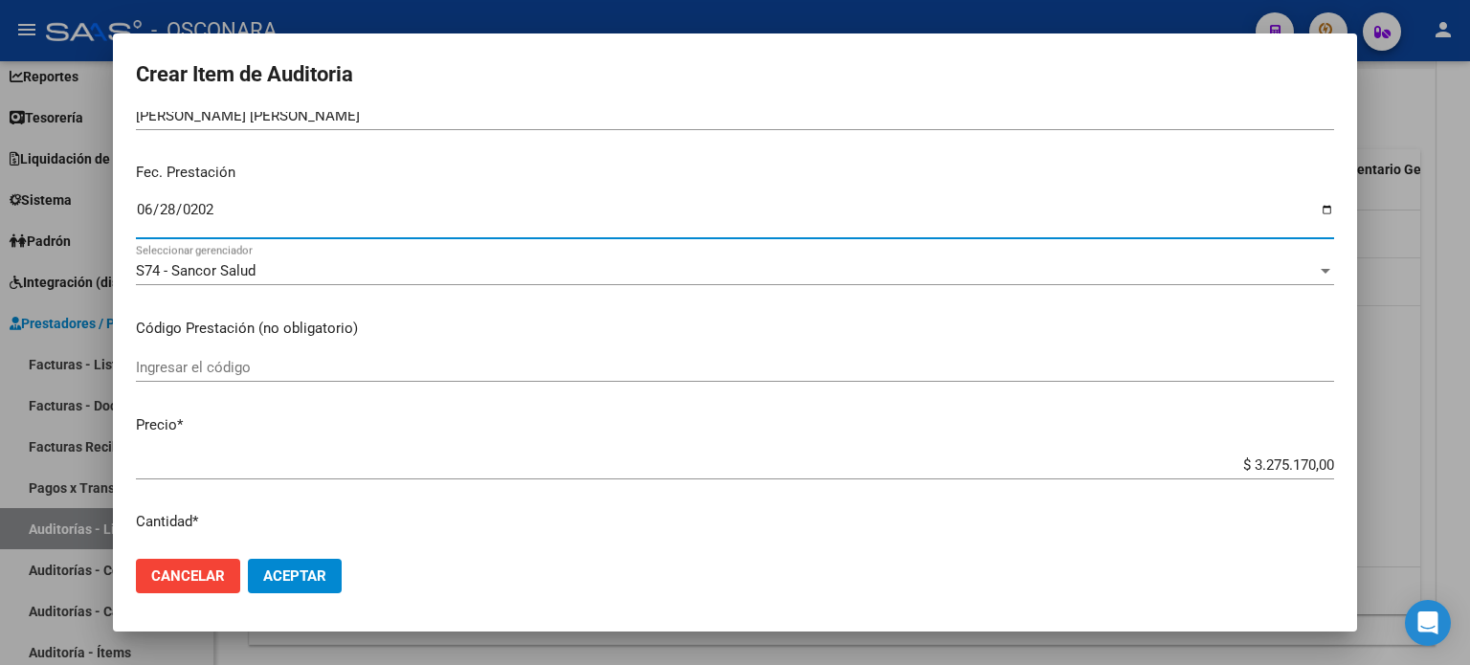
scroll to position [287, 0]
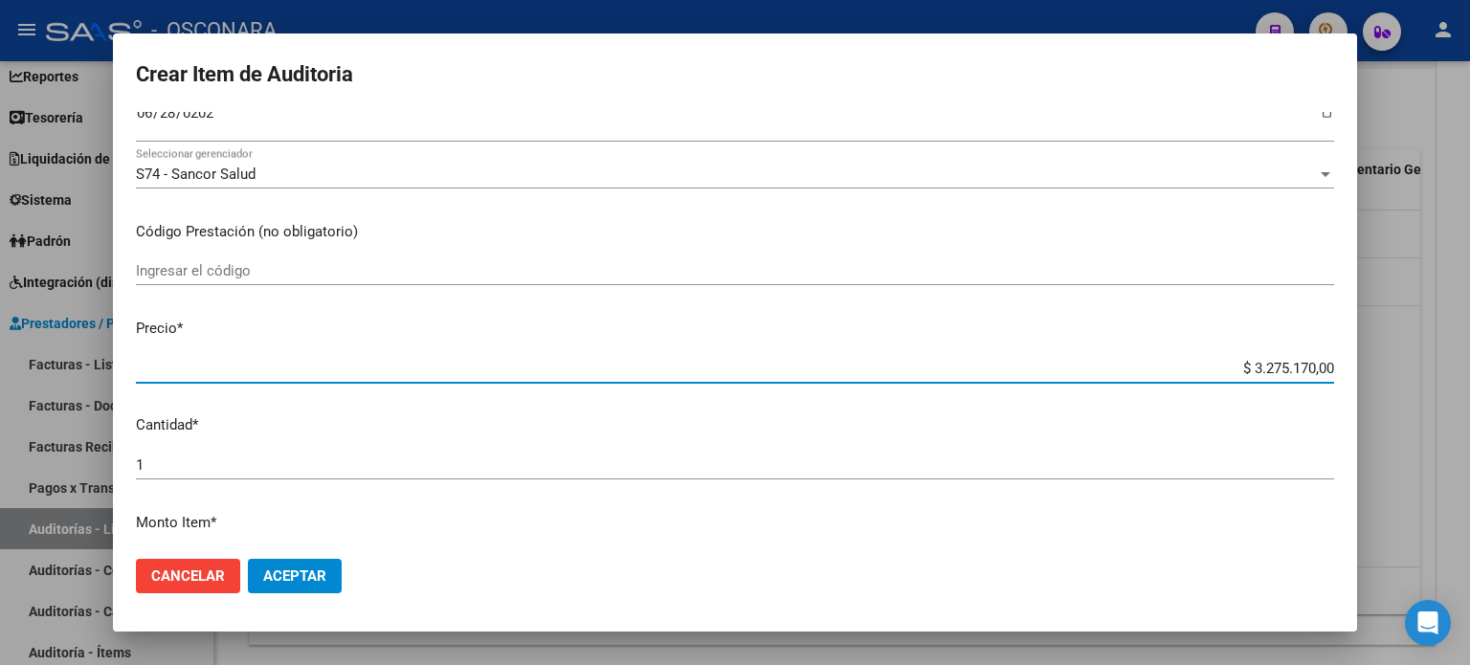
drag, startPoint x: 1240, startPoint y: 365, endPoint x: 1252, endPoint y: 364, distance: 11.5
click at [1252, 364] on input "$ 3.275.170,00" at bounding box center [735, 368] width 1198 height 17
drag, startPoint x: 1237, startPoint y: 364, endPoint x: 1325, endPoint y: 364, distance: 87.1
click at [1325, 364] on app-form-text-field "Precio * $ 3.275.170,00 Ingresar el precio" at bounding box center [743, 347] width 1214 height 59
type input "$ 0,05"
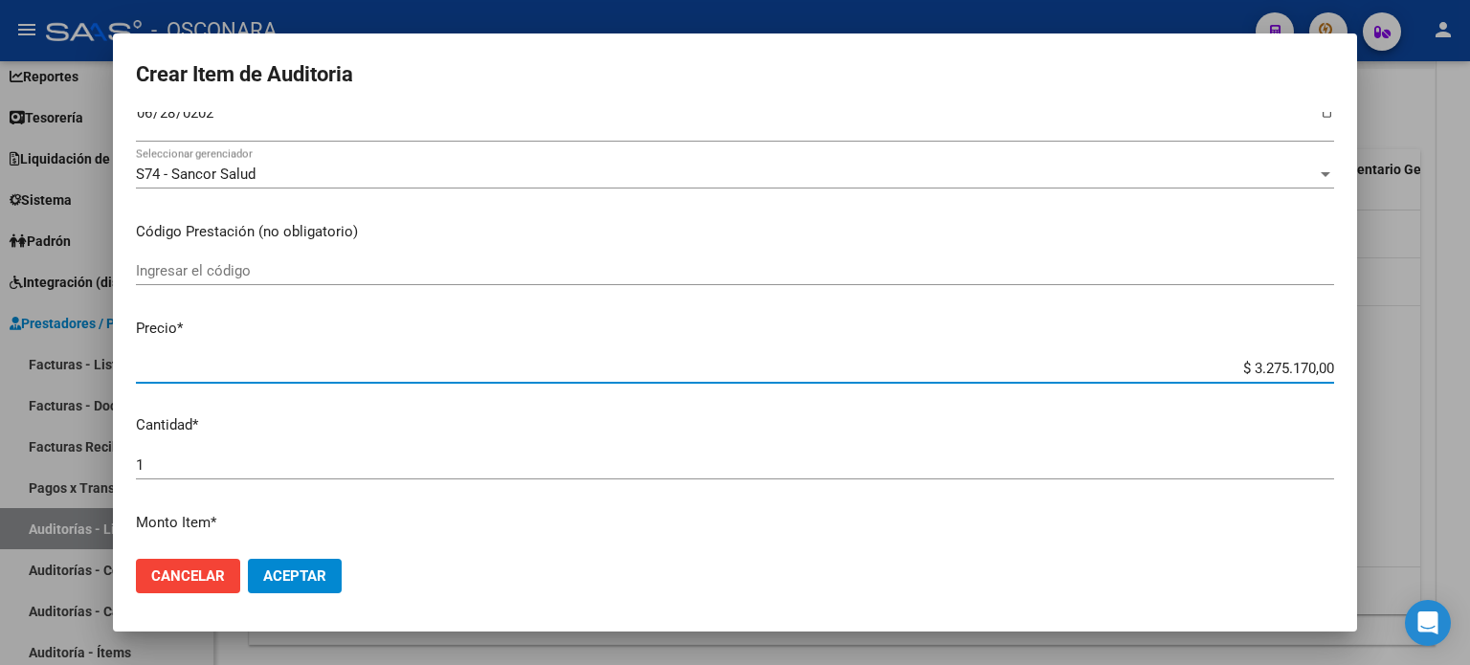
type input "$ 0,05"
type input "$ 0,52"
type input "$ 5,26"
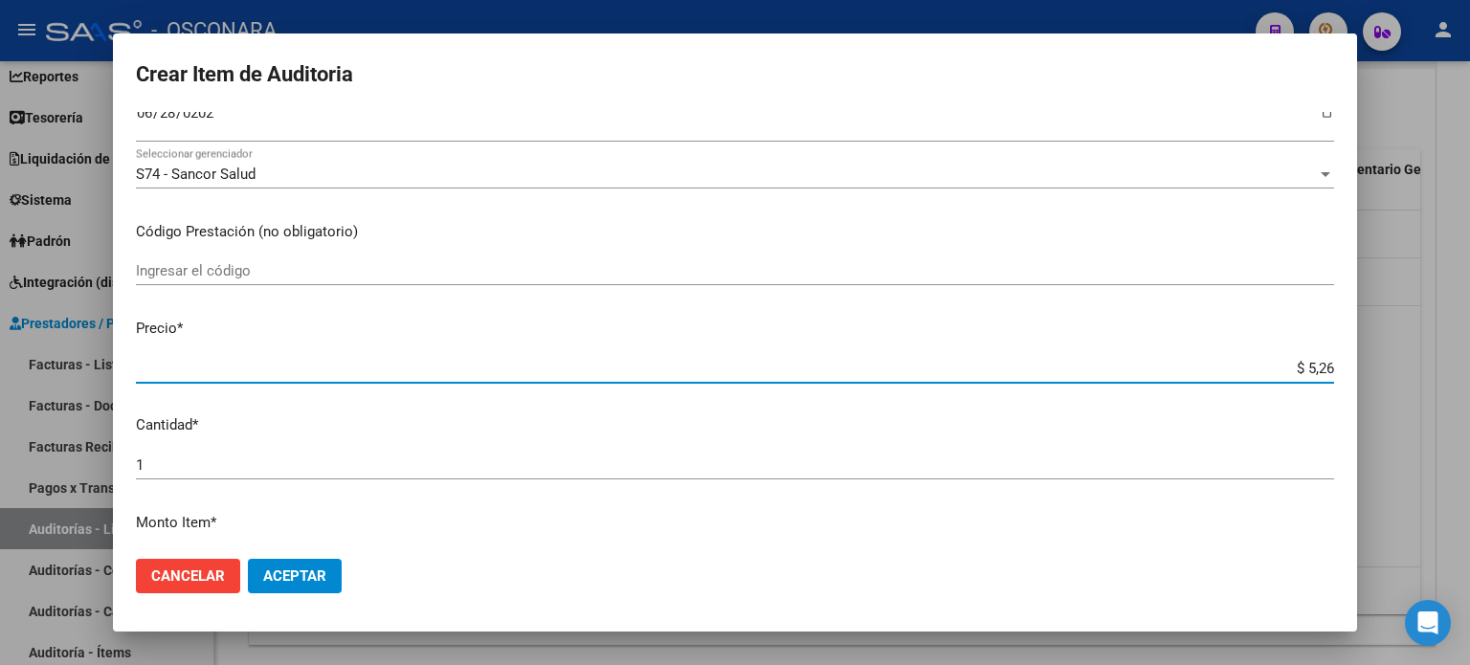
type input "$ 52,65"
type input "$ 526,50"
type input "$ 5.265,00"
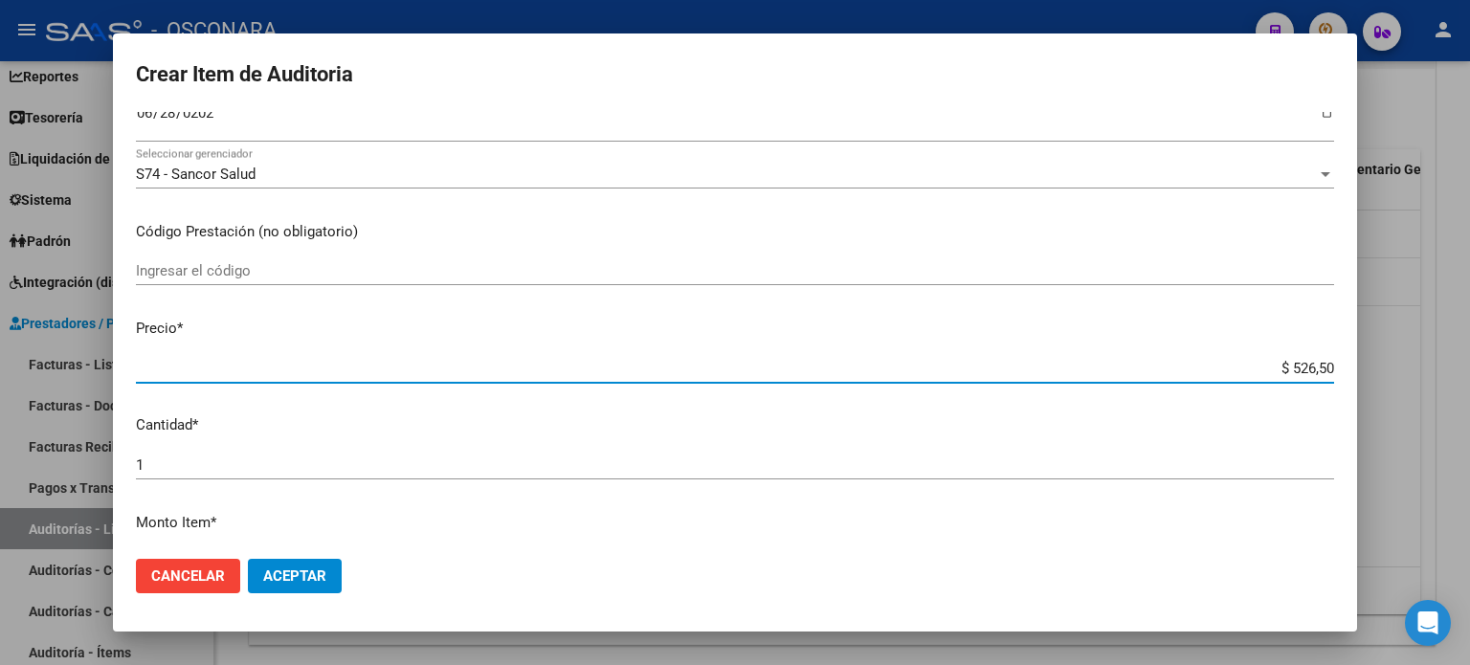
type input "$ 5.265,00"
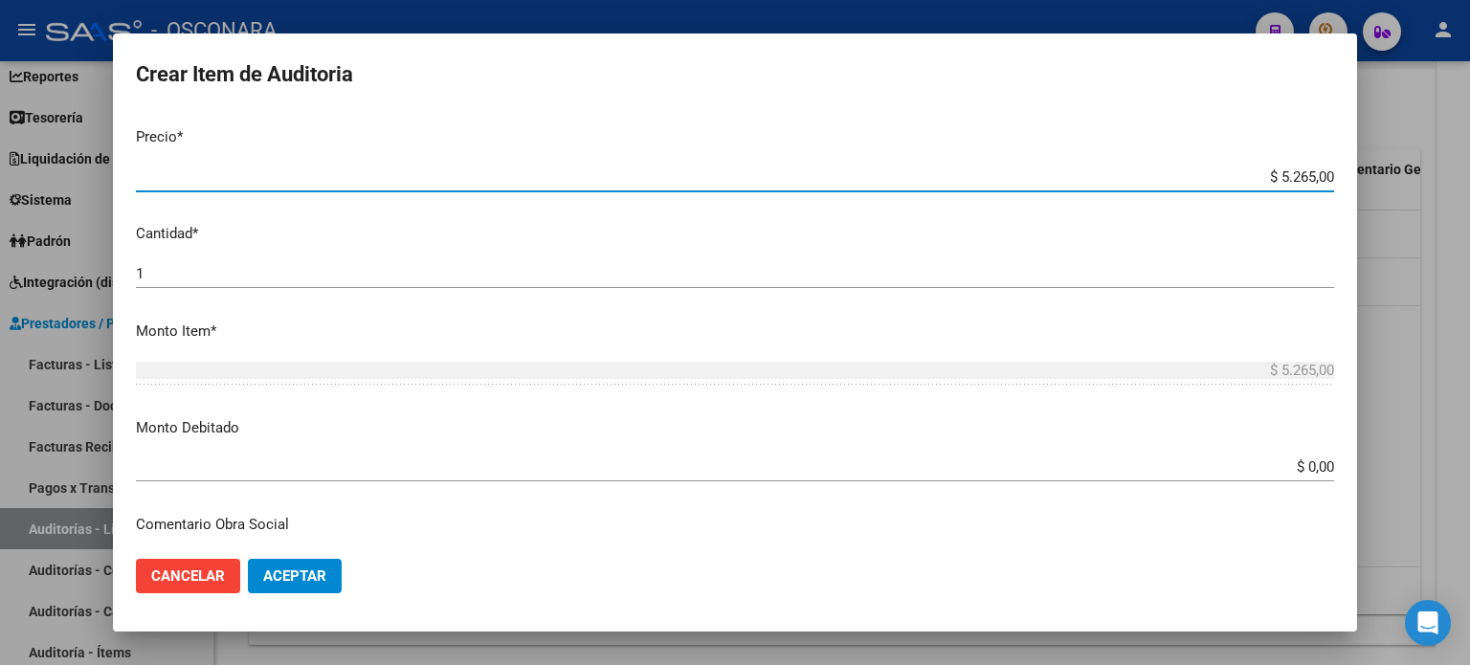
scroll to position [574, 0]
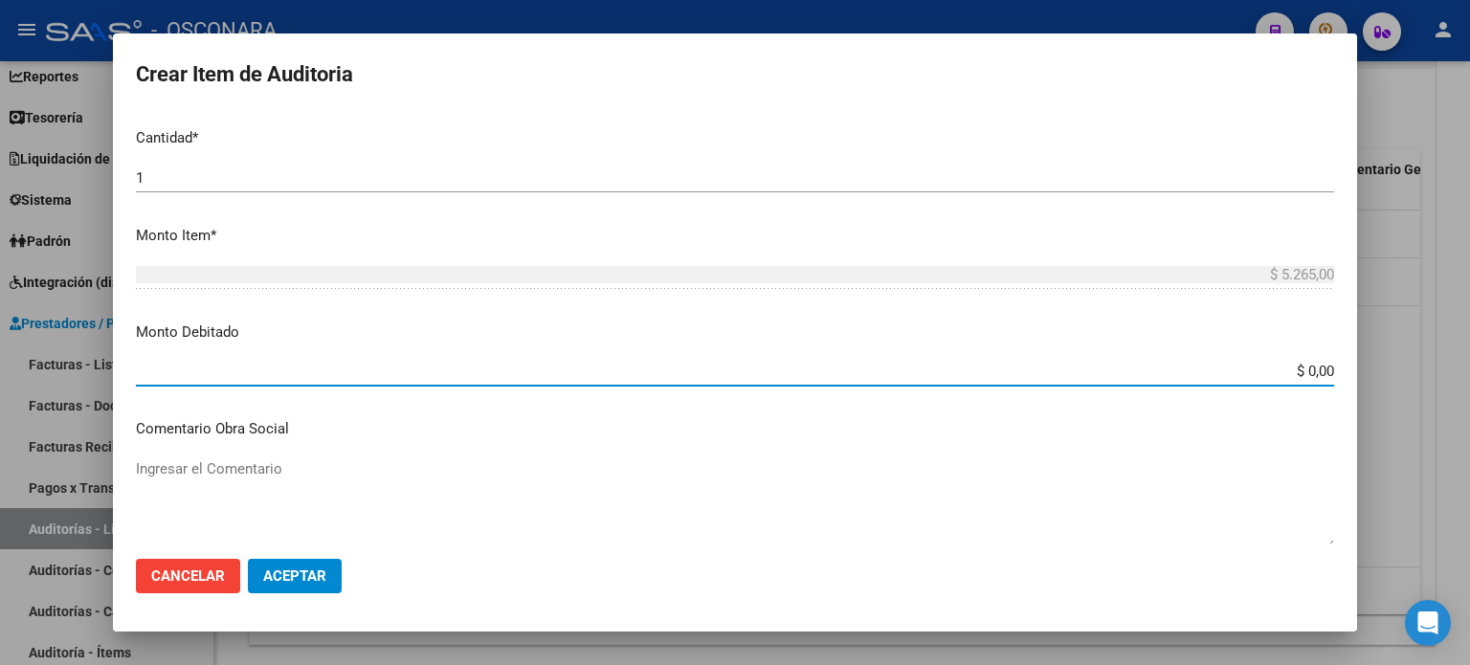
drag, startPoint x: 1294, startPoint y: 375, endPoint x: 1363, endPoint y: 347, distance: 74.3
click at [1358, 367] on div "Crear Item de Auditoria 38391769 Nro Documento 27383917692 CUIL Afiliado Inacti…" at bounding box center [735, 332] width 1470 height 665
type input "$ 5.265,00"
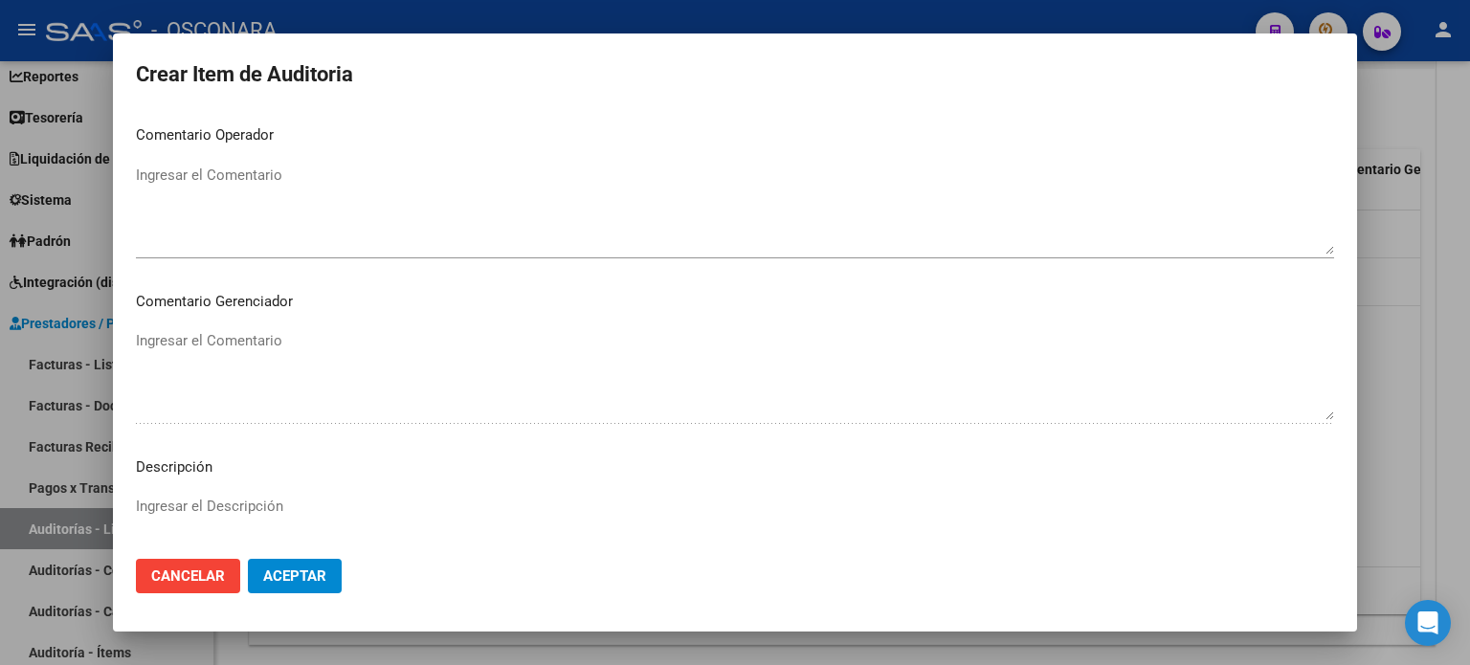
scroll to position [1148, 0]
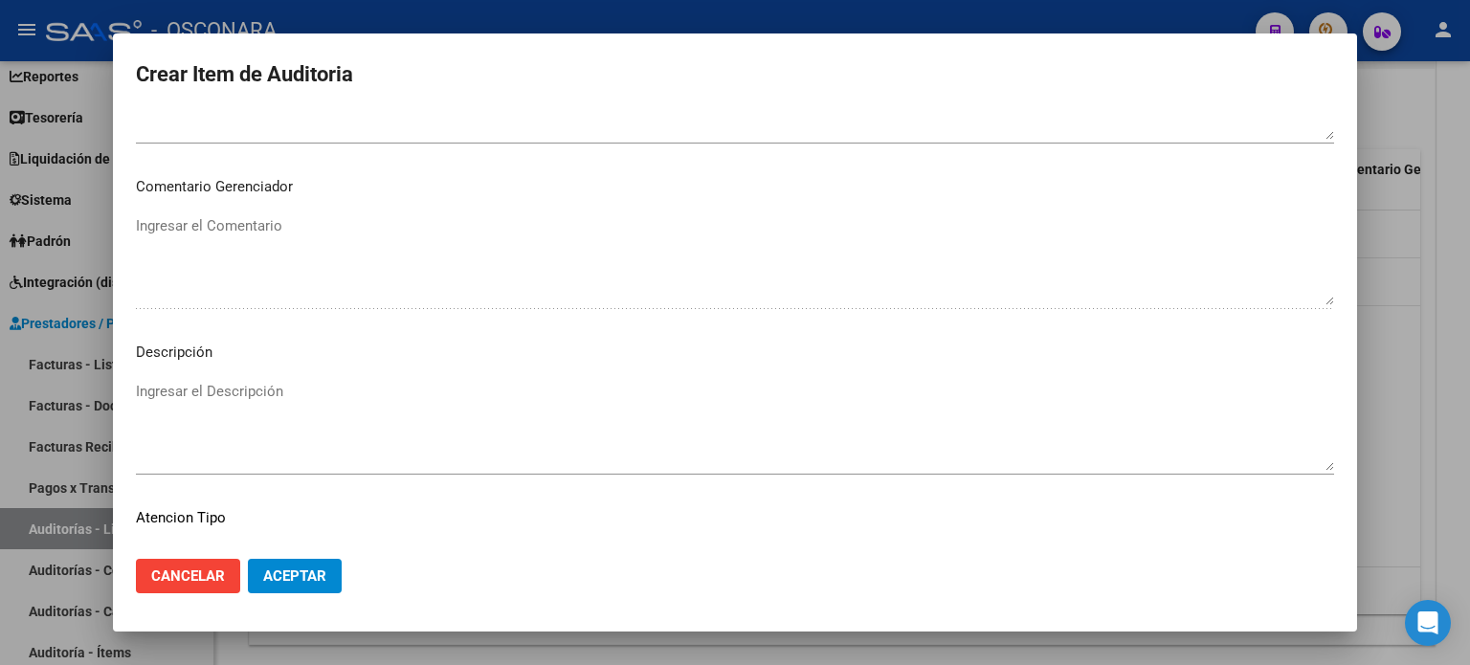
click at [253, 373] on mat-dialog-content "38391769 Nro Documento 27383917692 CUIL Afiliado Inactivo Análisis Afiliado Pre…" at bounding box center [735, 328] width 1244 height 433
click at [258, 393] on textarea "Ingresar el Descripción" at bounding box center [735, 426] width 1198 height 90
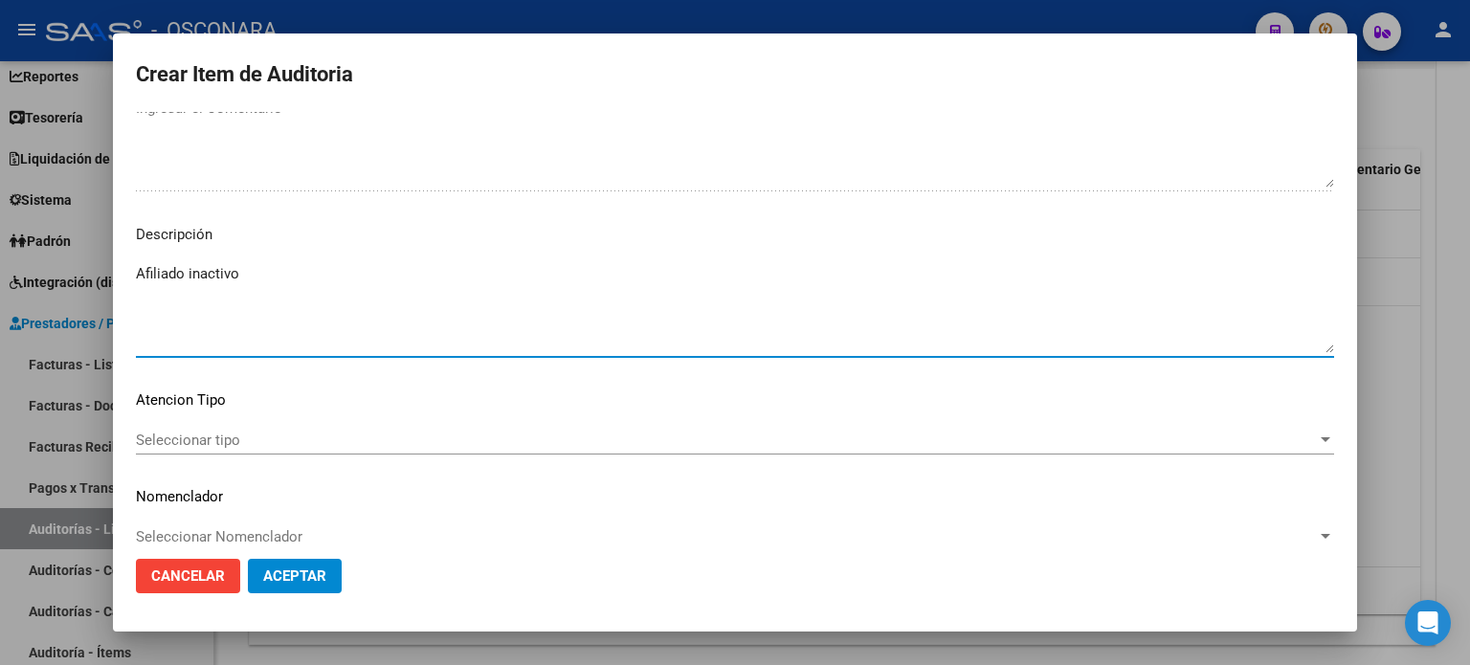
scroll to position [1290, 0]
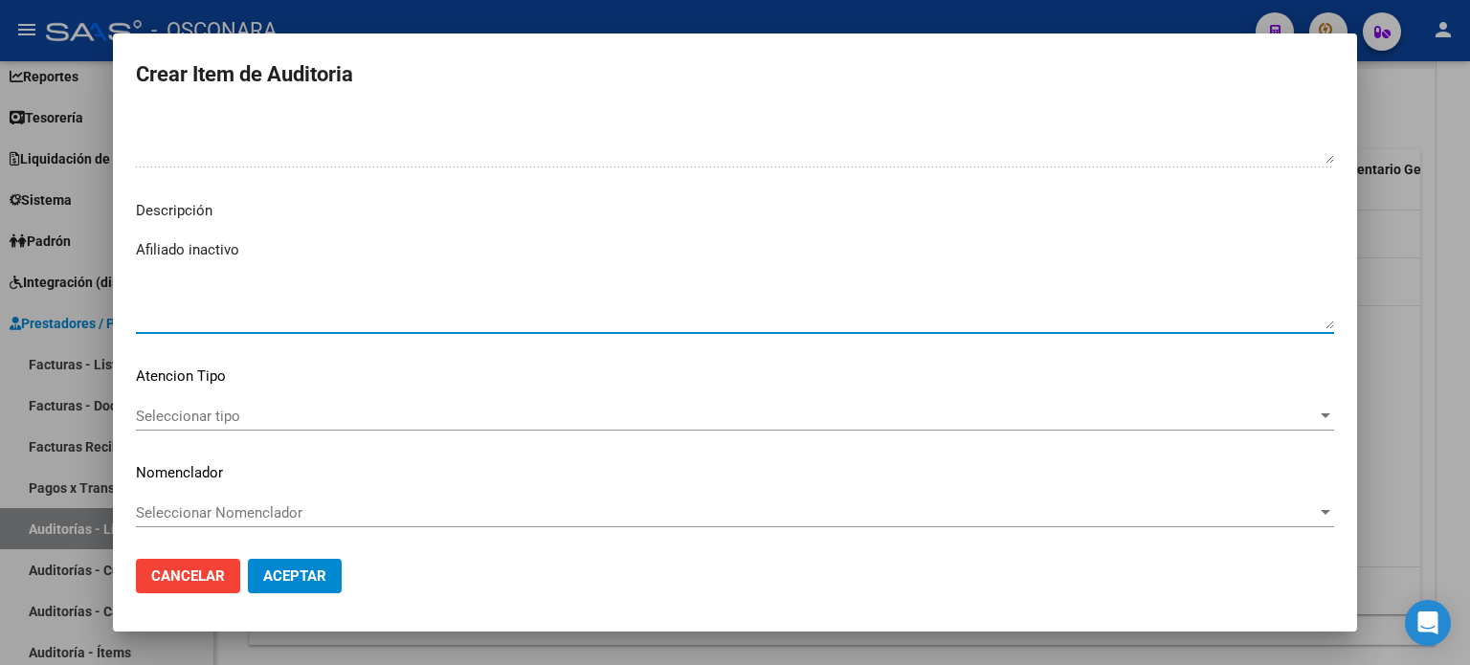
type textarea "Afiliado inactivo"
click at [262, 388] on mat-dialog-content "38391769 Nro Documento 27383917692 CUIL Afiliado Inactivo Análisis Afiliado Pre…" at bounding box center [735, 328] width 1244 height 433
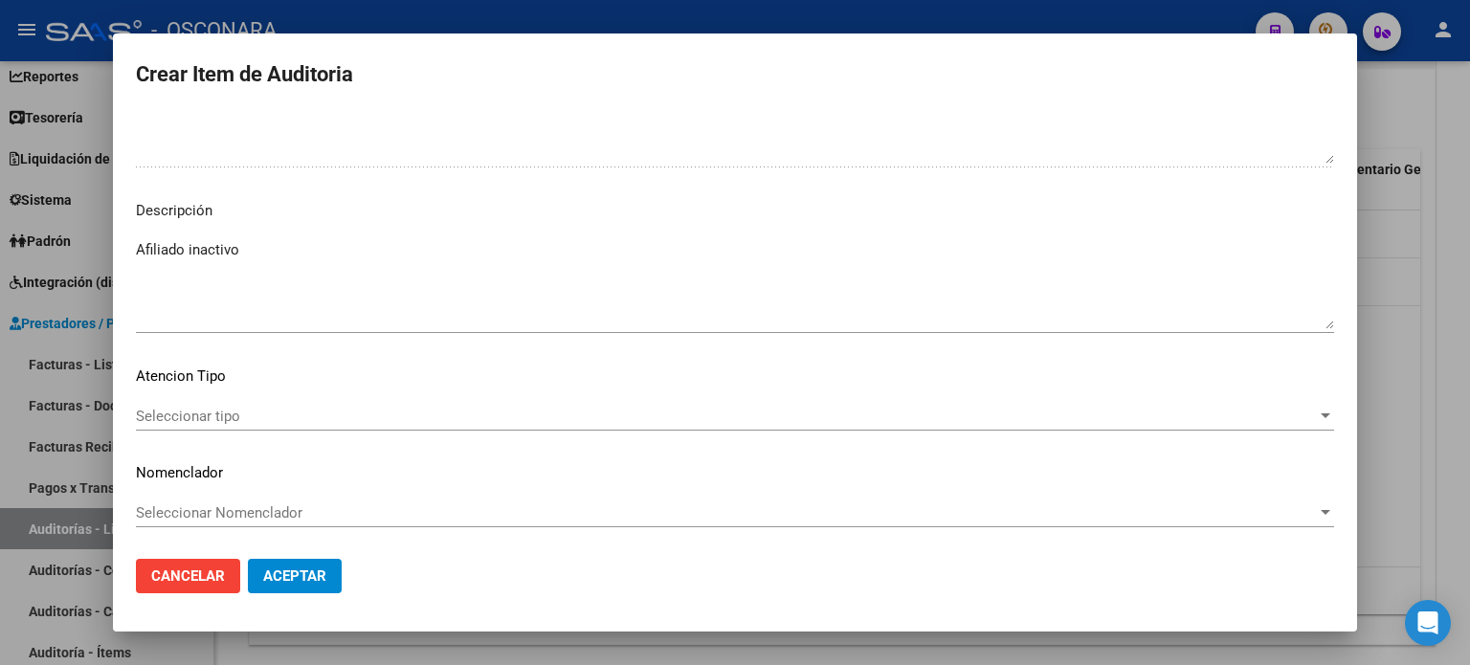
click at [262, 405] on div "Seleccionar tipo Seleccionar tipo" at bounding box center [735, 416] width 1198 height 29
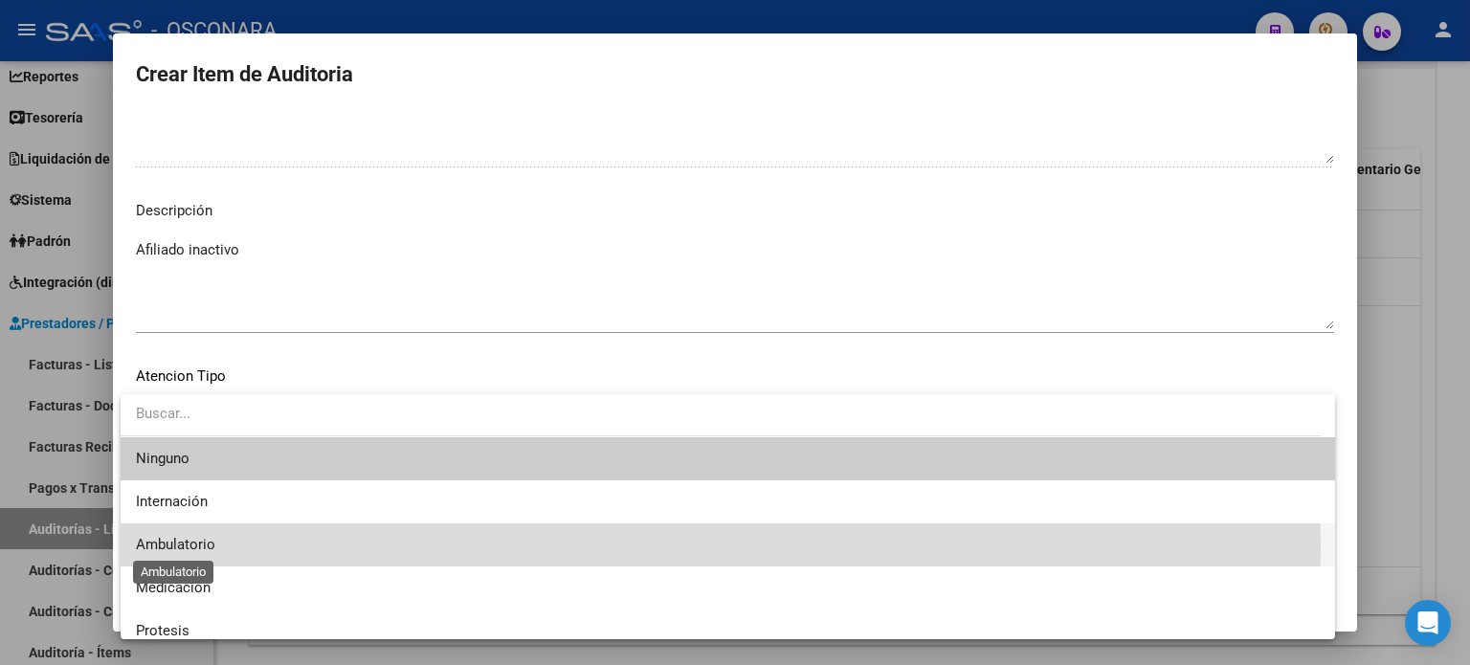
click at [203, 547] on span "Ambulatorio" at bounding box center [175, 544] width 79 height 17
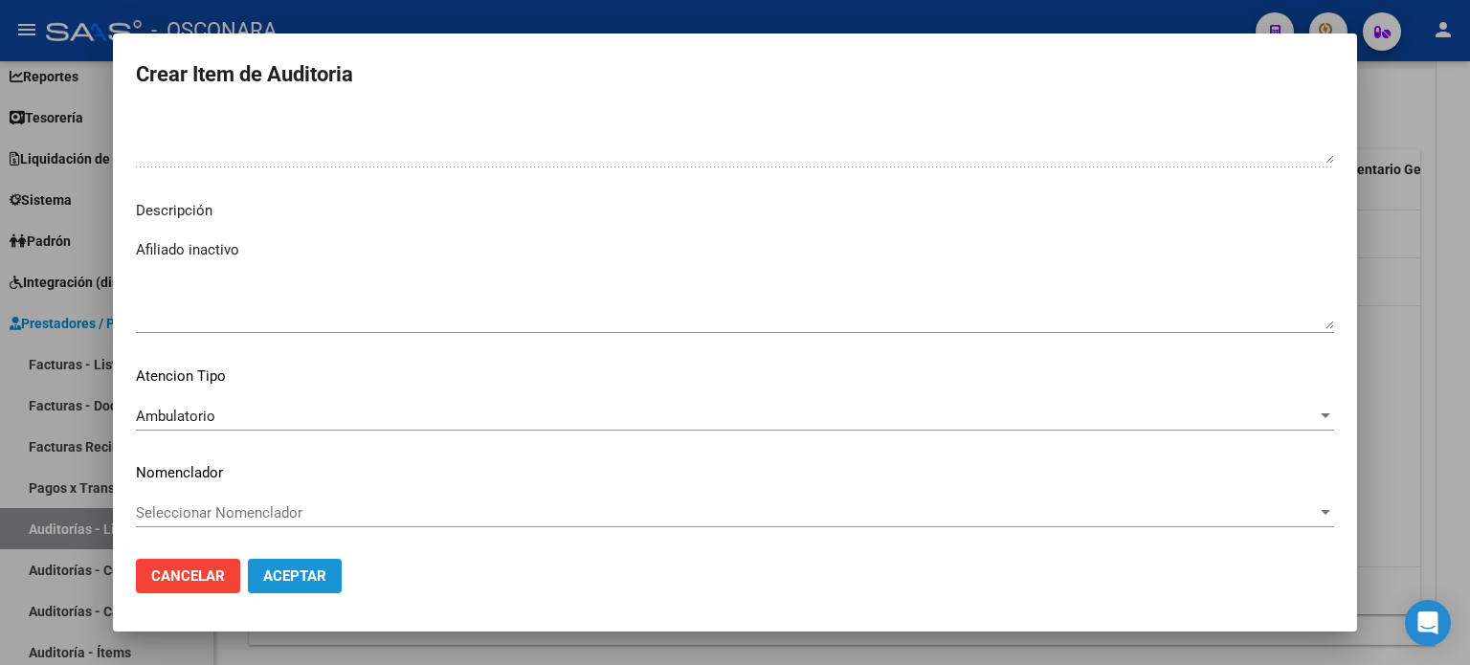
click at [295, 579] on span "Aceptar" at bounding box center [294, 576] width 63 height 17
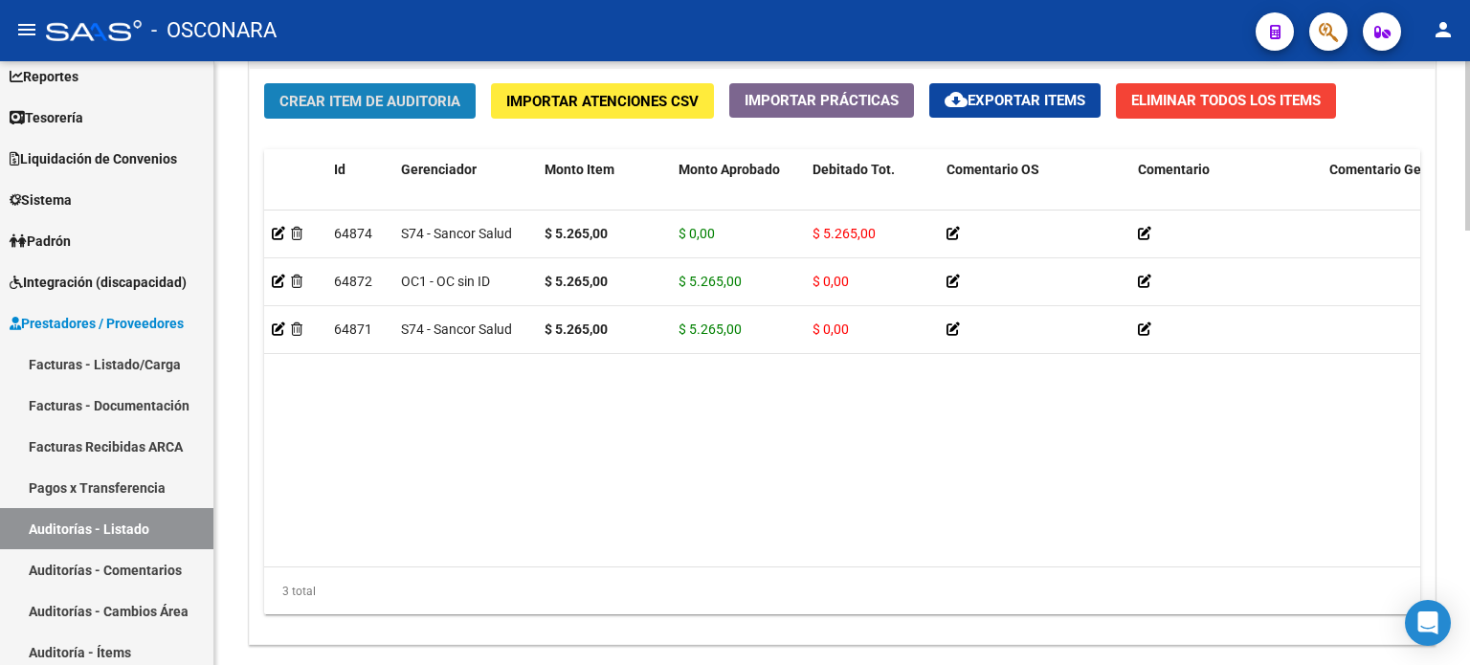
click at [375, 110] on button "Crear Item de Auditoria" at bounding box center [370, 100] width 212 height 35
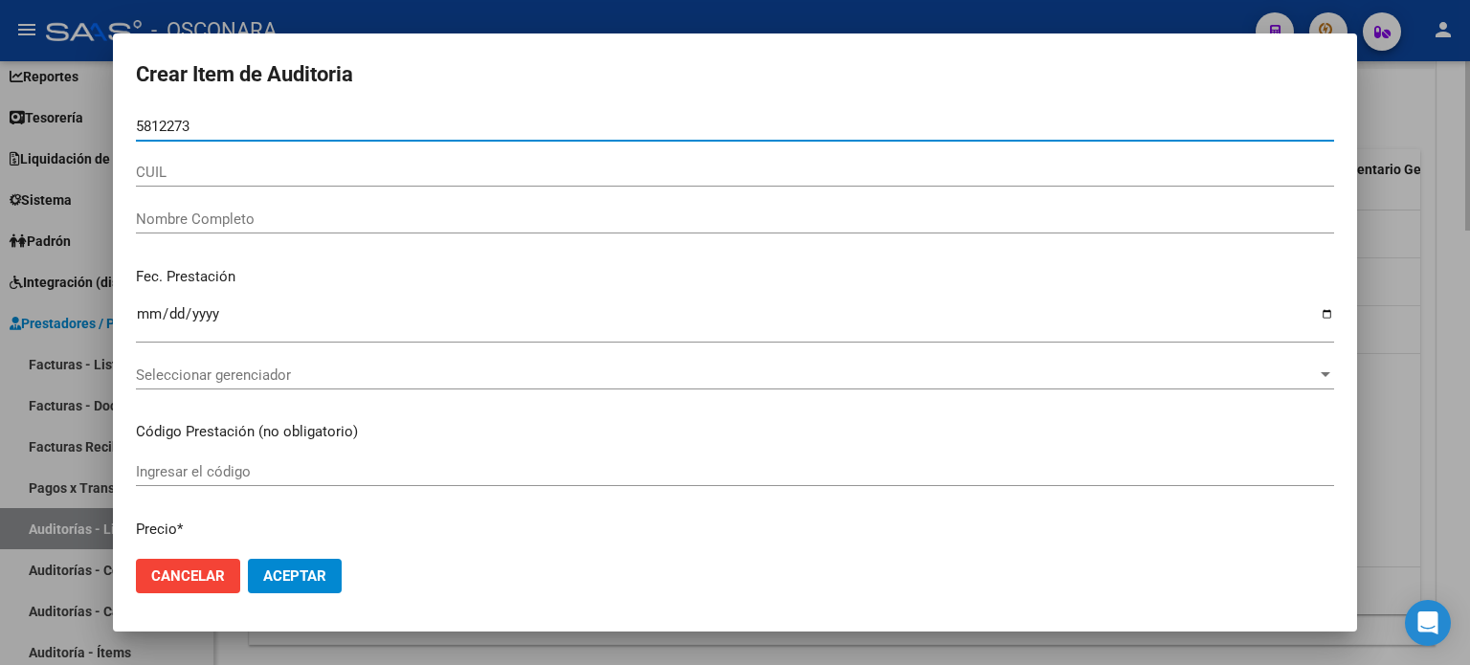
type input "58122733"
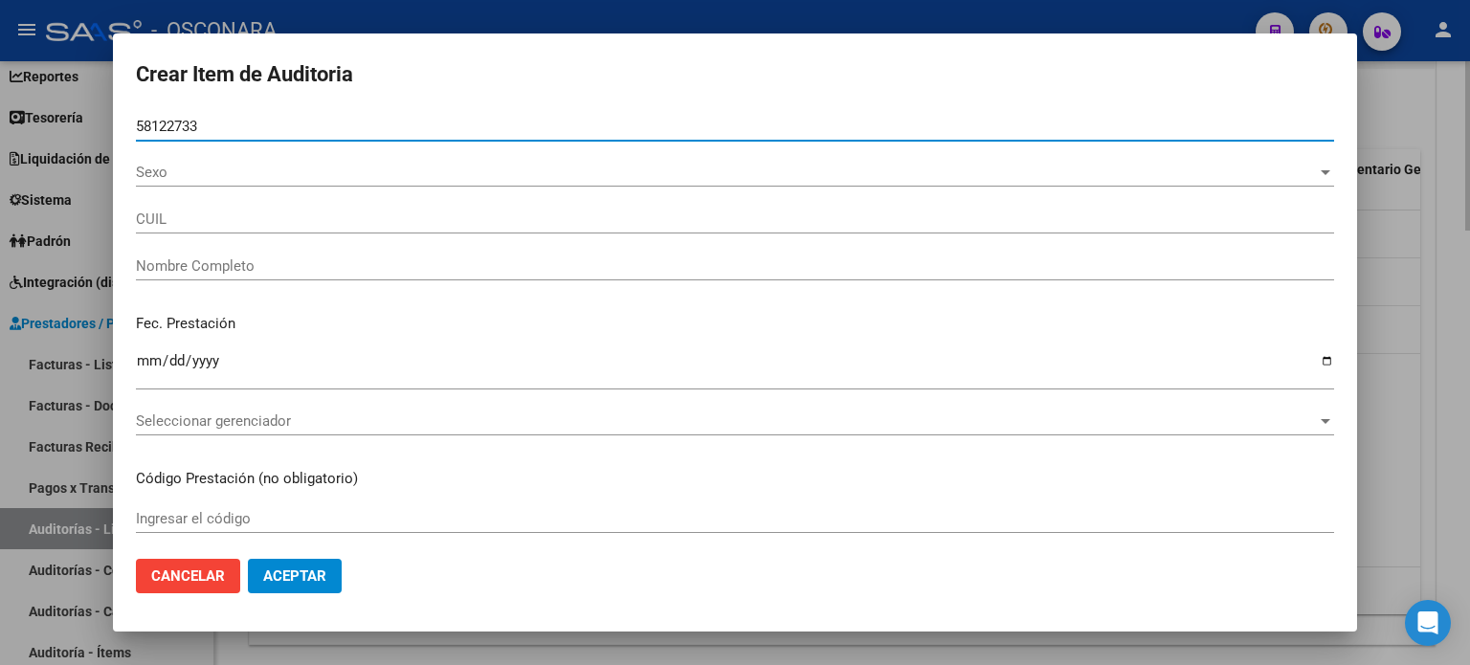
type input "27581227332"
type input "ROSALES DELFINA FRANCHESCA -"
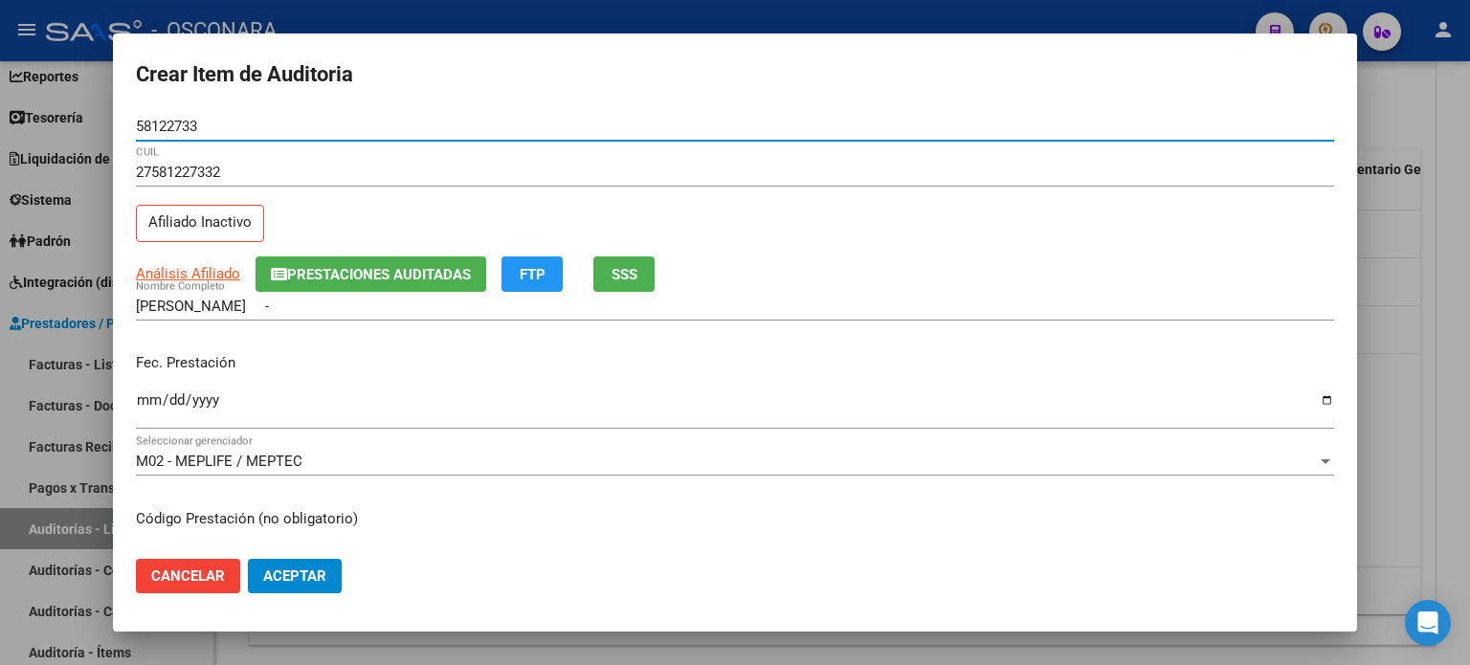
type input "58122733"
click at [630, 283] on button "SSS" at bounding box center [623, 273] width 61 height 35
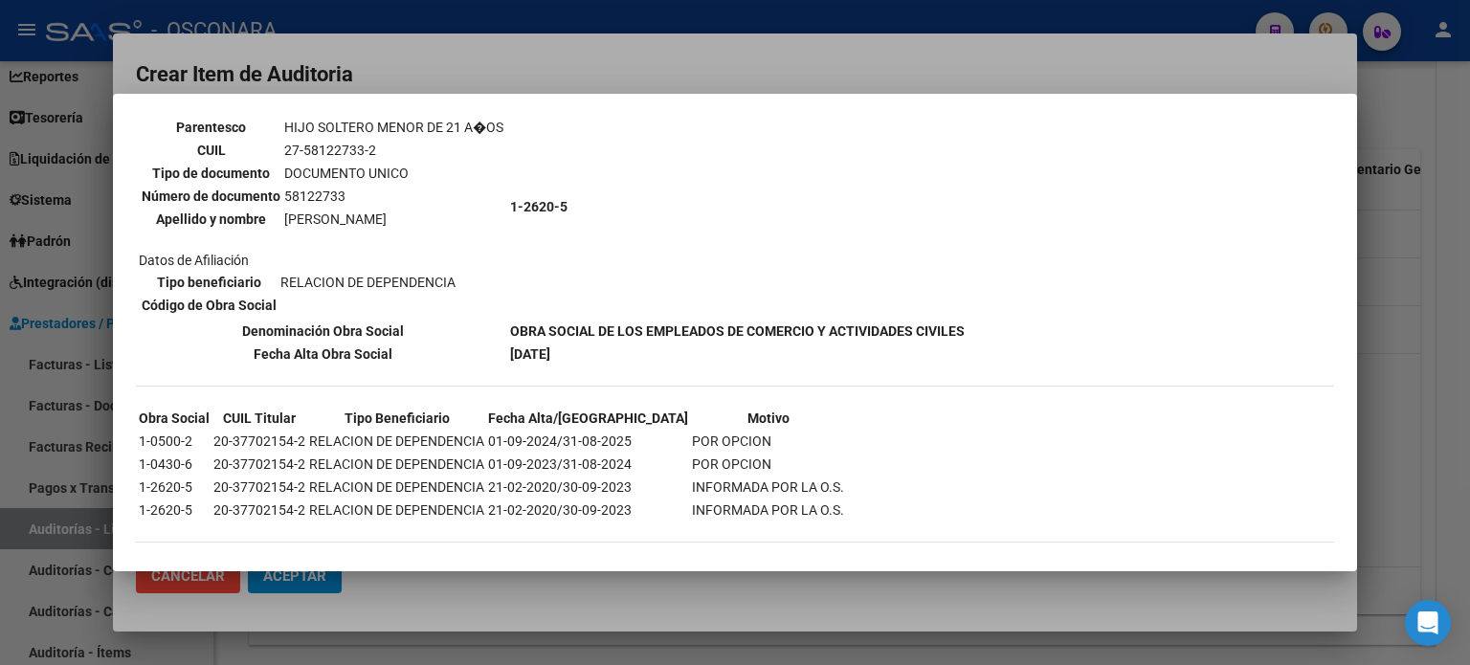
scroll to position [159, 0]
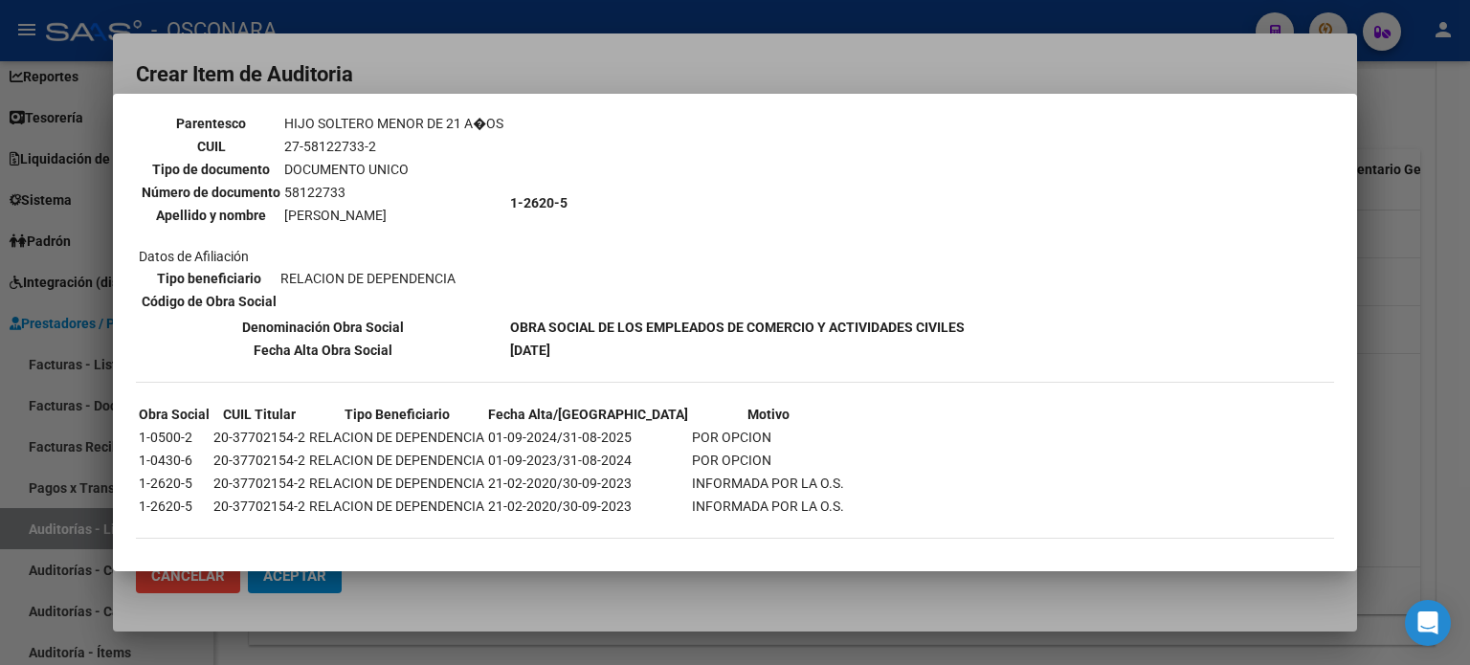
click at [1239, 65] on div at bounding box center [735, 332] width 1470 height 665
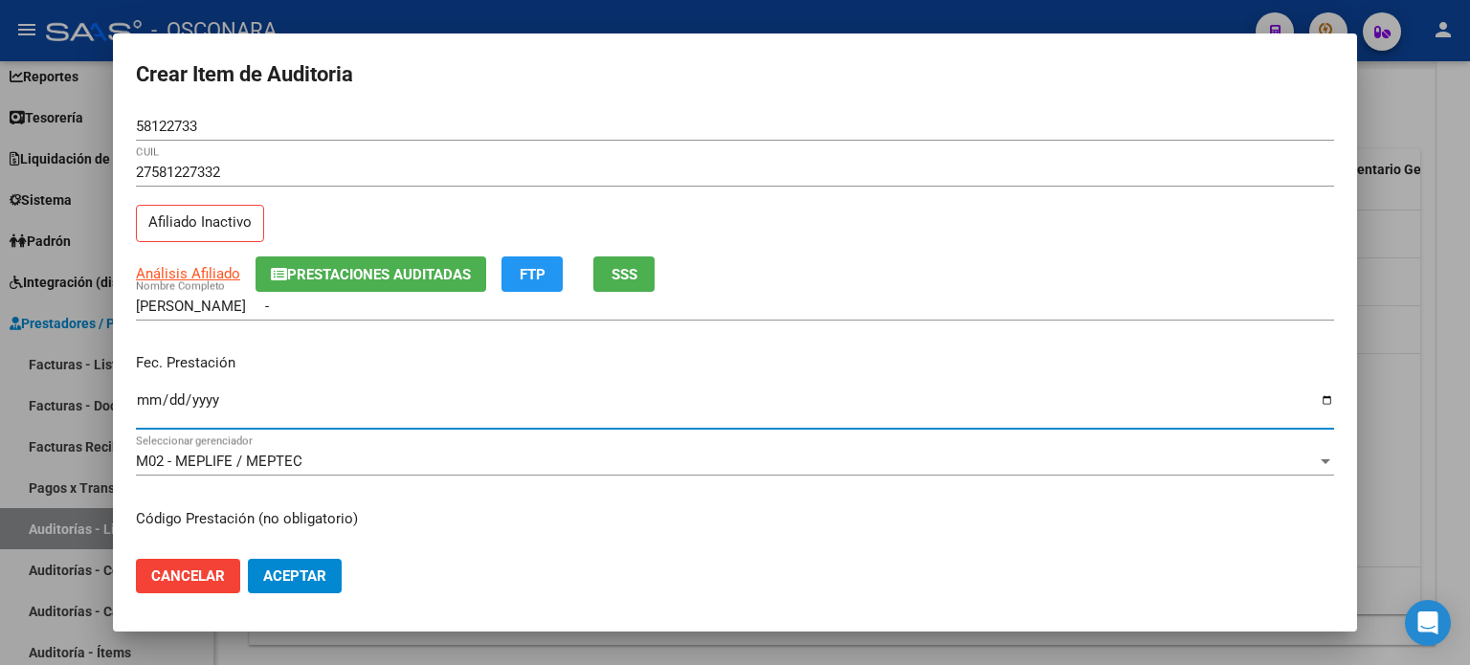
click at [148, 403] on input "Ingresar la fecha" at bounding box center [735, 407] width 1198 height 31
type input "2025-06-17"
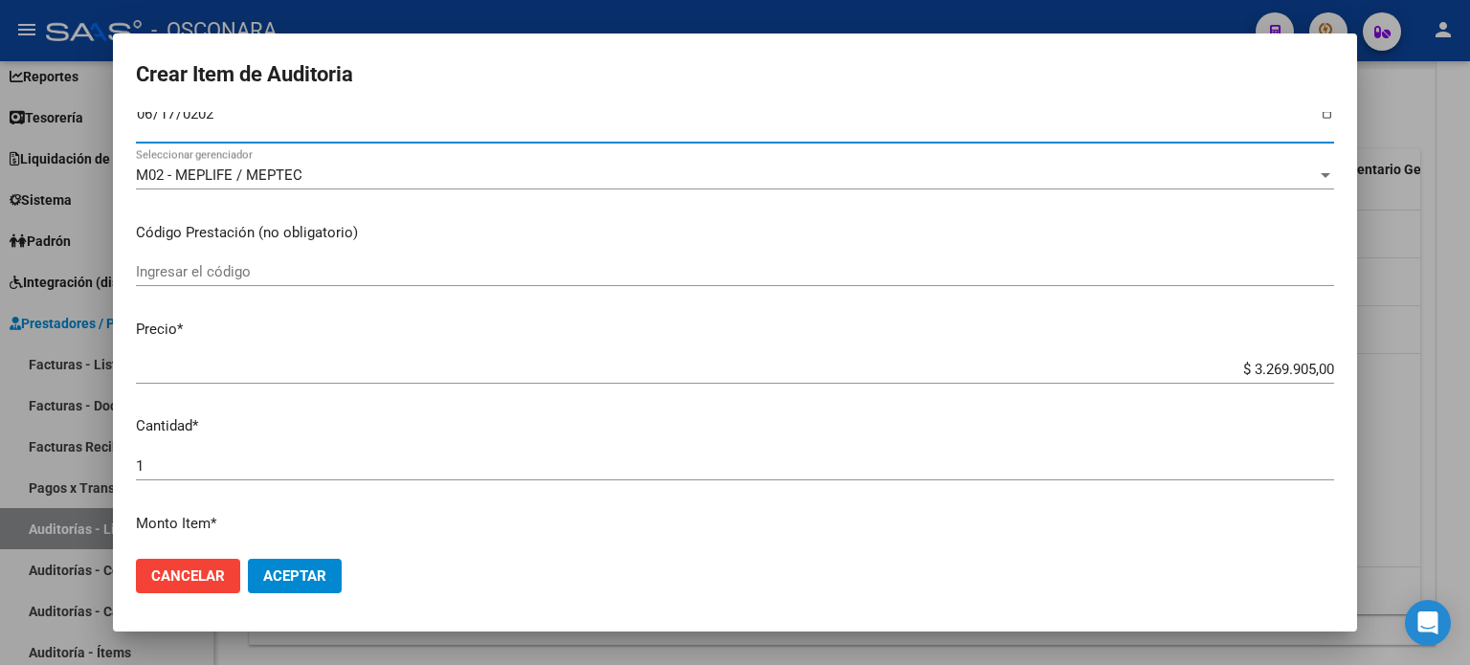
scroll to position [287, 0]
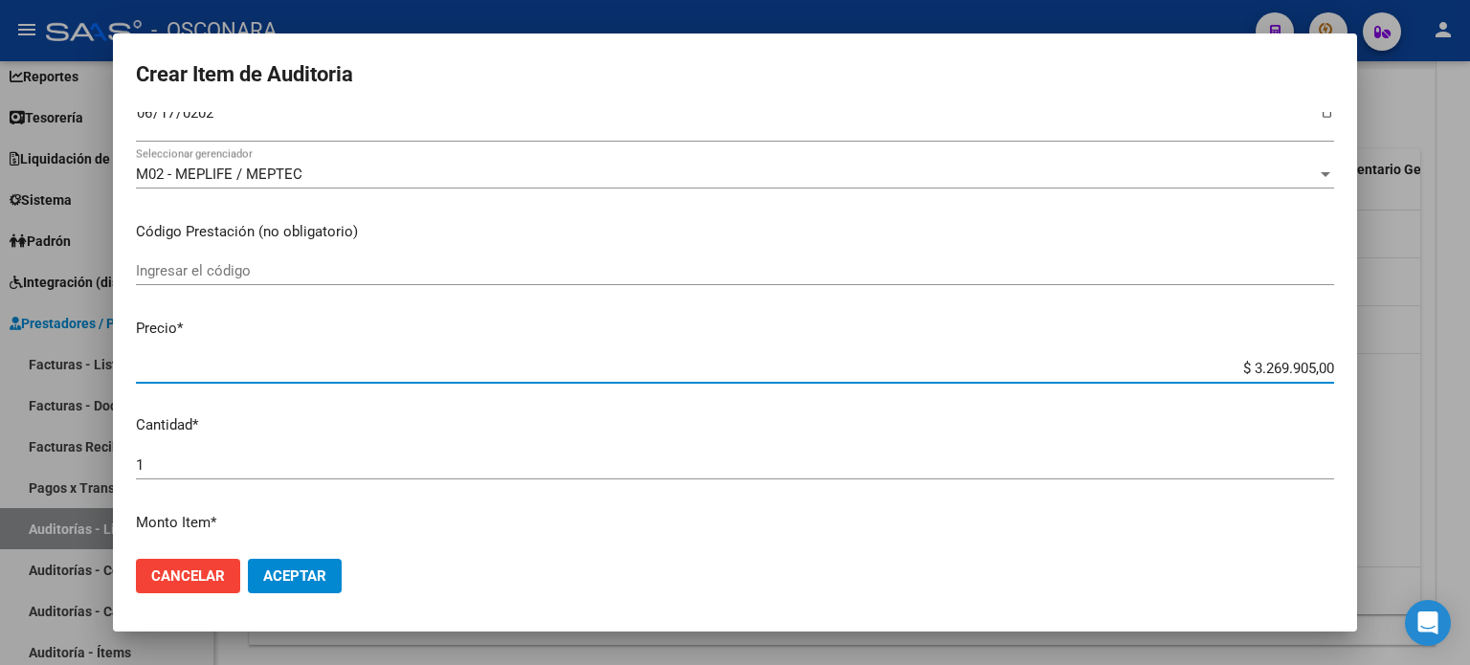
drag, startPoint x: 1234, startPoint y: 368, endPoint x: 1342, endPoint y: 367, distance: 108.2
click at [1342, 367] on mat-dialog-content "58122733 Nro Documento 27581227332 CUIL Afiliado Inactivo Análisis Afiliado Pre…" at bounding box center [735, 328] width 1244 height 433
type input "$ 0,06"
type input "$ 0,65"
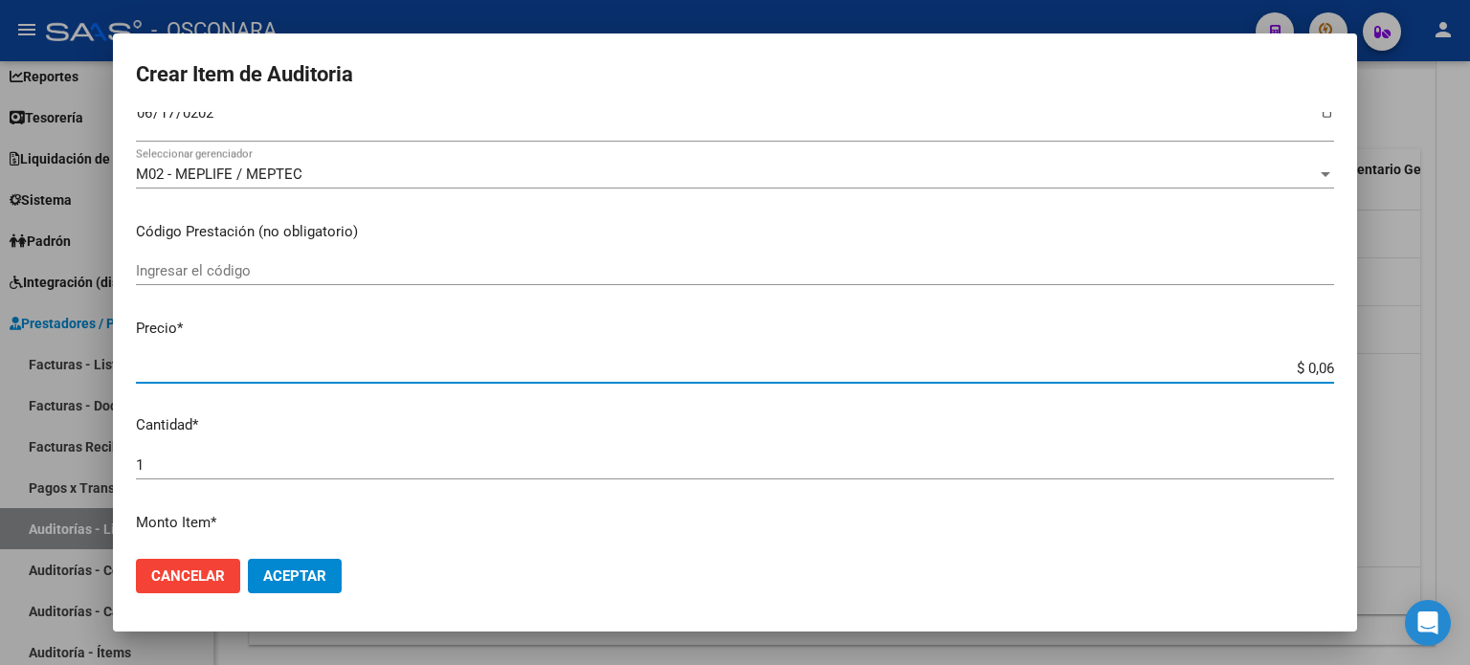
type input "$ 0,65"
type input "$ 6,53"
type input "$ 65,32"
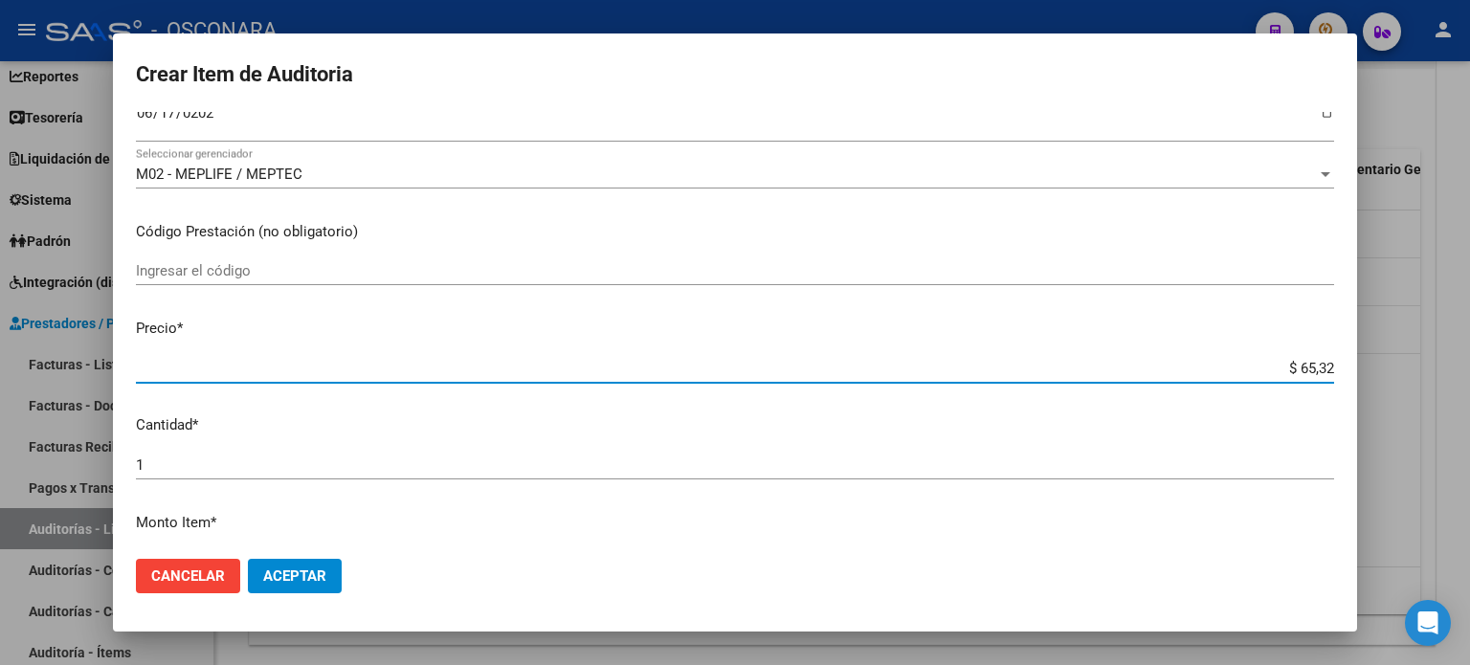
type input "$ 653,20"
type input "$ 6.532,00"
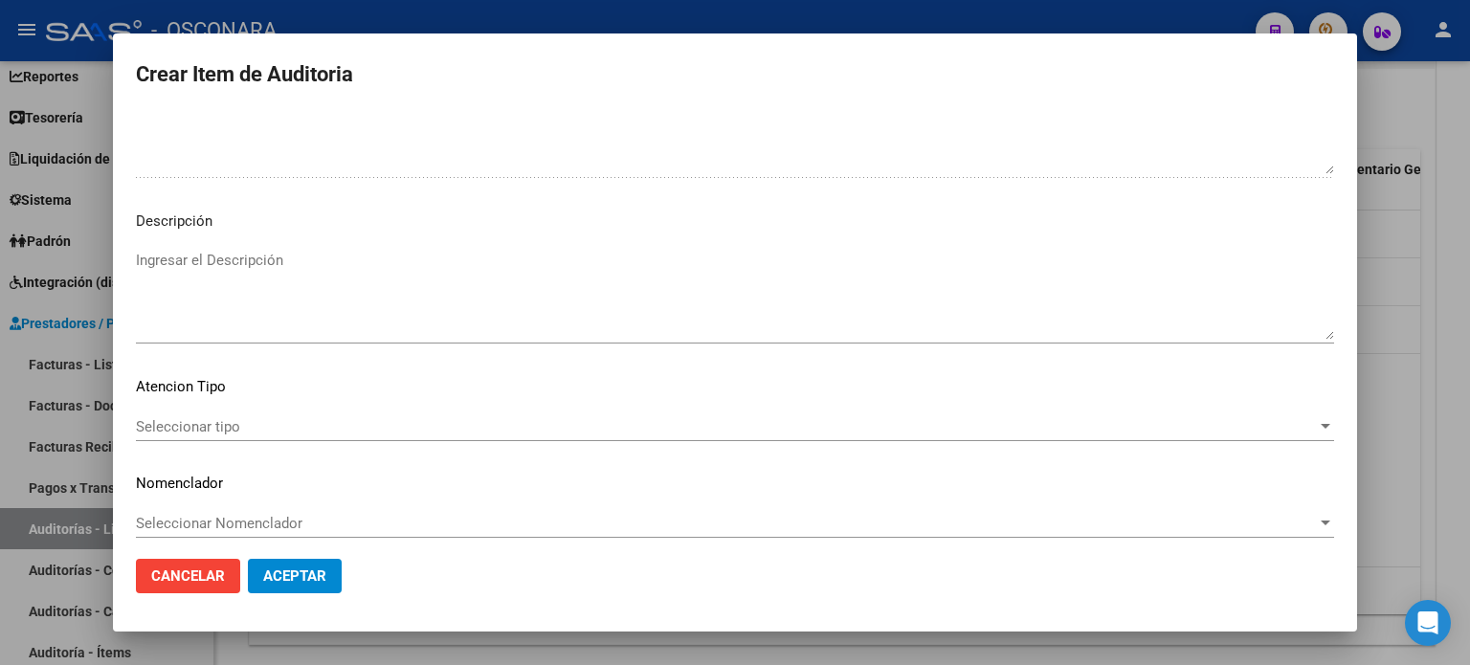
scroll to position [1290, 0]
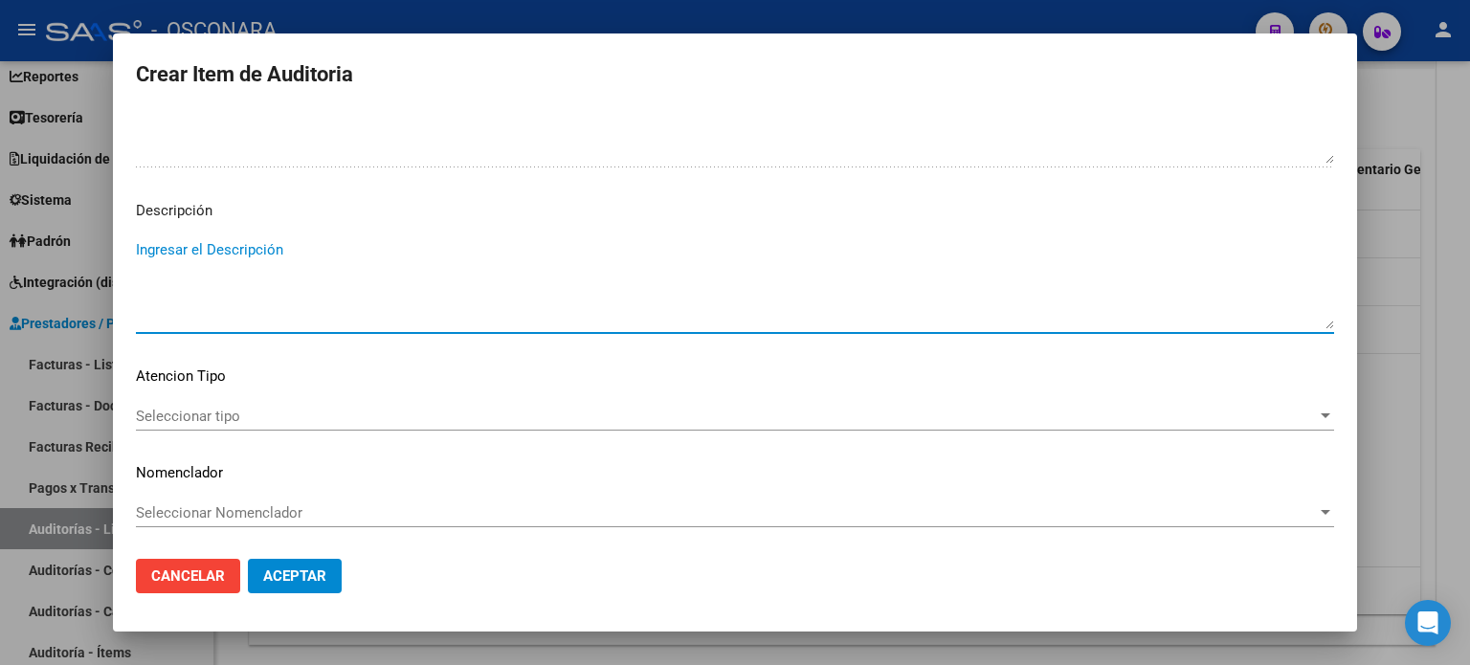
click at [199, 256] on textarea "Ingresar el Descripción" at bounding box center [735, 284] width 1198 height 90
type textarea "consultas + atención por guardia Afiliado activo al momento del consumo."
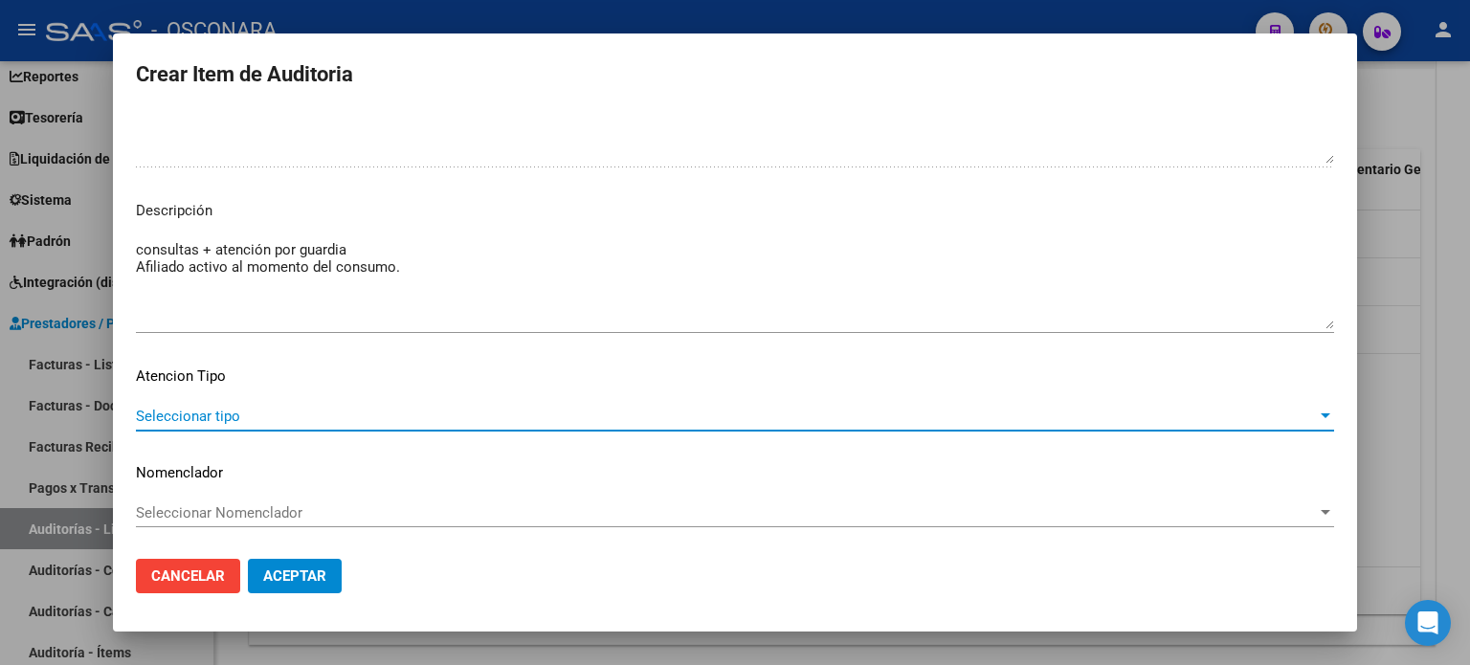
click at [271, 414] on span "Seleccionar tipo" at bounding box center [726, 416] width 1181 height 17
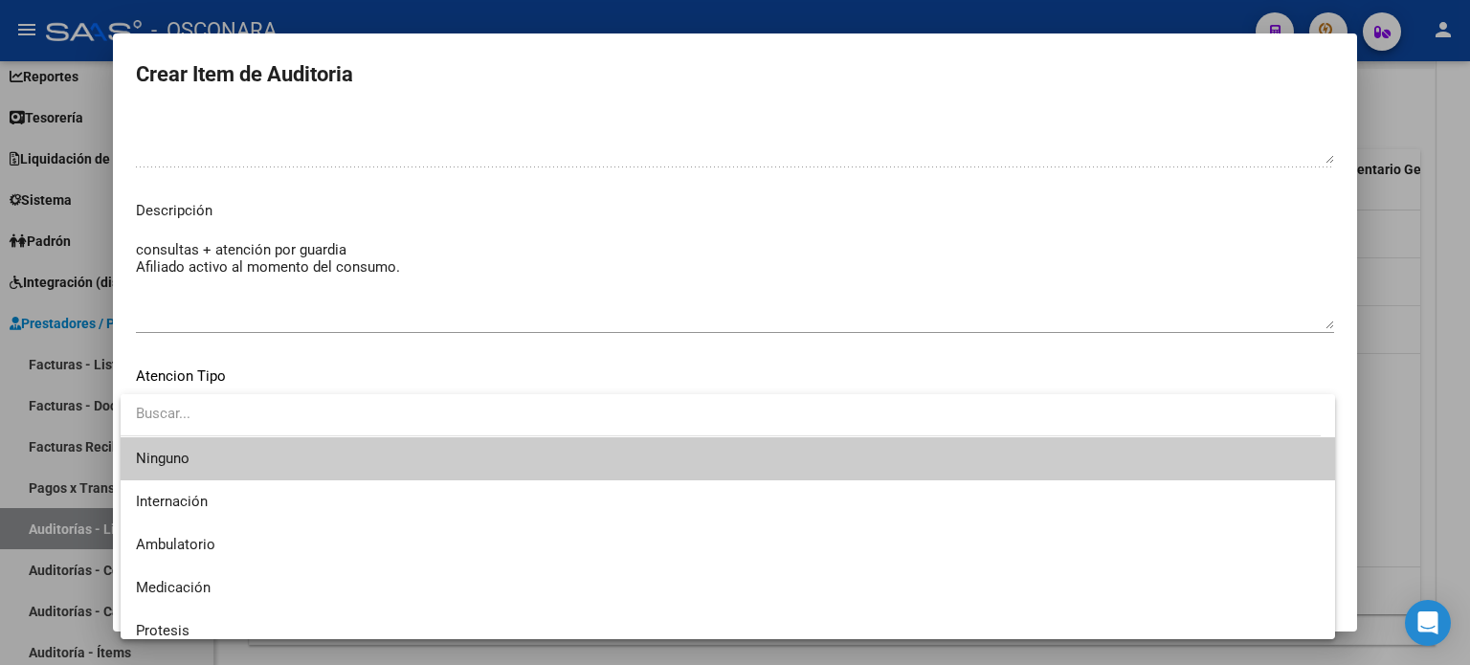
click at [269, 406] on input "dropdown search" at bounding box center [721, 413] width 1200 height 43
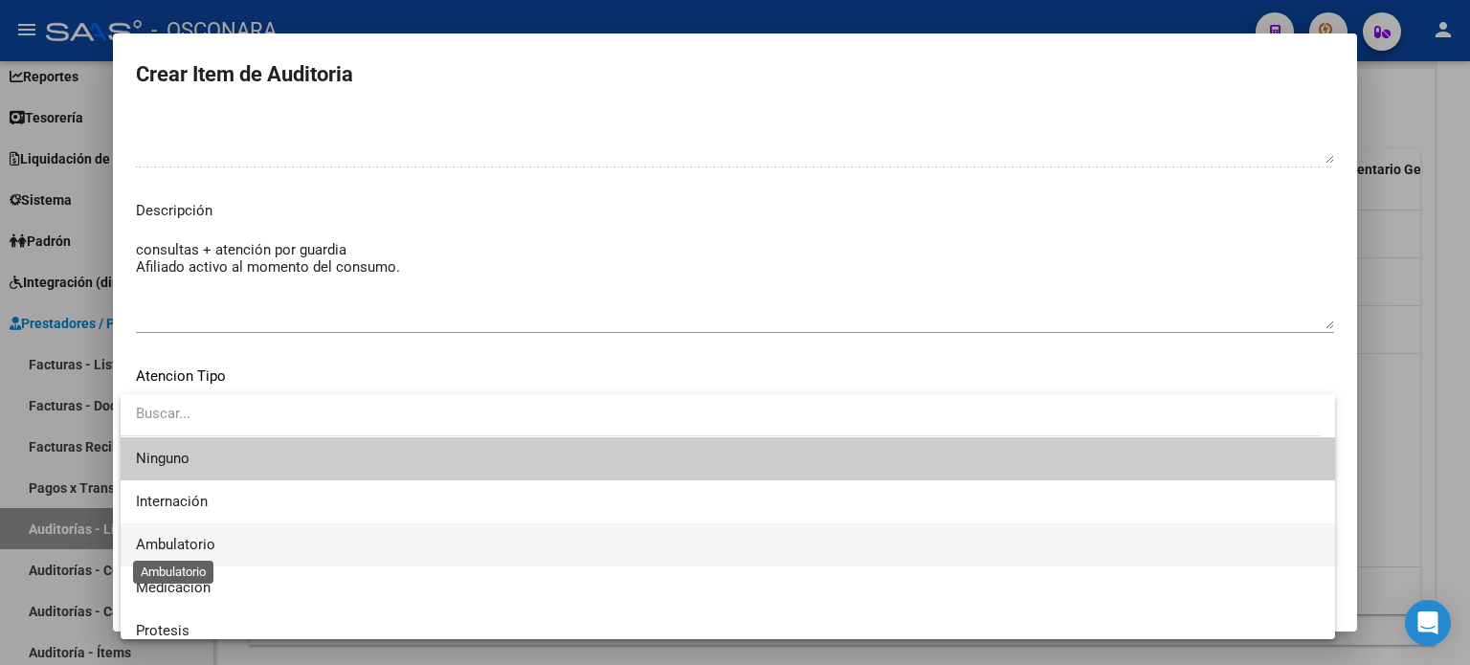
click at [203, 549] on span "Ambulatorio" at bounding box center [175, 544] width 79 height 17
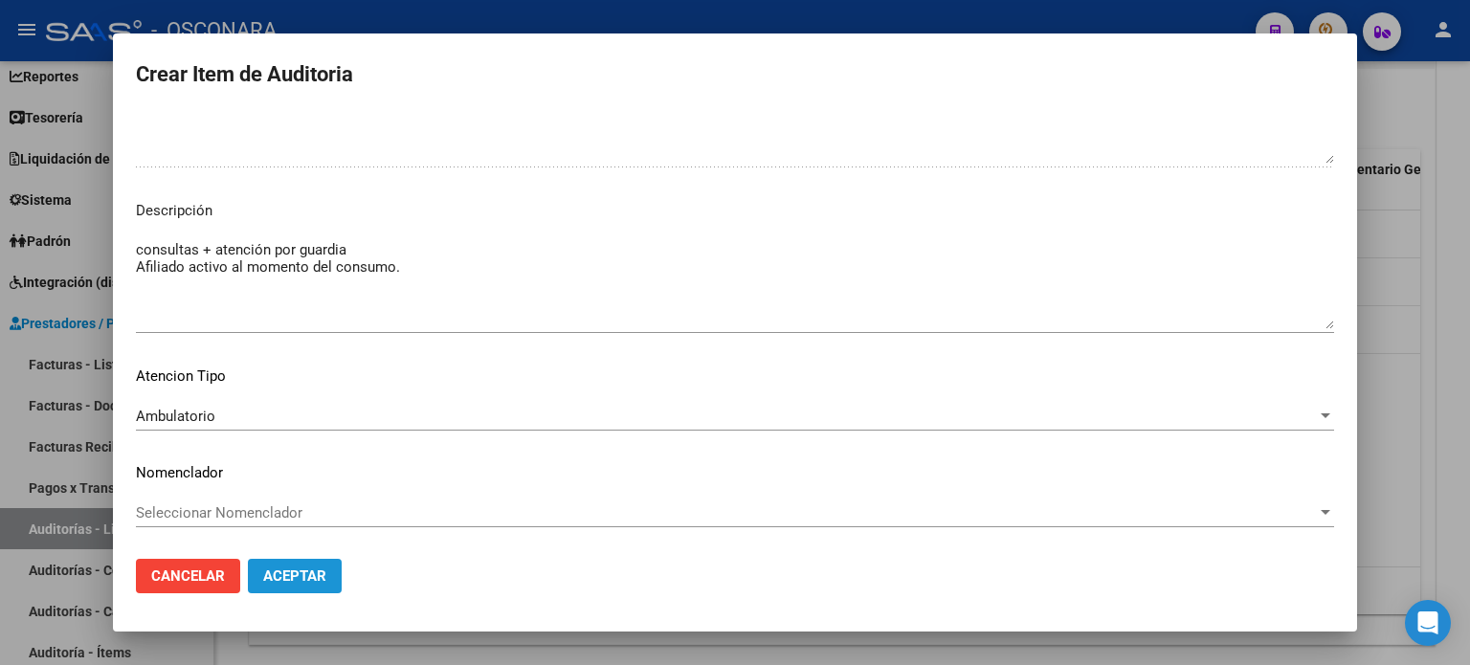
click at [305, 572] on span "Aceptar" at bounding box center [294, 576] width 63 height 17
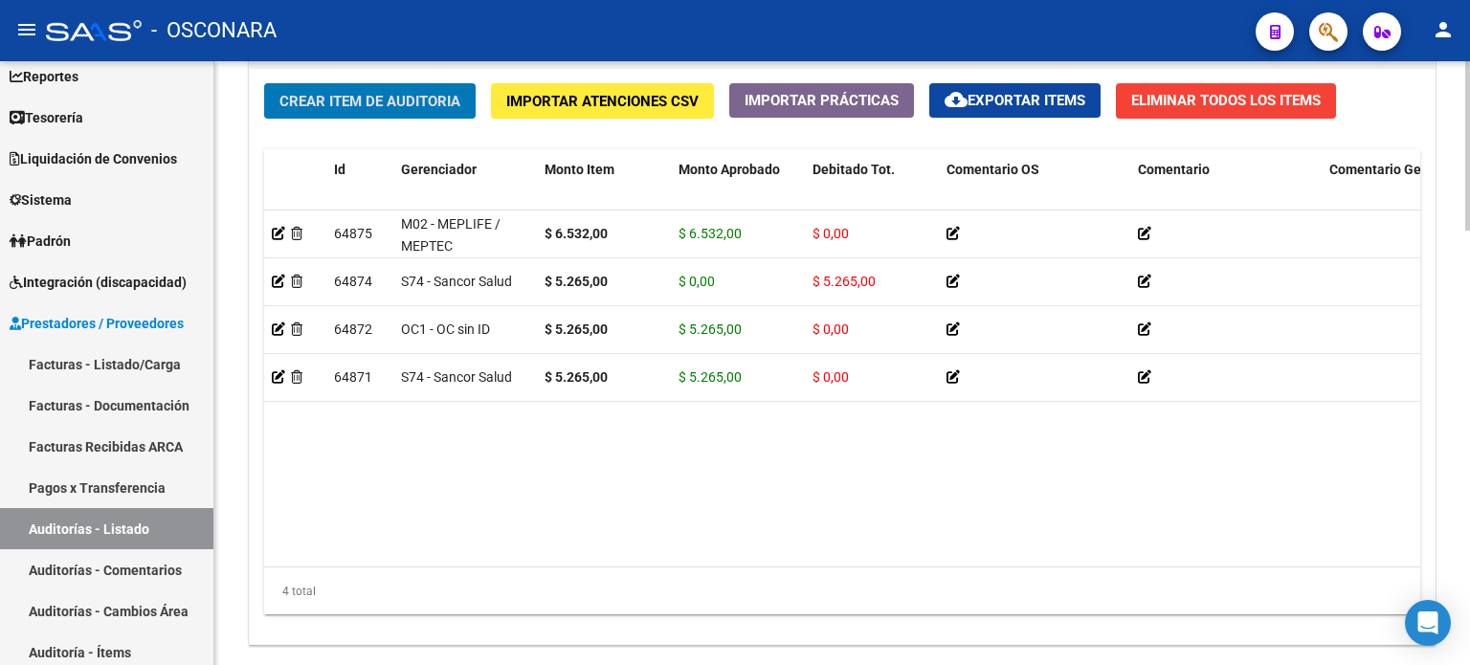
click at [376, 87] on button "Crear Item de Auditoria" at bounding box center [370, 100] width 212 height 35
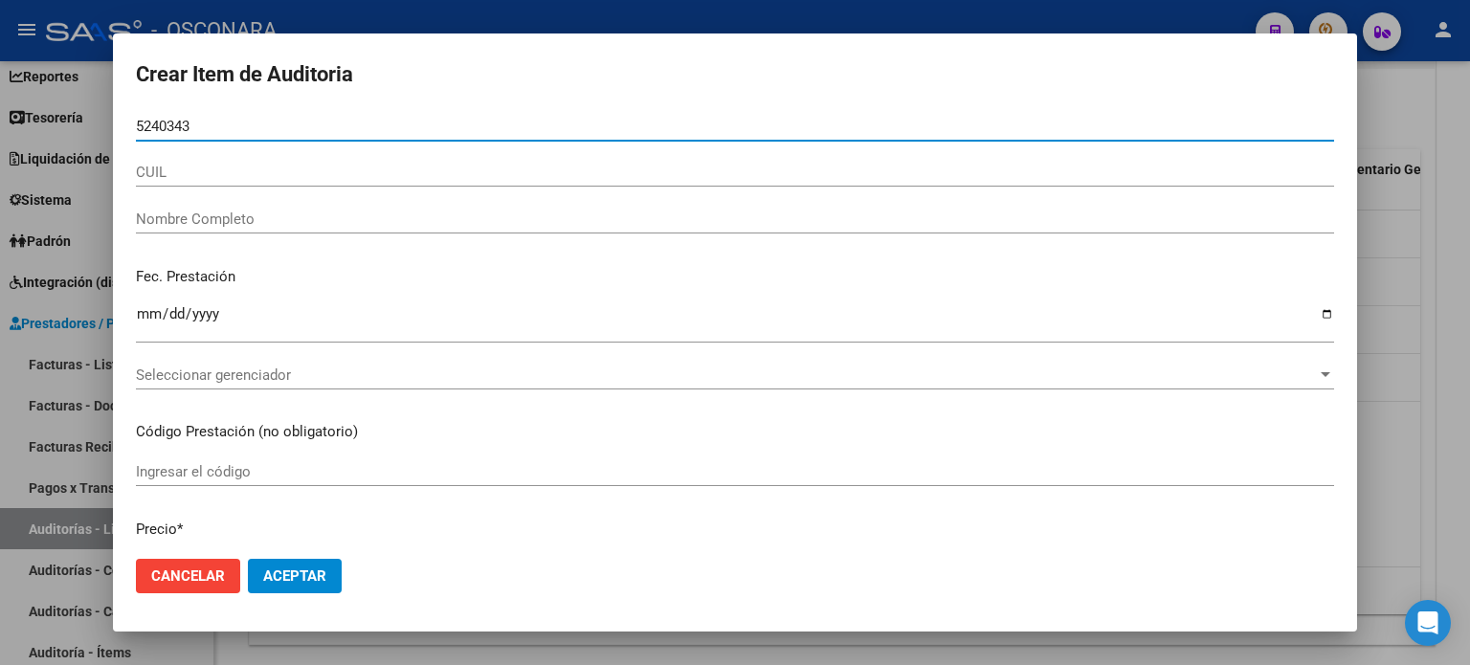
type input "52403434"
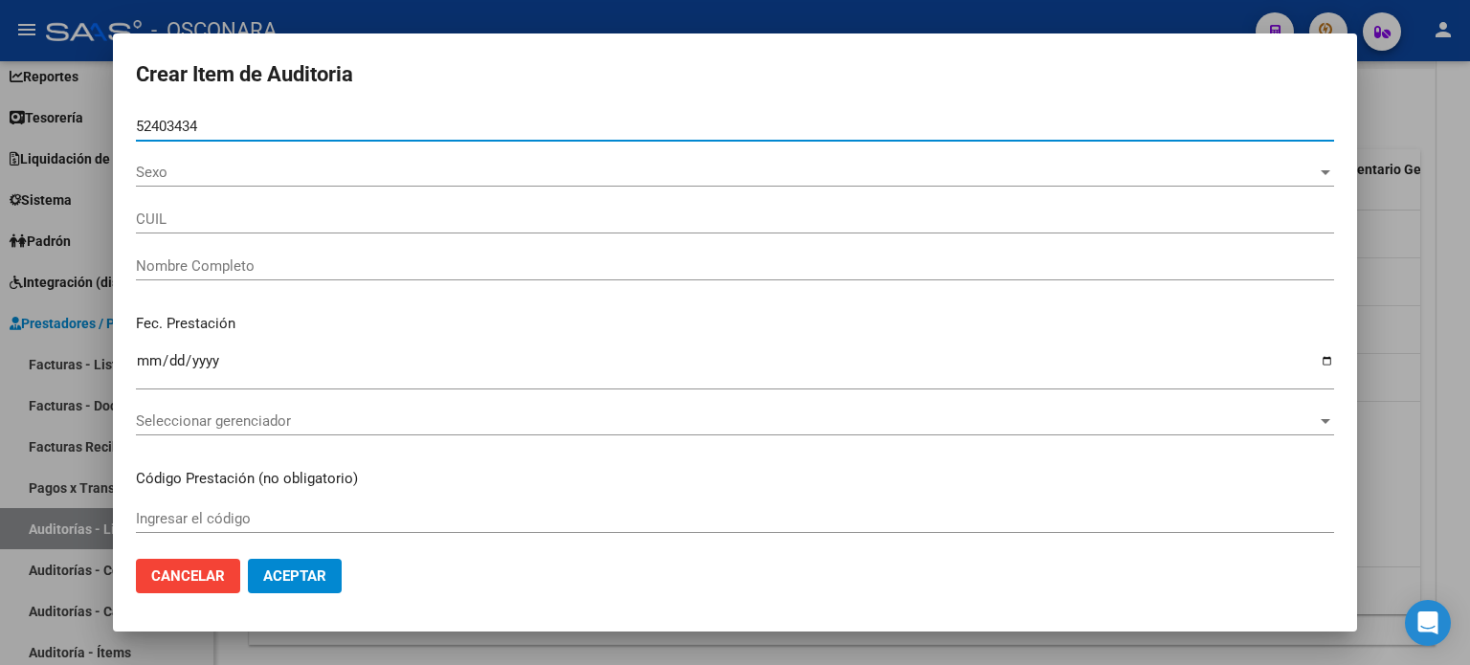
type input "23524034344"
type input "ROSALES IARA BELEN -"
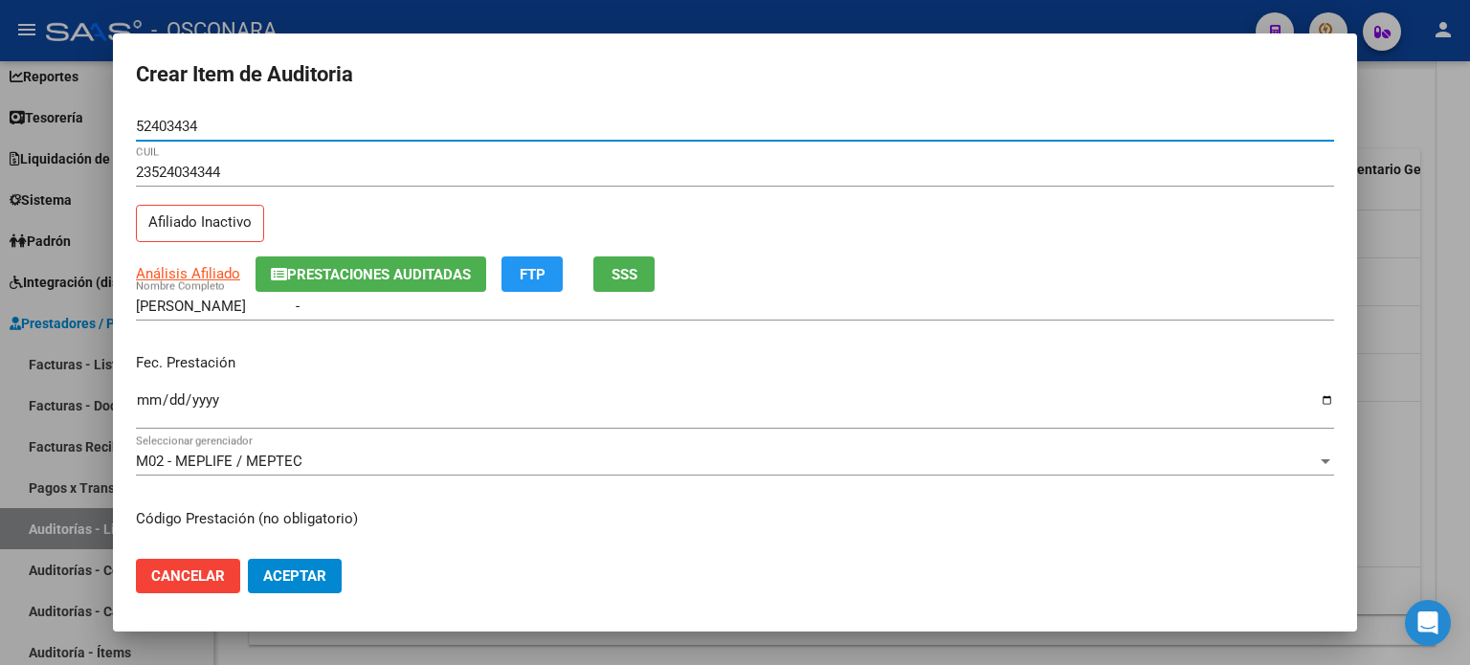
type input "52403434"
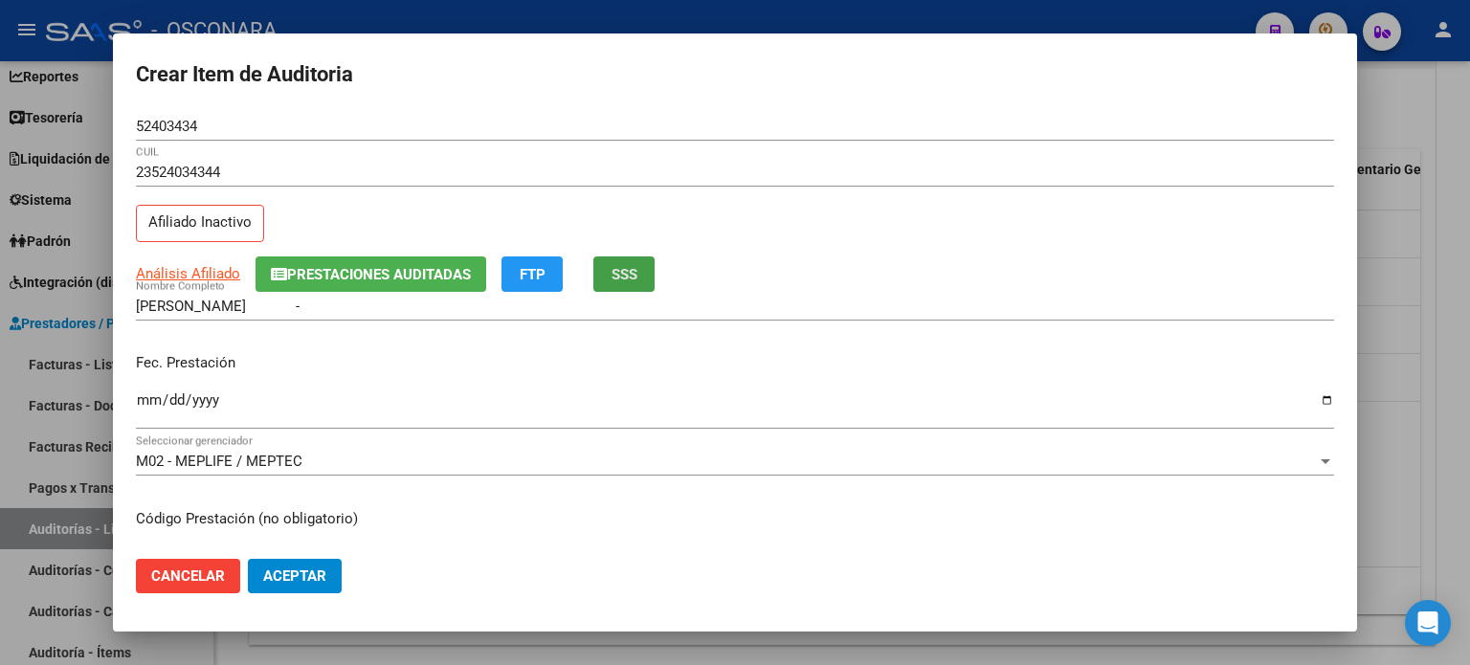
click at [630, 275] on span "SSS" at bounding box center [625, 274] width 26 height 17
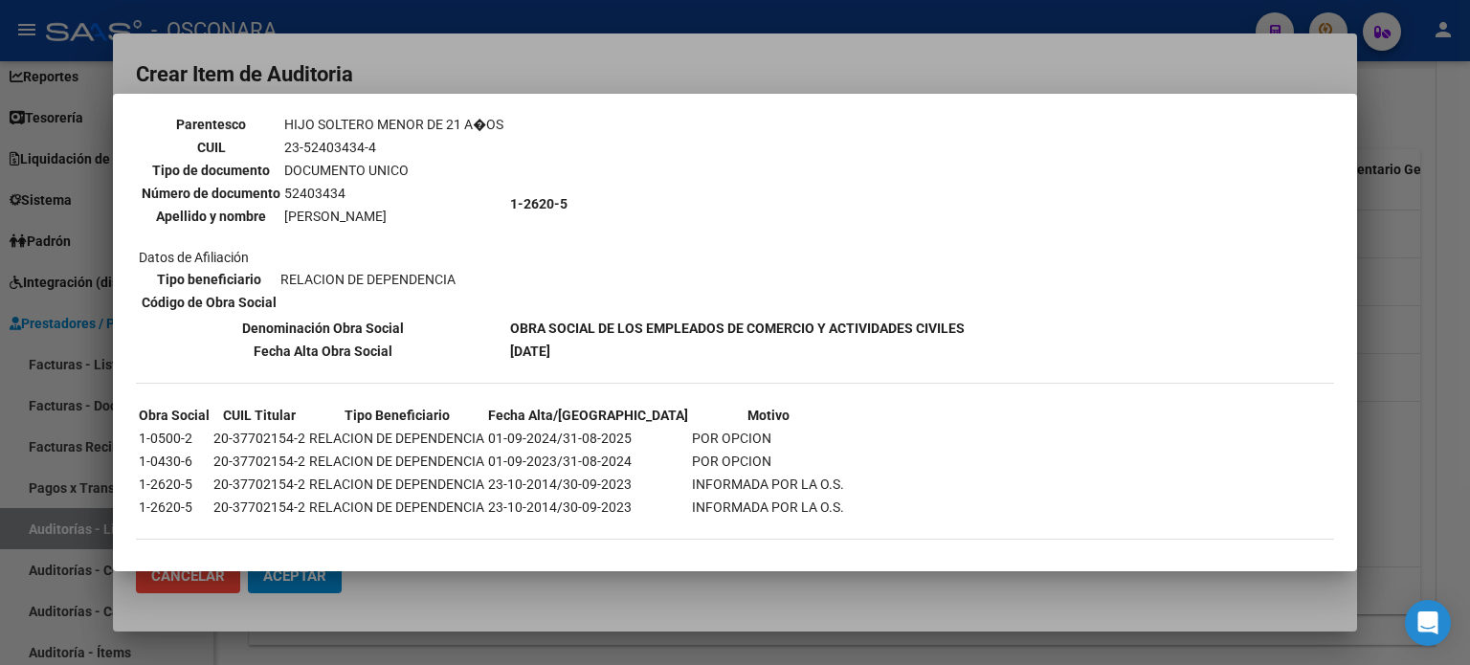
scroll to position [159, 0]
drag, startPoint x: 241, startPoint y: 318, endPoint x: 613, endPoint y: 339, distance: 371.9
click at [613, 339] on tbody "DATOS DE AFILIACION VIGENTE Datos personales Parentesco HIJO SOLTERO MENOR DE 2…" at bounding box center [552, 214] width 828 height 293
copy tbody "Denominación Obra Social OBRA SOCIAL DE LOS EMPLEADOS DE COMERCIO Y ACTIVIDADES…"
click at [936, 56] on div at bounding box center [735, 332] width 1470 height 665
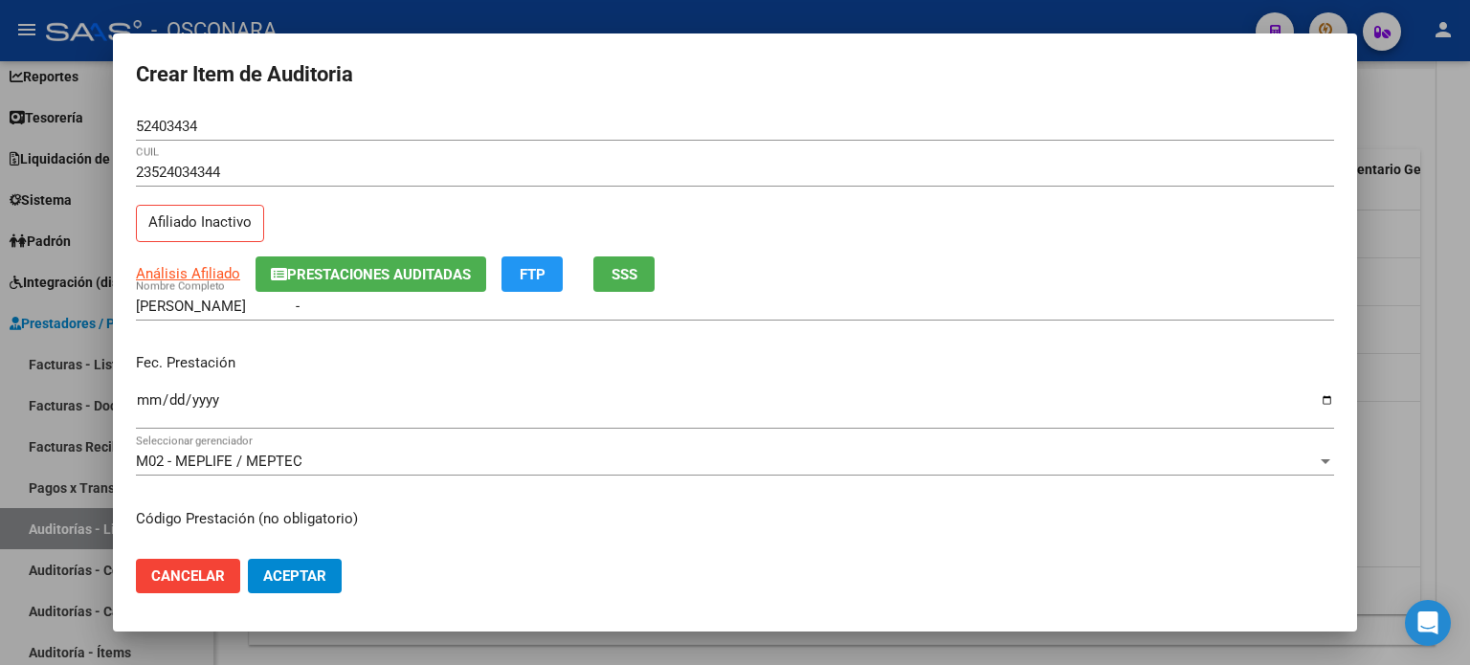
click at [144, 393] on input "Ingresar la fecha" at bounding box center [735, 407] width 1198 height 31
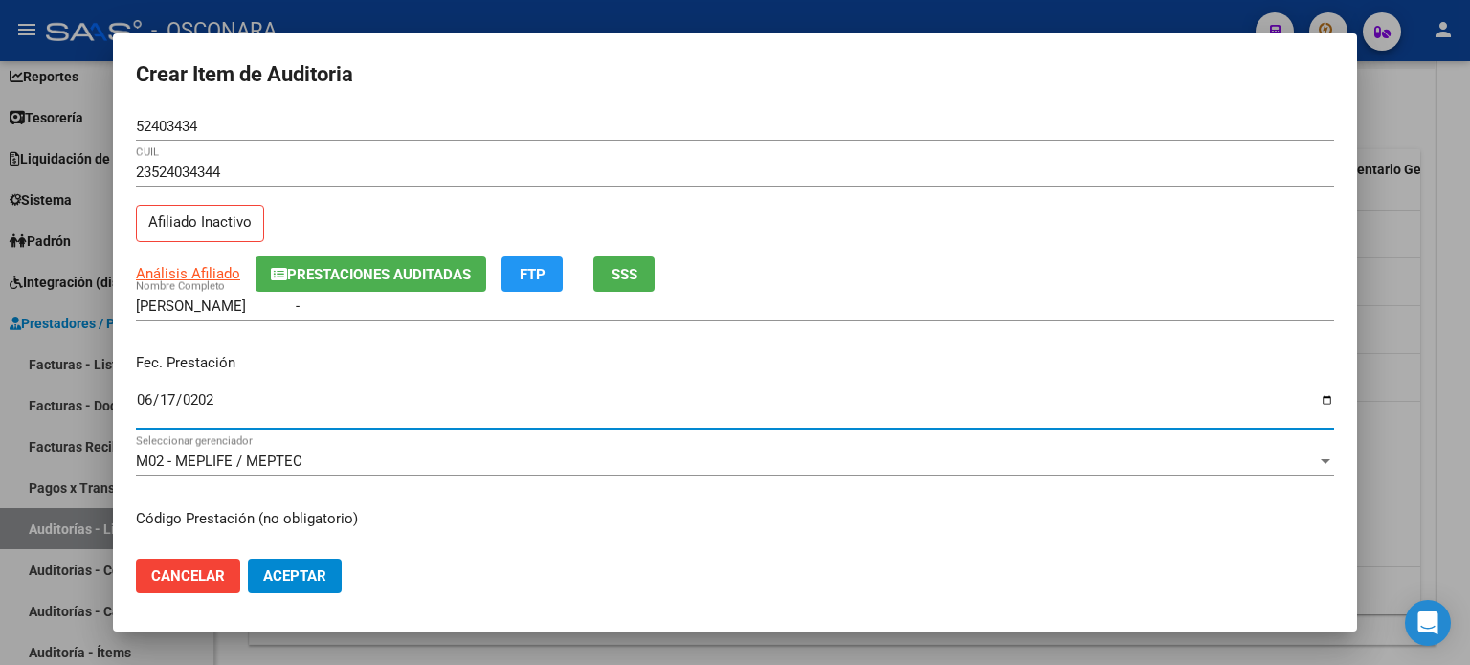
type input "2025-06-17"
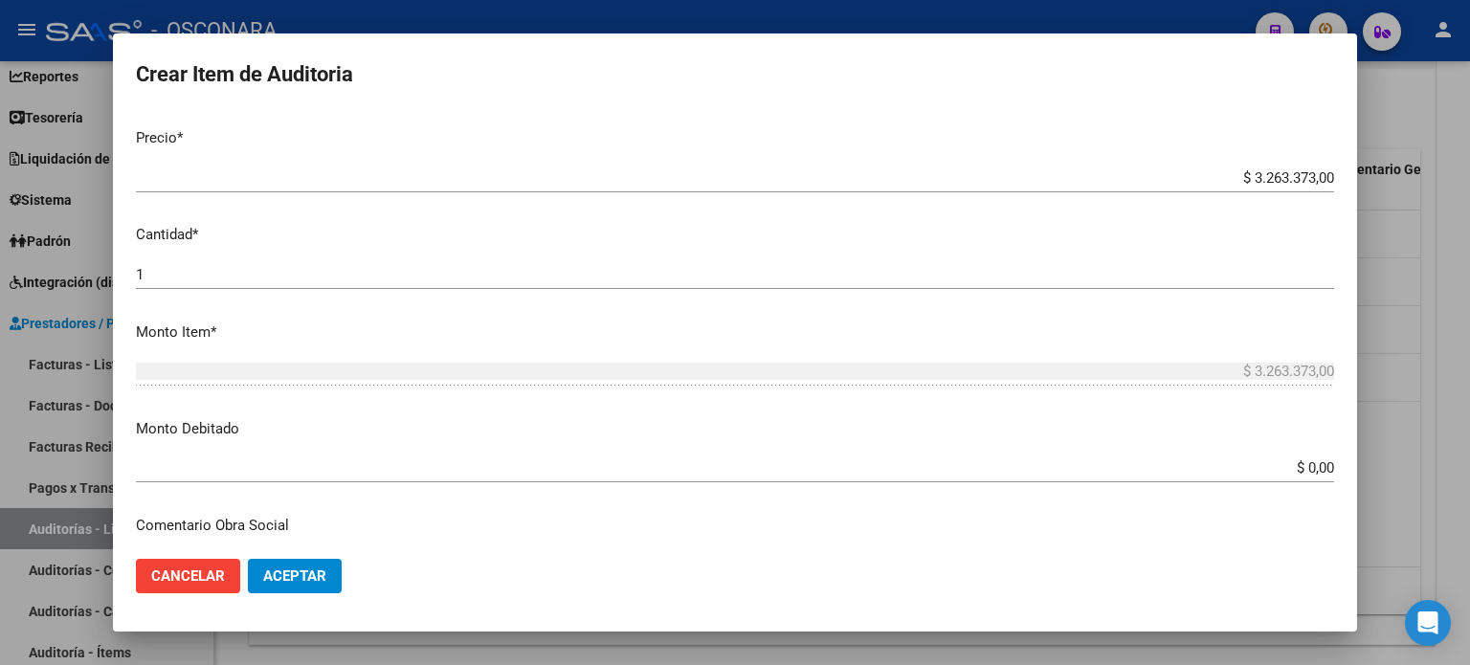
scroll to position [479, 0]
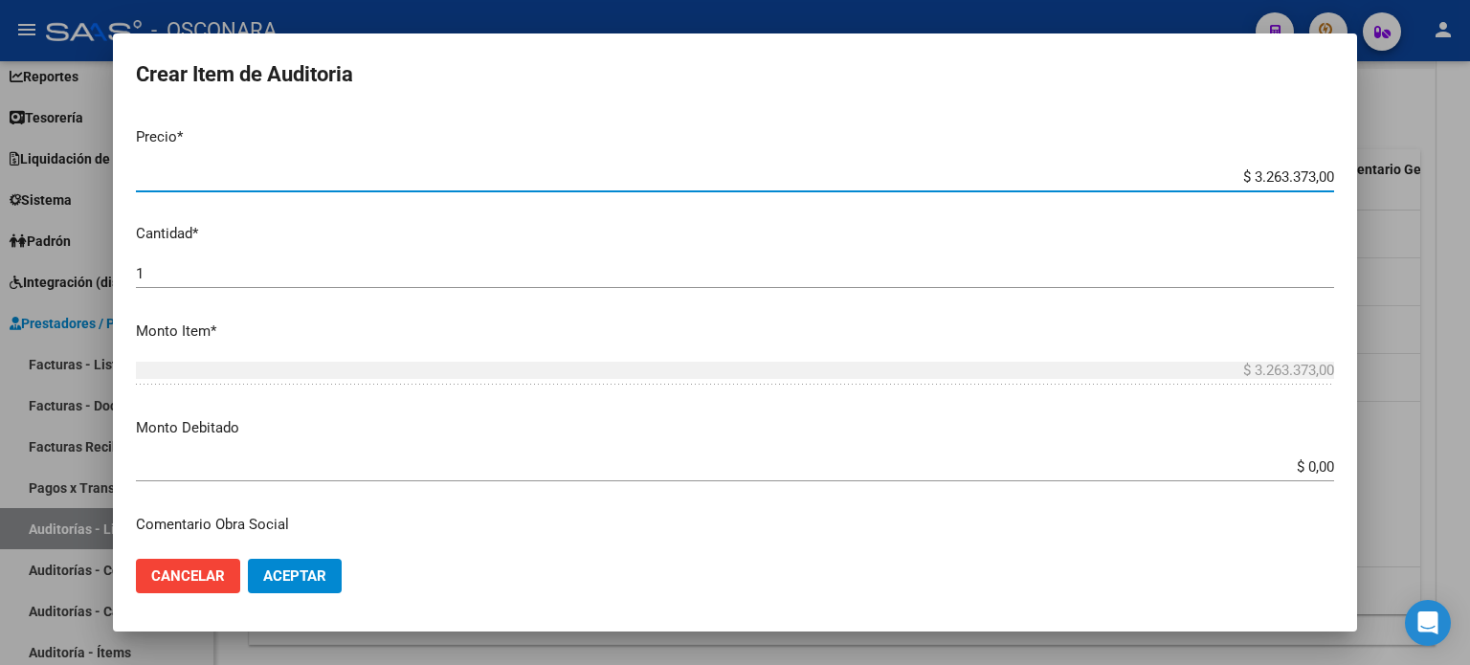
drag, startPoint x: 1240, startPoint y: 175, endPoint x: 1332, endPoint y: 175, distance: 91.9
click at [1332, 175] on app-form-text-field "Precio * $ 3.263.373,00 Ingresar el precio" at bounding box center [743, 155] width 1214 height 59
type input "$ 0,05"
type input "$ 0,52"
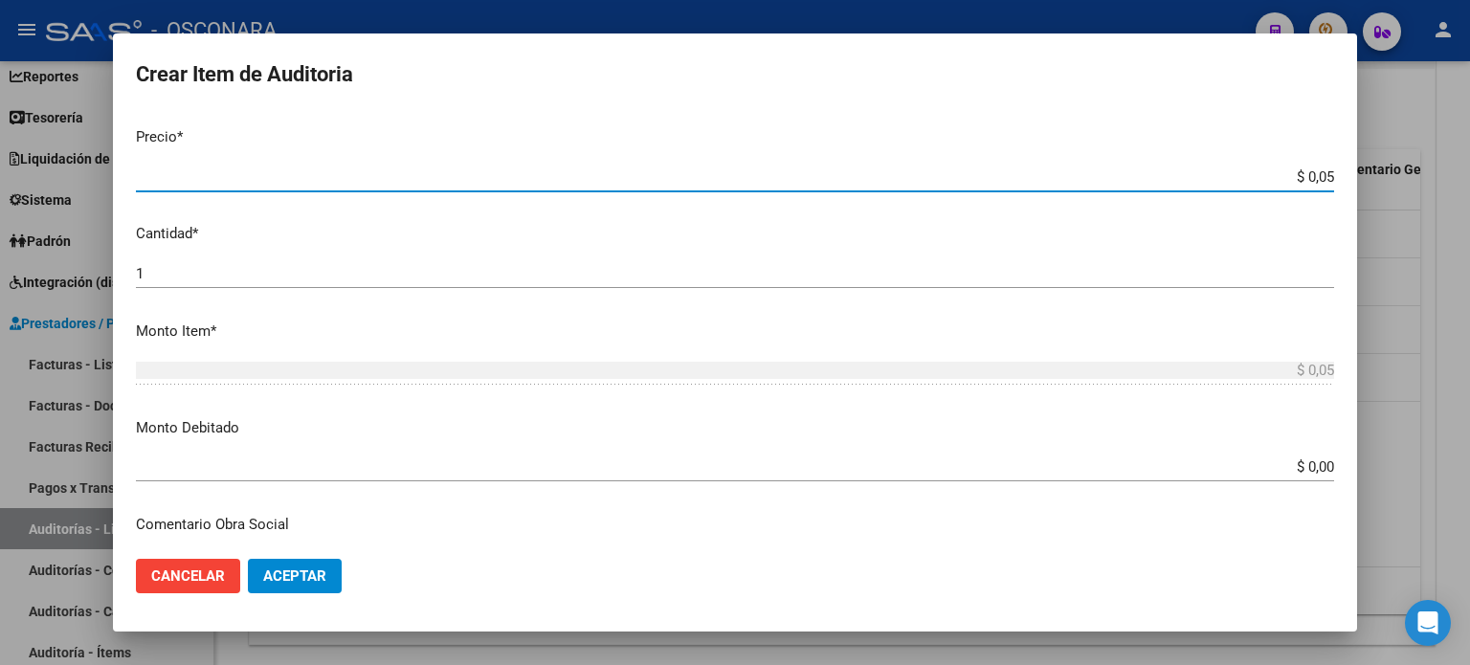
type input "$ 0,52"
type input "$ 5,26"
type input "$ 52,64"
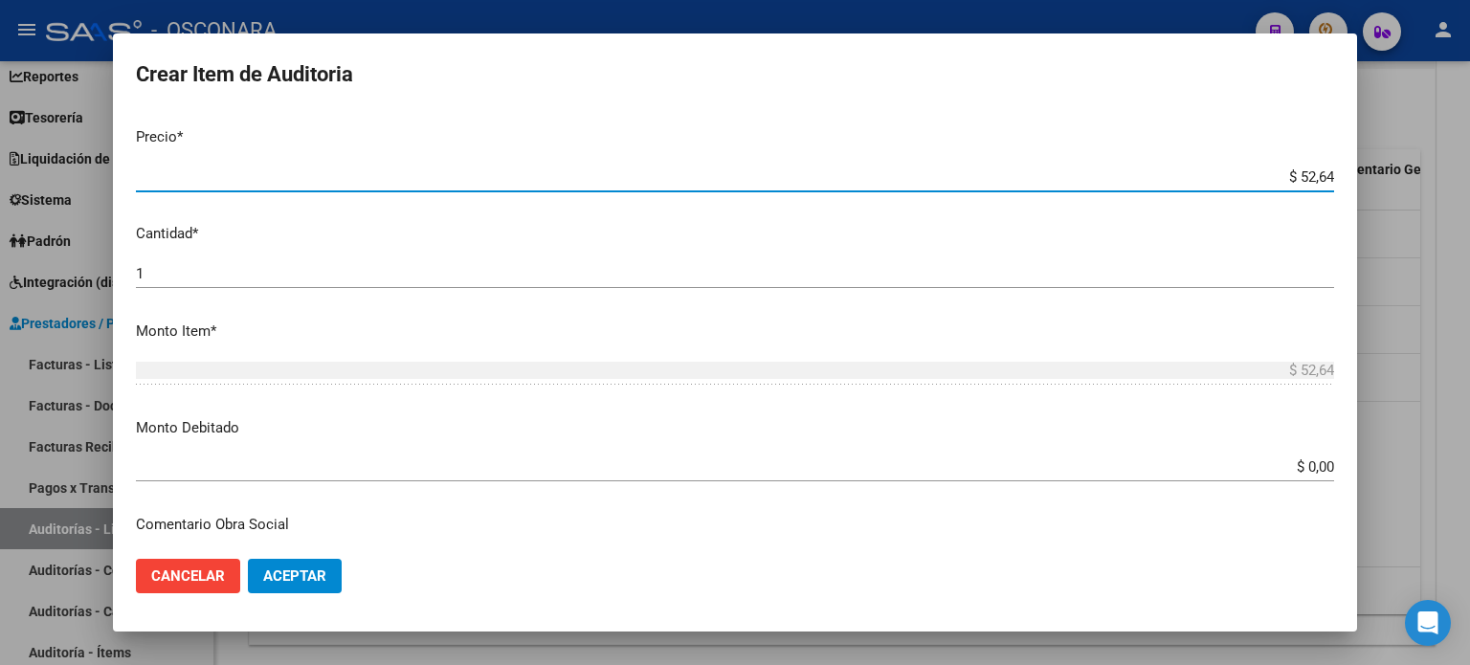
type input "$ 526,40"
type input "$ 5.264,00"
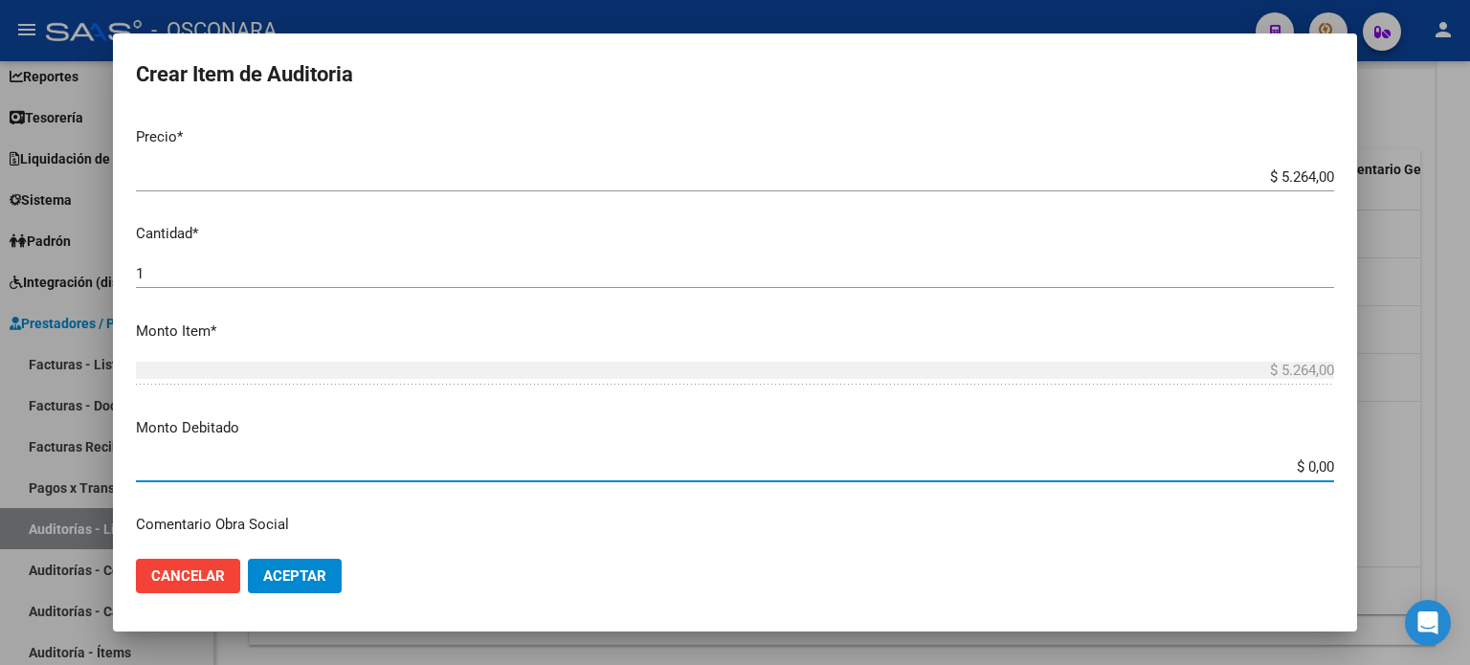
drag, startPoint x: 1294, startPoint y: 466, endPoint x: 1337, endPoint y: 466, distance: 43.1
click at [1336, 466] on mat-dialog-content "52403434 Nro Documento 23524034344 CUIL Afiliado Inactivo Análisis Afiliado Pre…" at bounding box center [735, 328] width 1244 height 433
type input "$ 5.265,00"
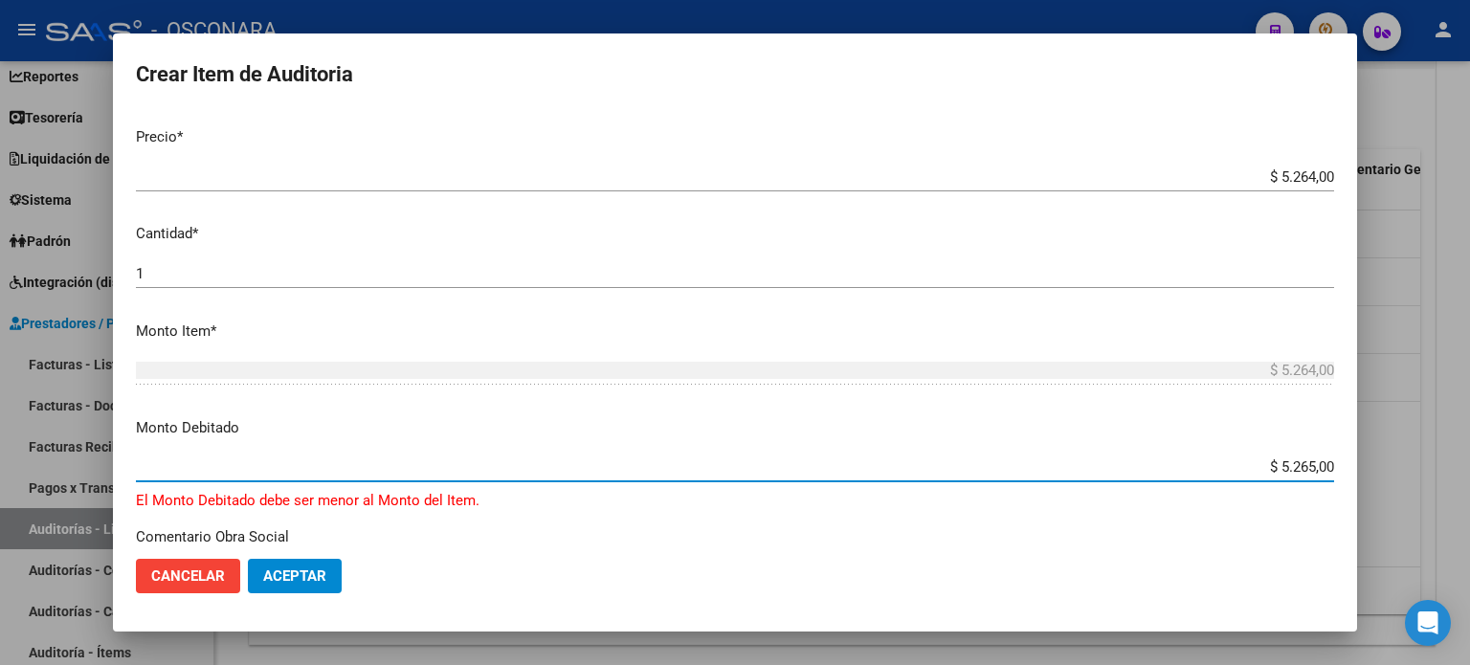
click at [1296, 178] on input "$ 5.264,00" at bounding box center [735, 176] width 1198 height 17
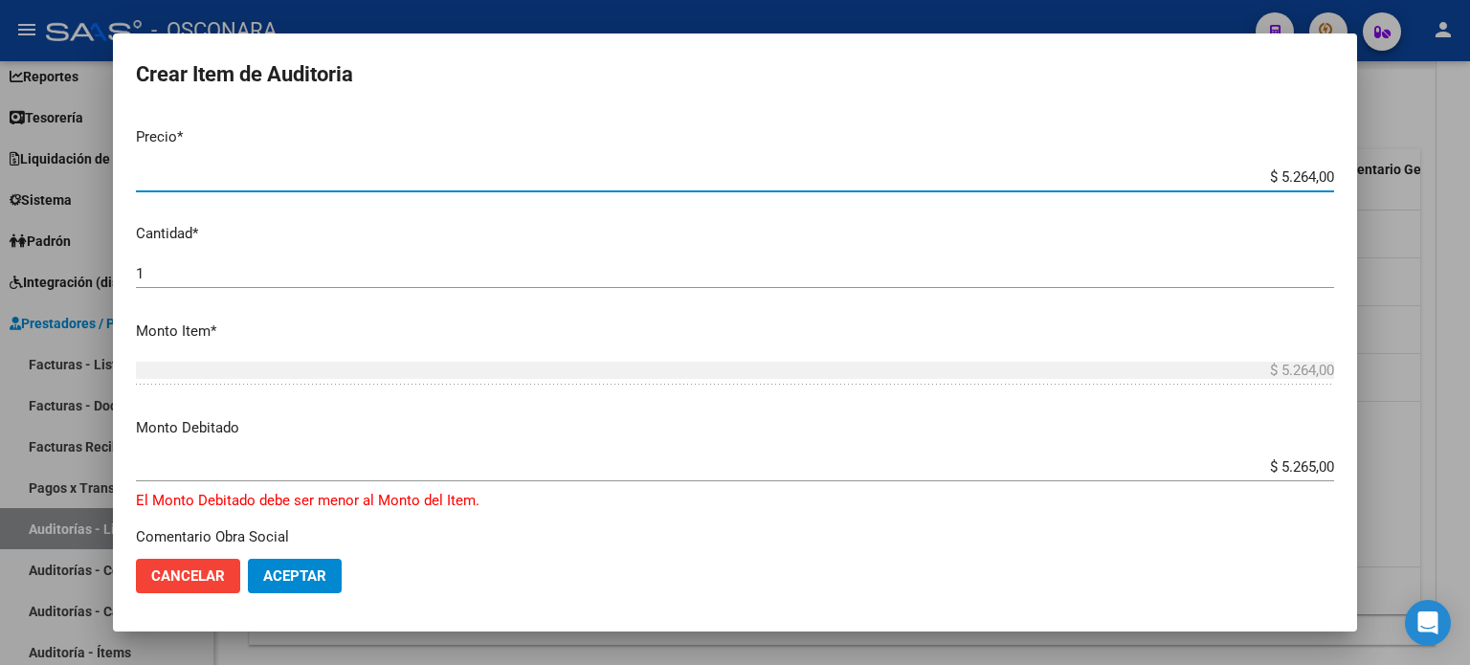
click at [1300, 175] on input "$ 5.264,00" at bounding box center [735, 176] width 1198 height 17
type input "$ 526,00"
type input "$ 5.265,00"
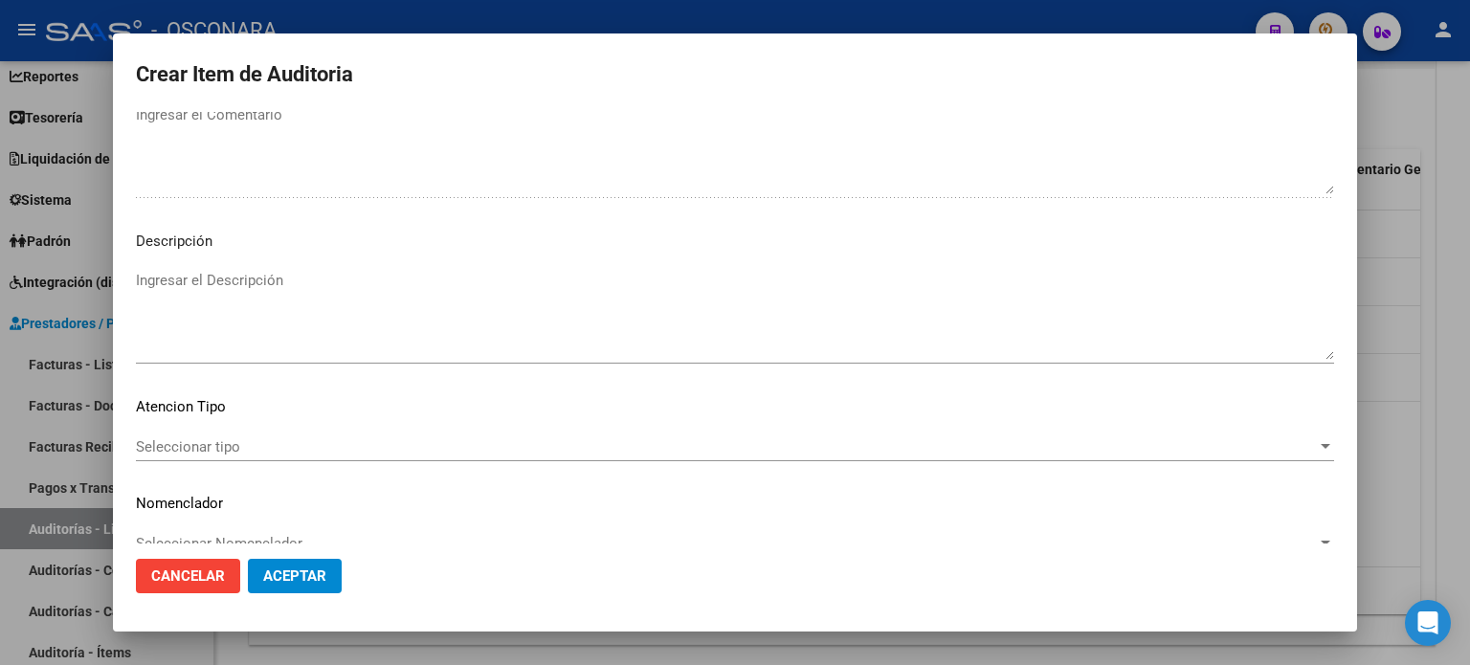
scroll to position [1290, 0]
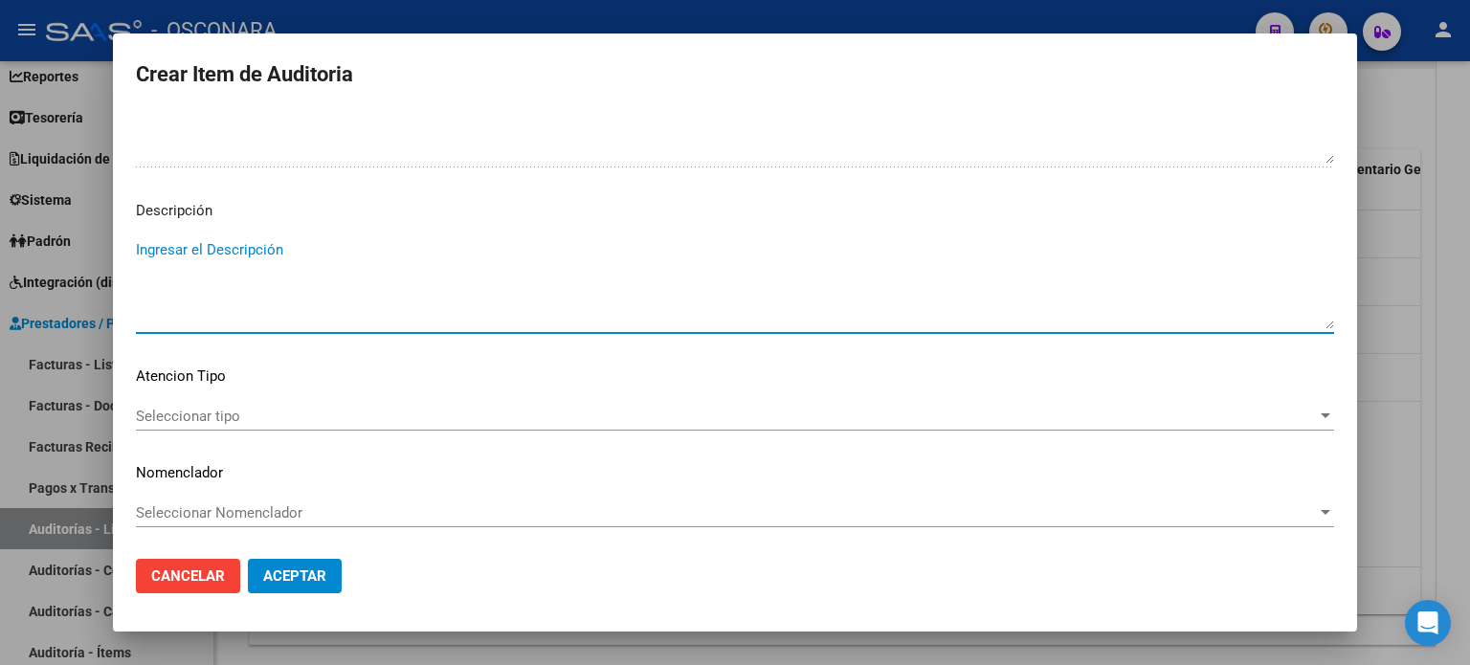
click at [253, 254] on textarea "Ingresar el Descripción" at bounding box center [735, 284] width 1198 height 90
paste textarea "Denominación Obra Social OBRA SOCIAL DE LOS EMPLEADOS DE COMERCIO Y ACTIVIDADES…"
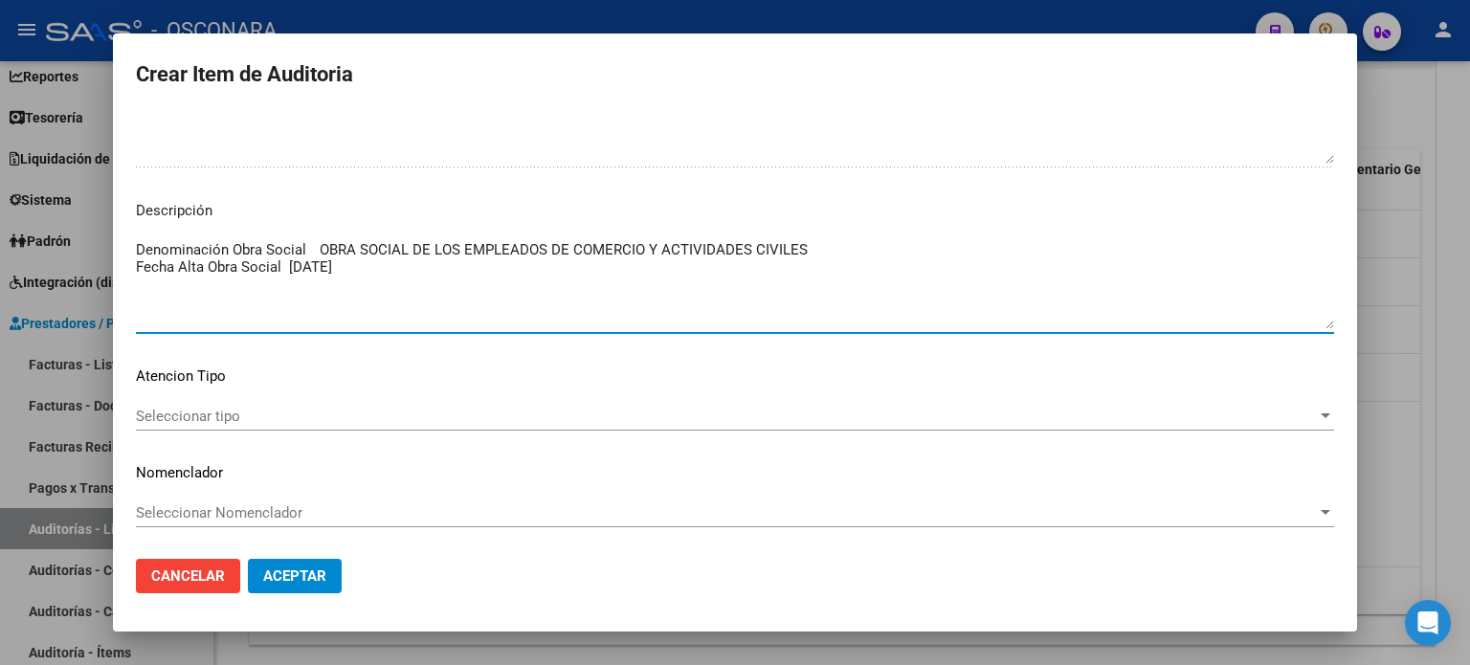
click at [139, 244] on textarea "Denominación Obra Social OBRA SOCIAL DE LOS EMPLEADOS DE COMERCIO Y ACTIVIDADES…" at bounding box center [735, 284] width 1198 height 90
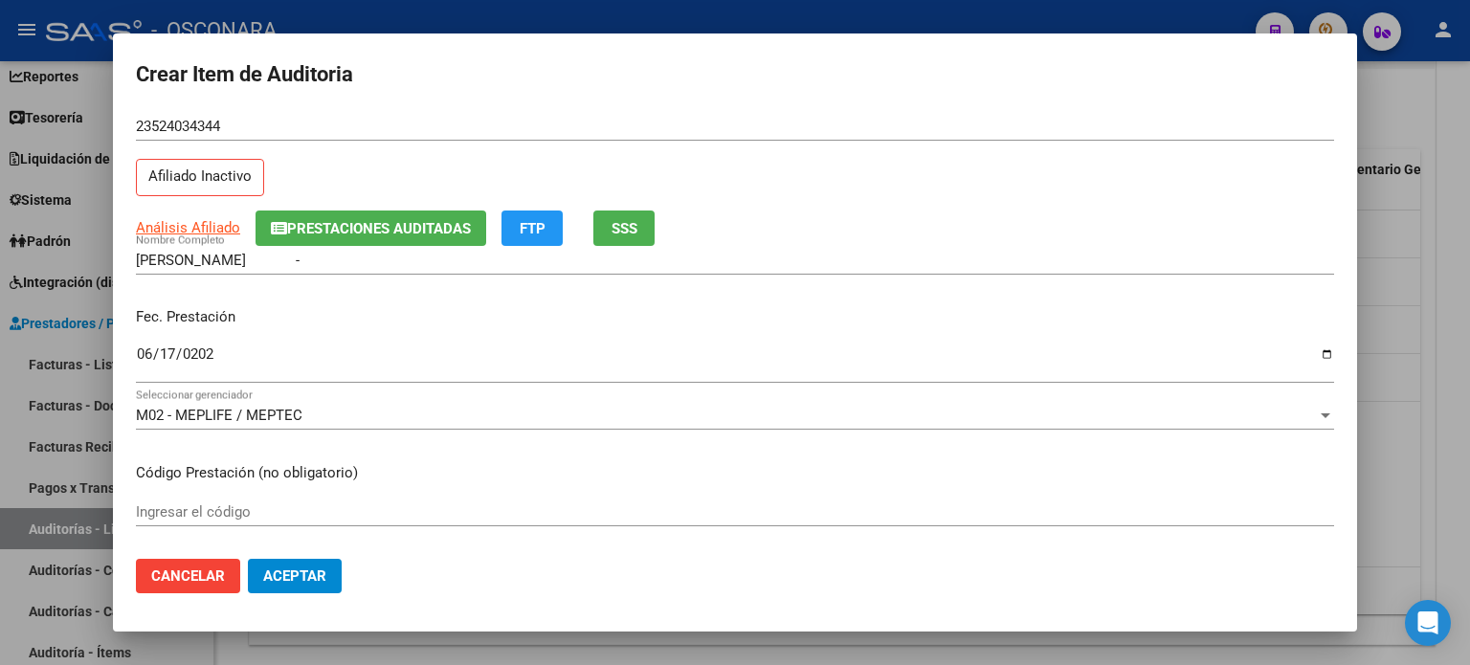
scroll to position [0, 0]
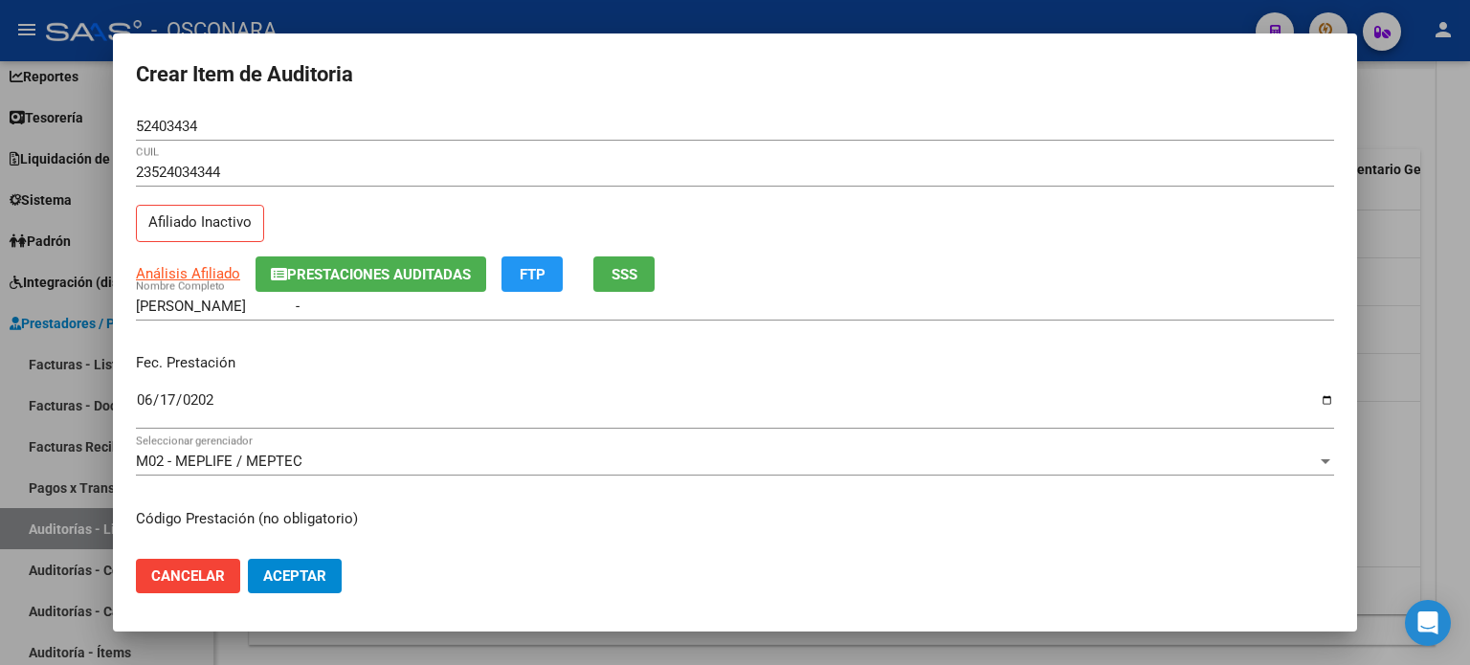
type textarea "Afiliado inactivo al momento de la practica. Denominación Obra Social OBRA SOCI…"
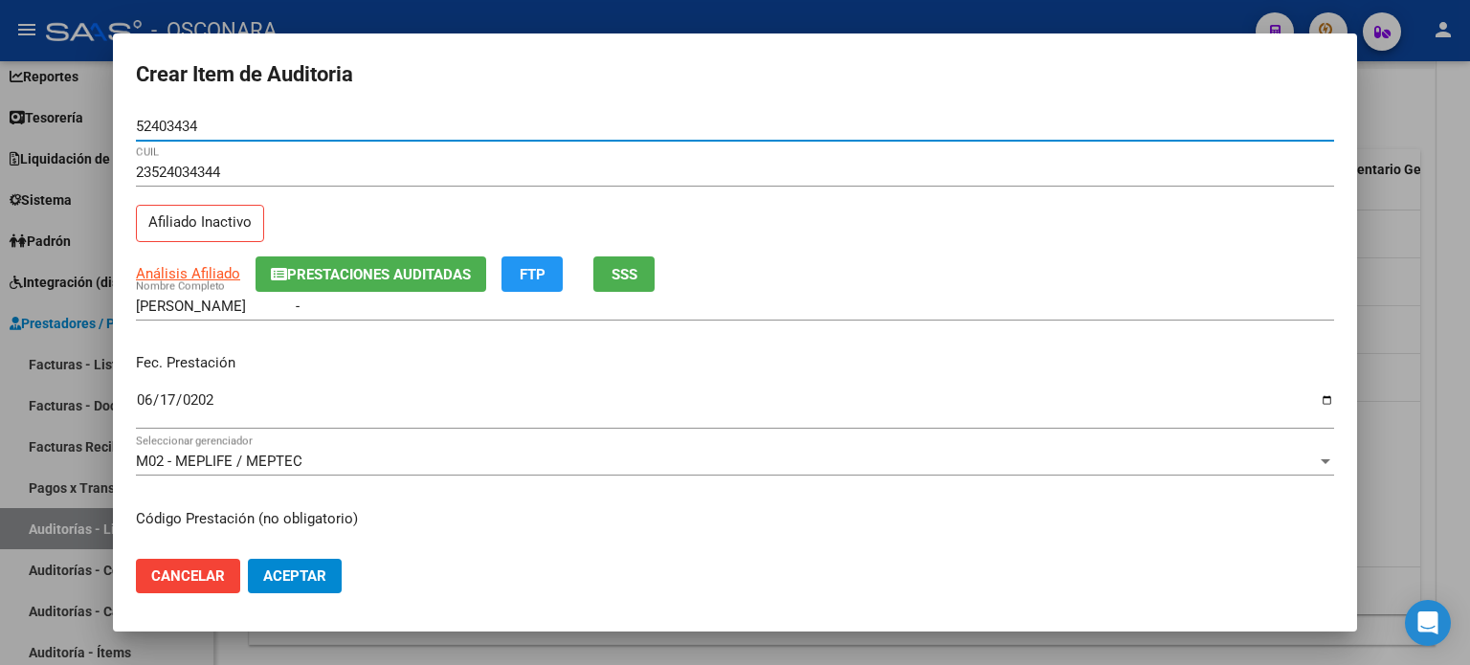
drag, startPoint x: 224, startPoint y: 124, endPoint x: 119, endPoint y: 128, distance: 105.3
click at [119, 128] on mat-dialog-content "52403434 Nro Documento 23524034344 CUIL Afiliado Inactivo Análisis Afiliado Pre…" at bounding box center [735, 328] width 1244 height 433
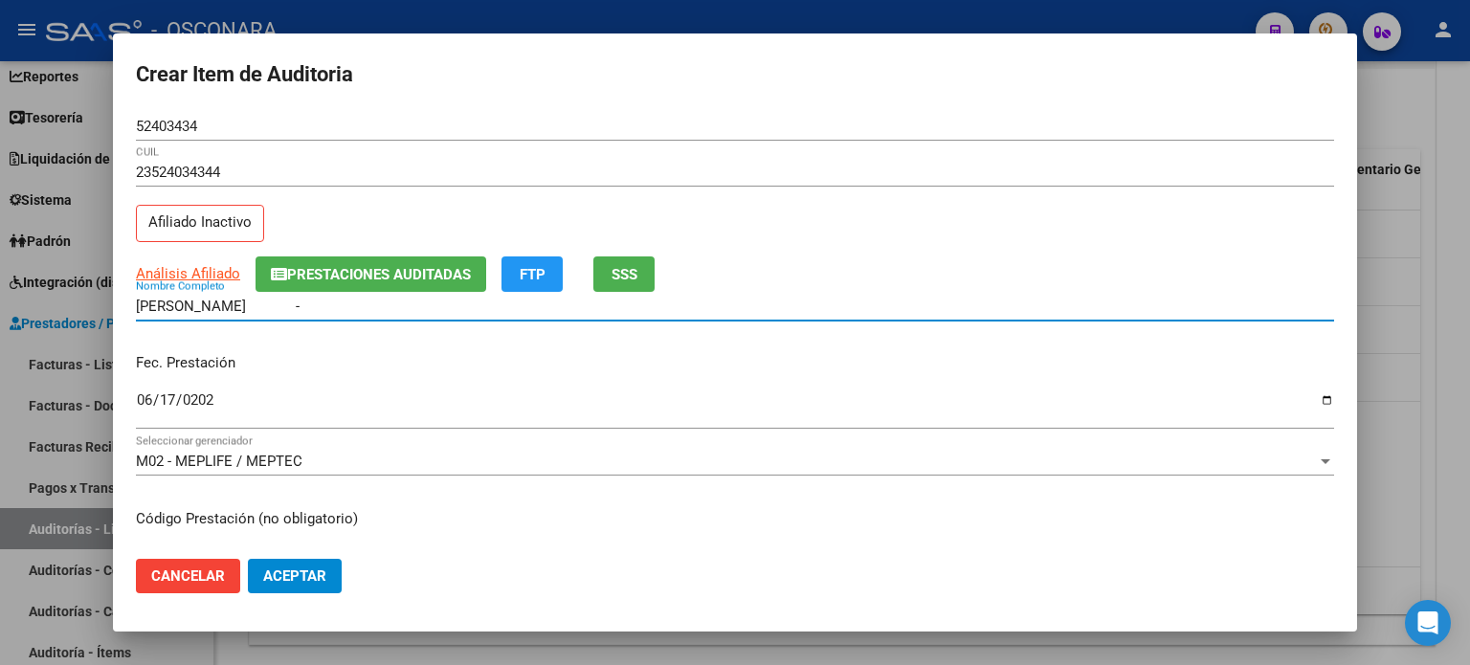
drag, startPoint x: 279, startPoint y: 305, endPoint x: 109, endPoint y: 312, distance: 170.5
click at [109, 312] on div "Crear Item de Auditoria 52403434 Nro Documento 23524034344 CUIL Afiliado Inacti…" at bounding box center [735, 332] width 1470 height 665
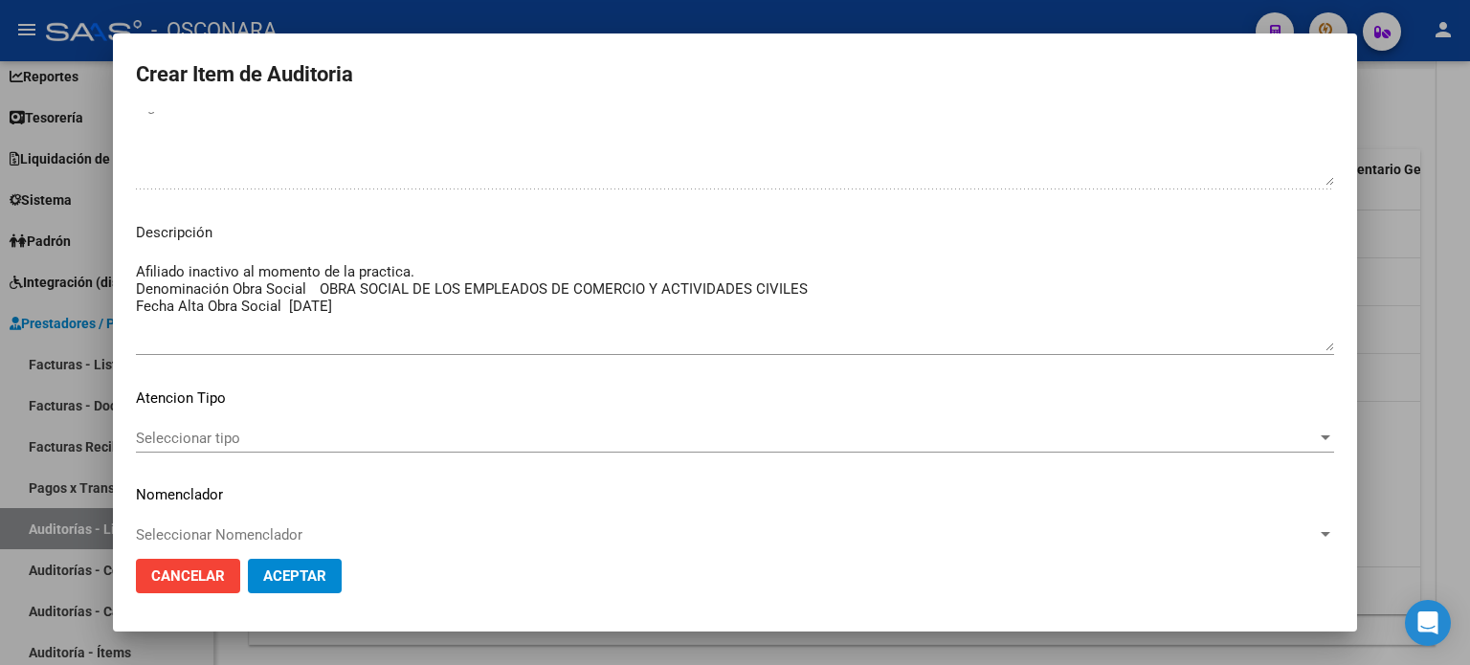
scroll to position [1290, 0]
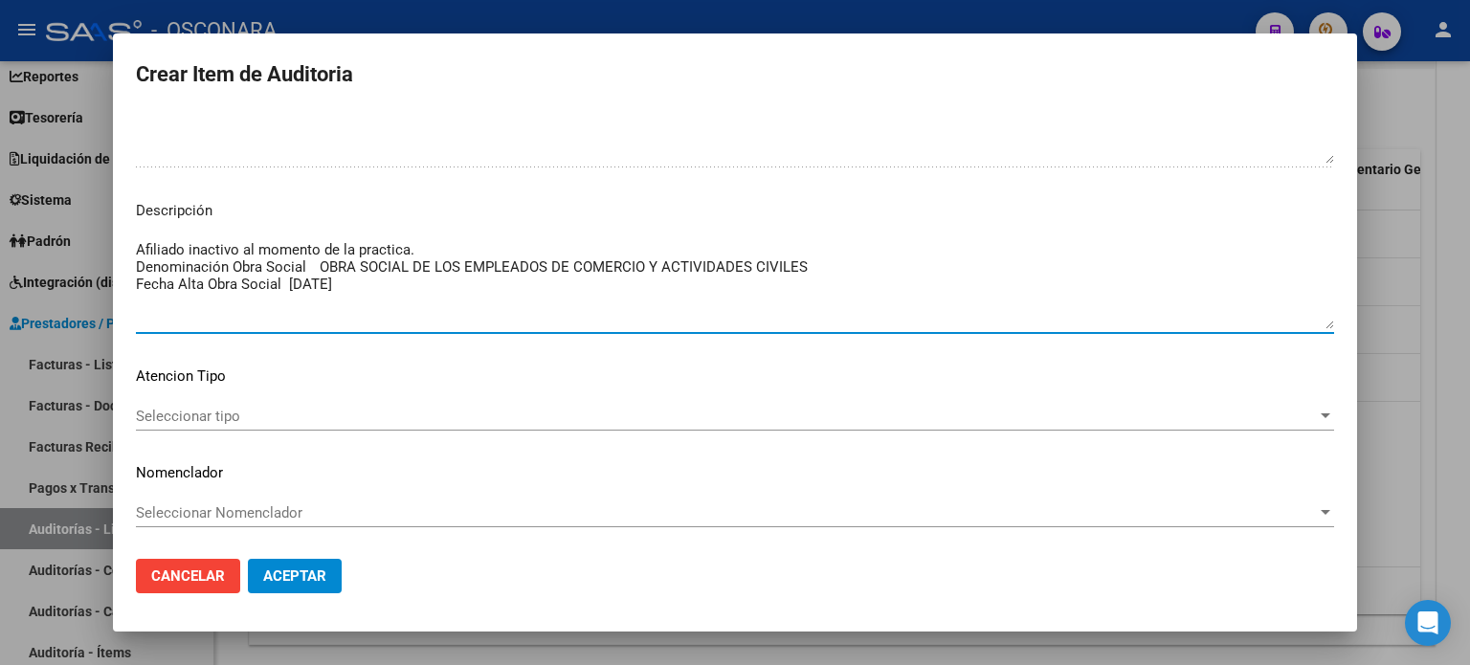
drag, startPoint x: 138, startPoint y: 243, endPoint x: 397, endPoint y: 286, distance: 262.9
click at [397, 286] on textarea "Afiliado inactivo al momento de la practica. Denominación Obra Social OBRA SOCI…" at bounding box center [735, 284] width 1198 height 90
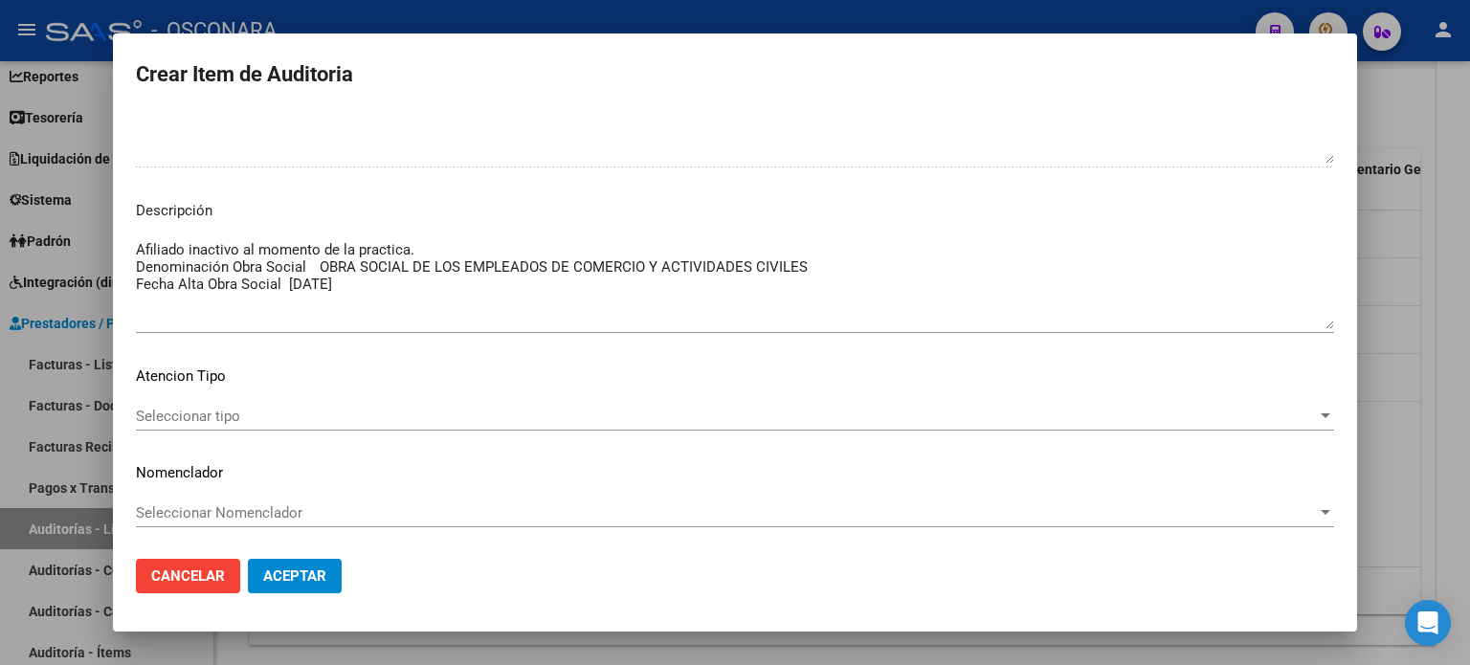
click at [314, 574] on span "Aceptar" at bounding box center [294, 576] width 63 height 17
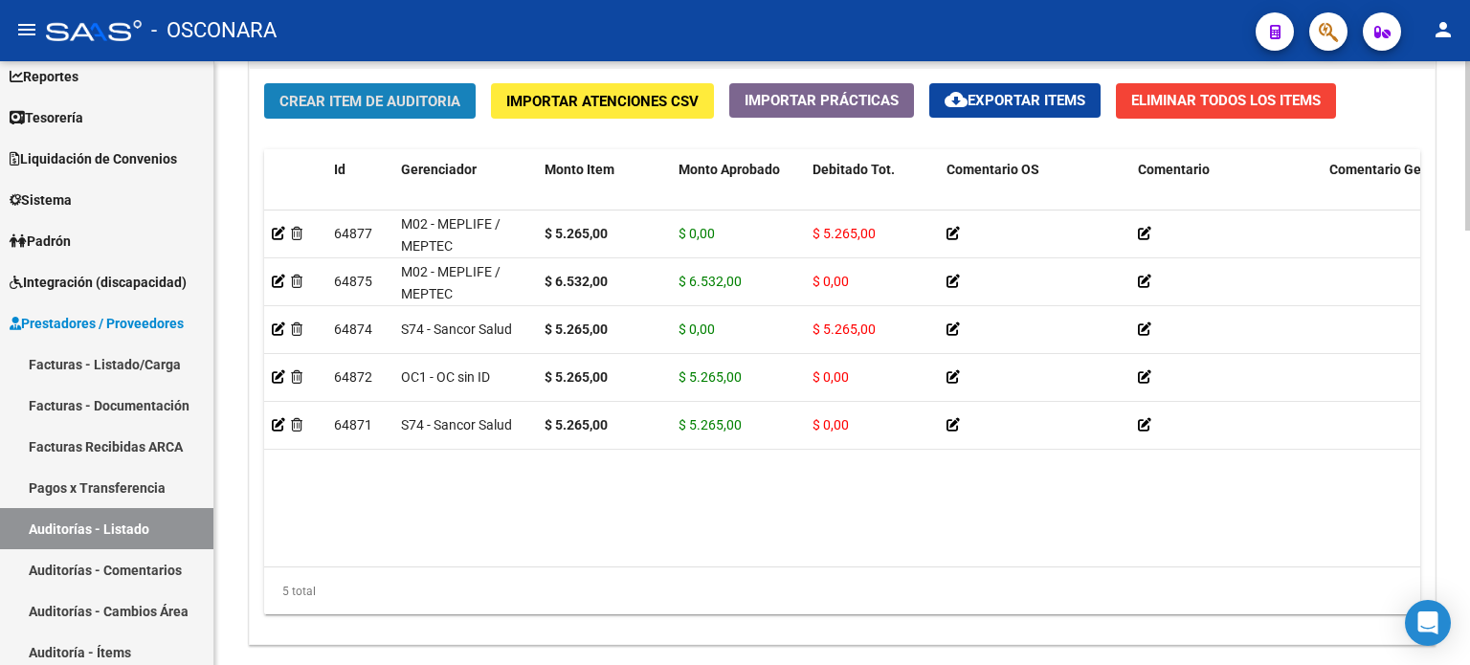
click at [390, 102] on span "Crear Item de Auditoria" at bounding box center [369, 101] width 181 height 17
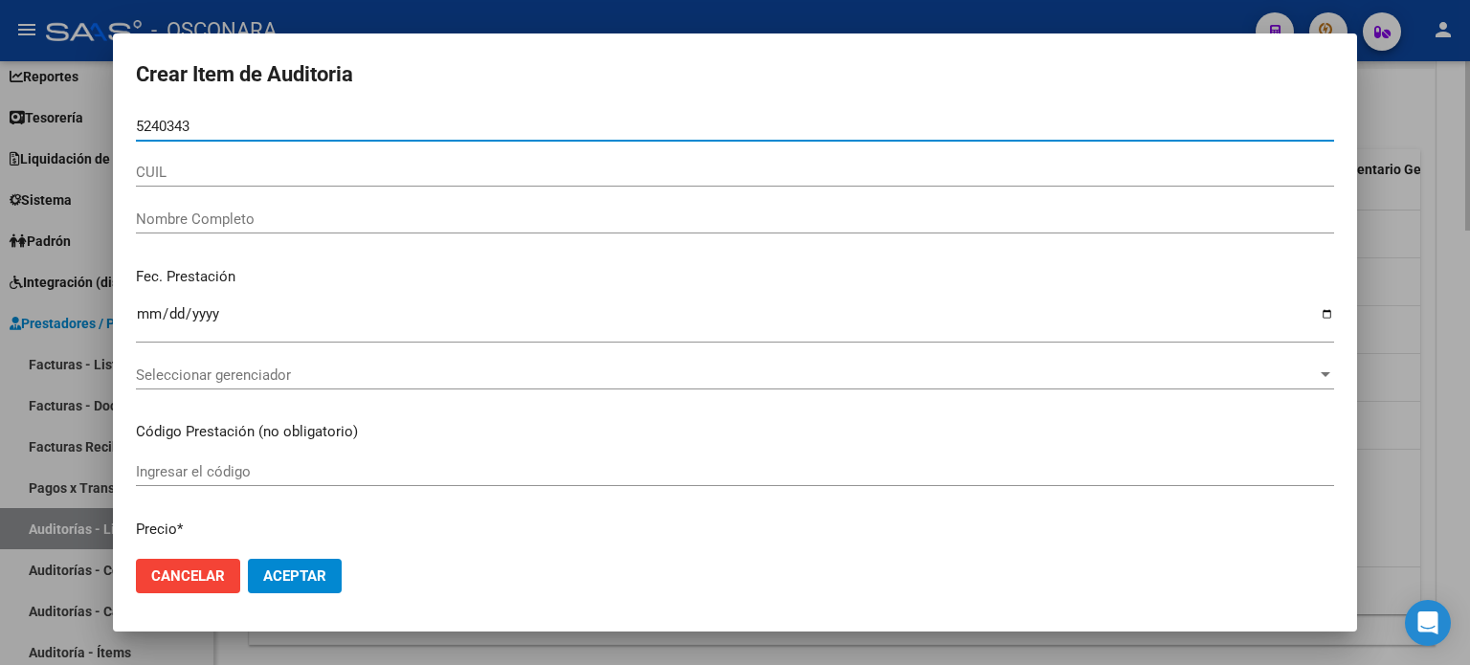
type input "52403434"
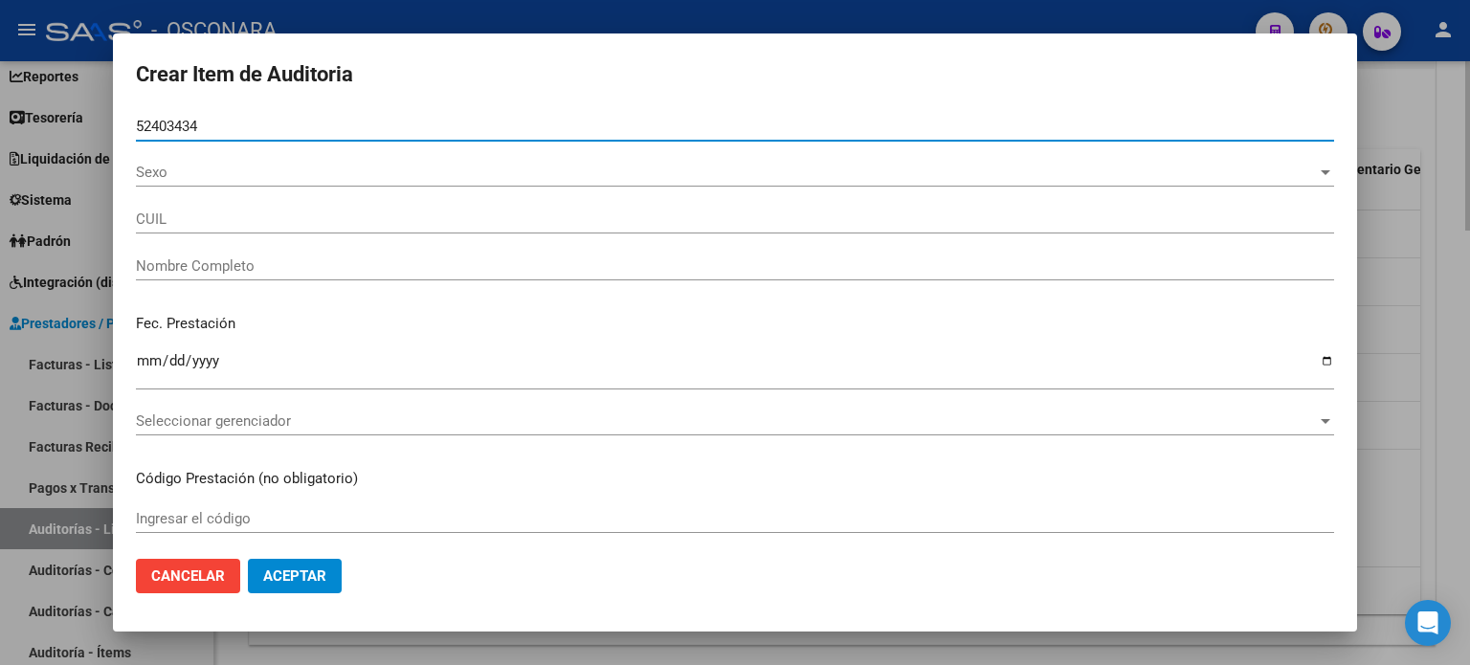
type input "23524034344"
type input "ROSALES IARA BELEN -"
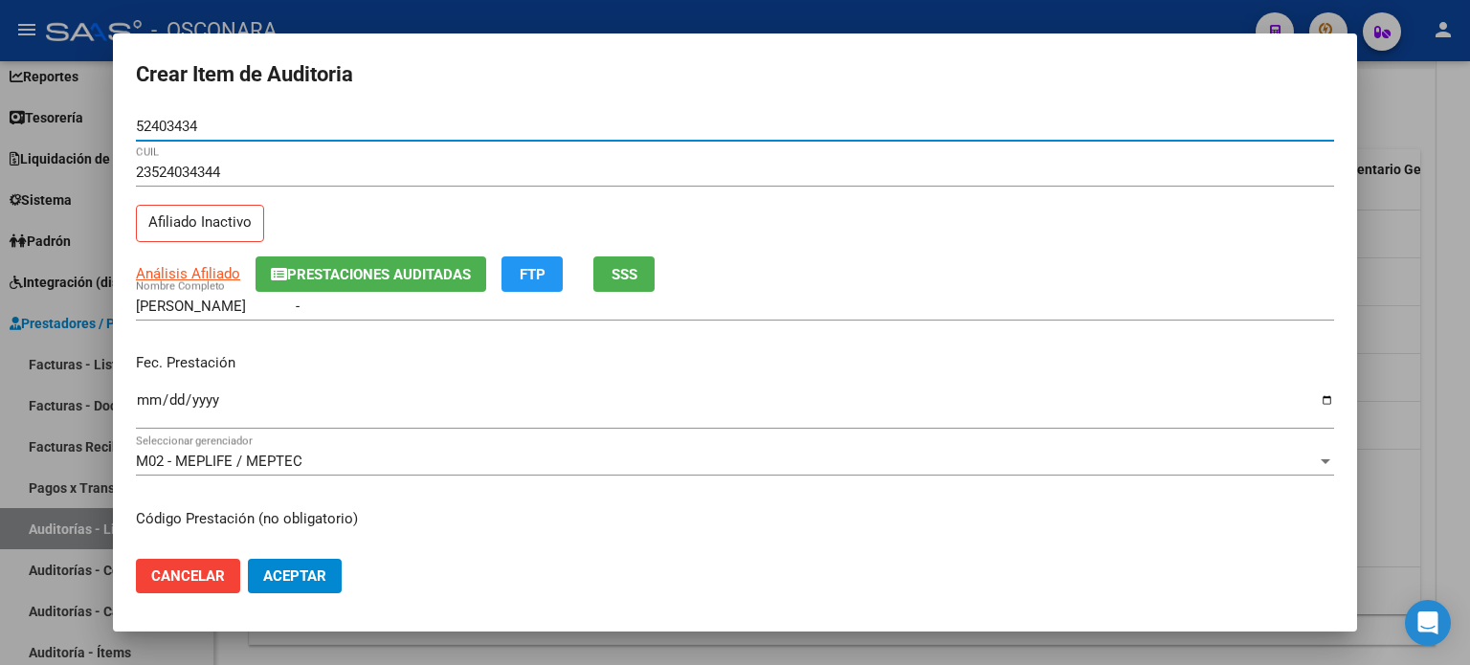
type input "52403434"
click at [635, 279] on span "SSS" at bounding box center [625, 274] width 26 height 17
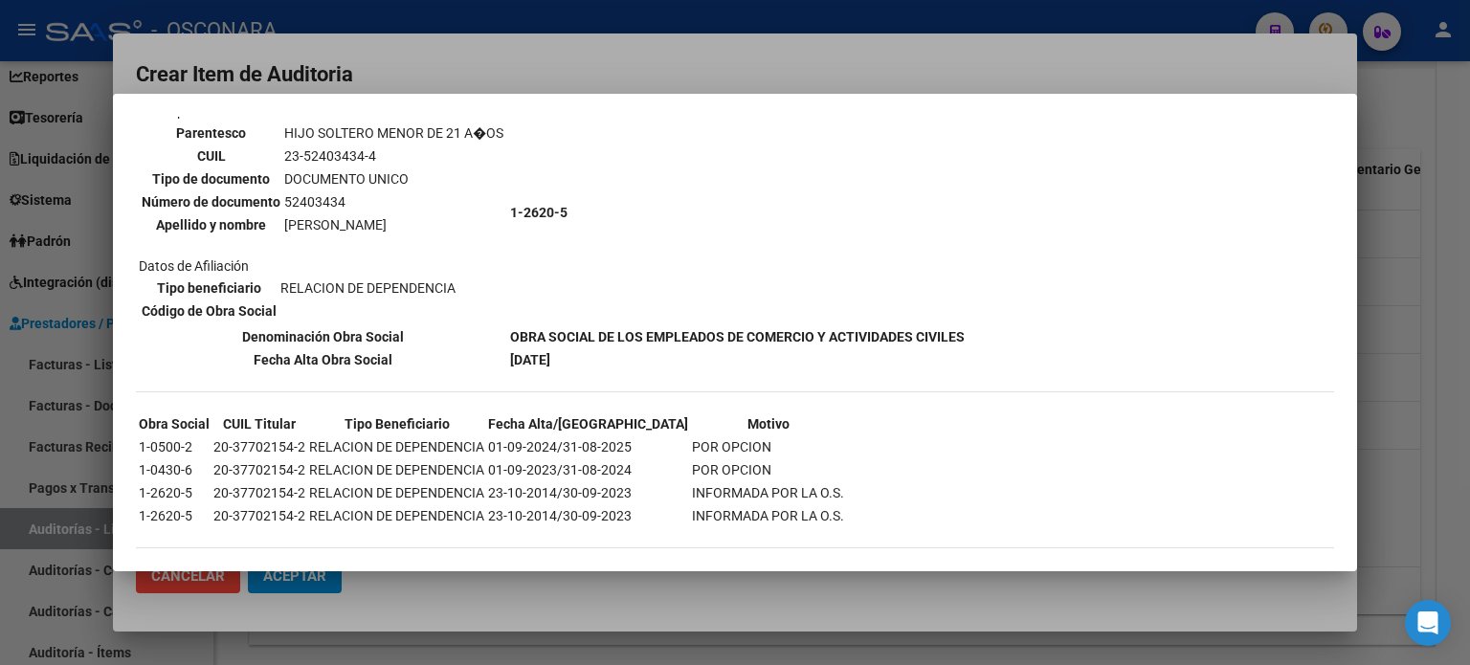
scroll to position [159, 0]
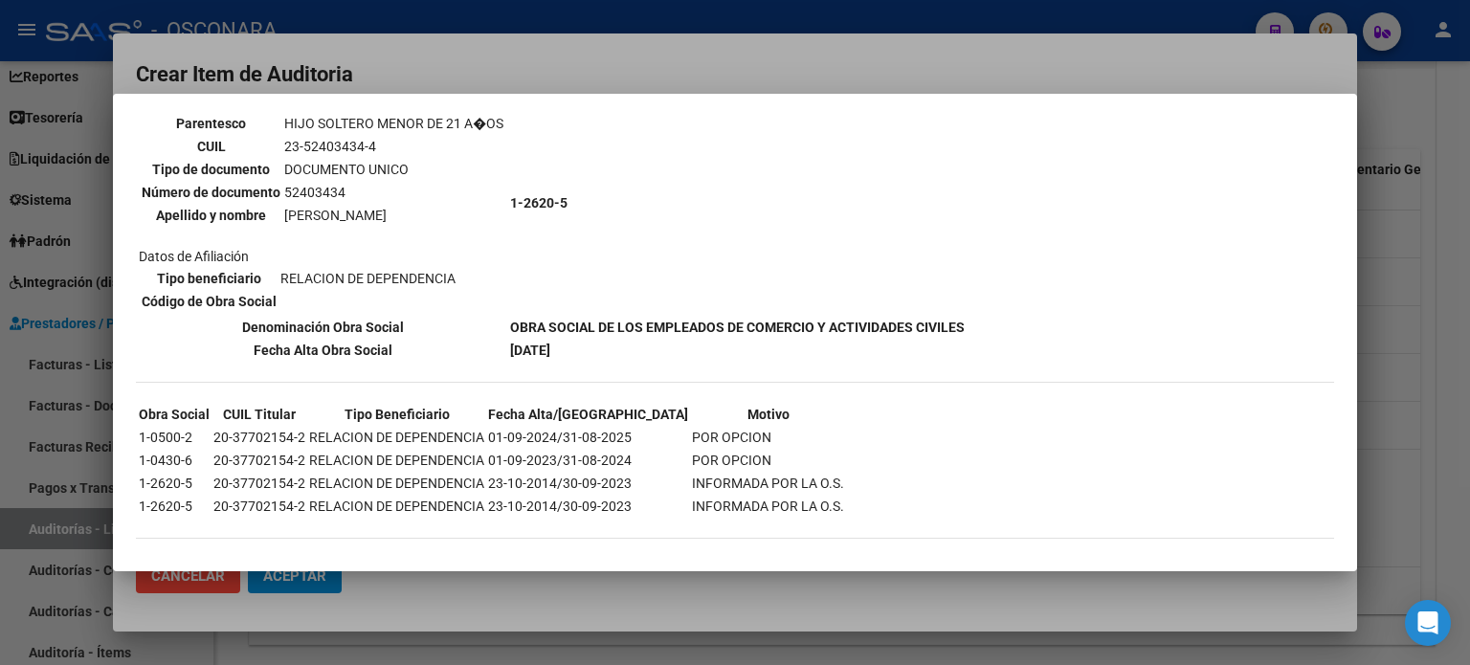
click at [1290, 76] on div at bounding box center [735, 332] width 1470 height 665
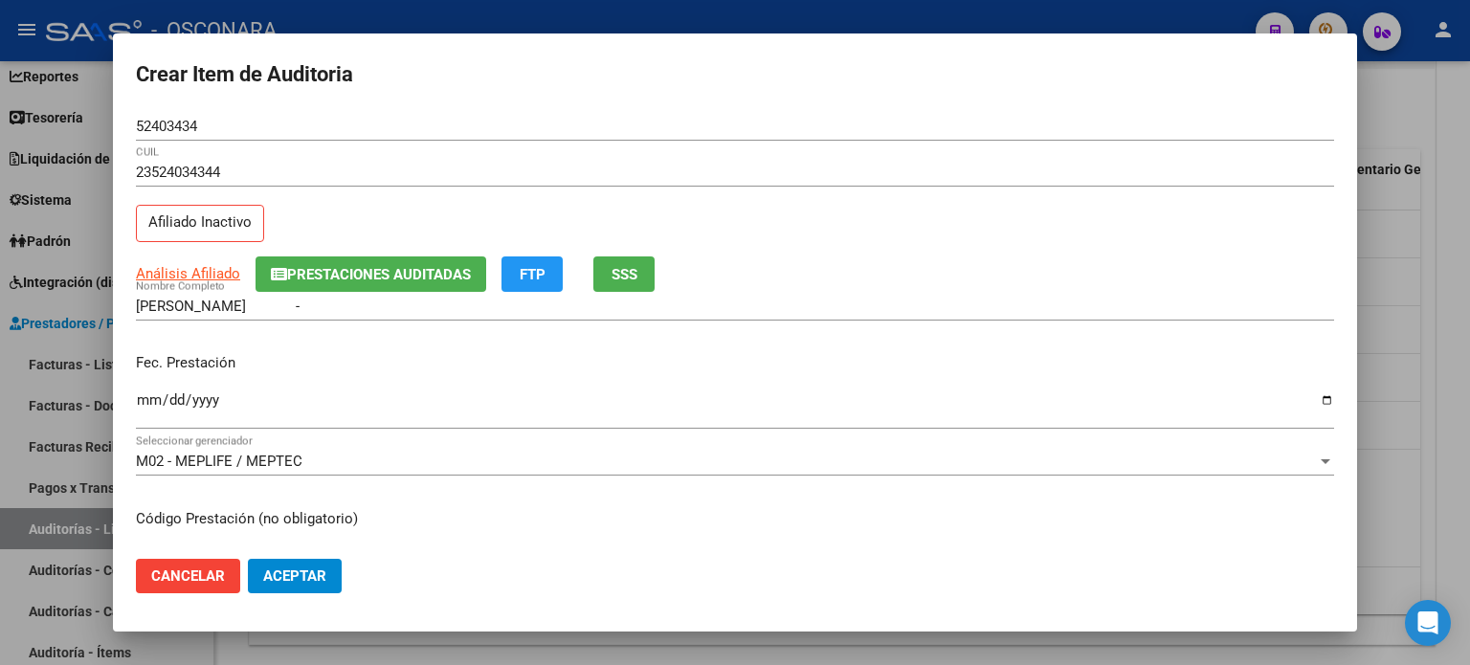
click at [199, 574] on span "Cancelar" at bounding box center [188, 576] width 74 height 17
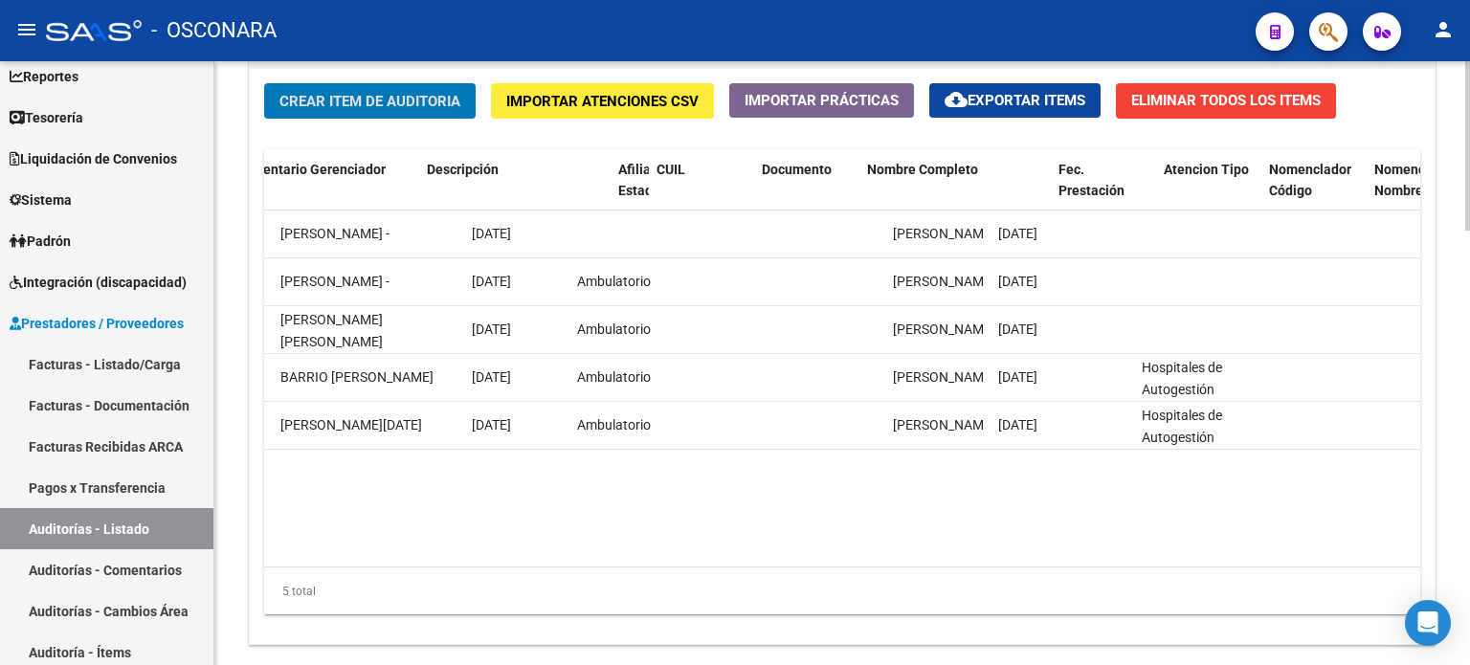
scroll to position [0, 0]
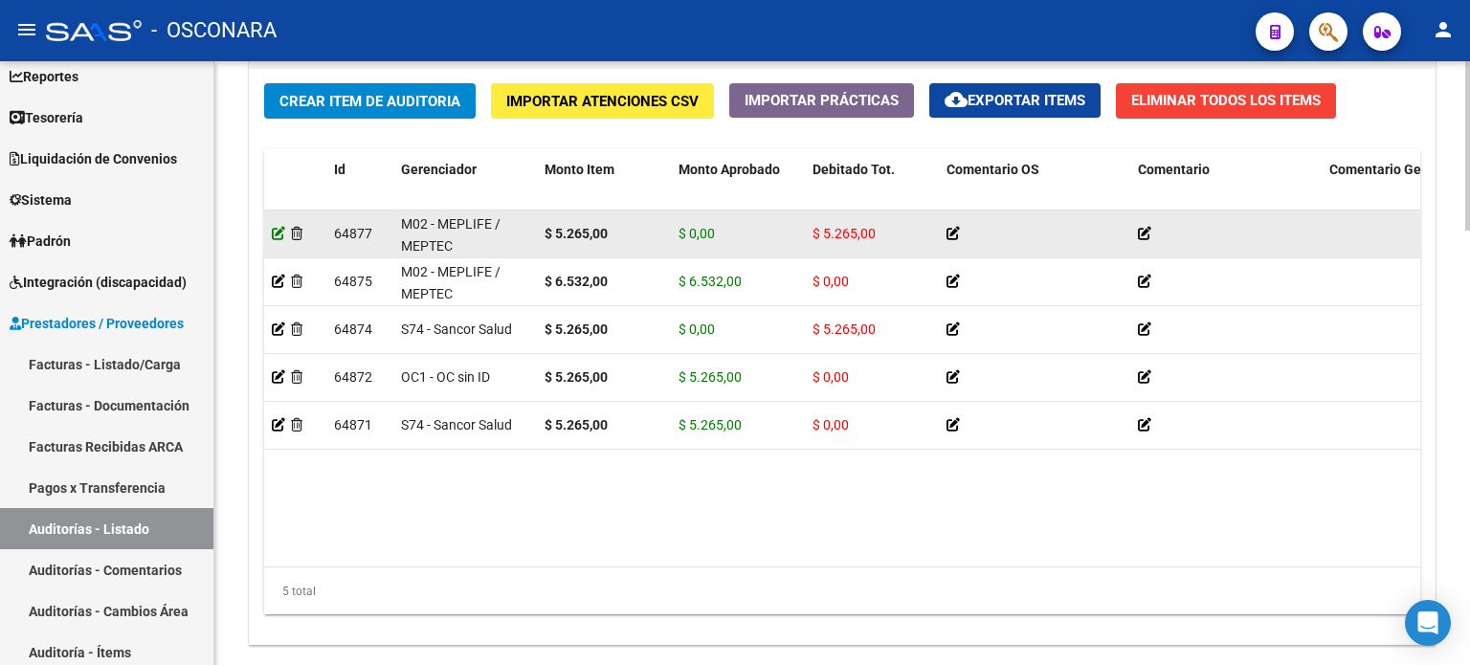
click at [273, 236] on icon at bounding box center [278, 233] width 13 height 13
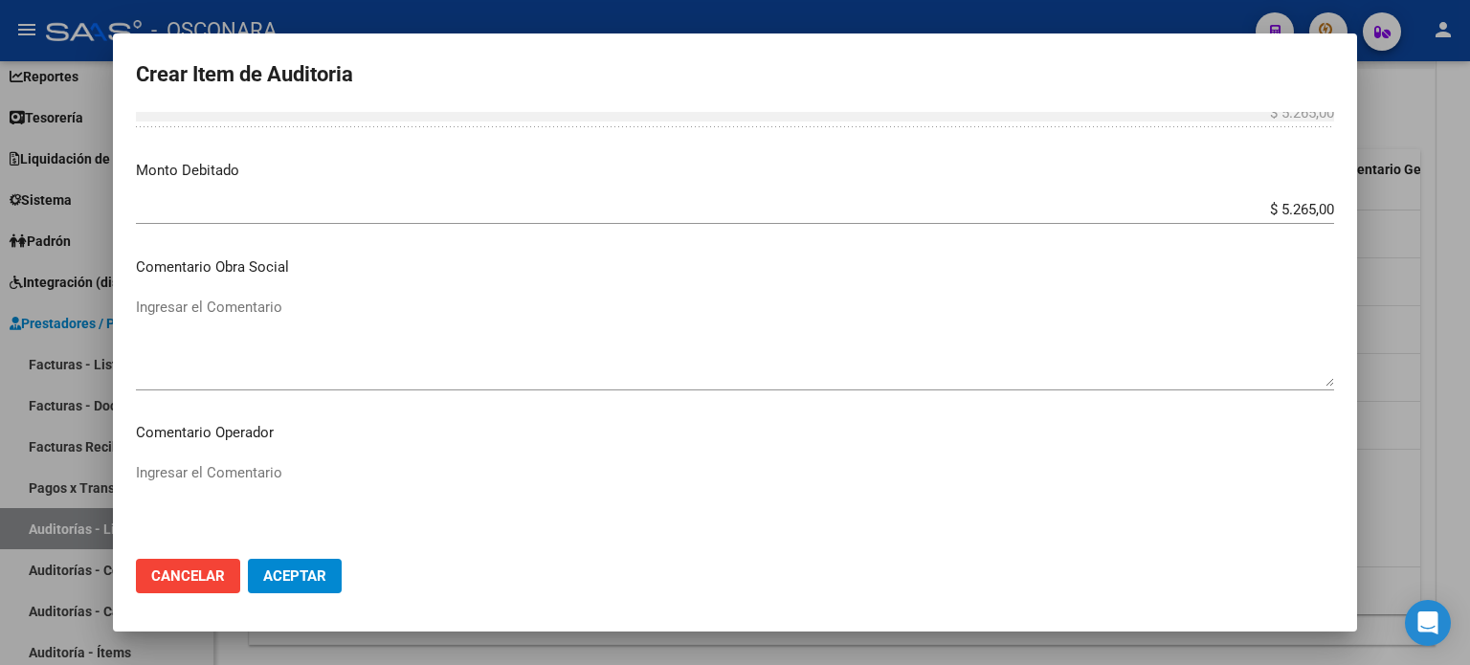
scroll to position [670, 0]
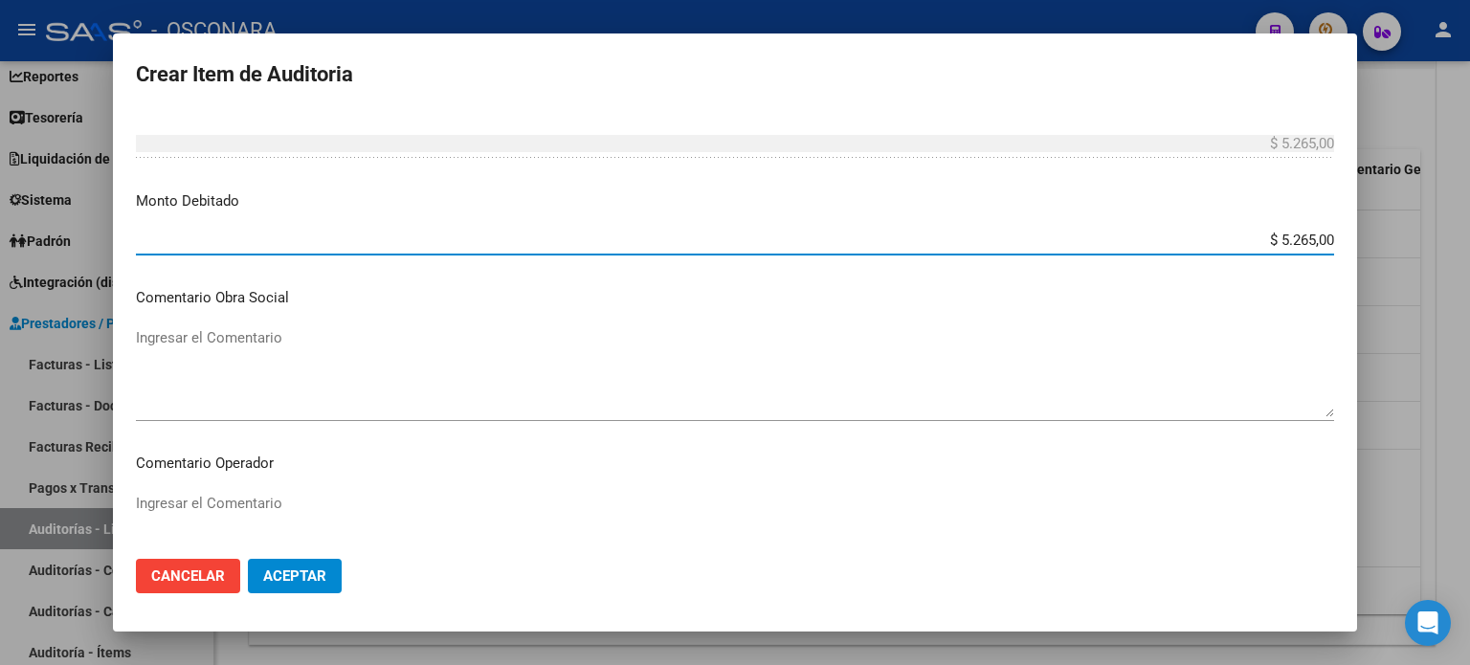
drag, startPoint x: 1233, startPoint y: 235, endPoint x: 1433, endPoint y: 236, distance: 200.0
click at [1433, 236] on div "Crear Item de Auditoria 52403434 Nro Documento 23524034344 CUIL Afiliado Inacti…" at bounding box center [735, 332] width 1470 height 665
type input "$ 0,00"
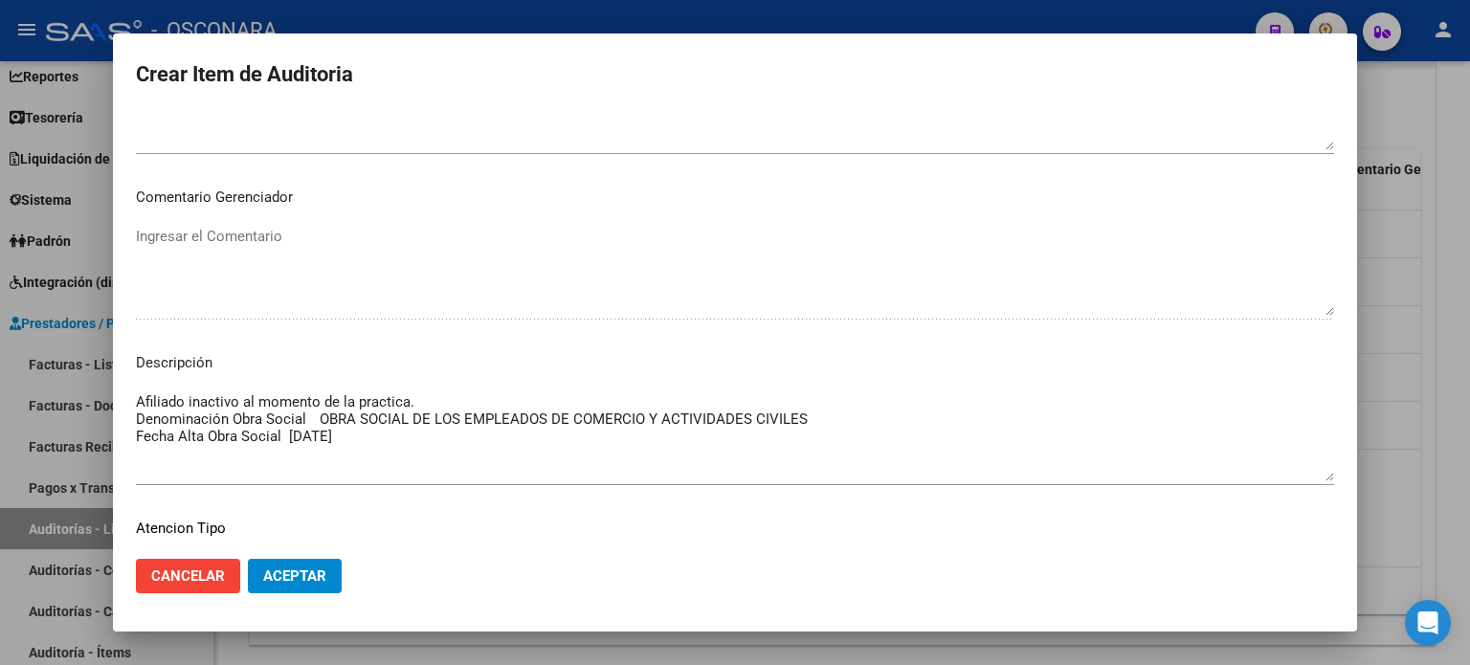
scroll to position [1255, 0]
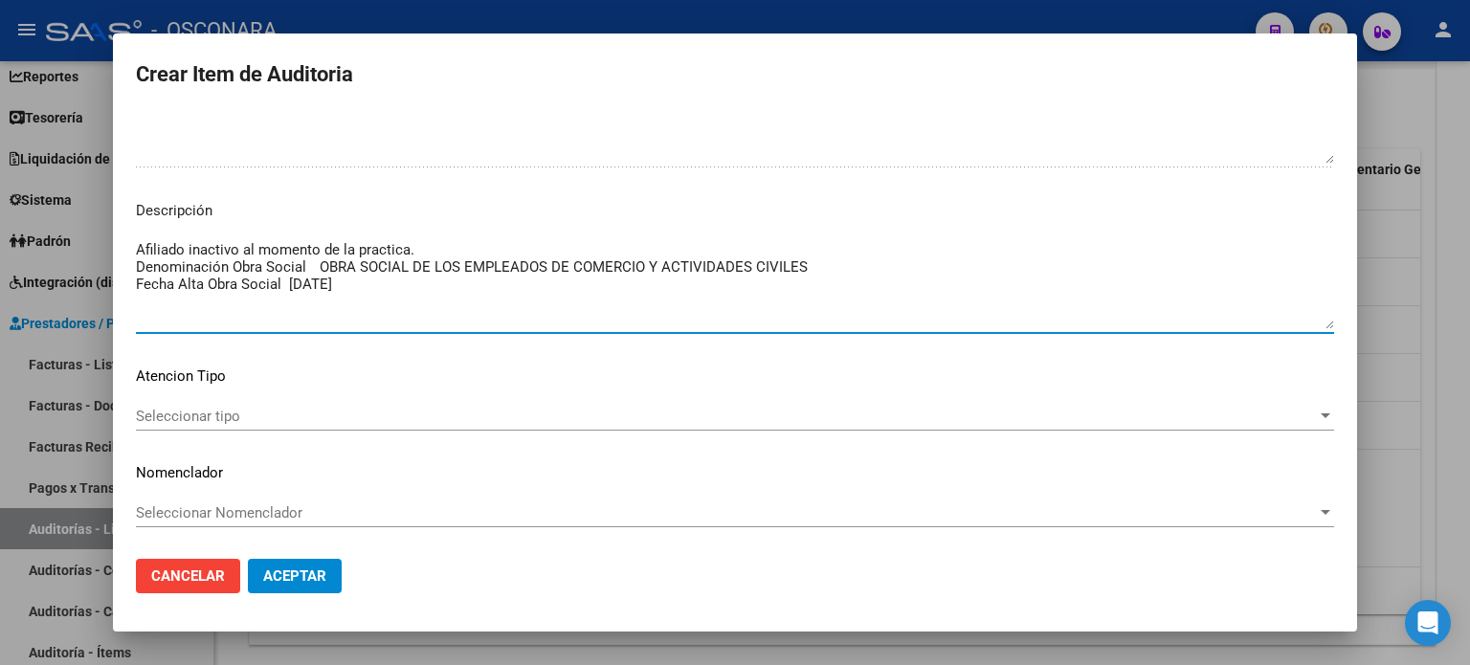
drag, startPoint x: 390, startPoint y: 281, endPoint x: 85, endPoint y: 254, distance: 306.6
click at [85, 254] on div "Crear Item de Auditoria 52403434 Nro Documento 23524034344 CUIL Afiliado Inacti…" at bounding box center [735, 332] width 1470 height 665
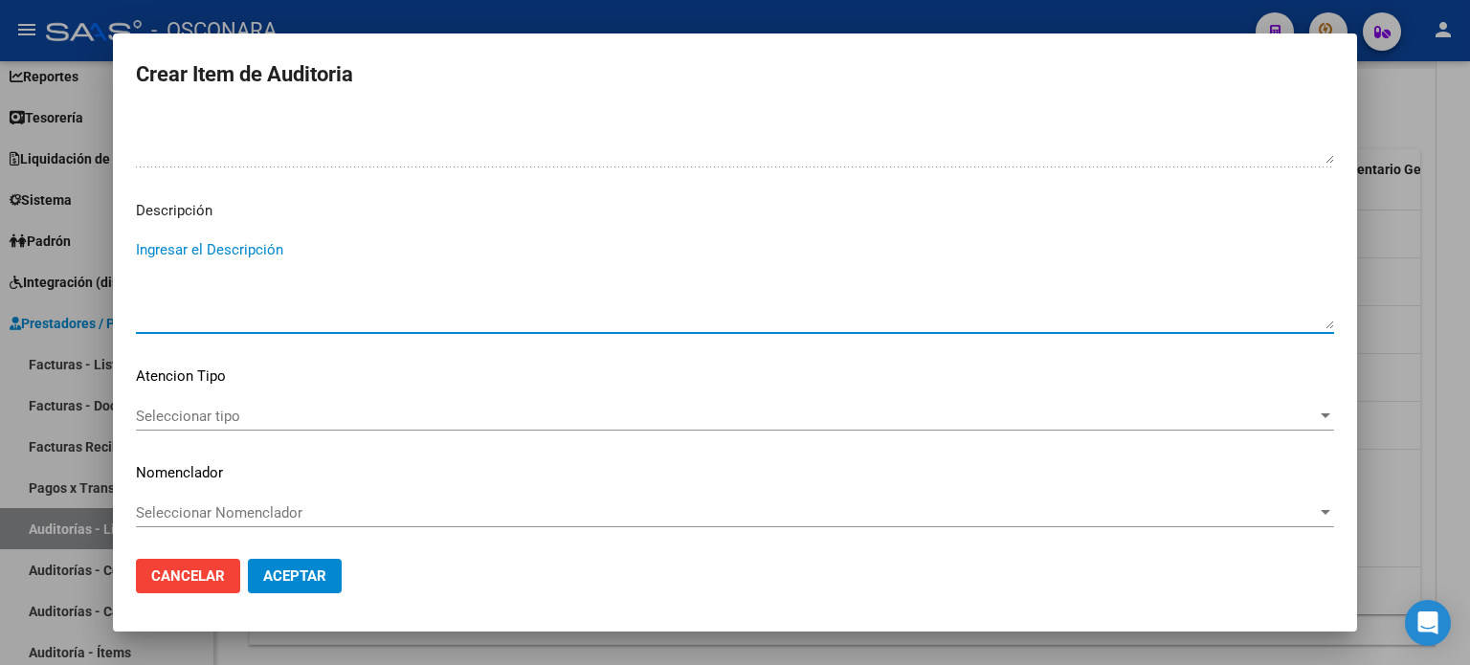
type textarea "r"
type textarea "Radiología + consulta"
click at [279, 412] on span "Seleccionar tipo" at bounding box center [726, 416] width 1181 height 17
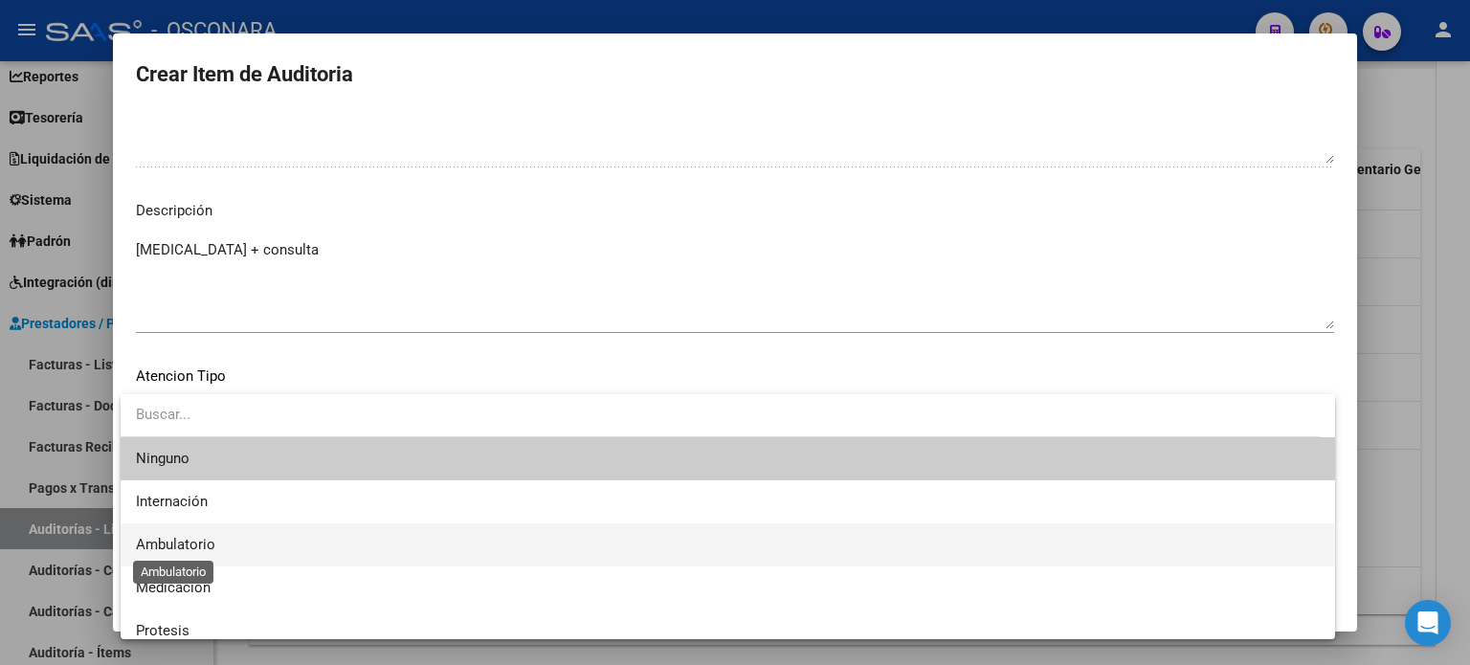
click at [201, 542] on span "Ambulatorio" at bounding box center [175, 544] width 79 height 17
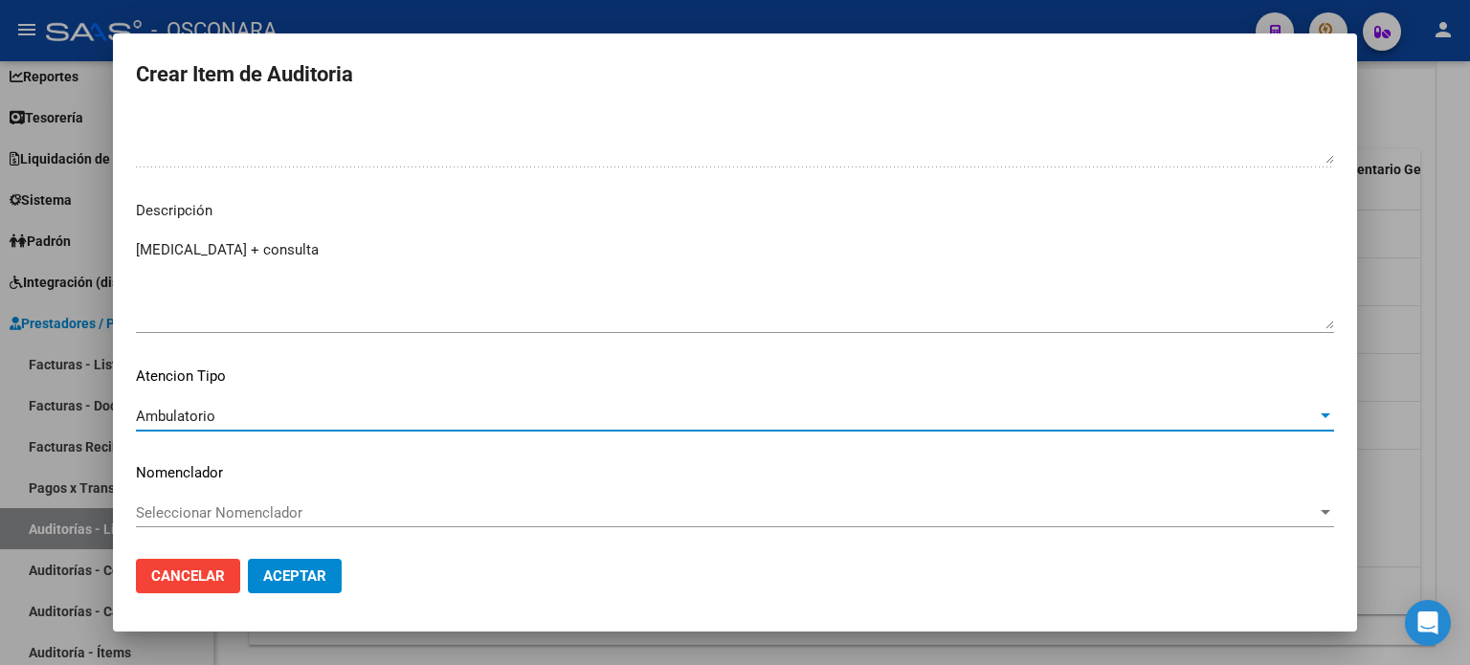
click at [308, 585] on button "Aceptar" at bounding box center [295, 576] width 94 height 34
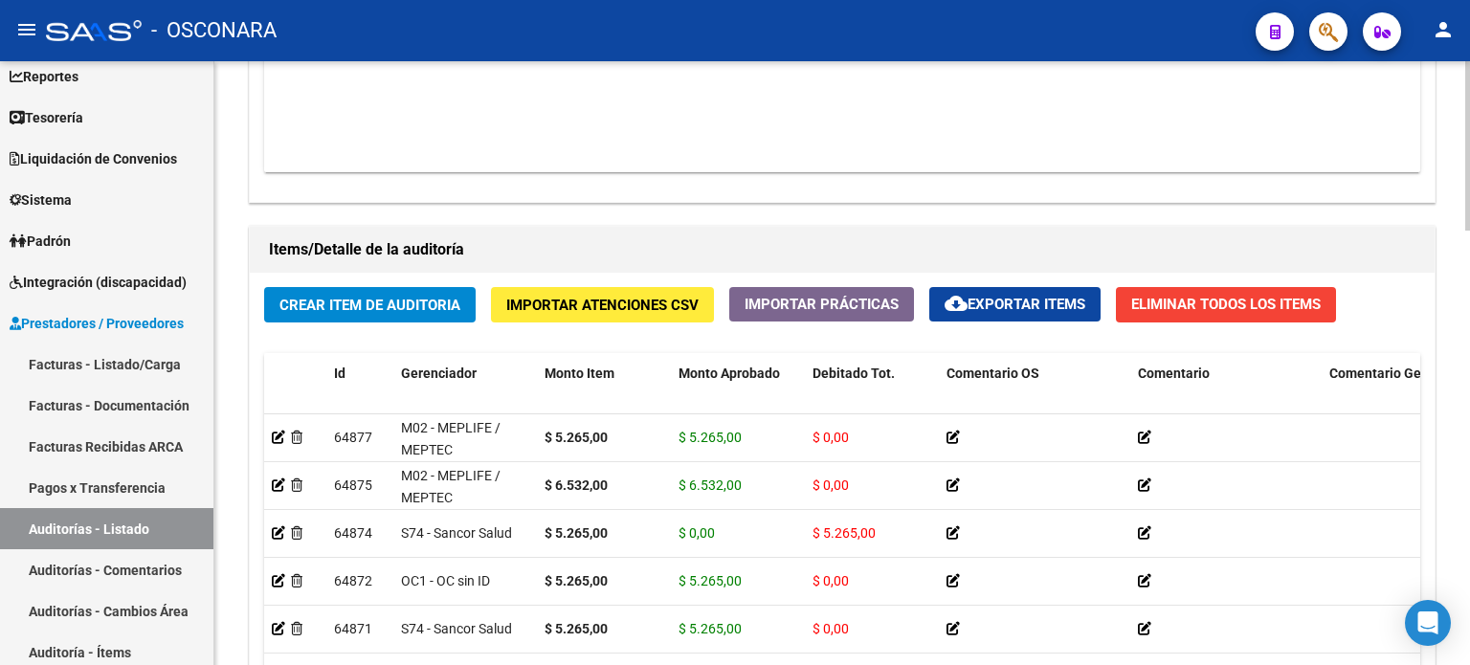
scroll to position [1244, 0]
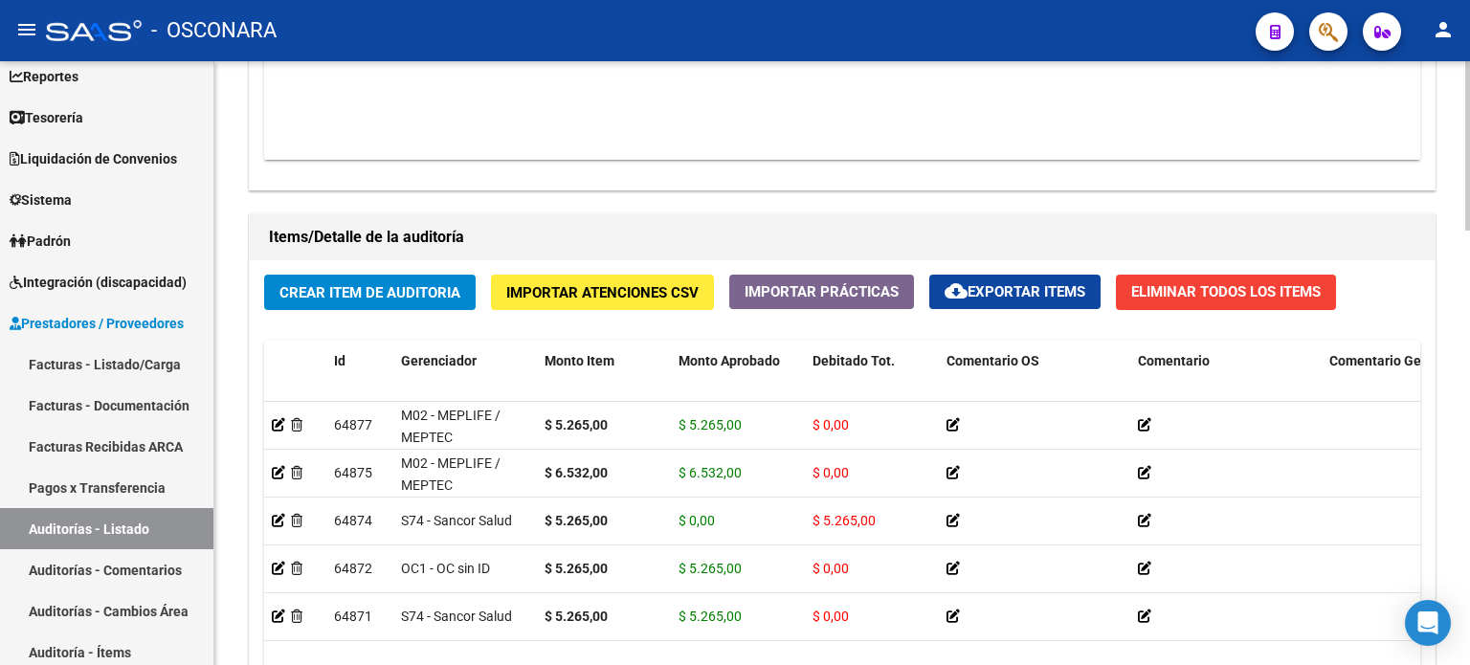
click at [341, 293] on span "Crear Item de Auditoria" at bounding box center [369, 292] width 181 height 17
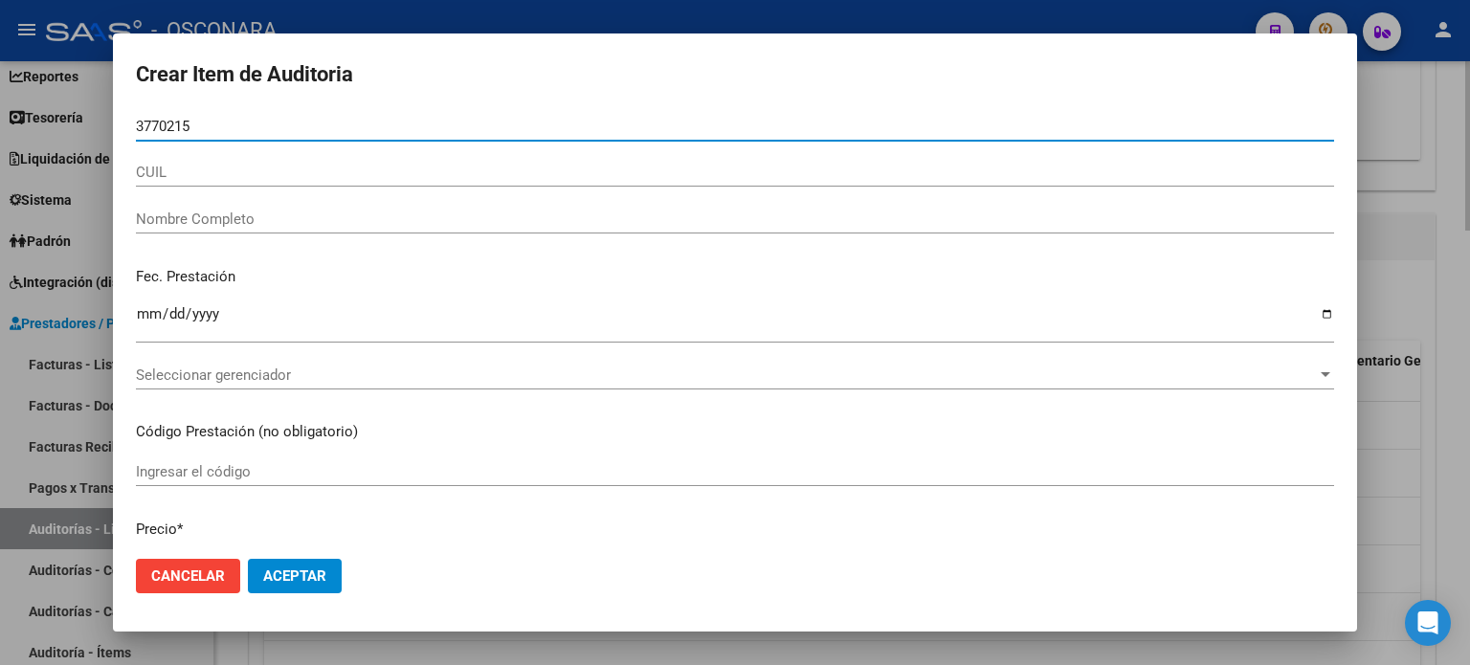
type input "37702154"
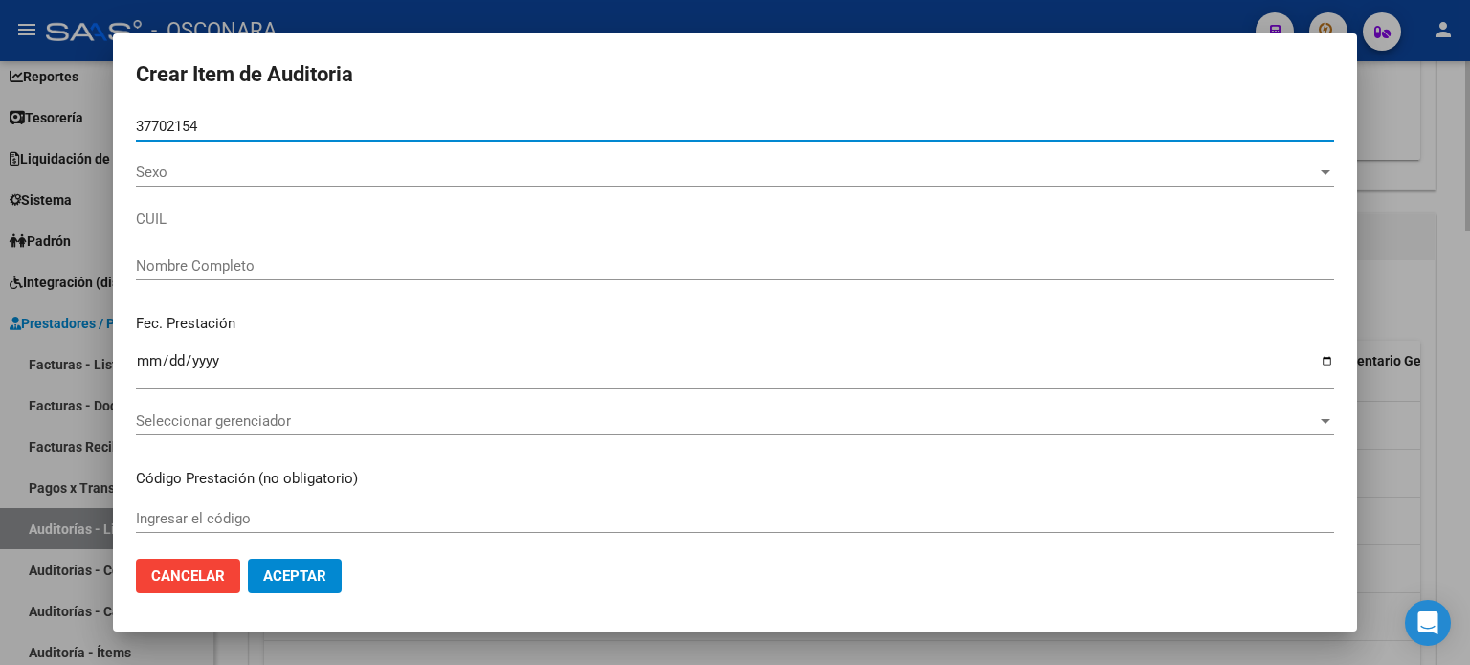
type input "20377021542"
type input "ROSALES MARTIN LUCAS"
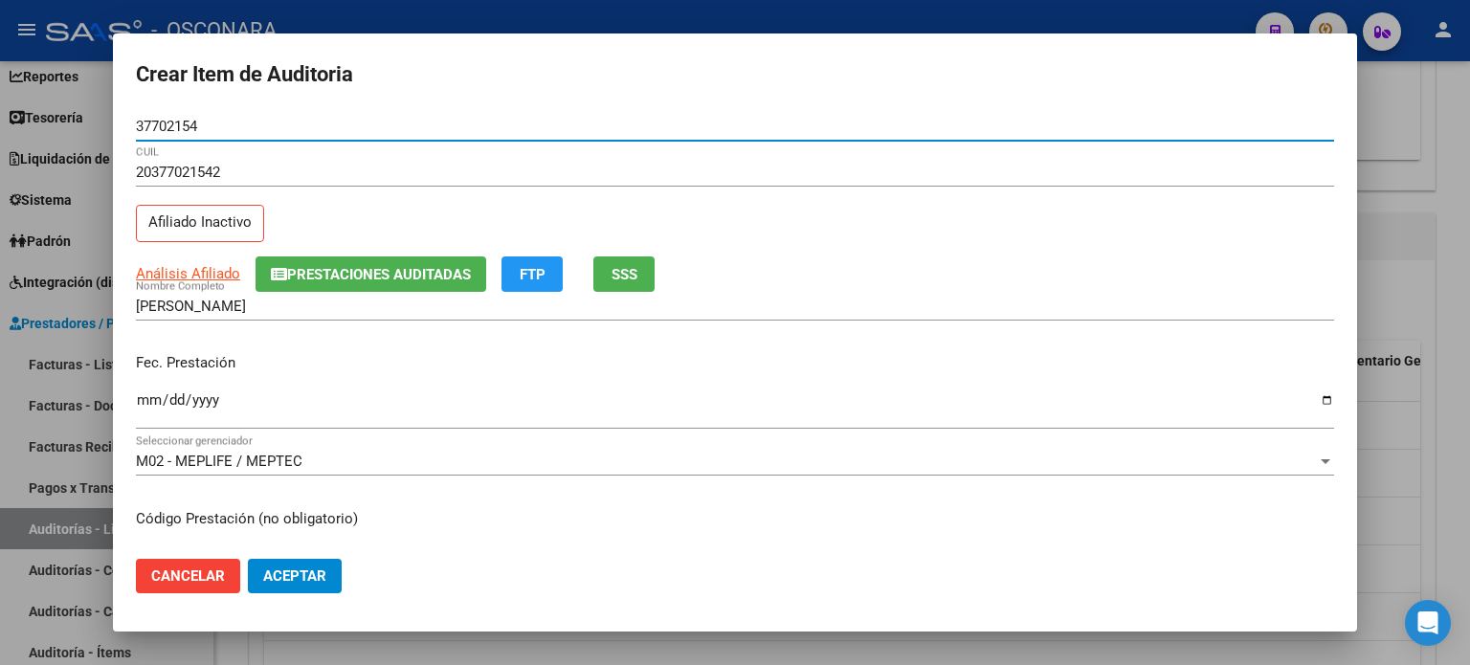
type input "37702154"
click at [624, 275] on span "SSS" at bounding box center [625, 274] width 26 height 17
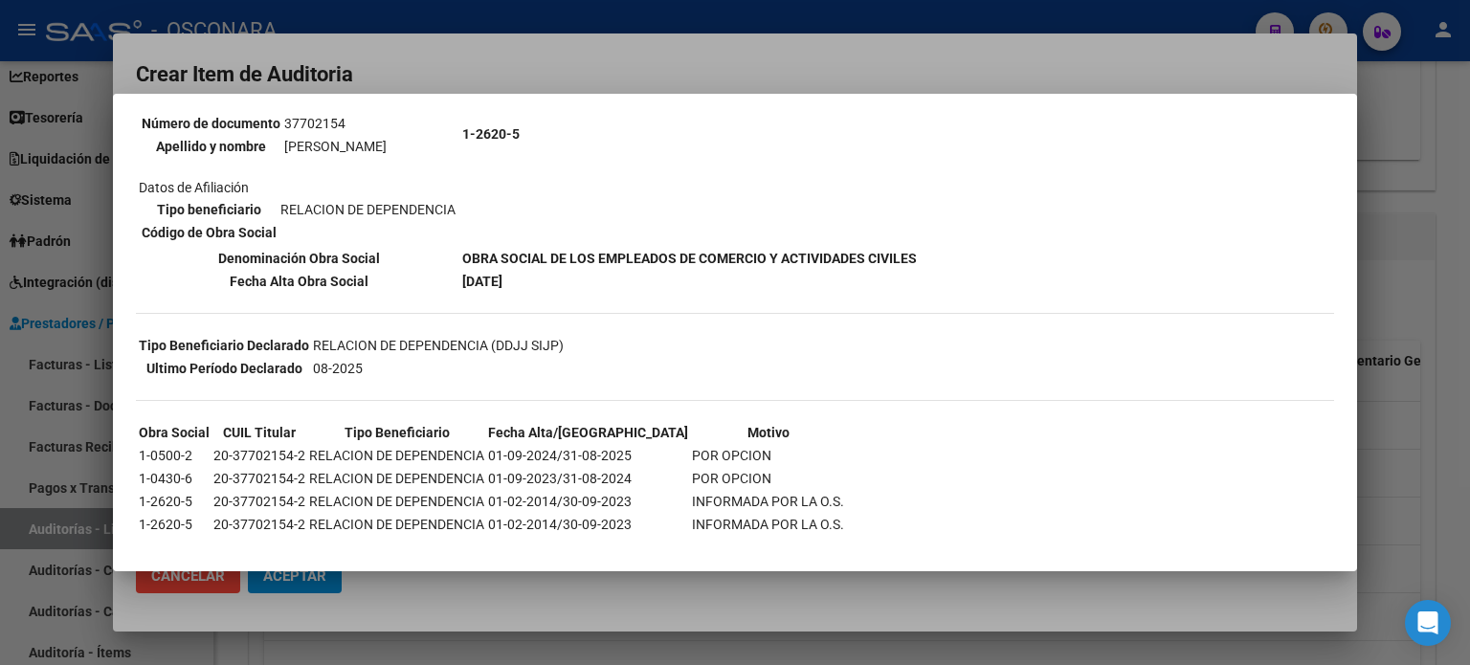
scroll to position [245, 0]
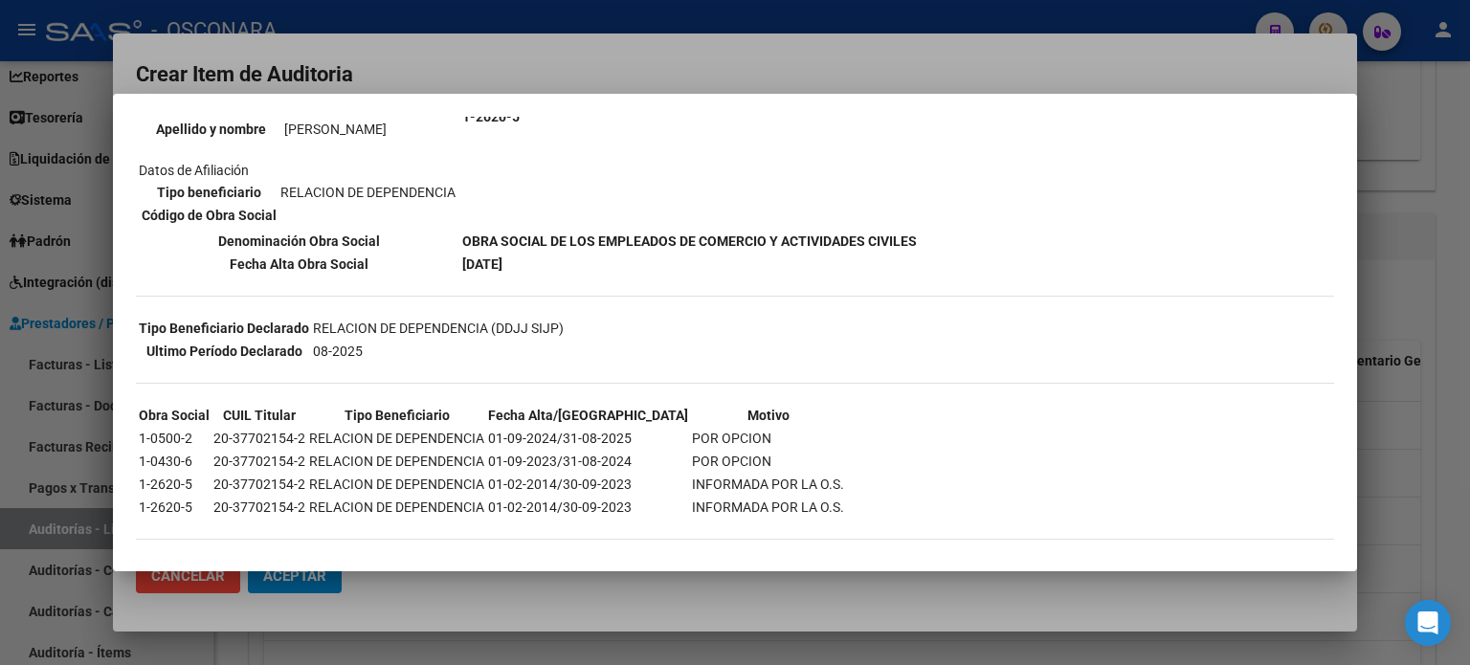
click at [1085, 51] on div at bounding box center [735, 332] width 1470 height 665
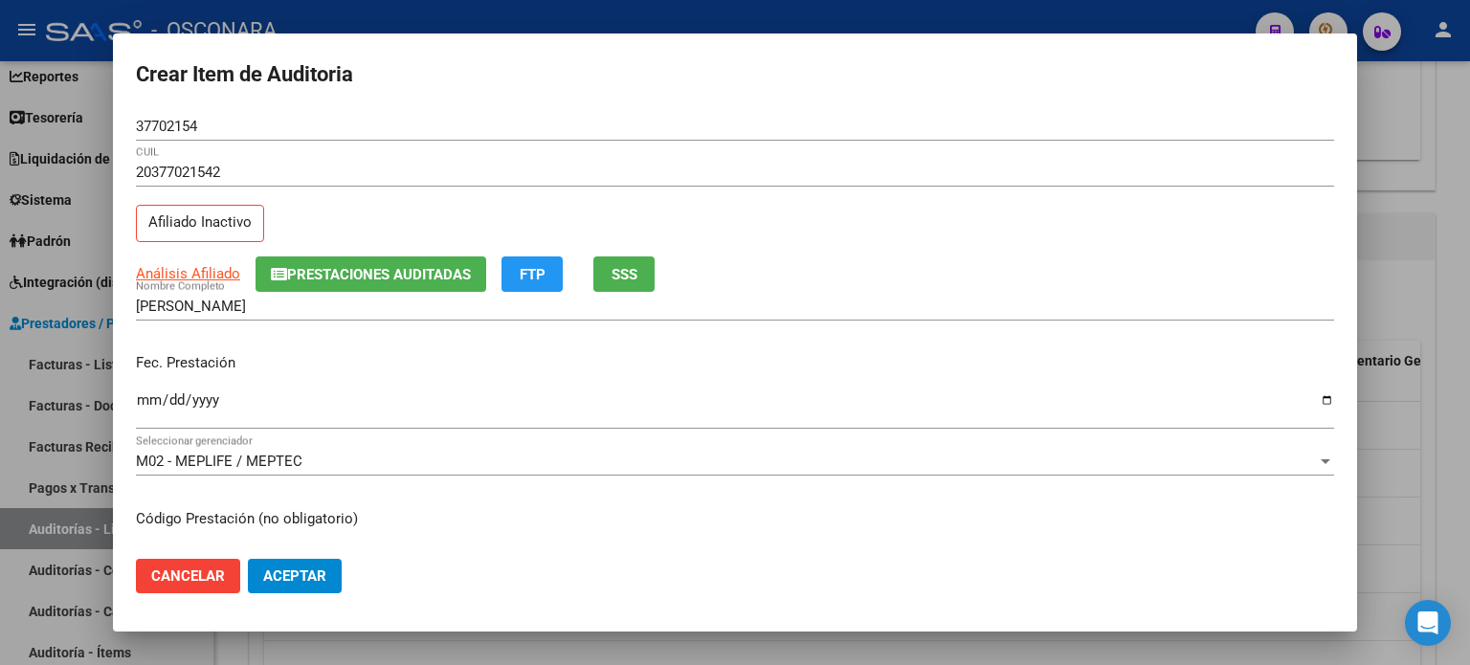
click at [138, 397] on input "Ingresar la fecha" at bounding box center [735, 407] width 1198 height 31
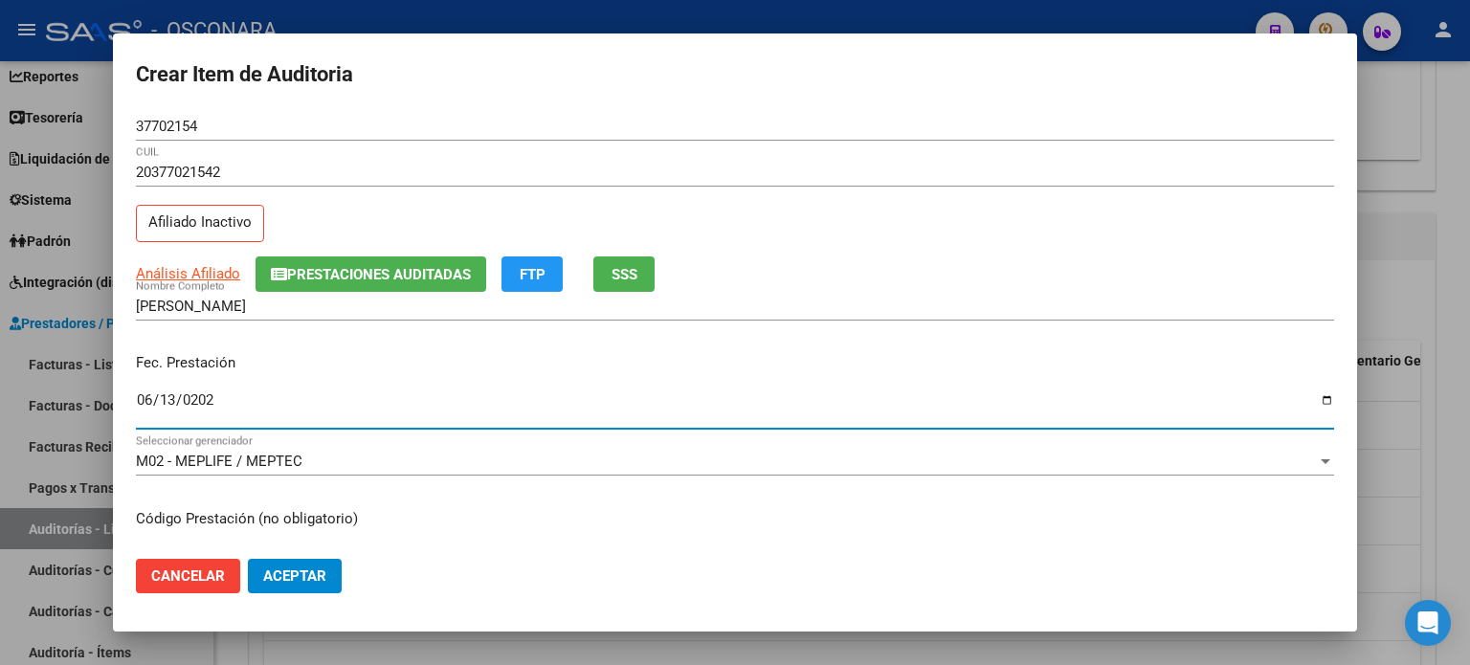
type input "2025-06-13"
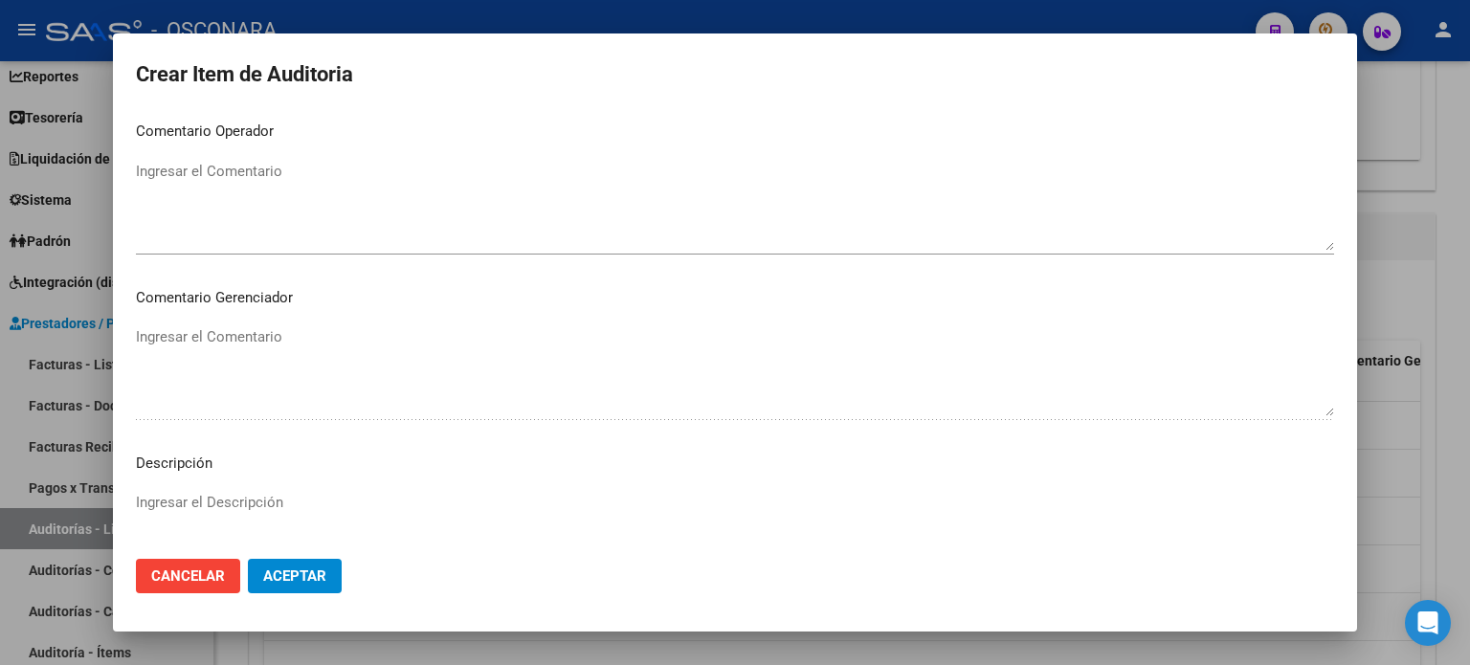
scroll to position [716, 0]
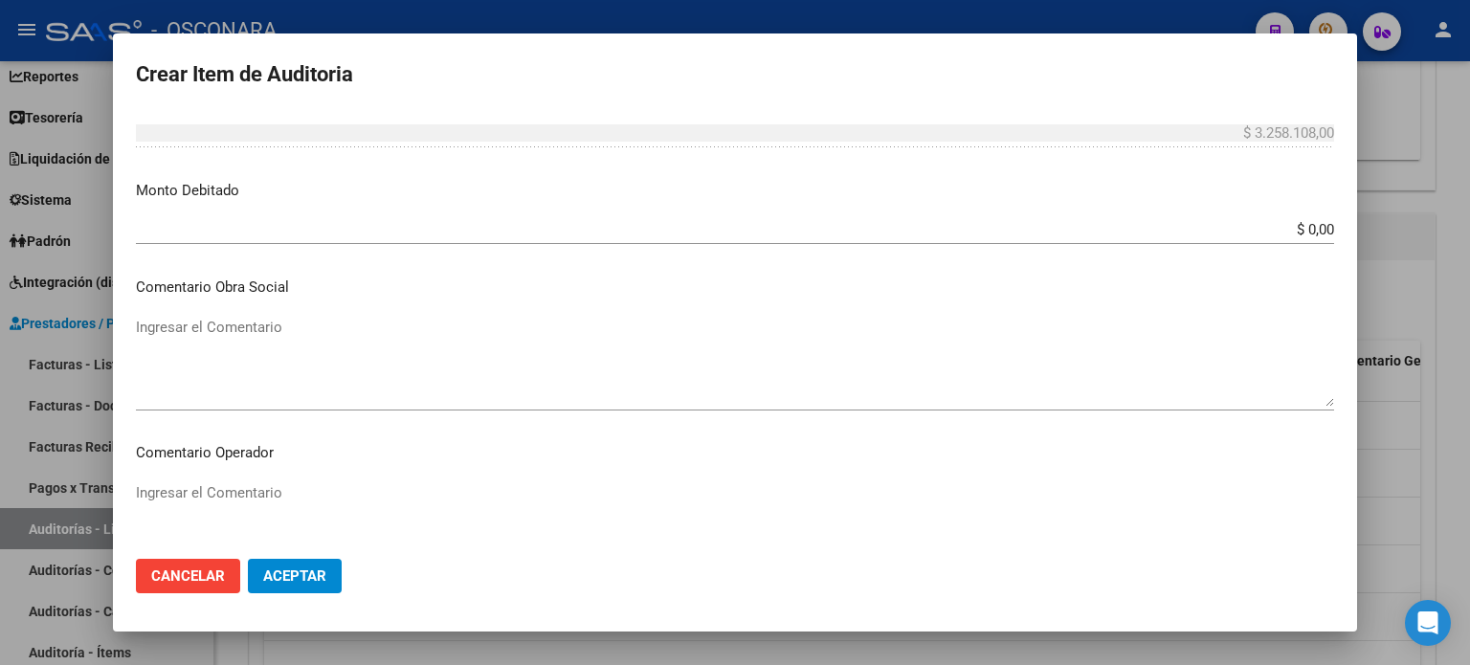
click at [185, 573] on span "Cancelar" at bounding box center [188, 576] width 74 height 17
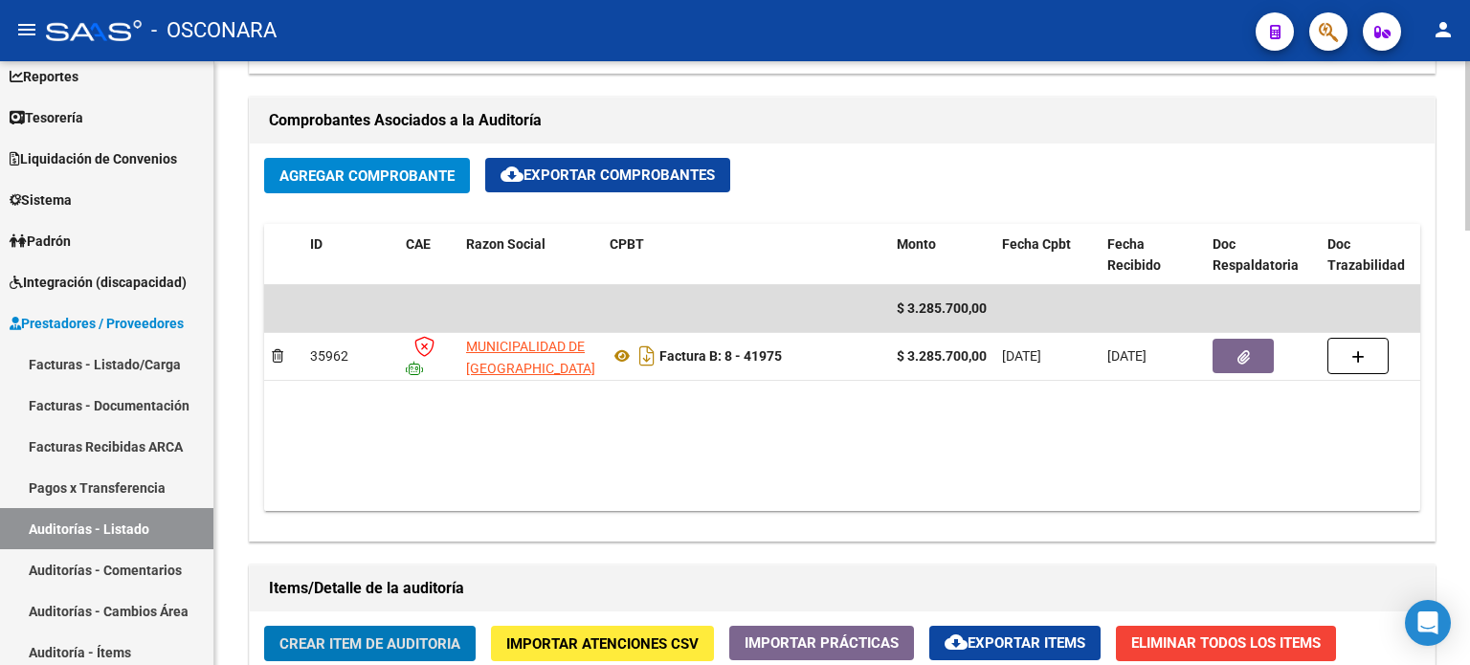
scroll to position [766, 0]
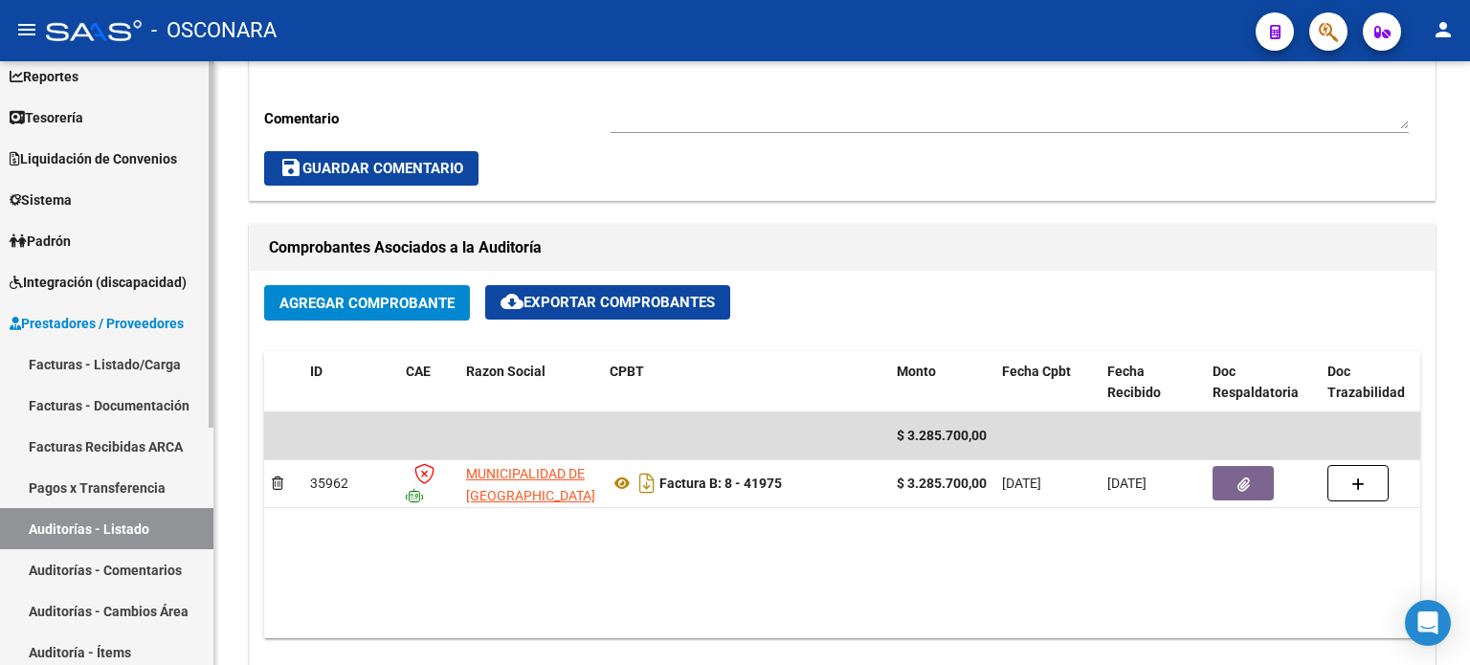
click at [96, 354] on link "Facturas - Listado/Carga" at bounding box center [106, 364] width 213 height 41
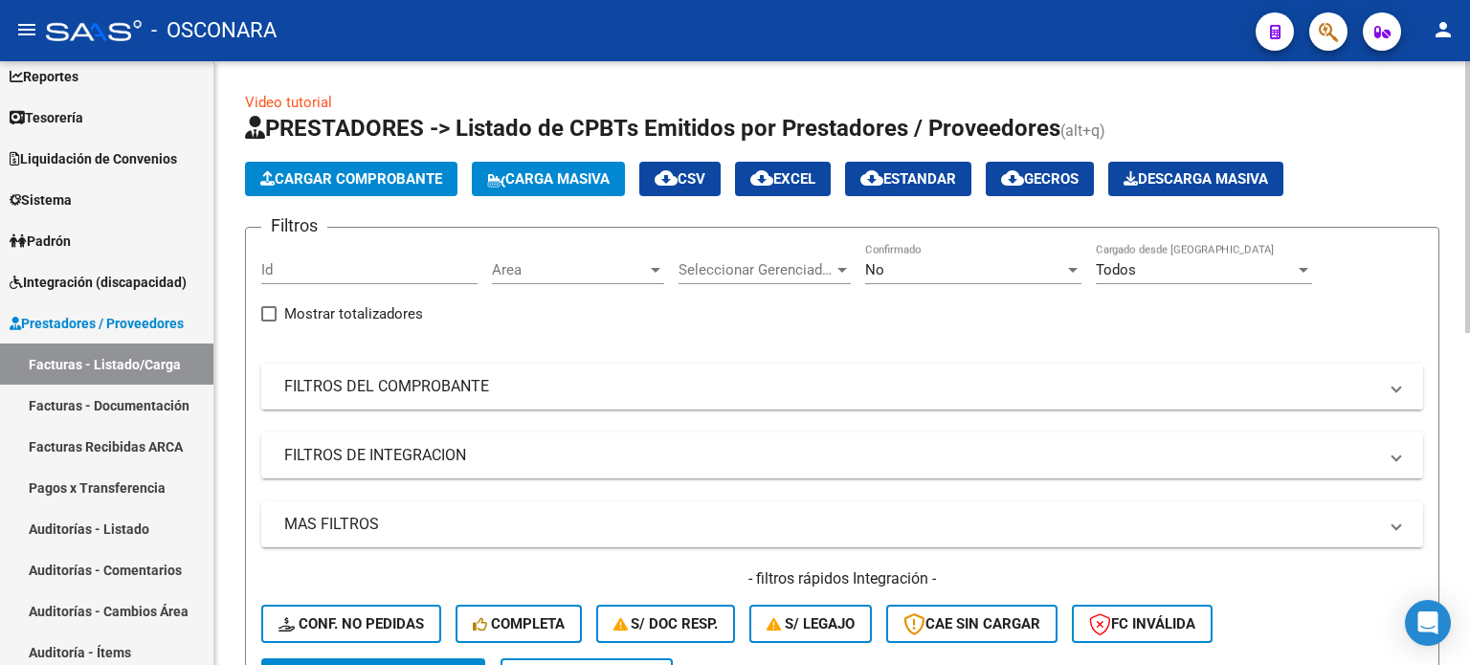
click at [388, 385] on mat-panel-title "FILTROS DEL COMPROBANTE" at bounding box center [830, 386] width 1093 height 21
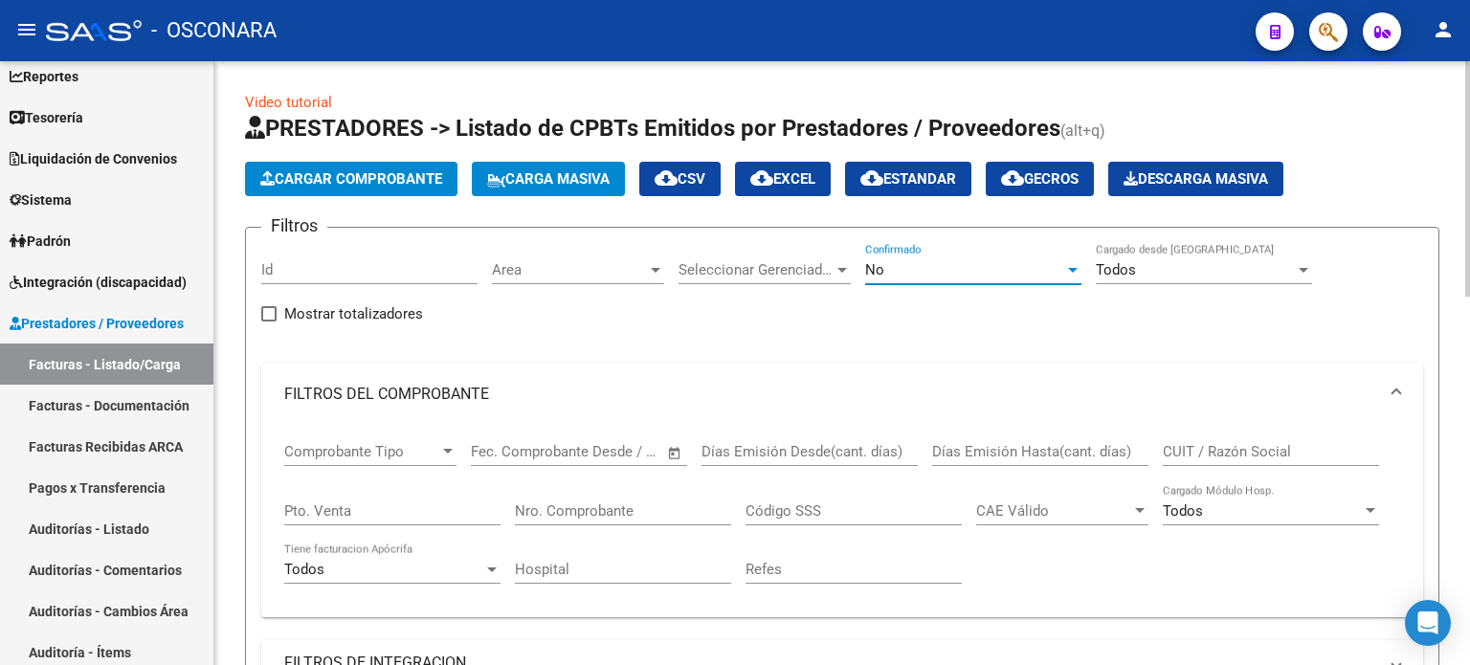
click at [957, 261] on div "No" at bounding box center [964, 269] width 199 height 17
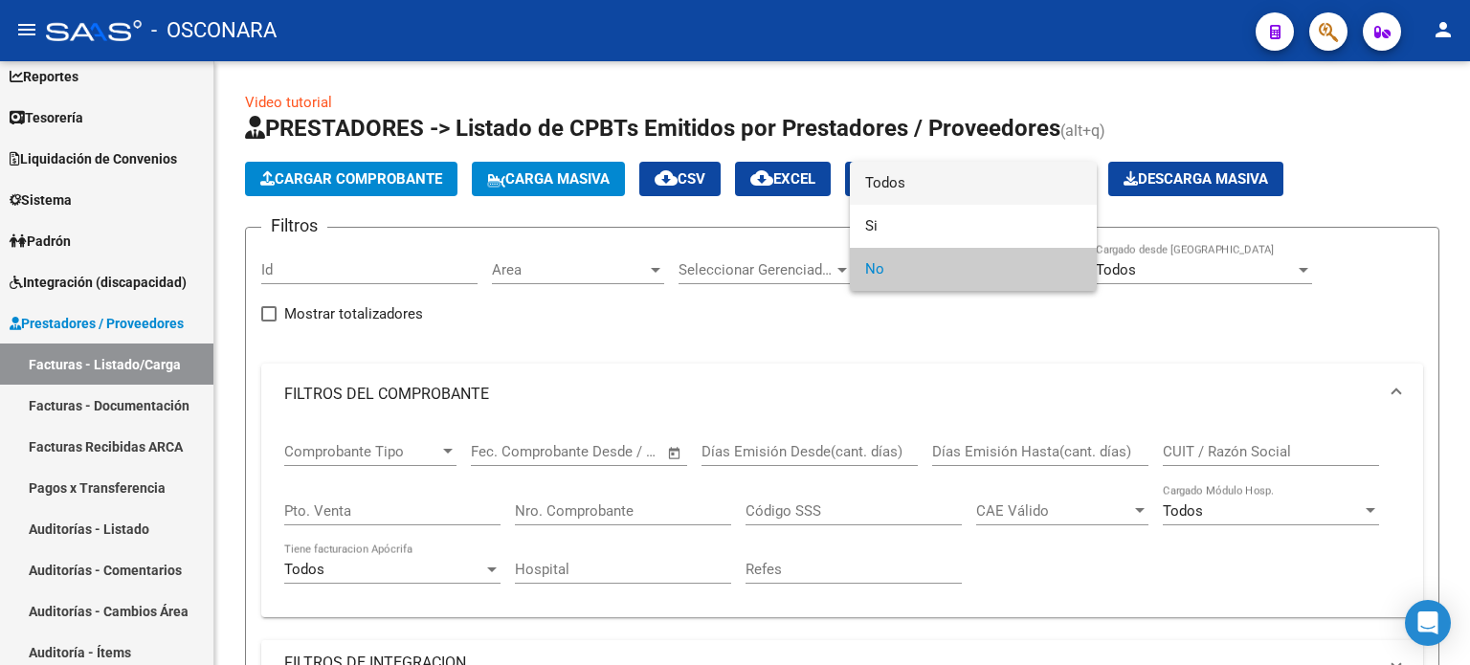
click at [923, 175] on span "Todos" at bounding box center [973, 183] width 216 height 43
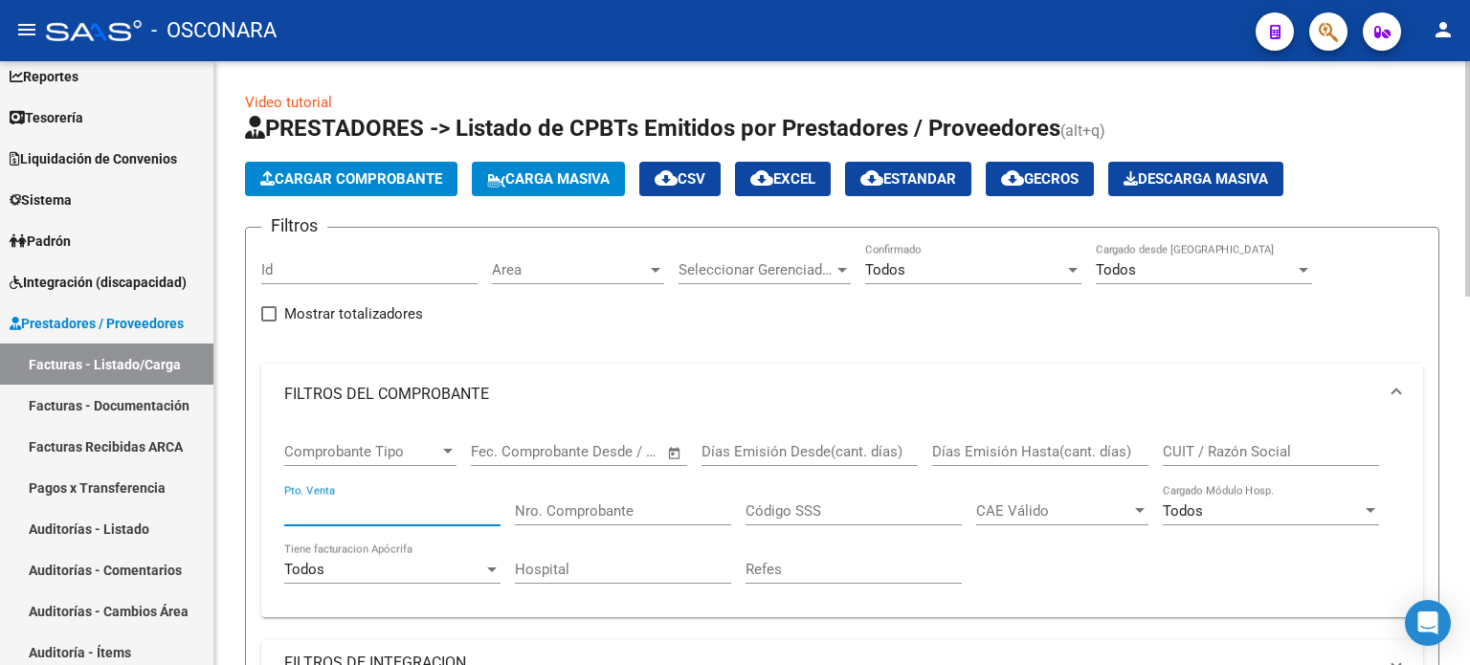
click at [340, 509] on input "Pto. Venta" at bounding box center [392, 510] width 216 height 17
type input "8"
click at [663, 512] on input "Nro. Comprobante" at bounding box center [623, 510] width 216 height 17
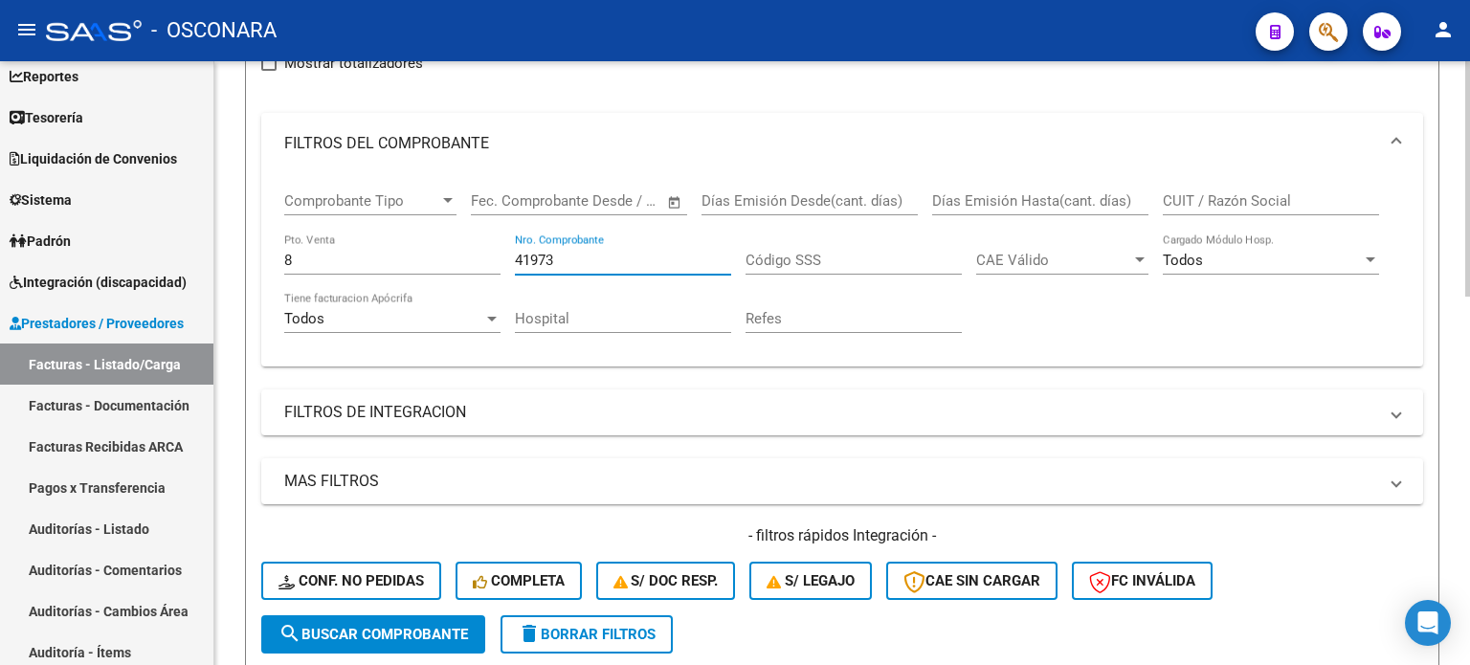
scroll to position [383, 0]
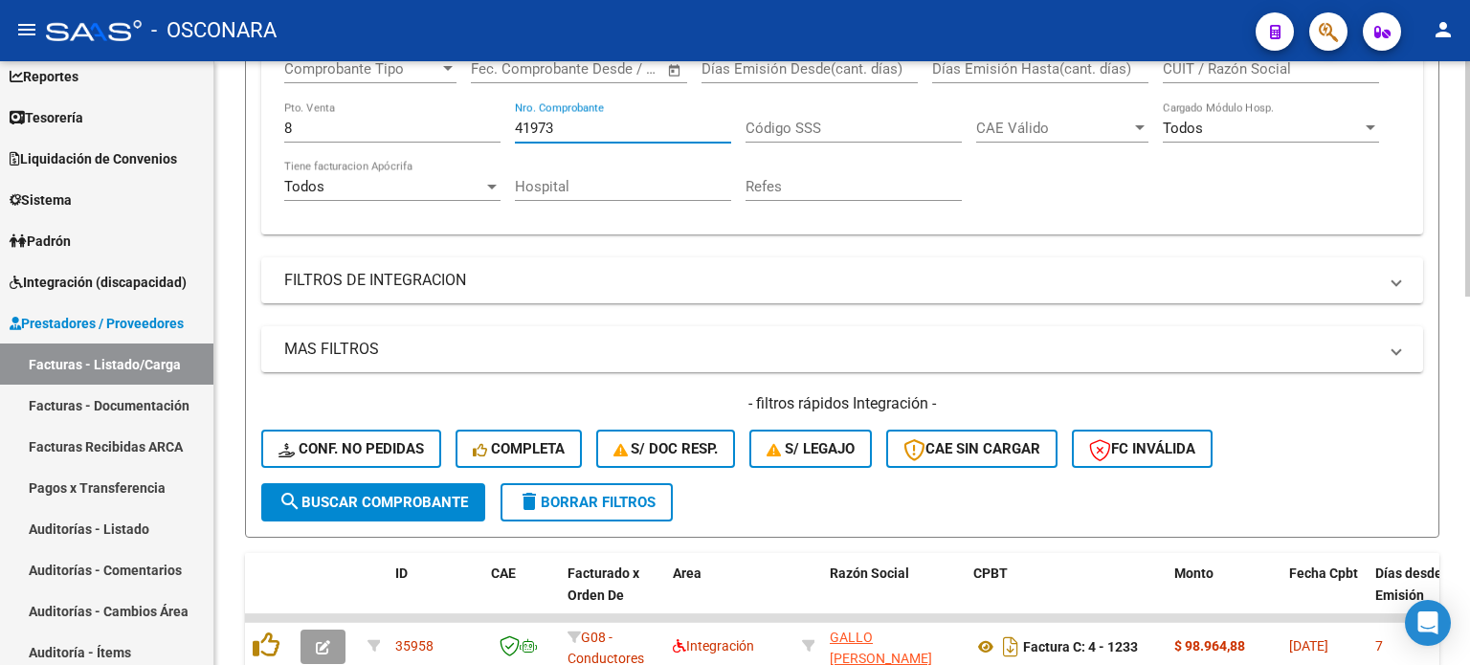
type input "41973"
click at [337, 487] on button "search Buscar Comprobante" at bounding box center [373, 502] width 224 height 38
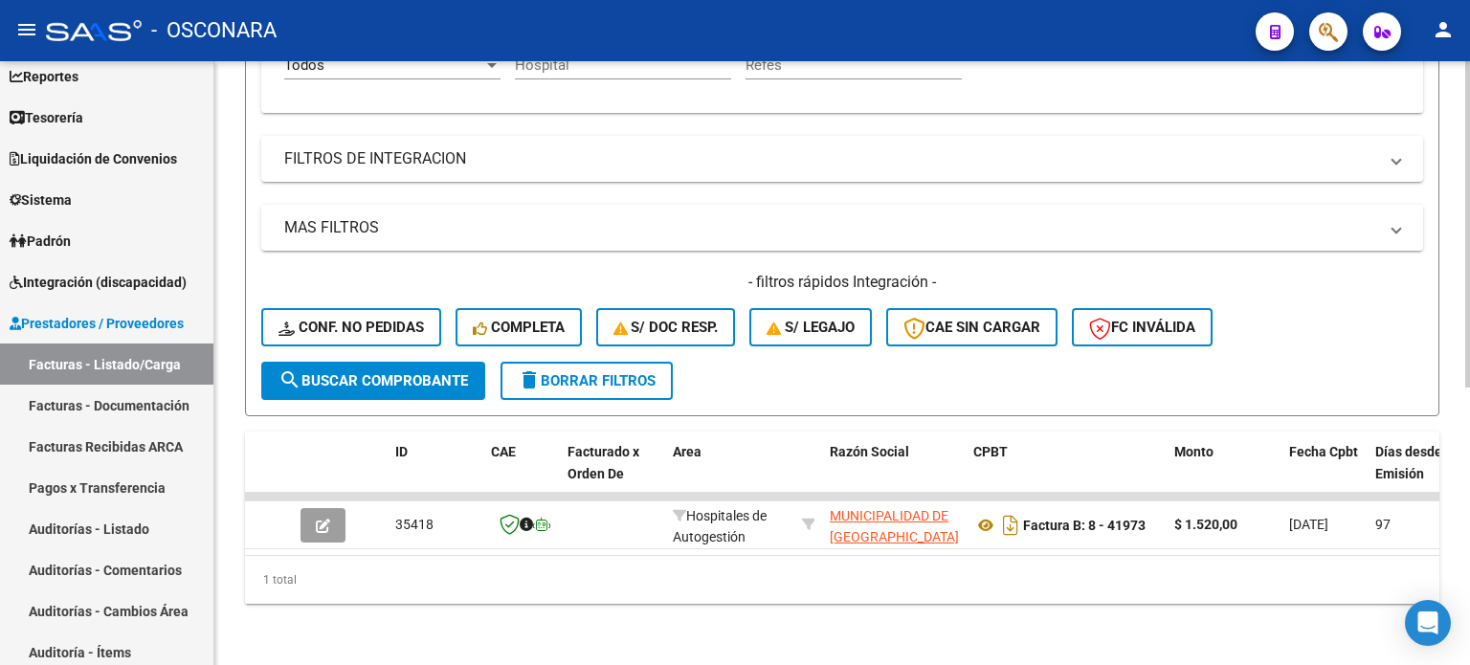
scroll to position [515, 0]
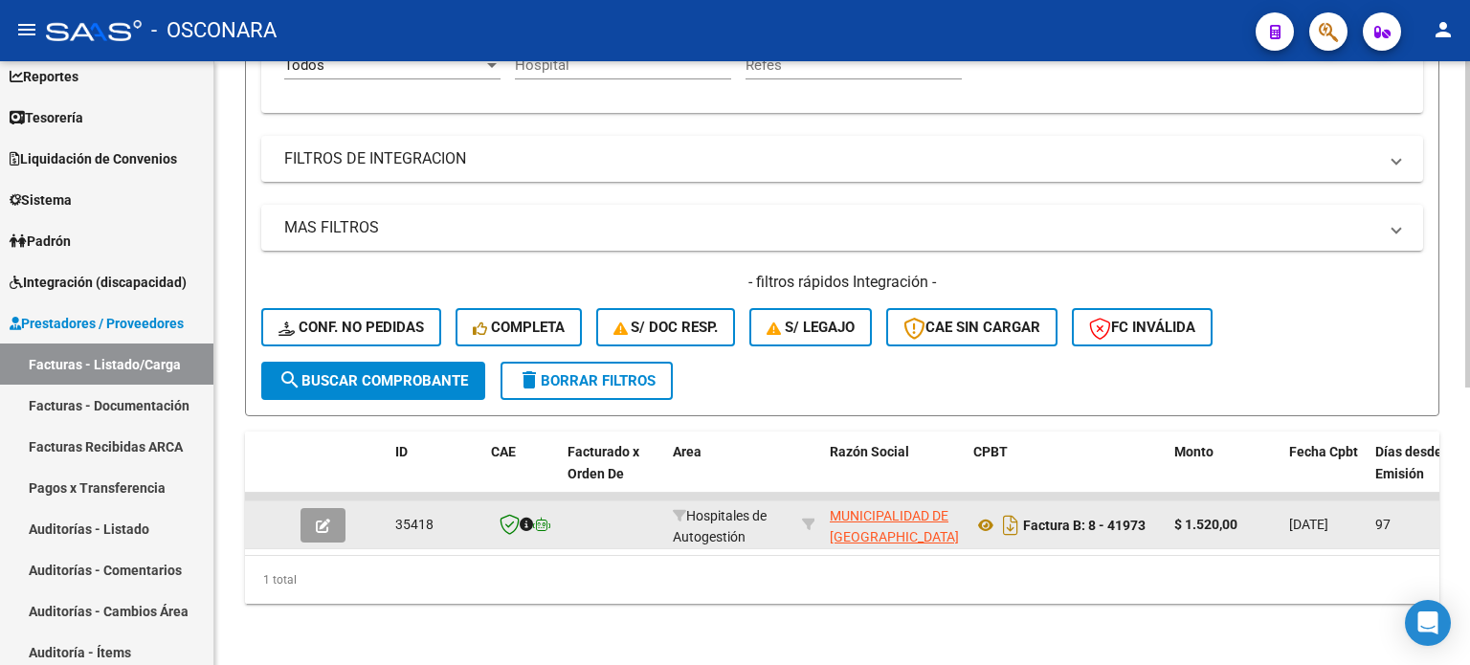
click at [325, 519] on icon "button" at bounding box center [323, 526] width 14 height 14
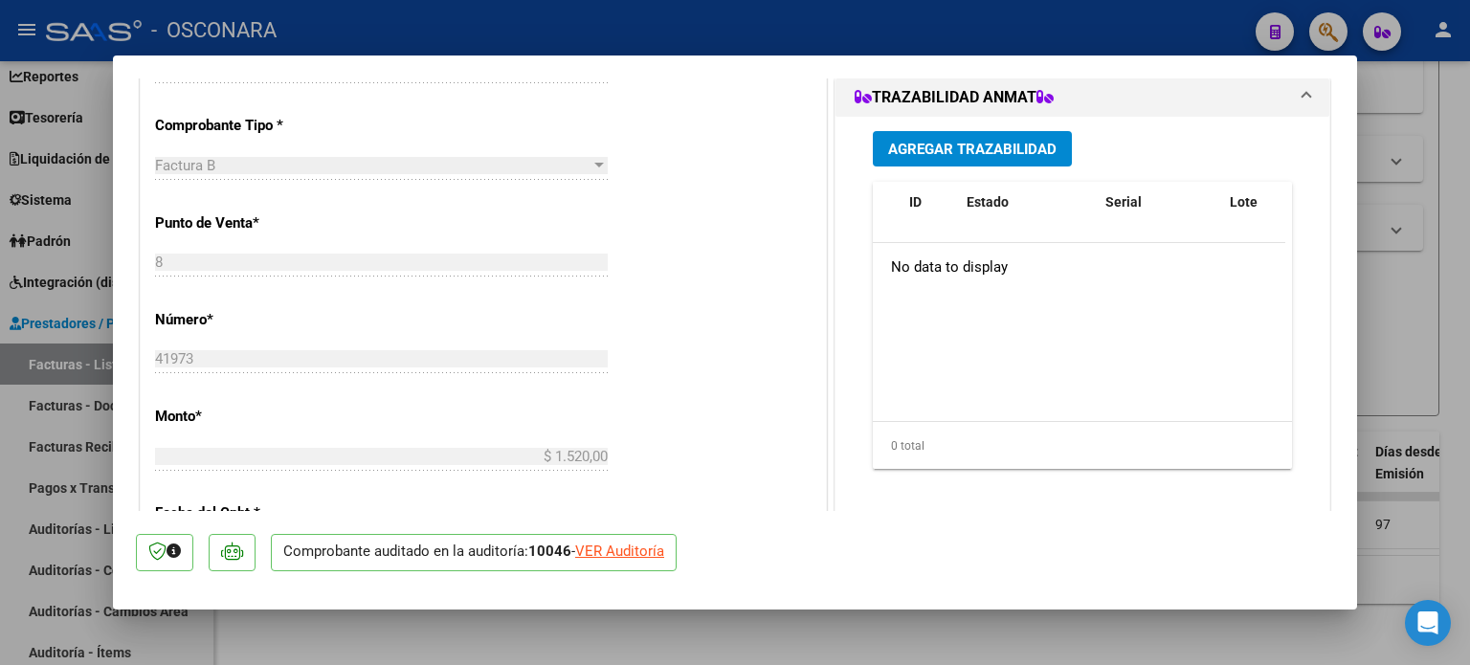
scroll to position [574, 0]
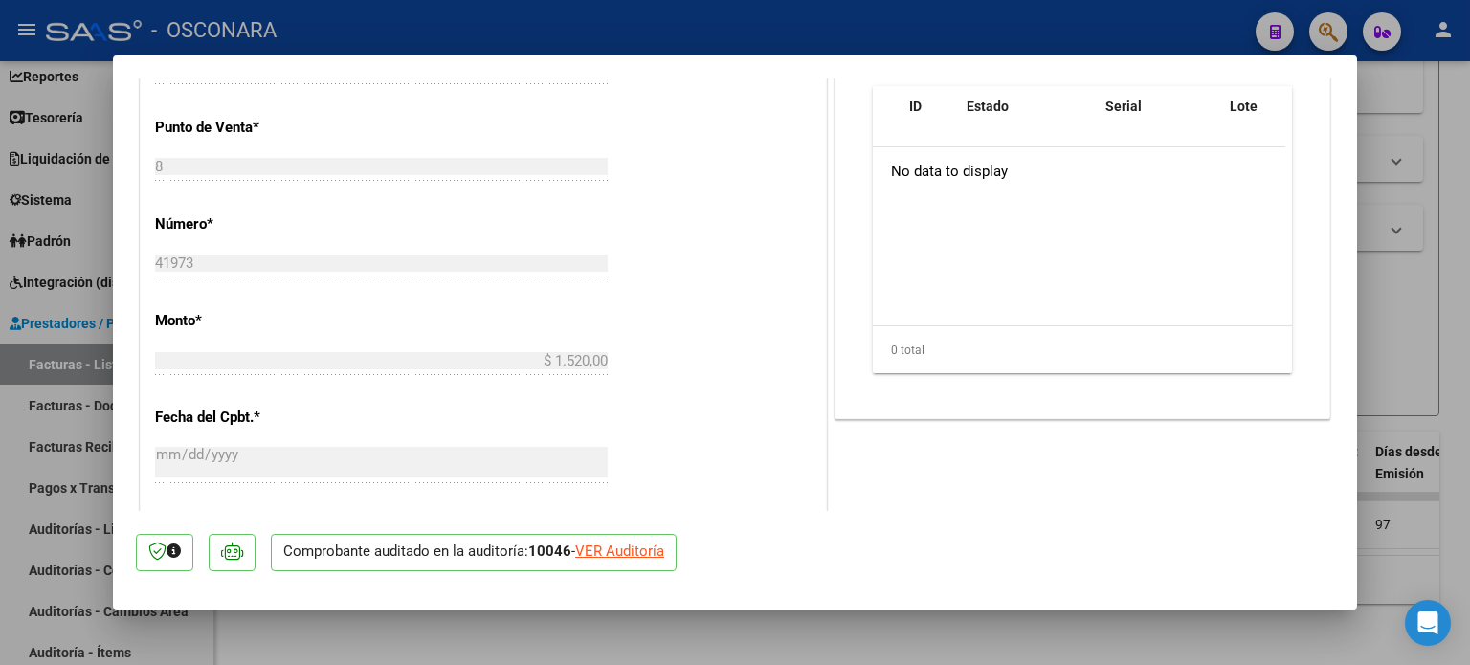
click at [1410, 320] on div at bounding box center [735, 332] width 1470 height 665
type input "$ 0,00"
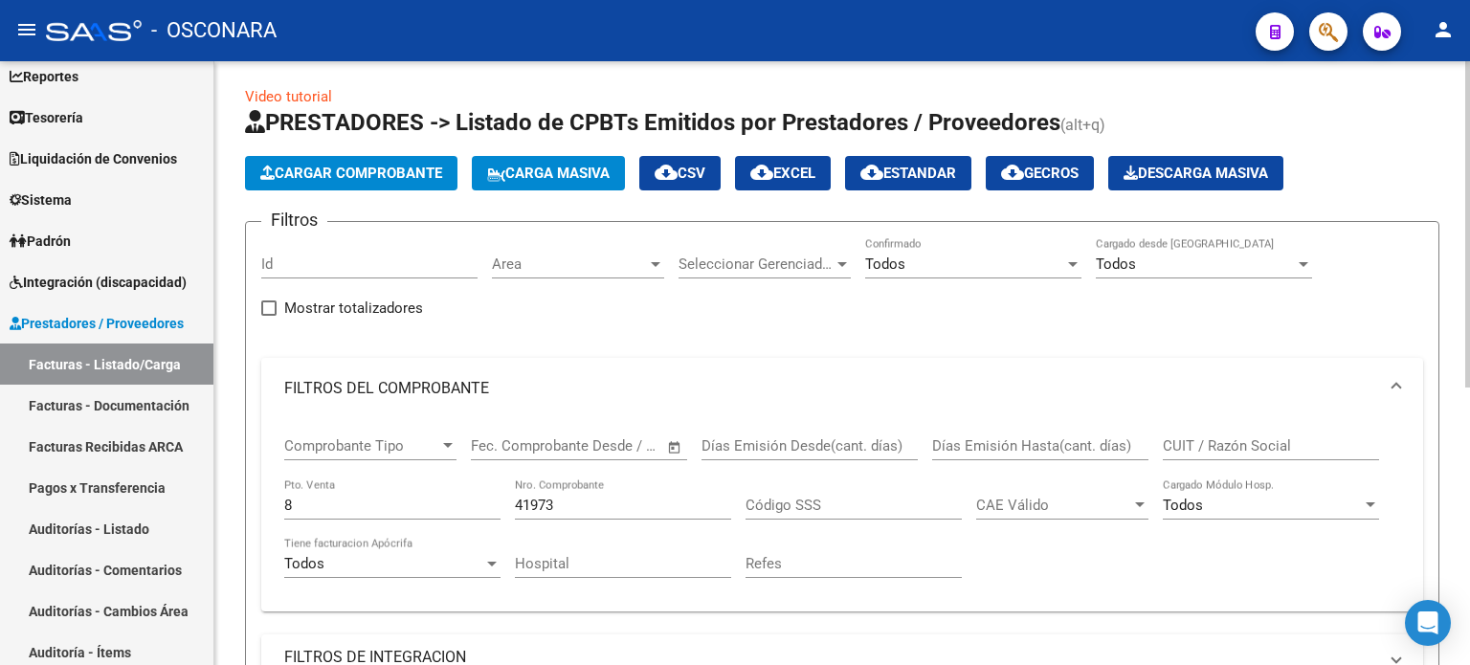
scroll to position [0, 0]
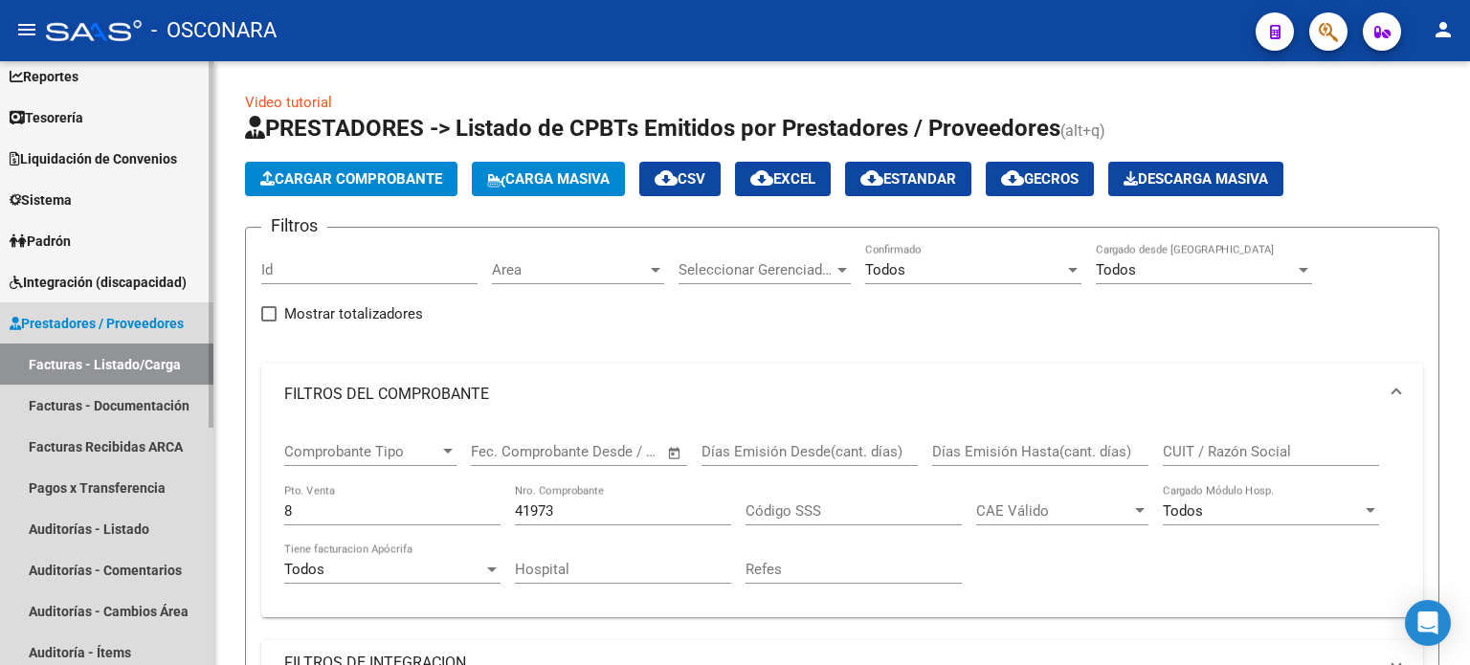
click at [103, 359] on link "Facturas - Listado/Carga" at bounding box center [106, 364] width 213 height 41
click at [114, 529] on link "Auditorías - Listado" at bounding box center [106, 528] width 213 height 41
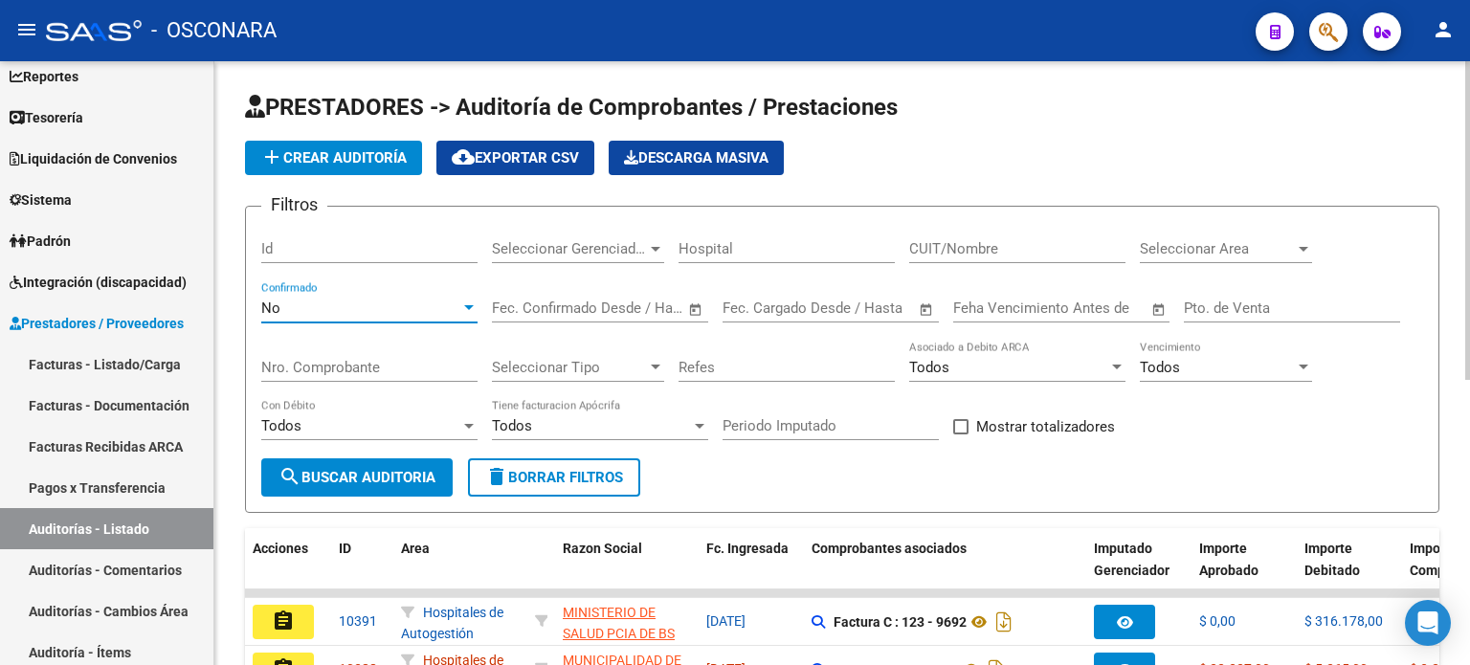
click at [329, 301] on div "No" at bounding box center [360, 308] width 199 height 17
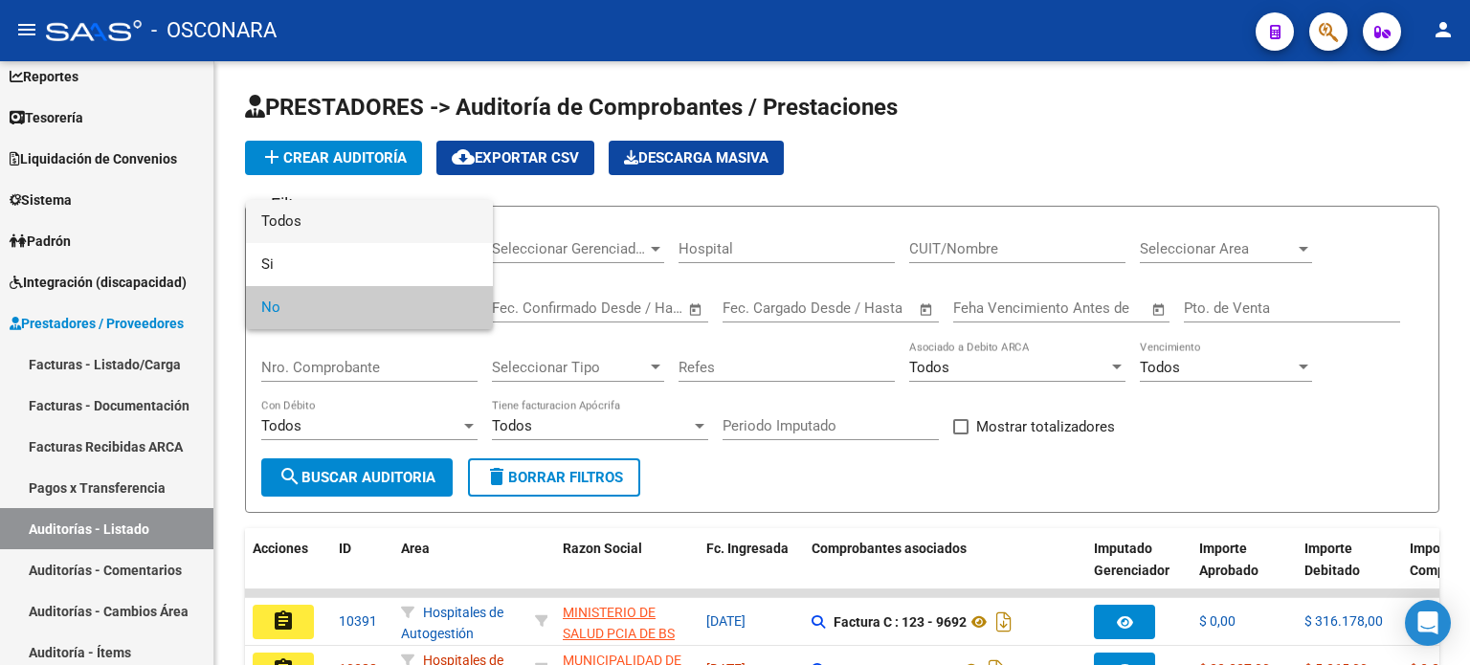
click at [283, 218] on span "Todos" at bounding box center [369, 221] width 216 height 43
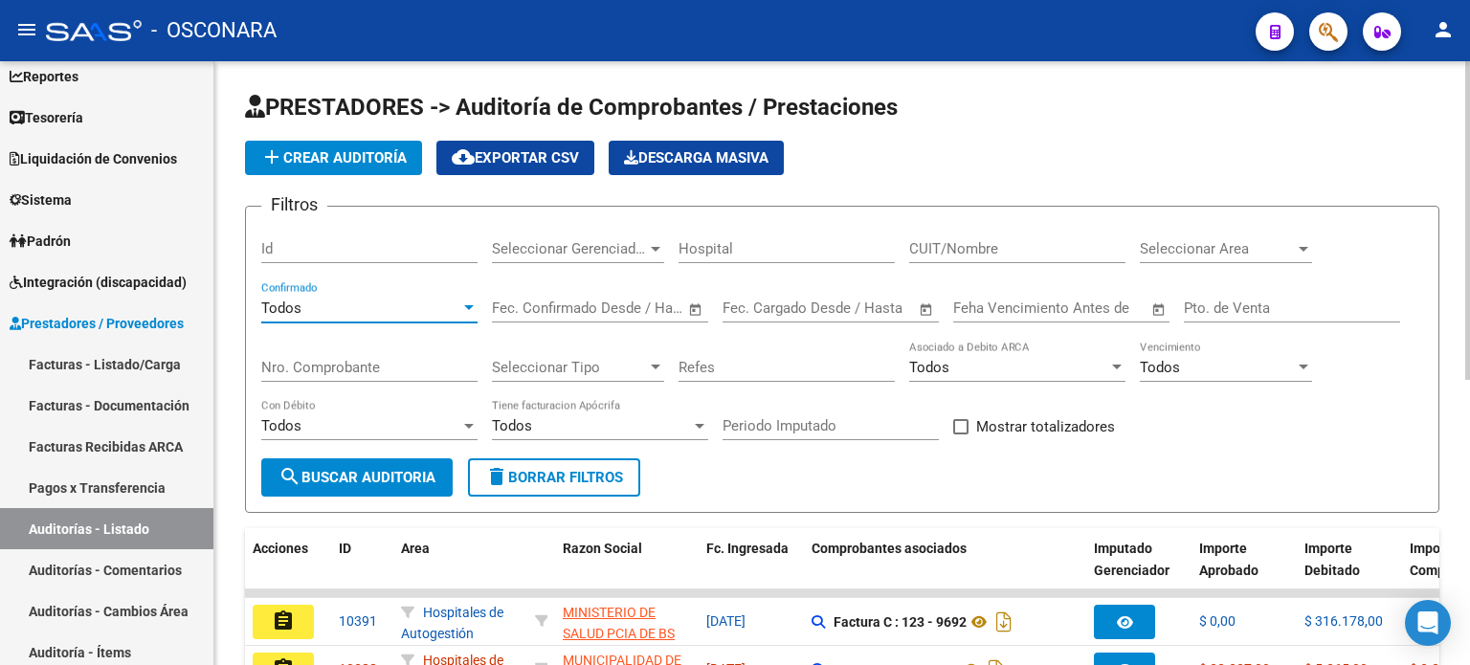
click at [334, 359] on input "Nro. Comprobante" at bounding box center [369, 367] width 216 height 17
type input "41975"
click at [402, 470] on span "search Buscar Auditoria" at bounding box center [357, 477] width 157 height 17
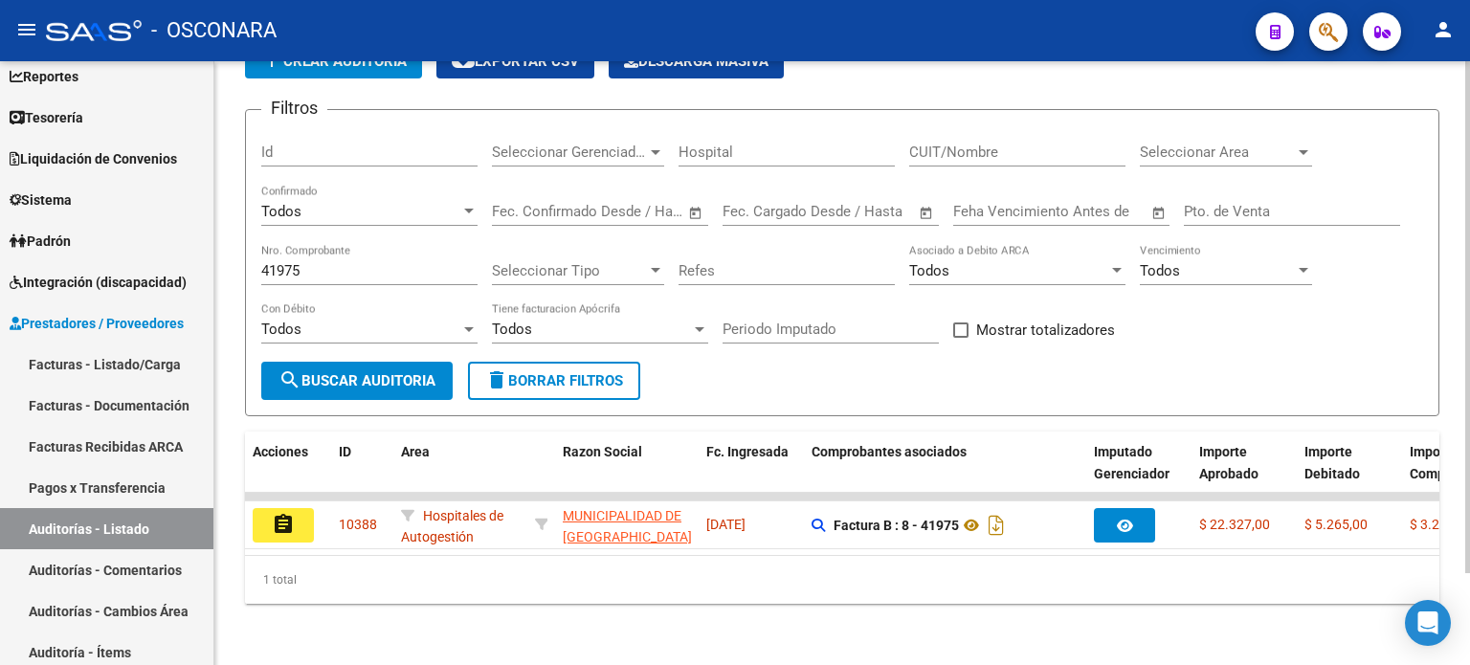
scroll to position [107, 0]
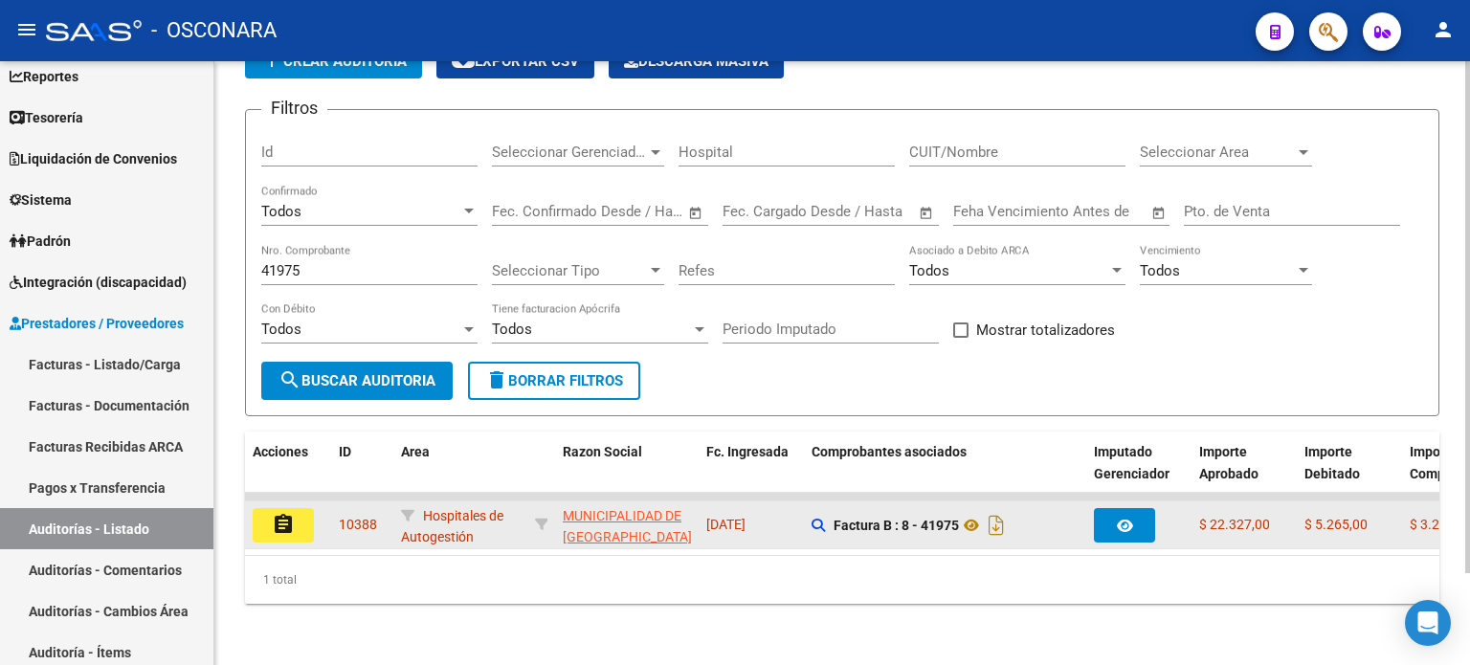
click at [287, 513] on mat-icon "assignment" at bounding box center [283, 524] width 23 height 23
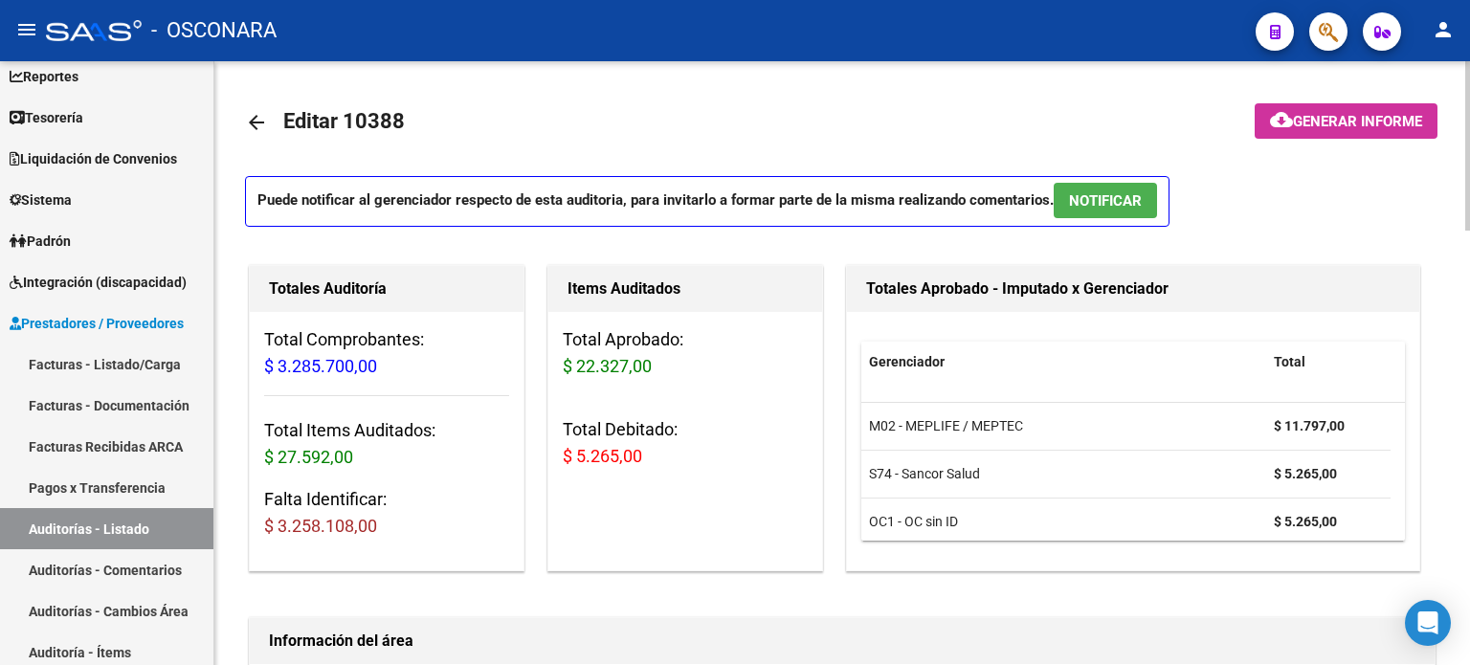
drag, startPoint x: 404, startPoint y: 123, endPoint x: 348, endPoint y: 124, distance: 55.5
click at [348, 124] on mat-toolbar-row "arrow_back Editar 10388" at bounding box center [710, 122] width 931 height 61
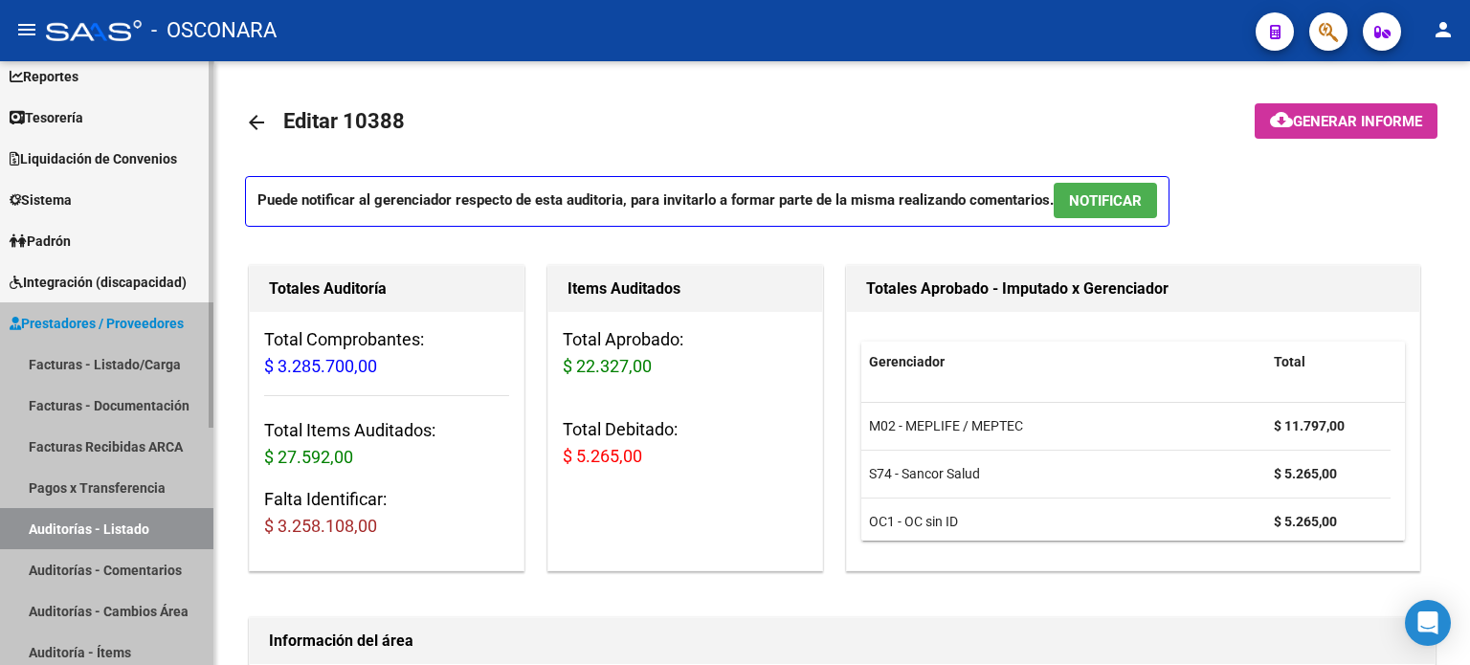
click at [92, 309] on link "Prestadores / Proveedores" at bounding box center [106, 322] width 213 height 41
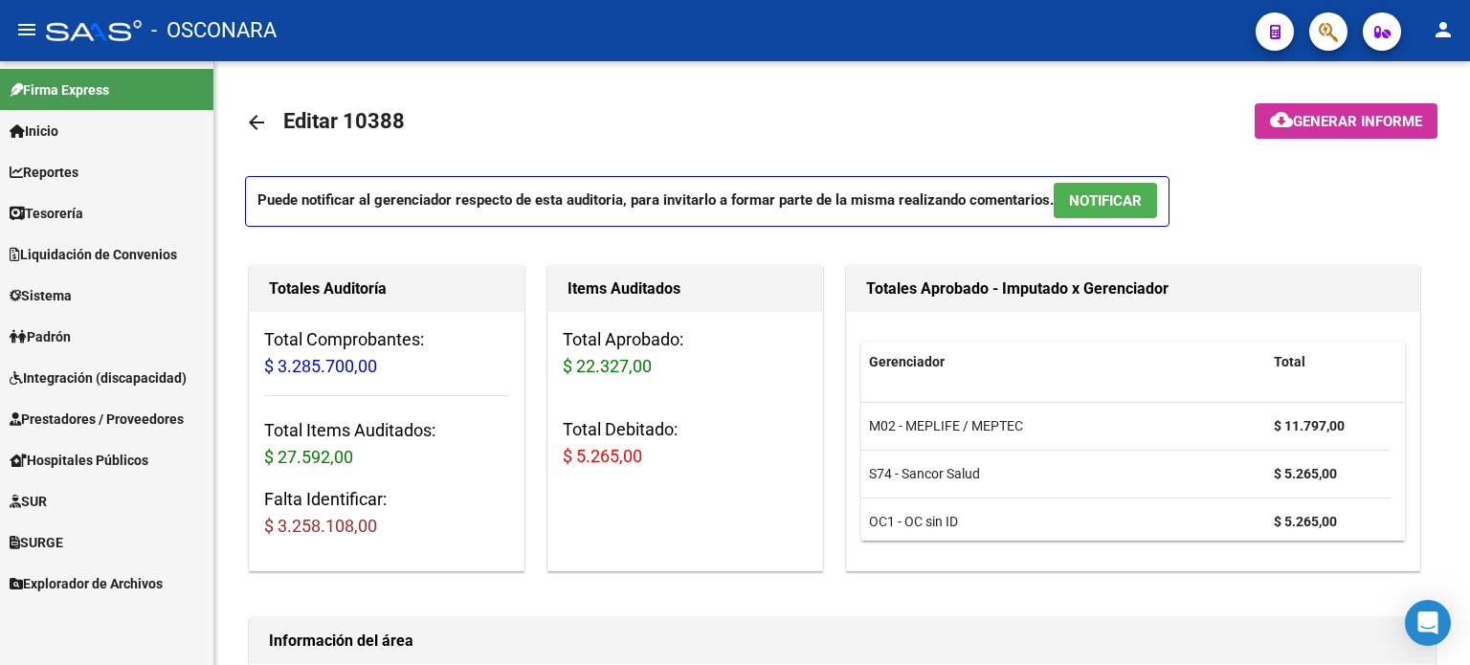
click at [94, 420] on span "Prestadores / Proveedores" at bounding box center [97, 419] width 174 height 21
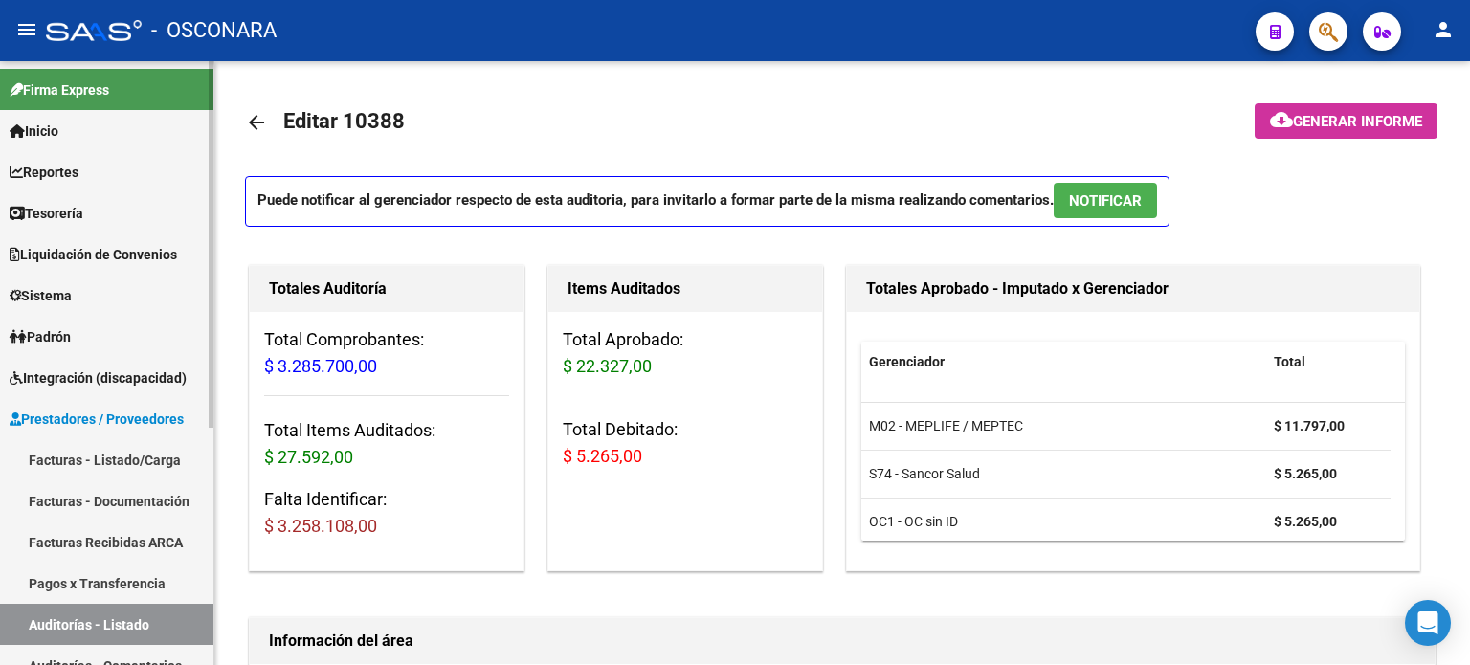
click at [91, 461] on link "Facturas - Listado/Carga" at bounding box center [106, 459] width 213 height 41
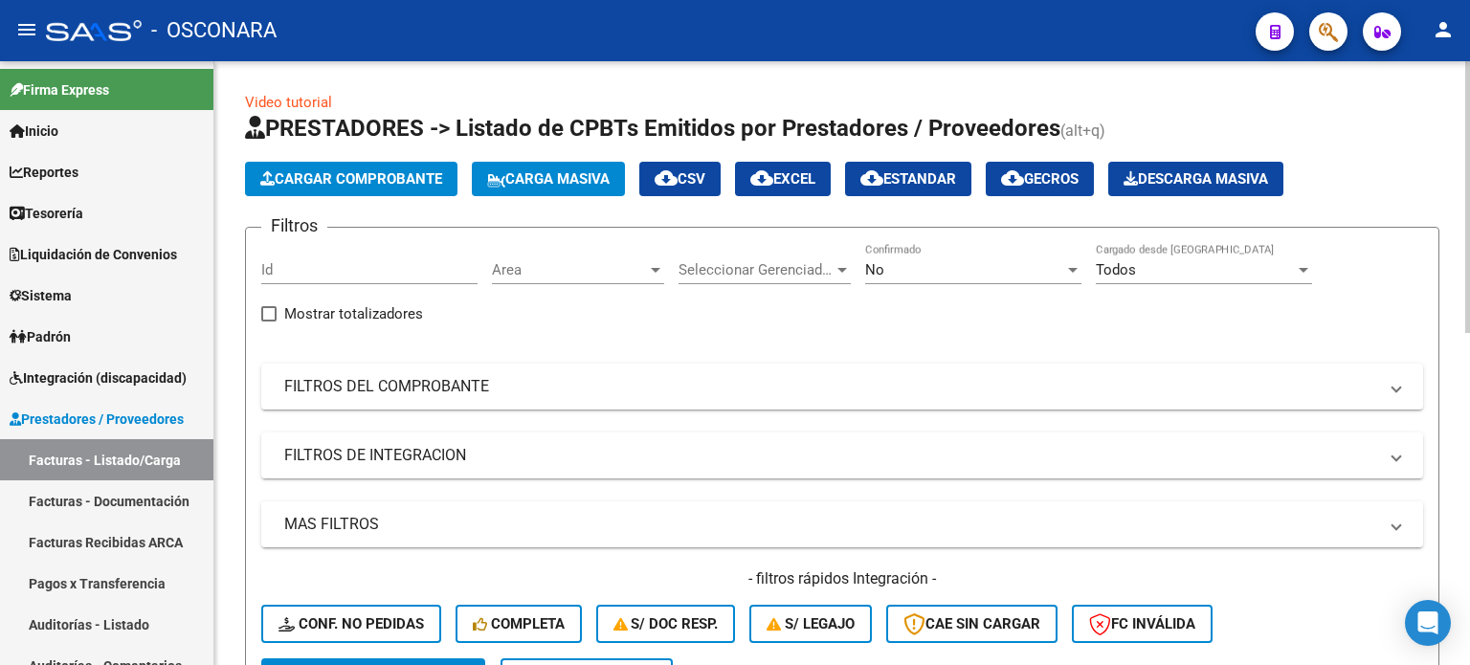
click at [325, 271] on input "Id" at bounding box center [369, 269] width 216 height 17
paste input "10388"
type input "10388"
click at [925, 249] on div "No Confirmado" at bounding box center [973, 263] width 216 height 41
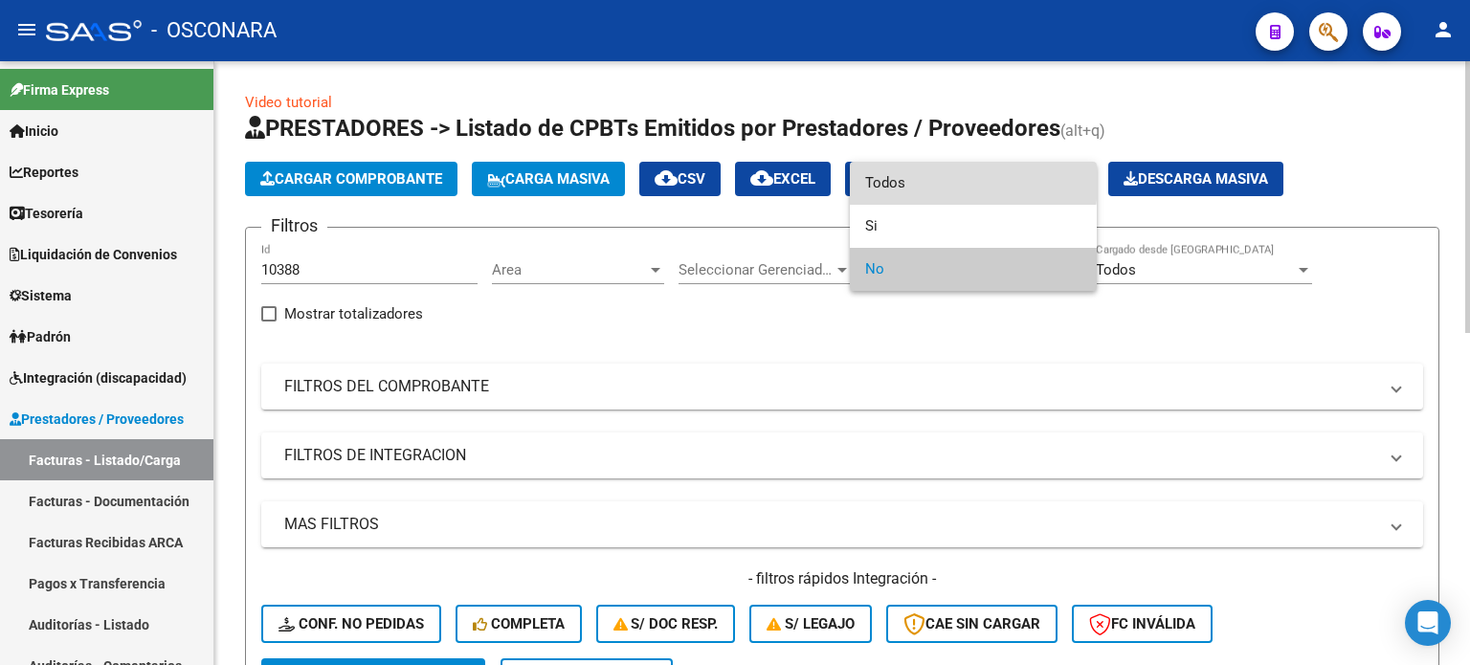
click at [917, 179] on span "Todos" at bounding box center [973, 183] width 216 height 43
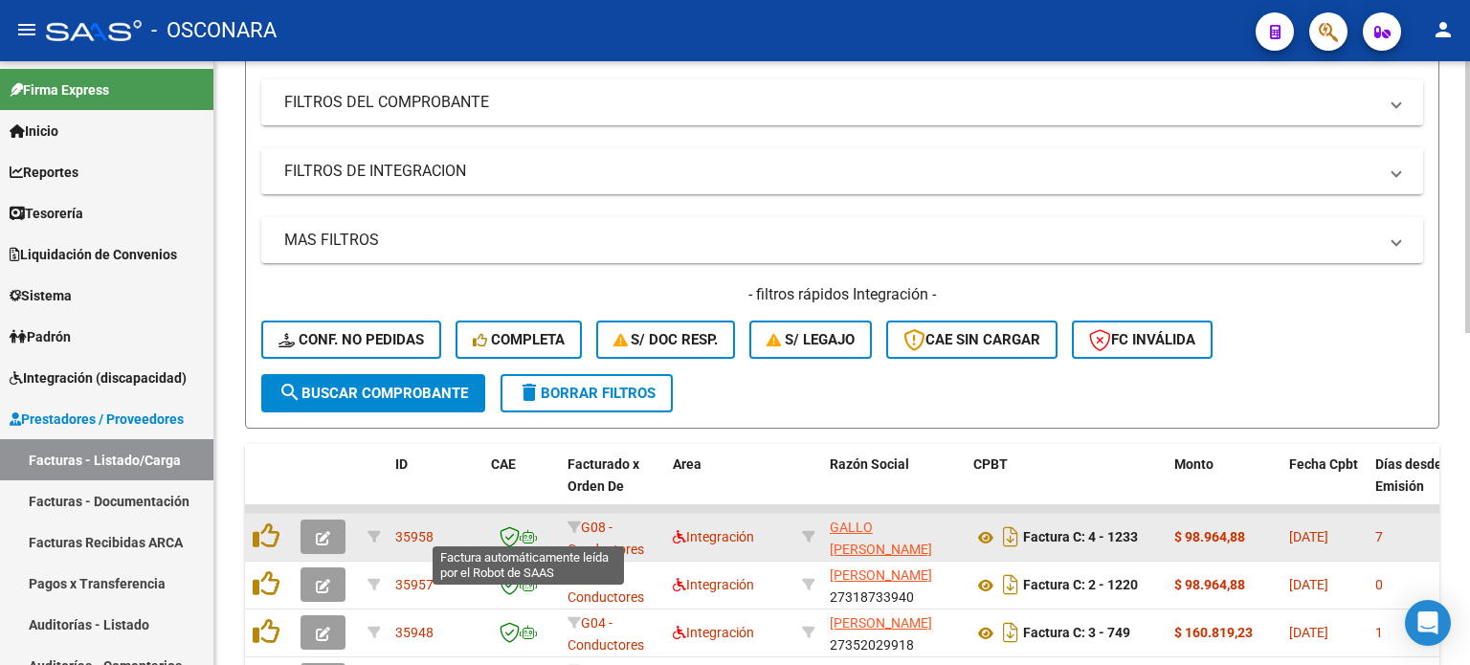
scroll to position [287, 0]
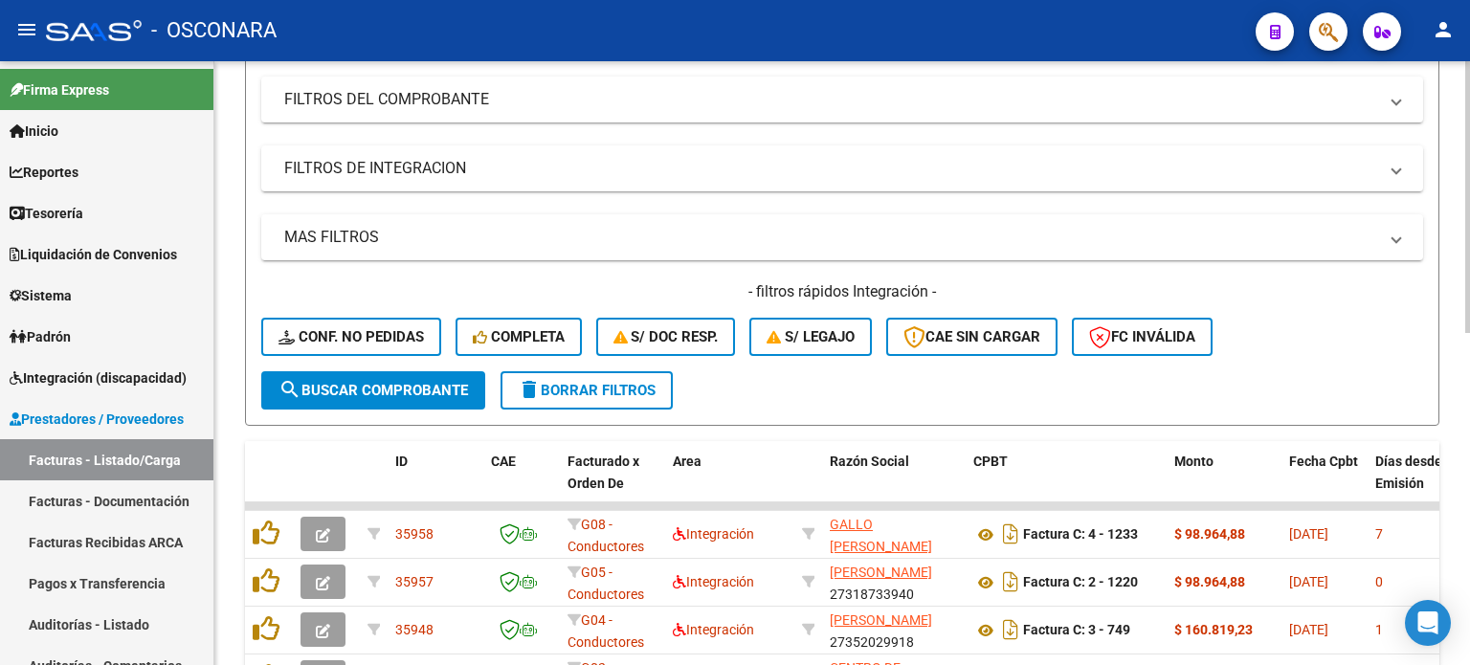
click at [362, 390] on span "search Buscar Comprobante" at bounding box center [373, 390] width 189 height 17
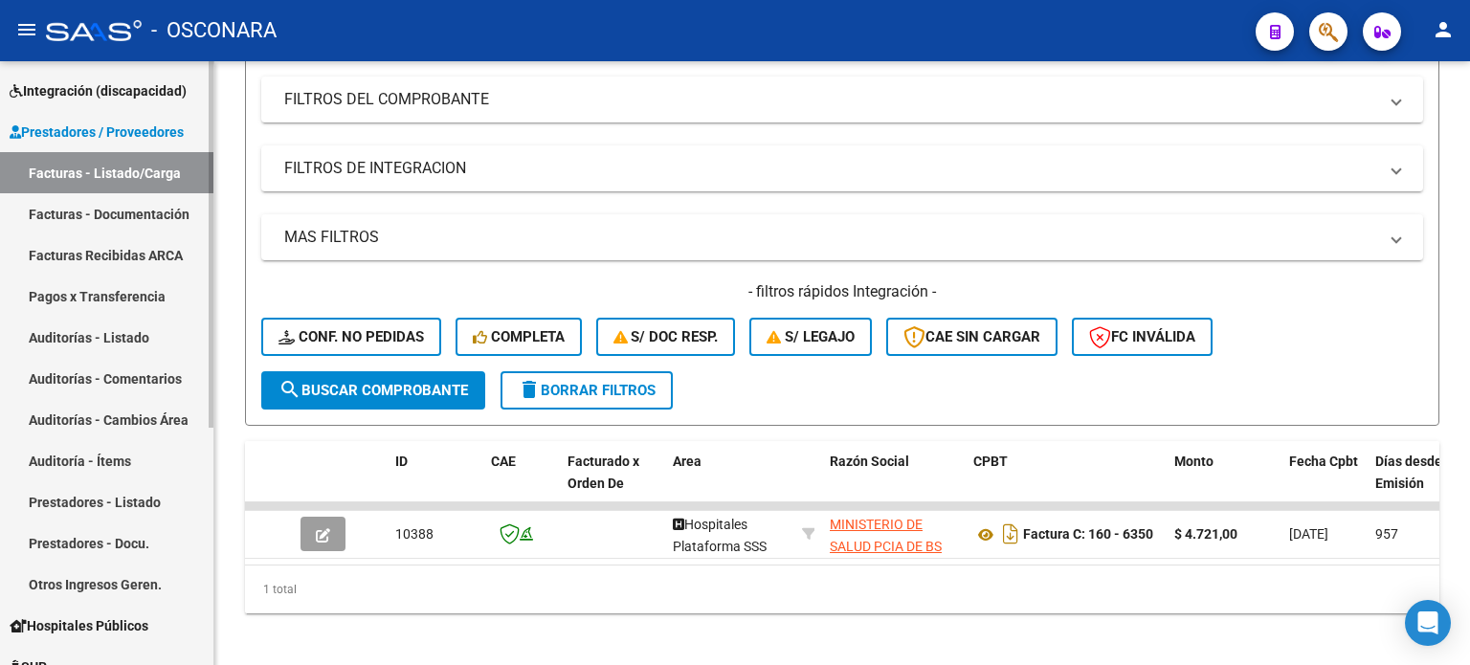
click at [63, 339] on link "Auditorías - Listado" at bounding box center [106, 337] width 213 height 41
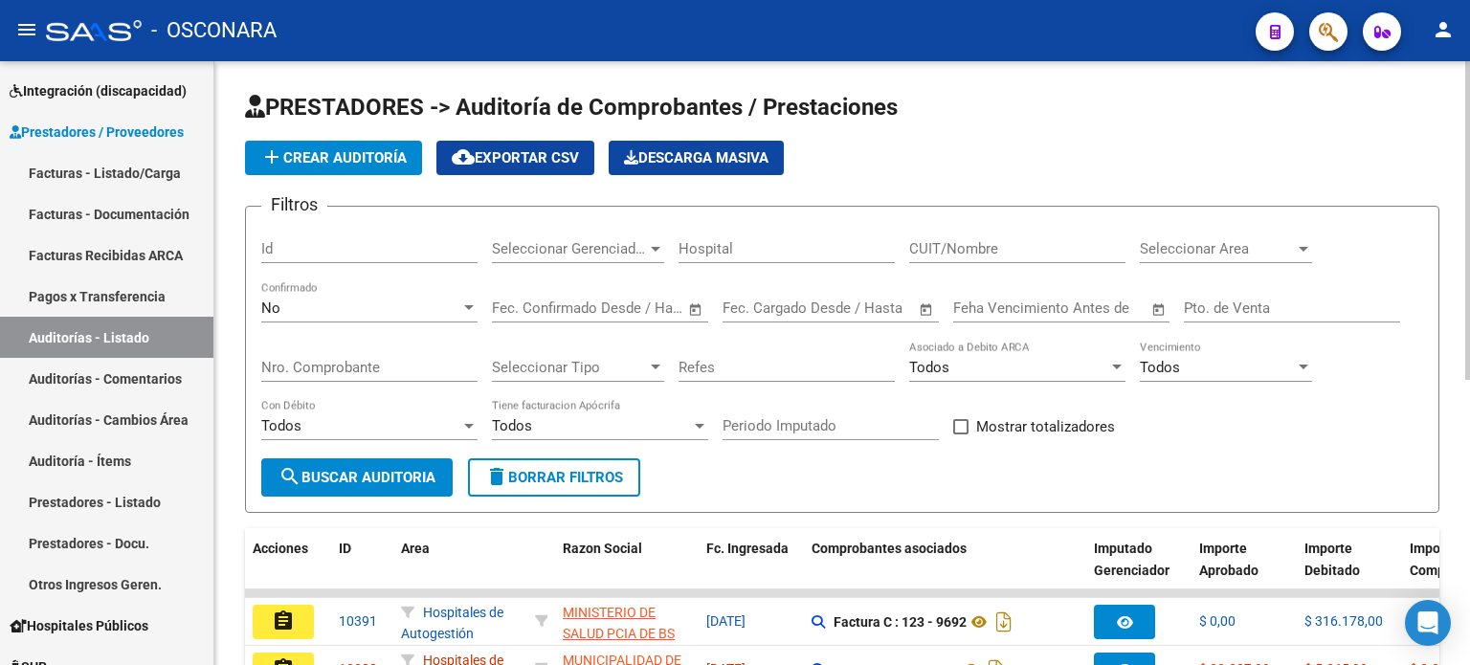
click at [284, 244] on input "Id" at bounding box center [369, 248] width 216 height 17
paste input "10388"
type input "10388"
click at [306, 303] on div "No" at bounding box center [360, 308] width 199 height 17
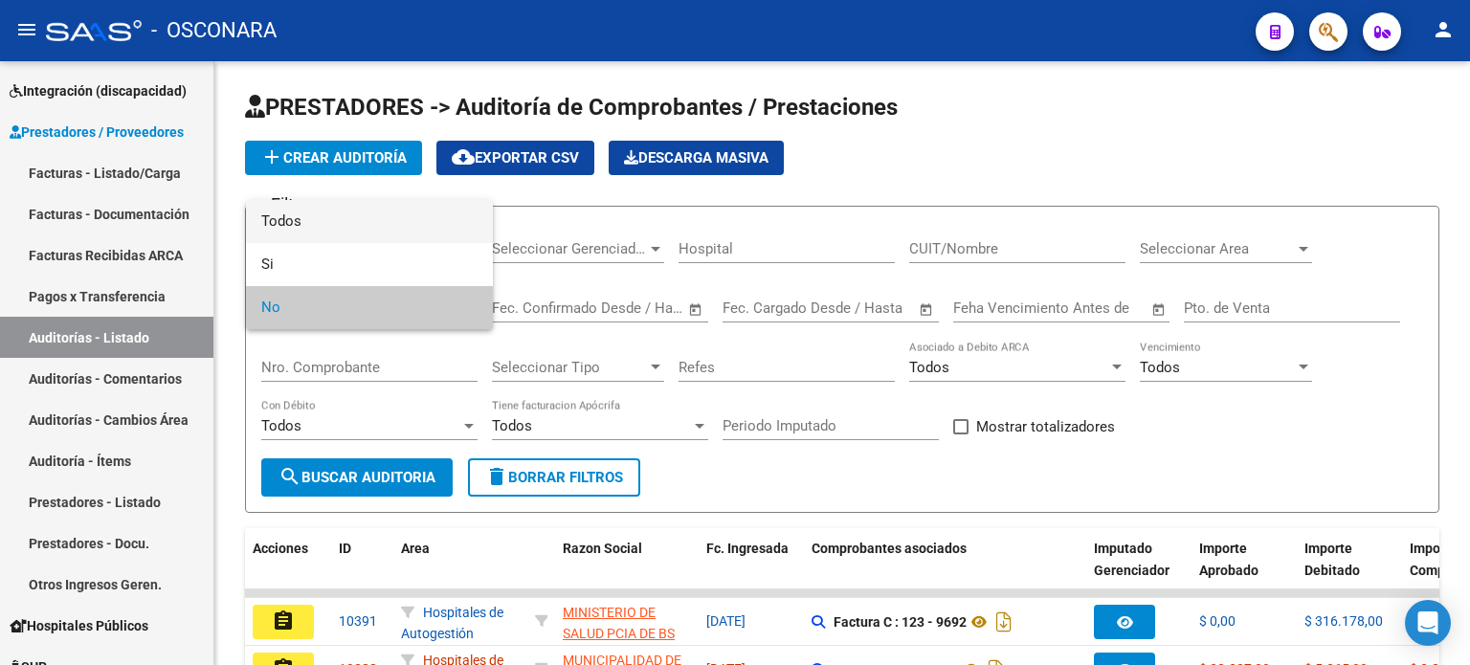
click at [307, 219] on span "Todos" at bounding box center [369, 221] width 216 height 43
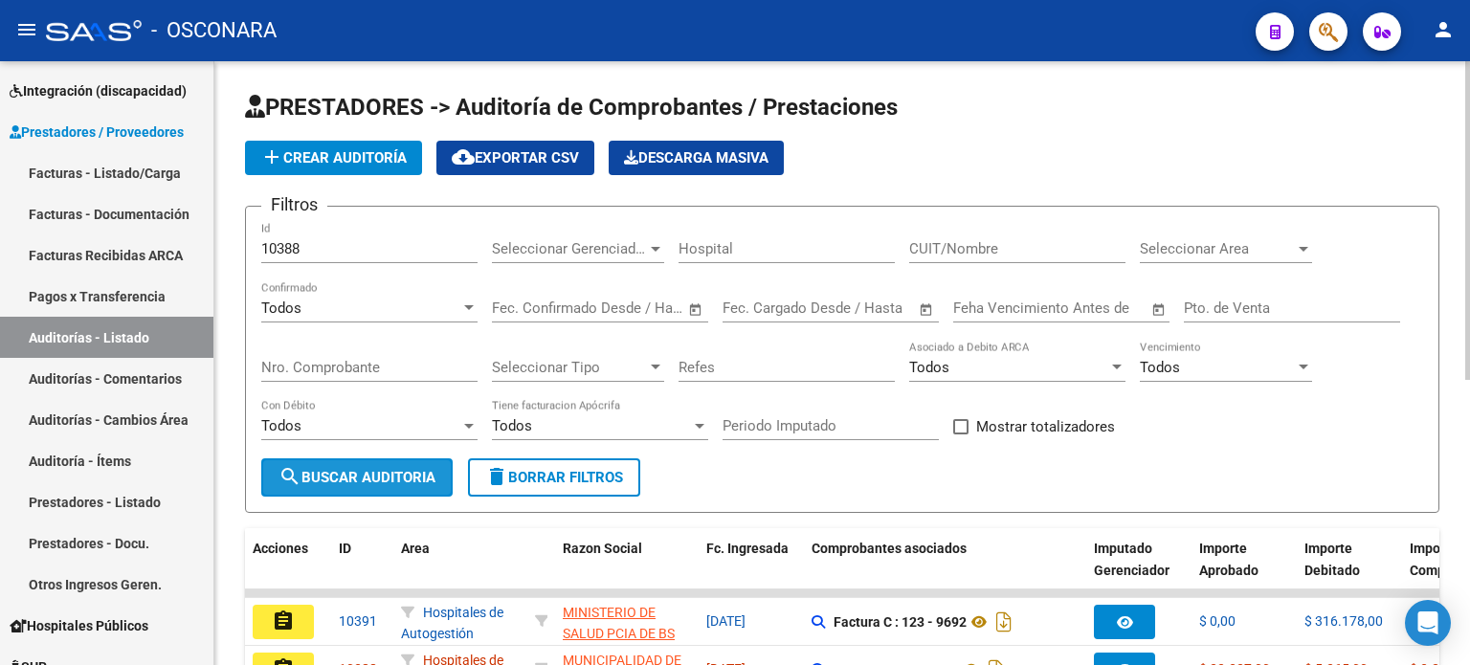
click at [323, 462] on button "search Buscar Auditoria" at bounding box center [356, 477] width 191 height 38
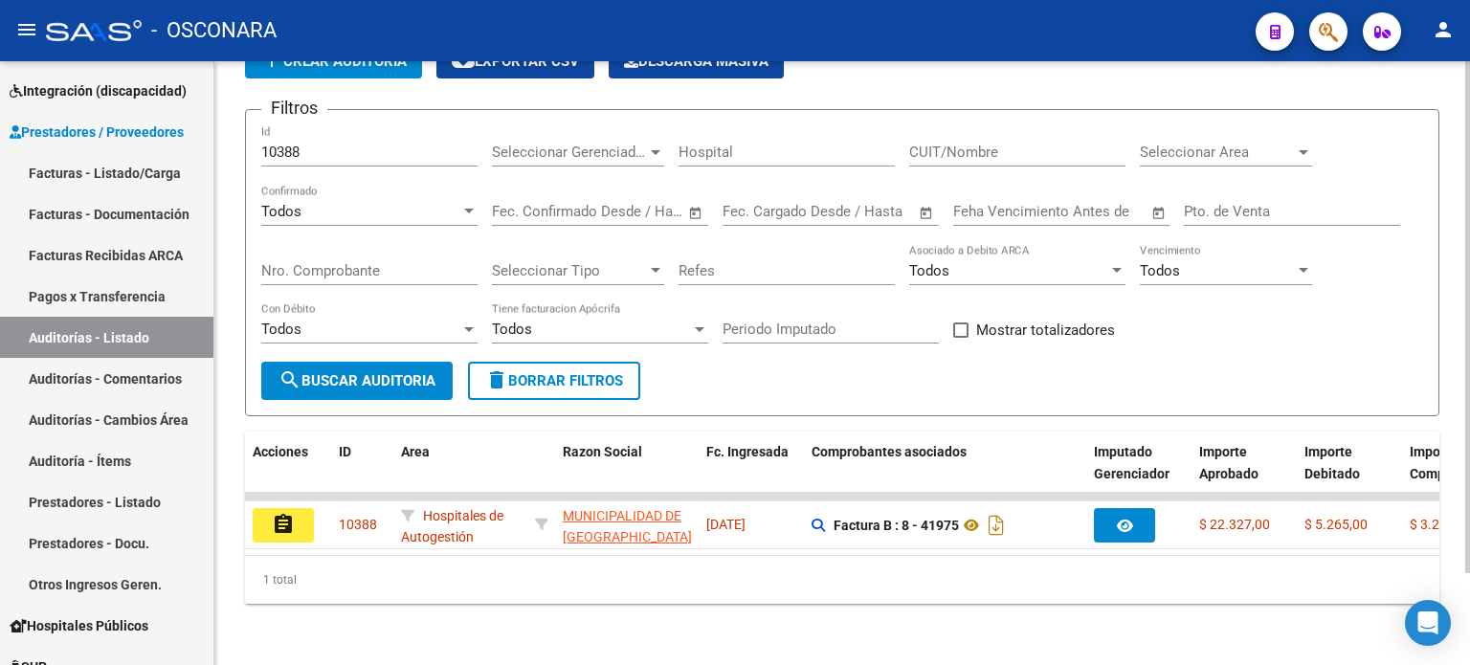
scroll to position [107, 0]
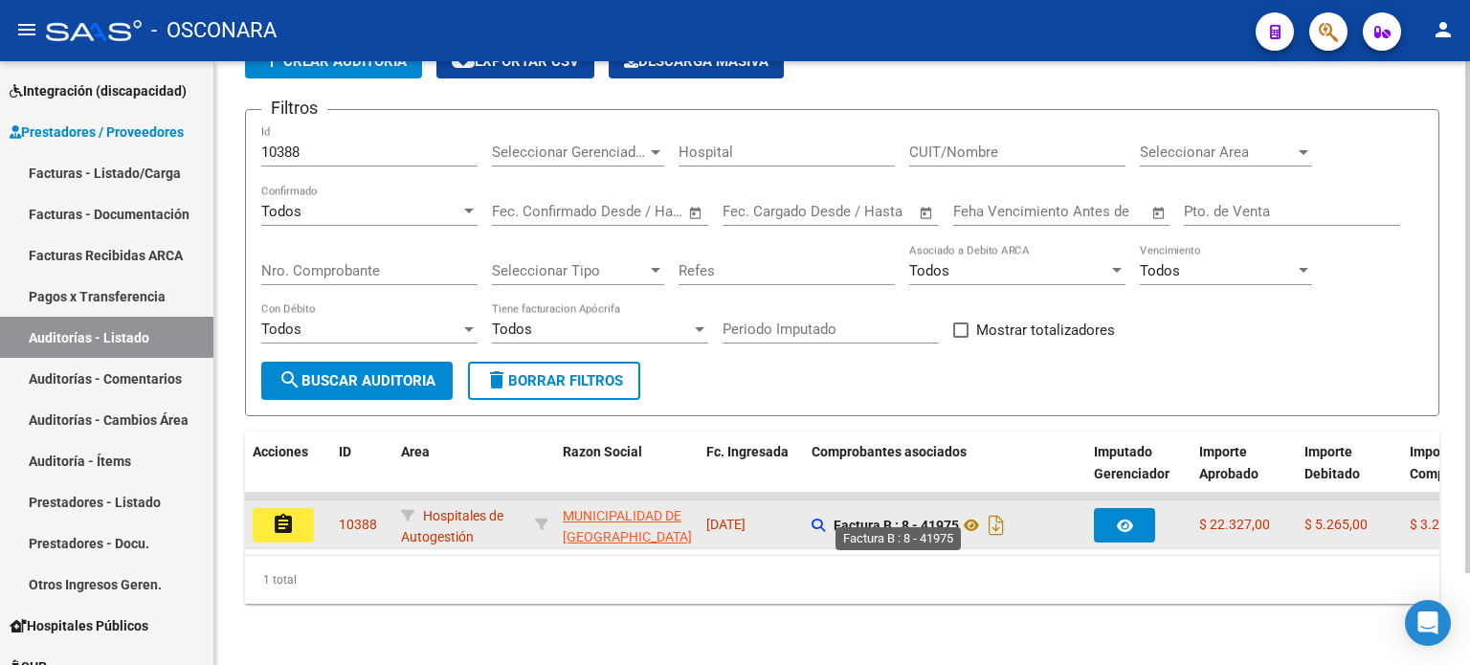
click at [862, 518] on strong "Factura B : 8 - 41975" at bounding box center [896, 525] width 125 height 15
click at [289, 513] on mat-icon "assignment" at bounding box center [283, 524] width 23 height 23
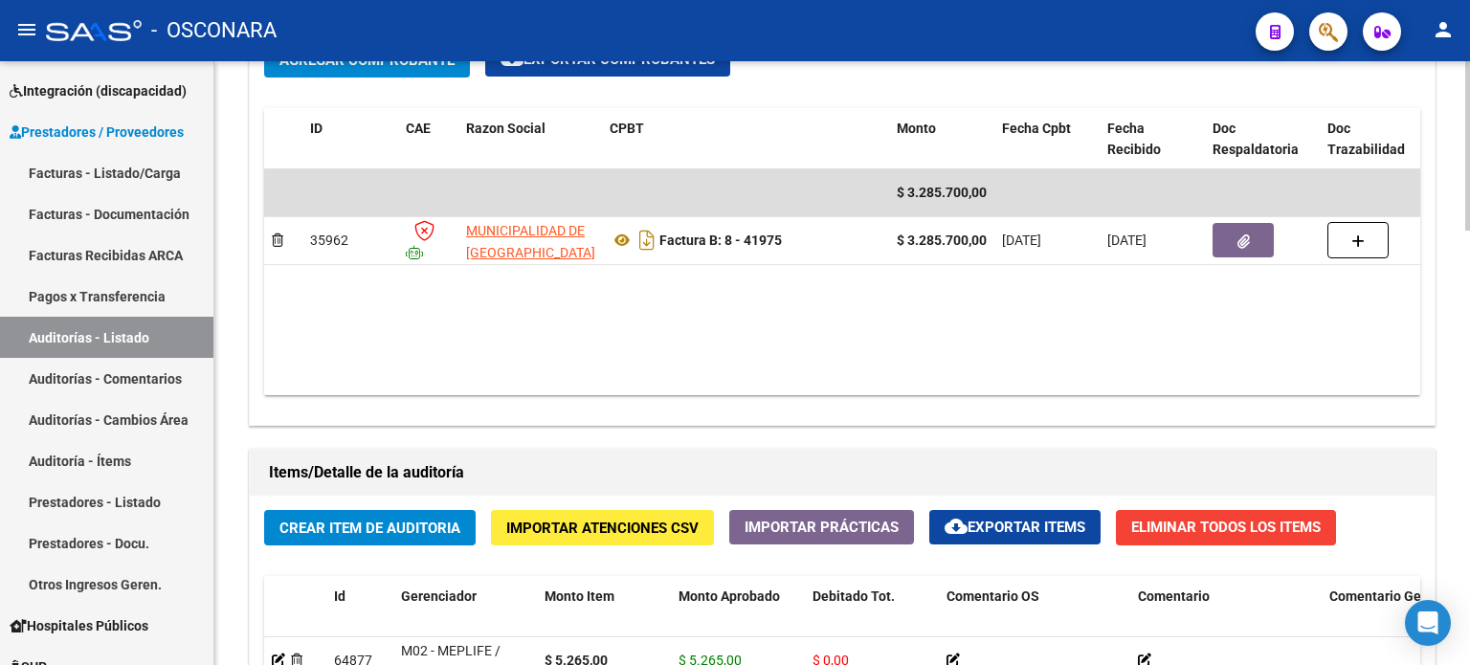
scroll to position [1244, 0]
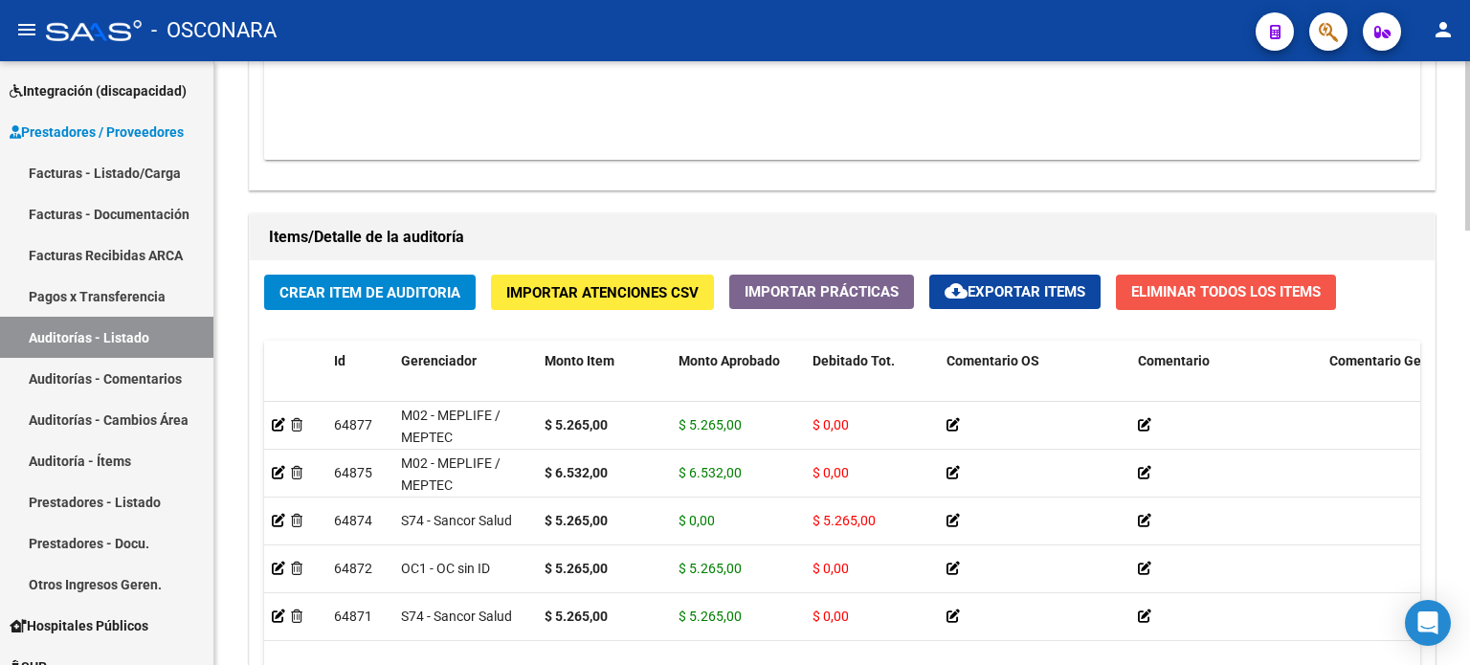
click at [1274, 287] on span "Eliminar Todos los Items" at bounding box center [1225, 291] width 189 height 17
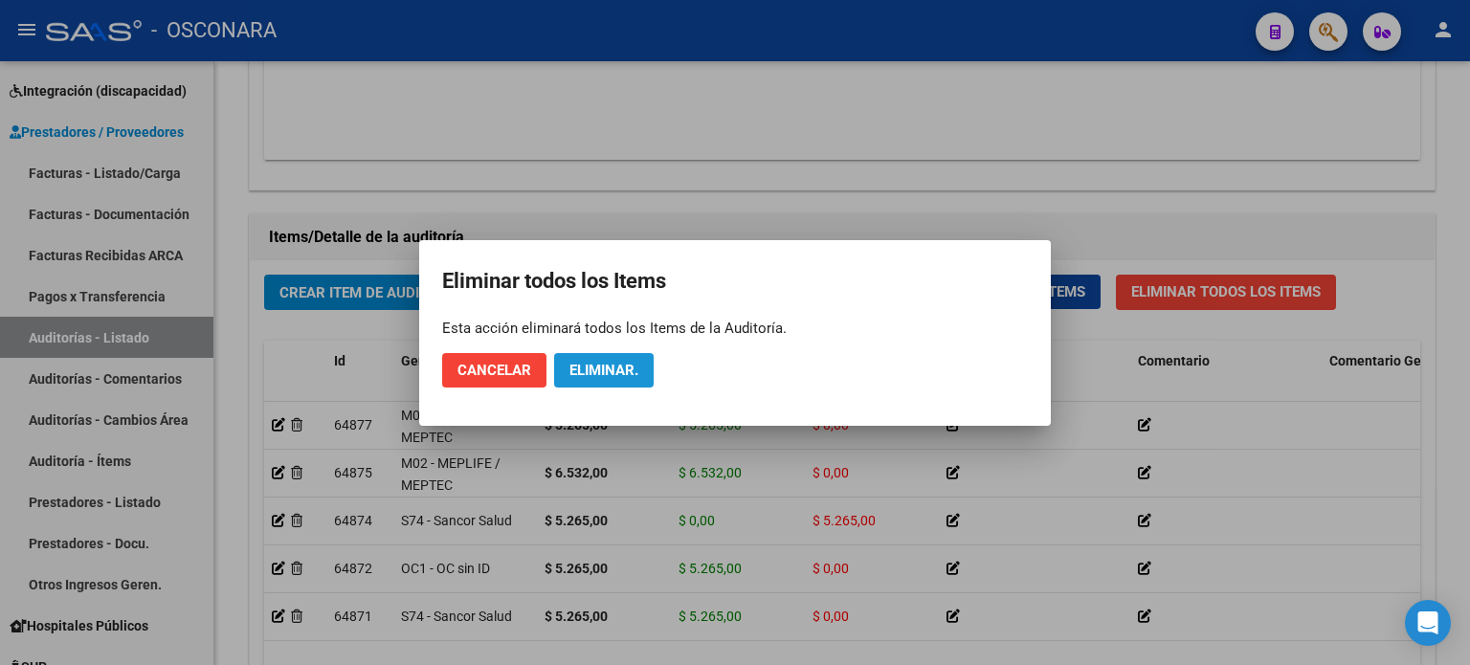
click at [593, 375] on span "Eliminar." at bounding box center [603, 370] width 69 height 17
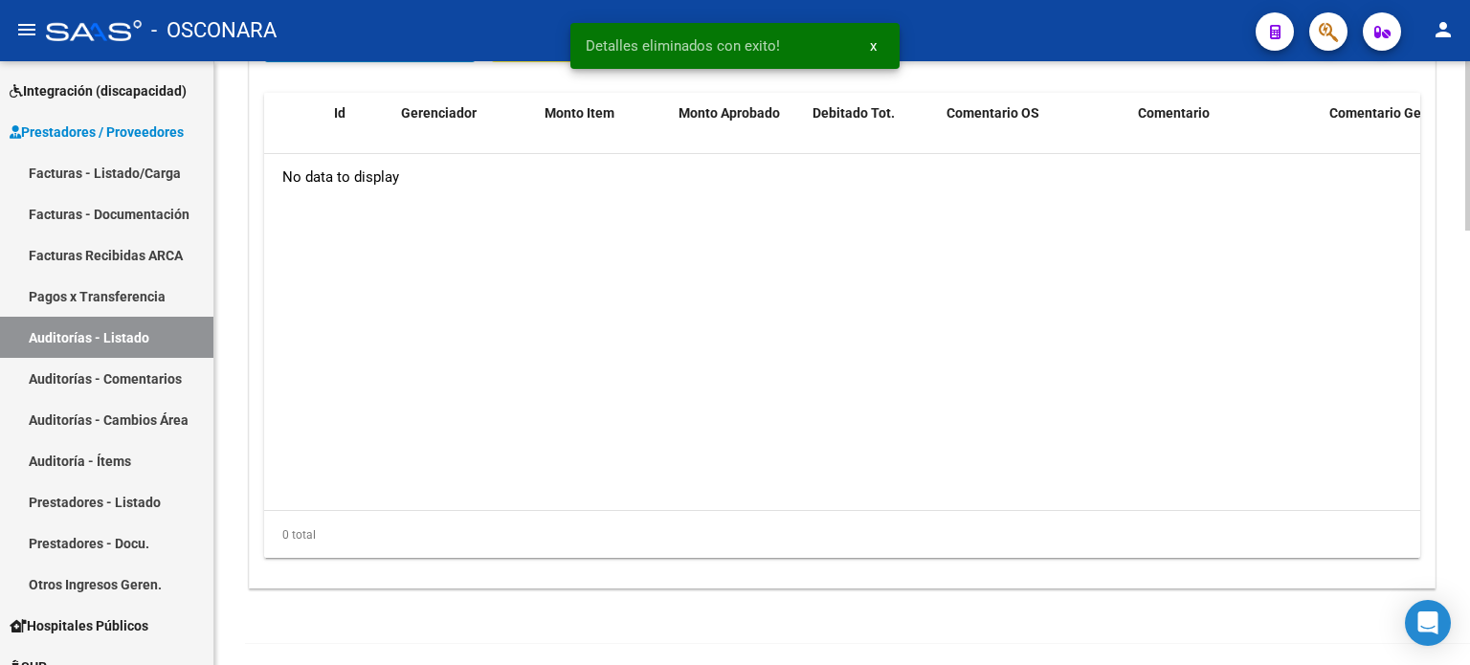
scroll to position [1549, 0]
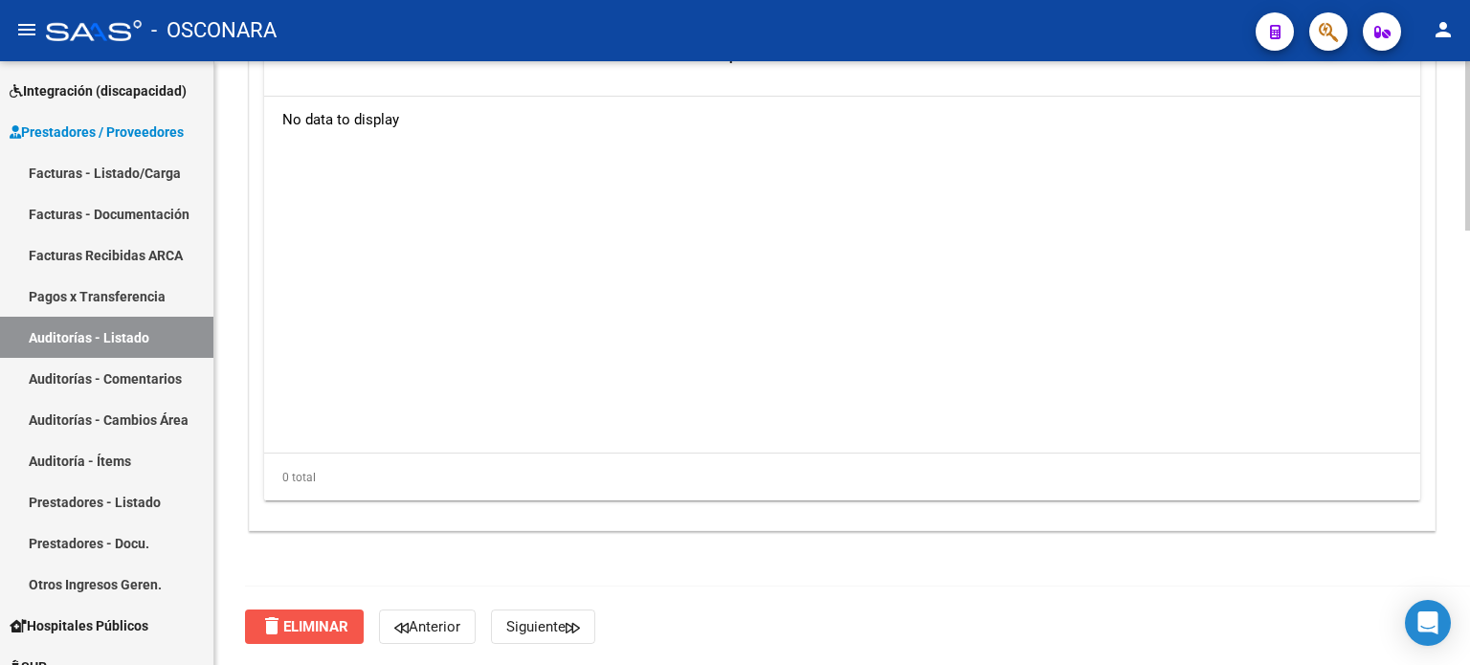
click at [302, 624] on span "delete Eliminar" at bounding box center [304, 626] width 88 height 17
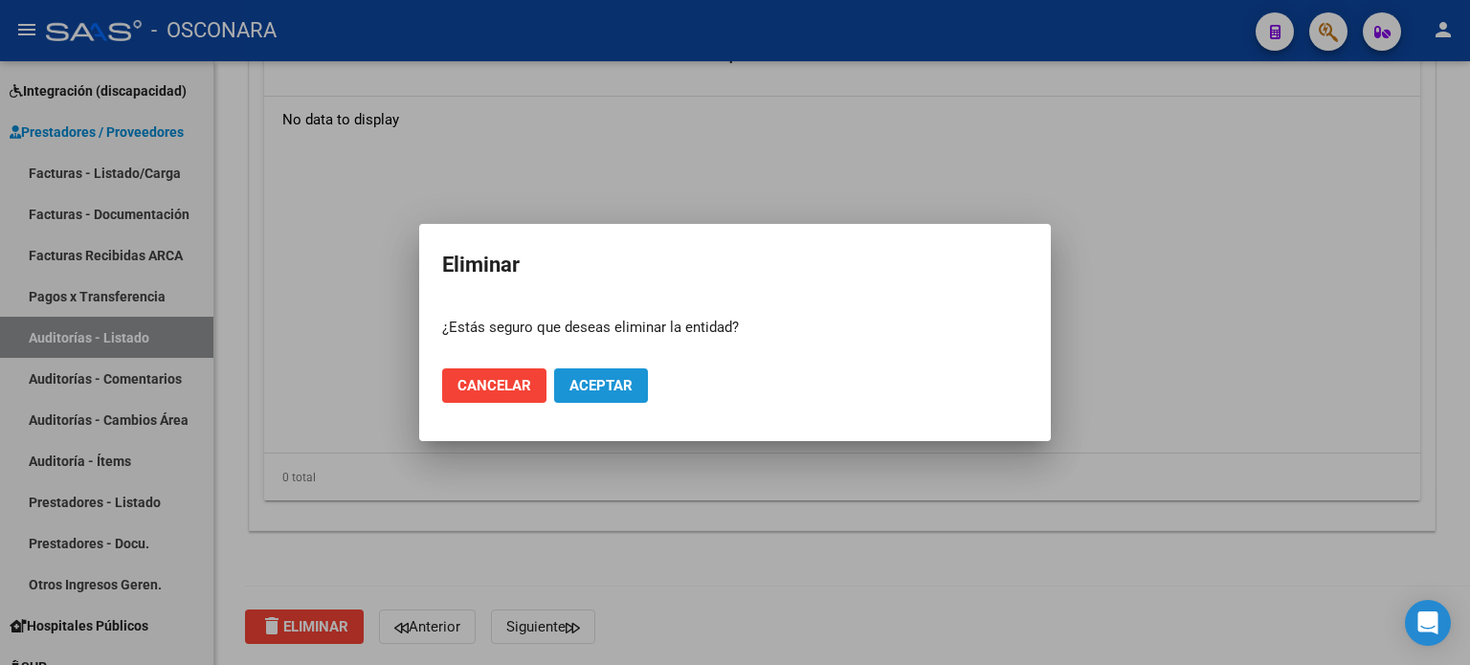
click at [609, 383] on span "Aceptar" at bounding box center [600, 385] width 63 height 17
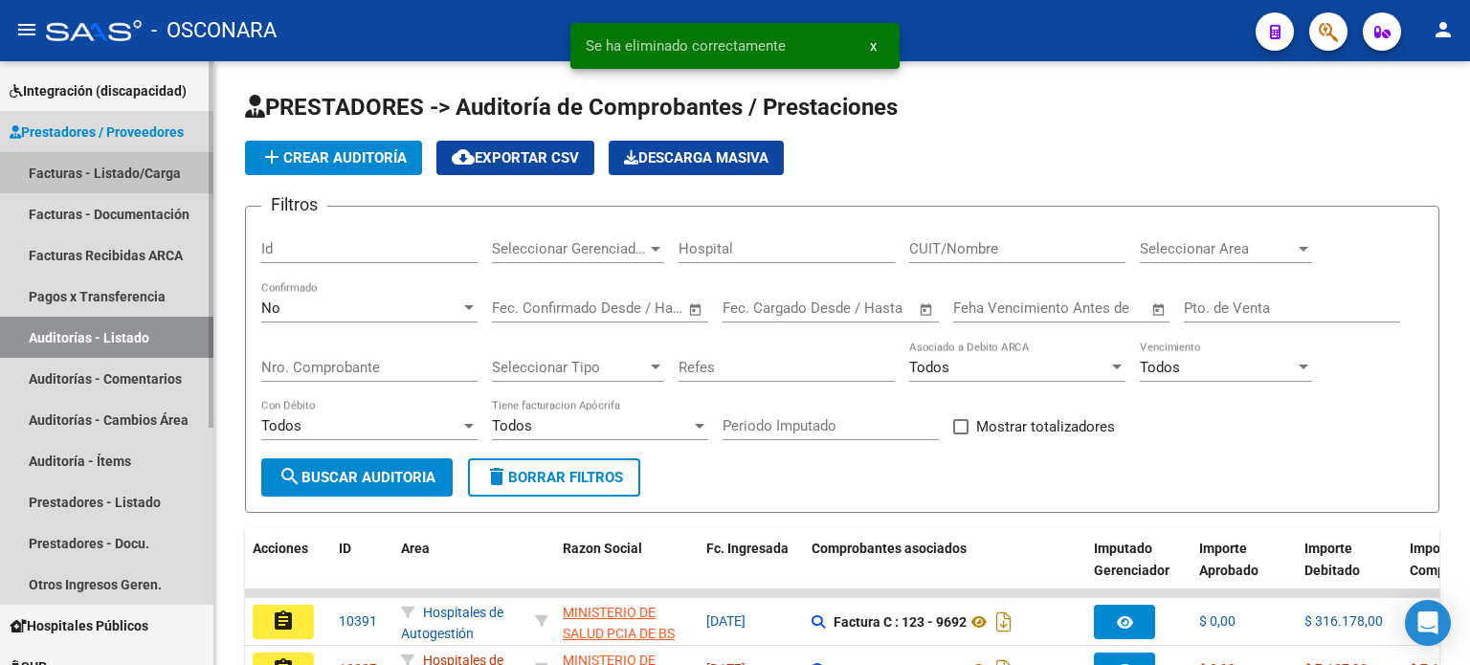
click at [103, 171] on link "Facturas - Listado/Carga" at bounding box center [106, 172] width 213 height 41
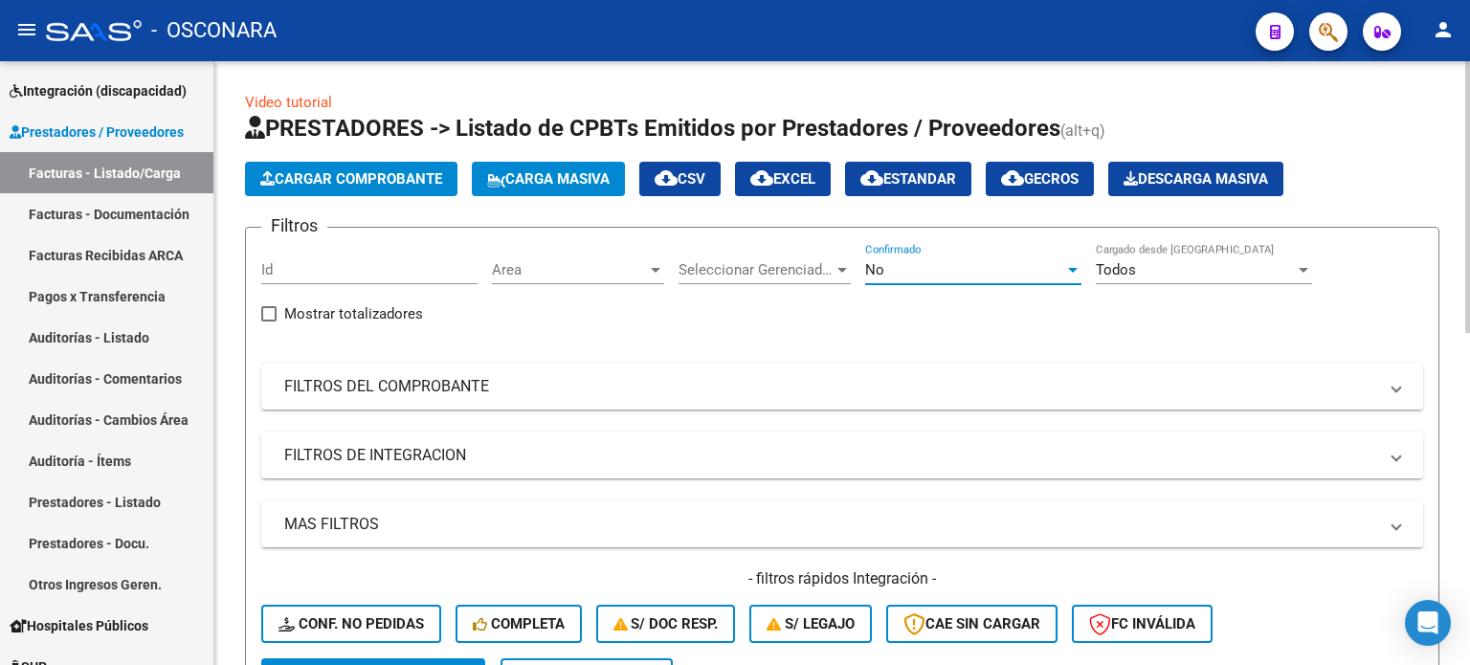
click at [947, 267] on div "No" at bounding box center [964, 269] width 199 height 17
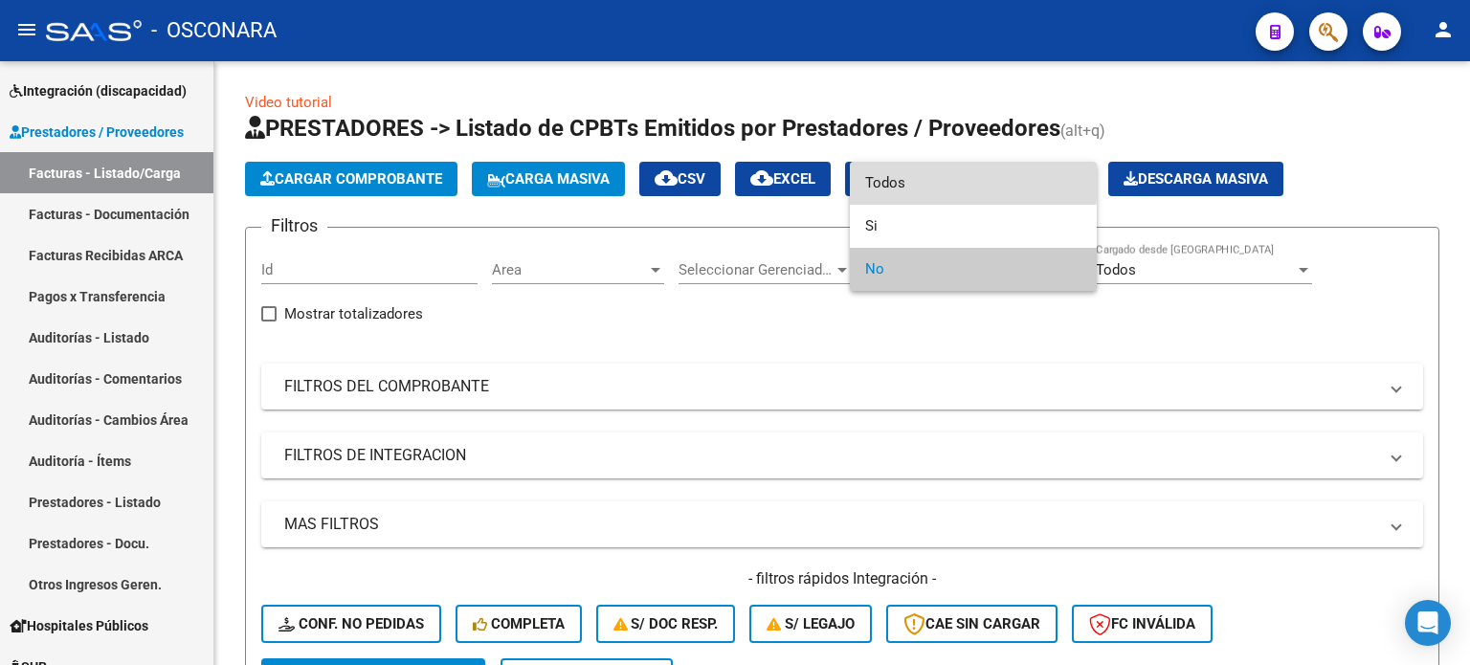
drag, startPoint x: 913, startPoint y: 181, endPoint x: 581, endPoint y: 359, distance: 376.8
click at [912, 181] on span "Todos" at bounding box center [973, 183] width 216 height 43
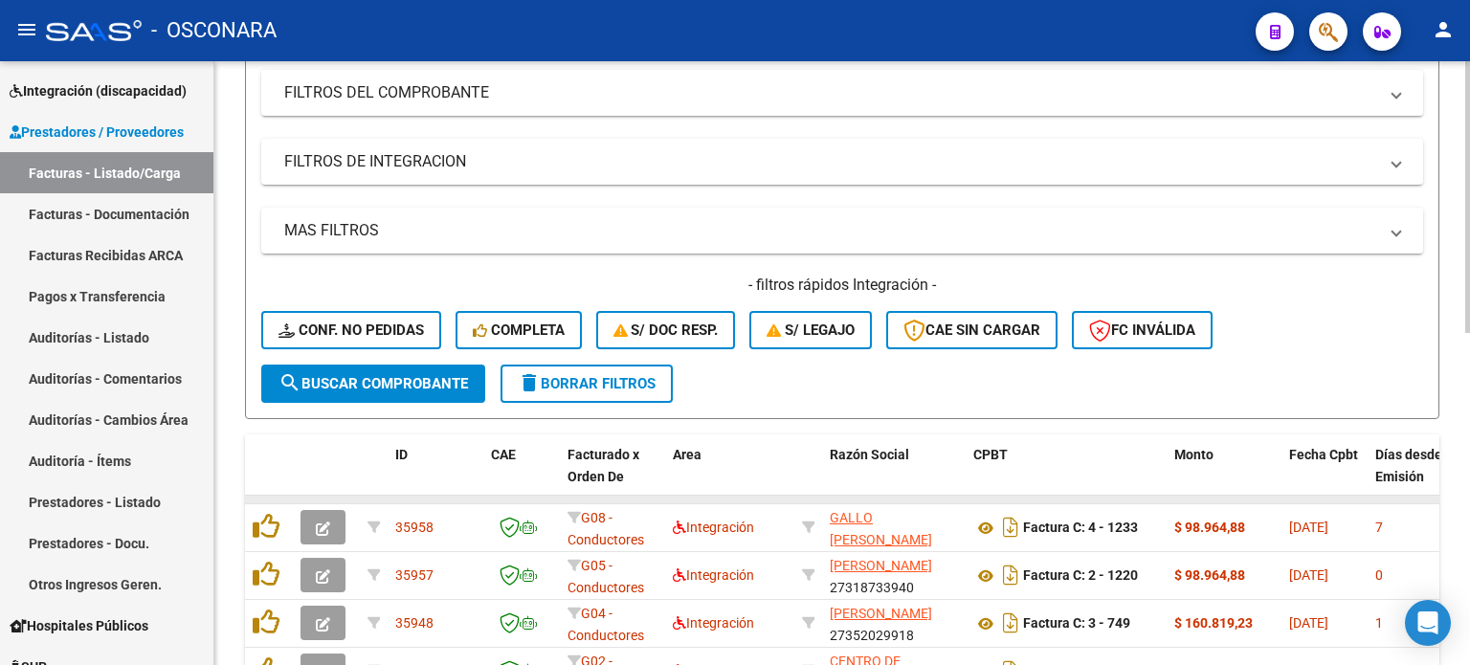
scroll to position [383, 0]
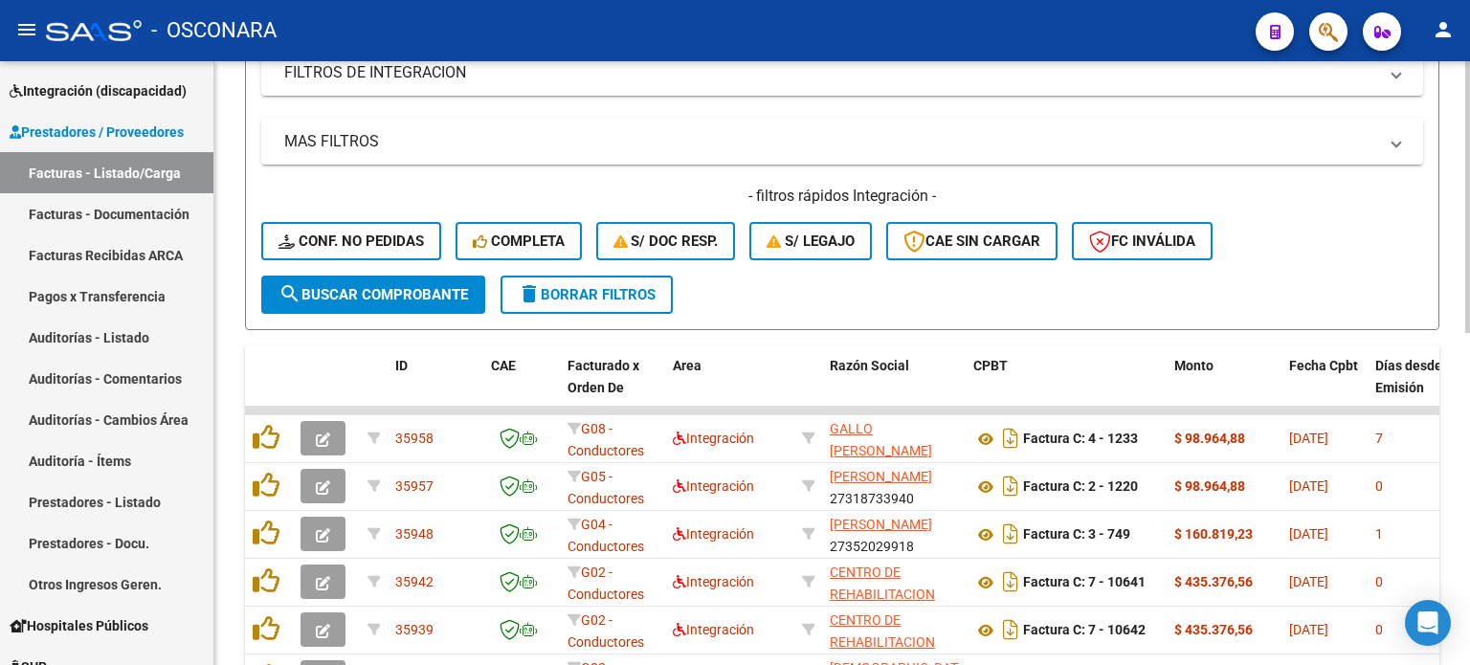
click at [386, 286] on span "search Buscar Comprobante" at bounding box center [373, 294] width 189 height 17
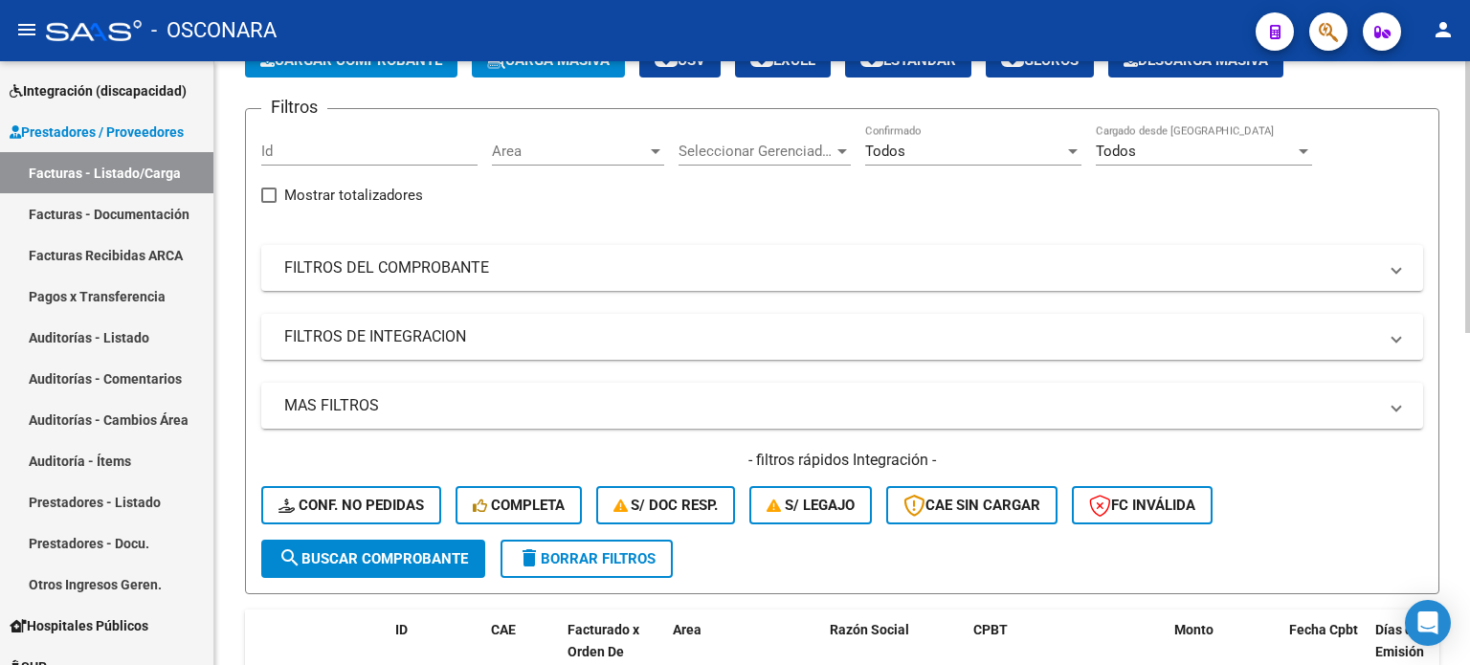
scroll to position [0, 0]
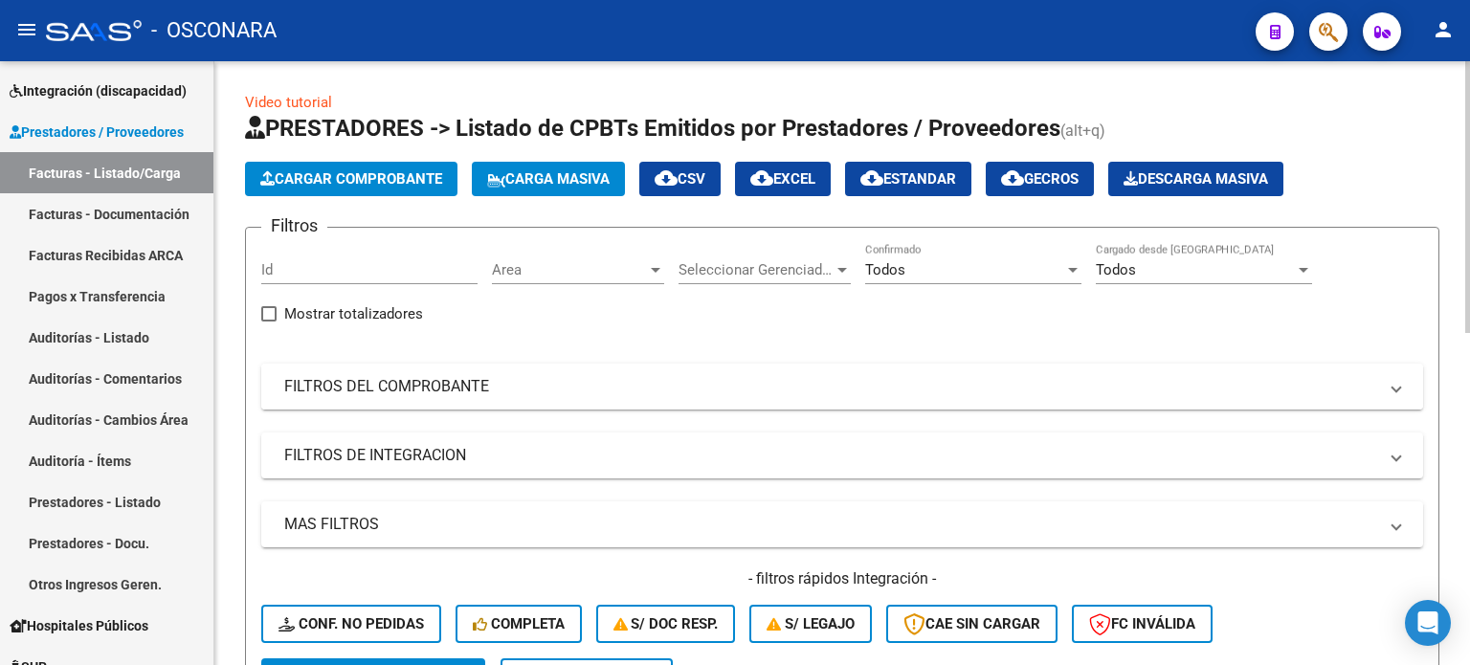
click at [371, 383] on mat-panel-title "FILTROS DEL COMPROBANTE" at bounding box center [830, 386] width 1093 height 21
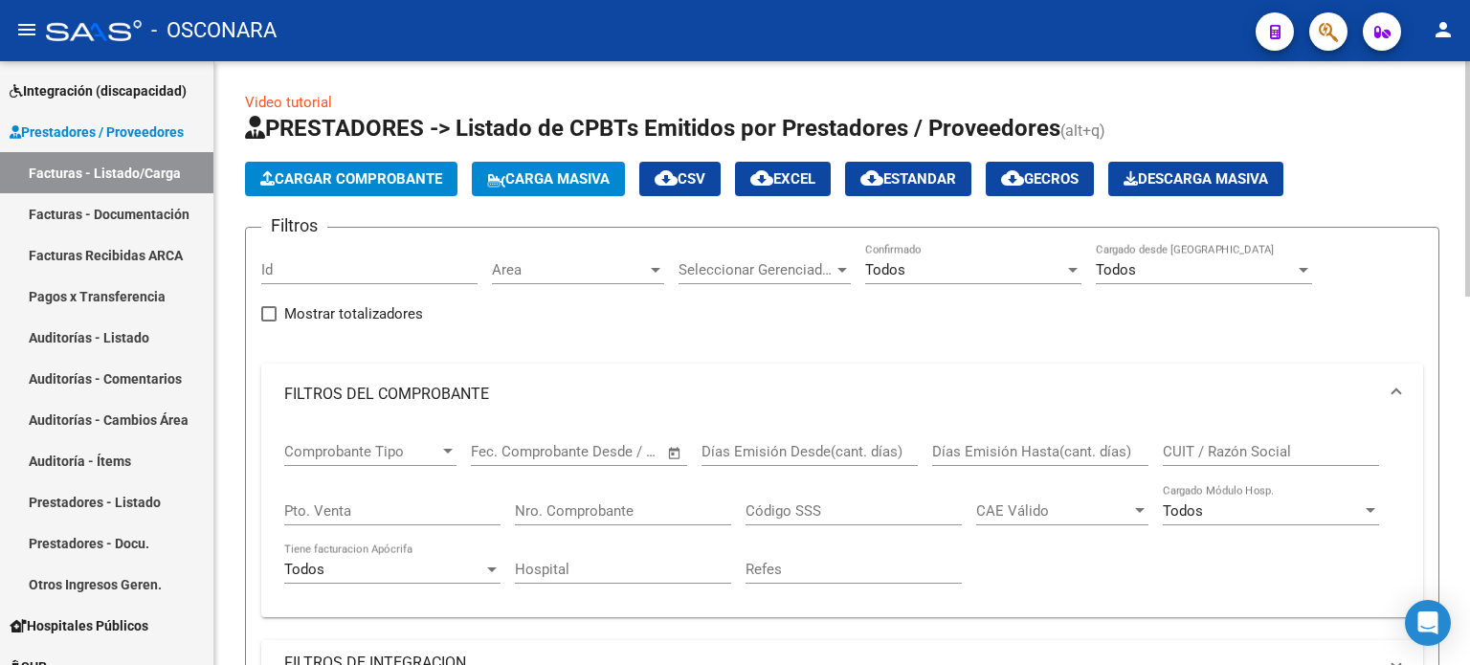
click at [637, 518] on div "Nro. Comprobante" at bounding box center [623, 504] width 216 height 41
type input "41975"
click at [371, 508] on input "Pto. Venta" at bounding box center [392, 510] width 216 height 17
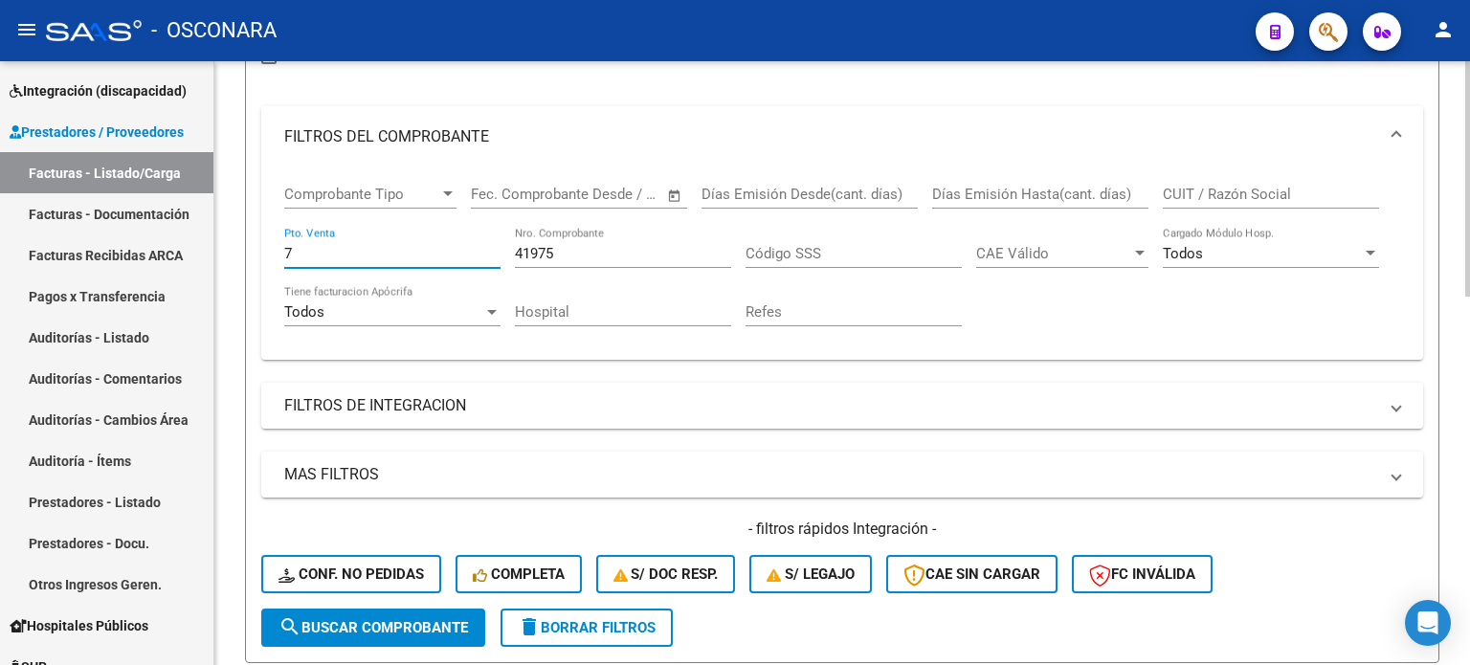
scroll to position [287, 0]
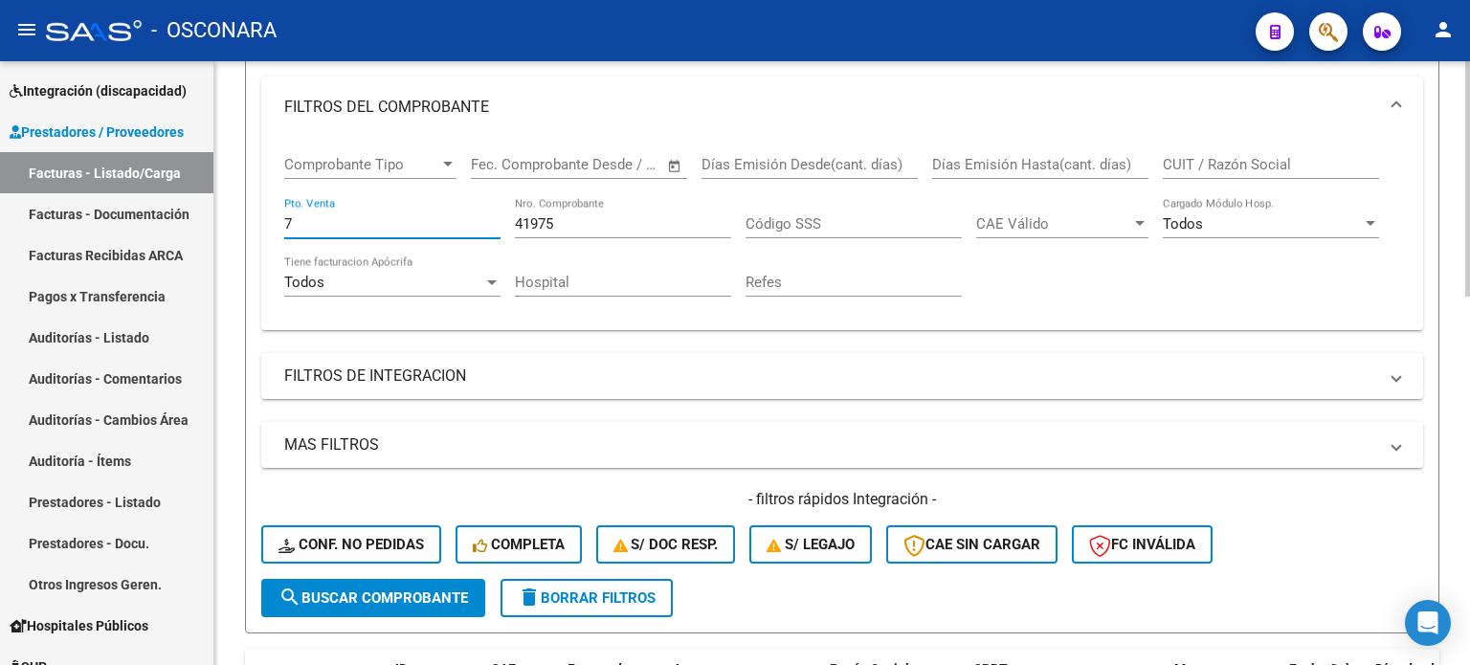
type input "7"
click at [376, 600] on span "search Buscar Comprobante" at bounding box center [373, 598] width 189 height 17
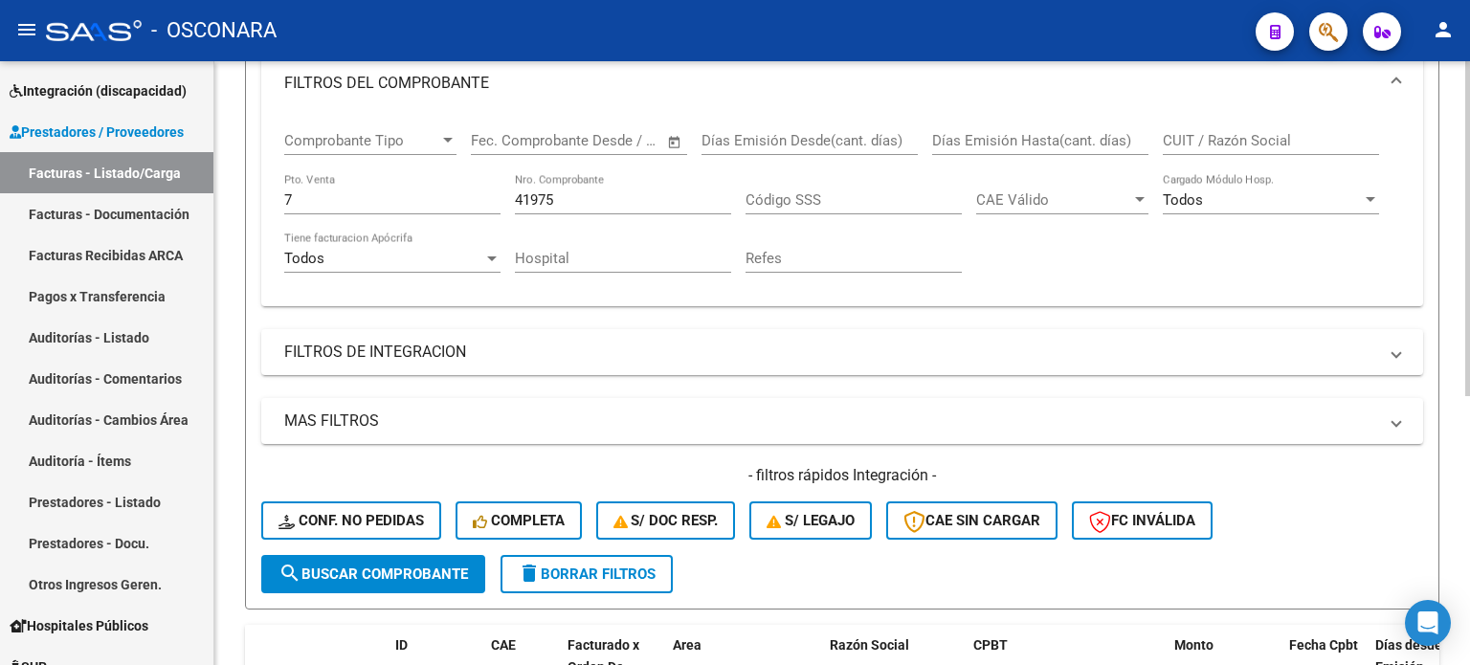
scroll to position [486, 0]
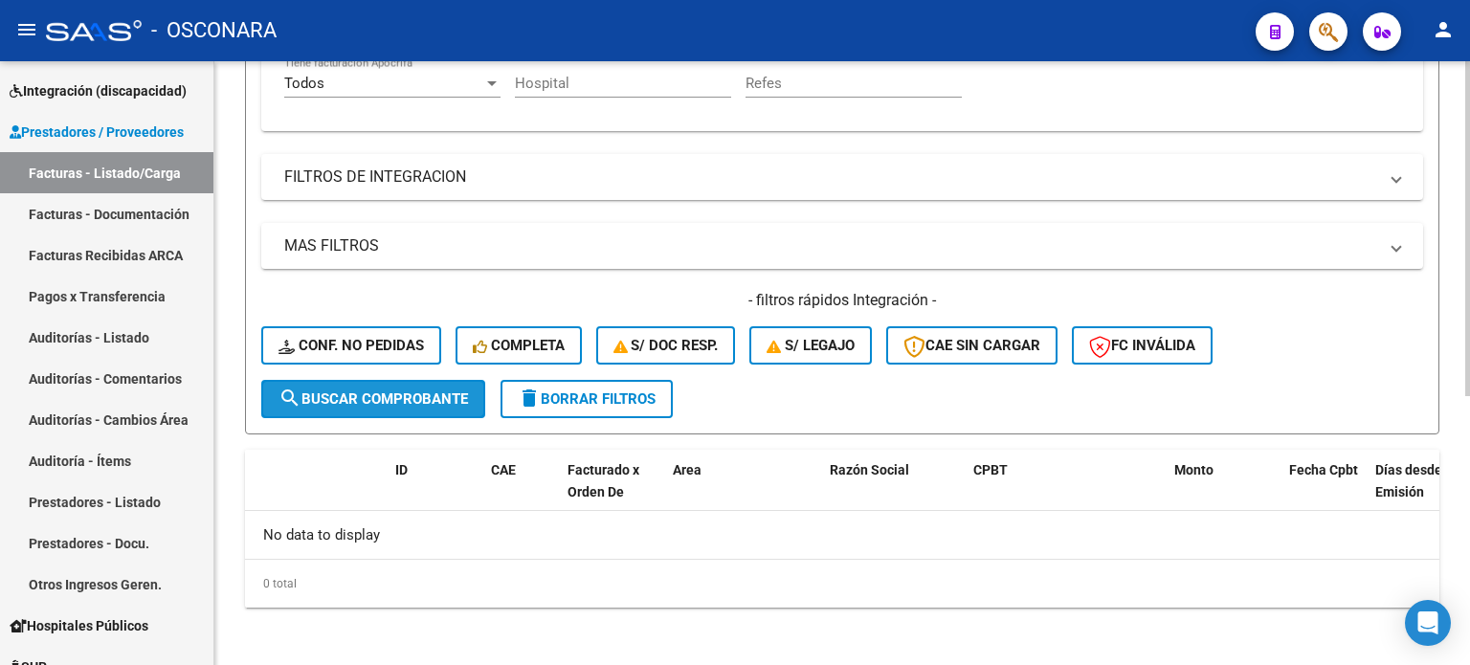
click at [390, 386] on button "search Buscar Comprobante" at bounding box center [373, 399] width 224 height 38
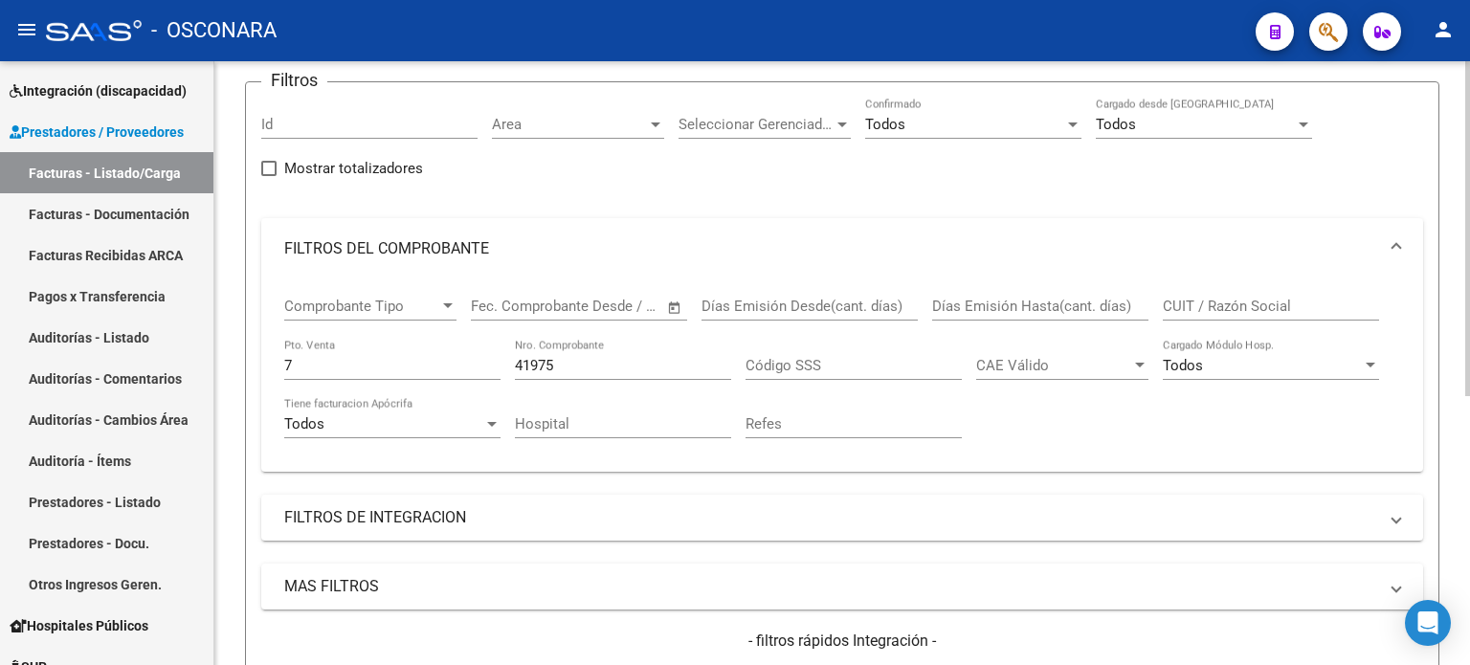
scroll to position [103, 0]
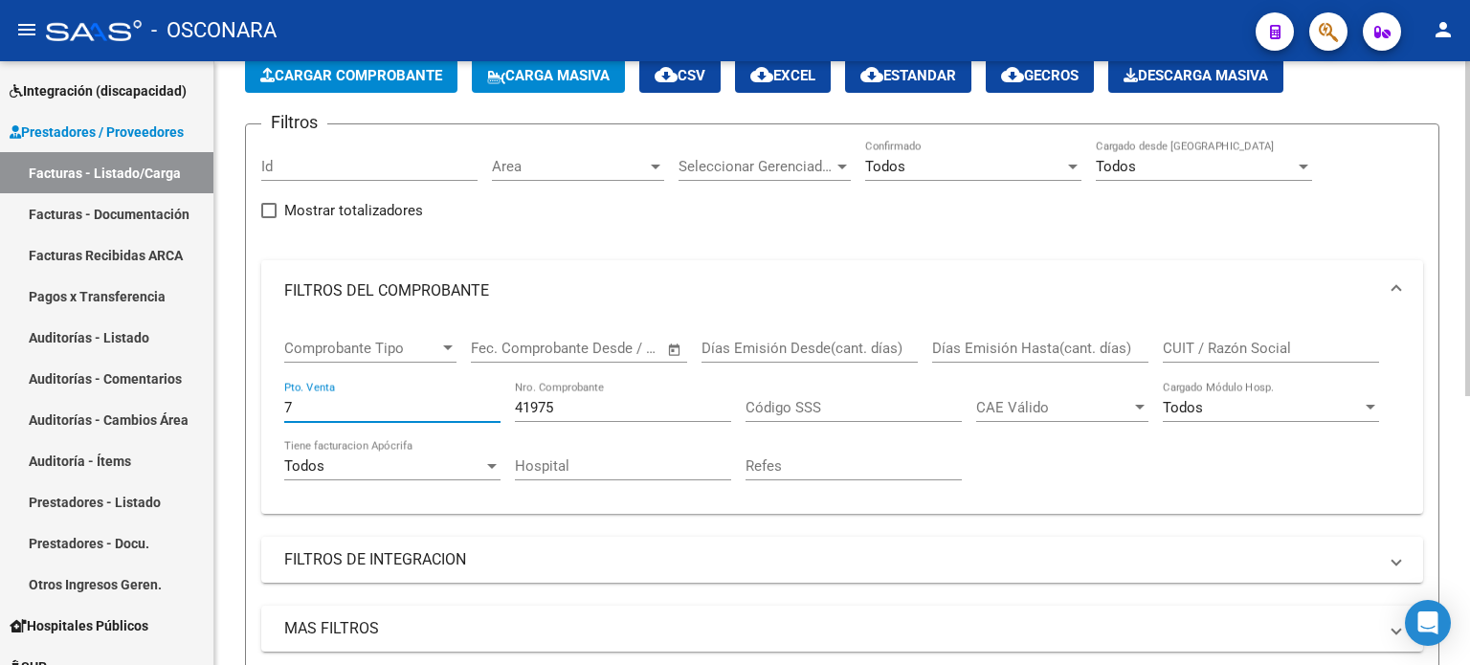
click at [301, 405] on input "7" at bounding box center [392, 407] width 216 height 17
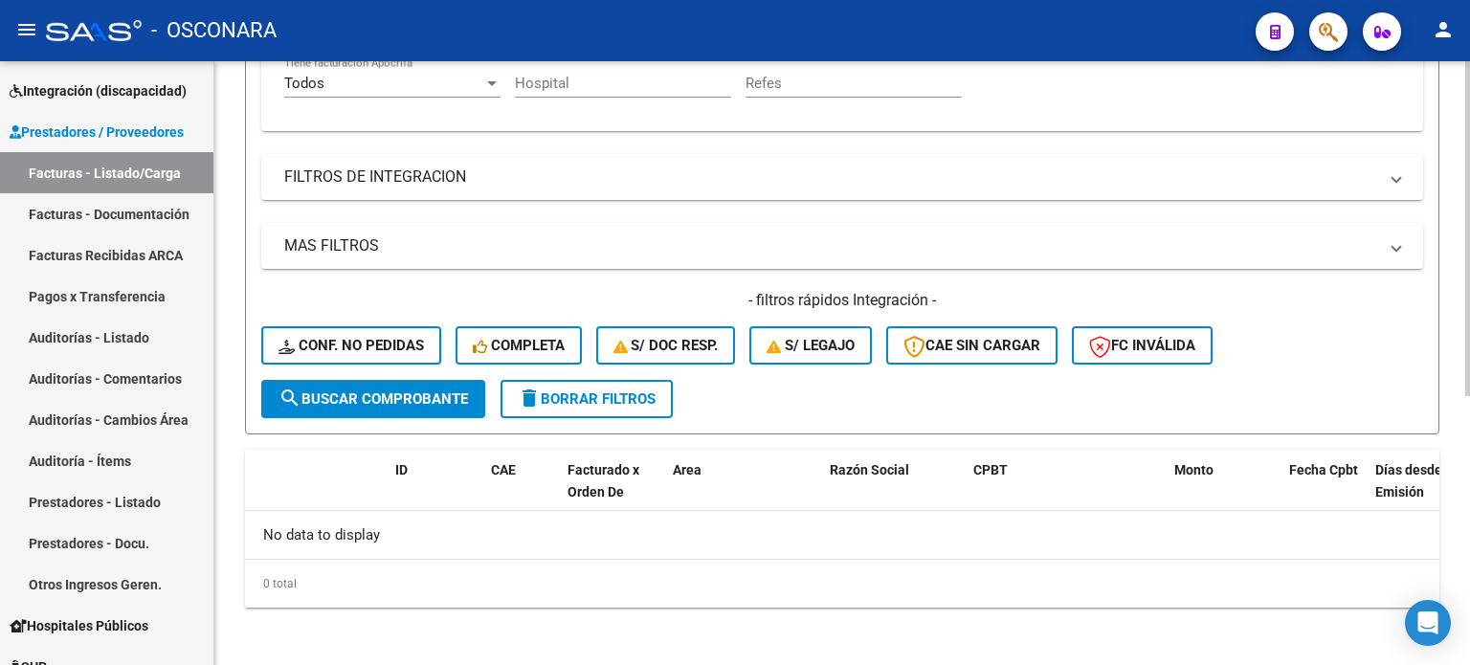
click at [383, 384] on button "search Buscar Comprobante" at bounding box center [373, 399] width 224 height 38
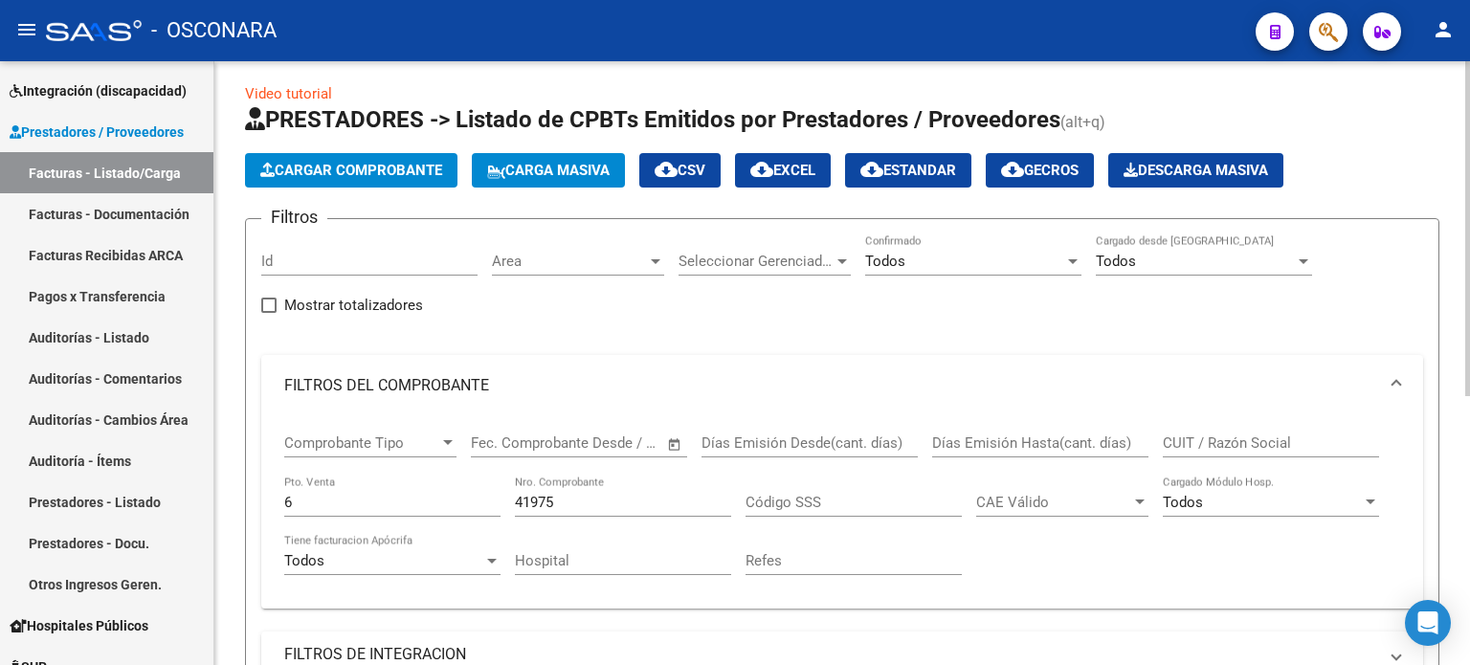
scroll to position [0, 0]
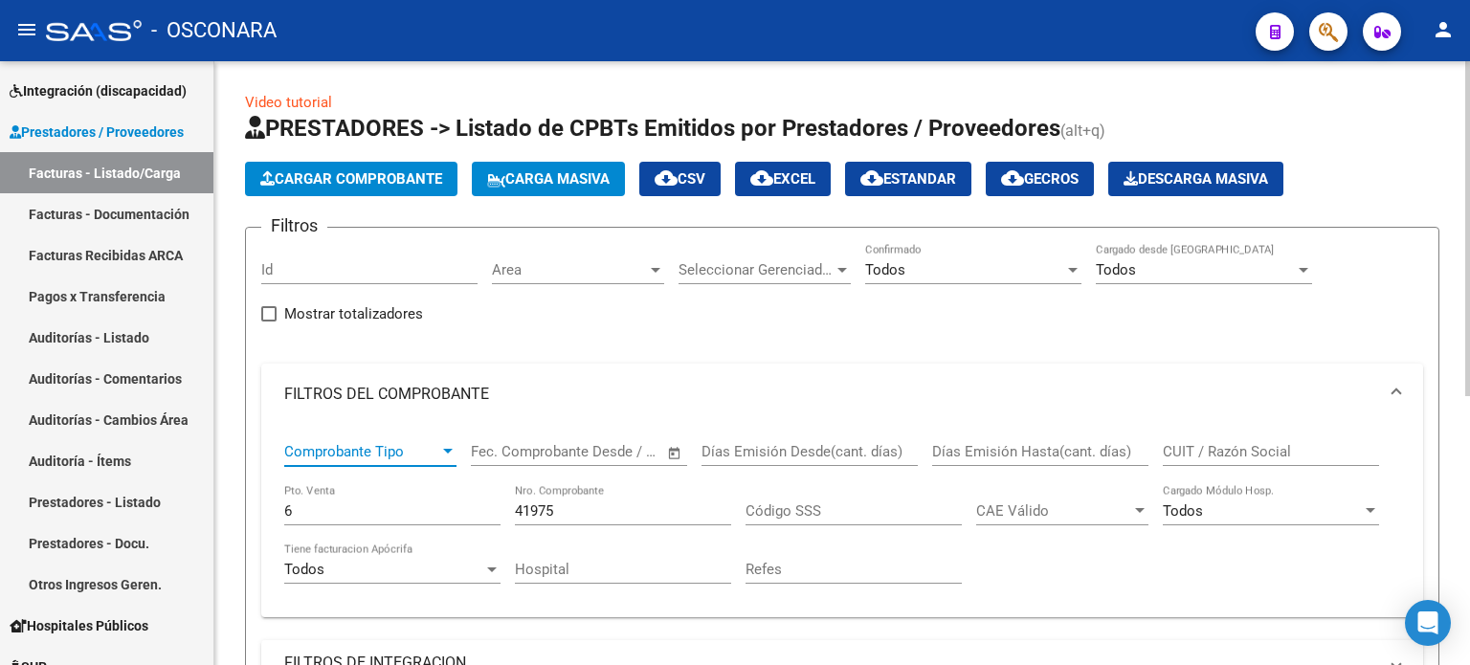
click at [339, 444] on span "Comprobante Tipo" at bounding box center [361, 451] width 155 height 17
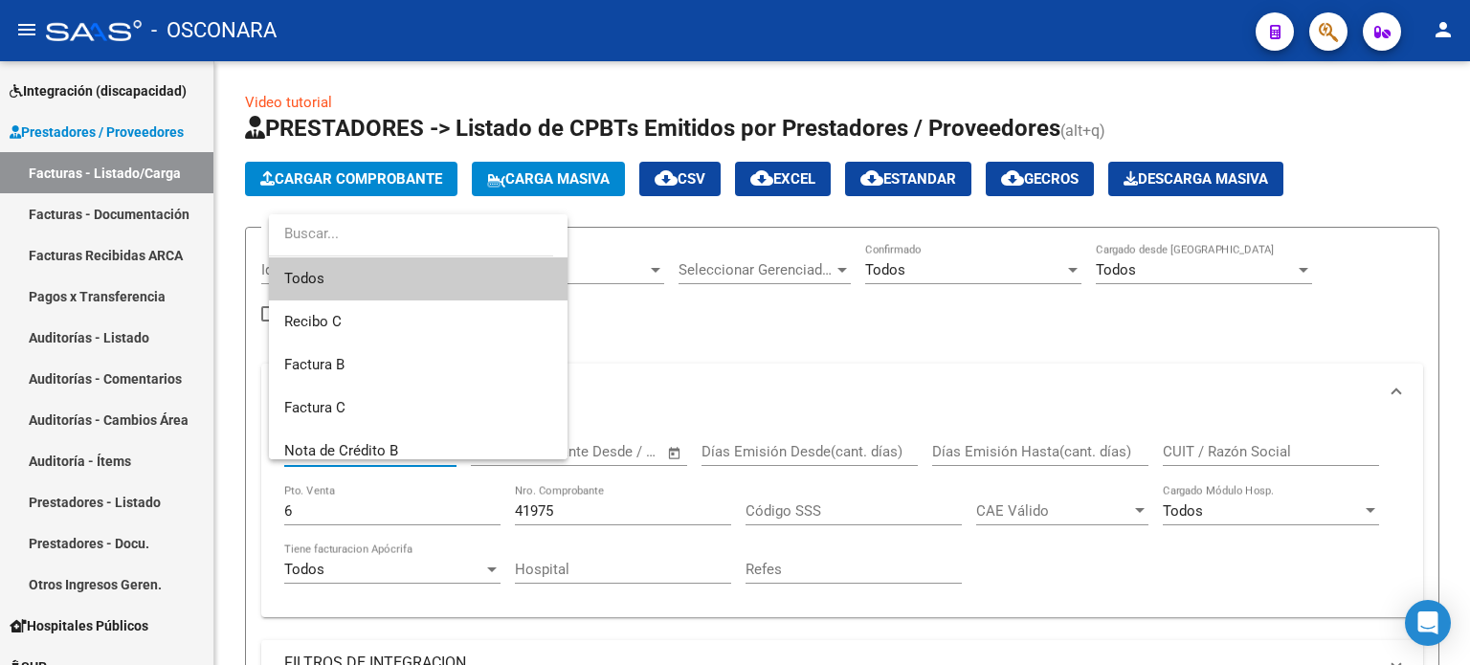
click at [332, 515] on div at bounding box center [735, 332] width 1470 height 665
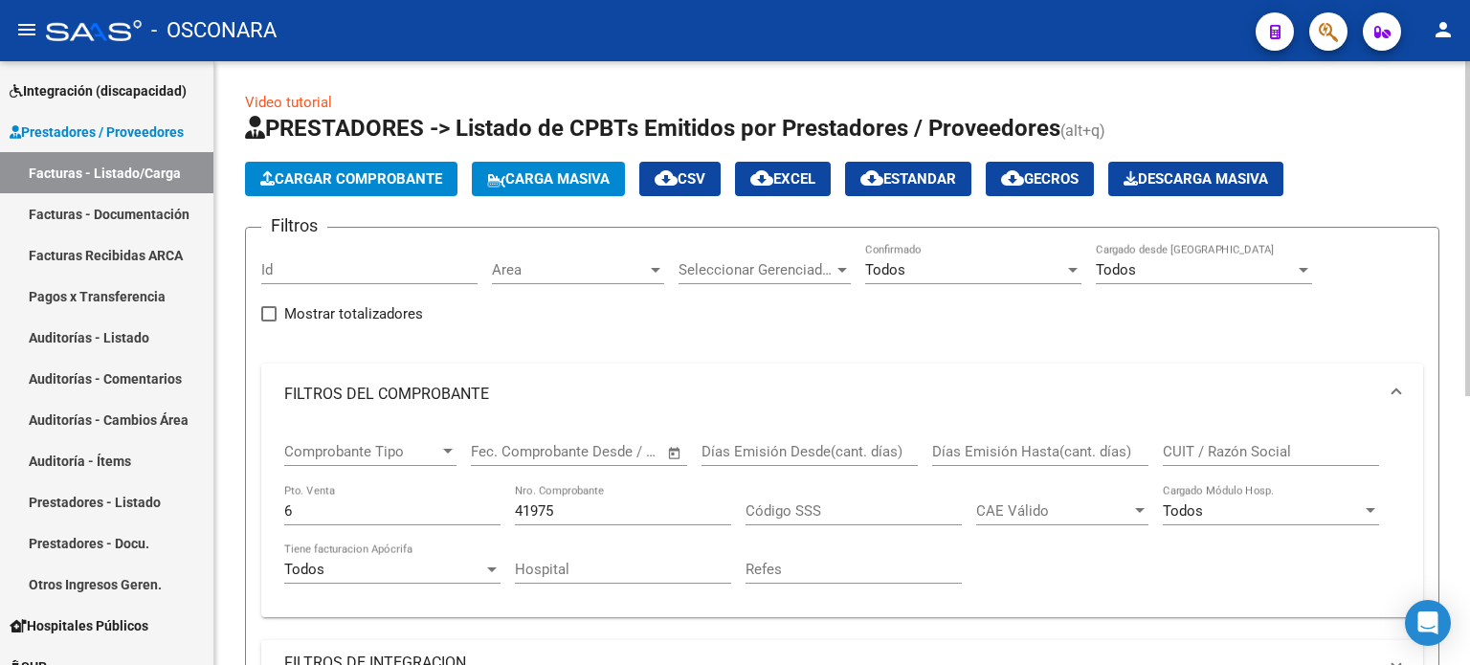
click at [333, 512] on input "6" at bounding box center [392, 510] width 216 height 17
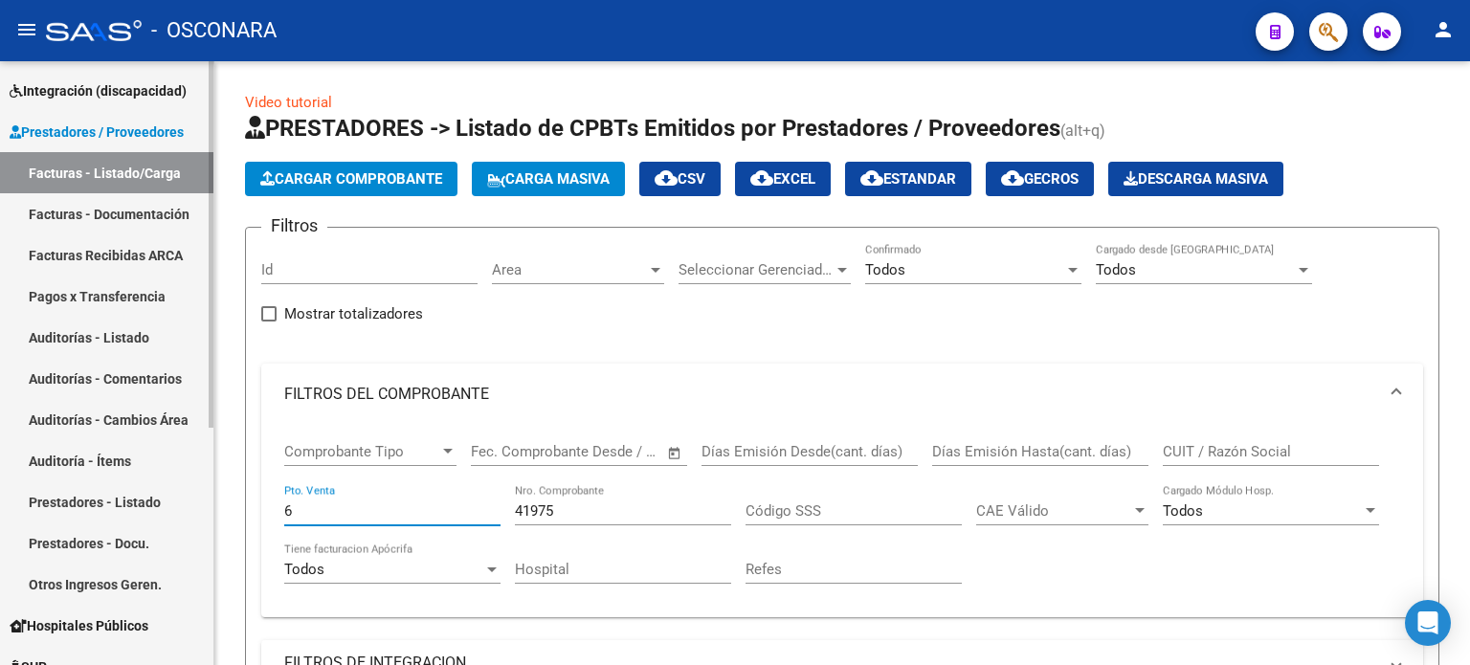
drag, startPoint x: 348, startPoint y: 505, endPoint x: 59, endPoint y: 507, distance: 289.0
click at [60, 507] on mat-sidenav-container "Firma Express Inicio Calendario SSS Instructivos Contacto OS Reportes Ingresos …" at bounding box center [735, 363] width 1470 height 604
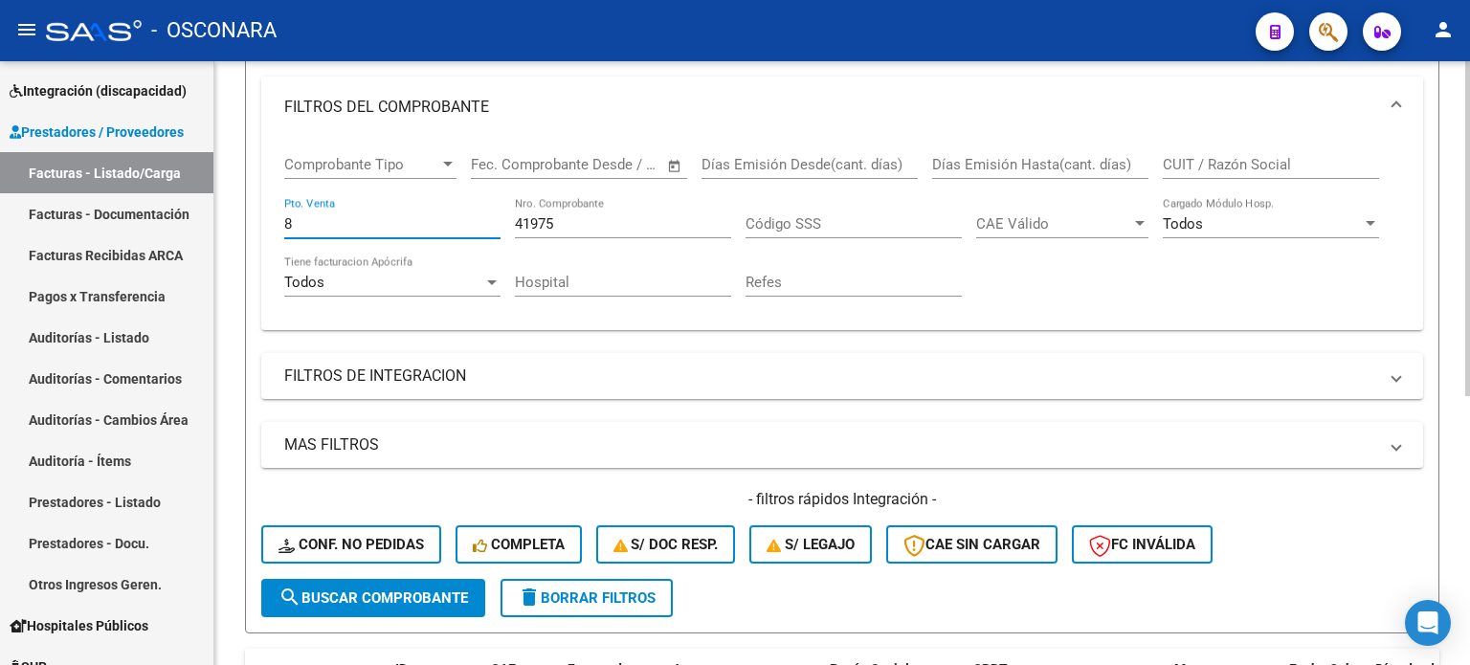
type input "8"
click at [353, 599] on span "search Buscar Comprobante" at bounding box center [373, 598] width 189 height 17
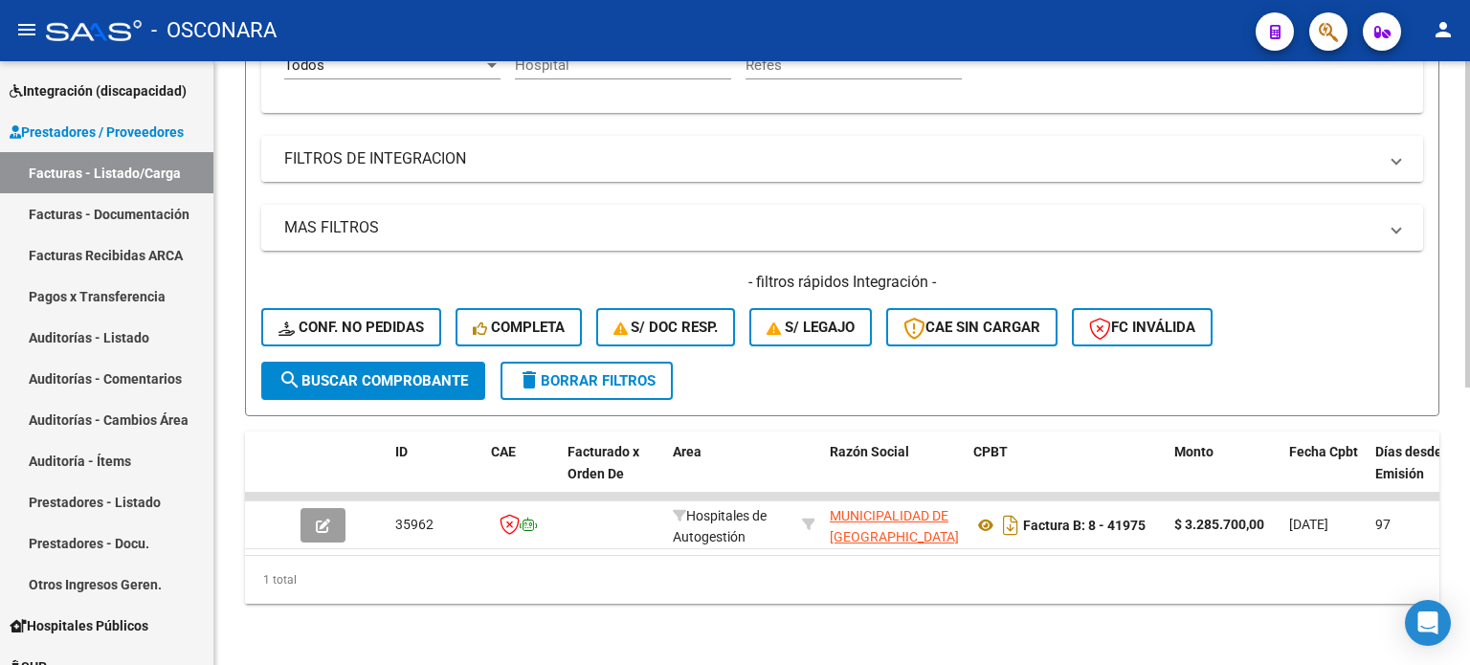
scroll to position [515, 0]
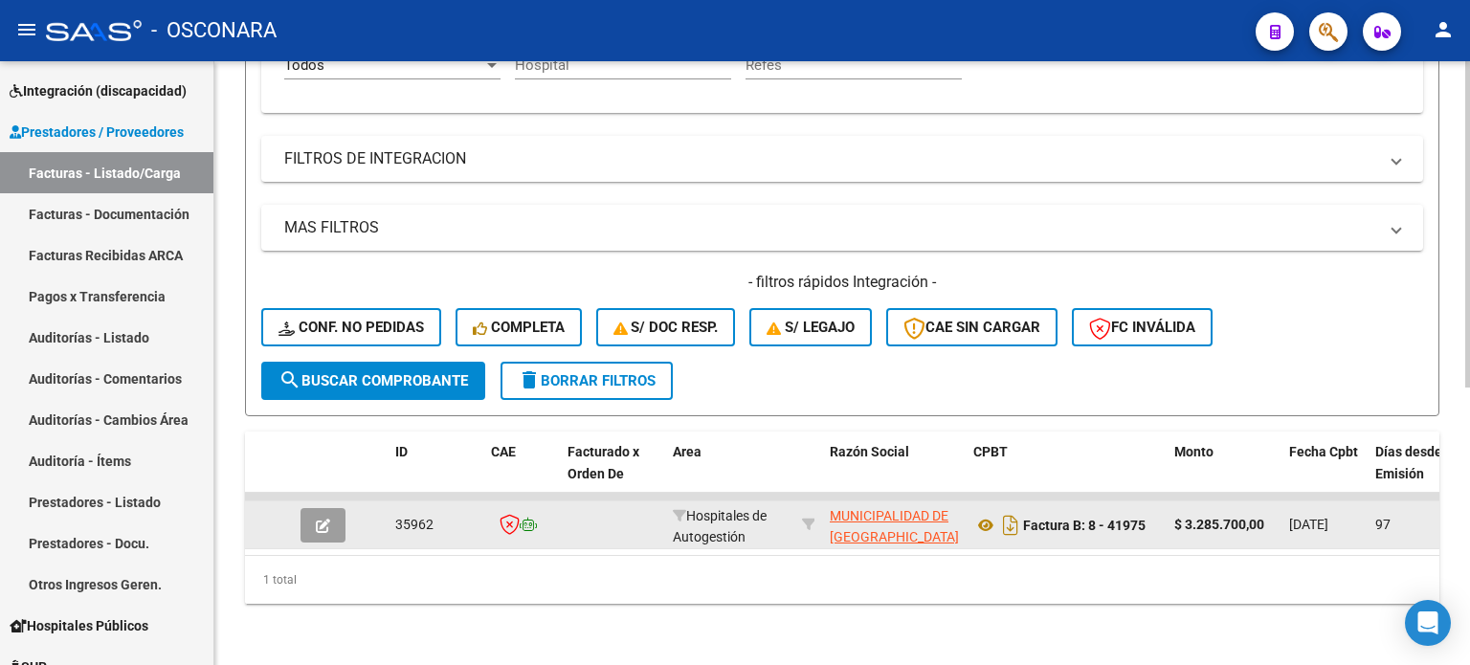
click at [321, 519] on icon "button" at bounding box center [323, 526] width 14 height 14
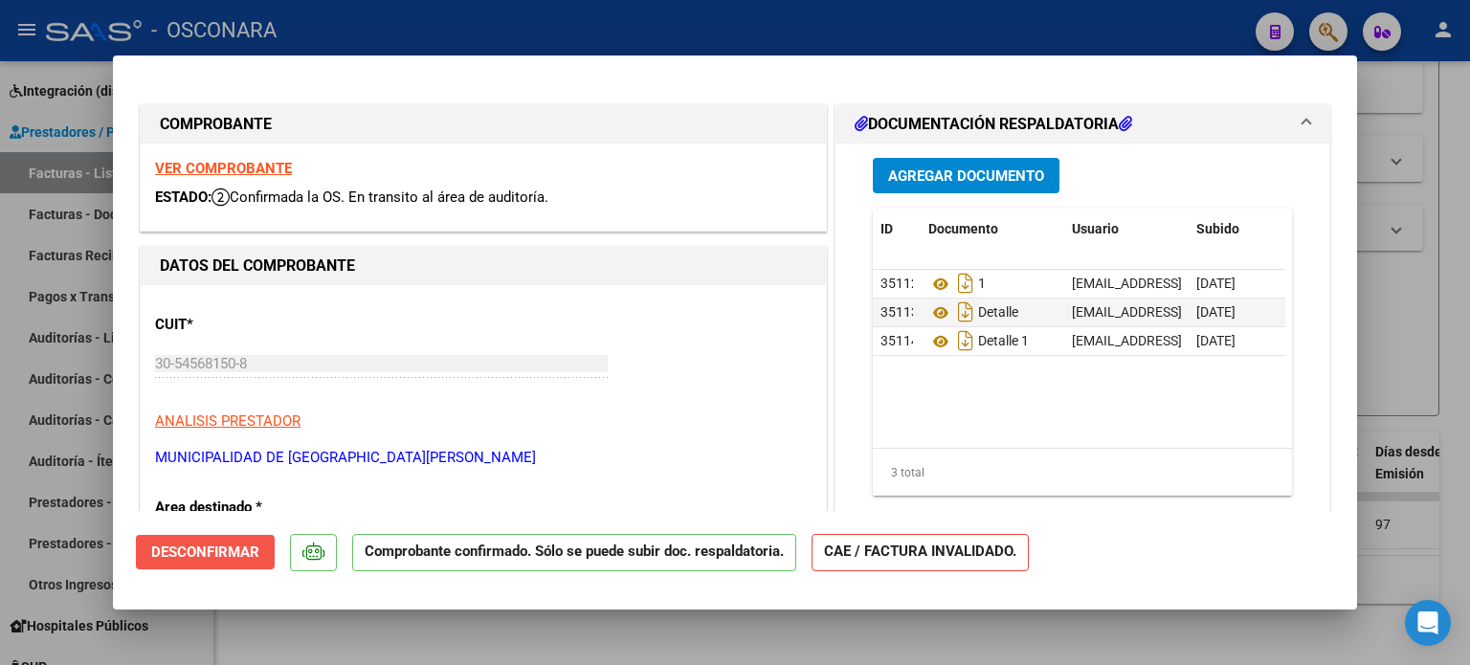
click at [225, 556] on span "Desconfirmar" at bounding box center [205, 552] width 108 height 17
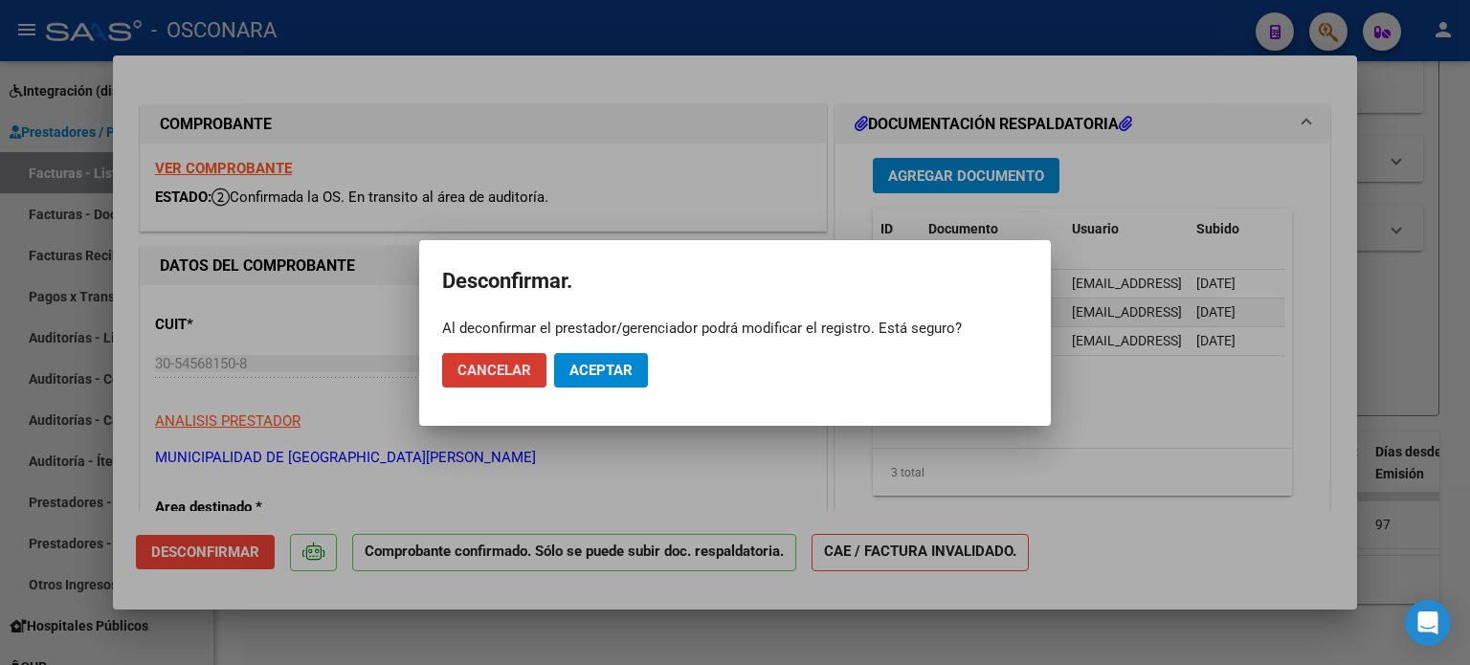
click at [592, 376] on span "Aceptar" at bounding box center [600, 370] width 63 height 17
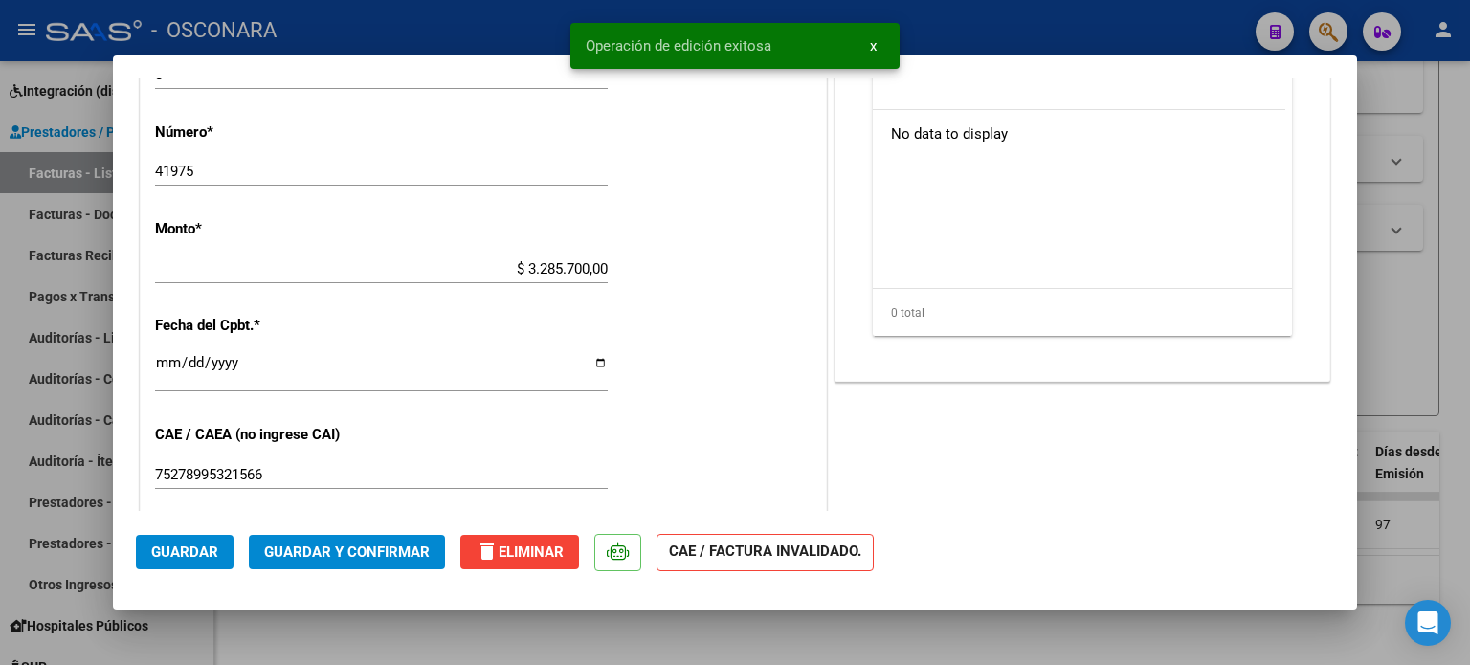
scroll to position [670, 0]
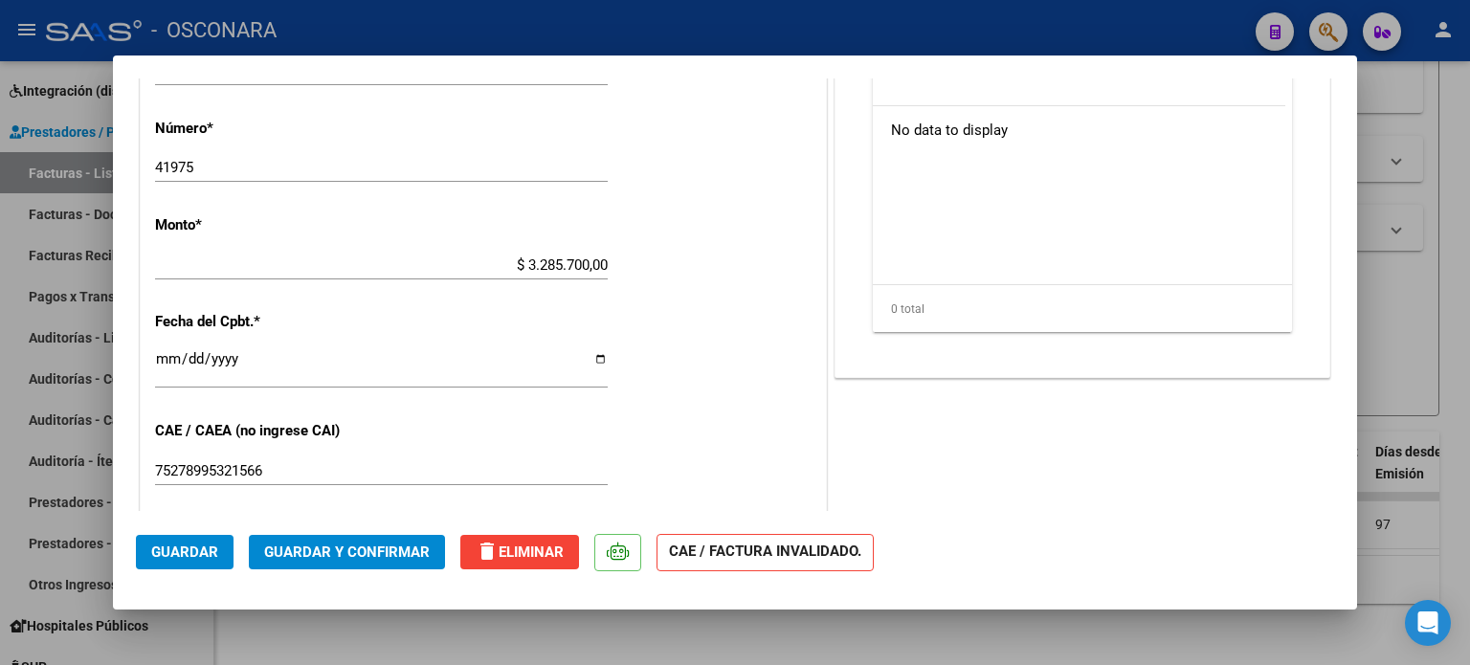
click at [584, 261] on input "$ 3.285.700,00" at bounding box center [381, 264] width 453 height 17
type input "$ 32.857,00"
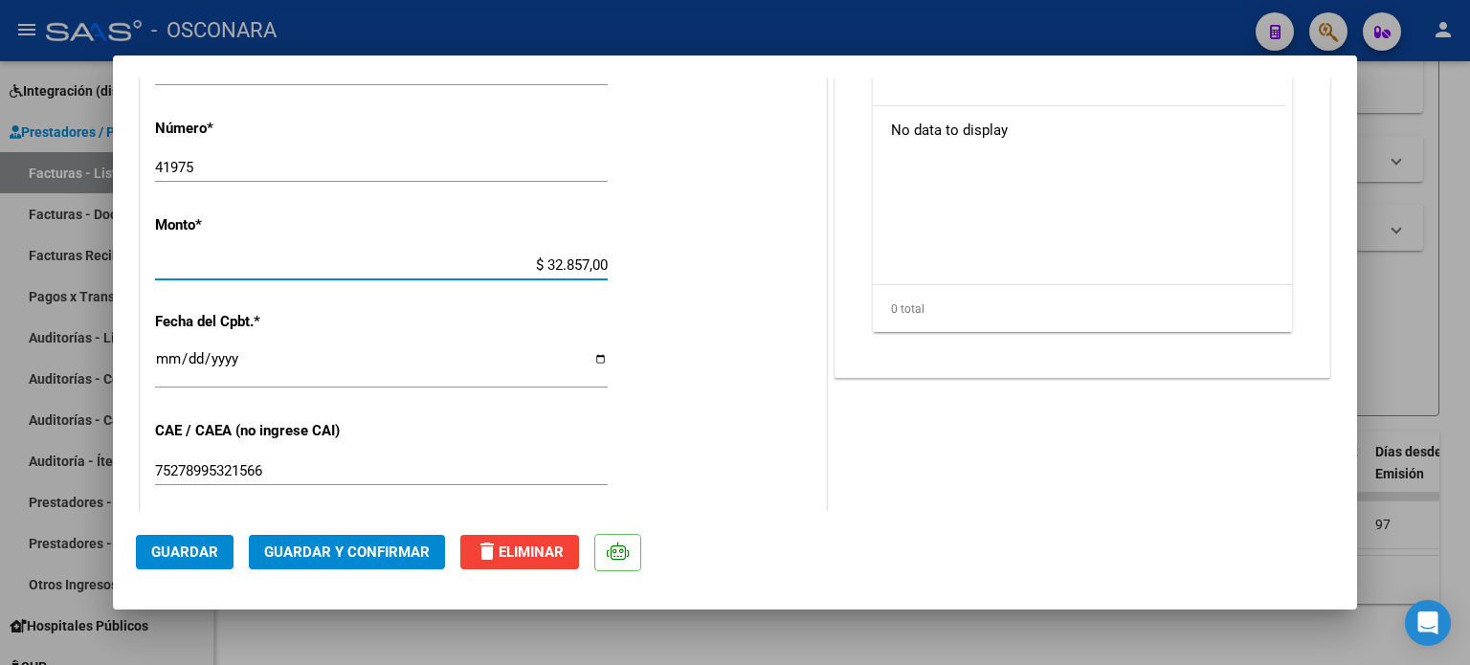
click at [321, 546] on span "Guardar y Confirmar" at bounding box center [347, 552] width 166 height 17
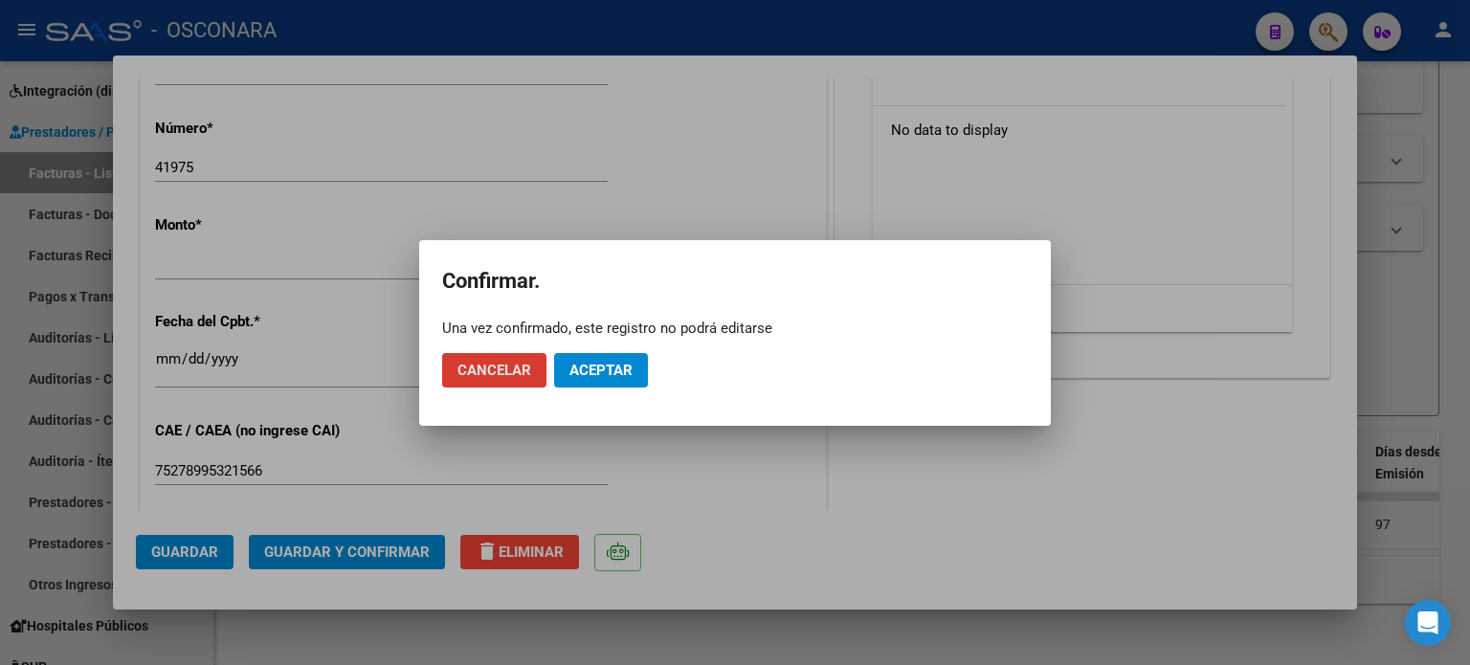
click at [618, 373] on span "Aceptar" at bounding box center [600, 370] width 63 height 17
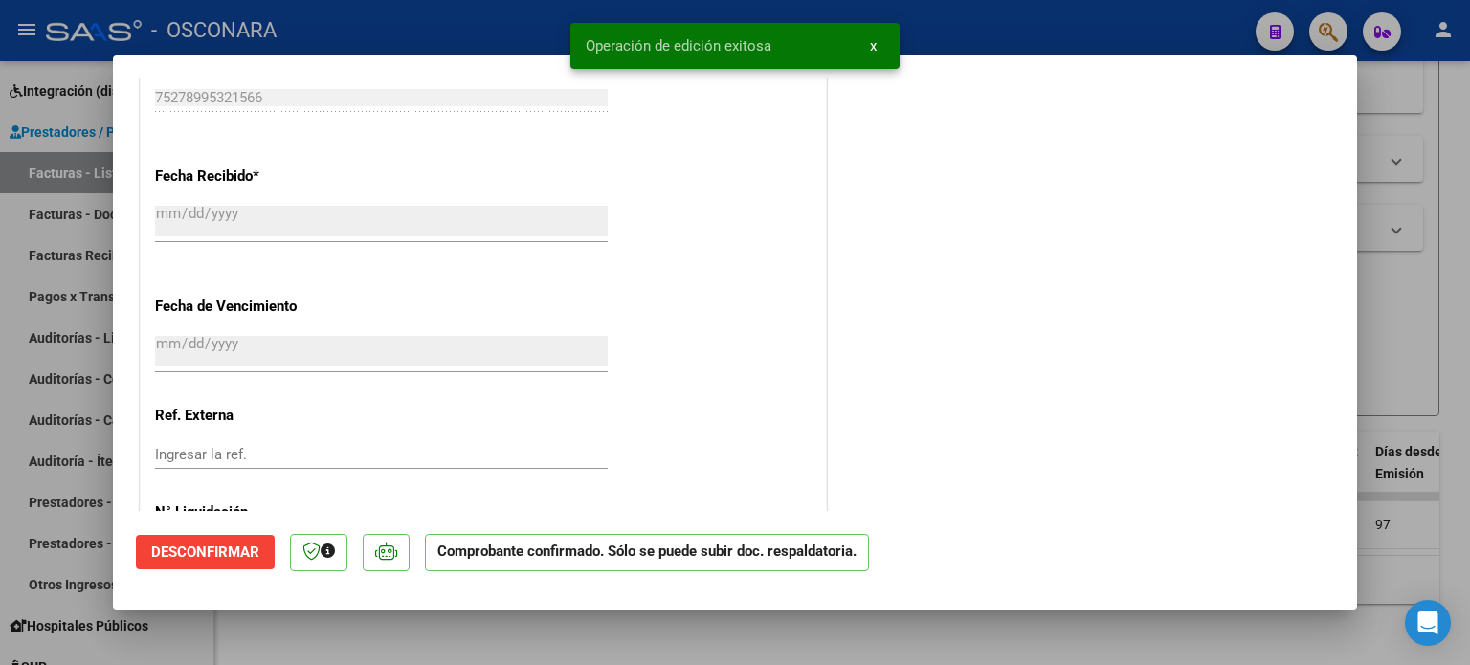
scroll to position [1053, 0]
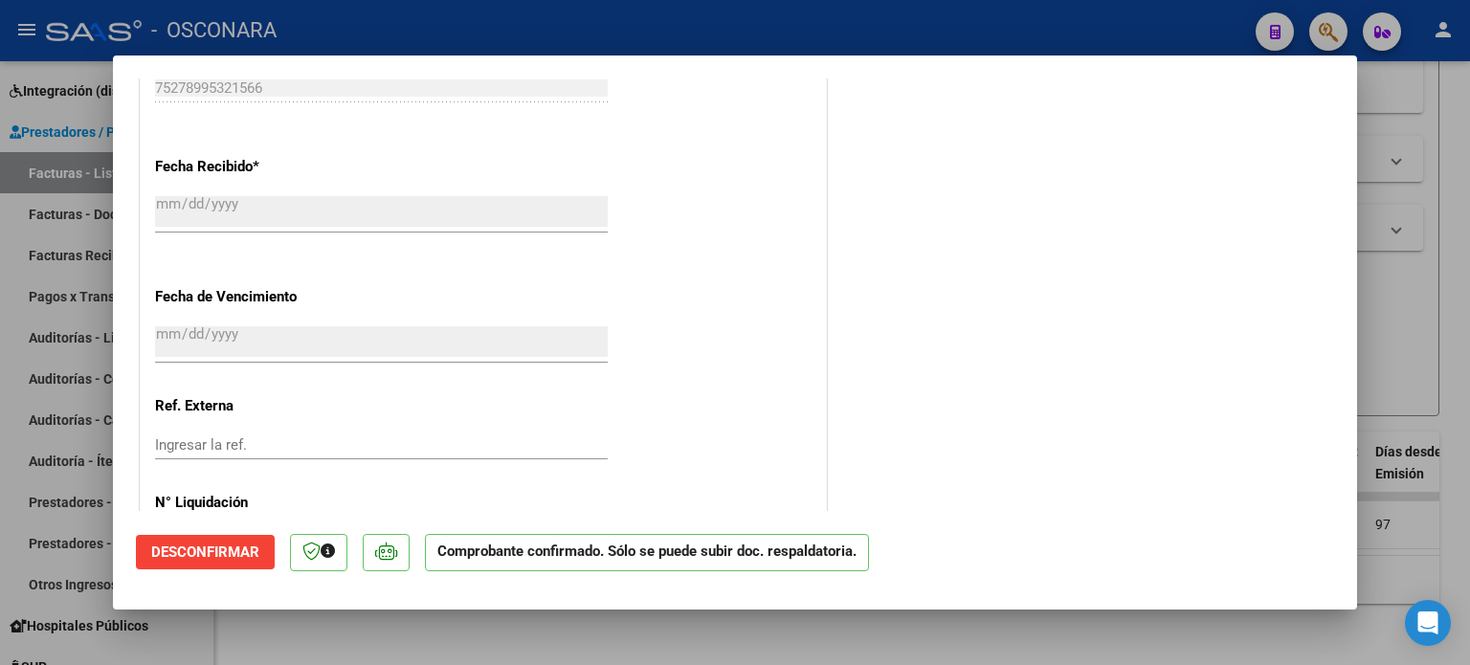
click at [1374, 332] on div at bounding box center [735, 332] width 1470 height 665
type input "$ 0,00"
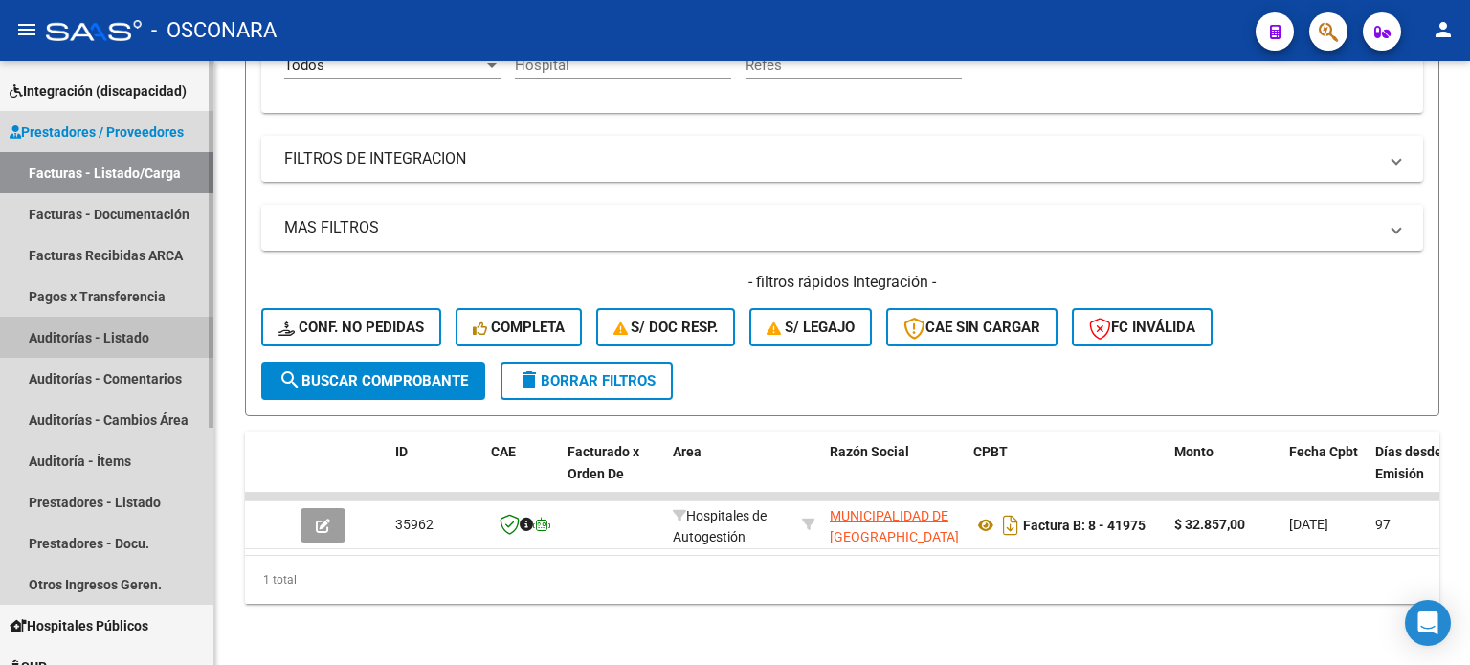
click at [56, 330] on link "Auditorías - Listado" at bounding box center [106, 337] width 213 height 41
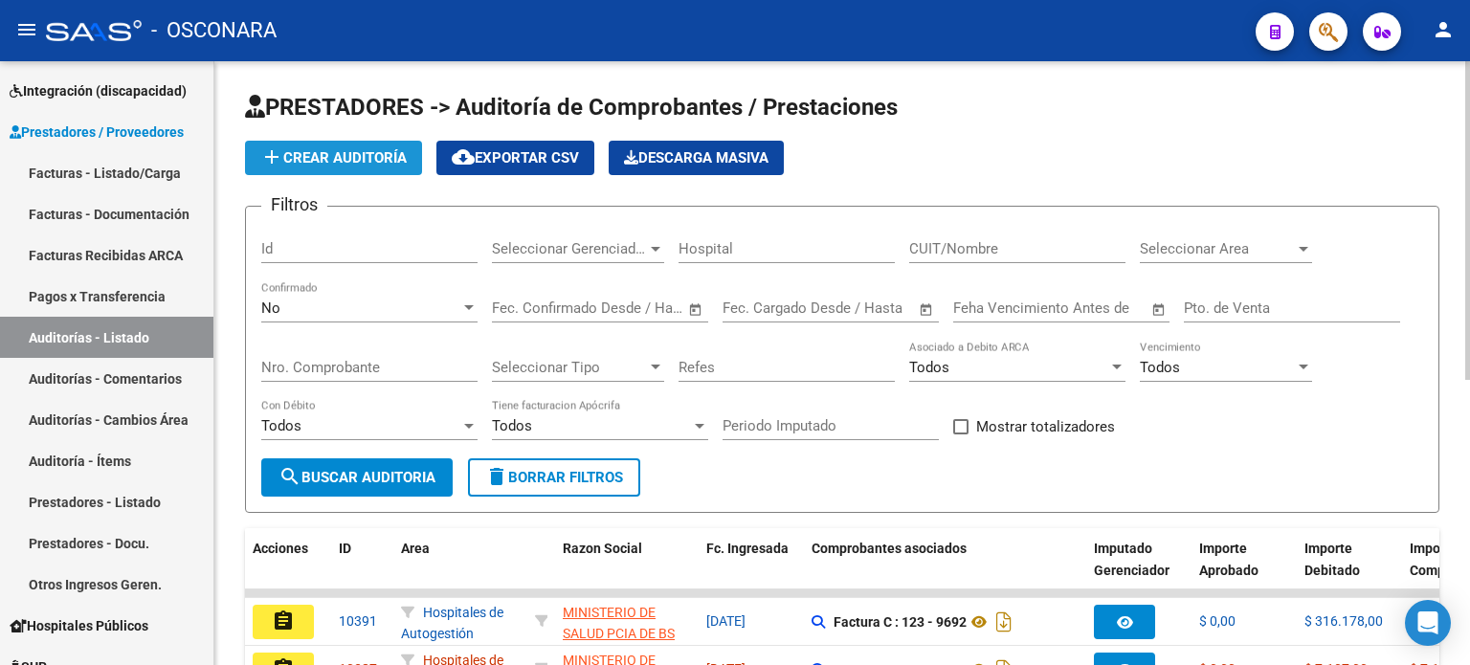
click at [303, 152] on span "add Crear Auditoría" at bounding box center [333, 157] width 146 height 17
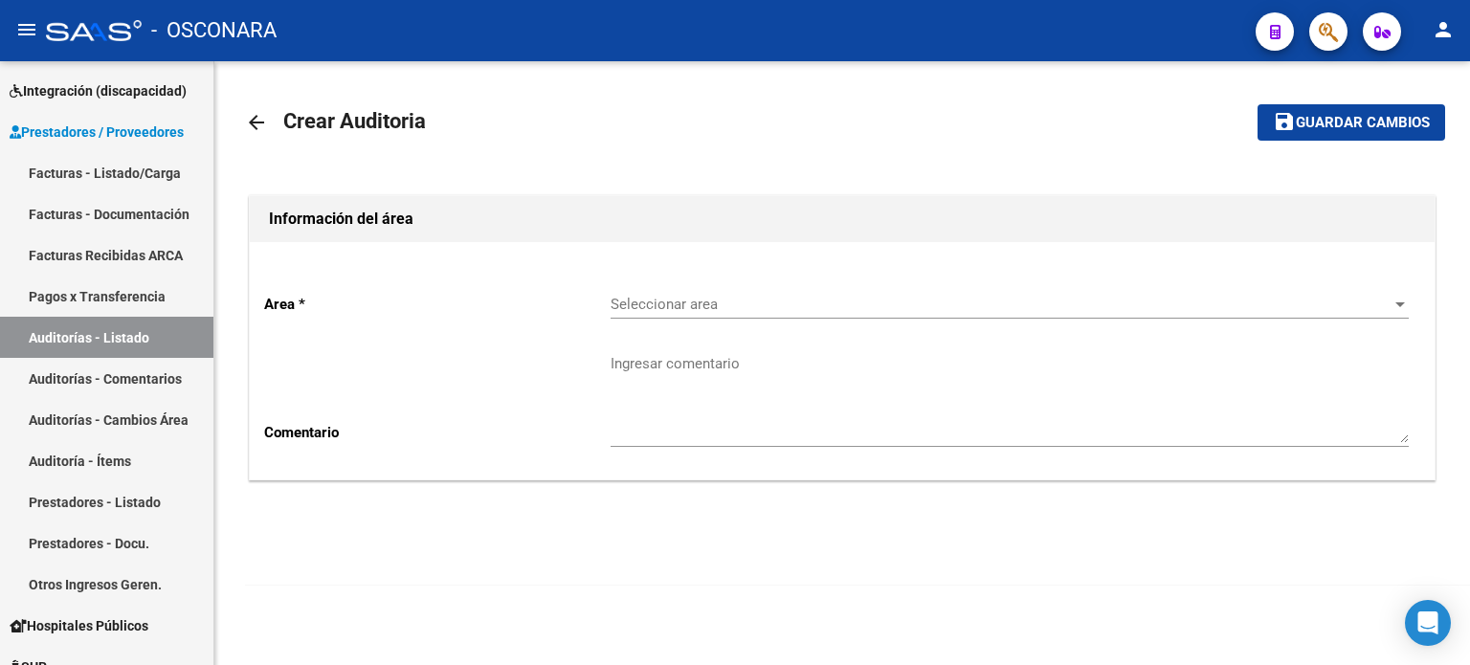
click at [686, 313] on div "Seleccionar area Seleccionar area" at bounding box center [1010, 298] width 798 height 41
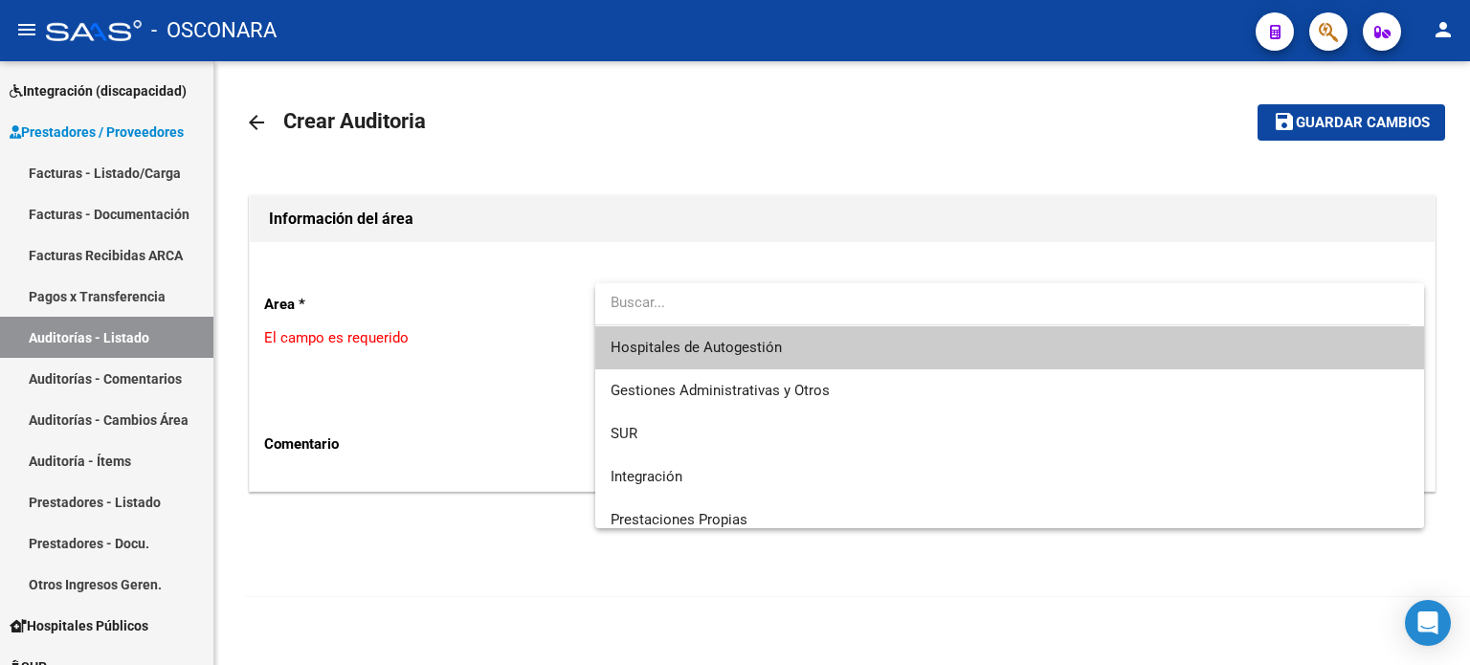
click at [684, 353] on span "Hospitales de Autogestión" at bounding box center [696, 347] width 171 height 17
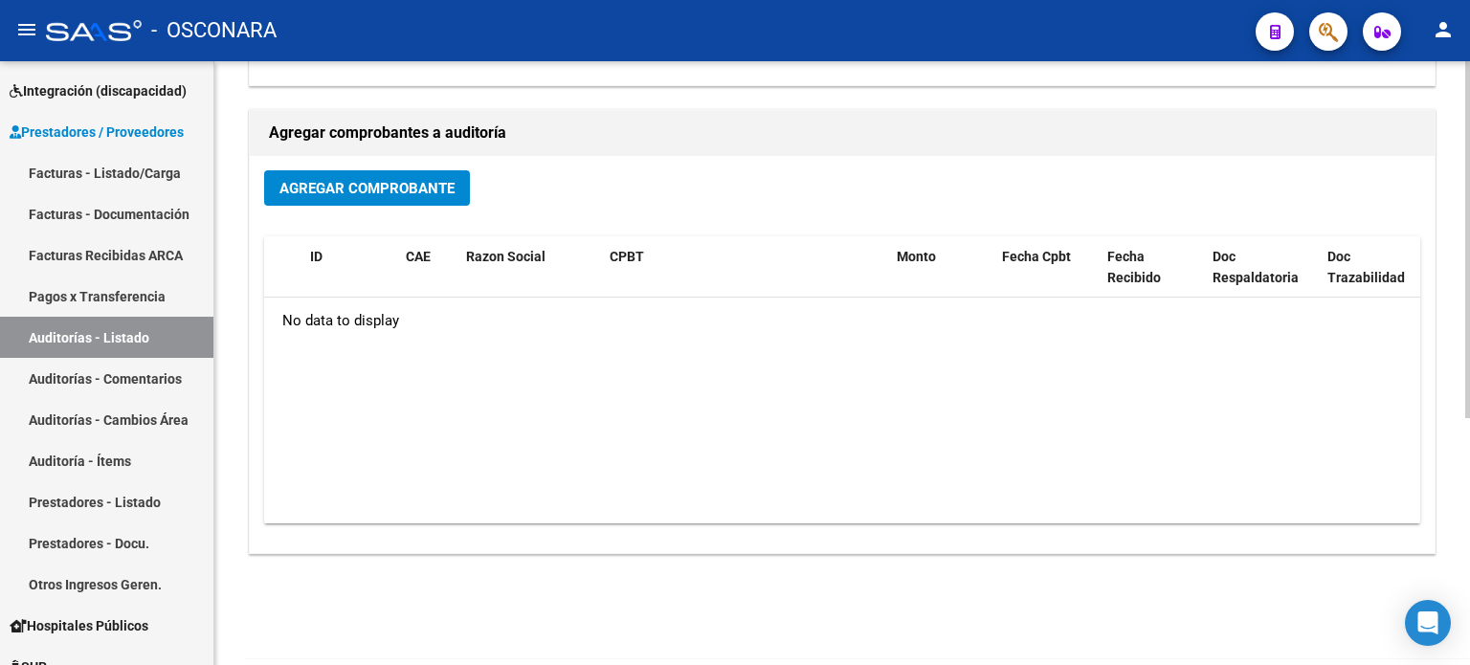
scroll to position [417, 0]
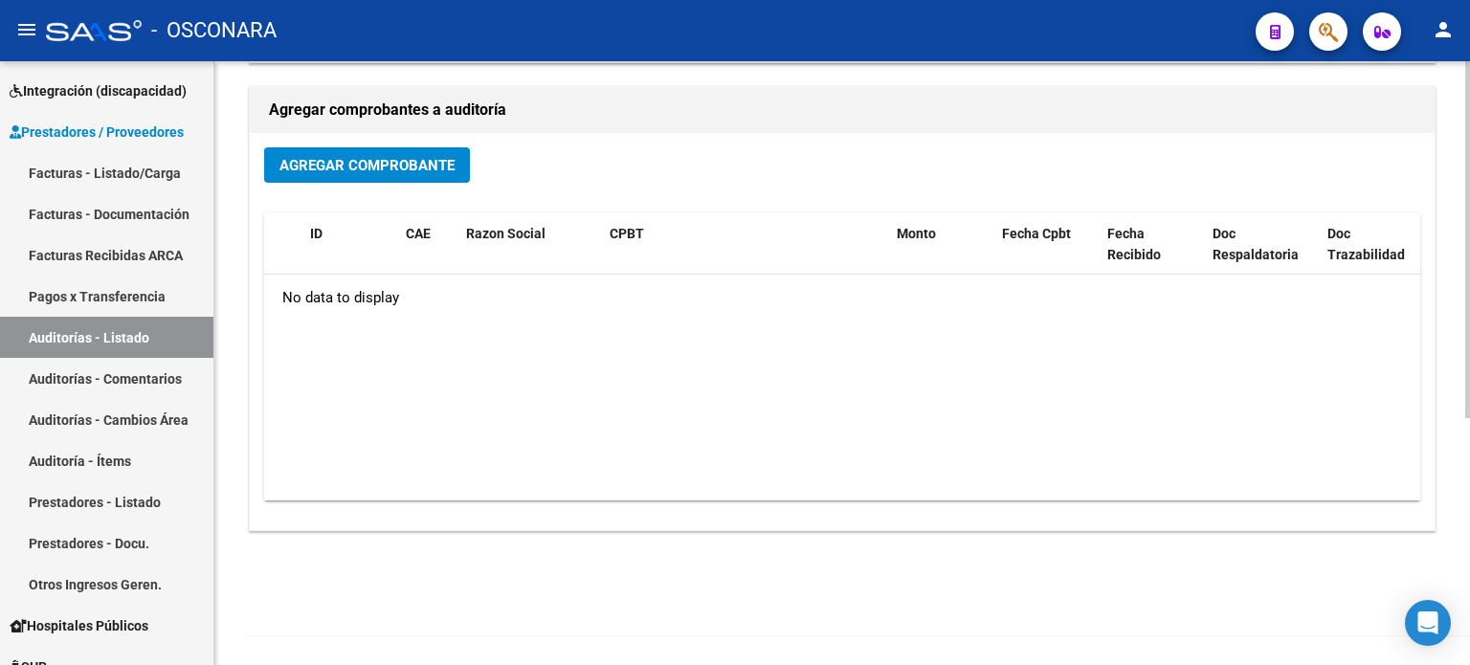
click at [341, 162] on span "Agregar Comprobante" at bounding box center [366, 165] width 175 height 17
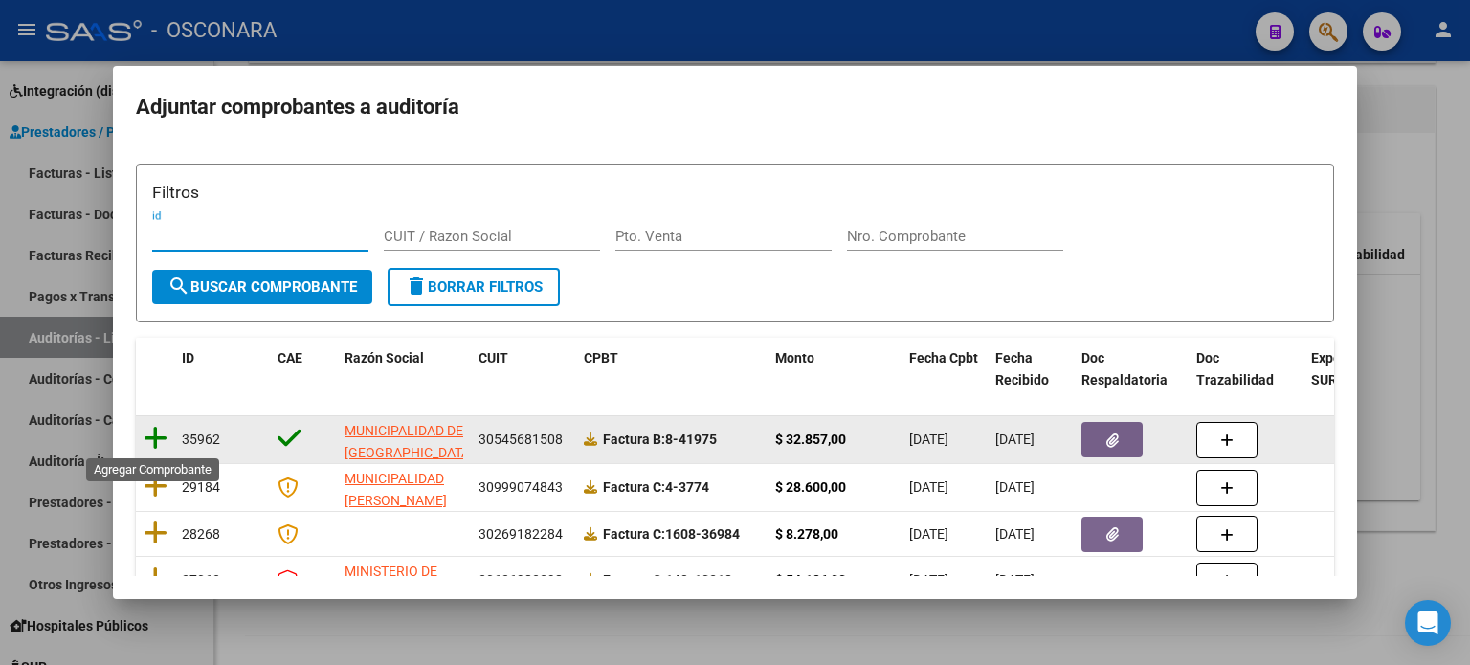
click at [160, 435] on icon at bounding box center [156, 438] width 24 height 27
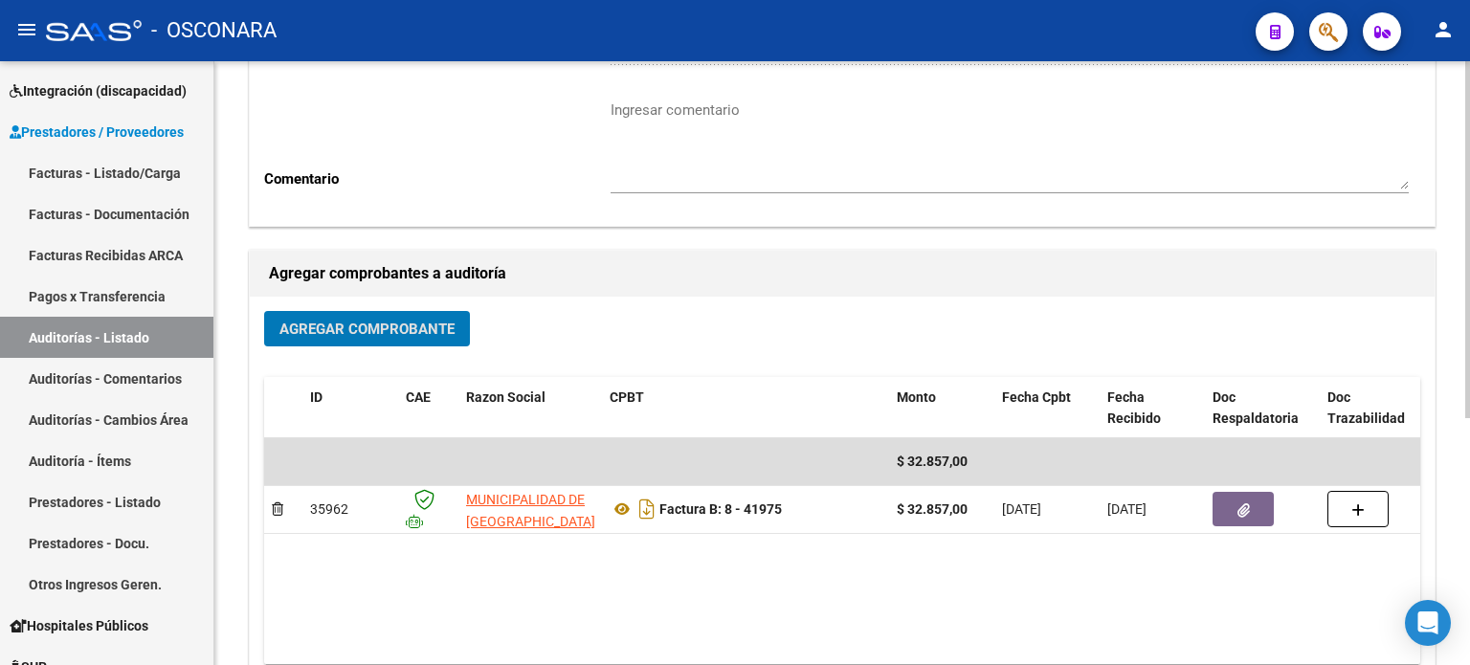
scroll to position [34, 0]
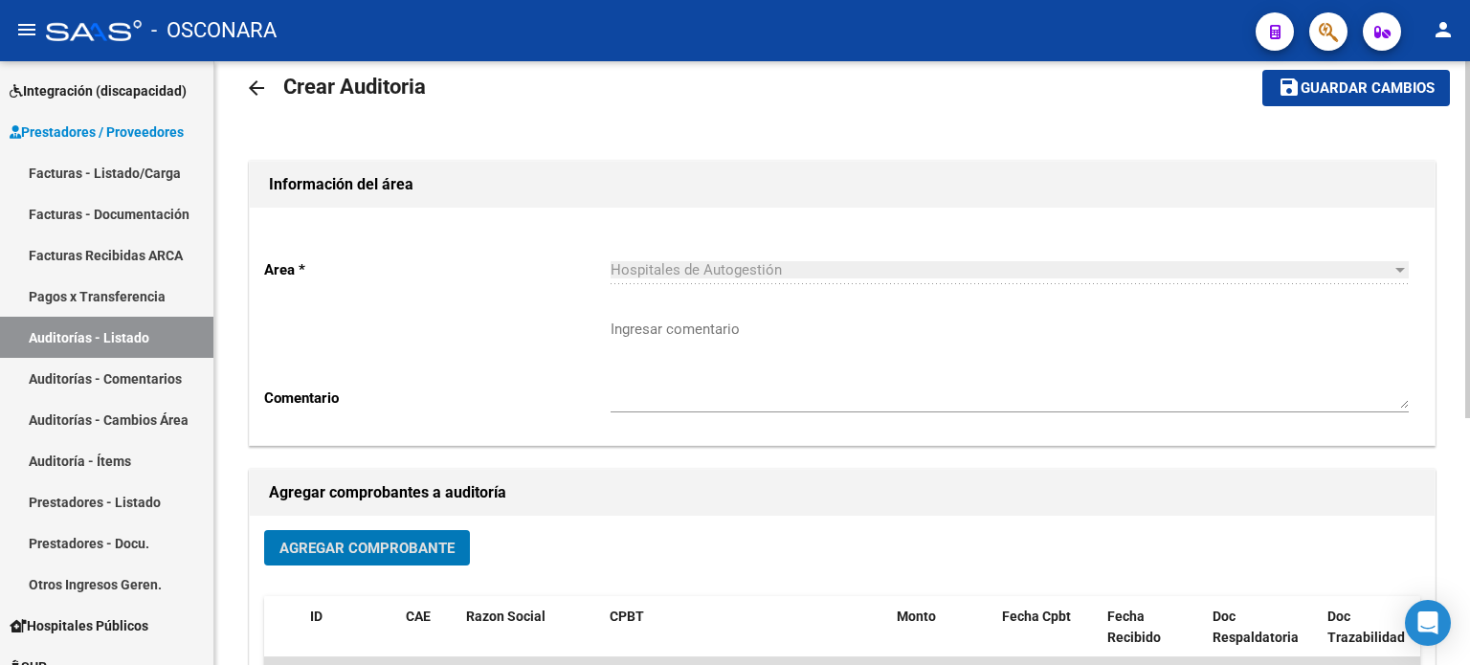
drag, startPoint x: 1374, startPoint y: 83, endPoint x: 1361, endPoint y: 98, distance: 19.6
click at [1374, 82] on span "Guardar cambios" at bounding box center [1368, 88] width 134 height 17
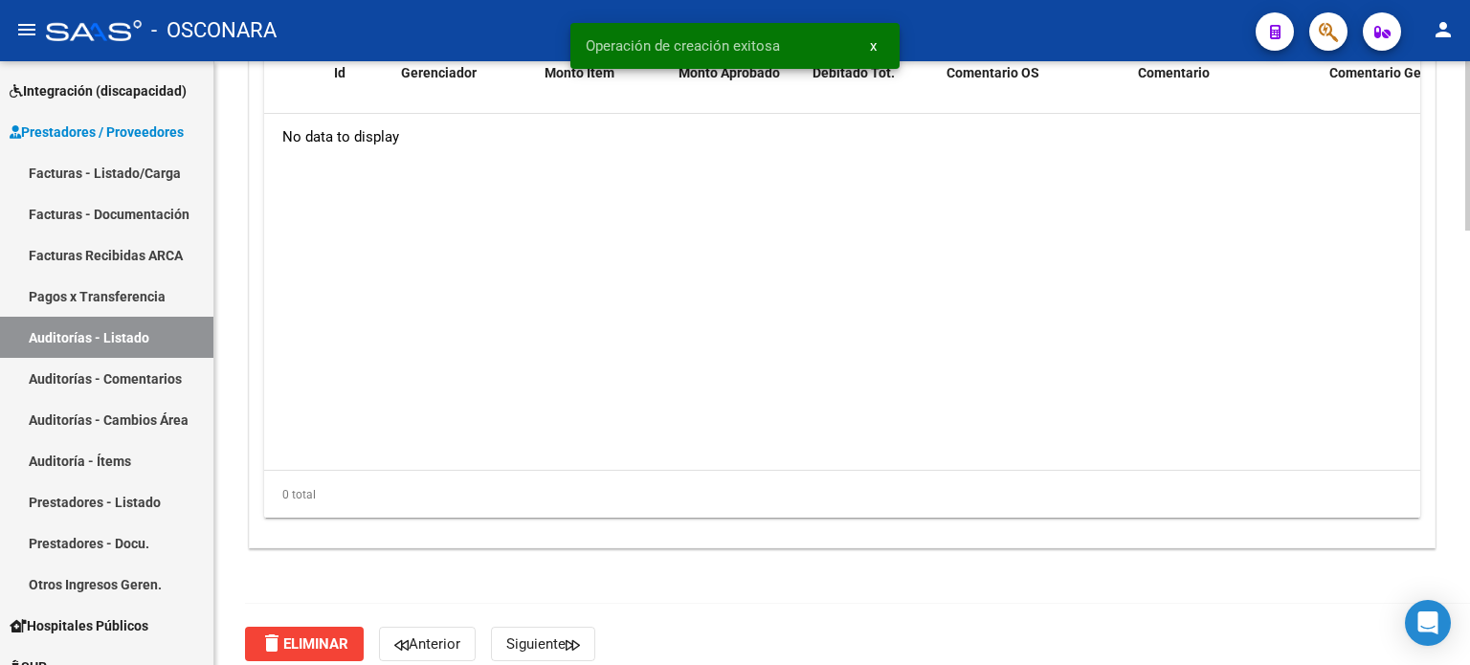
scroll to position [1436, 0]
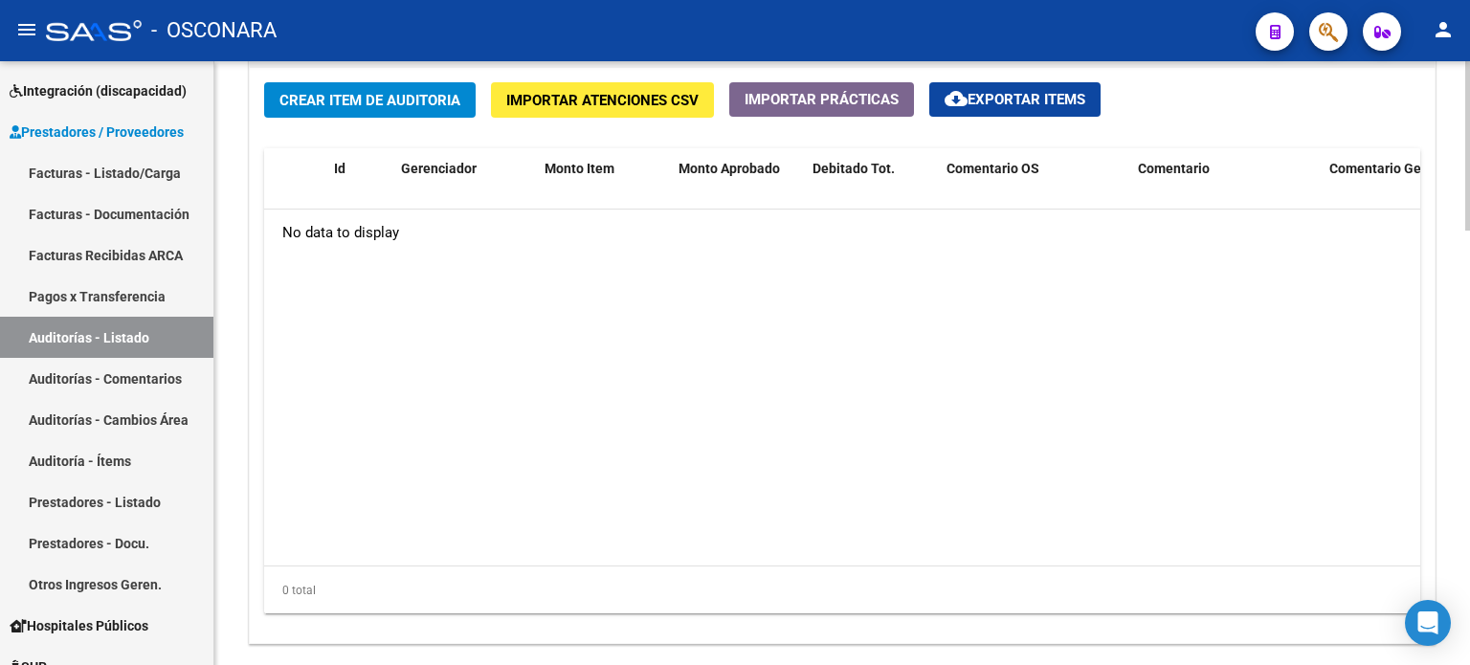
click at [357, 93] on span "Crear Item de Auditoria" at bounding box center [369, 100] width 181 height 17
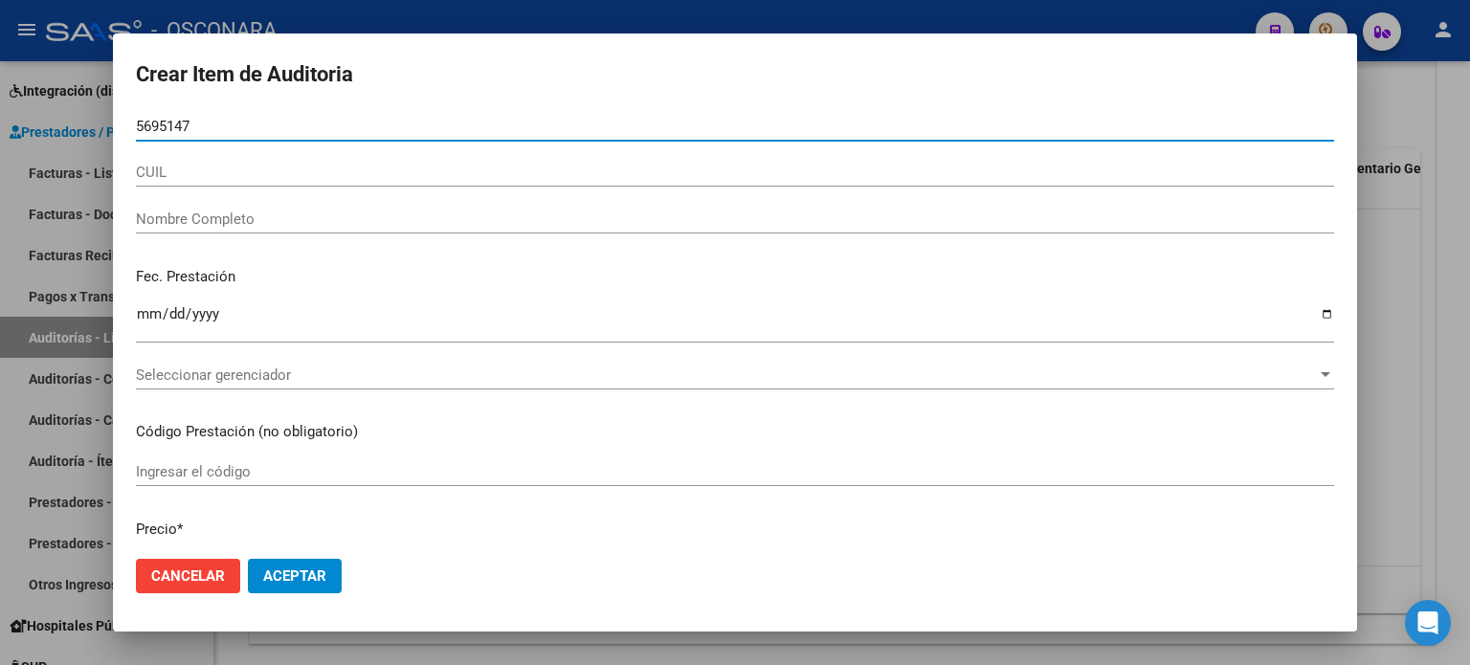
type input "56951477"
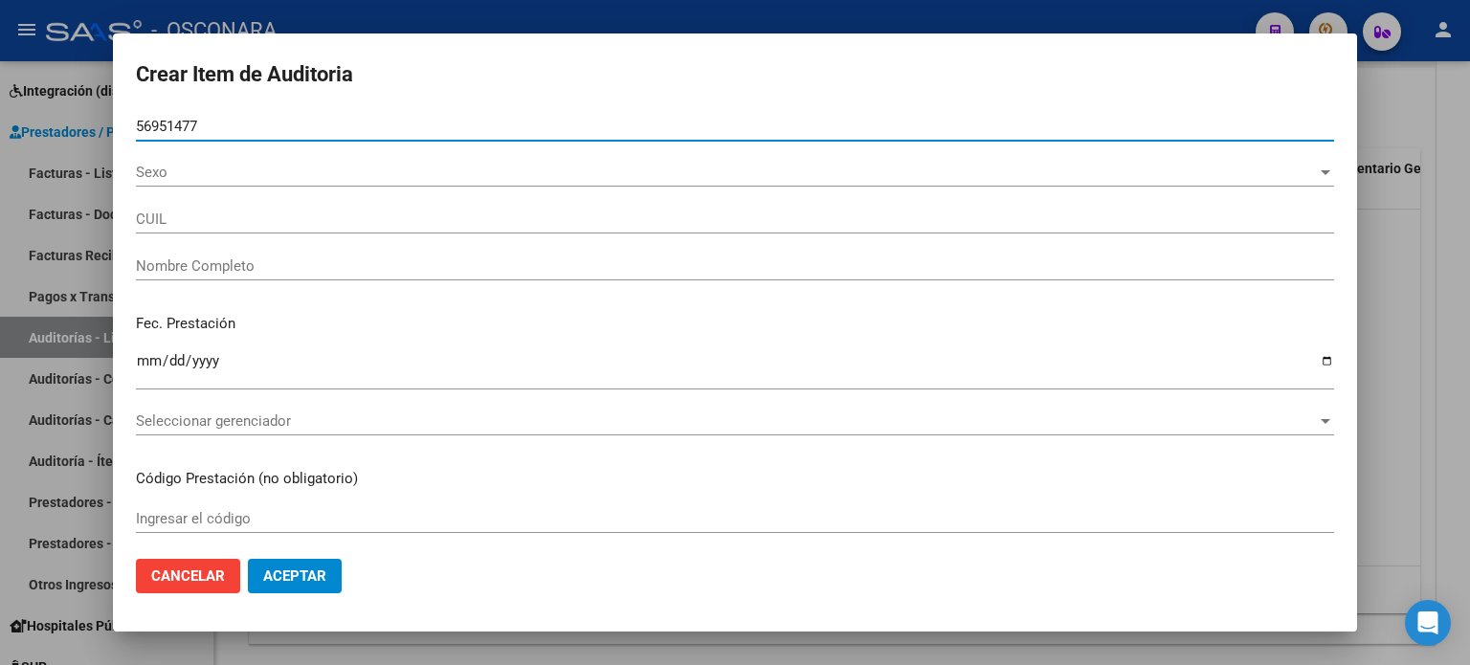
type input "27569514776"
type input "ALEGRE LUCIA"
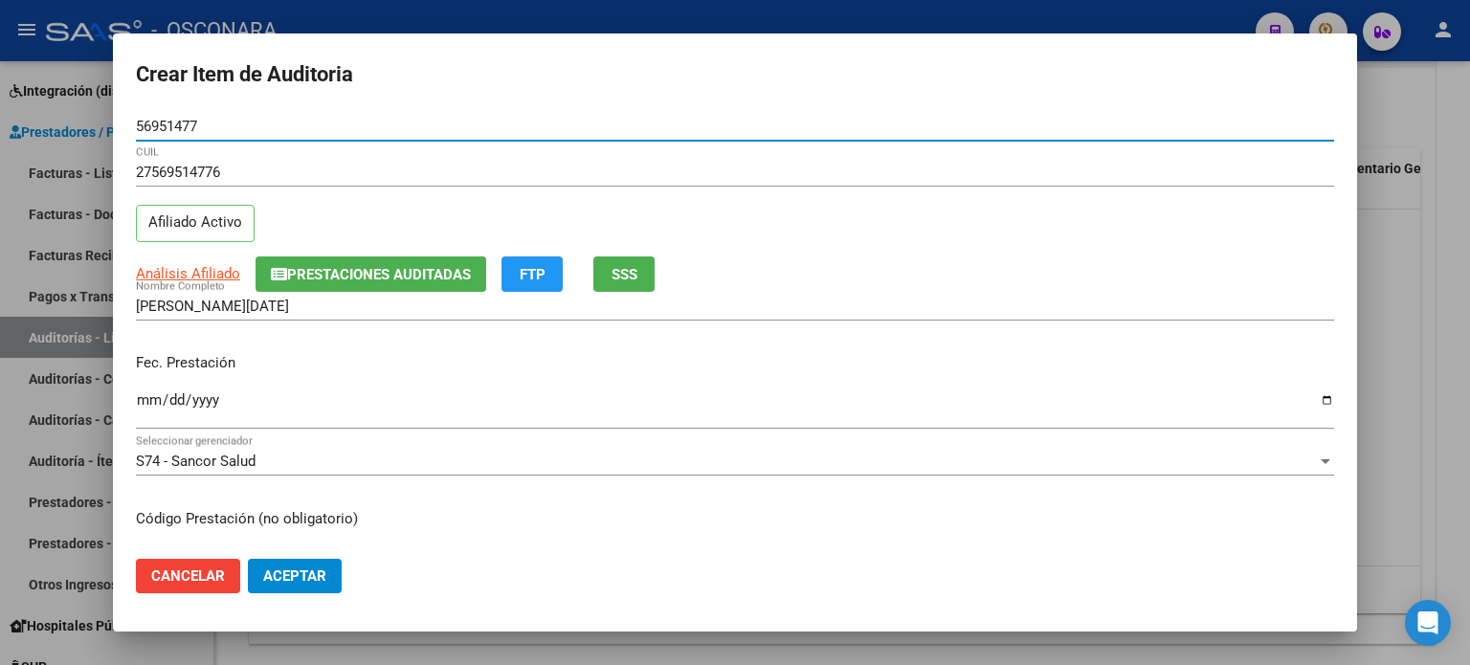
type input "56951477"
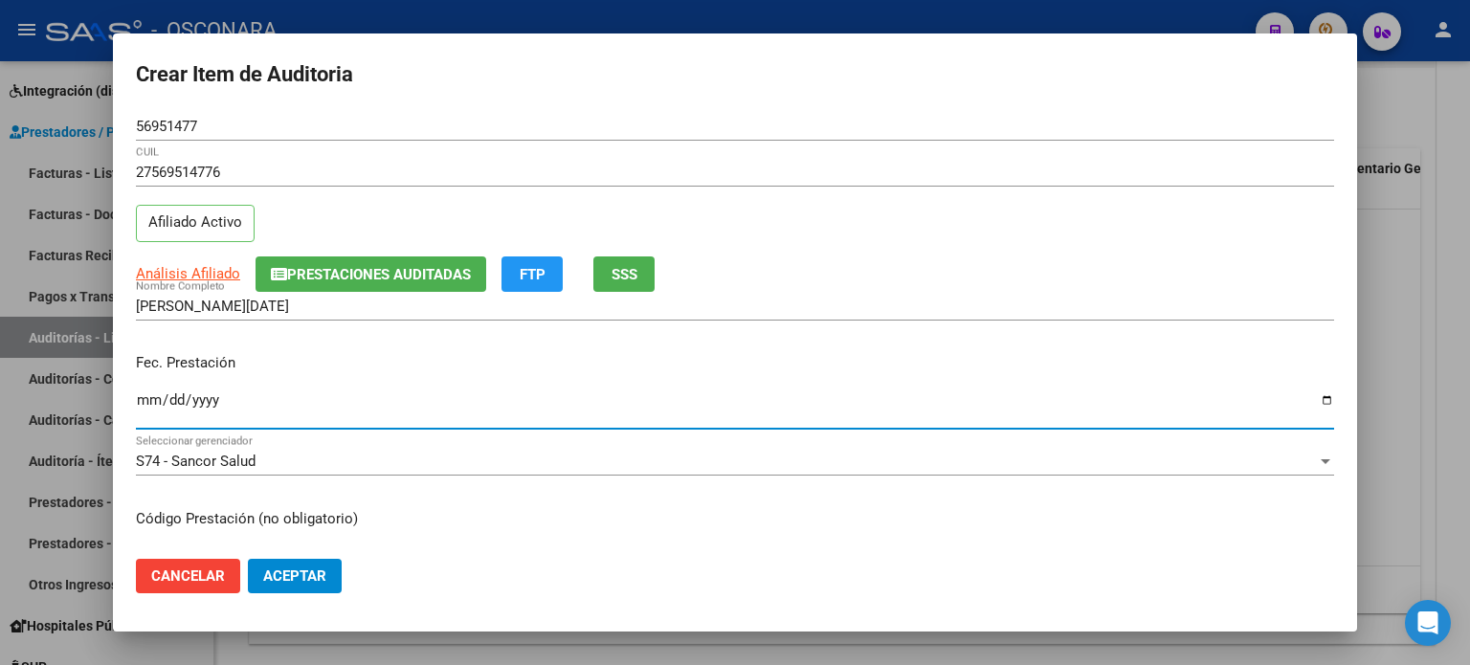
click at [142, 403] on input "Ingresar la fecha" at bounding box center [735, 407] width 1198 height 31
type input "2025-06-02"
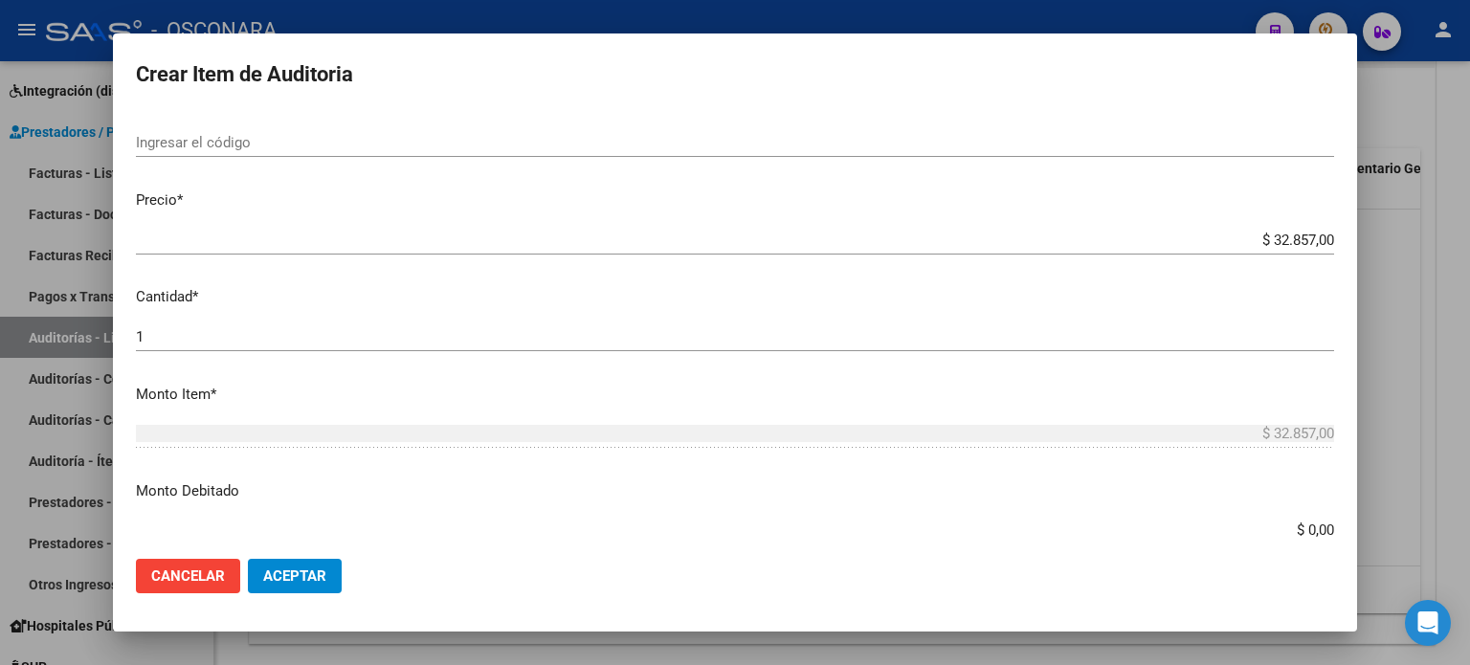
scroll to position [479, 0]
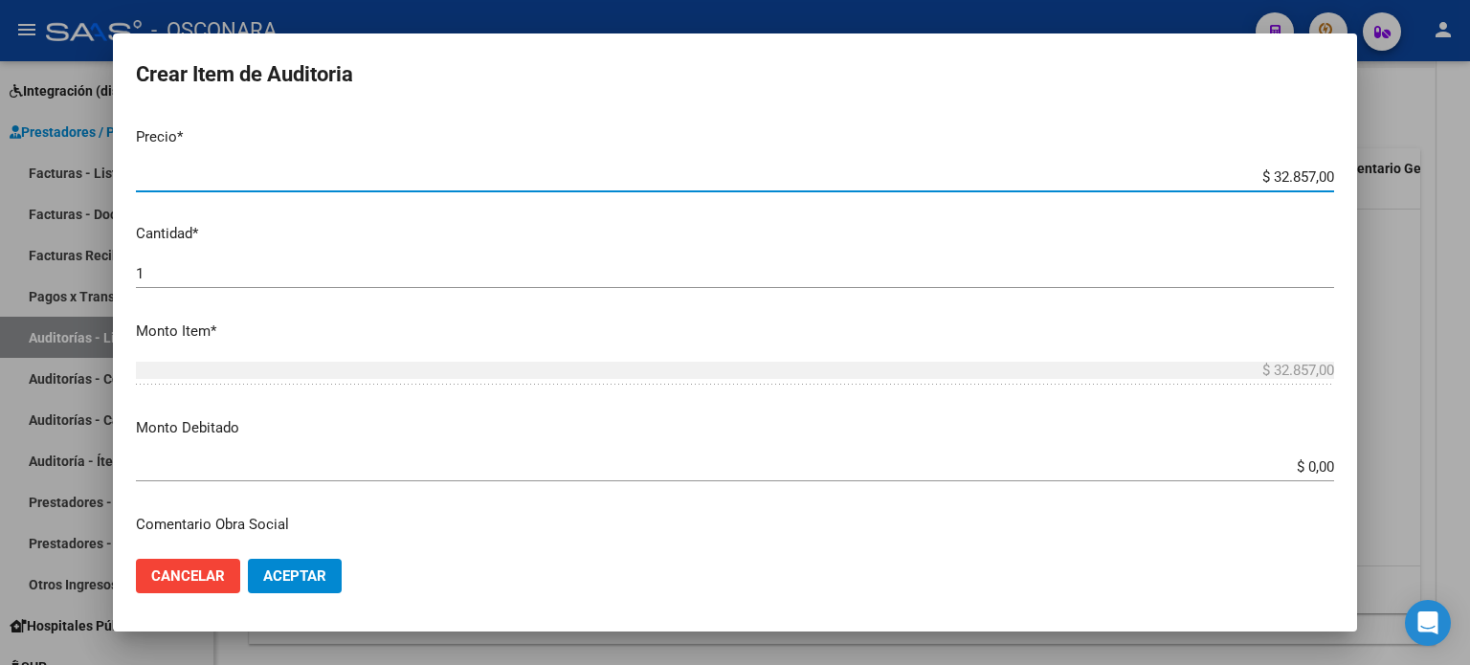
drag, startPoint x: 1258, startPoint y: 173, endPoint x: 1325, endPoint y: 173, distance: 67.0
click at [1322, 173] on app-form-text-field "Precio * $ 32.857,00 Ingresar el precio" at bounding box center [743, 155] width 1214 height 59
type input "$ 0,05"
type input "$ 0,52"
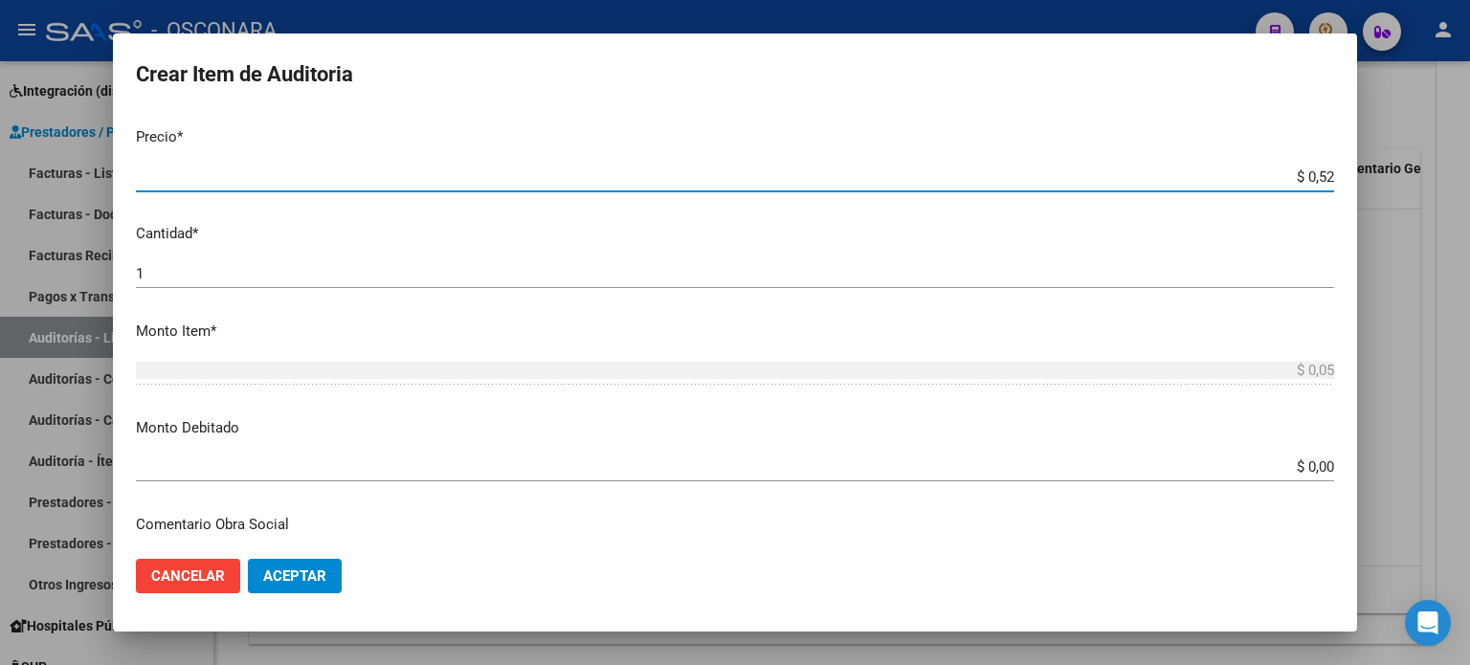
type input "$ 0,52"
type input "$ 5,26"
type input "$ 52,65"
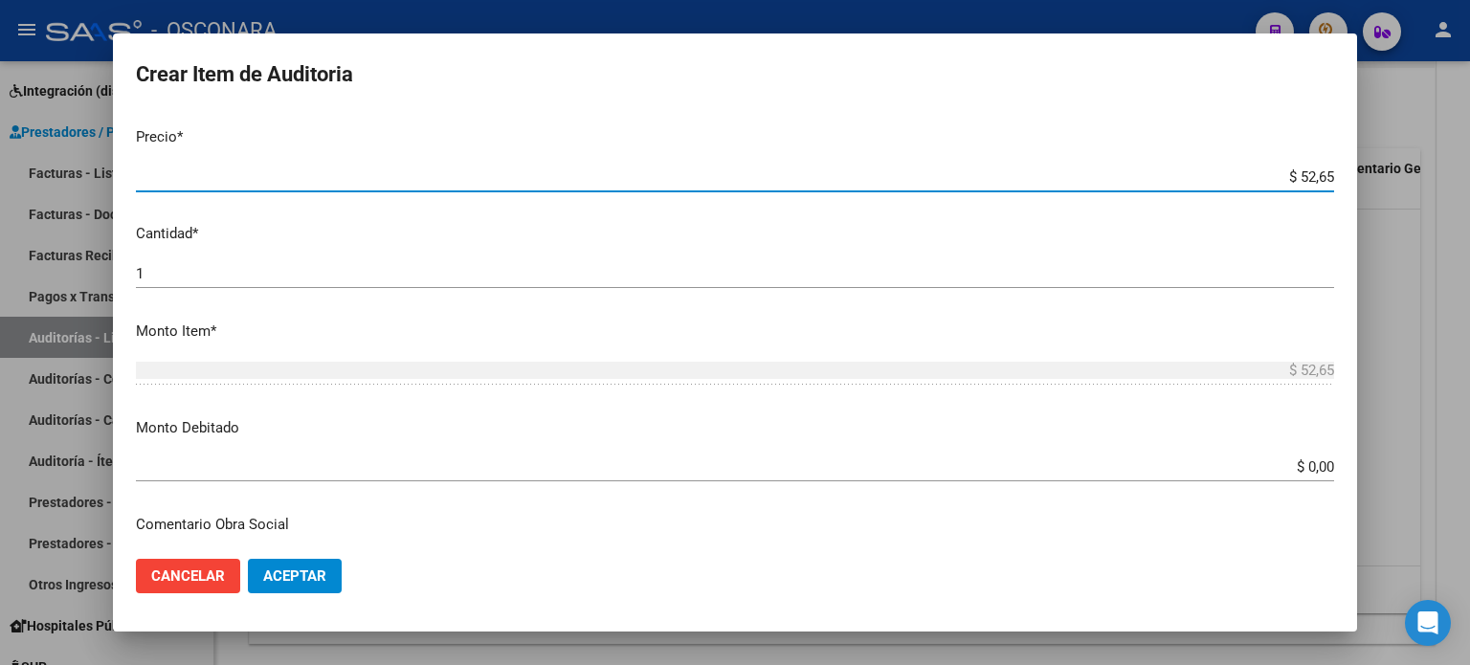
type input "$ 526,50"
type input "$ 5.265,00"
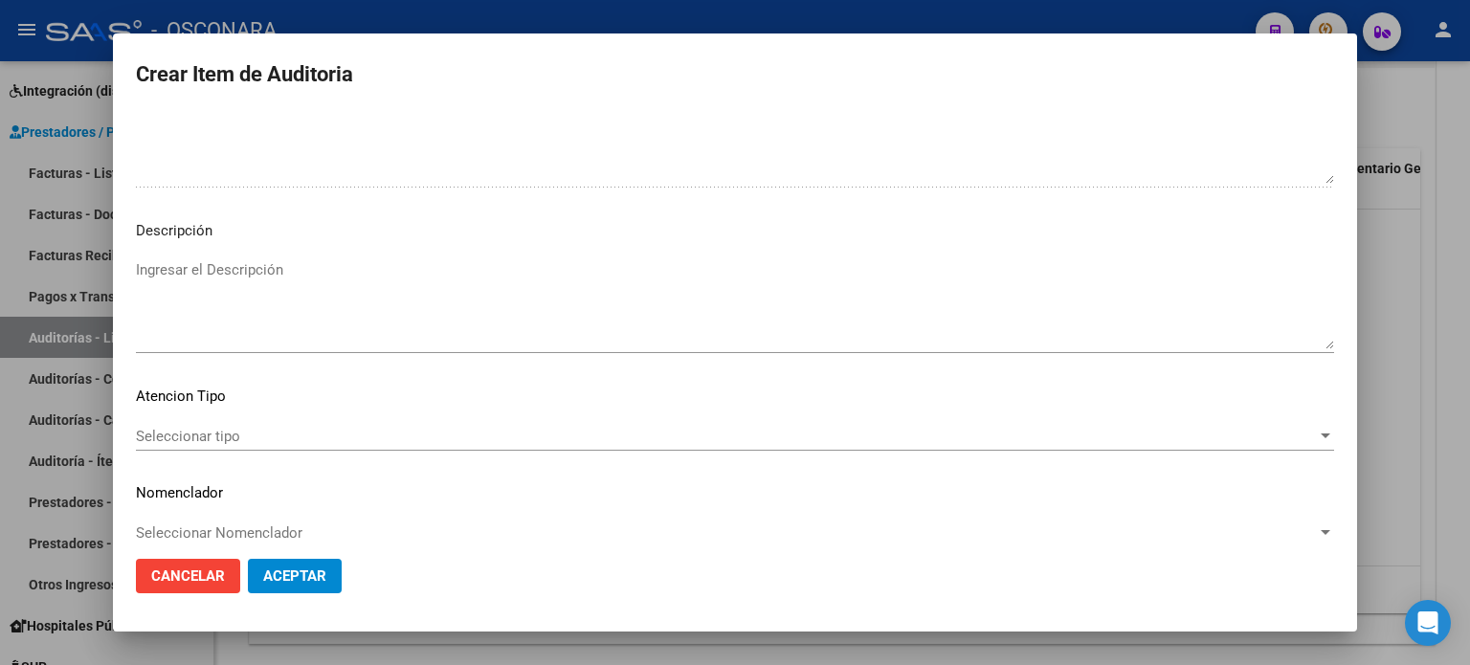
scroll to position [1290, 0]
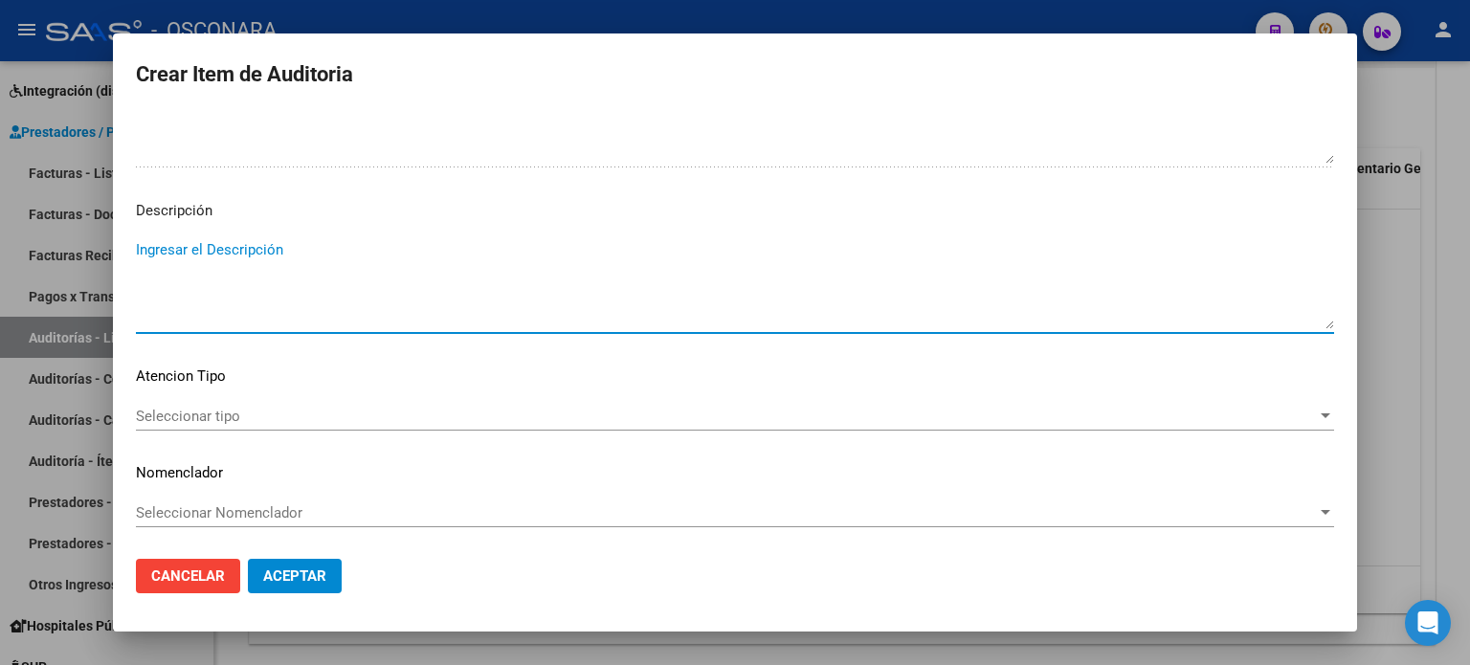
click at [159, 246] on textarea "Ingresar el Descripción" at bounding box center [735, 284] width 1198 height 90
type textarea "Consulta + at. guardia"
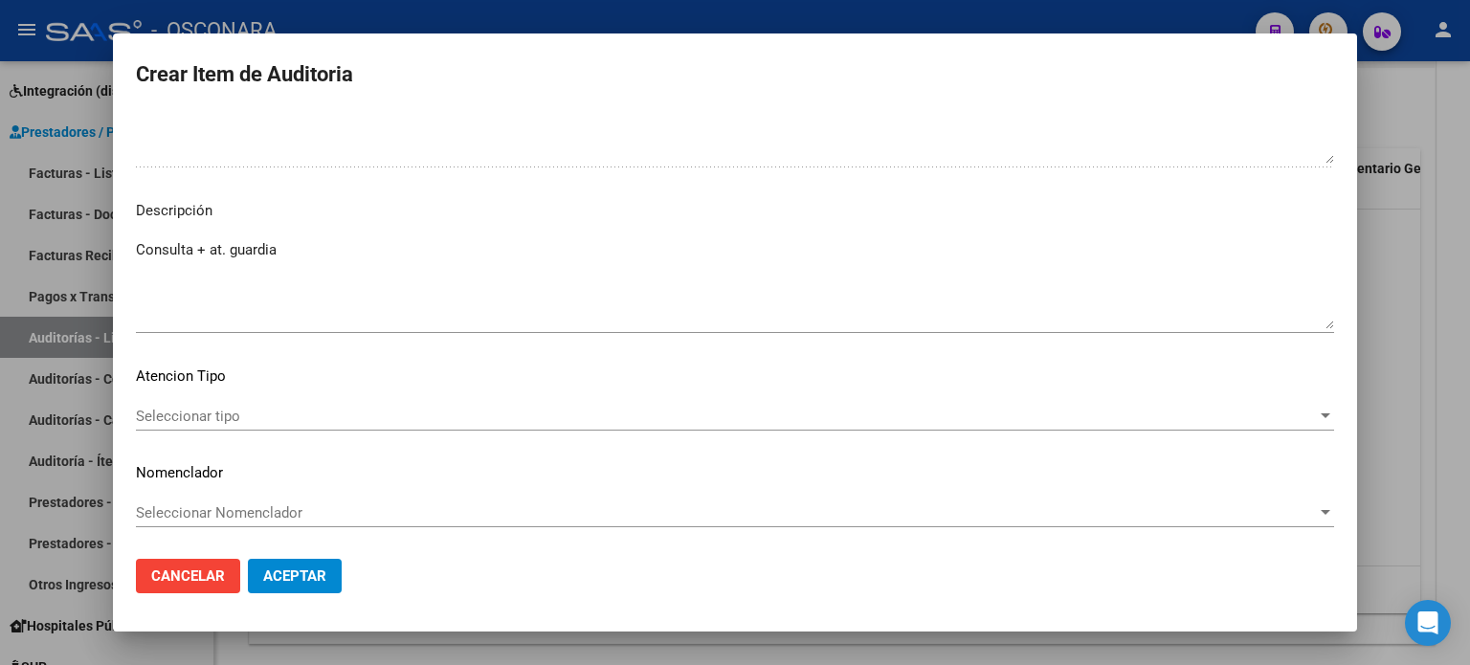
click at [291, 402] on div "Seleccionar tipo Seleccionar tipo" at bounding box center [735, 416] width 1198 height 29
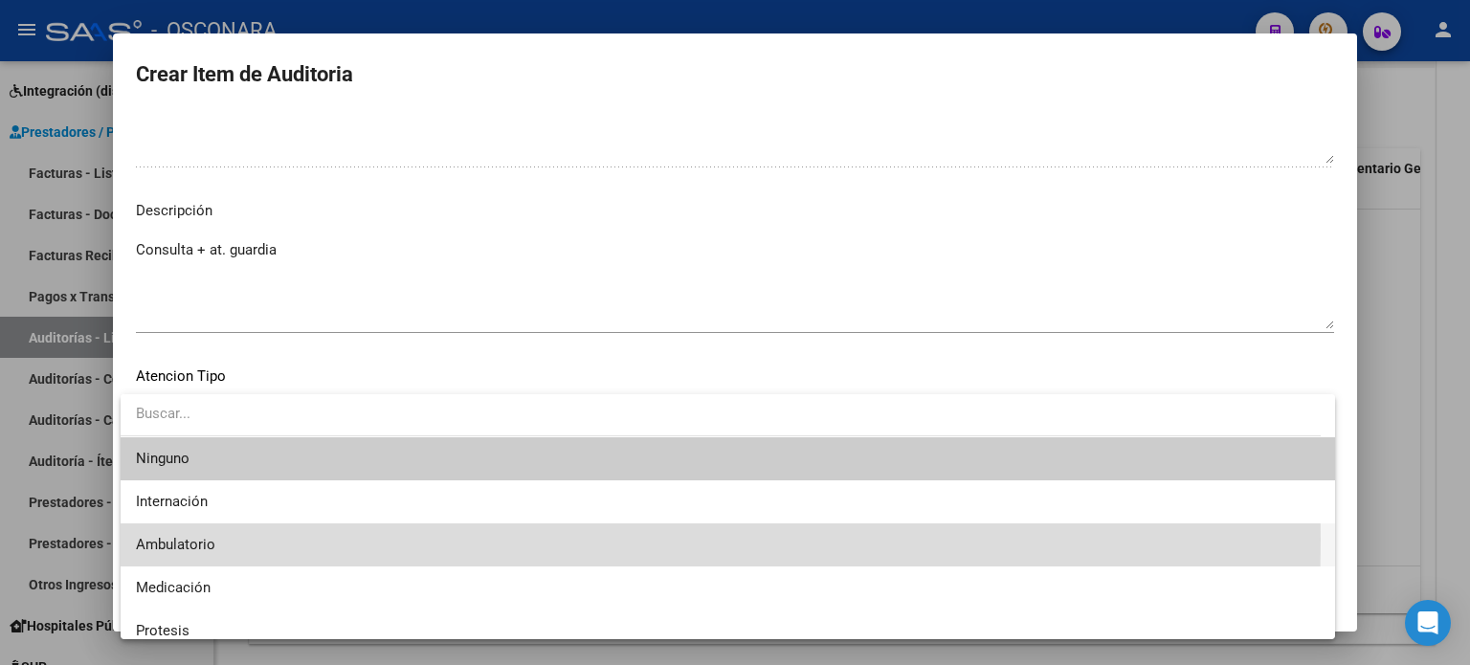
click at [226, 539] on span "Ambulatorio" at bounding box center [728, 545] width 1184 height 43
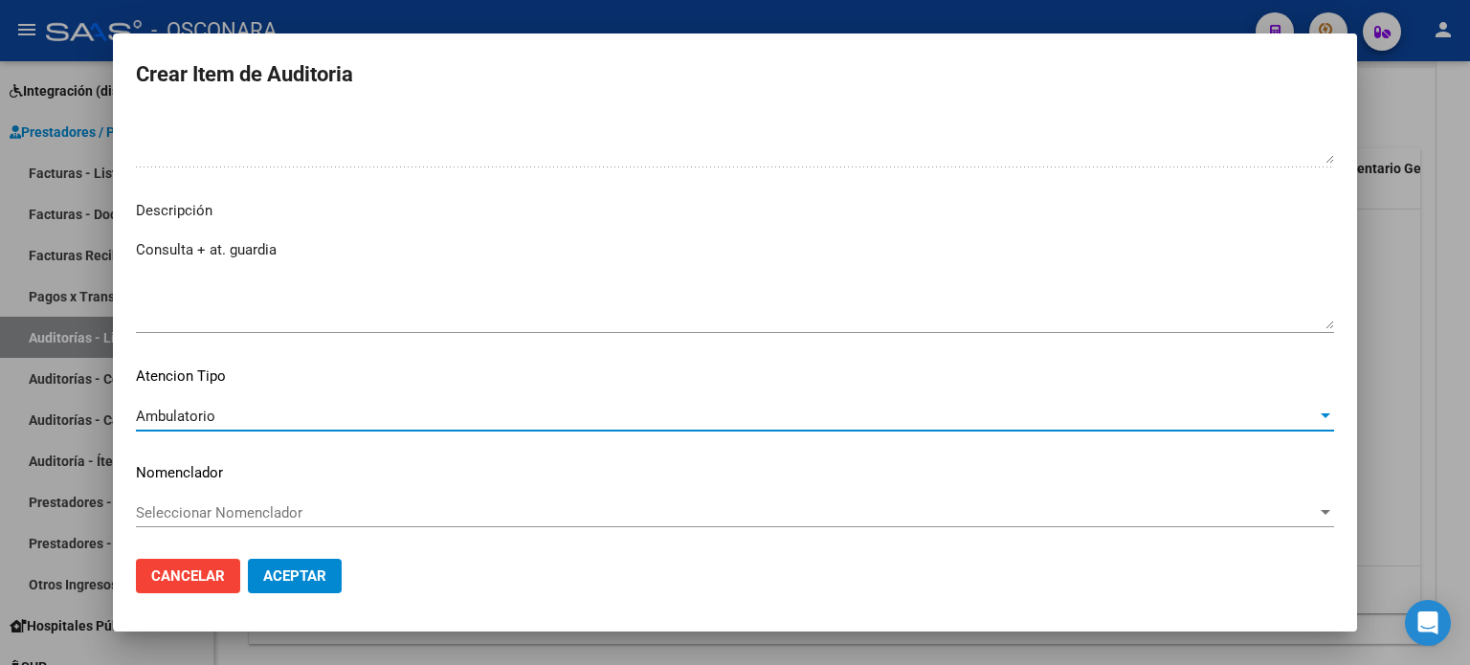
click at [284, 579] on span "Aceptar" at bounding box center [294, 576] width 63 height 17
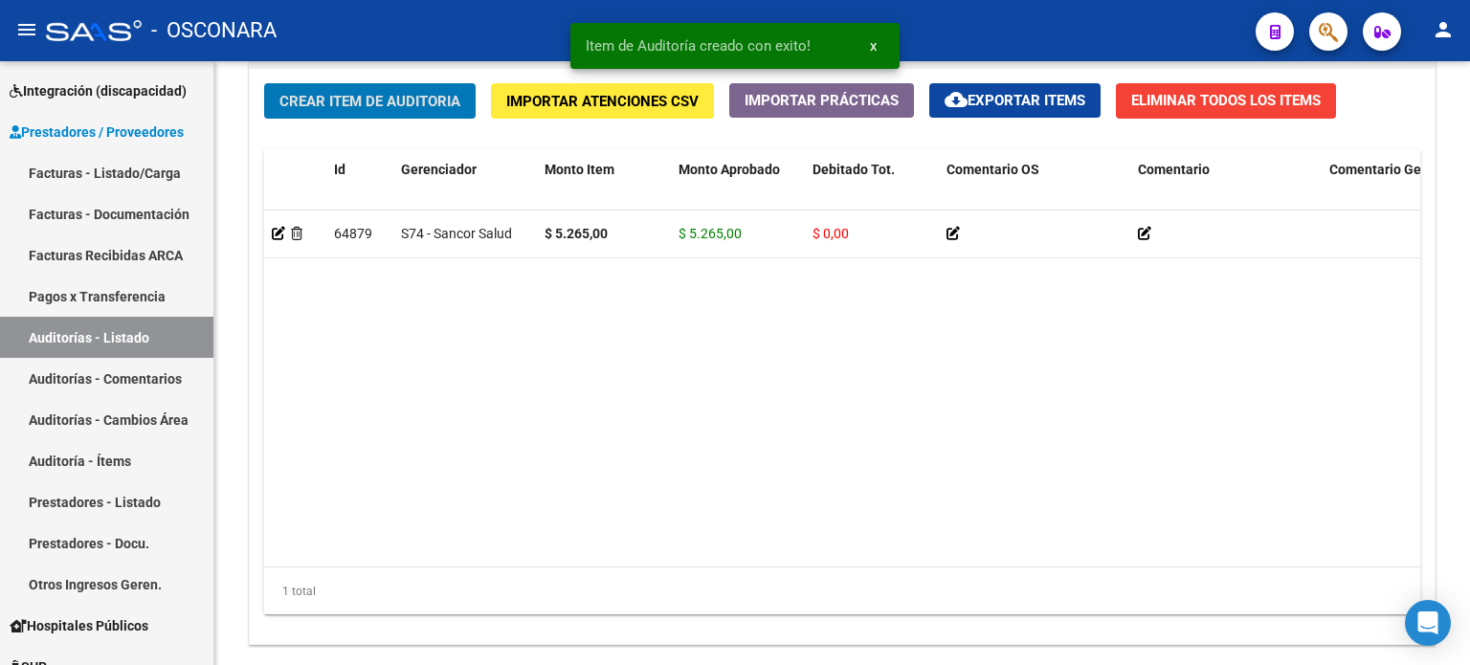
scroll to position [1437, 0]
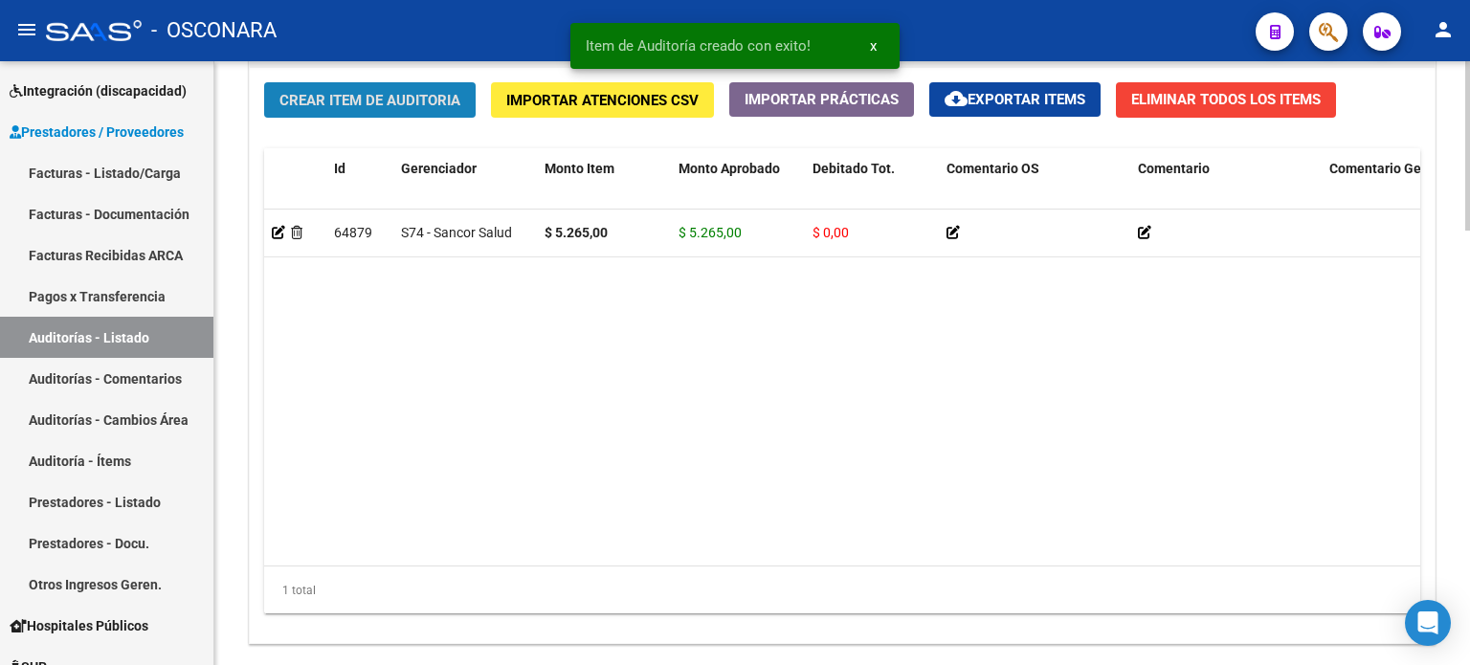
click at [391, 97] on span "Crear Item de Auditoria" at bounding box center [369, 100] width 181 height 17
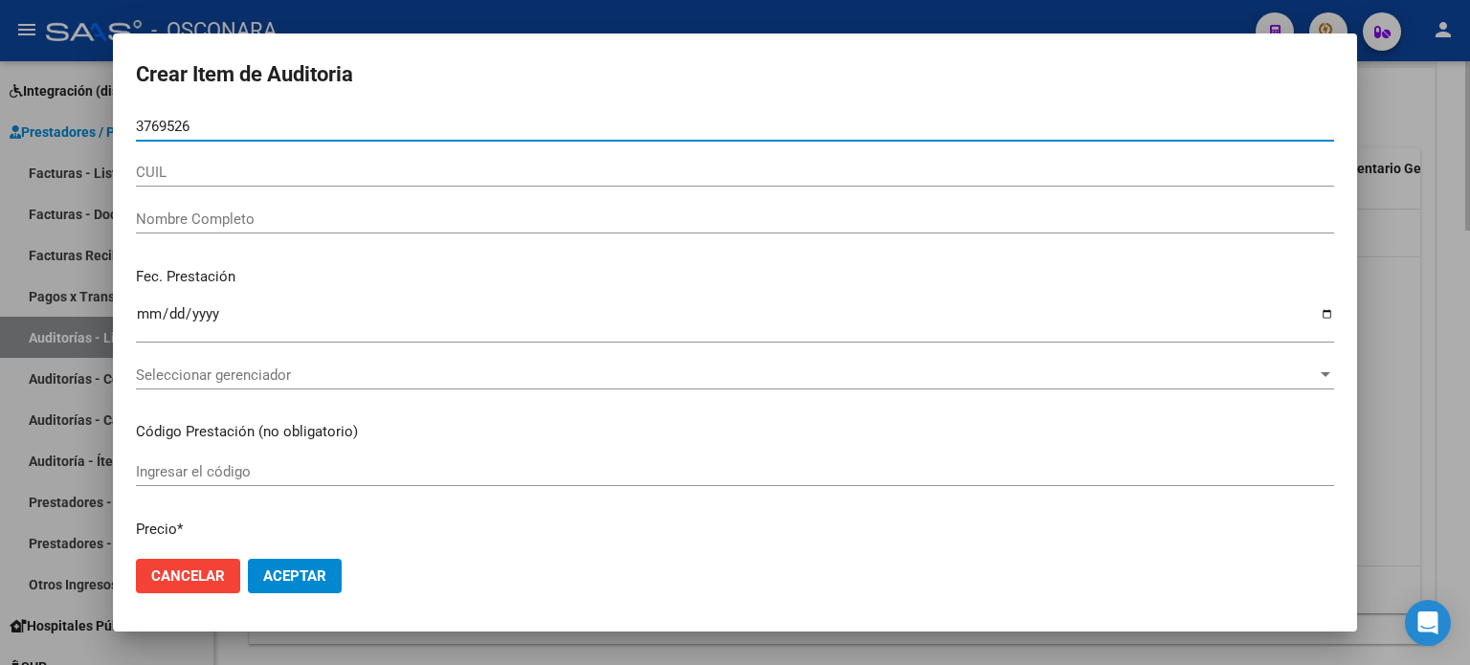
type input "37695264"
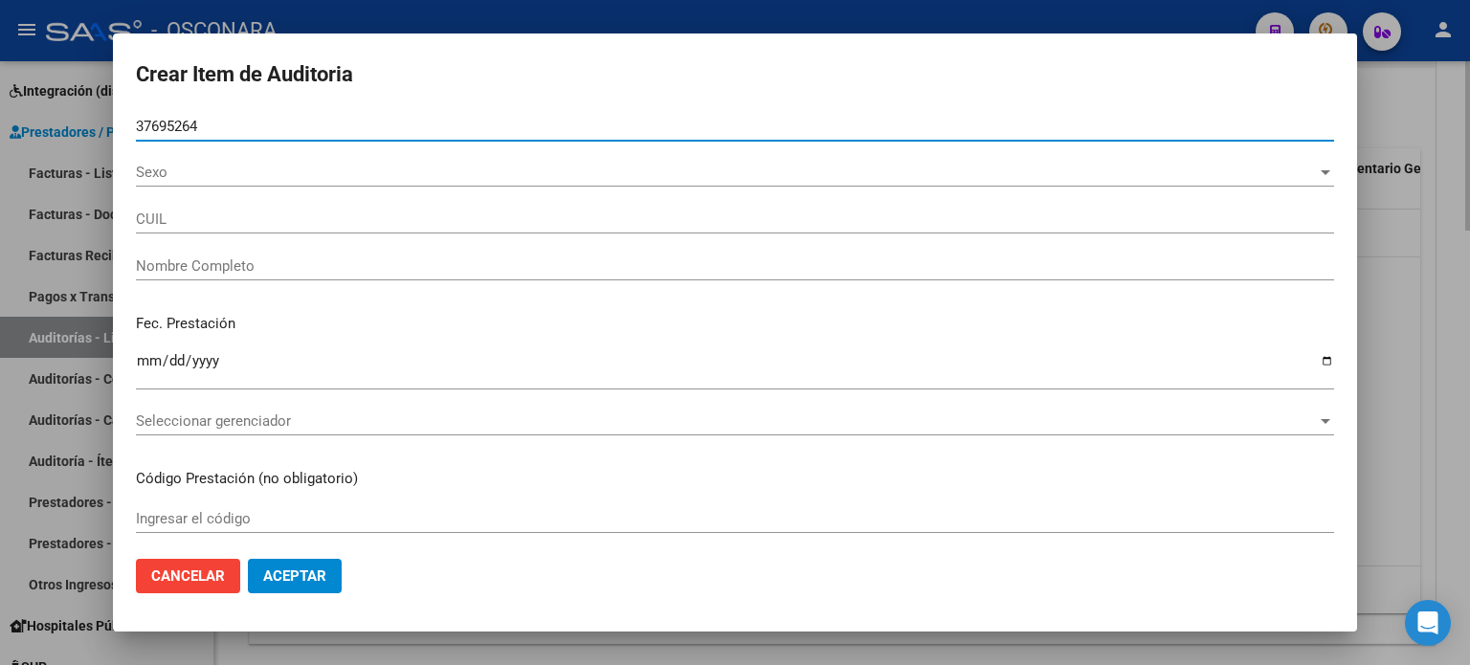
type input "23376952649"
type input "BARRIO MATIAS RENE"
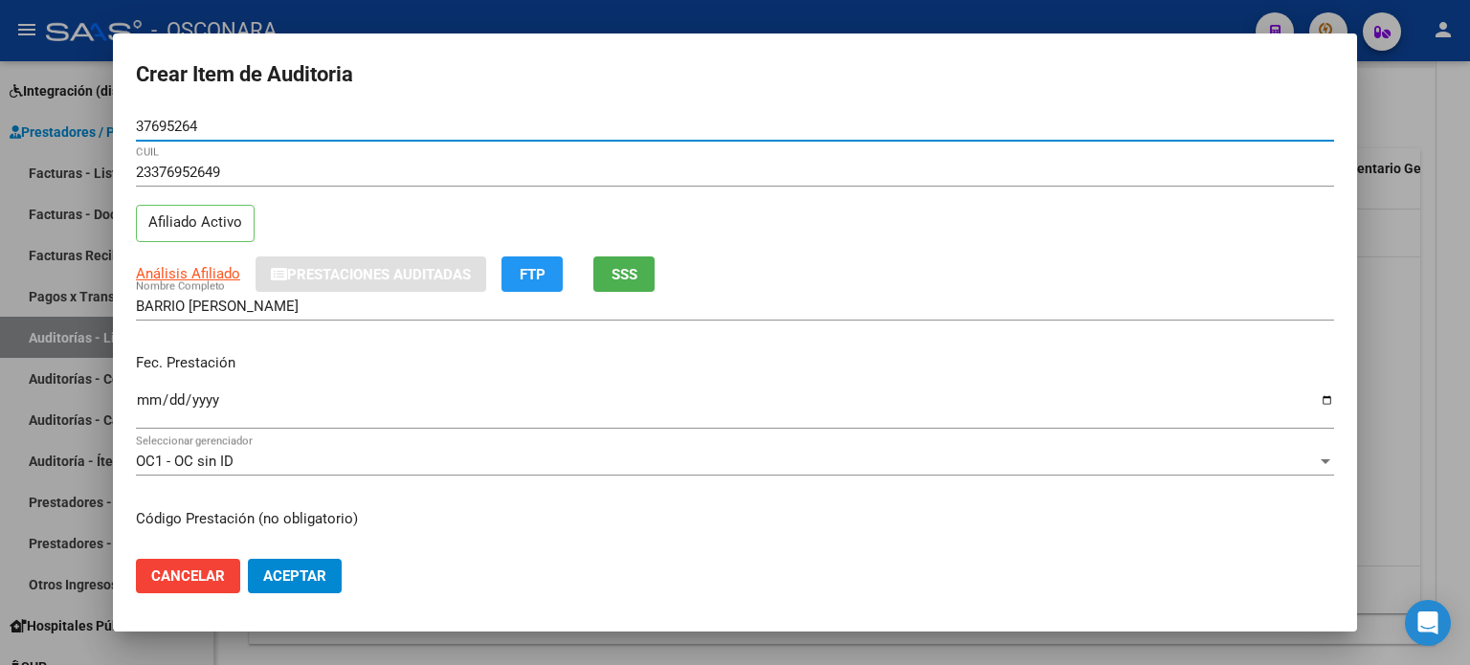
type input "37695264"
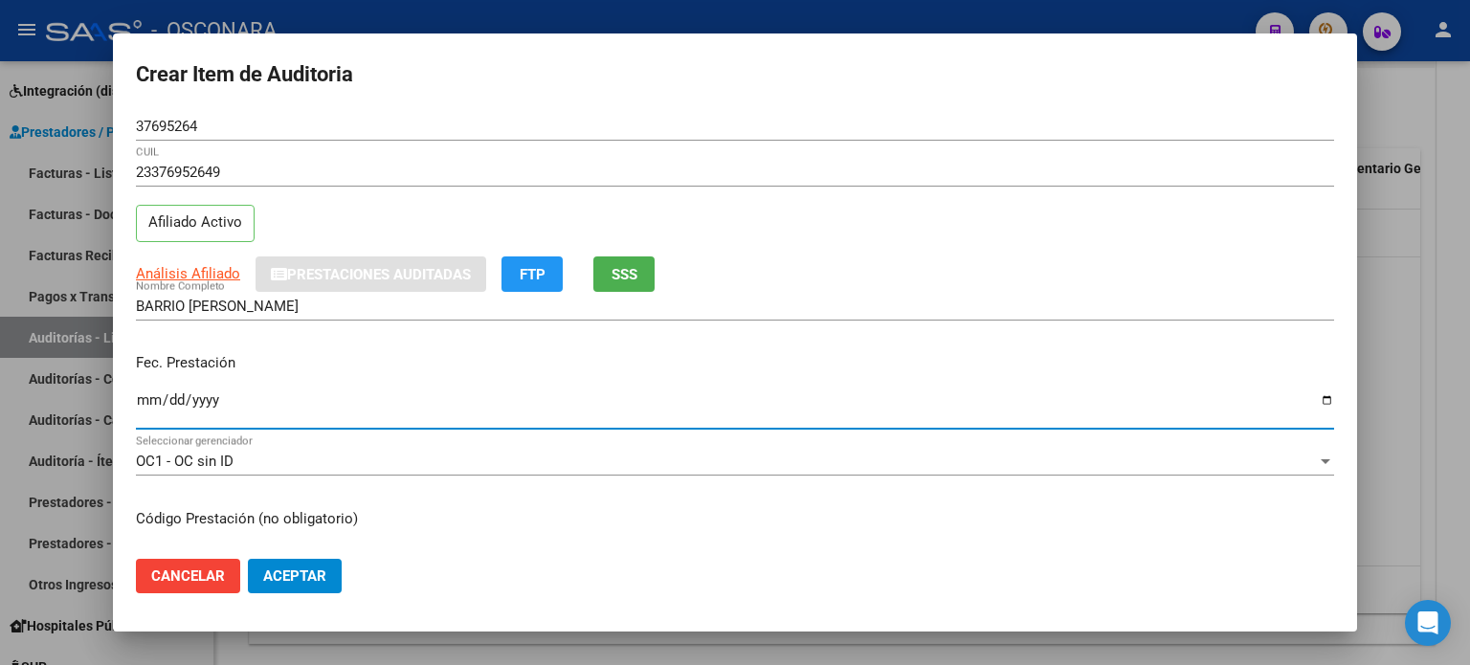
click at [142, 395] on input "Ingresar la fecha" at bounding box center [735, 407] width 1198 height 31
type input "[DATE]"
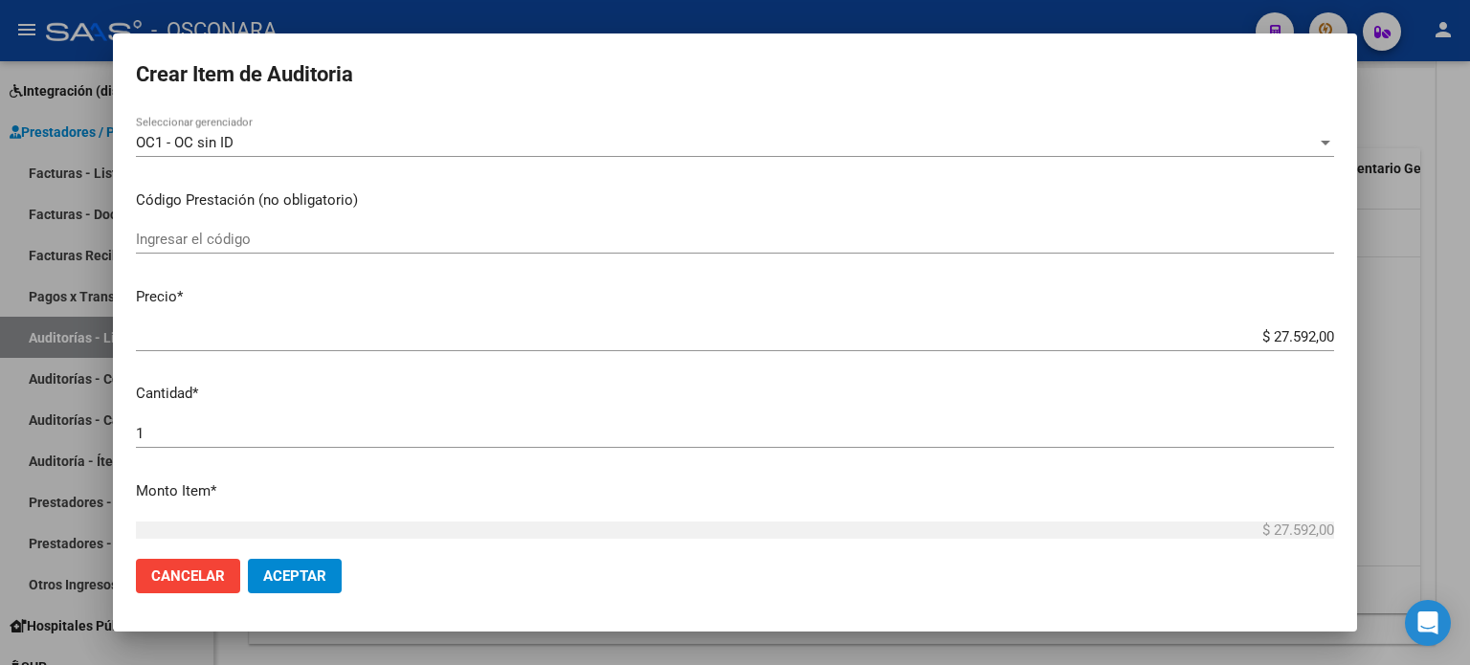
scroll to position [383, 0]
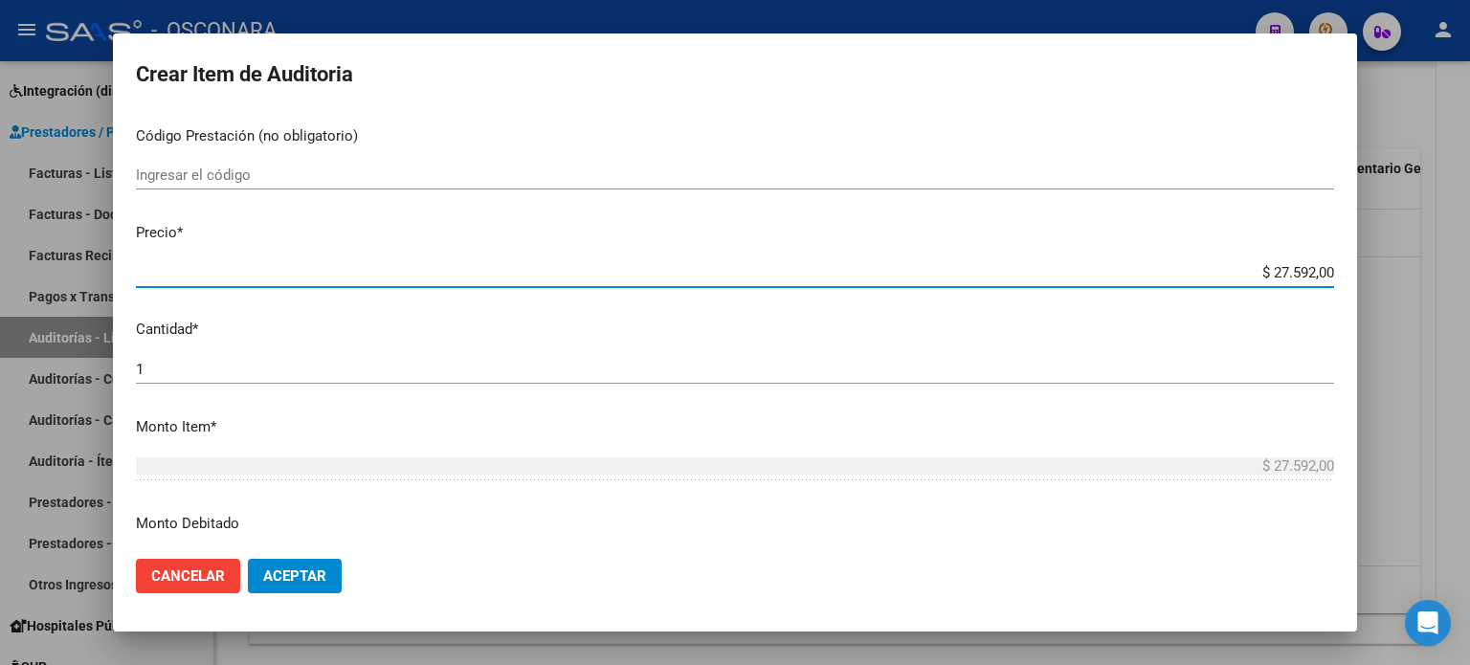
drag, startPoint x: 1257, startPoint y: 266, endPoint x: 1342, endPoint y: 266, distance: 85.2
click at [1342, 266] on mat-dialog-content "37695264 Nro Documento 23376952649 CUIL Afiliado Activo Análisis Afiliado Prest…" at bounding box center [735, 328] width 1244 height 433
type input "$ 0,05"
type input "$ 0,52"
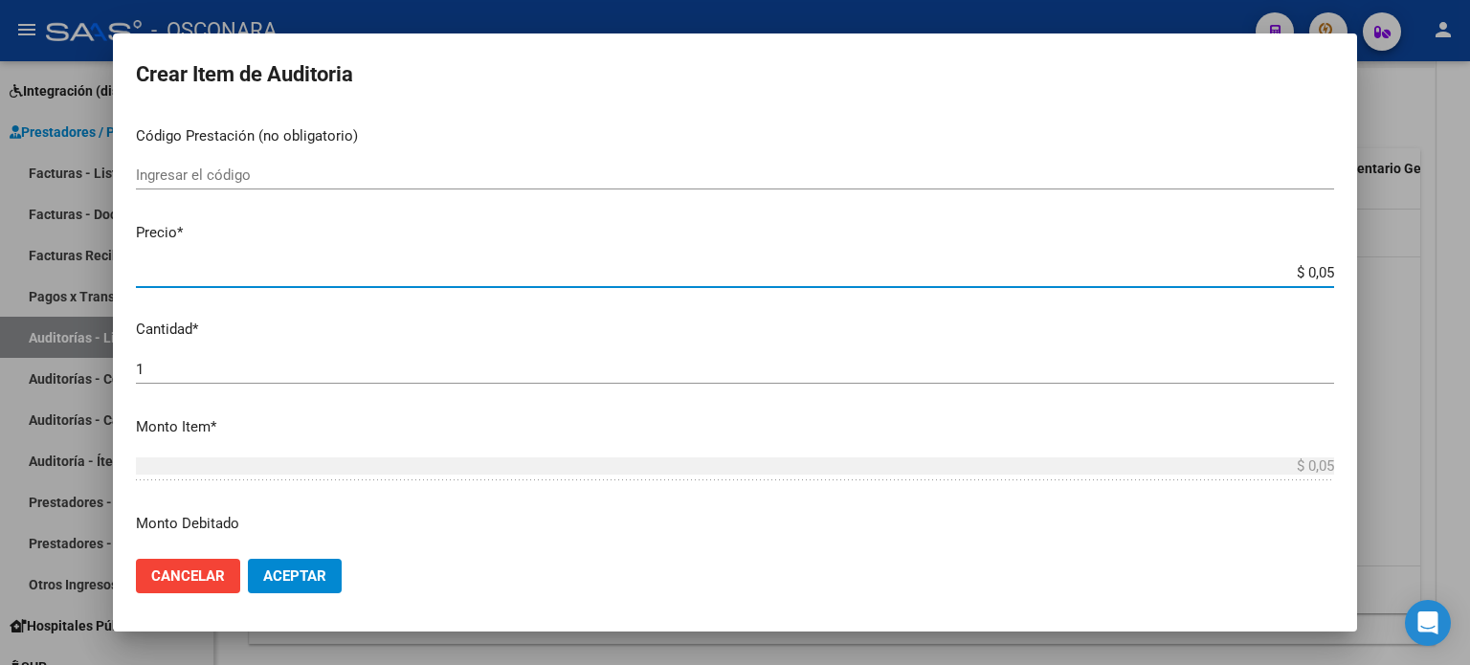
type input "$ 0,52"
type input "$ 5,26"
type input "$ 52,65"
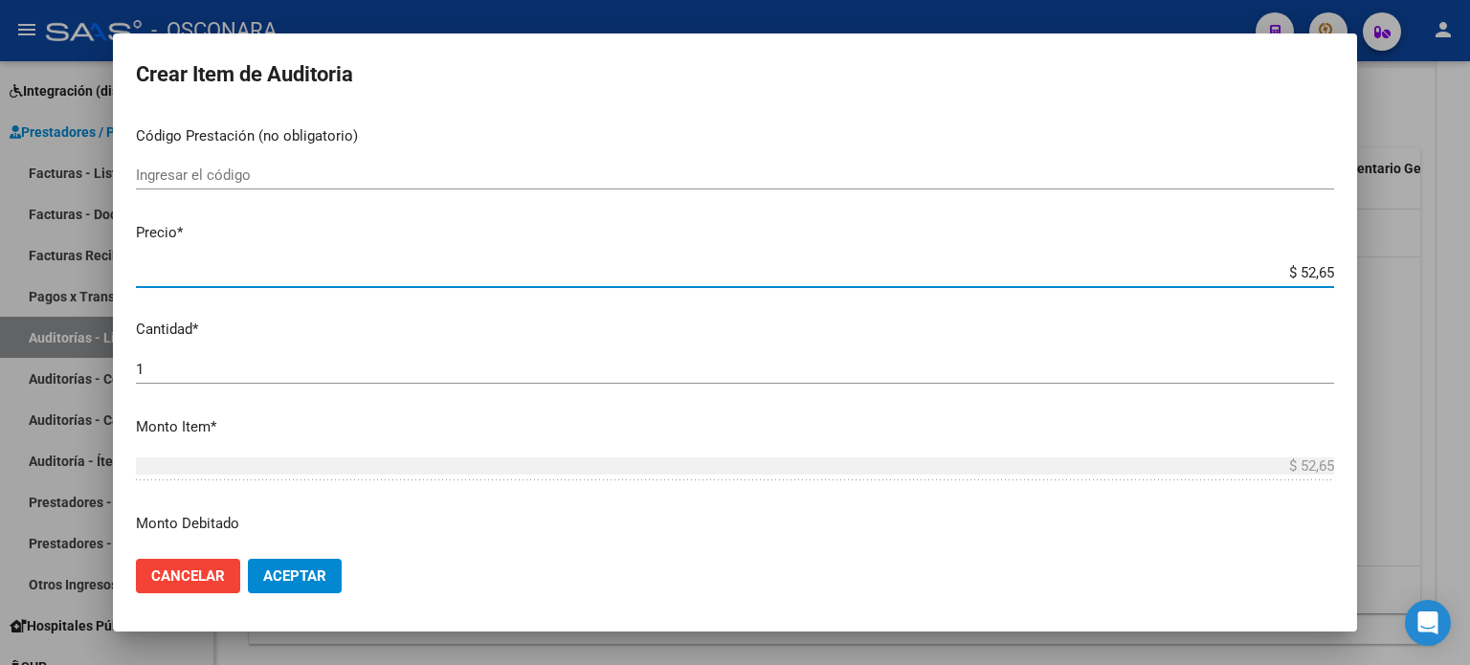
type input "$ 526,50"
type input "$ 5.265,00"
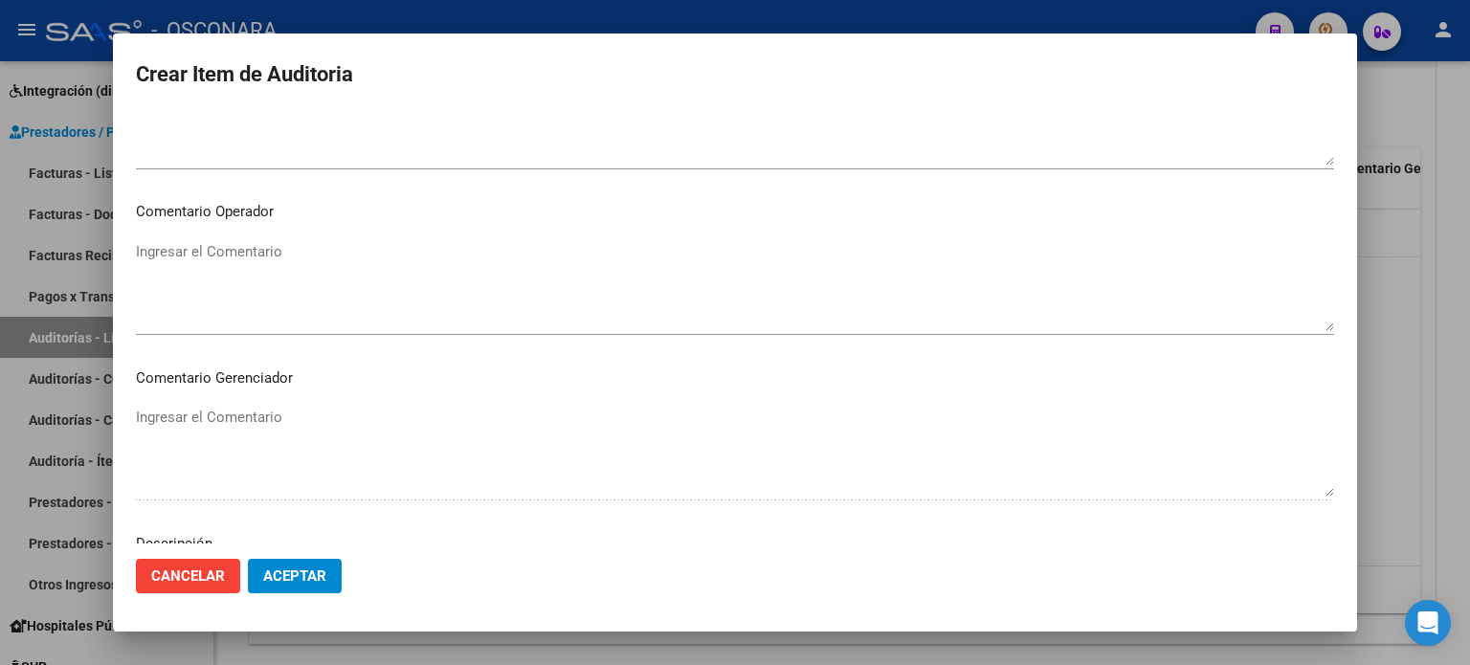
scroll to position [1148, 0]
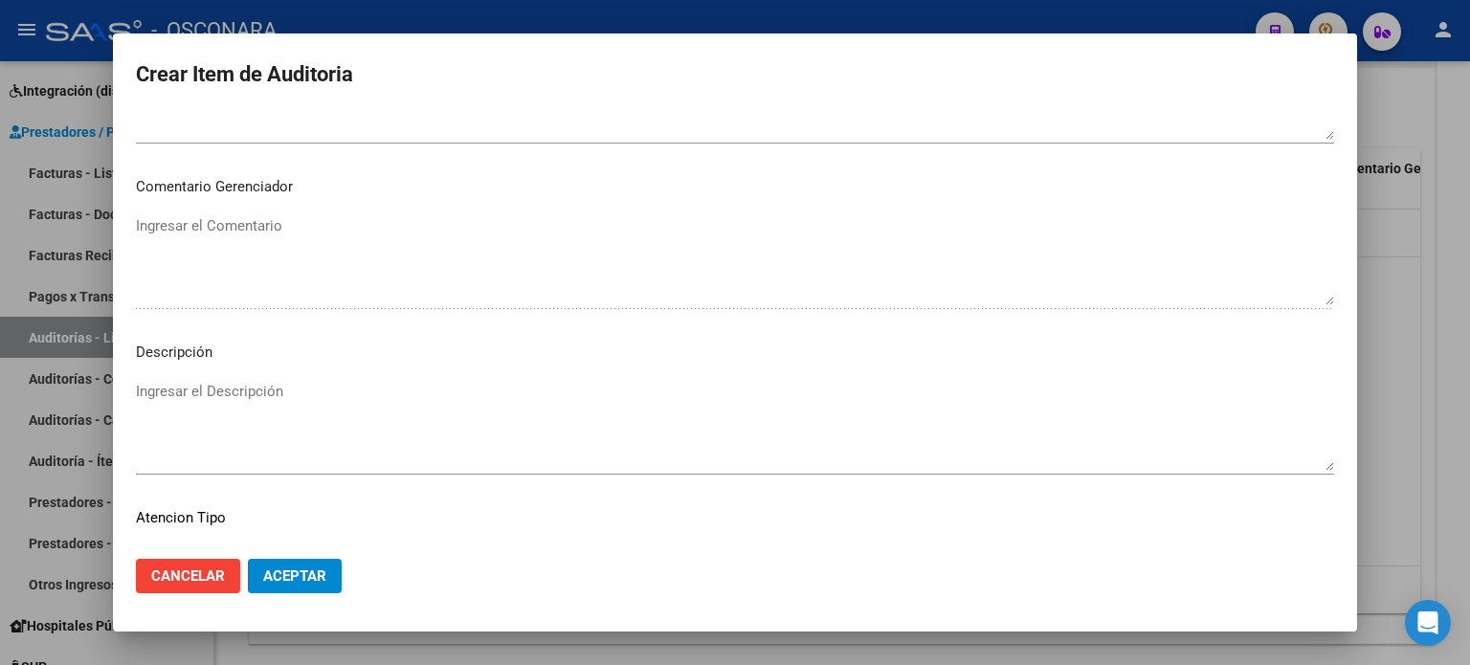
click at [237, 387] on textarea "Ingresar el Descripción" at bounding box center [735, 426] width 1198 height 90
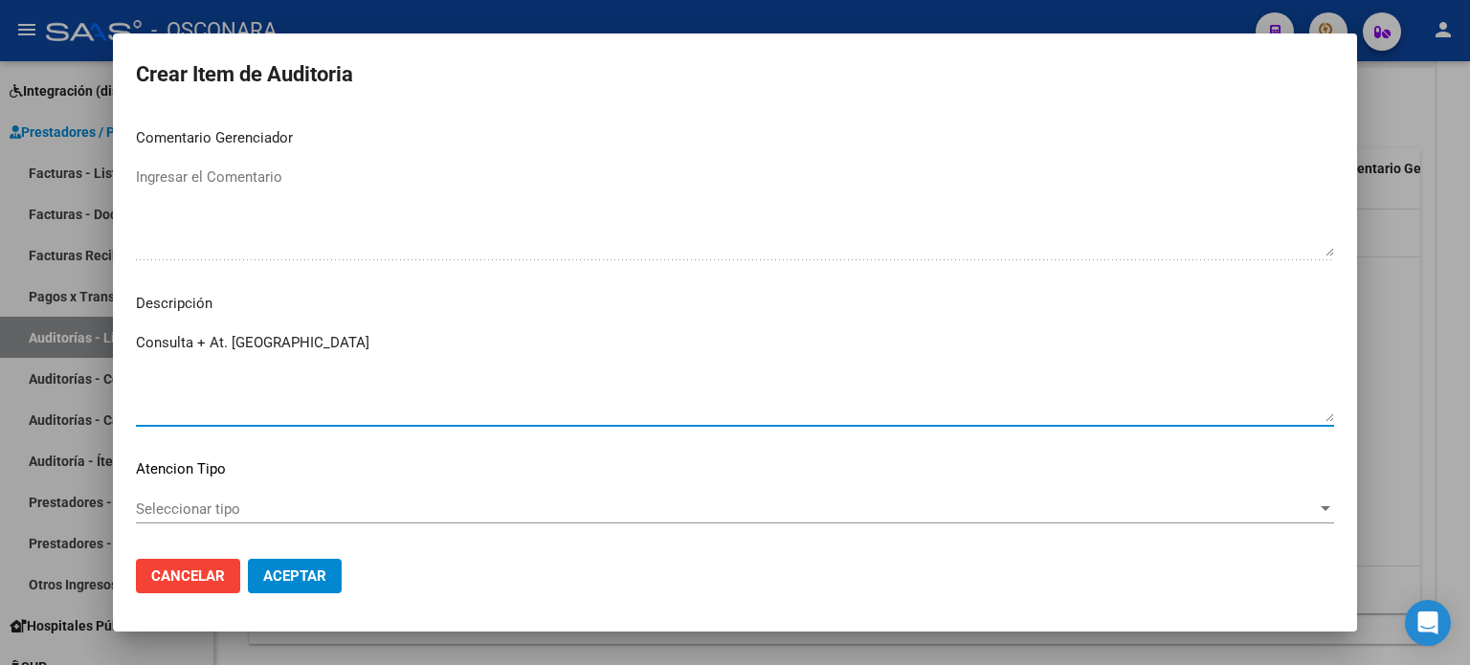
scroll to position [1290, 0]
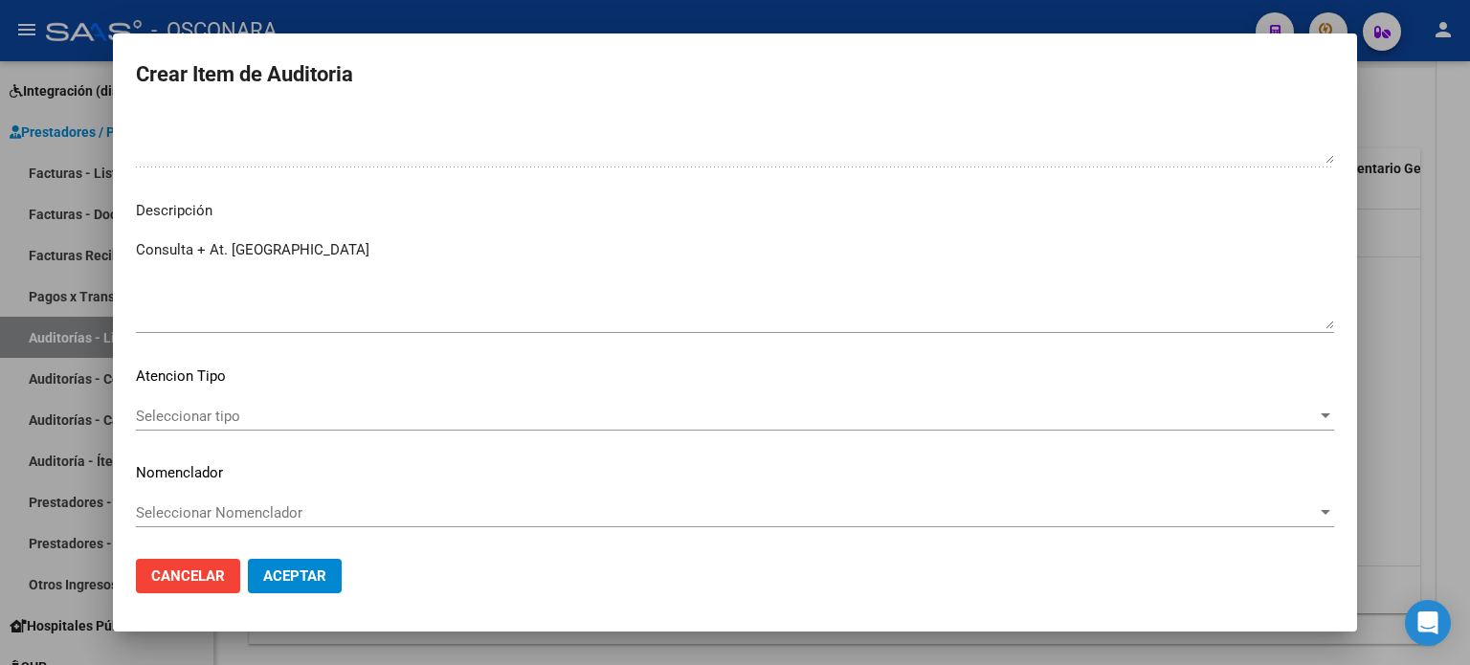
click at [230, 400] on mat-dialog-content "37695264 Nro Documento 23376952649 CUIL Afiliado Activo Análisis Afiliado Prest…" at bounding box center [735, 328] width 1244 height 433
click at [230, 402] on div "Seleccionar tipo Seleccionar tipo" at bounding box center [735, 416] width 1198 height 29
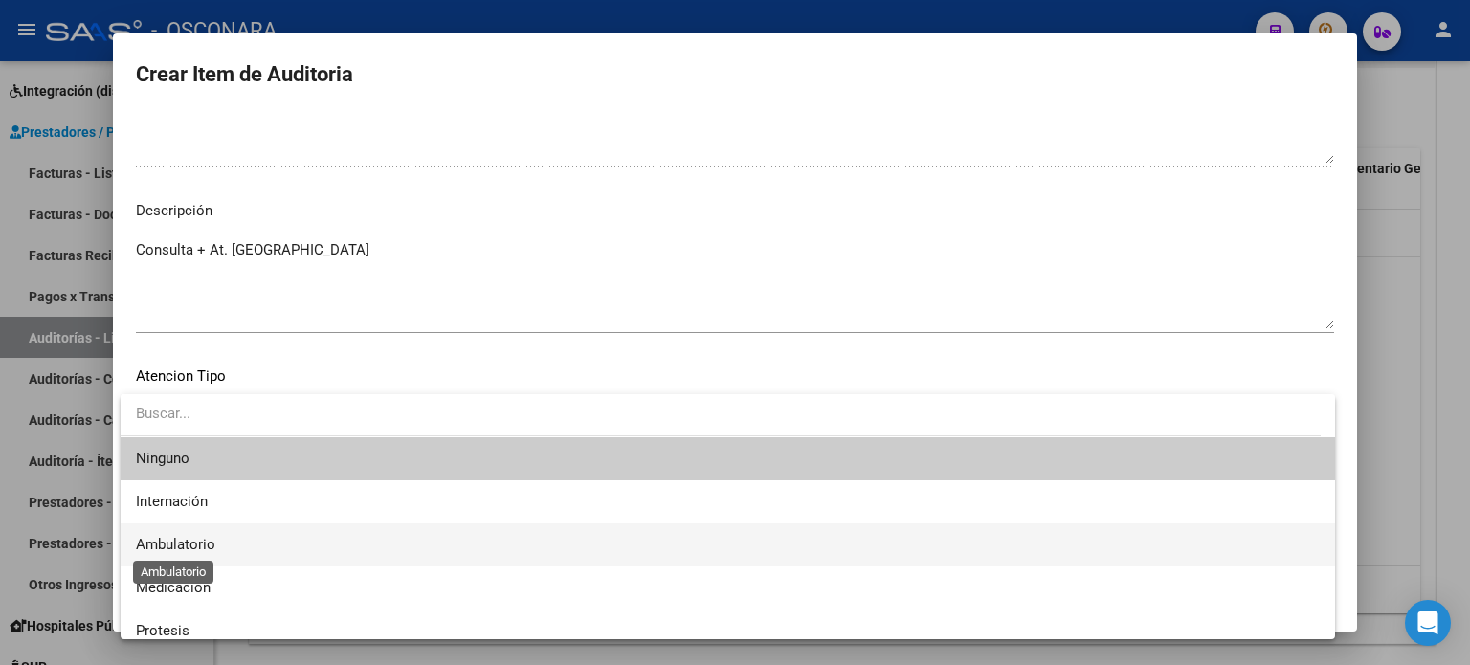
click at [207, 543] on span "Ambulatorio" at bounding box center [175, 544] width 79 height 17
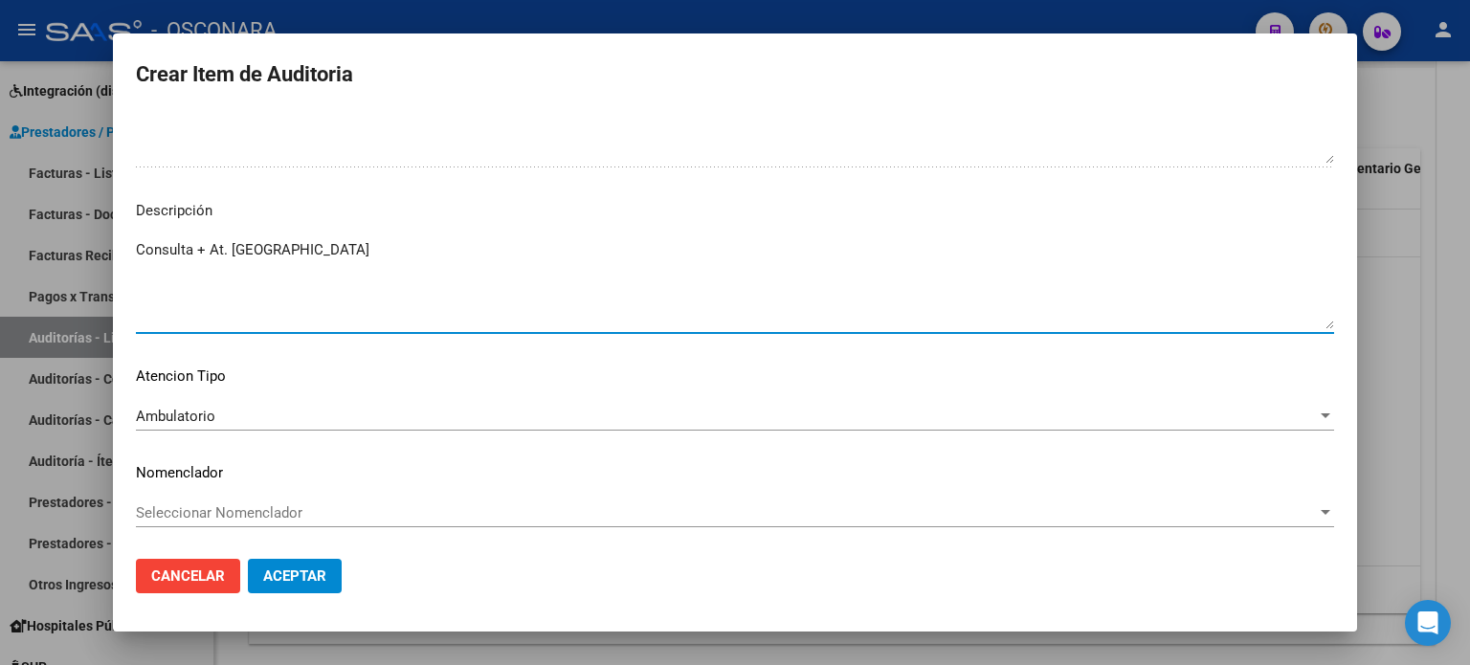
drag, startPoint x: 255, startPoint y: 244, endPoint x: 235, endPoint y: 253, distance: 21.0
click at [236, 254] on textarea "Consulta + At. guradia" at bounding box center [735, 284] width 1198 height 90
click at [252, 248] on textarea "Consulta + At. guradia" at bounding box center [735, 284] width 1198 height 90
type textarea "Consulta + At. guardia"
click at [296, 580] on span "Aceptar" at bounding box center [294, 576] width 63 height 17
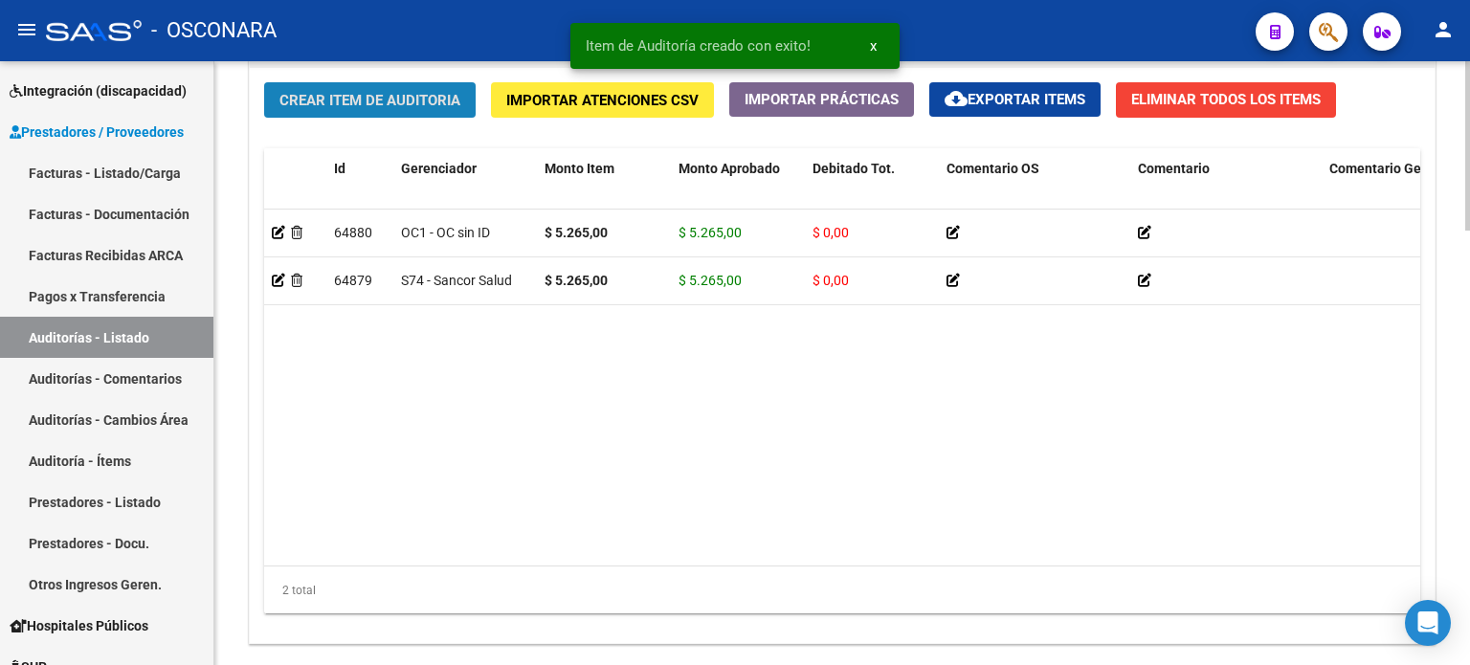
click at [406, 100] on span "Crear Item de Auditoria" at bounding box center [369, 100] width 181 height 17
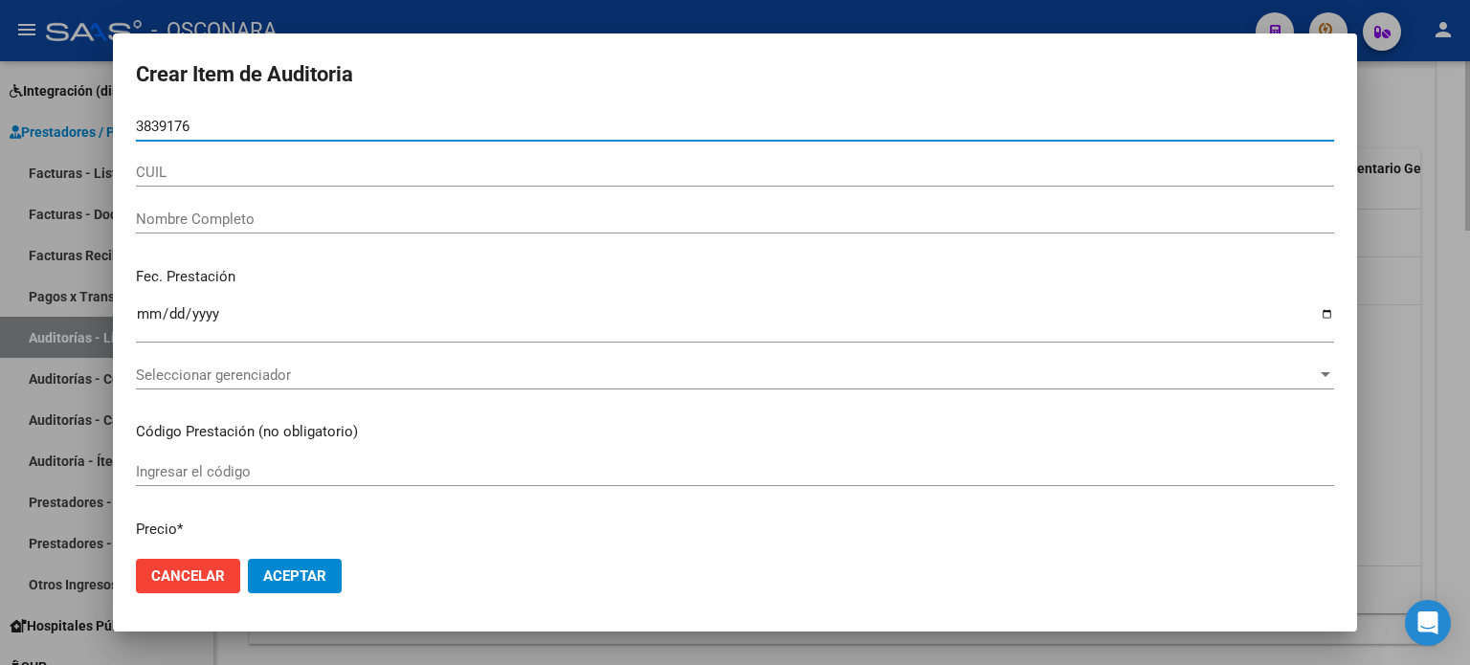
type input "38391769"
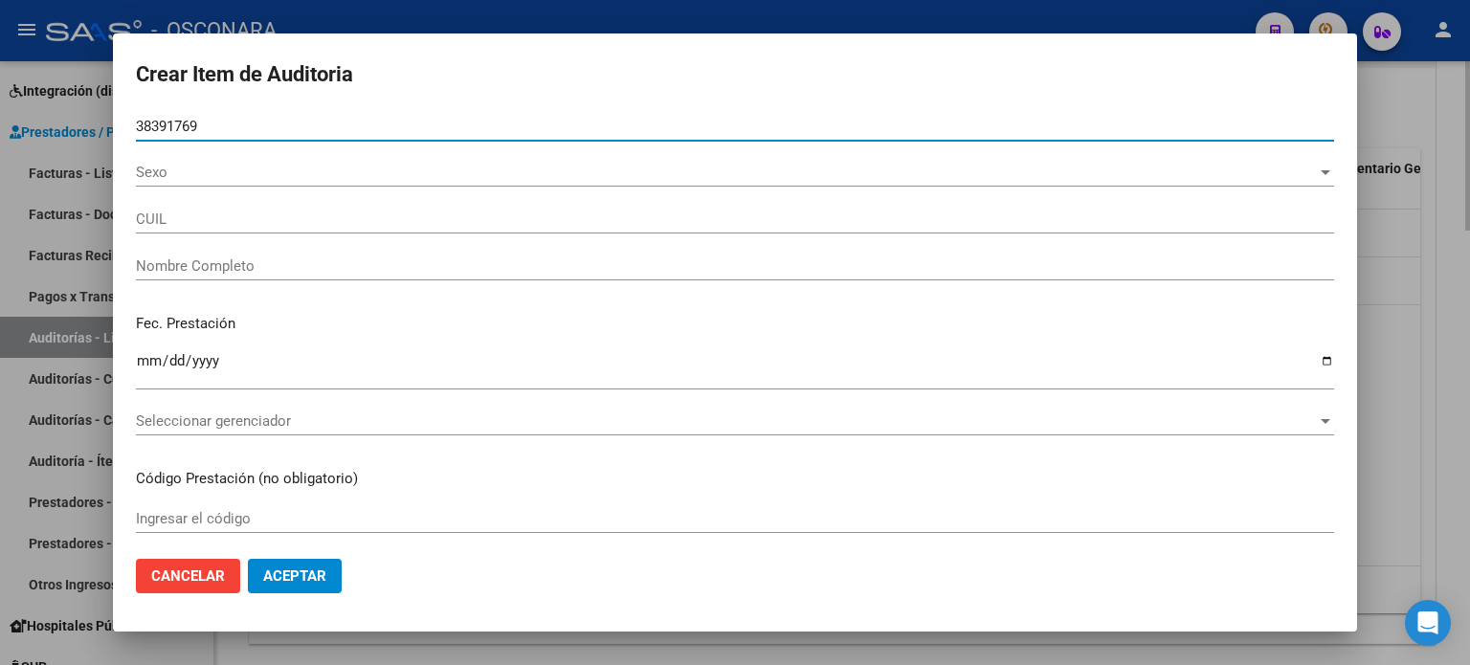
type input "27383917692"
type input "GONZALEZ SOLANGE MAGALI"
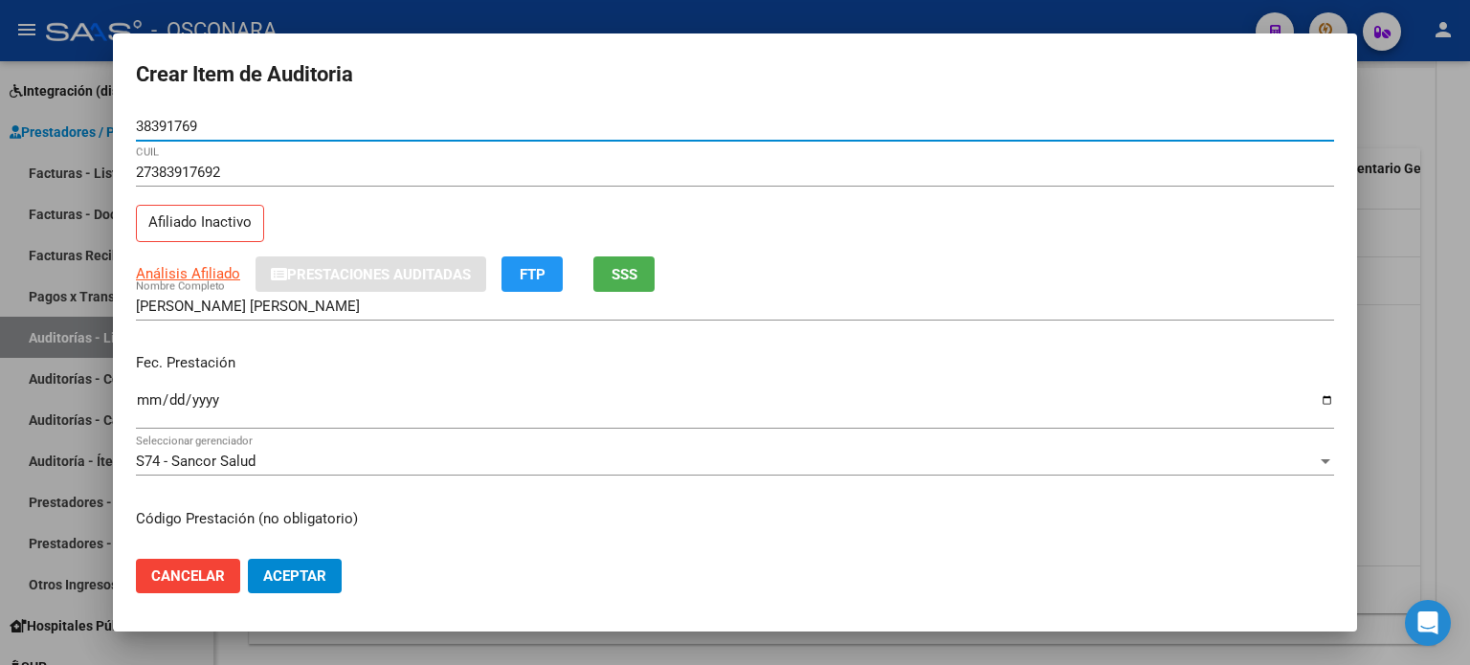
type input "38391769"
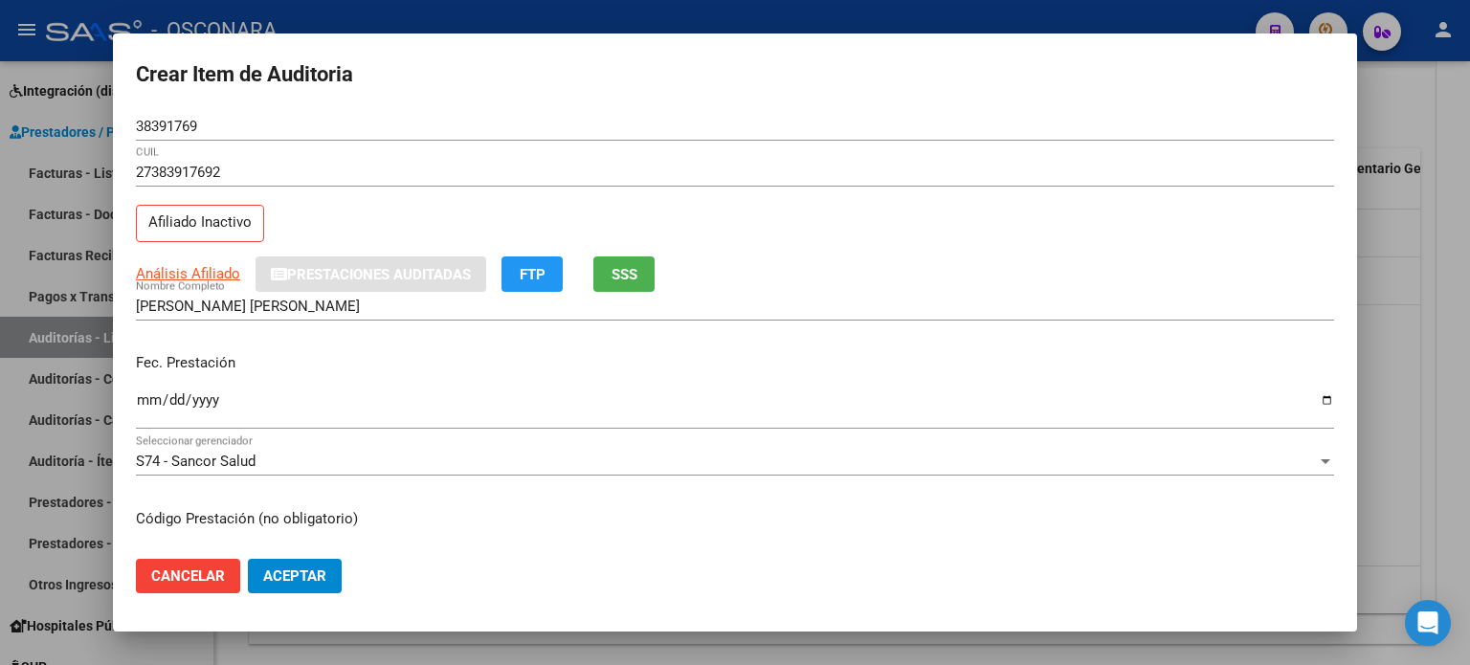
click at [146, 386] on div "Fec. Prestación Ingresar la fecha" at bounding box center [735, 392] width 1198 height 109
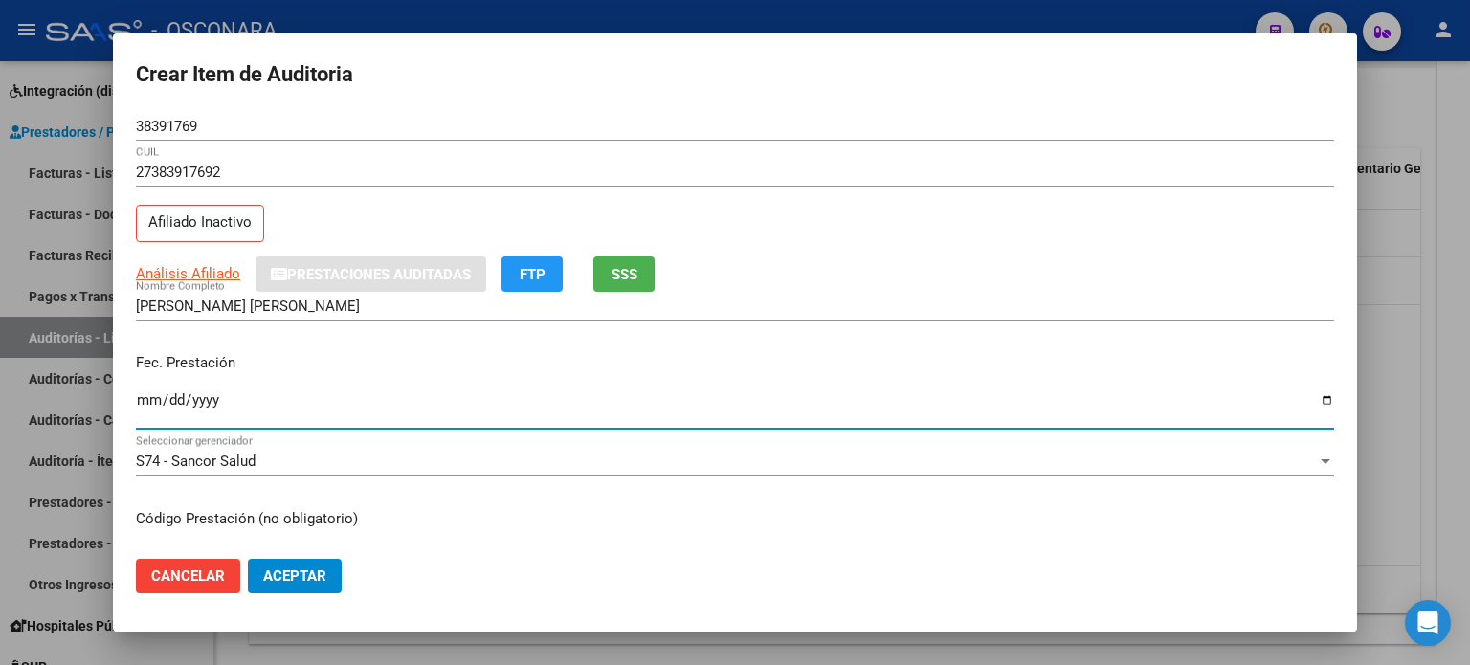
click at [146, 397] on input "Ingresar la fecha" at bounding box center [735, 407] width 1198 height 31
type input "2025-06-28"
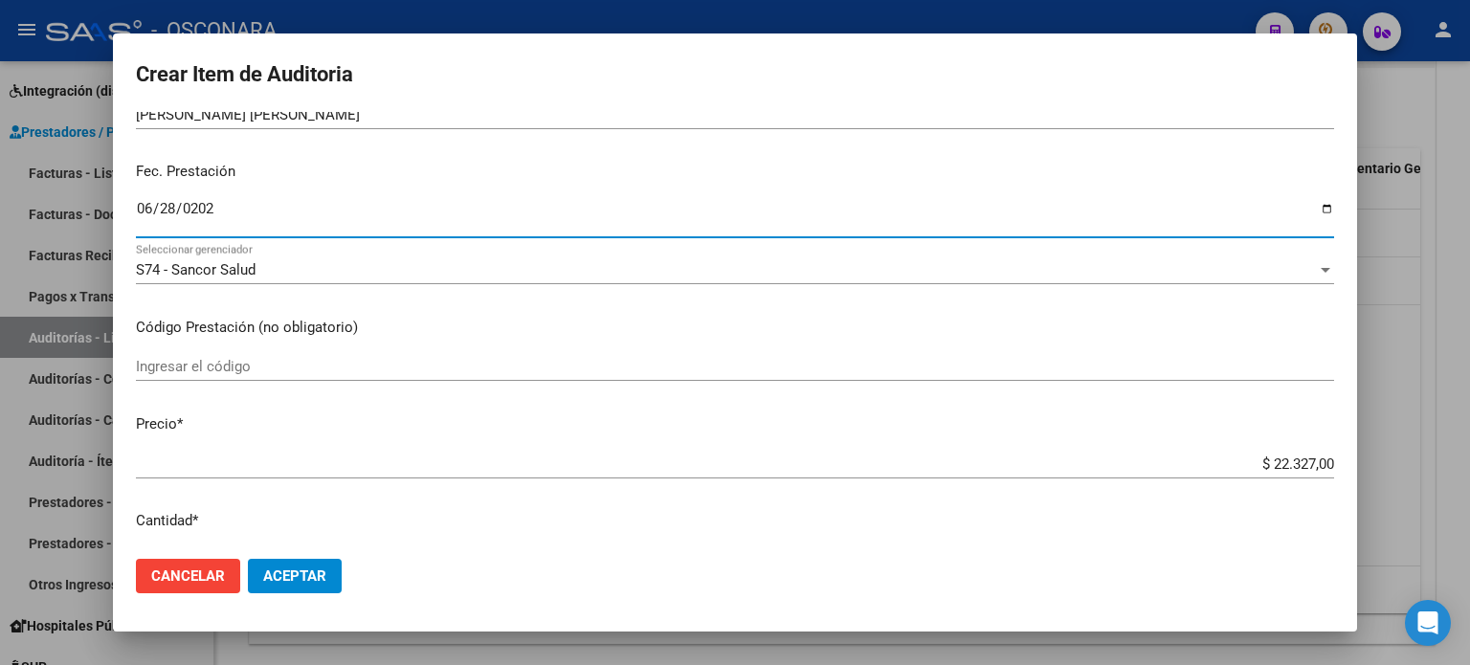
scroll to position [287, 0]
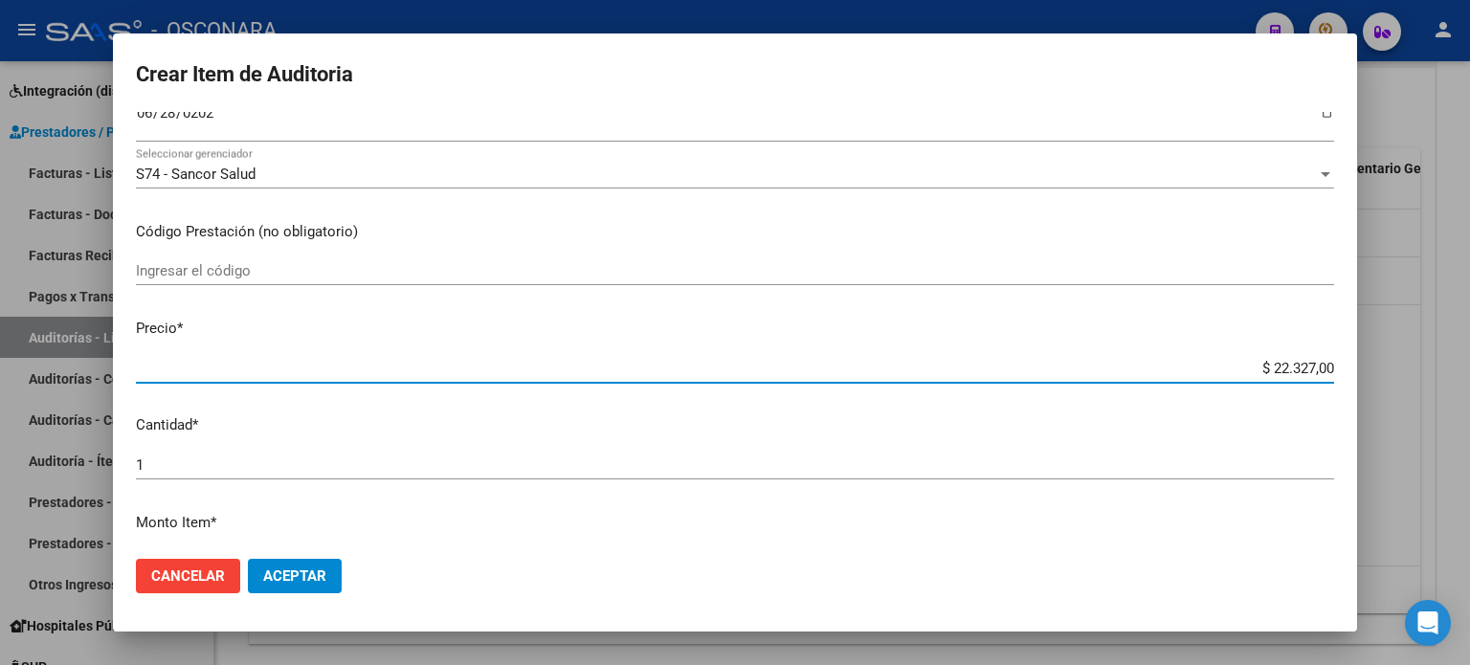
drag, startPoint x: 1254, startPoint y: 366, endPoint x: 1344, endPoint y: 365, distance: 90.0
click at [1344, 365] on mat-dialog-content "38391769 Nro Documento 27383917692 CUIL Afiliado Inactivo Análisis Afiliado Pre…" at bounding box center [735, 328] width 1244 height 433
type input "$ 0,05"
type input "$ 0,52"
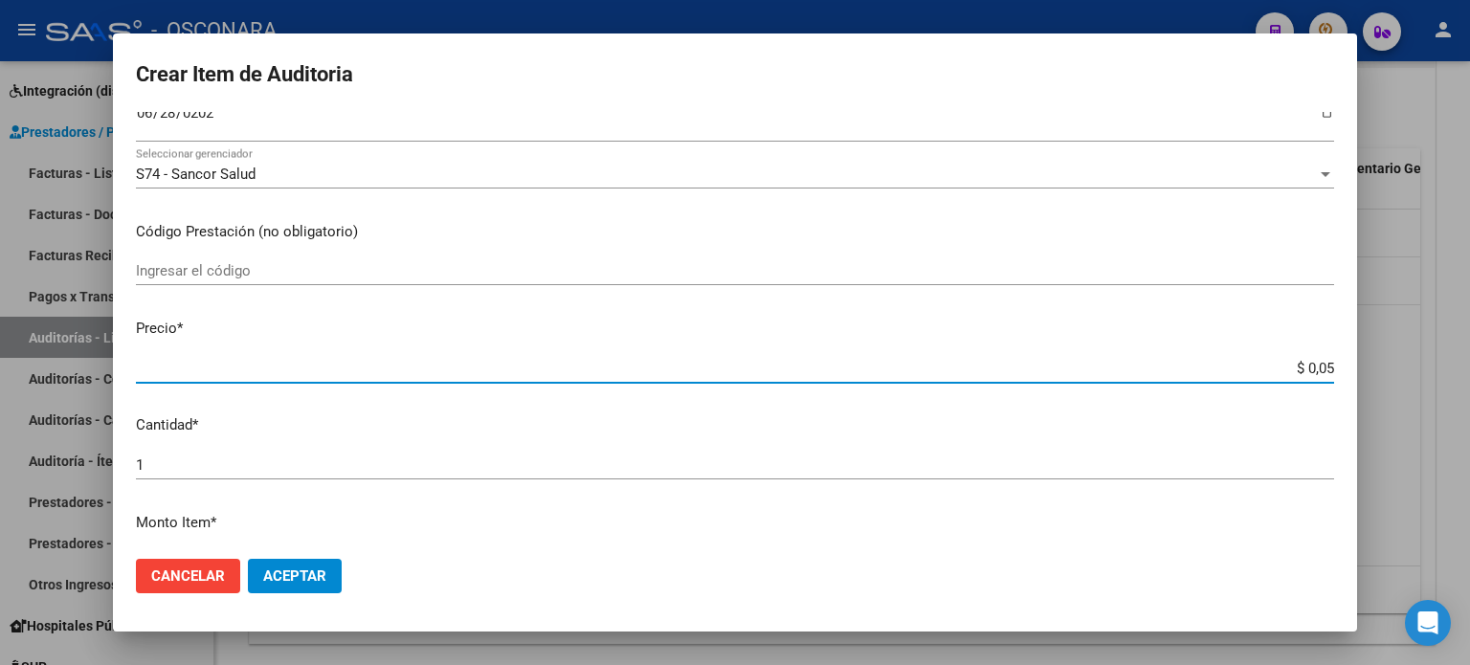
type input "$ 0,52"
type input "$ 5,26"
type input "$ 52,65"
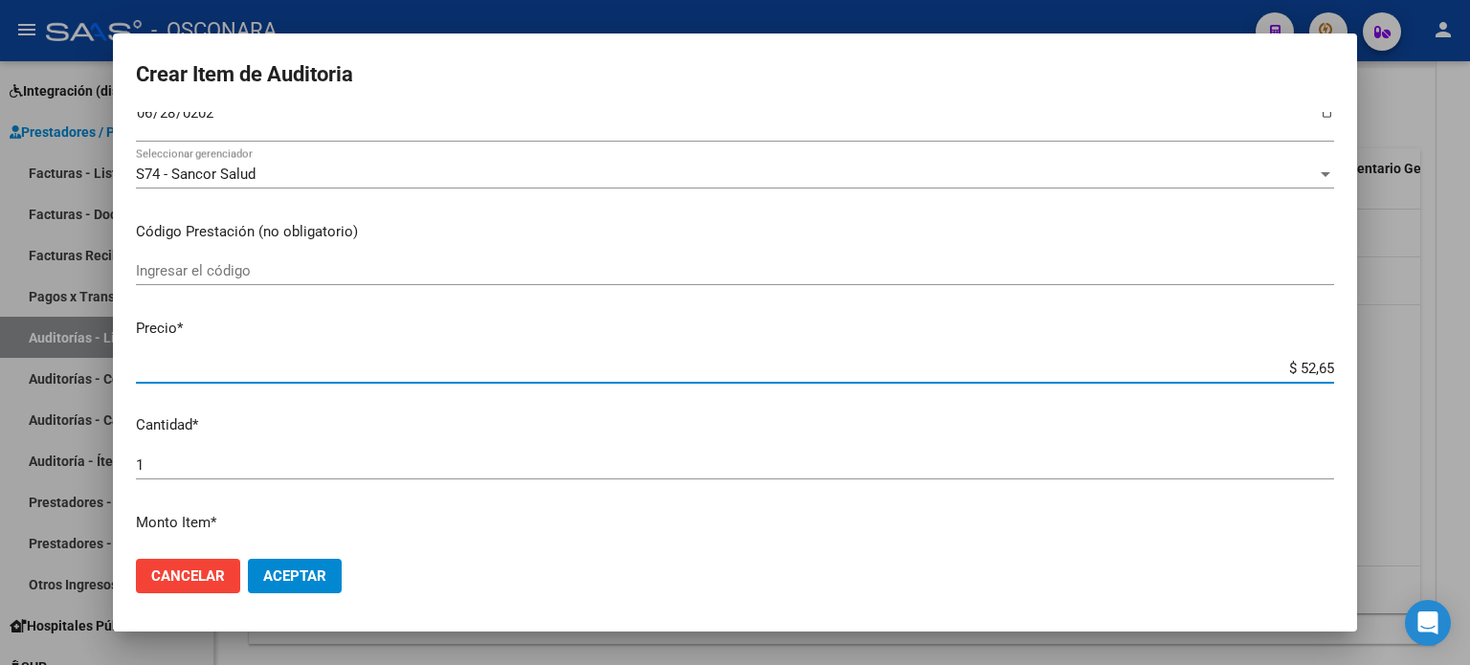
type input "$ 526,50"
type input "$ 5.265,00"
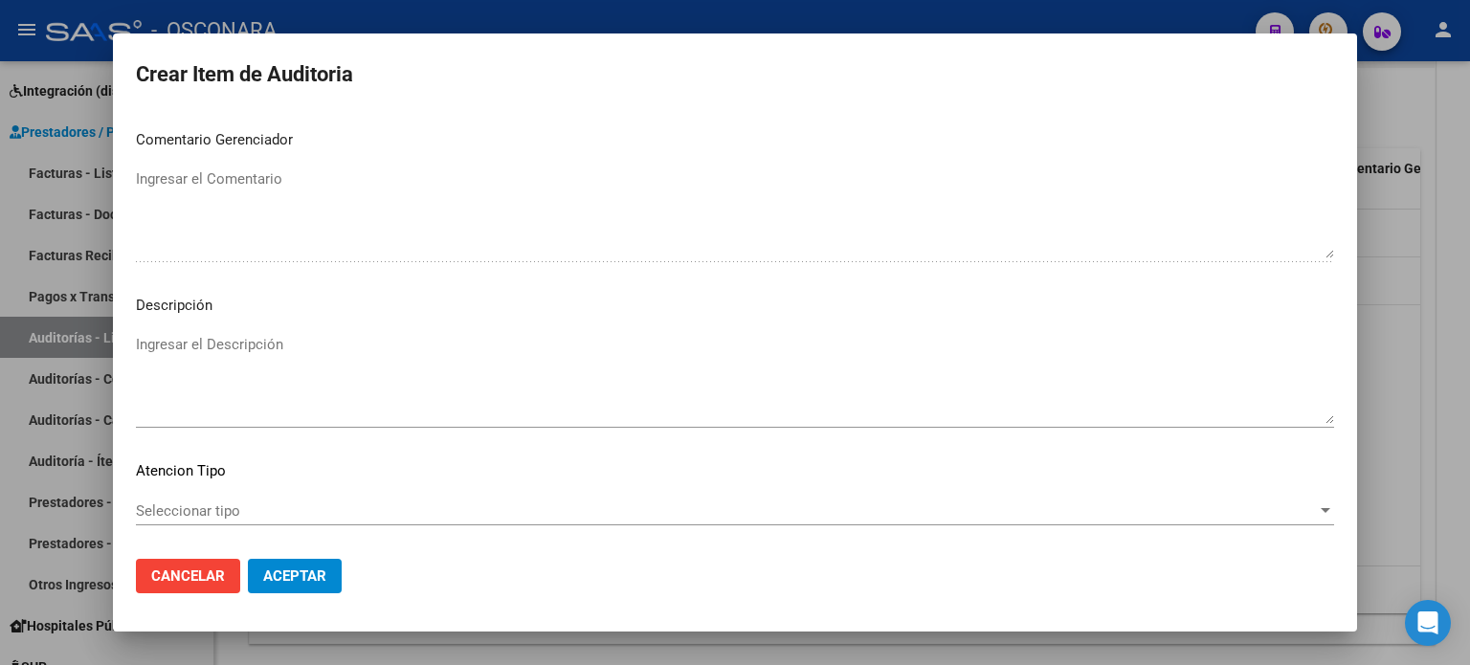
scroll to position [1244, 0]
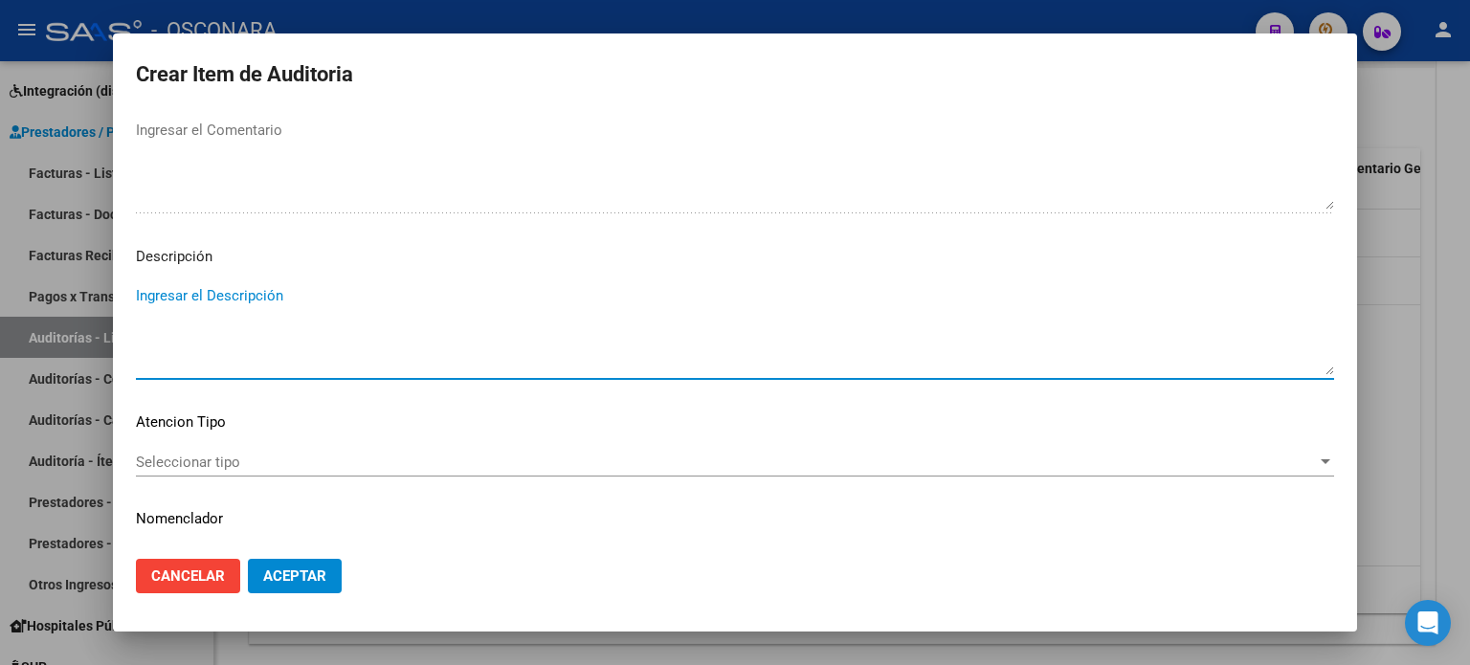
click at [287, 302] on textarea "Ingresar el Descripción" at bounding box center [735, 330] width 1198 height 90
type textarea "Afiliado inactivo"
click at [264, 459] on span "Seleccionar tipo" at bounding box center [726, 462] width 1181 height 17
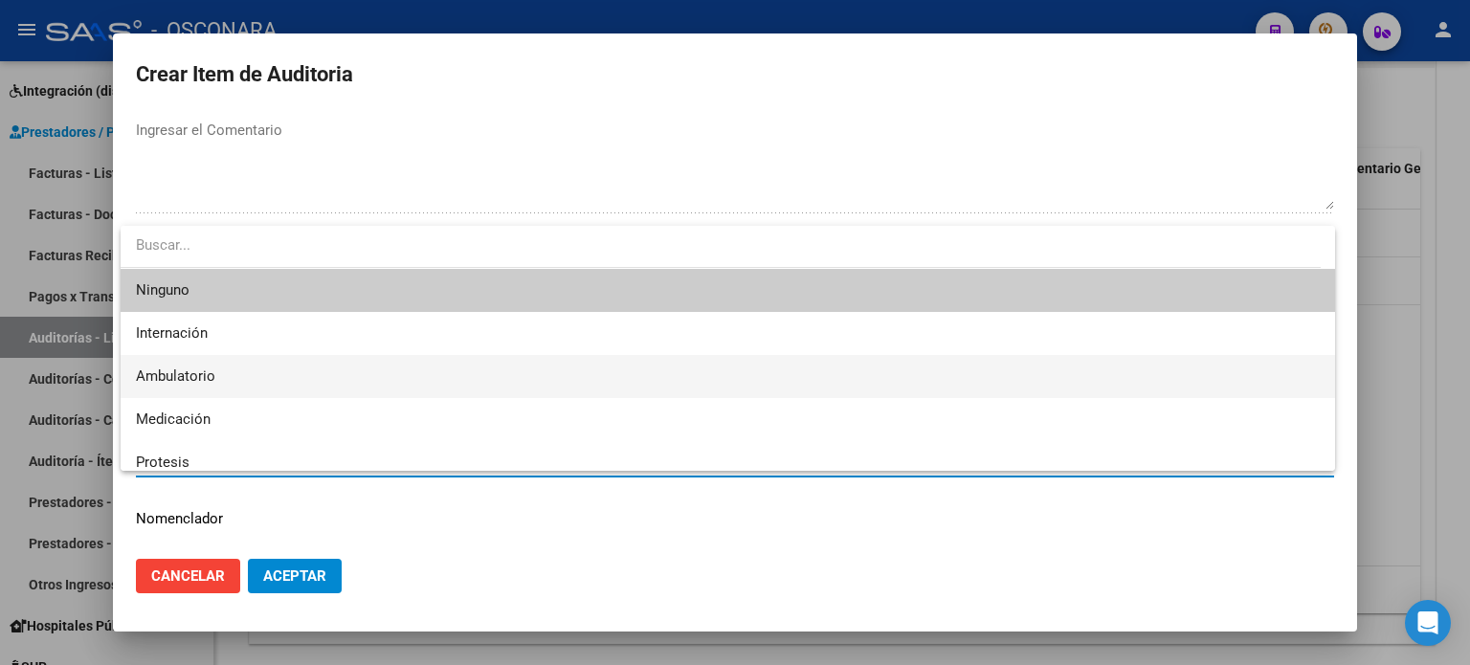
click at [226, 368] on span "Ambulatorio" at bounding box center [728, 376] width 1184 height 43
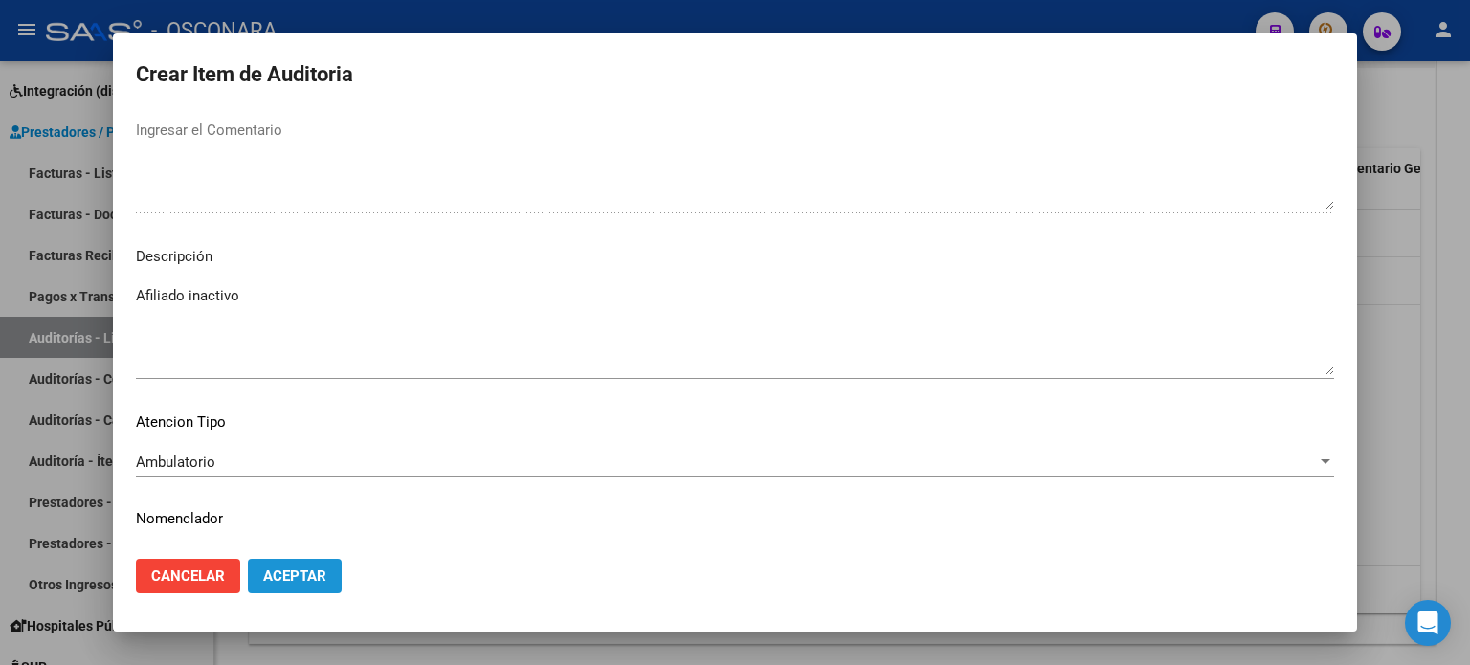
click at [310, 578] on span "Aceptar" at bounding box center [294, 576] width 63 height 17
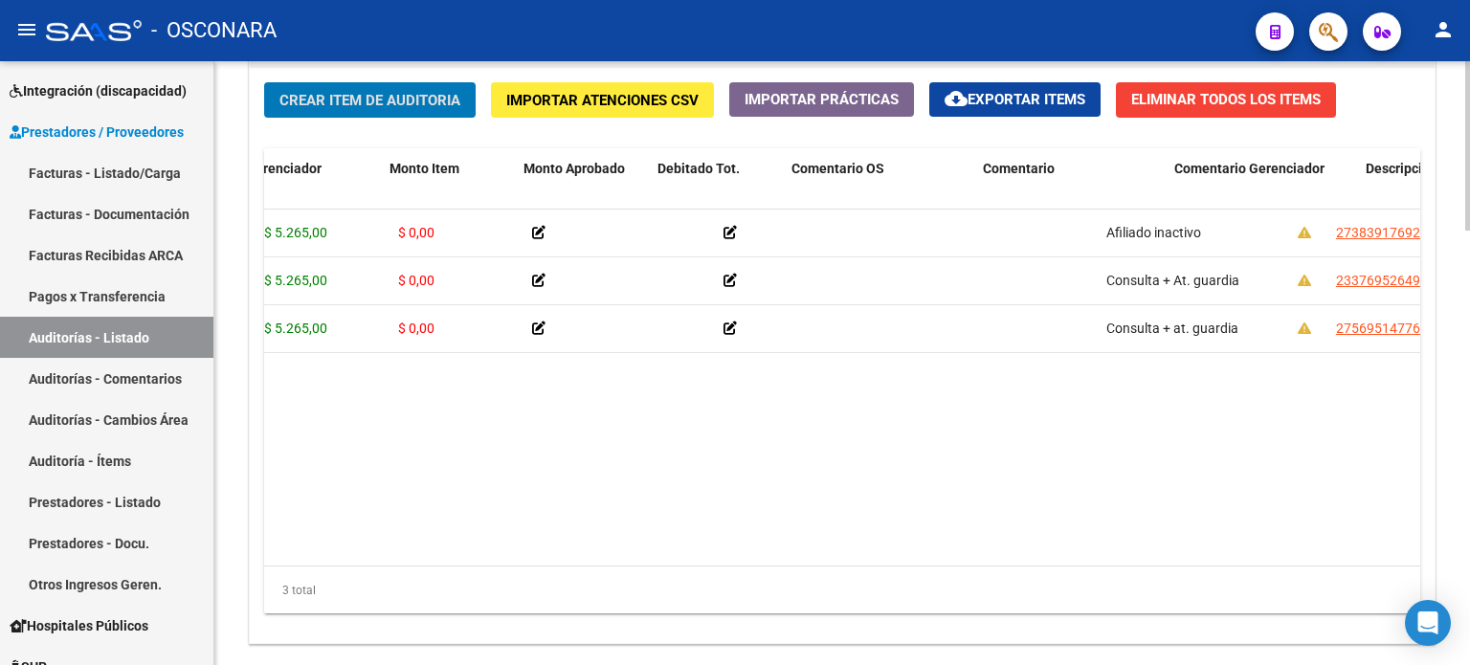
scroll to position [0, 0]
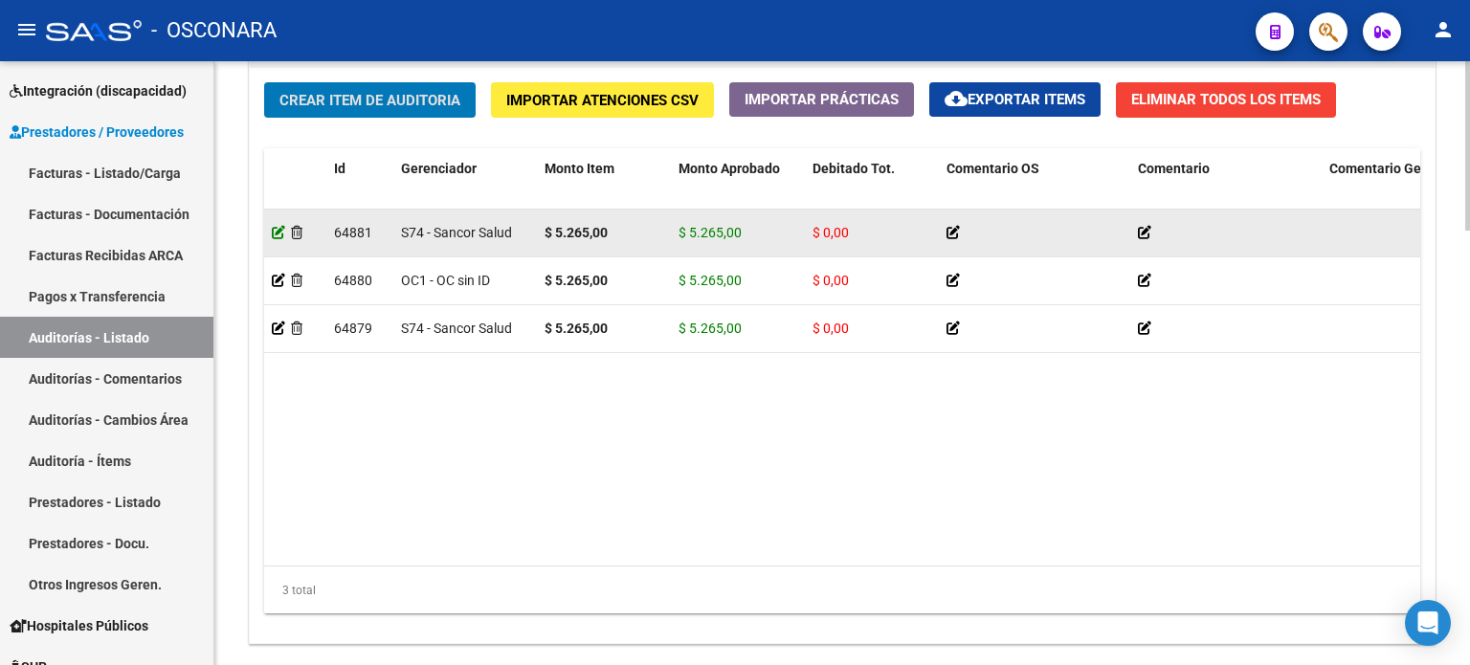
click at [273, 235] on icon at bounding box center [278, 232] width 13 height 13
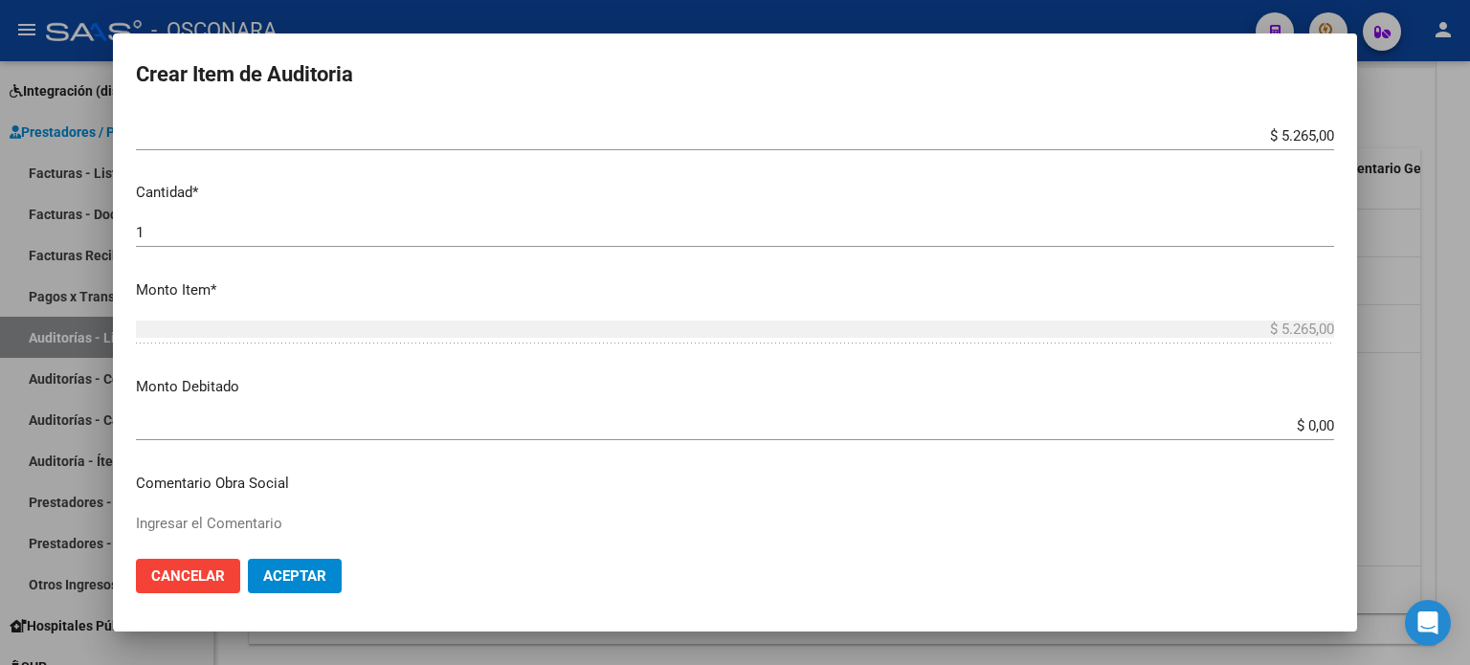
scroll to position [479, 0]
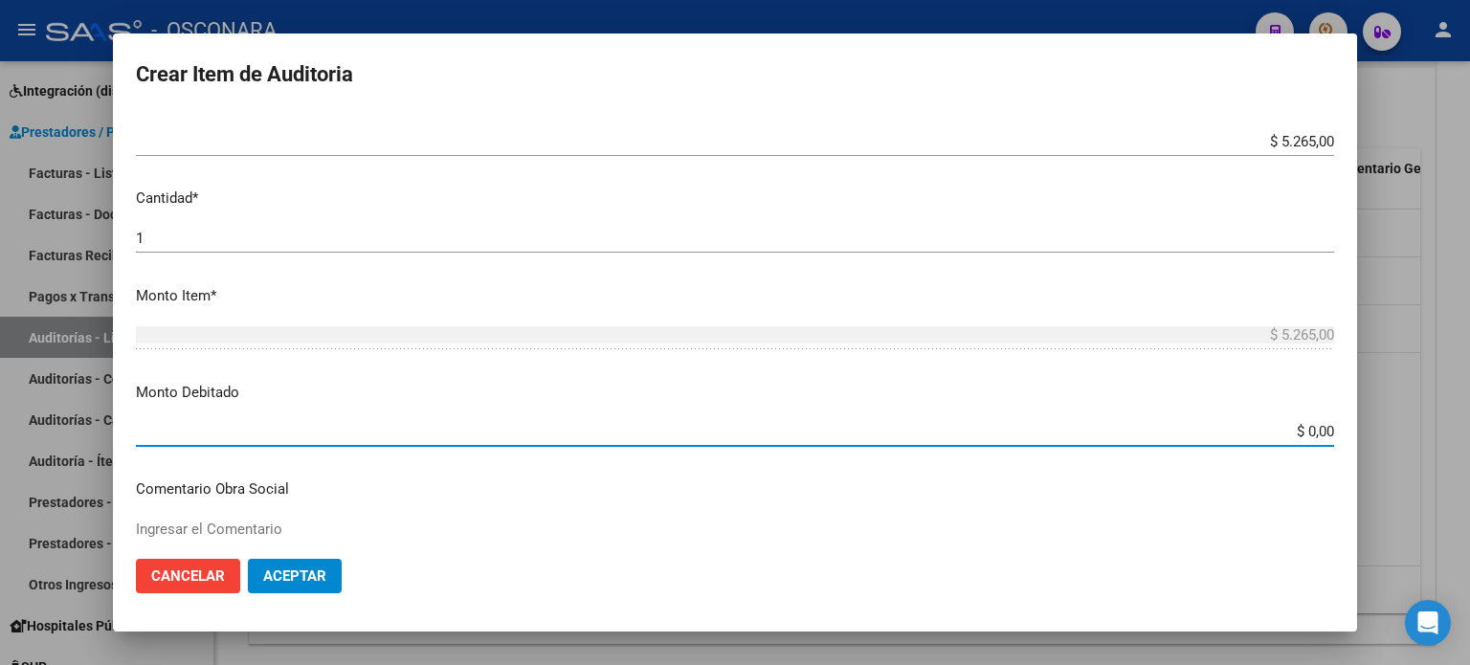
drag, startPoint x: 1296, startPoint y: 428, endPoint x: 1304, endPoint y: 433, distance: 9.9
click at [1304, 433] on input "$ 0,00" at bounding box center [735, 431] width 1198 height 17
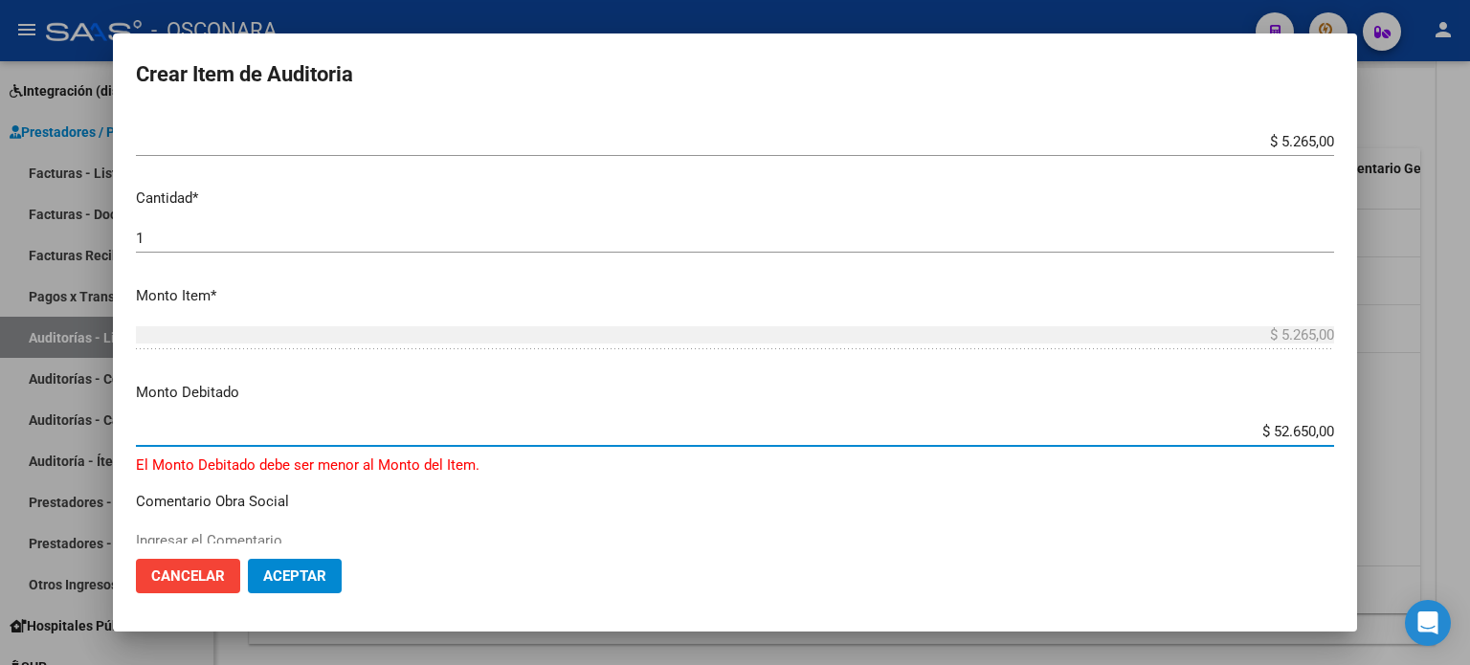
type input "$ 5.265,00"
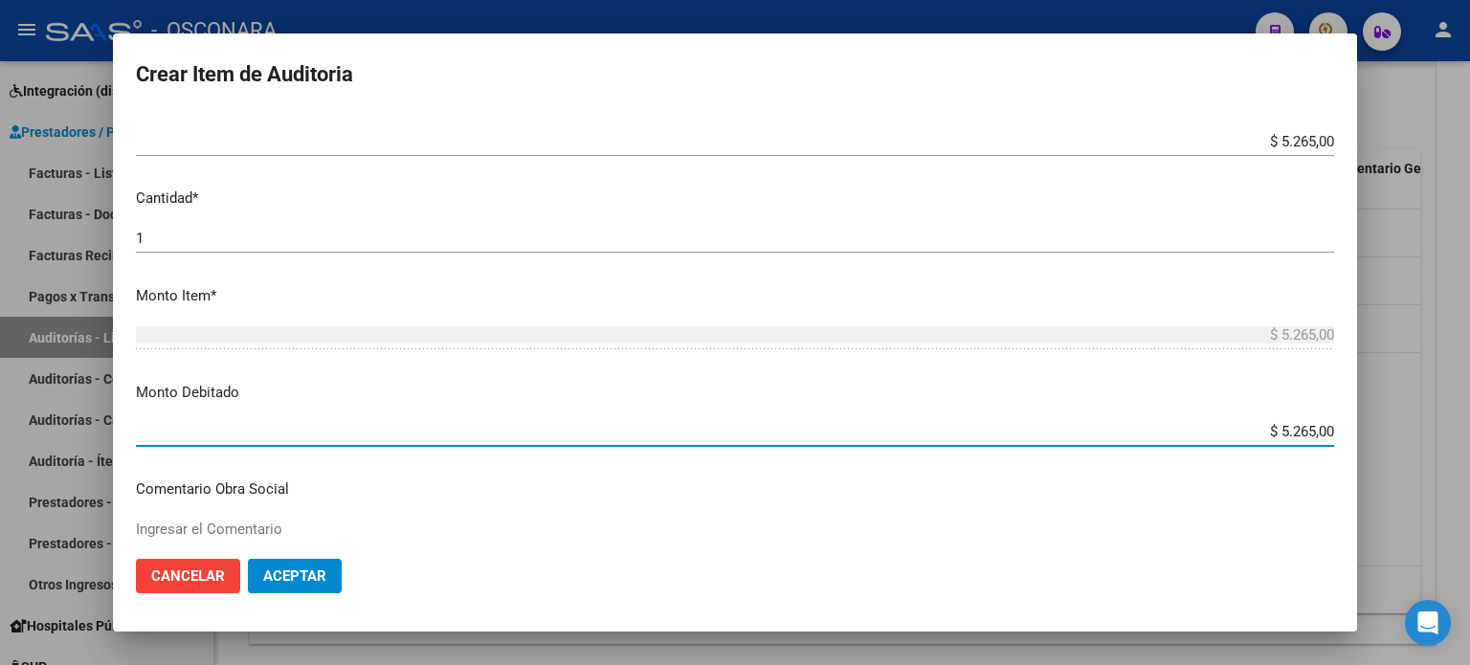
click at [310, 571] on span "Aceptar" at bounding box center [294, 576] width 63 height 17
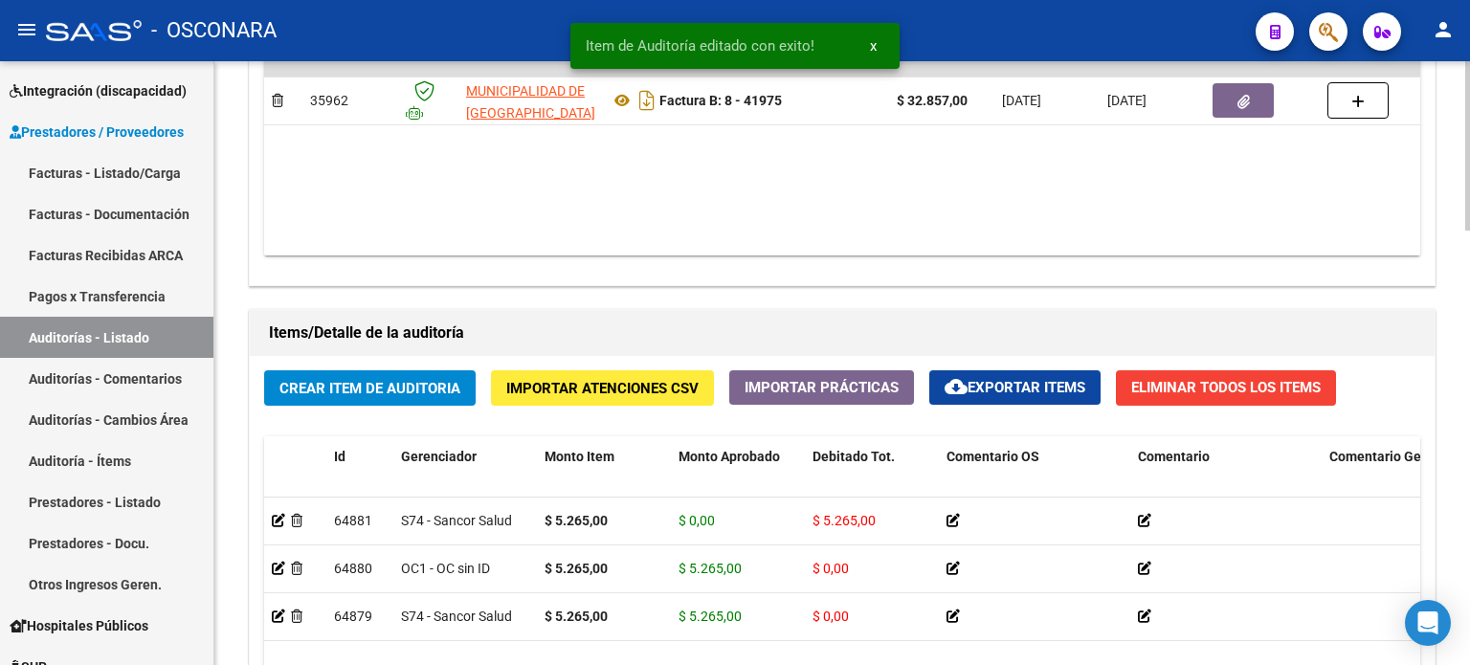
scroll to position [1436, 0]
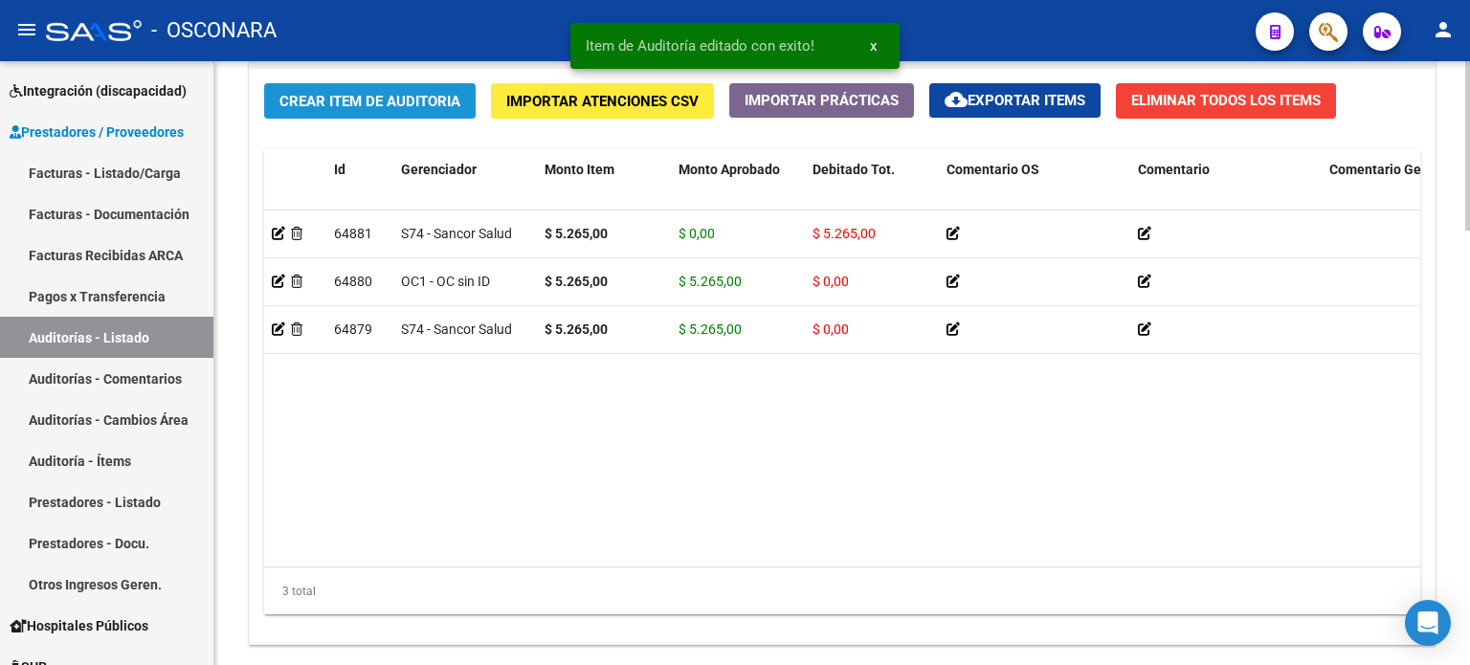
click at [409, 95] on span "Crear Item de Auditoria" at bounding box center [369, 101] width 181 height 17
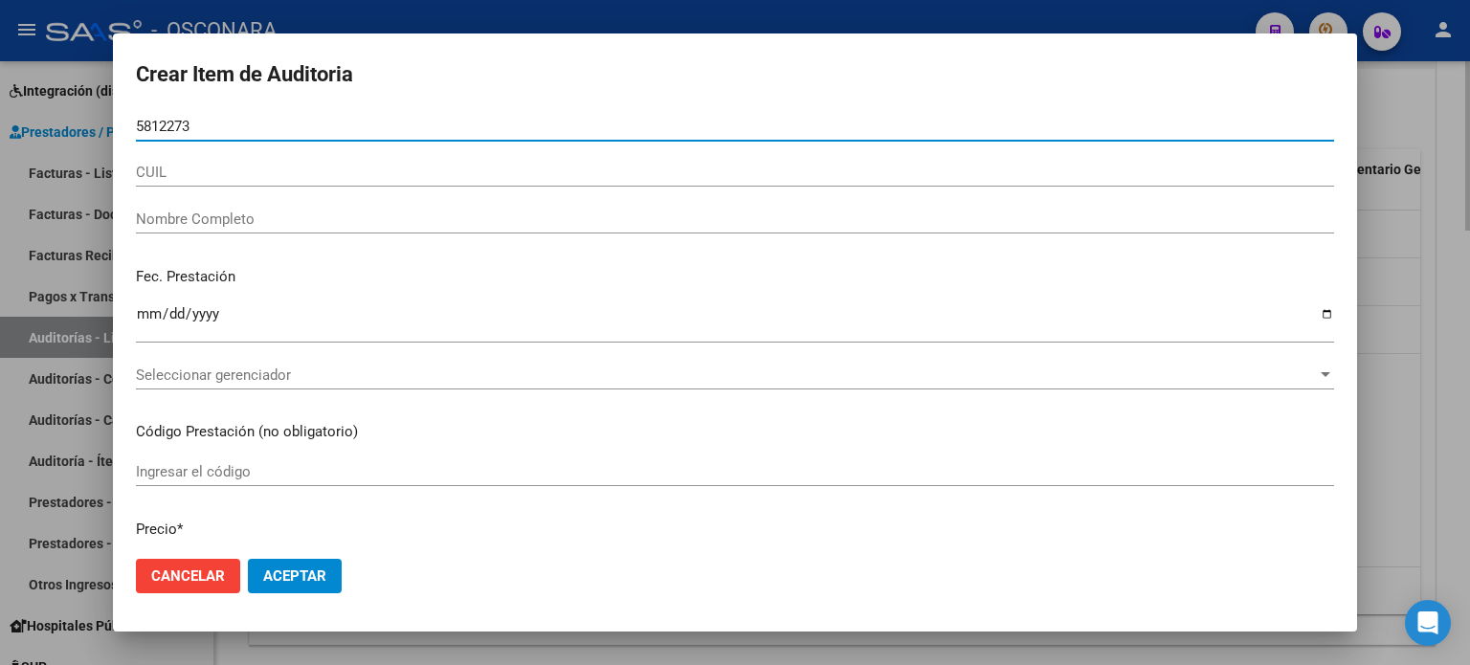
type input "58122733"
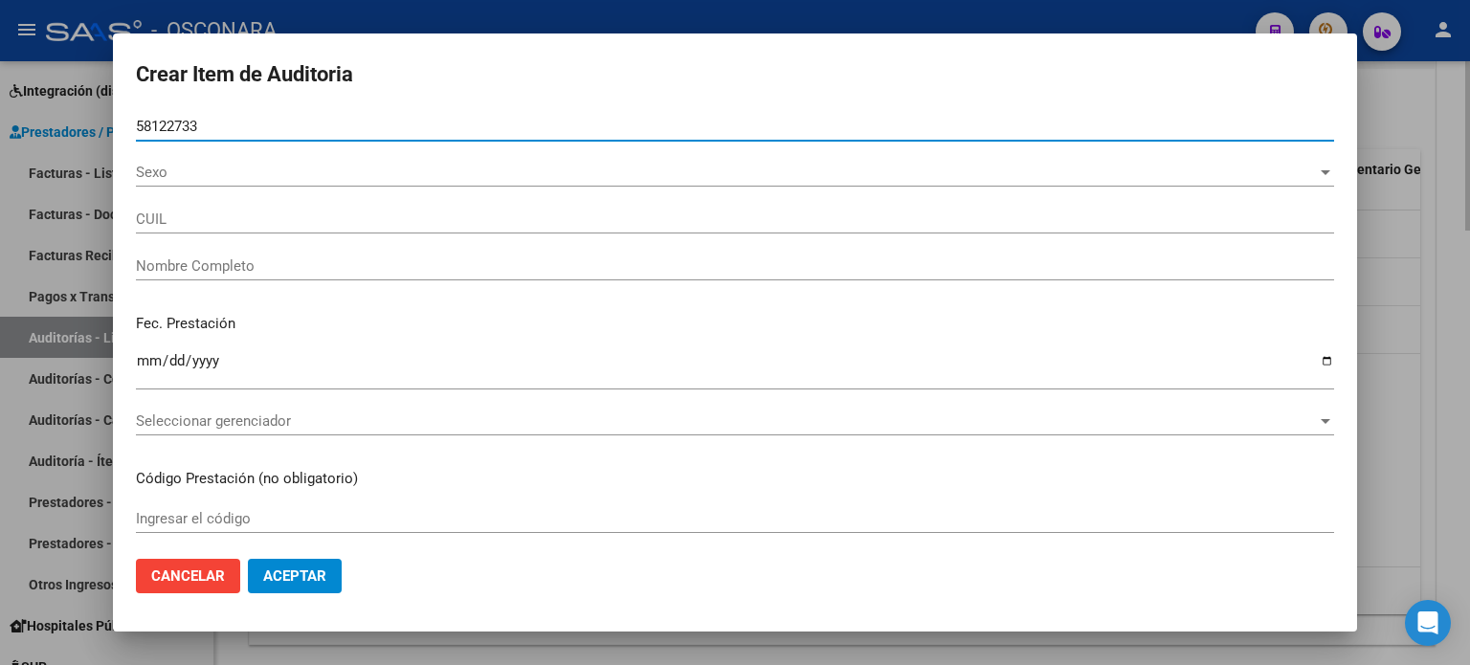
type input "27581227332"
type input "ROSALES DELFINA FRANCHESCA -"
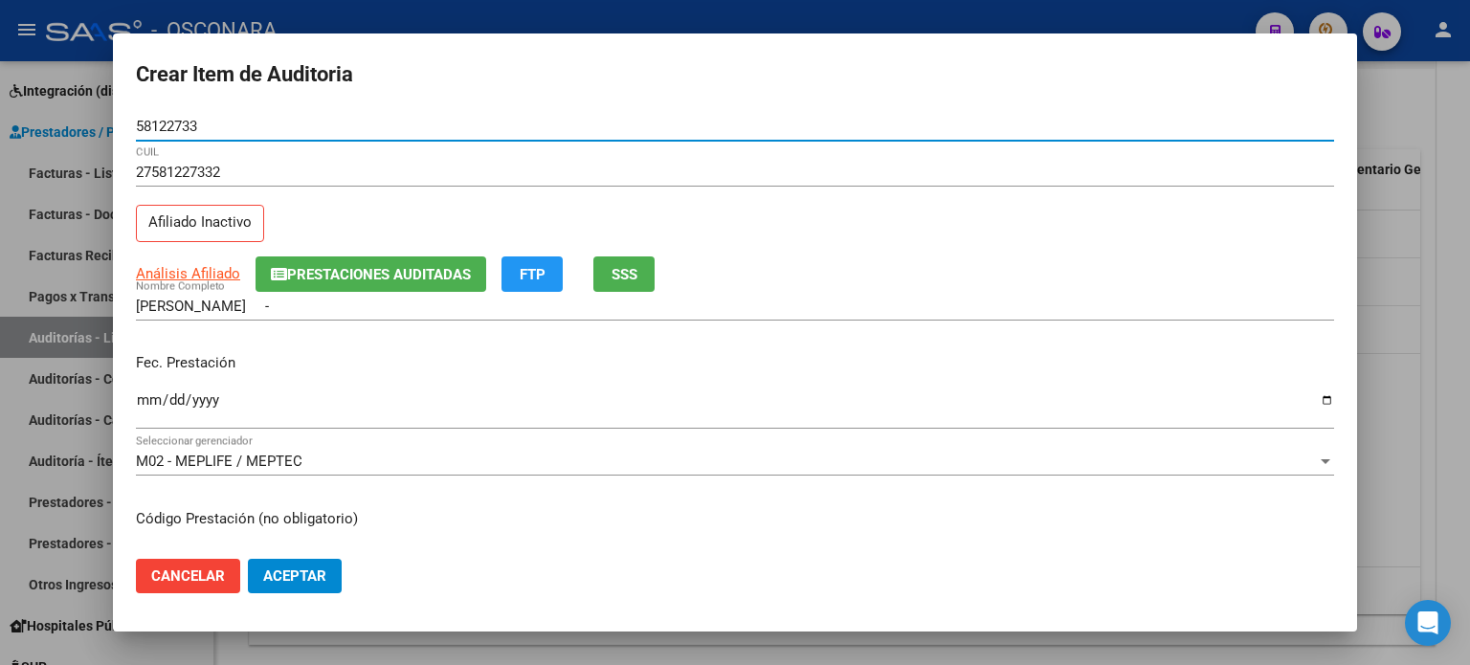
type input "58122733"
click at [637, 279] on span "SSS" at bounding box center [625, 274] width 26 height 17
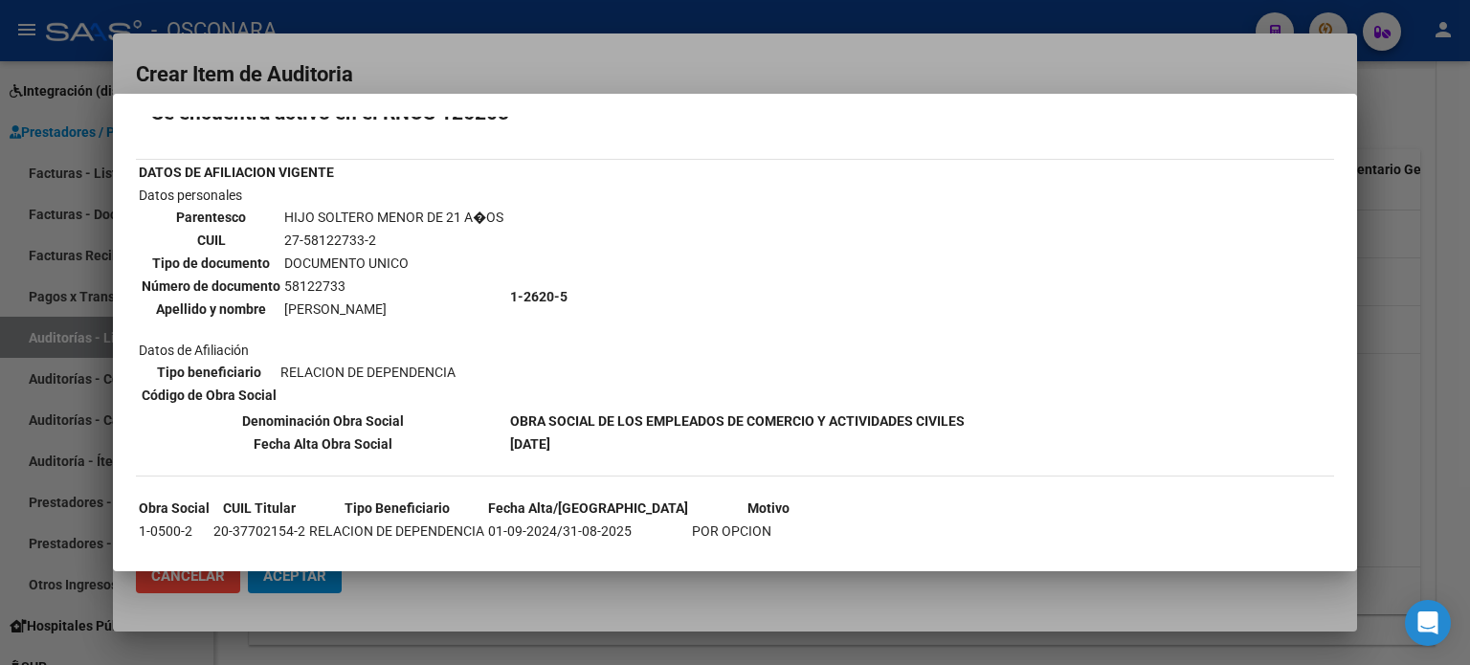
scroll to position [96, 0]
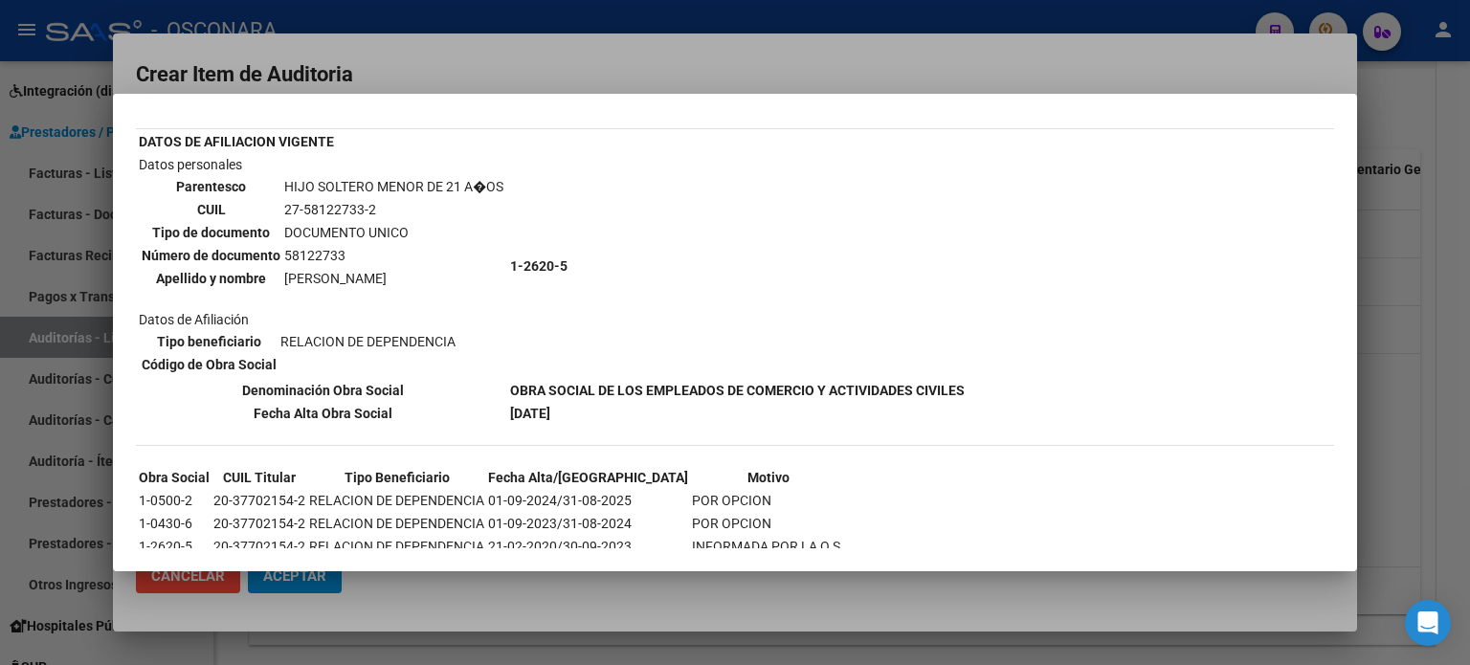
click at [966, 66] on div at bounding box center [735, 332] width 1470 height 665
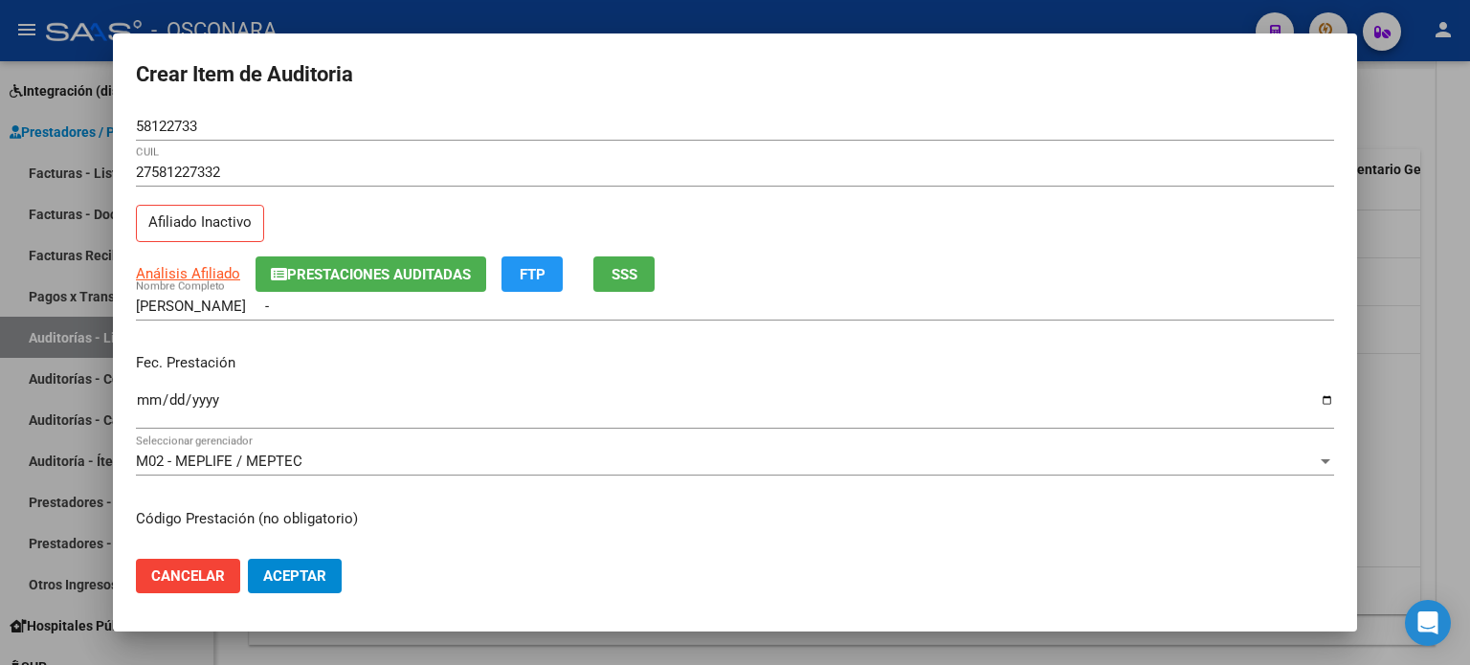
click at [151, 389] on div "Ingresar la fecha" at bounding box center [735, 409] width 1198 height 41
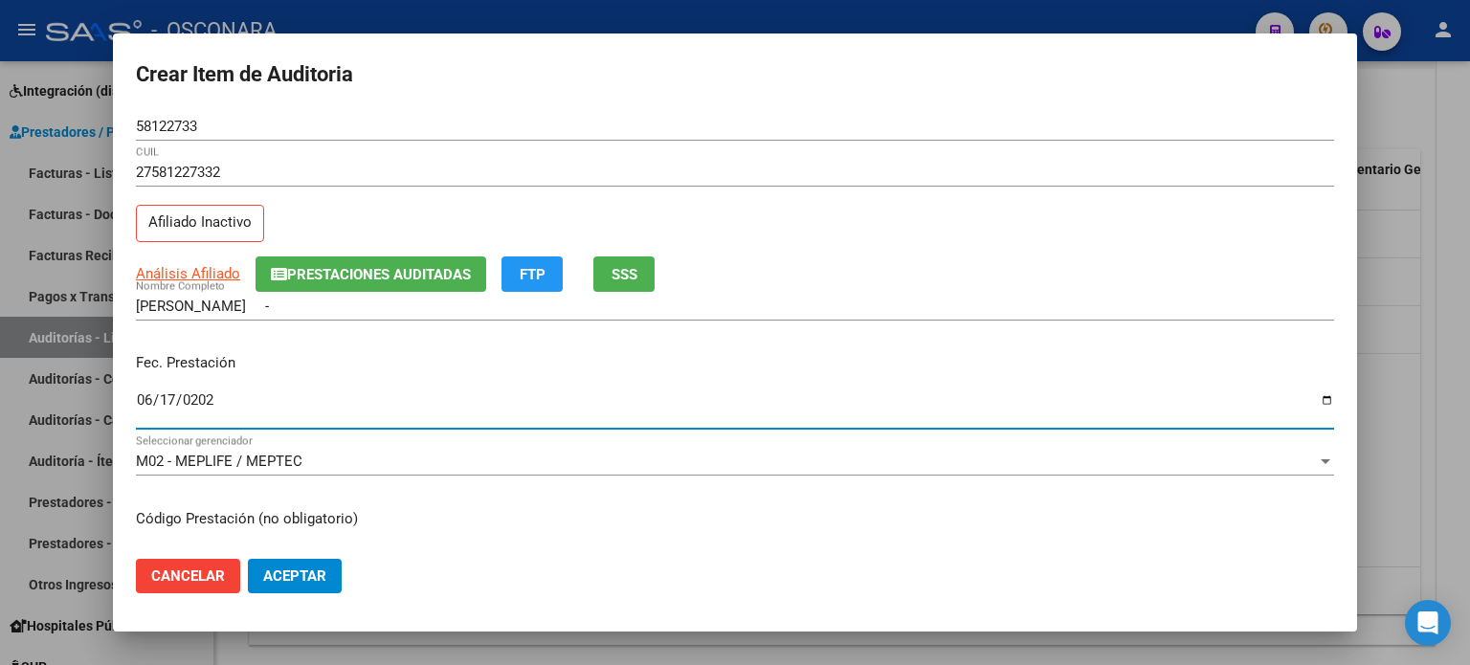
type input "2025-06-17"
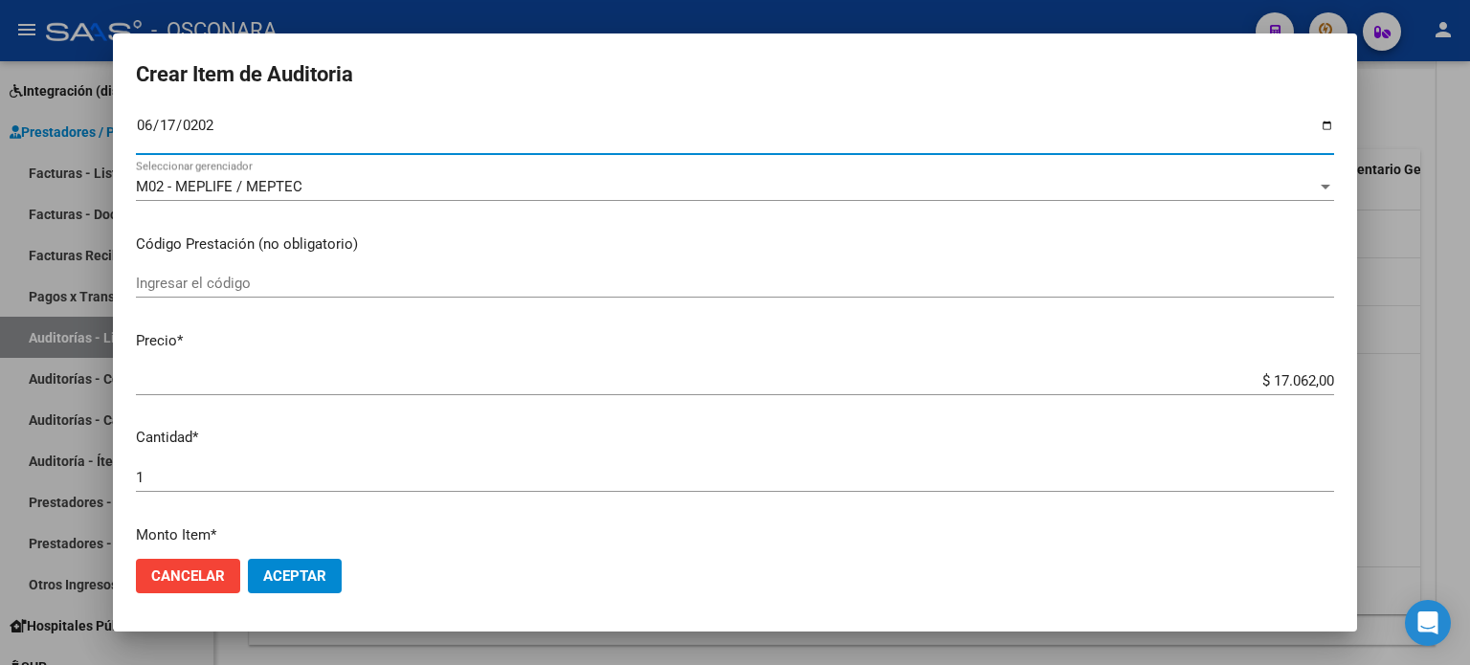
scroll to position [287, 0]
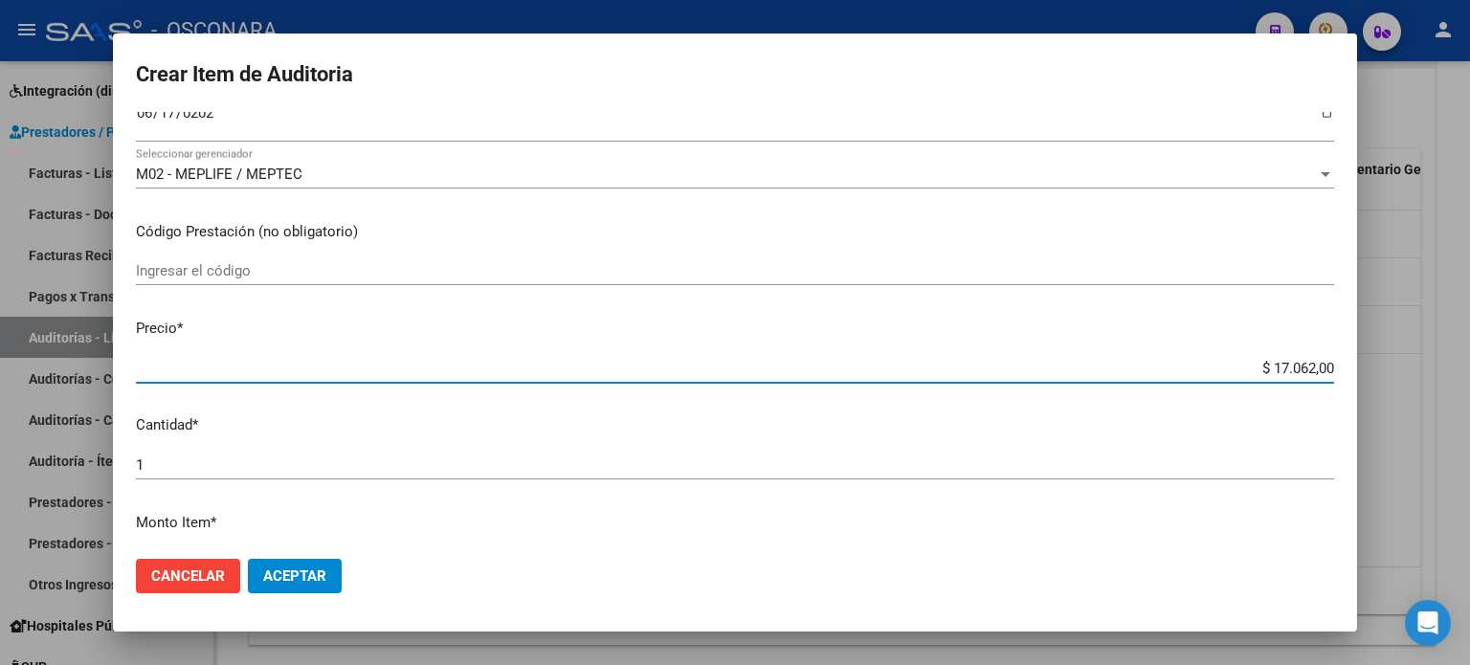
drag, startPoint x: 1259, startPoint y: 365, endPoint x: 1326, endPoint y: 366, distance: 66.0
click at [1326, 366] on app-form-text-field "Precio * $ 17.062,00 Ingresar el precio" at bounding box center [743, 347] width 1214 height 59
type input "$ 0,06"
type input "$ 0,65"
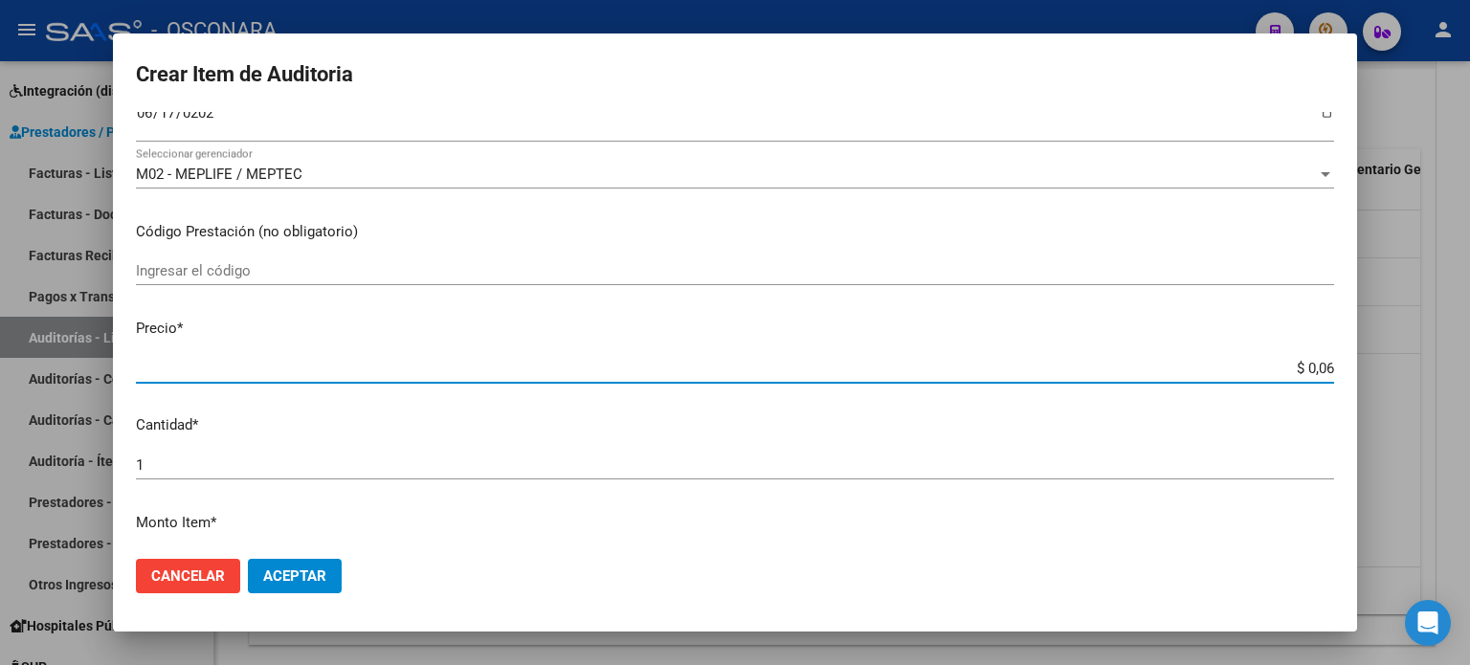
type input "$ 0,65"
type input "$ 6,53"
type input "$ 65,32"
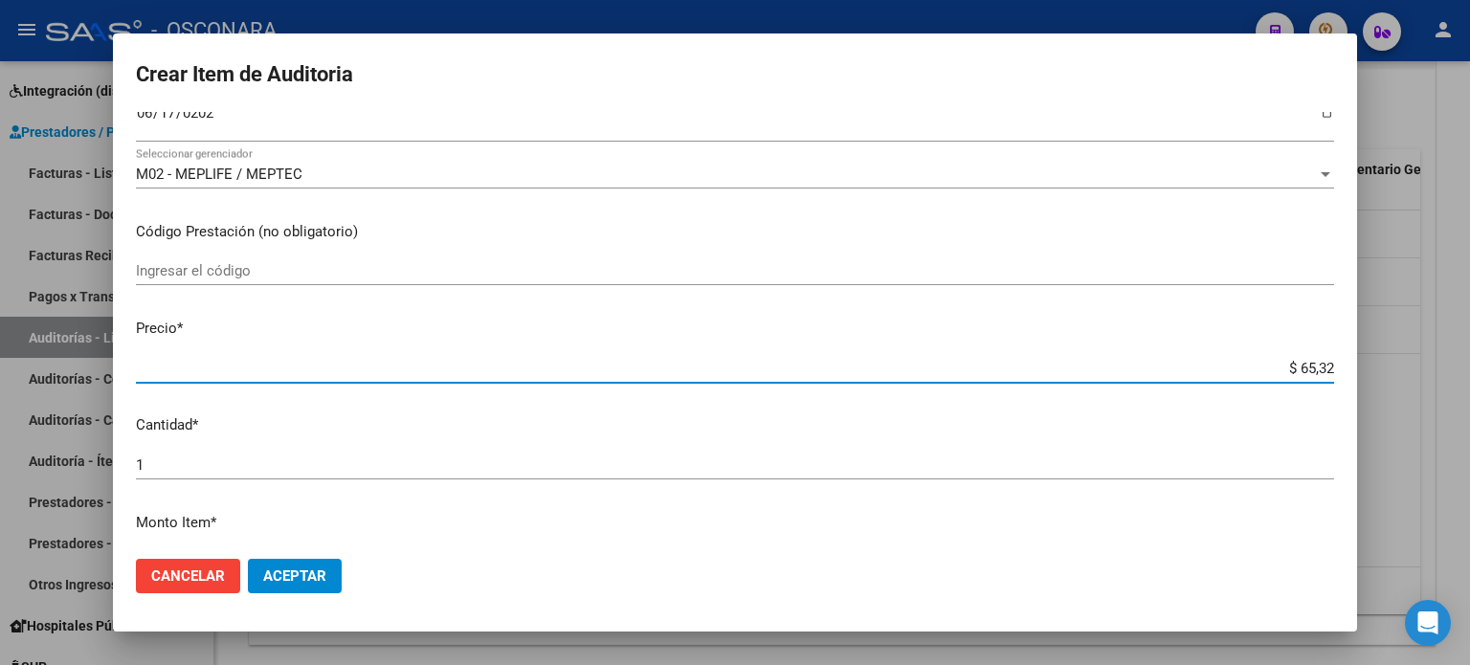
type input "$ 653,20"
type input "$ 6.532,00"
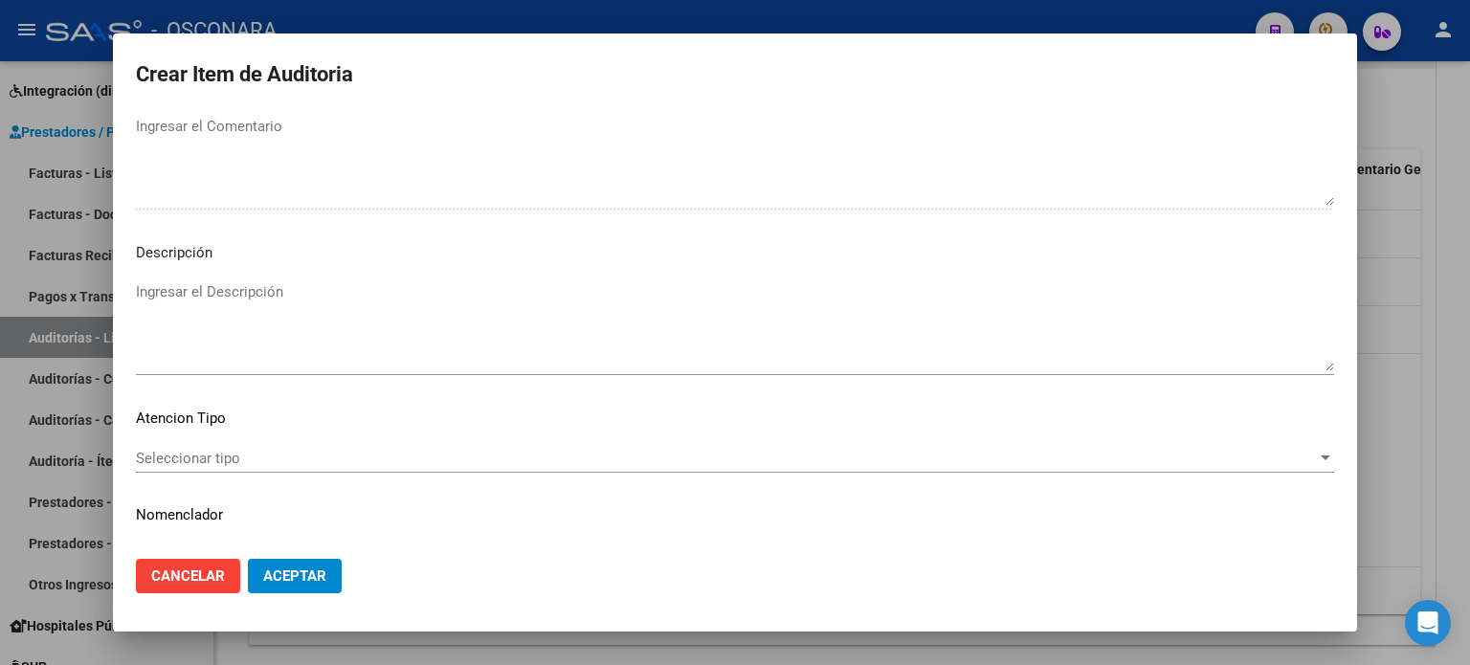
scroll to position [1290, 0]
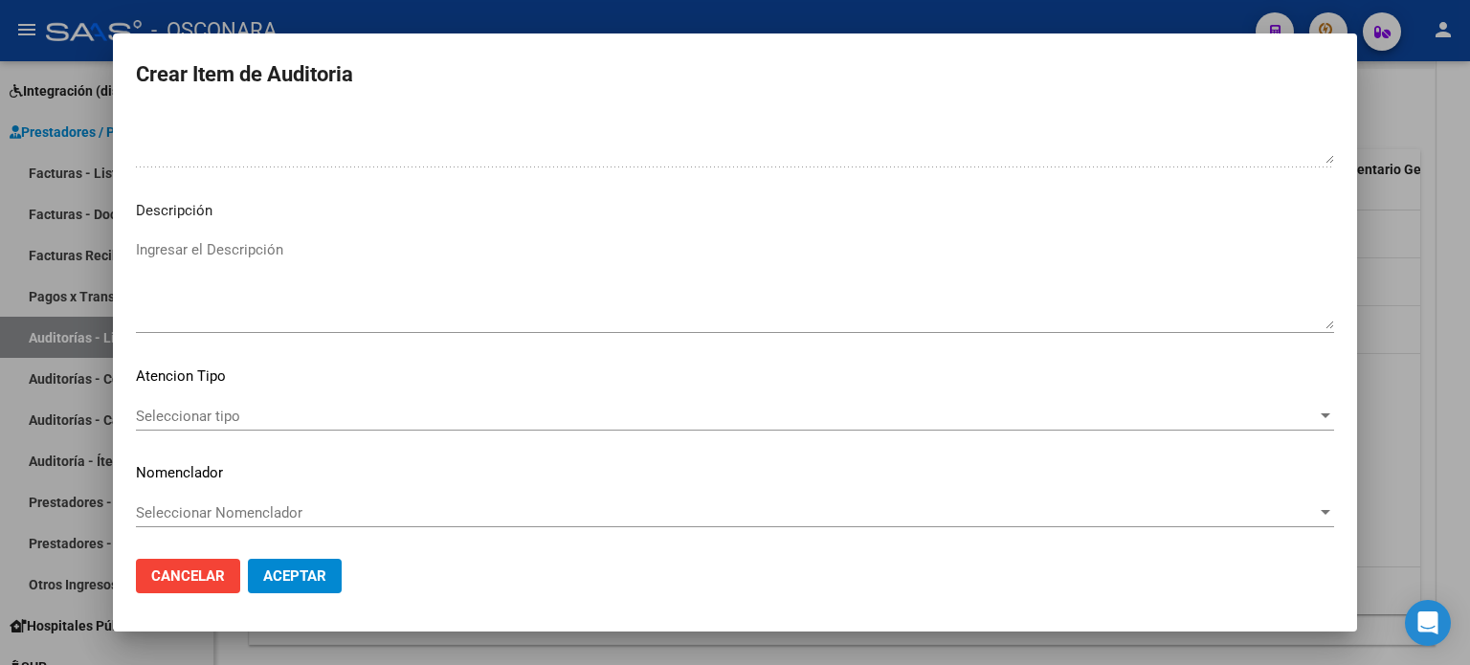
click at [264, 242] on textarea "Ingresar el Descripción" at bounding box center [735, 284] width 1198 height 90
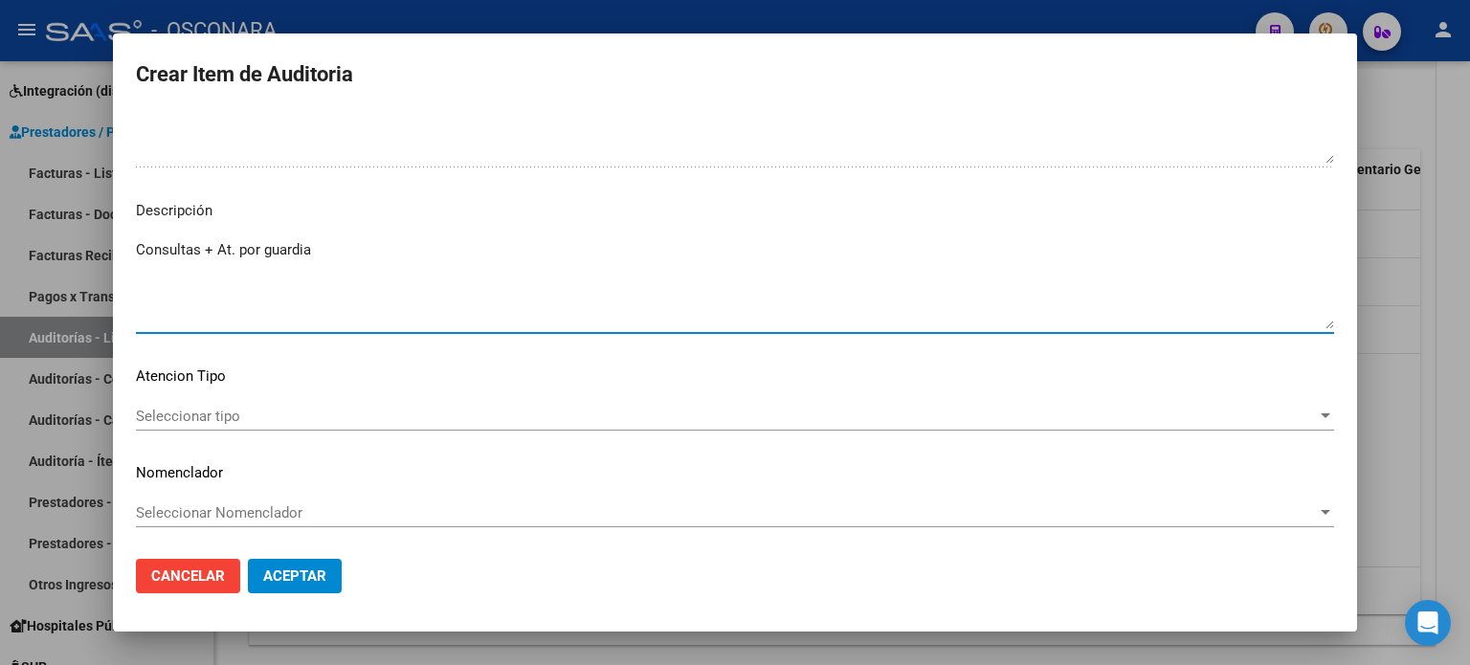
type textarea "Consultas + At. por guardia"
click at [234, 411] on span "Seleccionar tipo" at bounding box center [726, 416] width 1181 height 17
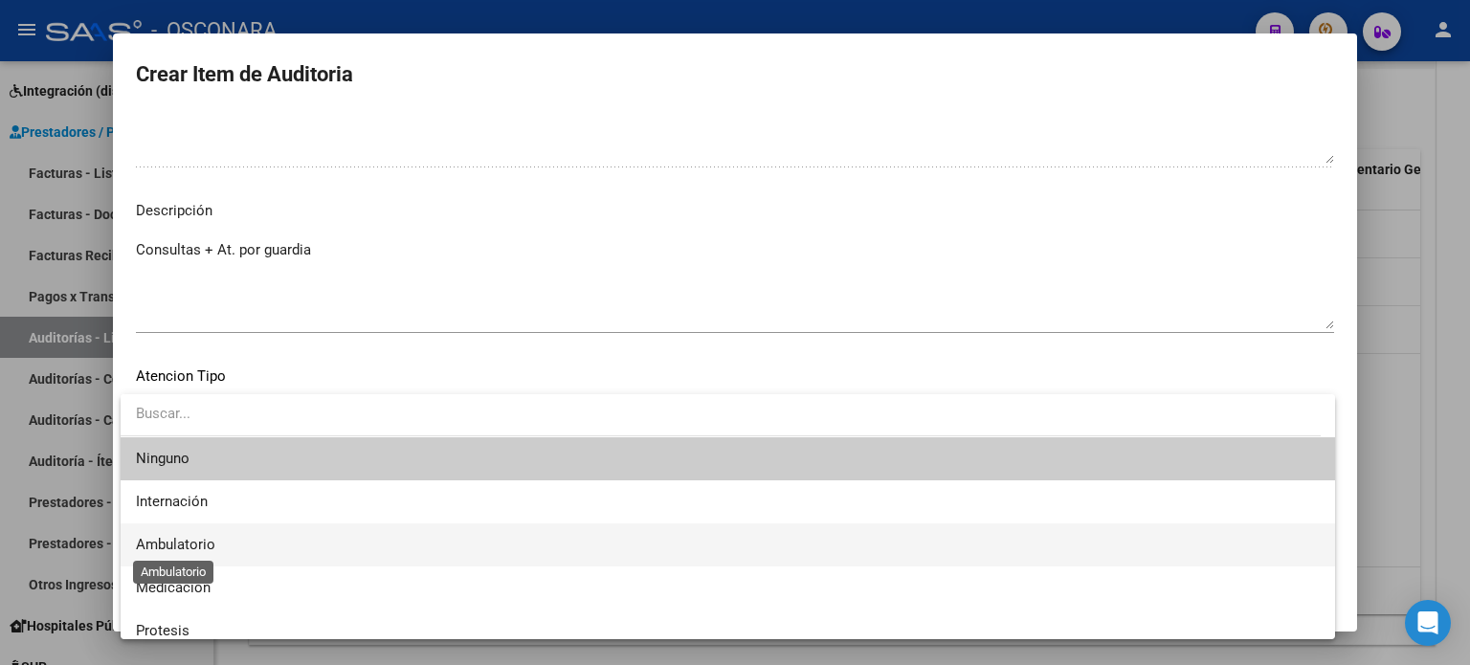
click at [199, 543] on span "Ambulatorio" at bounding box center [175, 544] width 79 height 17
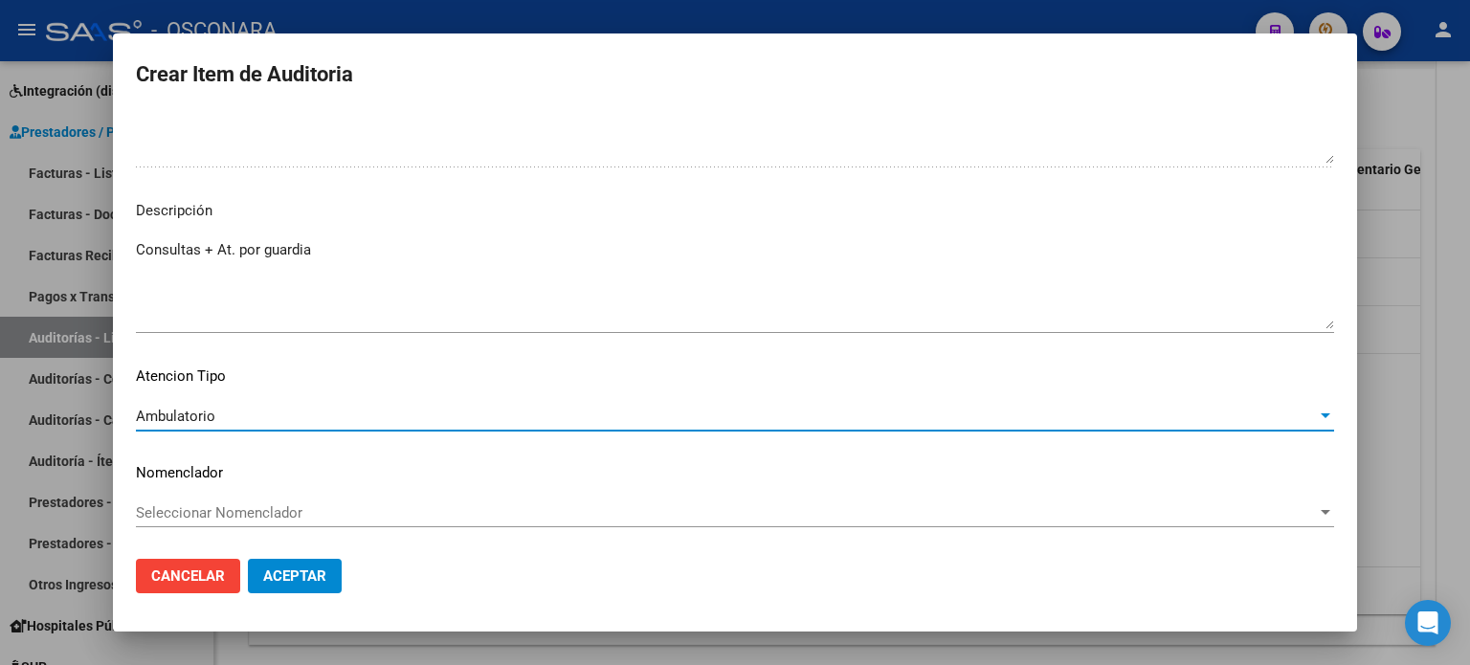
click at [296, 573] on span "Aceptar" at bounding box center [294, 576] width 63 height 17
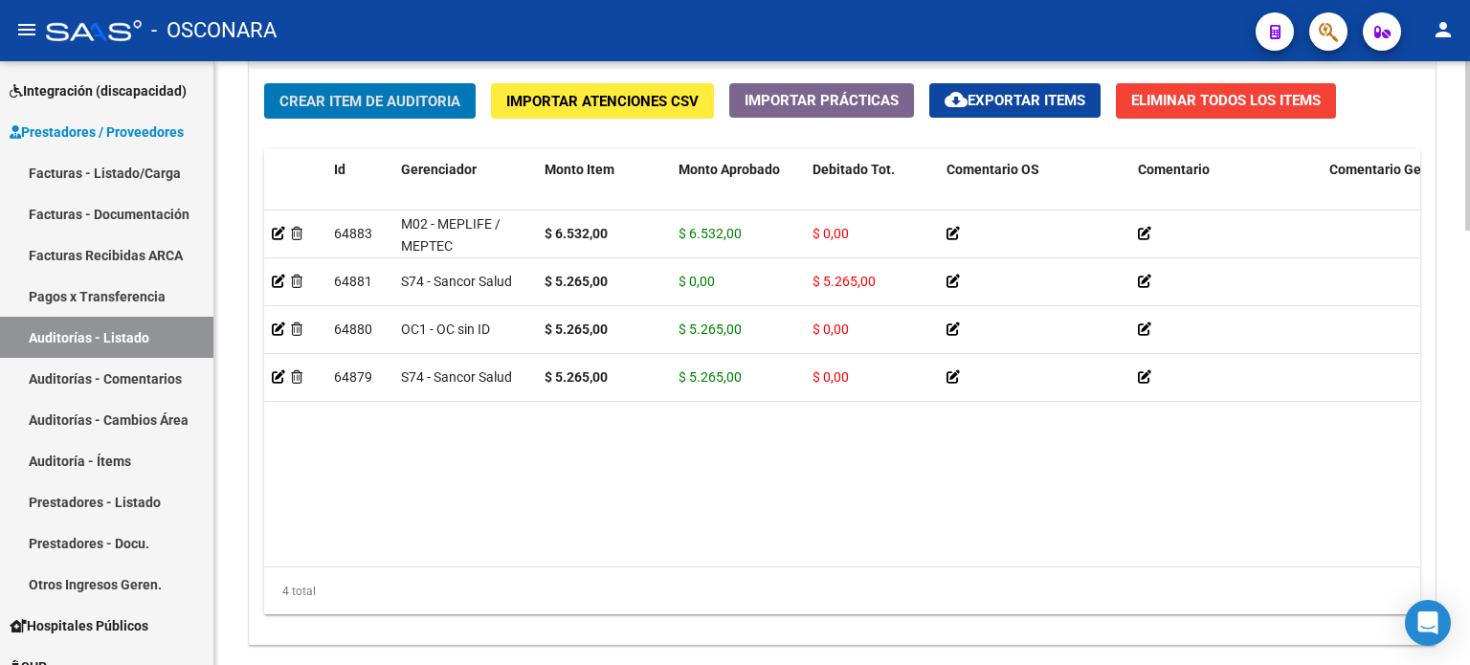
click at [360, 99] on span "Crear Item de Auditoria" at bounding box center [369, 101] width 181 height 17
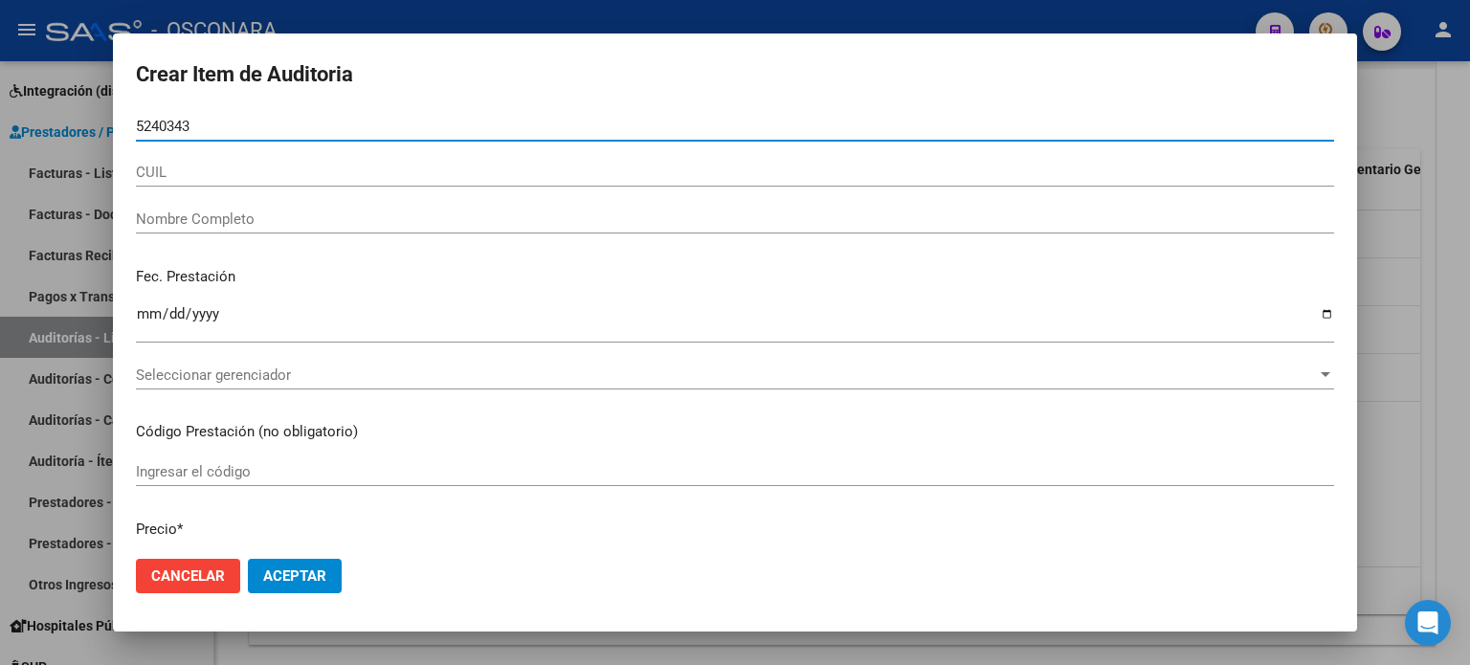
type input "52403434"
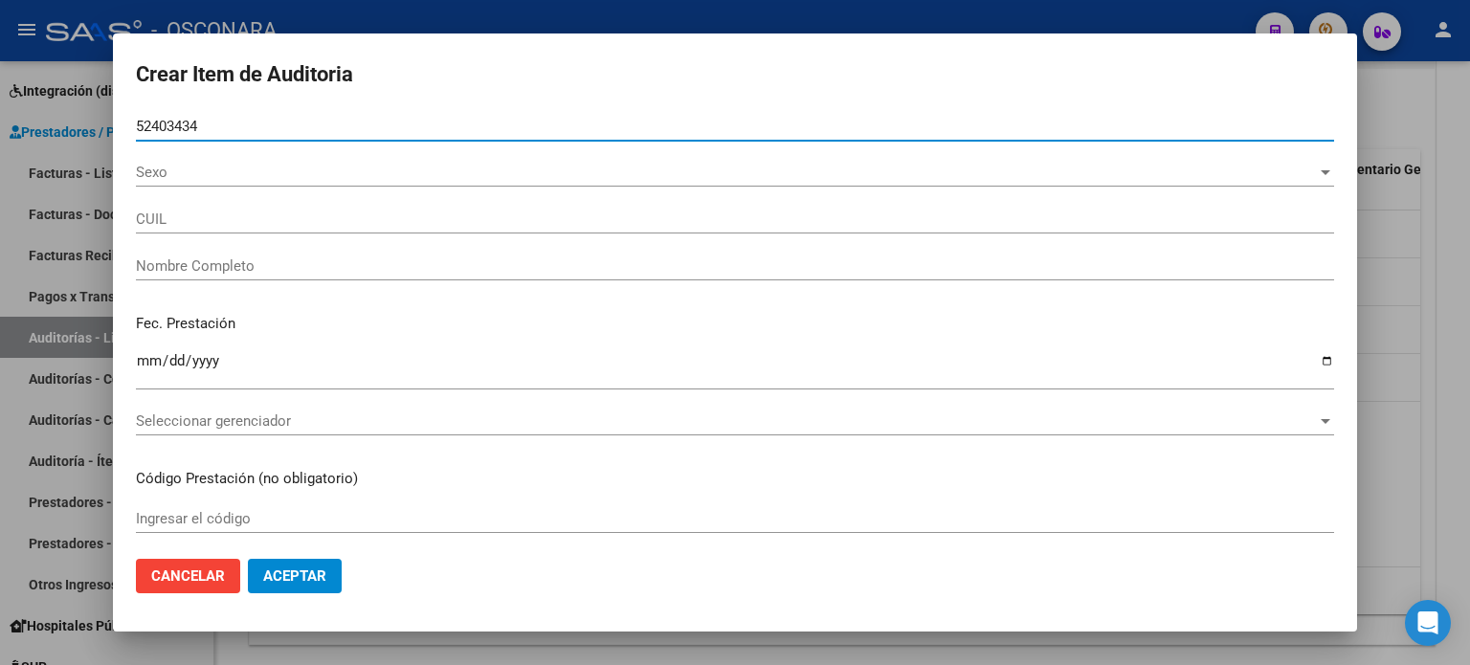
type input "23524034344"
type input "ROSALES IARA BELEN -"
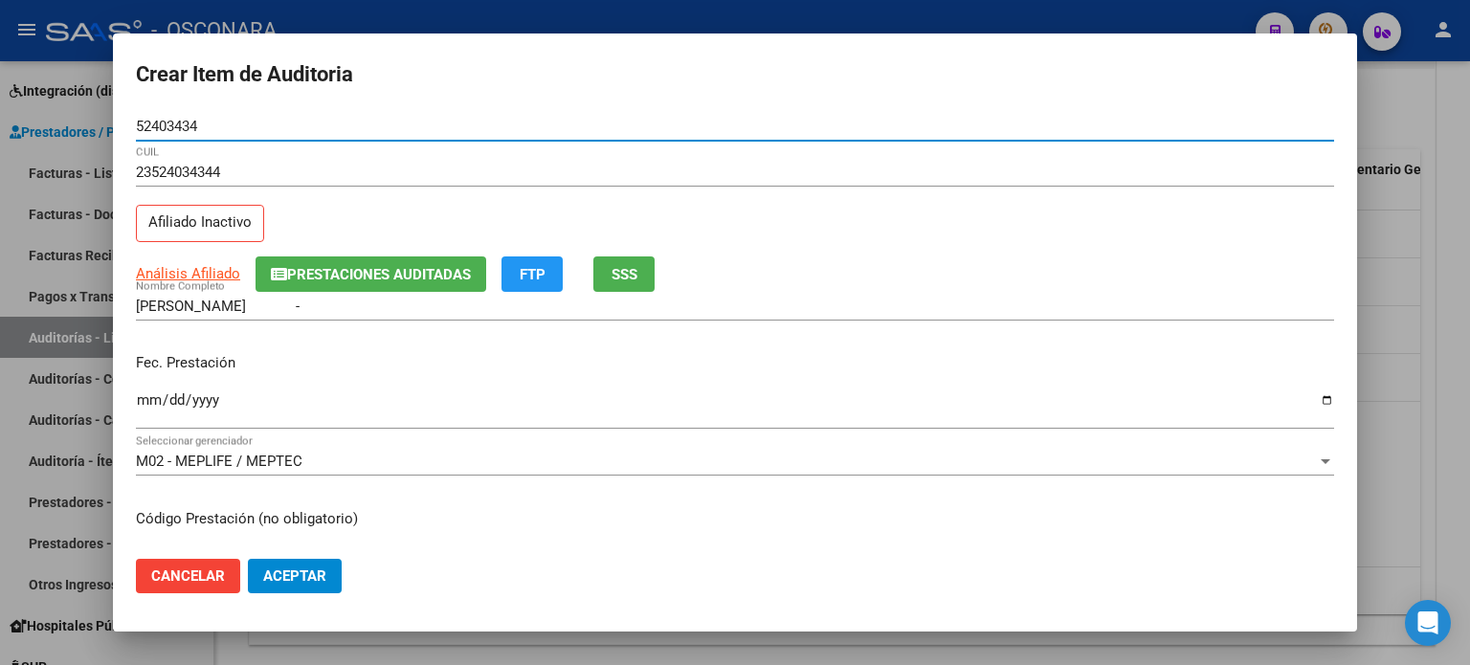
type input "52403434"
click at [141, 396] on input "Ingresar la fecha" at bounding box center [735, 407] width 1198 height 31
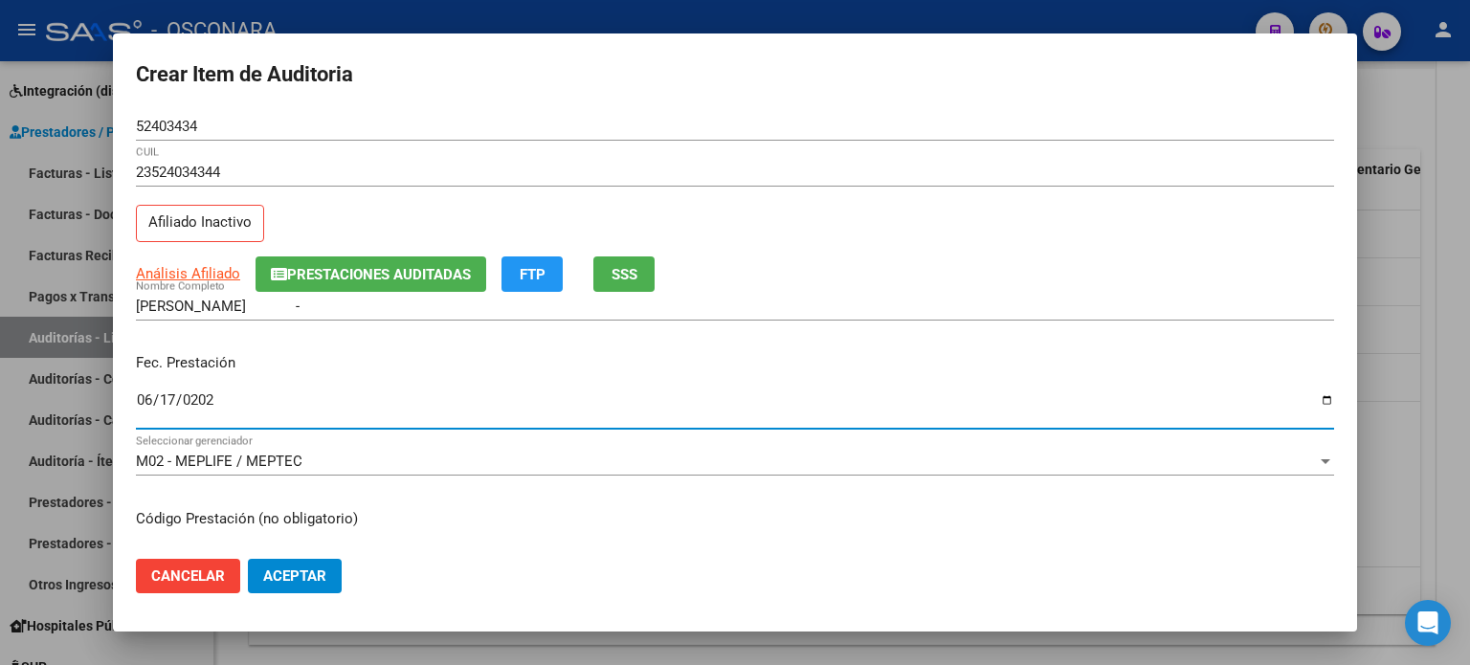
type input "2025-06-17"
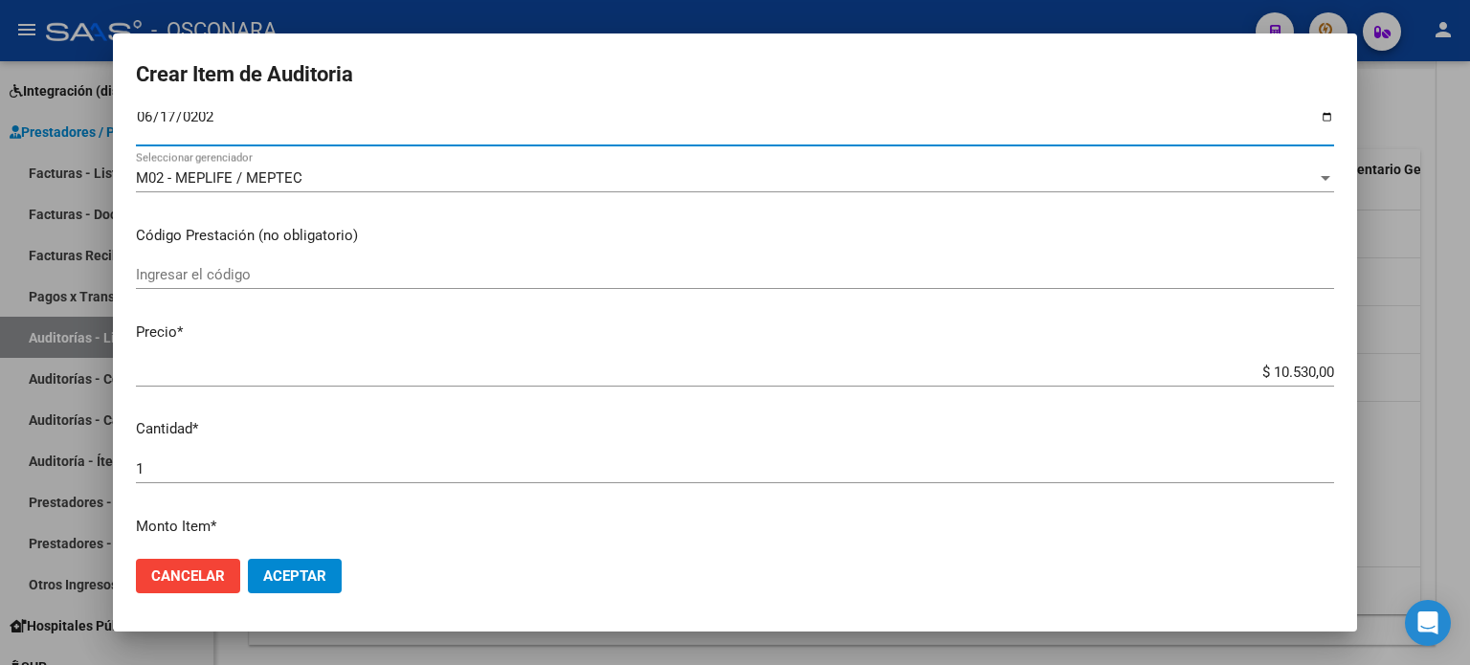
scroll to position [287, 0]
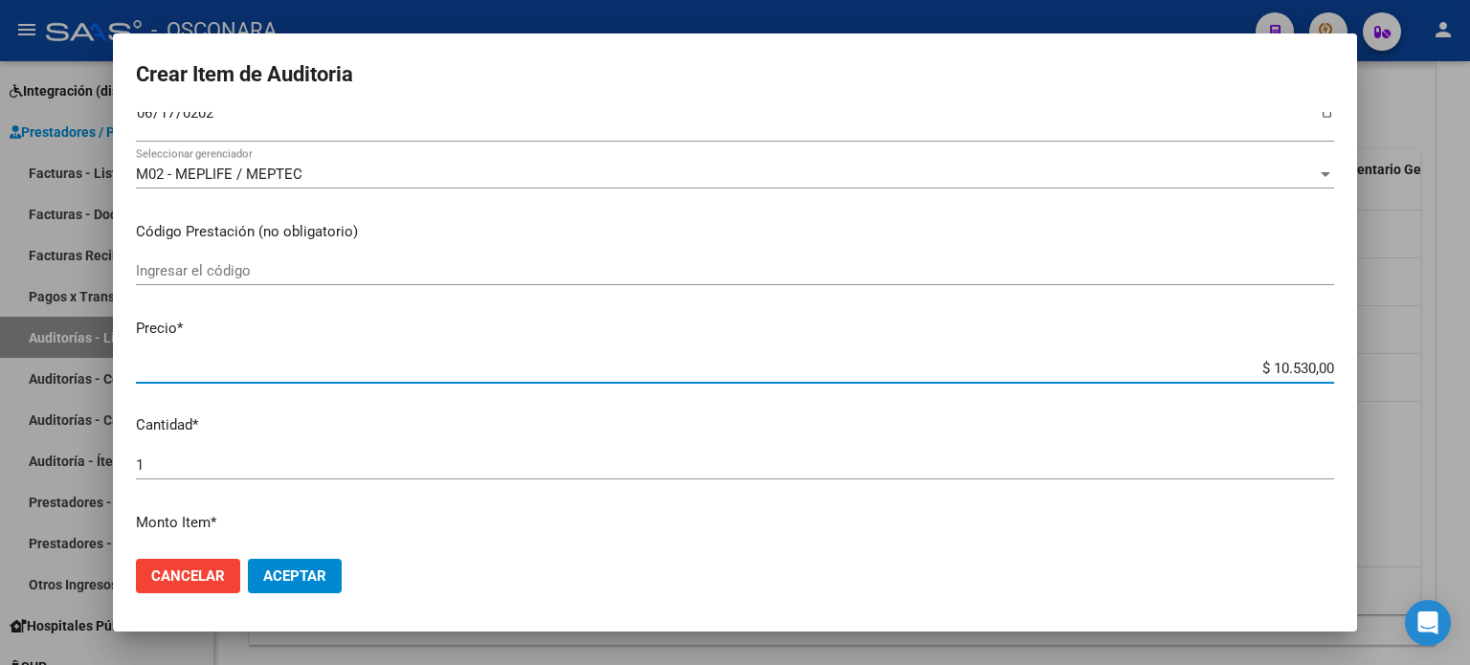
drag, startPoint x: 1259, startPoint y: 365, endPoint x: 1330, endPoint y: 365, distance: 70.8
click at [1330, 365] on app-form-text-field "Precio * $ 10.530,00 Ingresar el precio" at bounding box center [743, 347] width 1214 height 59
type input "$ 0,05"
type input "$ 0,52"
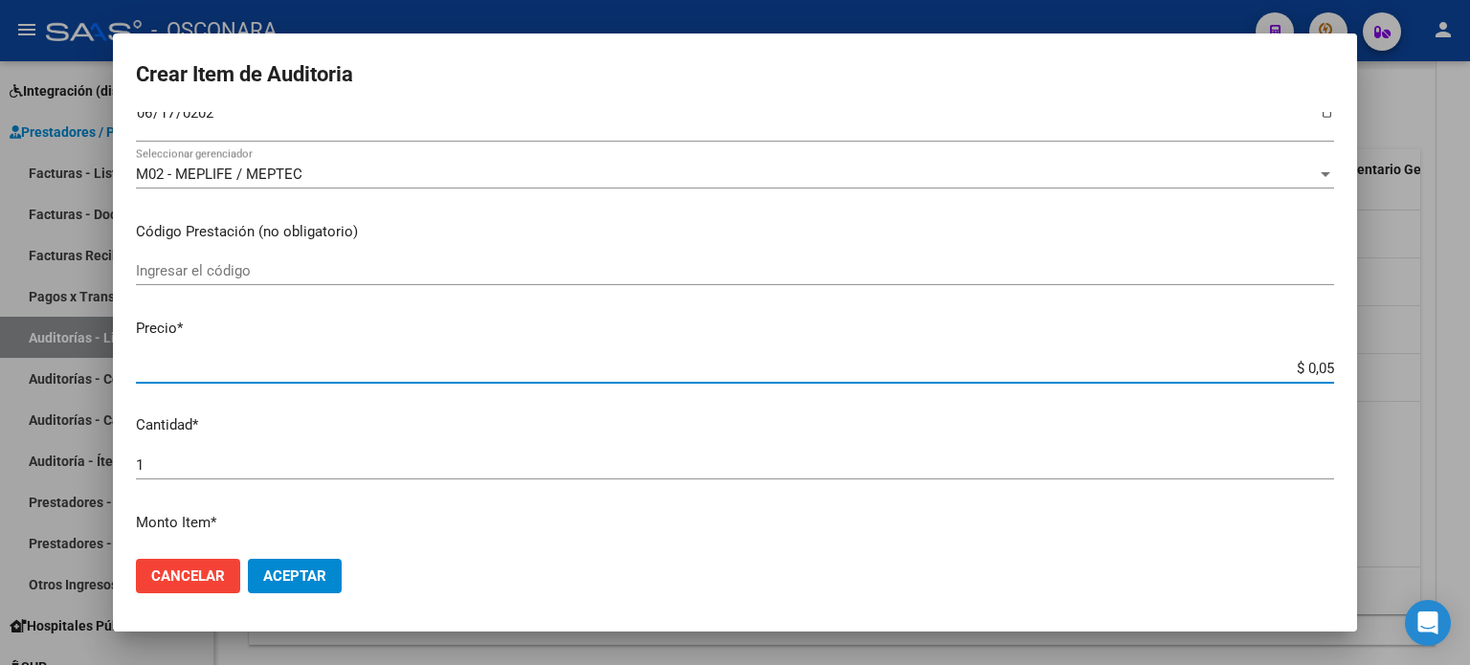
type input "$ 0,52"
type input "$ 5,26"
type input "$ 52,65"
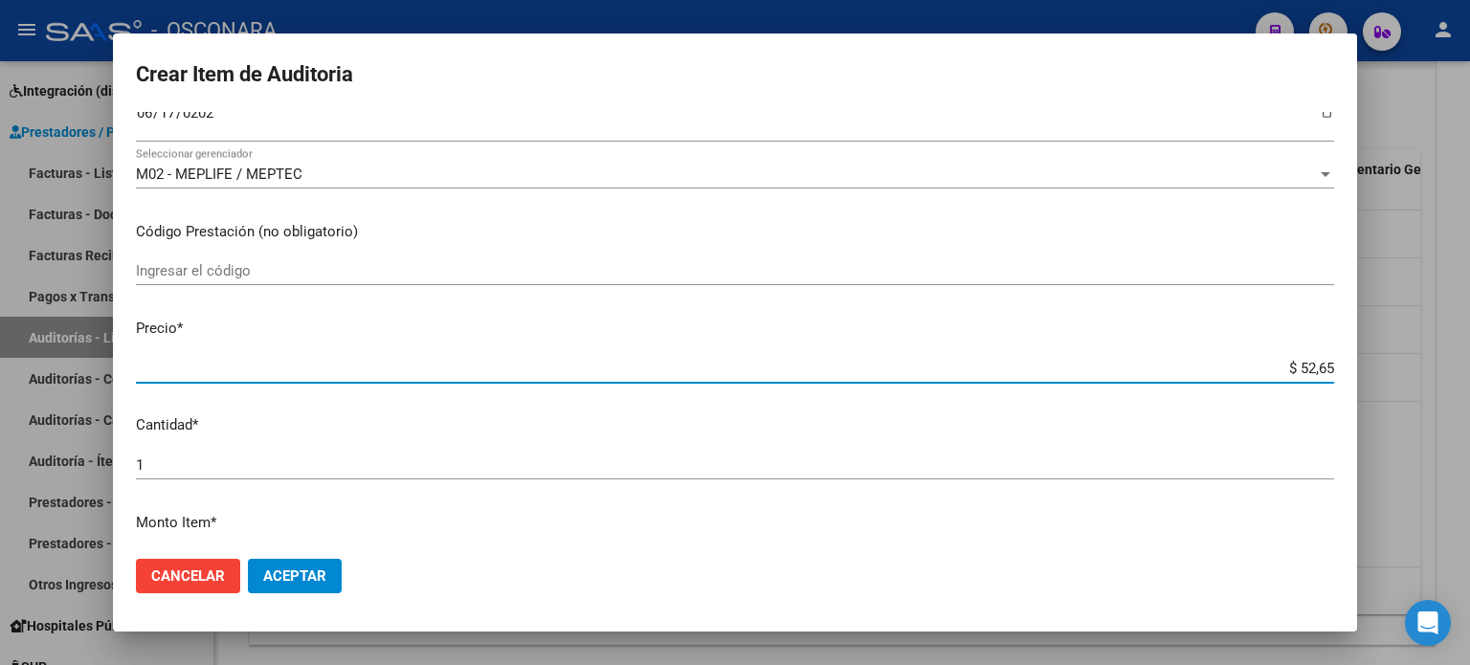
type input "$ 526,50"
type input "$ 5.265,00"
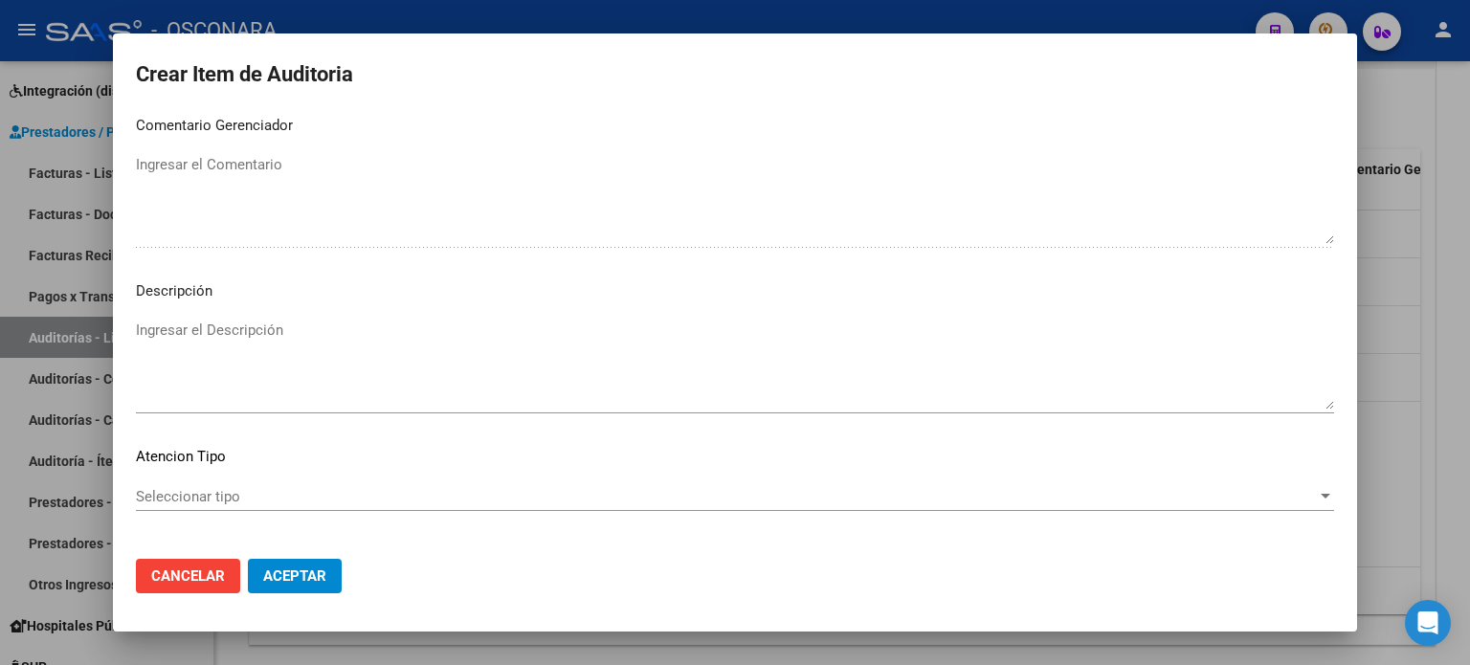
scroll to position [1244, 0]
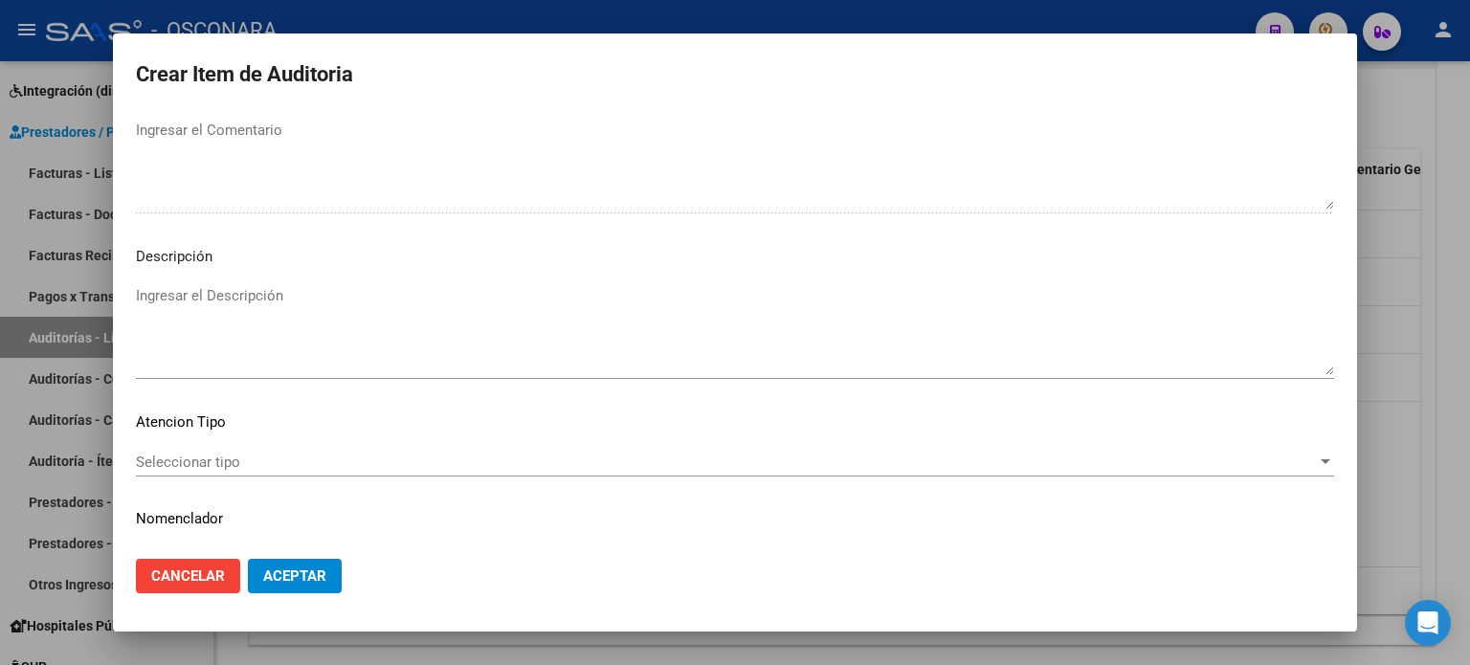
click at [275, 308] on textarea "Ingresar el Descripción" at bounding box center [735, 330] width 1198 height 90
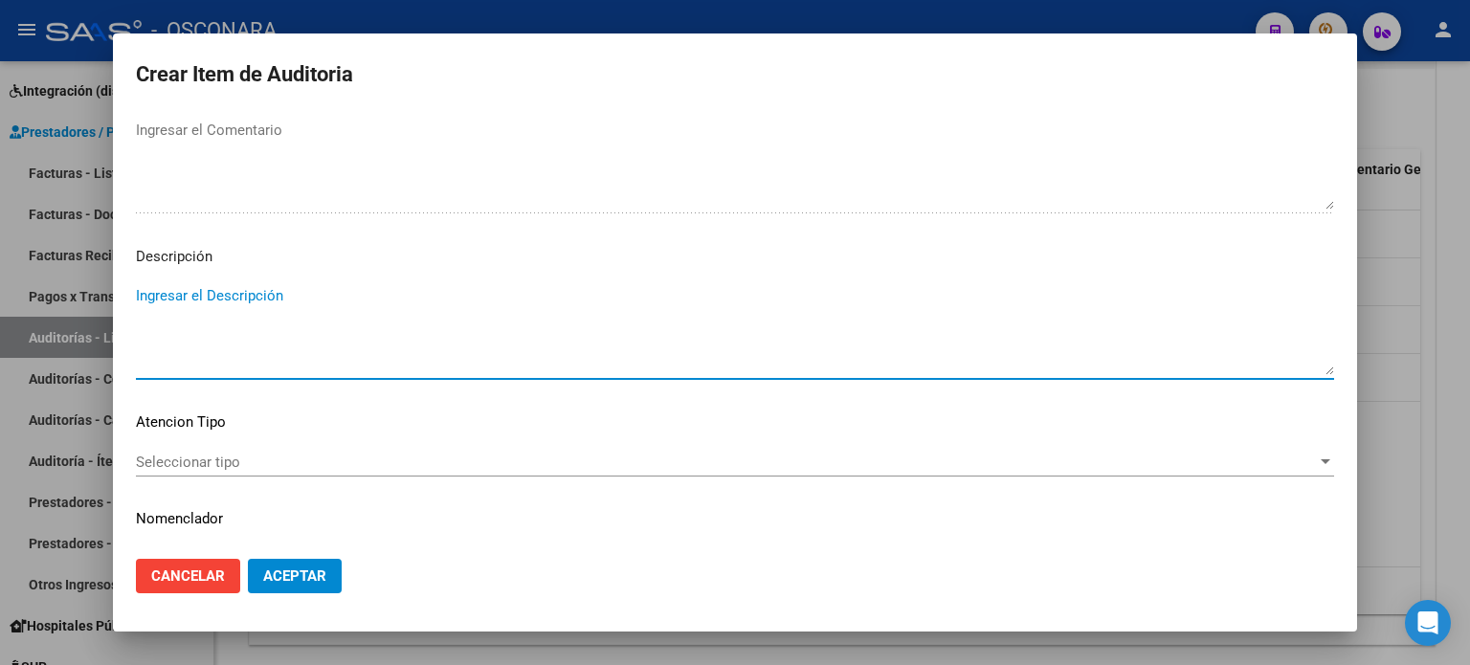
type textarea "$"
type textarea "Radiología + consulta afiliado activo al momento del consumo"
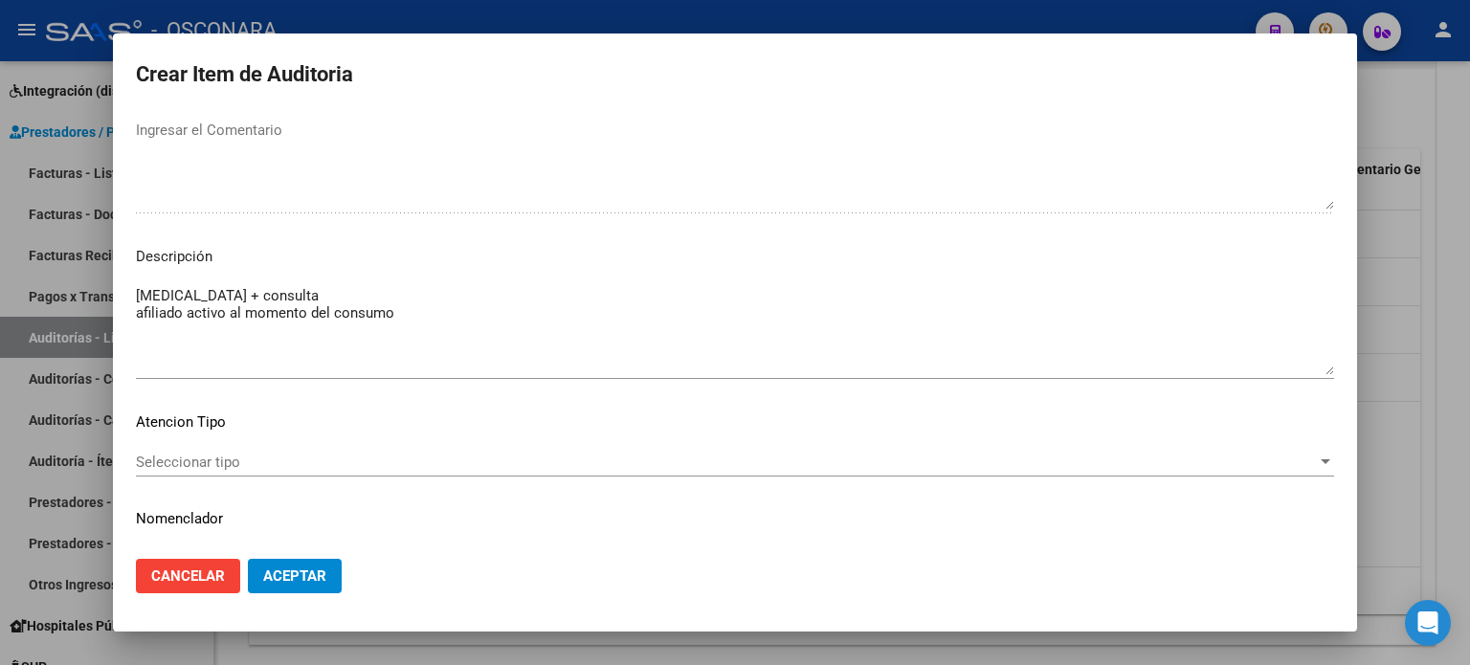
click at [262, 451] on div "Seleccionar tipo Seleccionar tipo" at bounding box center [735, 462] width 1198 height 29
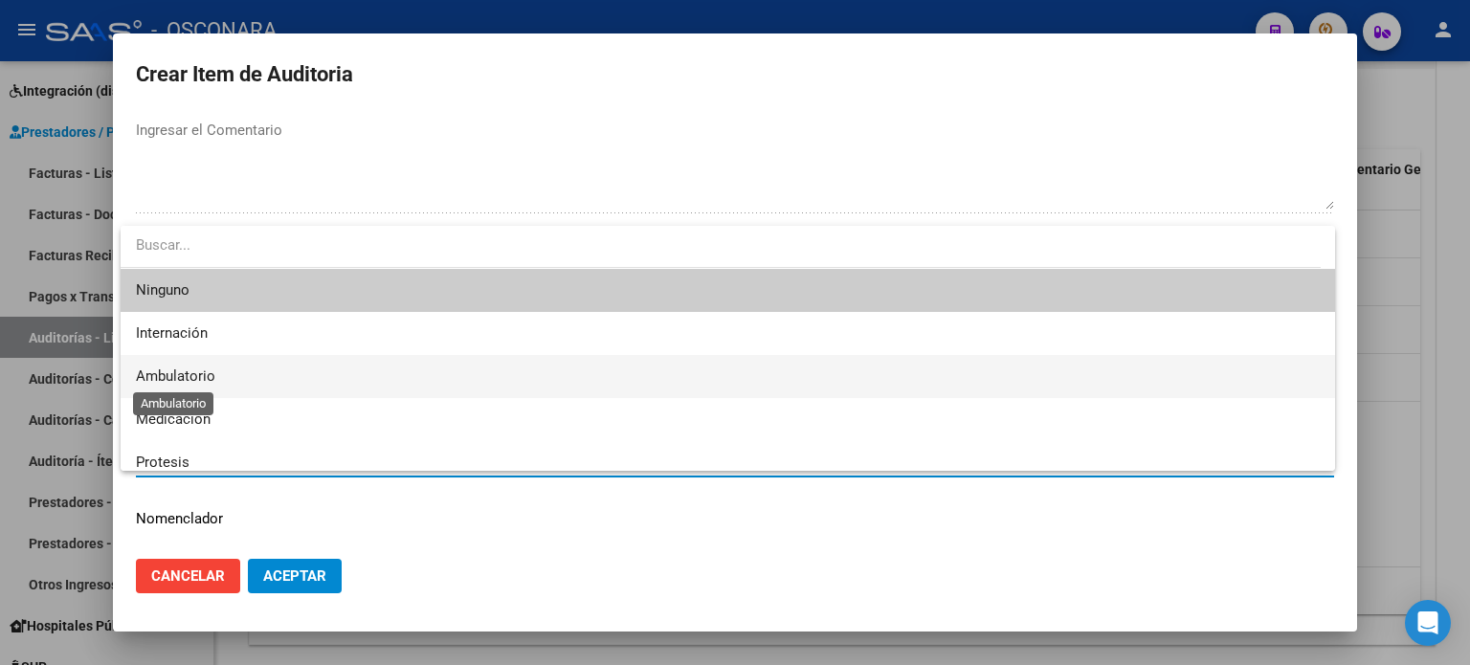
click at [203, 371] on span "Ambulatorio" at bounding box center [175, 376] width 79 height 17
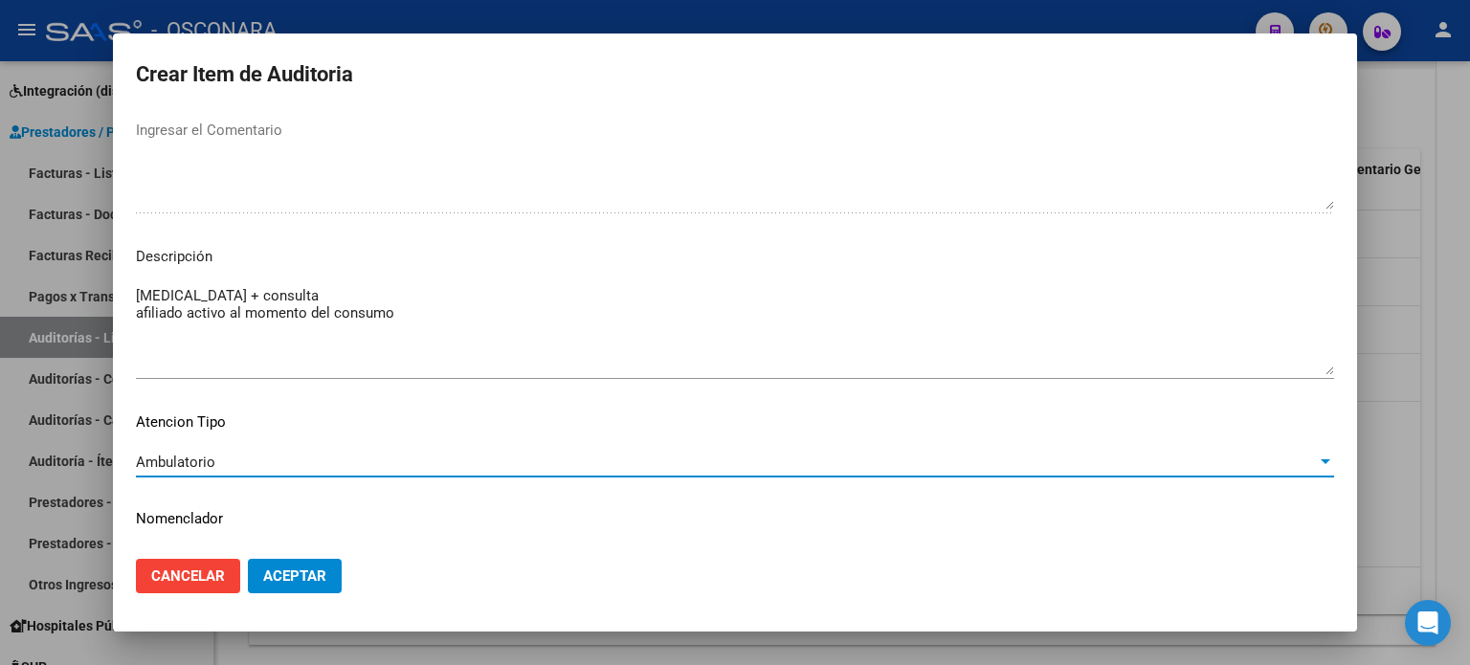
click at [294, 578] on span "Aceptar" at bounding box center [294, 576] width 63 height 17
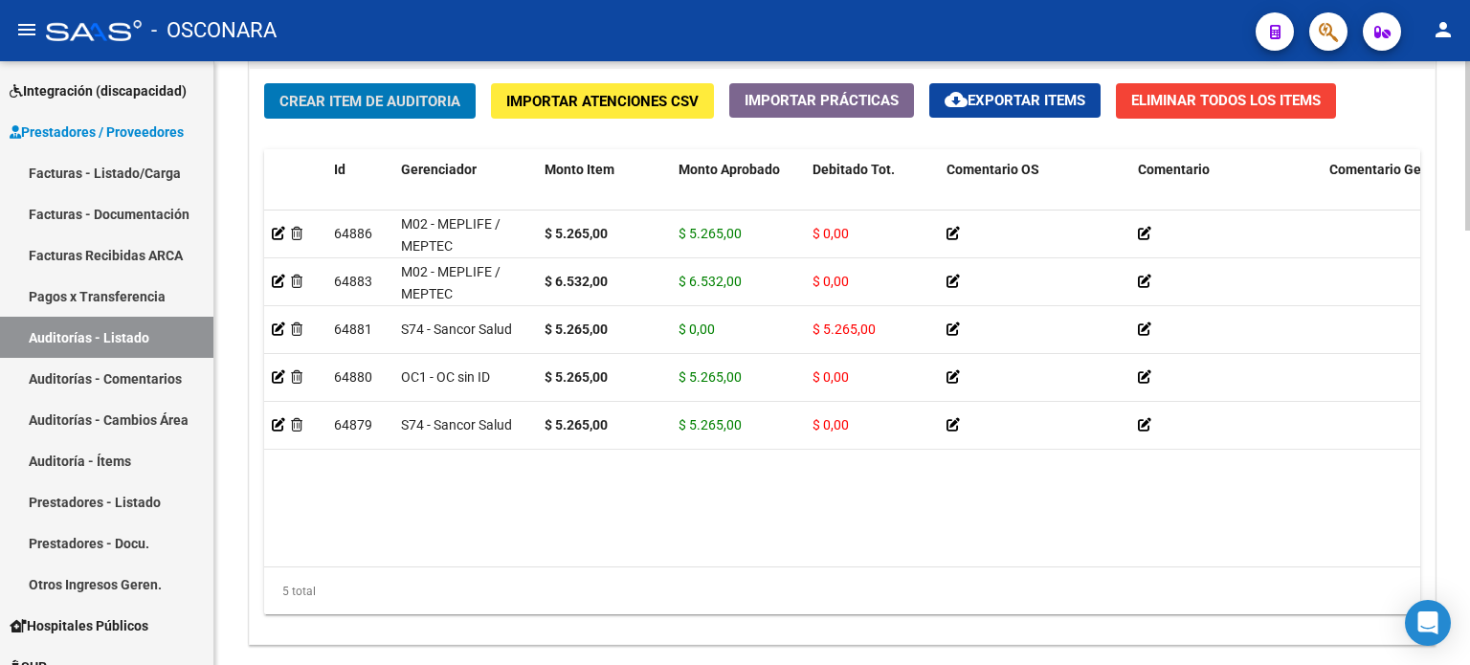
click at [357, 100] on span "Crear Item de Auditoria" at bounding box center [369, 101] width 181 height 17
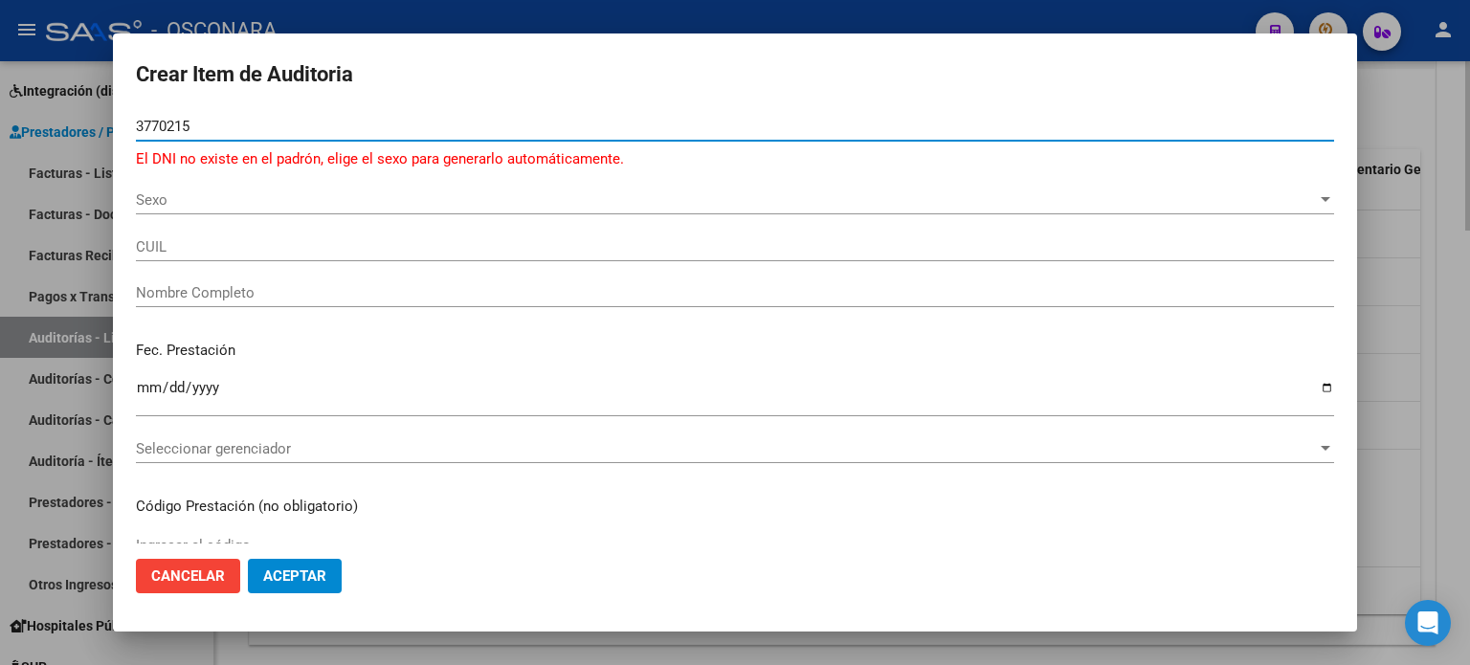
type input "37702154"
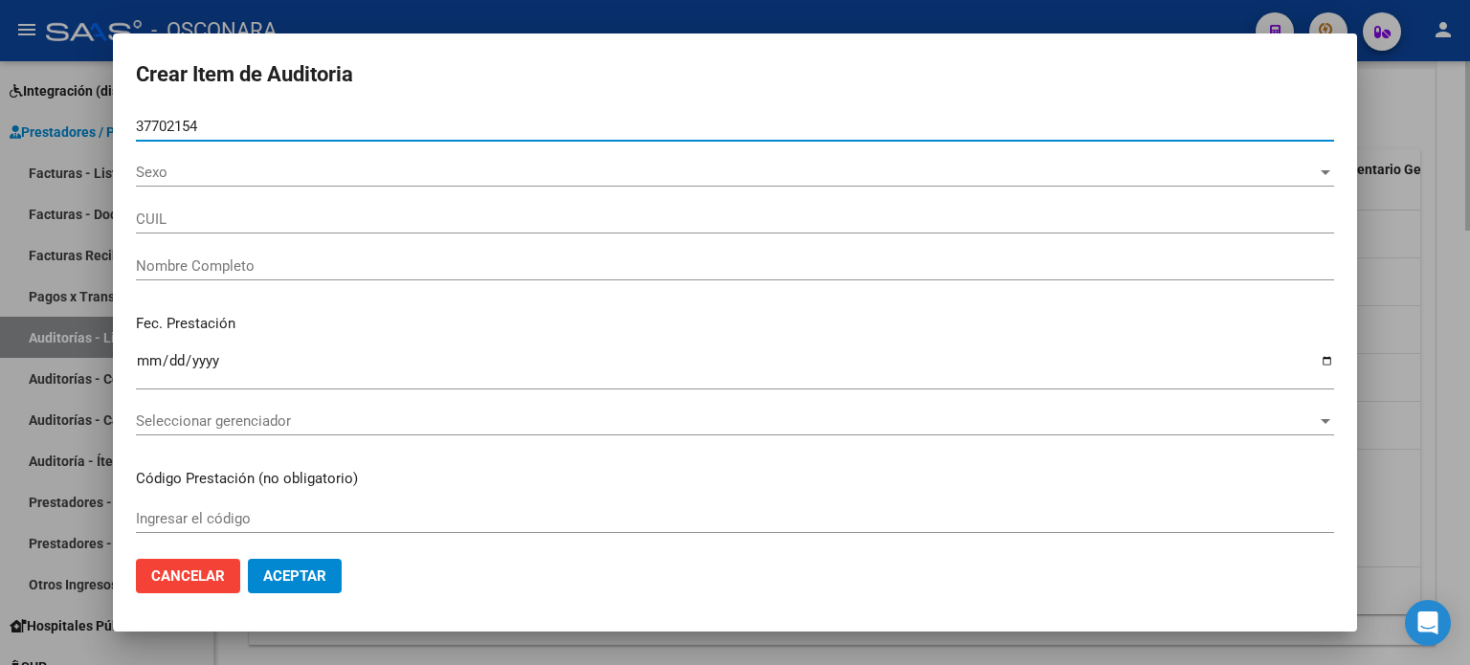
type input "20377021542"
type input "ROSALES MARTIN LUCAS"
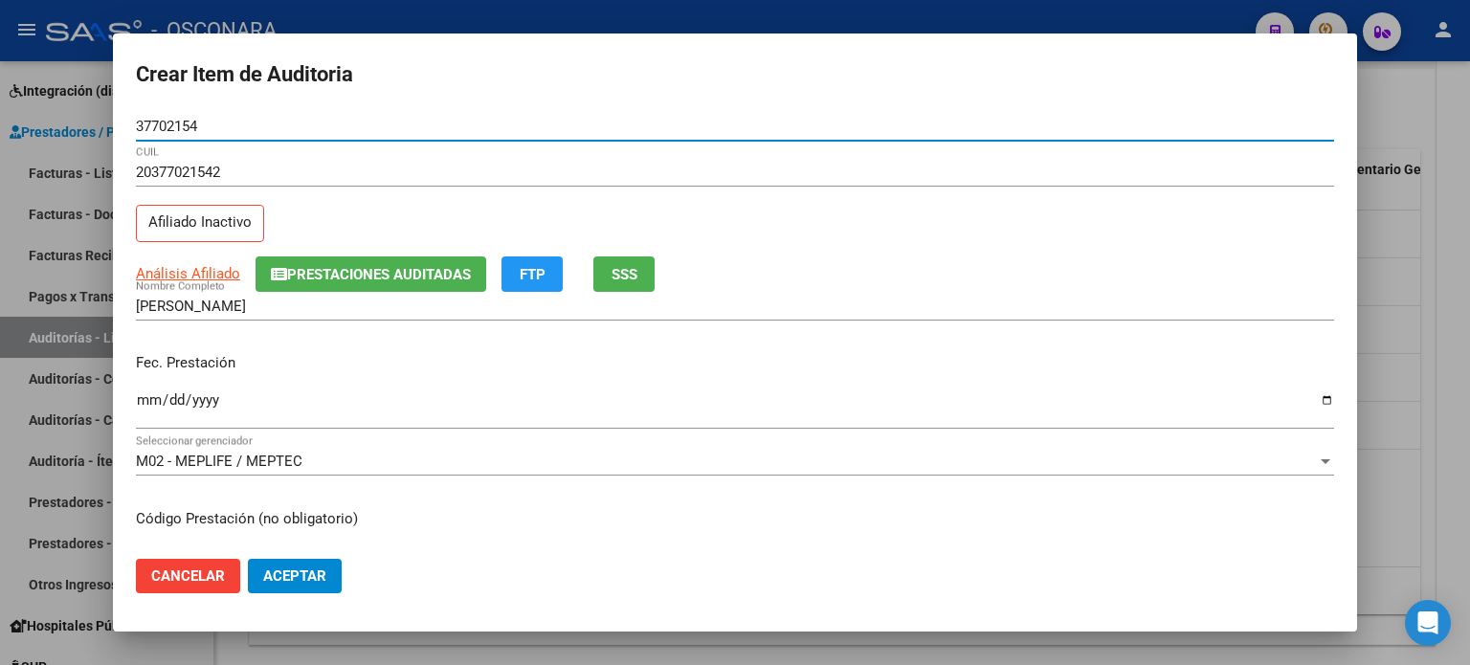
type input "37702154"
click at [638, 263] on button "SSS" at bounding box center [623, 273] width 61 height 35
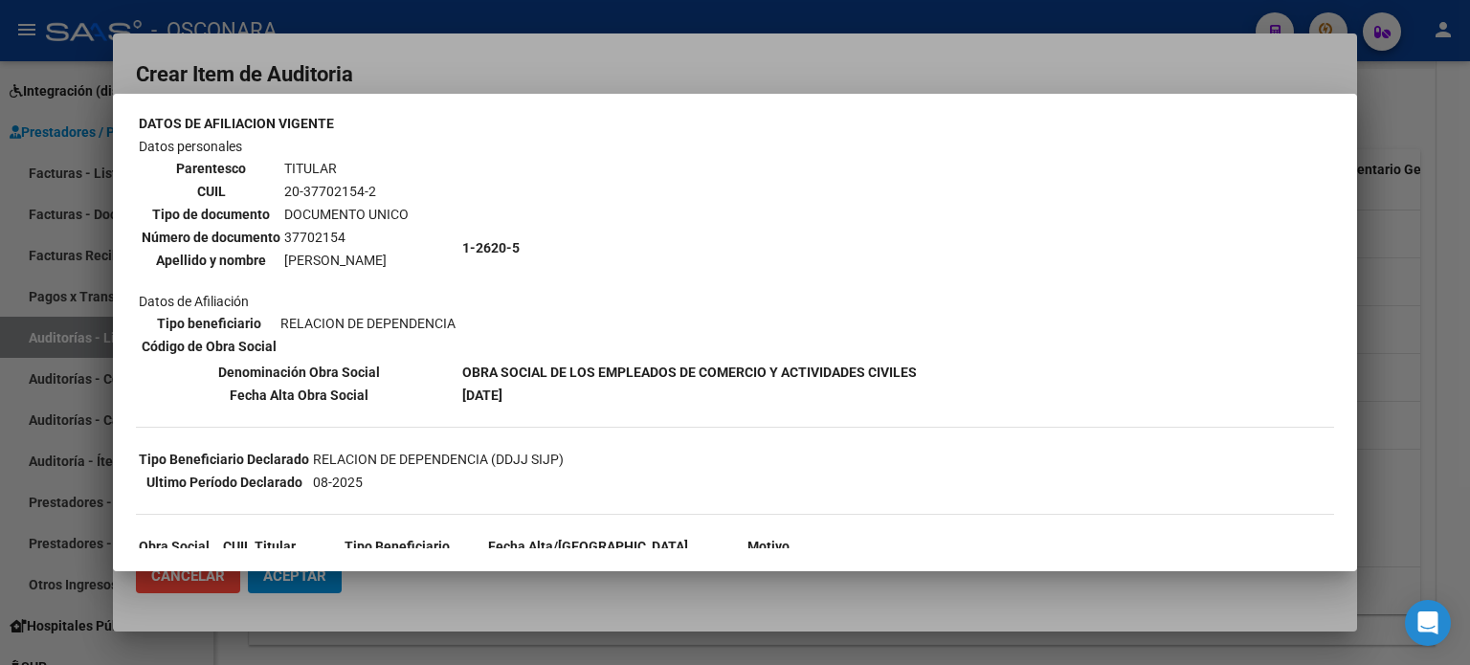
scroll to position [245, 0]
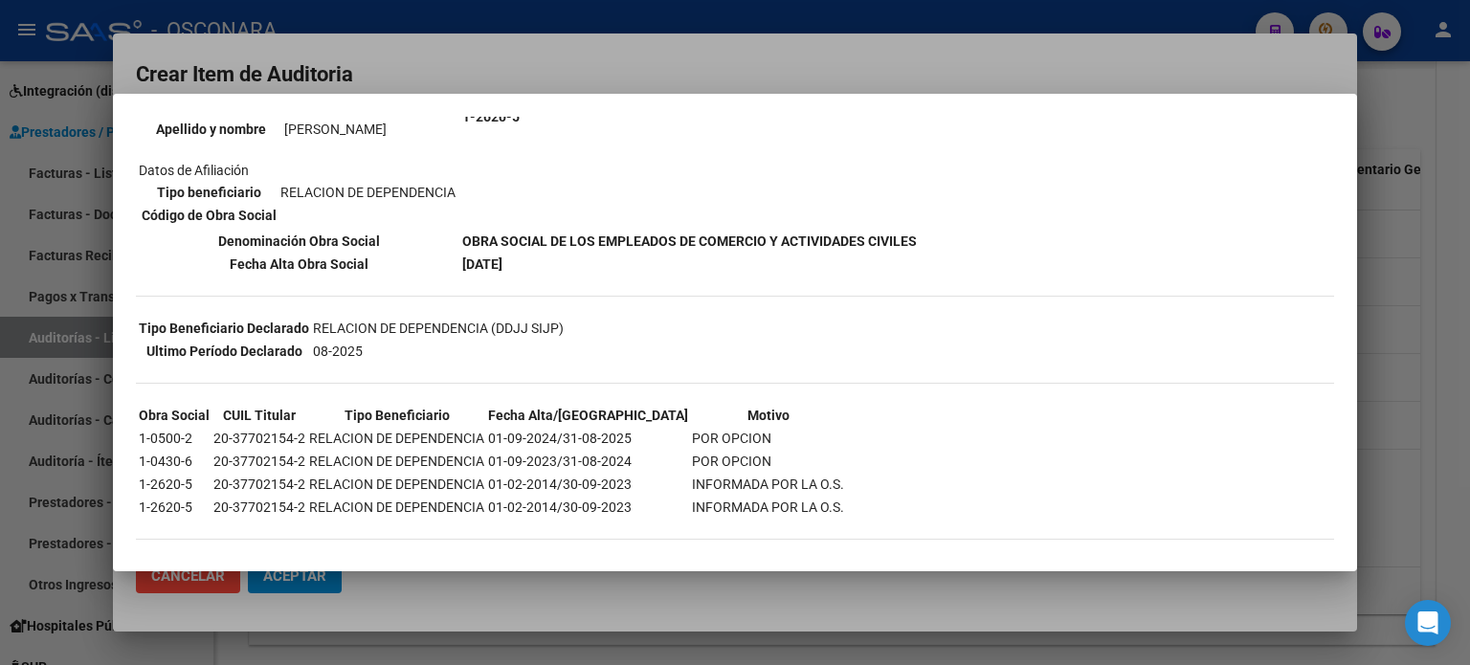
click at [1105, 65] on div at bounding box center [735, 332] width 1470 height 665
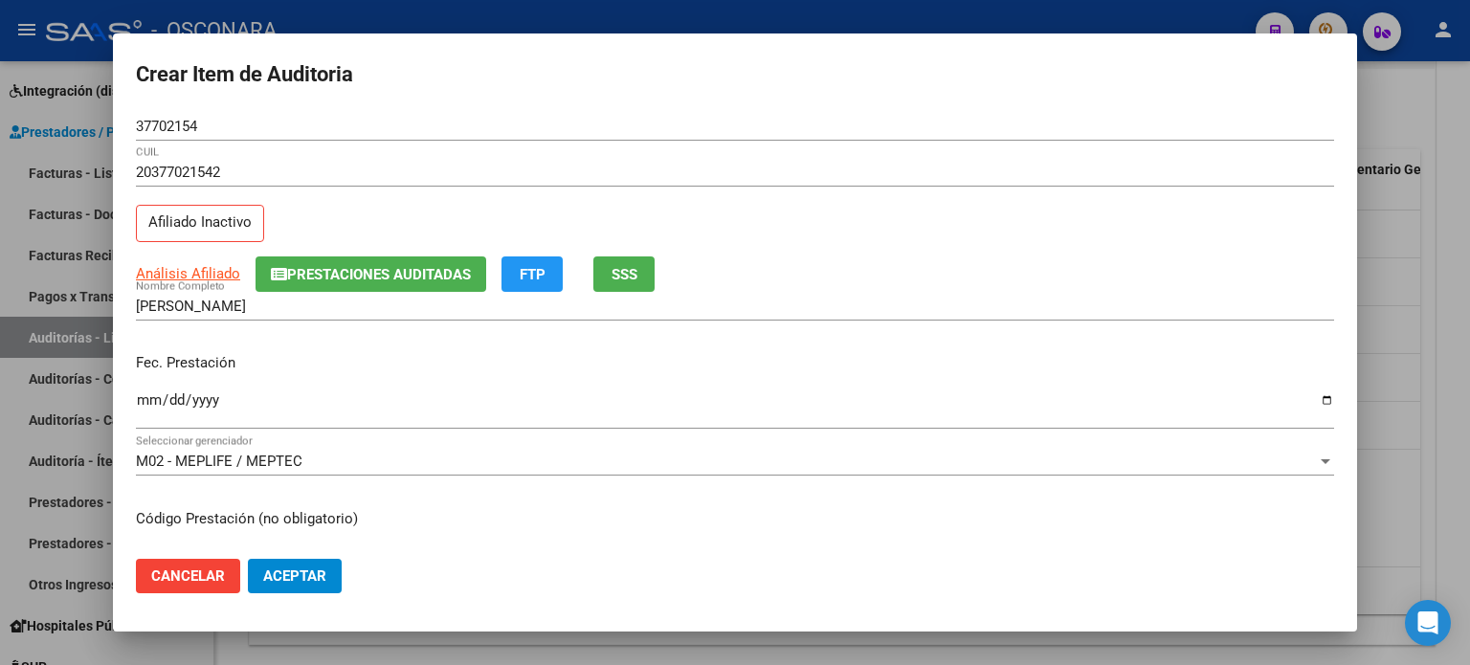
click at [142, 403] on input "Ingresar la fecha" at bounding box center [735, 407] width 1198 height 31
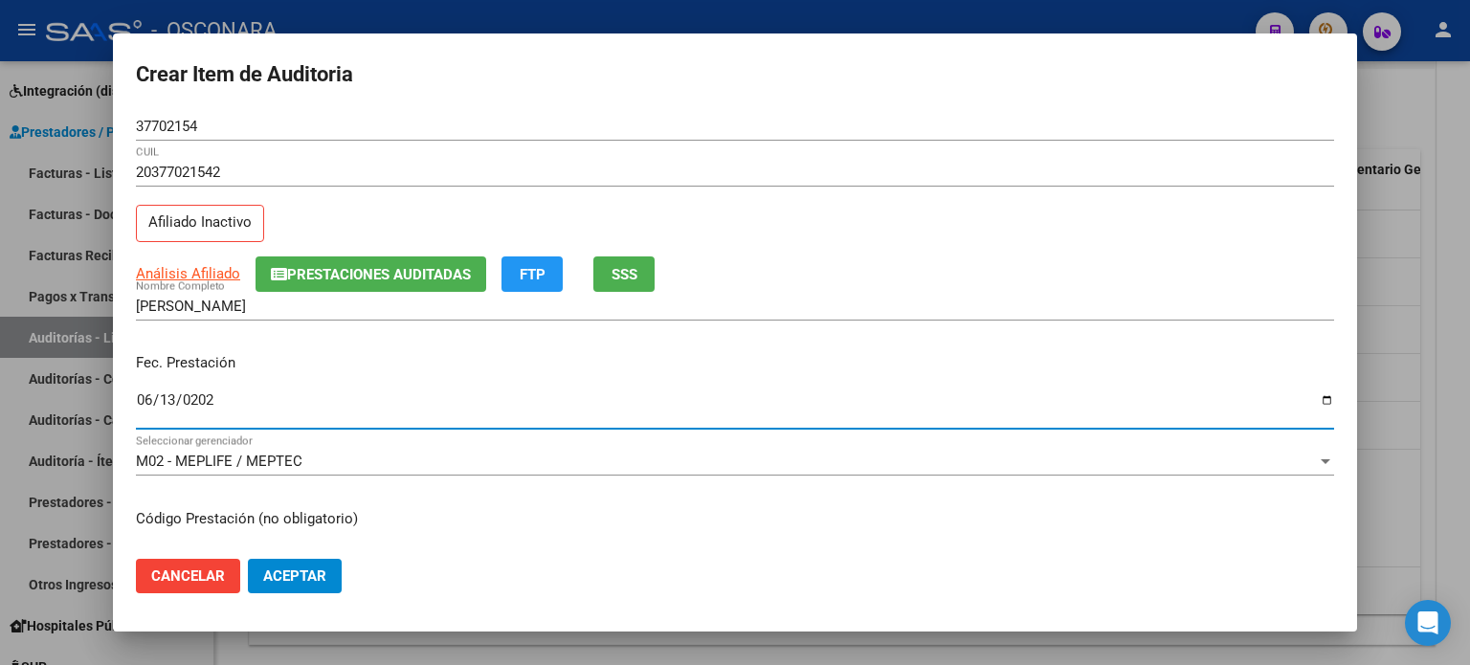
type input "2025-06-13"
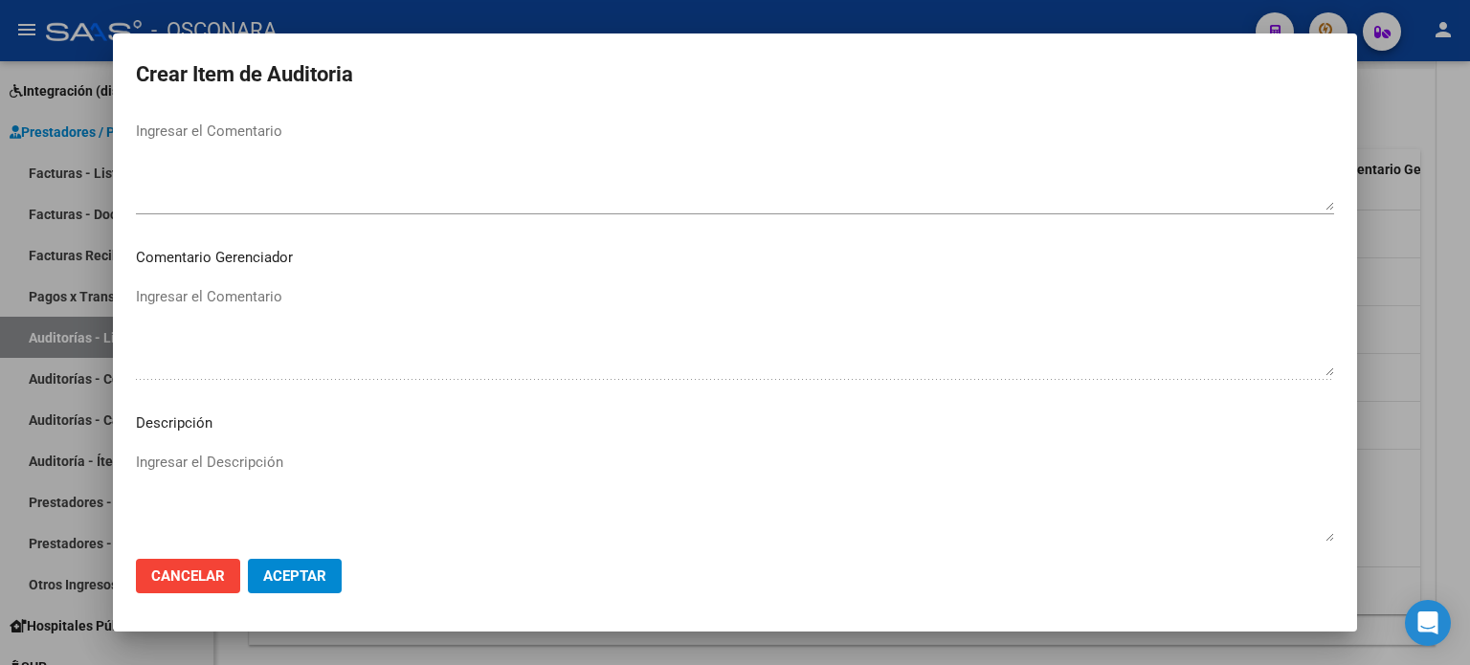
scroll to position [1148, 0]
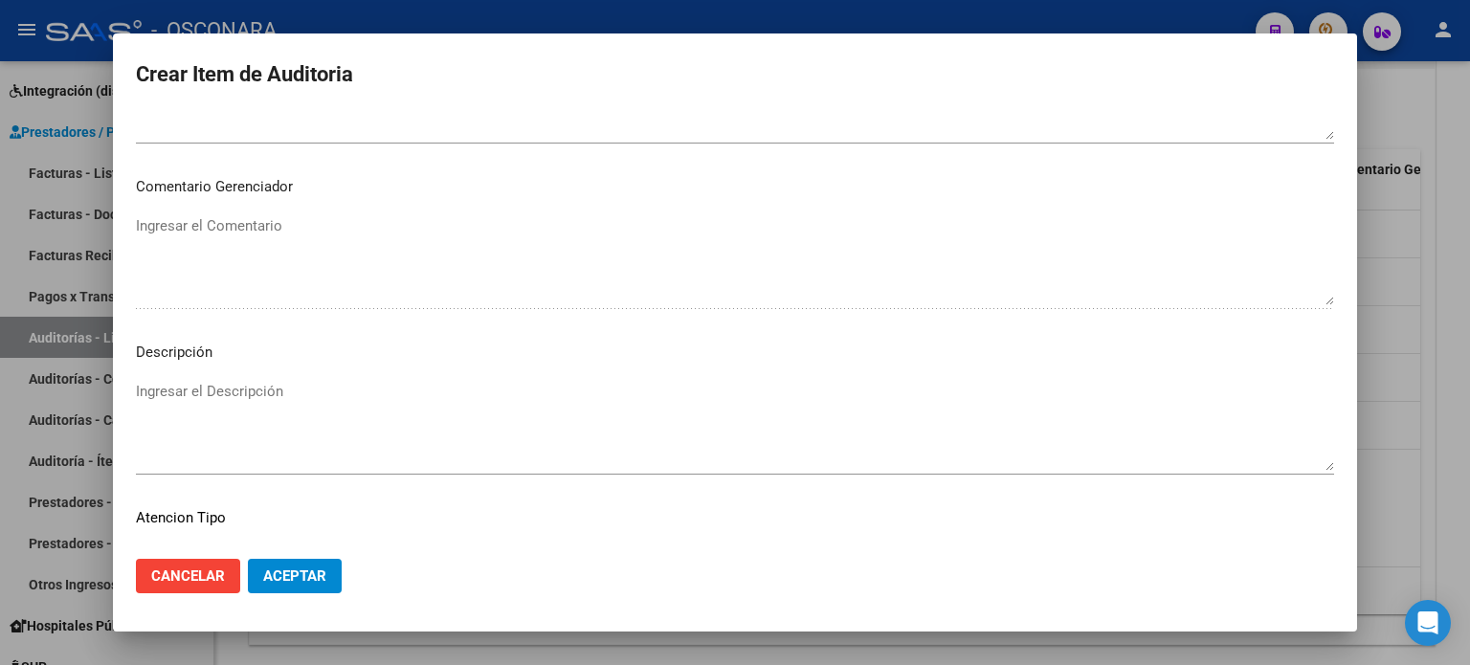
click at [338, 401] on textarea "Ingresar el Descripción" at bounding box center [735, 426] width 1198 height 90
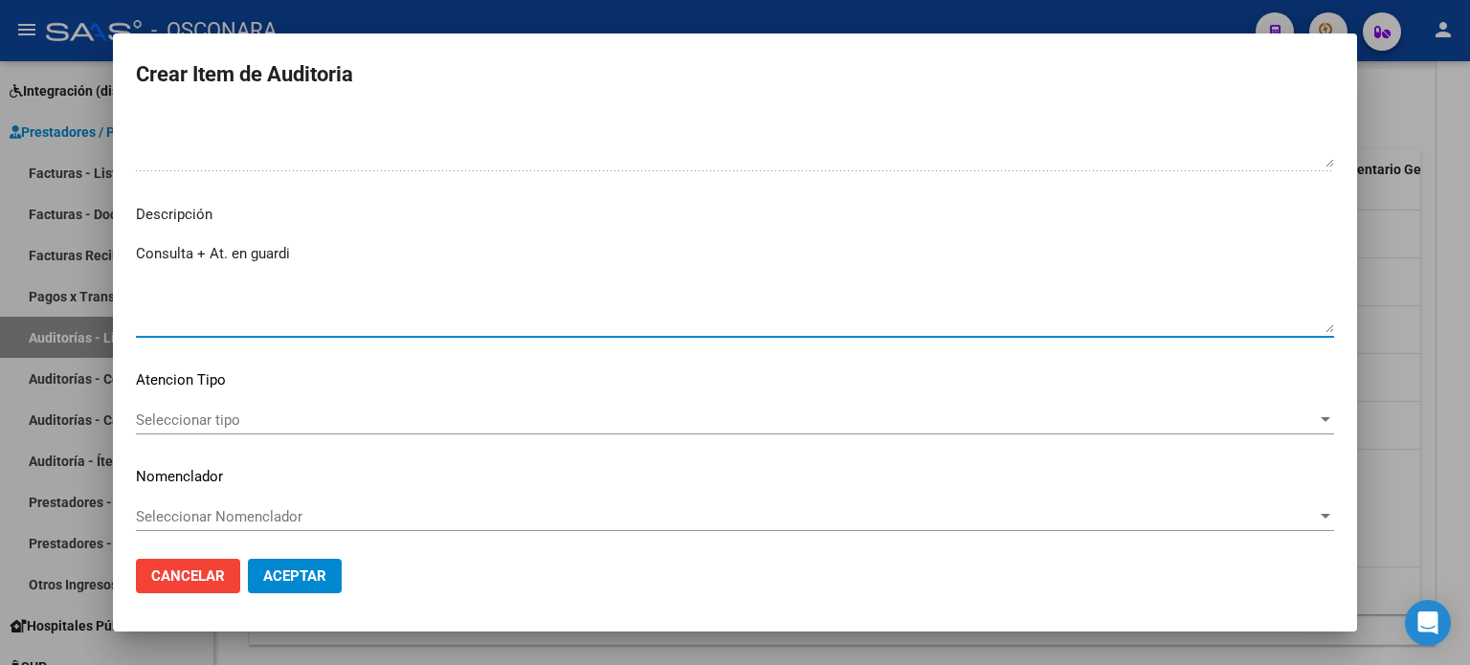
scroll to position [1290, 0]
type textarea "Consulta + At. en guardia Afiliado activo al momento de la practica"
click at [360, 405] on div "Seleccionar tipo Seleccionar tipo" at bounding box center [735, 416] width 1198 height 29
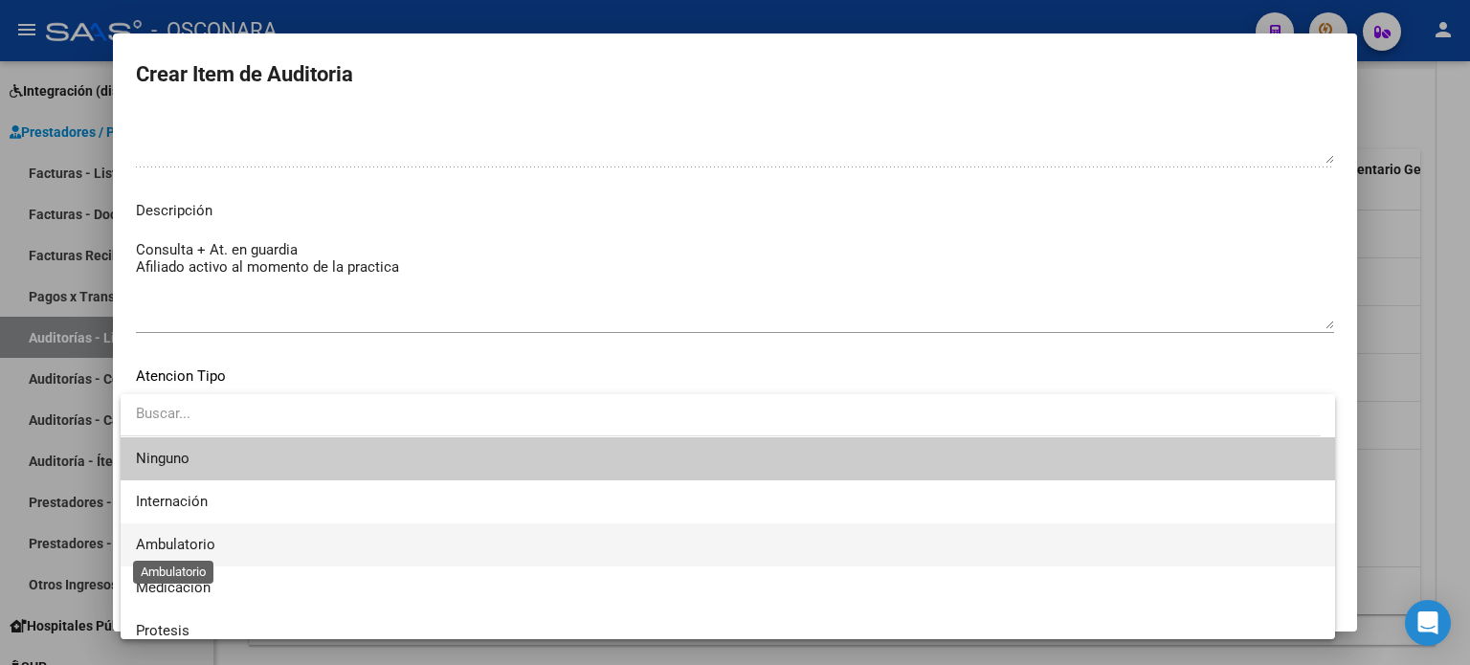
click at [203, 542] on span "Ambulatorio" at bounding box center [175, 544] width 79 height 17
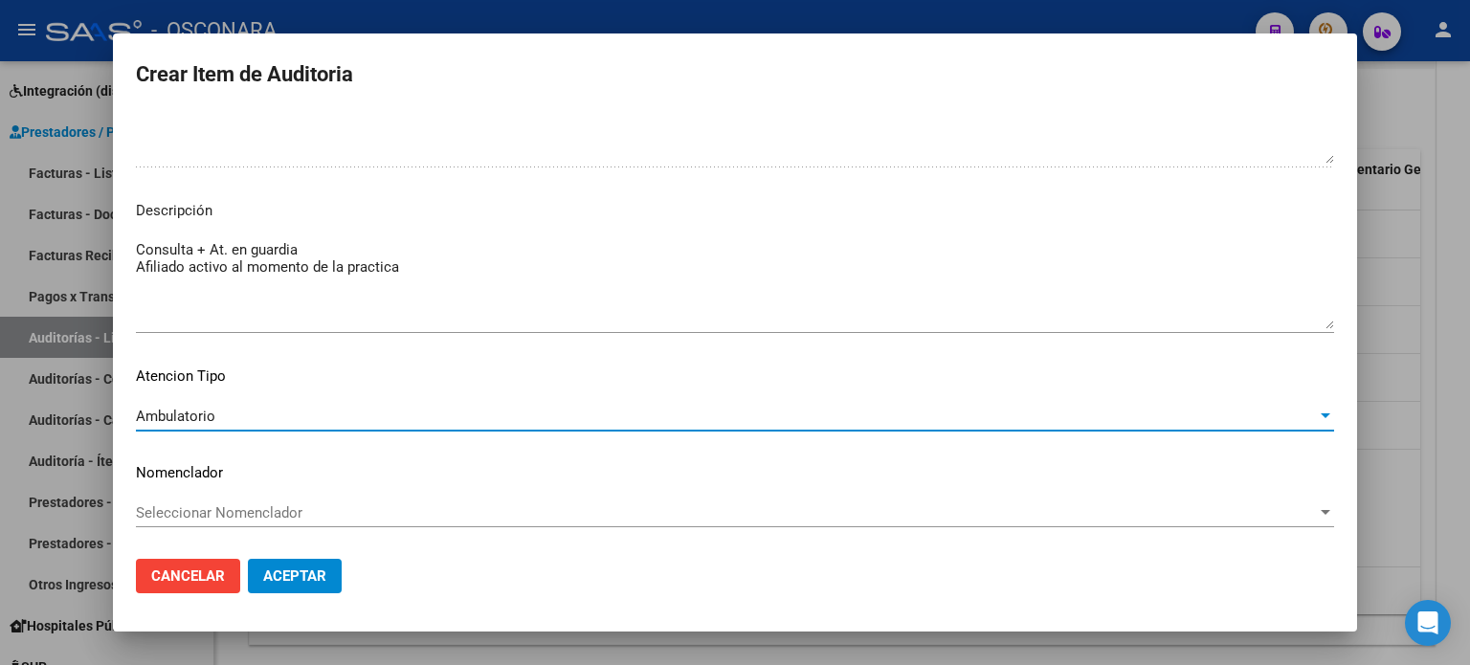
click at [306, 571] on span "Aceptar" at bounding box center [294, 576] width 63 height 17
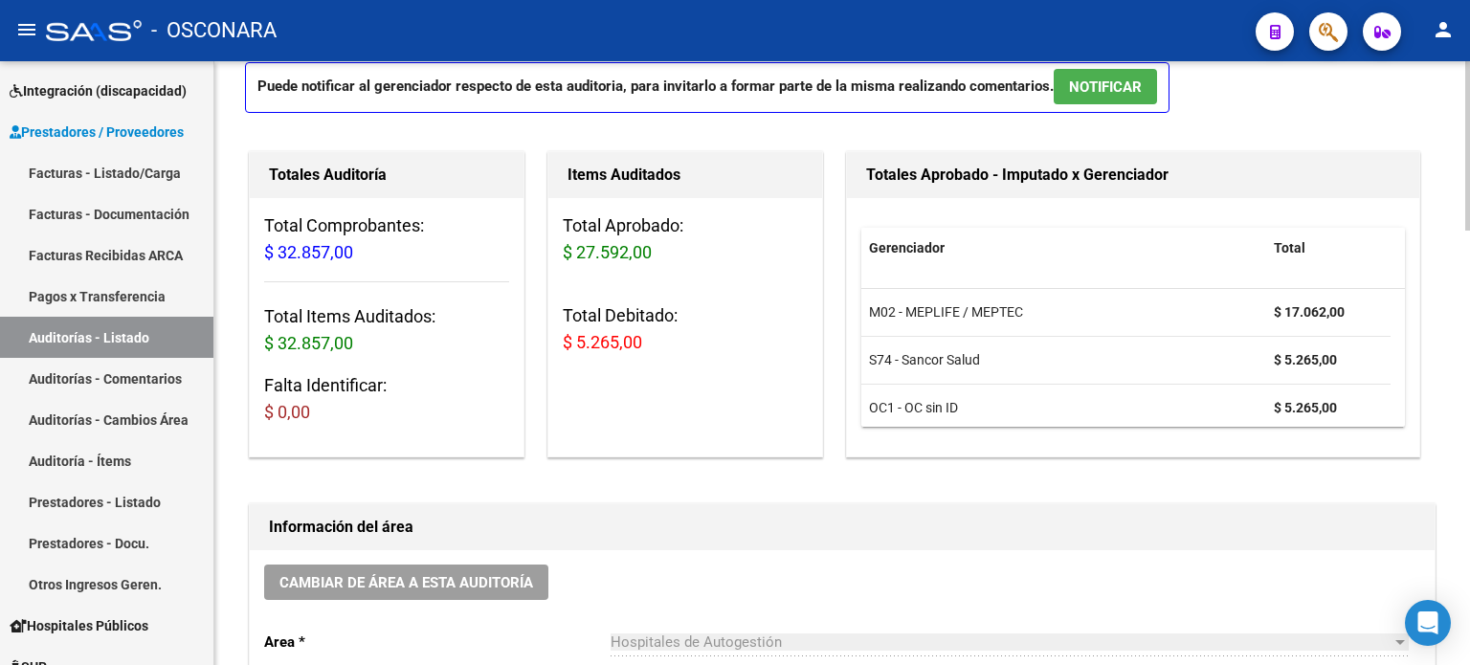
scroll to position [0, 0]
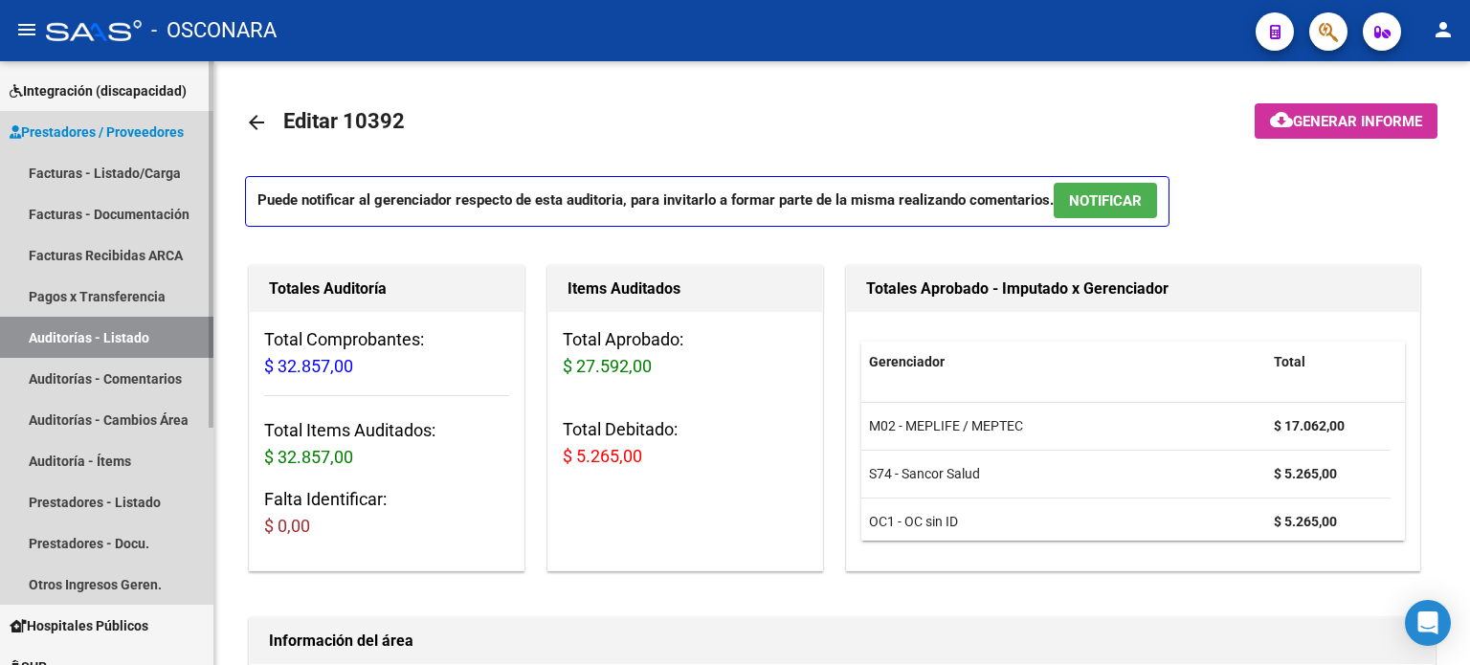
click at [66, 341] on link "Auditorías - Listado" at bounding box center [106, 337] width 213 height 41
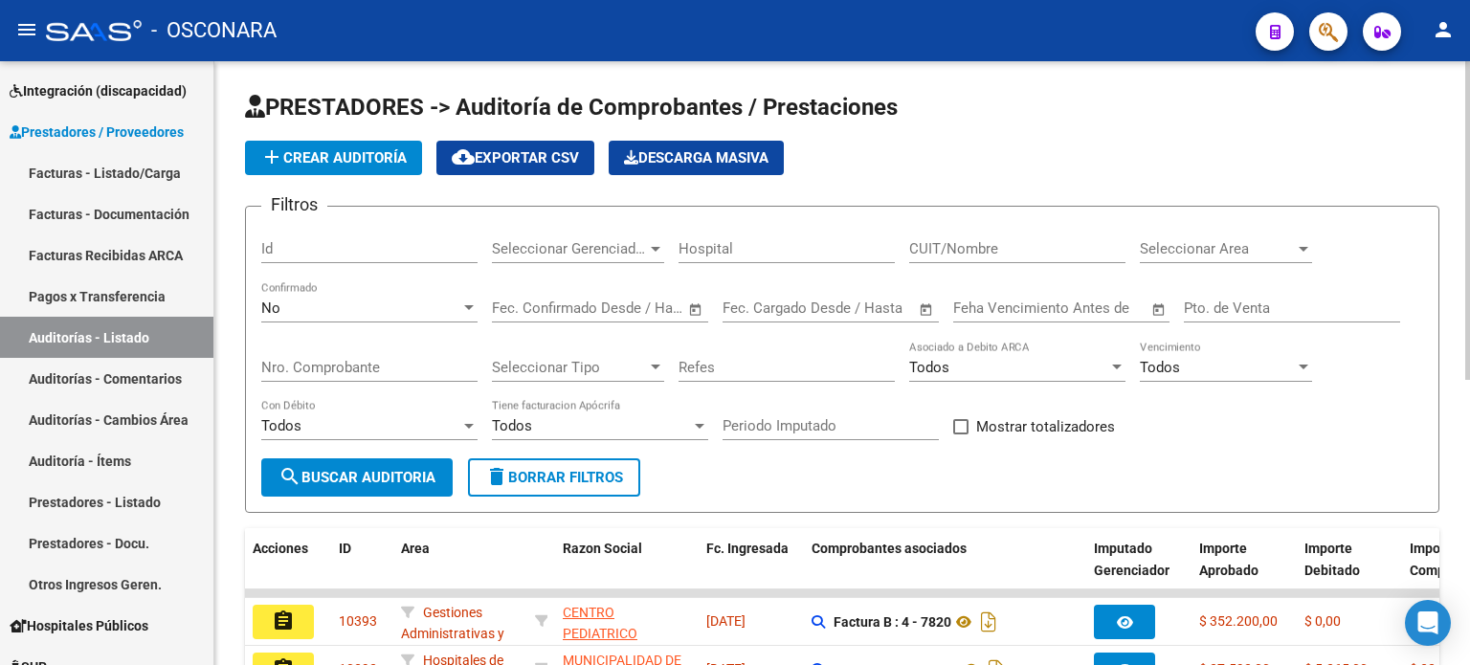
click at [334, 245] on input "Id" at bounding box center [369, 248] width 216 height 17
type input "10387"
click at [377, 305] on div "No" at bounding box center [360, 308] width 199 height 17
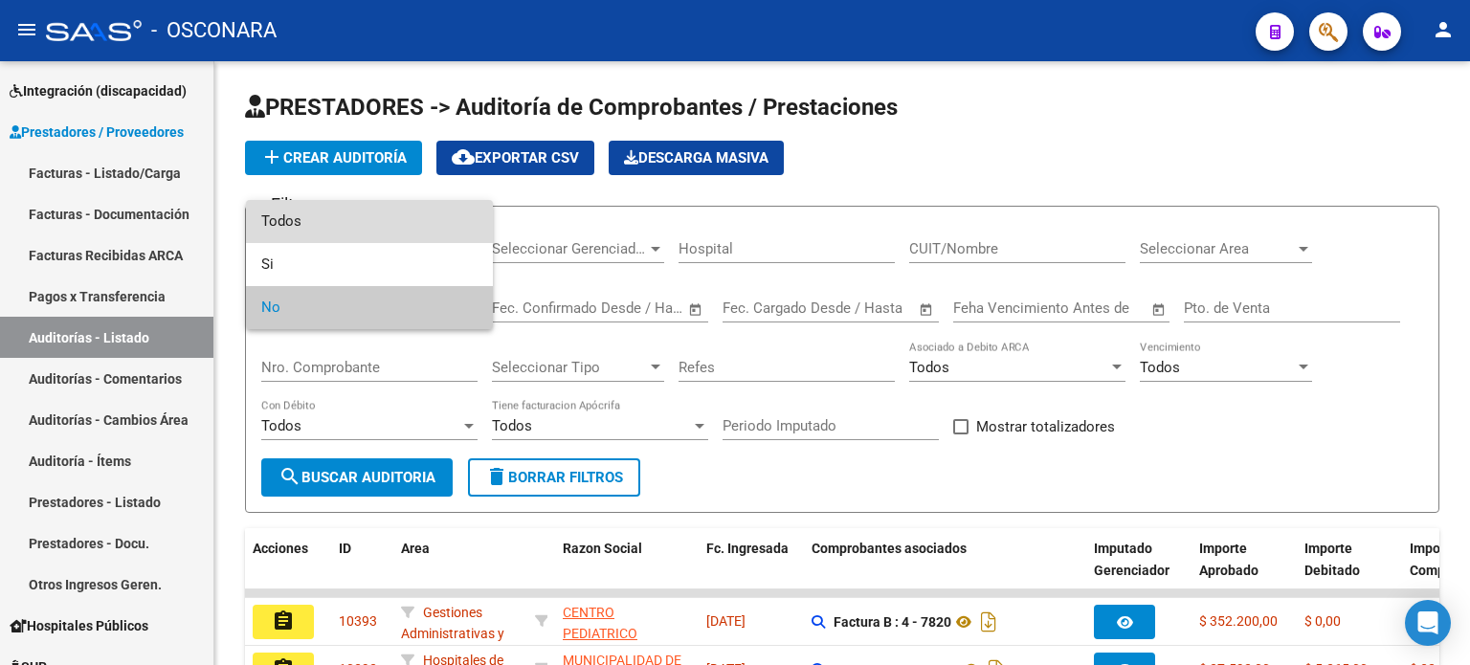
click at [364, 229] on span "Todos" at bounding box center [369, 221] width 216 height 43
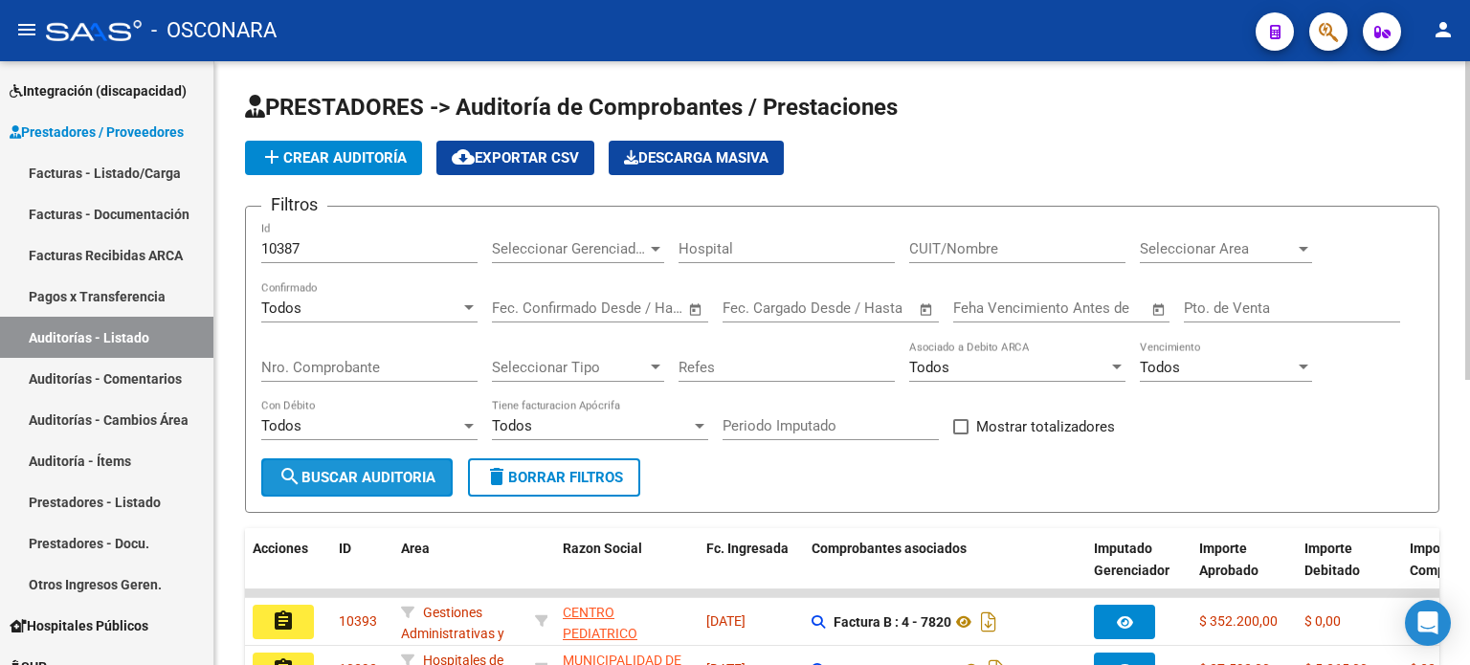
click at [362, 474] on span "search Buscar Auditoria" at bounding box center [357, 477] width 157 height 17
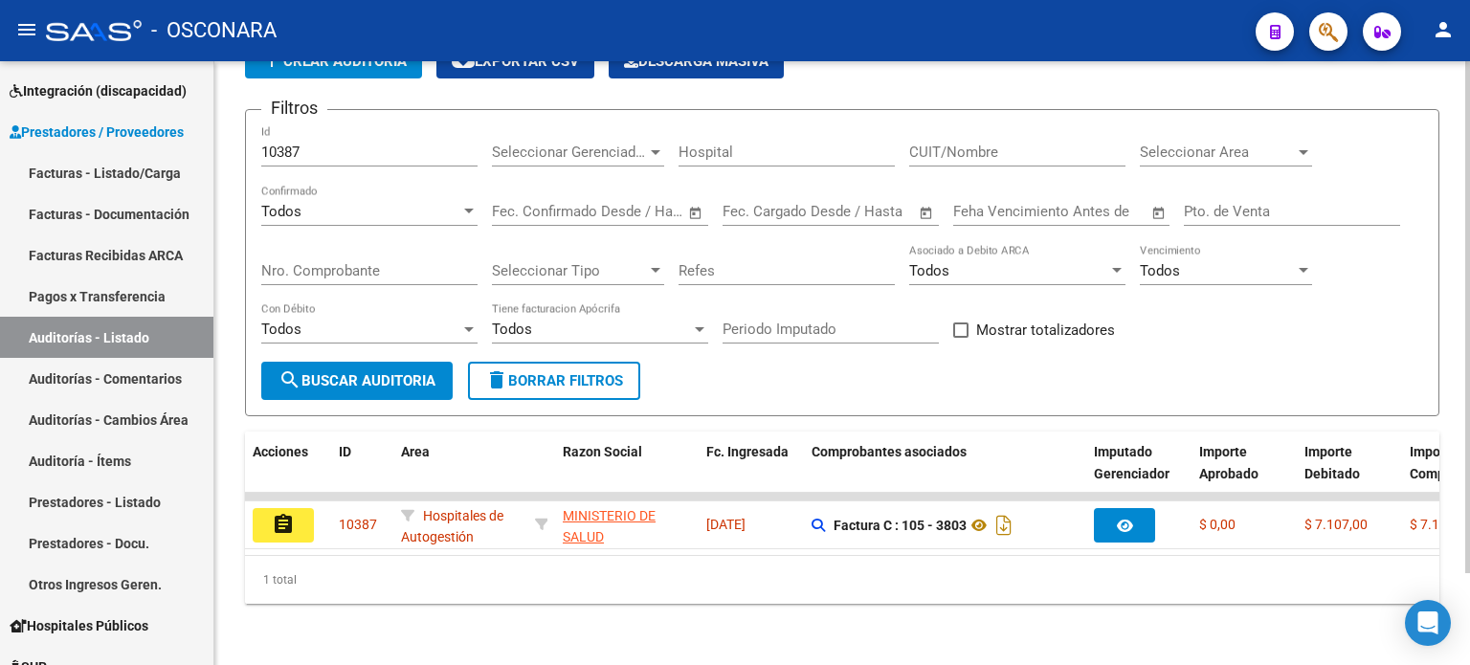
scroll to position [107, 0]
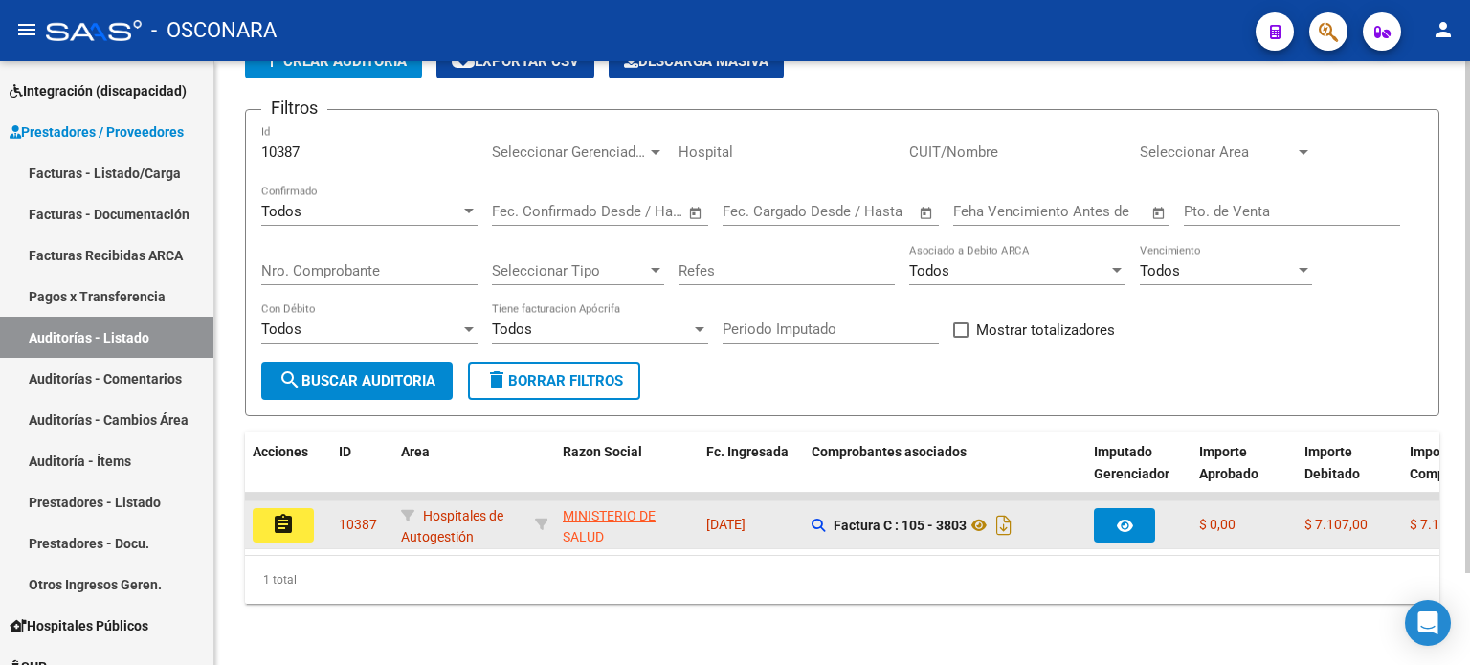
click at [295, 508] on button "assignment" at bounding box center [283, 525] width 61 height 34
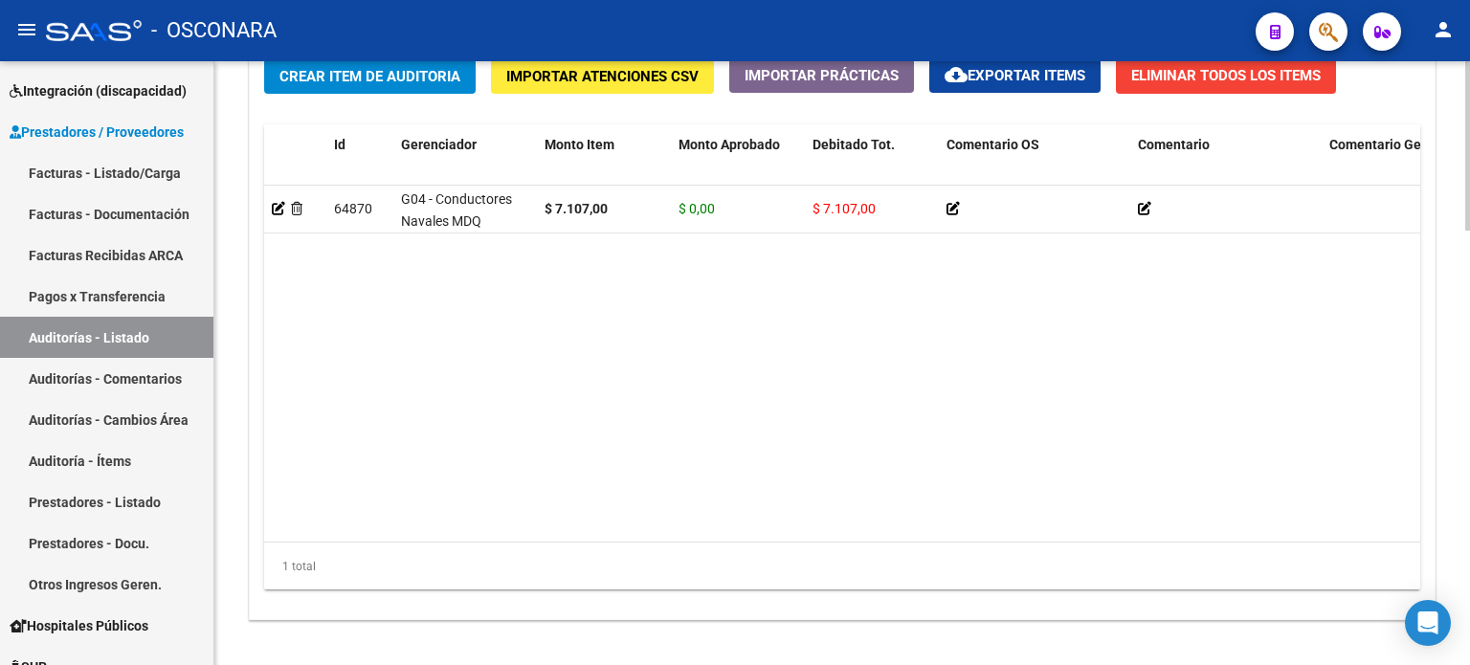
scroll to position [1436, 0]
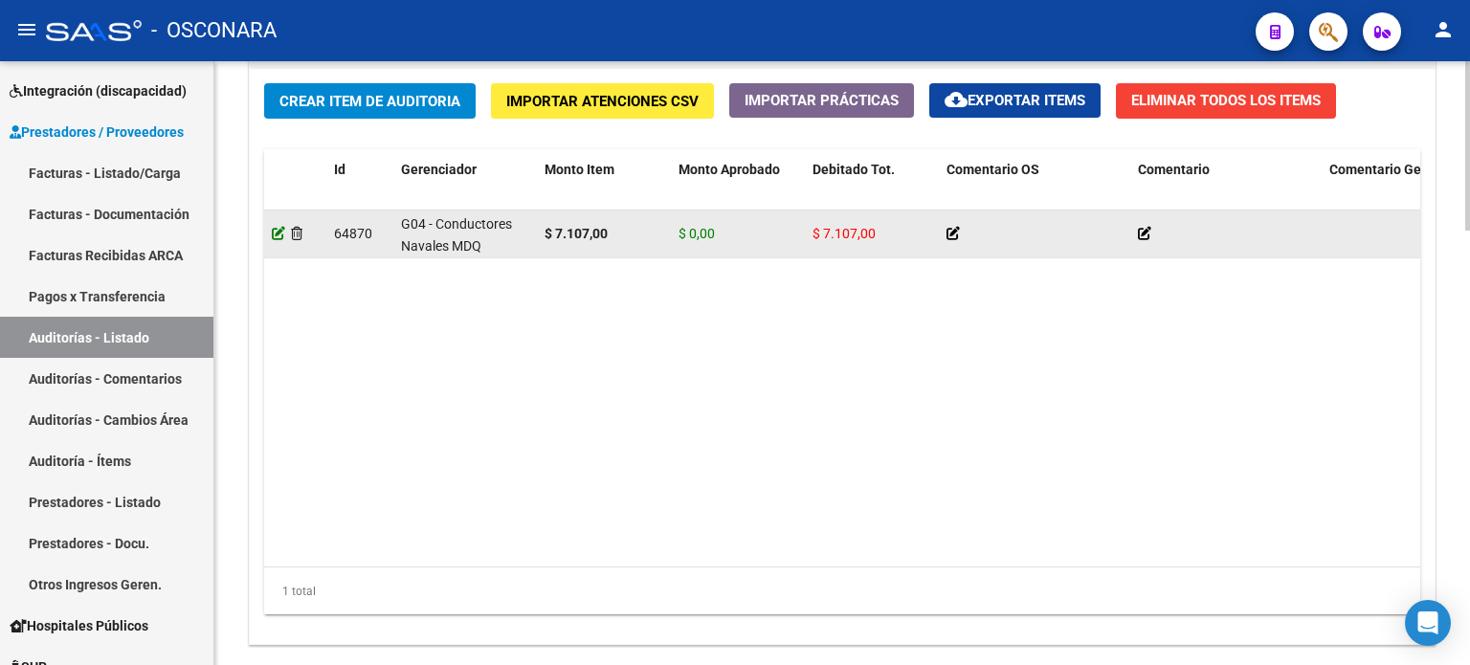
click at [272, 234] on icon at bounding box center [278, 233] width 13 height 13
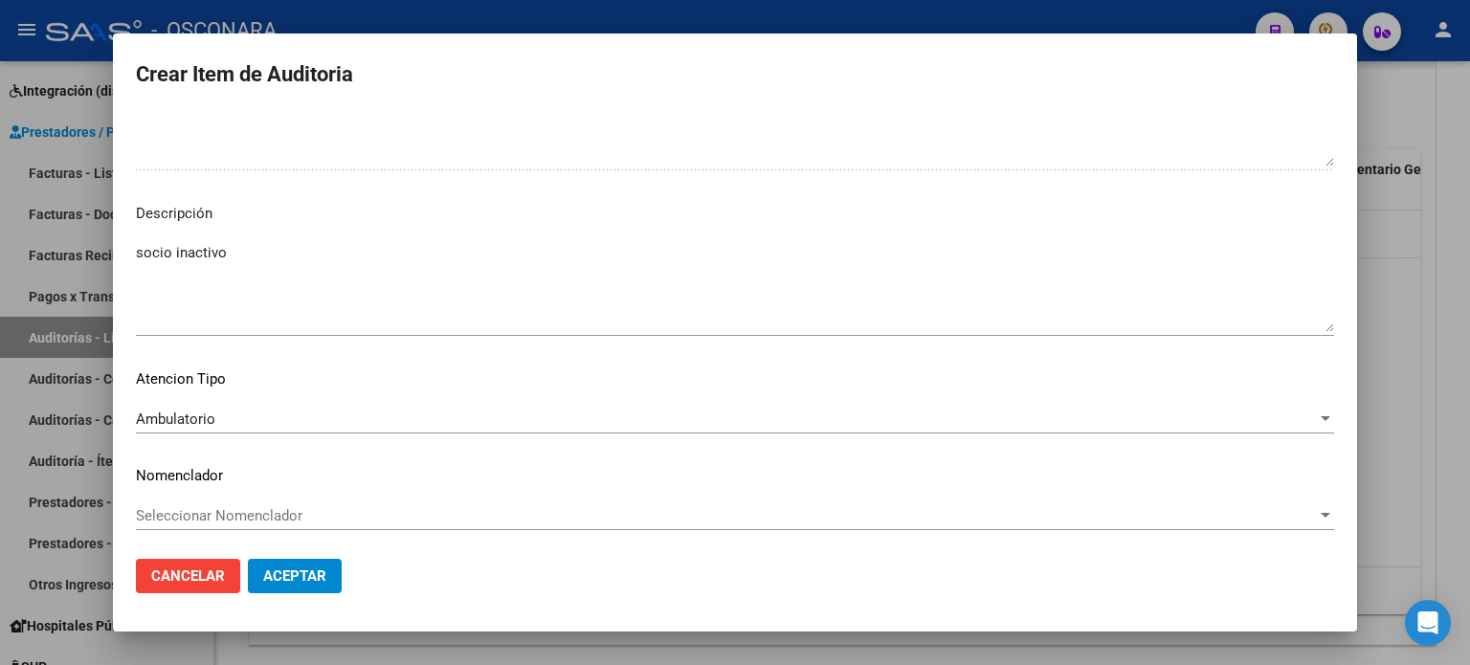
scroll to position [1255, 0]
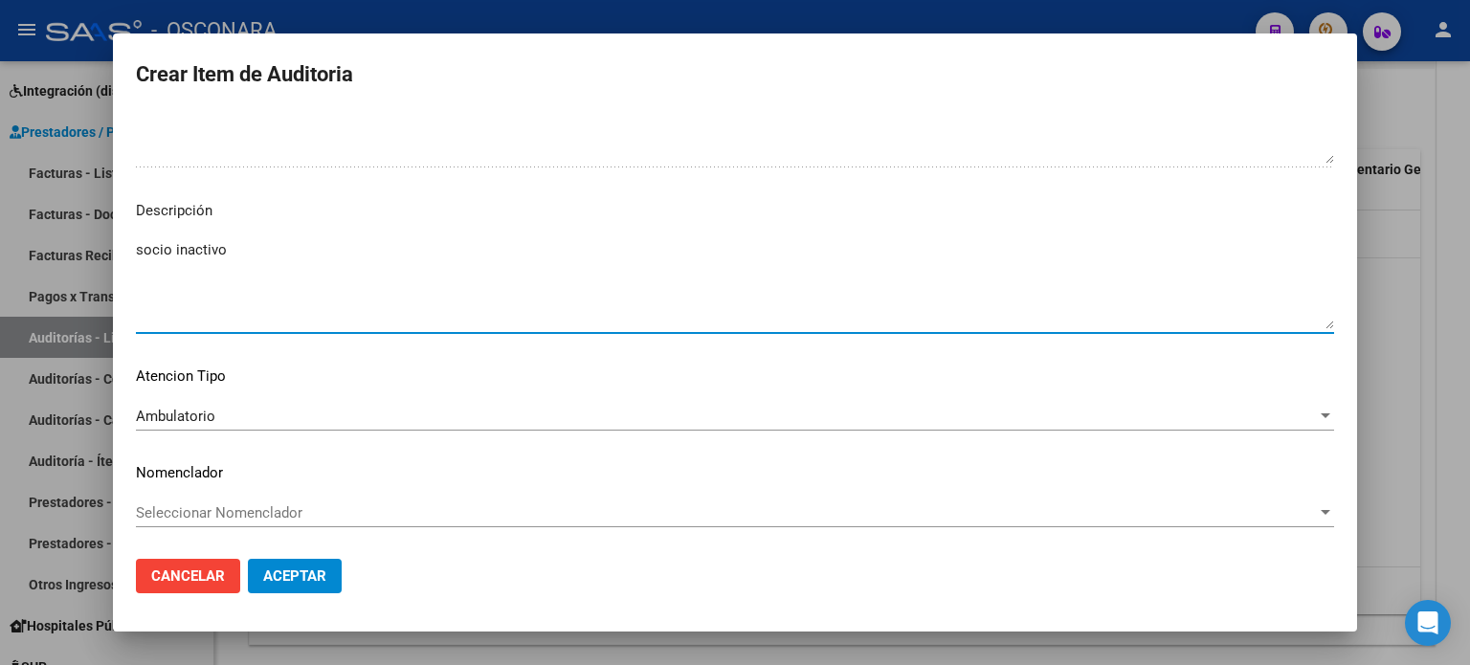
drag, startPoint x: 250, startPoint y: 256, endPoint x: 110, endPoint y: 253, distance: 139.8
click at [110, 253] on div "Crear Item de Auditoria 32490987 Nro Documento 27324909872 CUIL Afiliado Inacti…" at bounding box center [735, 332] width 1470 height 665
paste textarea "ESTA DADA DE BAJA DESDE 01/01/2019 CESE DEL CONCUBINATO"
type textarea "ESTA DADA DE BAJA DESDE 01/01/2019 CESE DEL CONCUBINATO"
click at [297, 582] on span "Aceptar" at bounding box center [294, 576] width 63 height 17
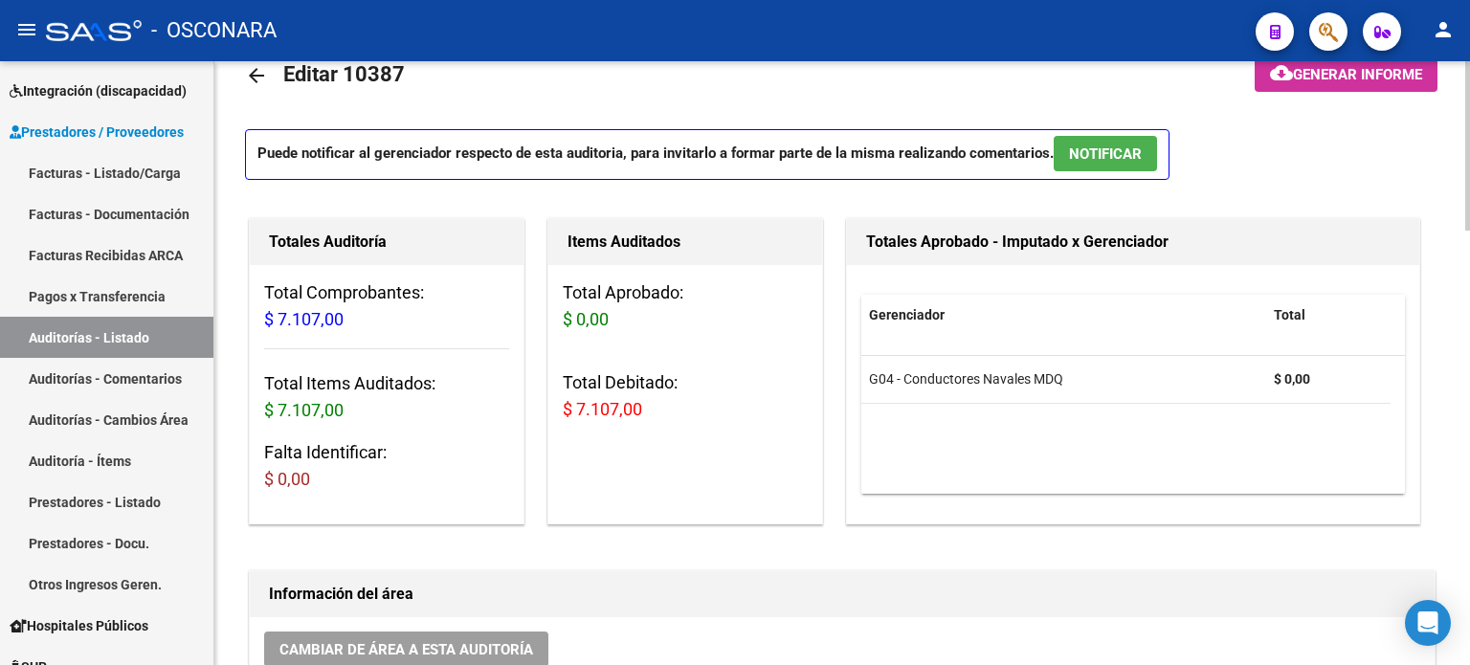
scroll to position [0, 0]
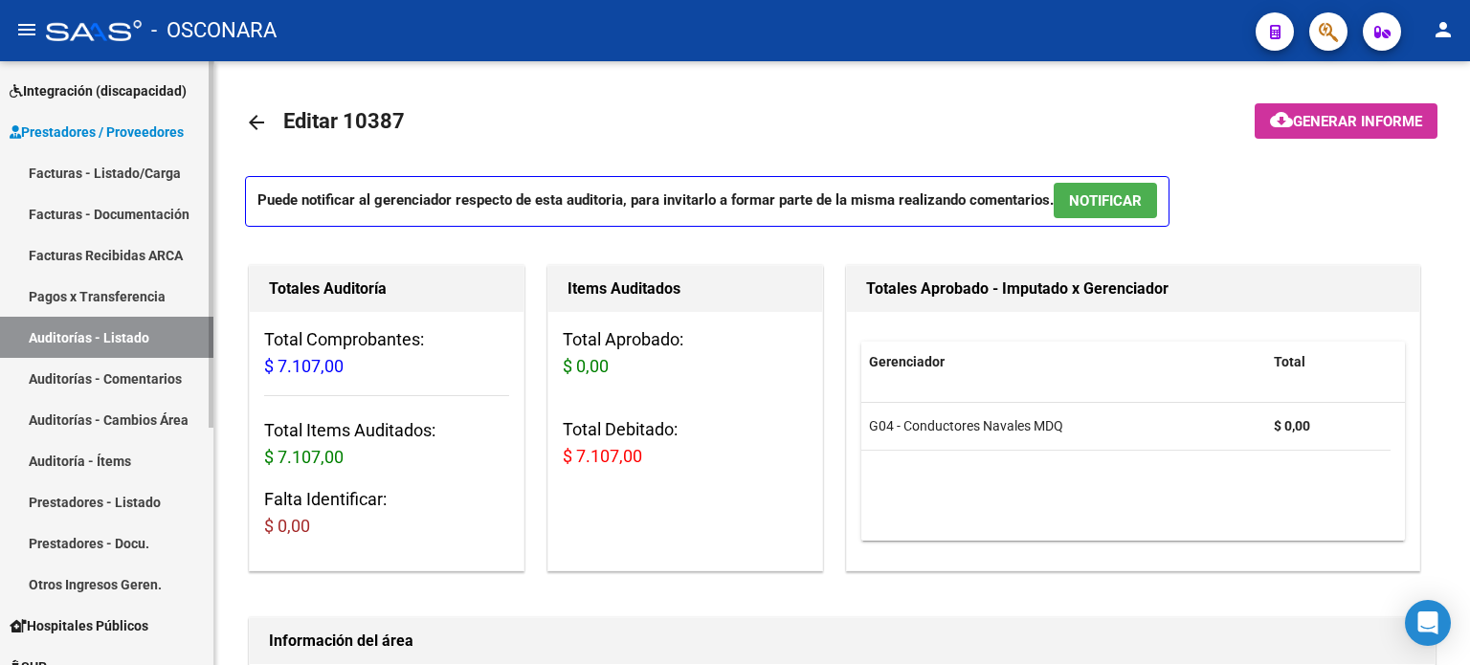
click at [66, 330] on link "Auditorías - Listado" at bounding box center [106, 337] width 213 height 41
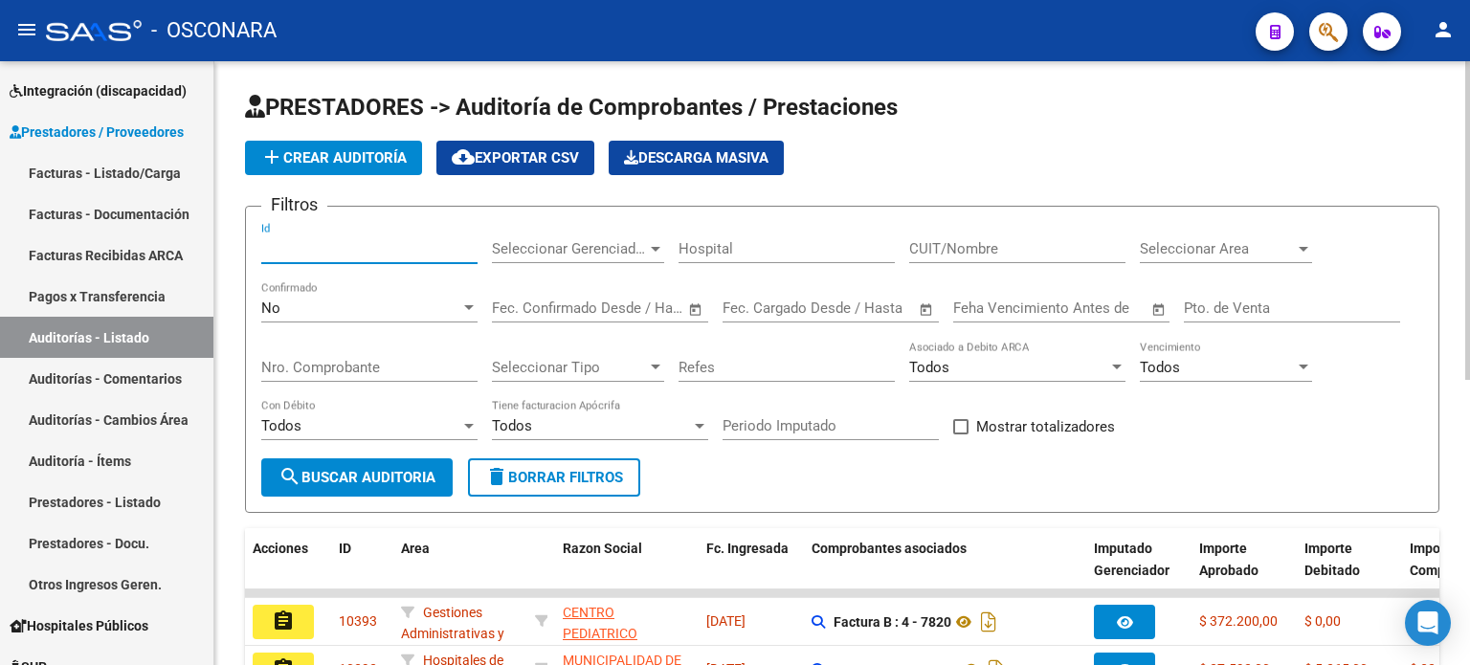
click at [302, 245] on input "Id" at bounding box center [369, 248] width 216 height 17
type input "10387"
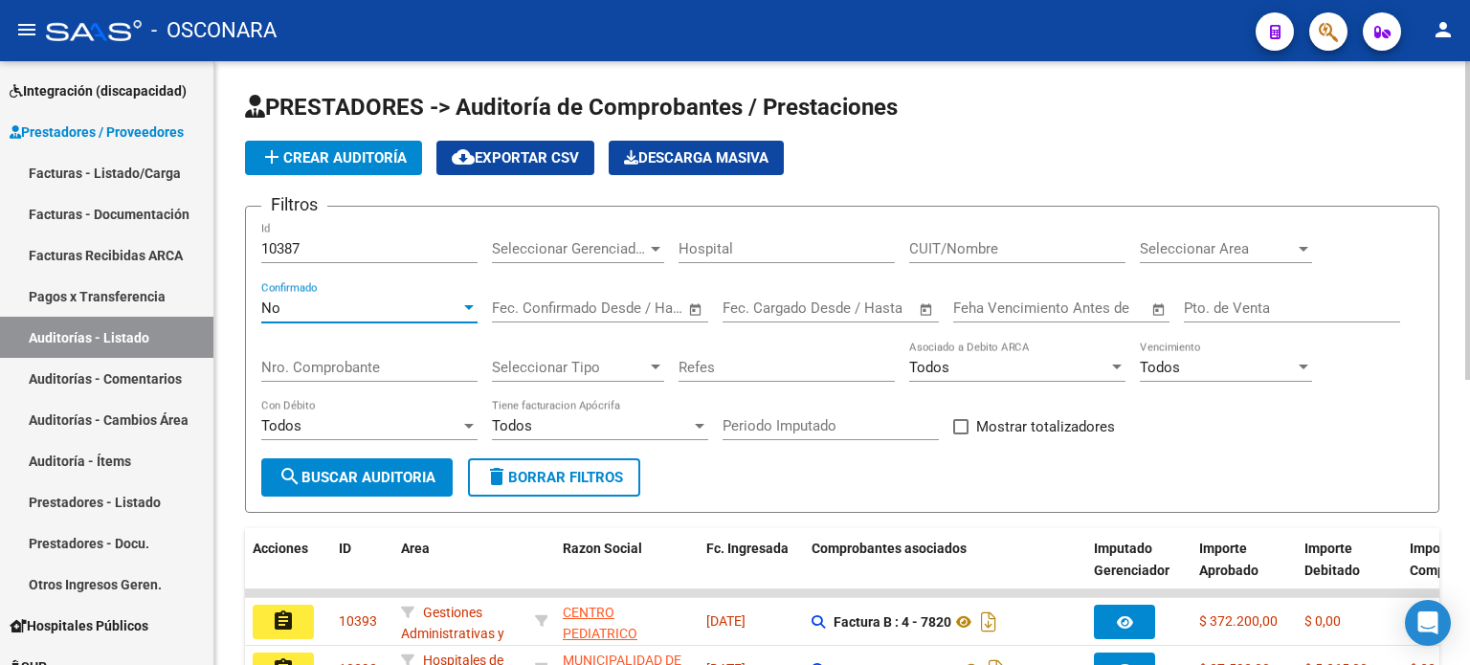
click at [299, 300] on div "No" at bounding box center [360, 308] width 199 height 17
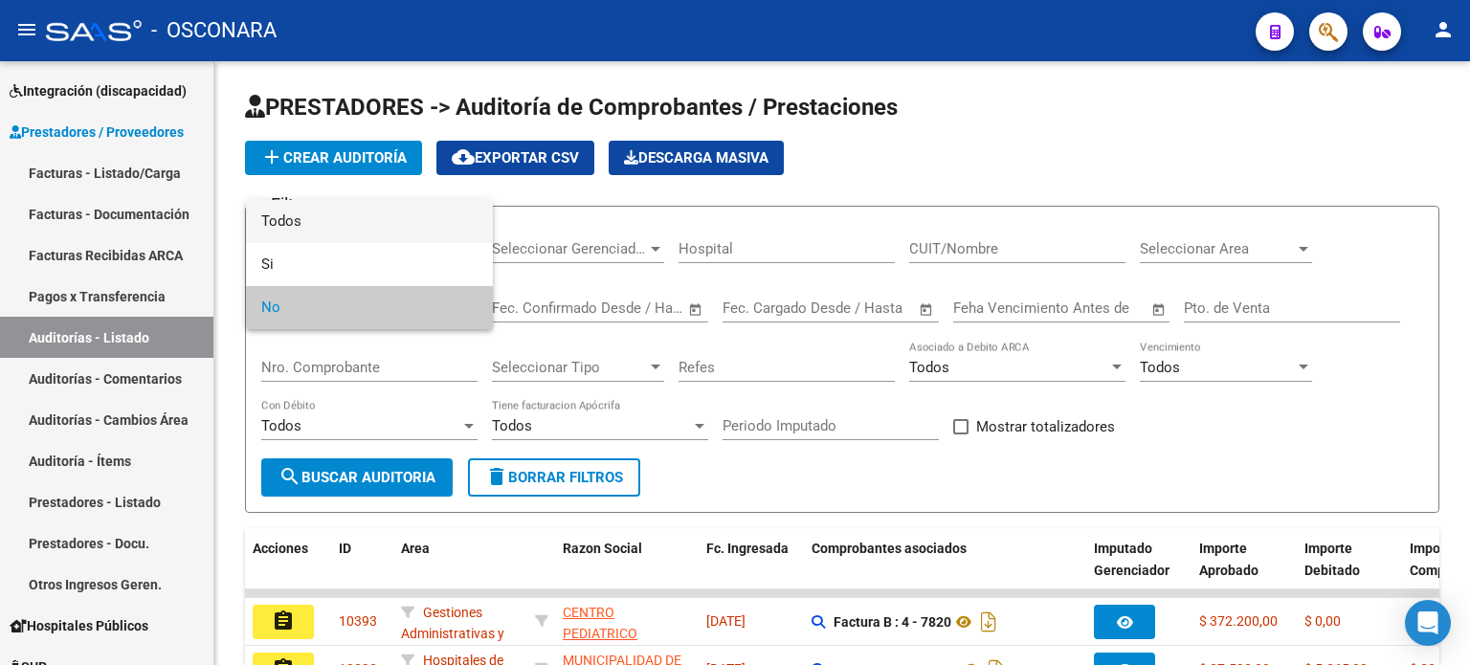
click at [299, 216] on span "Todos" at bounding box center [369, 221] width 216 height 43
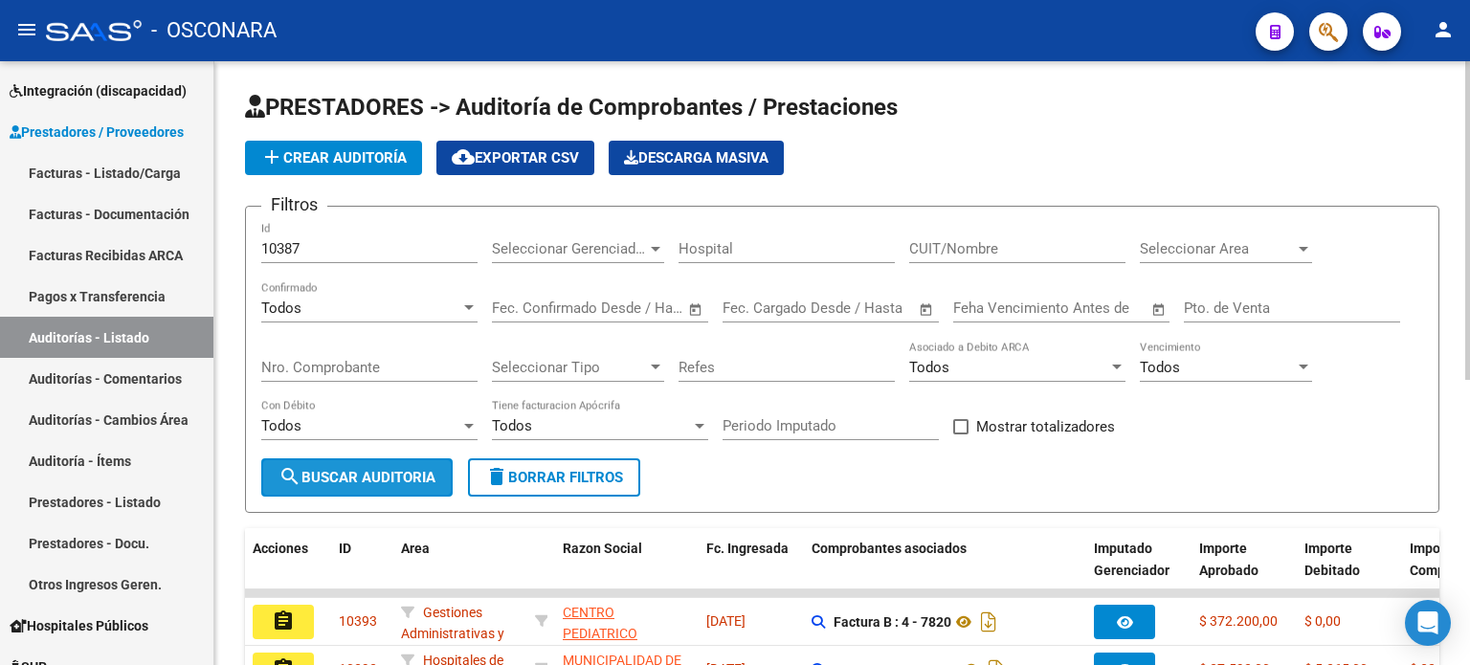
click at [357, 482] on span "search Buscar Auditoria" at bounding box center [357, 477] width 157 height 17
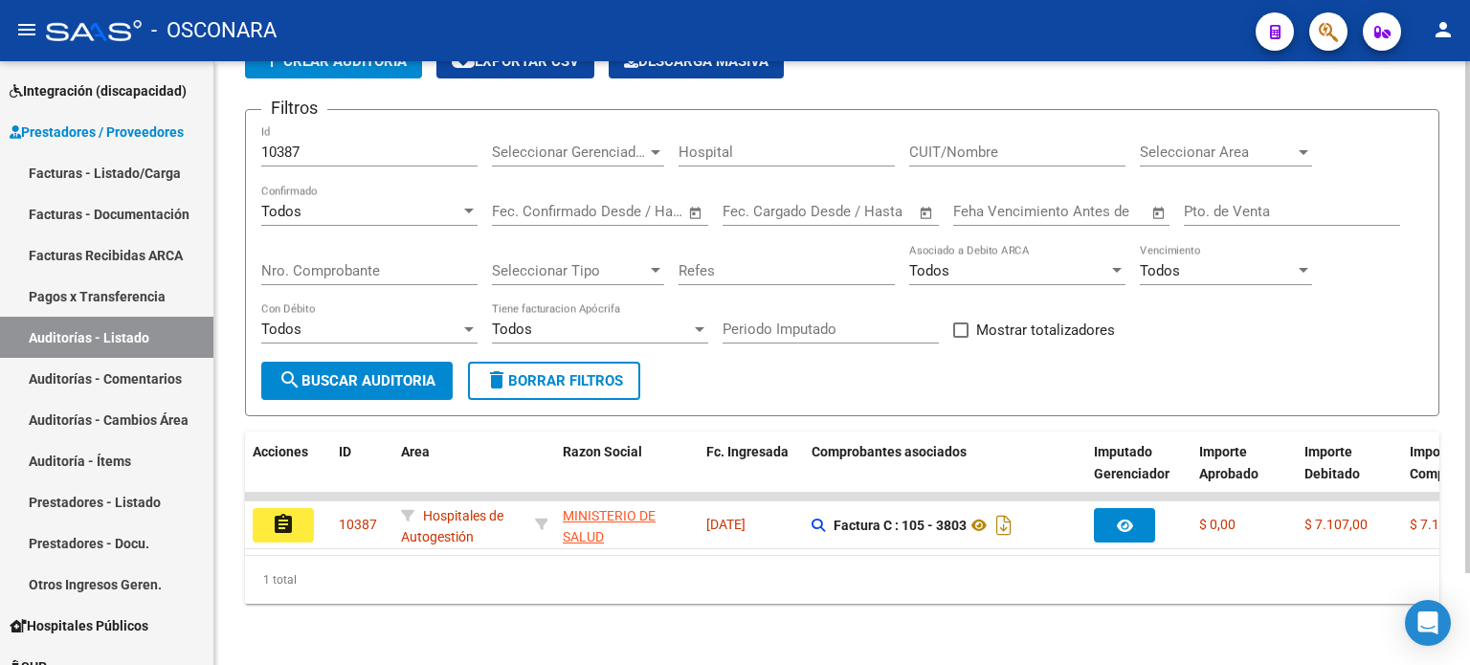
scroll to position [107, 0]
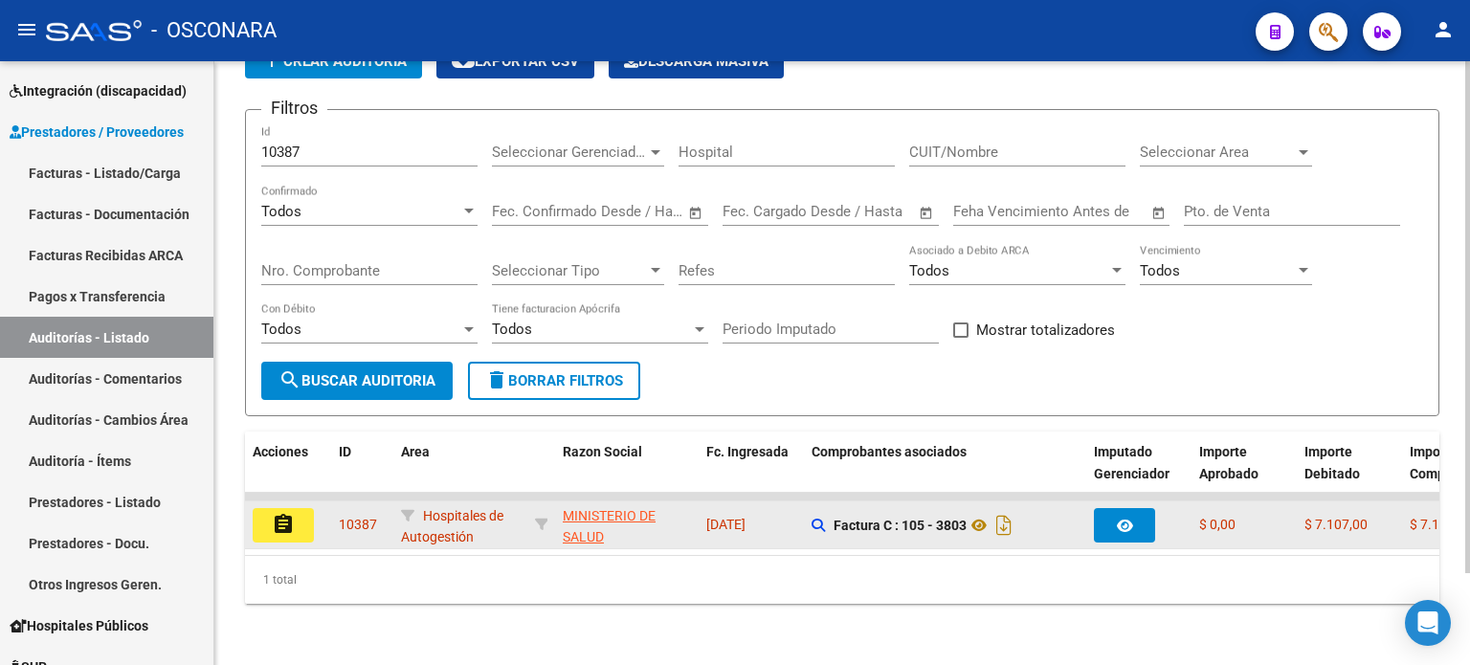
click at [272, 518] on mat-icon "assignment" at bounding box center [283, 524] width 23 height 23
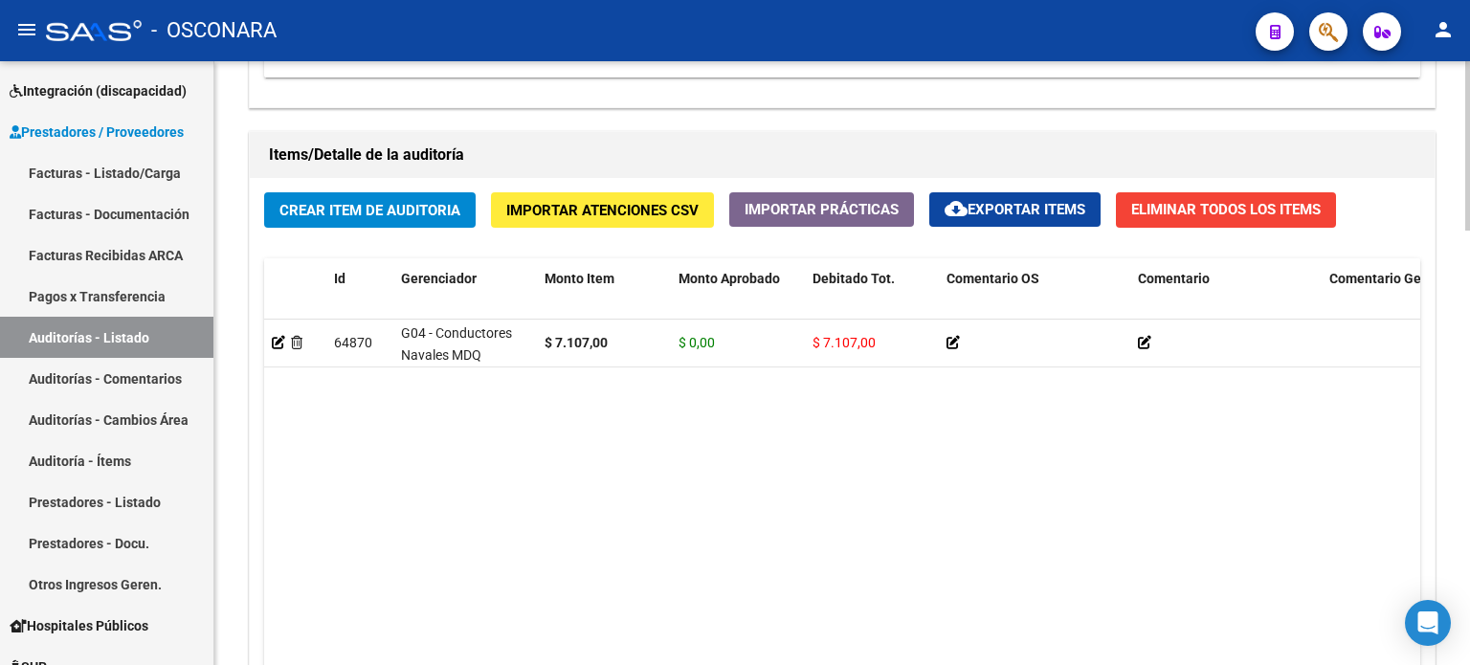
scroll to position [1436, 0]
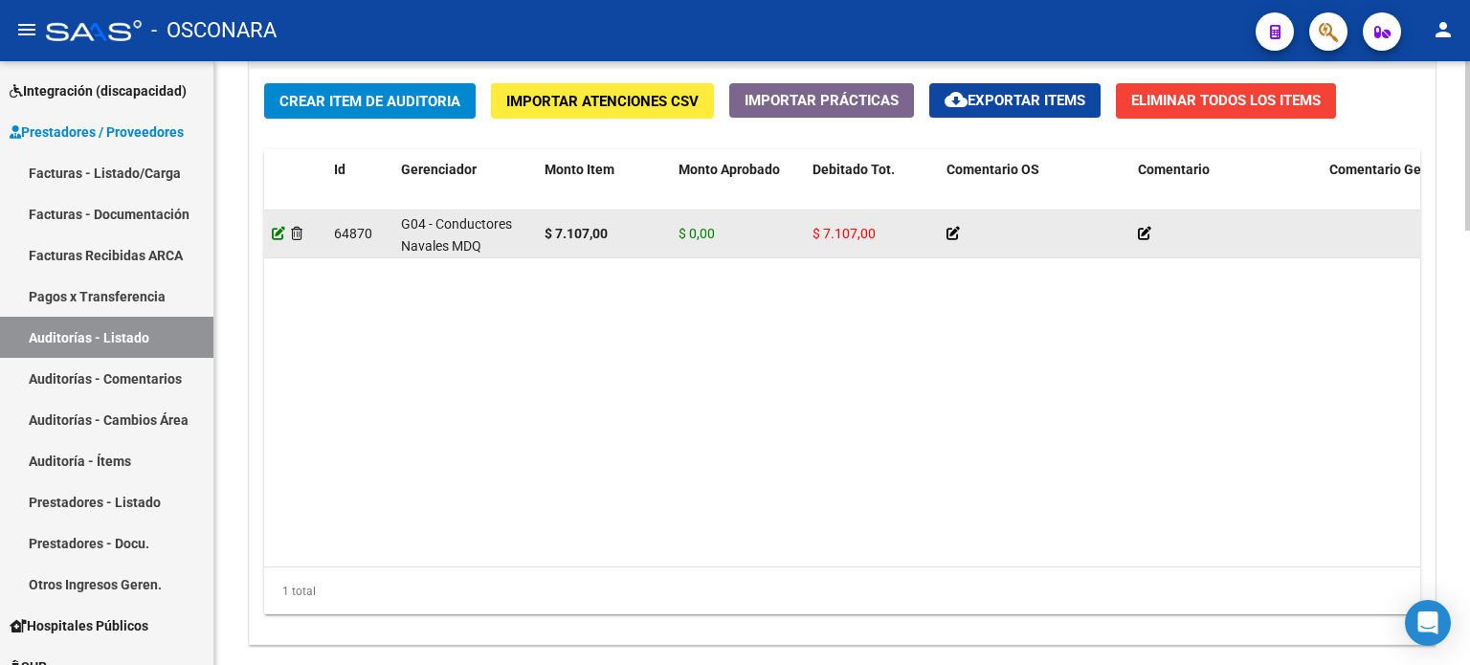
click at [275, 229] on icon at bounding box center [278, 233] width 13 height 13
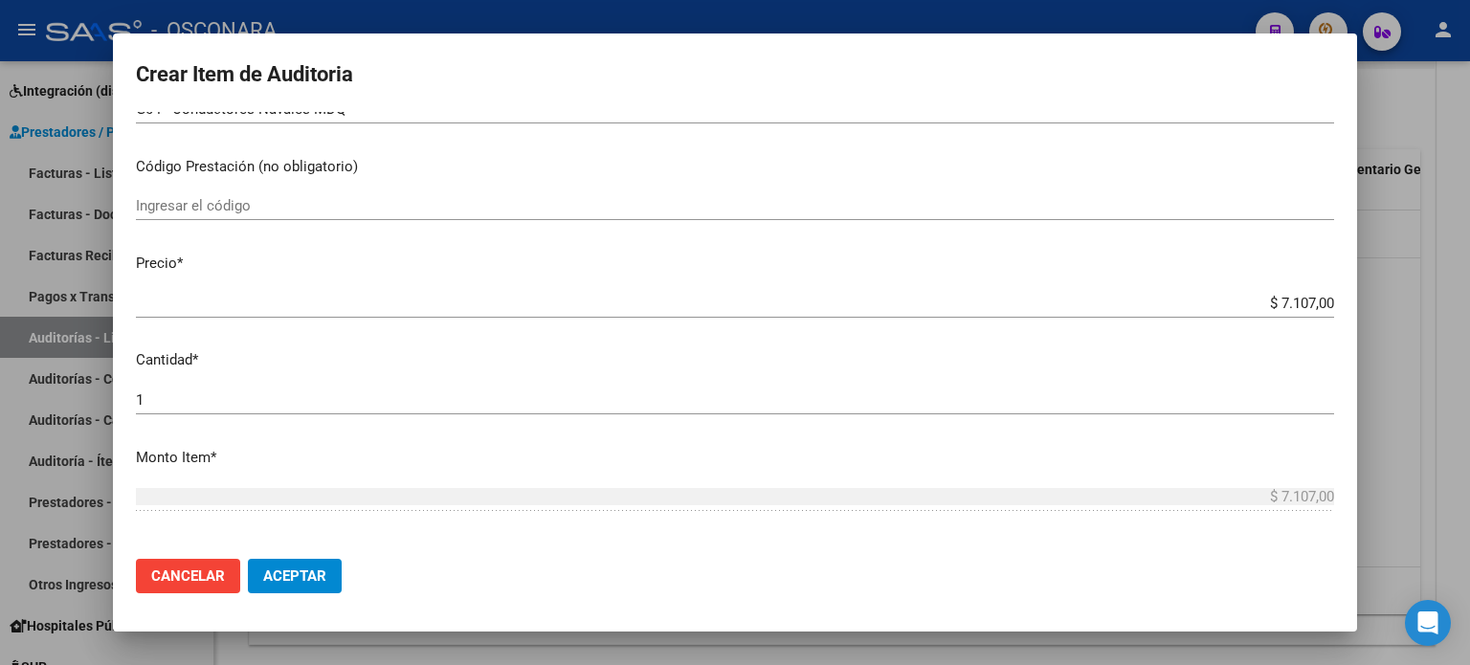
scroll to position [0, 0]
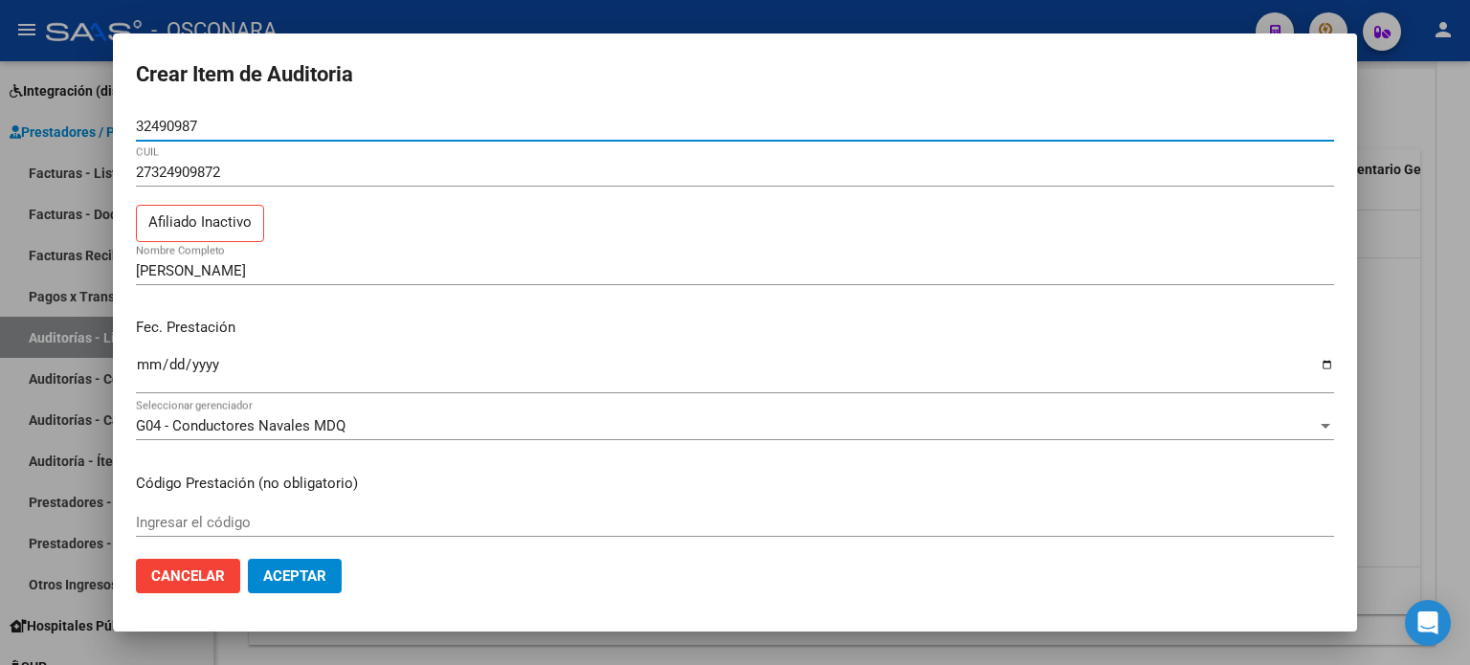
drag, startPoint x: 234, startPoint y: 122, endPoint x: 126, endPoint y: 122, distance: 107.2
click at [126, 122] on mat-dialog-content "32490987 Nro Documento 27324909872 CUIL Afiliado Inactivo CONTRERAS ANDREA ANGE…" at bounding box center [735, 328] width 1244 height 433
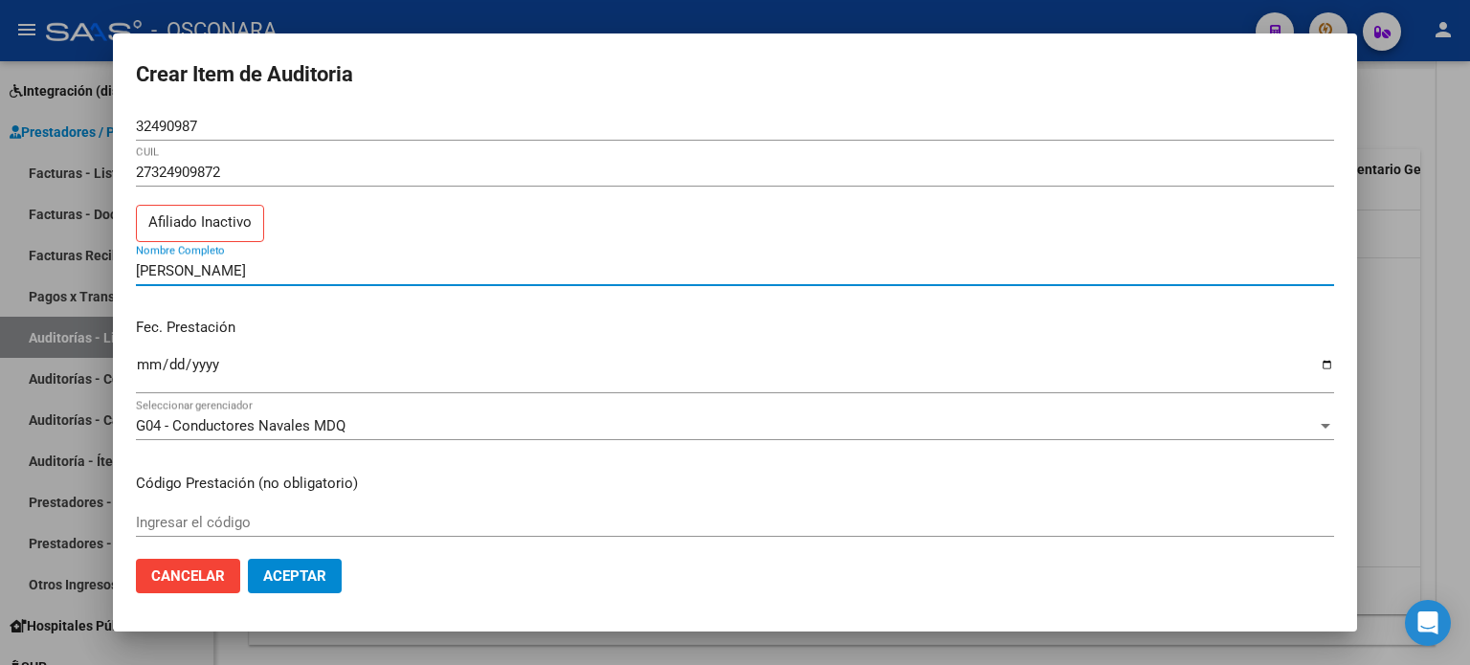
drag, startPoint x: 340, startPoint y: 268, endPoint x: 113, endPoint y: 268, distance: 226.8
click at [113, 268] on mat-dialog-content "32490987 Nro Documento 27324909872 CUIL Afiliado Inactivo CONTRERAS ANDREA ANGE…" at bounding box center [735, 328] width 1244 height 433
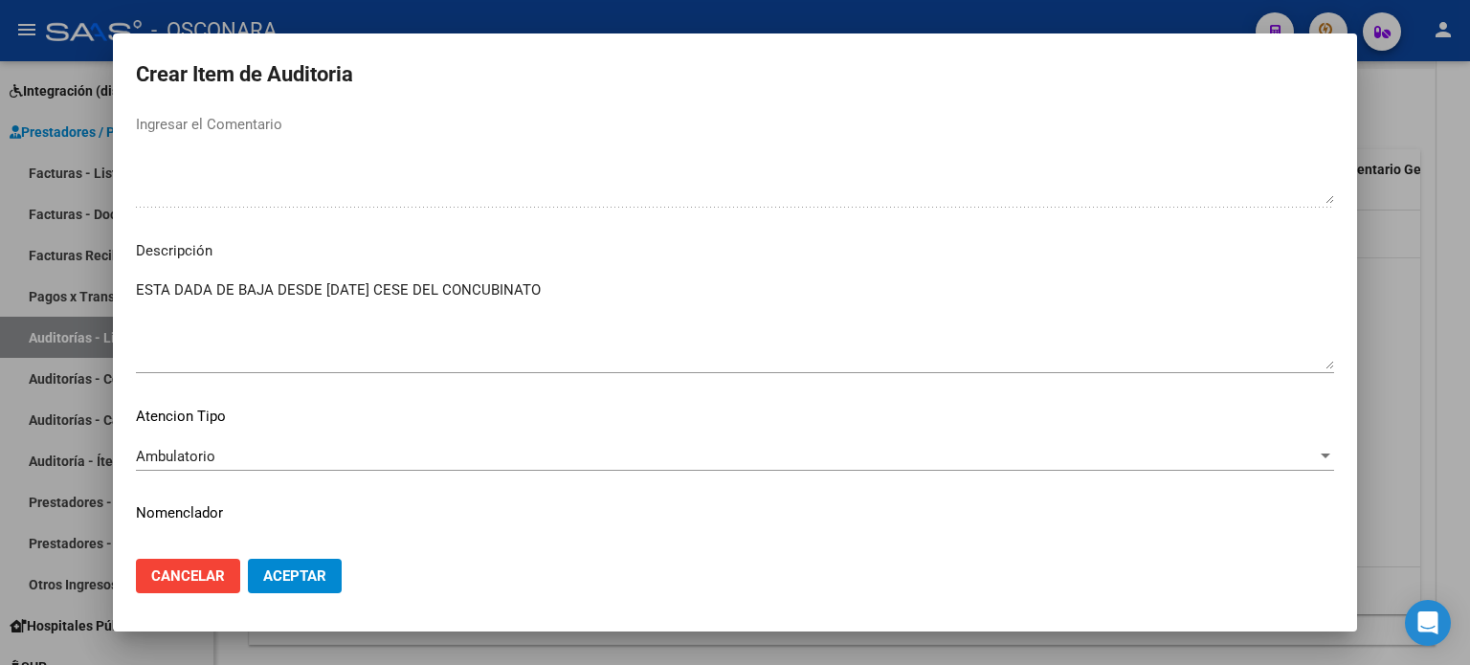
scroll to position [1255, 0]
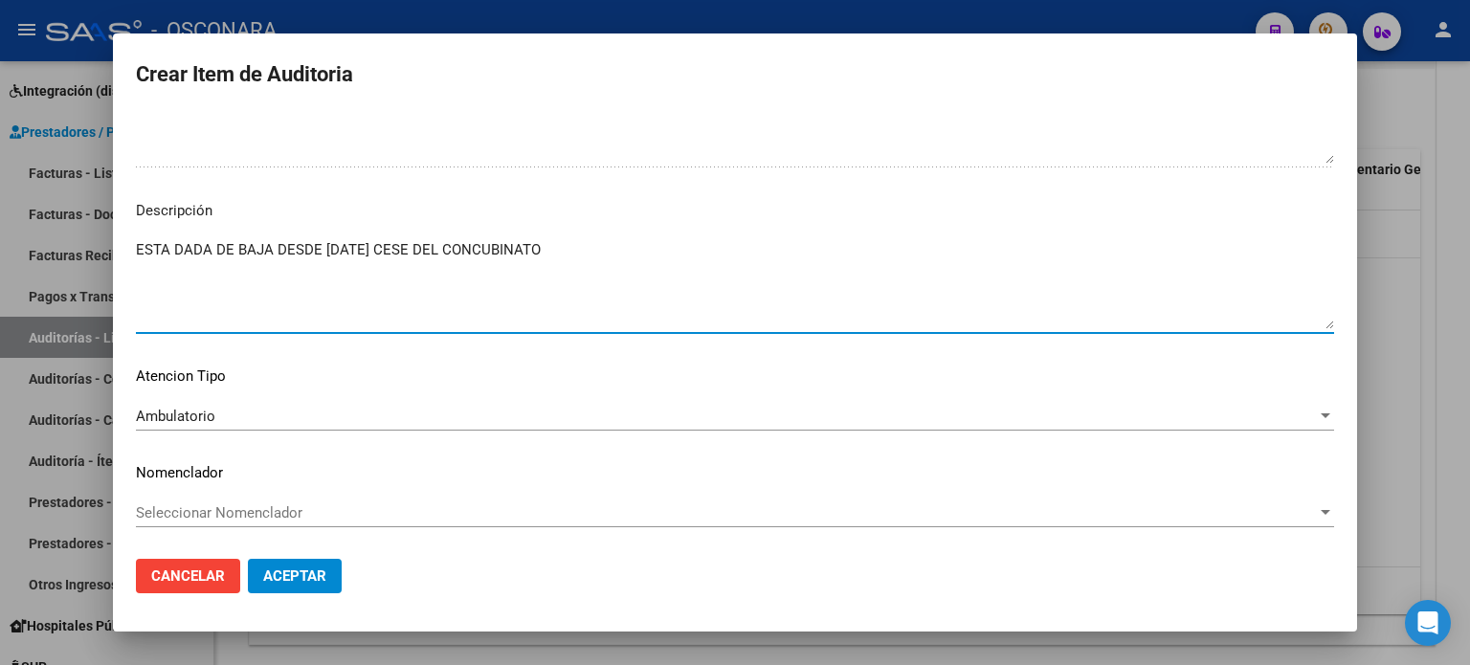
drag, startPoint x: 589, startPoint y: 246, endPoint x: 131, endPoint y: 239, distance: 457.5
click at [131, 239] on mat-dialog-content "32490987 Nro Documento 27324909872 CUIL Afiliado Inactivo CONTRERAS ANDREA ANGE…" at bounding box center [735, 328] width 1244 height 433
click at [313, 583] on span "Aceptar" at bounding box center [294, 576] width 63 height 17
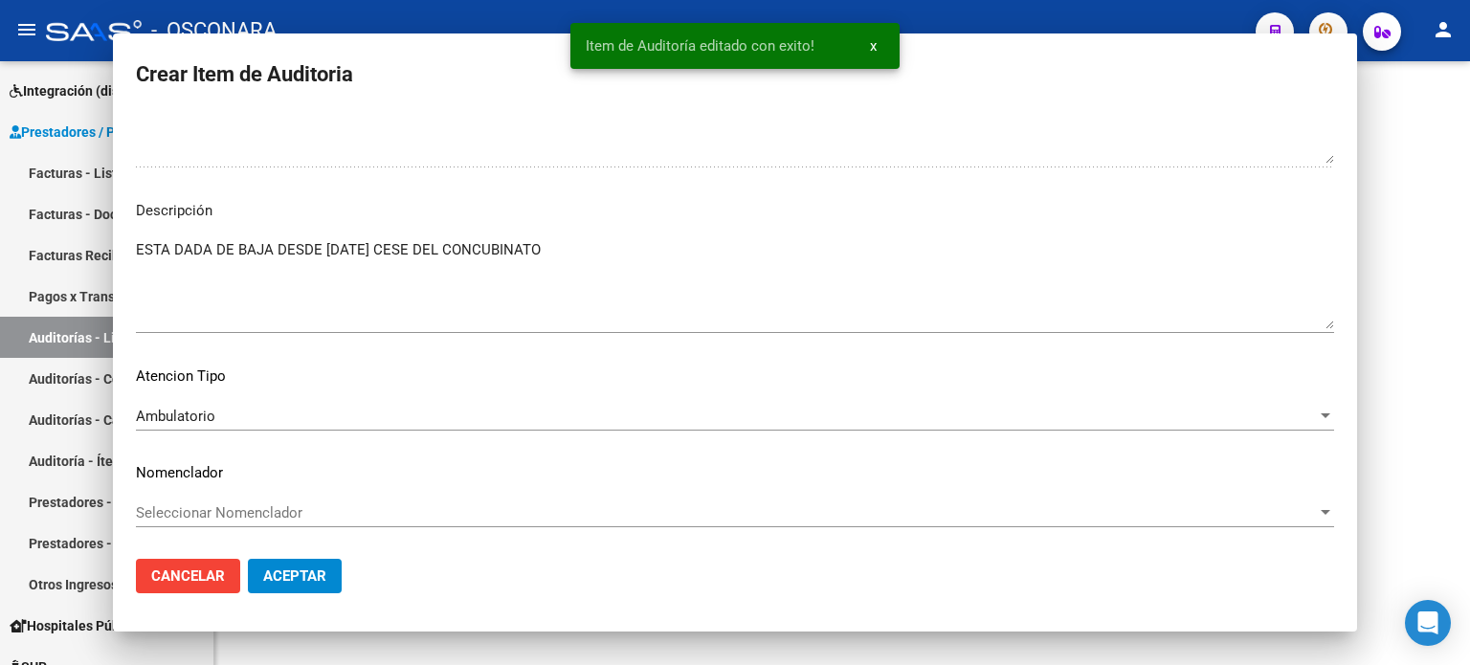
scroll to position [0, 0]
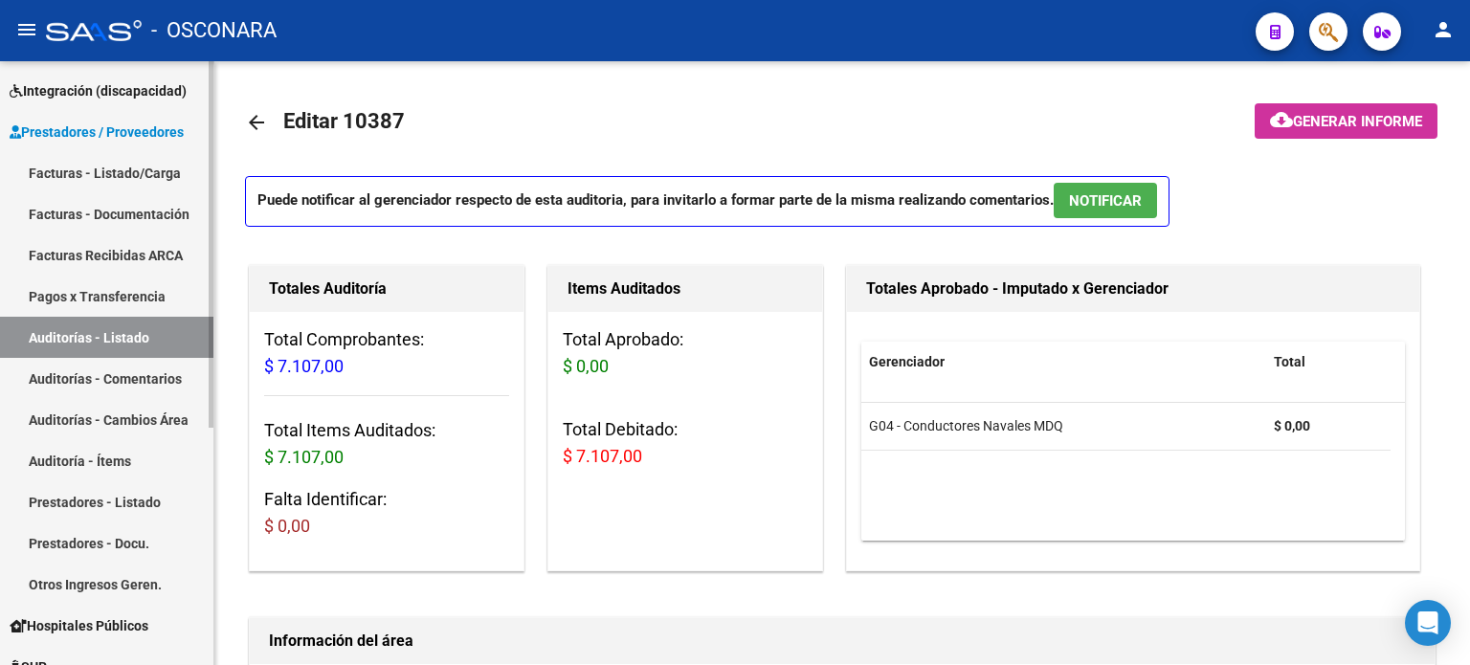
click at [95, 325] on link "Auditorías - Listado" at bounding box center [106, 337] width 213 height 41
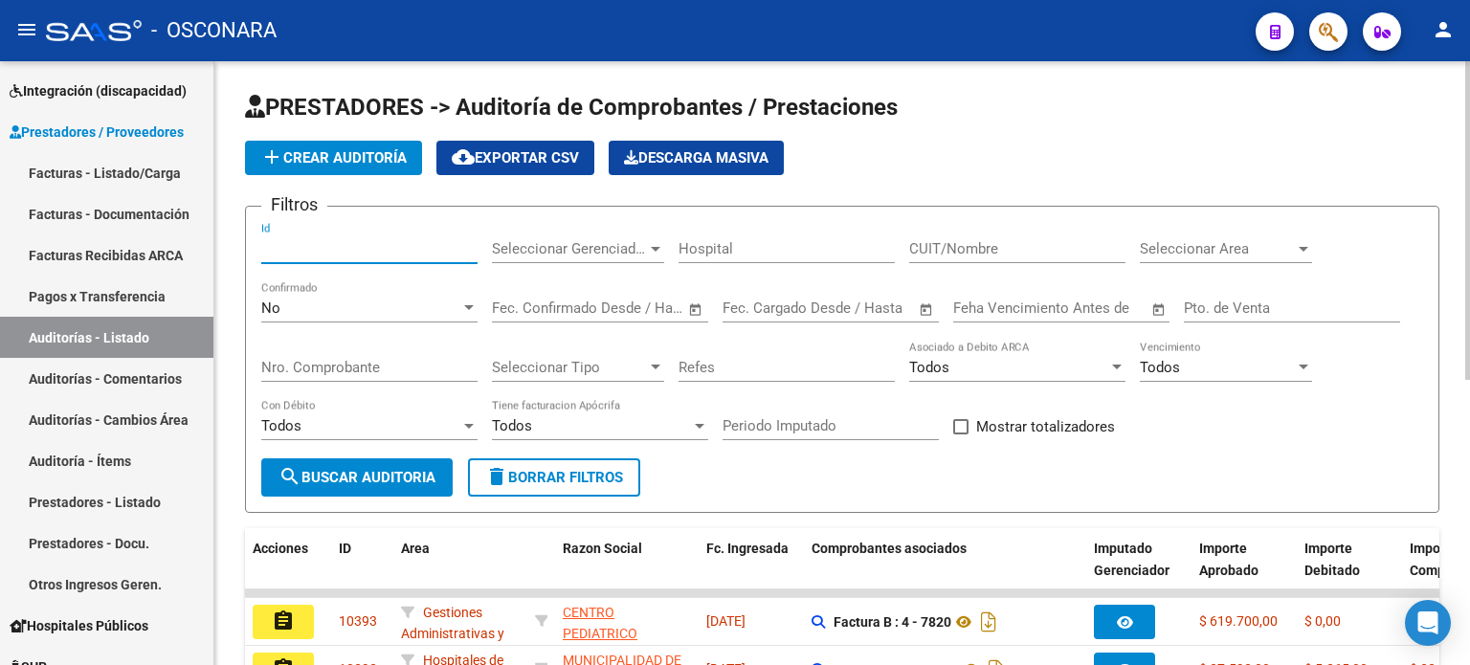
click at [303, 240] on input "Id" at bounding box center [369, 248] width 216 height 17
type input "10392"
click at [312, 307] on div "No" at bounding box center [360, 308] width 199 height 17
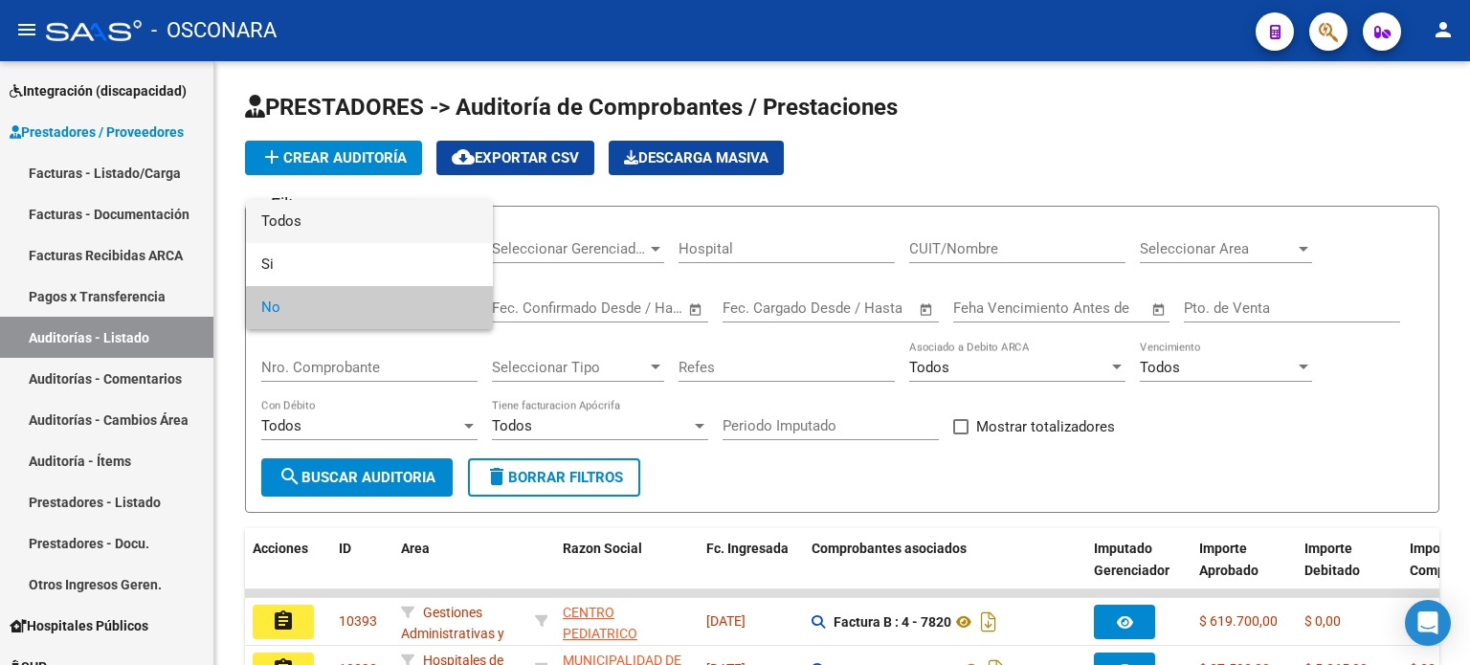
click at [311, 221] on span "Todos" at bounding box center [369, 221] width 216 height 43
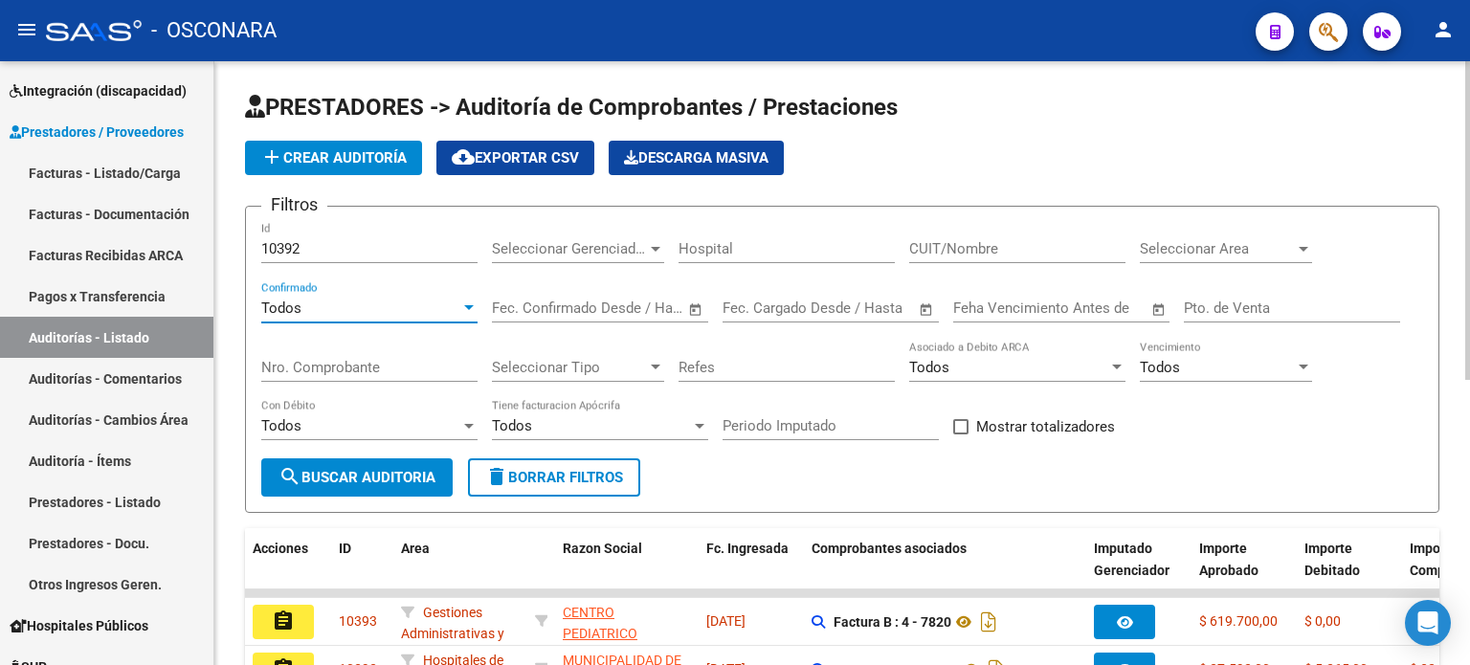
click at [384, 469] on span "search Buscar Auditoria" at bounding box center [357, 477] width 157 height 17
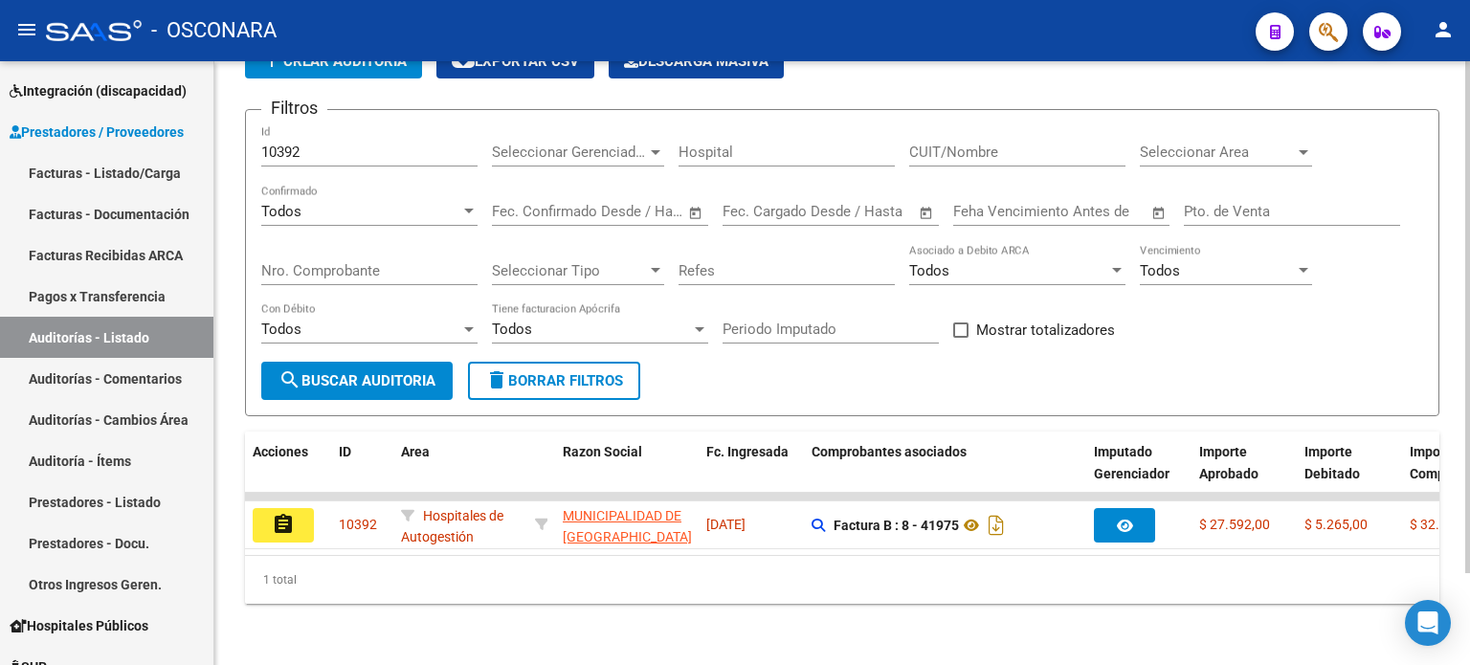
scroll to position [107, 0]
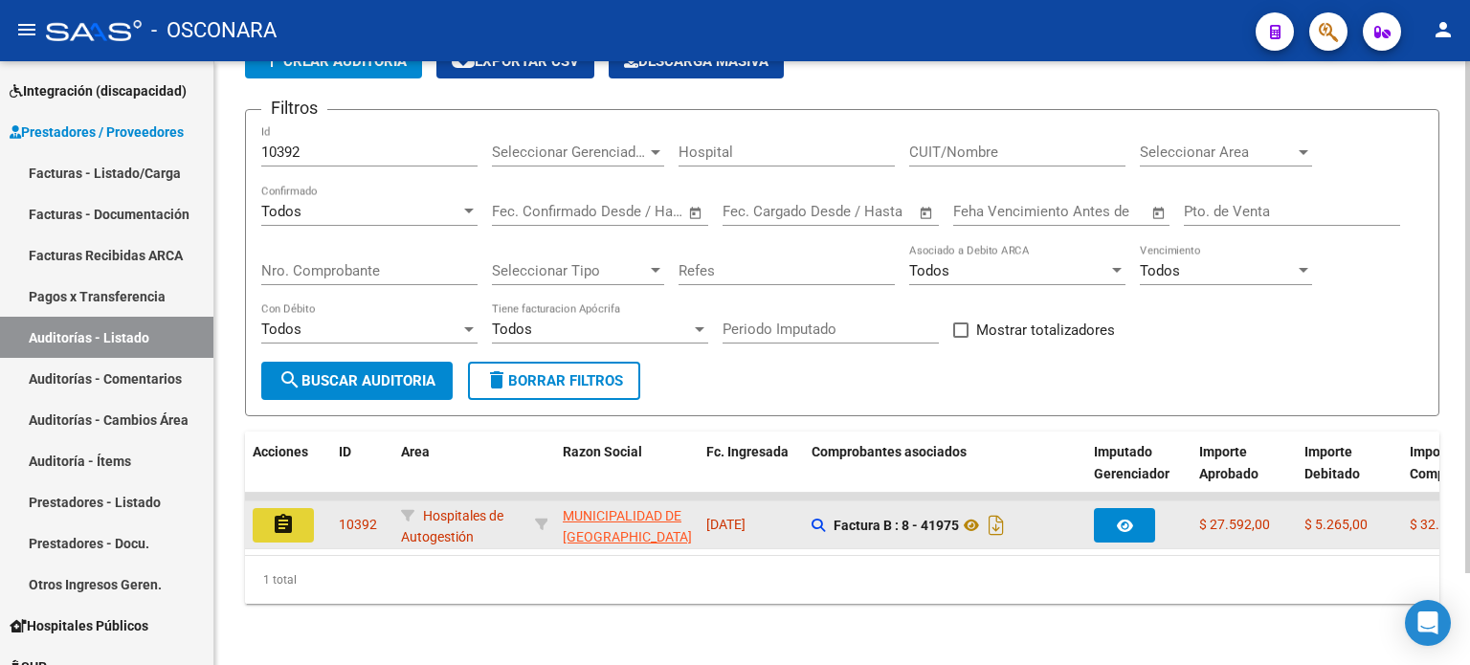
click at [295, 512] on button "assignment" at bounding box center [283, 525] width 61 height 34
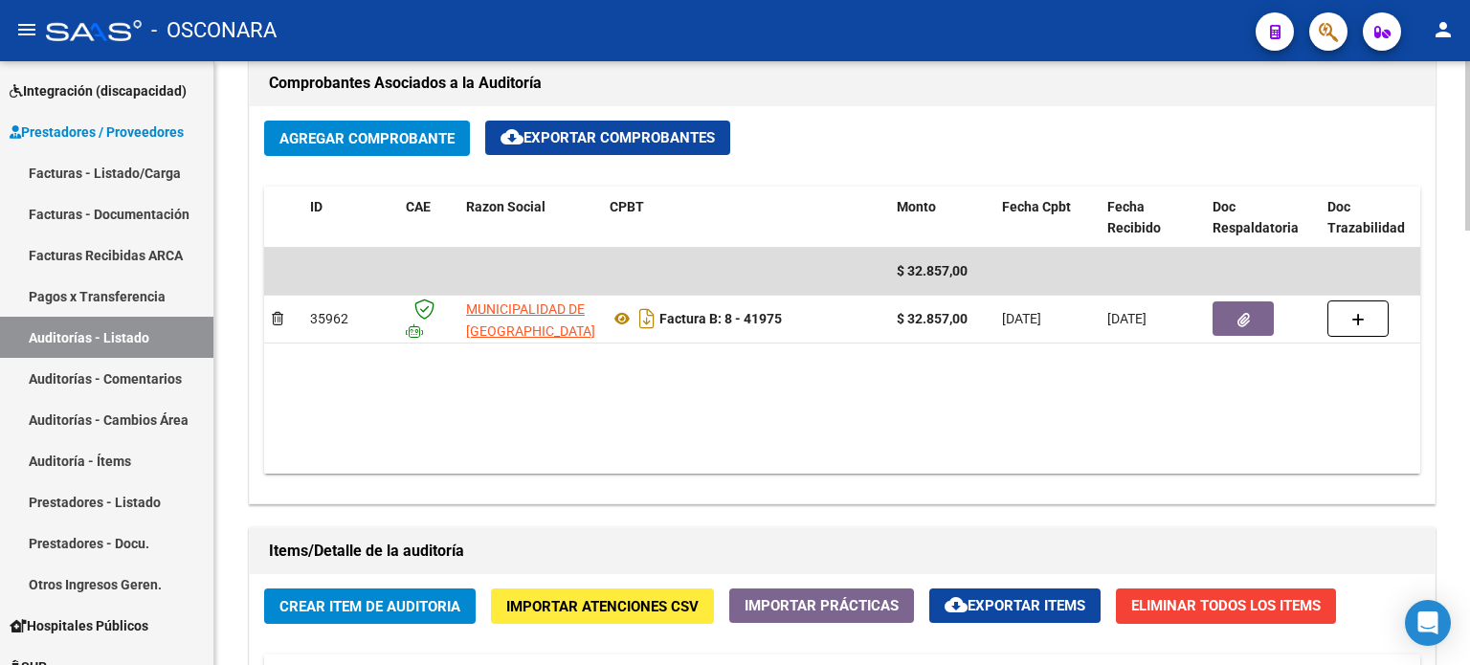
scroll to position [957, 0]
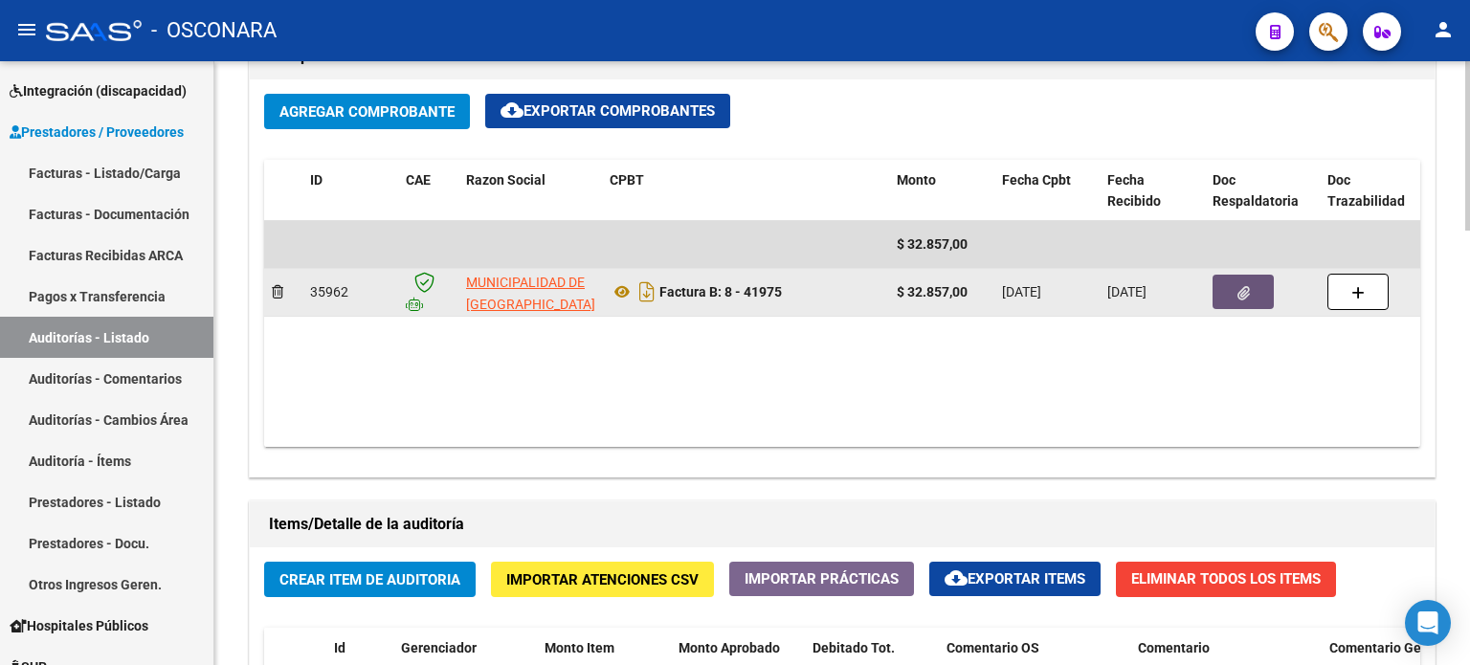
click at [1217, 282] on button "button" at bounding box center [1243, 292] width 61 height 34
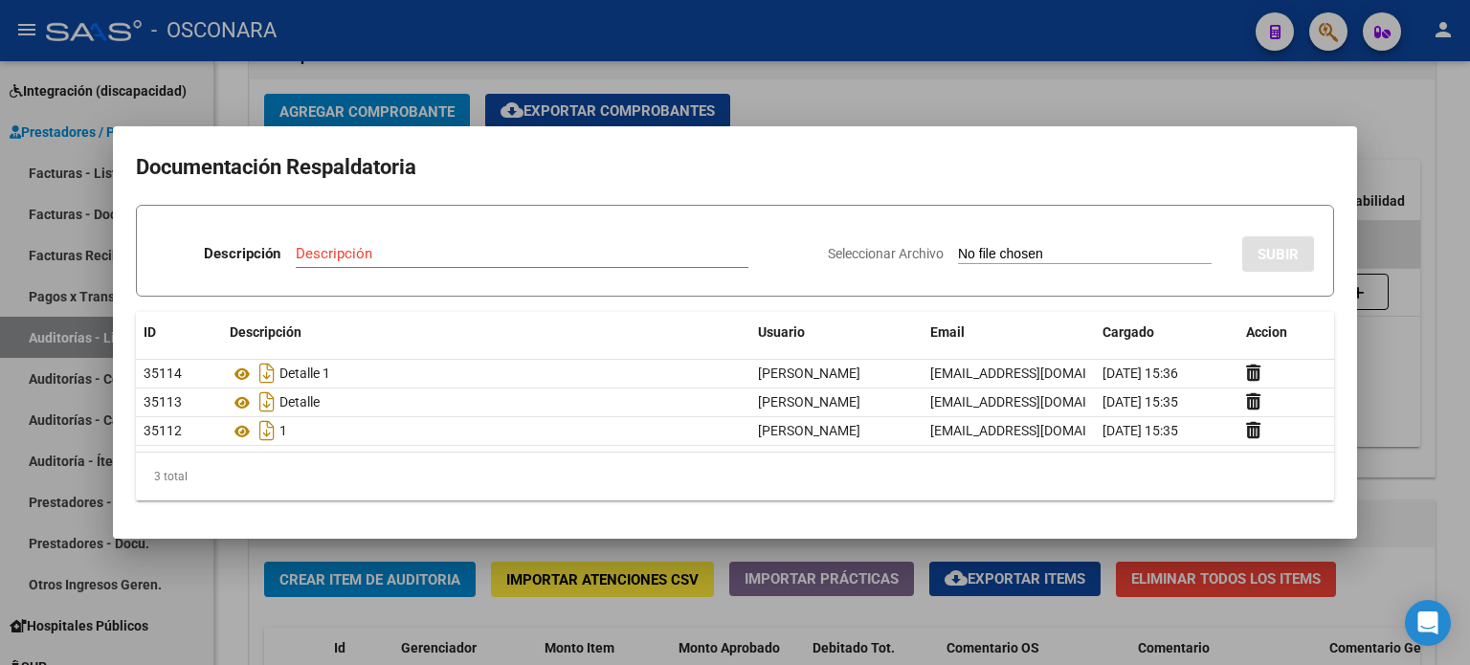
click at [1152, 103] on div at bounding box center [735, 332] width 1470 height 665
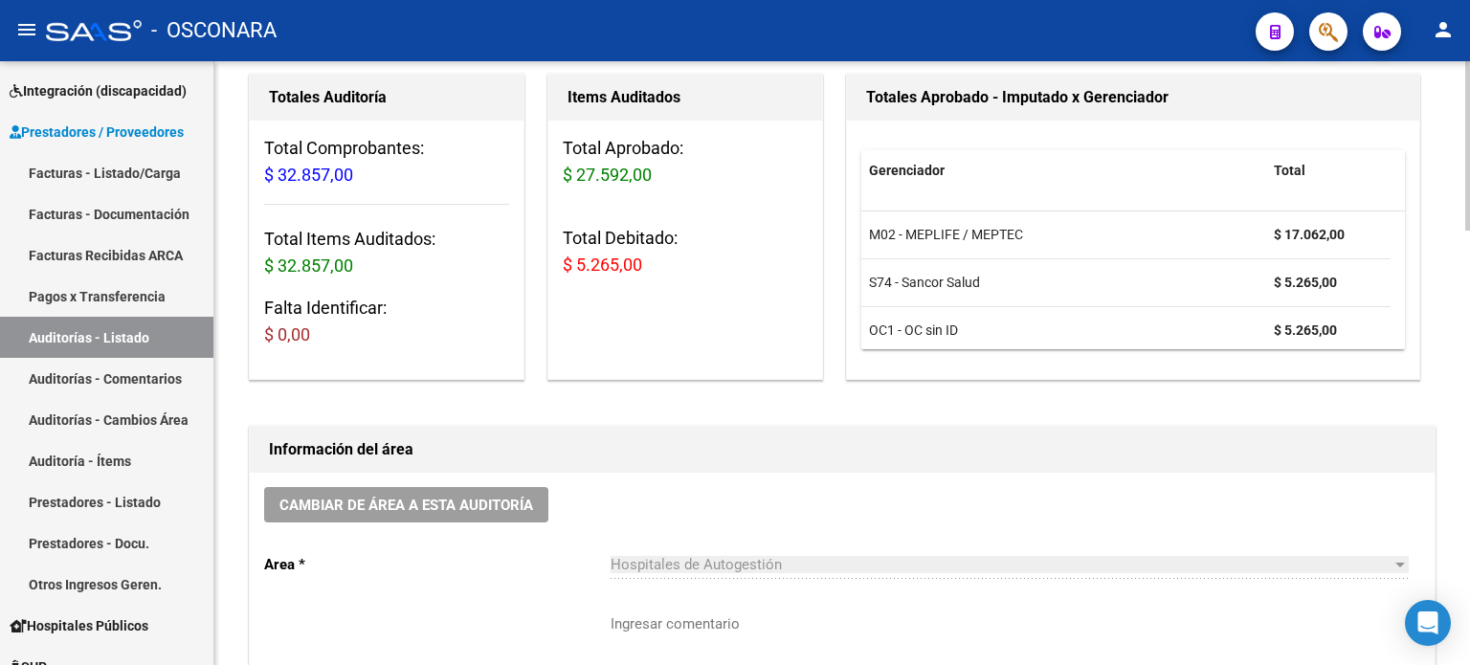
scroll to position [0, 0]
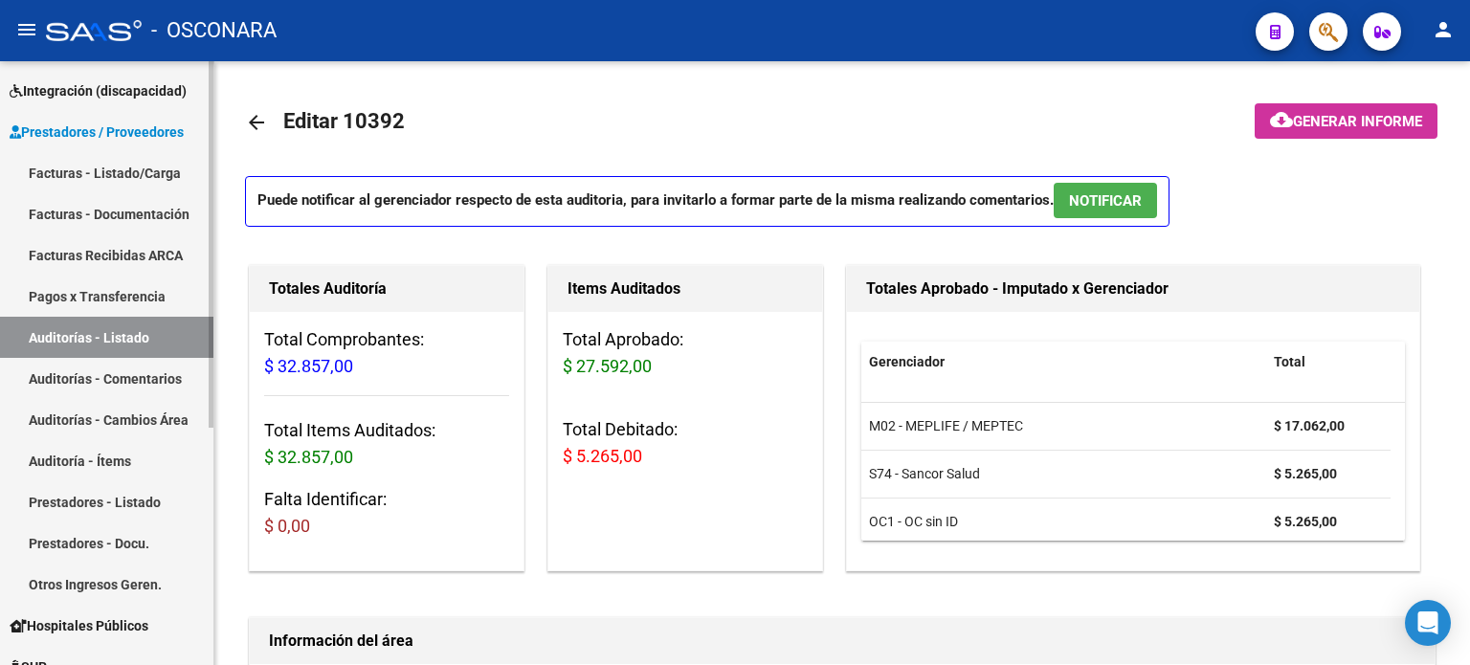
click at [52, 128] on span "Prestadores / Proveedores" at bounding box center [97, 132] width 174 height 21
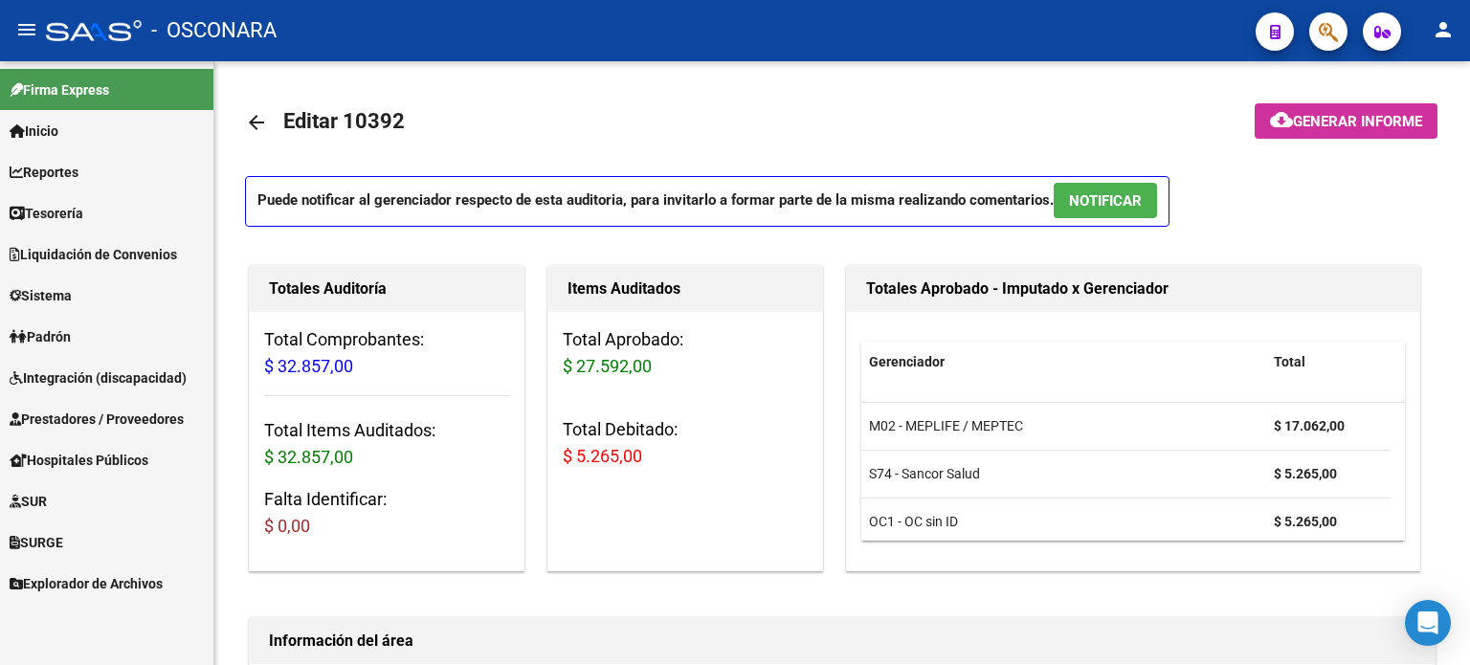
click at [111, 416] on span "Prestadores / Proveedores" at bounding box center [97, 419] width 174 height 21
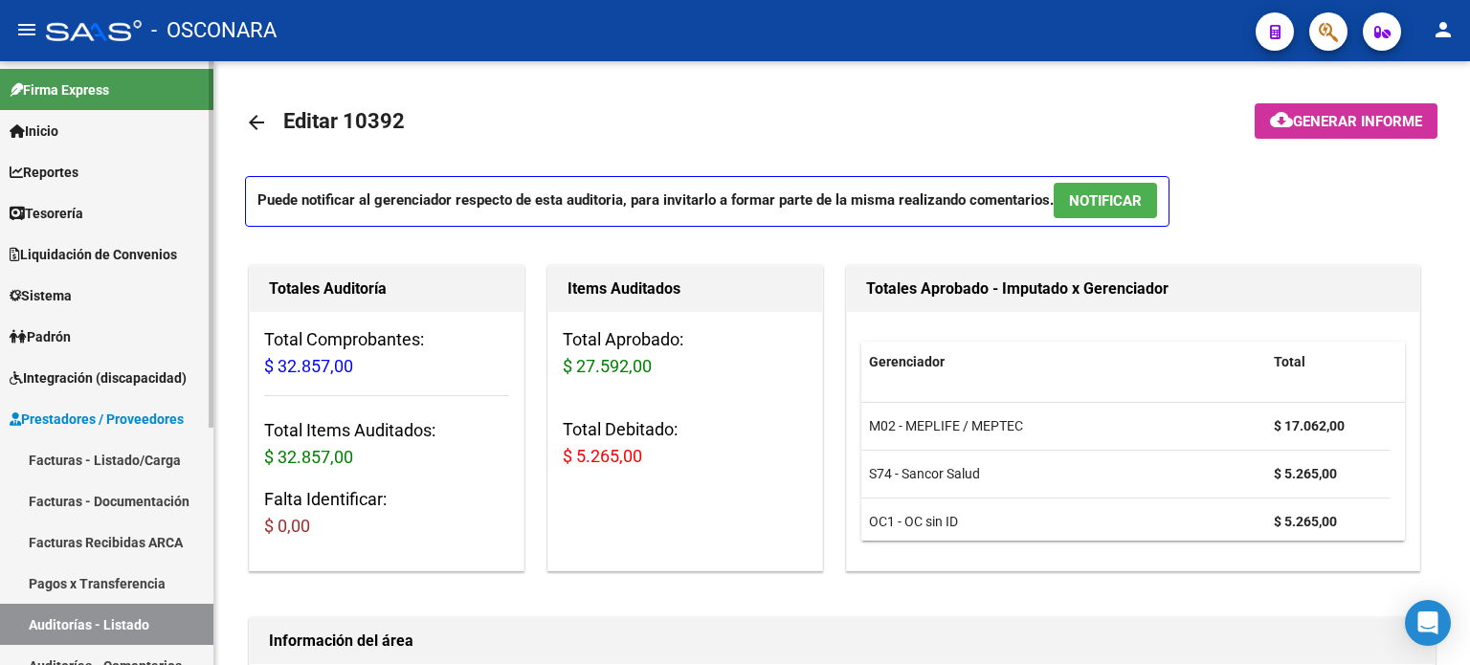
click at [114, 454] on link "Facturas - Listado/Carga" at bounding box center [106, 459] width 213 height 41
